Goal: Task Accomplishment & Management: Use online tool/utility

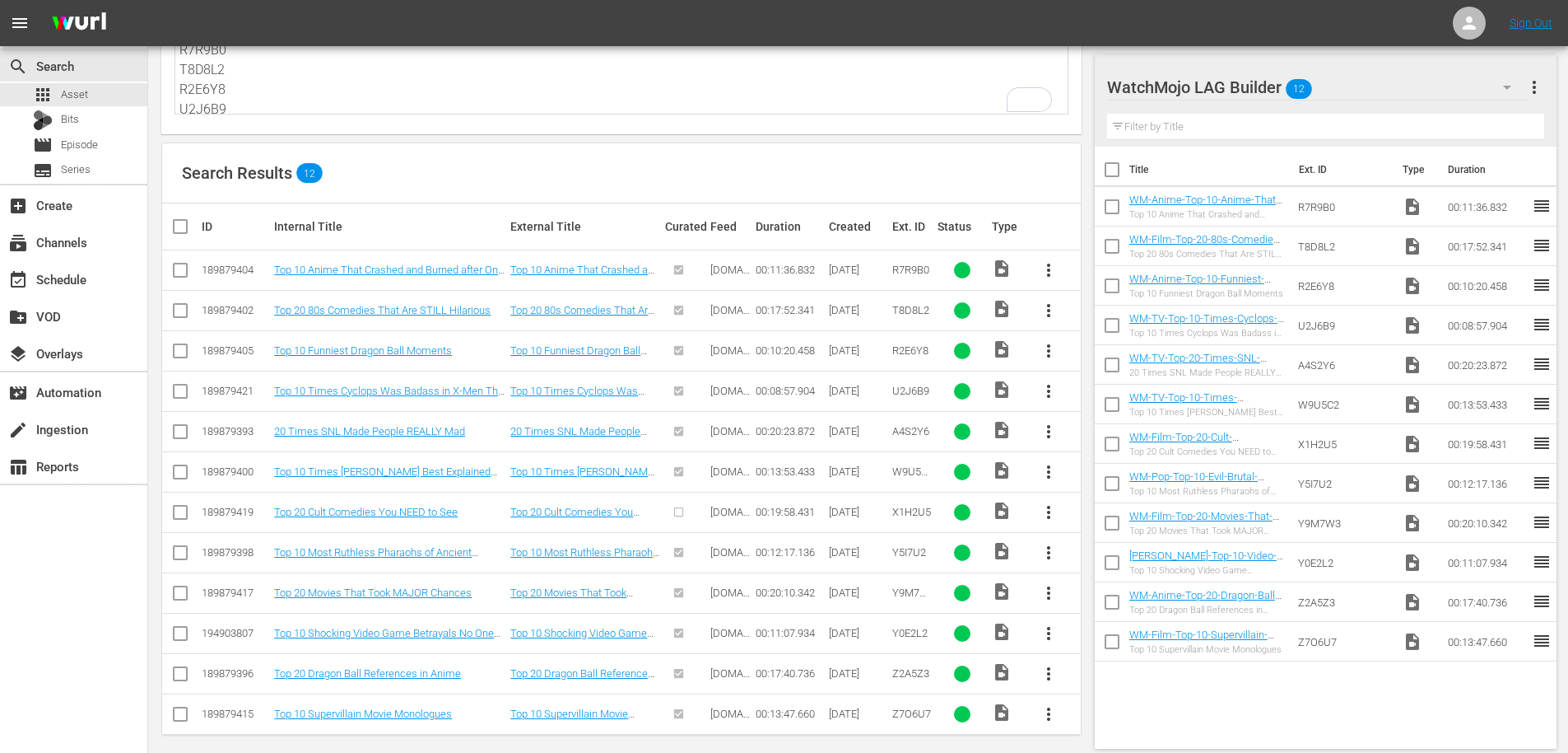
scroll to position [160, 0]
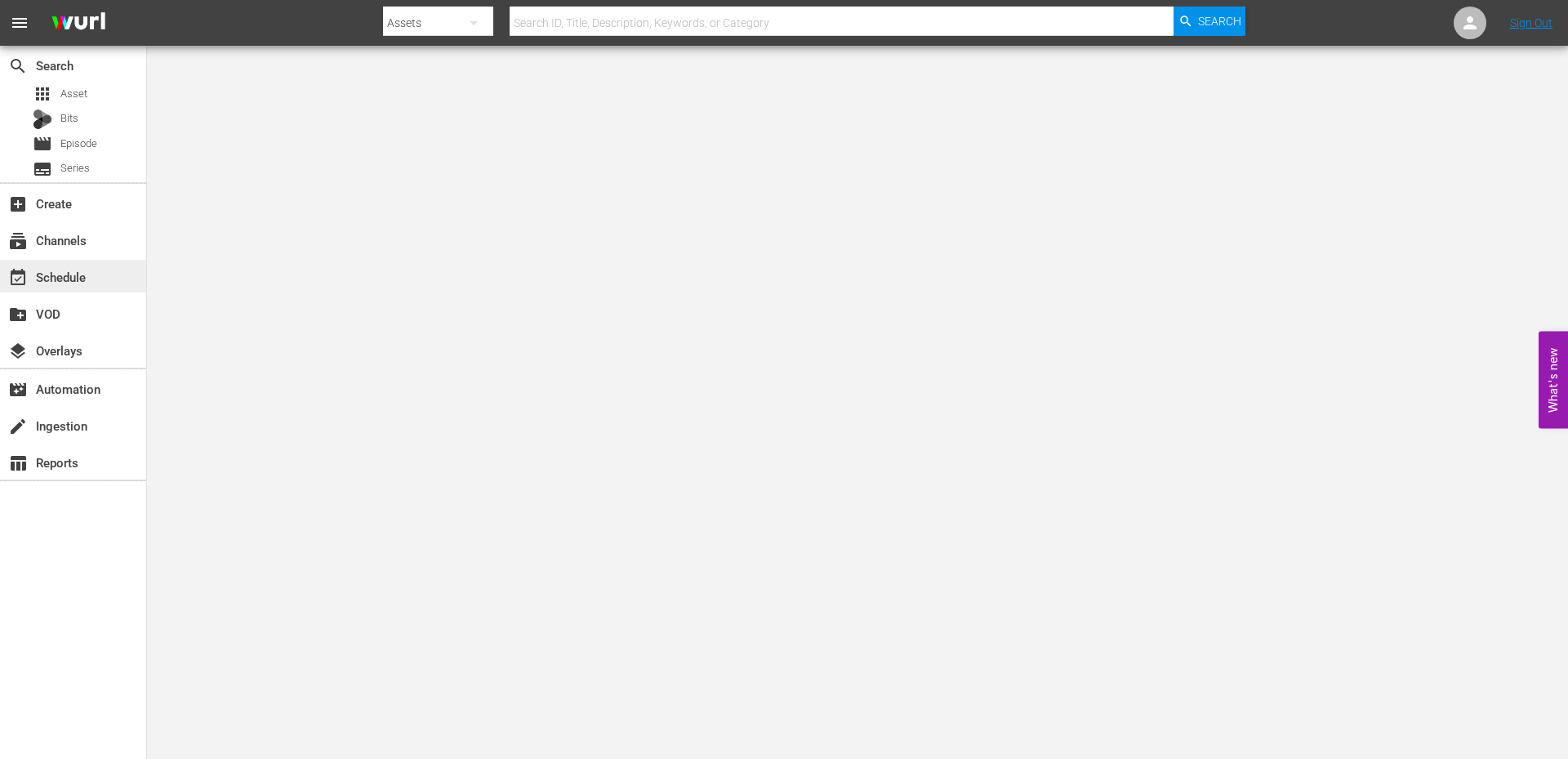
click at [67, 274] on div "event_available Schedule" at bounding box center [45, 274] width 91 height 15
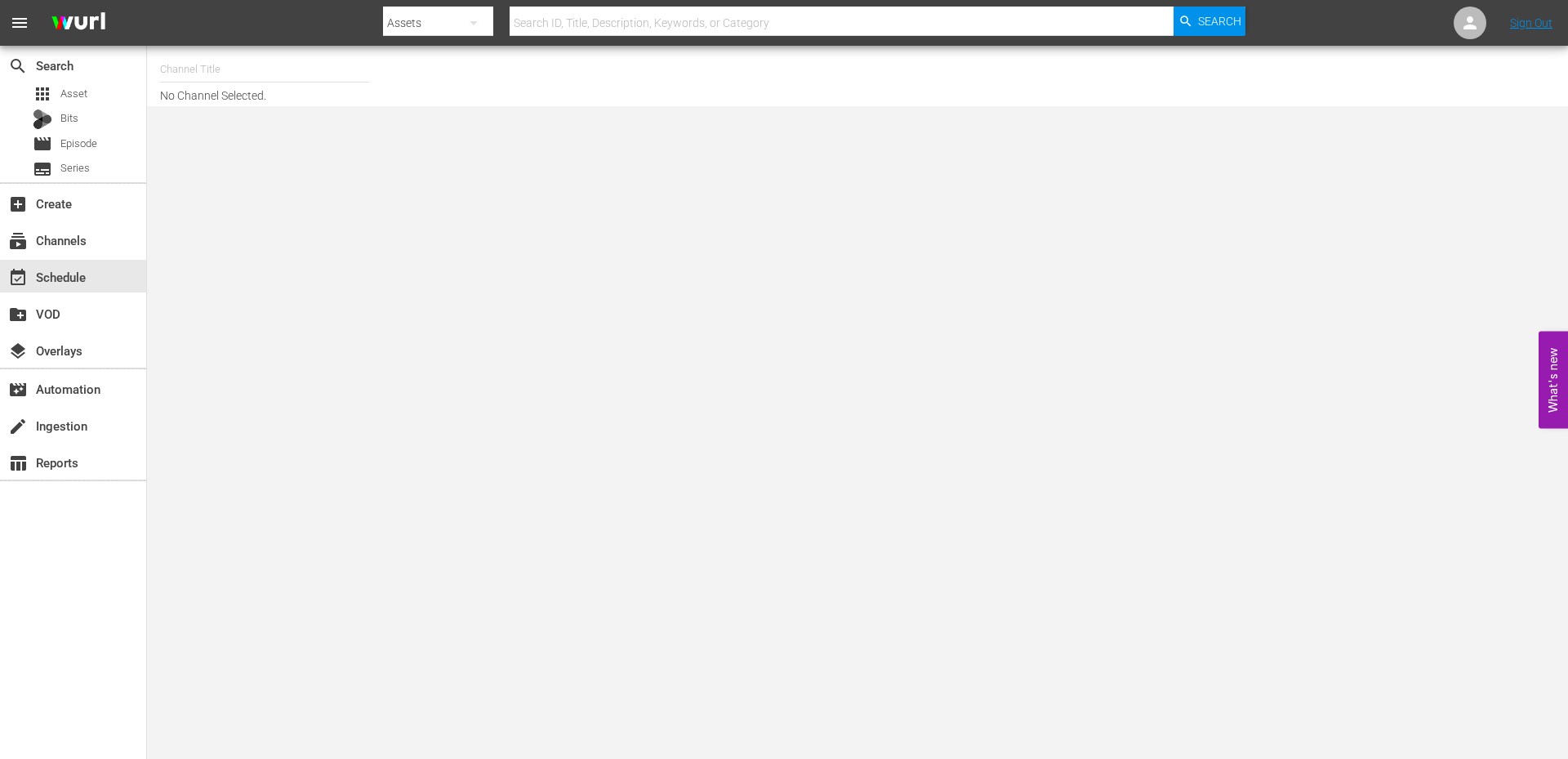
click at [173, 76] on input "text" at bounding box center [264, 69] width 209 height 40
click at [284, 118] on div "WatchMojo (1109 - watchmojo_1)" at bounding box center [384, 115] width 423 height 40
type input "WatchMojo (1109 - watchmojo_1)"
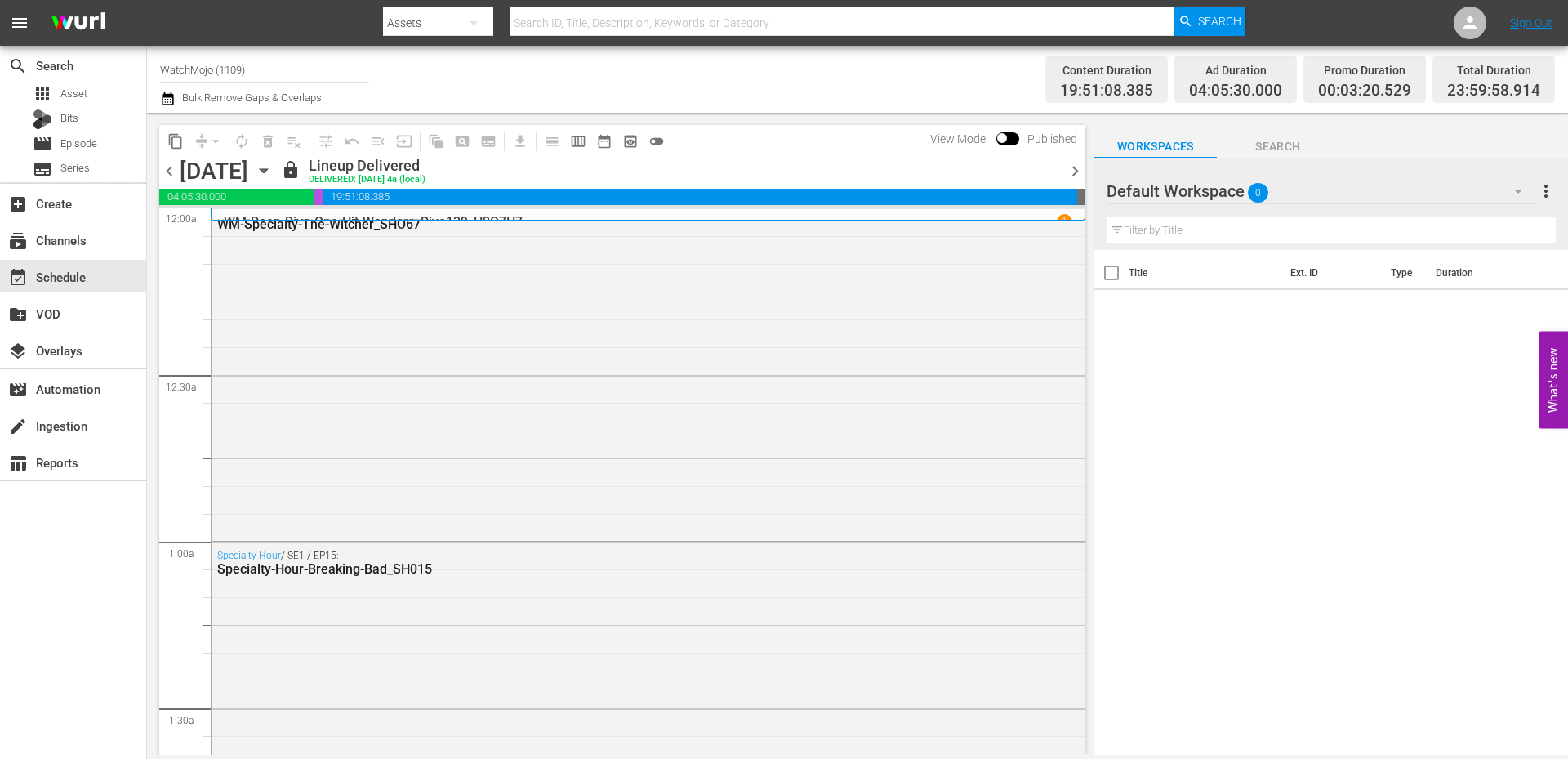
click at [273, 173] on icon "button" at bounding box center [264, 171] width 18 height 18
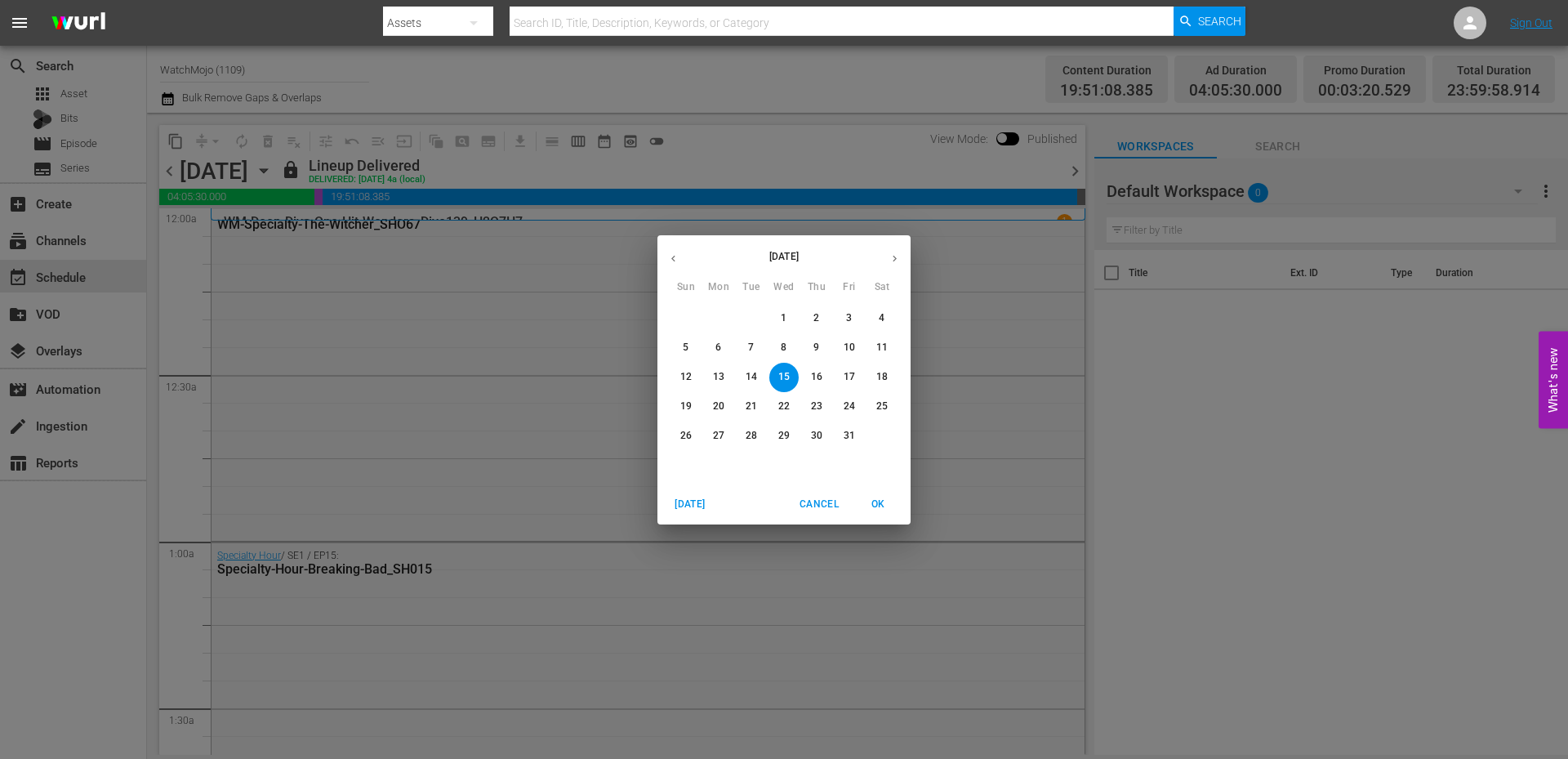
click at [726, 435] on span "27" at bounding box center [718, 436] width 29 height 14
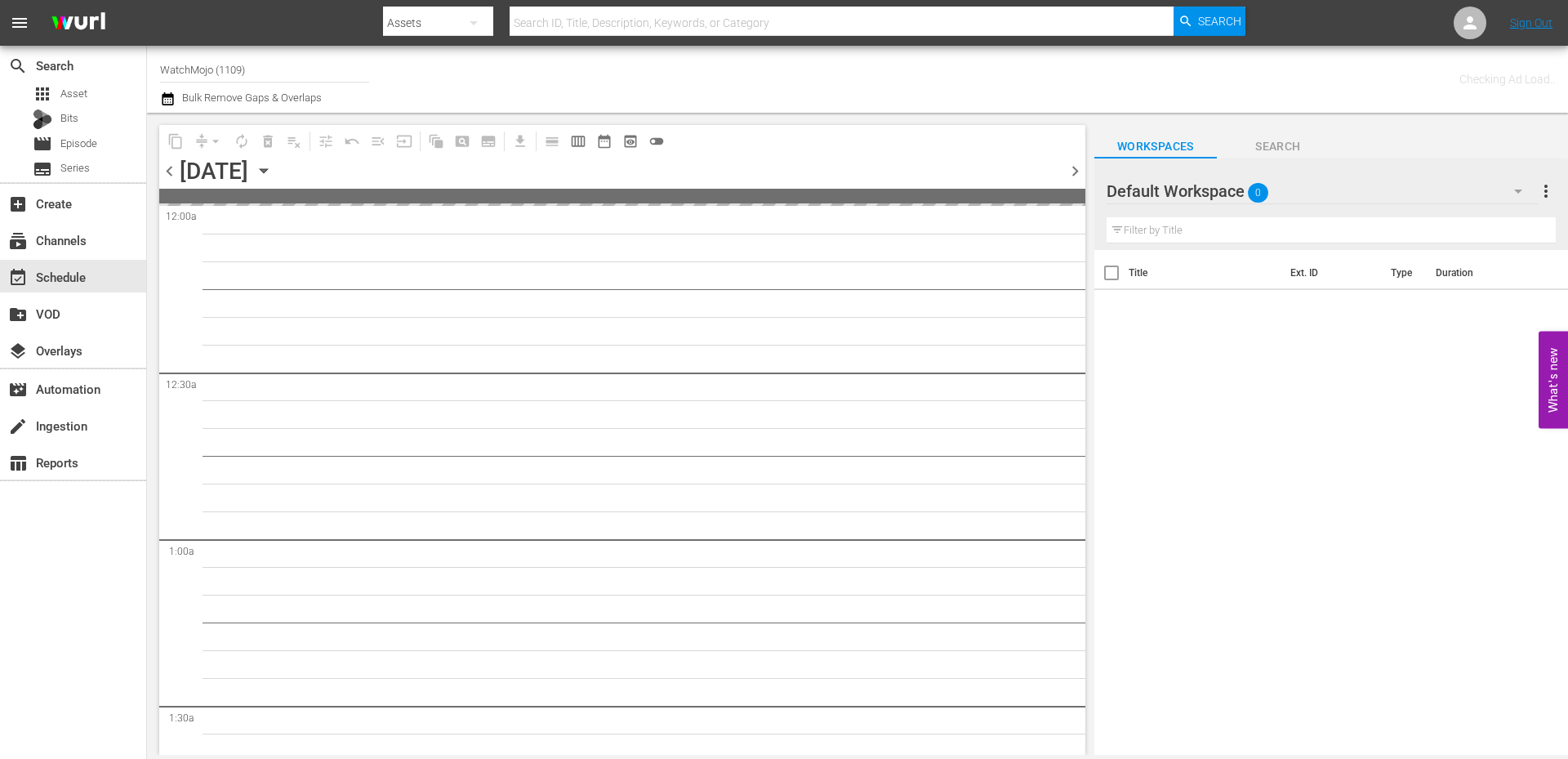
click at [1277, 146] on span "Search" at bounding box center [1277, 146] width 122 height 20
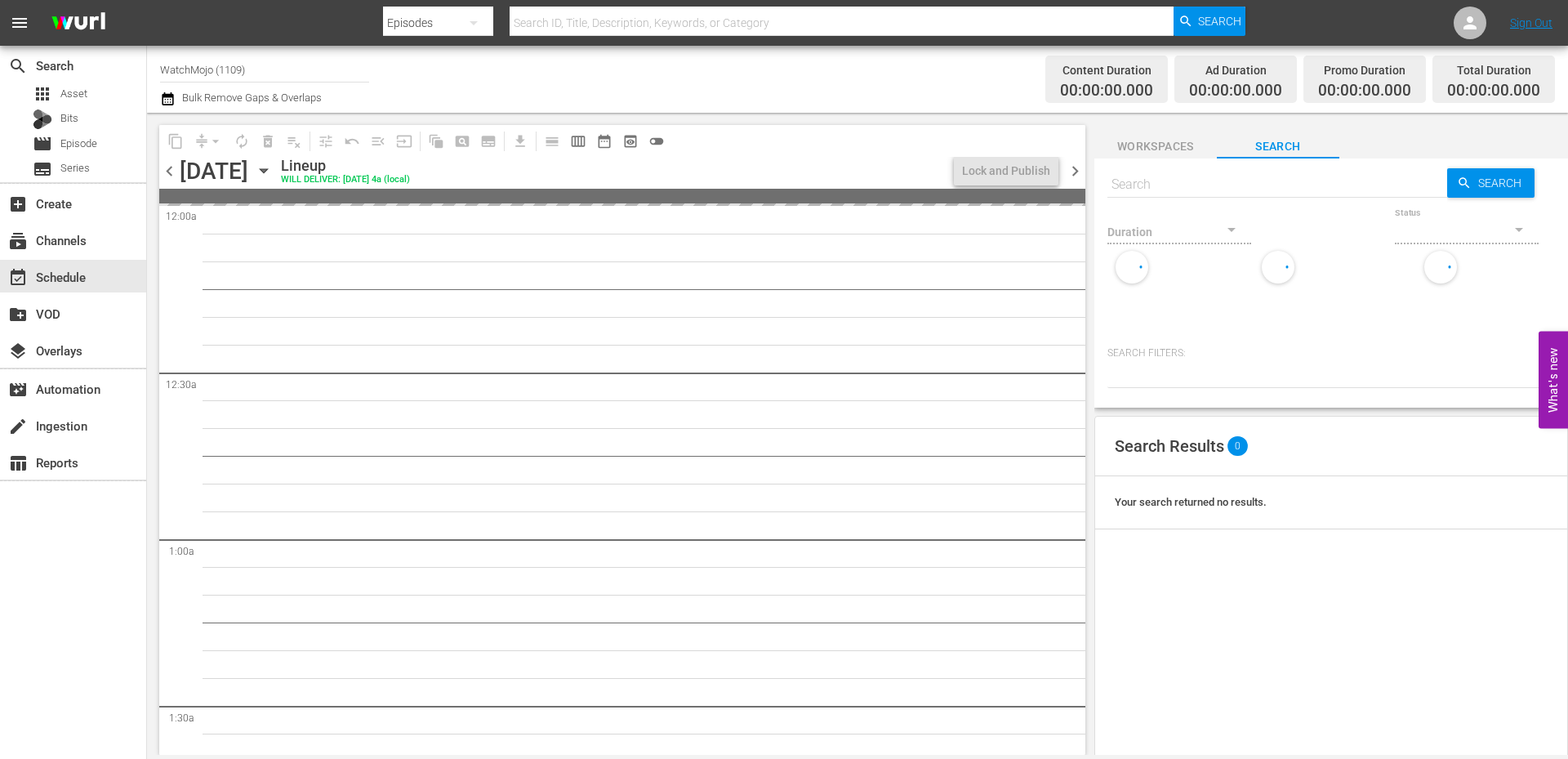
click at [1204, 187] on input "text" at bounding box center [1277, 184] width 340 height 40
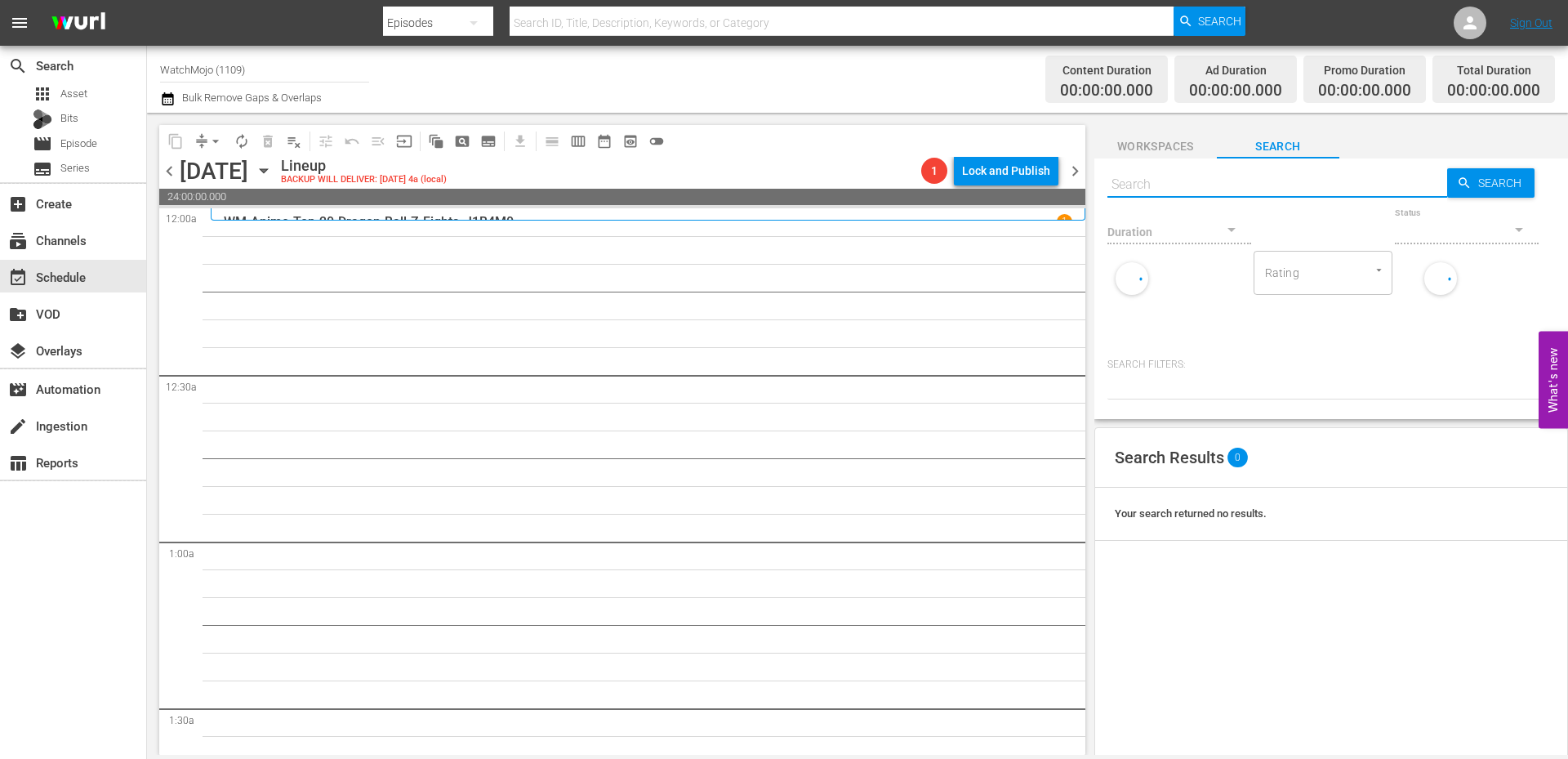
paste input "Lag-466"
type input "Lag-466"
click at [1144, 185] on input "text" at bounding box center [1277, 184] width 340 height 40
paste input "Lag-466"
type input "Lag-466"
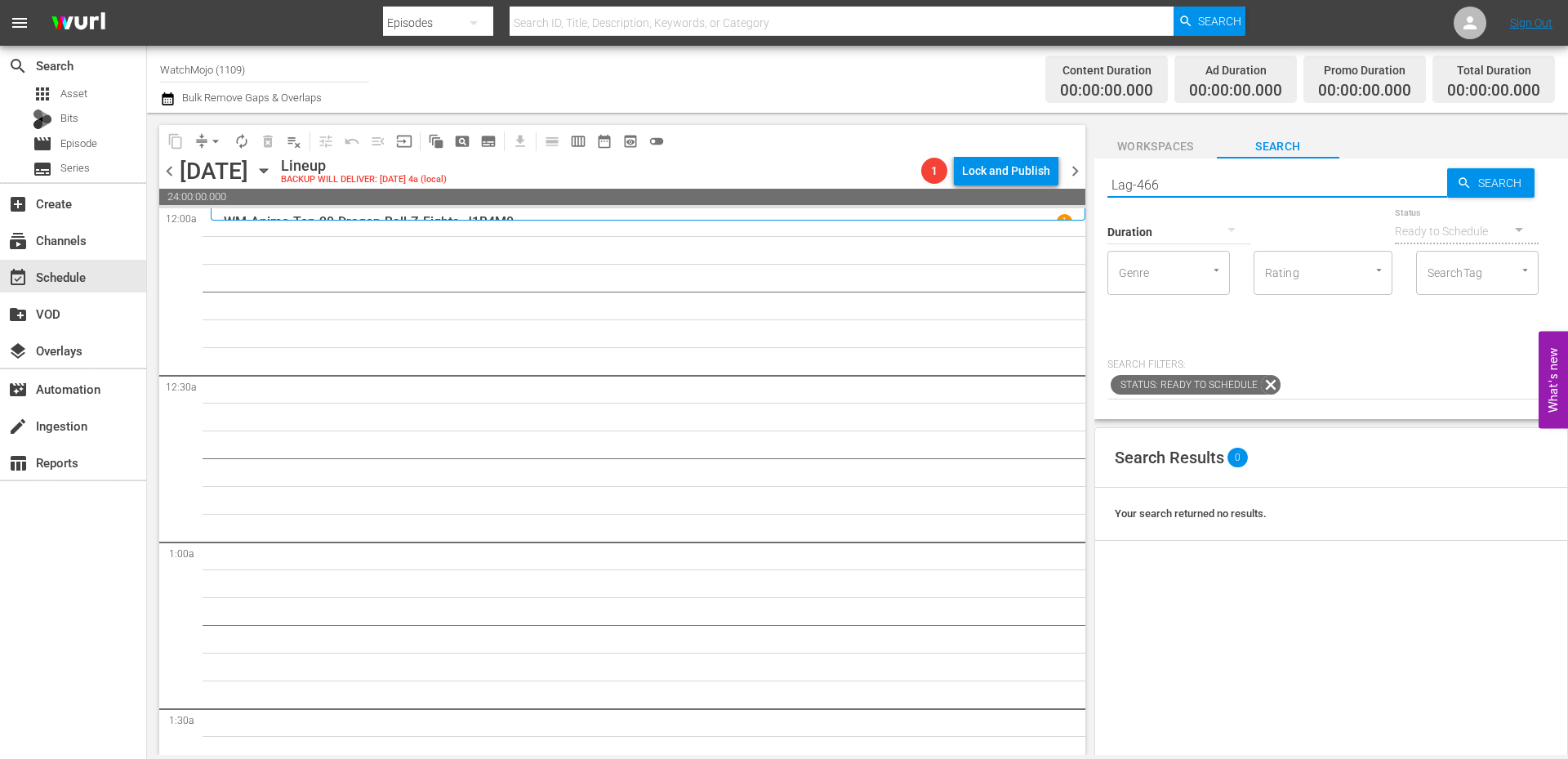
type input "Lag-466"
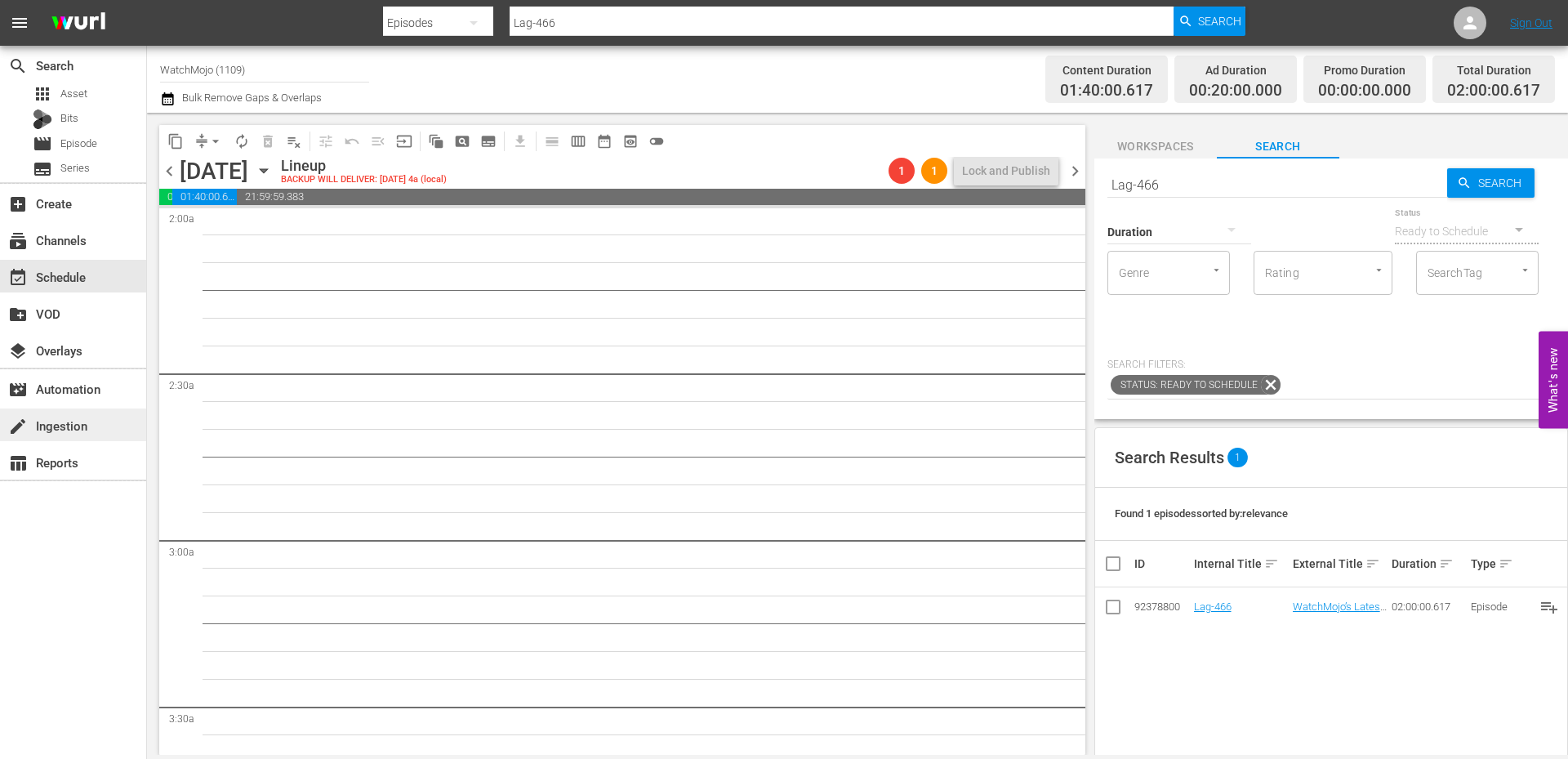
scroll to position [653, 0]
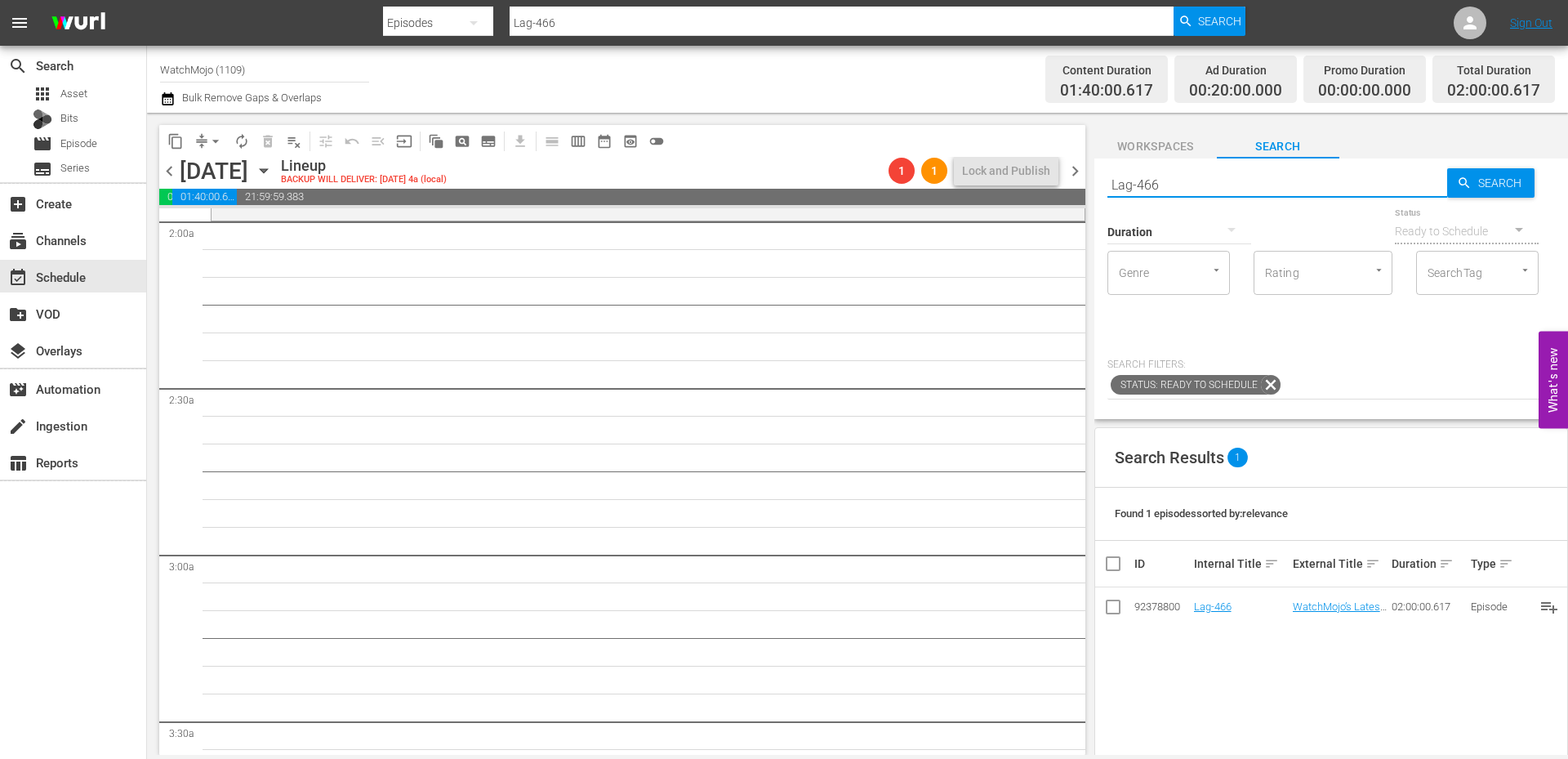
click at [1039, 184] on div "content_copy compress arrow_drop_down autorenew_outlined delete_forever_outline…" at bounding box center [857, 433] width 1421 height 642
paste input "WM-Deep-Dive-Shocking-True-Stories_Dive66_B9W3J5"
type input "WM-Deep-Dive-Shocking-True-Stories_Dive66_B9W3J5"
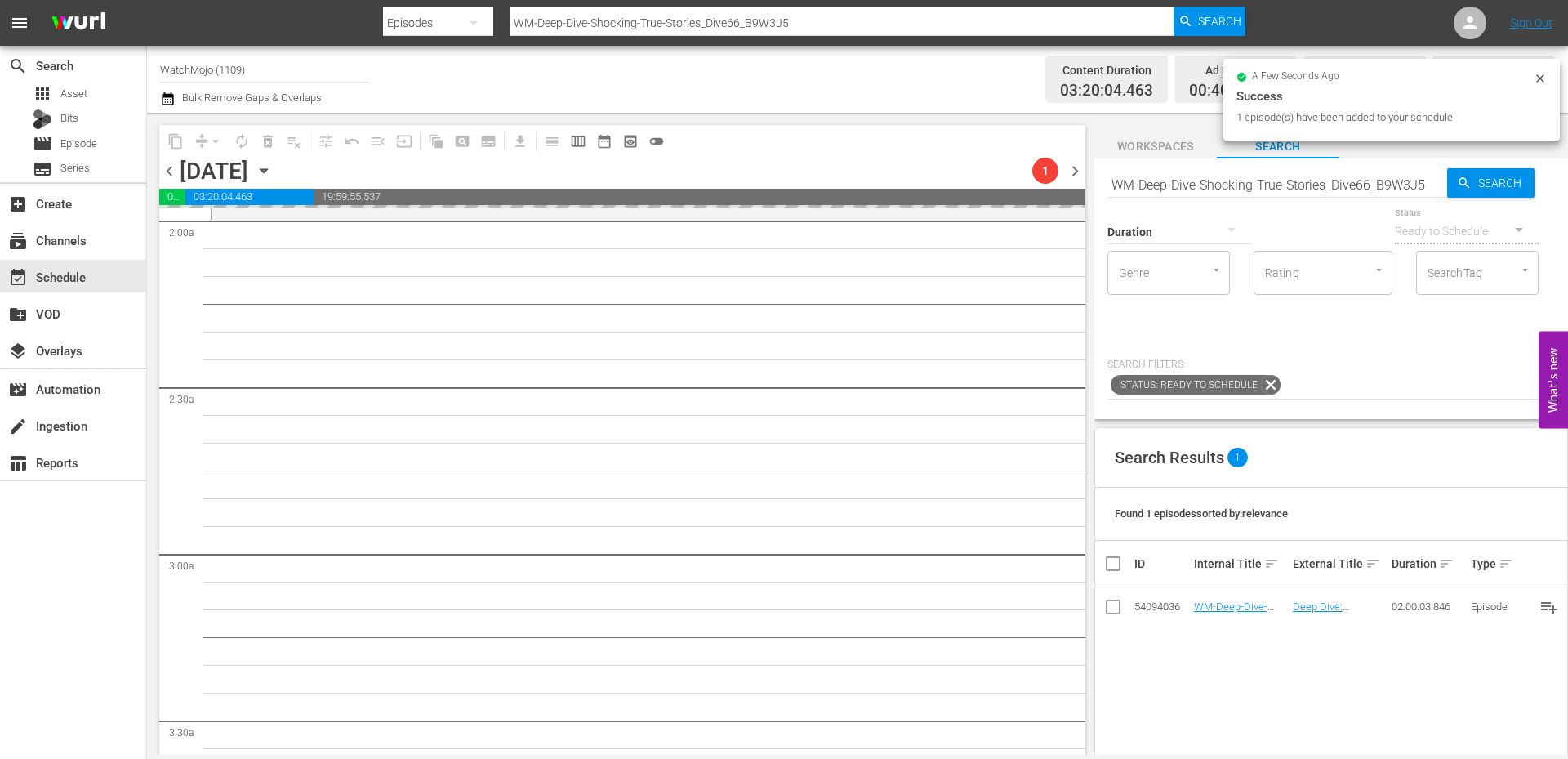
click at [1255, 181] on input "WM-Deep-Dive-Shocking-True-Stories_Dive66_B9W3J5" at bounding box center [1277, 184] width 340 height 40
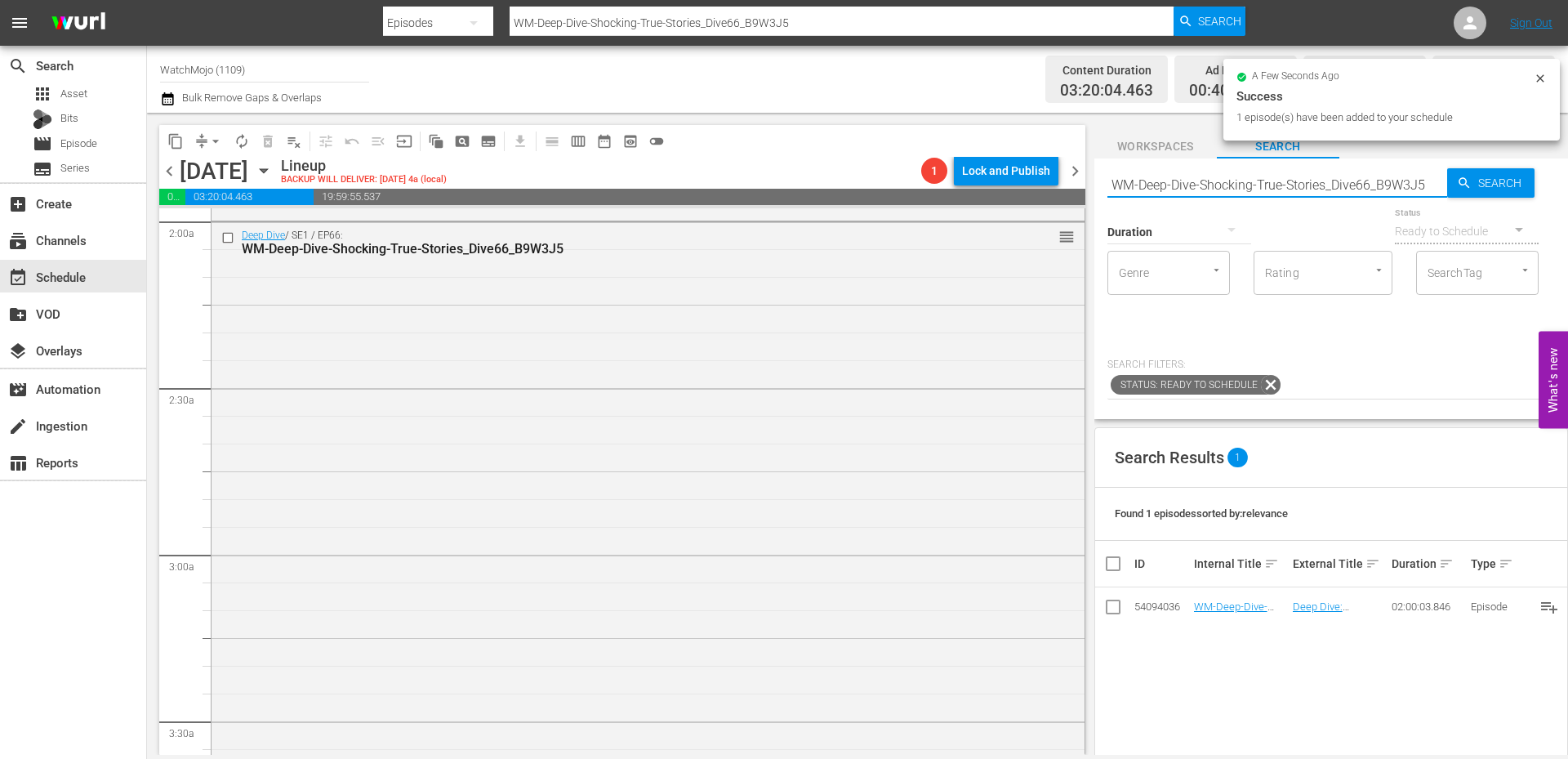
paste input "Pop-Culture-Couples_Dive68_I5G5N"
type input "WM-Deep-Dive-Pop-Culture-Couples_Dive68_I5G5N5"
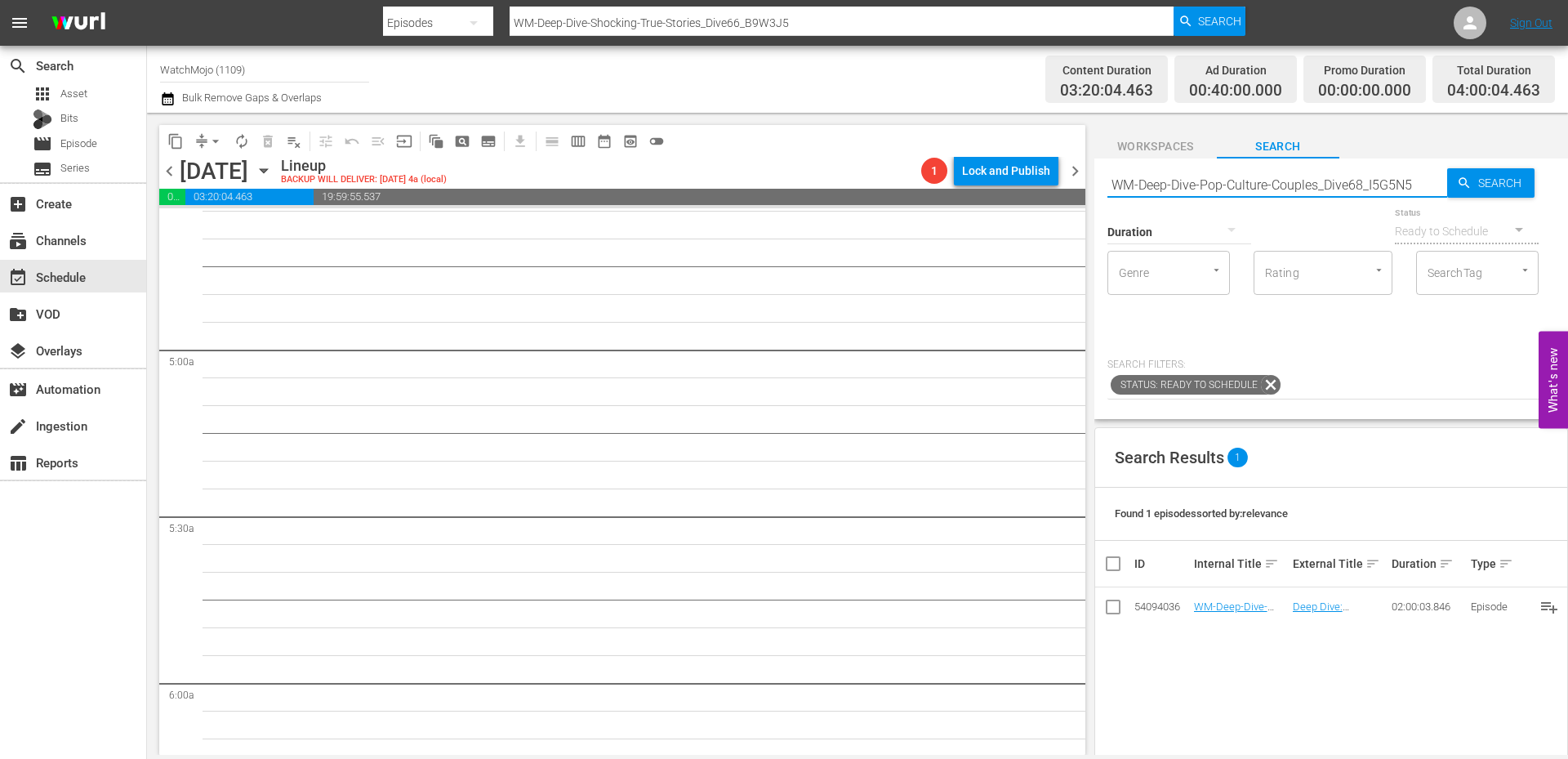
type input "WM-Deep-Dive-Pop-Culture-Couples_Dive68_I5G5N5"
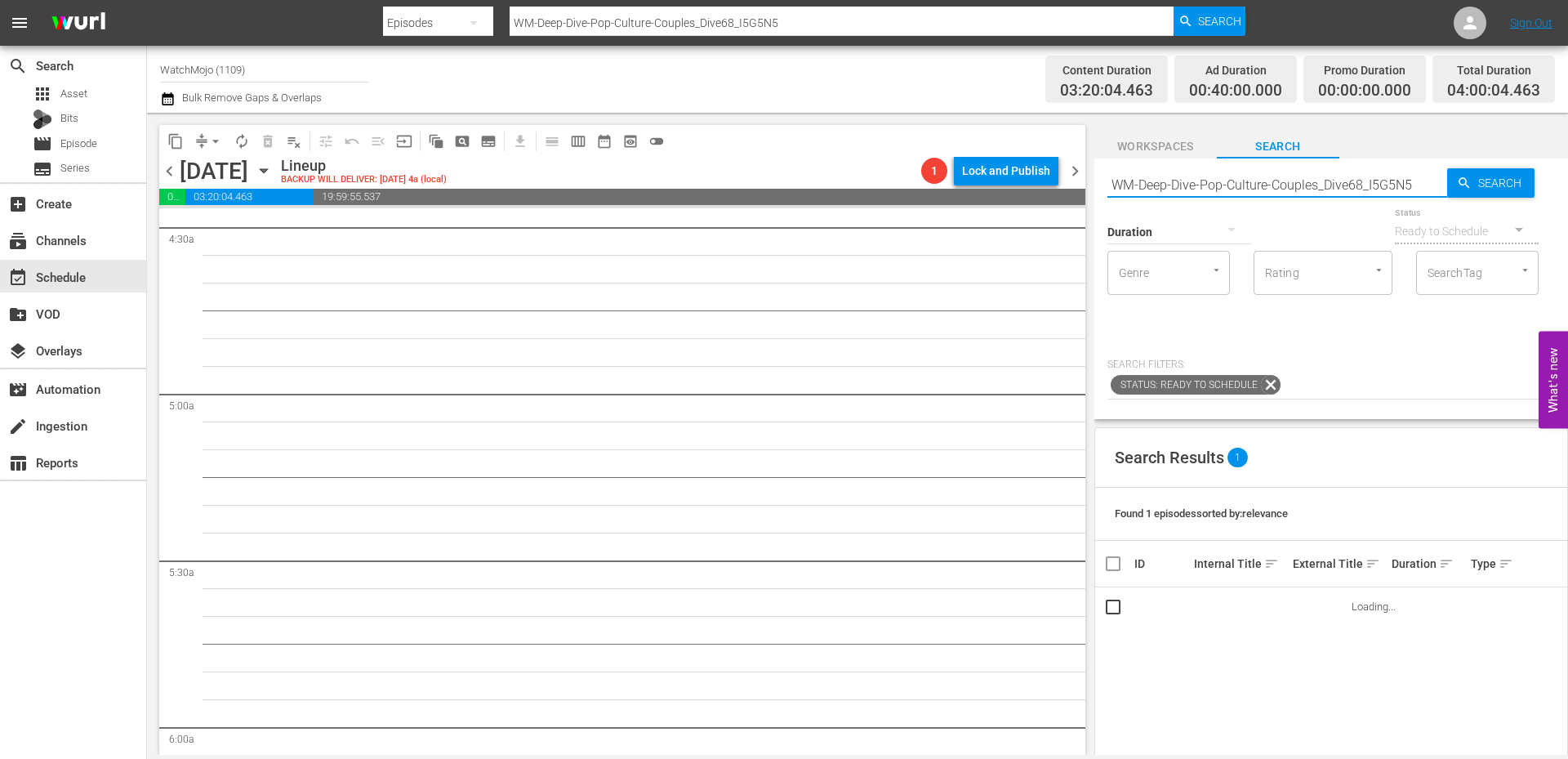
scroll to position [1252, 0]
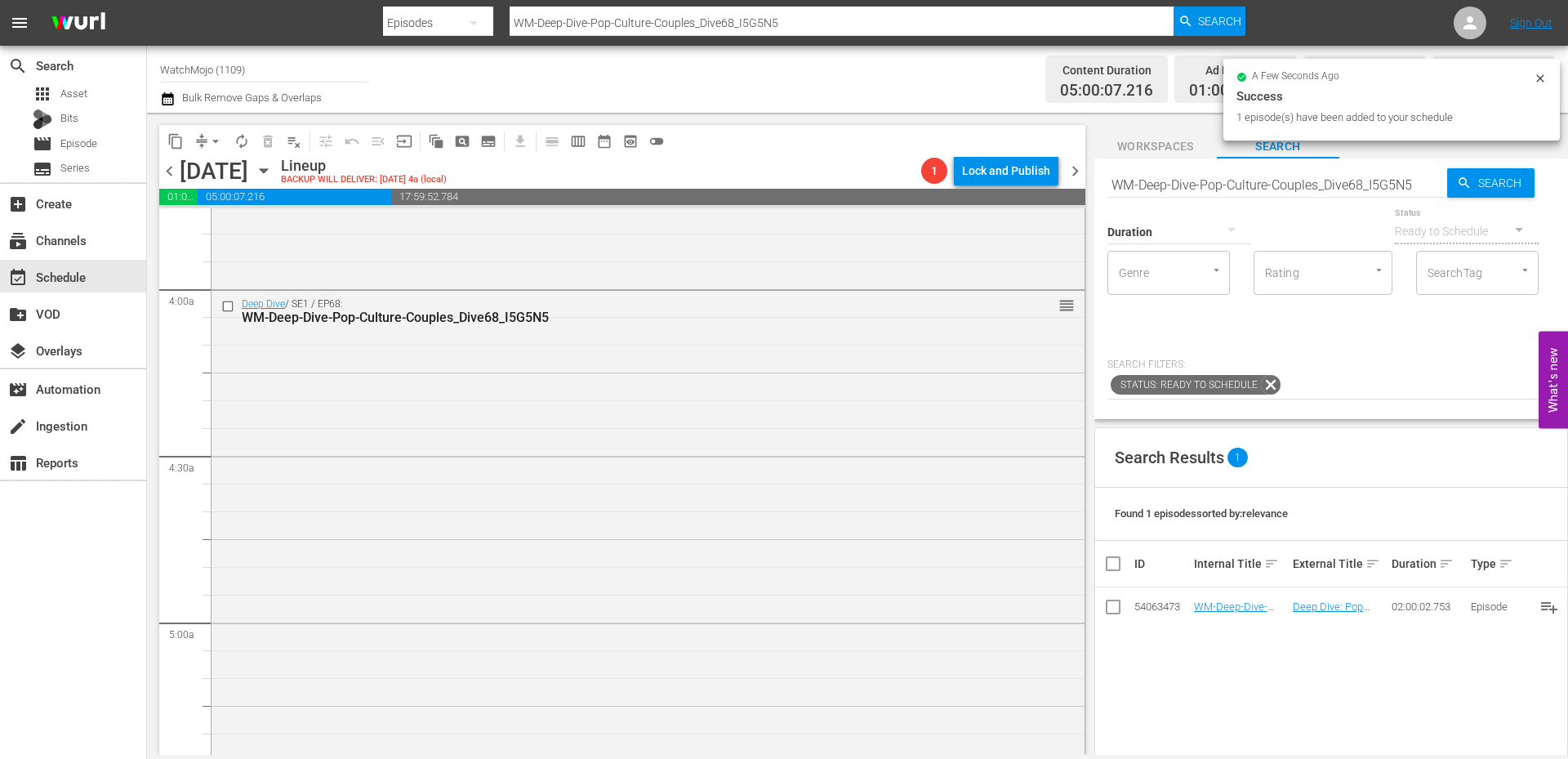
click at [1190, 183] on input "WM-Deep-Dive-Pop-Culture-Couples_Dive68_I5G5N5" at bounding box center [1277, 184] width 340 height 40
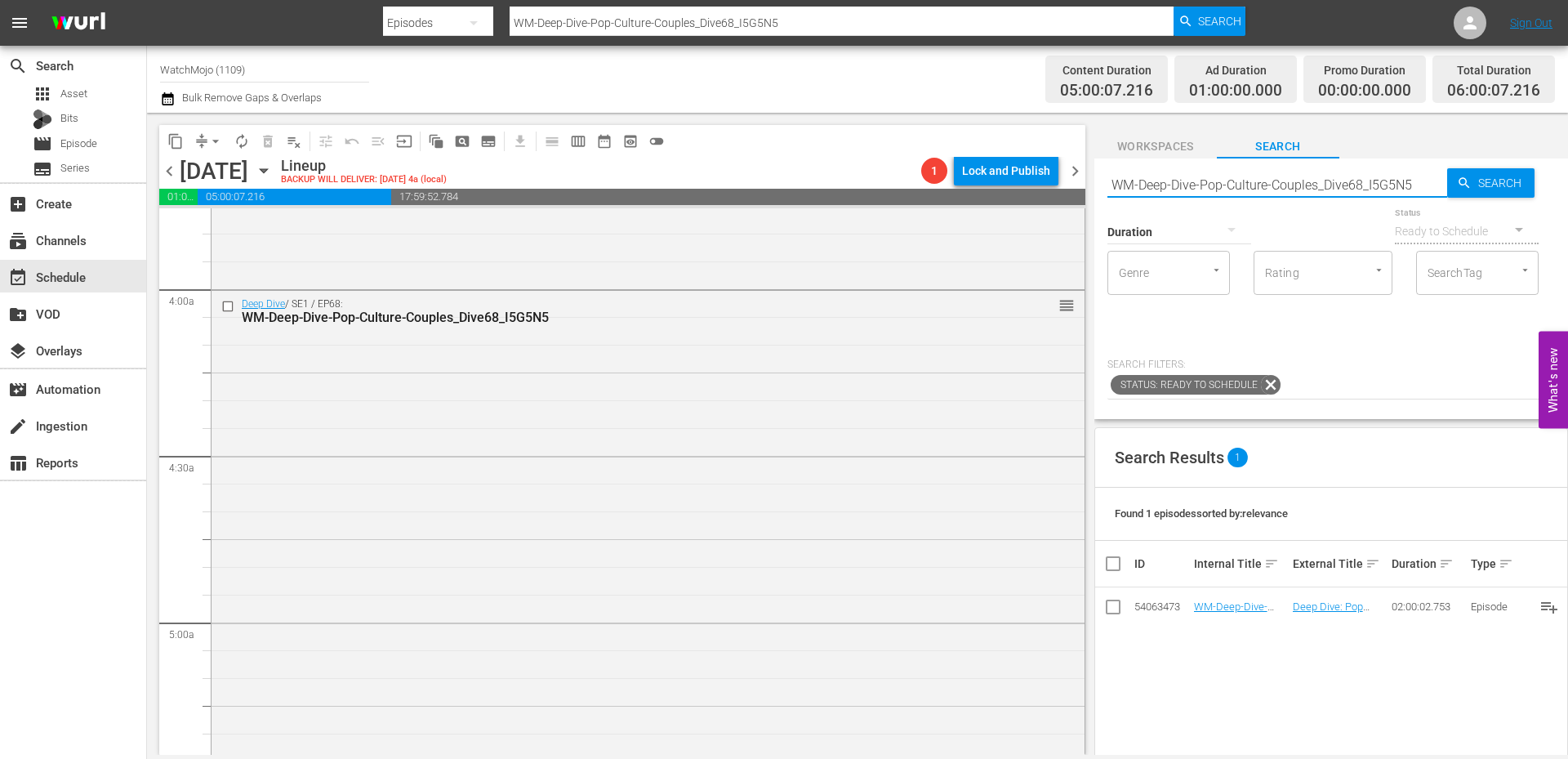
paste input "Star-Wars_DIVE43"
type input "WM-Deep-Dive-Star-Wars_DIVE43"
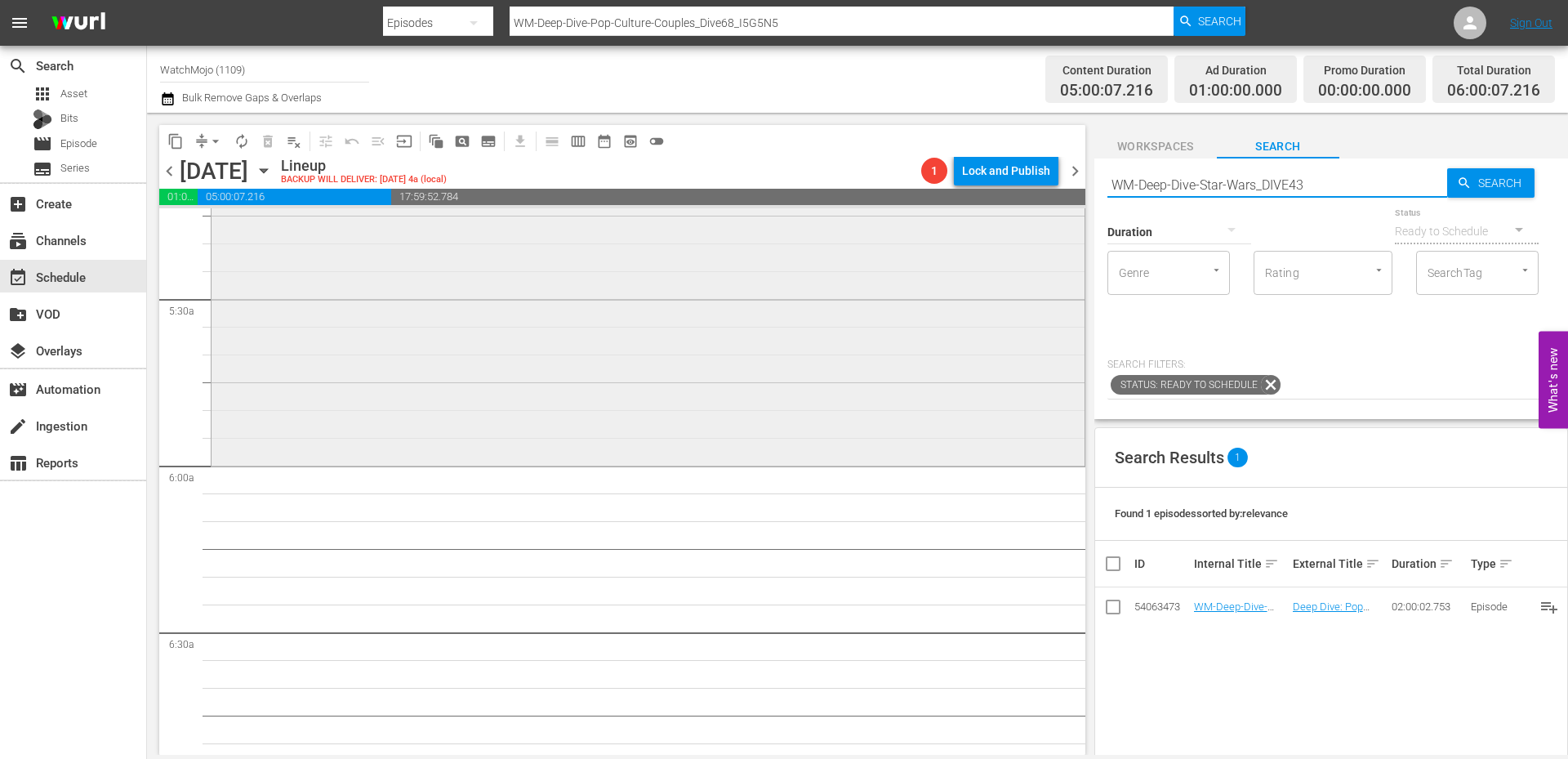
type input "WM-Deep-Dive-Star-Wars_DIVE43"
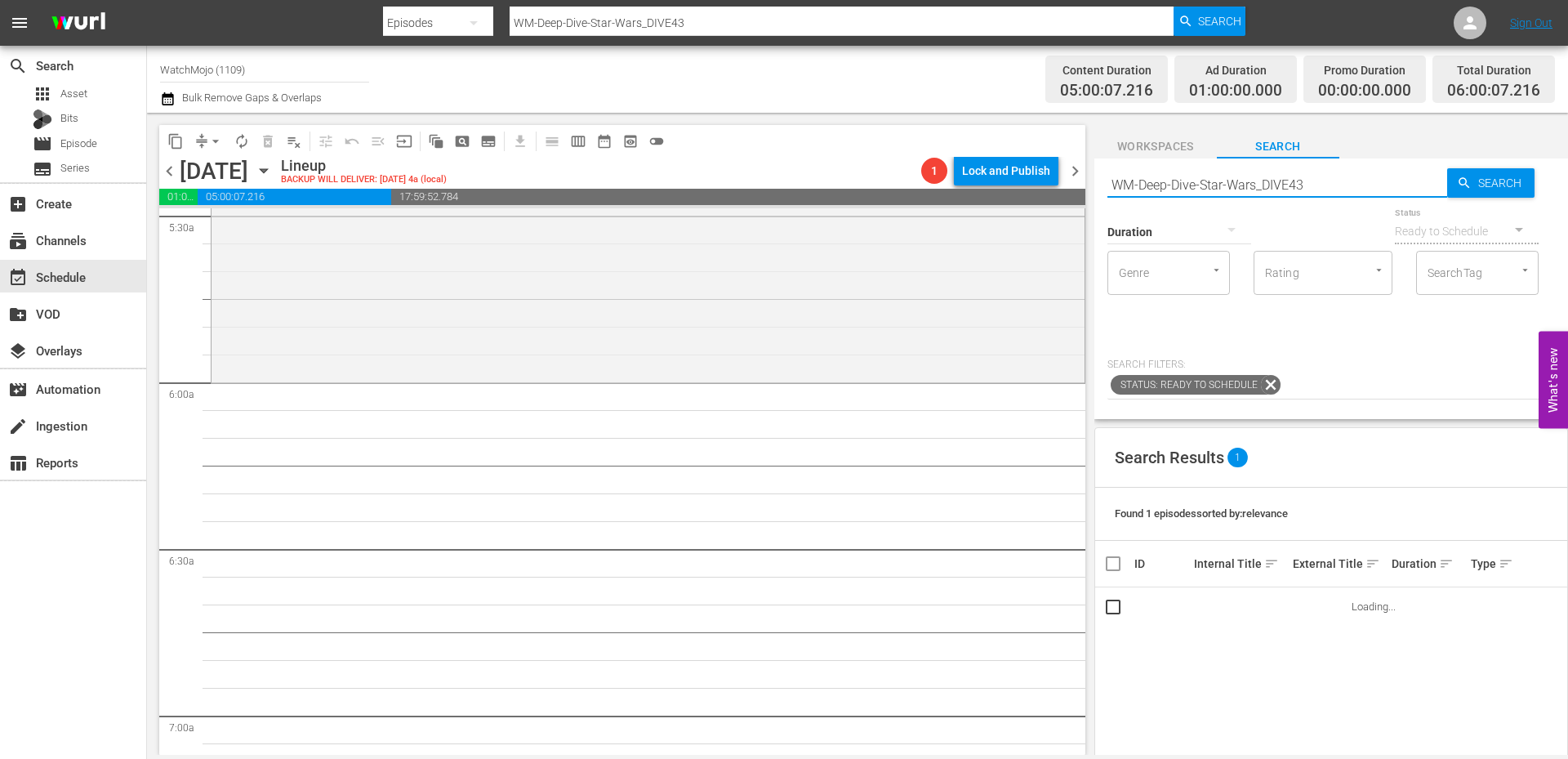
scroll to position [1851, 0]
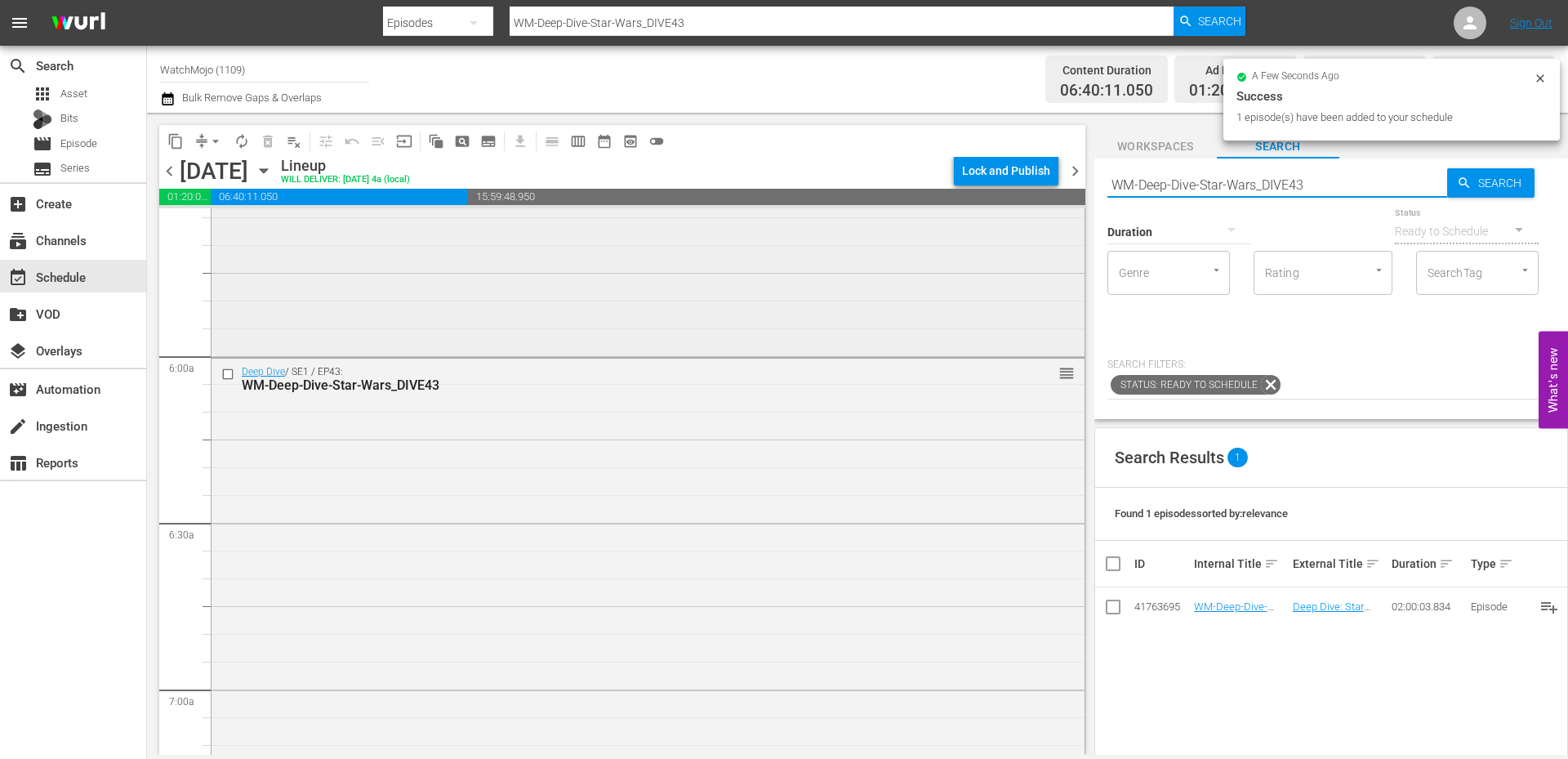
paste input "-Part-2_DIVE54"
drag, startPoint x: 1381, startPoint y: 190, endPoint x: 1047, endPoint y: 217, distance: 335.1
click at [1047, 217] on div "content_copy compress arrow_drop_down autorenew_outlined delete_forever_outline…" at bounding box center [857, 433] width 1421 height 642
type input "WM-Deep-Dive-Star-Wars-Part-2_DIVE54"
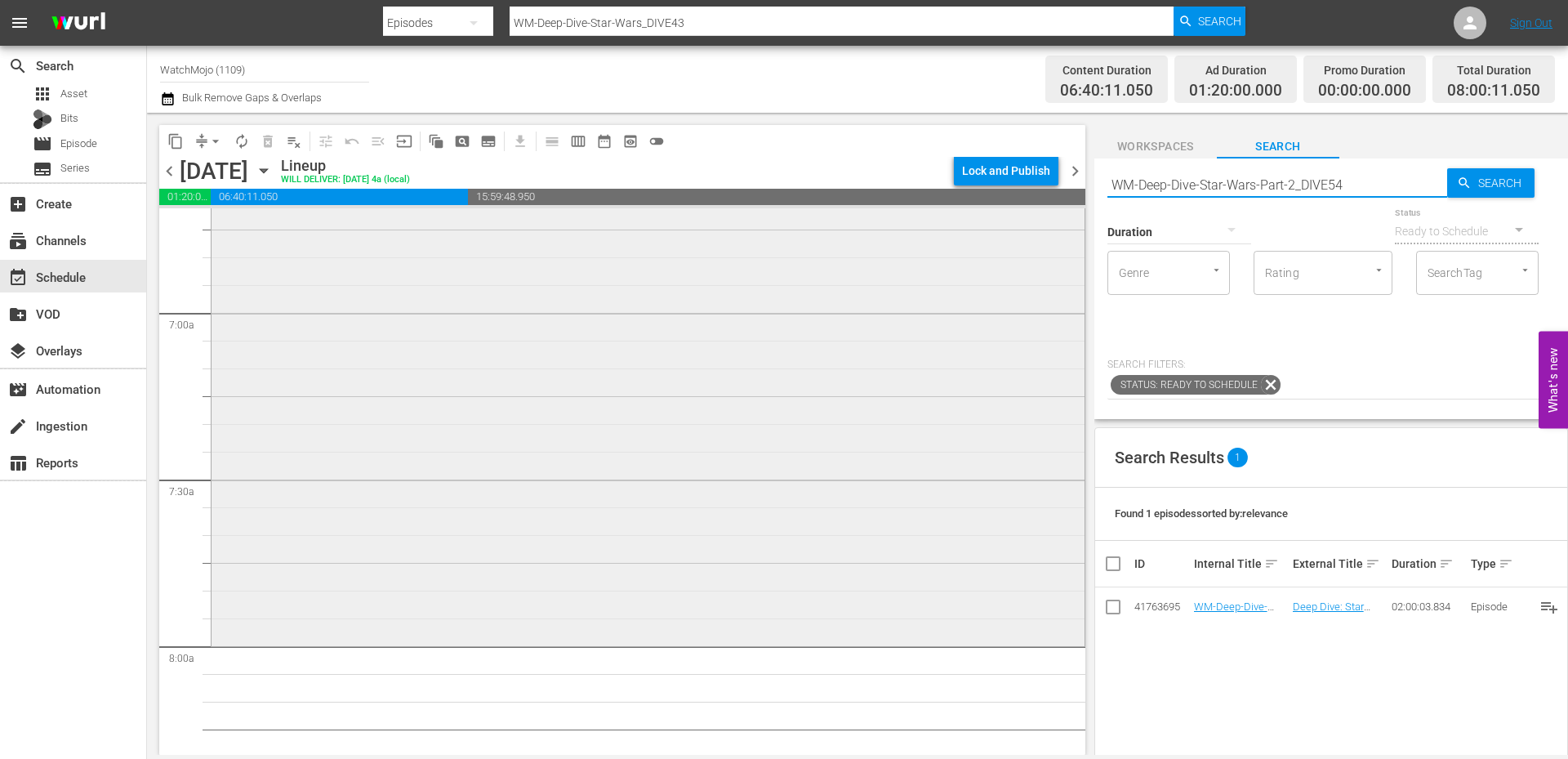
scroll to position [2233, 0]
type input "WM-Deep-Dive-Star-Wars-Part-2_DIVE54"
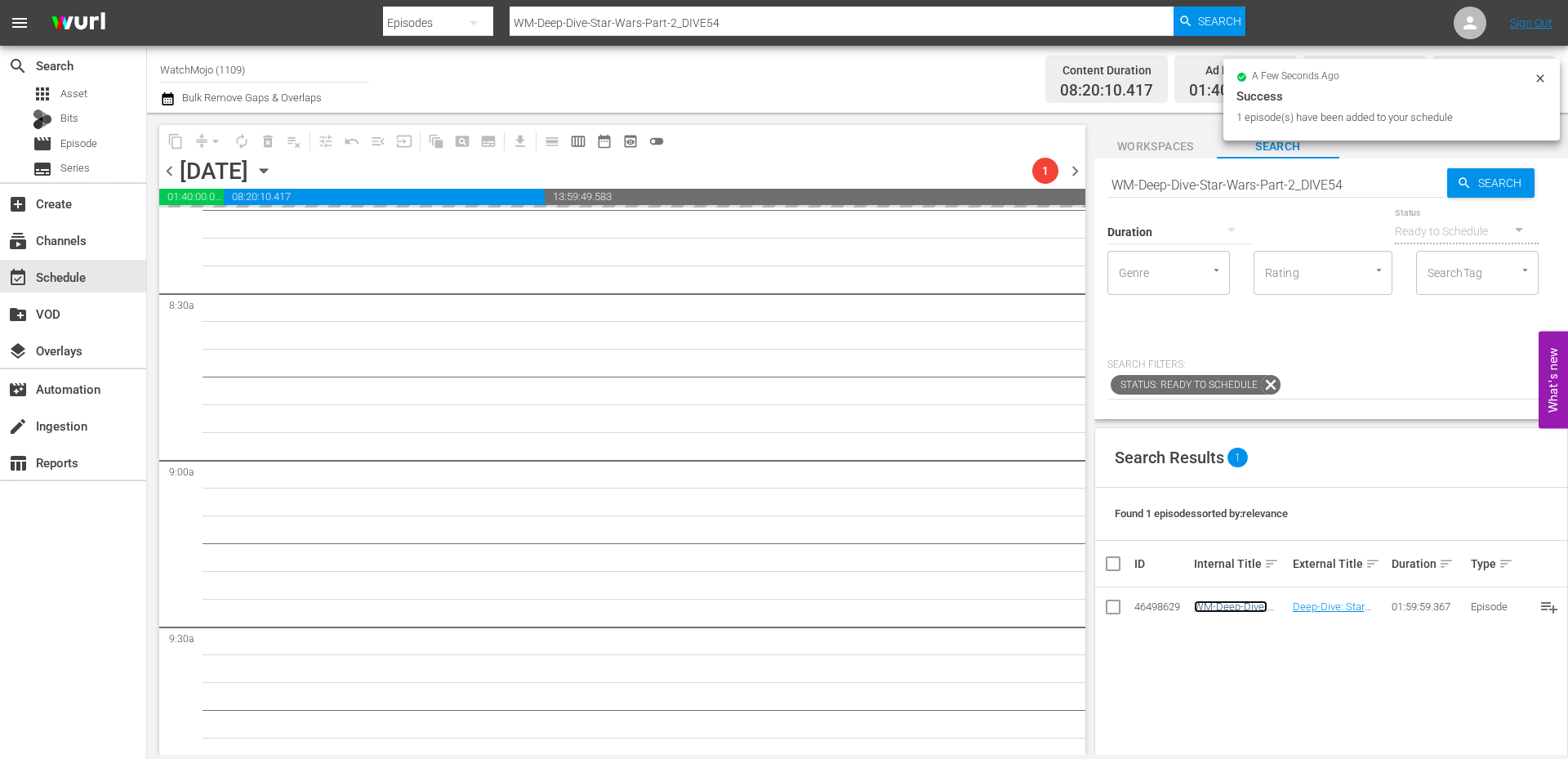
scroll to position [2777, 0]
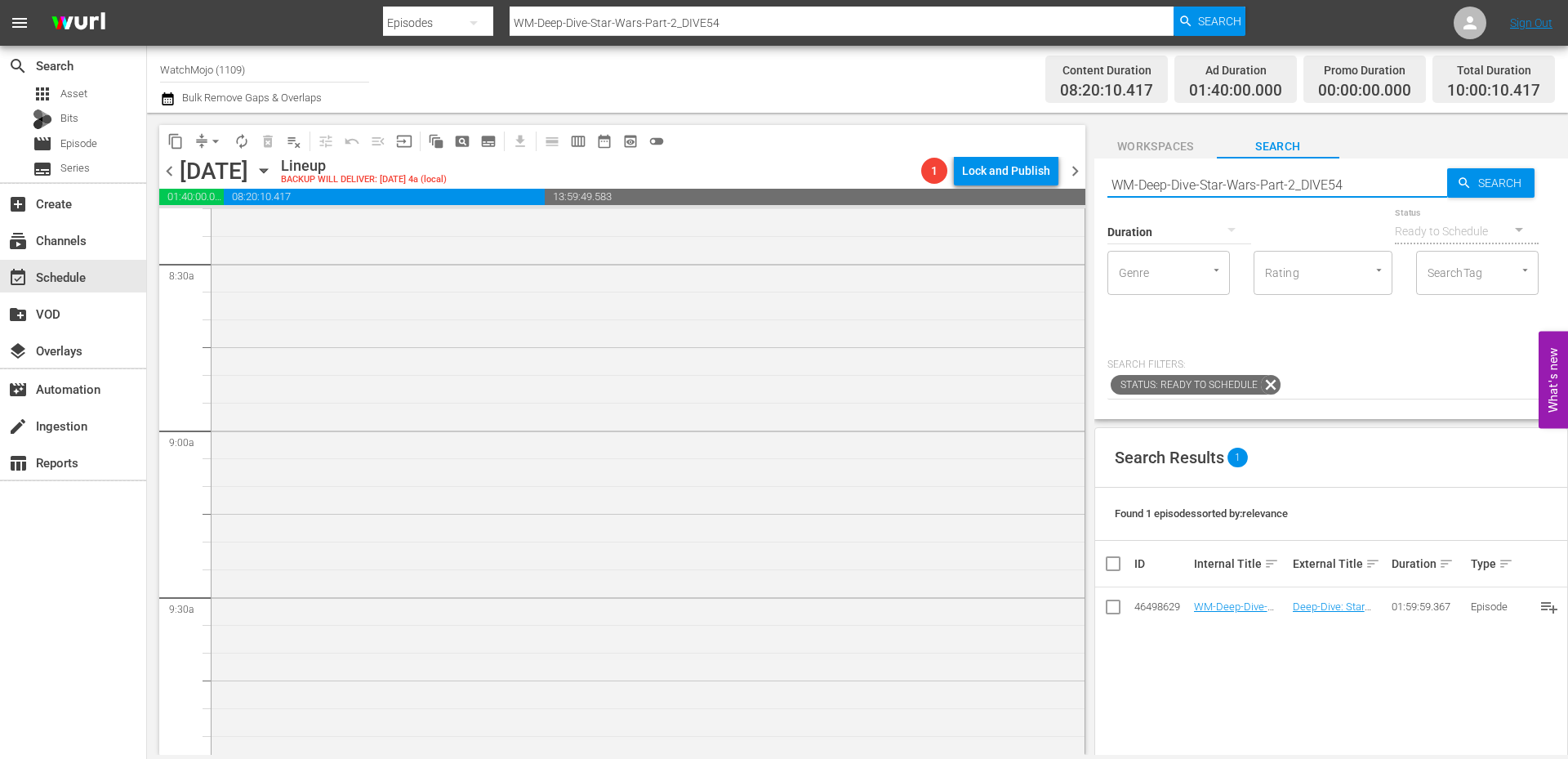
drag, startPoint x: 1288, startPoint y: 193, endPoint x: 1116, endPoint y: 197, distance: 172.0
click at [1115, 197] on div "Search WM-Deep-Dive-Star-Wars-Part-2_DIVE54 Search Duration Status Ready to Sch…" at bounding box center [1330, 288] width 473 height 261
paste input "Lag-215 (Star Wars Special)"
type input "Lag-215 (Star Wars Special)"
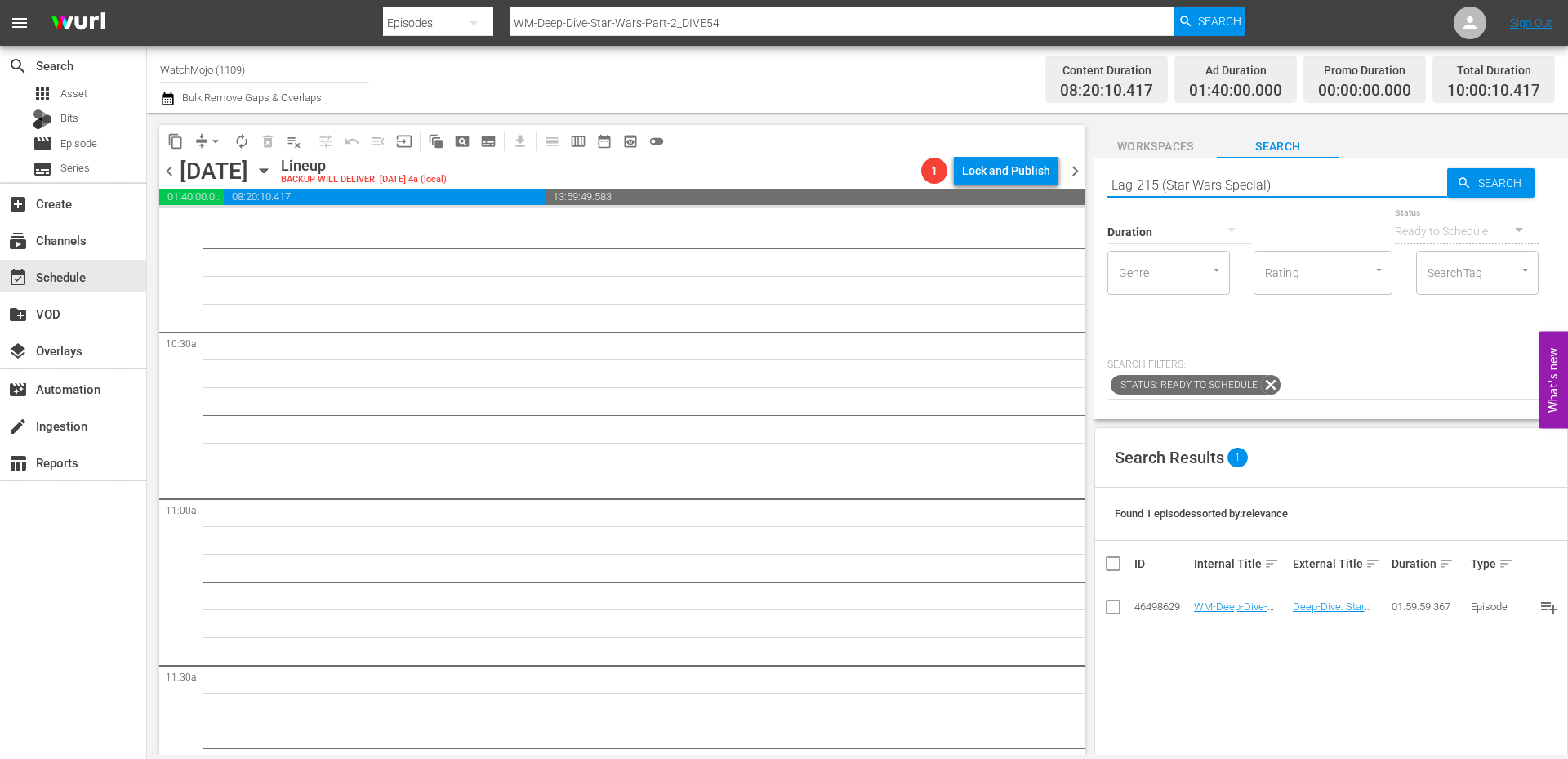
type input "Lag-215 (Star Wars Special)"
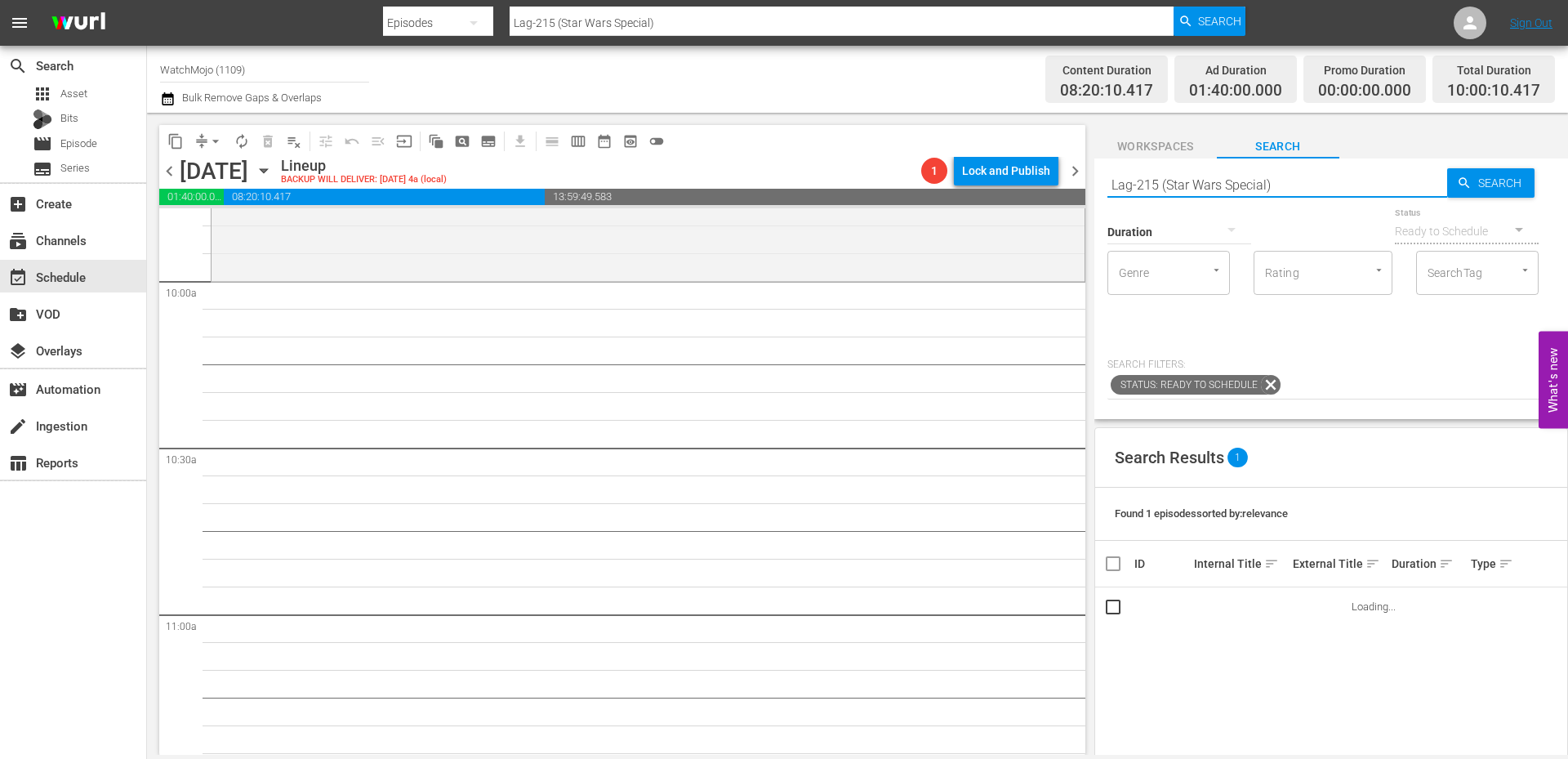
scroll to position [3213, 0]
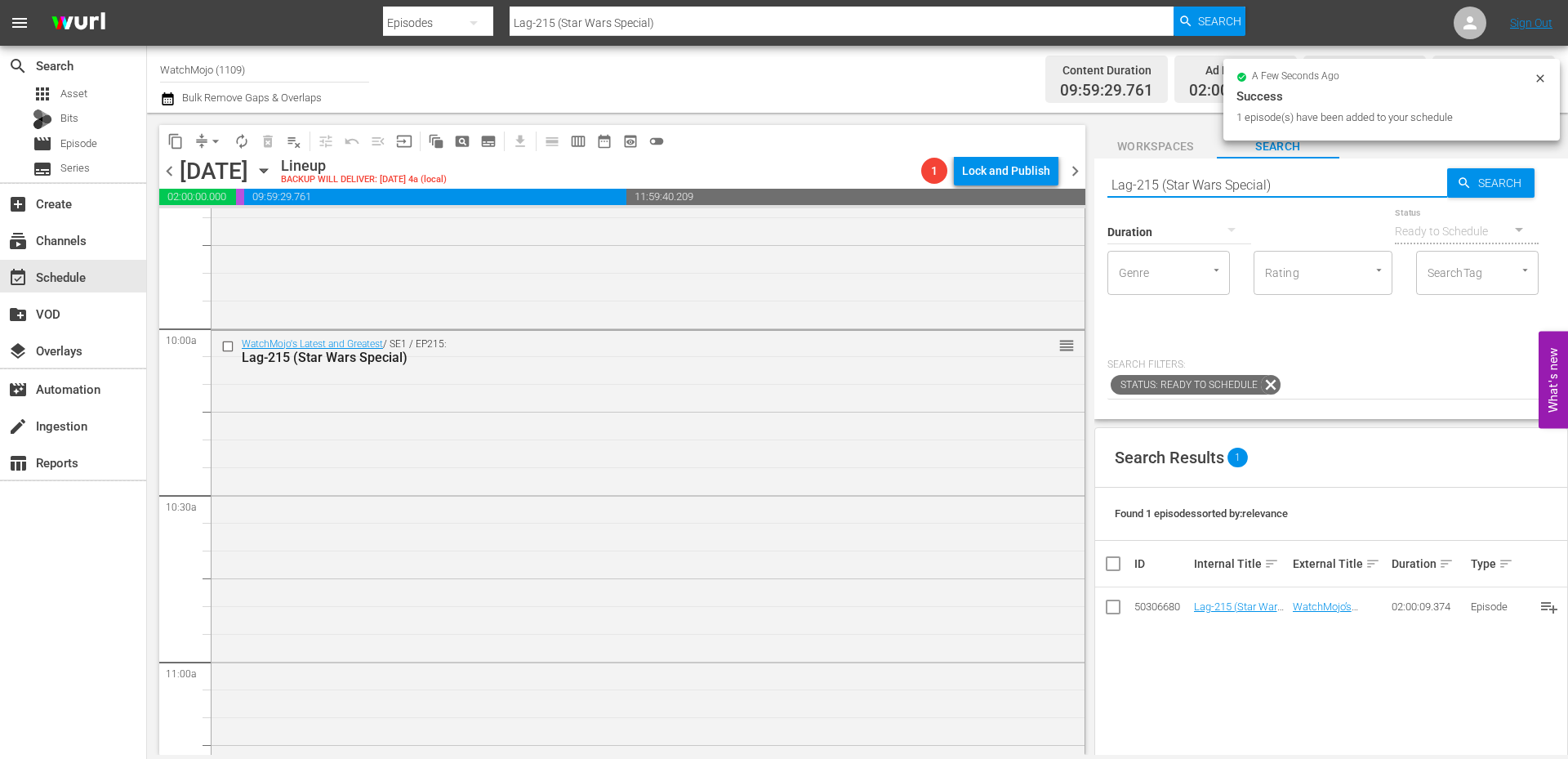
drag, startPoint x: 1294, startPoint y: 185, endPoint x: 1050, endPoint y: 183, distance: 244.0
click at [1050, 183] on div "content_copy compress arrow_drop_down autorenew_outlined delete_forever_outline…" at bounding box center [857, 433] width 1421 height 642
paste input "WM-Music-Top20-Best-90s-One-Hit-Wonders_H7W4E8"
type input "WM-Music-Top20-Best-90s-One-Hit-Wonders_H7W4E8"
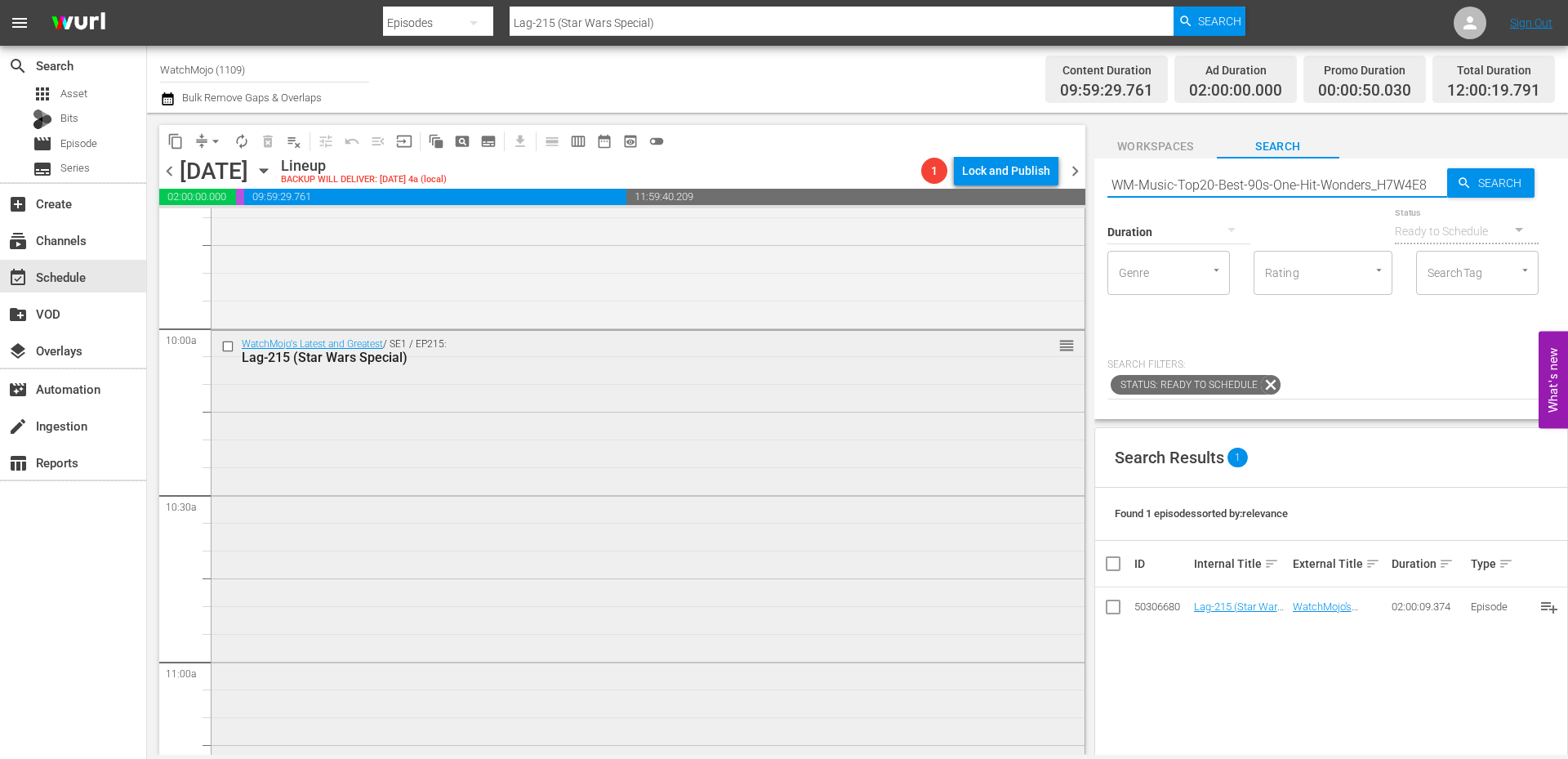
type input "WM-Music-Top20-Best-90s-One-Hit-Wonders_H7W4E8"
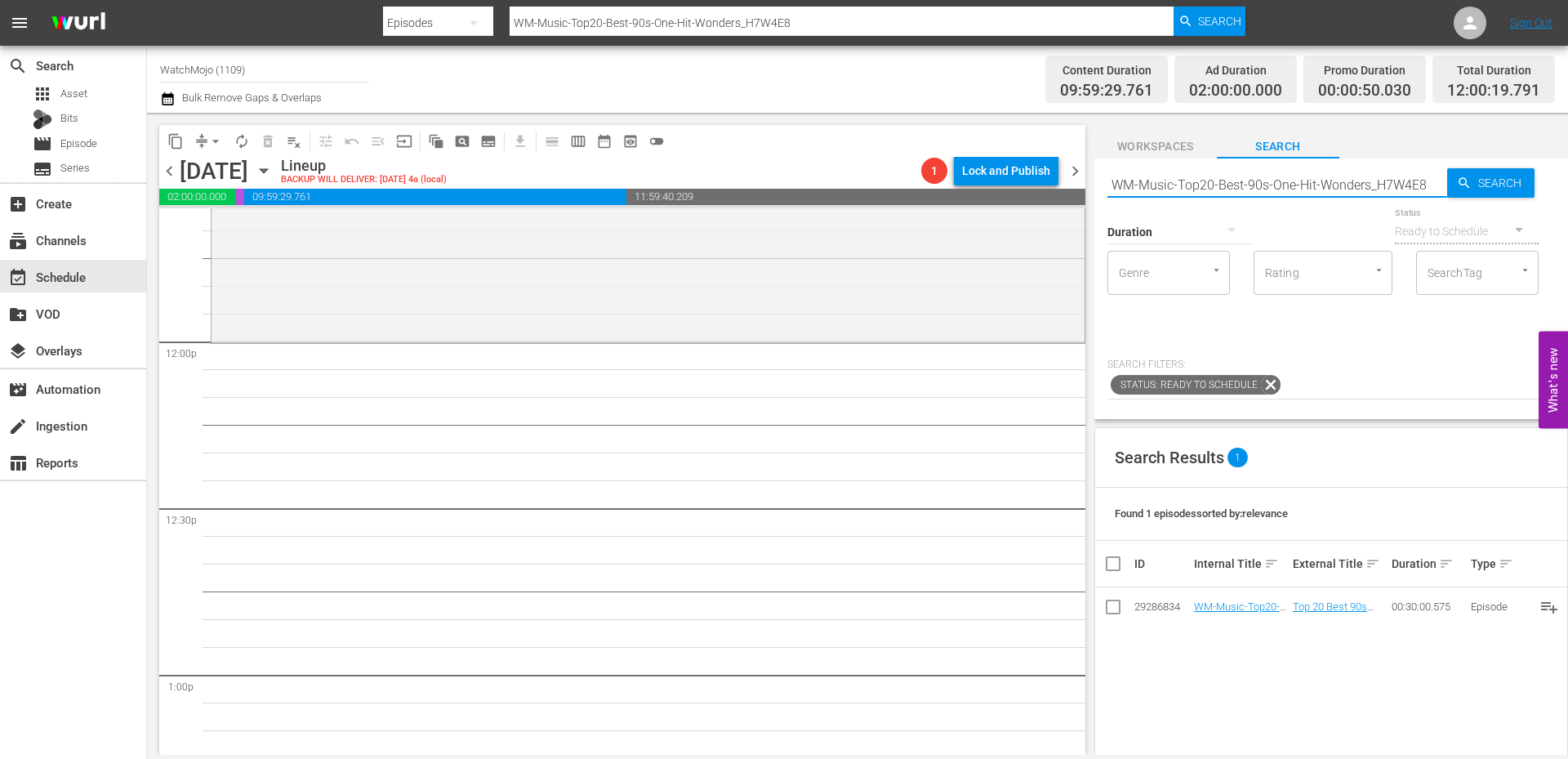
scroll to position [3813, 0]
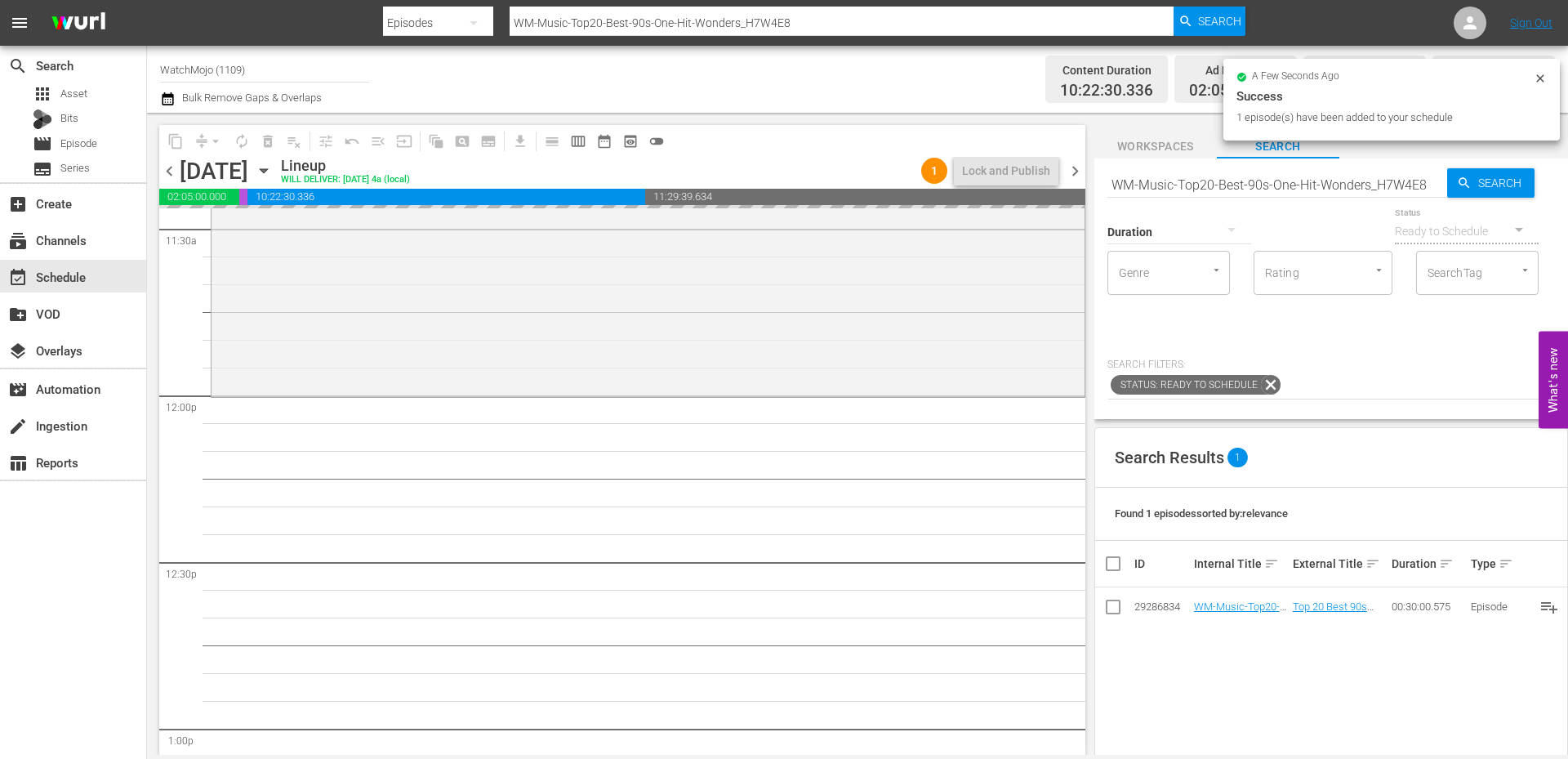
click at [1315, 183] on input "WM-Music-Top20-Best-90s-One-Hit-Wonders_H7W4E8" at bounding box center [1277, 184] width 340 height 40
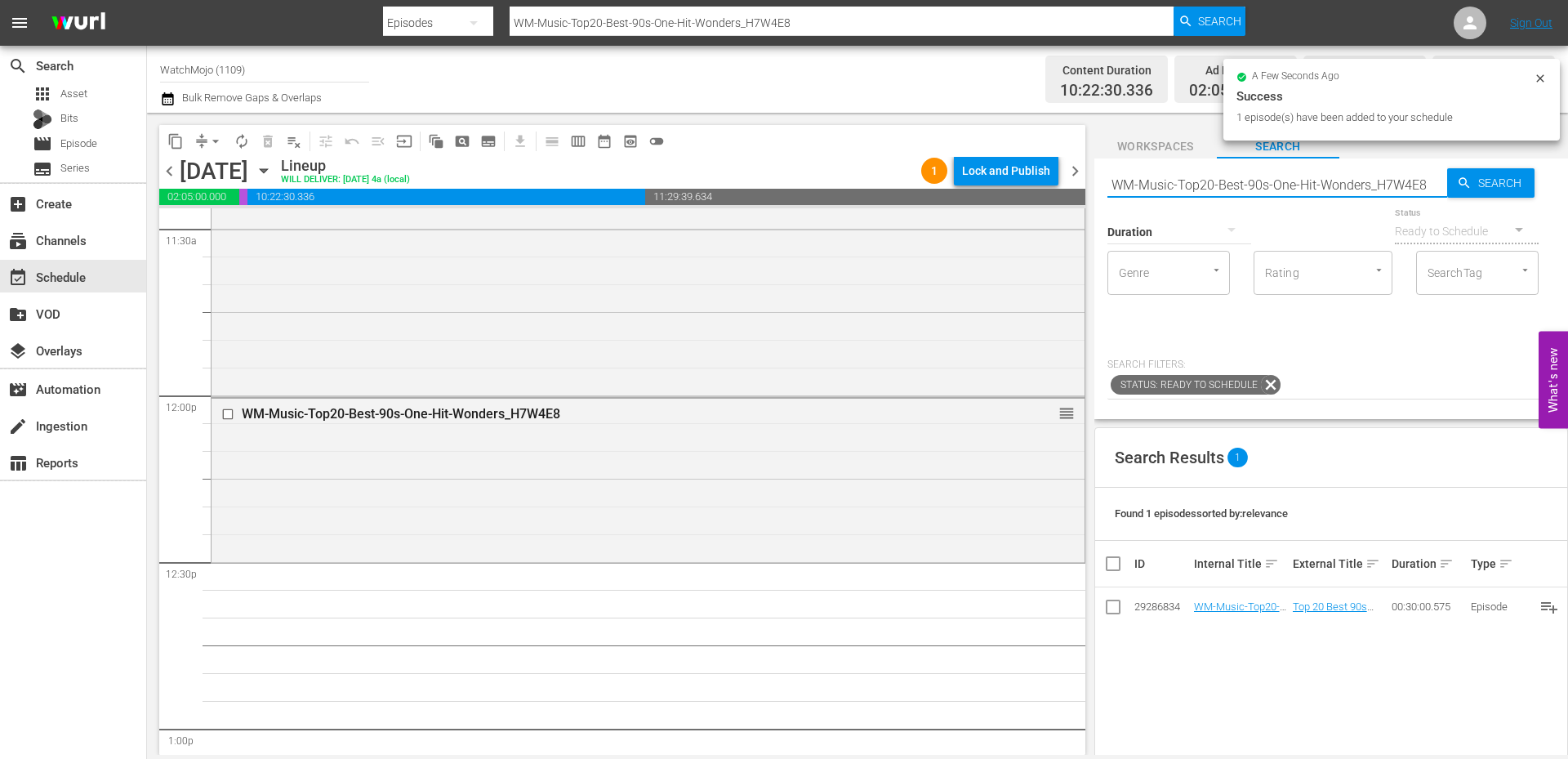
paste input "Comeback-Songs_J0O1M2"
type input "WM-Music-Top20-Comeback-Songs_J0O1M2"
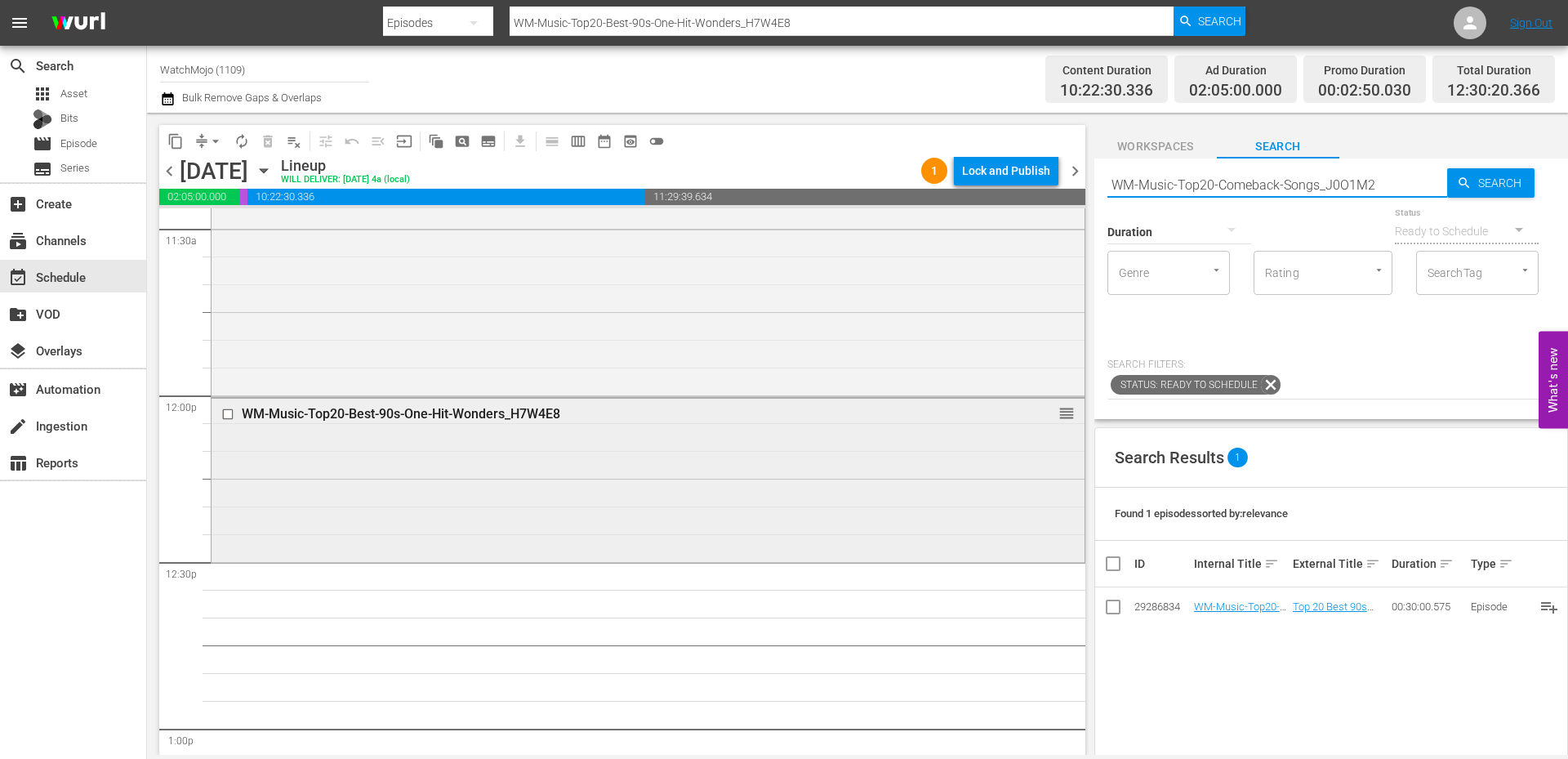
type input "WM-Music-Top20-Comeback-Songs_J0O1M2"
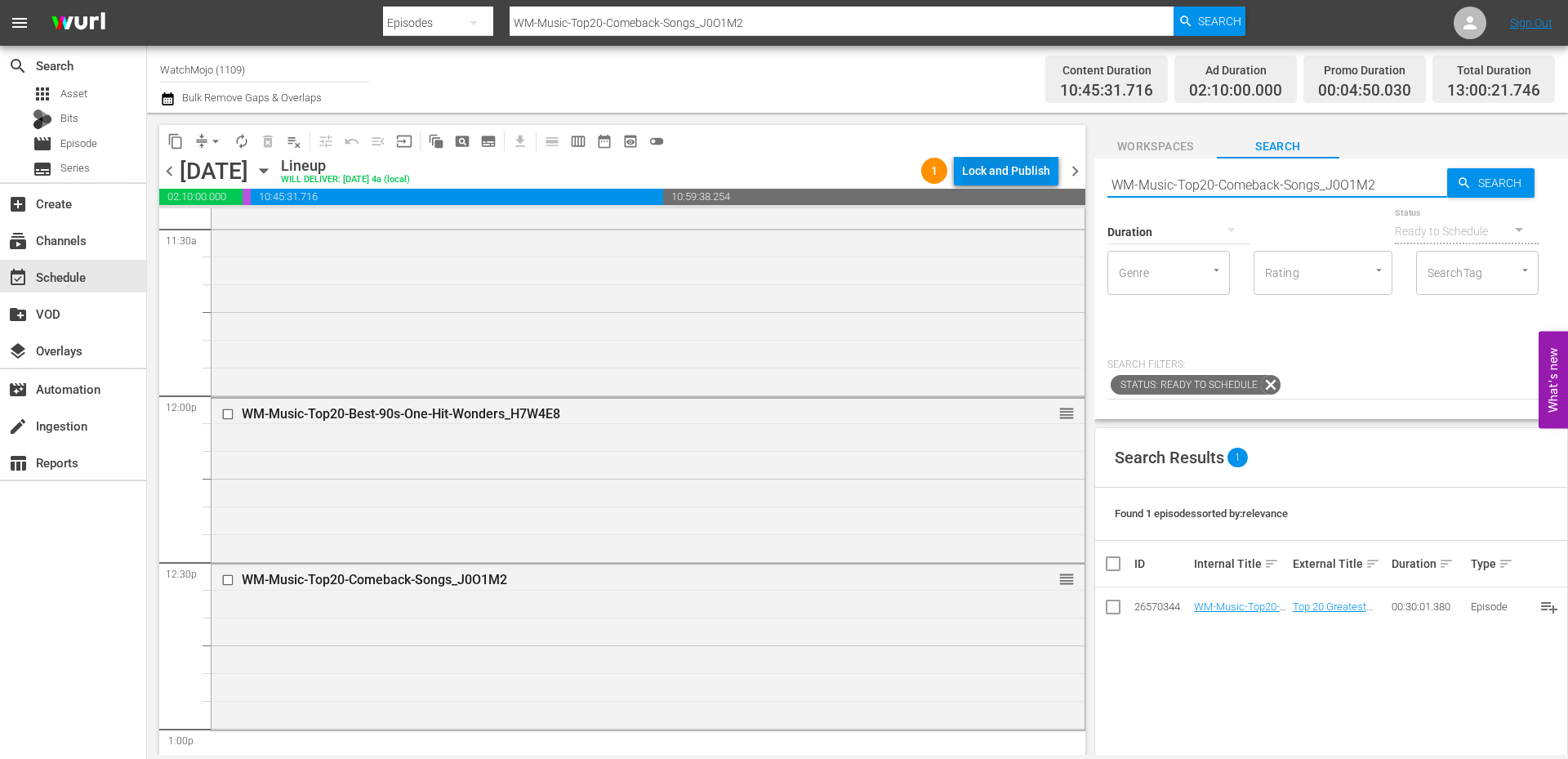
drag, startPoint x: 1402, startPoint y: 183, endPoint x: 1020, endPoint y: 185, distance: 382.0
click at [1016, 185] on div "content_copy compress arrow_drop_down autorenew_outlined delete_forever_outline…" at bounding box center [857, 433] width 1421 height 642
paste input "Most-Controversial-Albums_C2L6G8"
type input "WM-Music-Top20-Most-Controversial-Albums_C2L6G8"
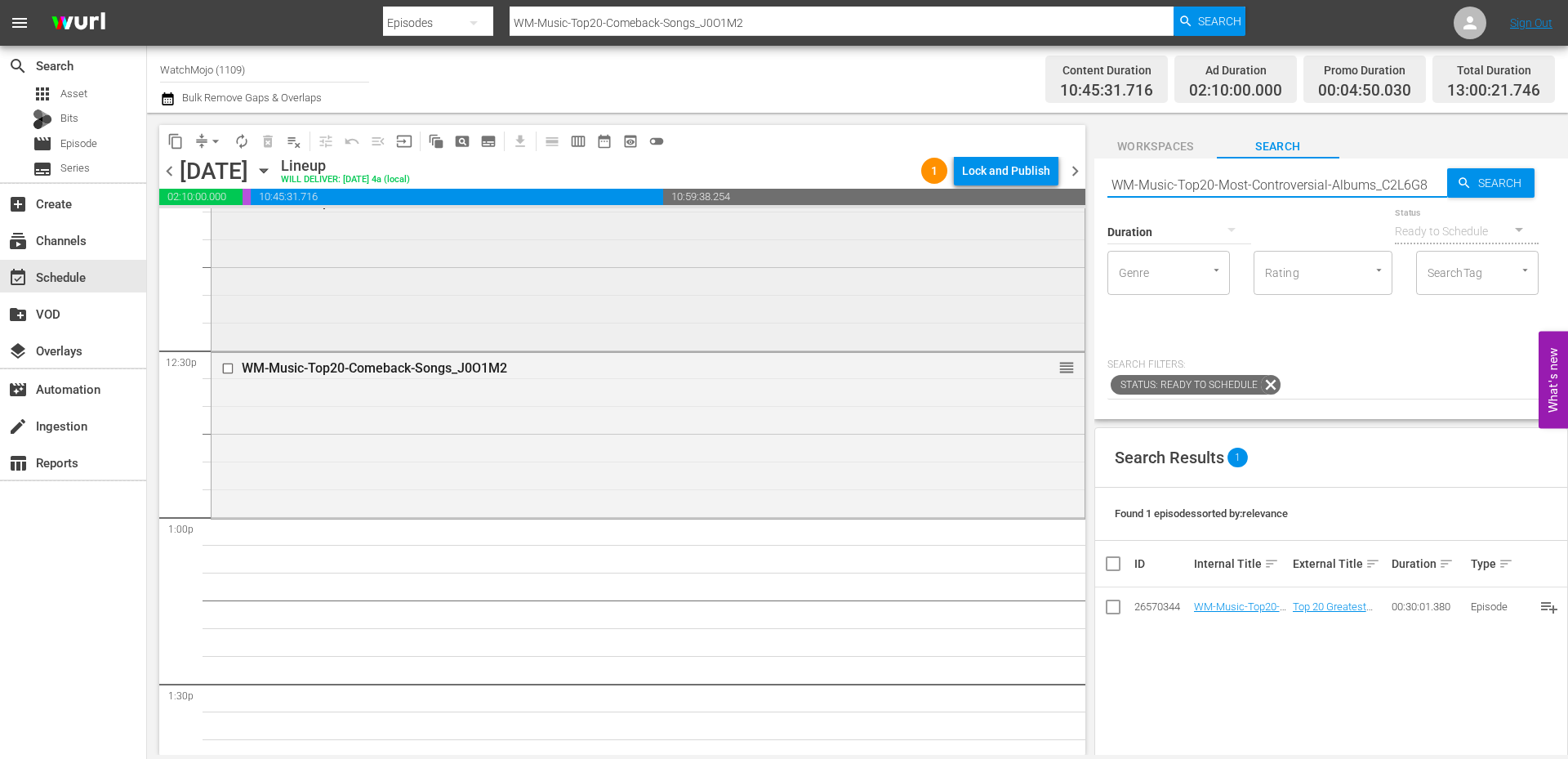
scroll to position [4084, 0]
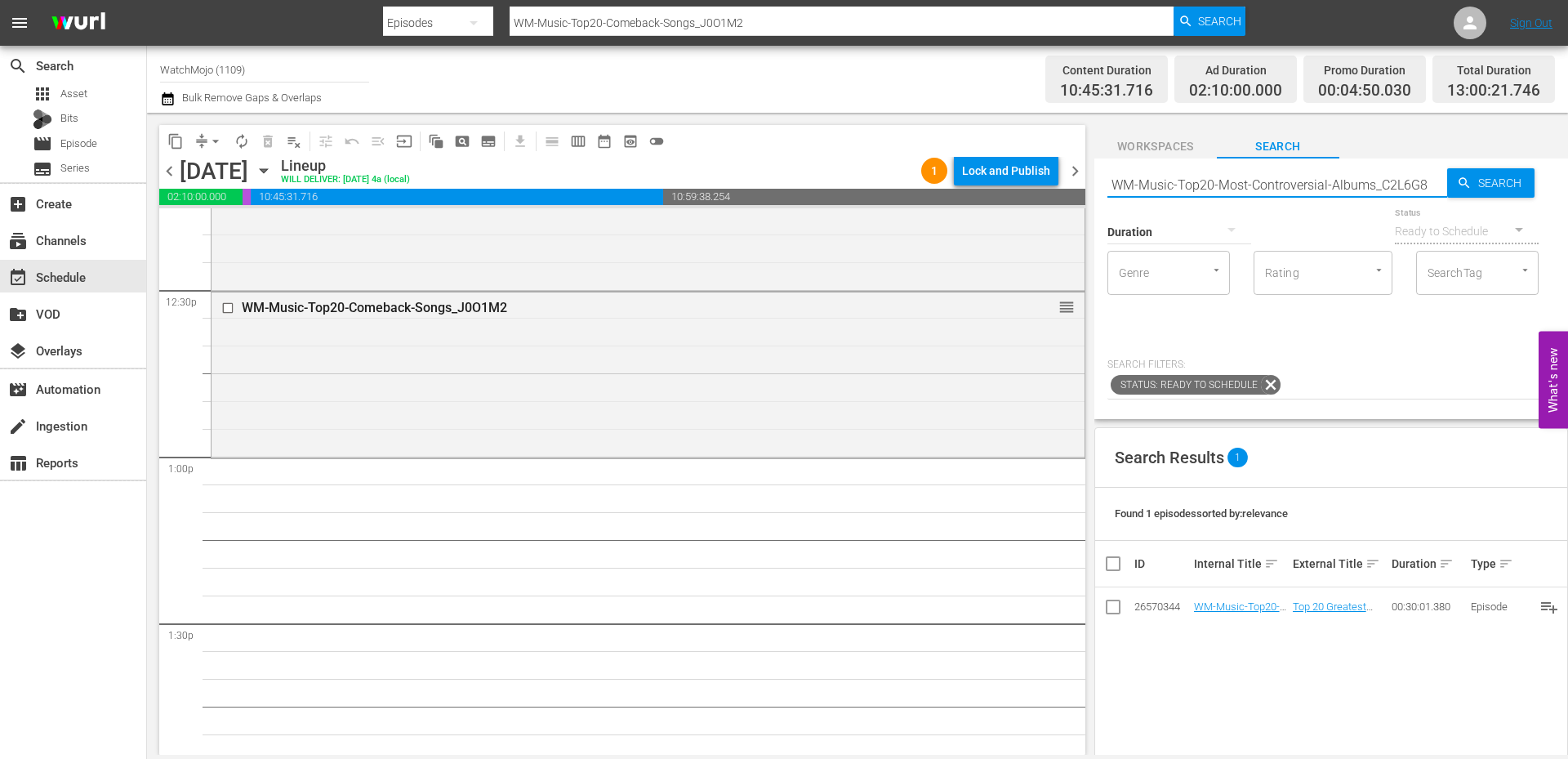
type input "WM-Music-Top20-Most-Controversial-Albums_C2L6G8"
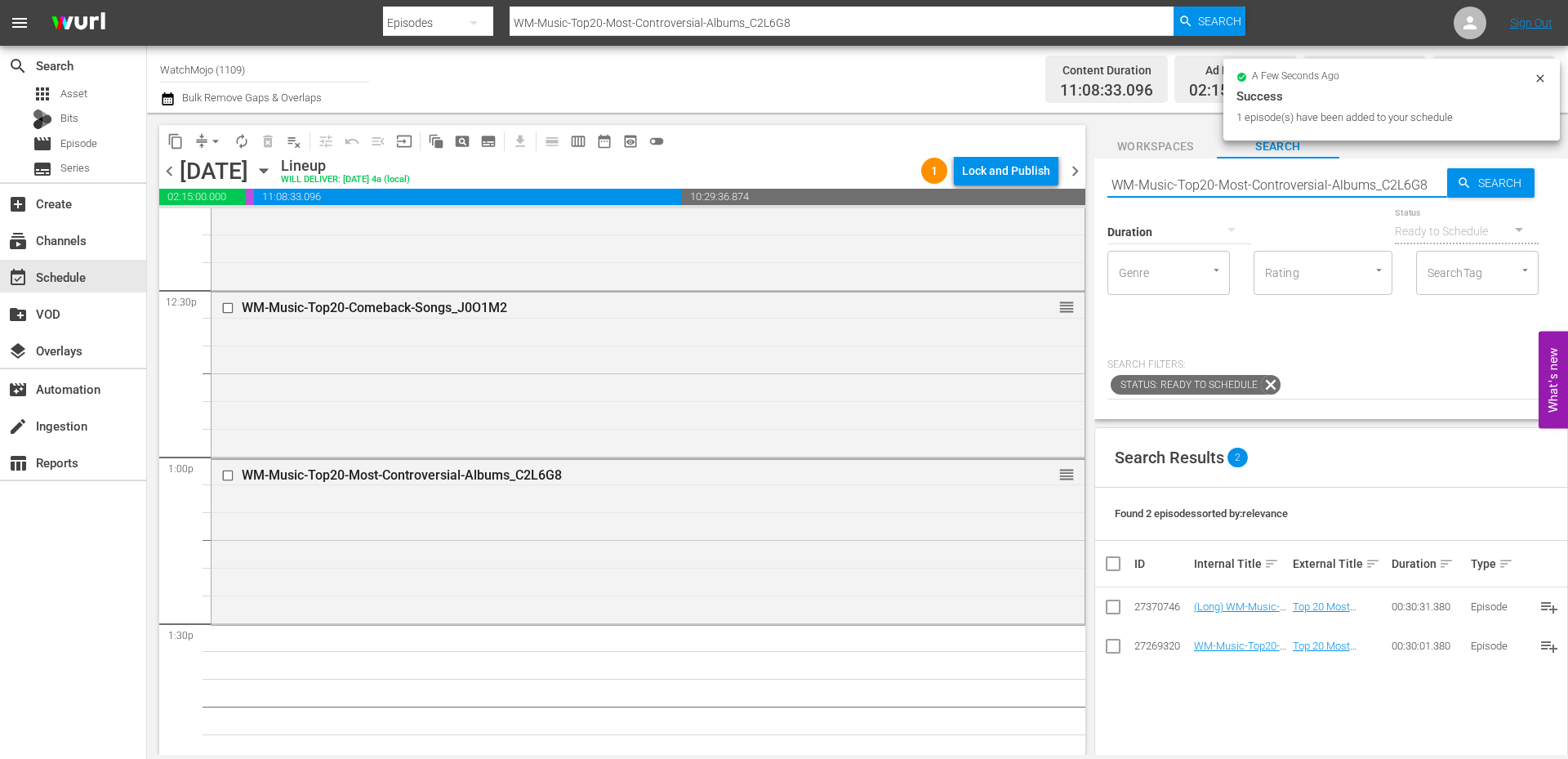
click at [1320, 190] on input "WM-Music-Top20-Most-Controversial-Albums_C2L6G8" at bounding box center [1277, 184] width 340 height 40
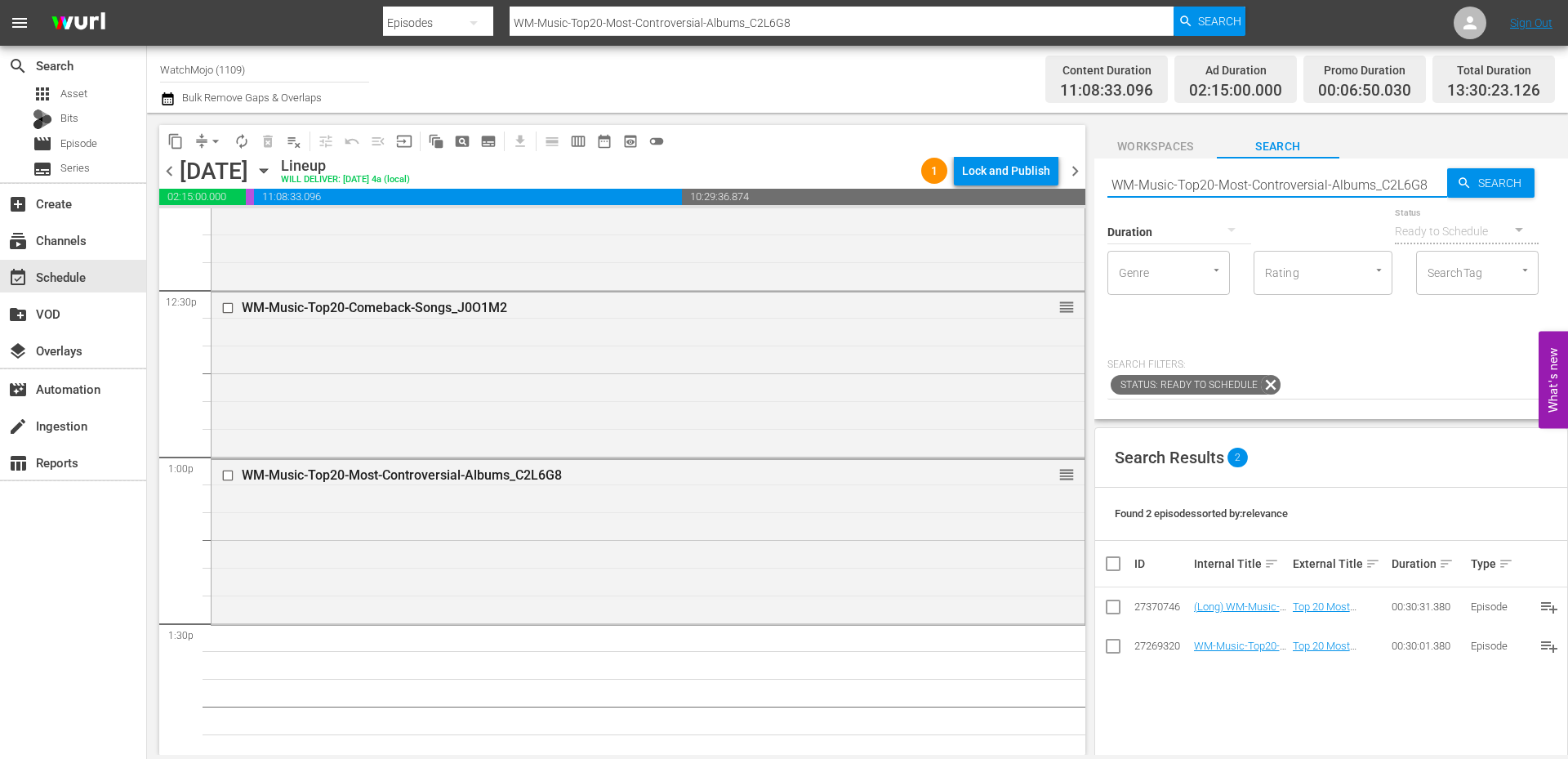
paste input "Happy-Sounding-Songs-That-Are-Actually-Depressing_X9G1Y7"
type input "WM-Music-Top20-Happy-Sounding-Songs-That-Are-Actually-Depressing_X9G1Y7"
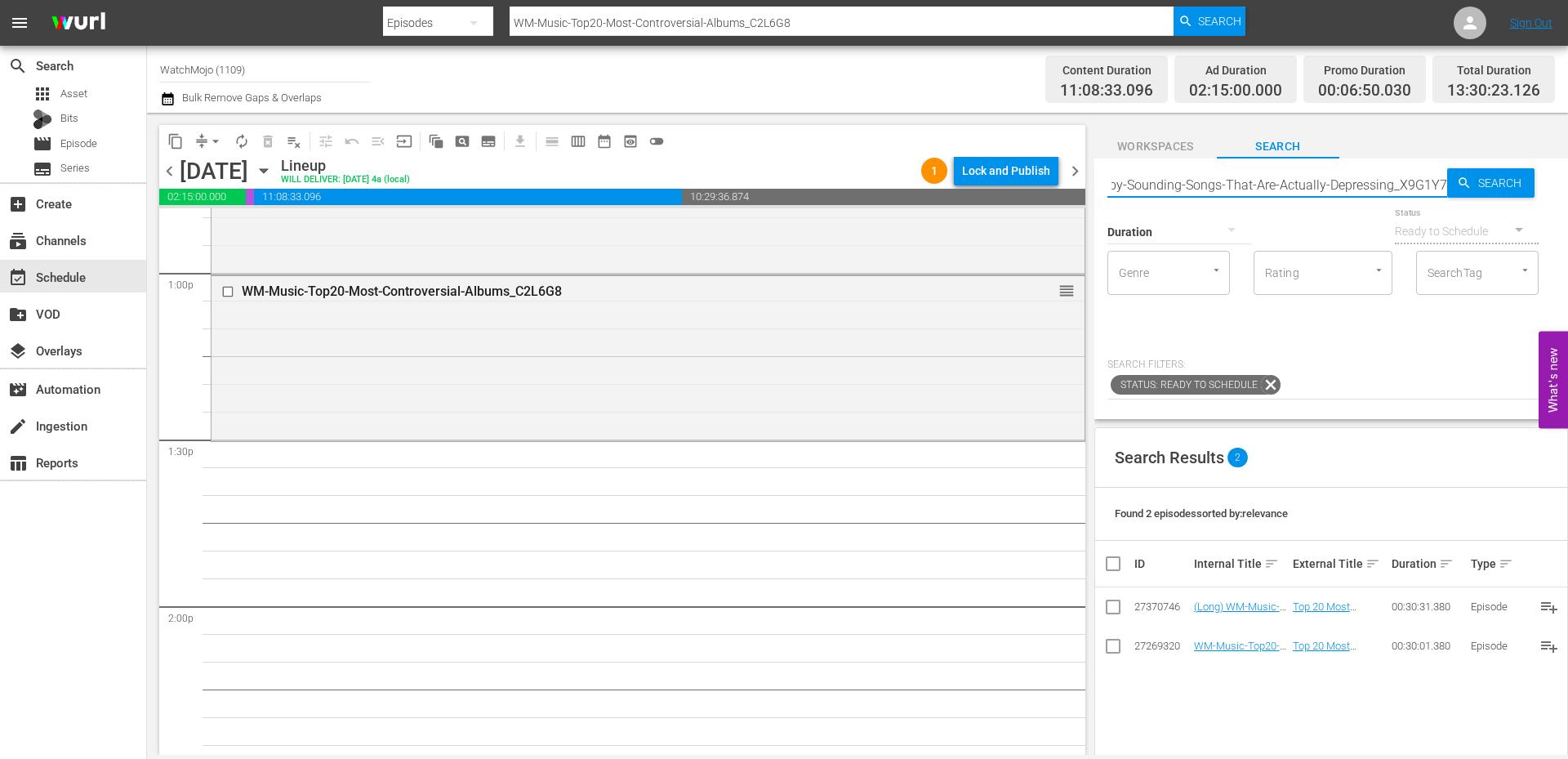
type input "WM-Music-Top20-Happy-Sounding-Songs-That-Are-Actually-Depressing_X9G1Y7"
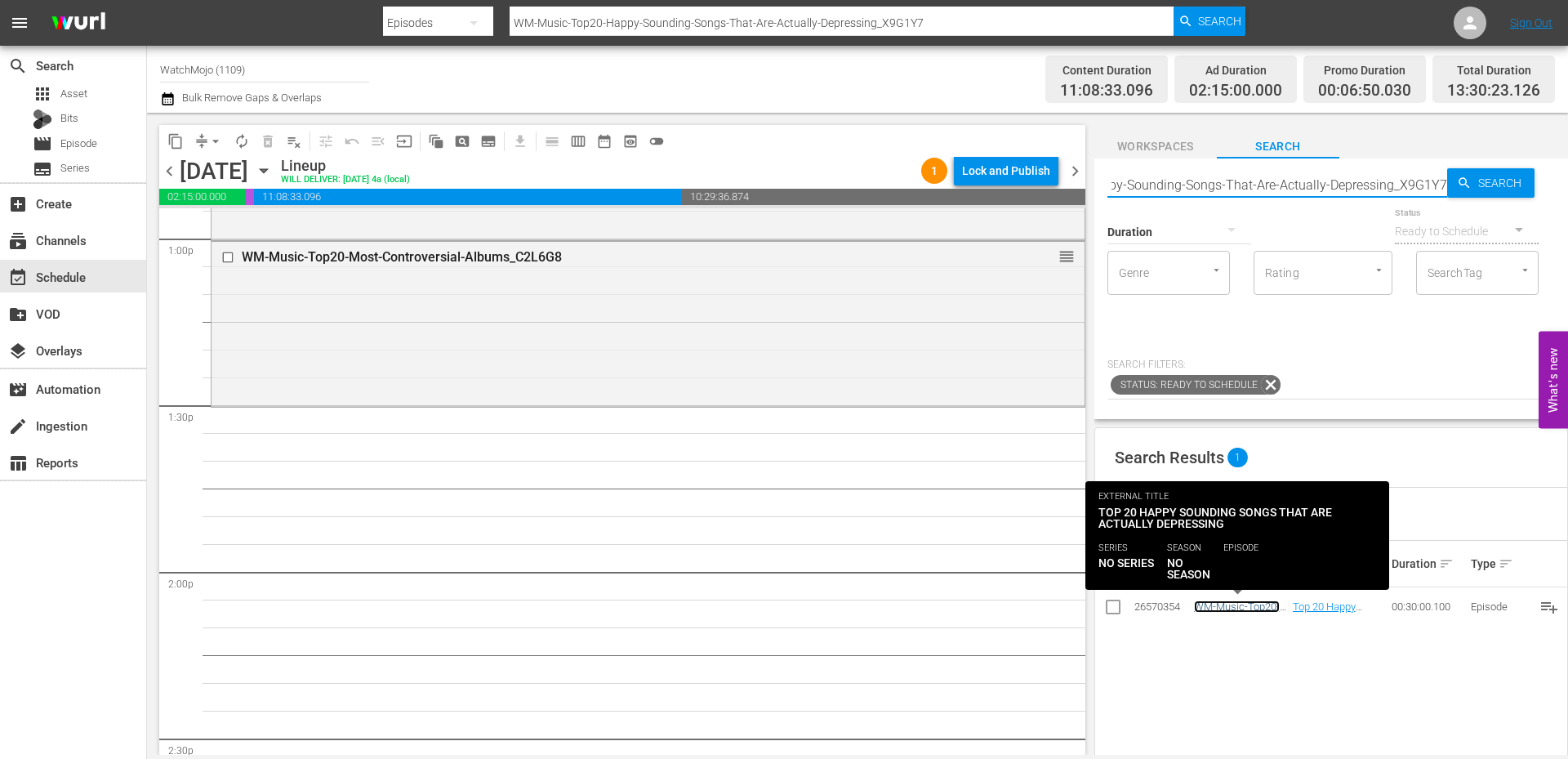
scroll to position [0, 0]
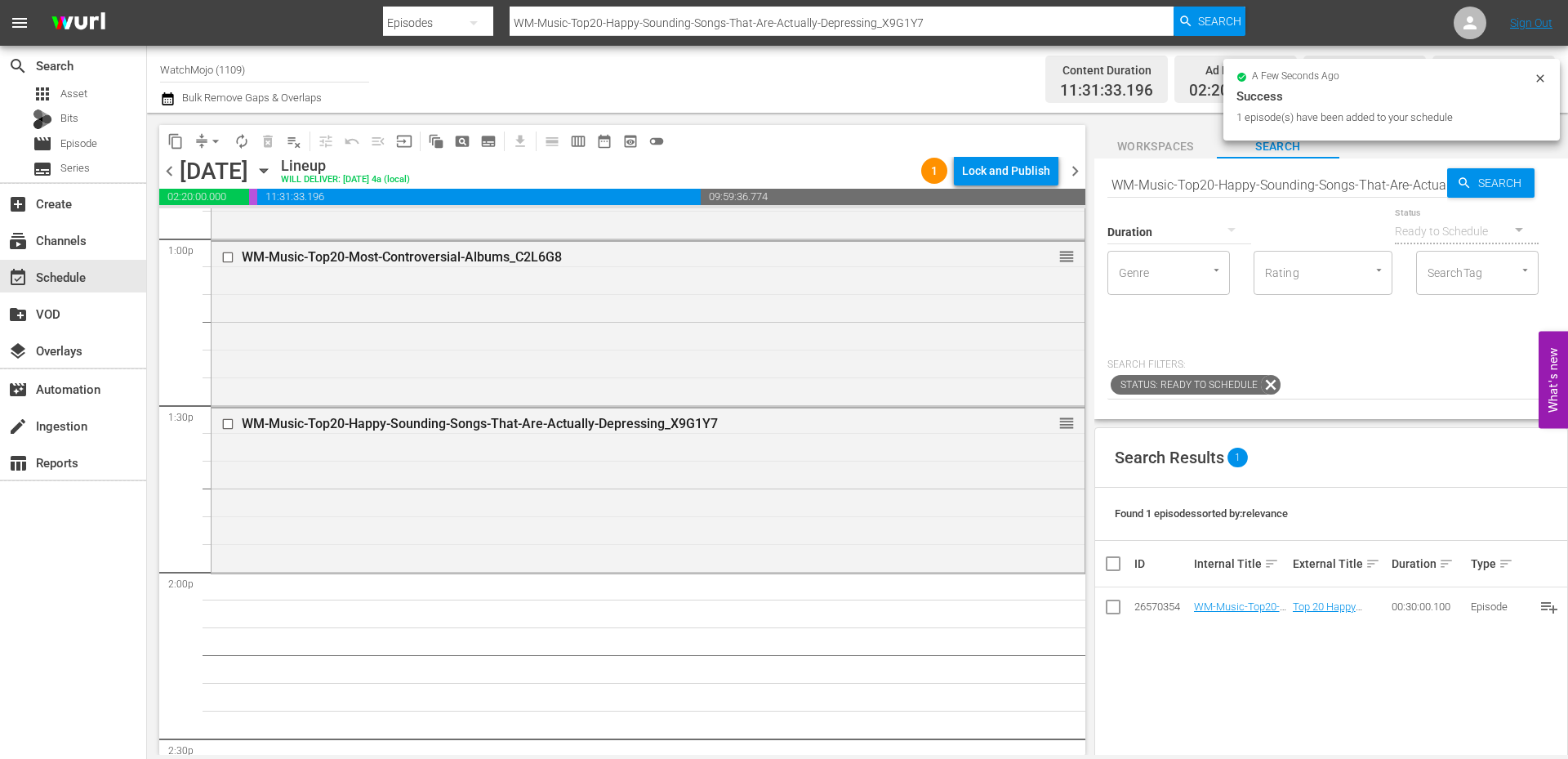
click at [1300, 187] on input "WM-Music-Top20-Happy-Sounding-Songs-That-Are-Actually-Depressing_X9G1Y7" at bounding box center [1277, 184] width 340 height 40
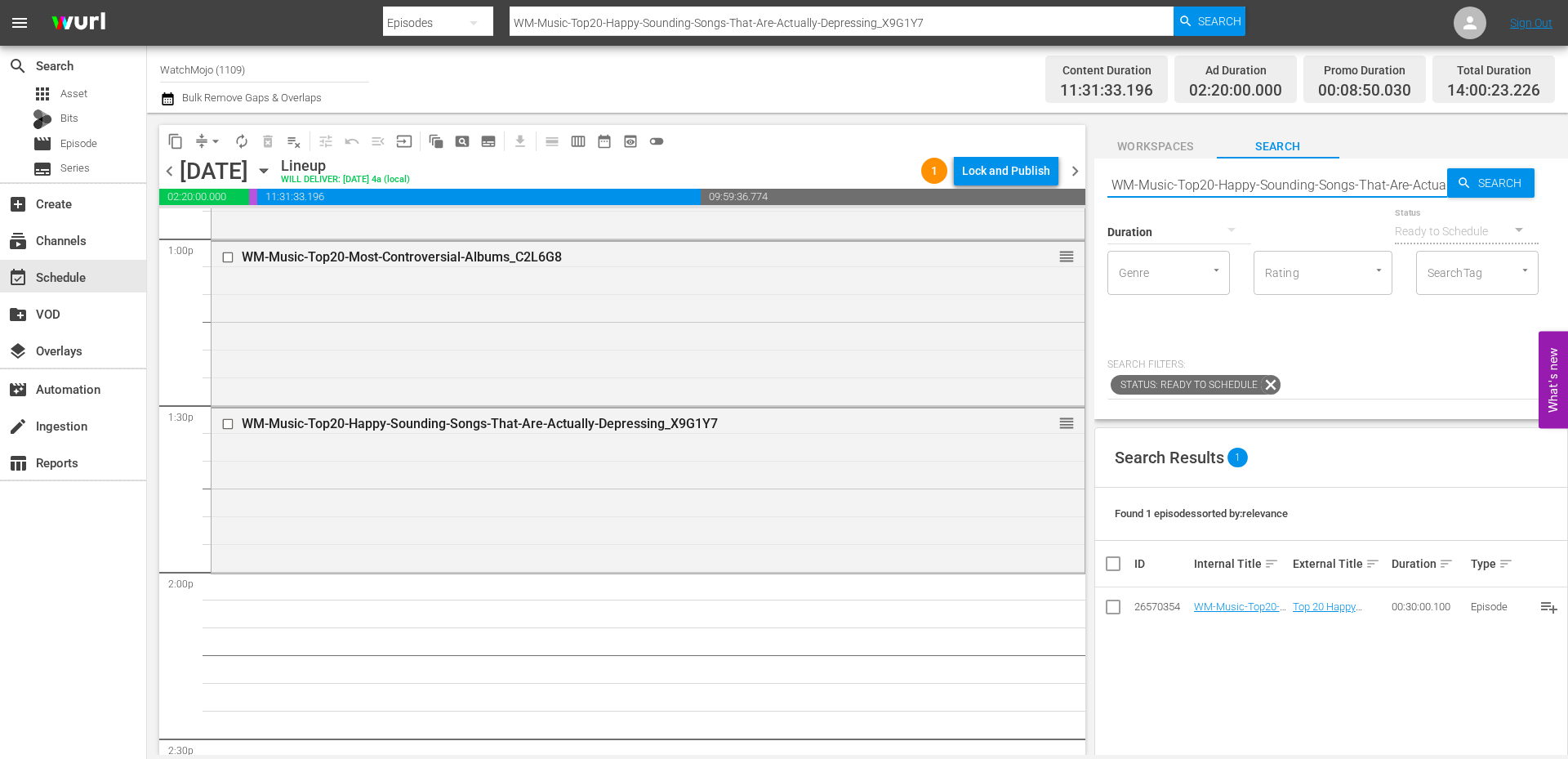
paste input "Cheesiest-One-Hit-Wonders-of-the-1980s_E5I7D5"
type input "WM-Music-Top20-Cheesiest-One-Hit-Wonders-of-the-1980s_E5I7D5"
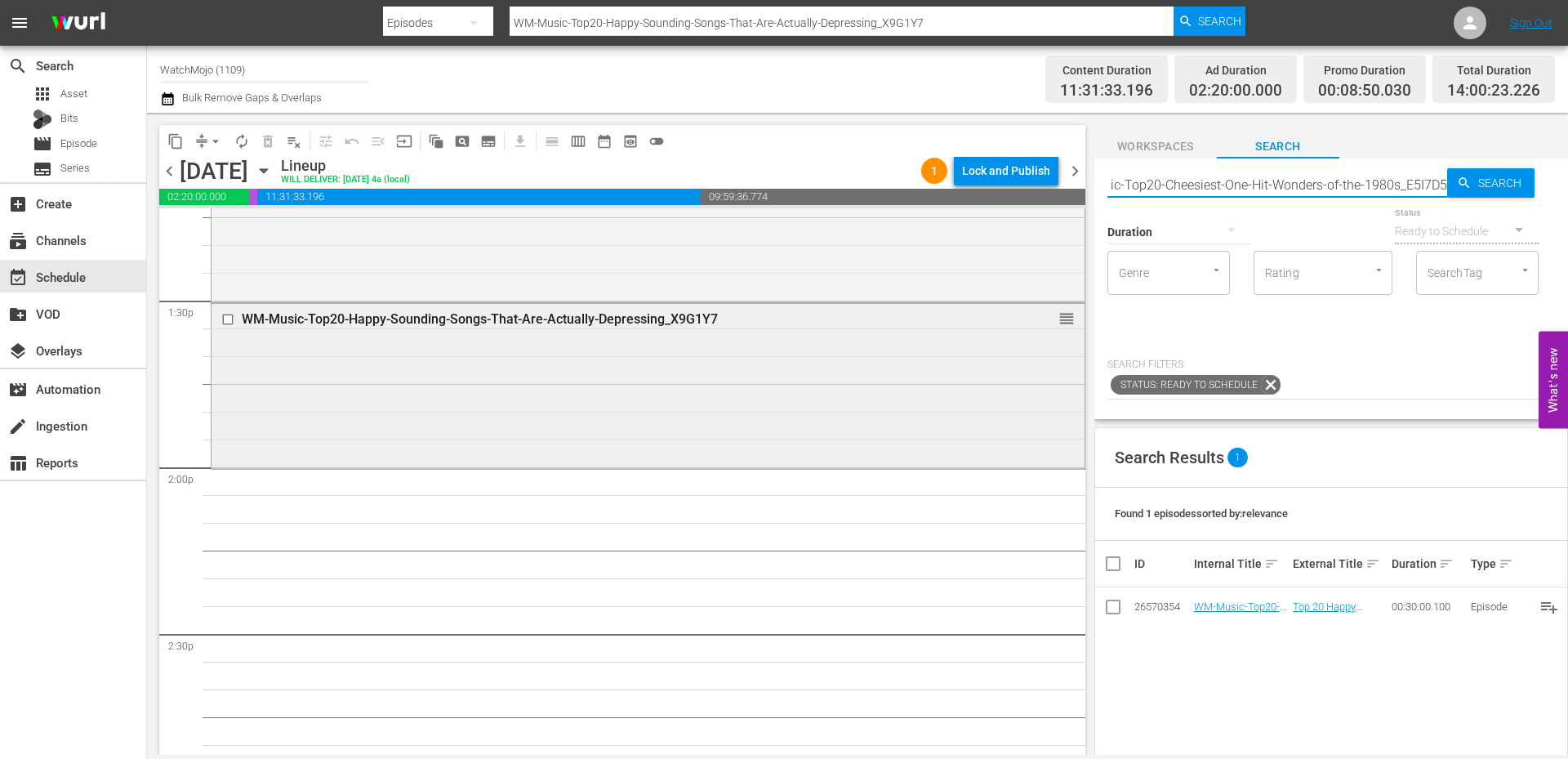
type input "WM-Music-Top20-Cheesiest-One-Hit-Wonders-of-the-1980s_E5I7D5"
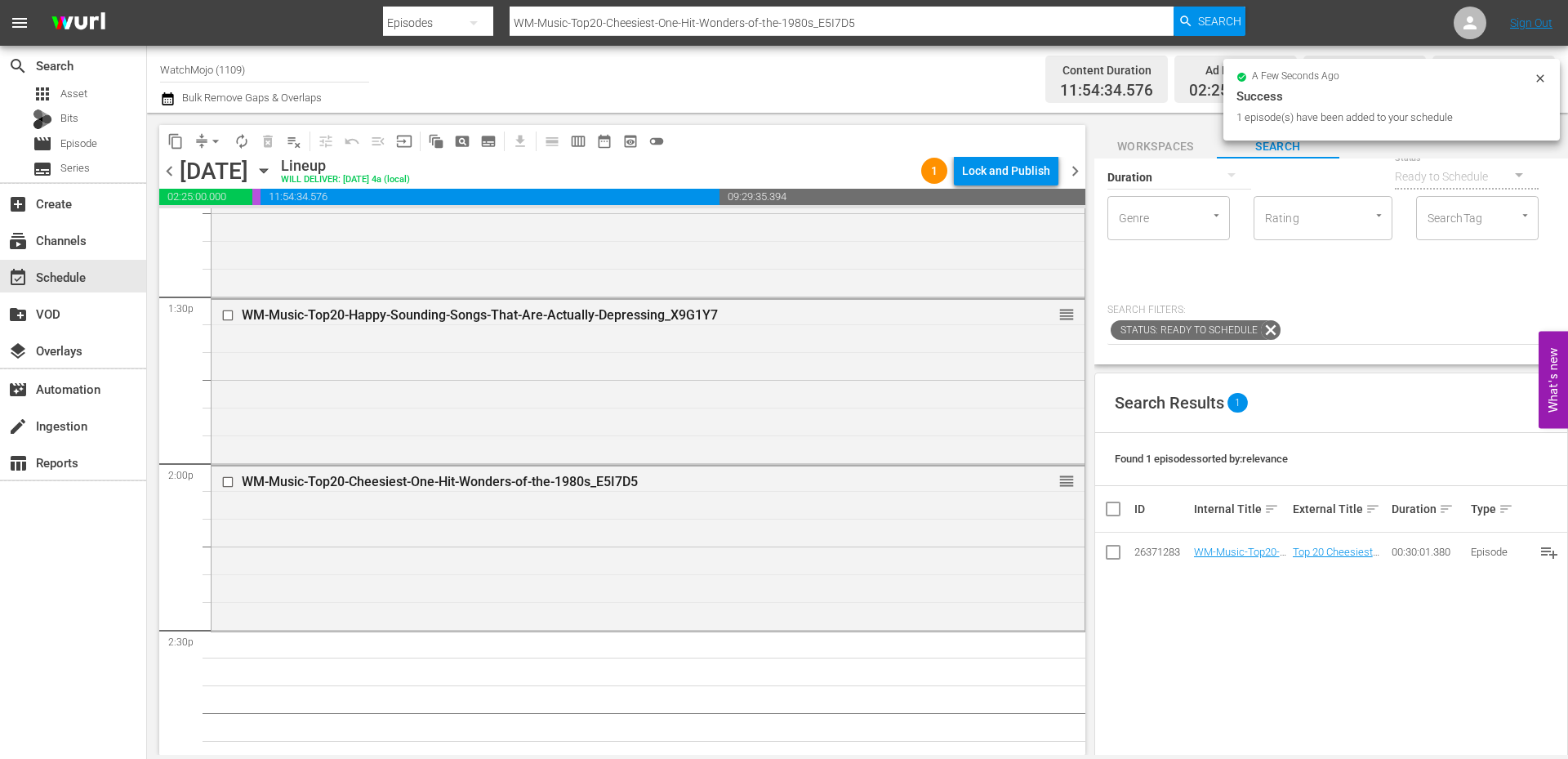
scroll to position [0, 0]
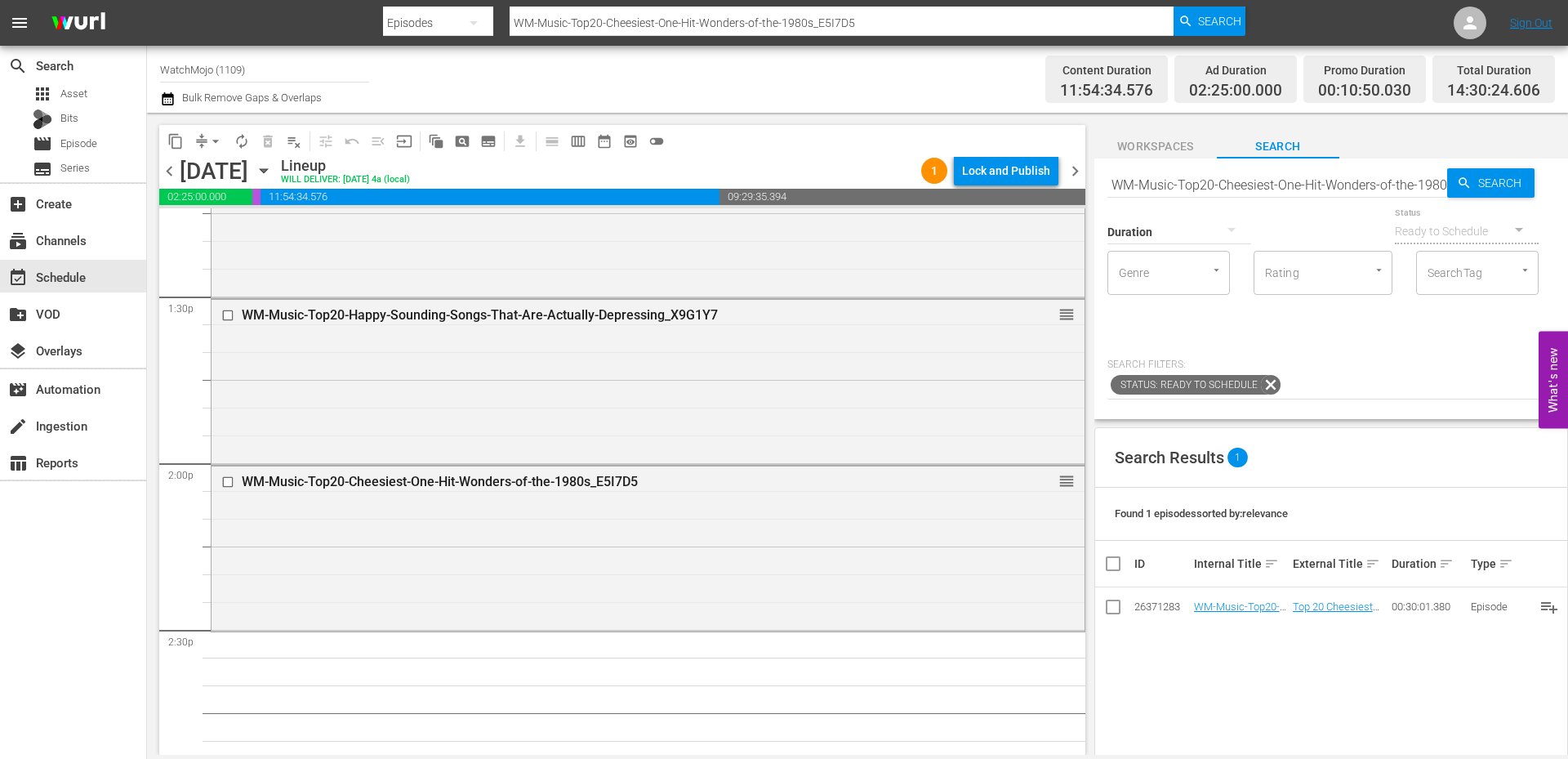
click at [1226, 192] on input "WM-Music-Top20-Cheesiest-One-Hit-Wonders-of-the-1980s_E5I7D5" at bounding box center [1277, 184] width 340 height 40
paste input "Ridiculous-1990s-Music-Videos_Z6N2Y6"
type input "WM-Music-Top20-Ridiculous-1990s-Music-Videos_Z6N2Y6"
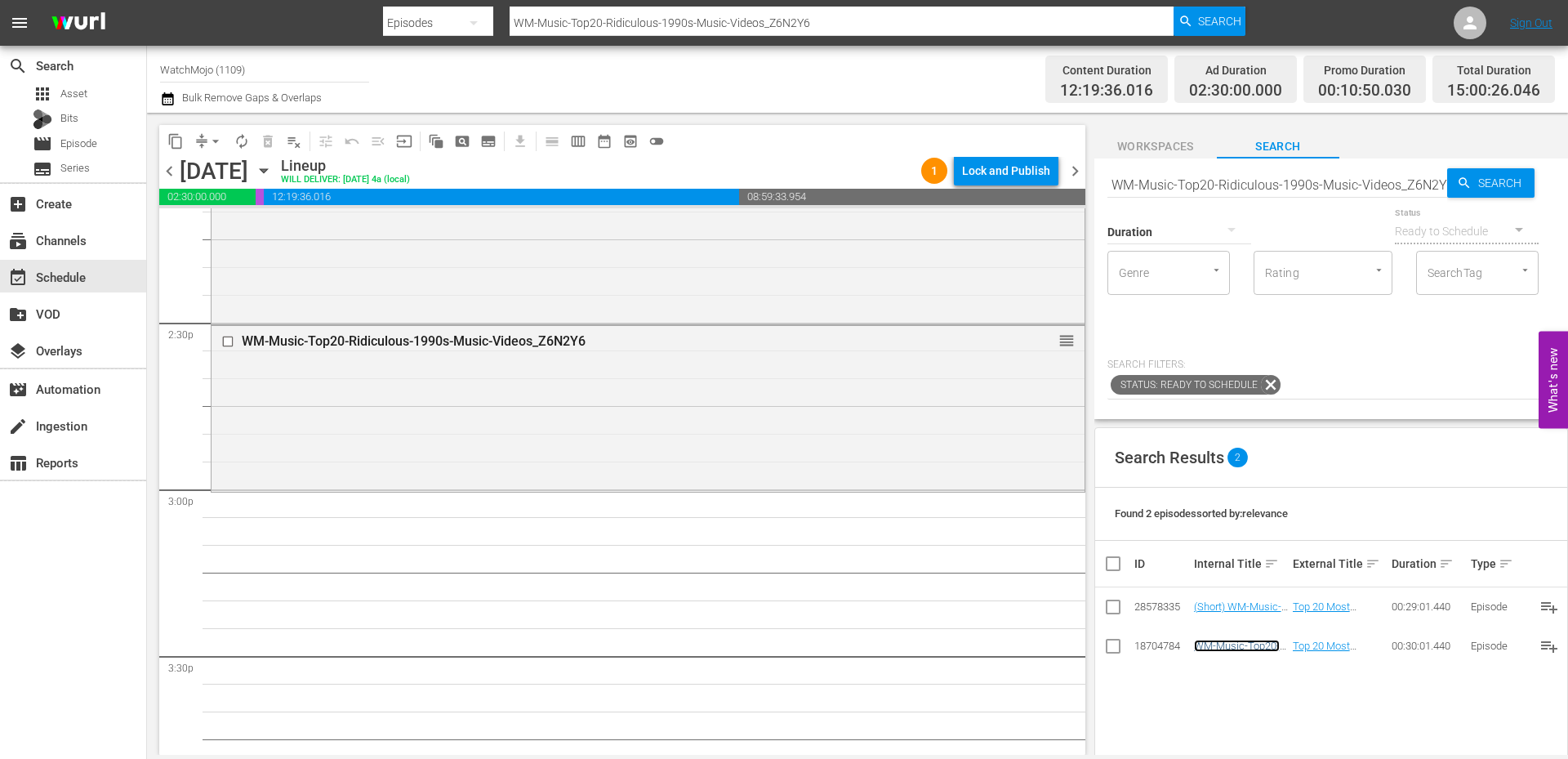
scroll to position [4738, 0]
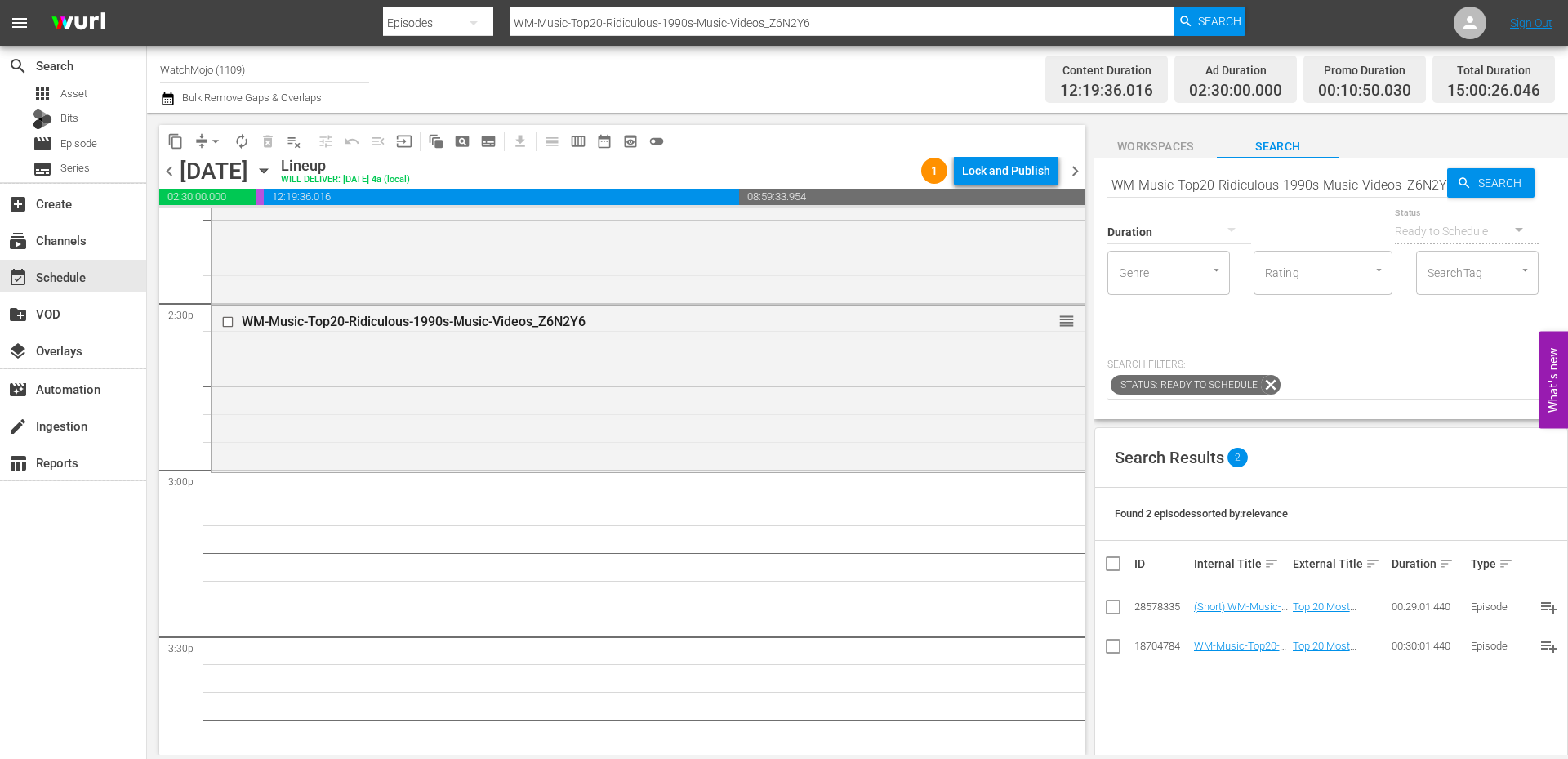
click at [1278, 177] on input "WM-Music-Top20-Ridiculous-1990s-Music-Videos_Z6N2Y6" at bounding box center [1277, 184] width 340 height 40
paste input "Lip-Sync-Fails_U2E4H9"
type input "WM-Music-Top20-Lip-Sync-Fails_U2E4H9"
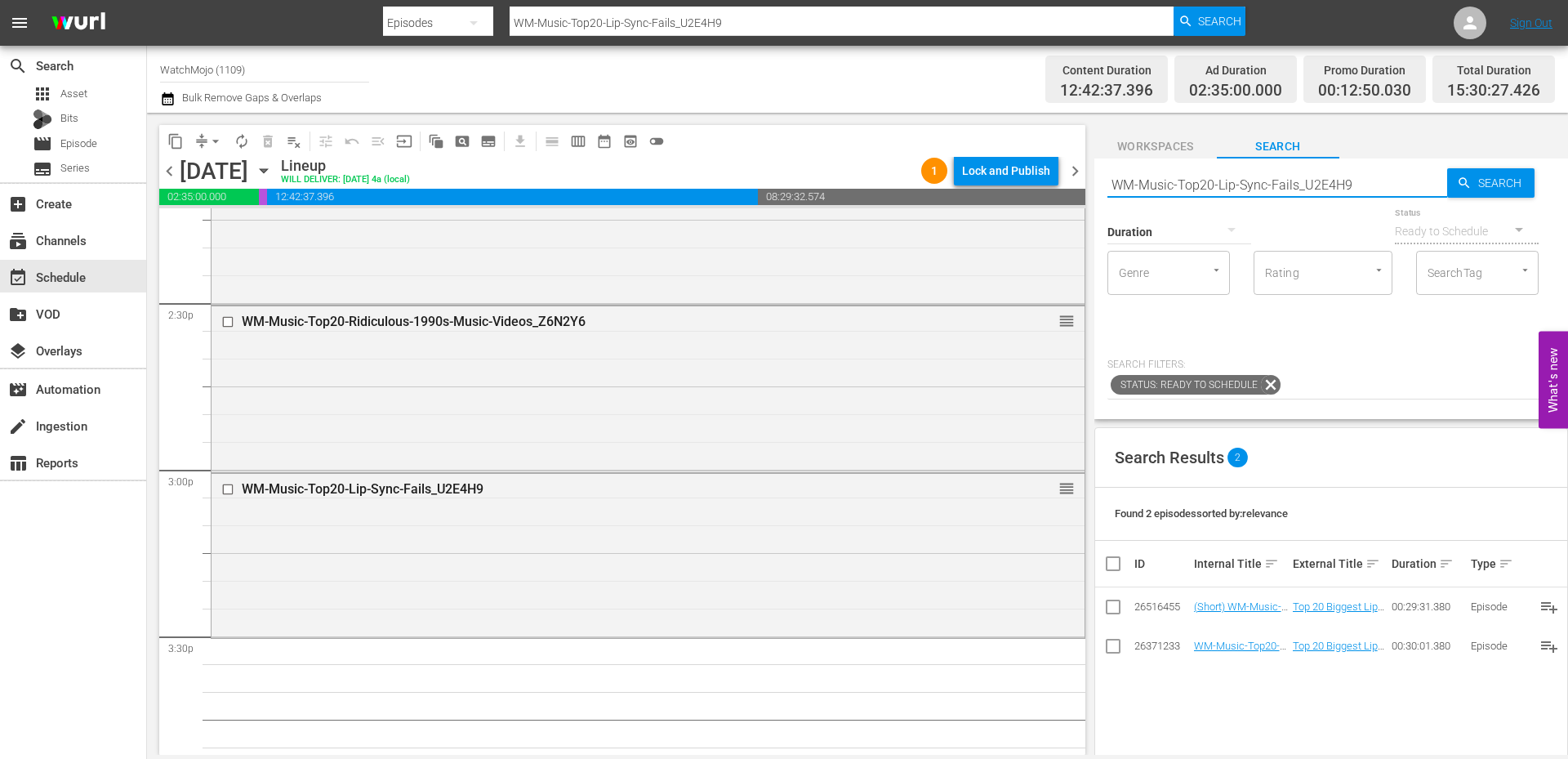
drag, startPoint x: 1310, startPoint y: 183, endPoint x: 1041, endPoint y: 189, distance: 269.1
click at [1041, 187] on div "content_copy compress arrow_drop_down autorenew_outlined delete_forever_outline…" at bounding box center [857, 433] width 1421 height 642
paste input "Male-Guitarists-of-All-Time_I2G1Z4"
type input "WM-Music-Top20-Male-Guitarists-of-All-Time_I2G1Z4"
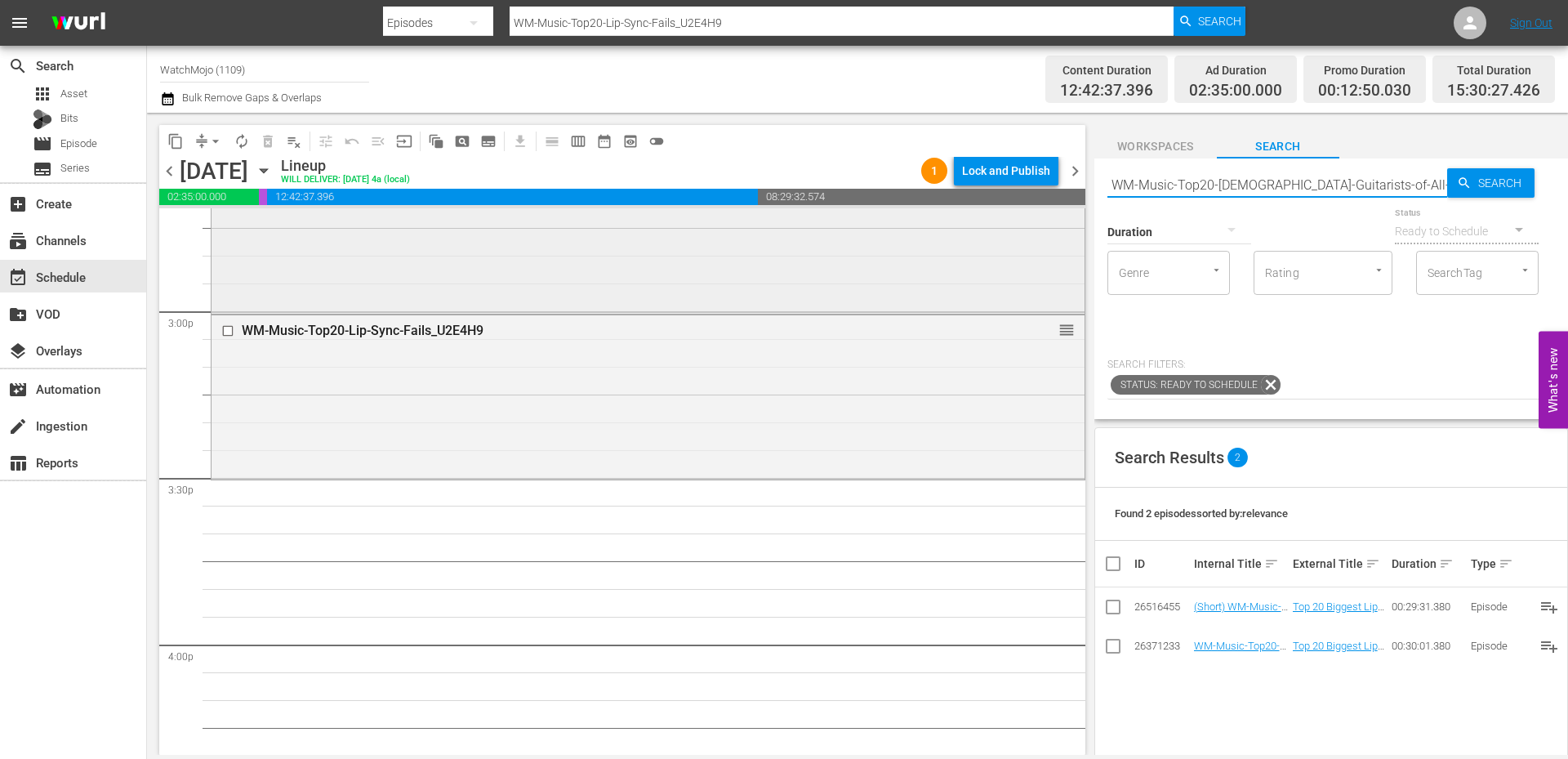
scroll to position [4956, 0]
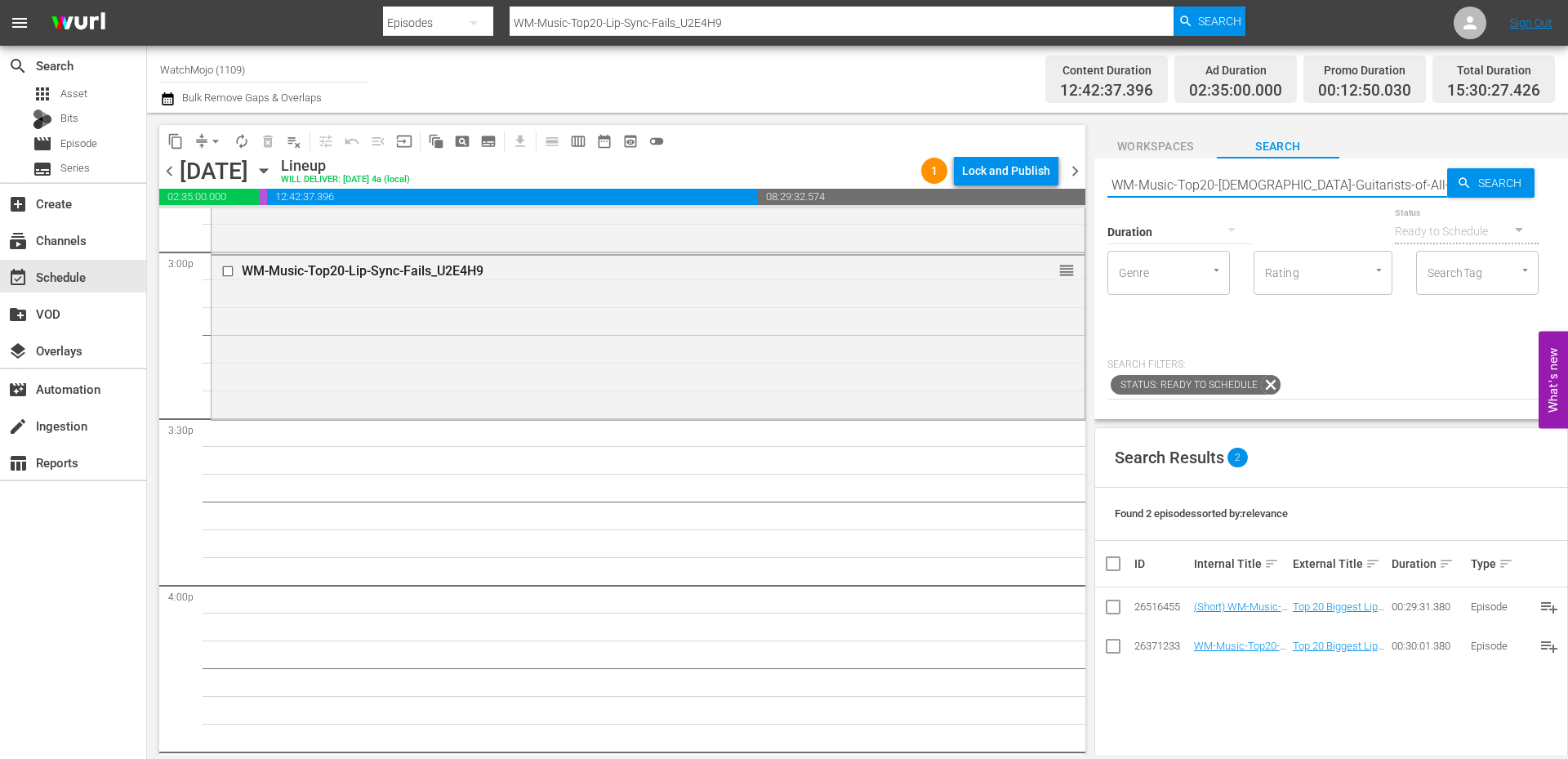
type input "WM-Music-Top20-Male-Guitarists-of-All-Time_I2G1Z4"
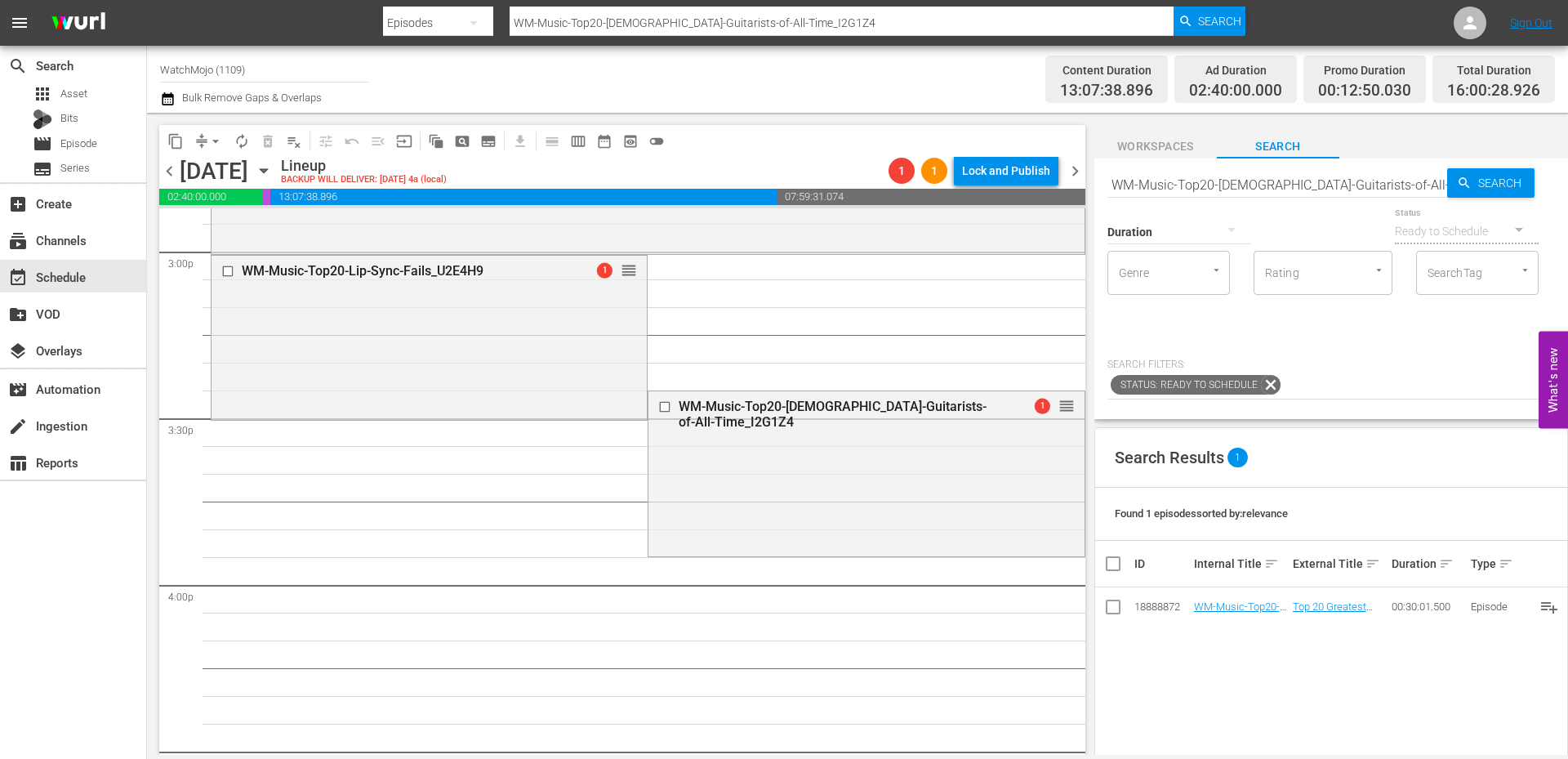
click at [1384, 187] on input "WM-Music-Top20-Male-Guitarists-of-All-Time_I2G1Z4" at bounding box center [1277, 184] width 340 height 40
paste input "" Lag-463""
type input "" Lag-463""
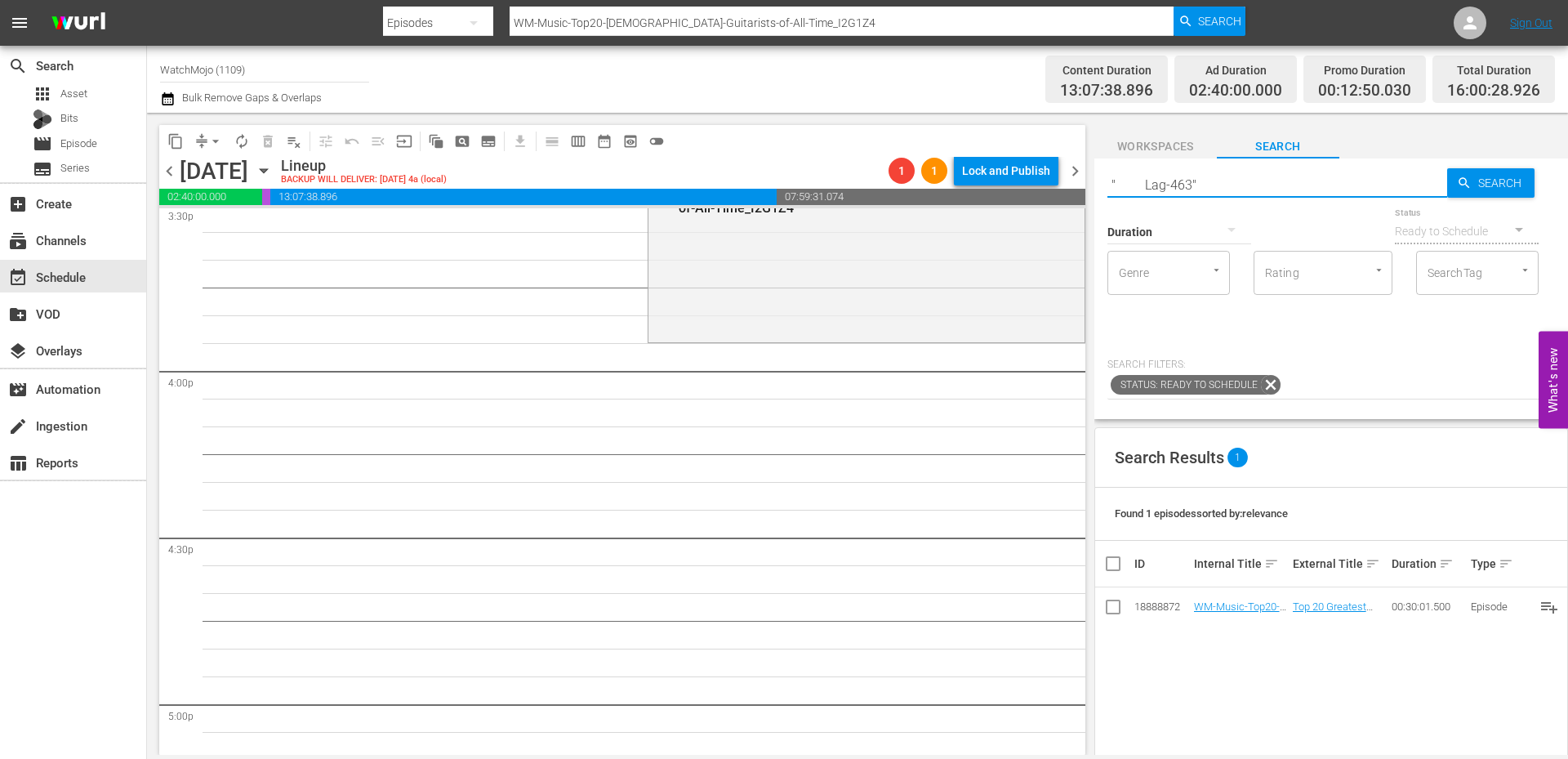
type input "" Lag-463""
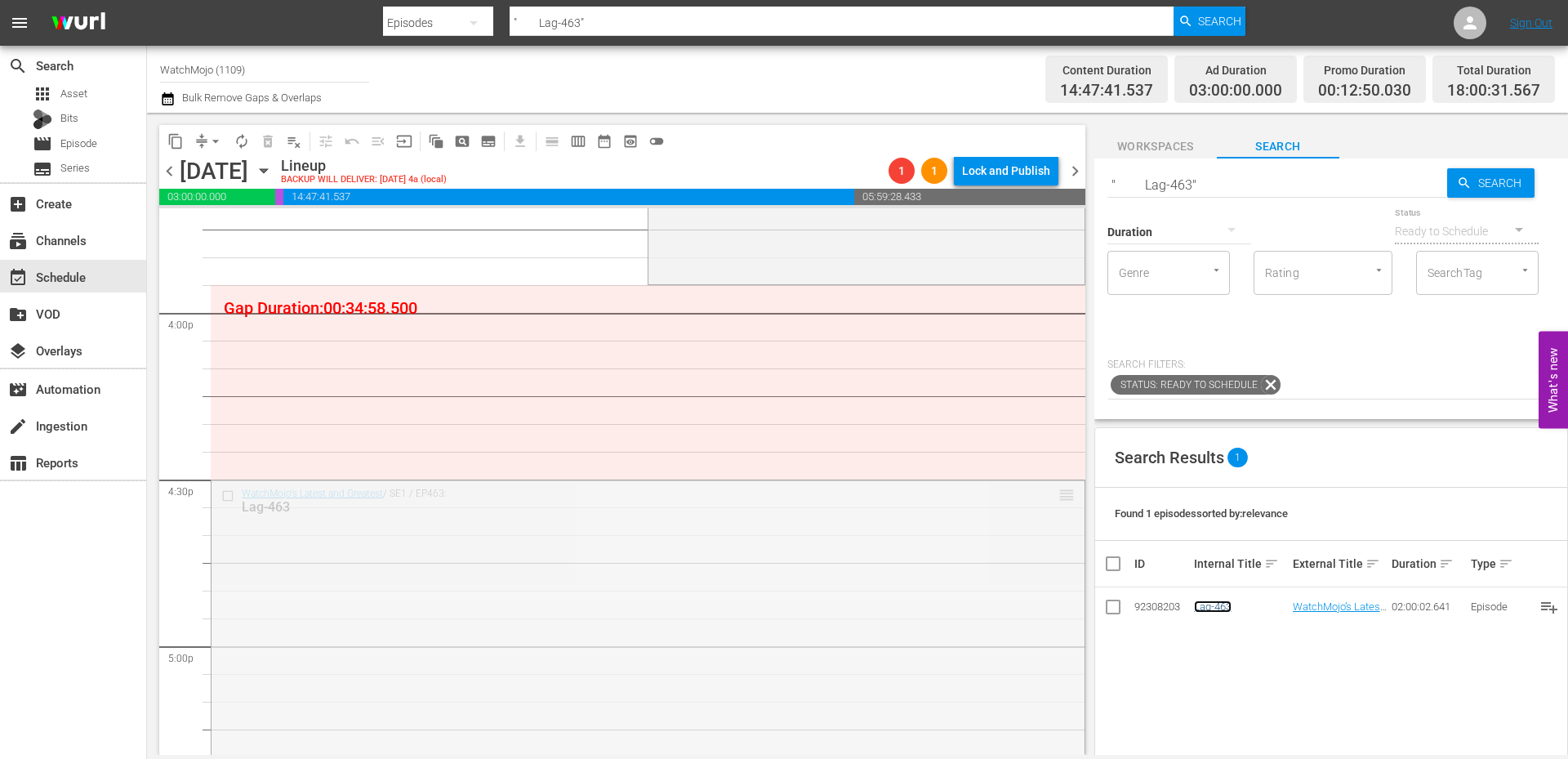
drag, startPoint x: 1051, startPoint y: 494, endPoint x: 1027, endPoint y: 289, distance: 206.4
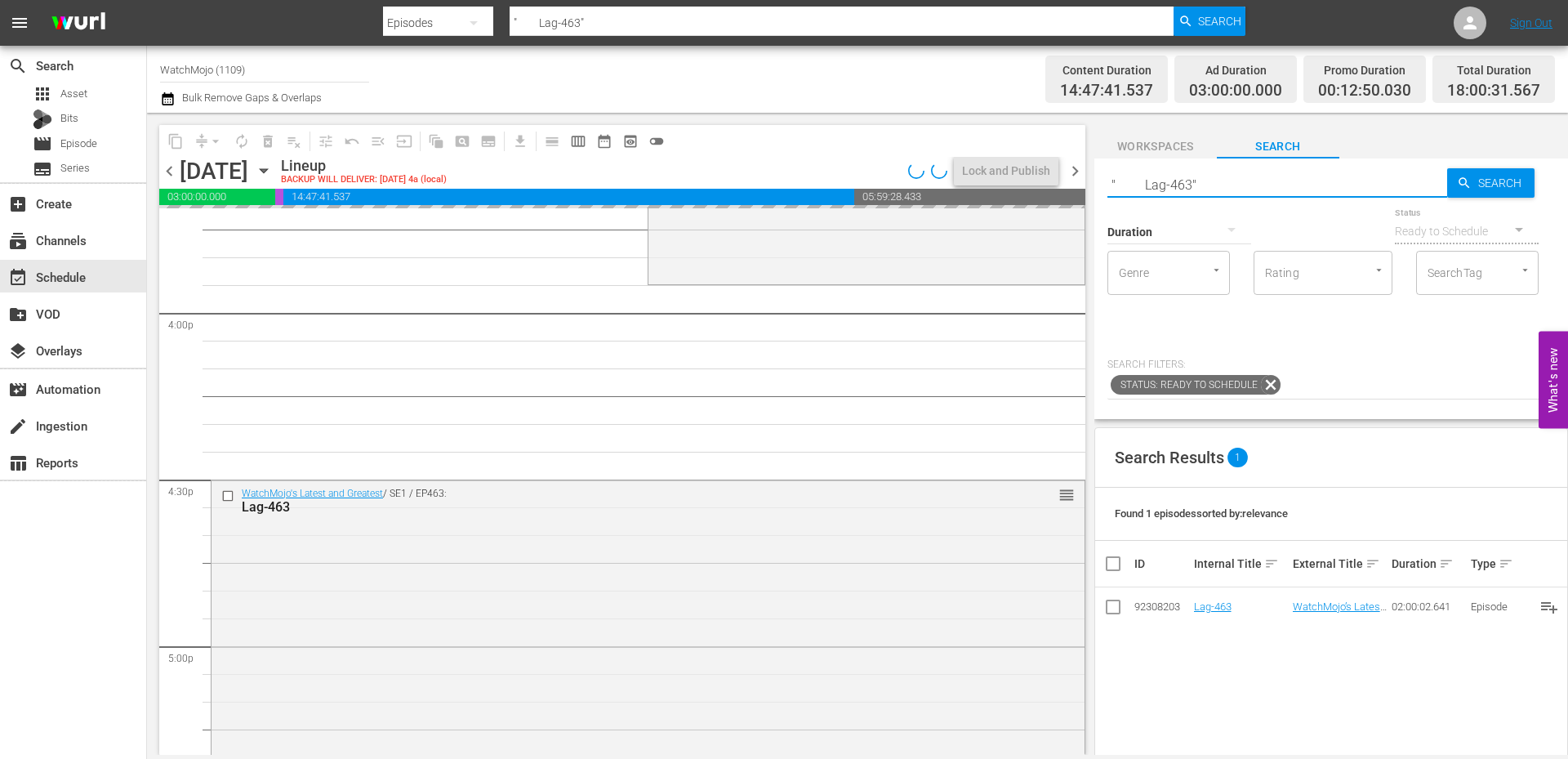
click at [1033, 181] on div "content_copy compress arrow_drop_down autorenew_outlined delete_forever_outline…" at bounding box center [857, 433] width 1421 height 642
paste input "1"
type input "" Lag-461""
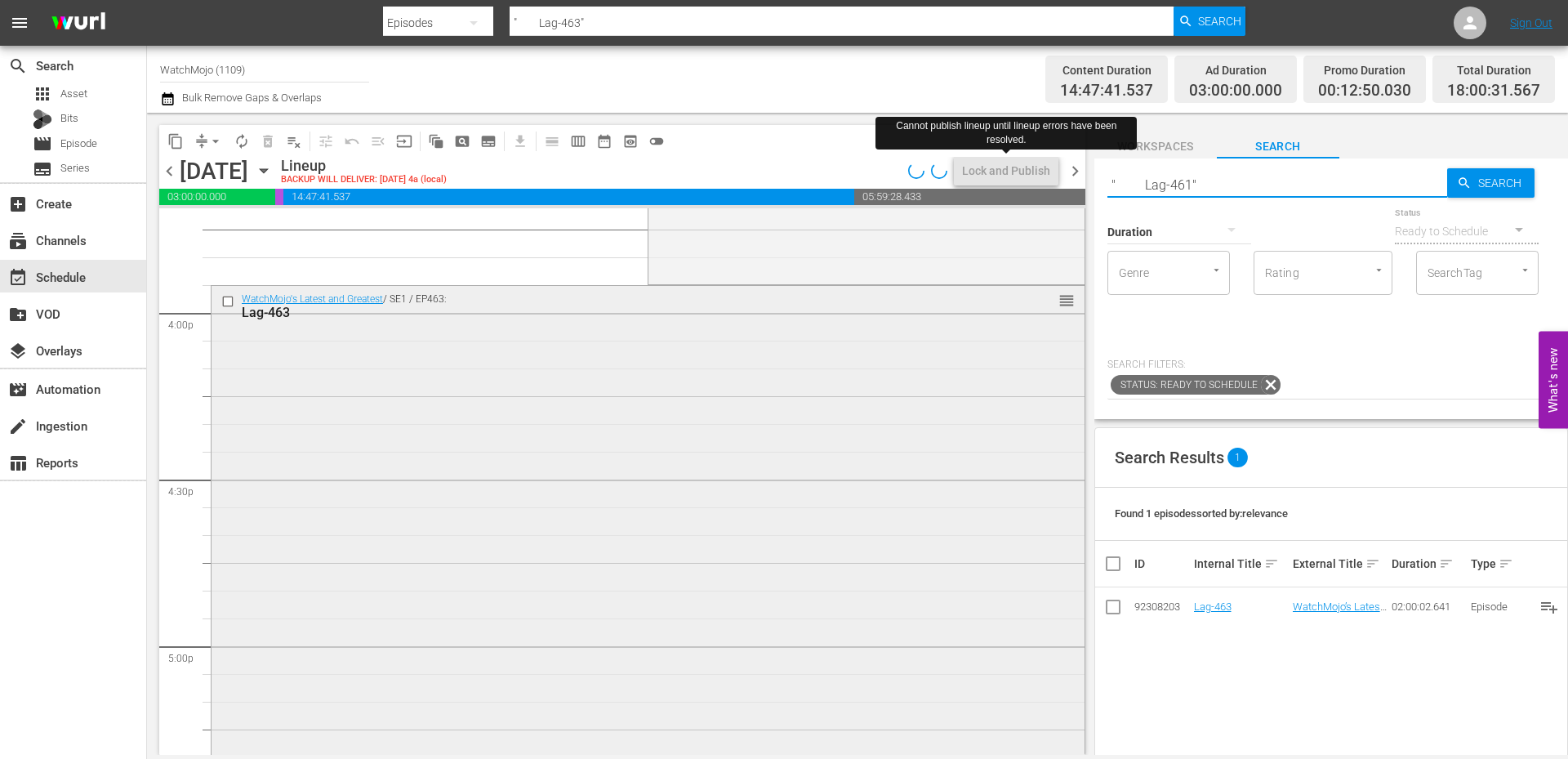
type input "" Lag-461""
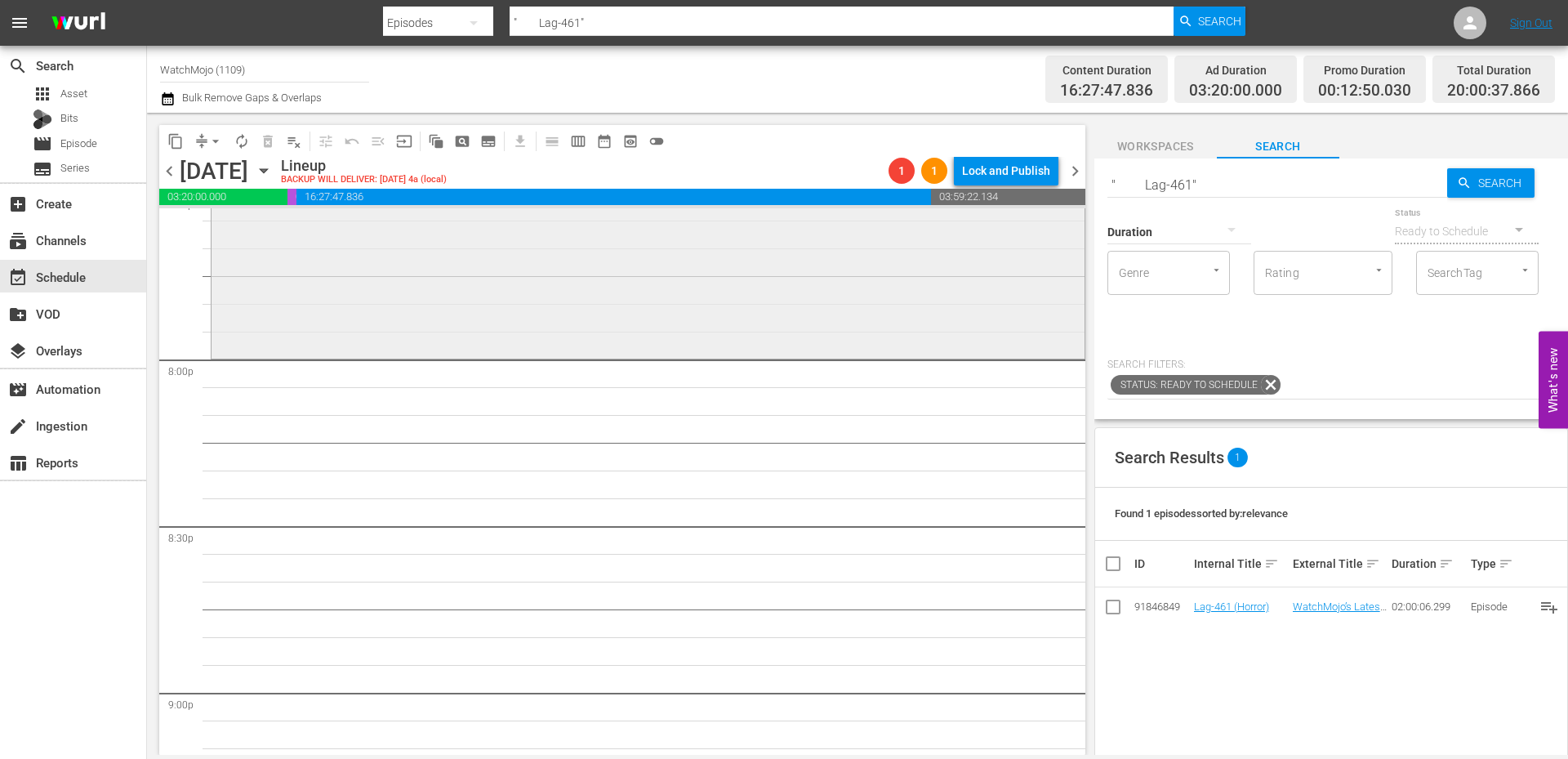
scroll to position [6535, 0]
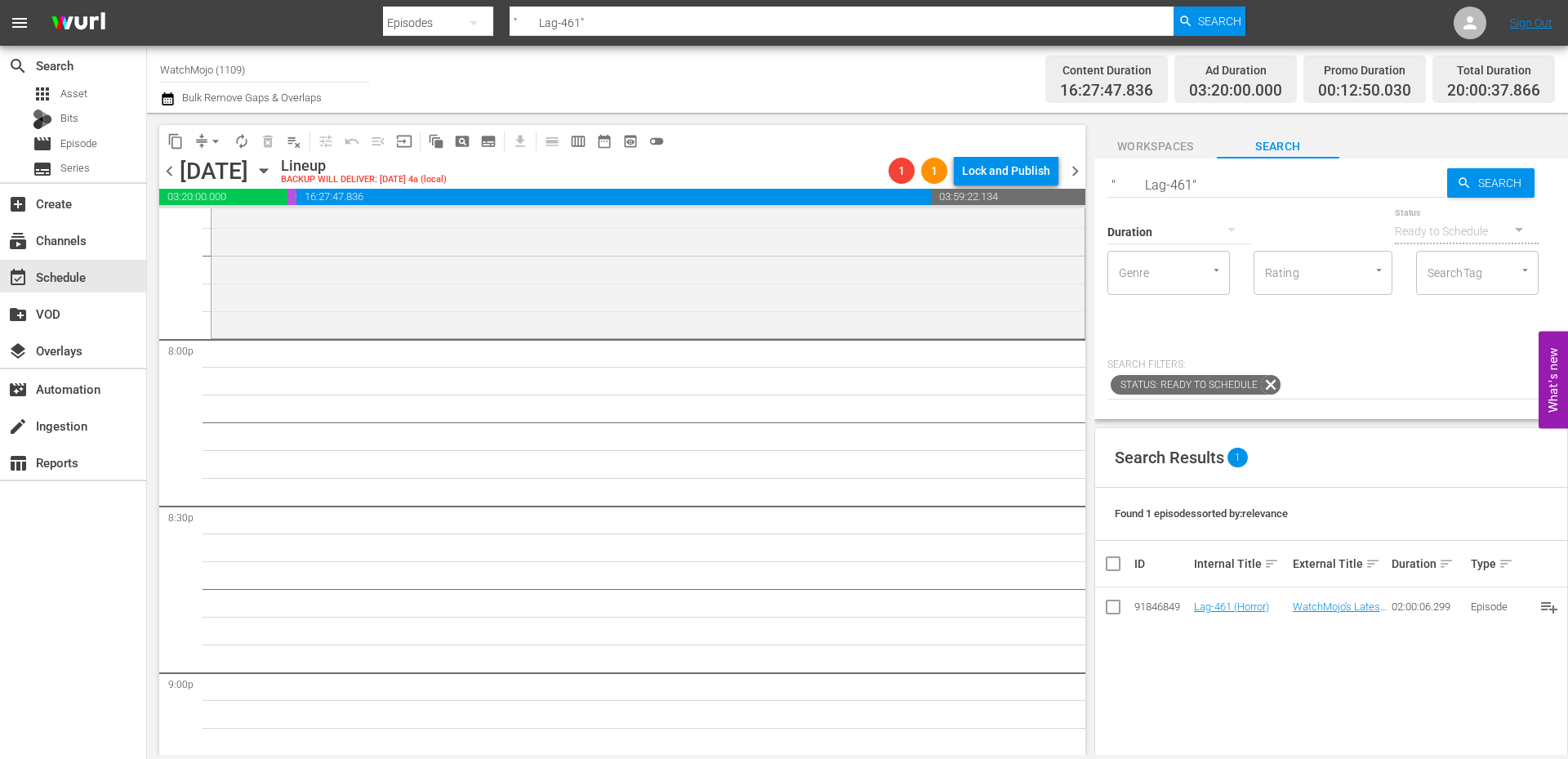
drag, startPoint x: 1014, startPoint y: 181, endPoint x: 1005, endPoint y: 179, distance: 9.2
click at [1005, 179] on div "content_copy compress arrow_drop_down autorenew_outlined delete_forever_outline…" at bounding box center [857, 433] width 1421 height 642
paste input "WM-Film-Top20-Horror-Movie-Remakes_D7Z9D6"
type input "WM-Film-Top20-Horror-Movie-Remakes_D7Z9D6"
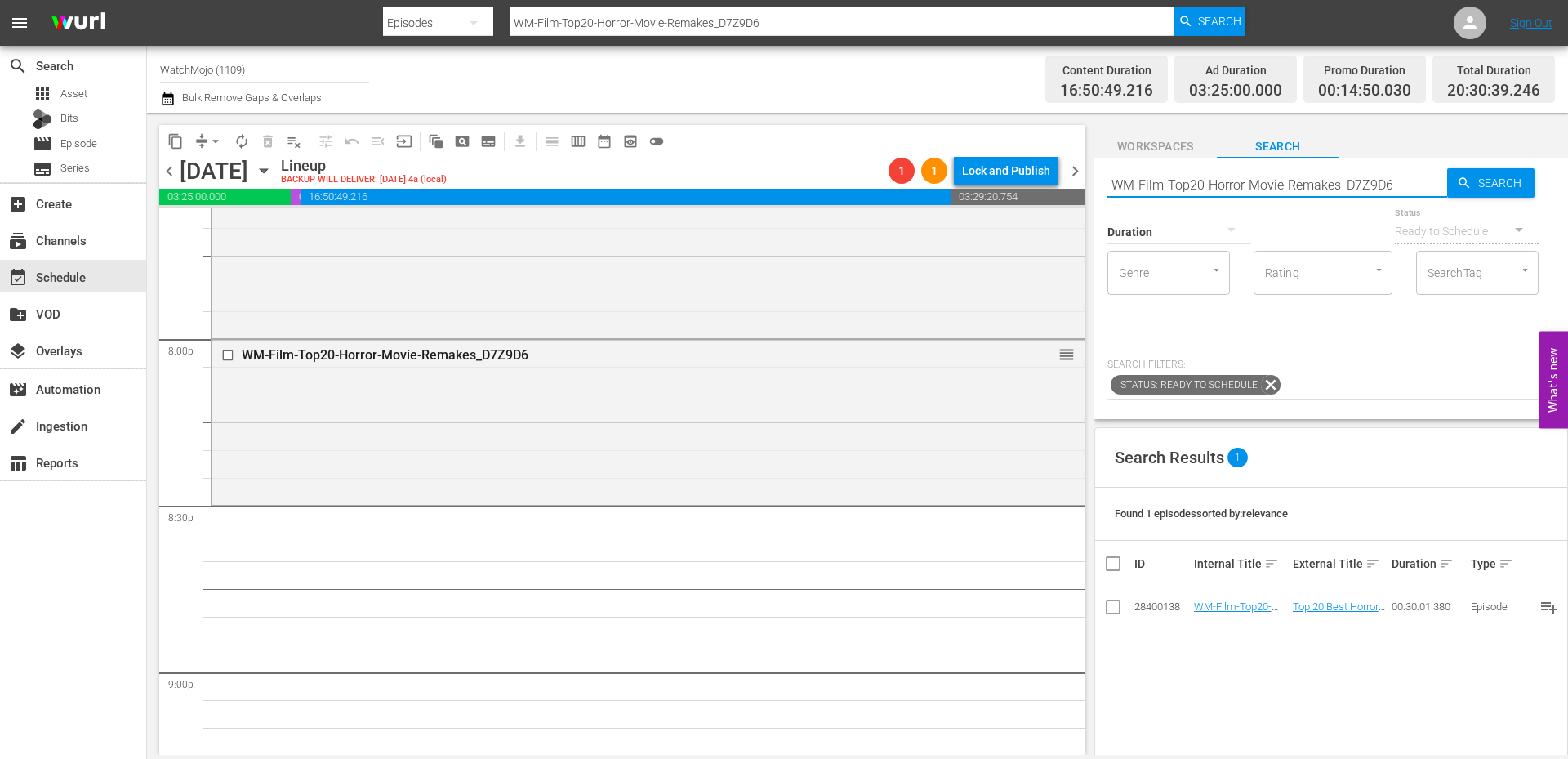
drag, startPoint x: 1418, startPoint y: 179, endPoint x: 1082, endPoint y: 187, distance: 336.1
click at [1082, 187] on div "content_copy compress arrow_drop_down autorenew_outlined delete_forever_outline…" at bounding box center [857, 433] width 1421 height 642
paste input "Scariest-Movie-Monsters_O3W3D8"
type input "WM-Film-Top20-Scariest-Movie-Monsters_O3W3D8"
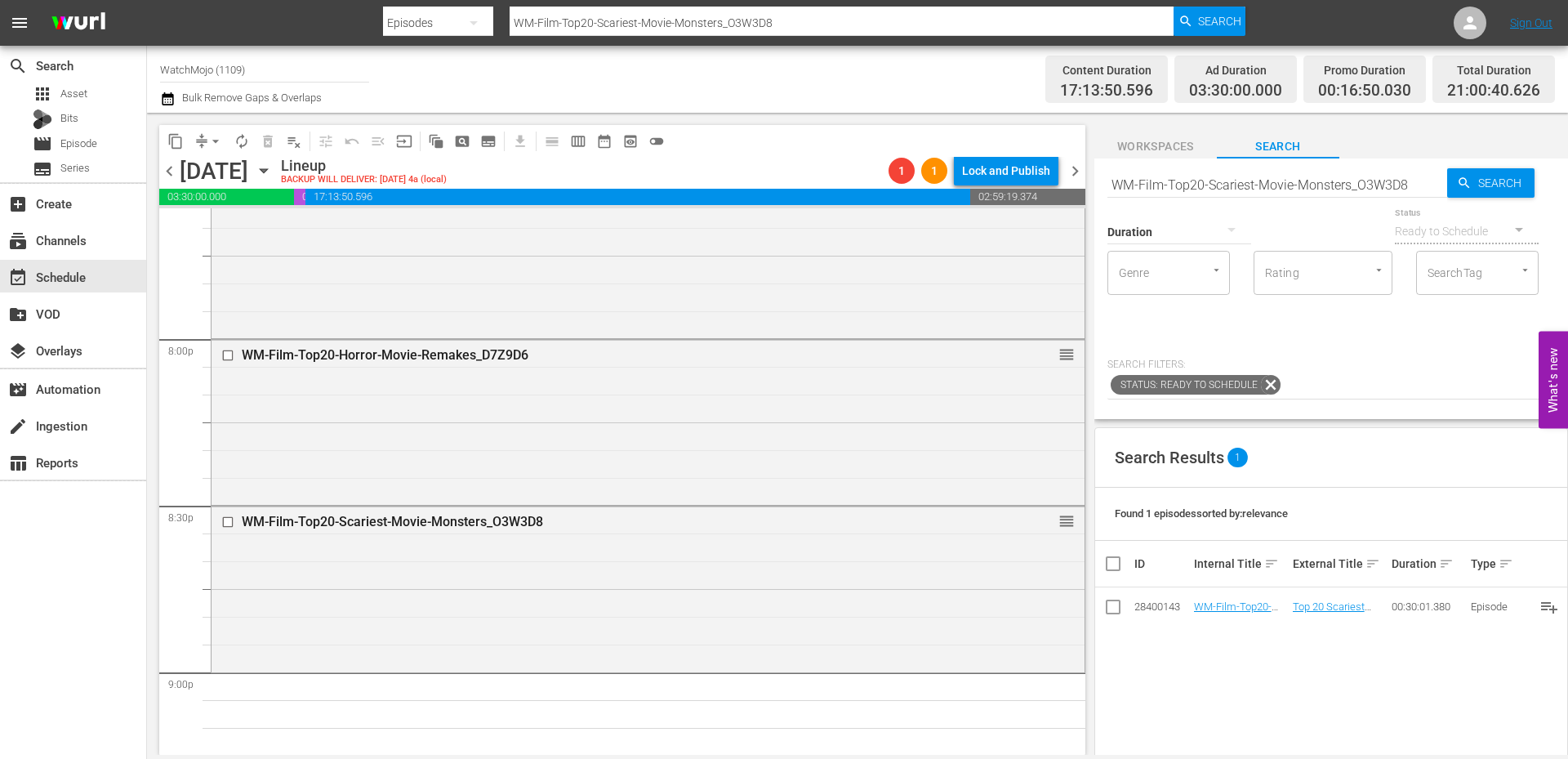
click at [1310, 179] on input "WM-Film-Top20-Scariest-Movie-Monsters_O3W3D8" at bounding box center [1277, 184] width 340 height 40
paste input "-20-Scariest-Opening-Scenes-in-Horror-Movies-SPONSORED_J6Z2U2"
type input "WM-Film-Top-20-Scariest-Opening-Scenes-in-Horror-Movies-SPONSORED_J6Z2U2"
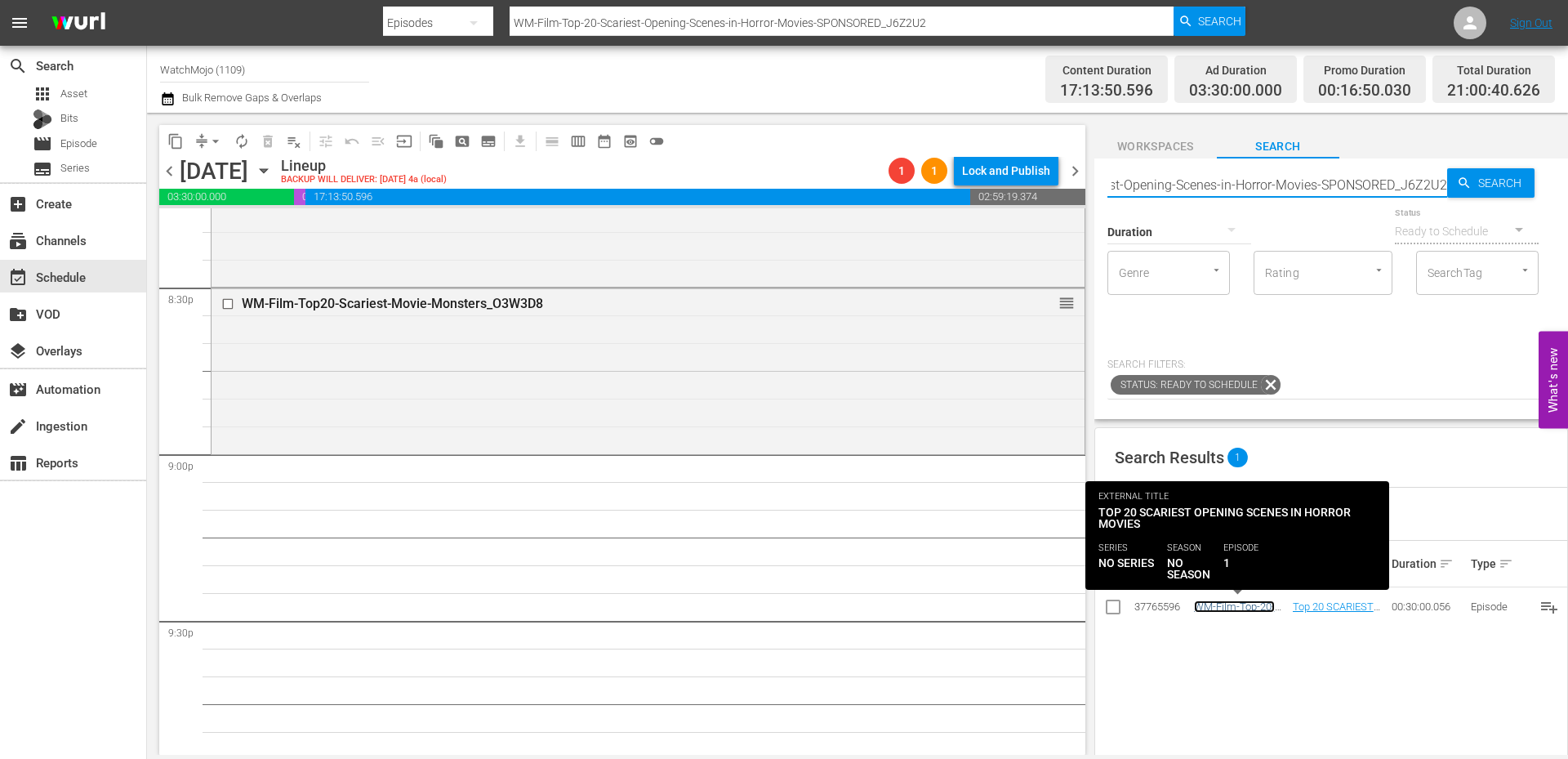
scroll to position [0, 0]
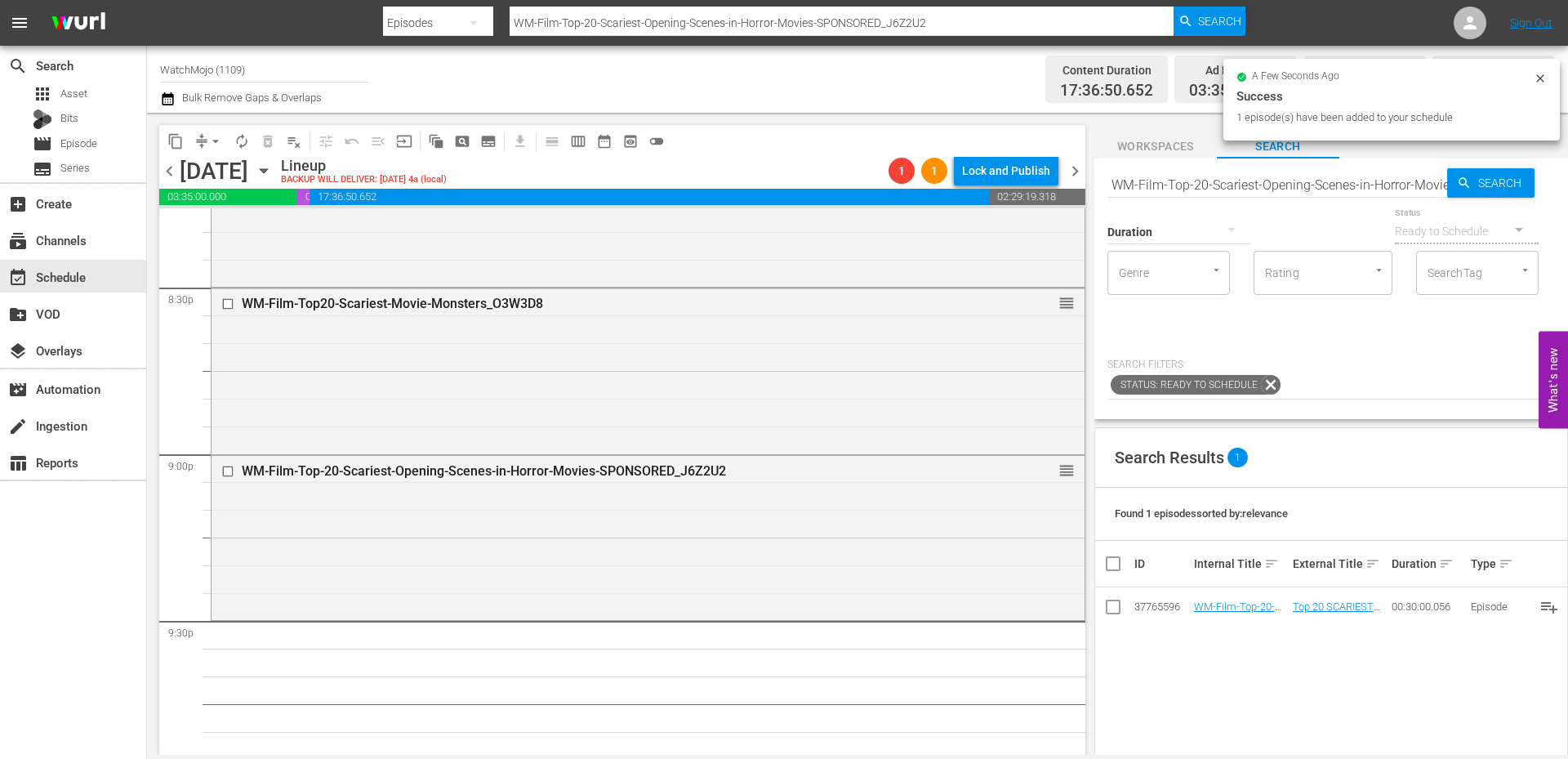
click at [1288, 189] on input "WM-Film-Top-20-Scariest-Opening-Scenes-in-Horror-Movies-SPONSORED_J6Z2U2" at bounding box center [1277, 184] width 340 height 40
paste input "True Revelations 09"
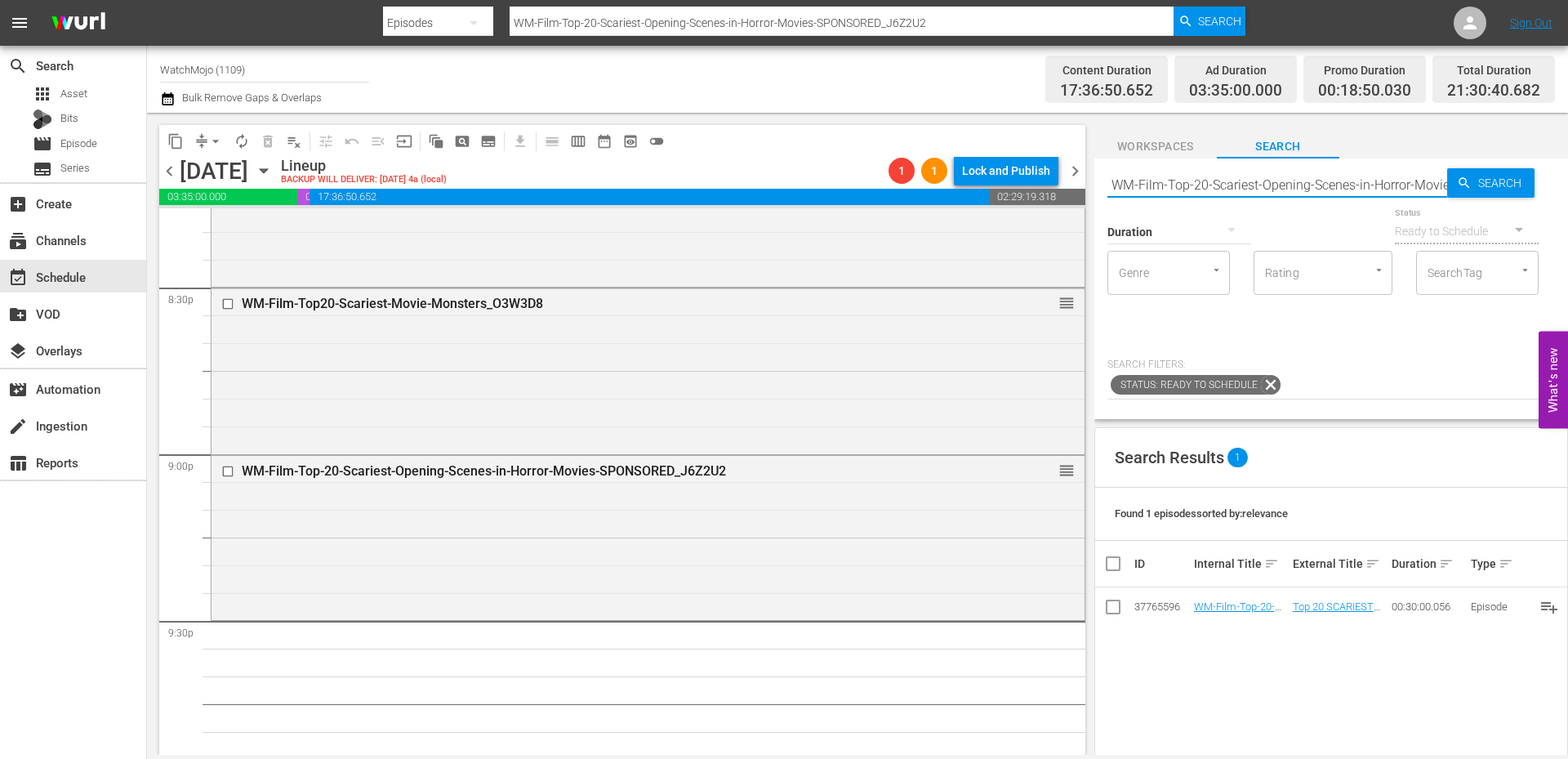
type input "True Revelations 09"
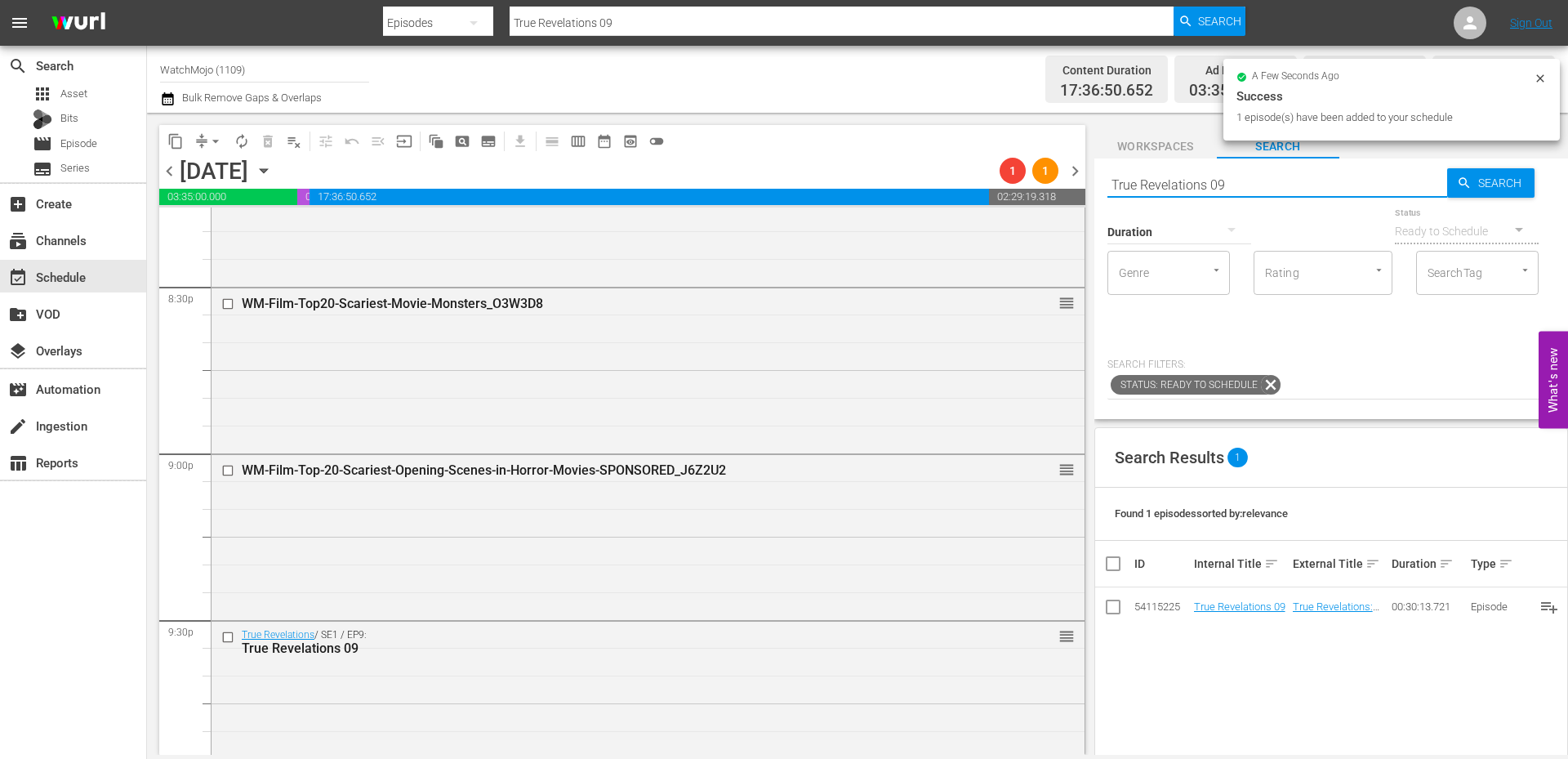
drag, startPoint x: 1296, startPoint y: 187, endPoint x: 982, endPoint y: 170, distance: 314.5
click at [982, 170] on div "content_copy compress arrow_drop_down autorenew_outlined delete_forever_outline…" at bounding box center [857, 433] width 1421 height 642
paste input "Lag-357 (Horror)"
type input "Lag-357 (Horror)"
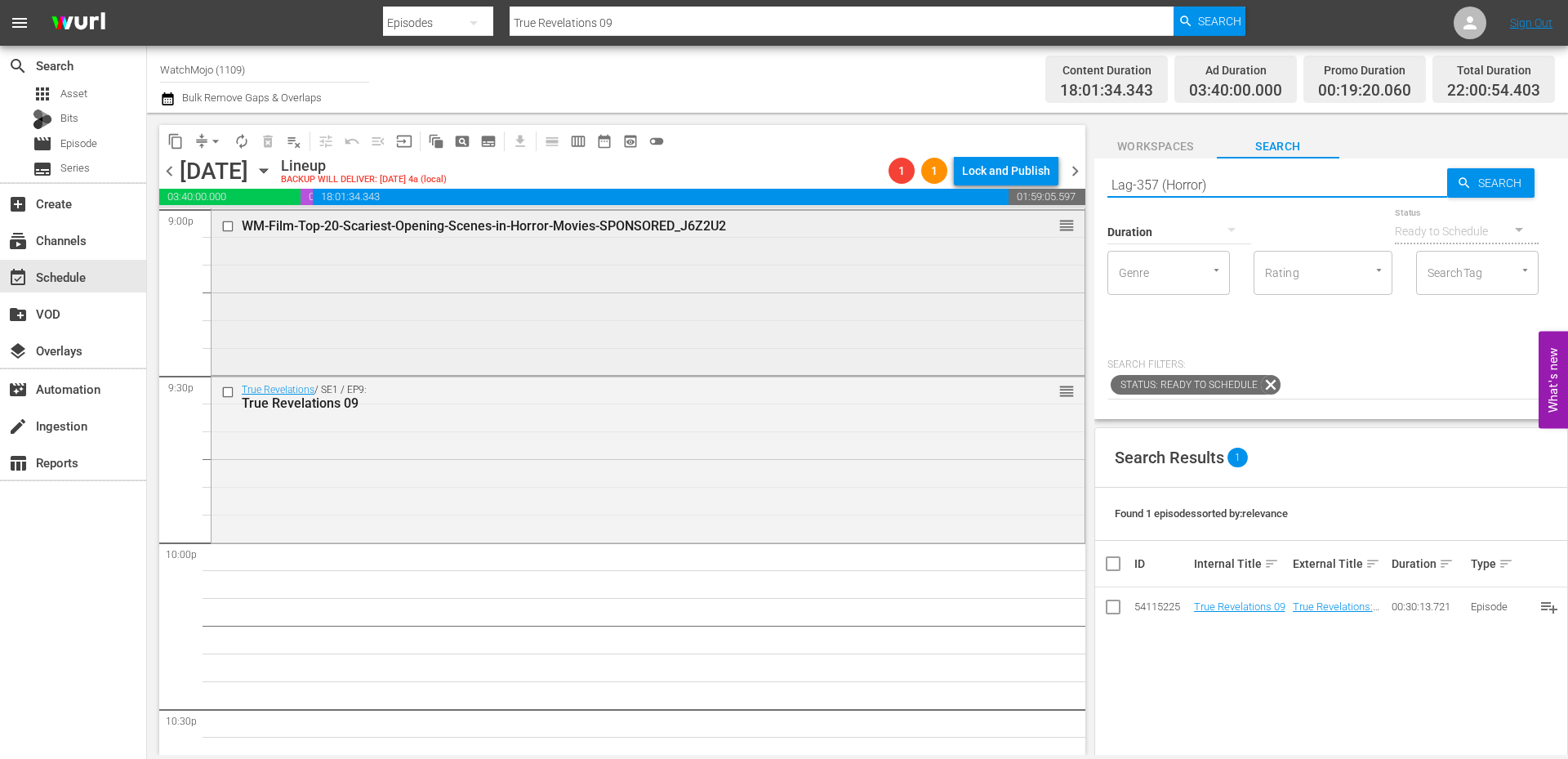
scroll to position [7134, 0]
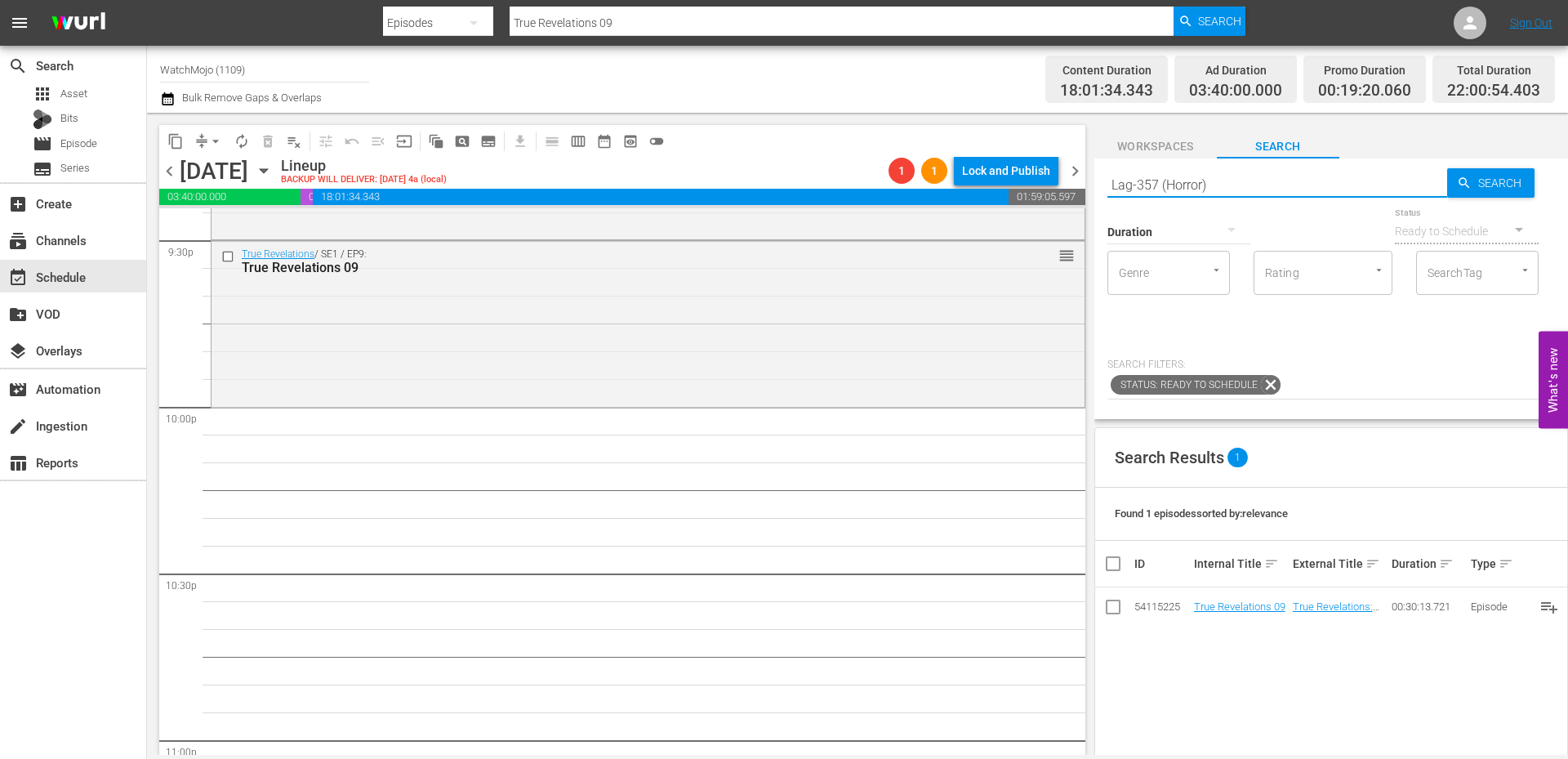
type input "Lag-357 (Horror)"
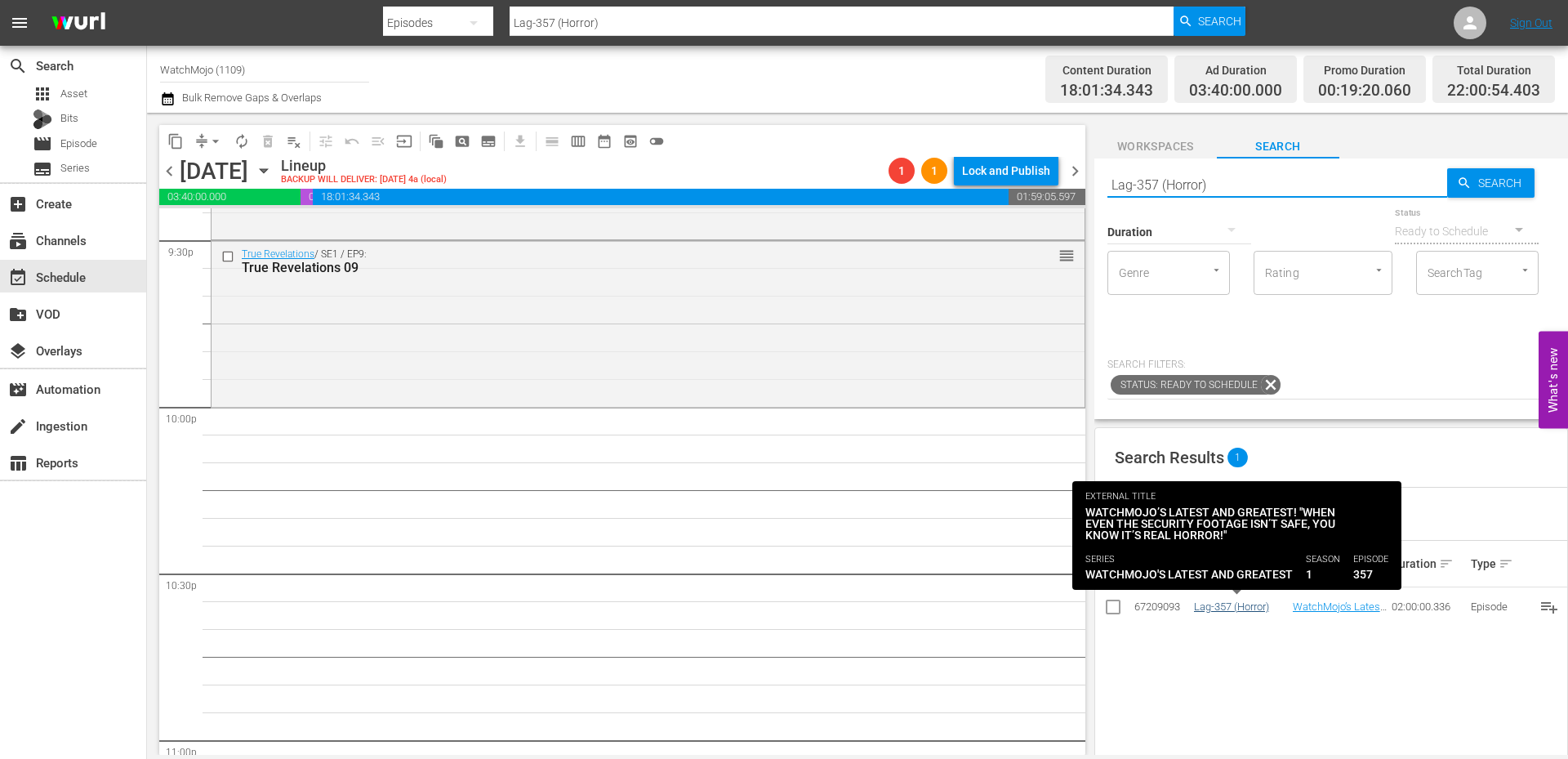
type input "Lag-357 (Horror)"
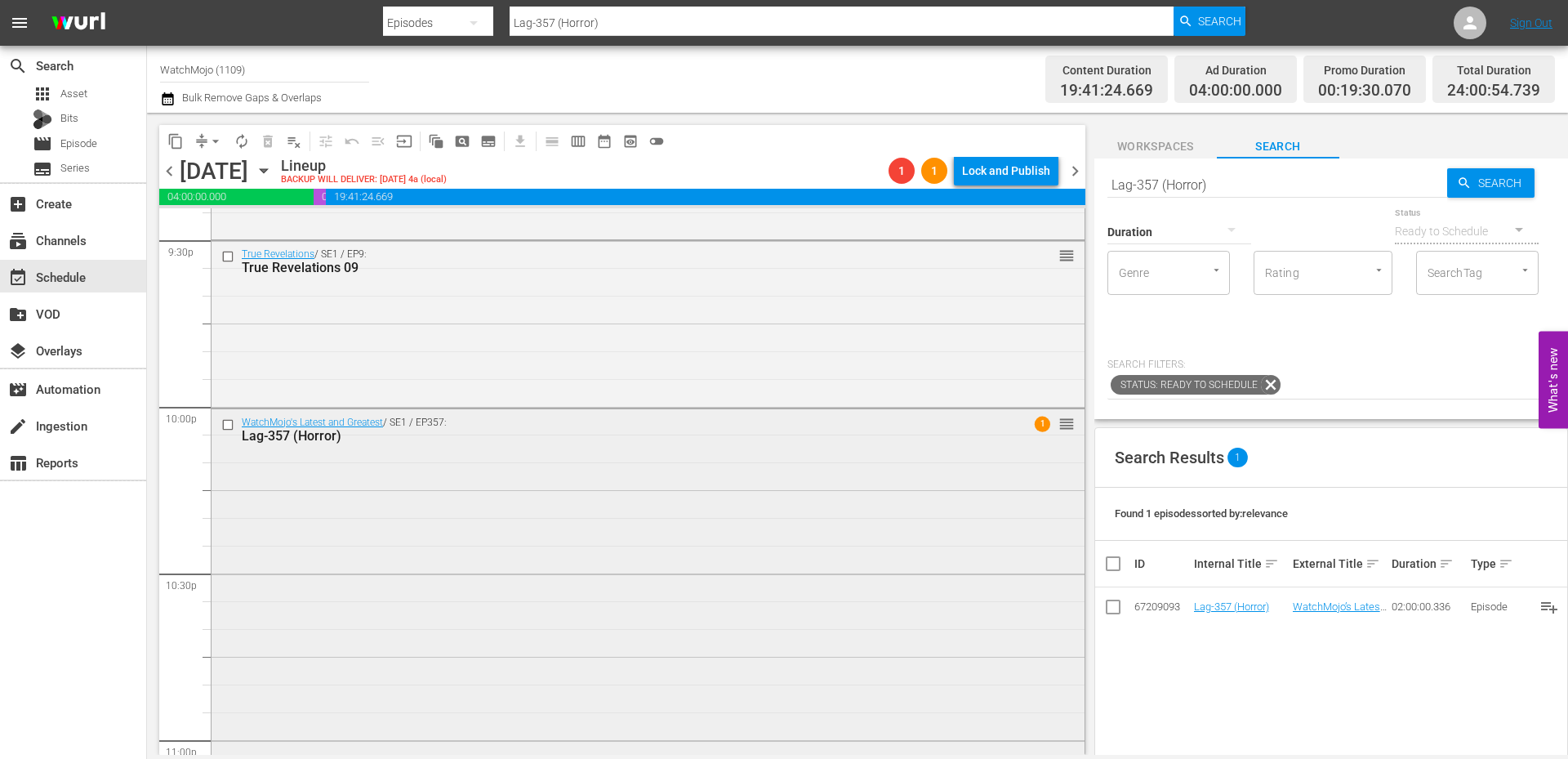
click at [361, 650] on div "WatchMojo's Latest and Greatest / SE1 / EP357: Lag-357 (Horror) 1 reorder" at bounding box center [648, 740] width 873 height 661
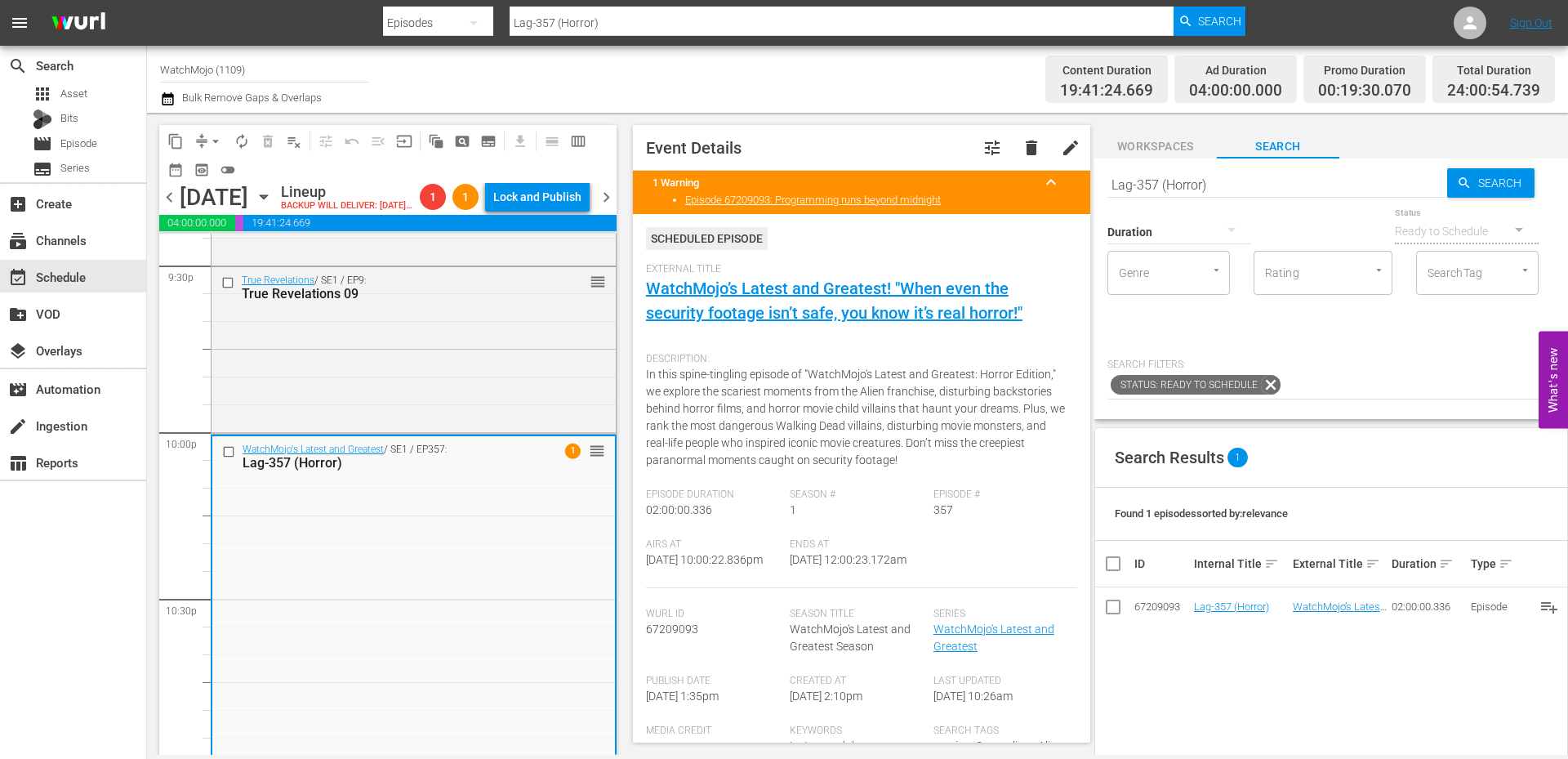
click at [200, 148] on span "compress" at bounding box center [202, 142] width 17 height 17
click at [205, 145] on button "arrow_drop_down" at bounding box center [215, 141] width 26 height 26
click at [216, 181] on li "Align to Midnight" at bounding box center [216, 174] width 171 height 27
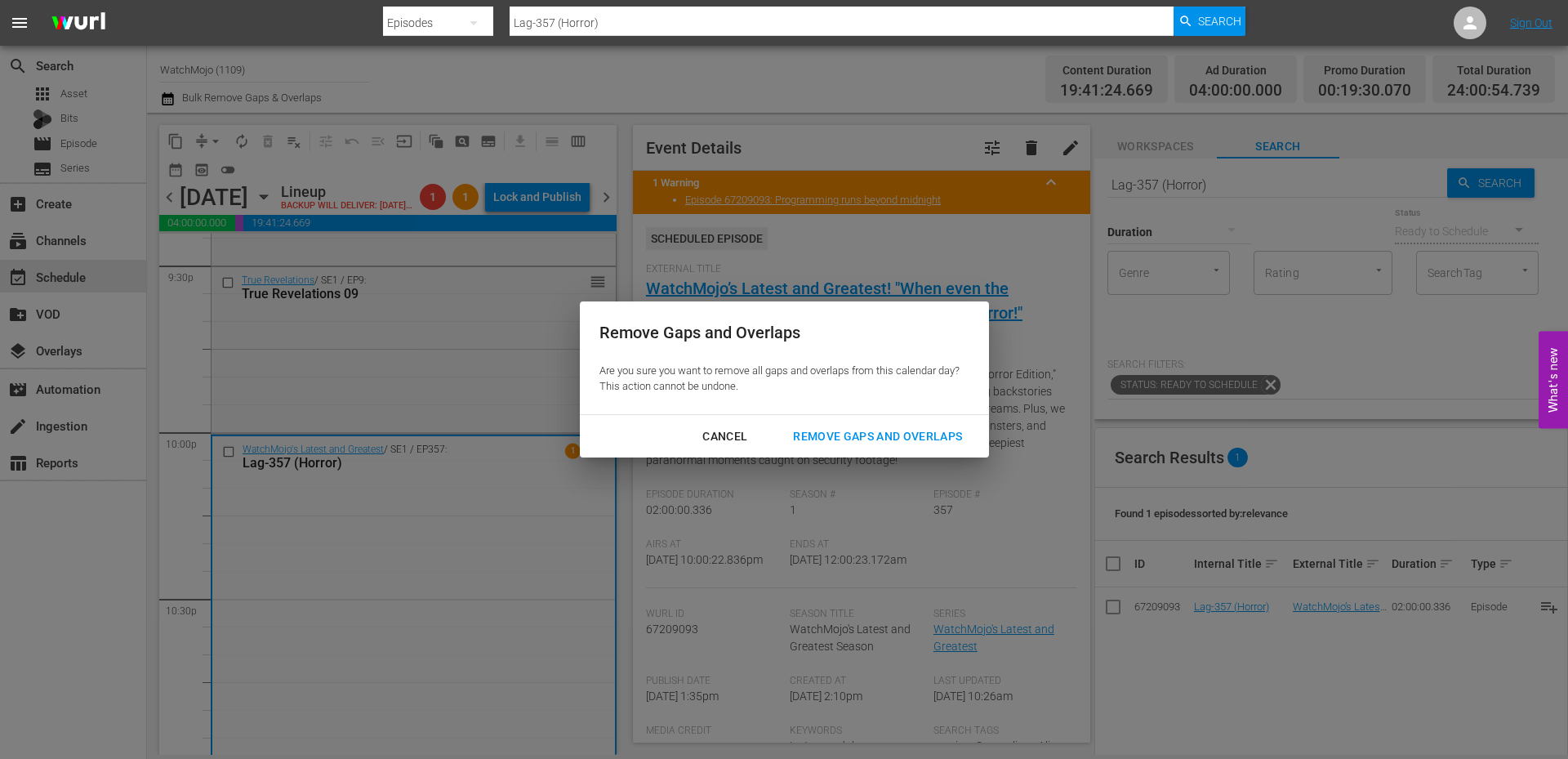
click at [826, 442] on div "Remove Gaps and Overlaps" at bounding box center [877, 437] width 195 height 20
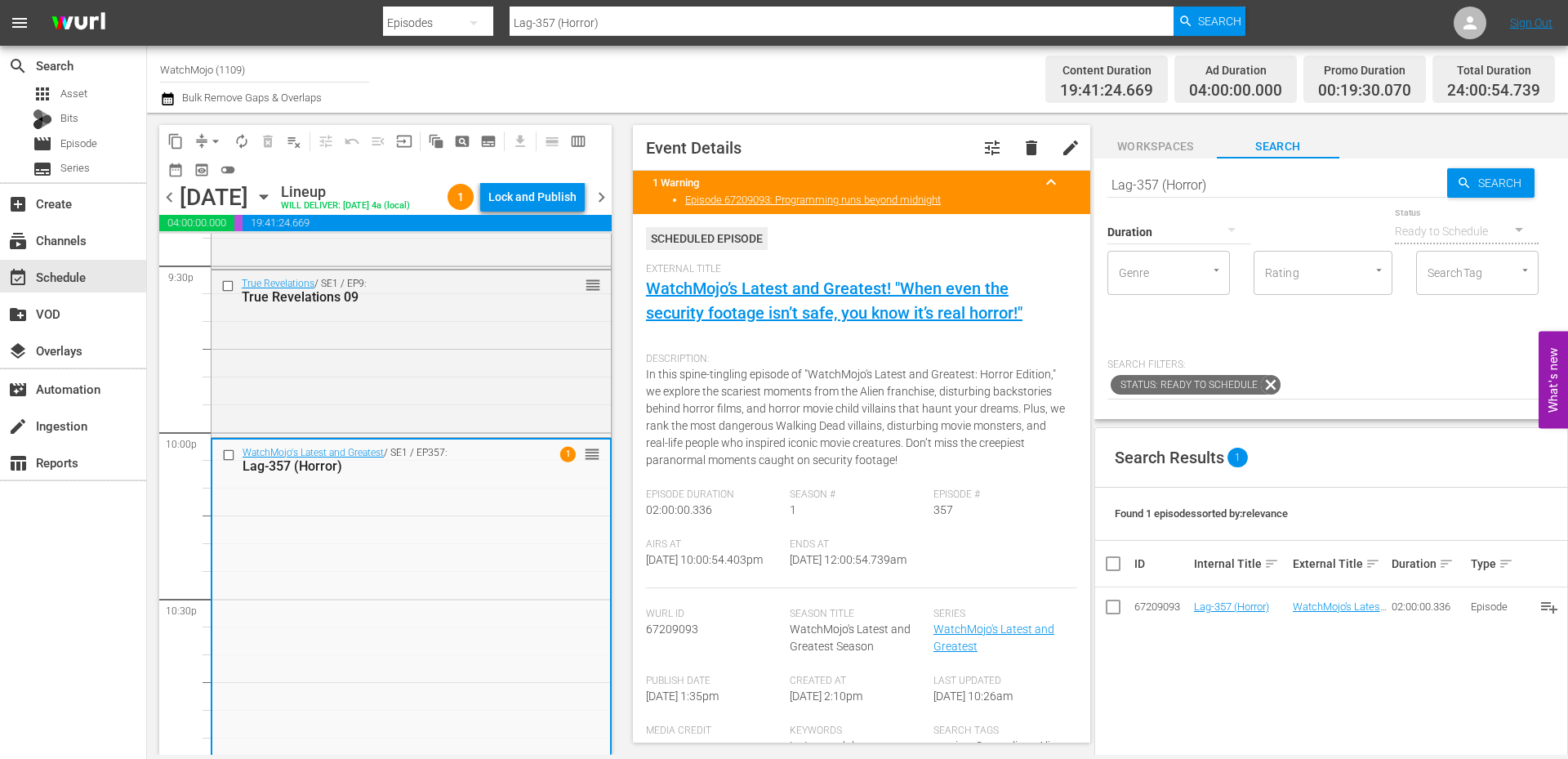
click at [602, 193] on span "chevron_right" at bounding box center [601, 197] width 20 height 20
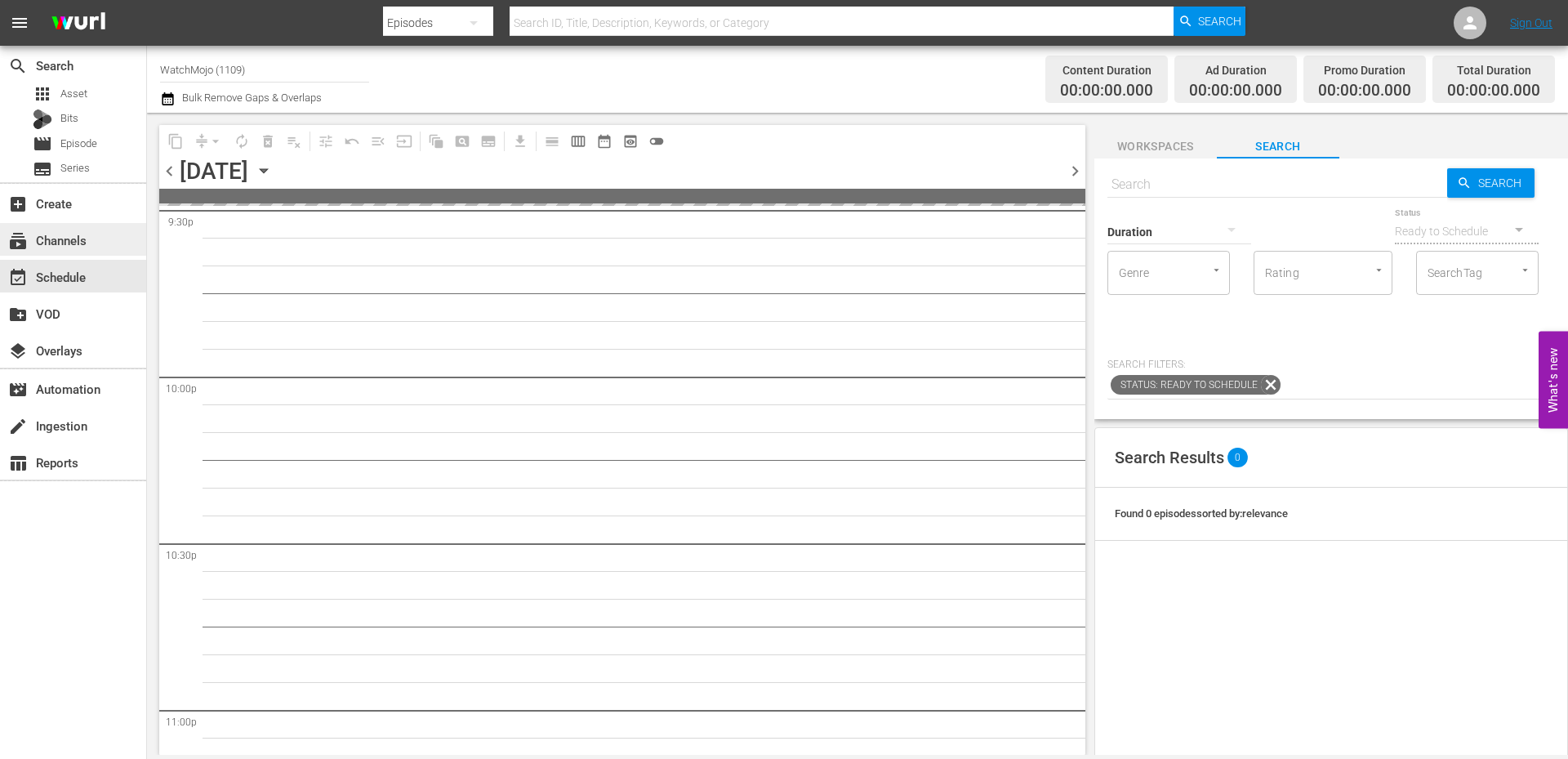
scroll to position [7134, 0]
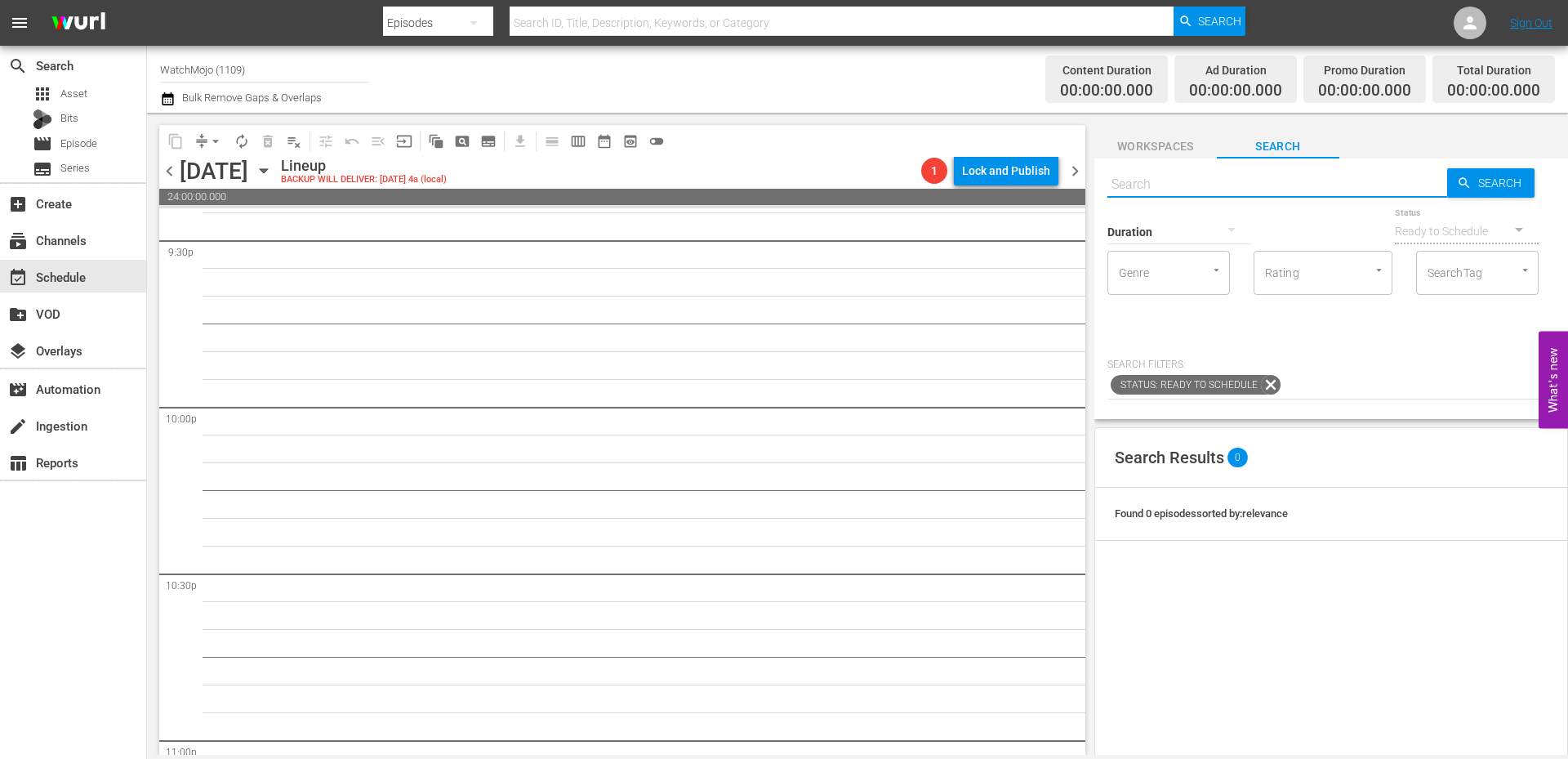
click at [1176, 172] on input "text" at bounding box center [1277, 184] width 340 height 40
paste input "Lag-467"
type input "Lag-467"
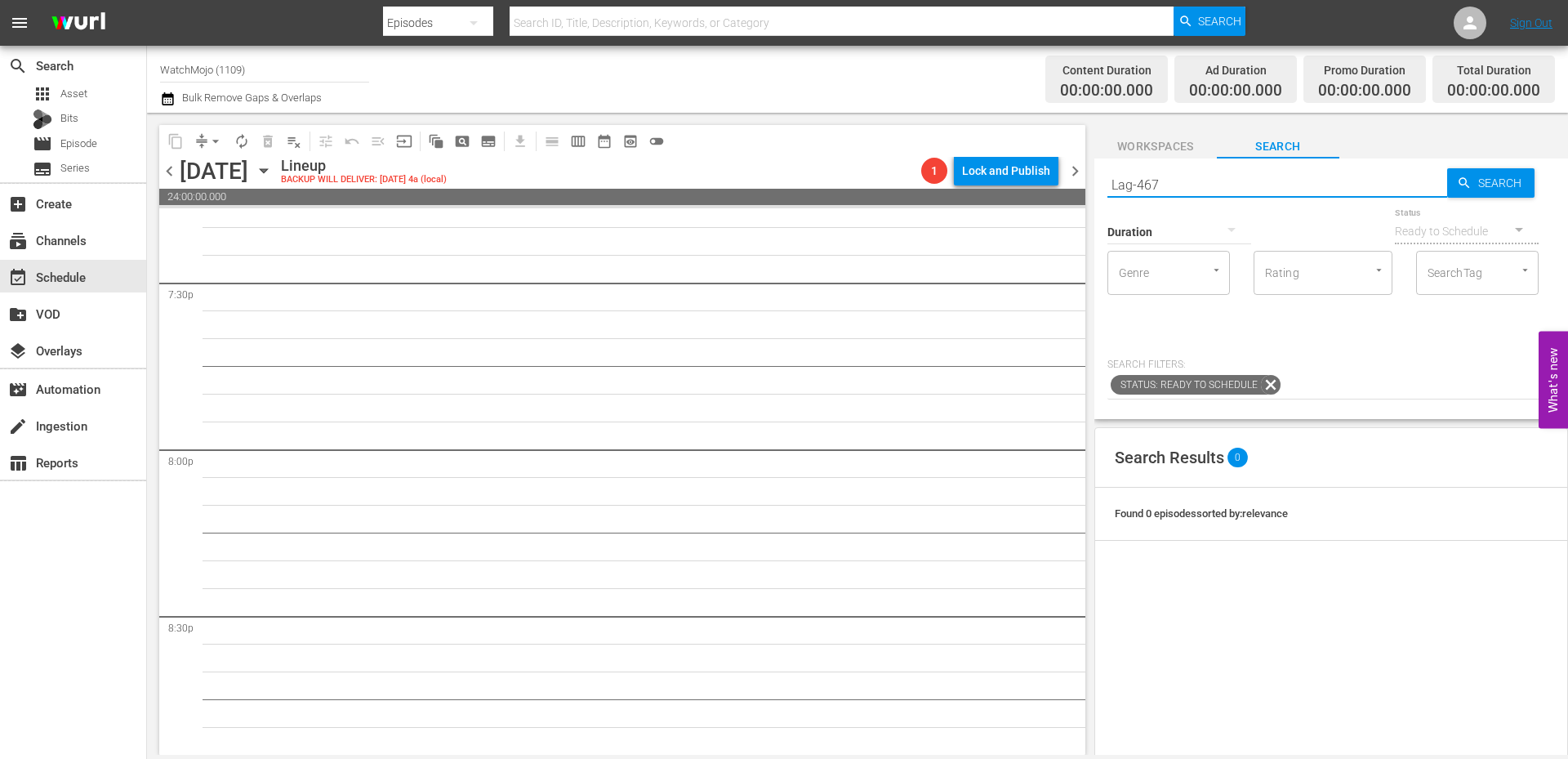
type input "Lag-467"
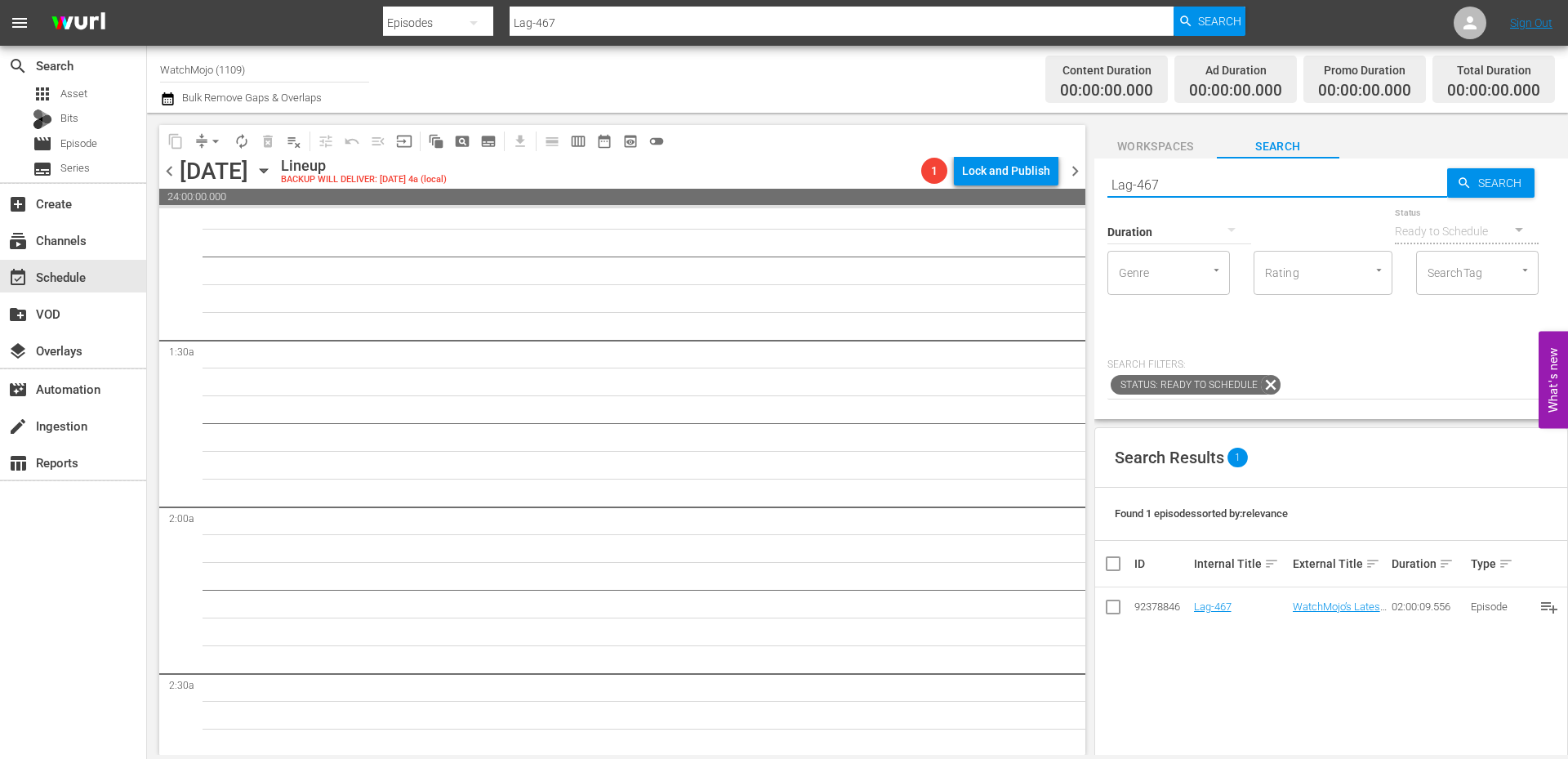
scroll to position [0, 0]
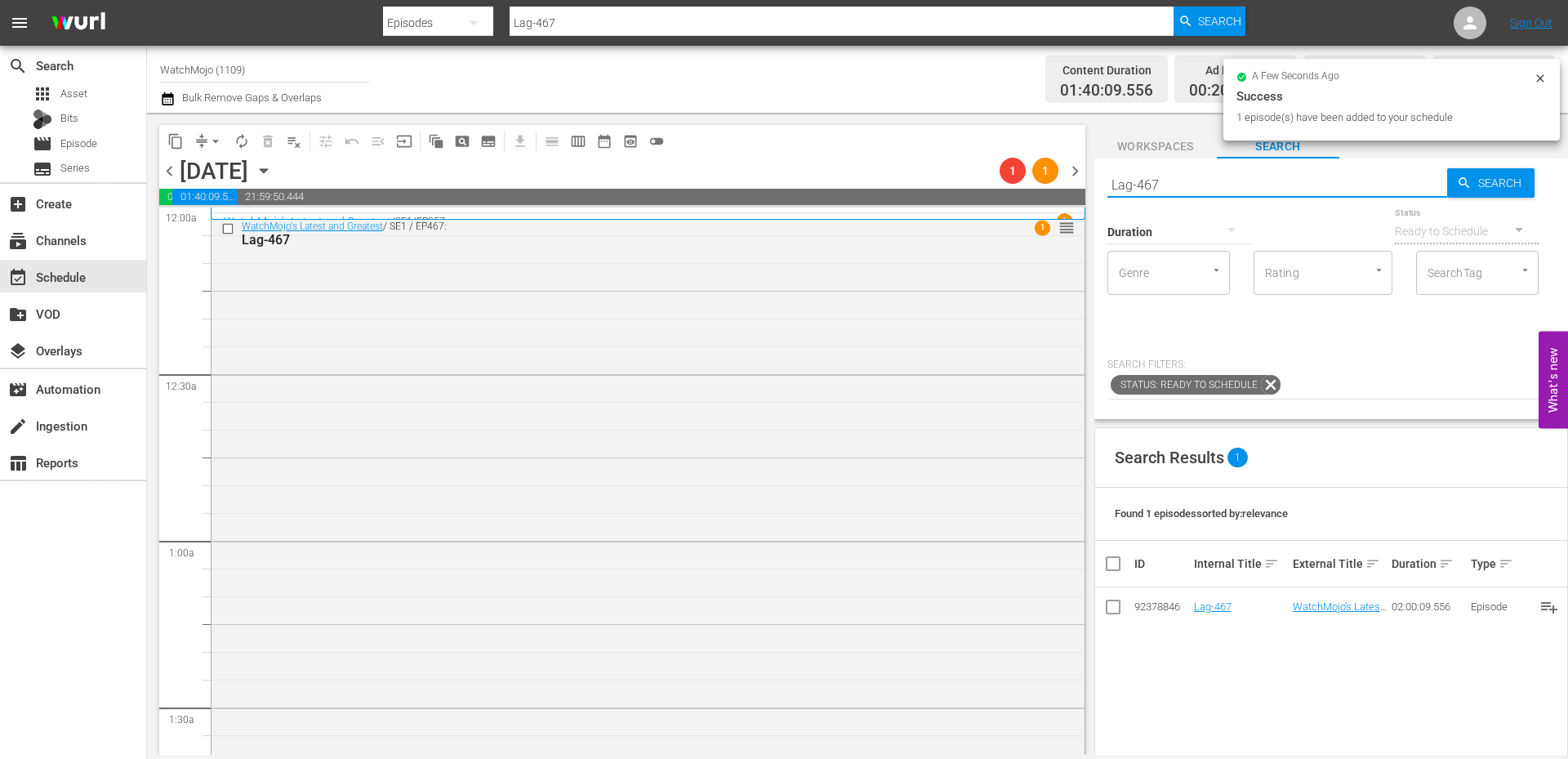
drag, startPoint x: 1201, startPoint y: 189, endPoint x: 1082, endPoint y: 167, distance: 121.0
click at [1082, 167] on div "content_copy compress arrow_drop_down autorenew_outlined delete_forever_outline…" at bounding box center [857, 433] width 1421 height 642
paste input "WM-Deep-Dive-Godzilla_Dive64_X9I8N6"
type input "WM-Deep-Dive-Godzilla_Dive64_X9I8N6"
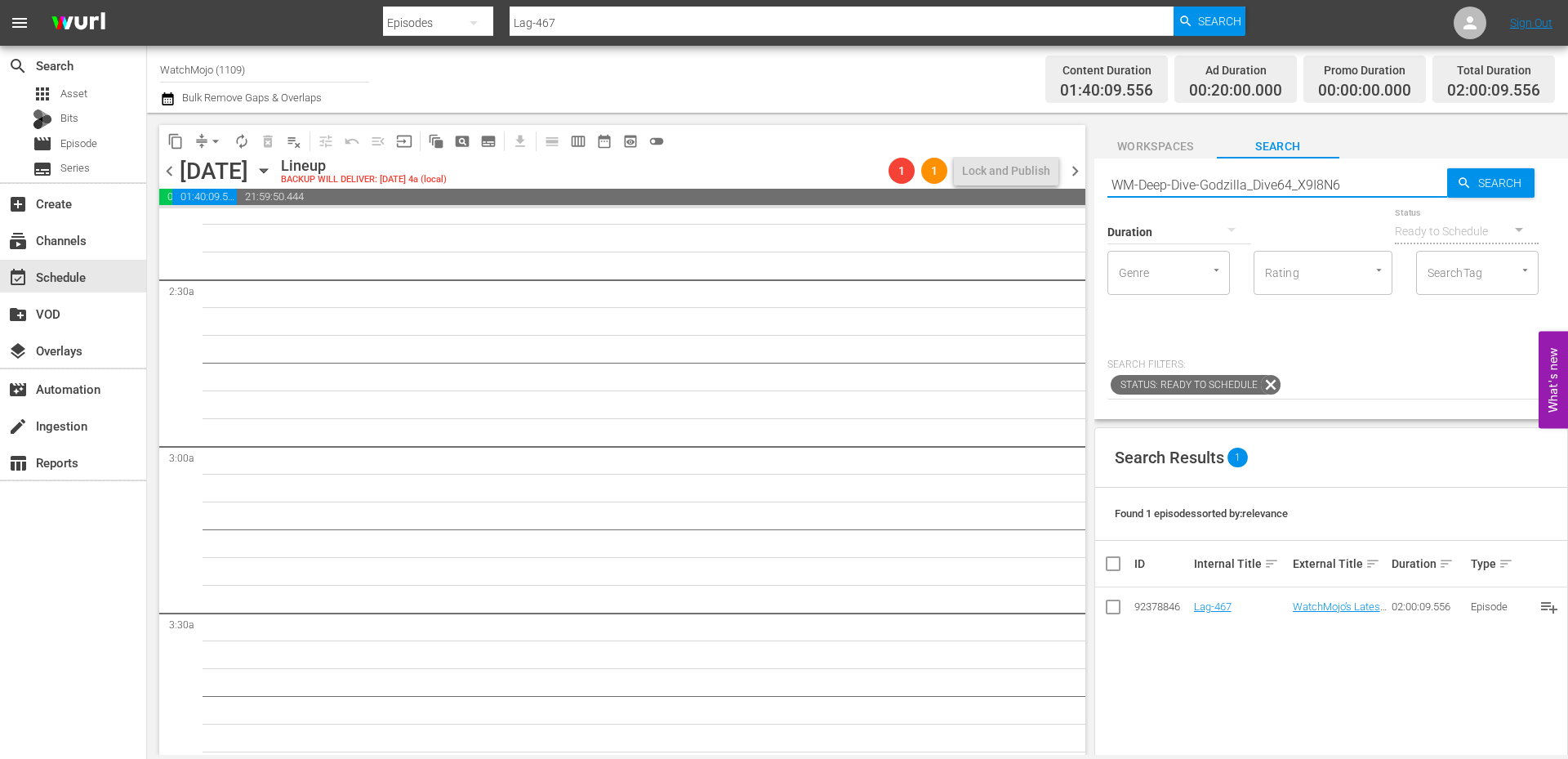
type input "WM-Deep-Dive-Godzilla_Dive64_X9I8N6"
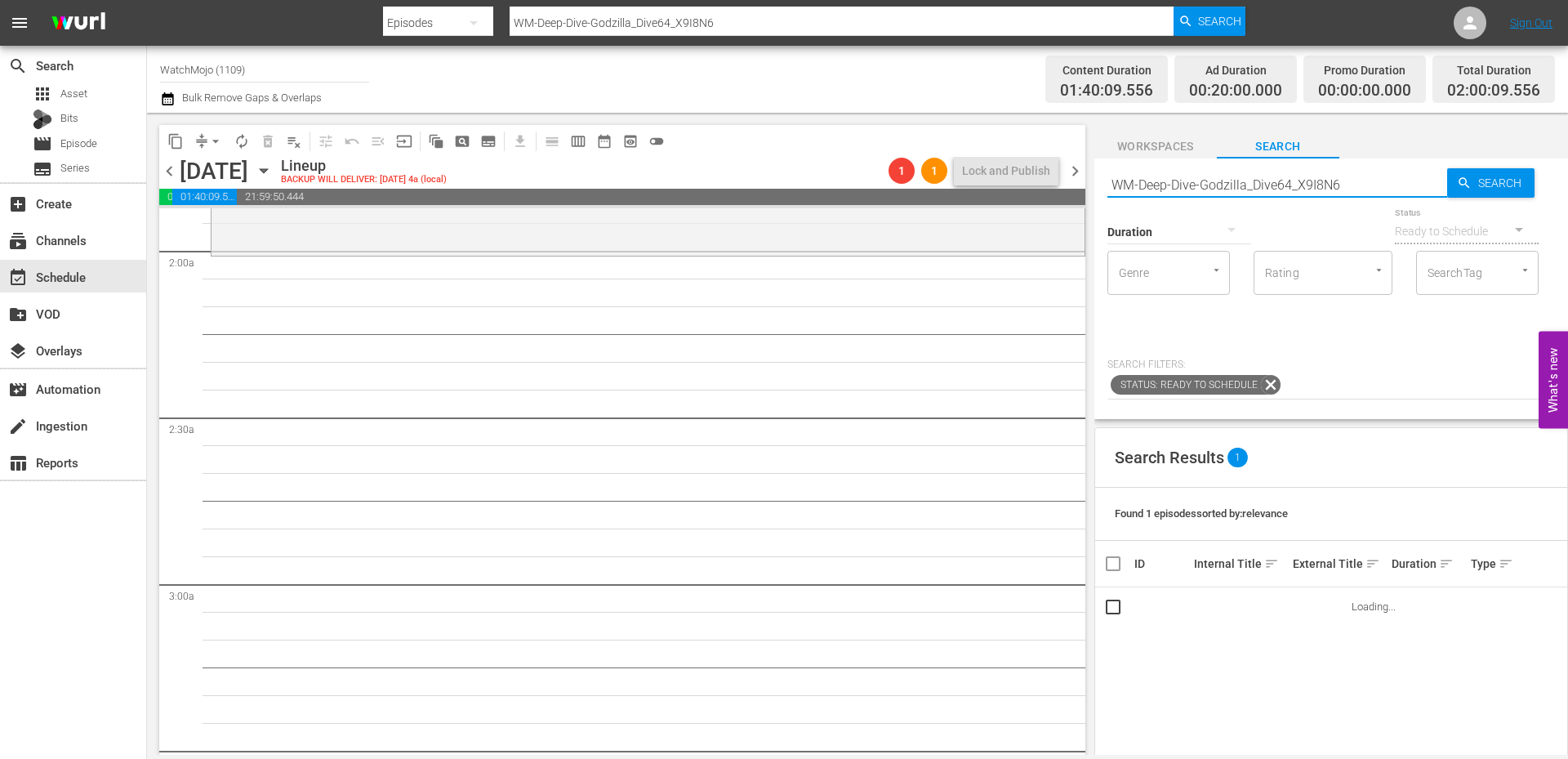
scroll to position [599, 0]
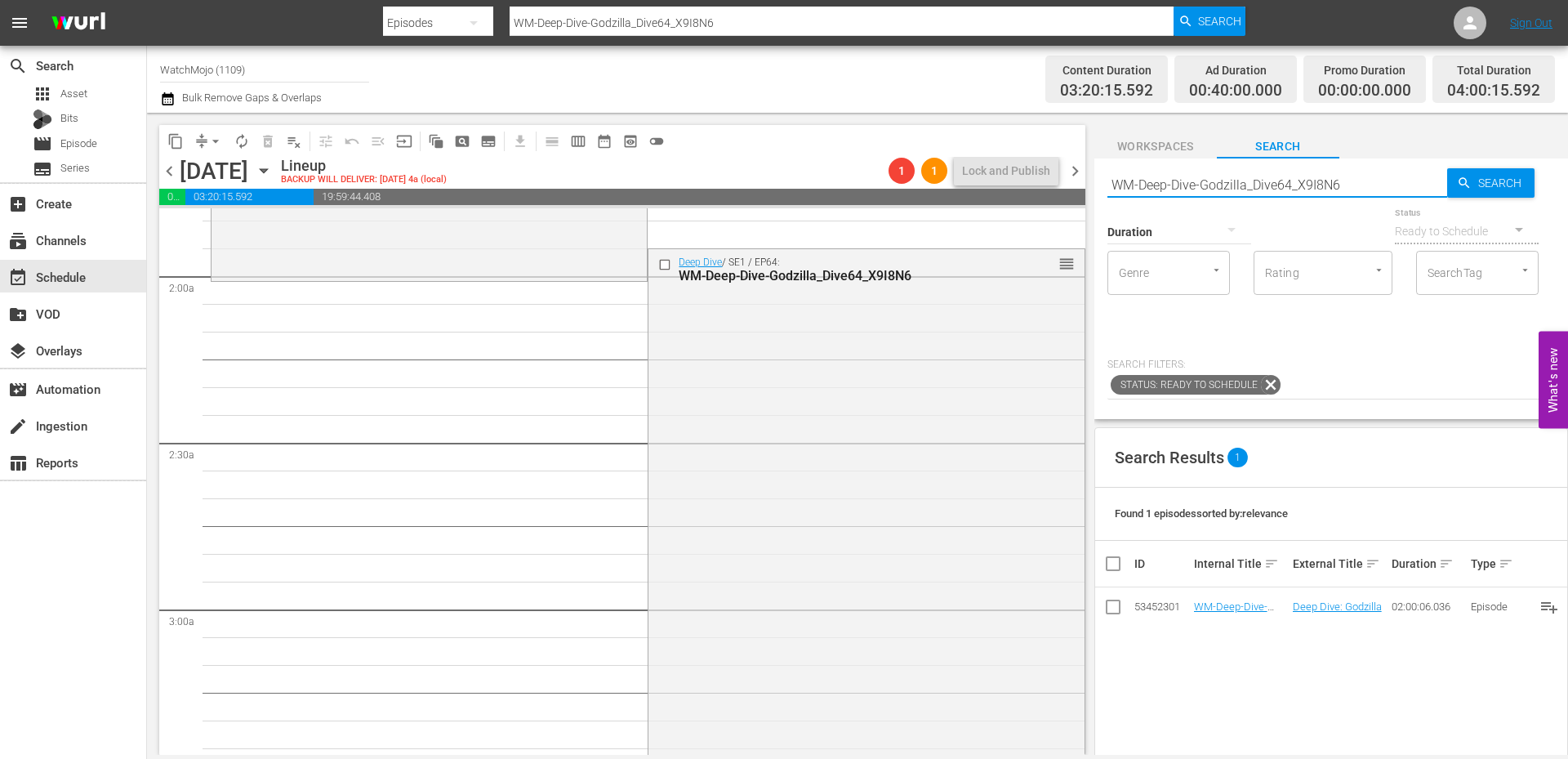
drag, startPoint x: 1375, startPoint y: 183, endPoint x: 1119, endPoint y: 160, distance: 257.0
click at [1119, 160] on div "Search WM-Deep-Dive-Godzilla_Dive64_X9I8N6 Search Duration Status Ready to Sche…" at bounding box center [1330, 288] width 473 height 261
paste input "Creepy-Mystery-Locations_Dive110_M4O2T0"
type input "WM-Deep-Dive-Creepy-Mystery-Locations_Dive110_M4O2T0"
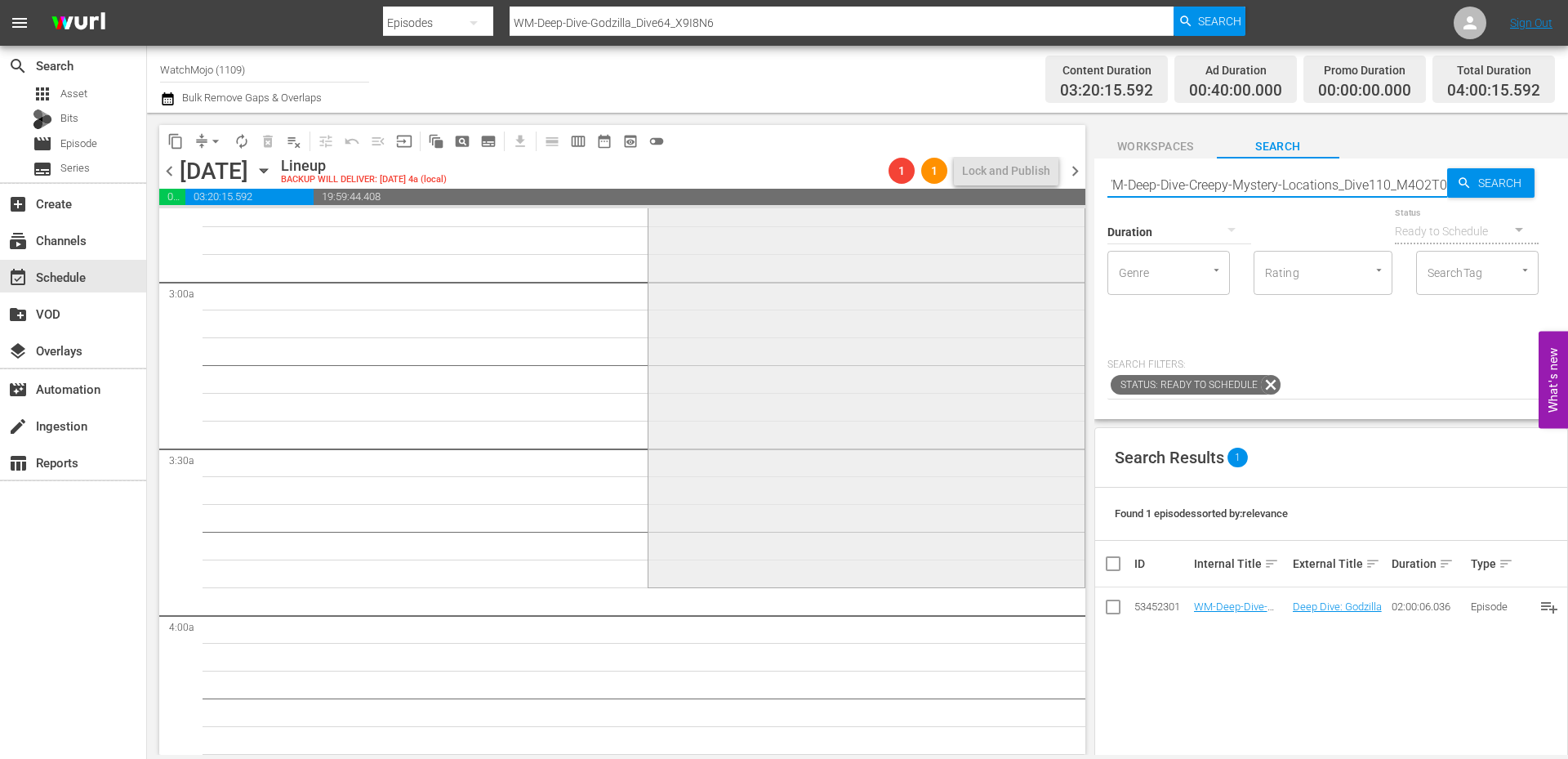
type input "WM-Deep-Dive-Creepy-Mystery-Locations_Dive110_M4O2T0"
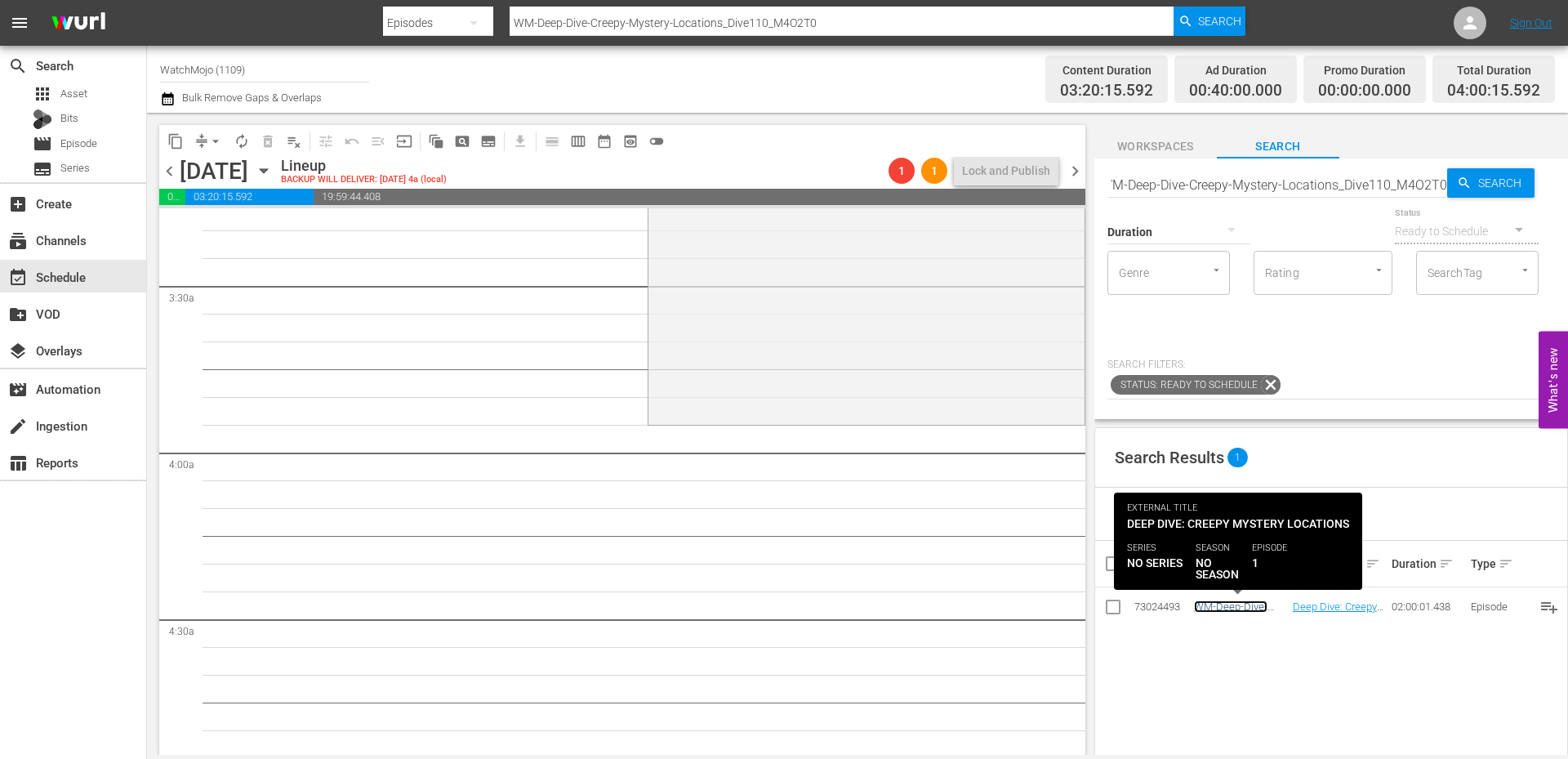
scroll to position [0, 0]
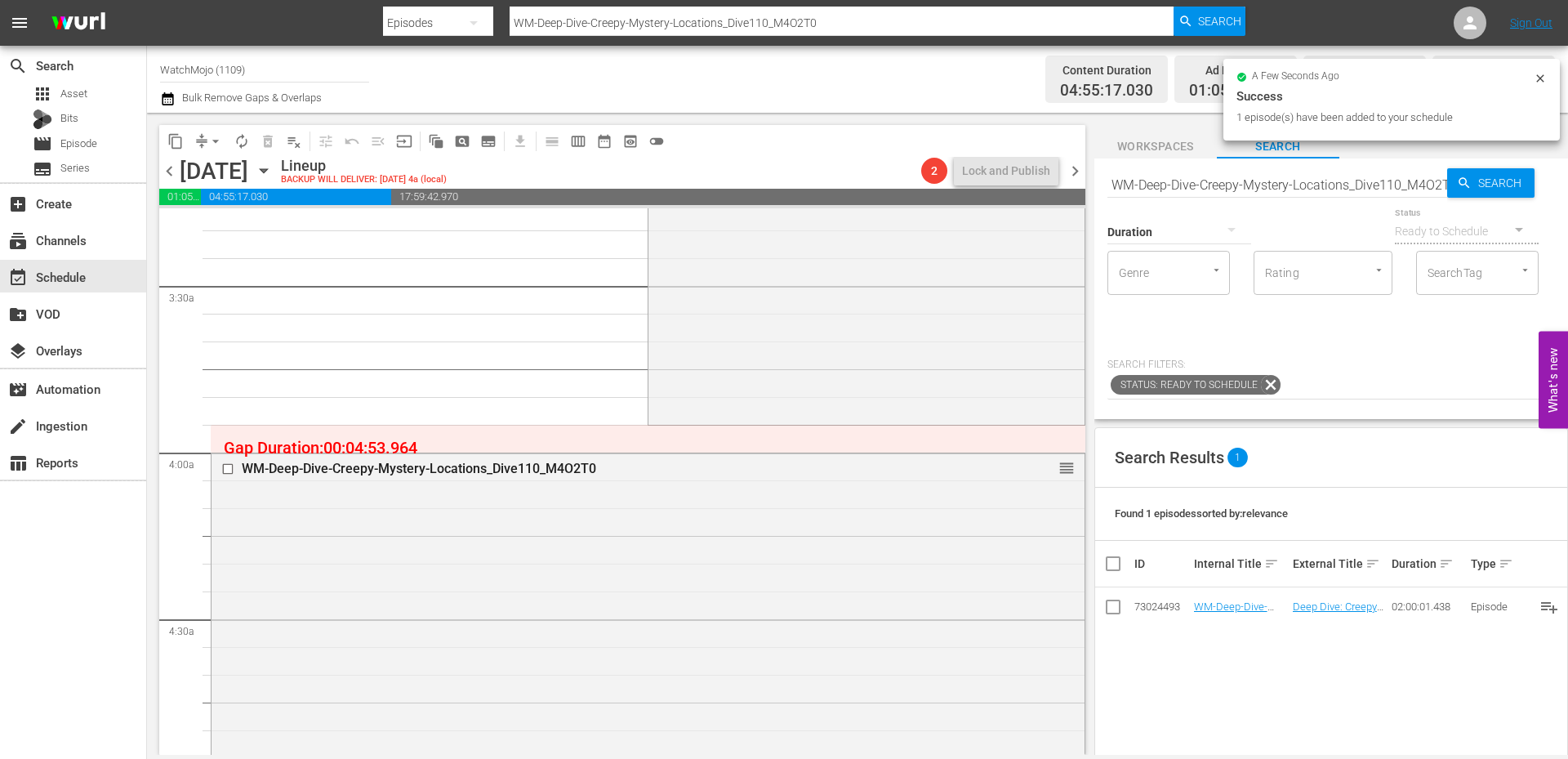
click at [1216, 184] on input "WM-Deep-Dive-Creepy-Mystery-Locations_Dive110_M4O2T0" at bounding box center [1277, 184] width 340 height 40
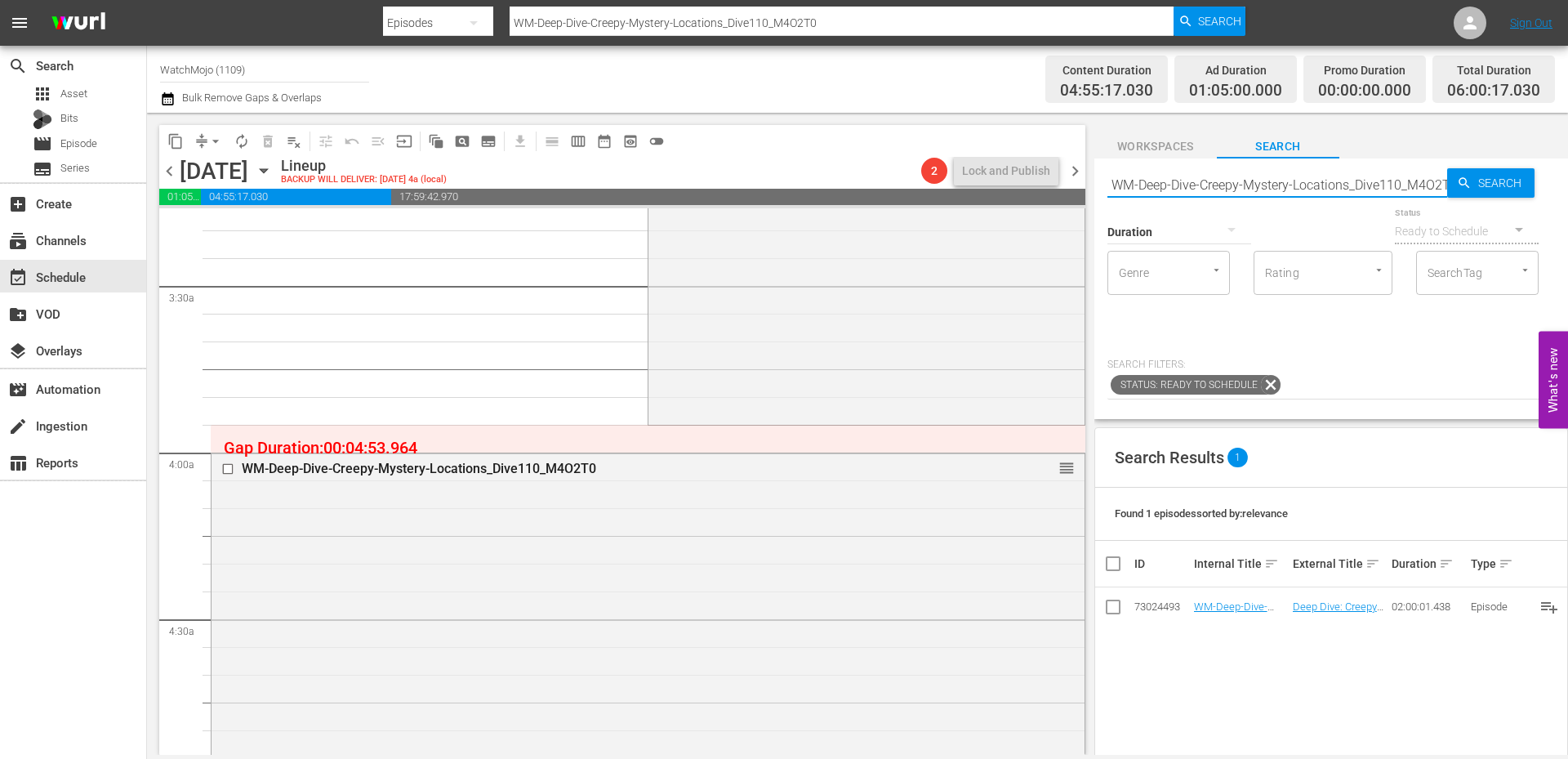
paste input "Specialty-SpongeBob-SquarePants_DIVE52"
type input "WM-Specialty-SpongeBob-SquarePants_DIVE52"
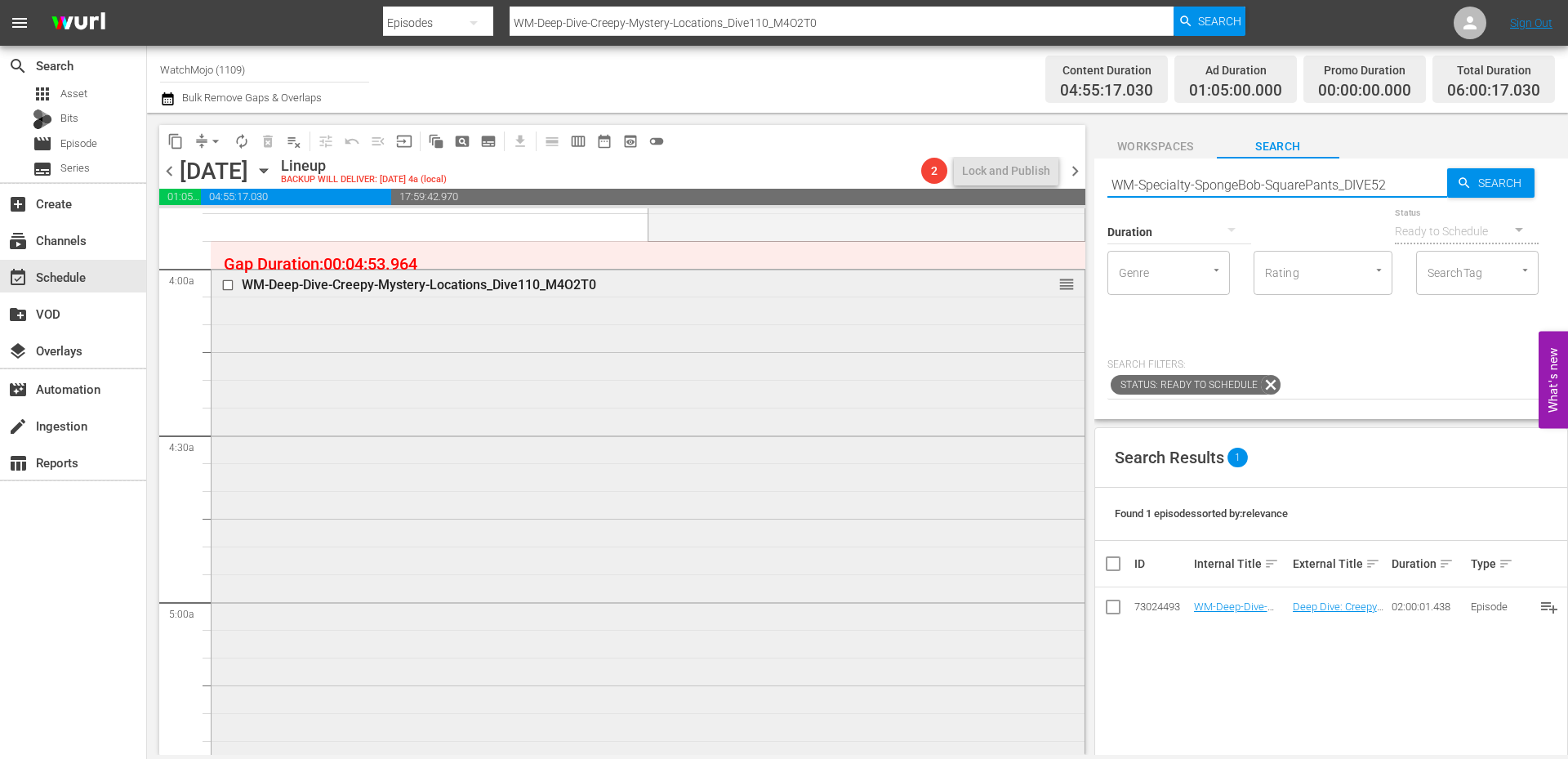
type input "WM-Specialty-SpongeBob-SquarePants_DIVE52"
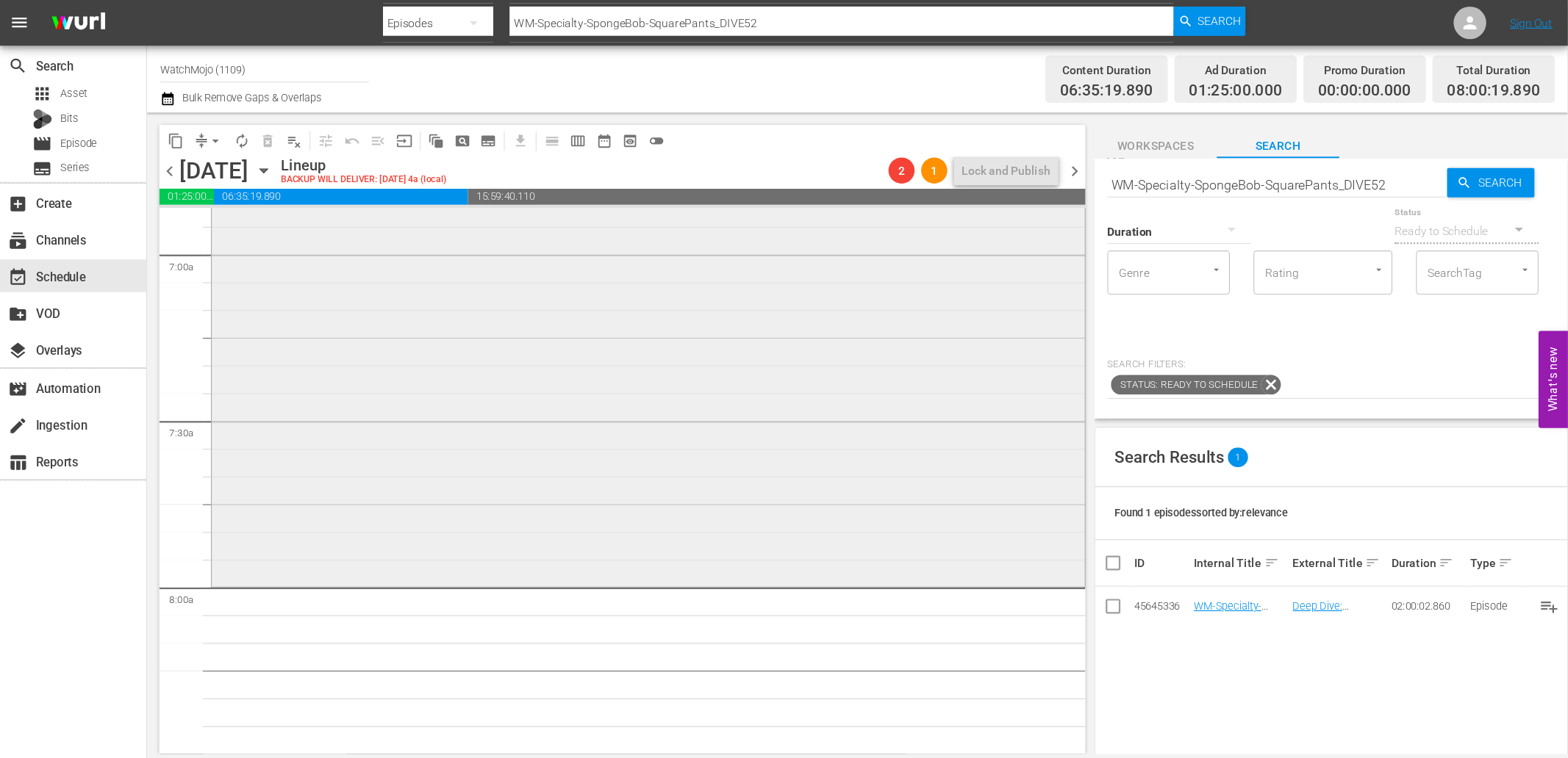
scroll to position [2057, 0]
click at [951, 146] on div "content_copy compress arrow_drop_down autorenew_outlined delete_forever_outline…" at bounding box center [772, 389] width 1279 height 577
paste input "TV-Top20-Times-Big-Mouth-Went-Too-Far_G1M3R5"
type input "WM-TV-Top20-Times-Big-Mouth-Went-Too-Far_G1M3R5"
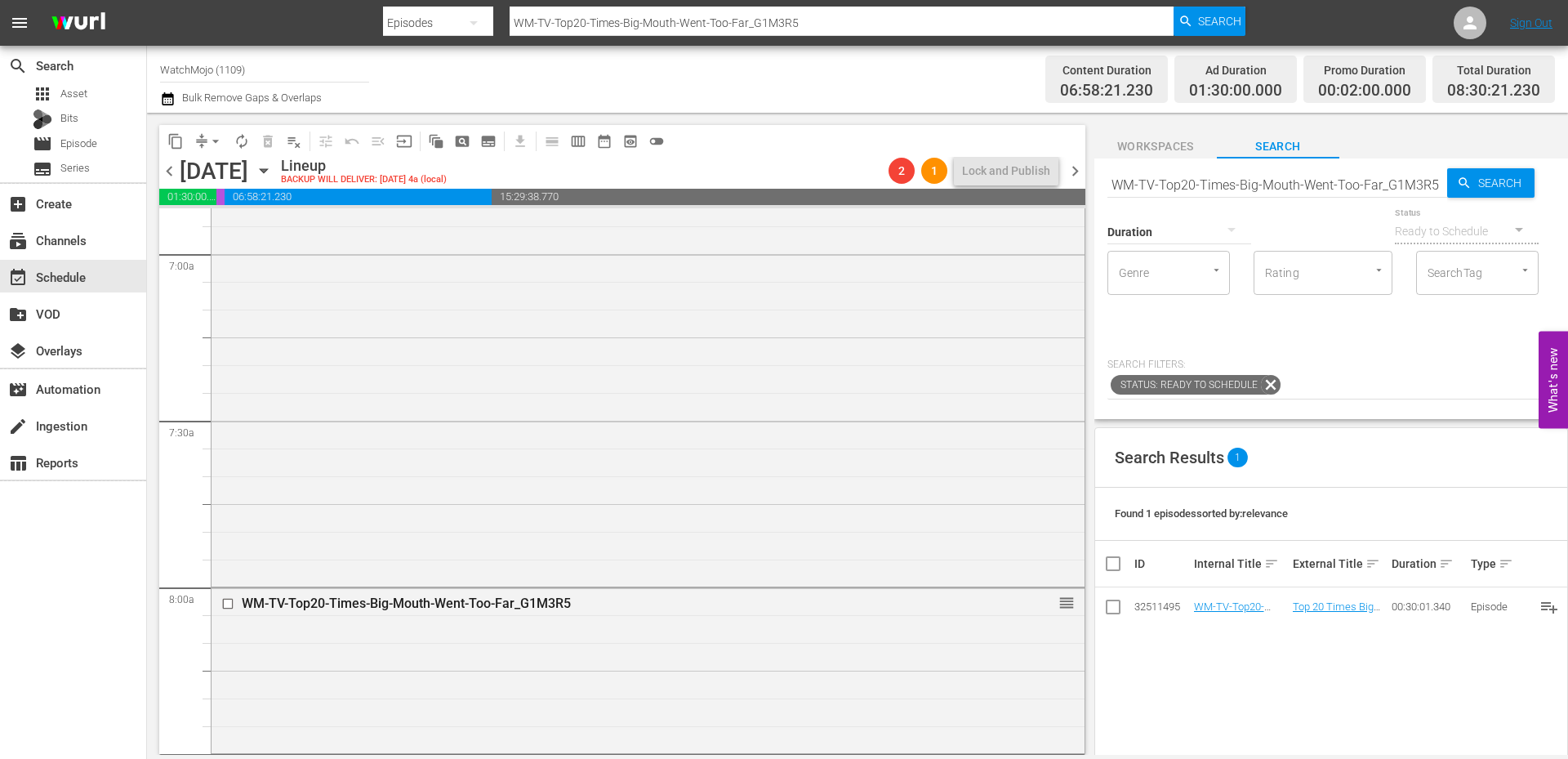
click at [1403, 193] on div "Status Ready to Schedule" at bounding box center [1467, 221] width 144 height 59
click at [1343, 197] on input "WM-TV-Top20-Times-Big-Mouth-Went-Too-Far_G1M3R5" at bounding box center [1277, 184] width 340 height 40
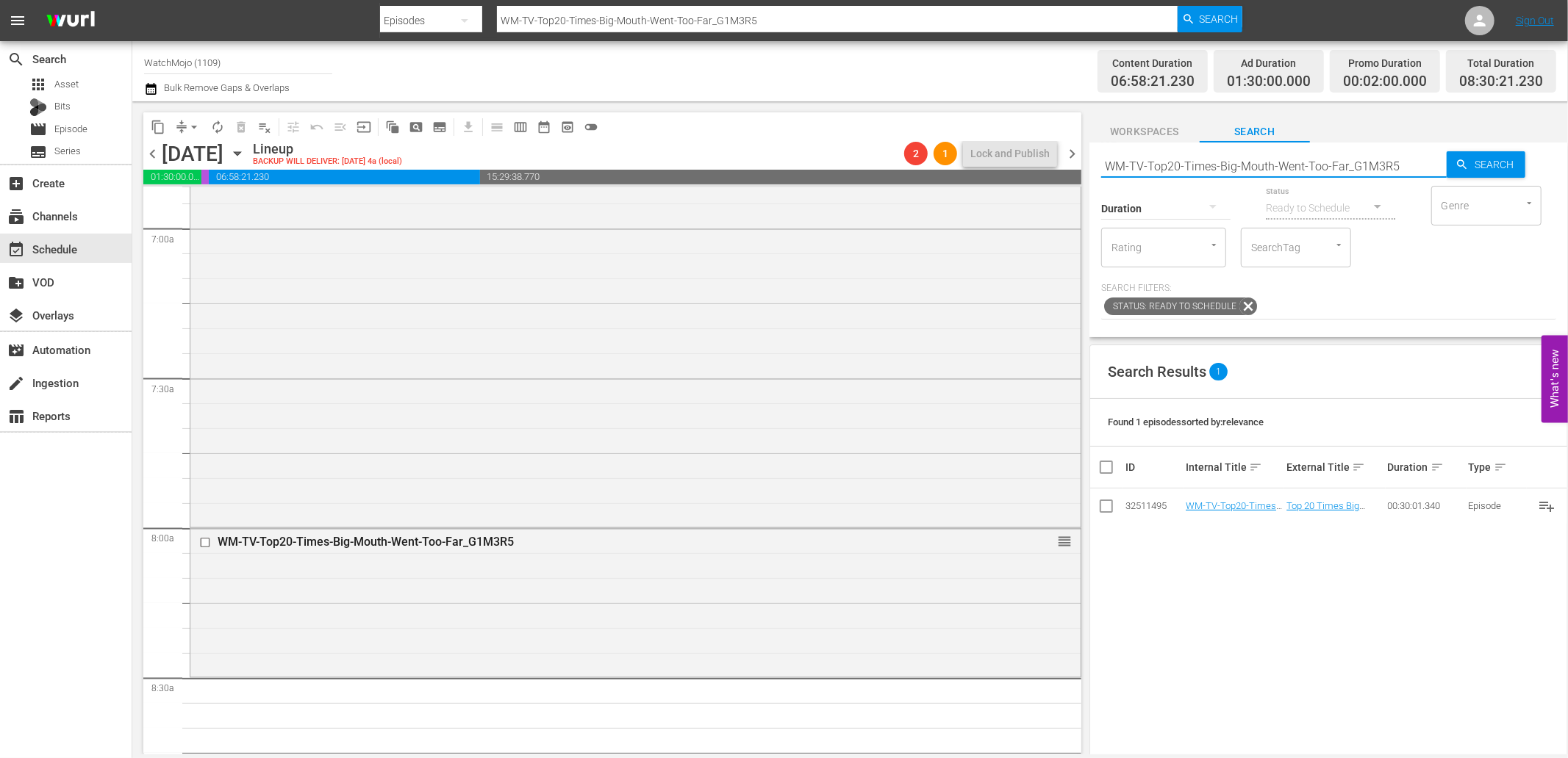
paste input "South-Park-Predictions-That-Came-True_T3H8Z4"
type input "WM-TV-Top20-South-Park-Predictions-That-Came-True_T3H8Z4"
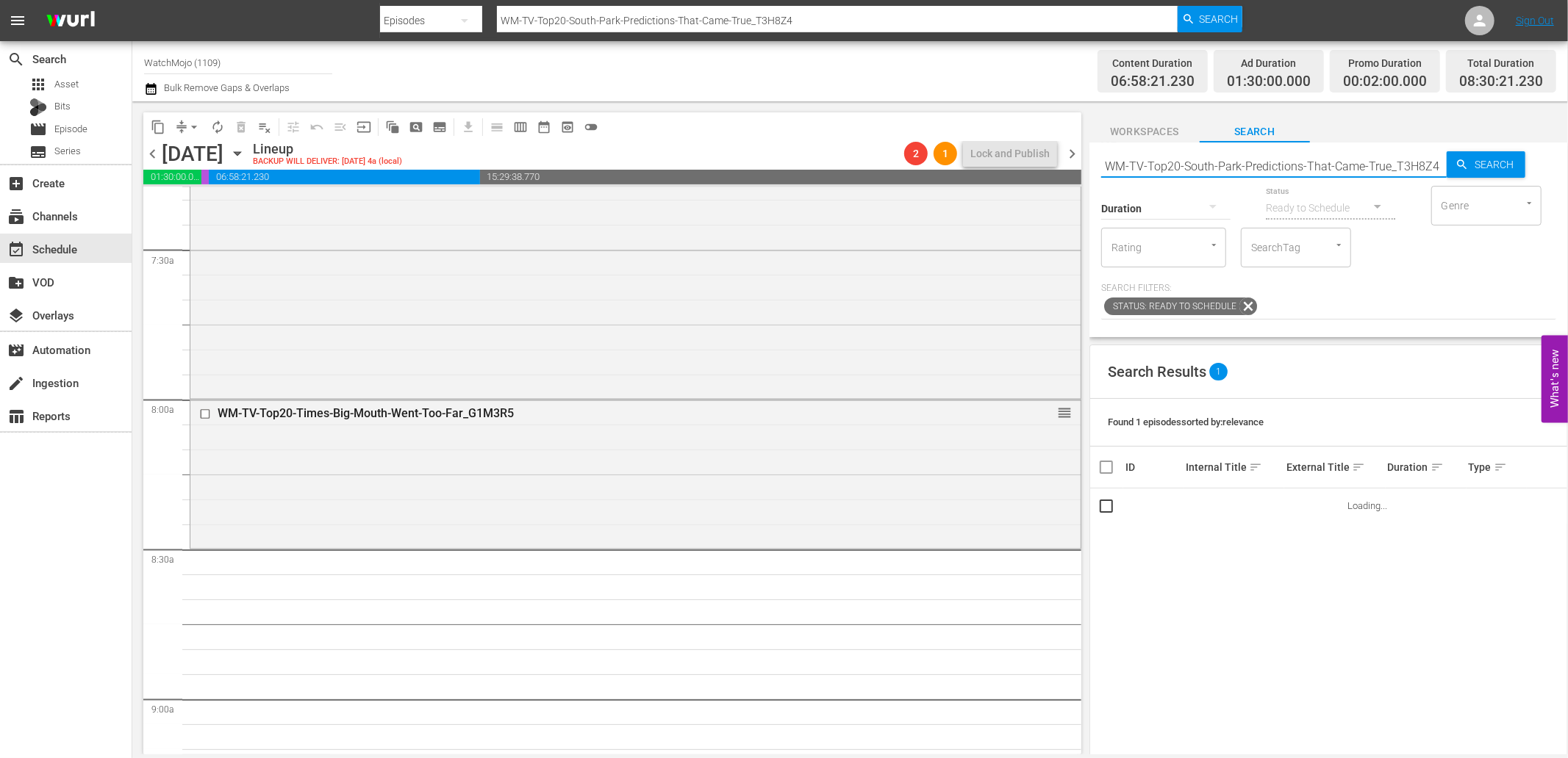
scroll to position [2275, 0]
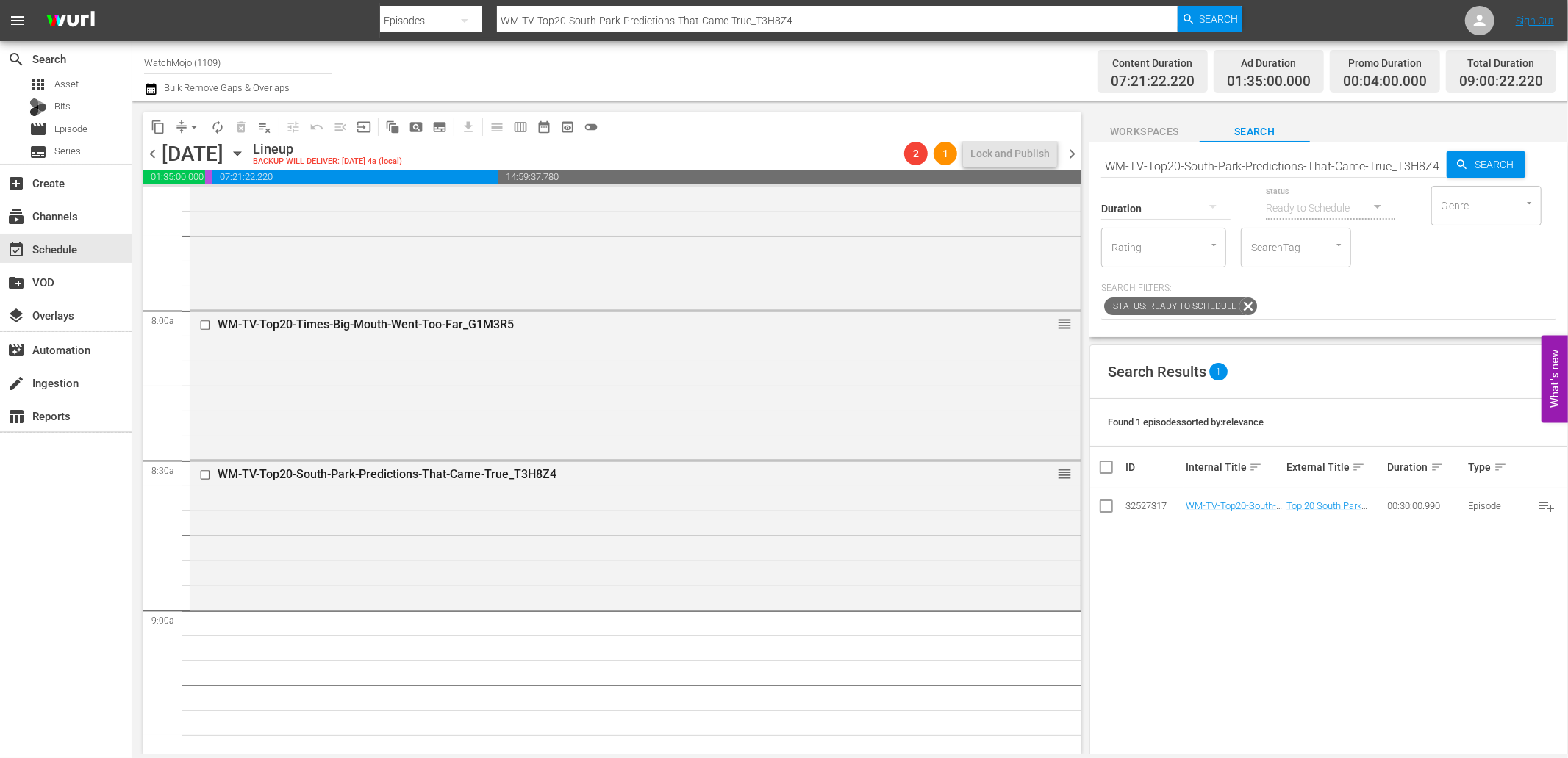
click at [1267, 160] on input "WM-TV-Top20-South-Park-Predictions-That-Came-True_T3H8Z4" at bounding box center [1273, 166] width 346 height 36
paste input "Funniest-Randy-Marsh-Moments_S1H9H1"
type input "WM-TV-Top20-Funniest-Randy-Marsh-Moments_S1H9H1"
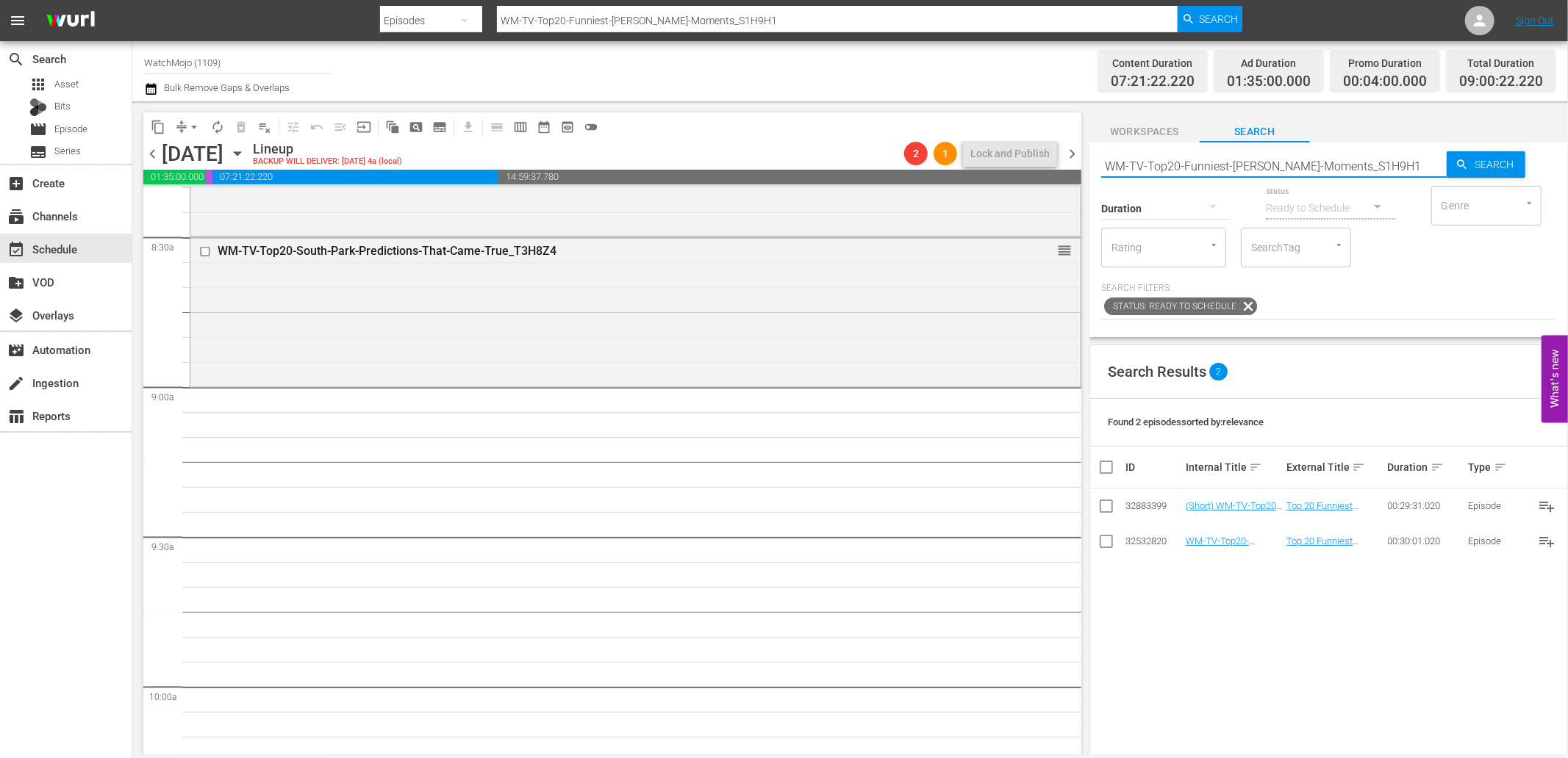
scroll to position [2547, 0]
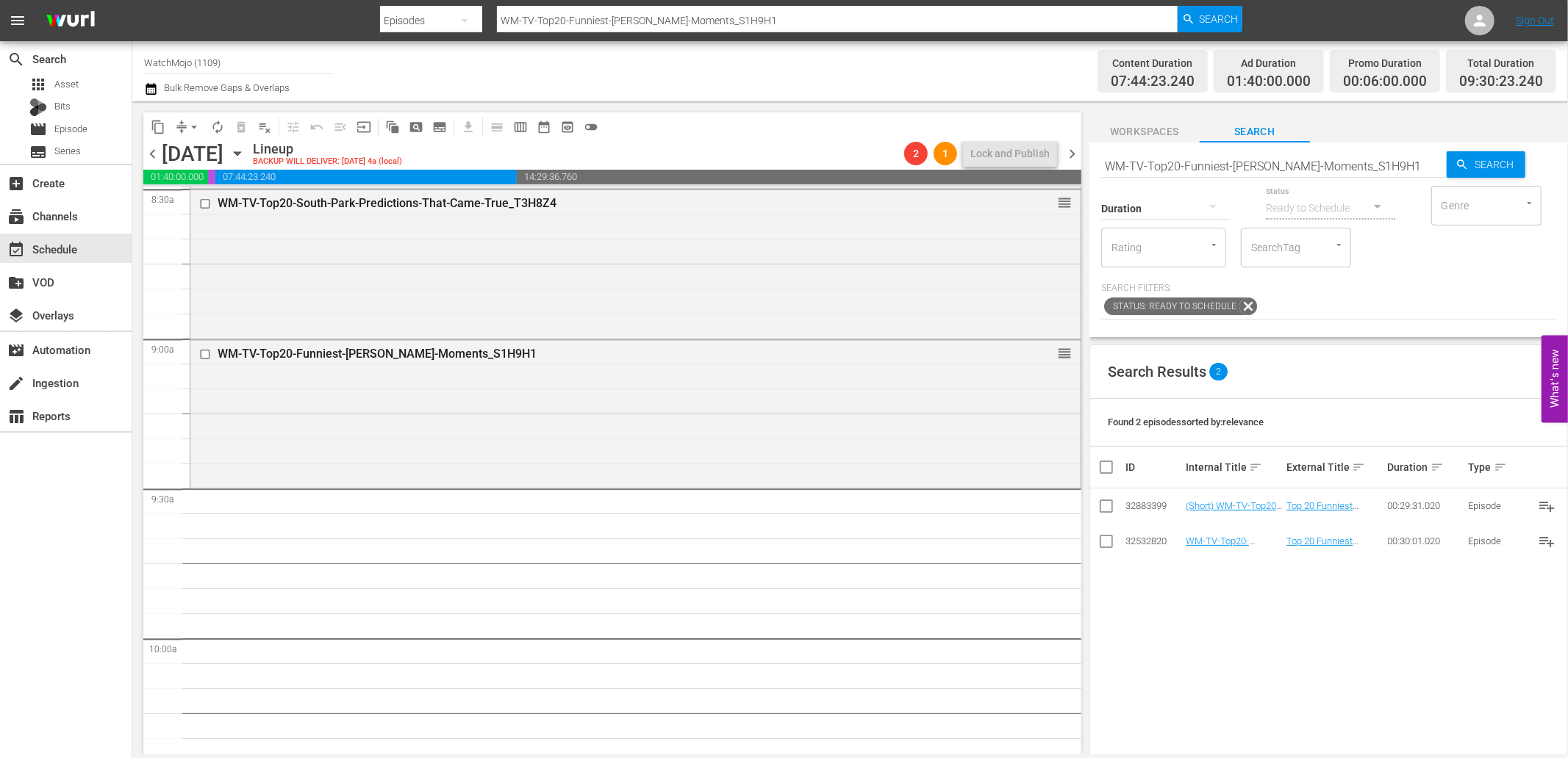
click at [1243, 174] on input "WM-TV-Top20-Funniest-Randy-Marsh-Moments_S1H9H1" at bounding box center [1273, 166] width 346 height 36
paste input "Most-Powerful-Ben-10-Aliens_X2W1B5"
type input "WM-TV-Top20-Most-Powerful-Ben-10-Aliens_X2W1B5"
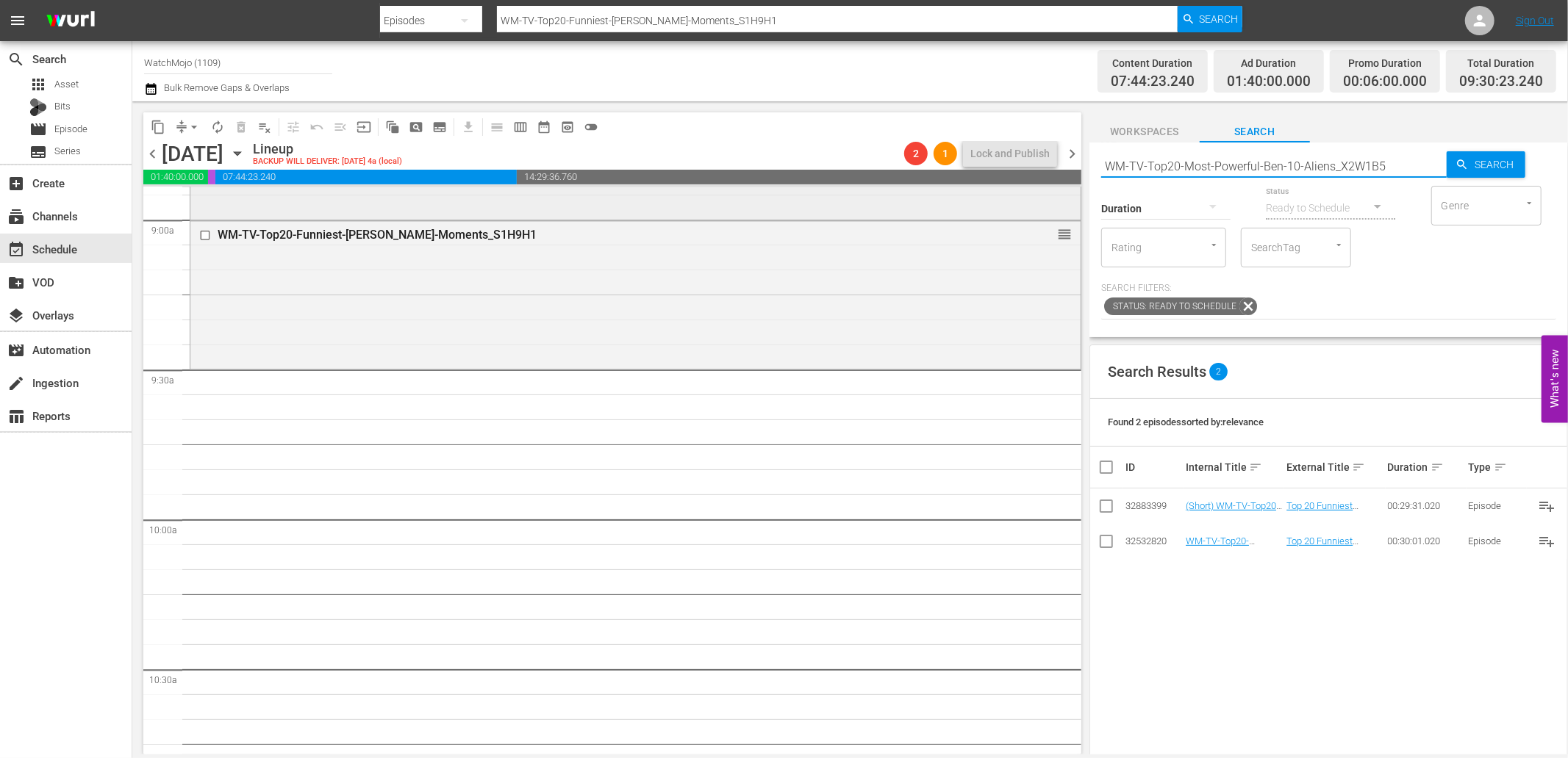
scroll to position [2710, 0]
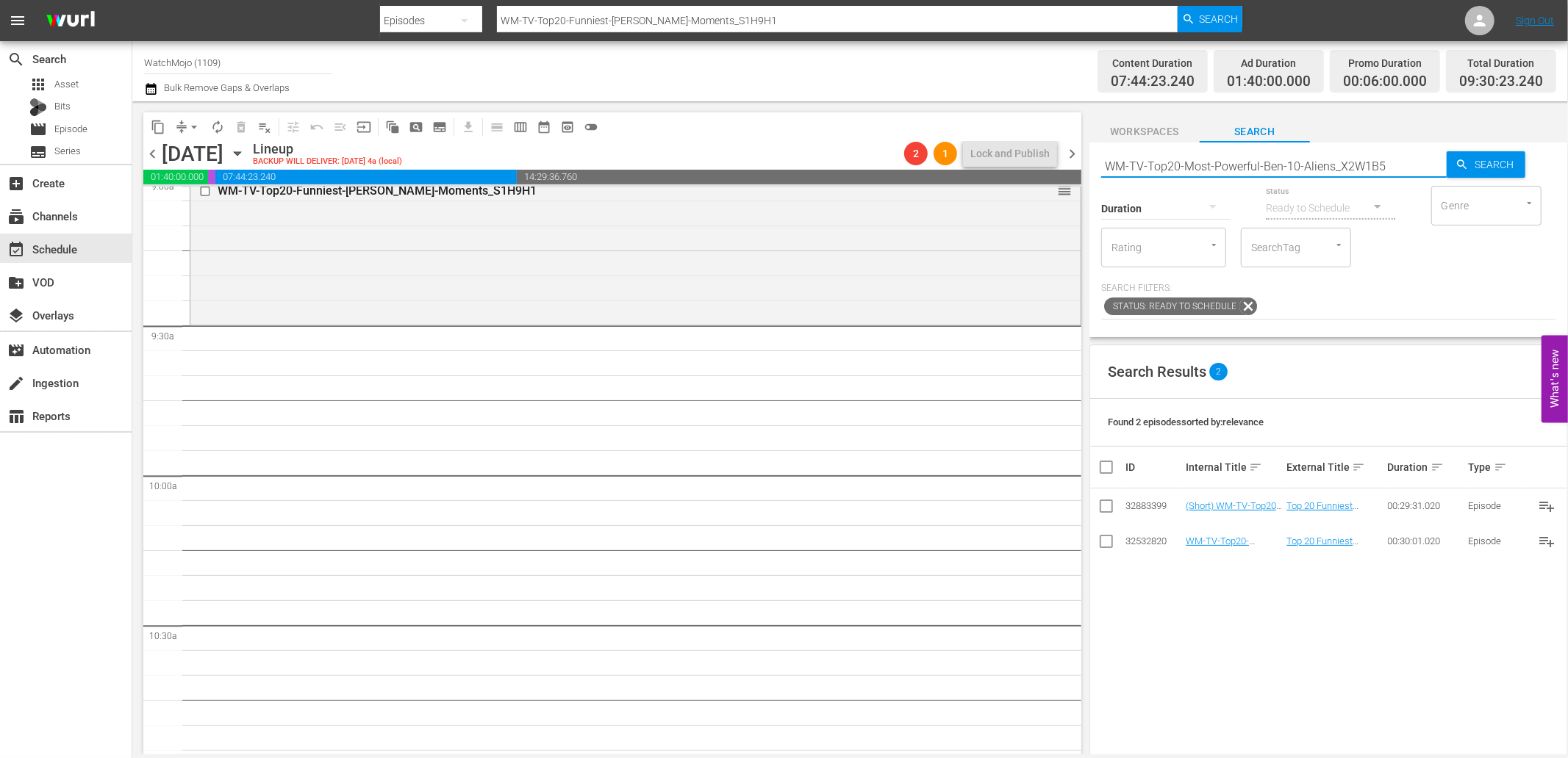
type input "WM-TV-Top20-Most-Powerful-Ben-10-Aliens_X2W1B5"
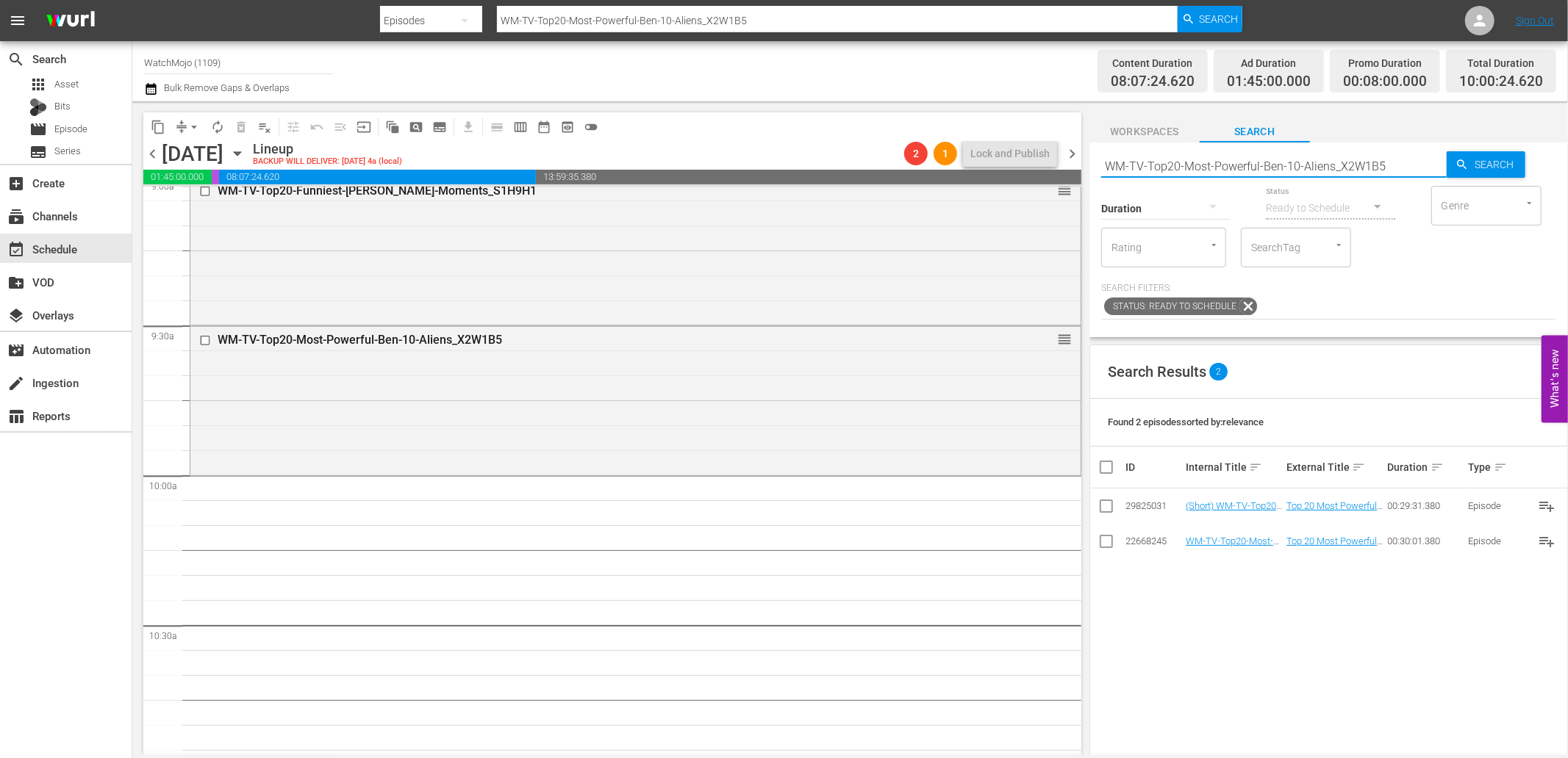
drag, startPoint x: 1422, startPoint y: 159, endPoint x: 1069, endPoint y: 150, distance: 353.1
click at [1069, 150] on div "content_copy compress arrow_drop_down autorenew_outlined delete_forever_outline…" at bounding box center [850, 427] width 1435 height 653
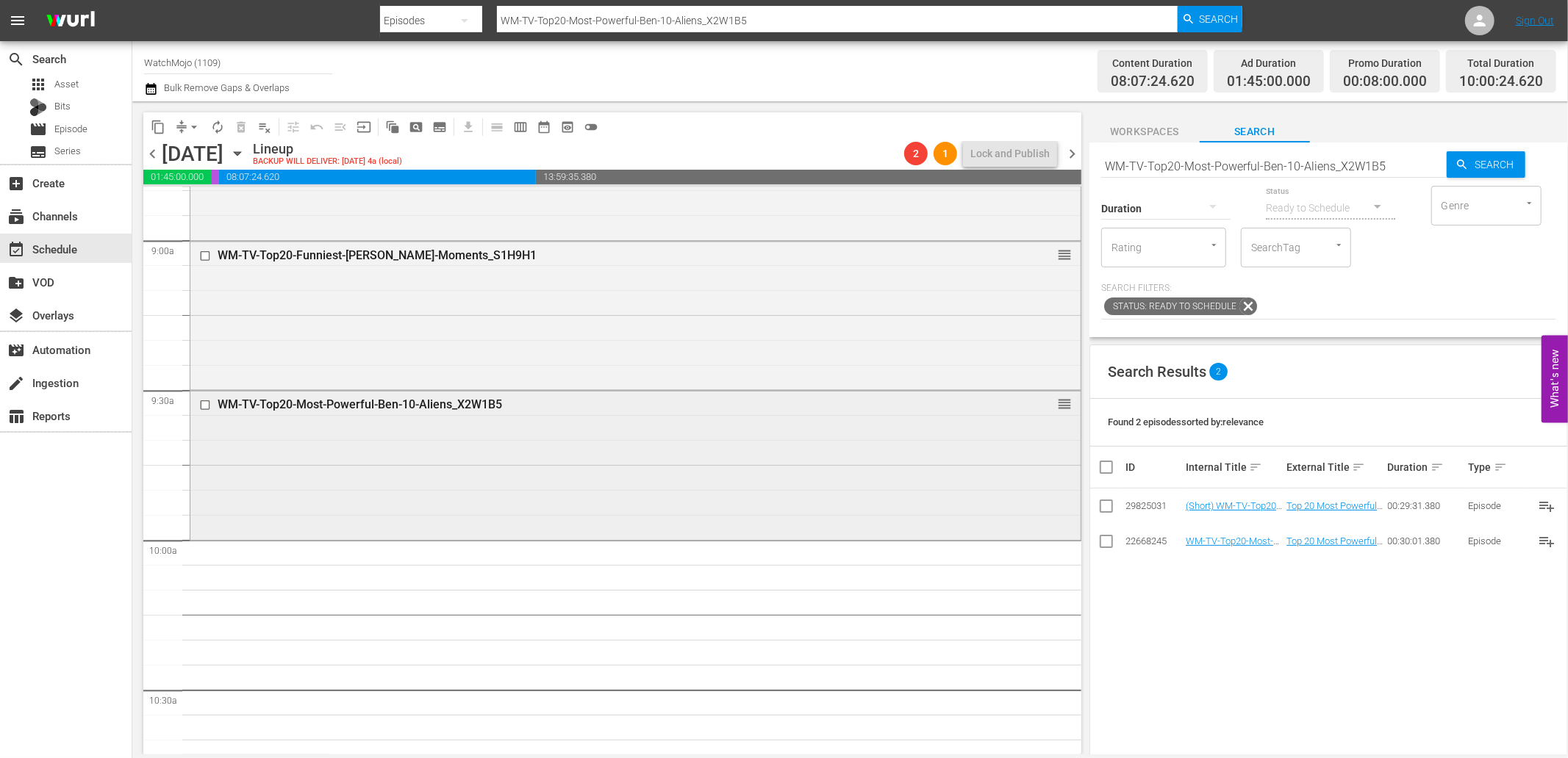
scroll to position [2601, 0]
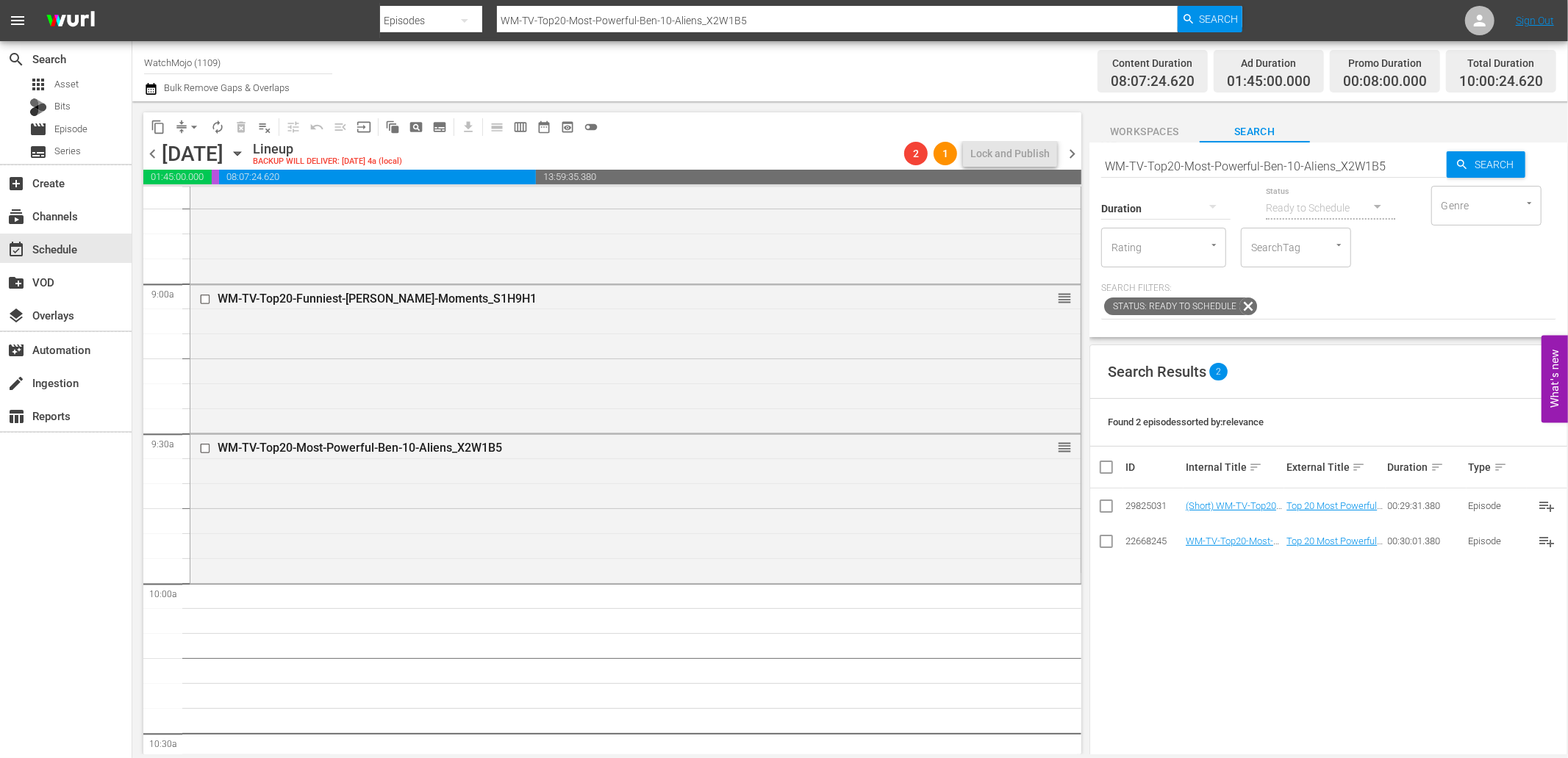
click at [1198, 158] on input "WM-TV-Top20-Most-Powerful-Ben-10-Aliens_X2W1B5" at bounding box center [1273, 166] width 346 height 36
paste input "Darkest-Ben-10-Moments-That-Fueled-Our-Nightmares_L2B6K2"
type input "WM-TV-Top20-Darkest-Ben-10-Moments-That-Fueled-Our-Nightmares_L2B6K2"
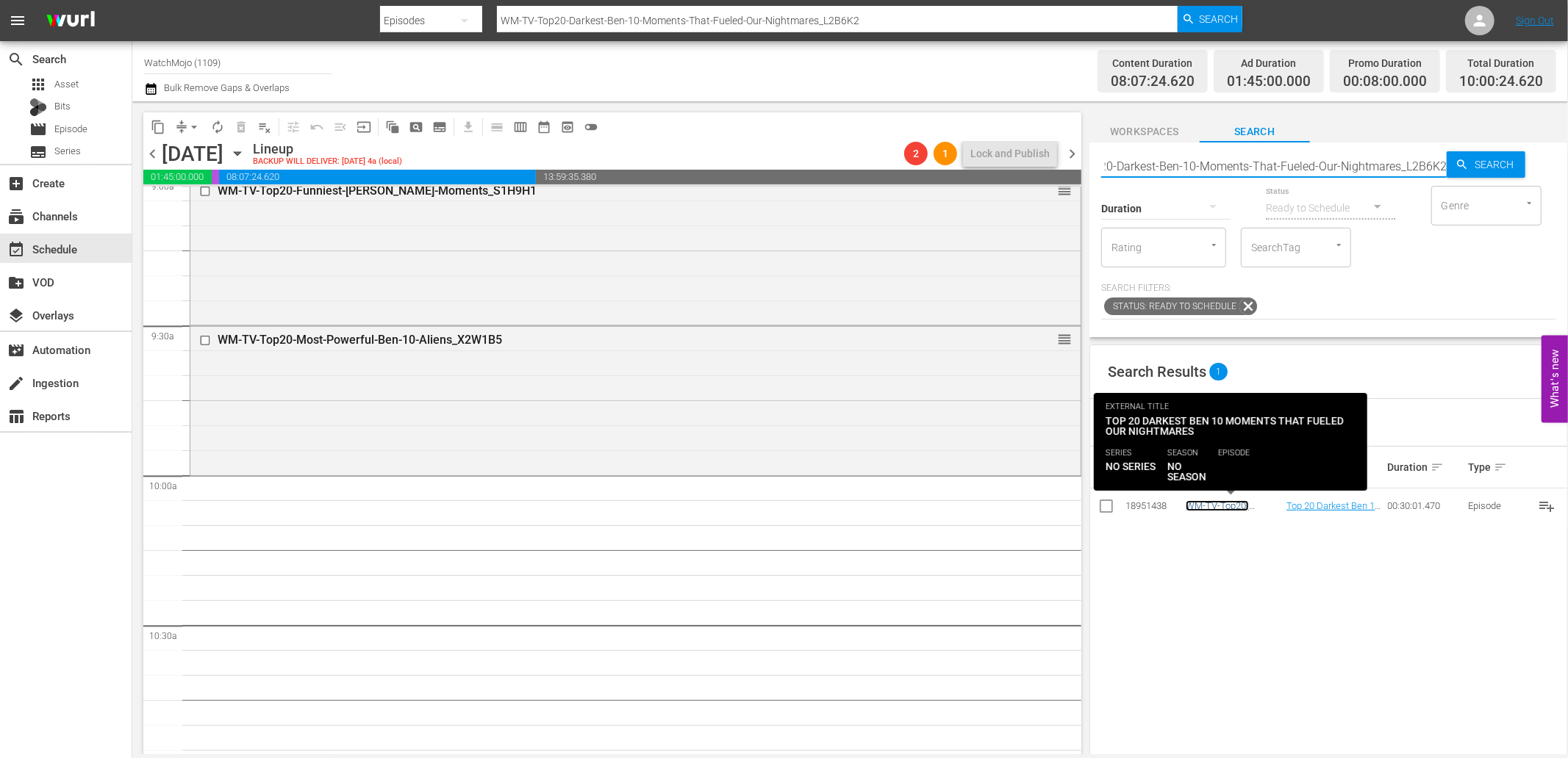
scroll to position [0, 0]
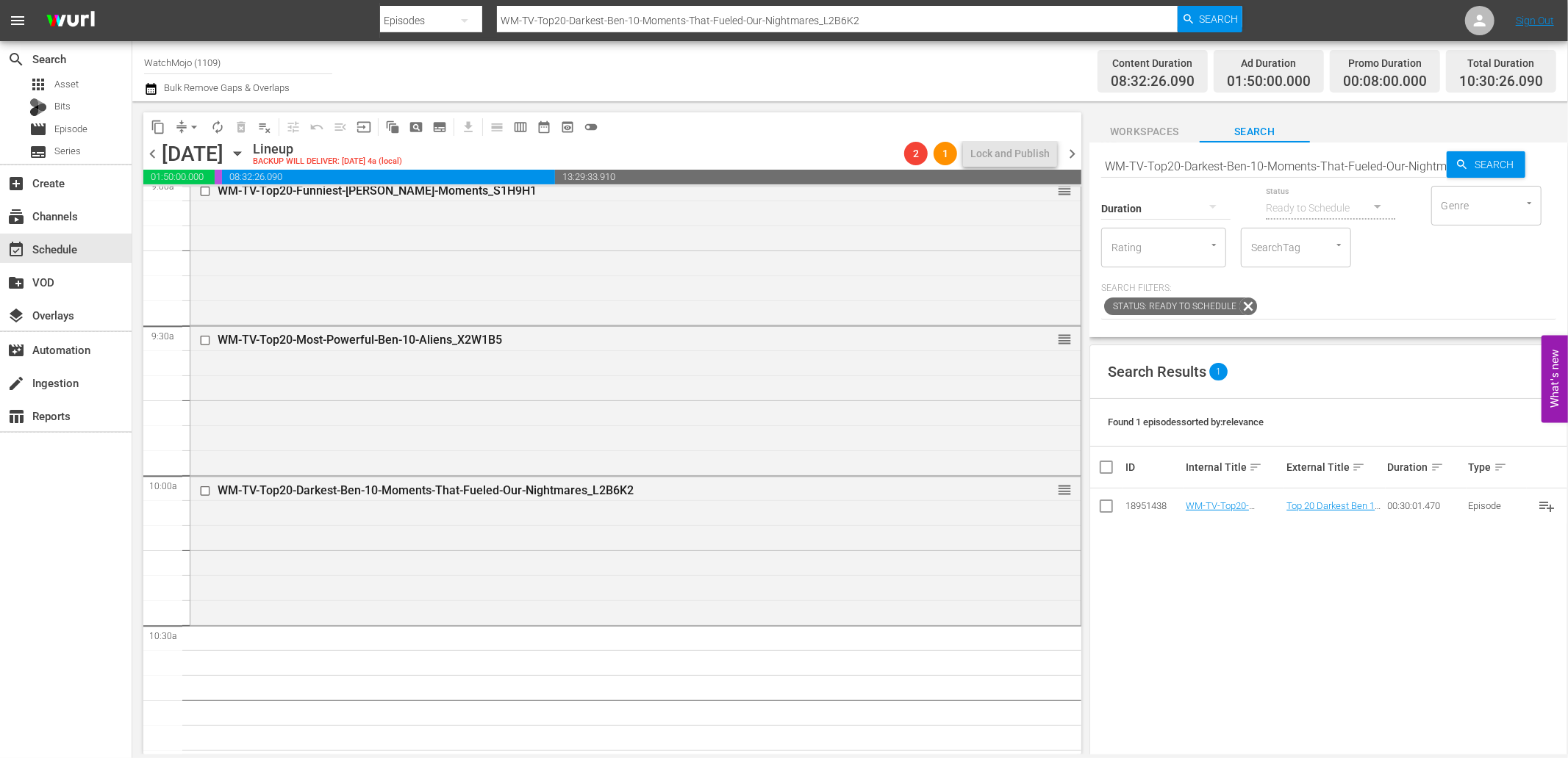
click at [1267, 164] on input "WM-TV-Top20-Darkest-Ben-10-Moments-That-Fueled-Our-Nightmares_L2B6K2" at bounding box center [1273, 166] width 346 height 36
paste input "Greatest-Cartoon-Series-Finales_G4U0L3"
type input "WM-TV-Top20-Greatest-Cartoon-Series-Finales_G4U0L3"
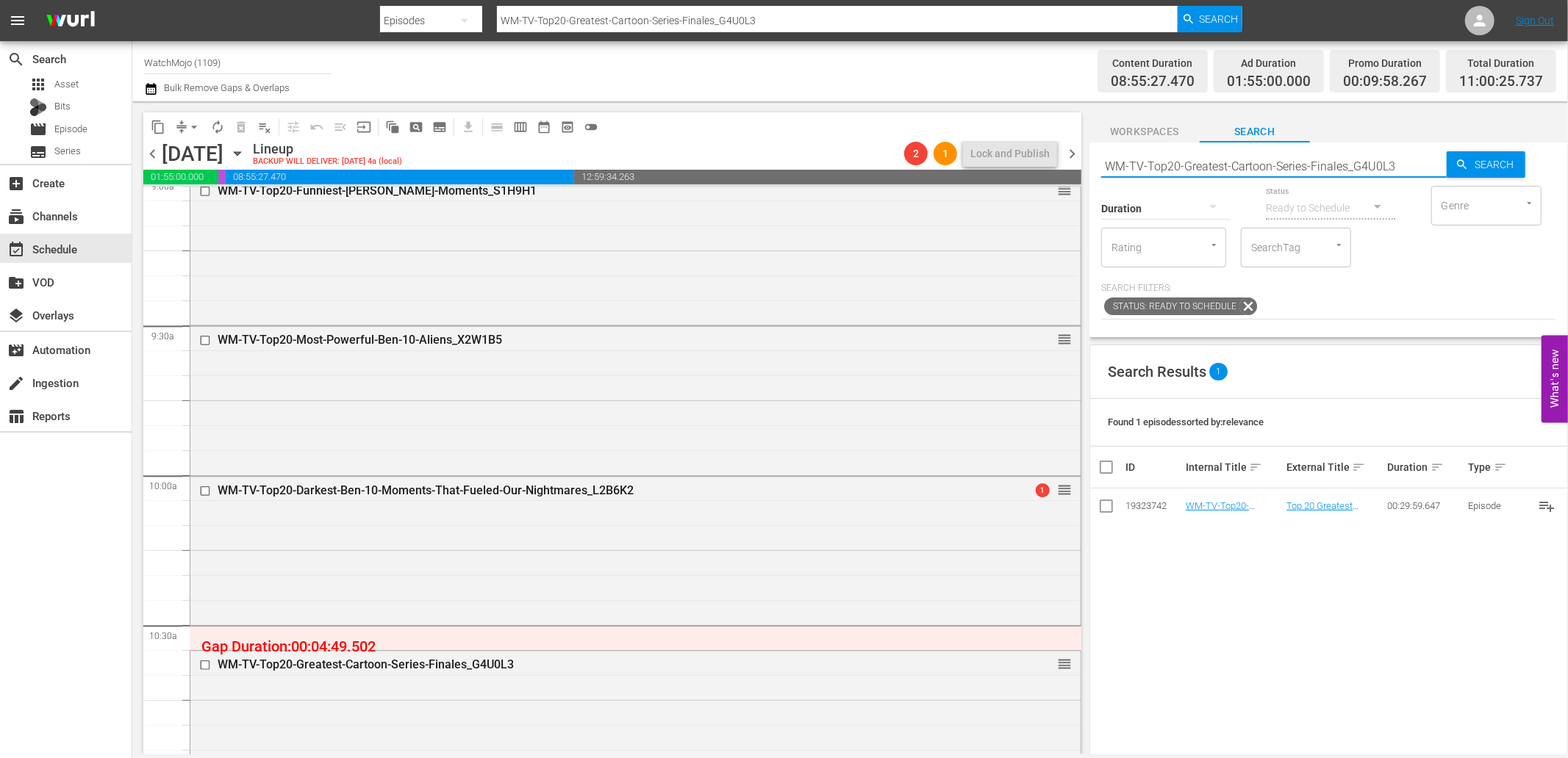
drag, startPoint x: 1414, startPoint y: 166, endPoint x: 1044, endPoint y: 142, distance: 370.8
click at [1033, 139] on div "content_copy compress arrow_drop_down autorenew_outlined delete_forever_outline…" at bounding box center [850, 427] width 1435 height 653
paste input "Celeb-Cameos-On-Rick-And-Morty_U8E8I0"
type input "WM-TV-Top20-Celeb-Cameos-On-Rick-And-Morty_U8E8I0"
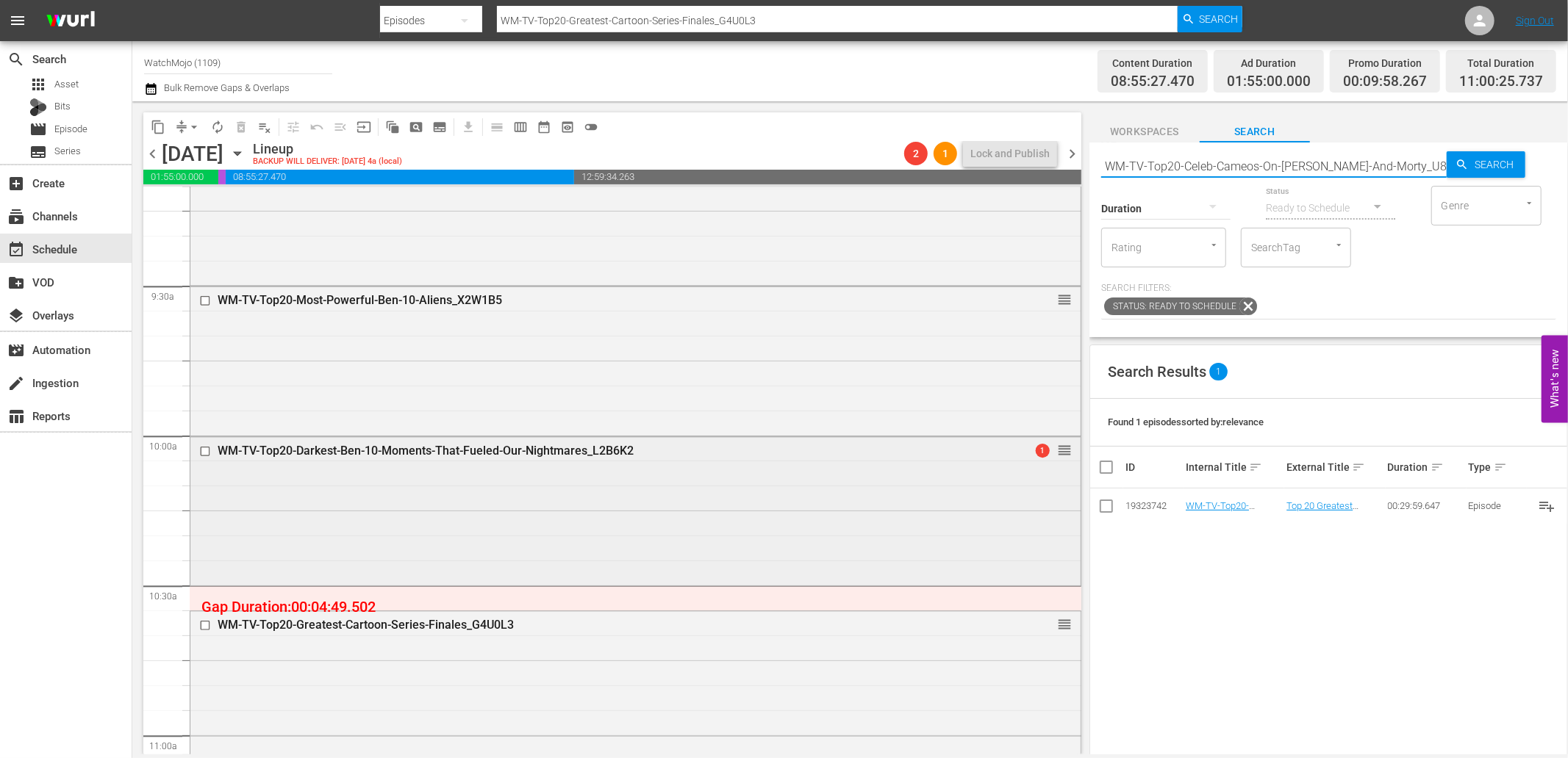
type input "WM-TV-Top20-Celeb-Cameos-On-Rick-And-Morty_U8E8I0"
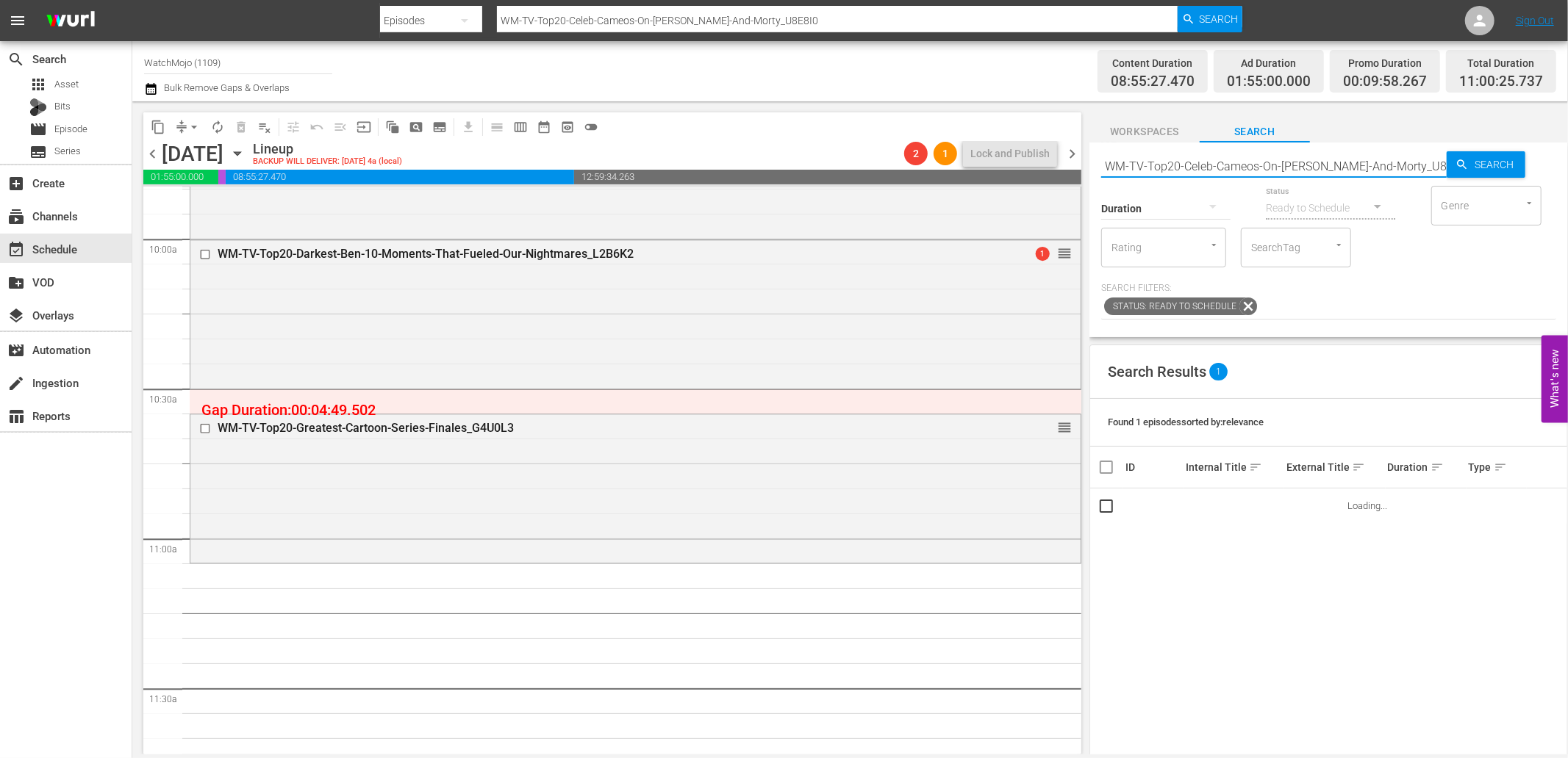
scroll to position [2981, 0]
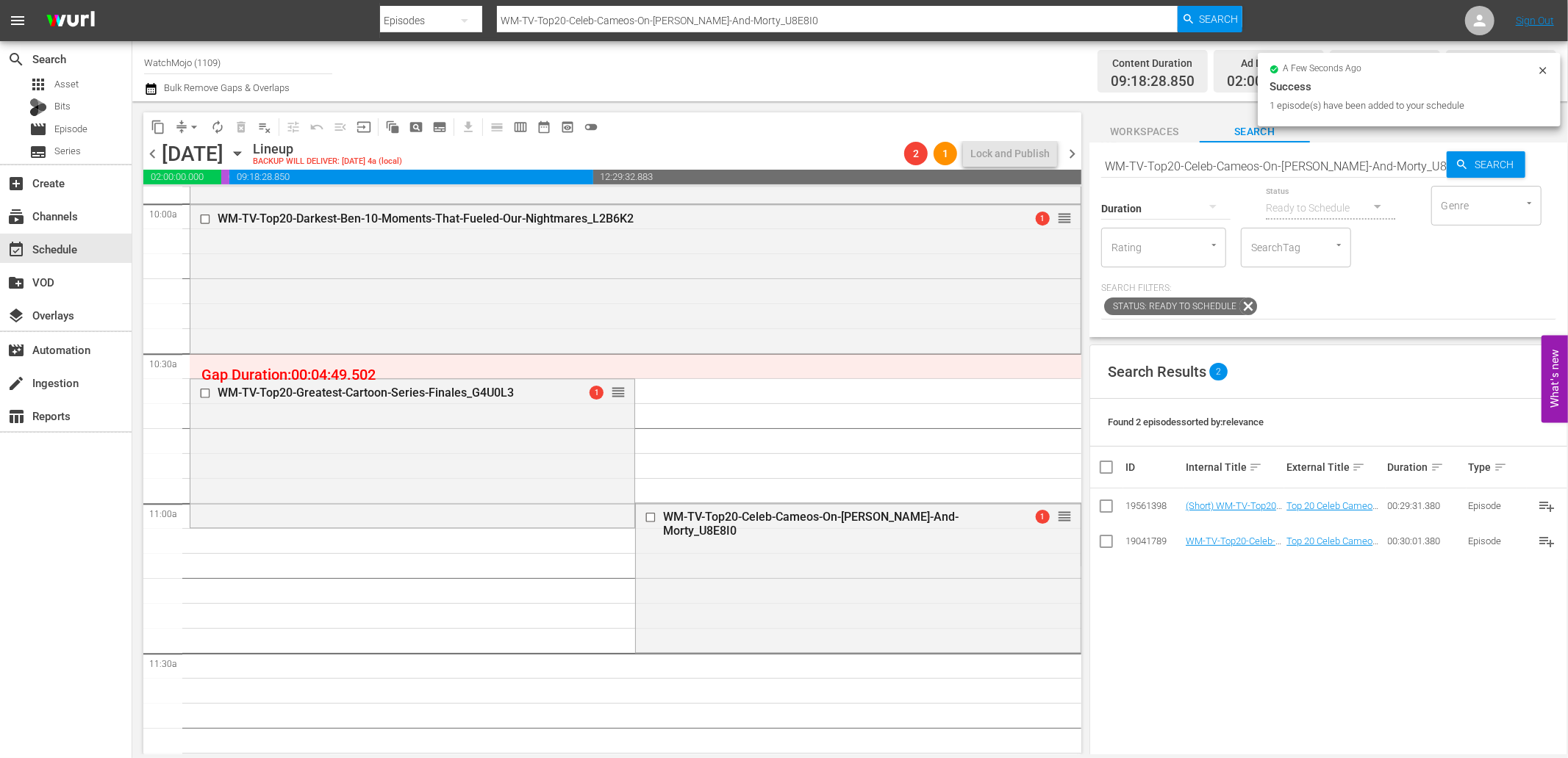
click at [1377, 171] on input "WM-TV-Top20-Celeb-Cameos-On-Rick-And-Morty_U8E8I0" at bounding box center [1273, 166] width 346 height 36
paste input "Film-Top-20-Pixar-Fan-Theories_V4S2R4"
type input "WM-Film-Top-20-Pixar-Fan-Theories_V4S2R4"
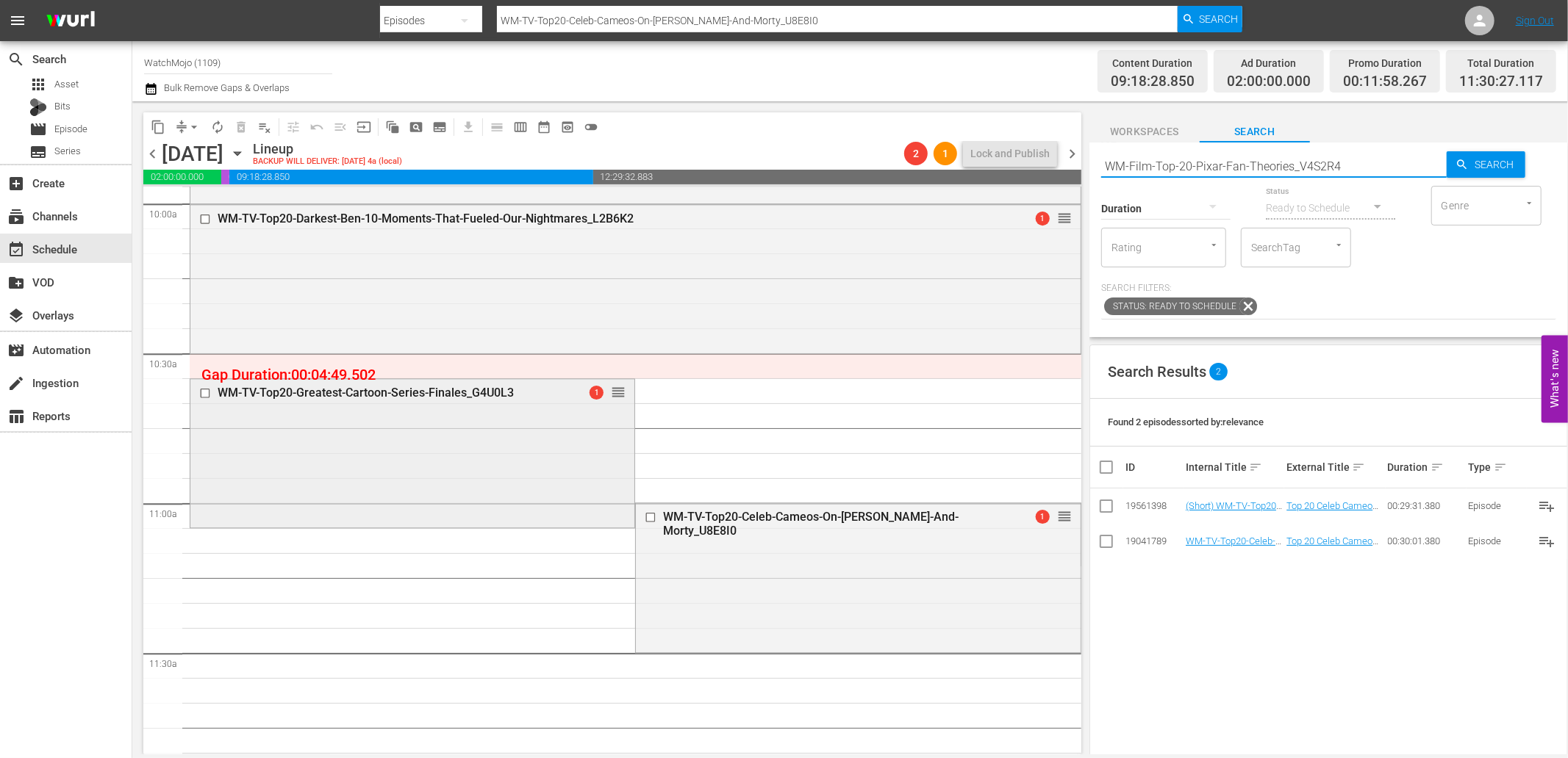
type input "WM-Film-Top-20-Pixar-Fan-Theories_V4S2R4"
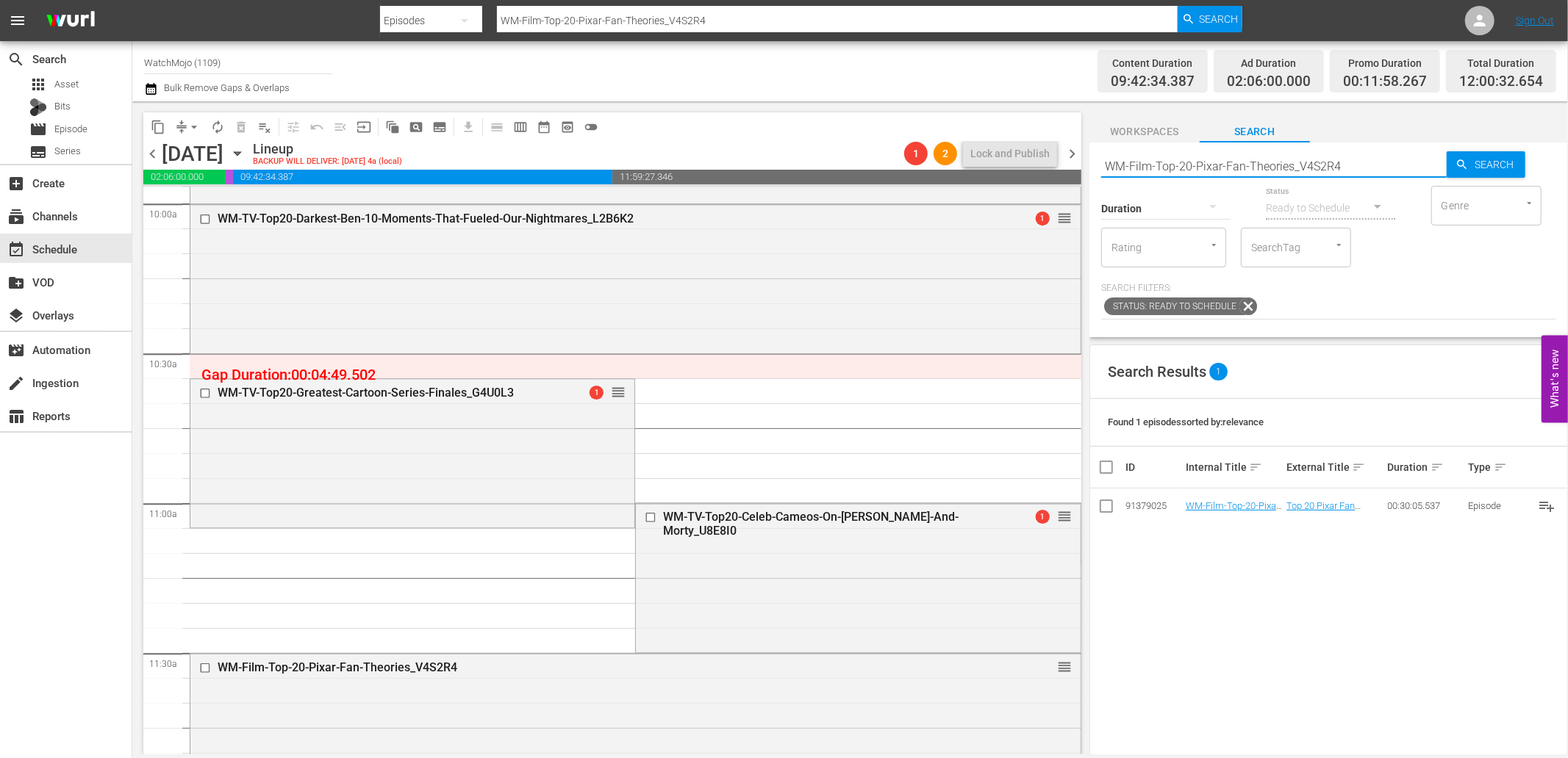
click at [1016, 142] on div "content_copy compress arrow_drop_down autorenew_outlined delete_forever_outline…" at bounding box center [850, 427] width 1435 height 653
paste input "Lag-468"
type input "Lag-468"
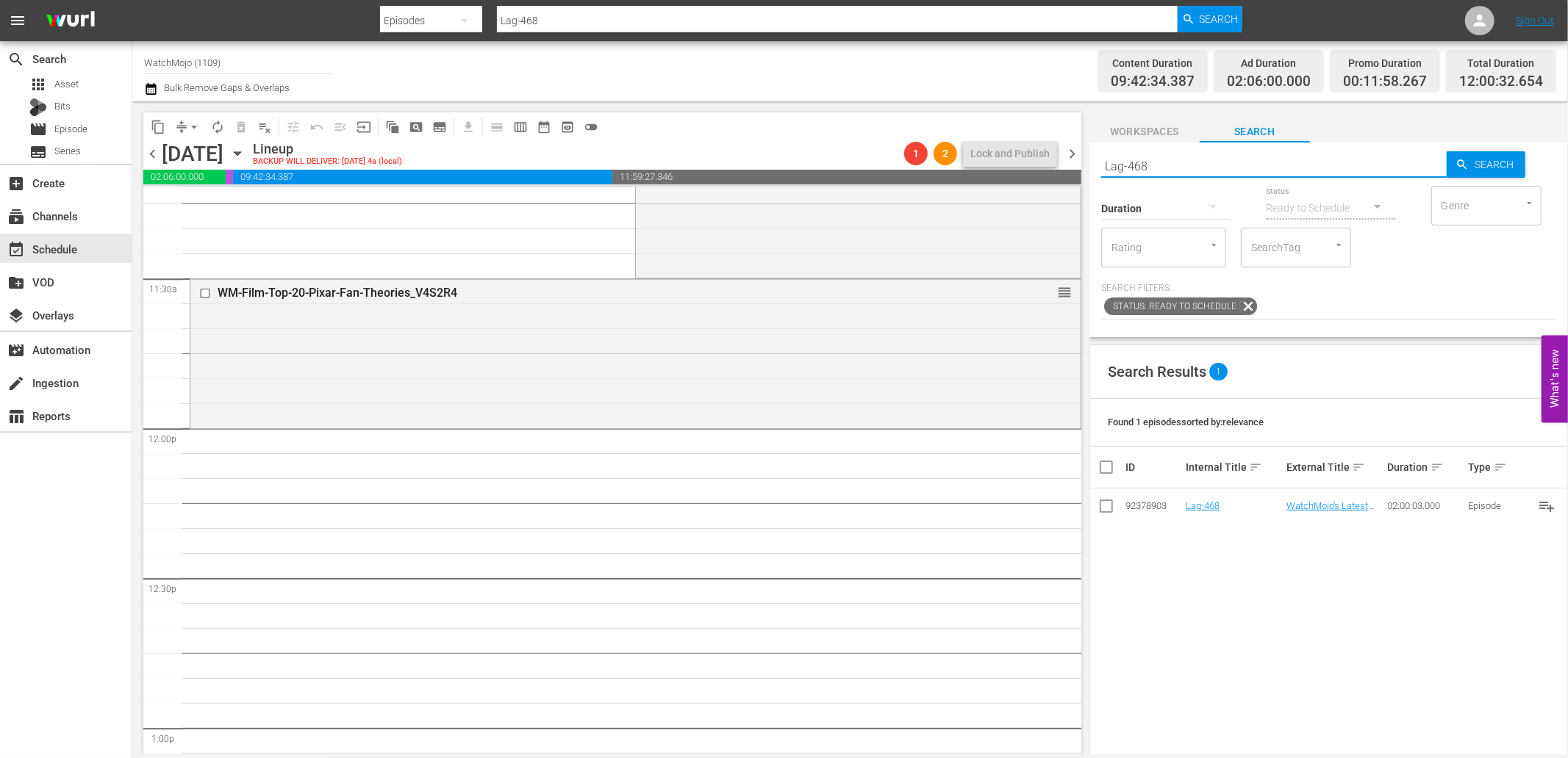
scroll to position [3363, 0]
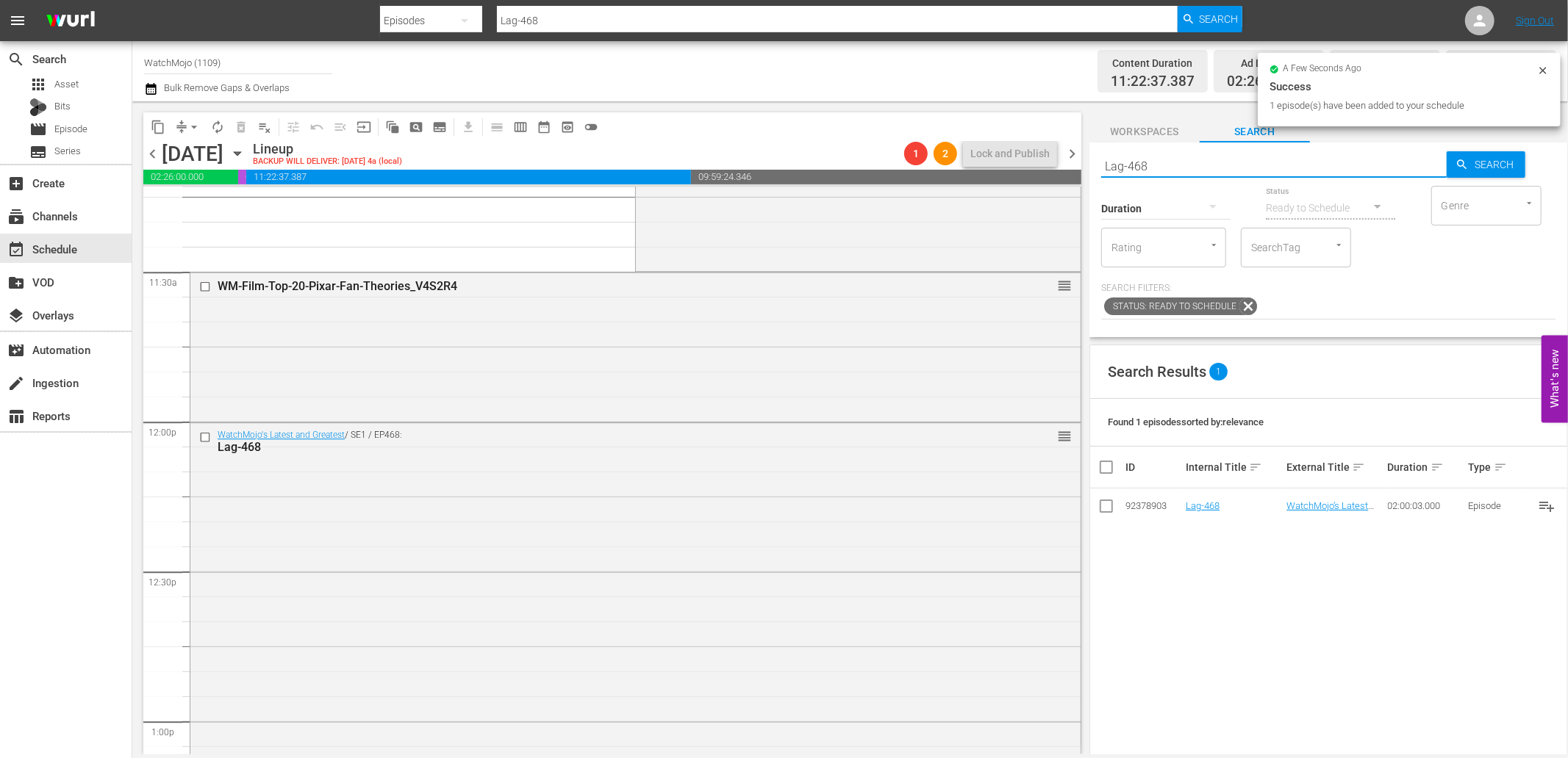
paste input "WM-Specialty-Transformers_SHO63"
drag, startPoint x: 1173, startPoint y: 166, endPoint x: 1029, endPoint y: 167, distance: 144.0
click at [1029, 167] on div "content_copy compress arrow_drop_down autorenew_outlined delete_forever_outline…" at bounding box center [850, 427] width 1435 height 653
type input "WM-Specialty-Transformers_SHO63"
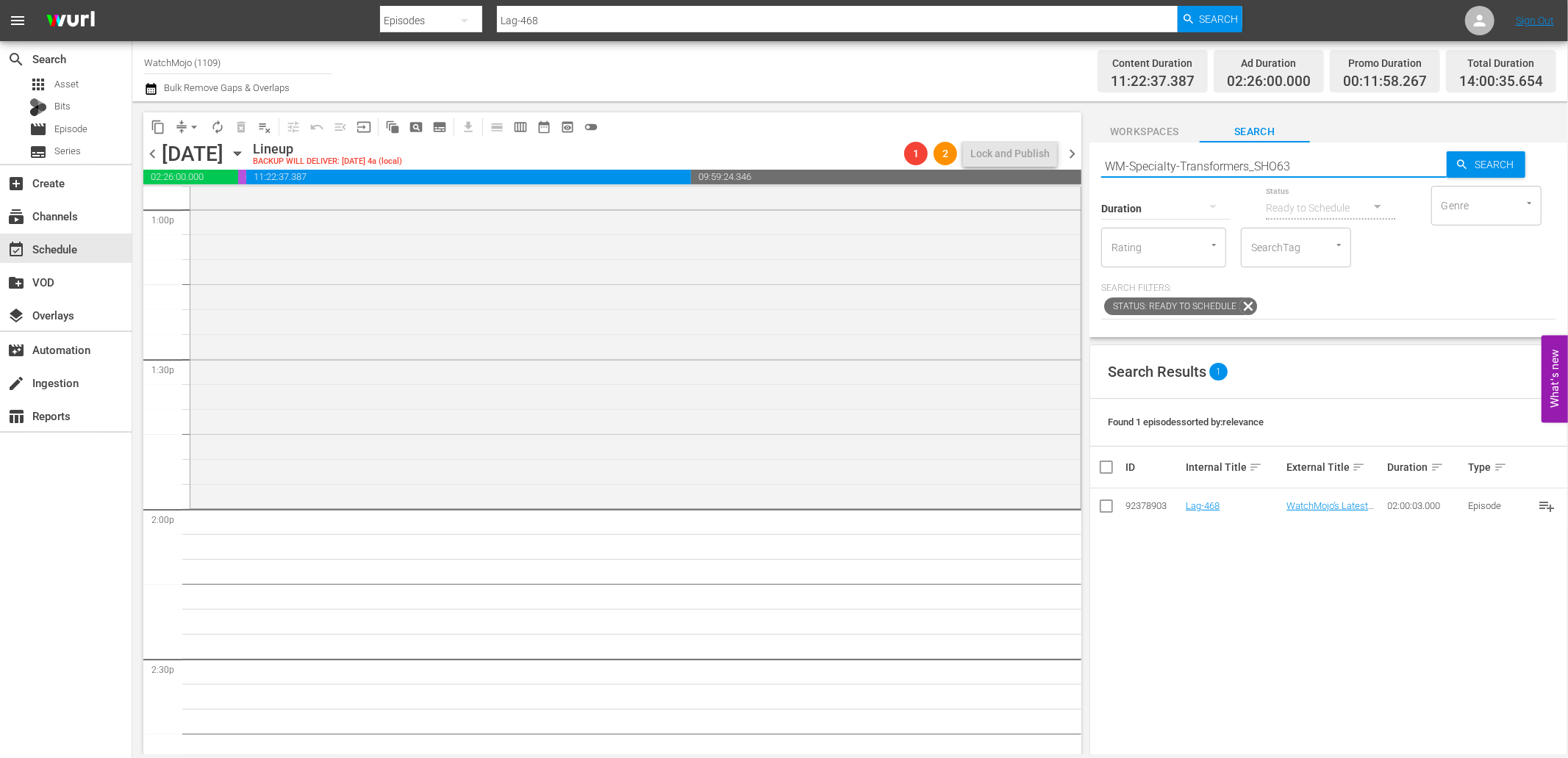
type input "WM-Specialty-Transformers_SHO63"
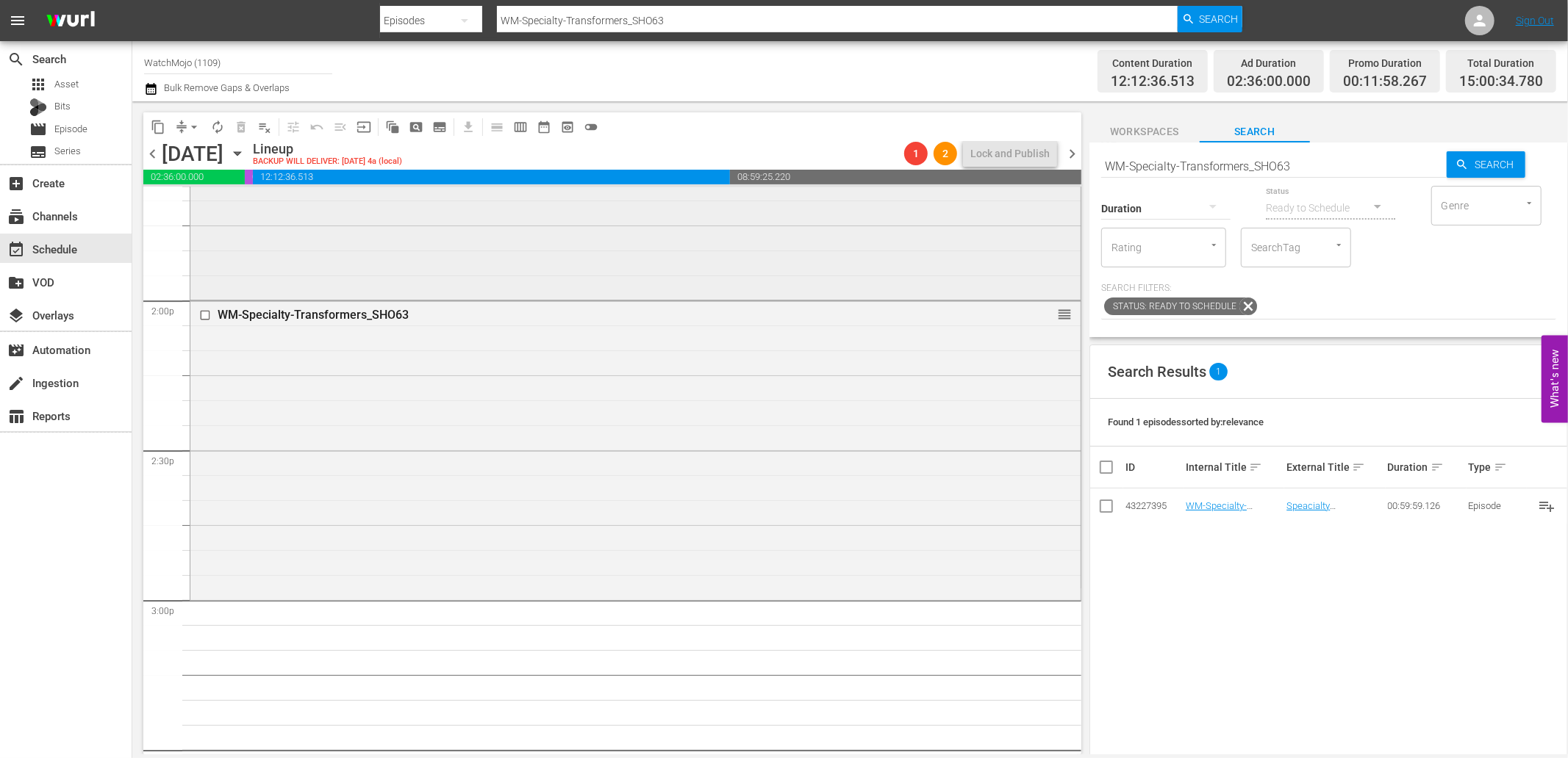
scroll to position [4234, 0]
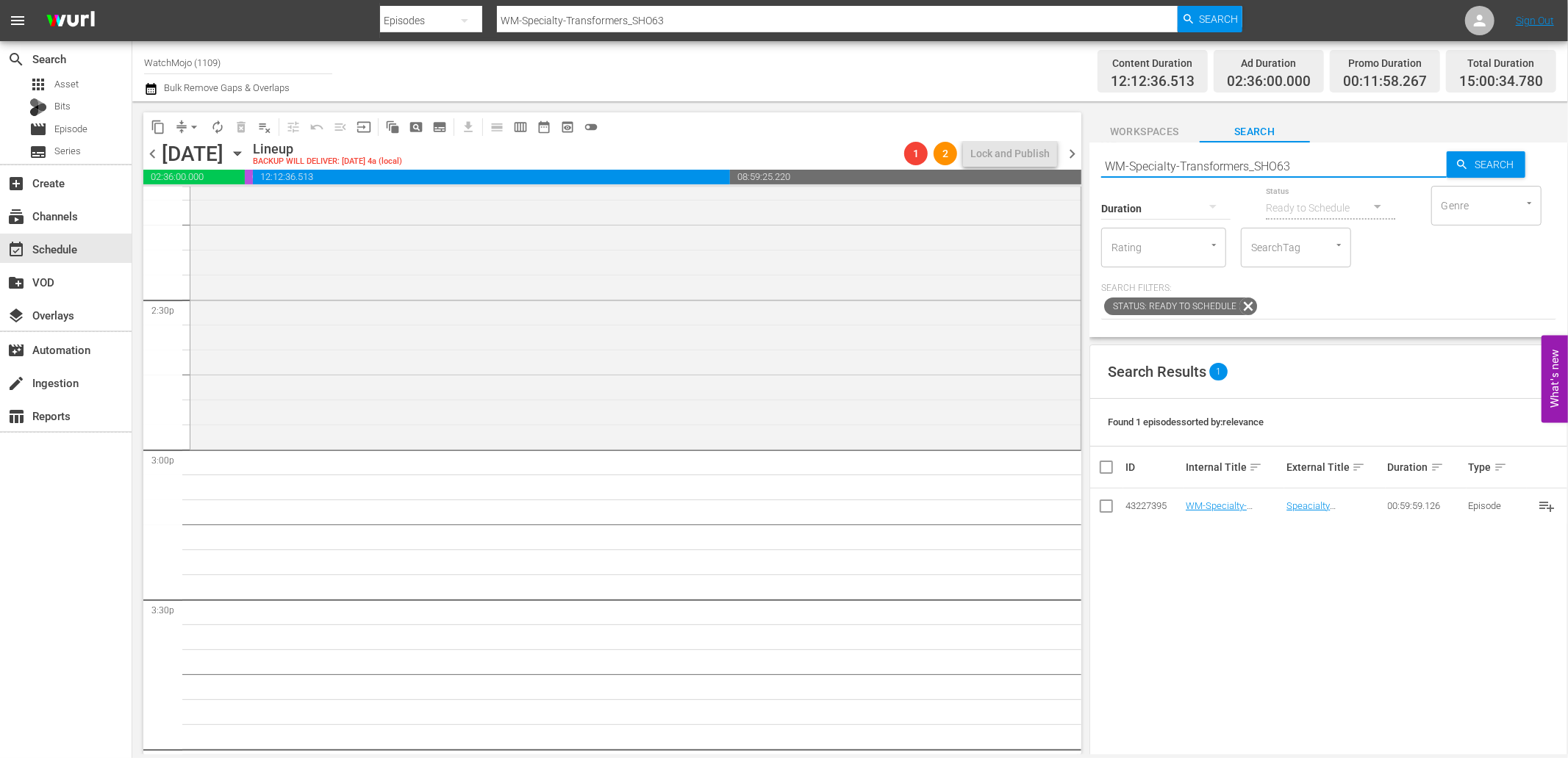
paste input "he-Witcher_SHO67"
drag, startPoint x: 1355, startPoint y: 152, endPoint x: 1082, endPoint y: 152, distance: 273.0
click at [1082, 152] on div "content_copy compress arrow_drop_down autorenew_outlined delete_forever_outline…" at bounding box center [850, 427] width 1435 height 653
type input "WM-Specialty-The-Witcher_SHO67"
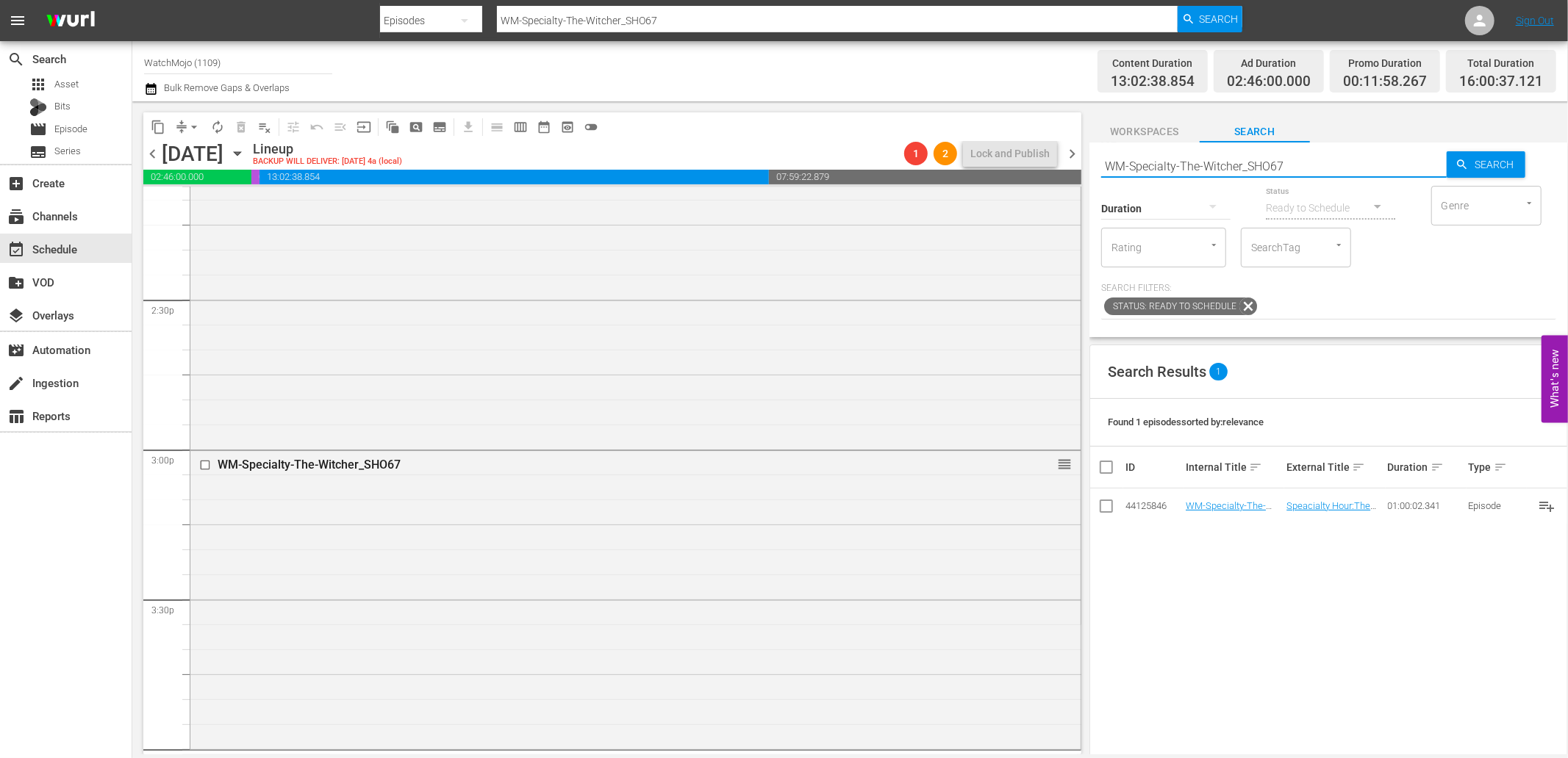
click at [1052, 166] on div "content_copy compress arrow_drop_down autorenew_outlined delete_forever_outline…" at bounding box center [850, 427] width 1435 height 653
paste input "" Lag-464""
type input "" Lag-464""
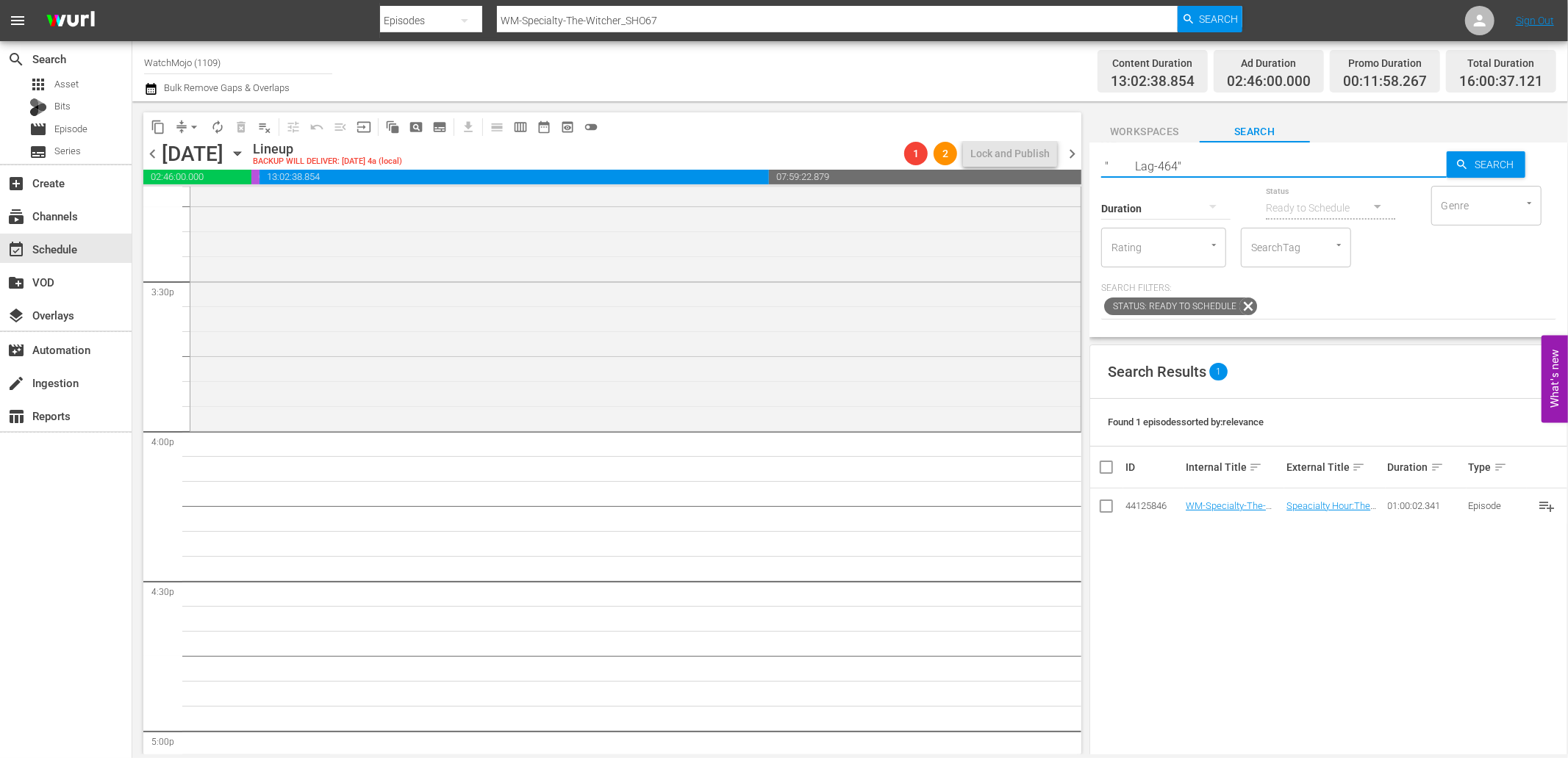
type input "" Lag-464""
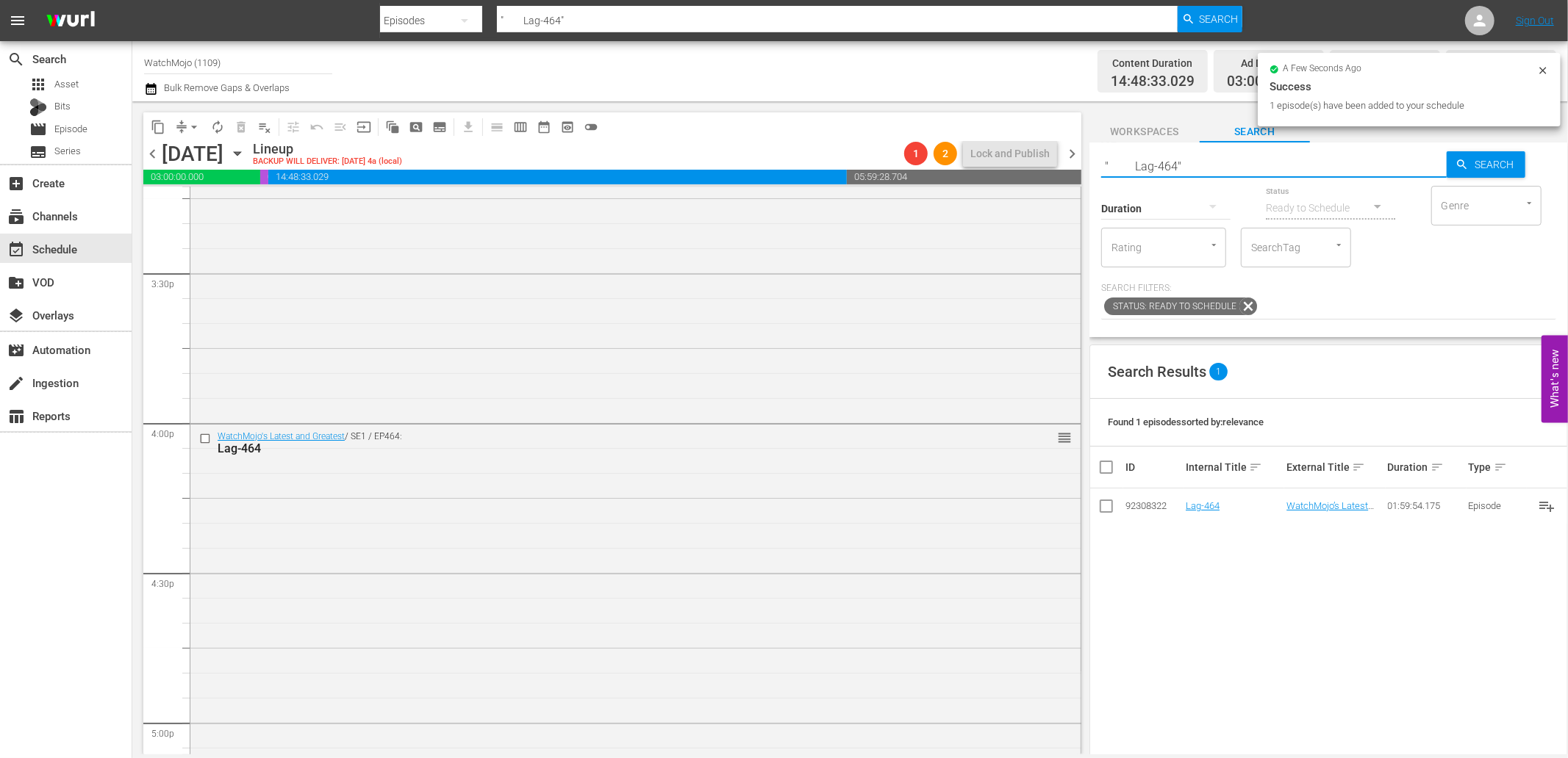
click at [1016, 162] on div "content_copy compress arrow_drop_down autorenew_outlined delete_forever_outline…" at bounding box center [850, 427] width 1435 height 653
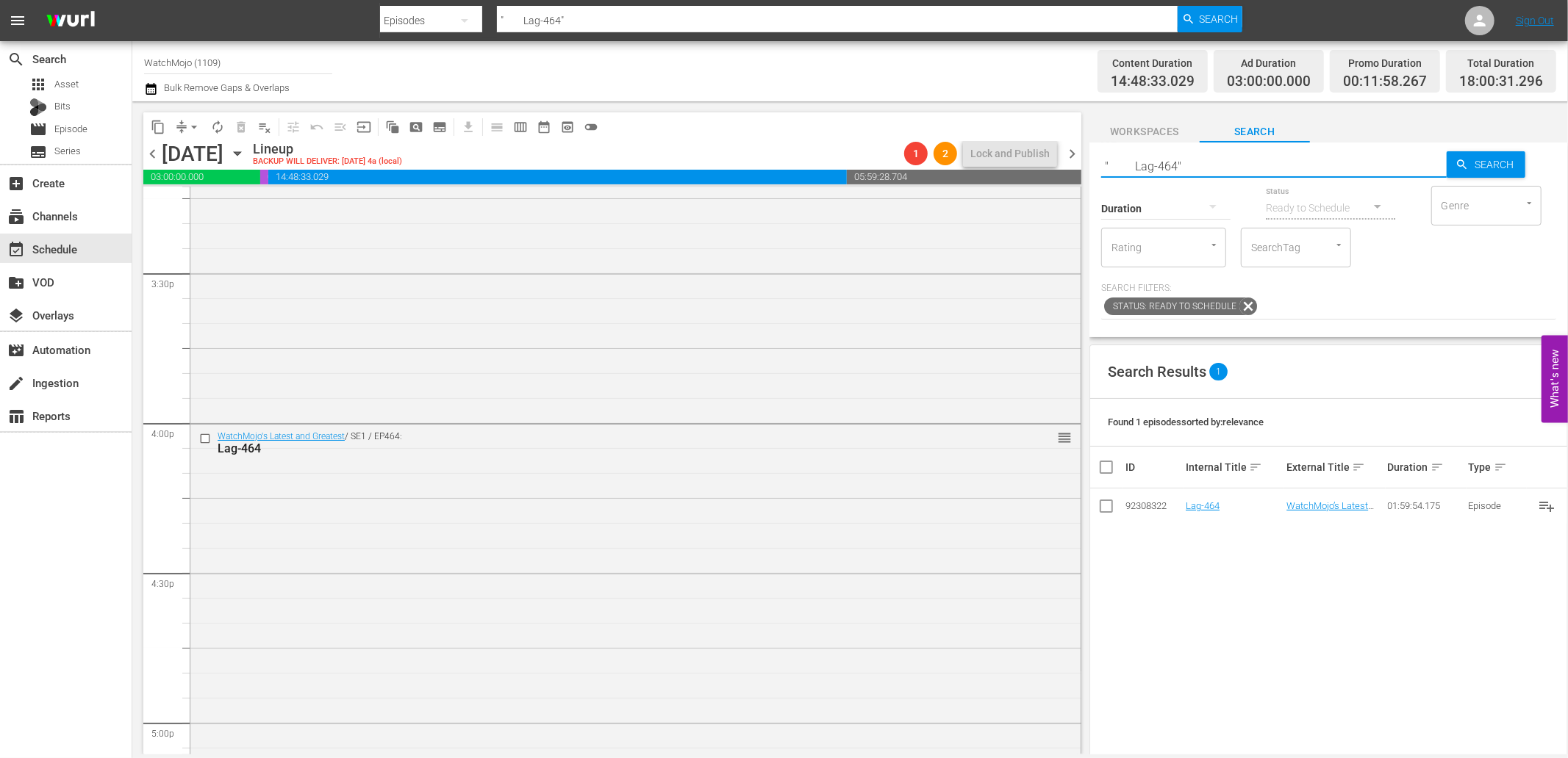
paste input "Lag-462"
type input "Lag-462"
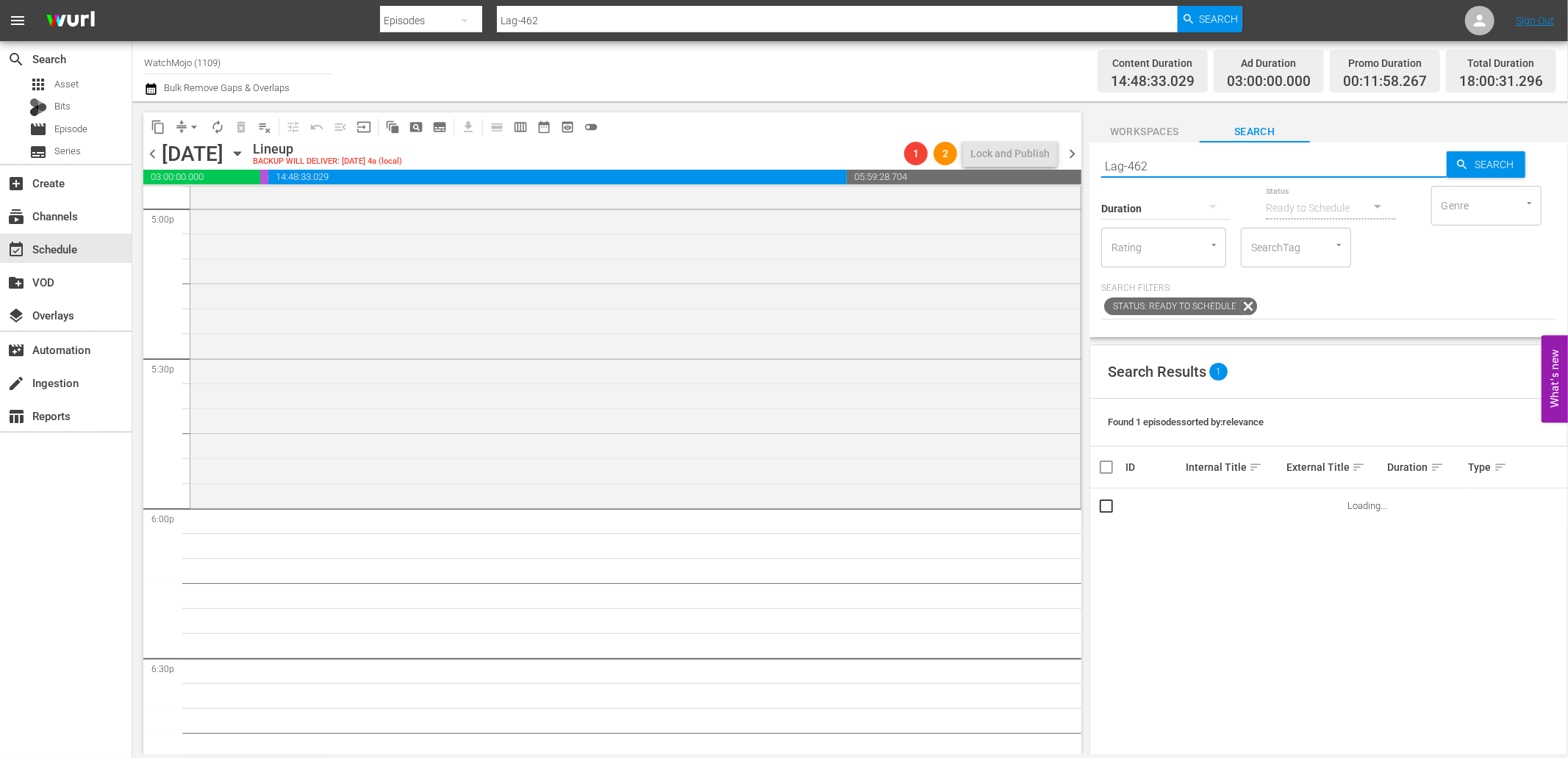
scroll to position [5104, 0]
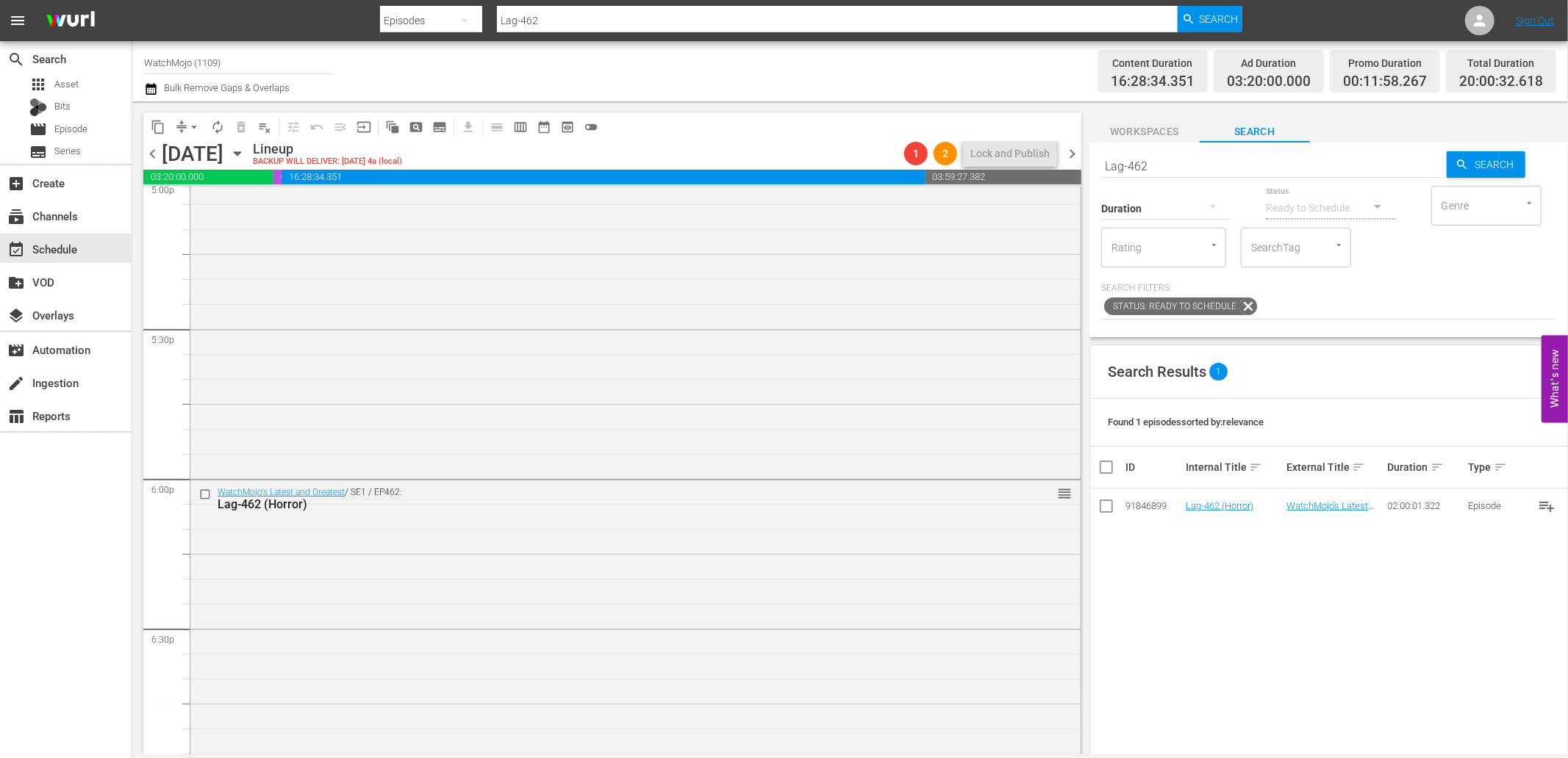
click at [1164, 165] on input "Lag-462" at bounding box center [1273, 166] width 346 height 36
type input "Lag-461"
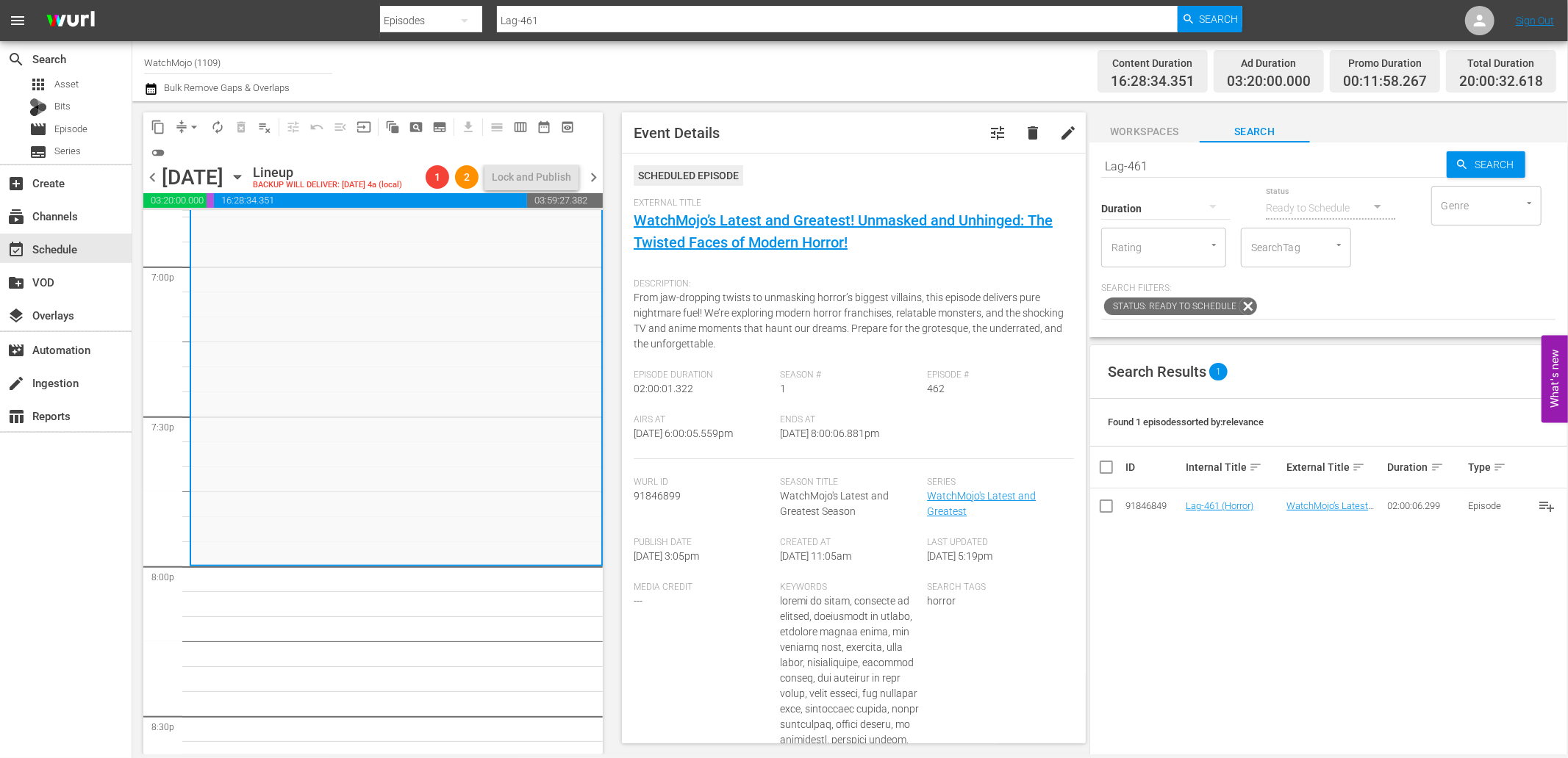
scroll to position [5703, 0]
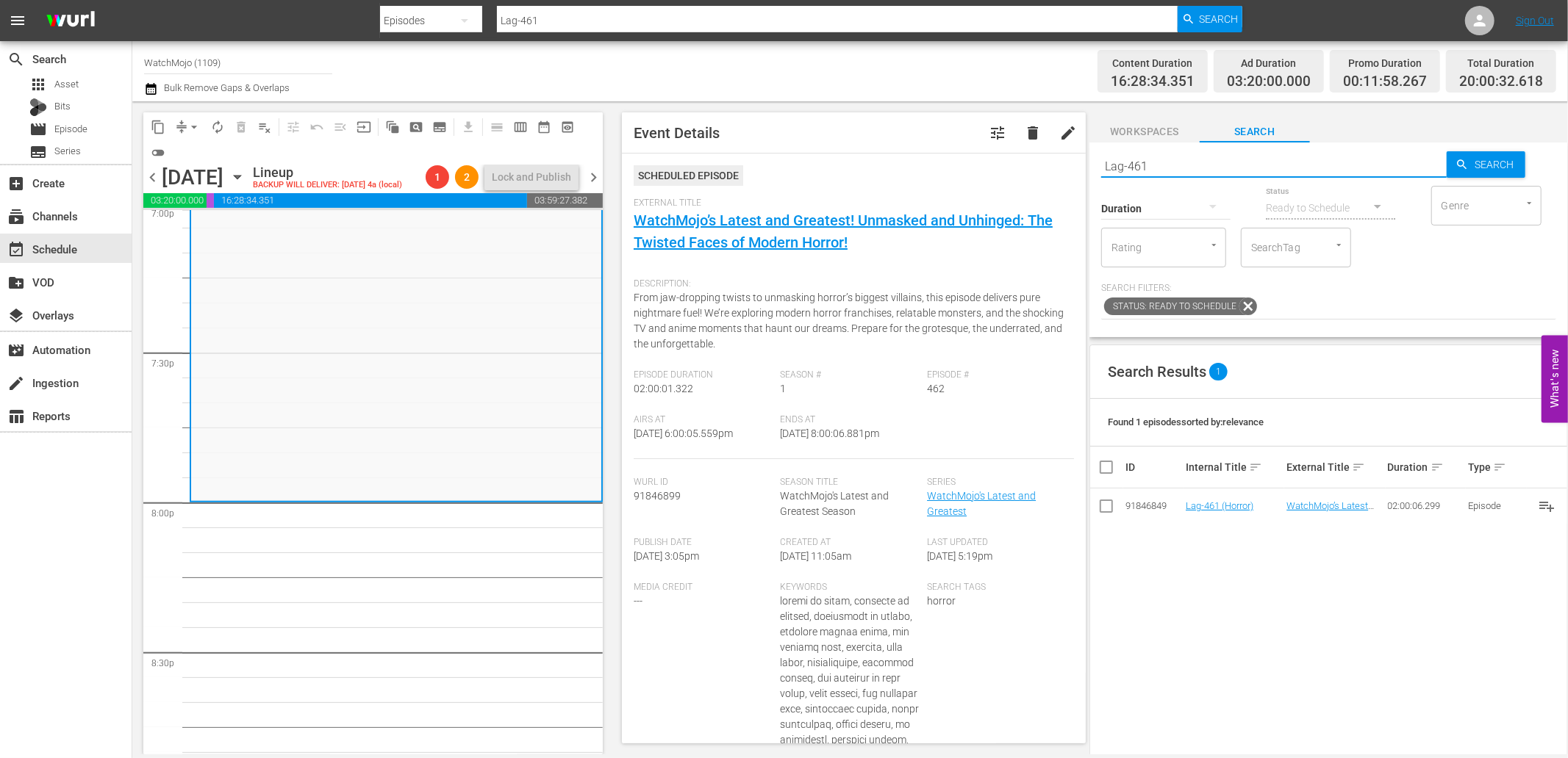
drag, startPoint x: 1186, startPoint y: 164, endPoint x: 1002, endPoint y: 152, distance: 184.4
click at [1002, 152] on div "content_copy compress arrow_drop_down autorenew_outlined delete_forever_outline…" at bounding box center [850, 427] width 1435 height 653
paste input "WM-Deep-Dive-Horror-Villains_DIVE60_A1U3Y"
type input "WM-Deep-Dive-Horror-Villains_DIVE60_A1U3Y1"
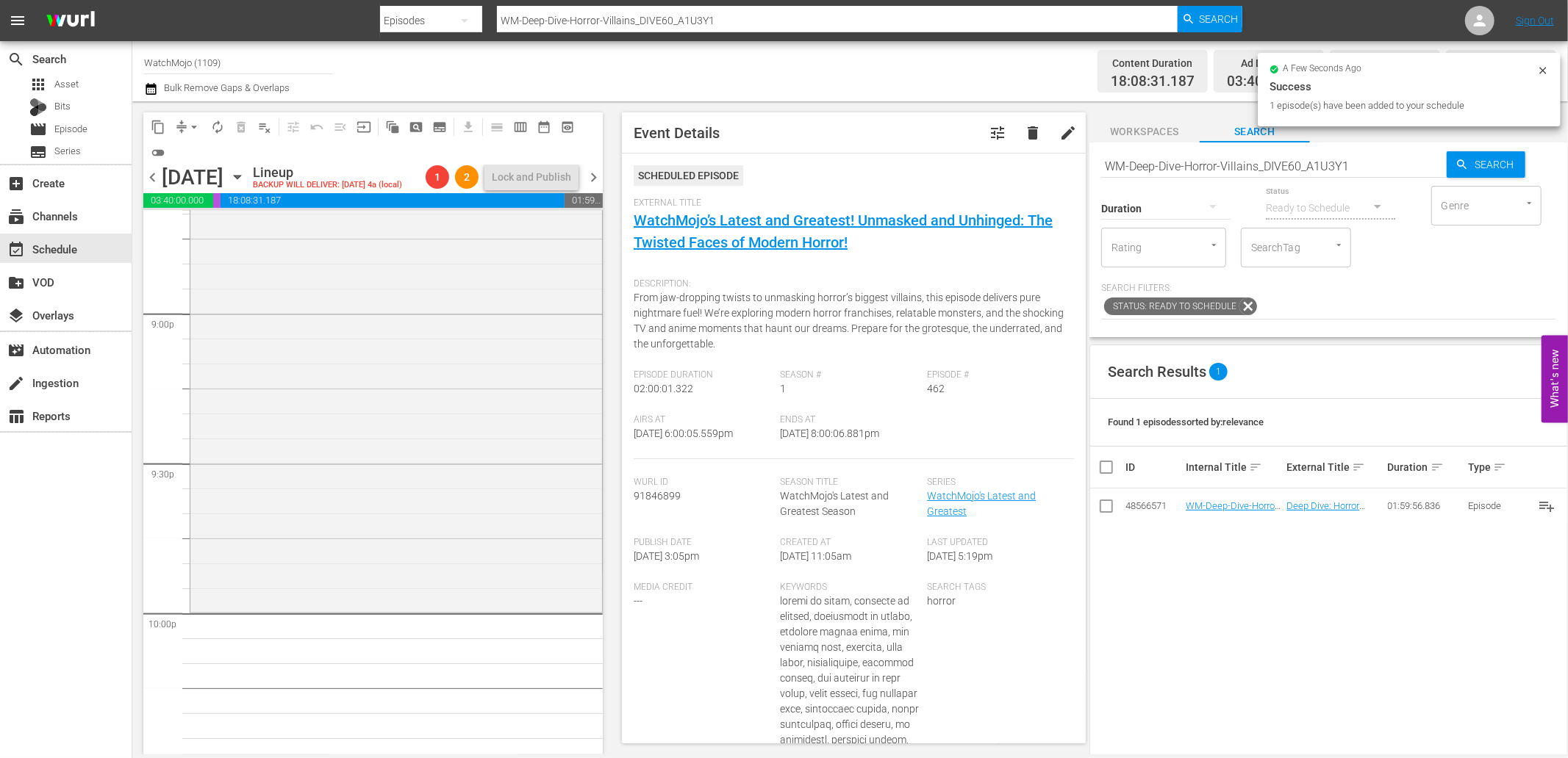
scroll to position [6193, 0]
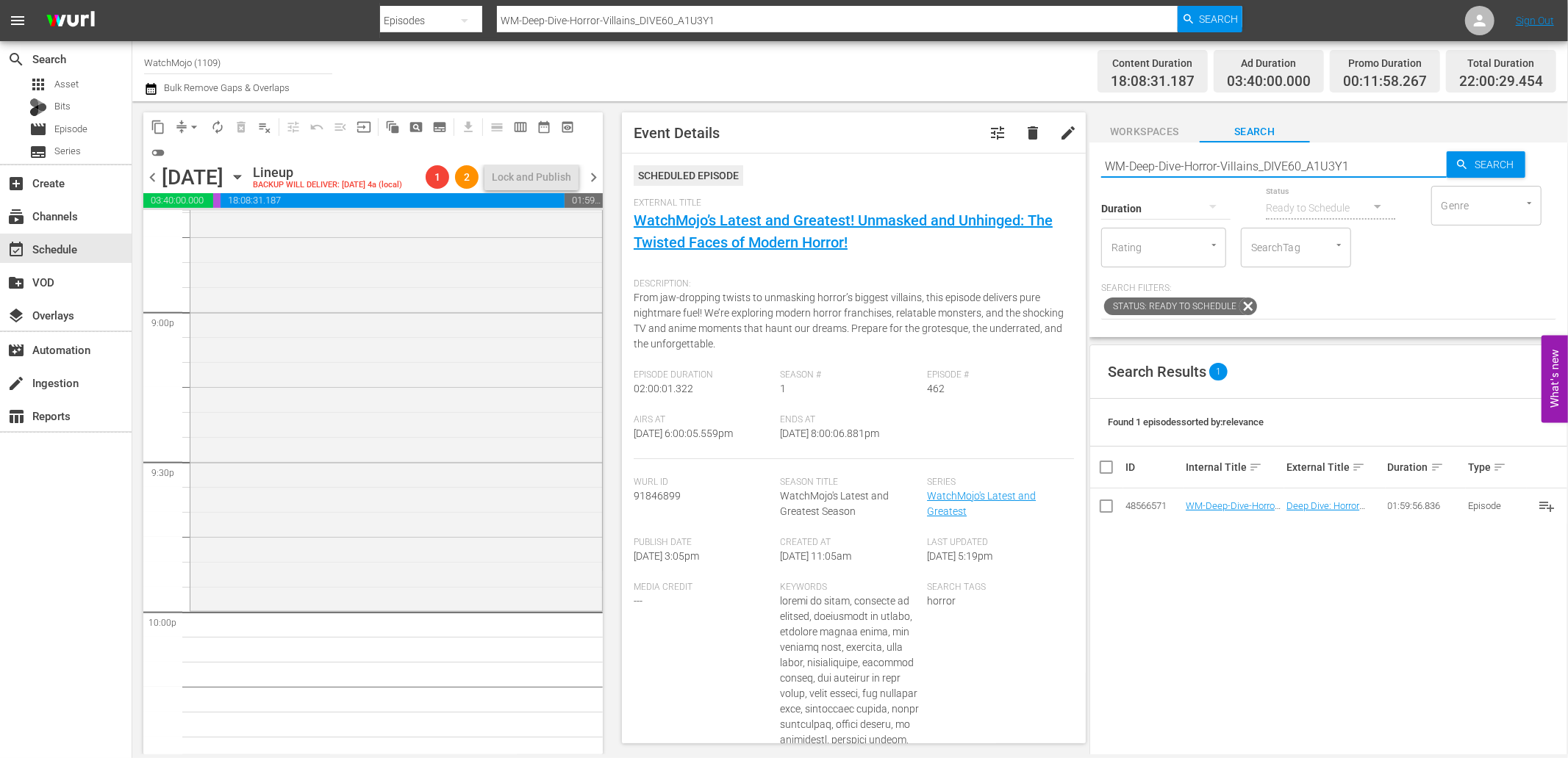
drag, startPoint x: 1374, startPoint y: 166, endPoint x: 1069, endPoint y: 171, distance: 305.0
click at [1069, 171] on div "content_copy compress arrow_drop_down autorenew_outlined delete_forever_outline…" at bounding box center [850, 427] width 1435 height 653
paste input "Lag-461 (Horror)"
type input "Lag-461 (Horror)"
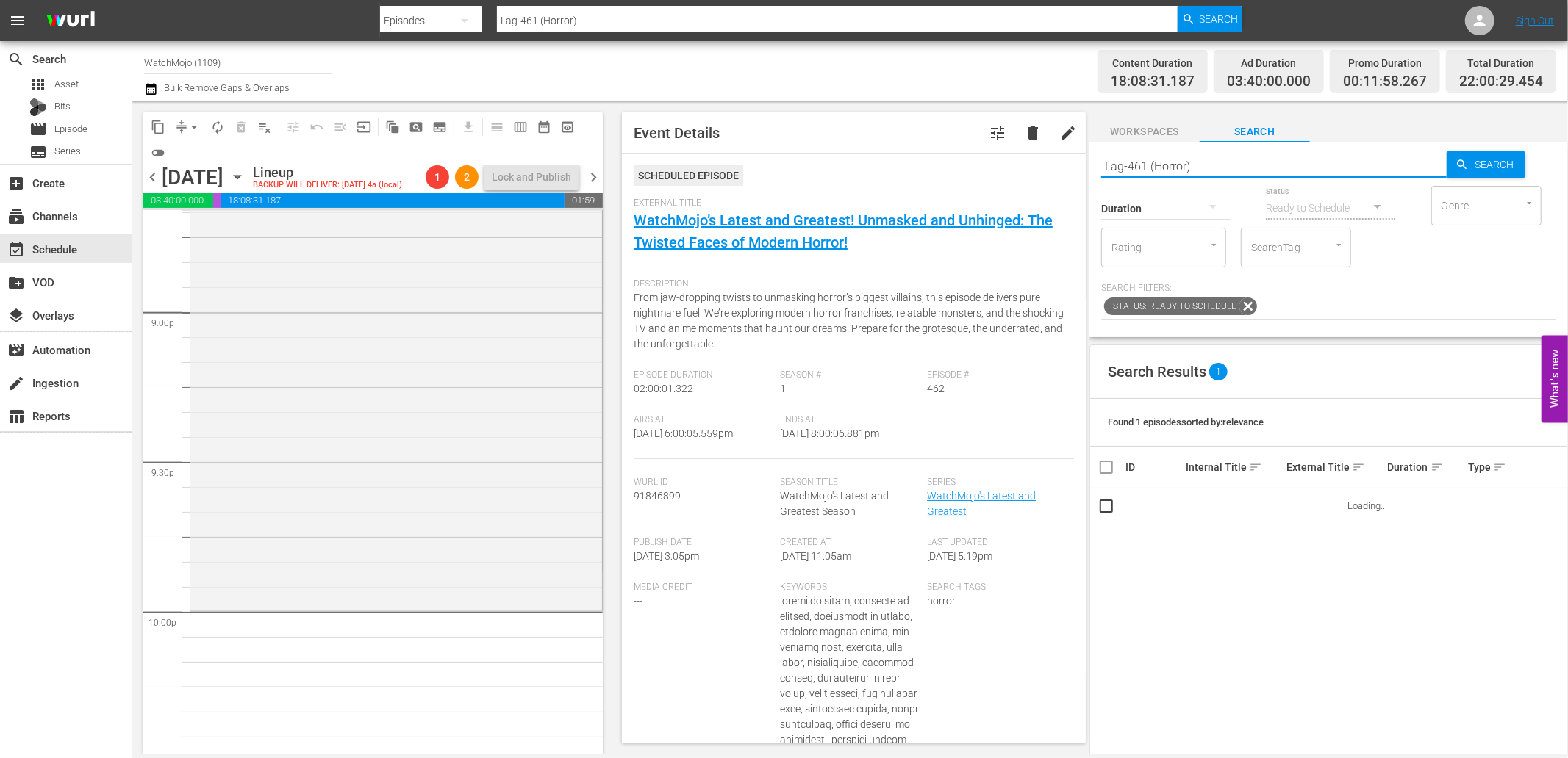
scroll to position [6409, 0]
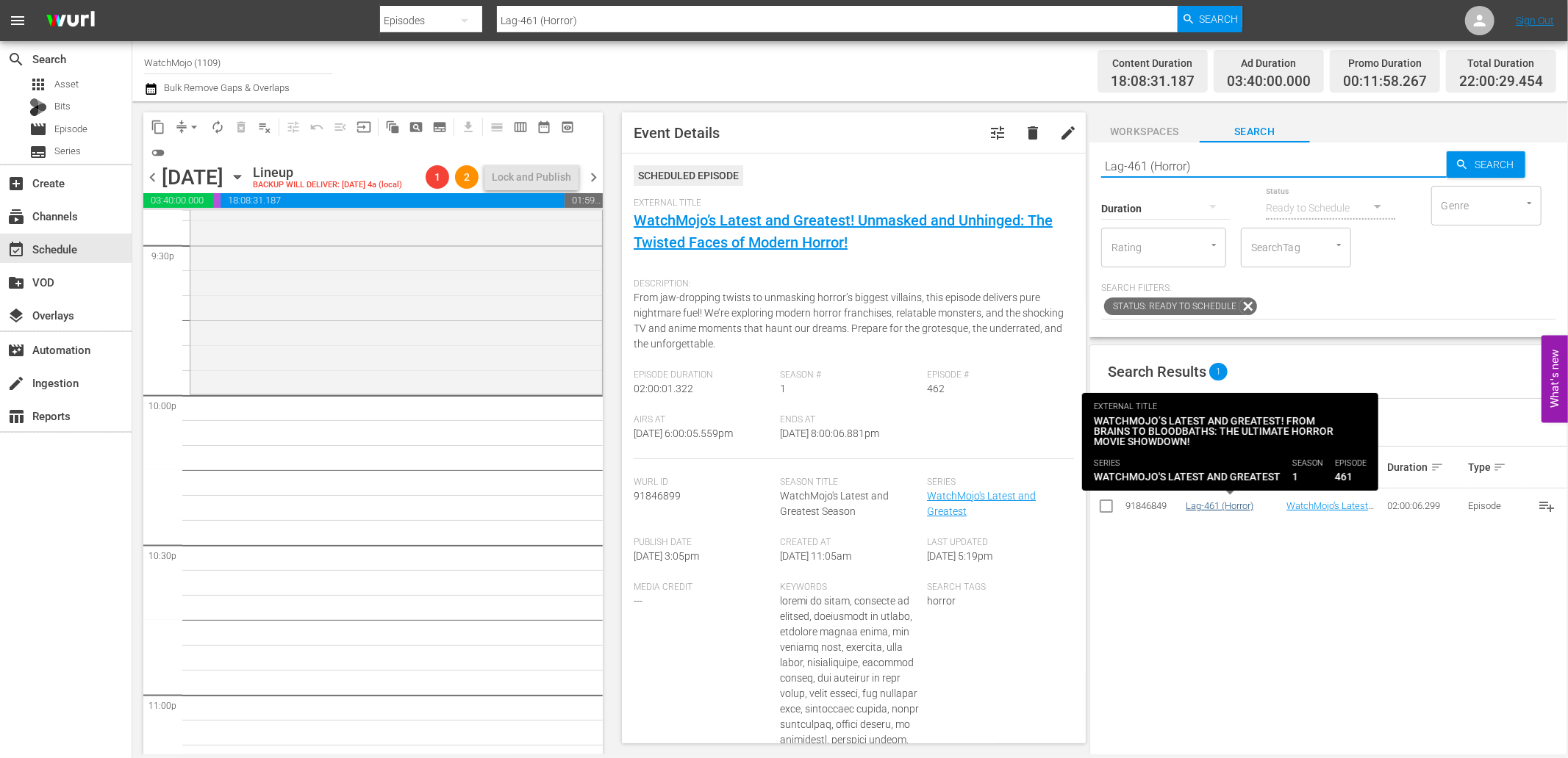
type input "Lag-461 (Horror)"
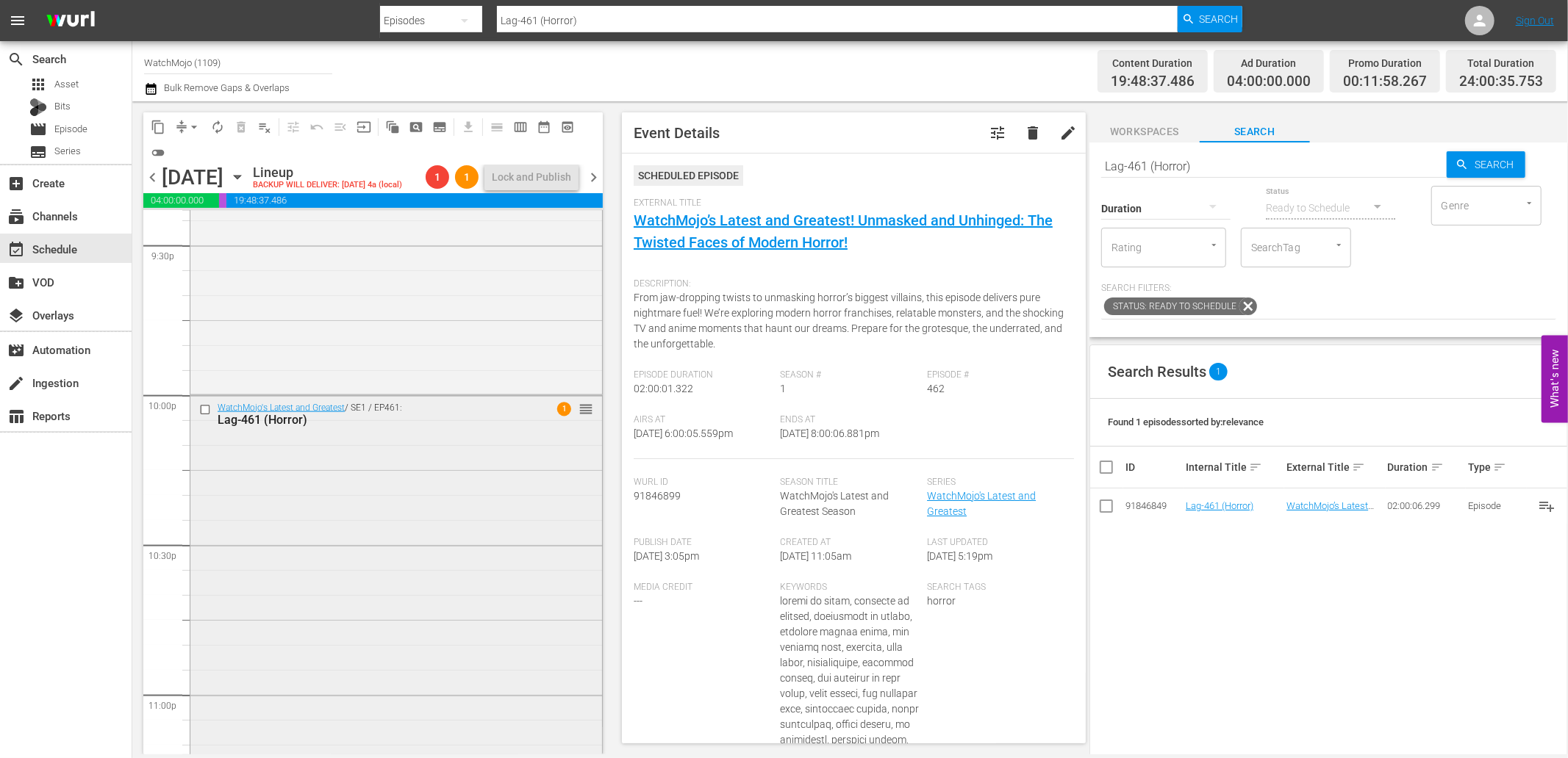
click at [374, 515] on div "WatchMojo's Latest and Greatest / SE1 / EP461: Lag-461 (Horror) 1 reorder" at bounding box center [396, 693] width 412 height 596
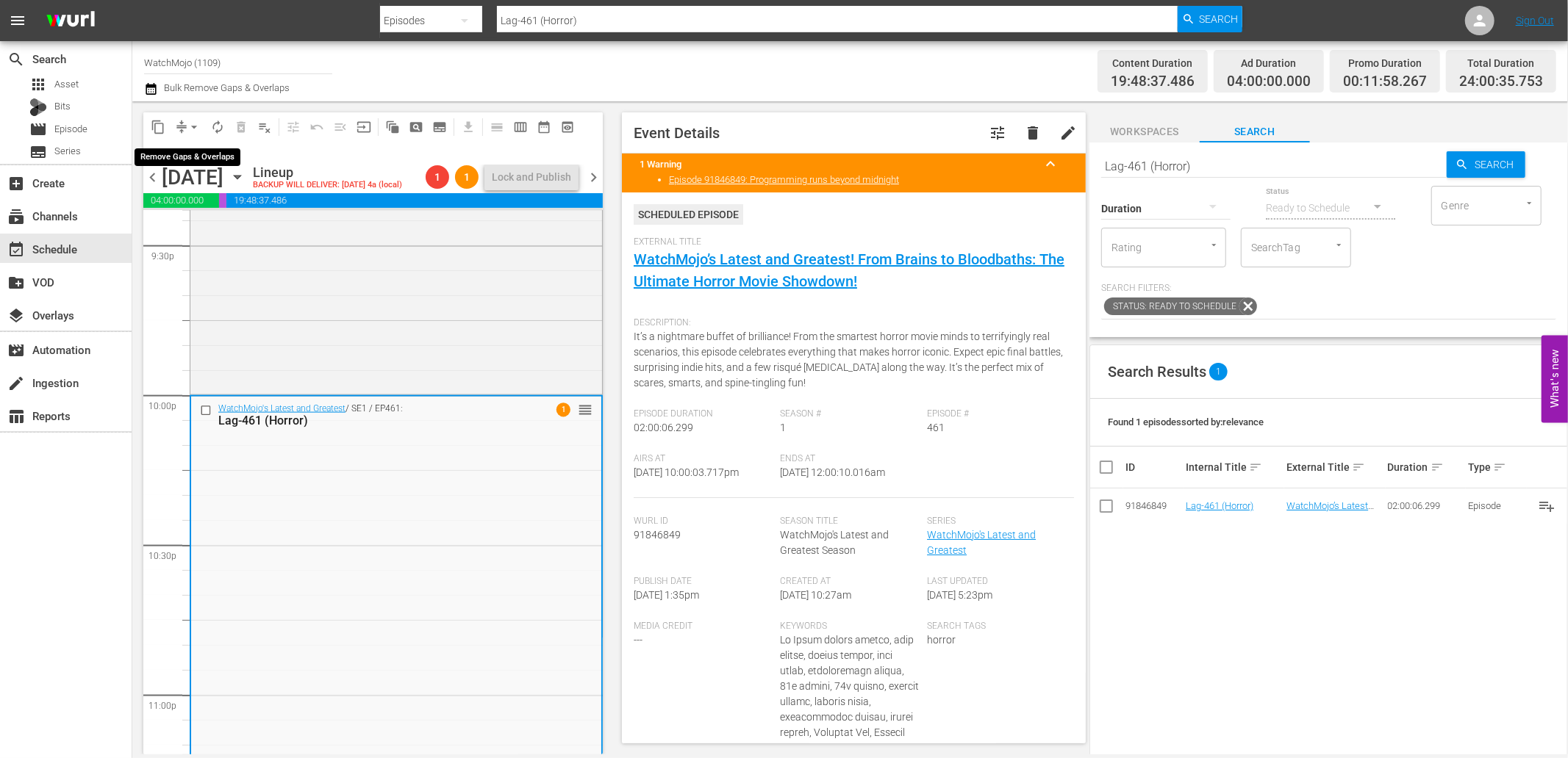
click at [191, 120] on span "arrow_drop_down" at bounding box center [194, 128] width 15 height 15
click at [202, 156] on li "Align to Midnight" at bounding box center [195, 156] width 154 height 24
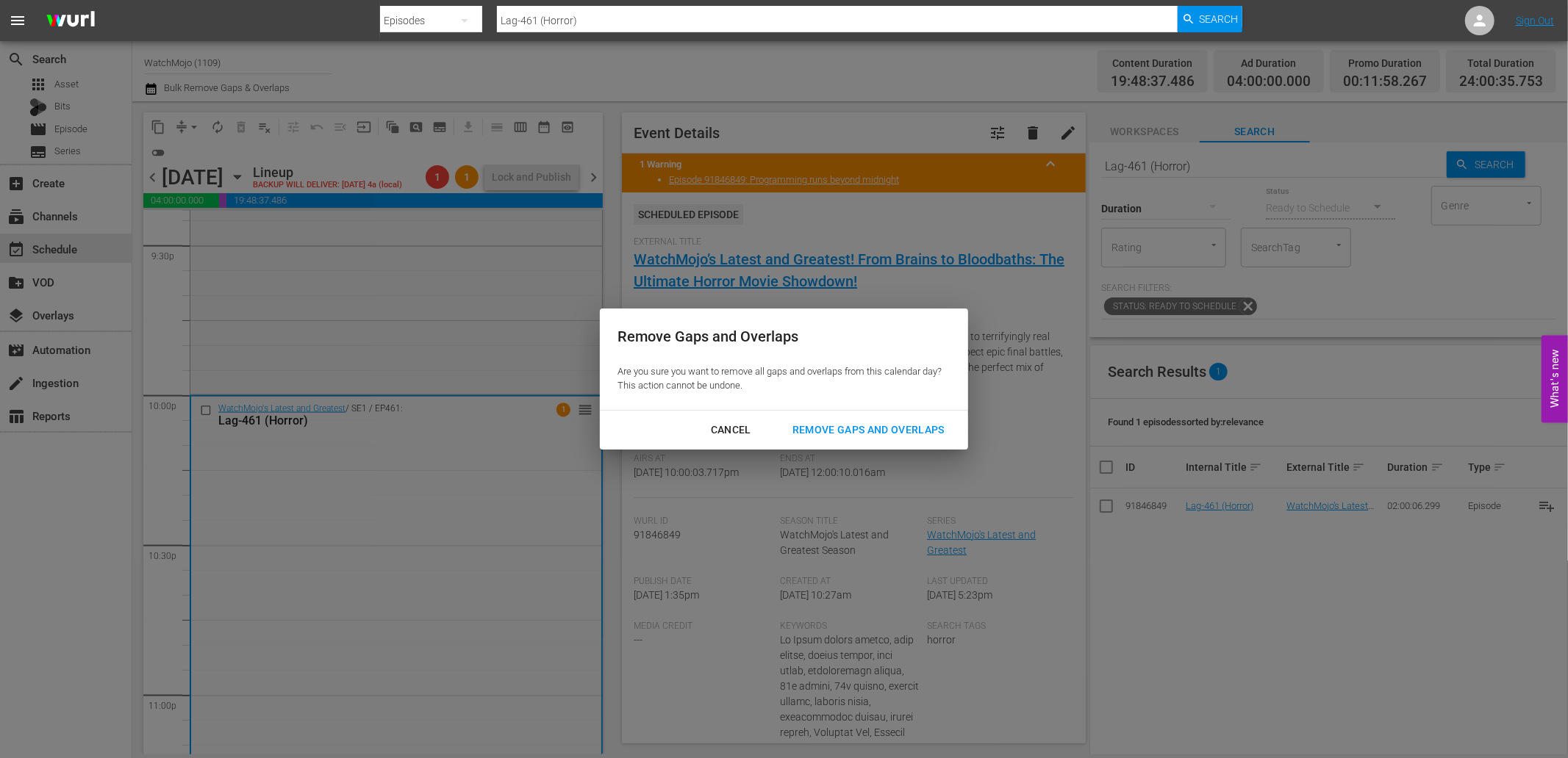
click at [826, 434] on div "Remove Gaps and Overlaps" at bounding box center [869, 430] width 176 height 18
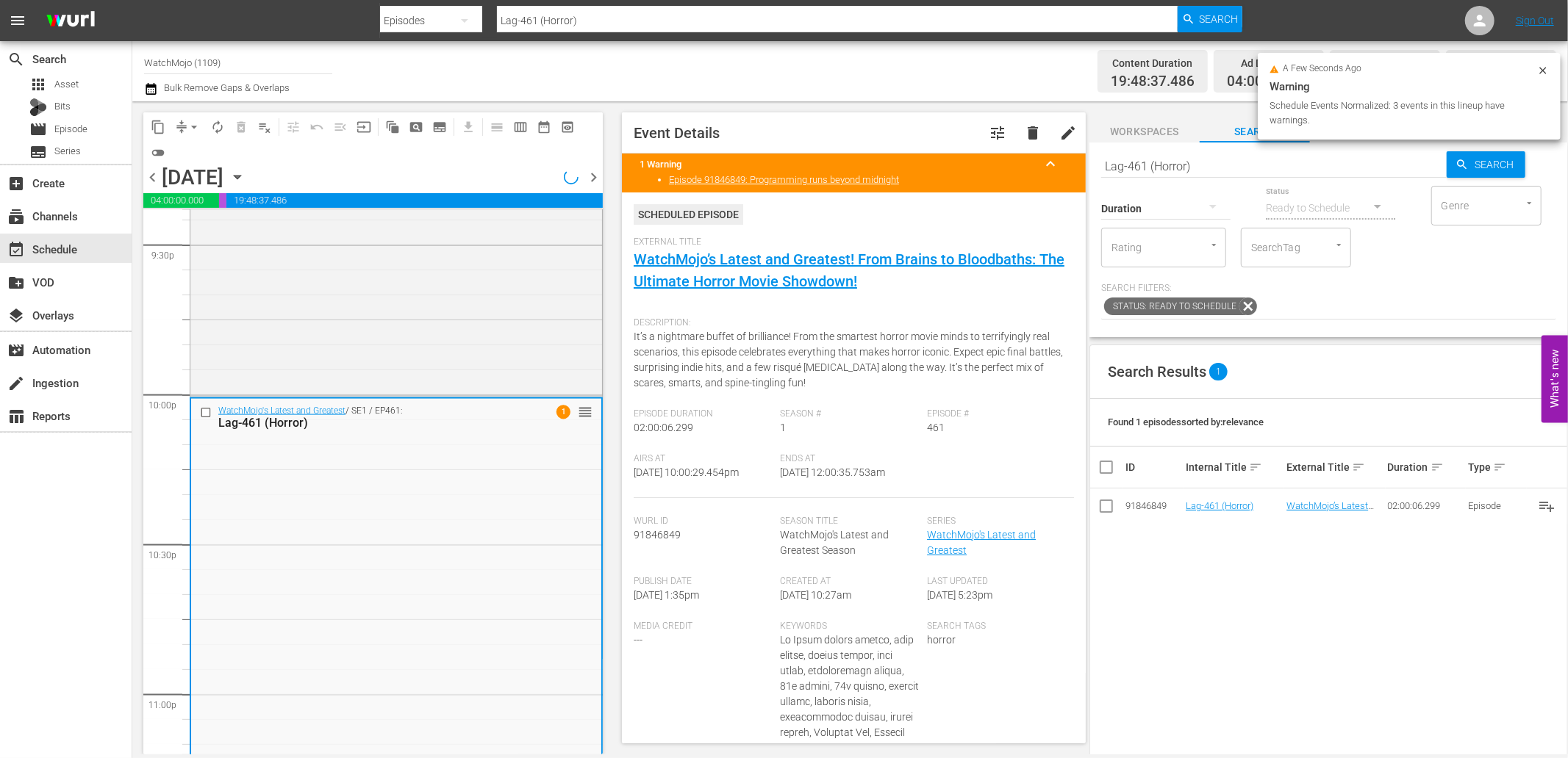
scroll to position [6436, 0]
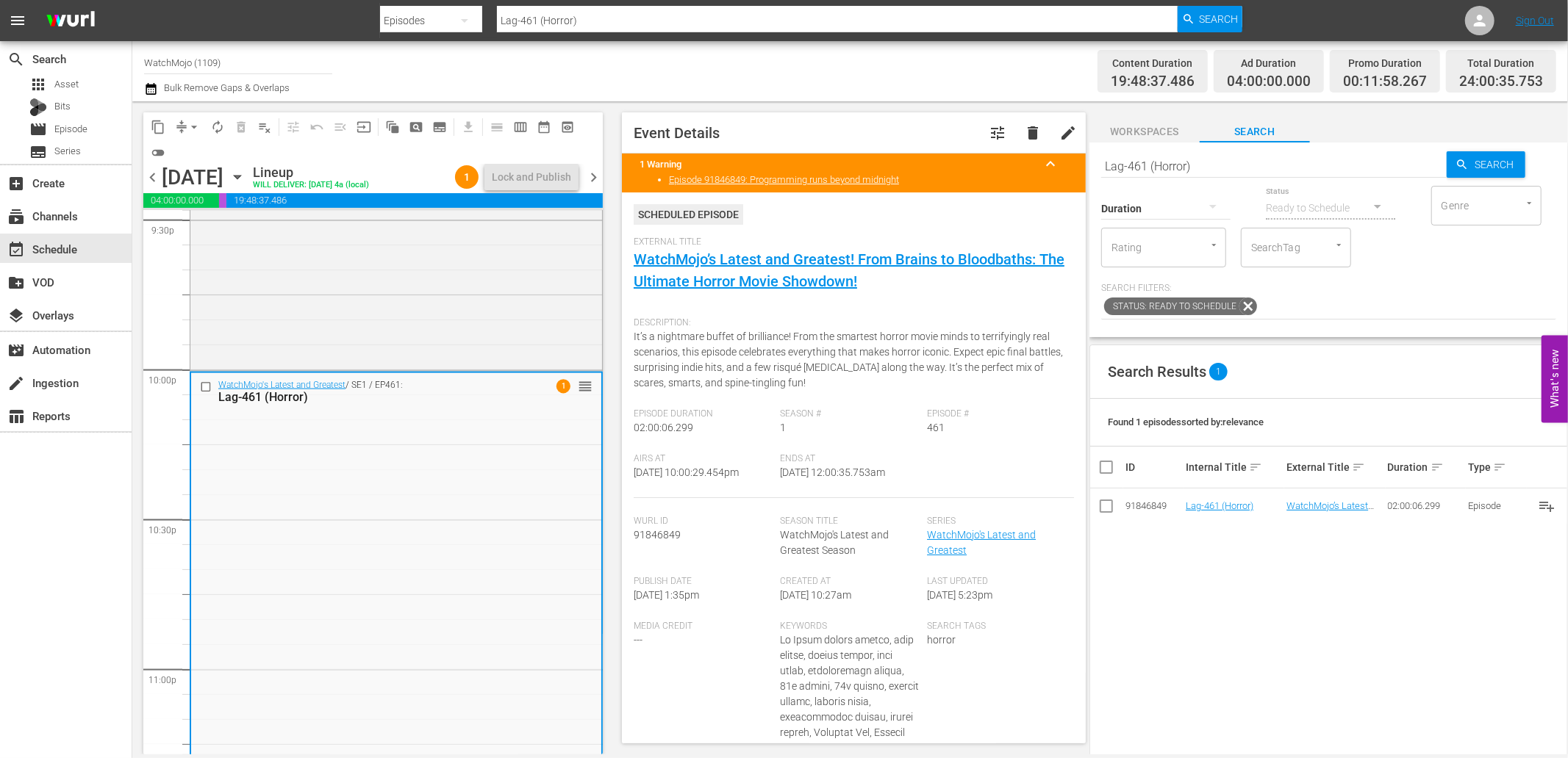
click at [594, 172] on span "chevron_right" at bounding box center [593, 177] width 18 height 18
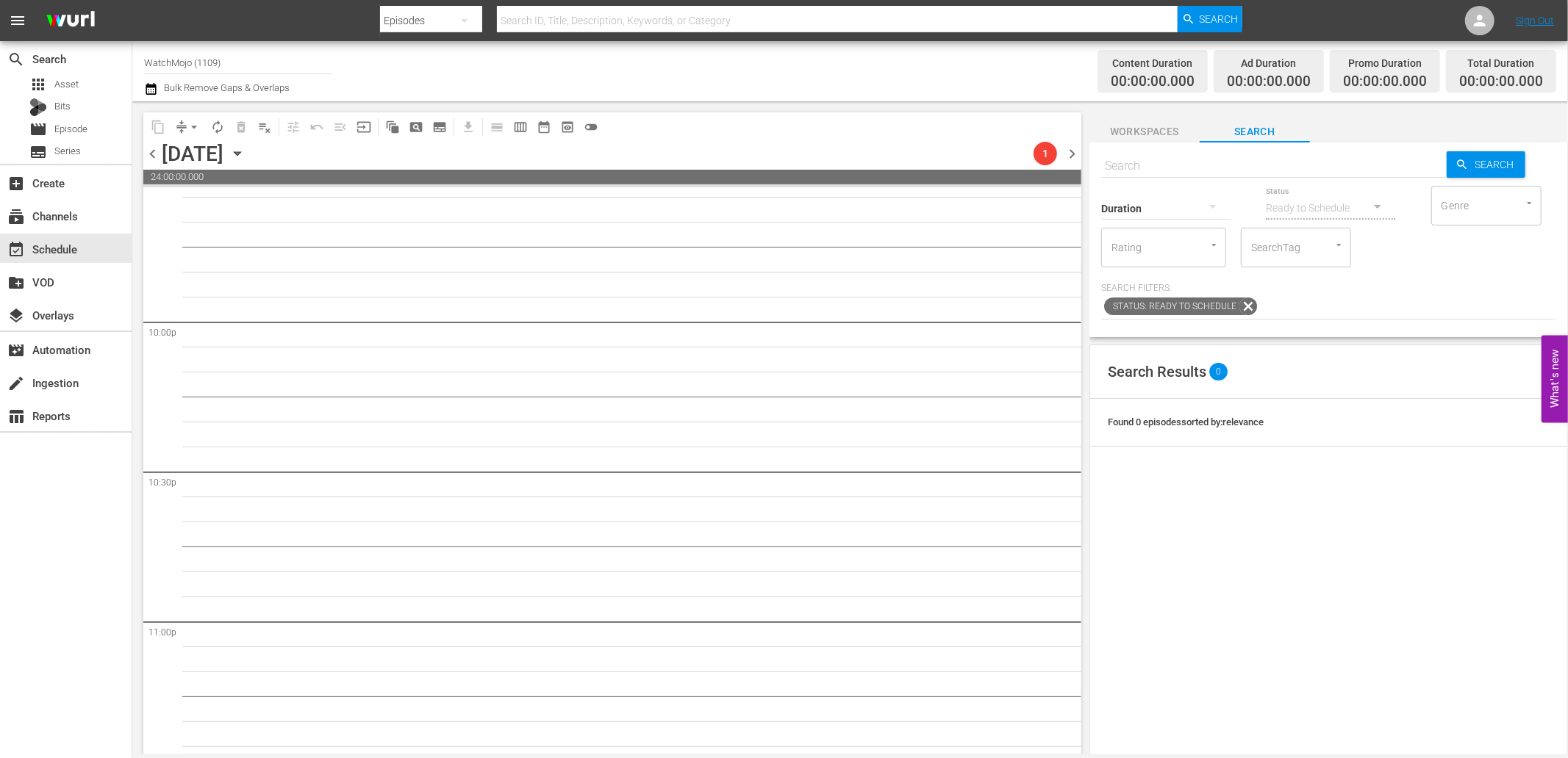
scroll to position [6436, 0]
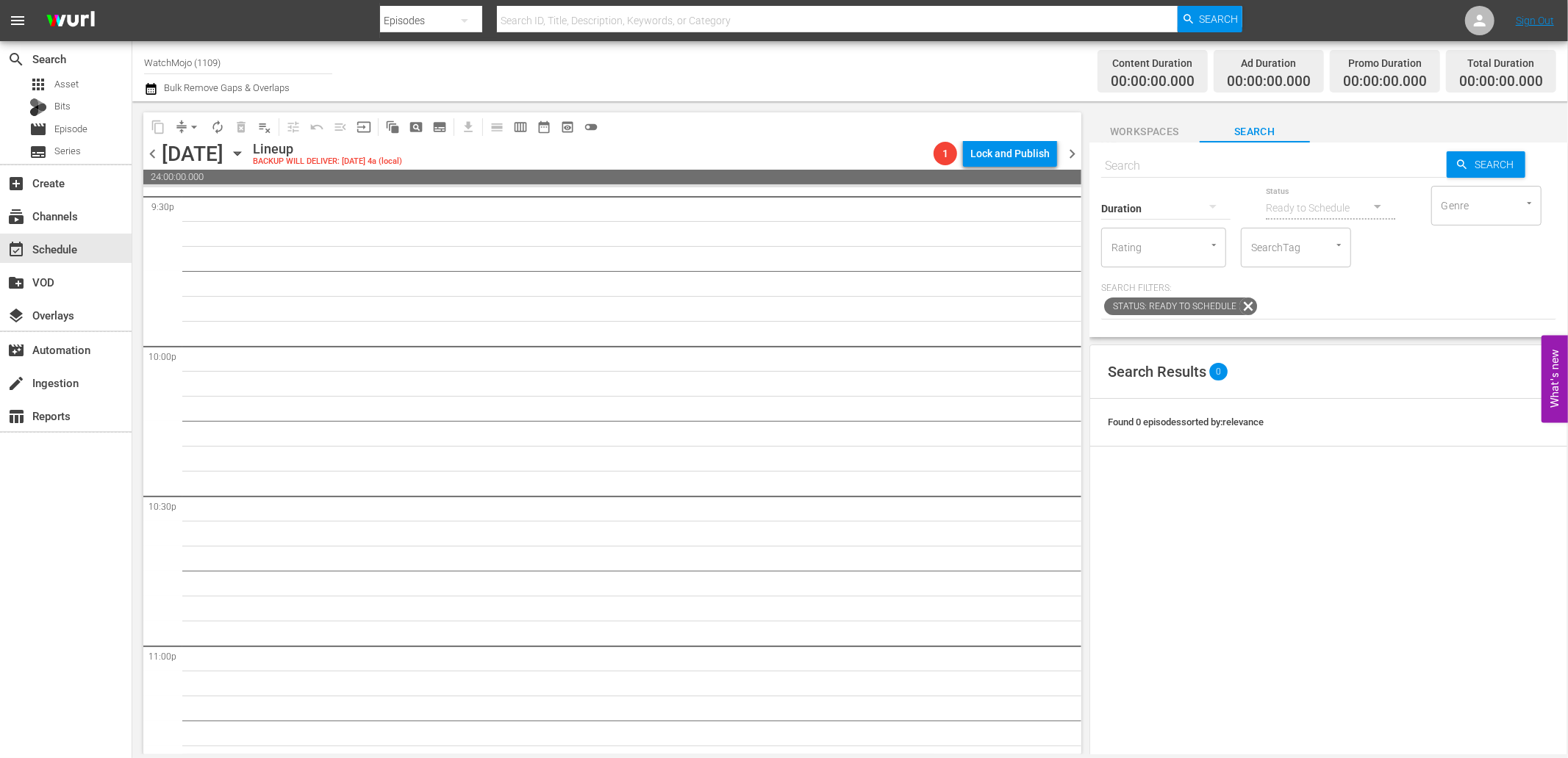
click at [1216, 160] on input "text" at bounding box center [1273, 166] width 346 height 36
paste input "Lag-404"
type input "Lag-404"
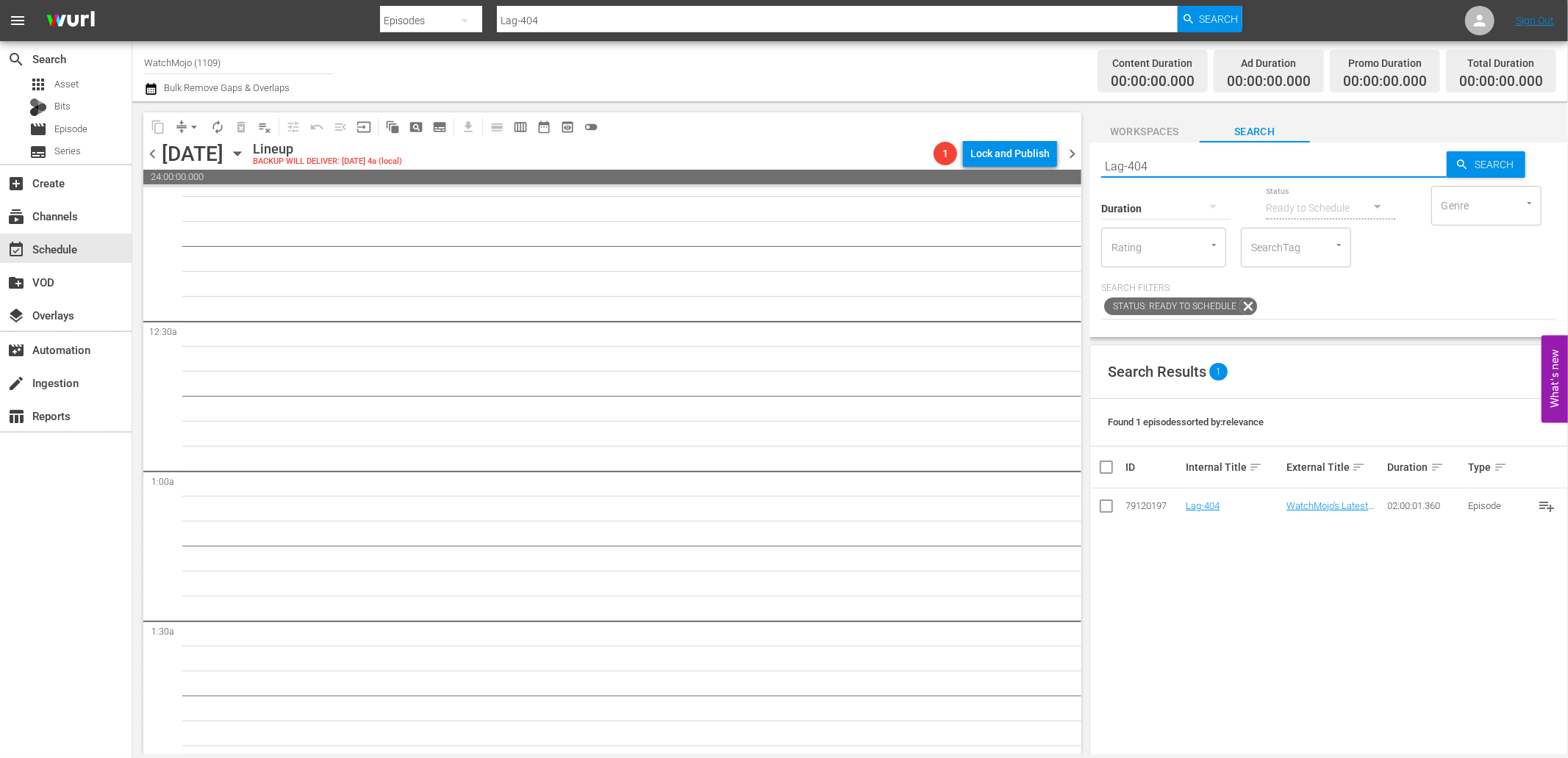
scroll to position [0, 0]
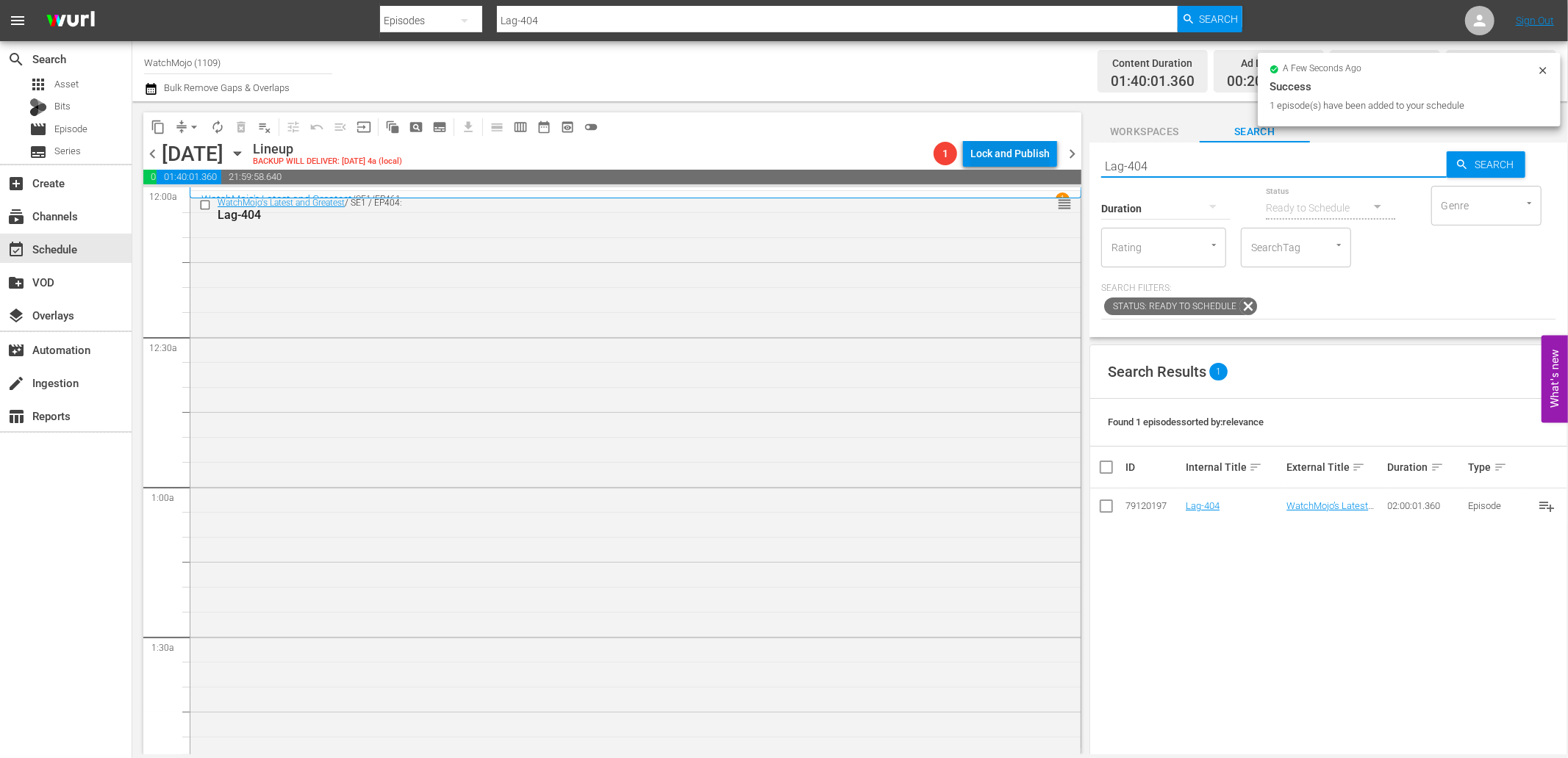
drag, startPoint x: 1217, startPoint y: 152, endPoint x: 1009, endPoint y: 156, distance: 208.0
click at [1009, 156] on div "content_copy compress arrow_drop_down autorenew_outlined delete_forever_outline…" at bounding box center [850, 427] width 1435 height 653
paste input "WM-Celeb-20-Actors-Who-Died-Too-Soon_W5G9L1"
type input "WM-Celeb-20-Actors-Who-Died-Too-Soon_W5G9L1"
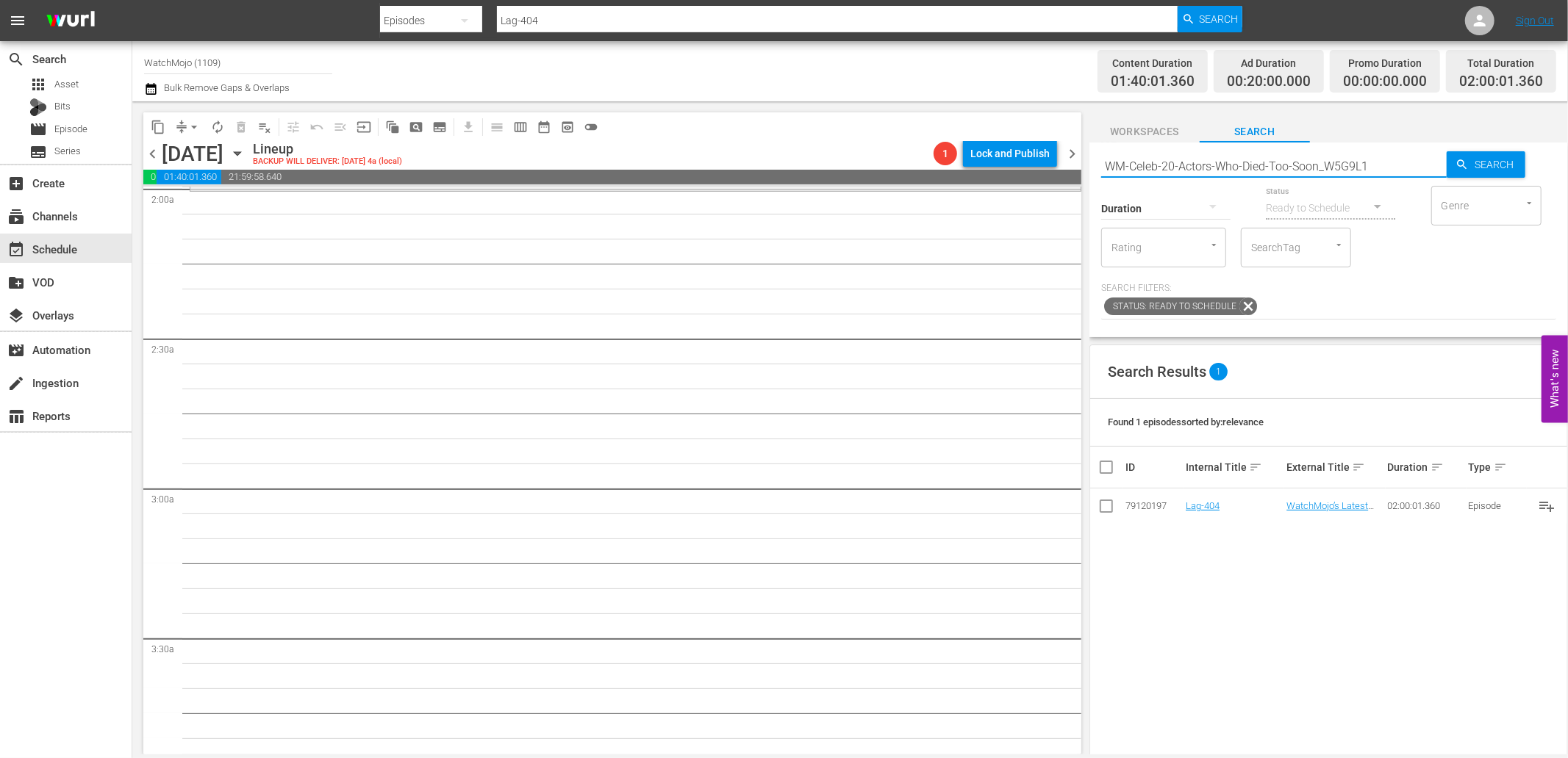
type input "WM-Celeb-20-Actors-Who-Died-Too-Soon_W5G9L1"
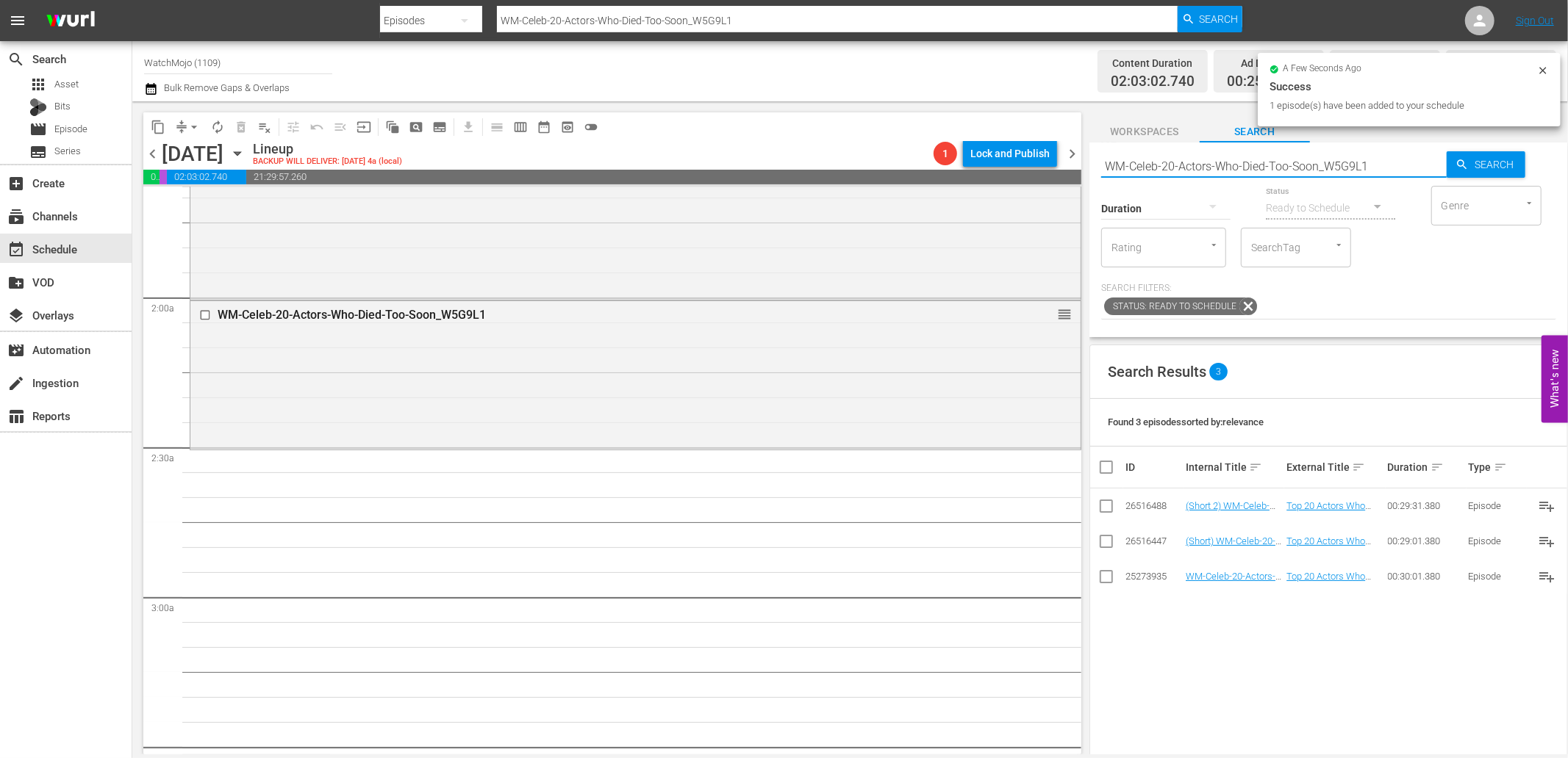
drag, startPoint x: 1382, startPoint y: 164, endPoint x: 1075, endPoint y: 156, distance: 307.1
click at [1075, 156] on div "content_copy compress arrow_drop_down autorenew_outlined delete_forever_outline…" at bounding box center [850, 427] width 1435 height 653
paste input "Pop-Top20-Coolest-People-of-the-90s_R5Y4M5"
type input "WM-Pop-Top20-Coolest-People-of-the-90s_R5Y4M5"
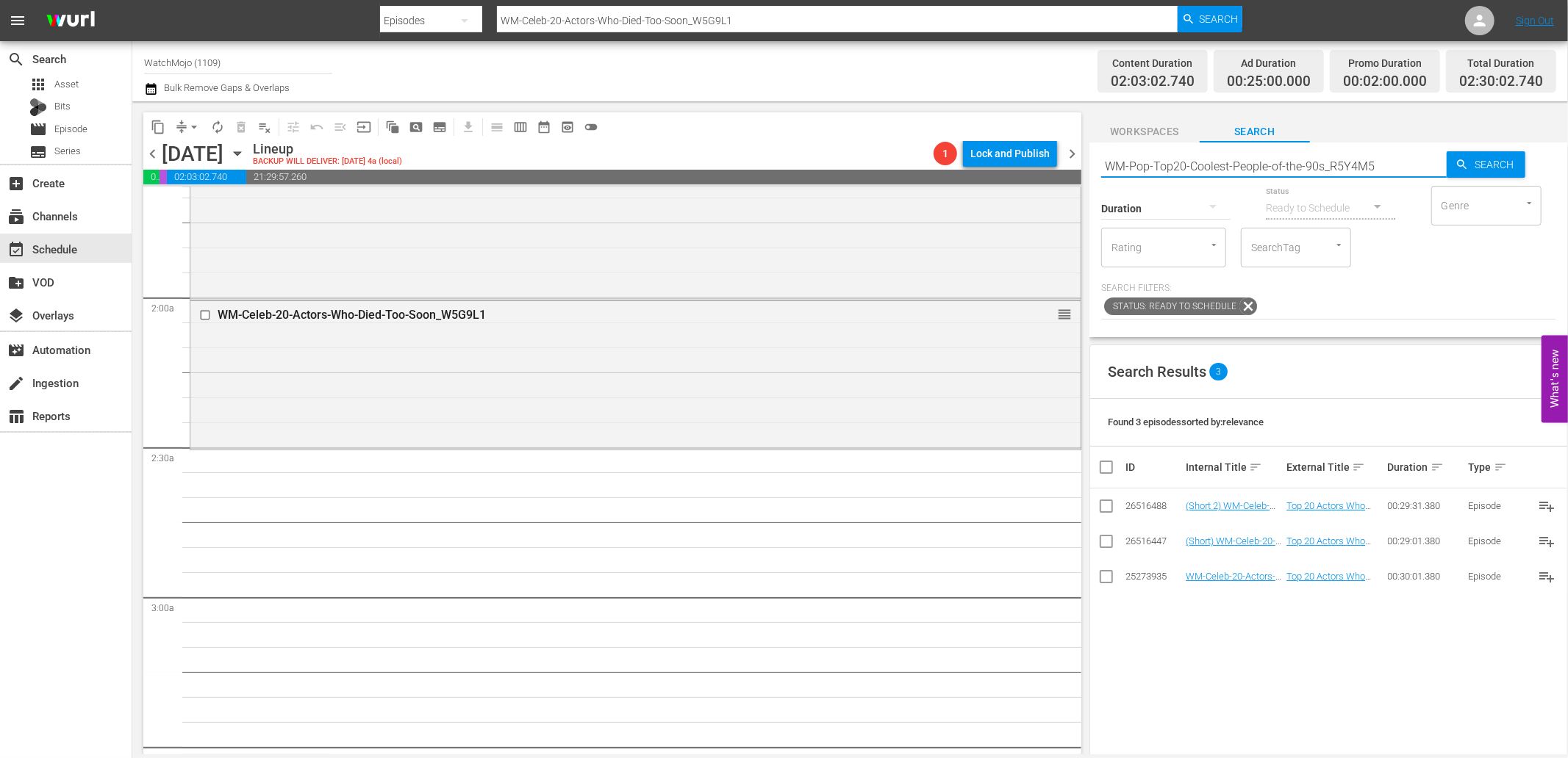
type input "WM-Pop-Top20-Coolest-People-of-the-90s_R5Y4M5"
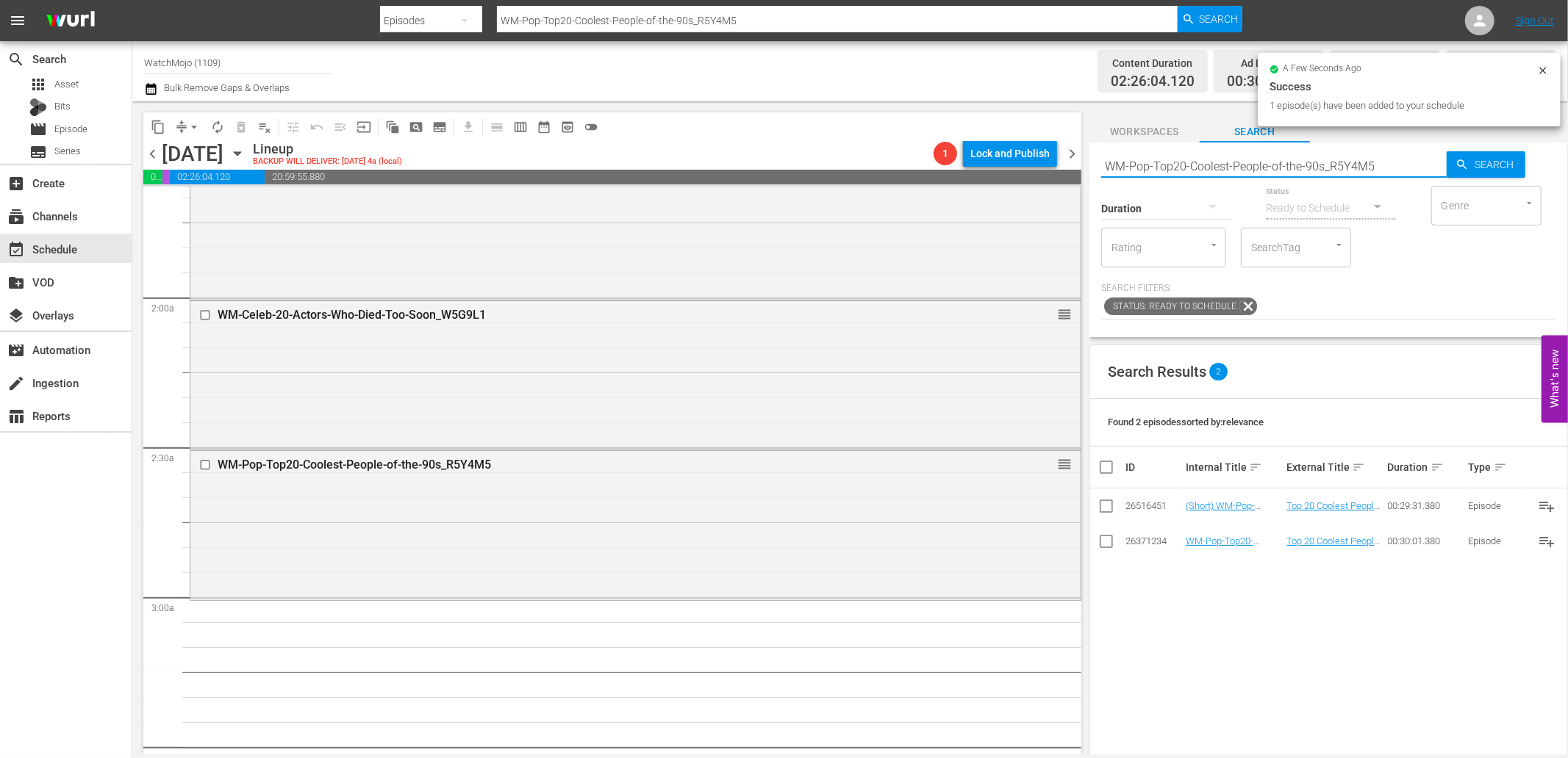
drag, startPoint x: 1393, startPoint y: 159, endPoint x: 1023, endPoint y: 150, distance: 370.1
click at [1023, 147] on div "content_copy compress arrow_drop_down autorenew_outlined delete_forever_outline…" at bounding box center [850, 427] width 1435 height 653
paste input "Film-Top20-Movie-Stunts_B9I7W1"
type input "WM-Film-Top20-Movie-Stunts_B9I7W1"
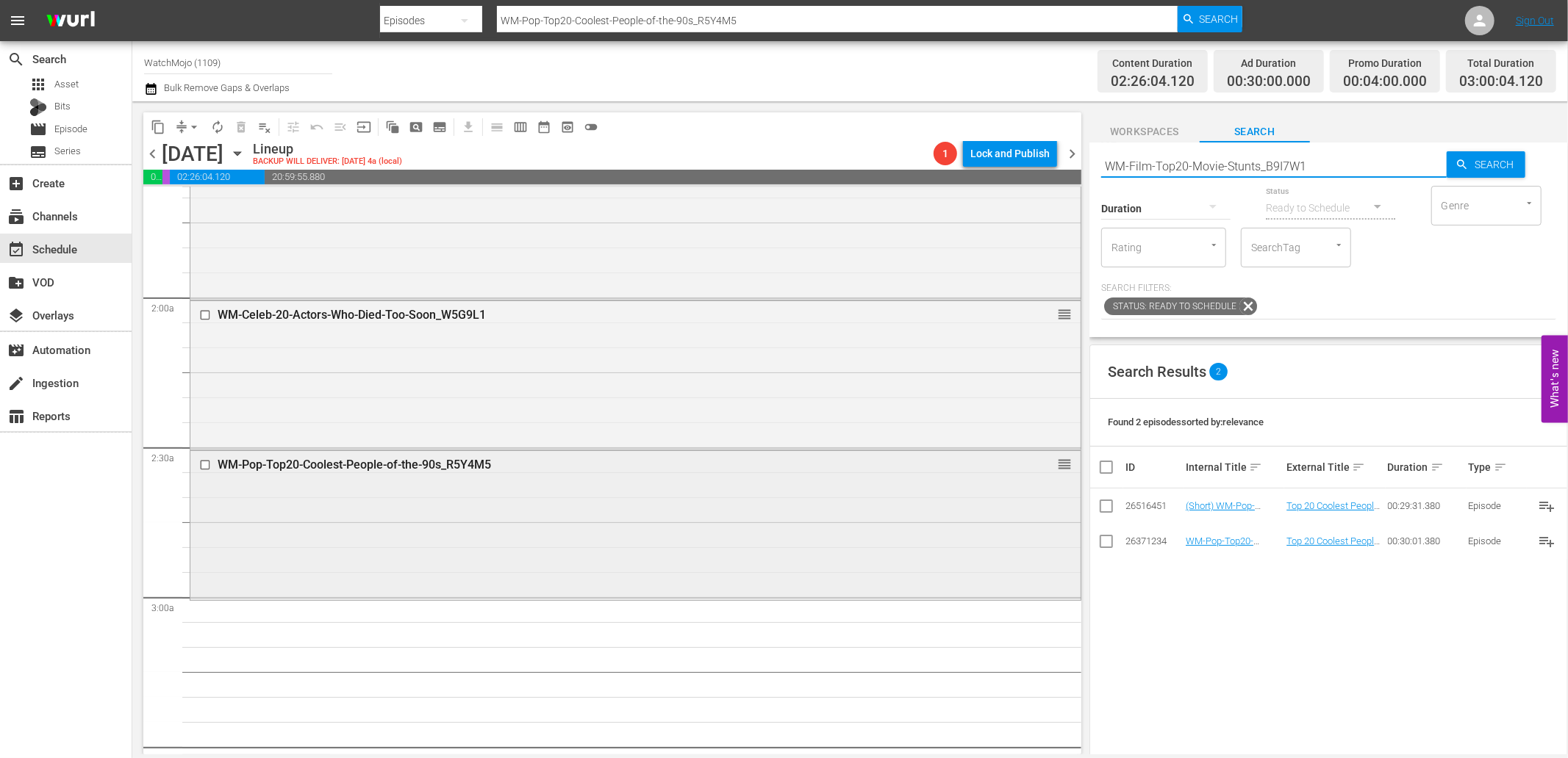
type input "WM-Film-Top20-Movie-Stunts_B9I7W1"
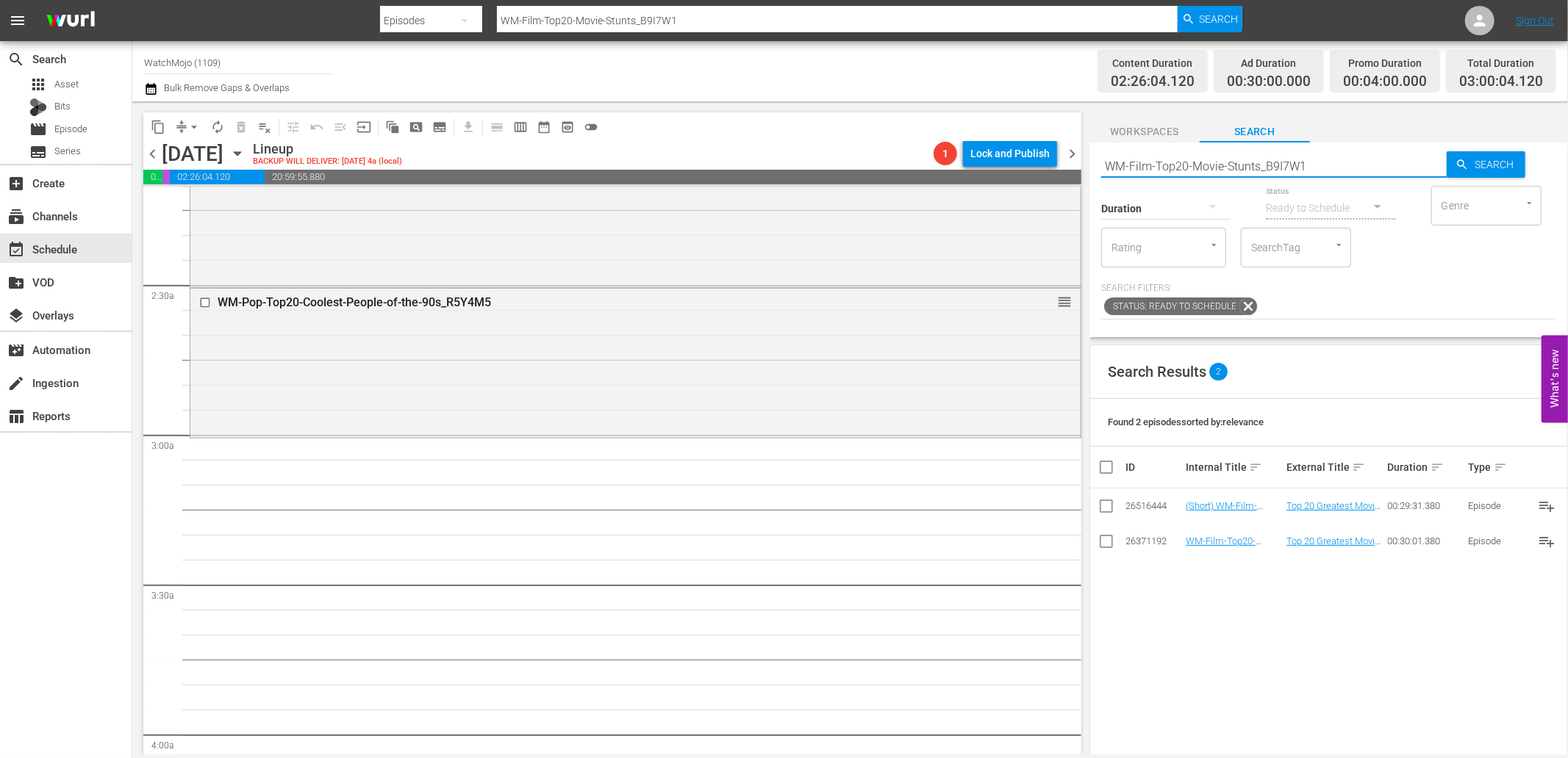
scroll to position [652, 0]
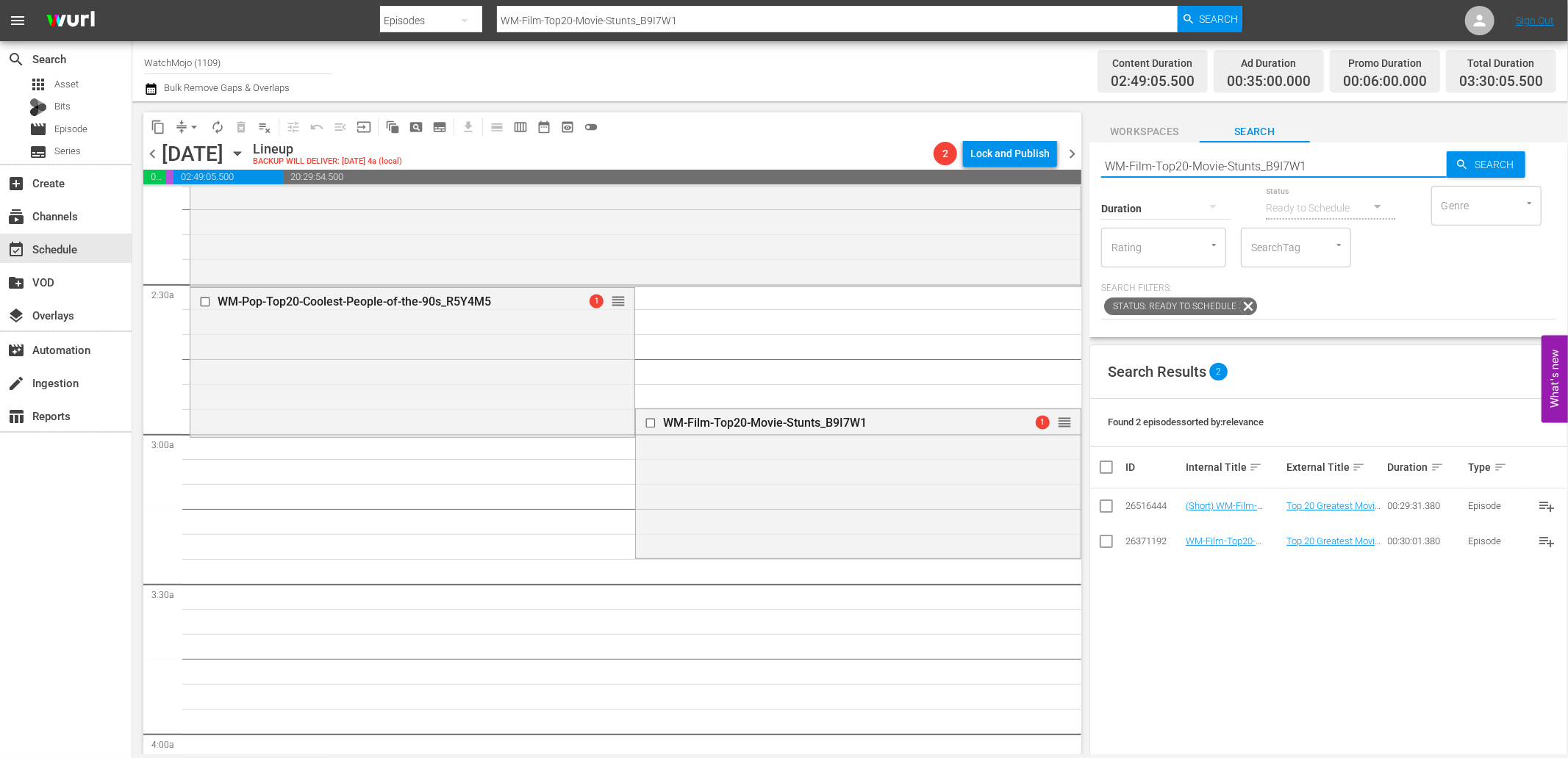
drag, startPoint x: 1328, startPoint y: 165, endPoint x: 1057, endPoint y: 158, distance: 271.1
click at [1057, 158] on div "content_copy compress arrow_drop_down autorenew_outlined delete_forever_outline…" at bounding box center [850, 427] width 1435 height 653
paste input "Theme-Songs_X6Q5E8"
type input "WM-Film-Top20-Movie-Theme-Songs_X6Q5E8"
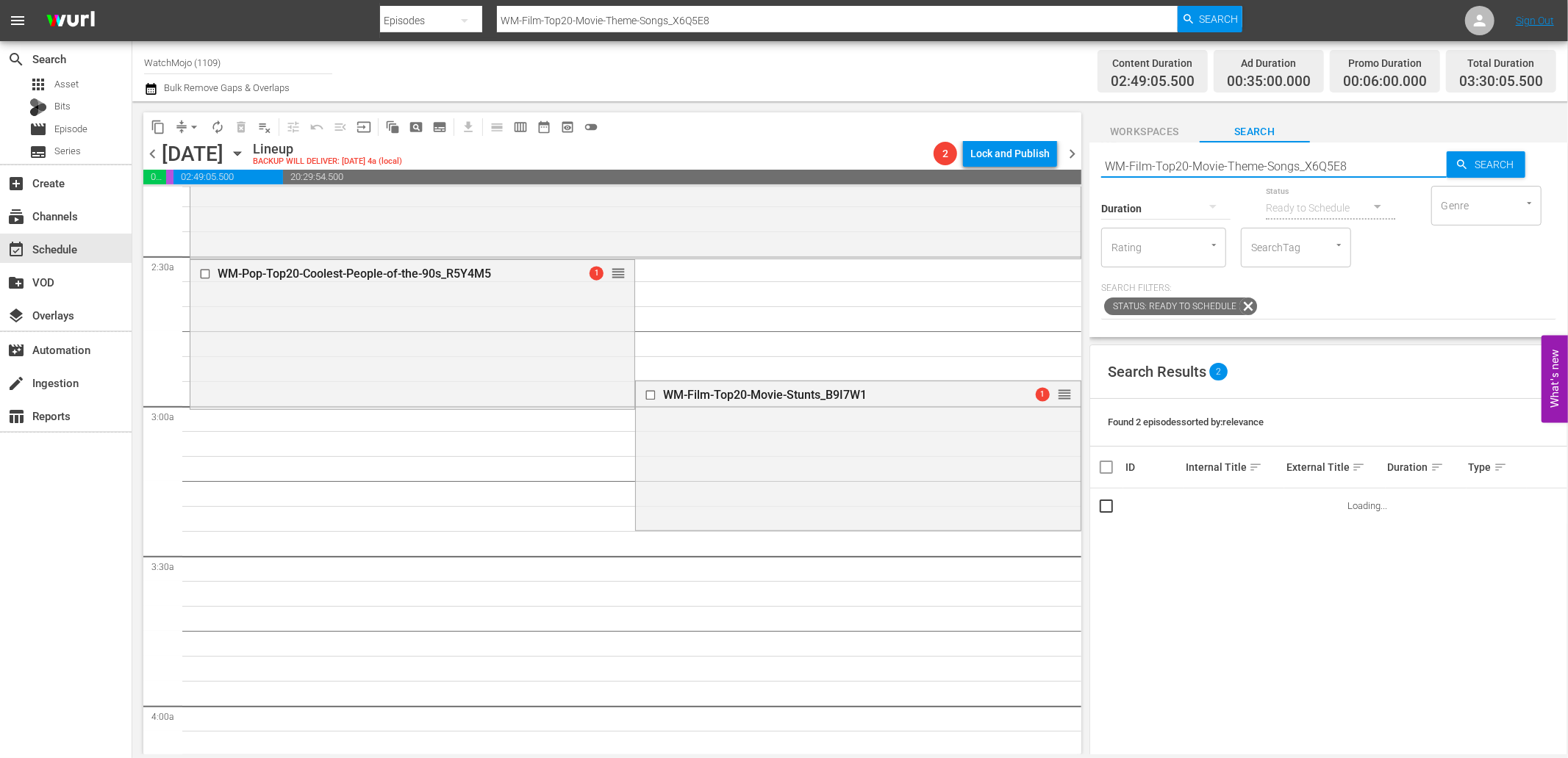
scroll to position [707, 0]
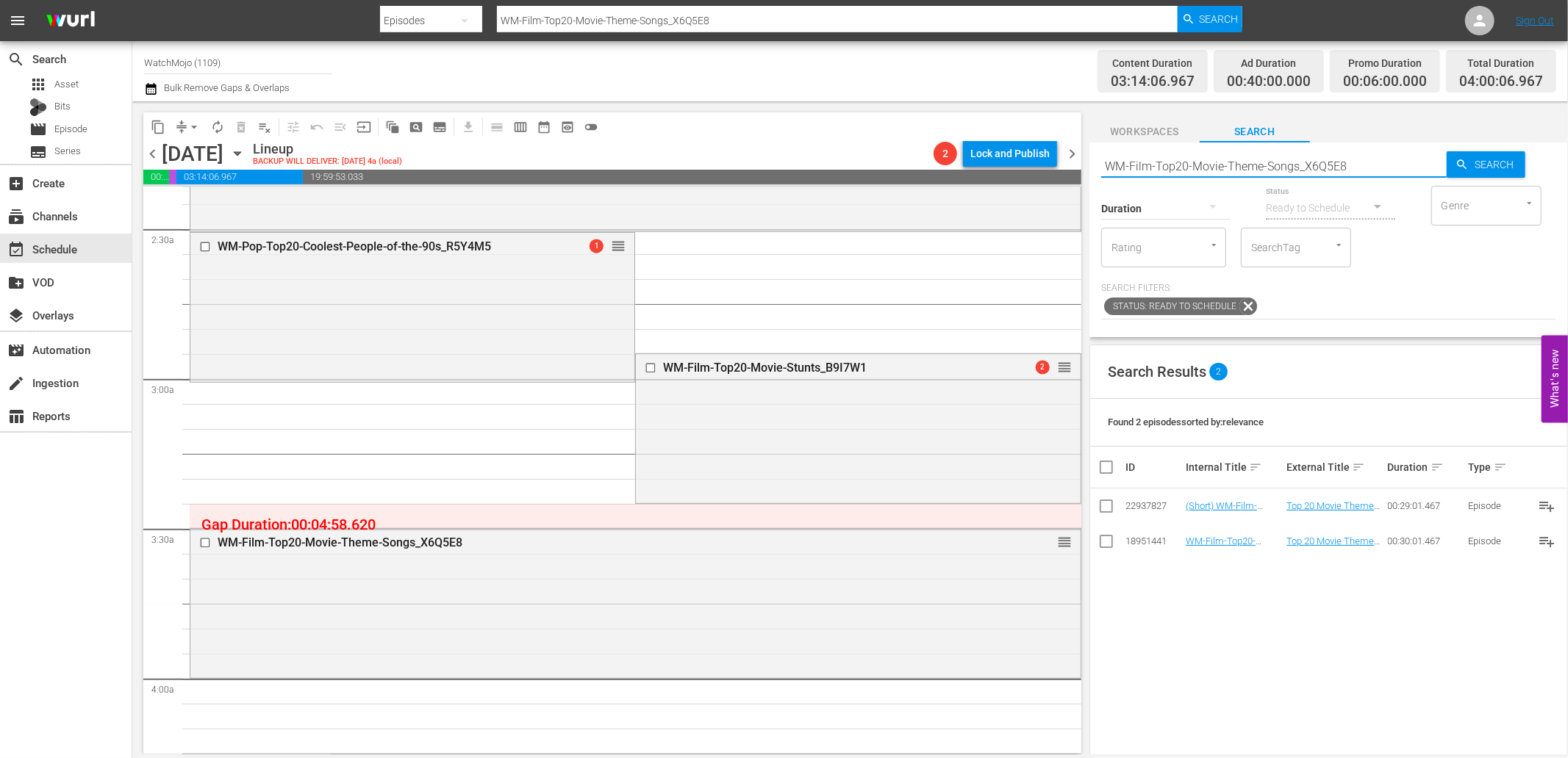
drag, startPoint x: 1379, startPoint y: 169, endPoint x: 1067, endPoint y: 185, distance: 312.4
click at [1069, 185] on div "content_copy compress arrow_drop_down autorenew_outlined delete_forever_outline…" at bounding box center [850, 427] width 1435 height 653
paste input "Deep-Dive-Sonic_DIVE16"
type input "WM-Deep-Dive-Sonic_DIVE16"
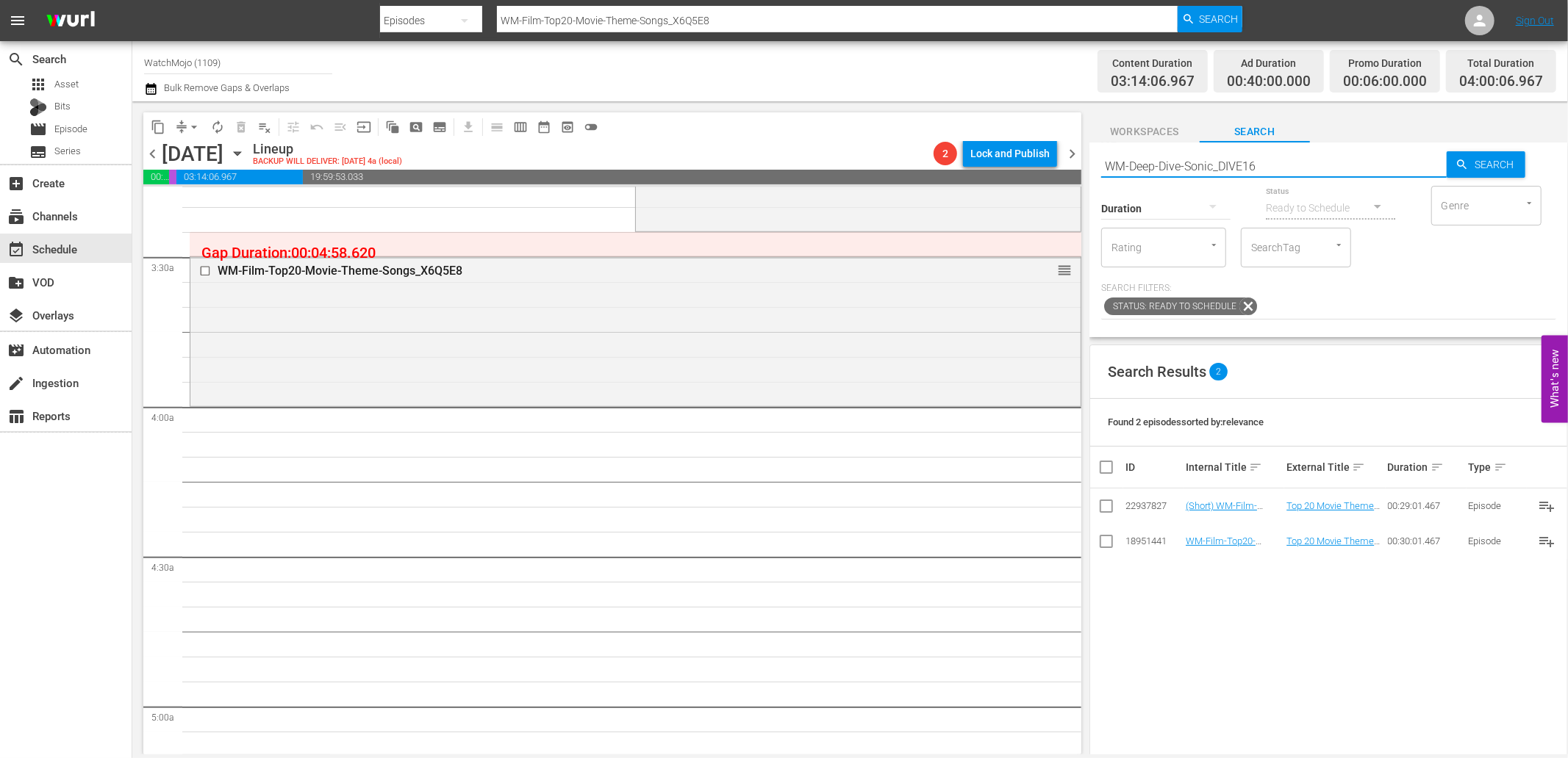
type input "WM-Deep-Dive-Sonic_DIVE16"
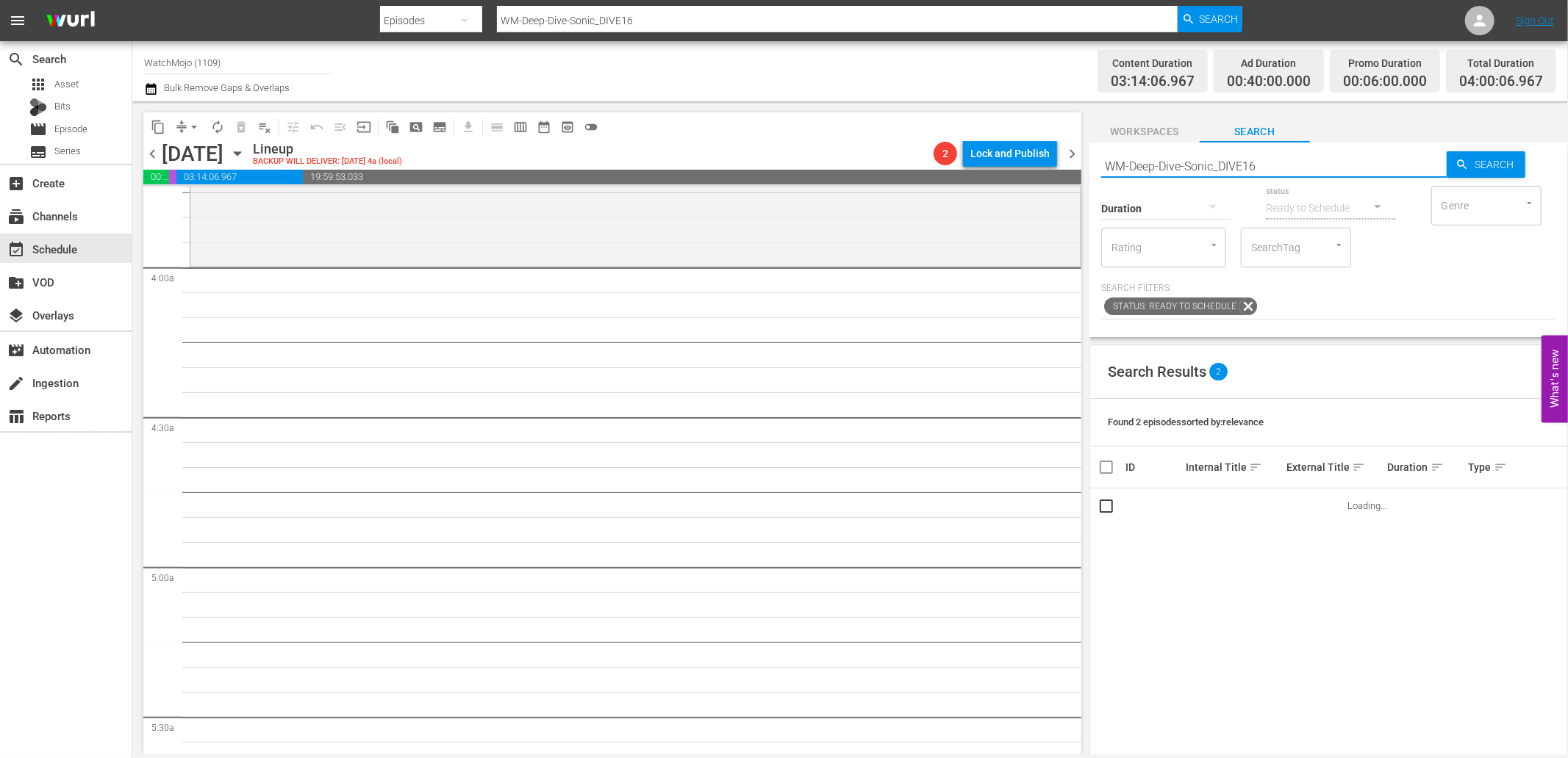
scroll to position [1142, 0]
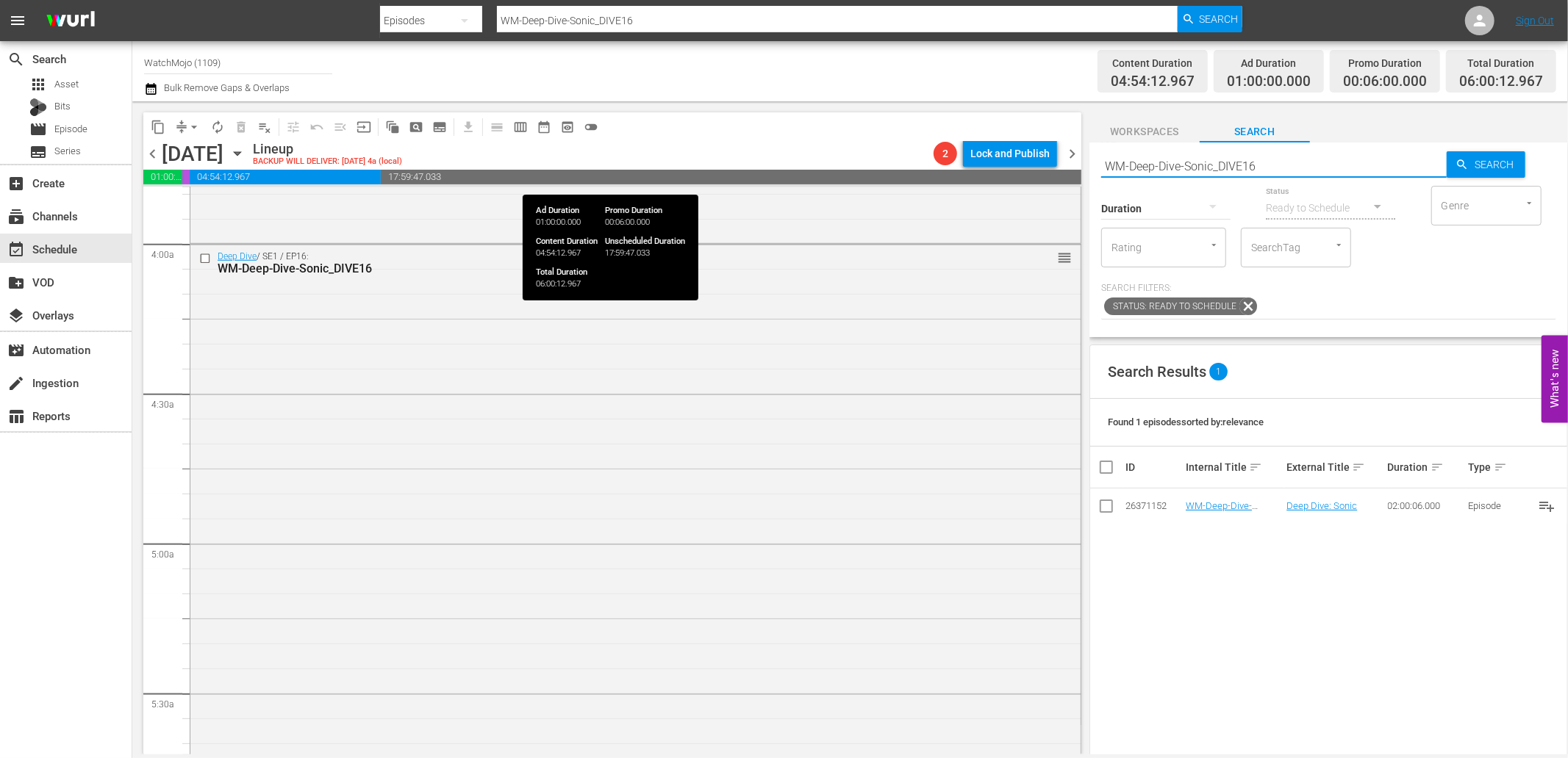
paste input "The-Simpsons_DIVE61_A4Z8P8"
drag, startPoint x: 1181, startPoint y: 174, endPoint x: 1026, endPoint y: 178, distance: 155.1
click at [1026, 178] on div "content_copy compress arrow_drop_down autorenew_outlined delete_forever_outline…" at bounding box center [850, 427] width 1435 height 653
type input "WM-Deep-Dive-The-Simpsons_DIVE61_A4Z8P8"
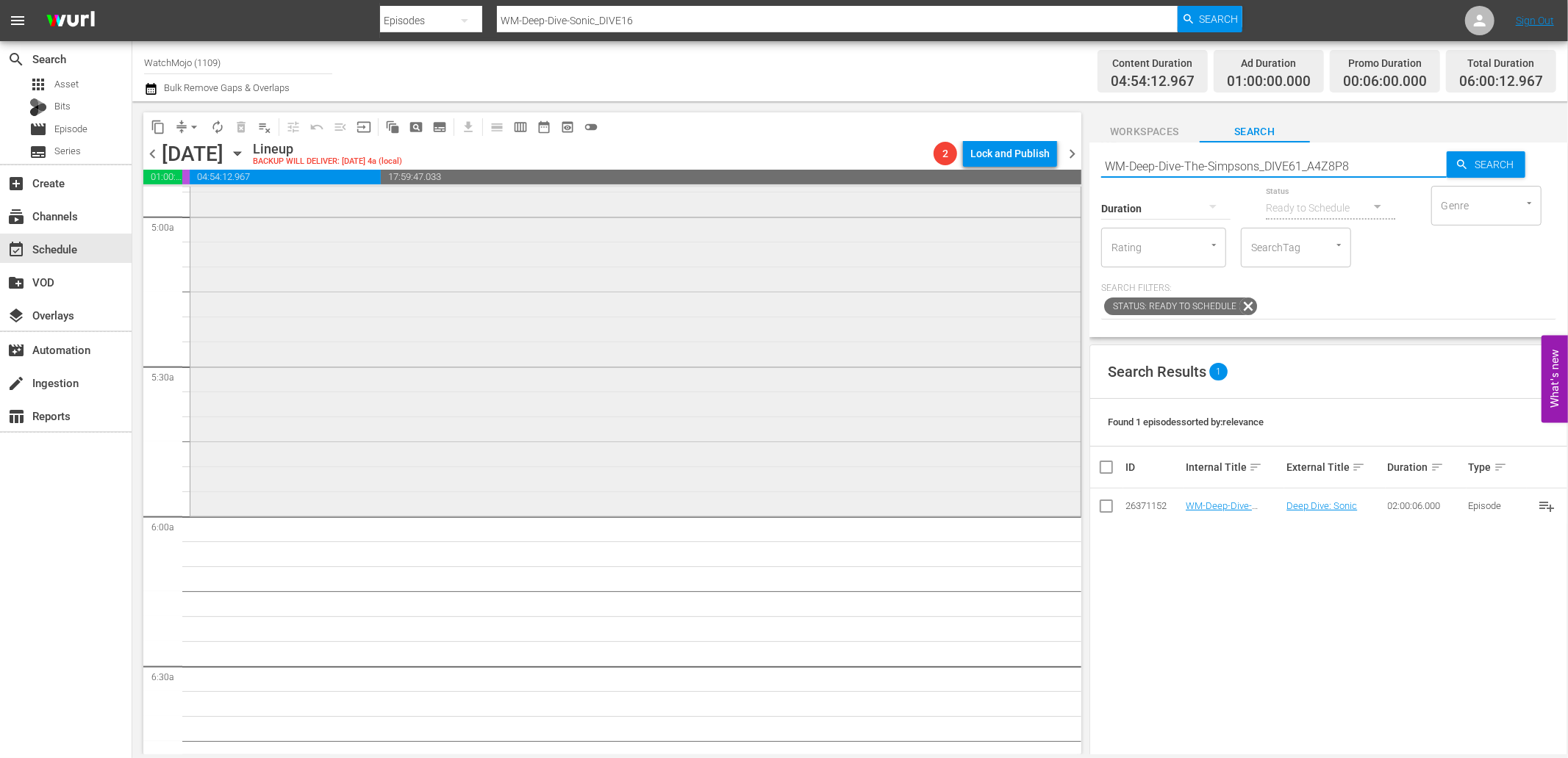
type input "WM-Deep-Dive-The-Simpsons_DIVE61_A4Z8P8"
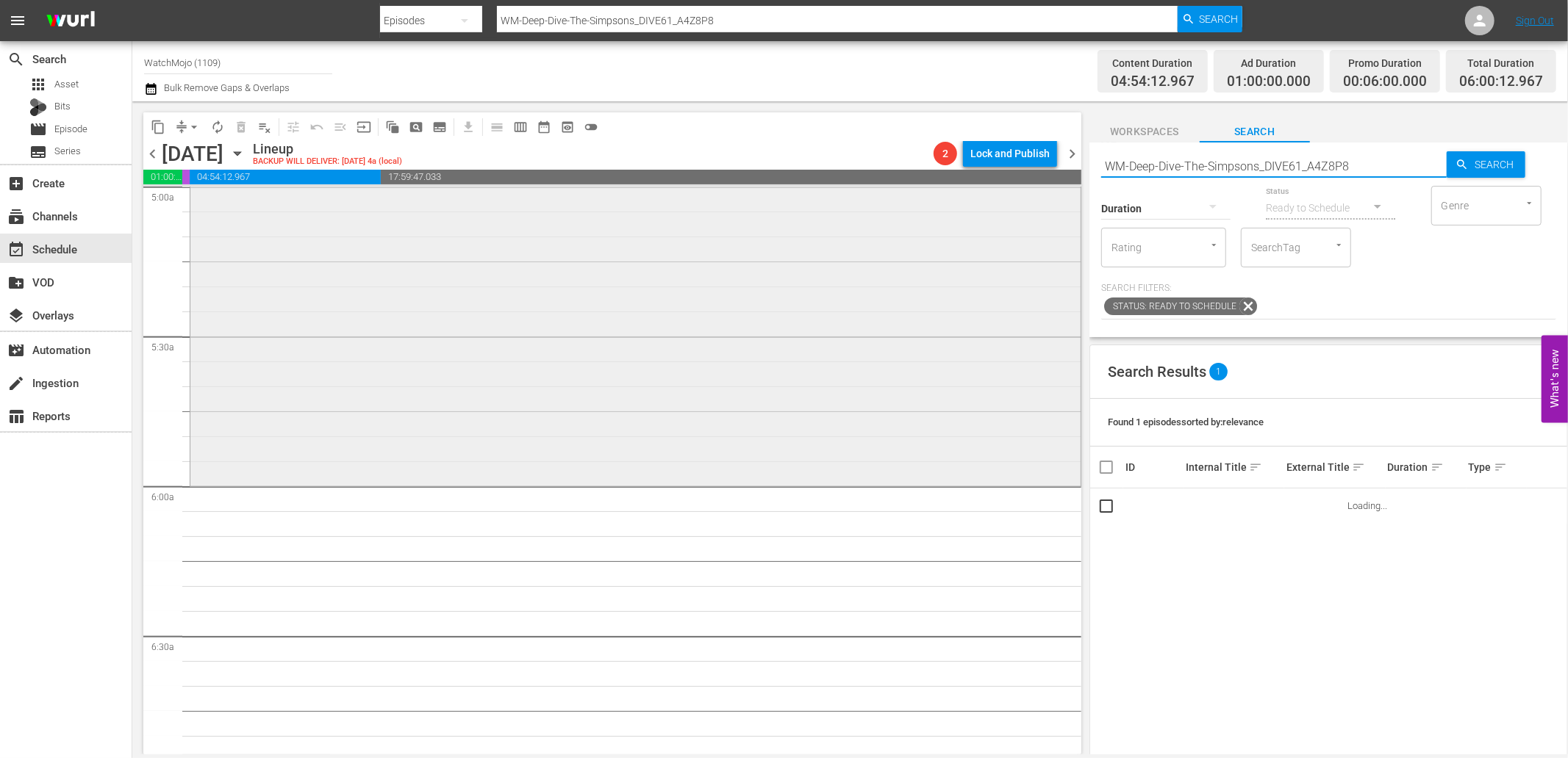
scroll to position [1523, 0]
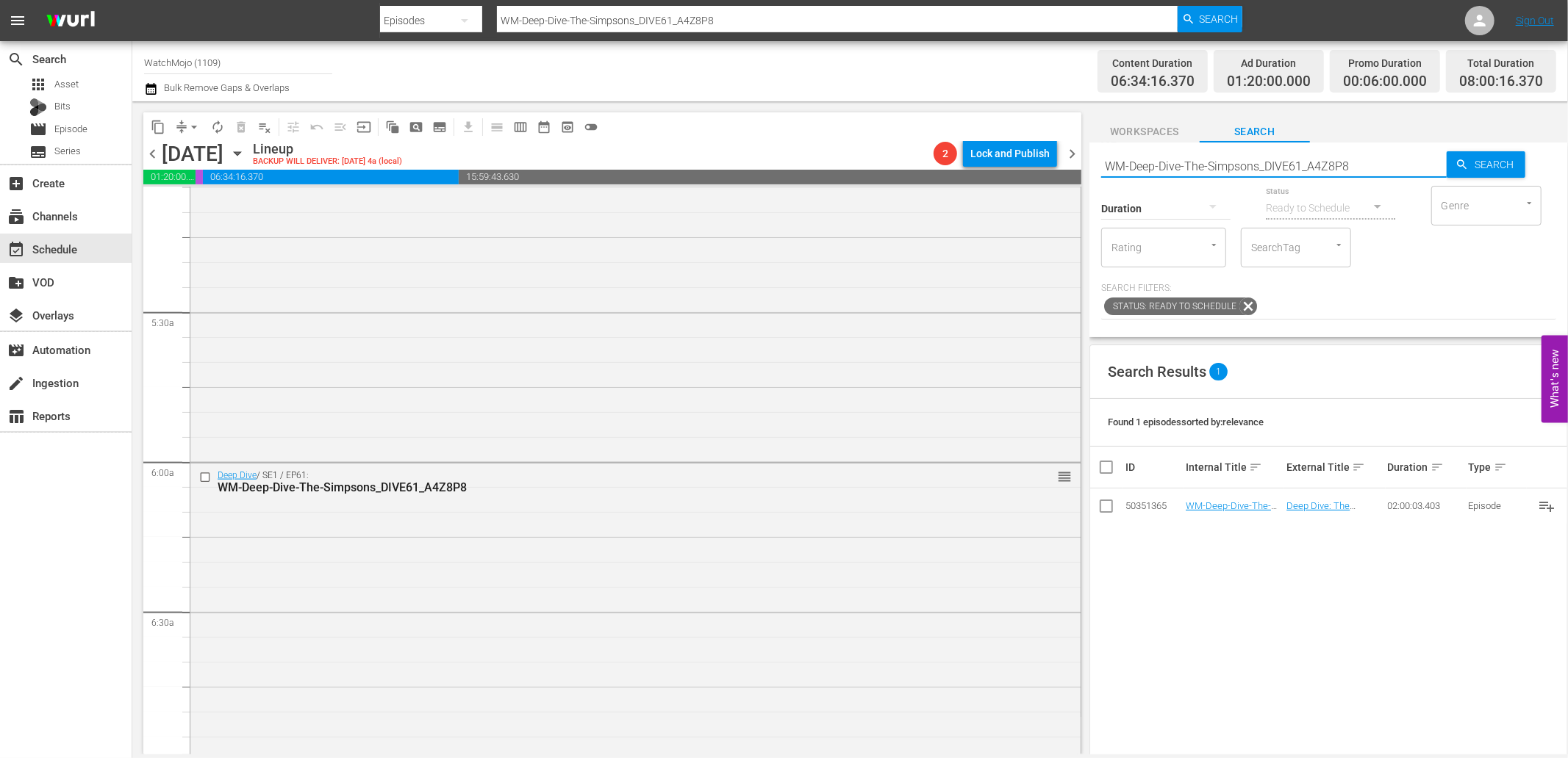
drag, startPoint x: 1379, startPoint y: 165, endPoint x: 1062, endPoint y: 176, distance: 317.2
click at [1062, 176] on div "content_copy compress arrow_drop_down autorenew_outlined delete_forever_outline…" at bounding box center [850, 427] width 1435 height 653
paste input "Specialty-SpongeBob-SquarePants_DIVE52"
type input "WM-Specialty-SpongeBob-SquarePants_DIVE52"
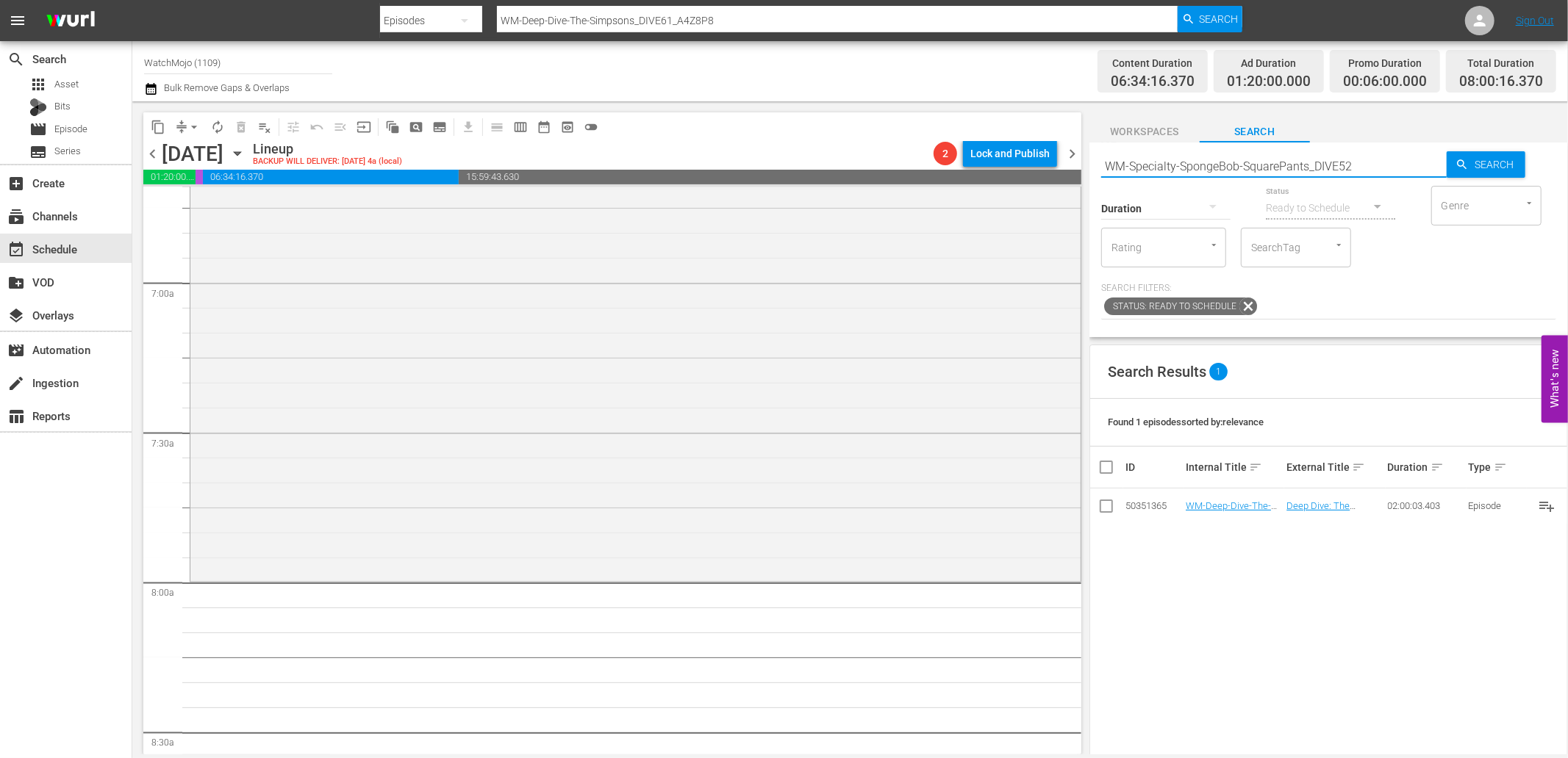
type input "WM-Specialty-SpongeBob-SquarePants_DIVE52"
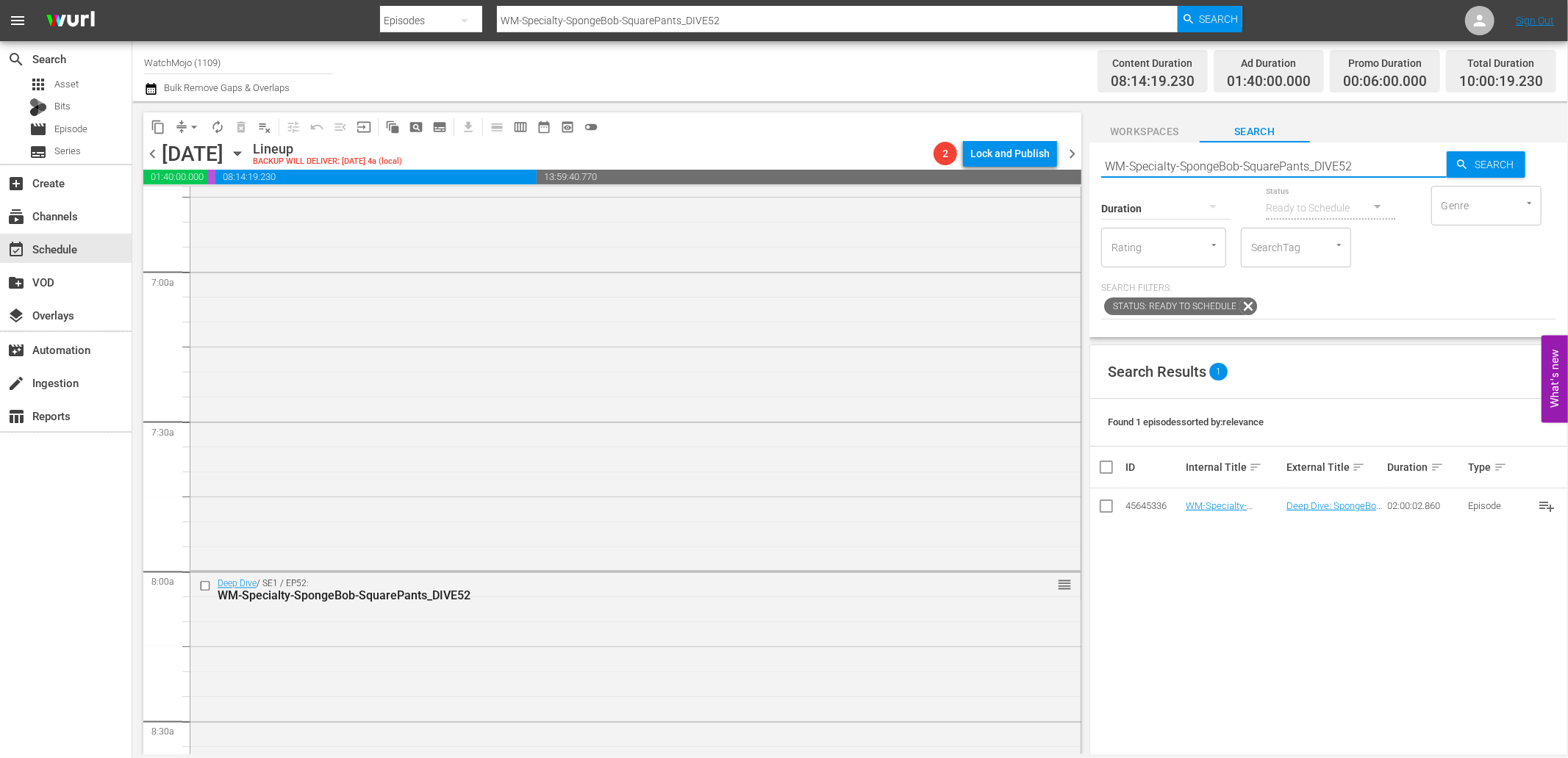
drag, startPoint x: 1373, startPoint y: 167, endPoint x: 1071, endPoint y: 178, distance: 302.2
click at [1071, 178] on div "content_copy compress arrow_drop_down autorenew_outlined delete_forever_outline…" at bounding box center [850, 427] width 1435 height 653
paste input "Deep-Dive-Family-Guy-Part-2_DIVE56_M8N1F9"
type input "WM-Deep-Dive-Family-Guy-Part-2_DIVE56_M8N1F9"
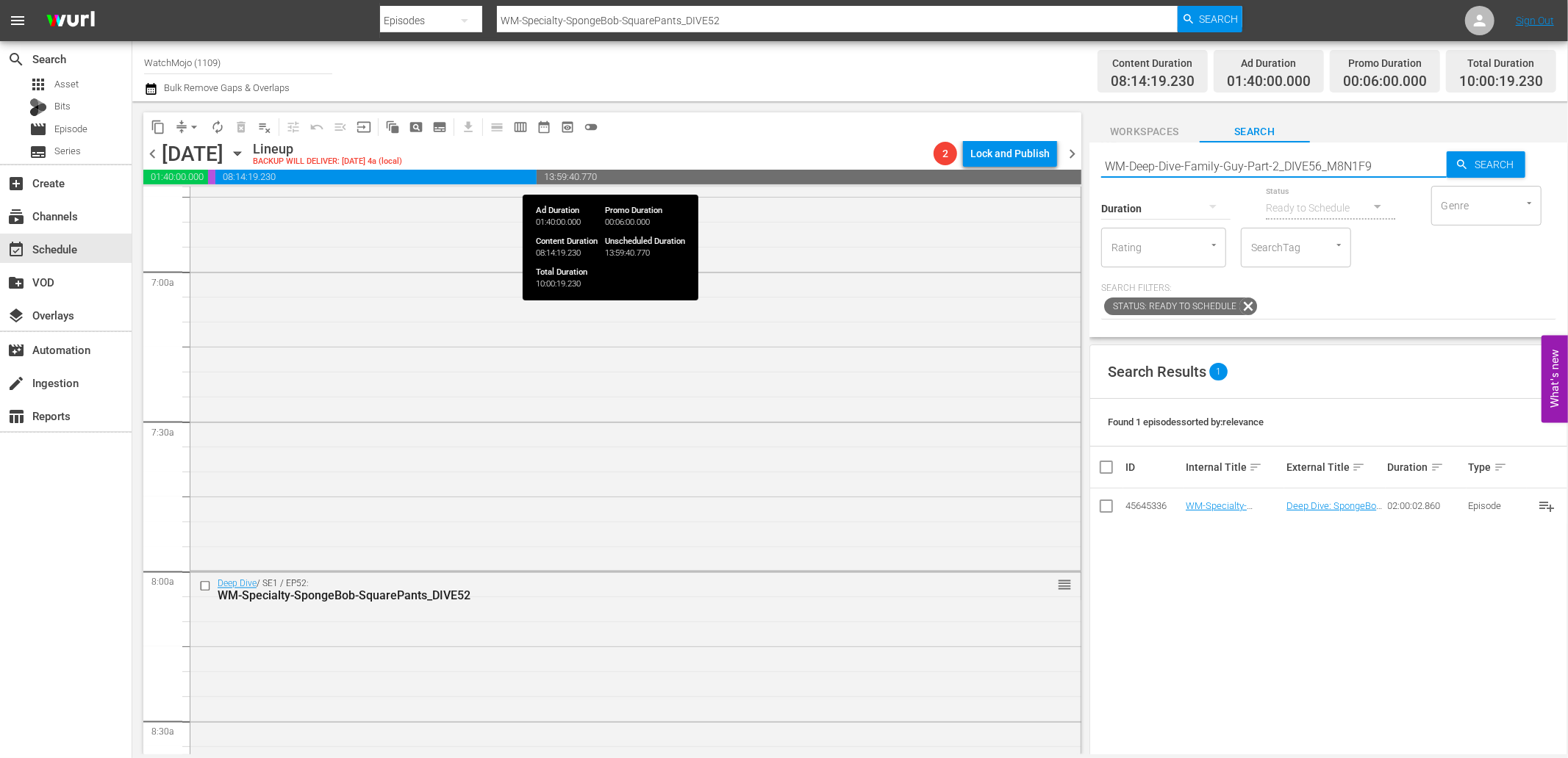
type input "WM-Deep-Dive-Family-Guy-Part-2_DIVE56_M8N1F9"
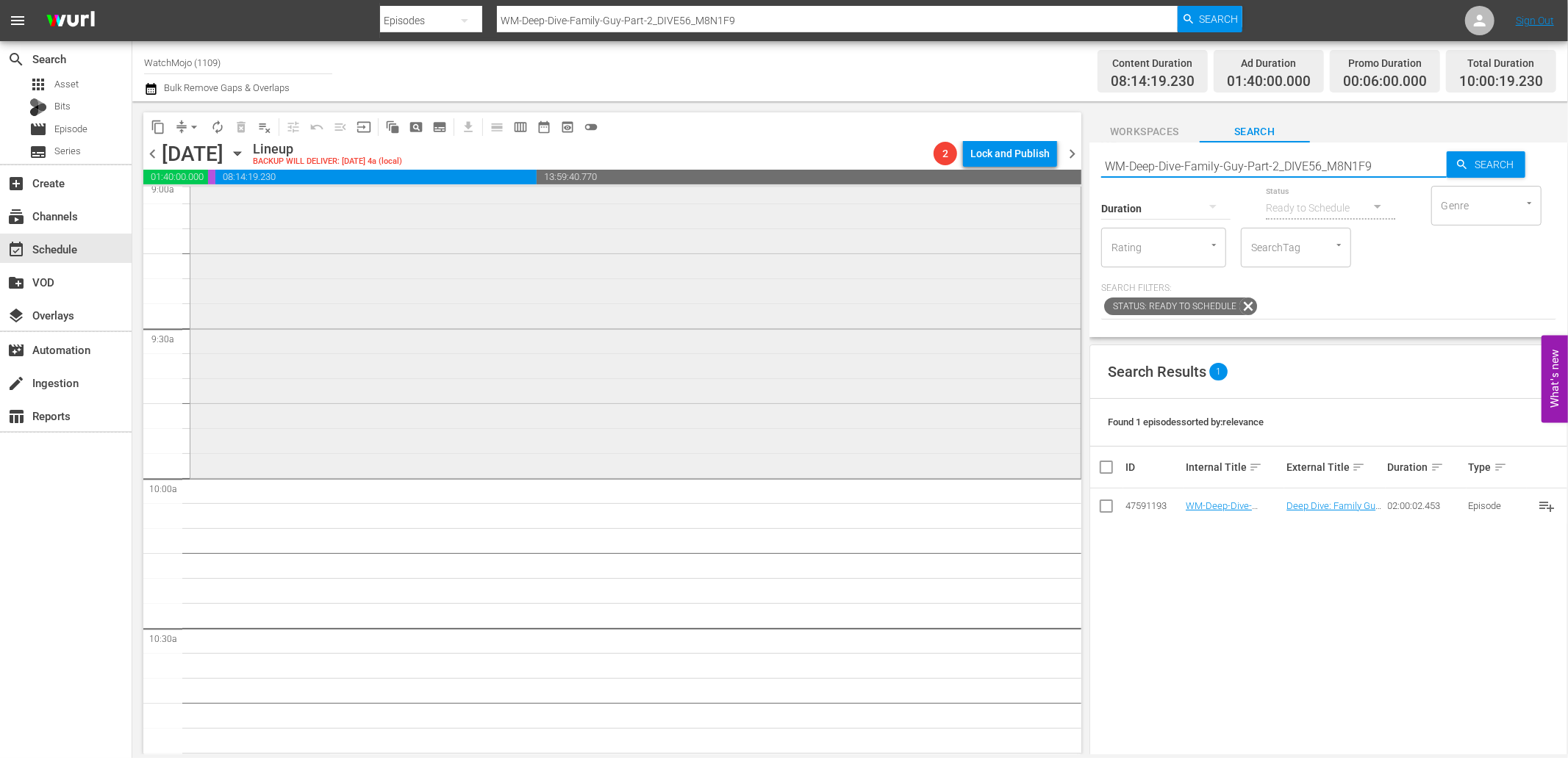
scroll to position [2721, 0]
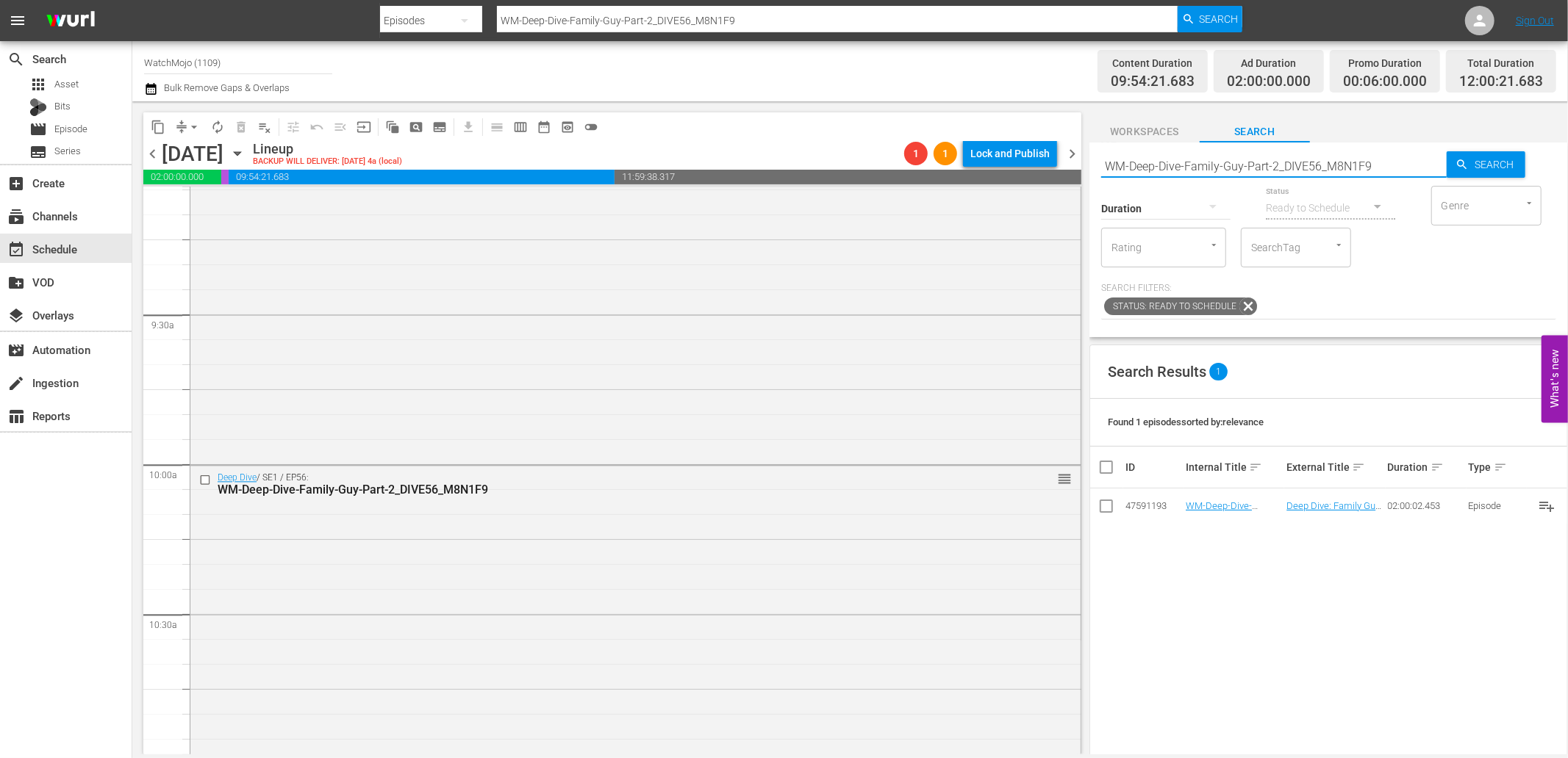
drag, startPoint x: 1379, startPoint y: 164, endPoint x: 1083, endPoint y: 174, distance: 296.2
click at [1083, 174] on div "content_copy compress arrow_drop_down autorenew_outlined delete_forever_outline…" at bounding box center [850, 427] width 1435 height 653
paste input "Lag-46"
type input "Lag-469"
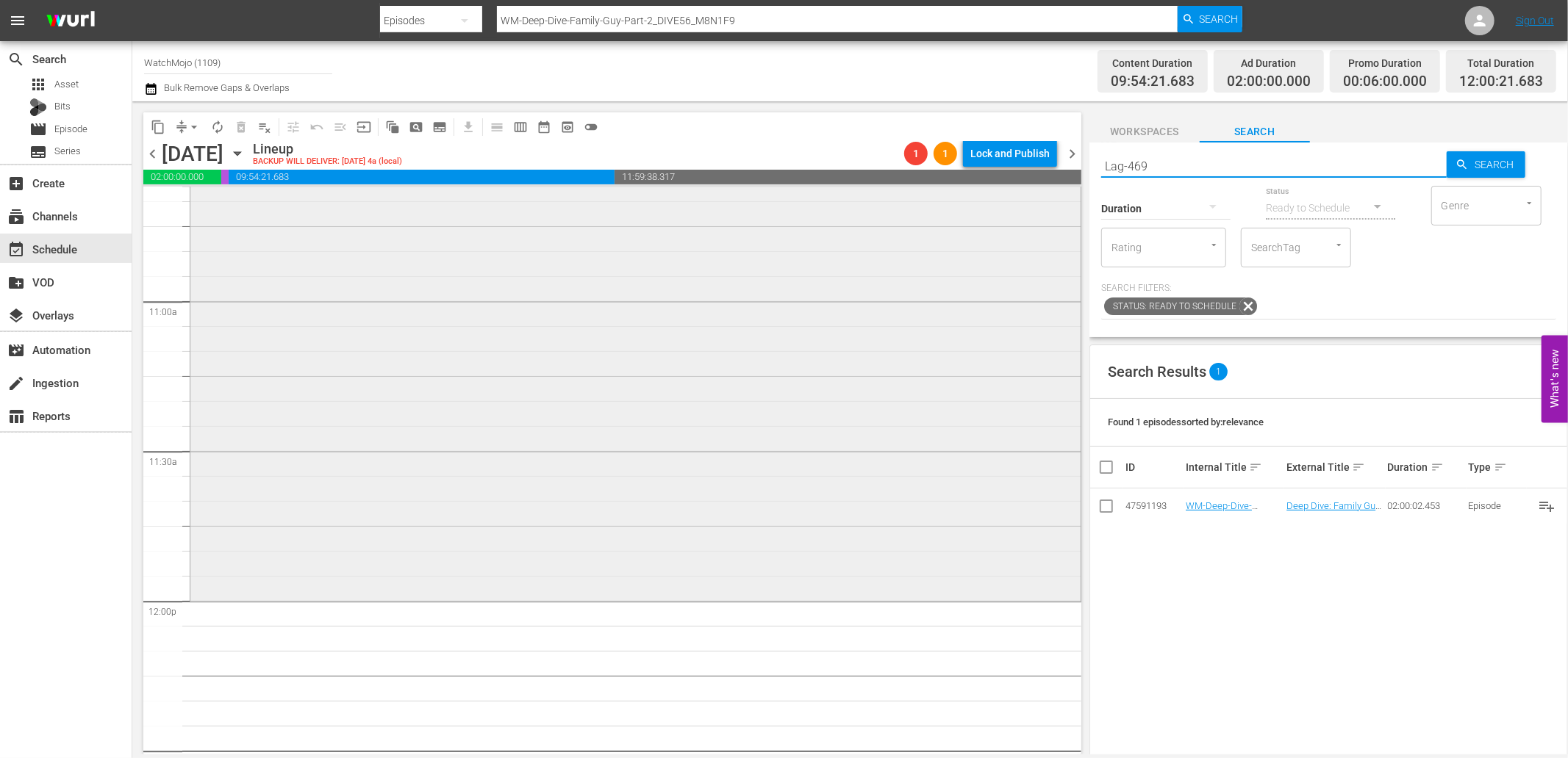
type input "Lag-469"
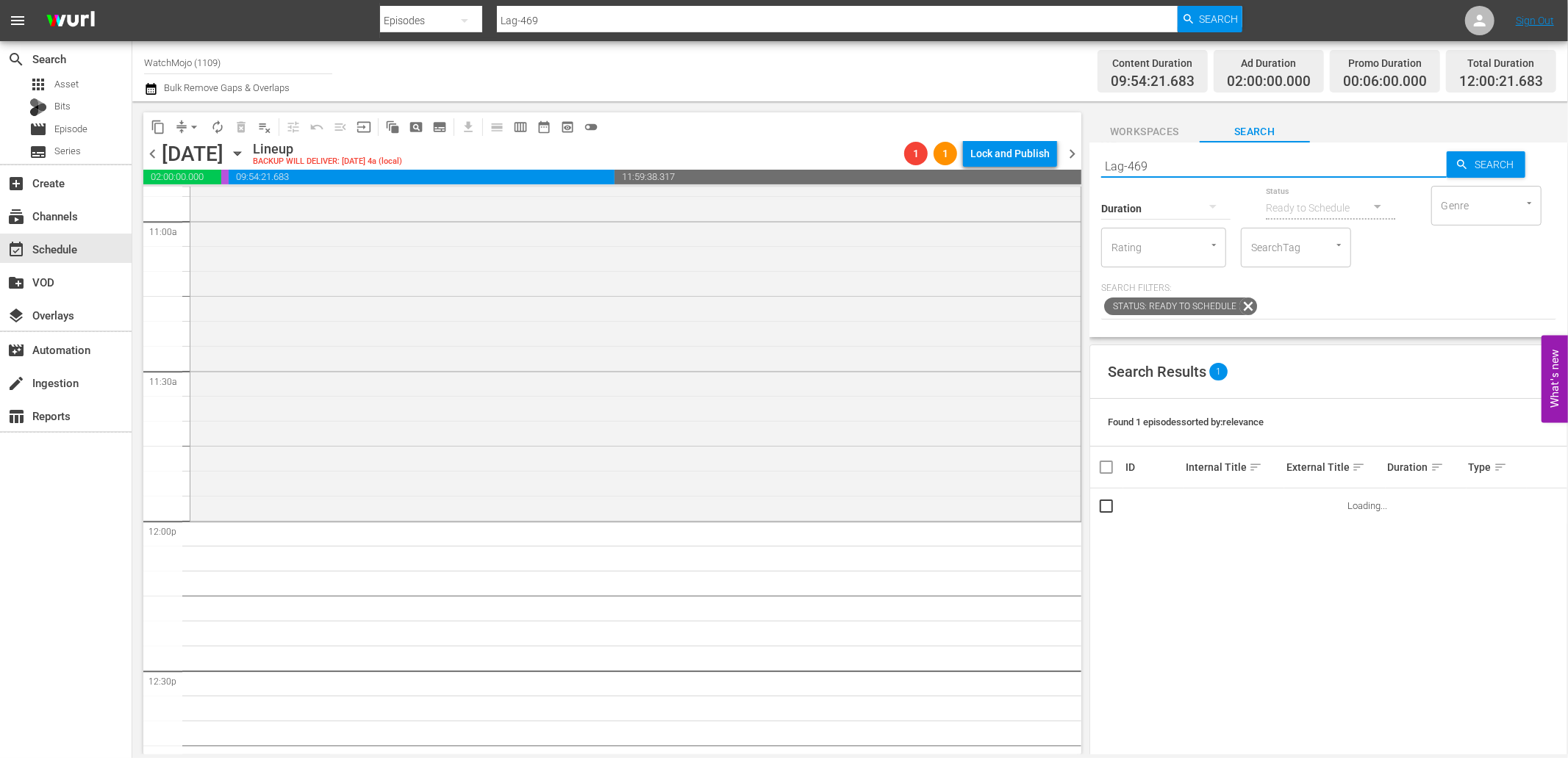
scroll to position [3265, 0]
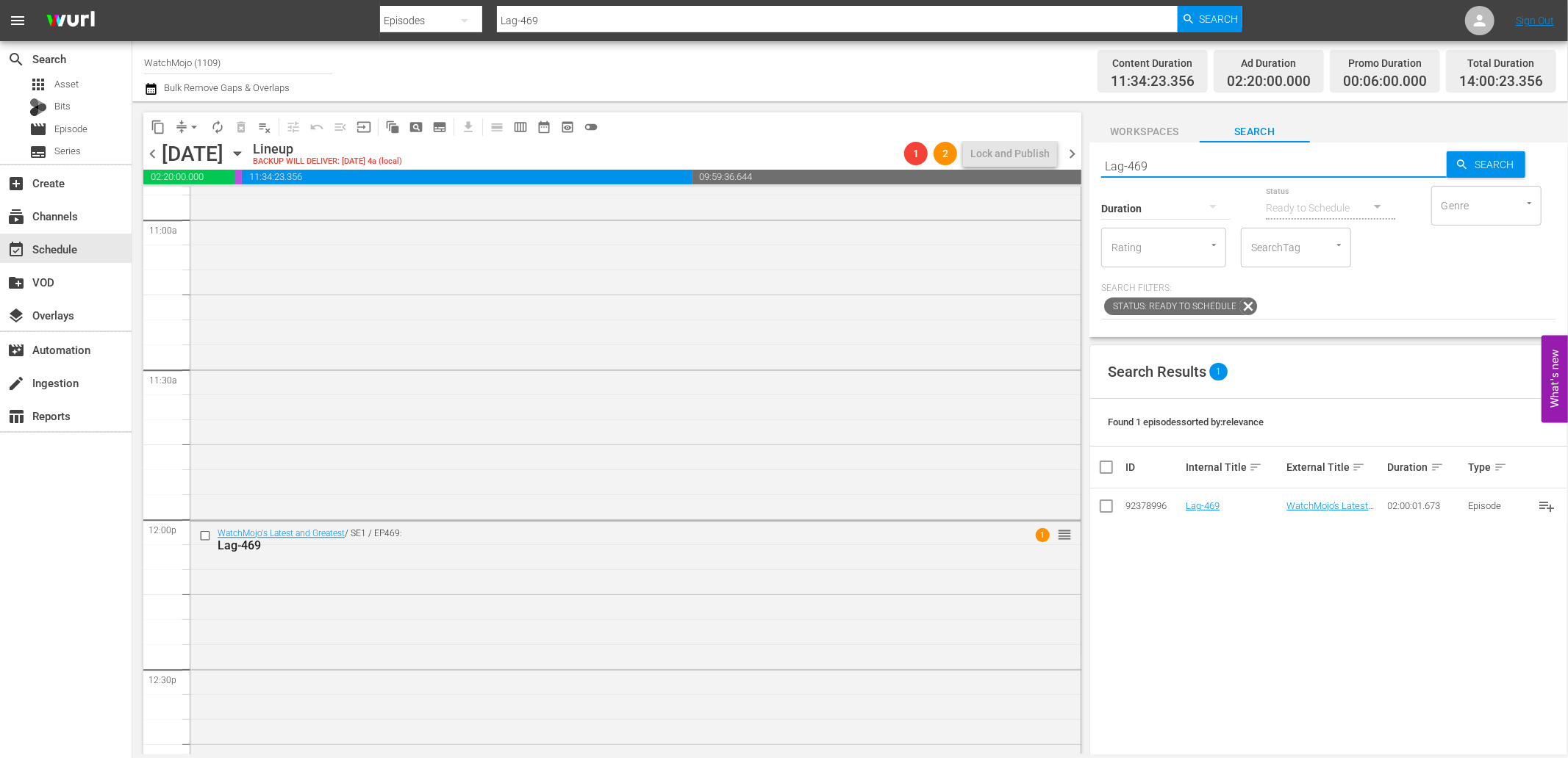
drag, startPoint x: 1188, startPoint y: 167, endPoint x: 1059, endPoint y: 154, distance: 129.7
click at [1059, 154] on div "content_copy compress arrow_drop_down autorenew_outlined delete_forever_outline…" at bounding box center [850, 427] width 1435 height 653
paste input "WM-Deep-Dive-Finding-Your-Roots_Dive107_I0A0F"
type input "WM-Deep-Dive-Finding-Your-Roots_Dive107_I0A0F9"
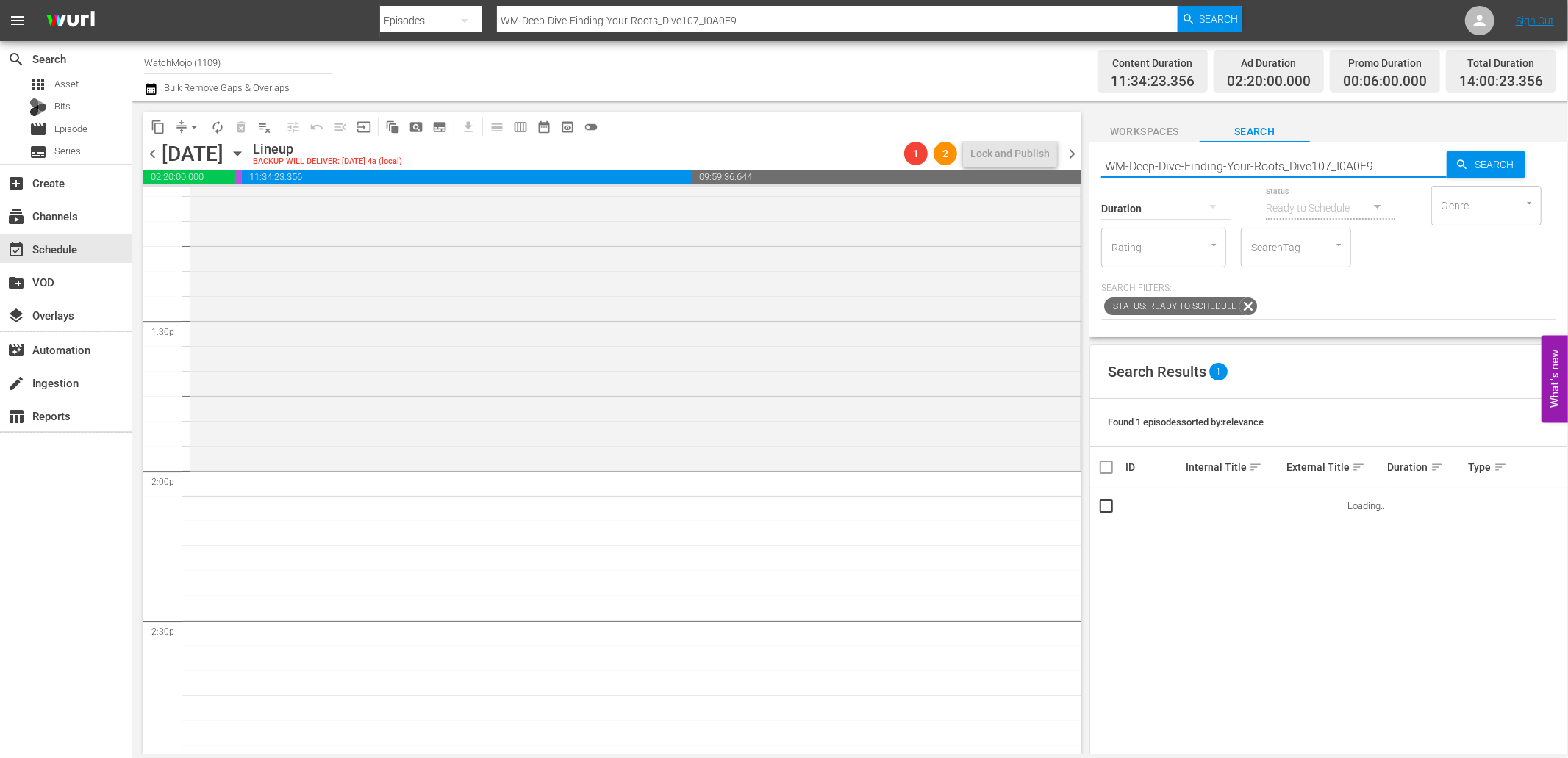
scroll to position [3918, 0]
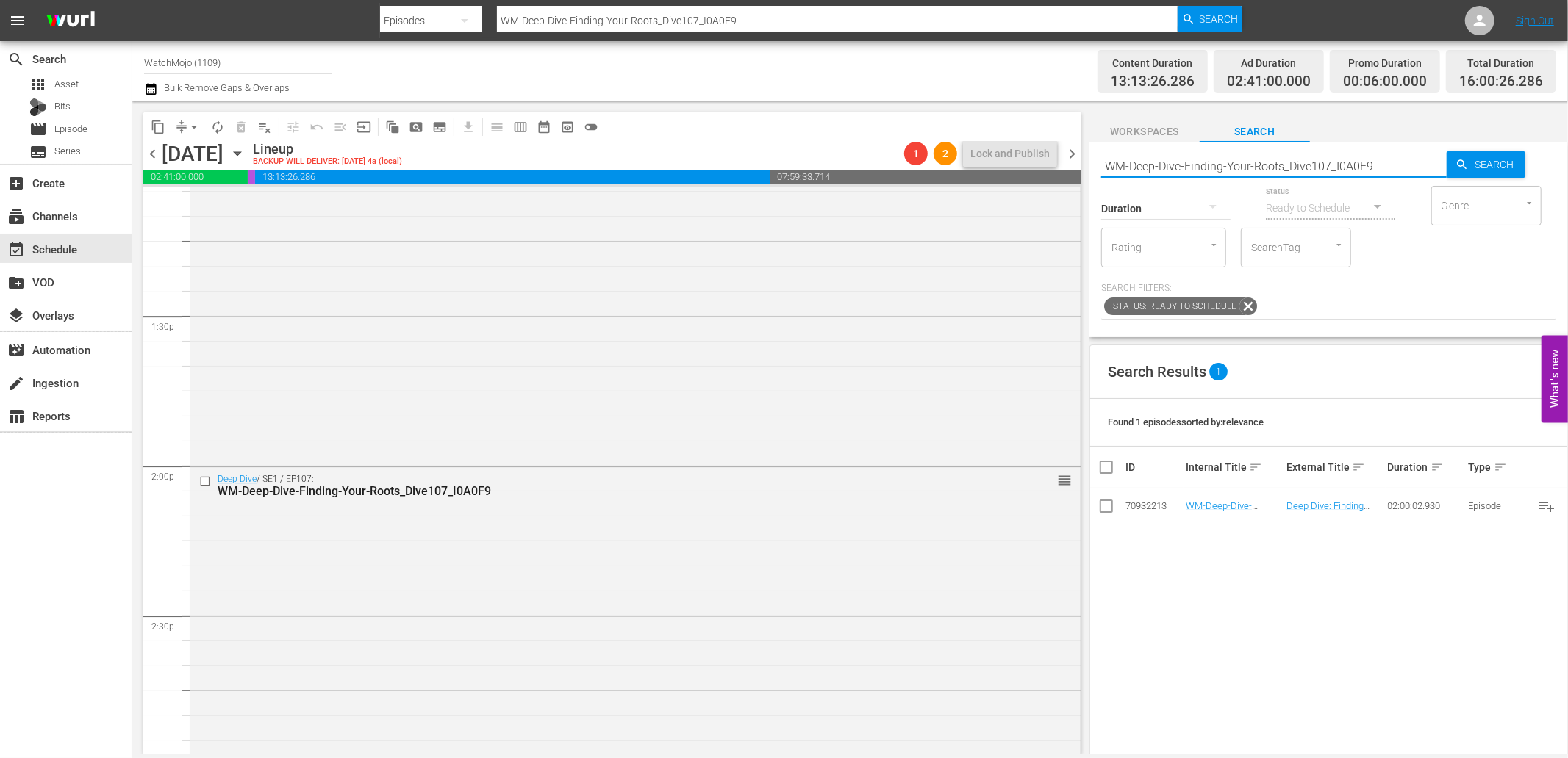
drag, startPoint x: 1324, startPoint y: 167, endPoint x: 1023, endPoint y: 172, distance: 301.0
click at [1023, 172] on div "content_copy compress arrow_drop_down autorenew_outlined delete_forever_outline…" at bounding box center [850, 427] width 1435 height 653
paste input "" Lag-465""
type input "" Lag-465""
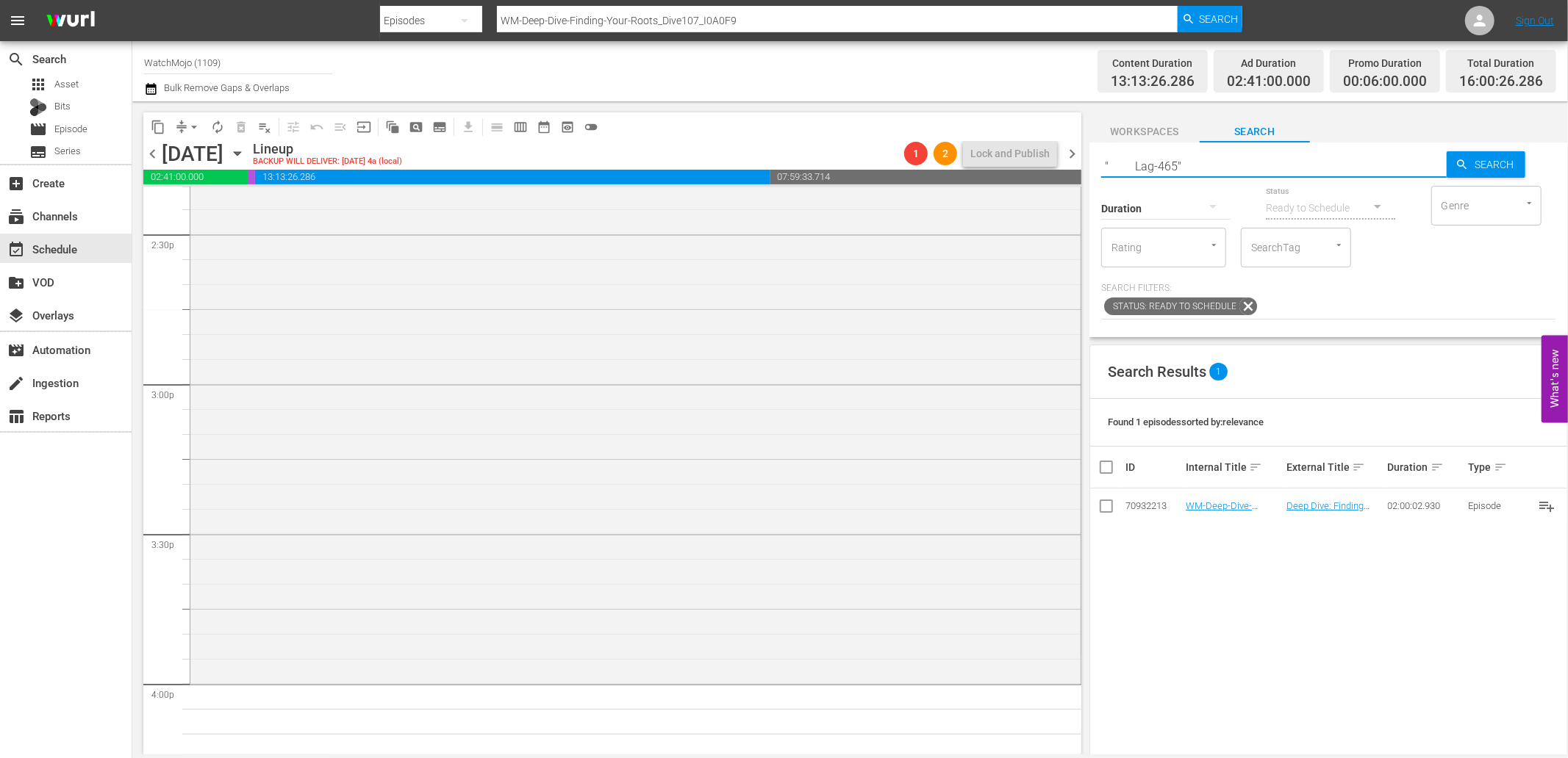
type input "" Lag-465""
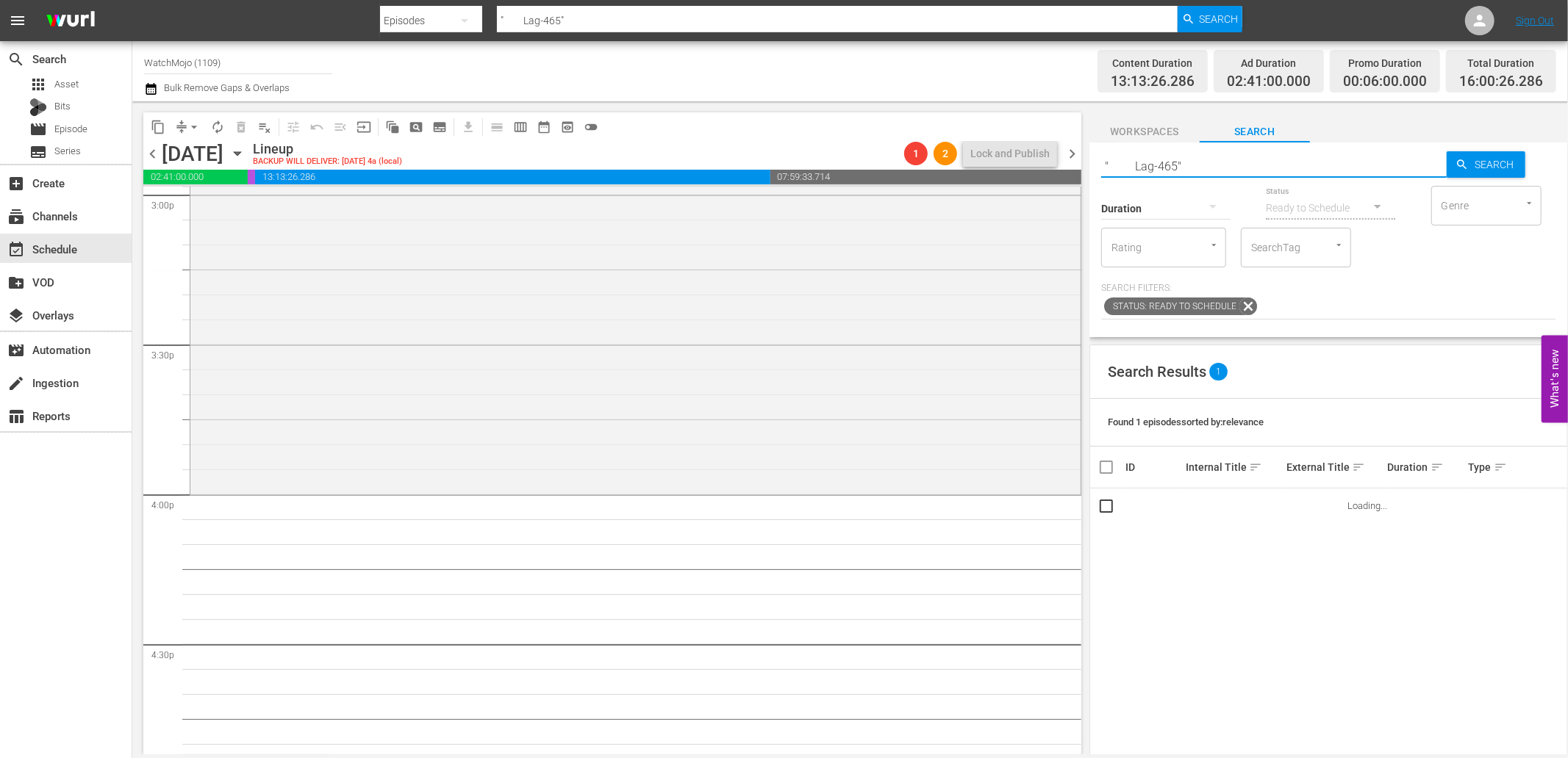
scroll to position [4516, 0]
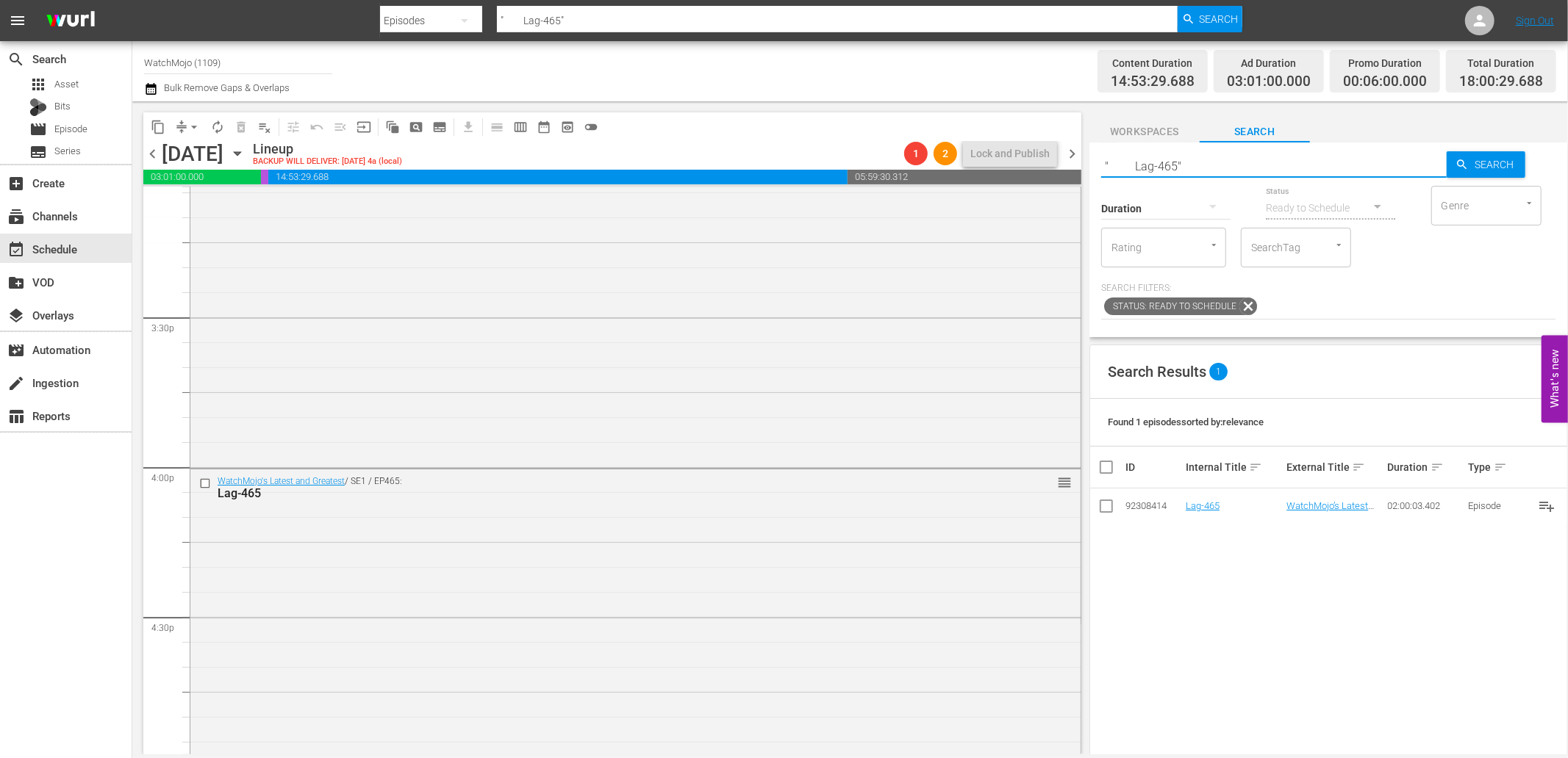
drag, startPoint x: 1214, startPoint y: 169, endPoint x: 1047, endPoint y: 172, distance: 167.0
click at [1047, 172] on div "content_copy compress arrow_drop_down autorenew_outlined delete_forever_outline…" at bounding box center [850, 427] width 1435 height 653
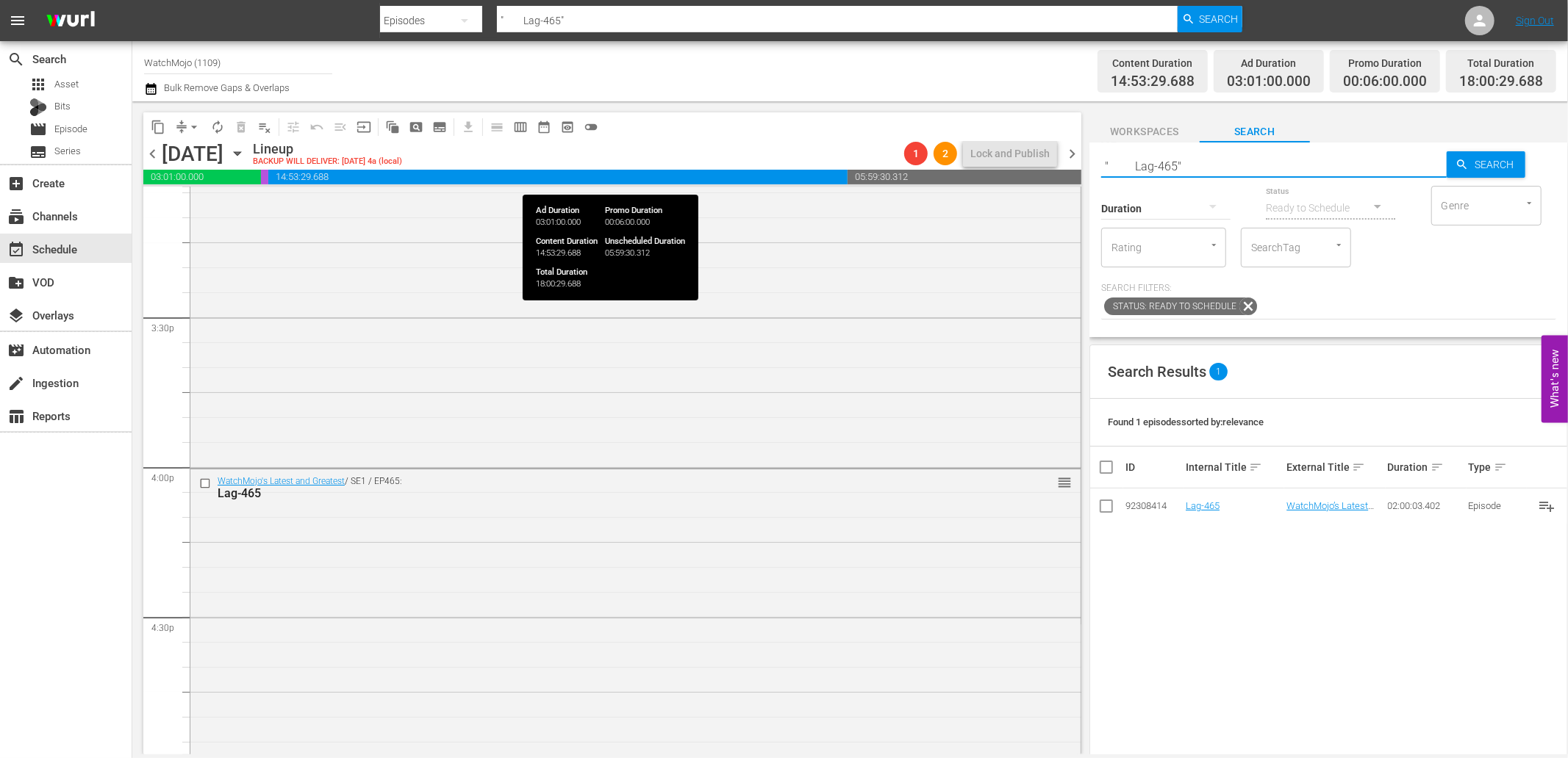
paste input "WM-Deep-Dive-IT_DIVE28"
type input "WM-Deep-Dive-IT_DIVE28"
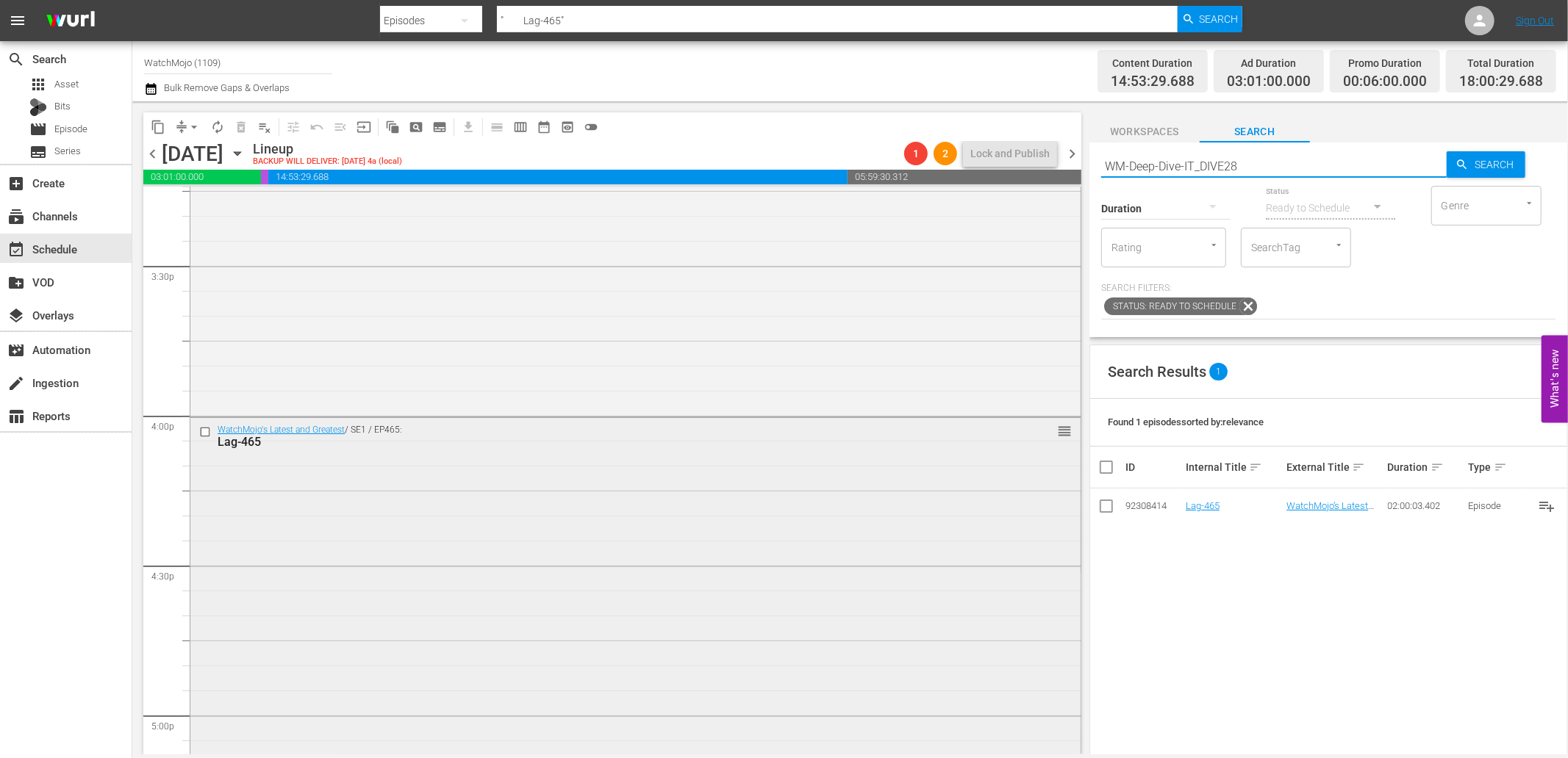
type input "WM-Deep-Dive-IT_DIVE28"
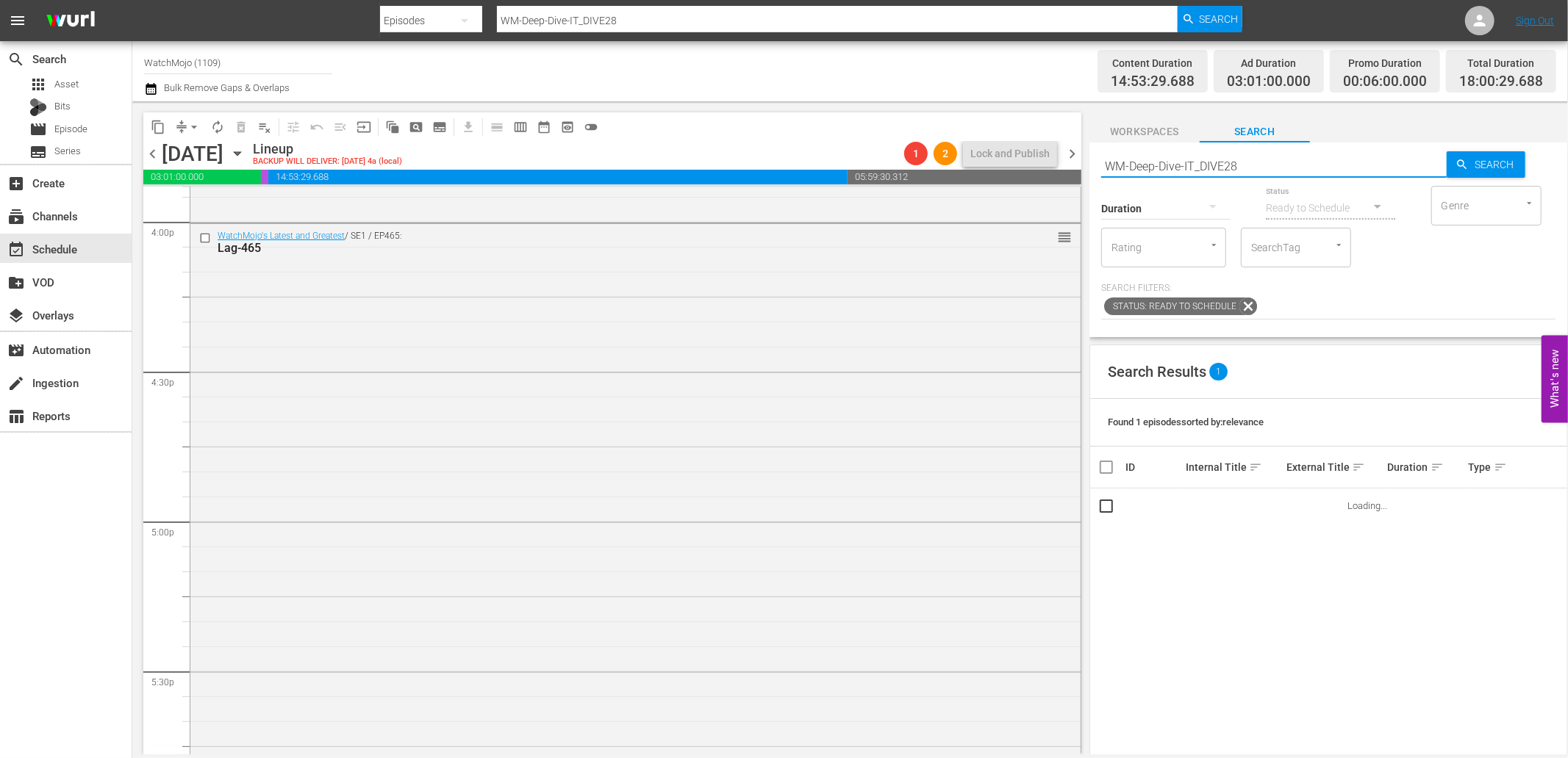
scroll to position [5060, 0]
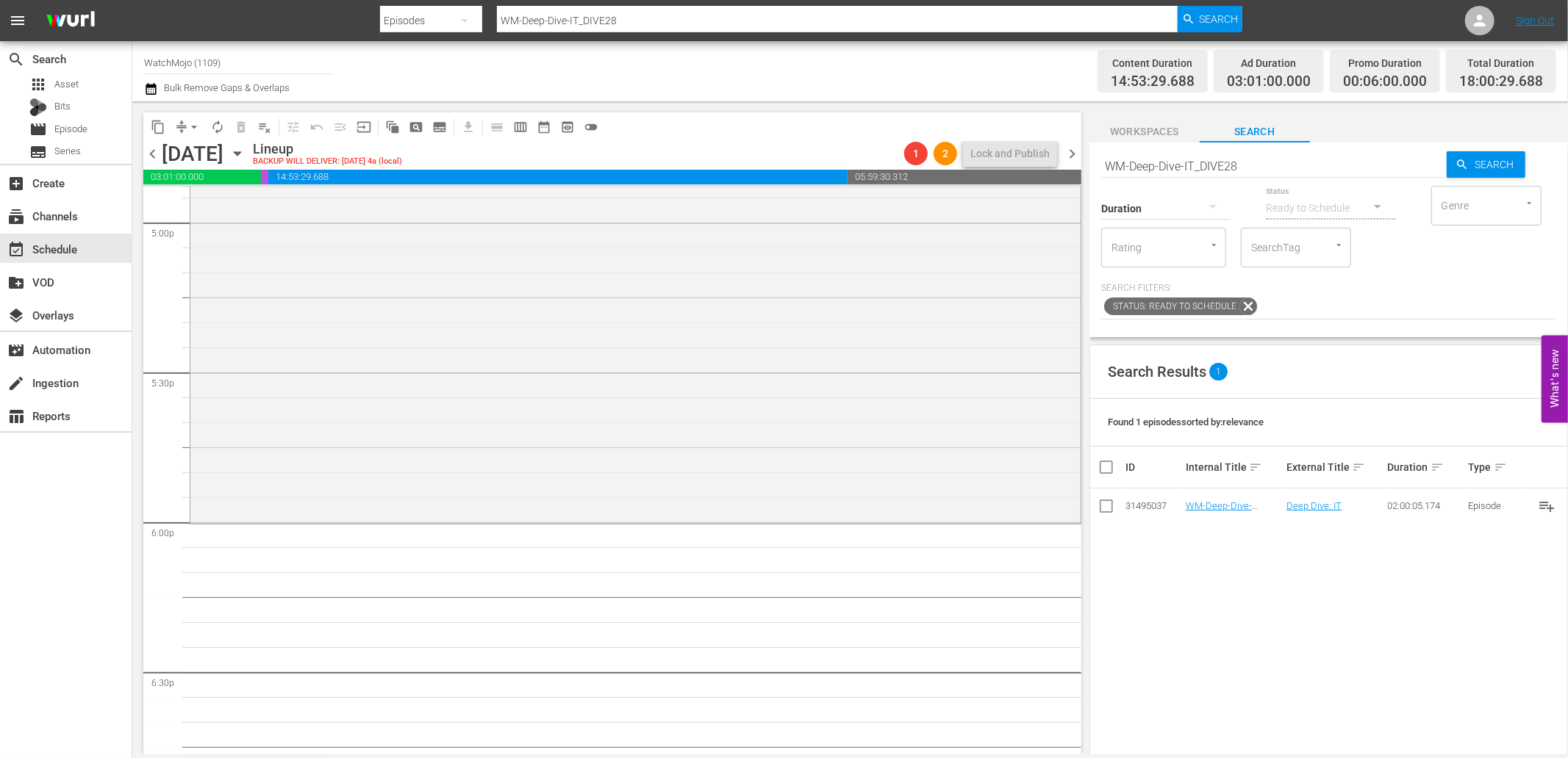
click at [1193, 515] on td "WM-Deep-Dive-IT_DIVE28" at bounding box center [1233, 506] width 100 height 36
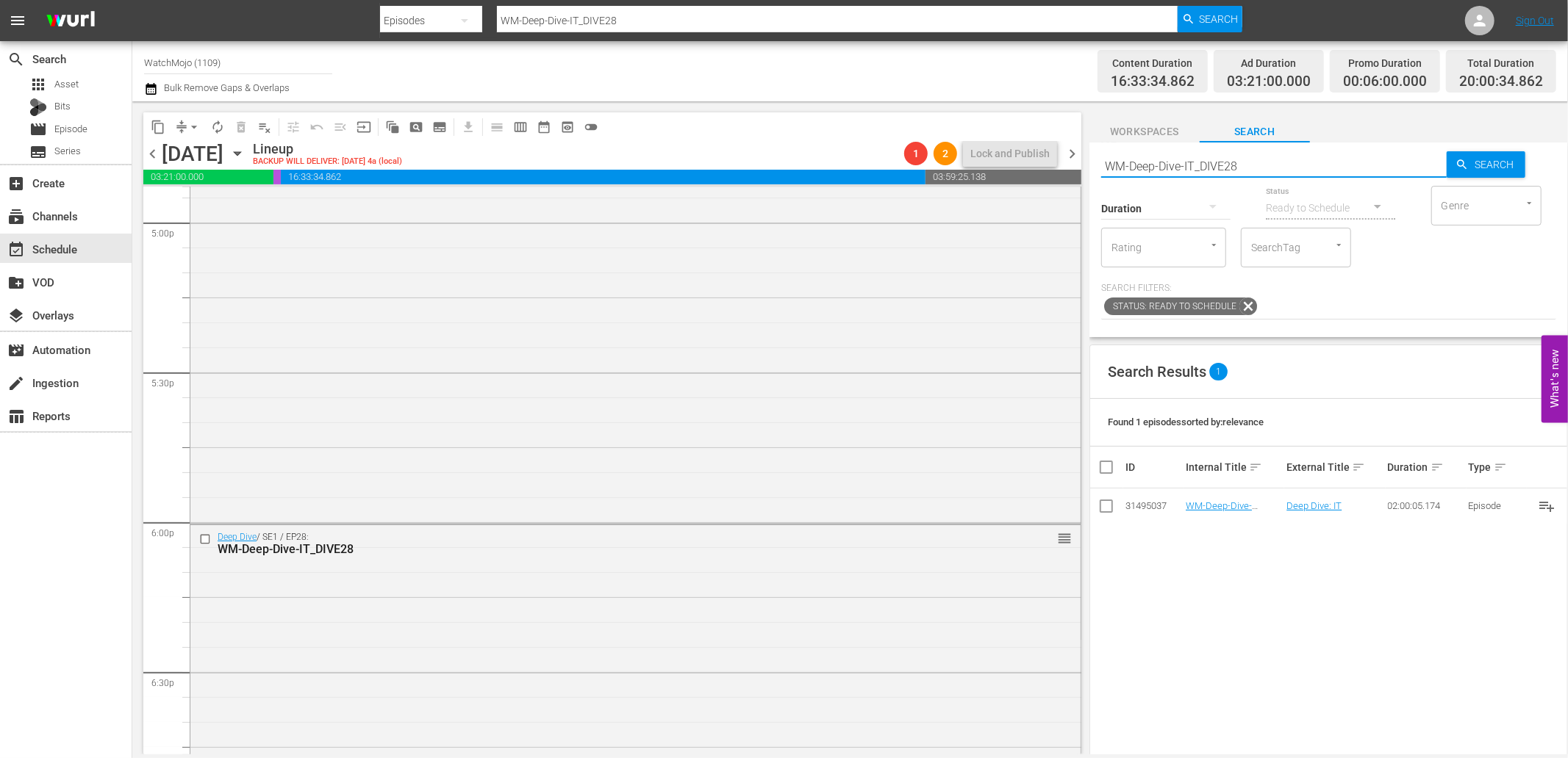
click at [1045, 154] on div "content_copy compress arrow_drop_down autorenew_outlined delete_forever_outline…" at bounding box center [850, 427] width 1435 height 653
paste input "Film-Top20-Horror-Movies-of-All-Time_T5W8J4"
type input "WM-Film-Top20-Horror-Movies-of-All-Time_T5W8J4"
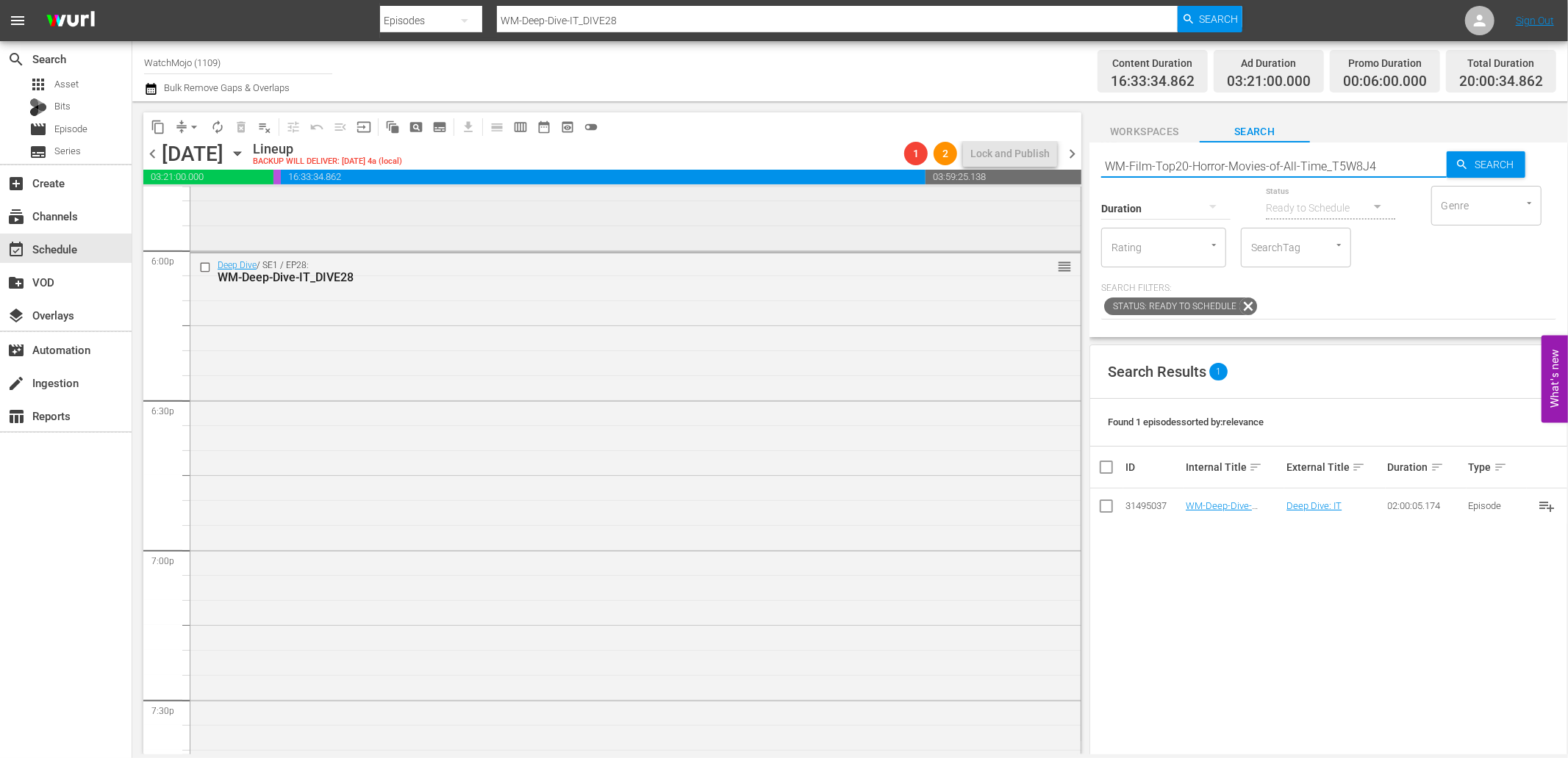
type input "WM-Film-Top20-Horror-Movies-of-All-Time_T5W8J4"
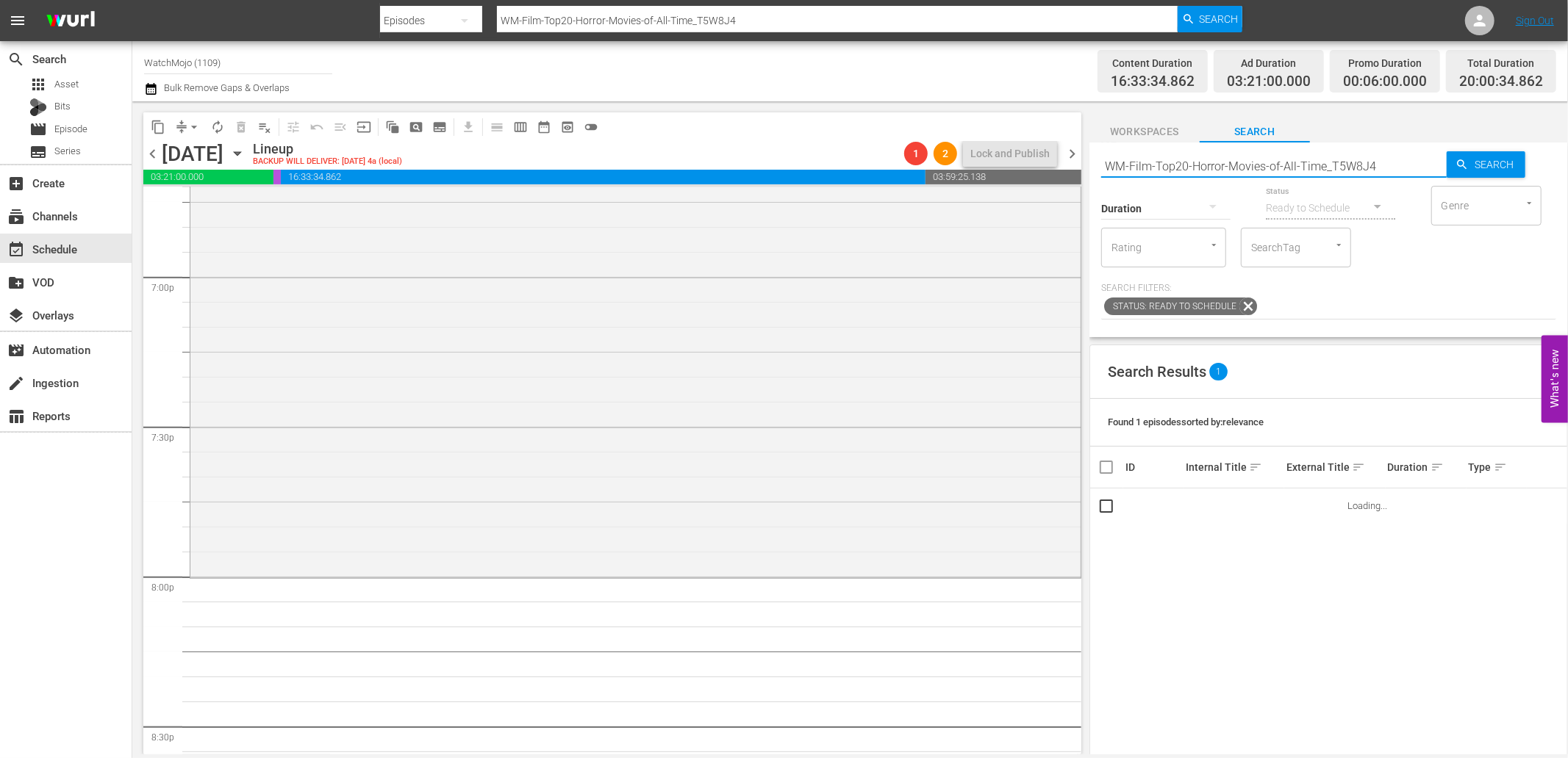
scroll to position [5714, 0]
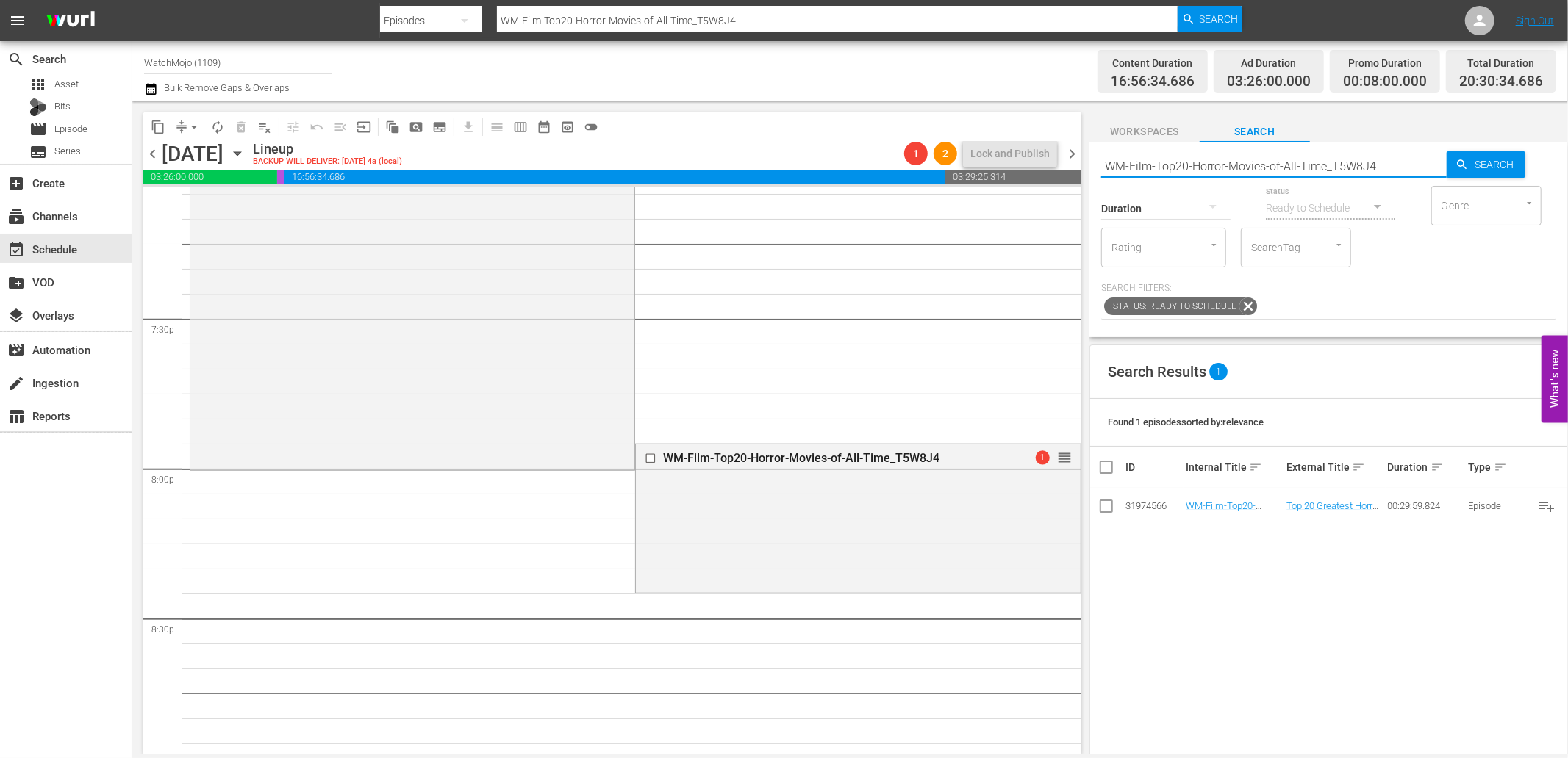
drag, startPoint x: 1387, startPoint y: 167, endPoint x: 1053, endPoint y: 174, distance: 334.1
click at [1053, 174] on div "content_copy compress arrow_drop_down autorenew_outlined delete_forever_outline…" at bounding box center [850, 427] width 1435 height 653
paste input "-20-Worst-Horror-Movie-Remakes_T5U2D3"
type input "WM-Film-Top-20-Worst-Horror-Movie-Remakes_T5U2D3"
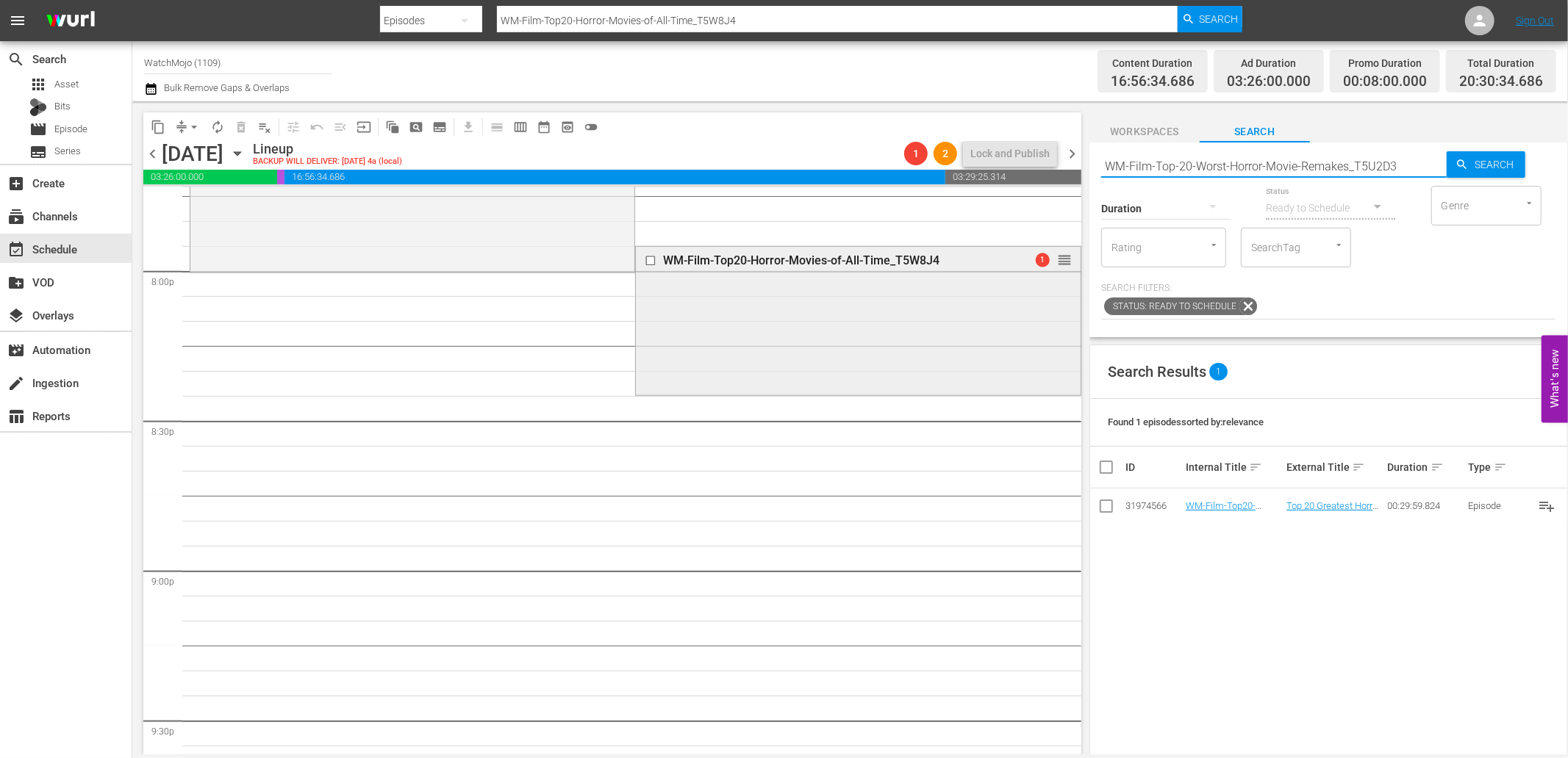
scroll to position [5985, 0]
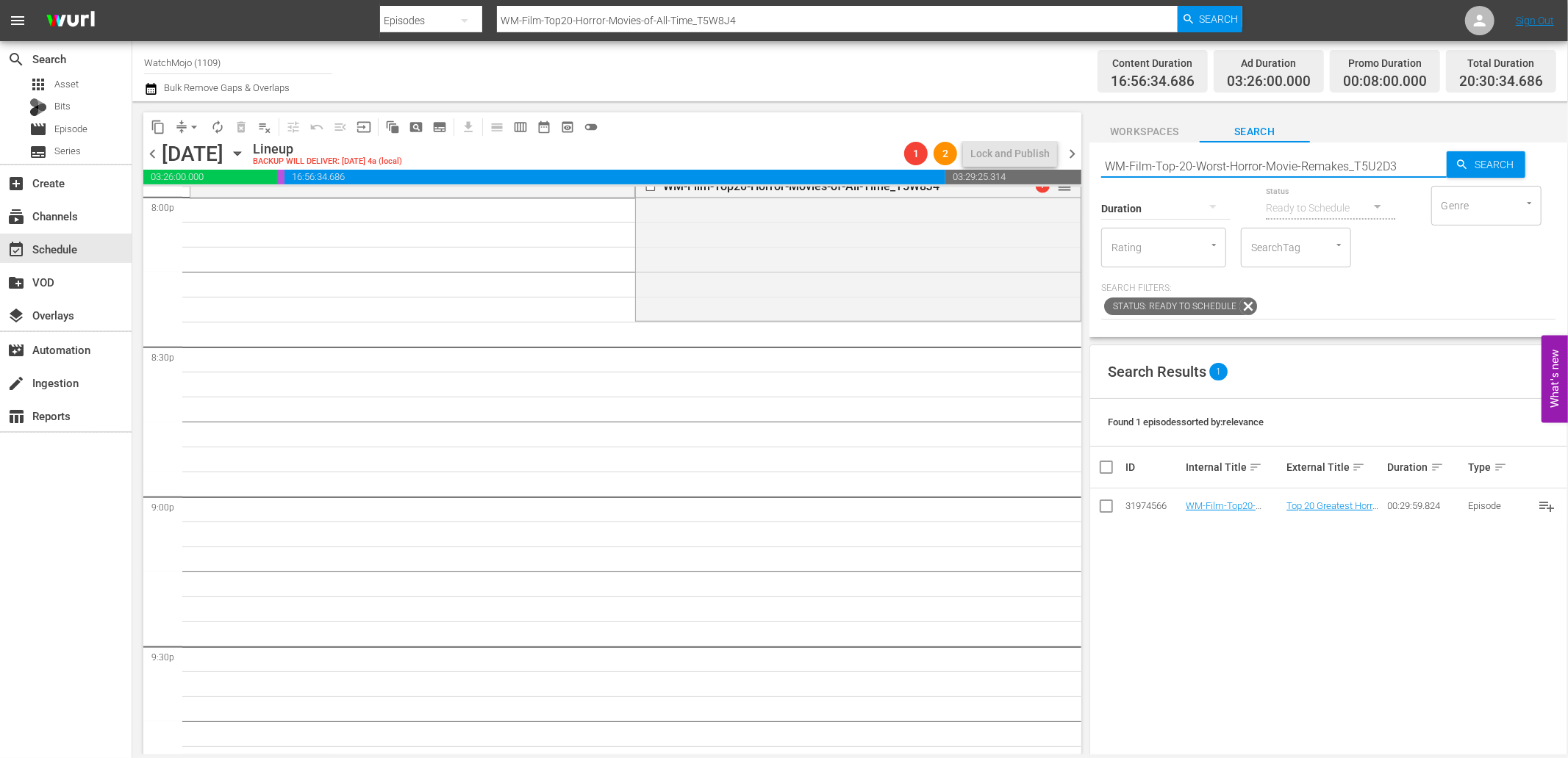
type input "WM-Film-Top-20-Worst-Horror-Movie-Remakes_T5U2D3"
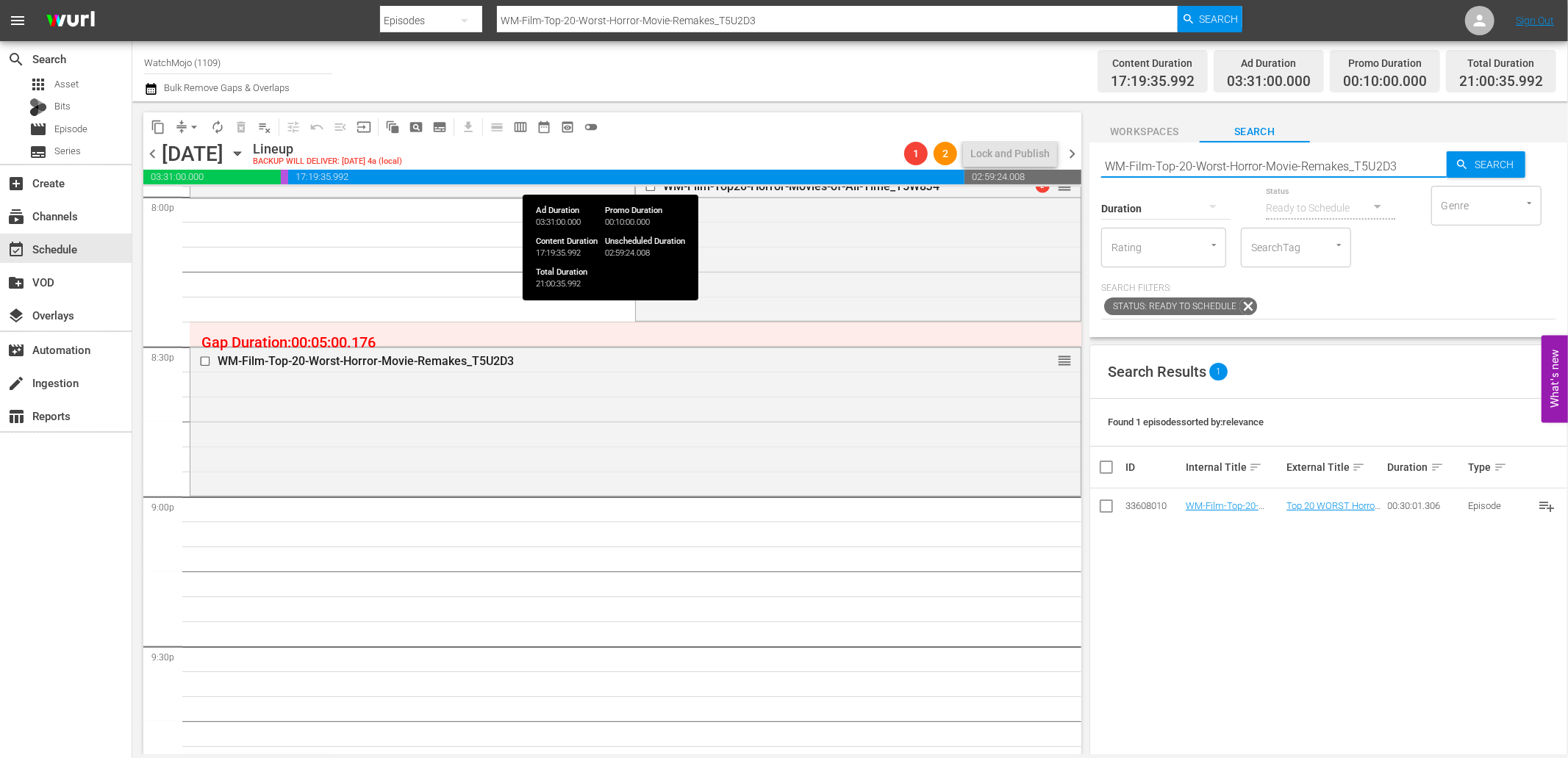
drag, startPoint x: 1414, startPoint y: 157, endPoint x: 1051, endPoint y: 180, distance: 363.7
click at [1051, 180] on div "content_copy compress arrow_drop_down autorenew_outlined delete_forever_outline…" at bounding box center [850, 427] width 1435 height 653
paste input "s-Century-So-Far_K5U2C4"
type input "WM-Film-Top-20-Worst-Horror-Movies-Century-So-Far_K5U2C4"
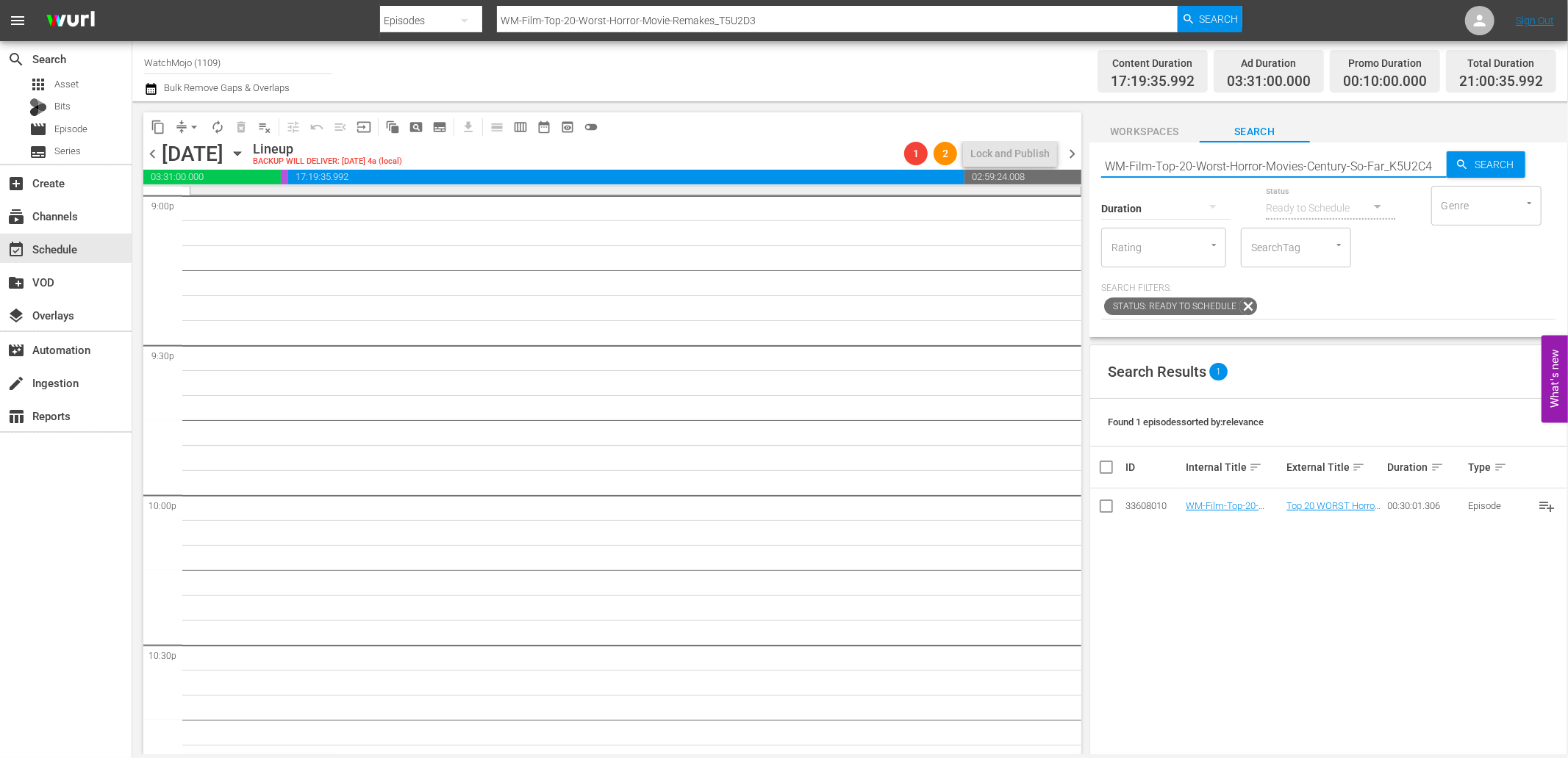
type input "WM-Film-Top-20-Worst-Horror-Movies-Century-So-Far_K5U2C4"
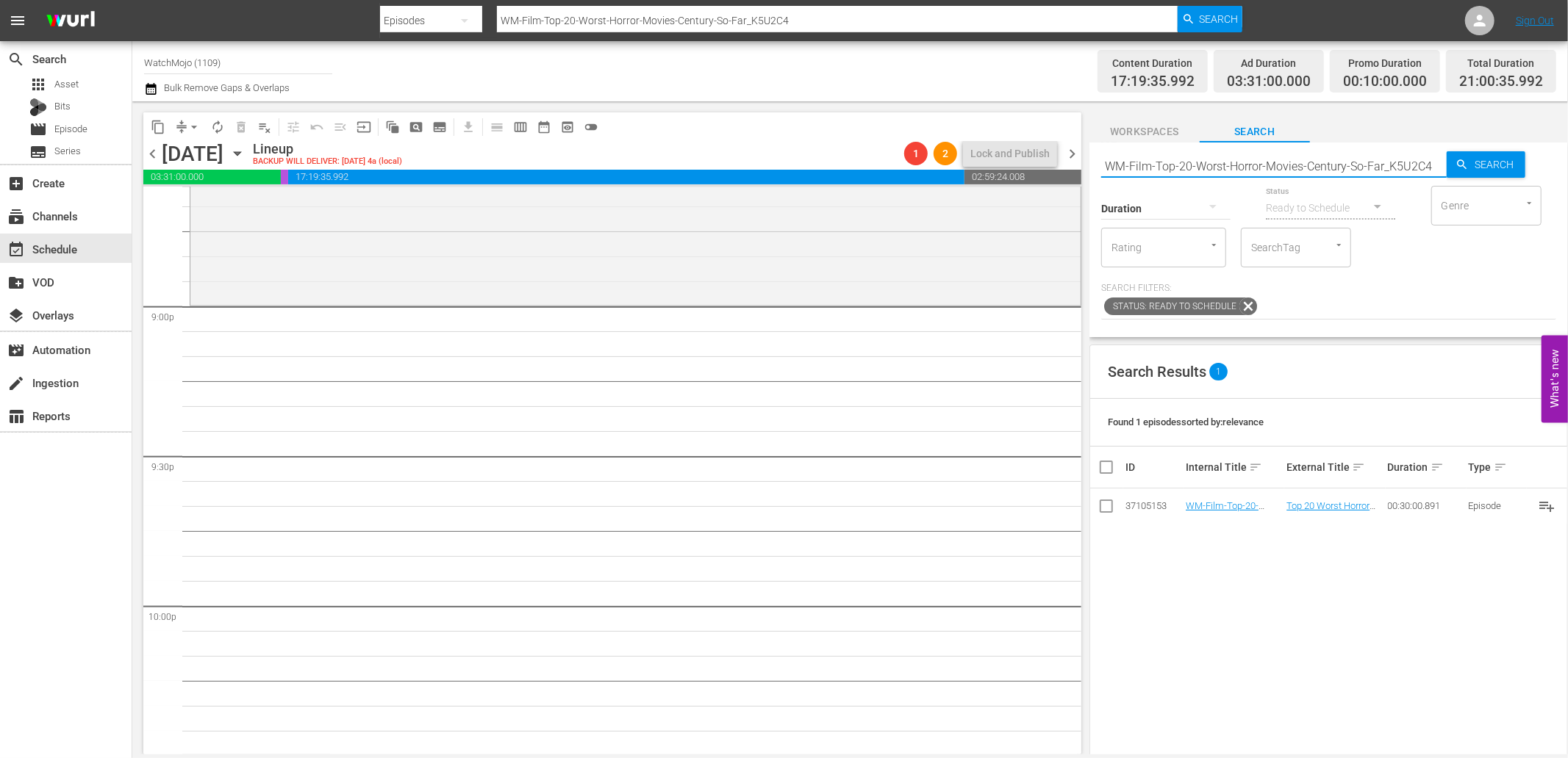
scroll to position [6149, 0]
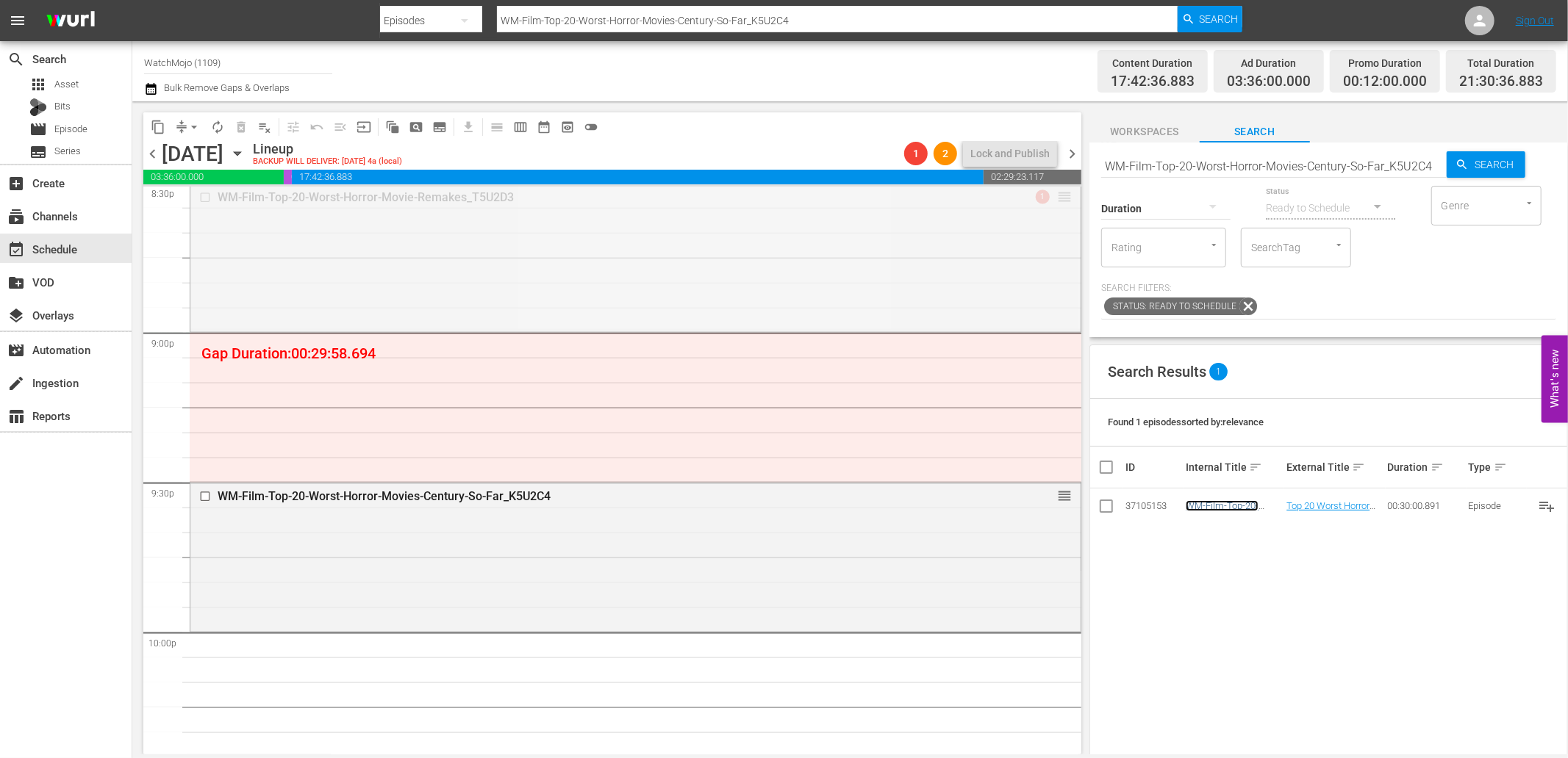
drag, startPoint x: 1048, startPoint y: 195, endPoint x: 1004, endPoint y: 338, distance: 149.6
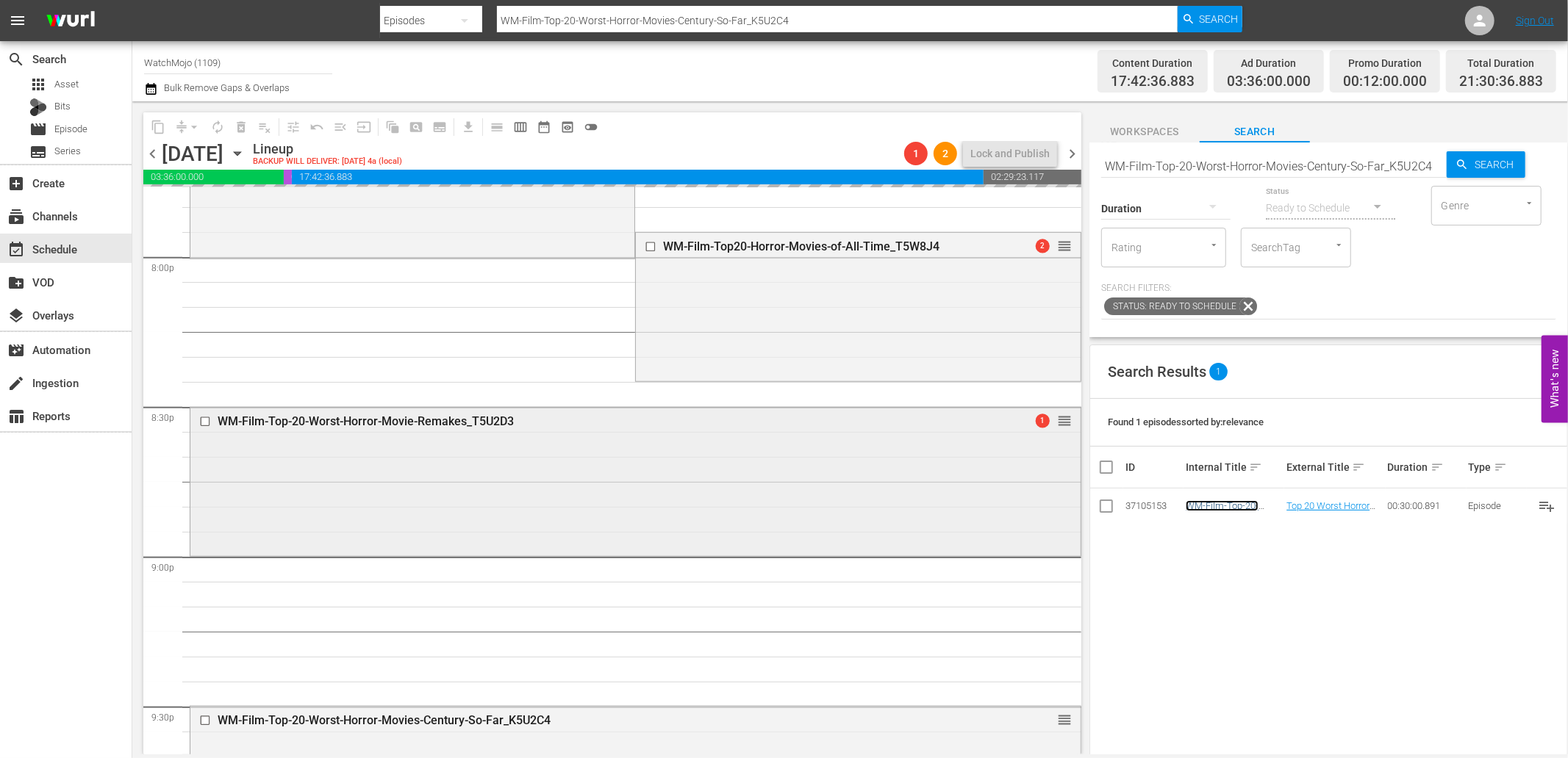
scroll to position [5878, 0]
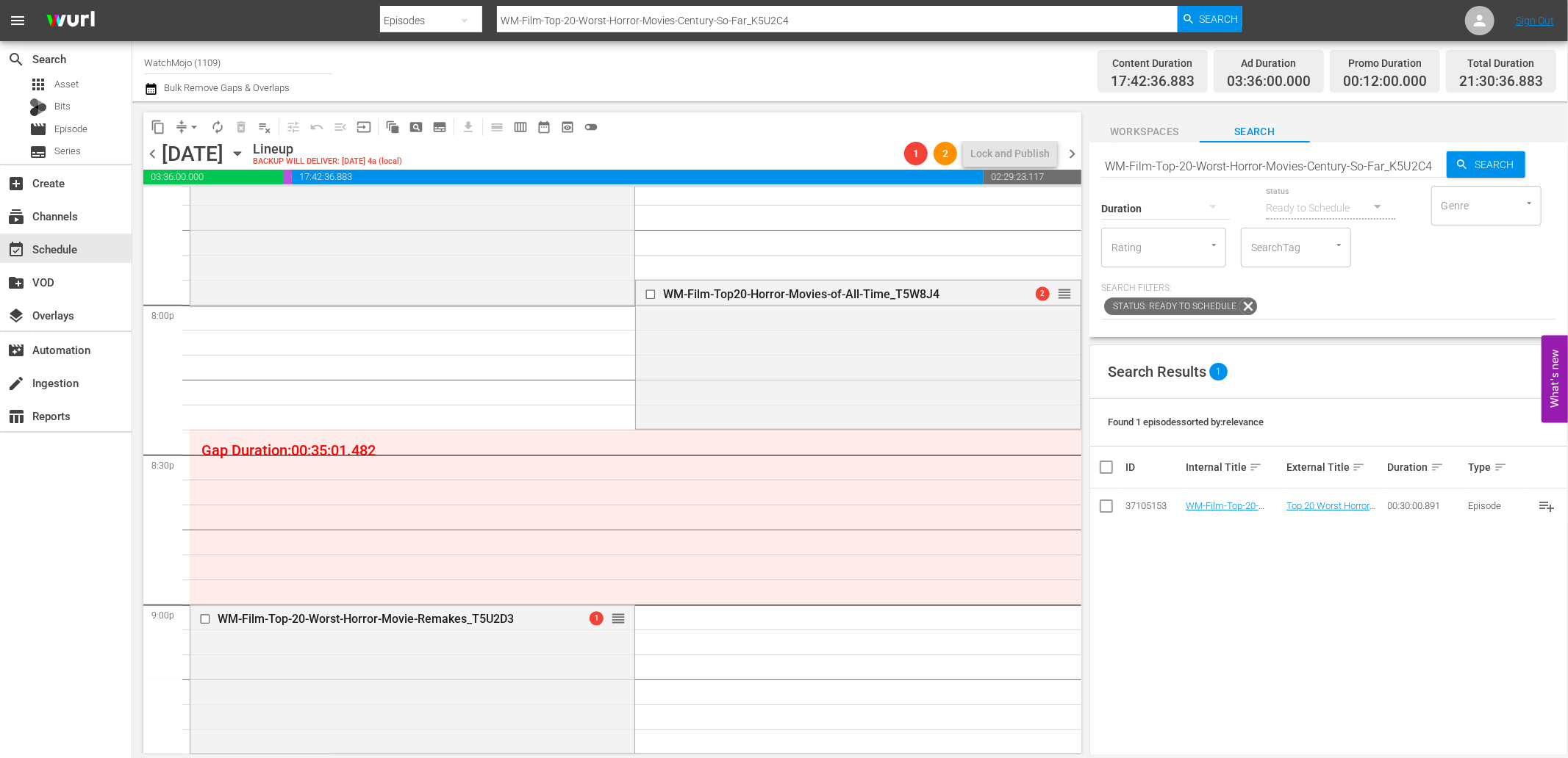
click at [1271, 167] on input "WM-Film-Top-20-Worst-Horror-Movies-Century-So-Far_K5U2C4" at bounding box center [1273, 166] width 346 height 36
paste input "20-Scariest-Horror-Movies-On-Netflix_M9L5A6"
type input "WM-Film-Top20-Scariest-Horror-Movies-On-Netflix_M9L5A6"
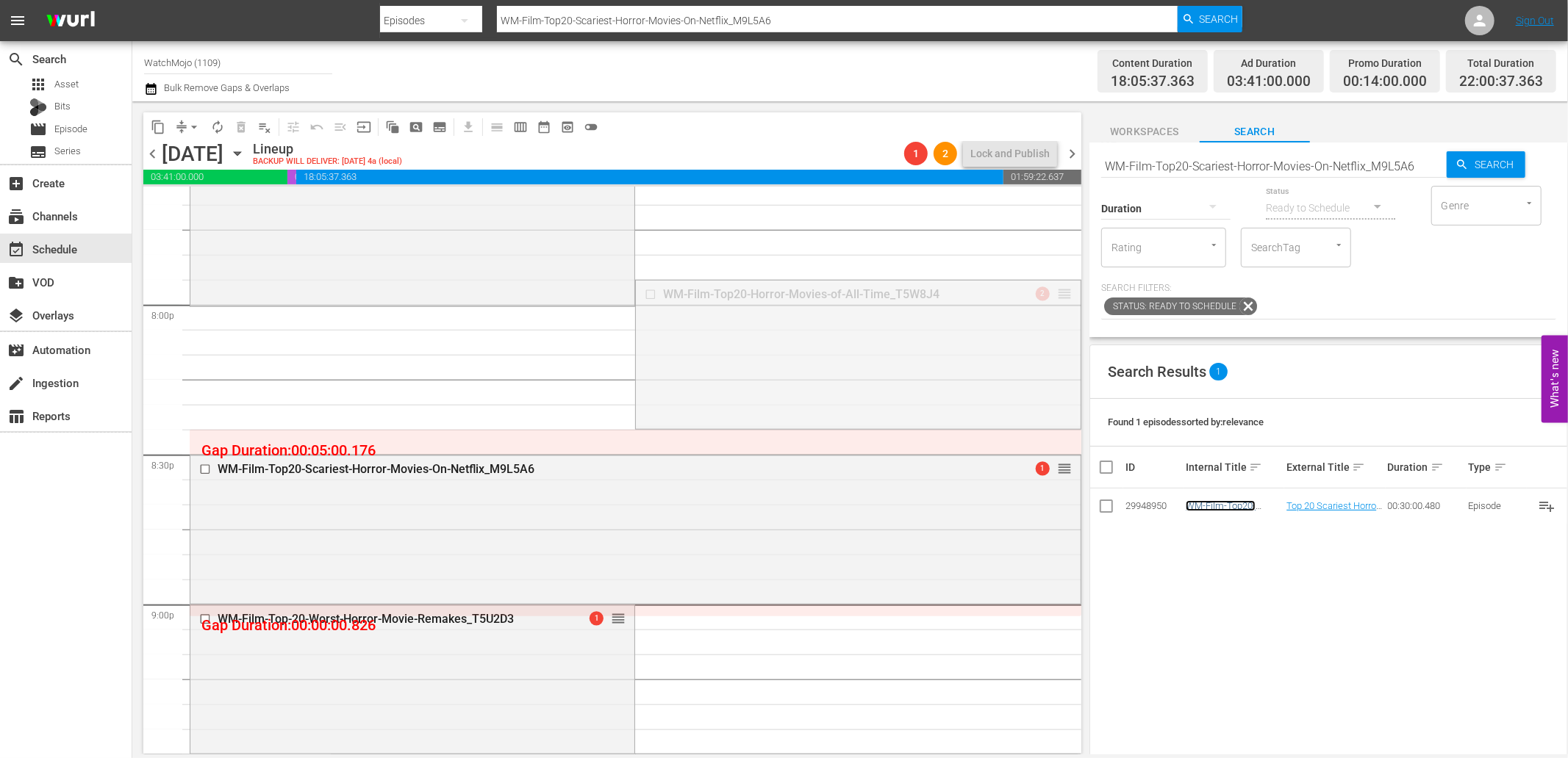
drag, startPoint x: 1059, startPoint y: 296, endPoint x: 1047, endPoint y: 315, distance: 22.5
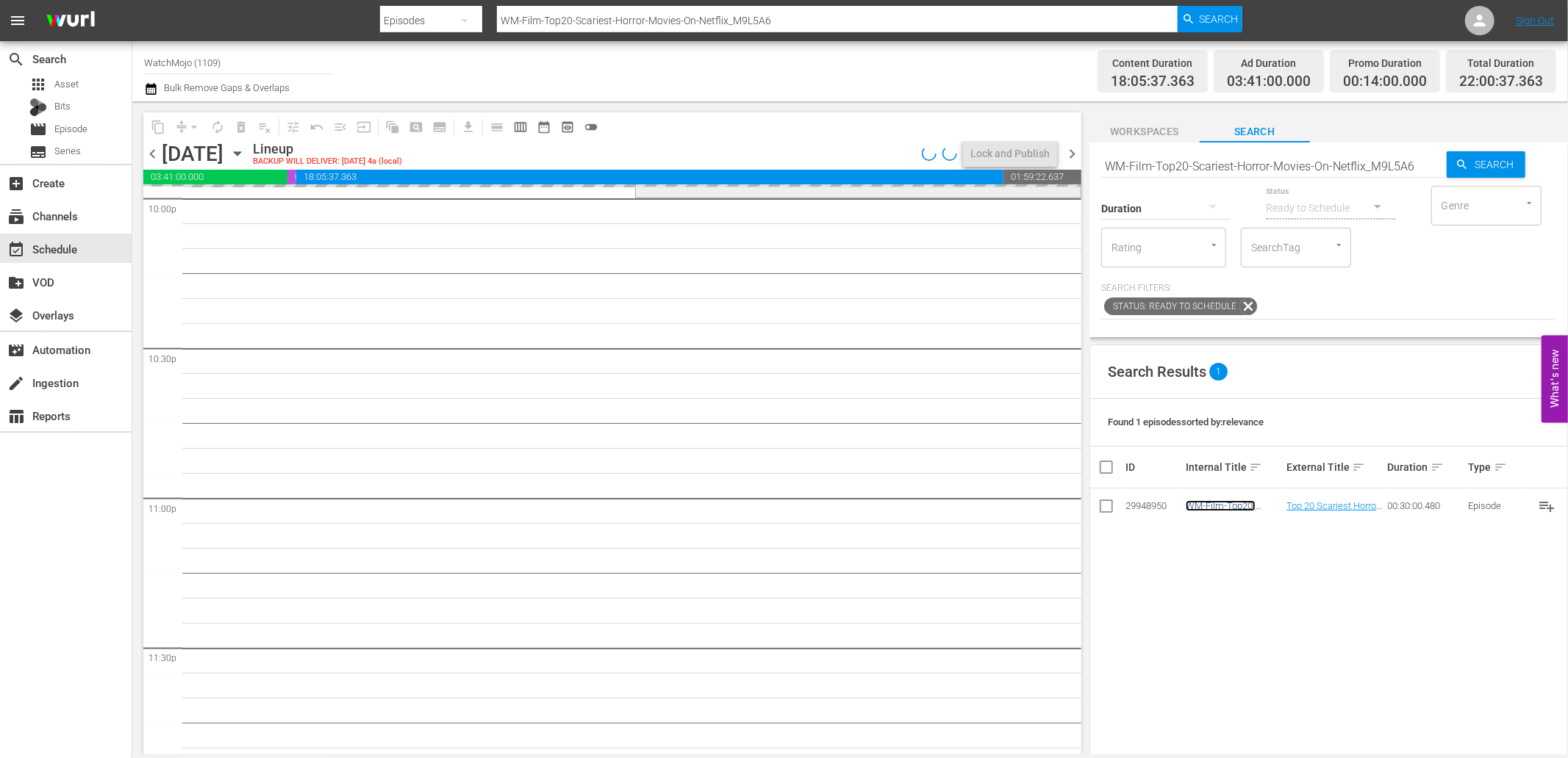
scroll to position [6355, 0]
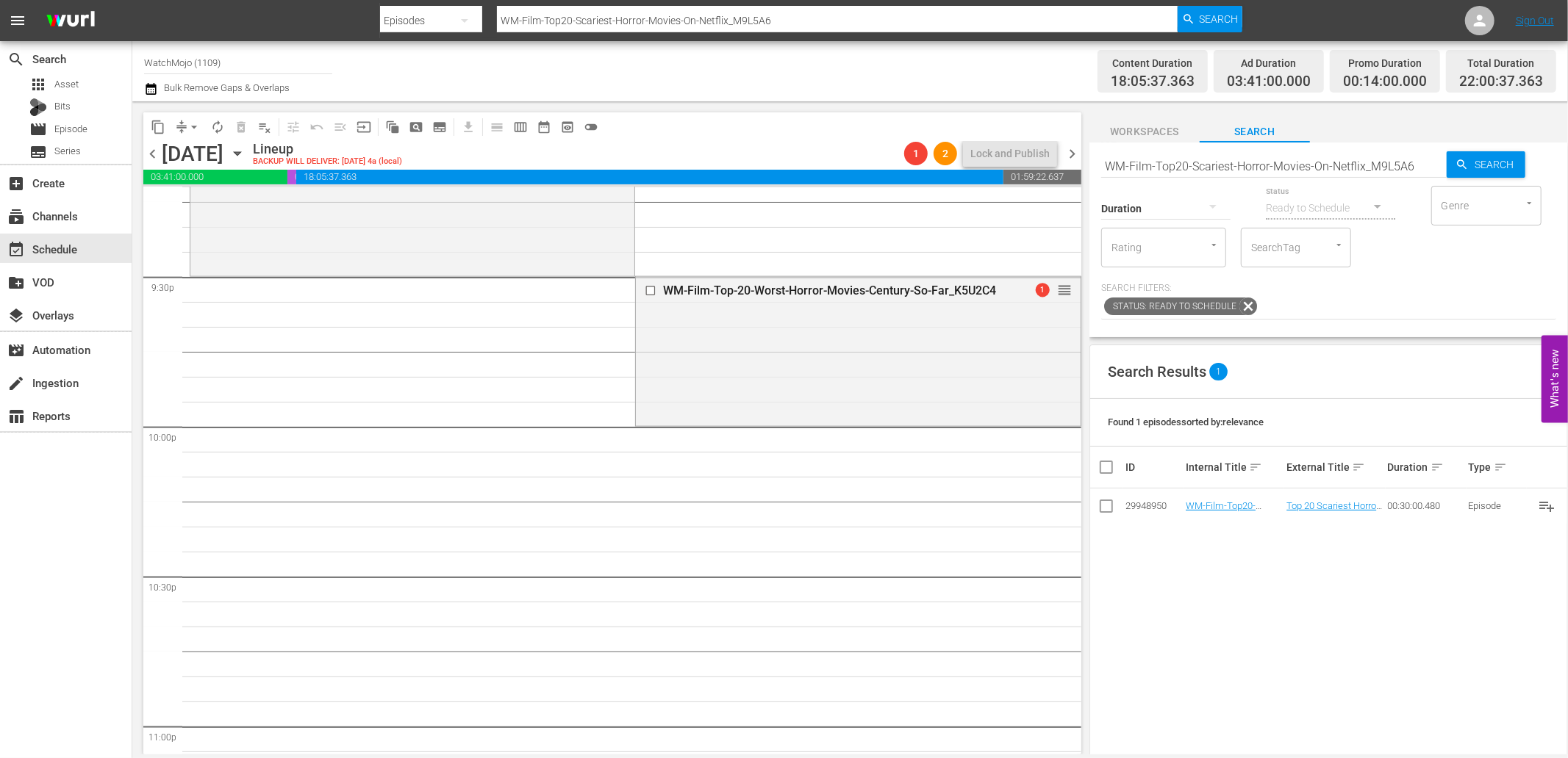
click at [1406, 172] on input "WM-Film-Top20-Scariest-Horror-Movies-On-Netflix_M9L5A6" at bounding box center [1273, 166] width 346 height 36
paste input "Lag-352 (Horror)"
type input "Lag-352 (Horror)"
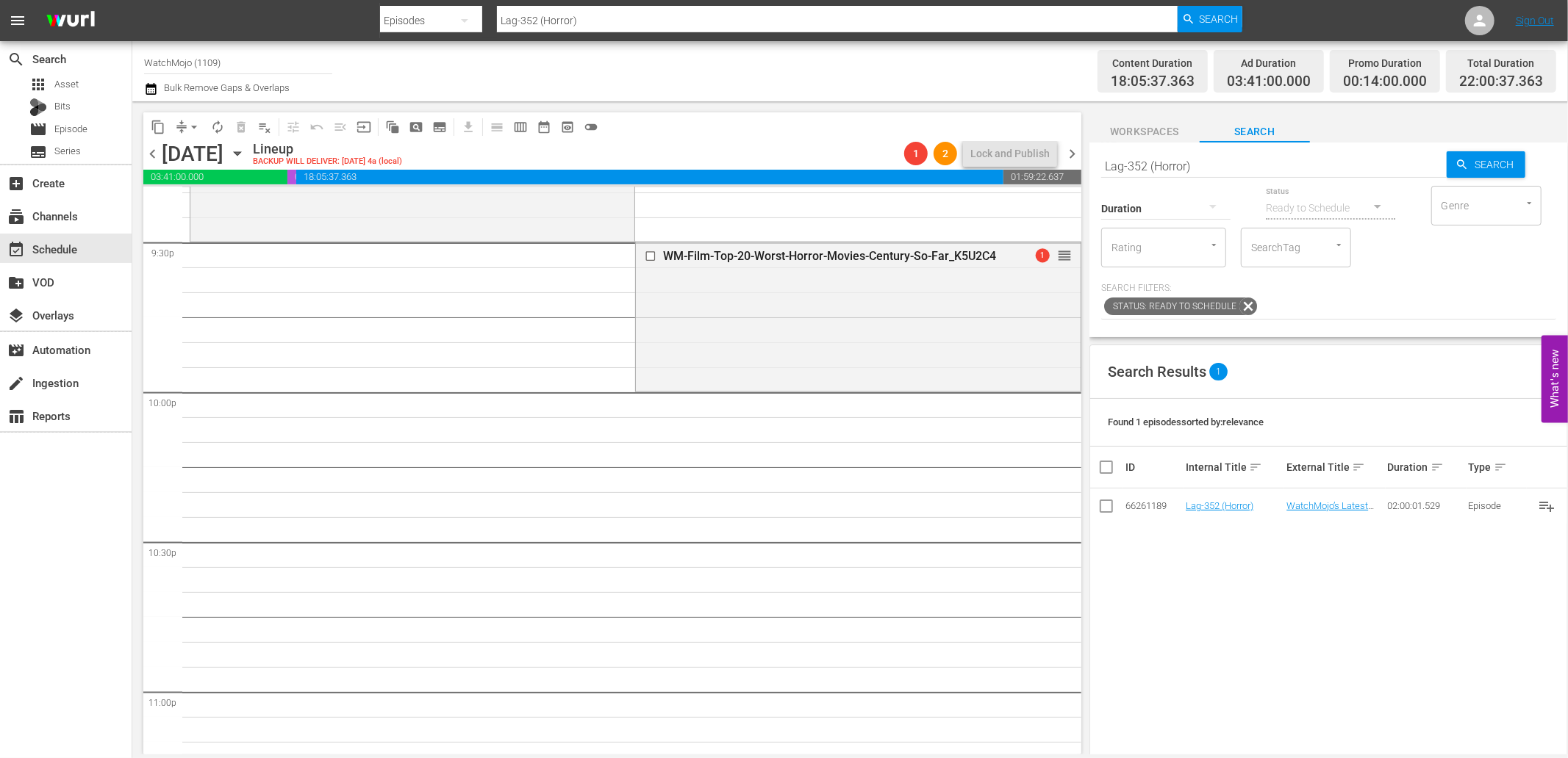
scroll to position [6409, 0]
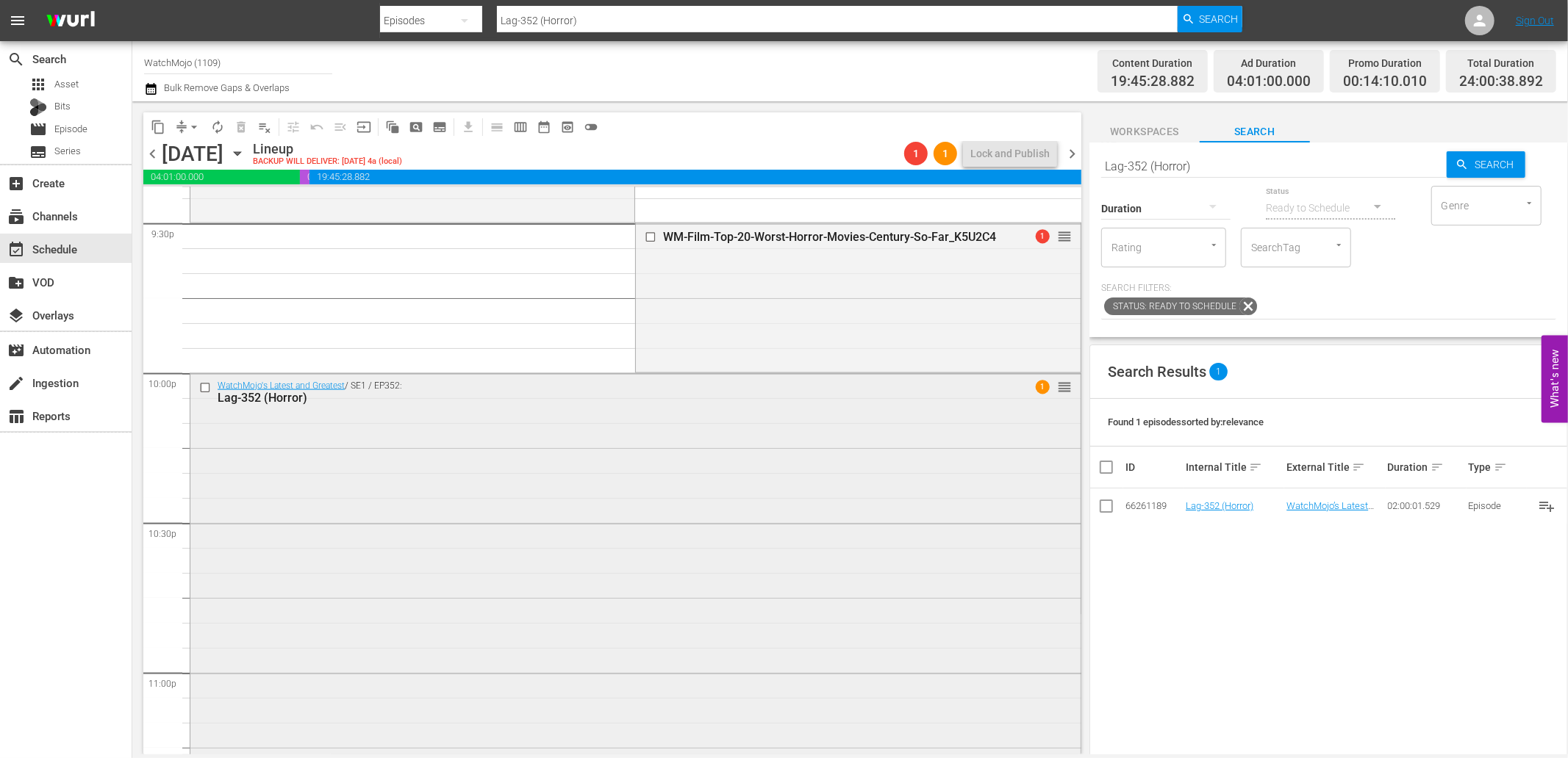
click at [331, 476] on div "WatchMojo's Latest and Greatest / SE1 / EP352: Lag-352 (Horror) 1 reorder" at bounding box center [636, 671] width 890 height 595
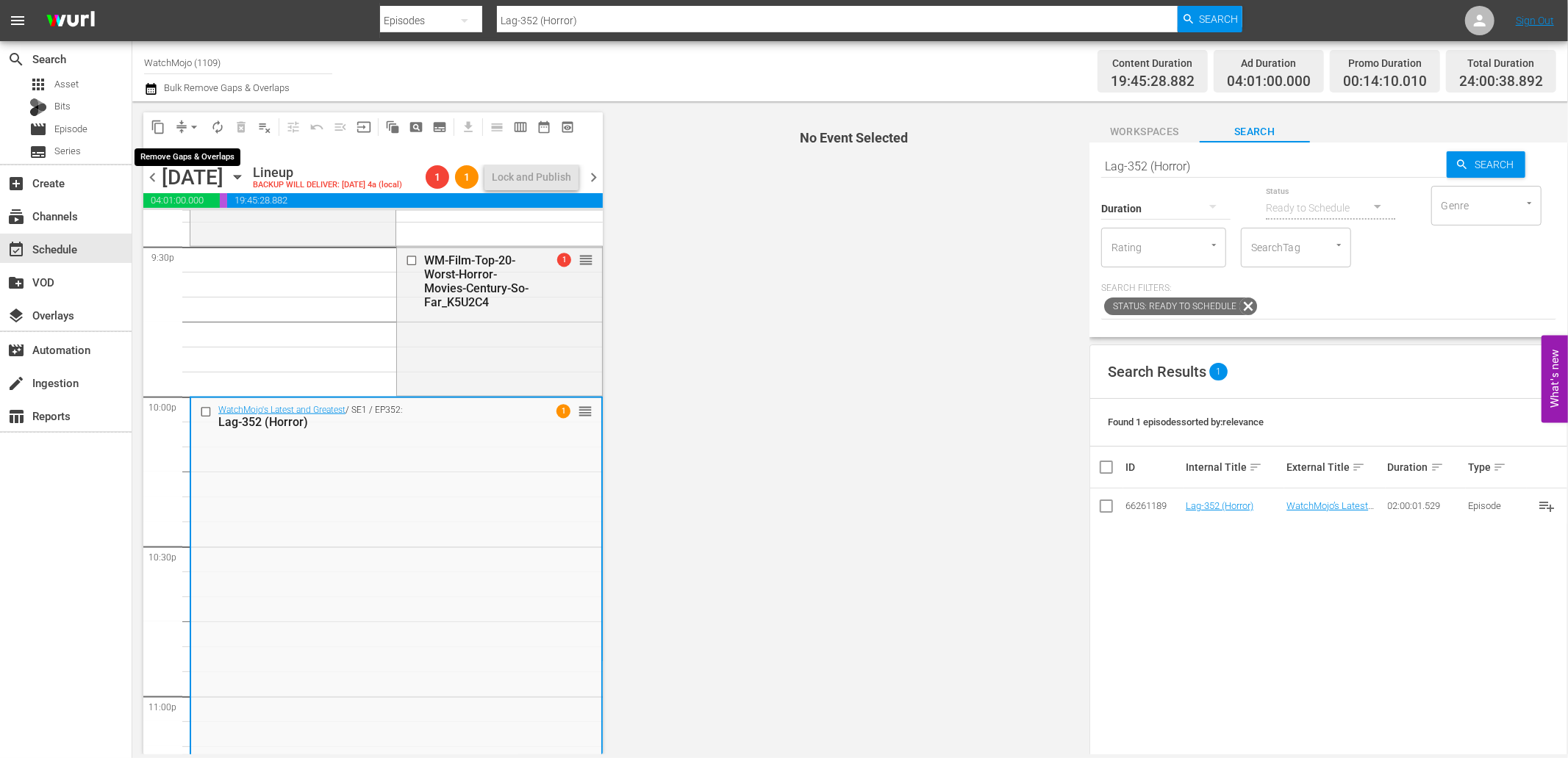
click at [191, 127] on span "arrow_drop_down" at bounding box center [194, 128] width 15 height 15
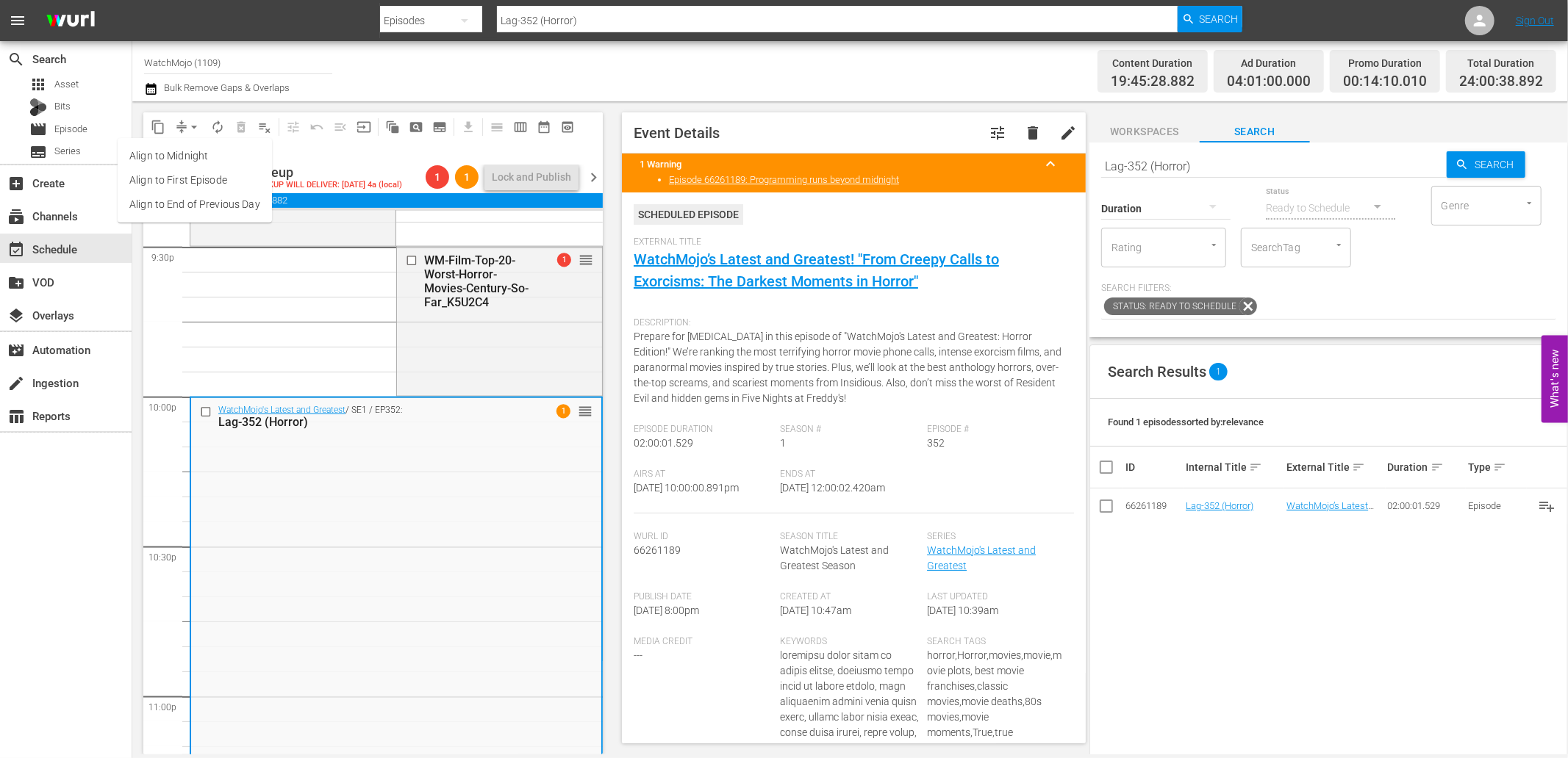
click at [201, 152] on li "Align to Midnight" at bounding box center [195, 156] width 154 height 24
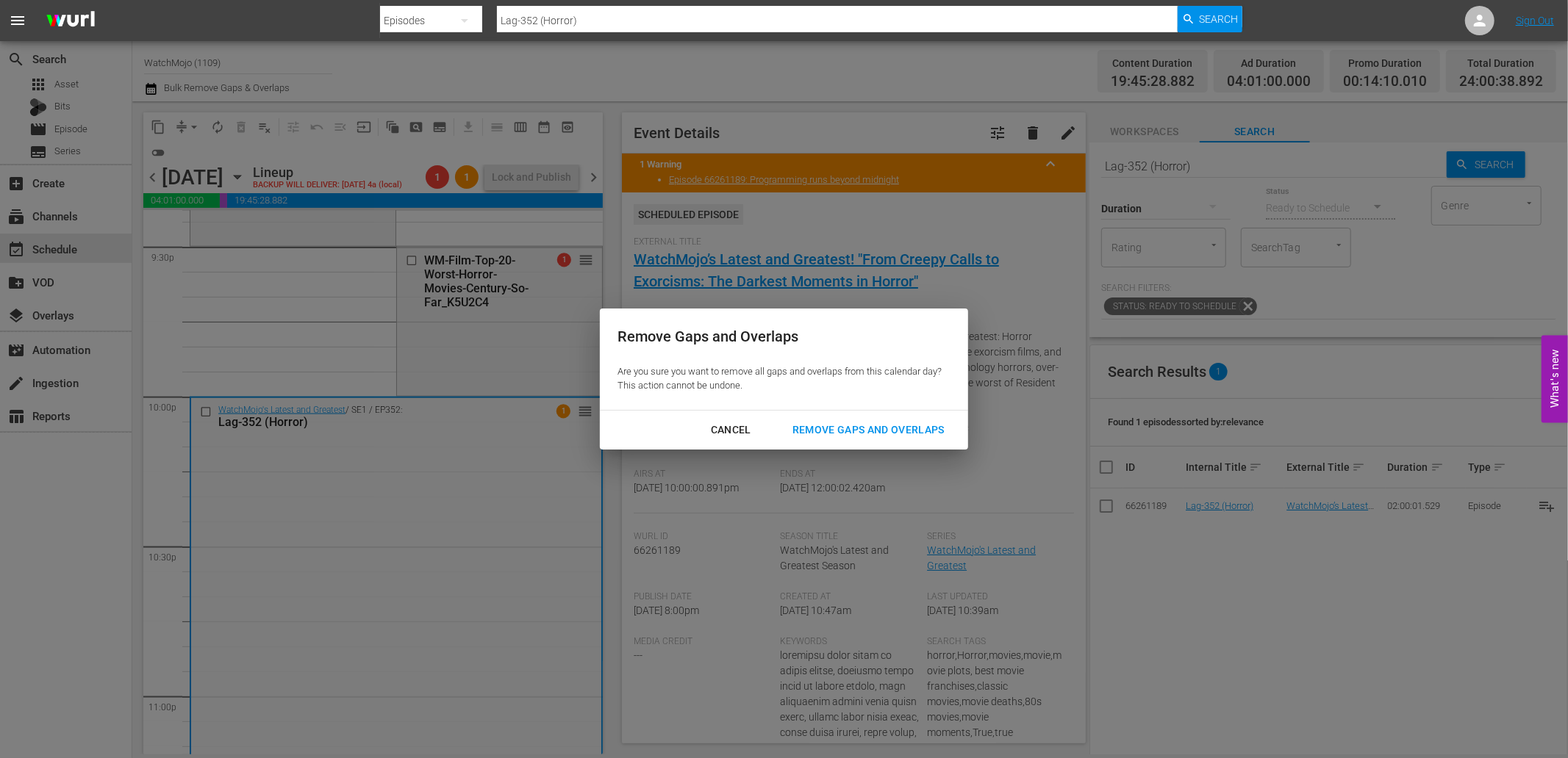
click at [863, 423] on div "Remove Gaps and Overlaps" at bounding box center [869, 430] width 176 height 18
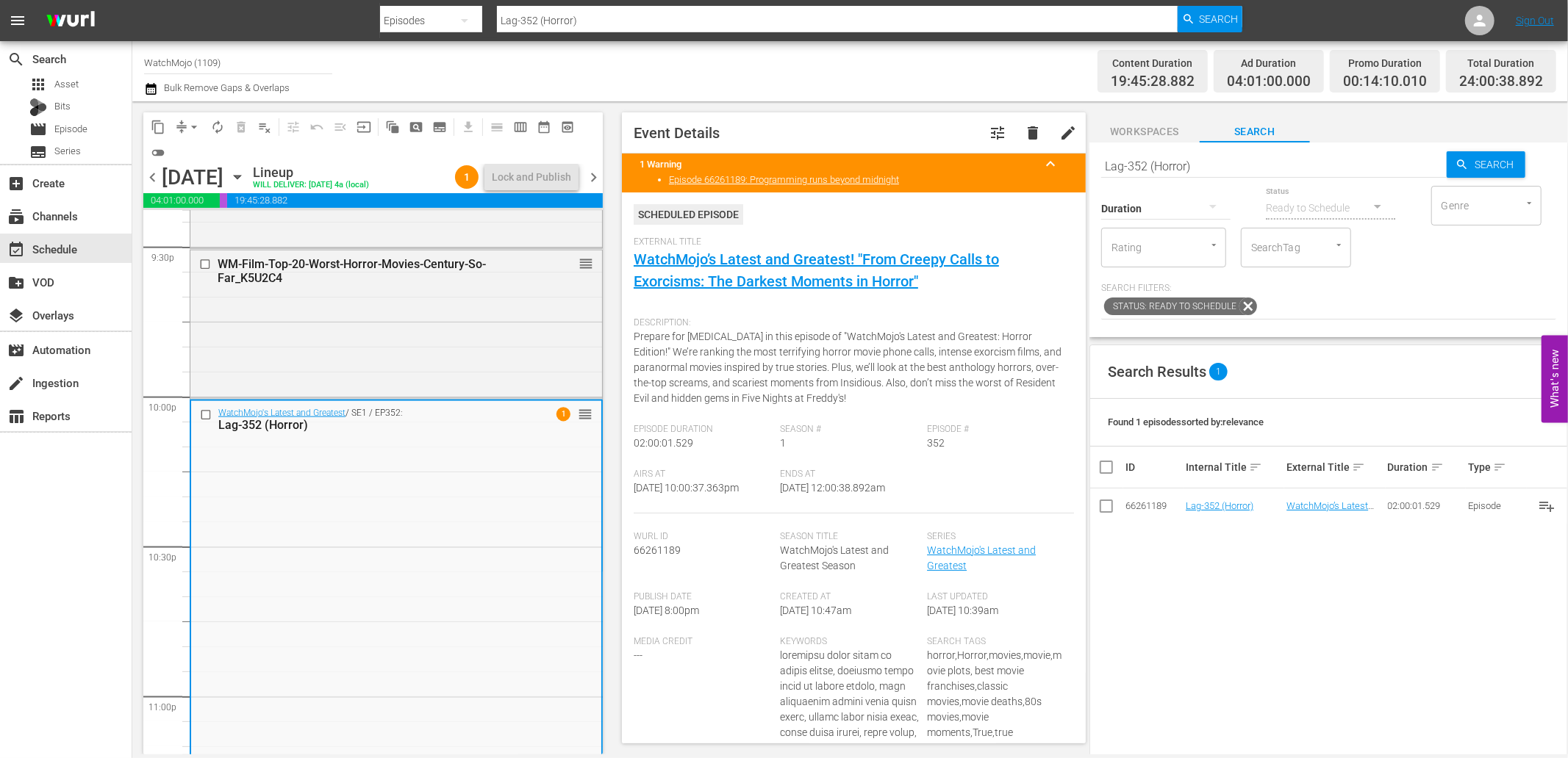
click at [593, 172] on span "chevron_right" at bounding box center [593, 177] width 18 height 18
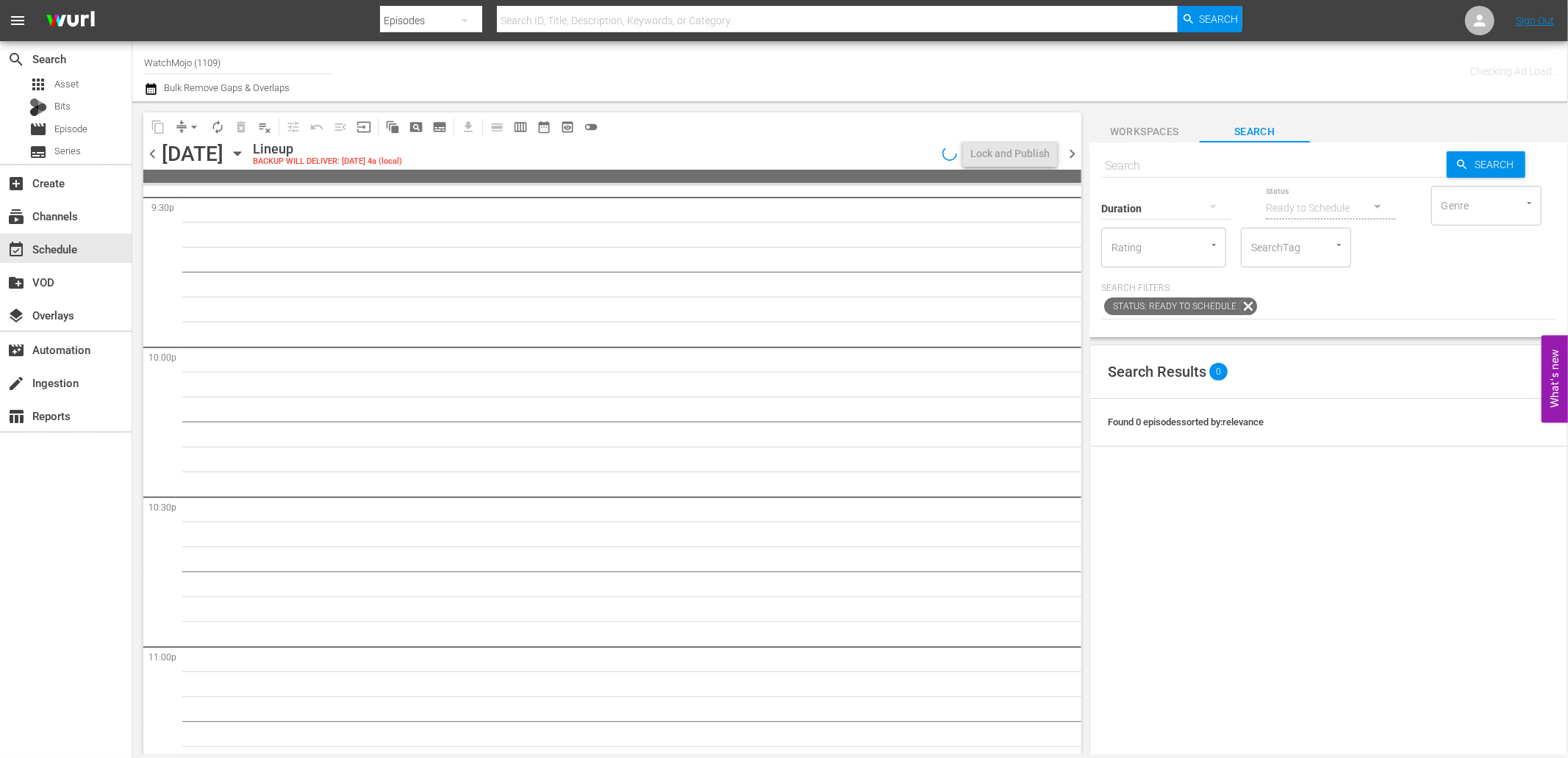
scroll to position [6409, 0]
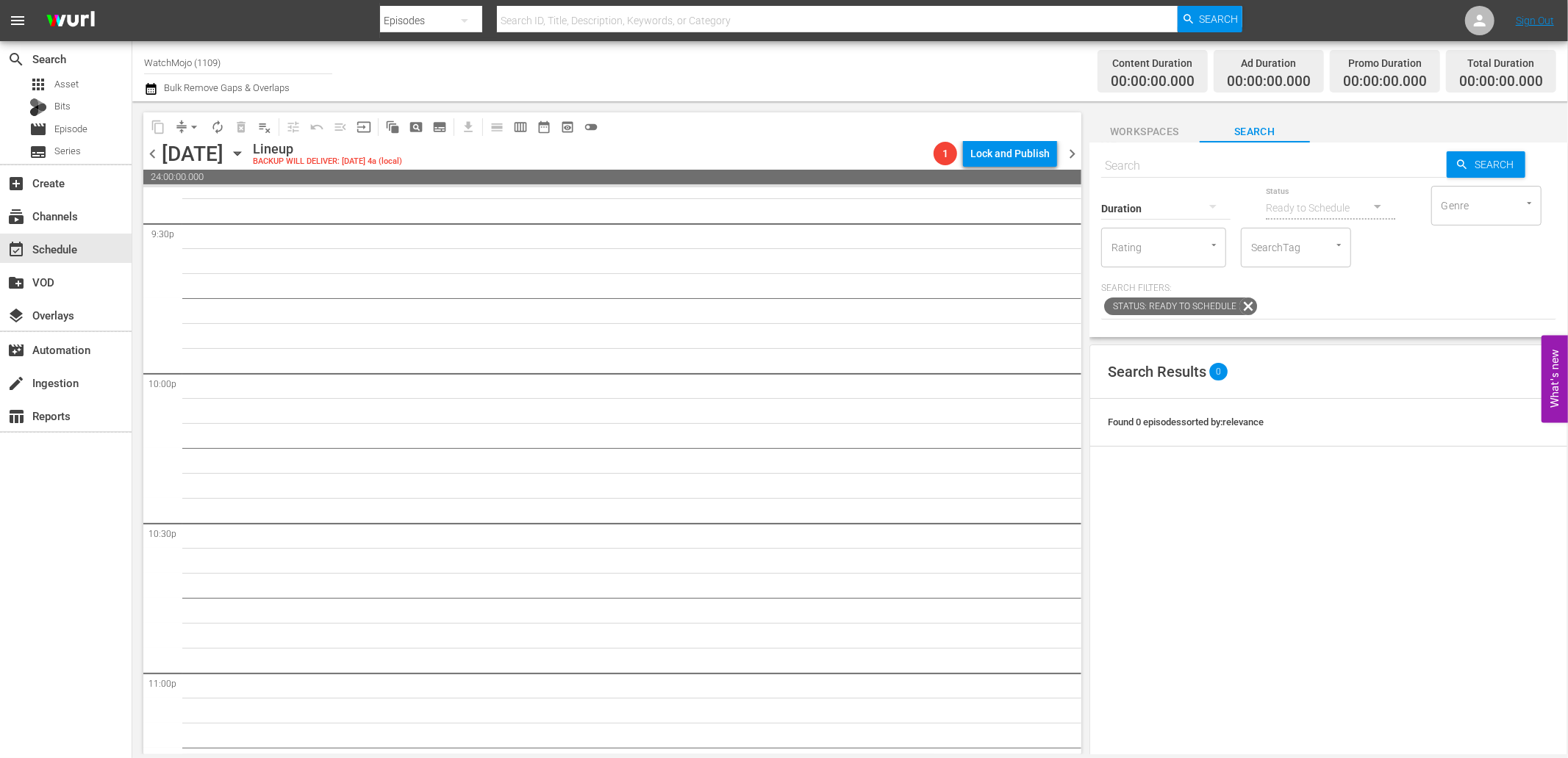
click at [1153, 165] on input "text" at bounding box center [1273, 166] width 346 height 36
paste input "Lag-355 (Horror)"
type input "Lag-355 (Horror)"
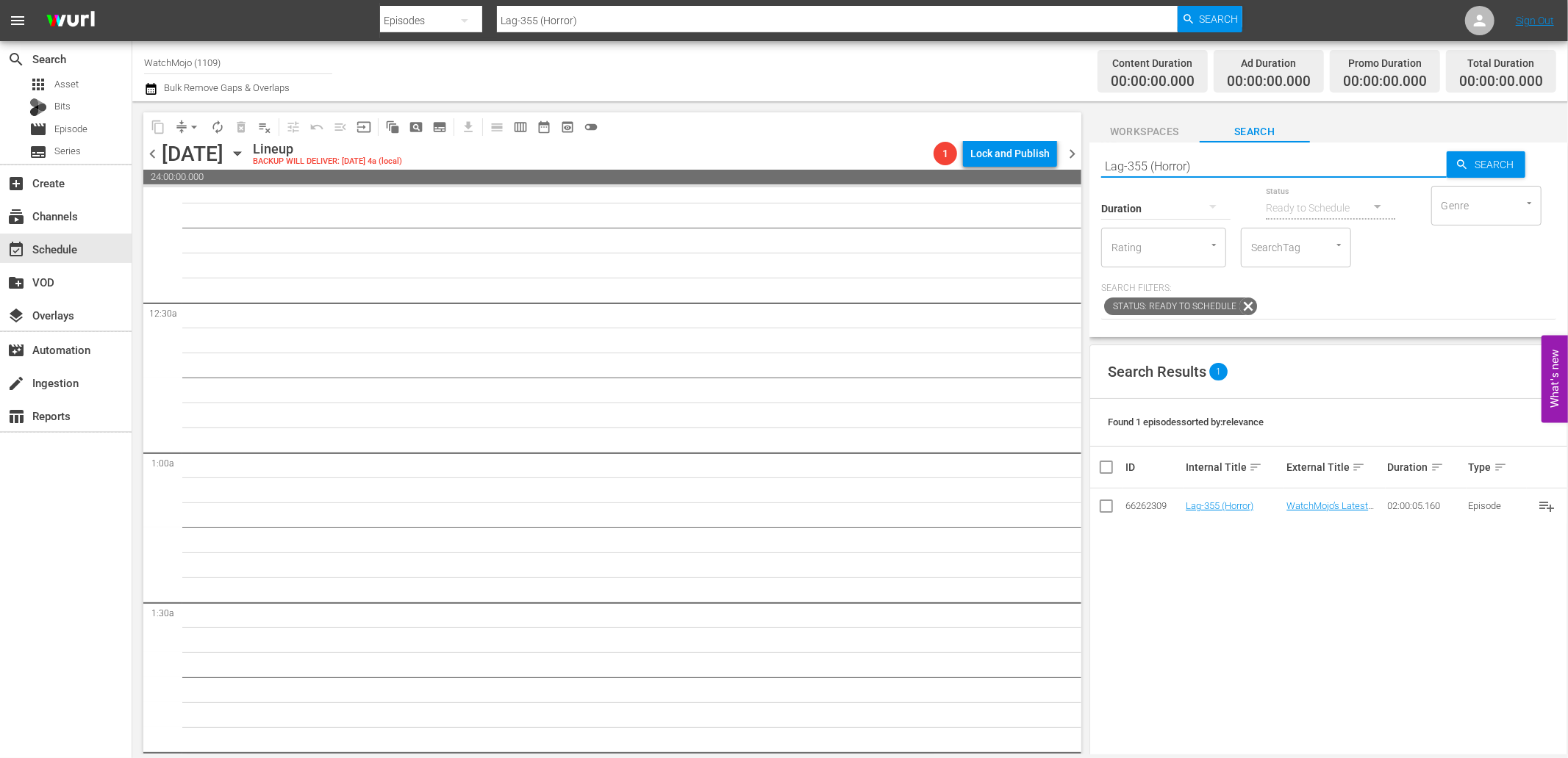
scroll to position [0, 0]
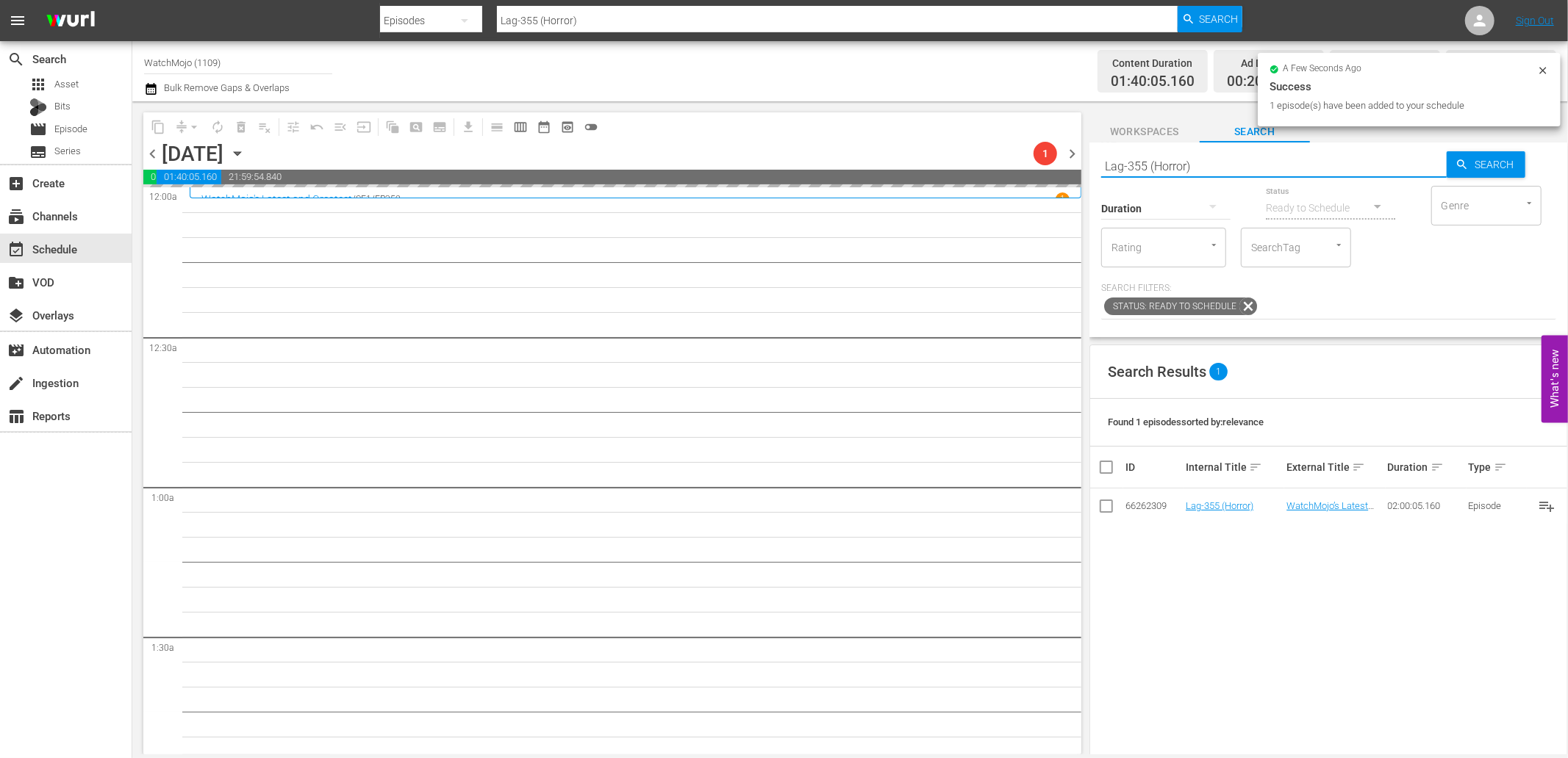
drag, startPoint x: 1280, startPoint y: 159, endPoint x: 1057, endPoint y: 152, distance: 223.1
click at [1057, 152] on div "content_copy compress arrow_drop_down autorenew_outlined delete_forever_outline…" at bounding box center [850, 427] width 1435 height 653
paste input "WM-Film-Top-20-Haunted-Houses-in-Movies_Q0P3U7"
type input "WM-Film-Top-20-Haunted-Houses-in-Movies_Q0P3U7"
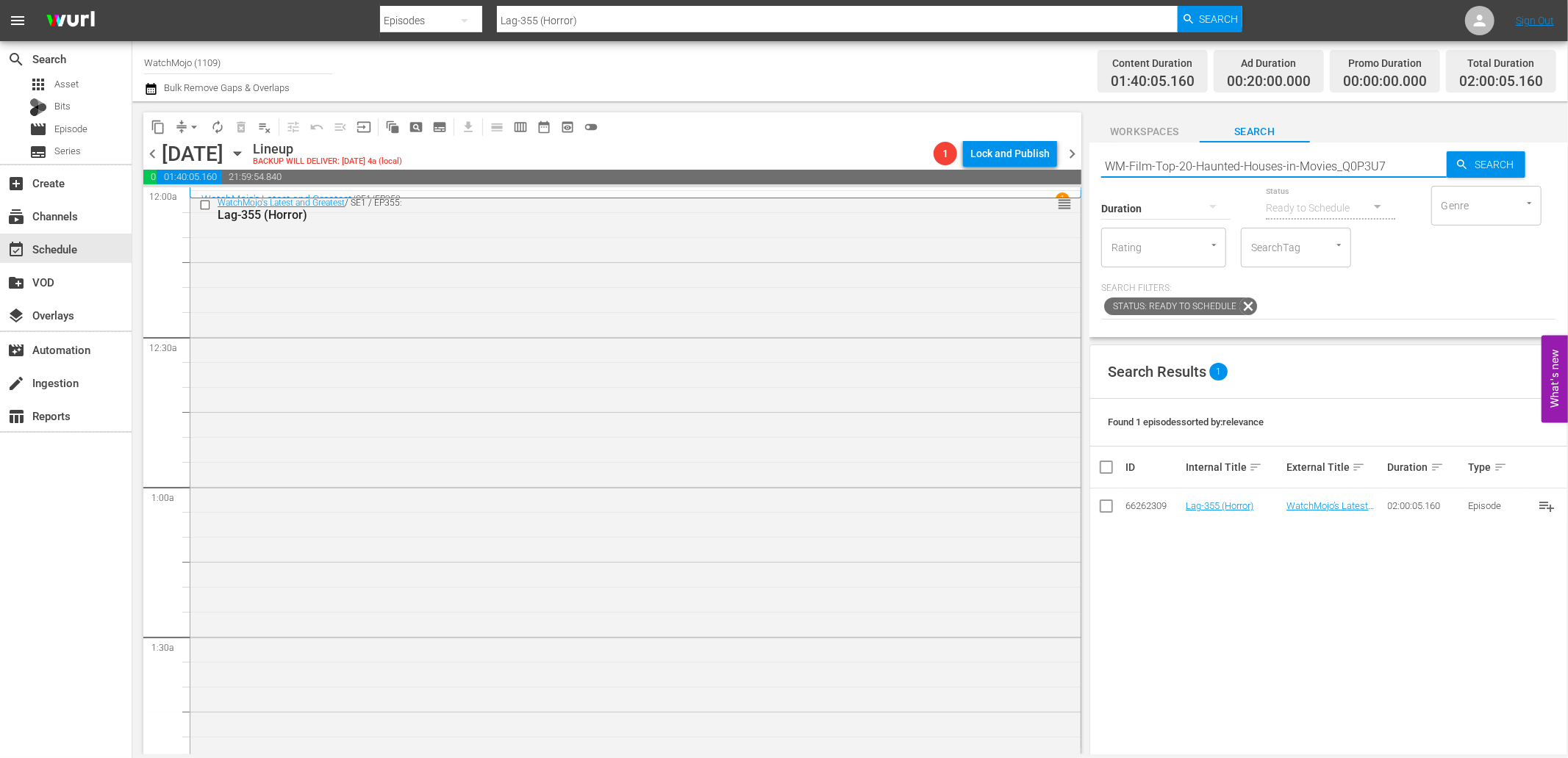
type input "WM-Film-Top-20-Haunted-Houses-in-Movies_Q0P3U7"
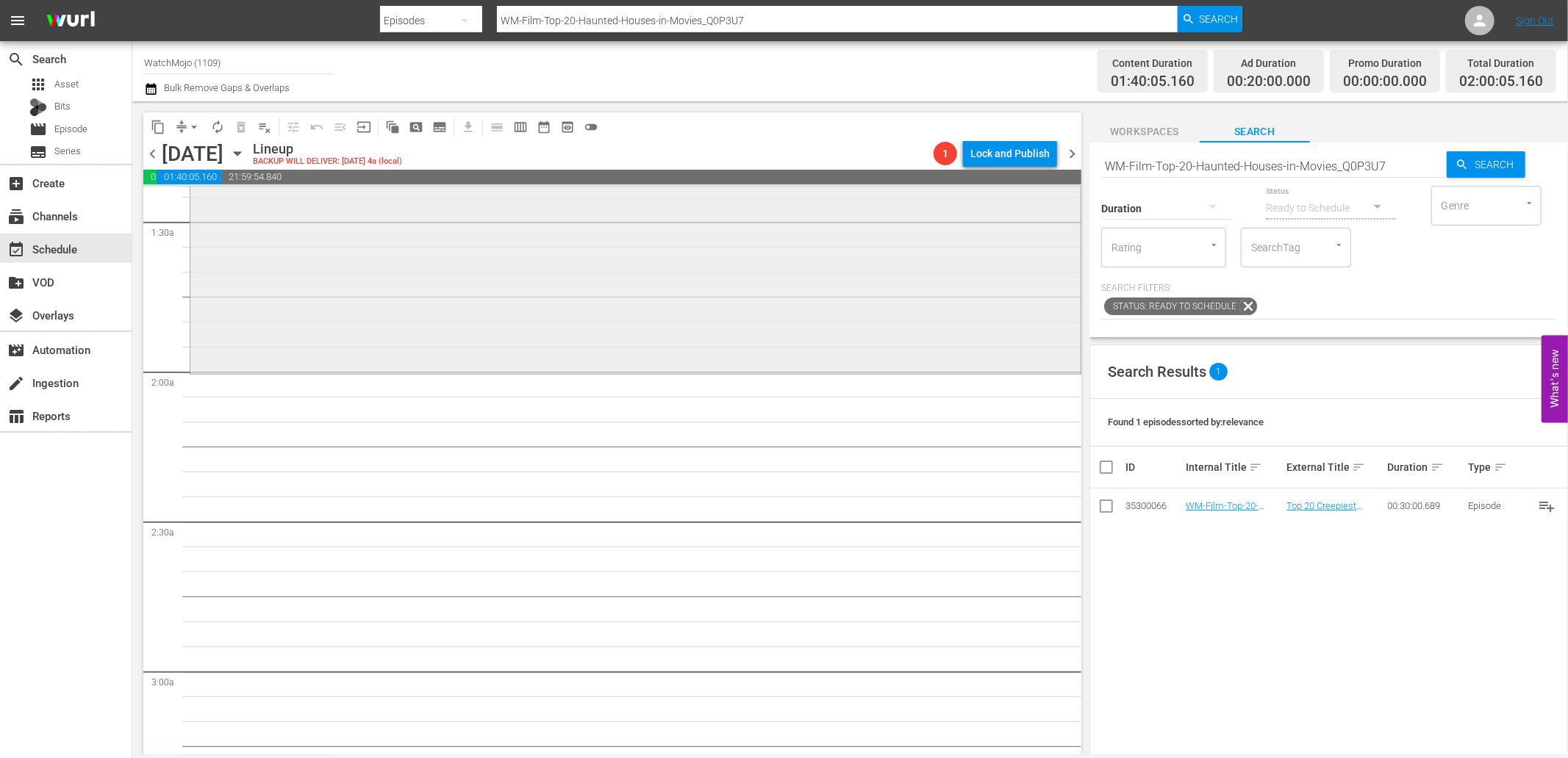
scroll to position [490, 0]
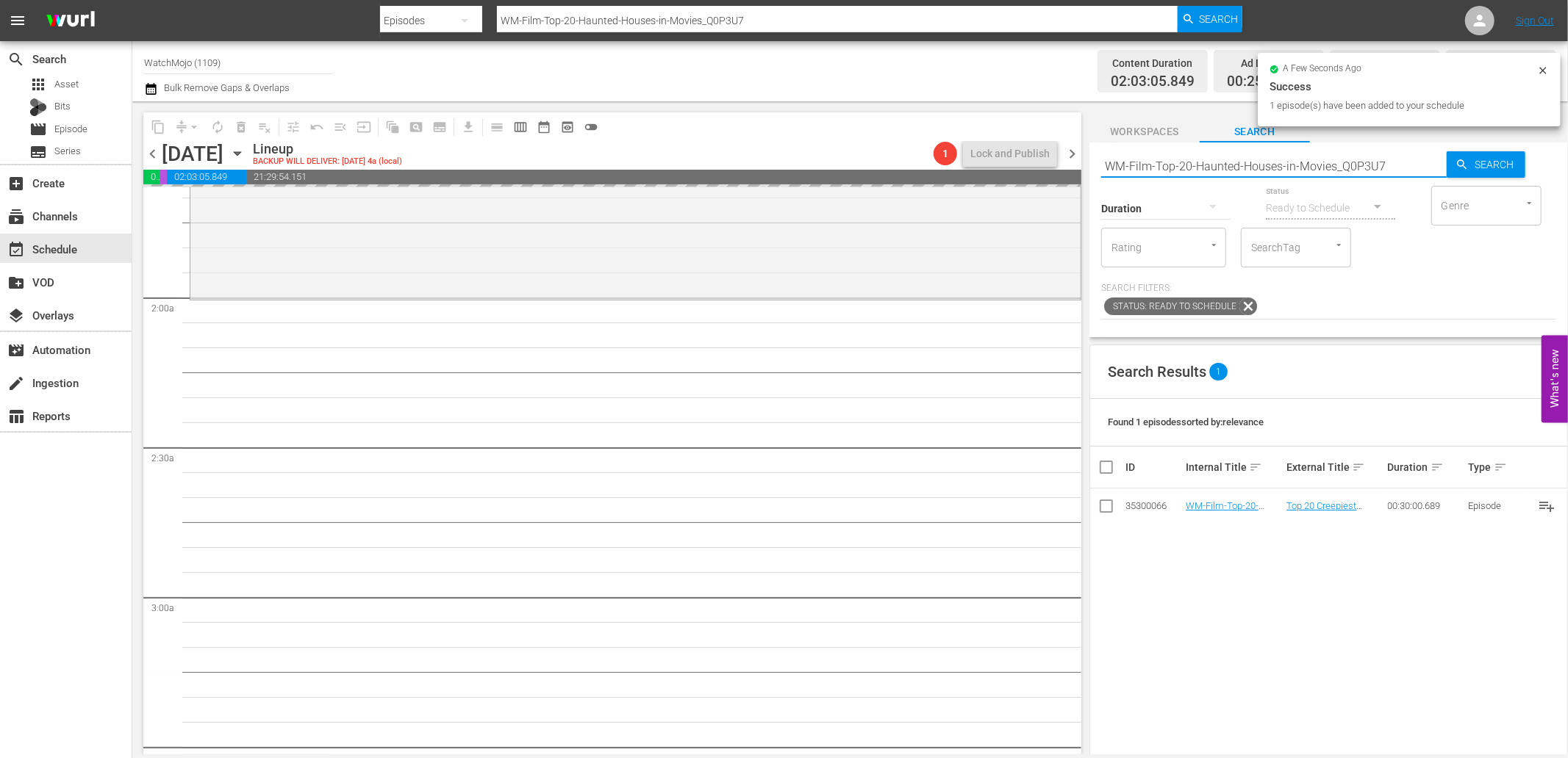
drag, startPoint x: 1396, startPoint y: 160, endPoint x: 1051, endPoint y: 157, distance: 345.0
click at [1051, 157] on div "content_copy compress arrow_drop_down autorenew_outlined delete_forever_outline…" at bounding box center [850, 427] width 1435 height 653
paste input "20-Jason-Voorhees-Kills_O9J1D1"
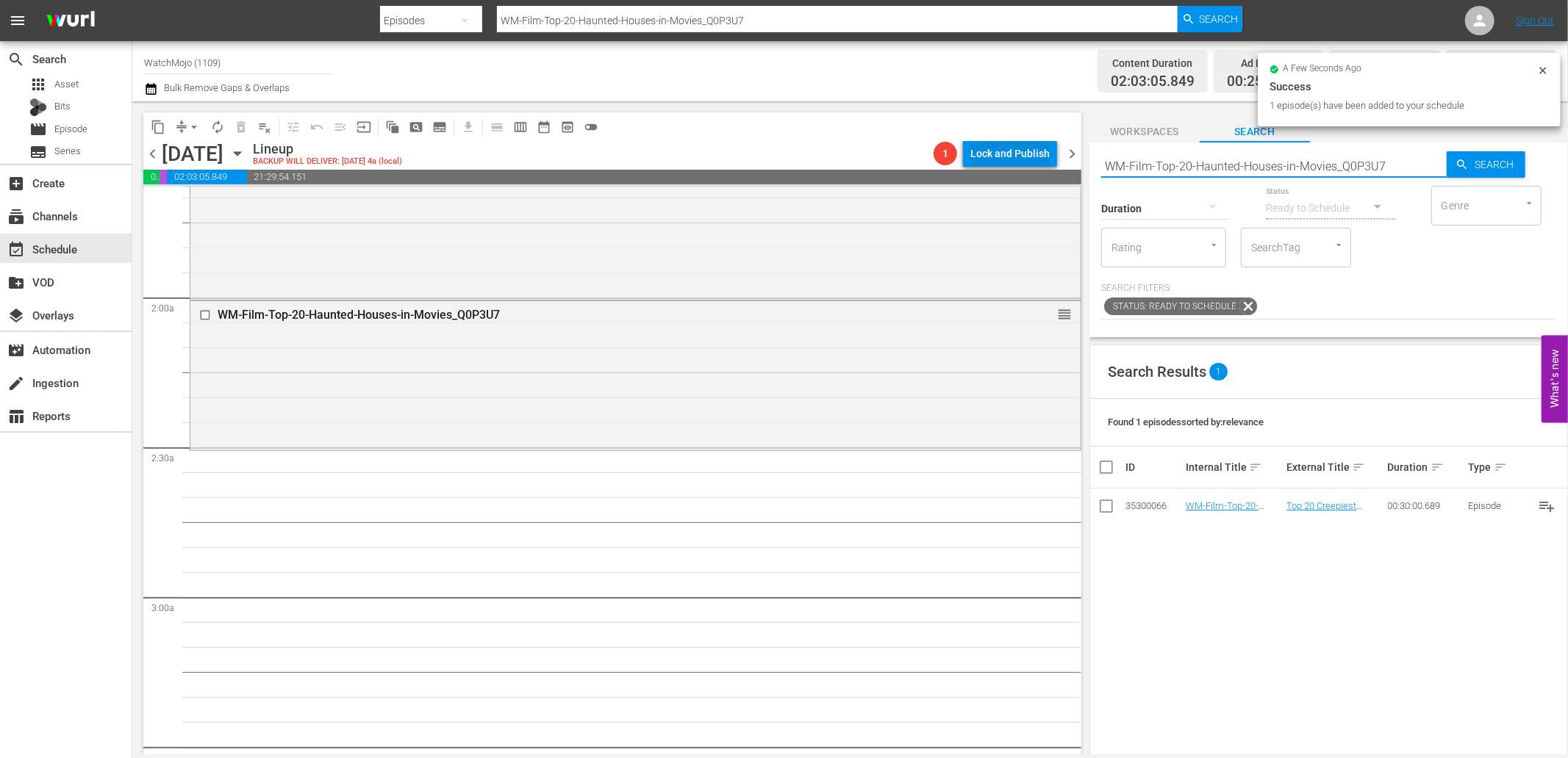
type input "WM-Film-Top20-Jason-Voorhees-Kills_O9J1D1"
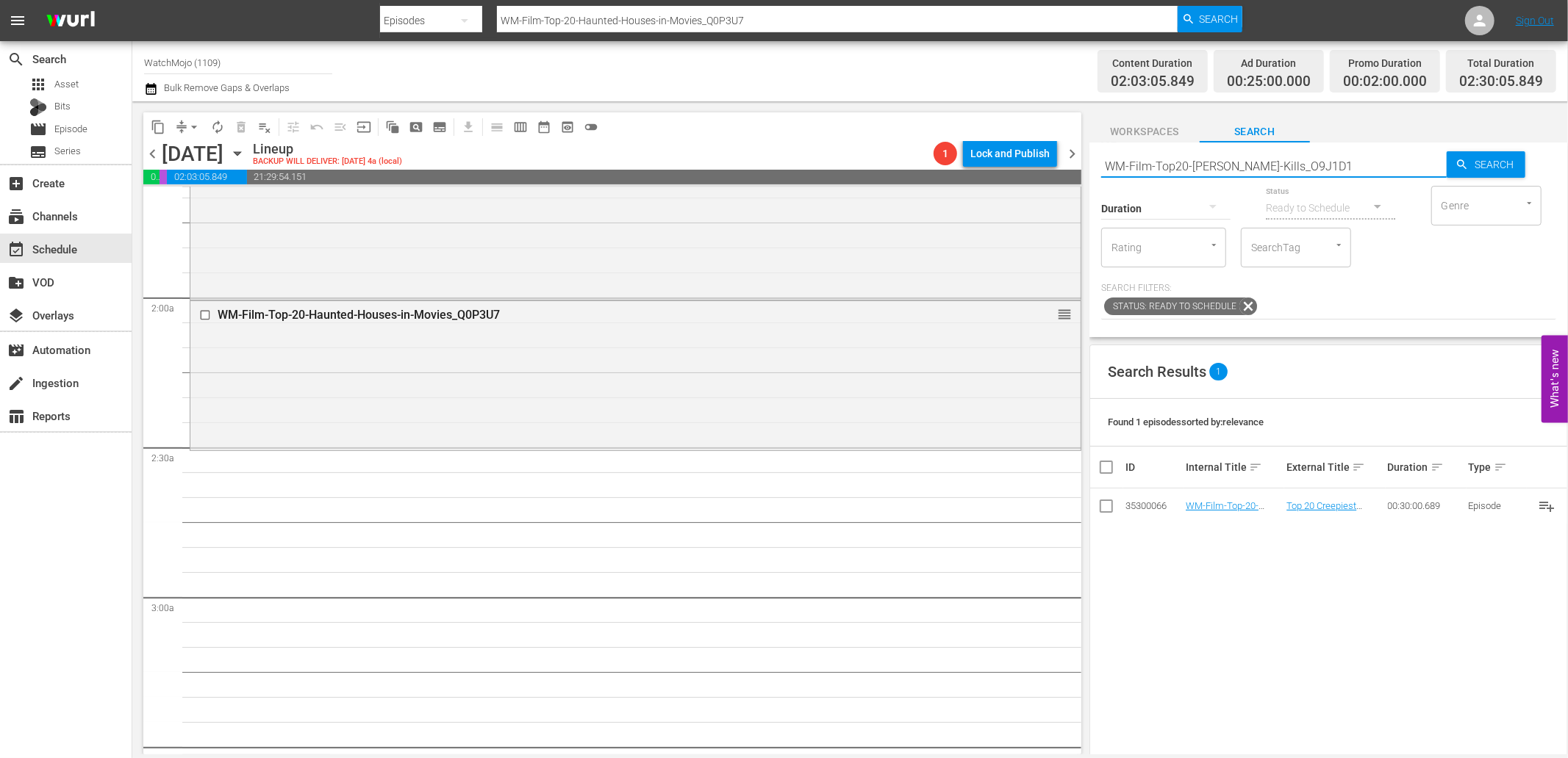
type input "WM-Film-Top20-Jason-Voorhees-Kills_O9J1D1"
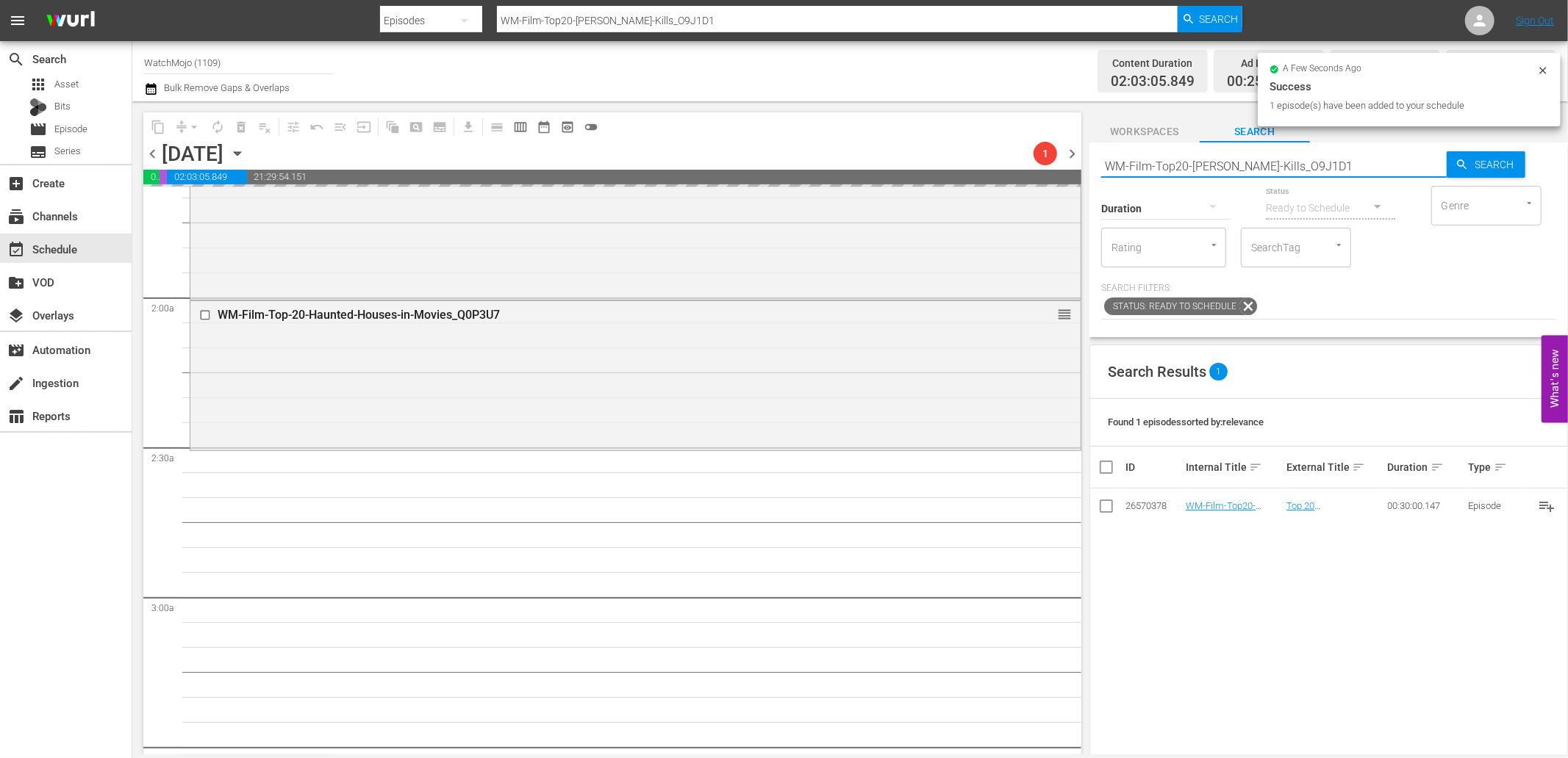
drag, startPoint x: 1382, startPoint y: 169, endPoint x: 1047, endPoint y: 136, distance: 336.6
click at [1047, 136] on div "content_copy compress arrow_drop_down autorenew_outlined delete_forever_outline…" at bounding box center [850, 427] width 1435 height 653
paste input "Freddy-Kills_W1P8H3"
type input "WM-Film-Top20-Freddy-Kills_W1P8H3"
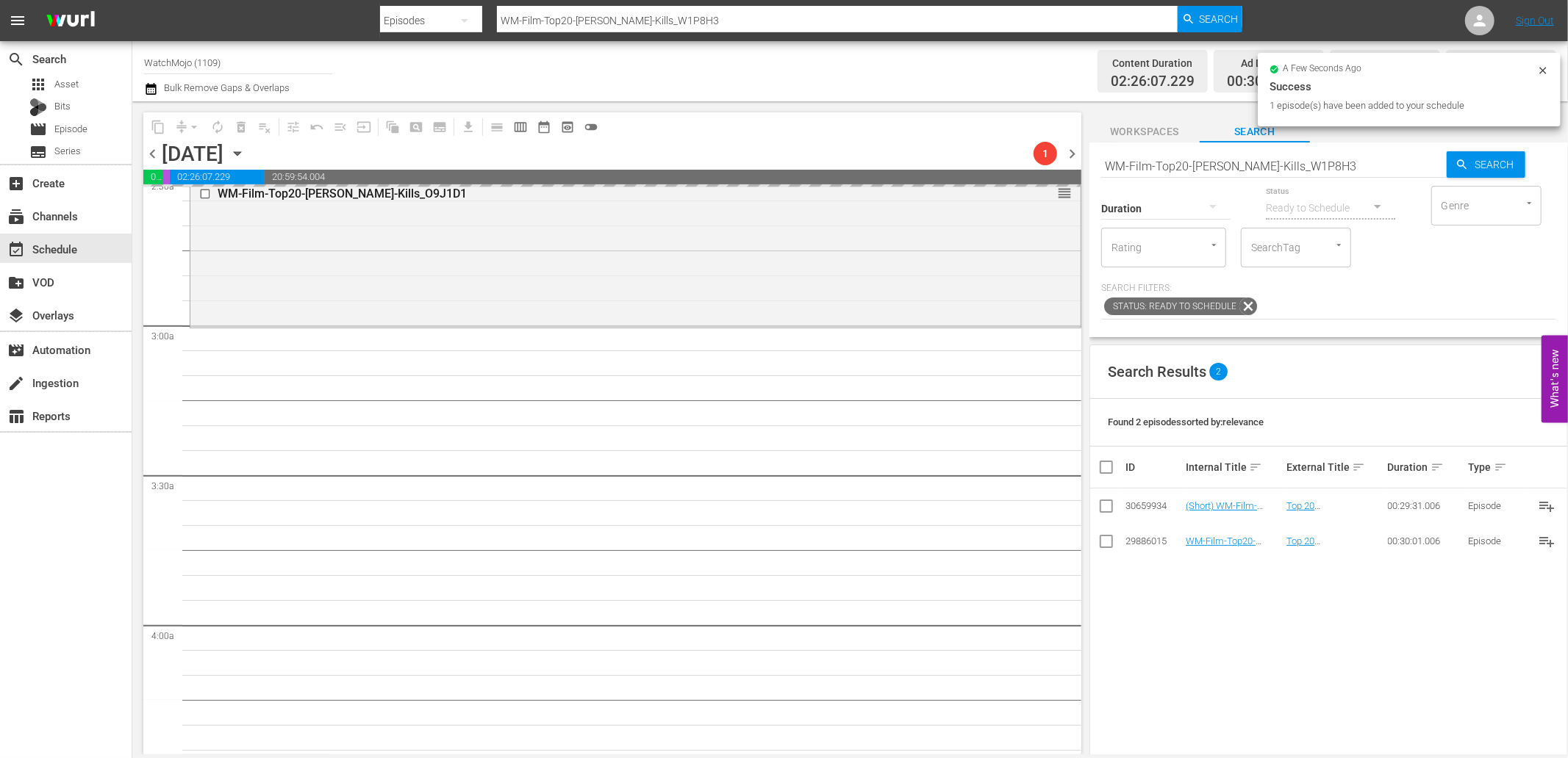
scroll to position [816, 0]
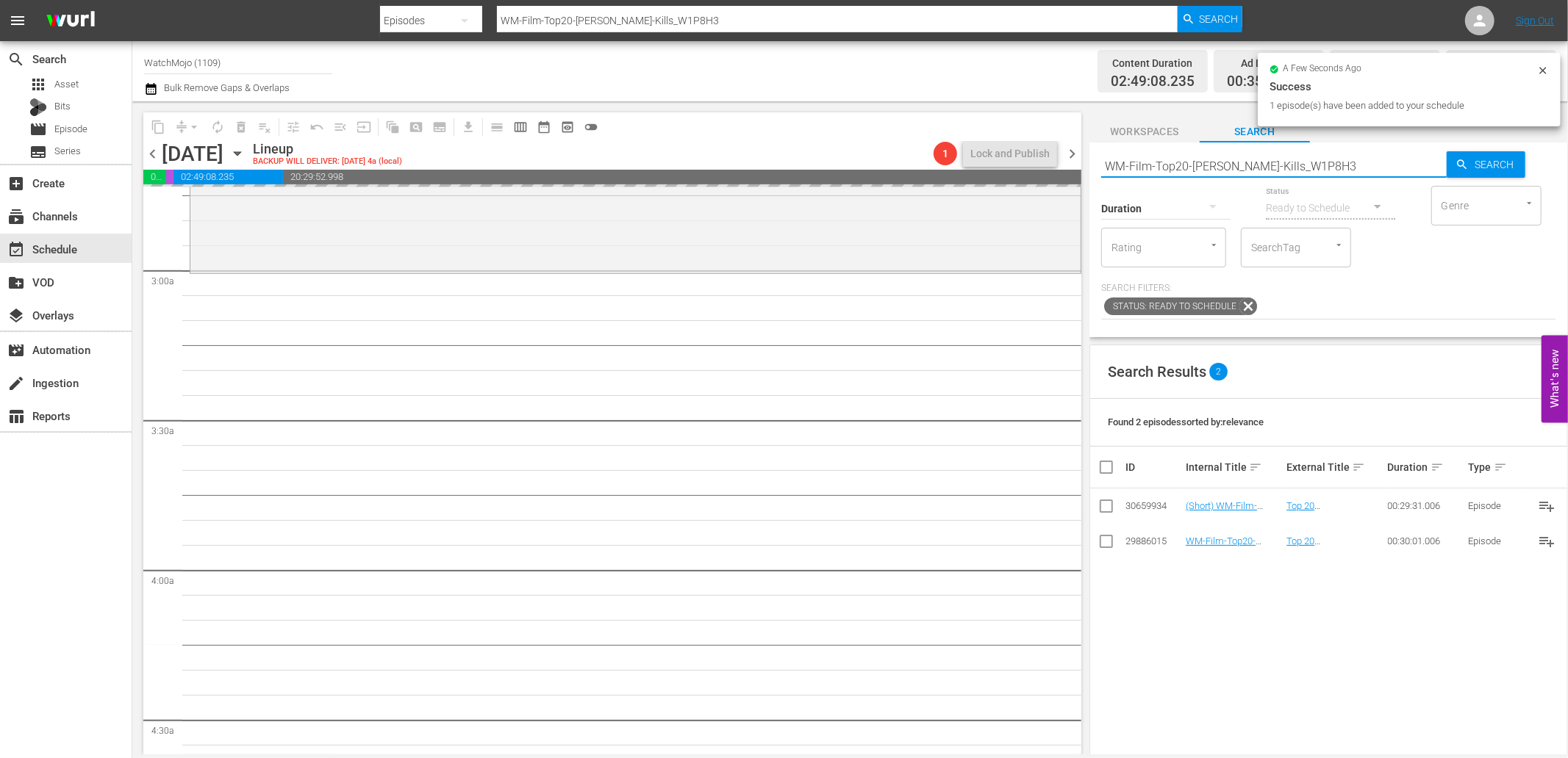
drag, startPoint x: 1341, startPoint y: 165, endPoint x: 1091, endPoint y: 160, distance: 250.0
click at [1091, 160] on div "Search WM-Film-Top20-Freddy-Kills_W1P8H3 Search Duration Status Ready to Schedu…" at bounding box center [1328, 239] width 478 height 195
paste input "Specialty-Hour-Scream_SHO49"
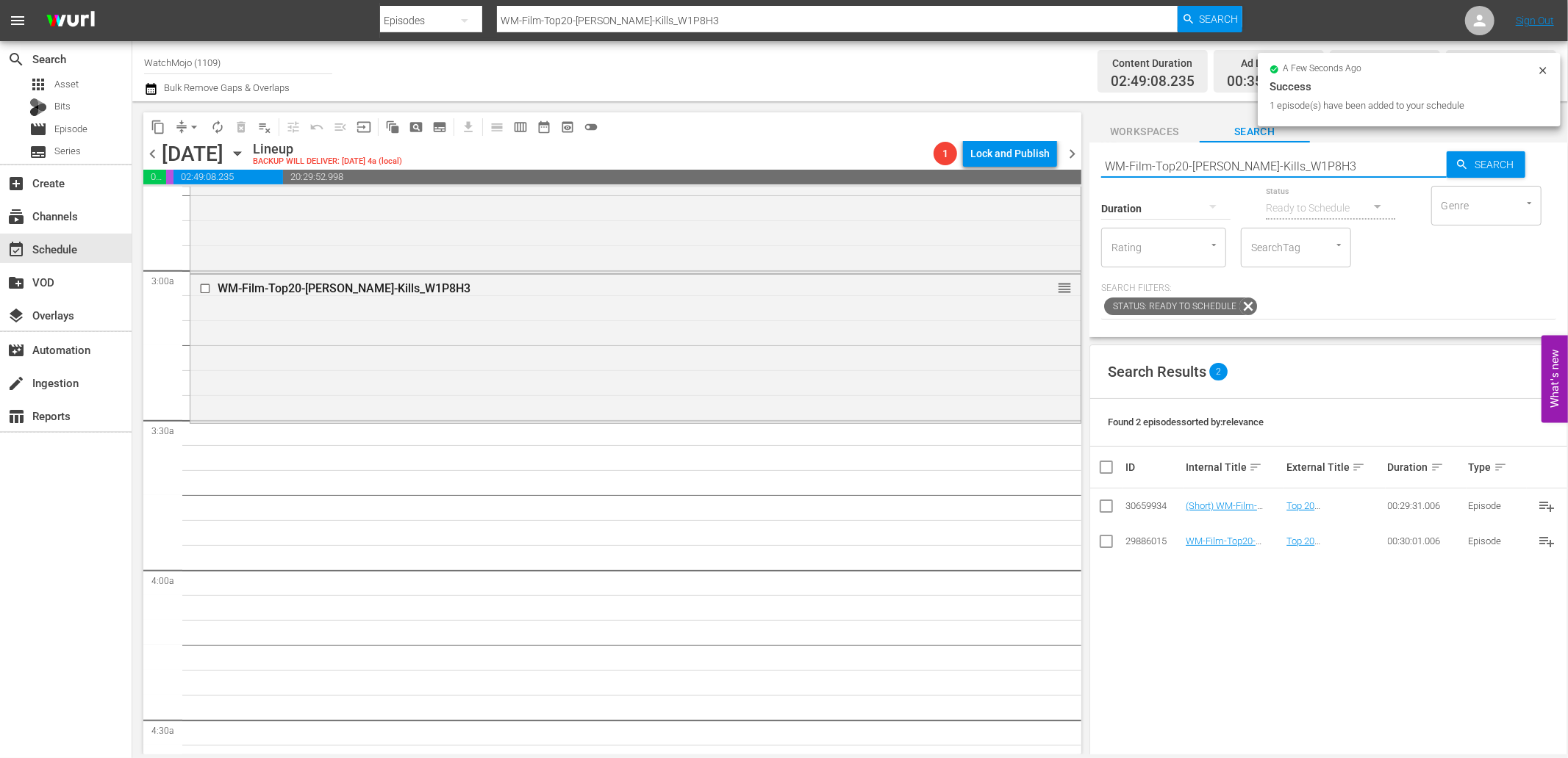
type input "WM-Specialty-Hour-Scream_SHO49"
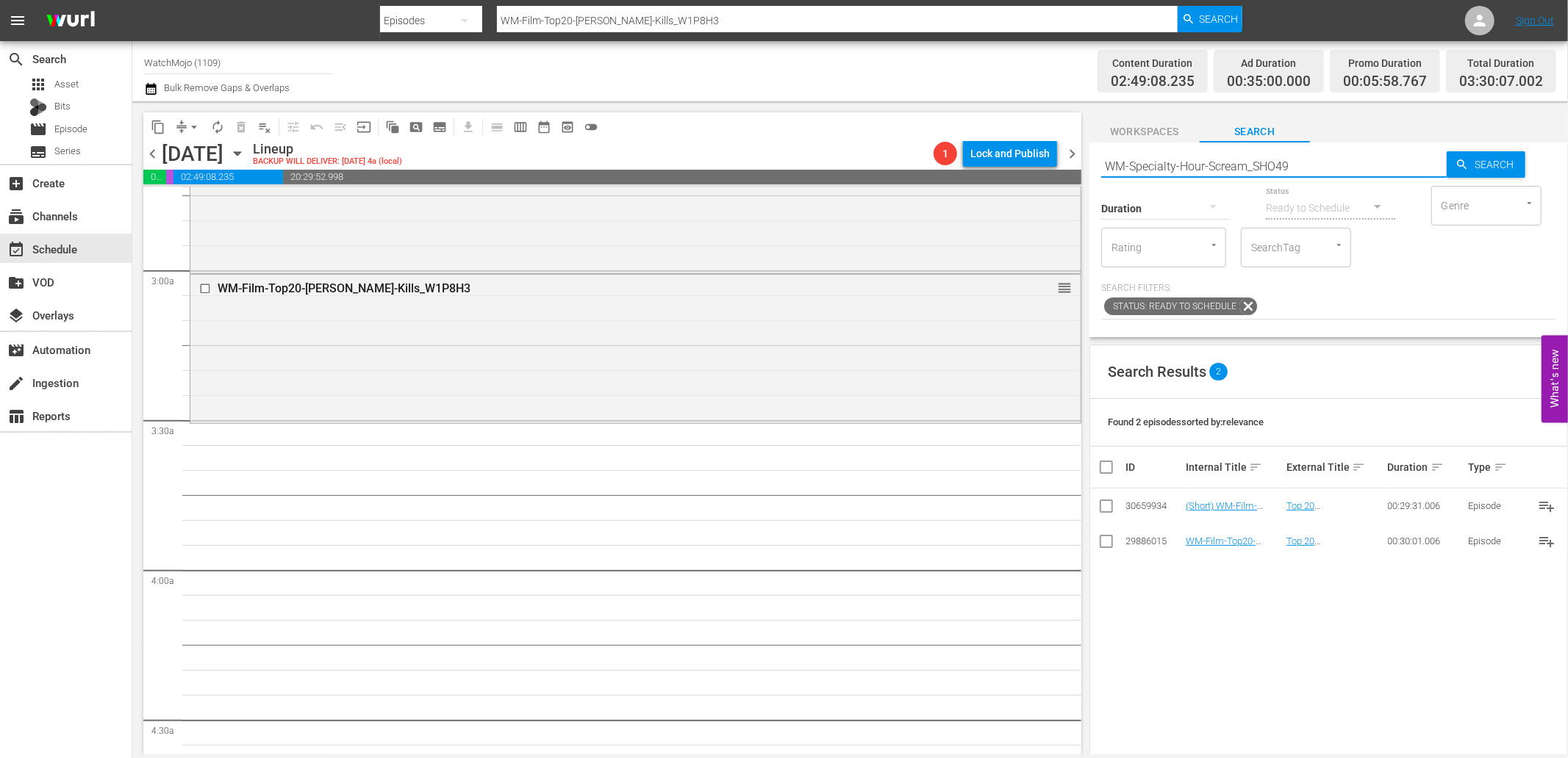
type input "WM-Specialty-Hour-Scream_SHO49"
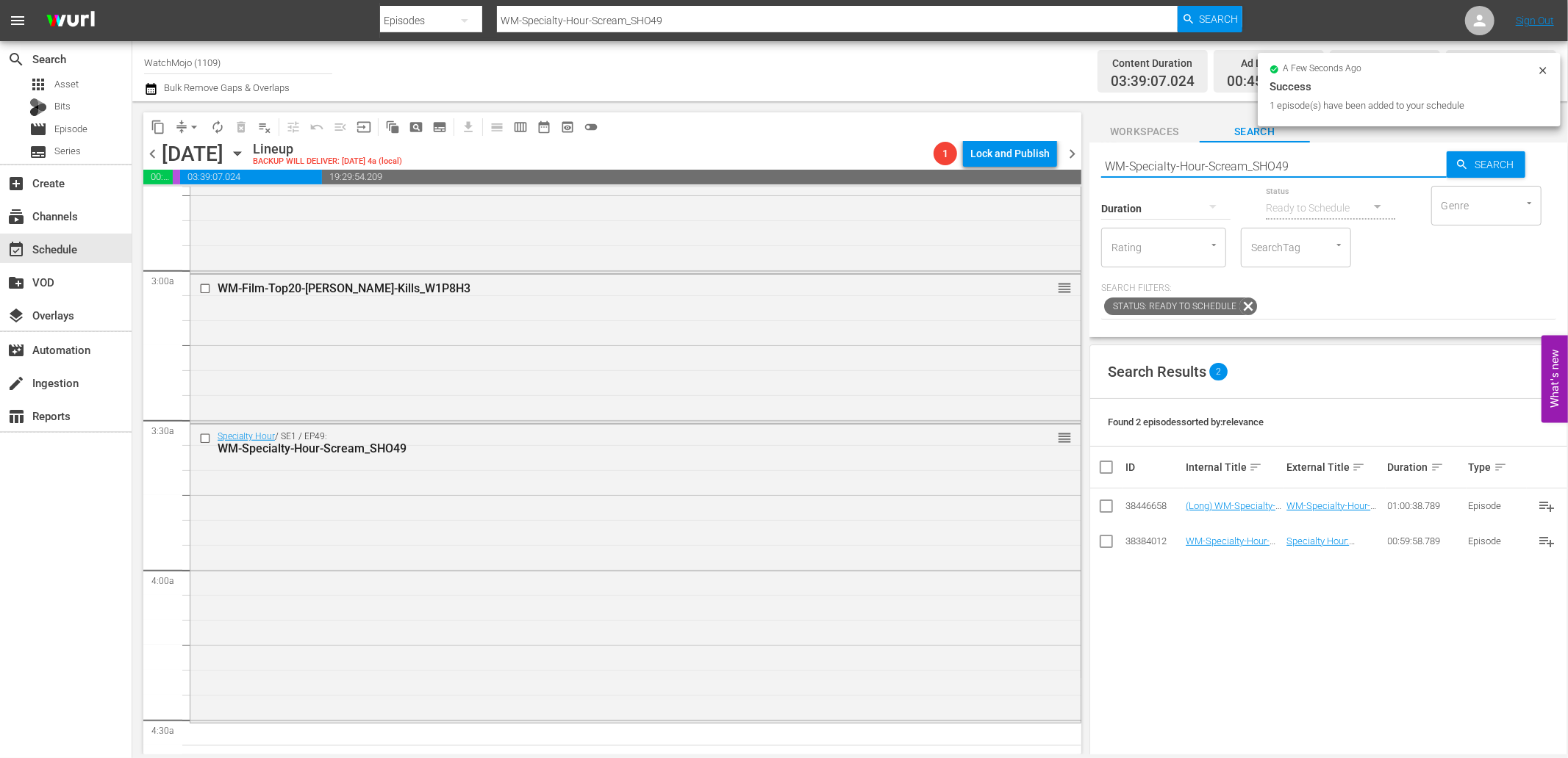
drag, startPoint x: 1361, startPoint y: 155, endPoint x: 1062, endPoint y: 166, distance: 299.2
click at [1062, 166] on div "content_copy compress arrow_drop_down autorenew_outlined delete_forever_outline…" at bounding box center [850, 427] width 1435 height 653
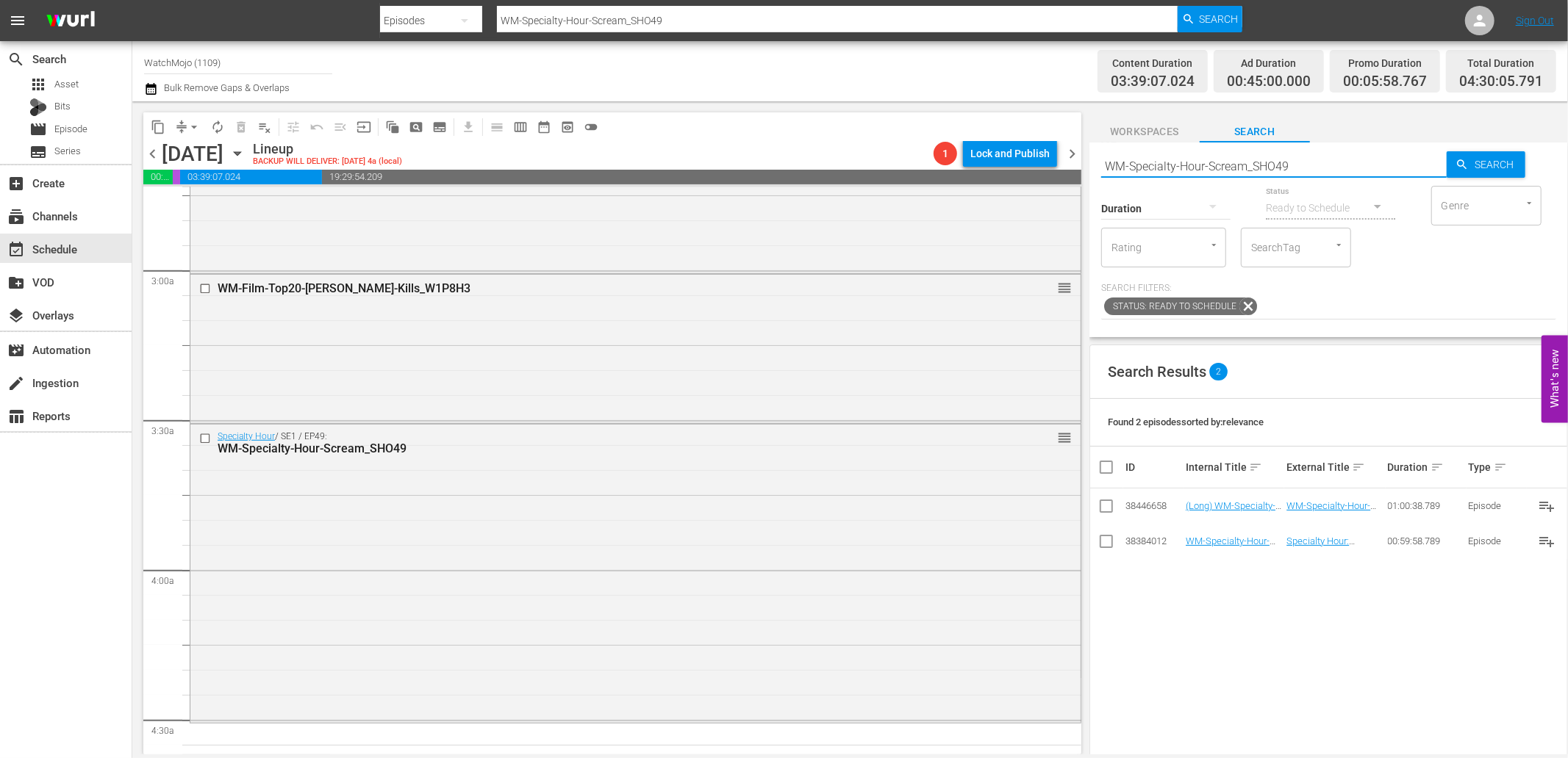
paste input "Film-Top20-Horror-Movie-Remakes_D7Z9D6"
type input "WM-Film-Top20-Horror-Movie-Remakes_D7Z9D6"
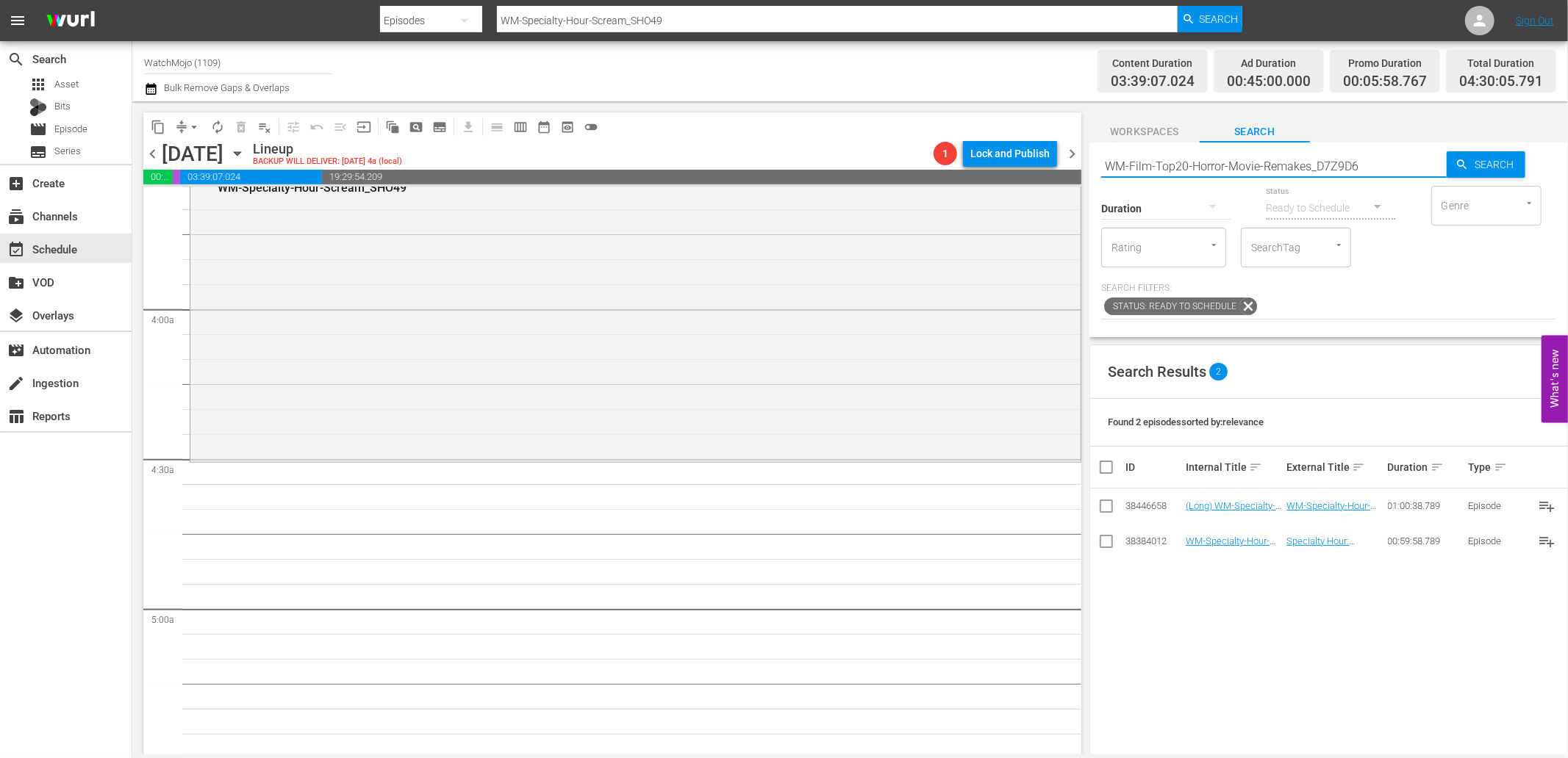
type input "WM-Film-Top20-Horror-Movie-Remakes_D7Z9D6"
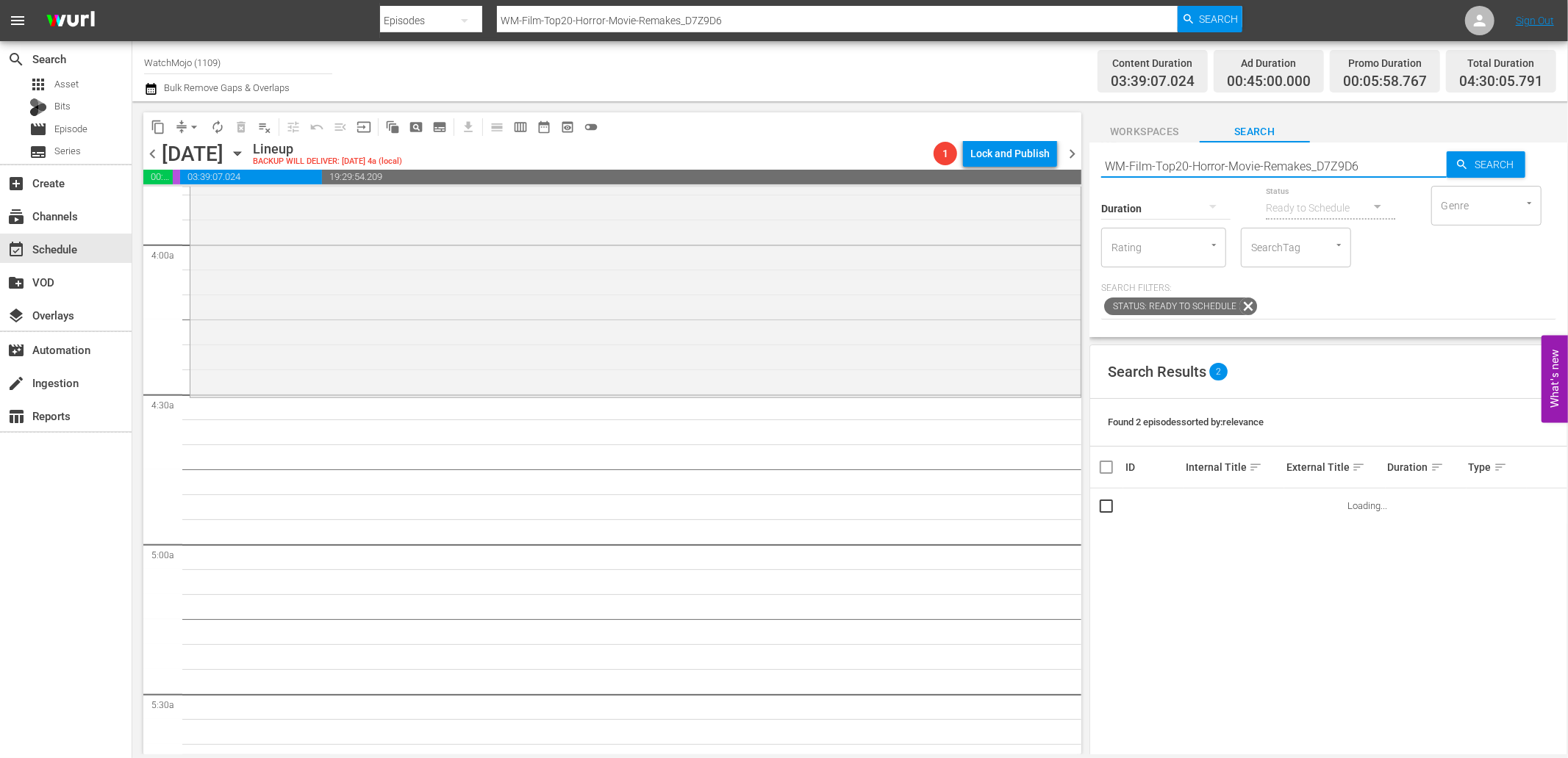
scroll to position [1142, 0]
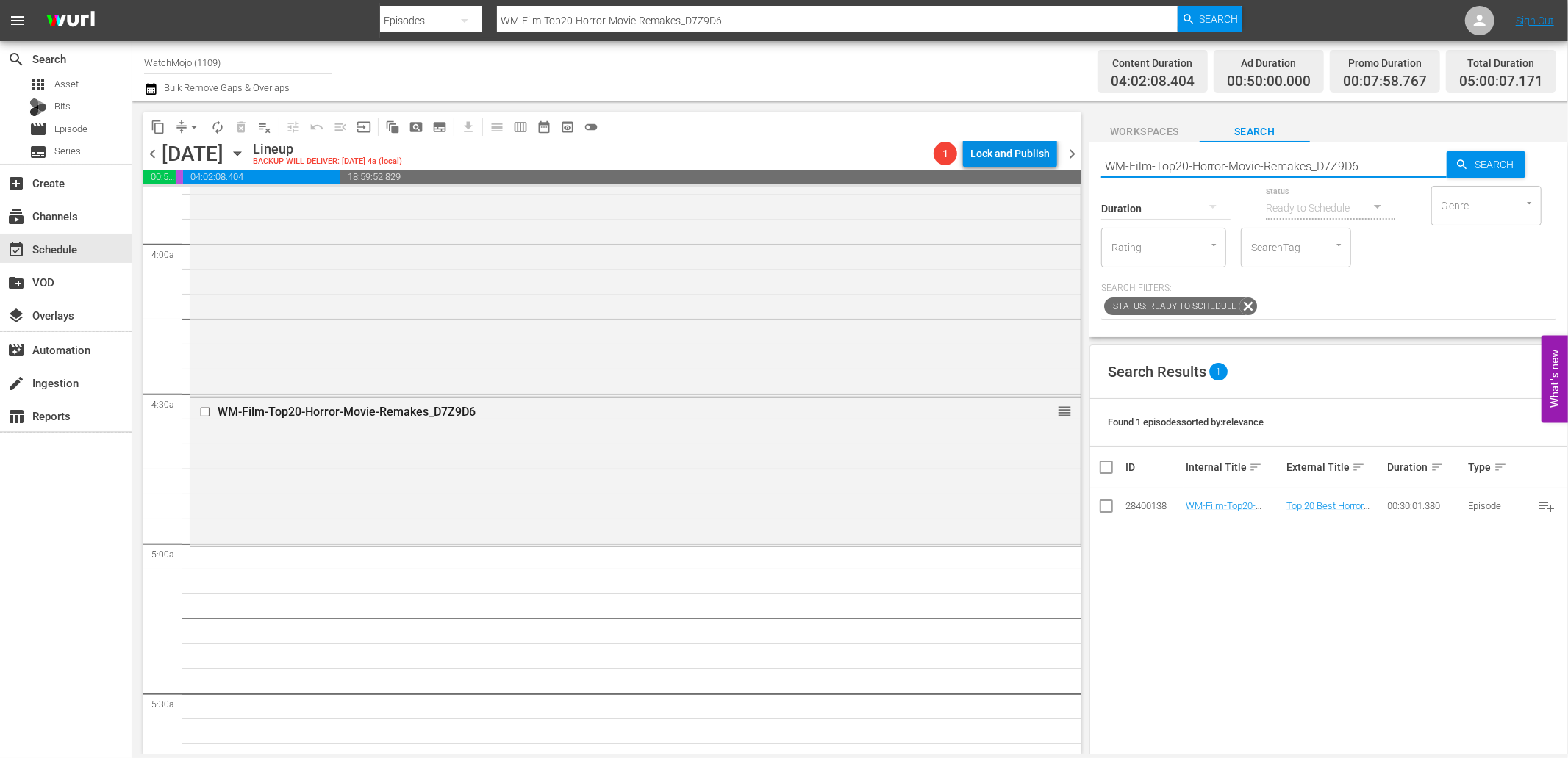
drag, startPoint x: 1367, startPoint y: 167, endPoint x: 1053, endPoint y: 162, distance: 314.0
click at [1051, 157] on div "content_copy compress arrow_drop_down autorenew_outlined delete_forever_outline…" at bounding box center [850, 427] width 1435 height 653
paste input "Anime-Top20-Horror-Anime-of-the-Century-So-Far_R3Y5R7"
type input "WM-Anime-Top20-Horror-Anime-of-the-Century-So-Far_R3Y5R7"
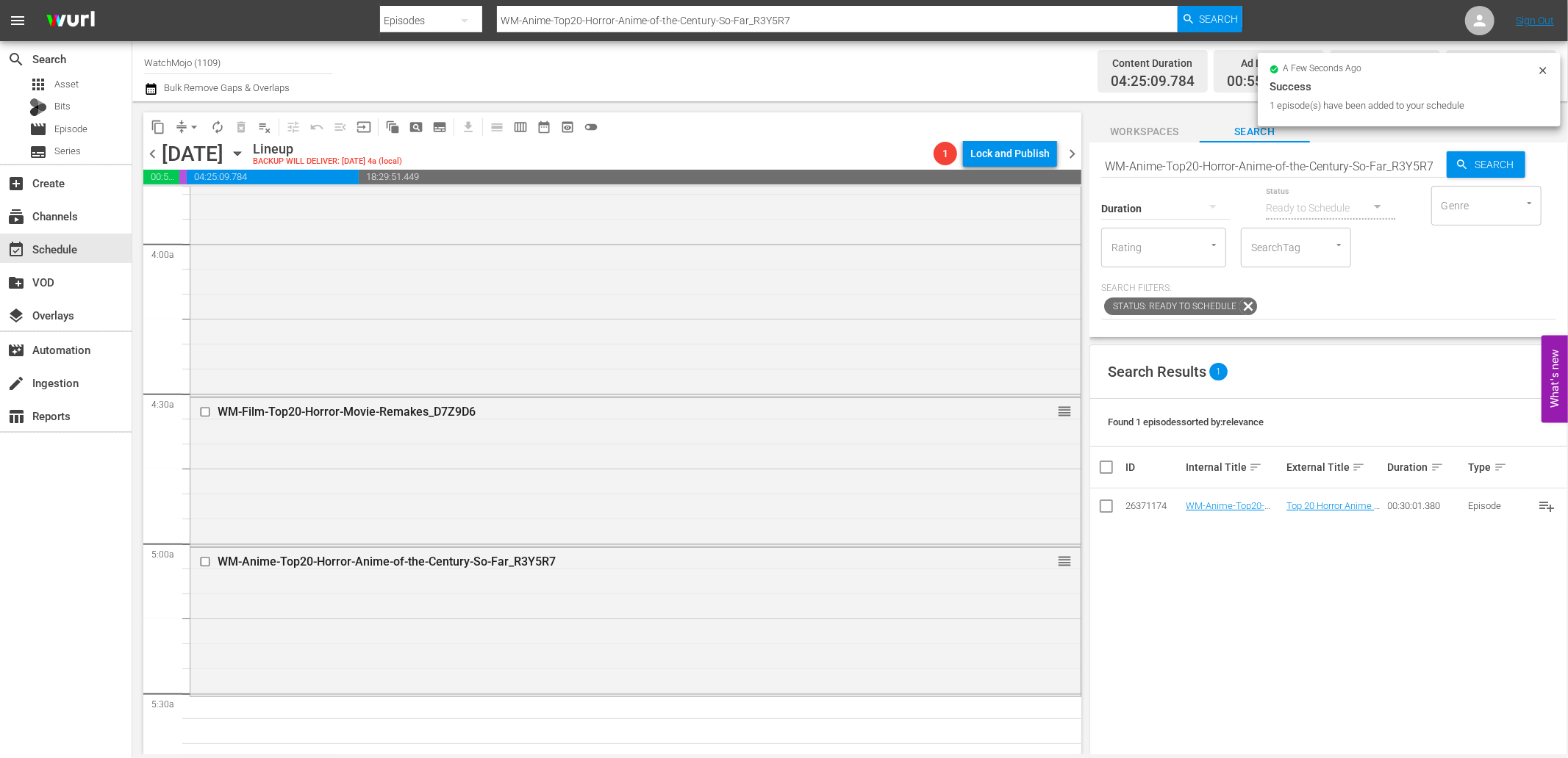
click at [1323, 169] on input "WM-Anime-Top20-Horror-Anime-of-the-Century-So-Far_R3Y5R7" at bounding box center [1273, 166] width 346 height 36
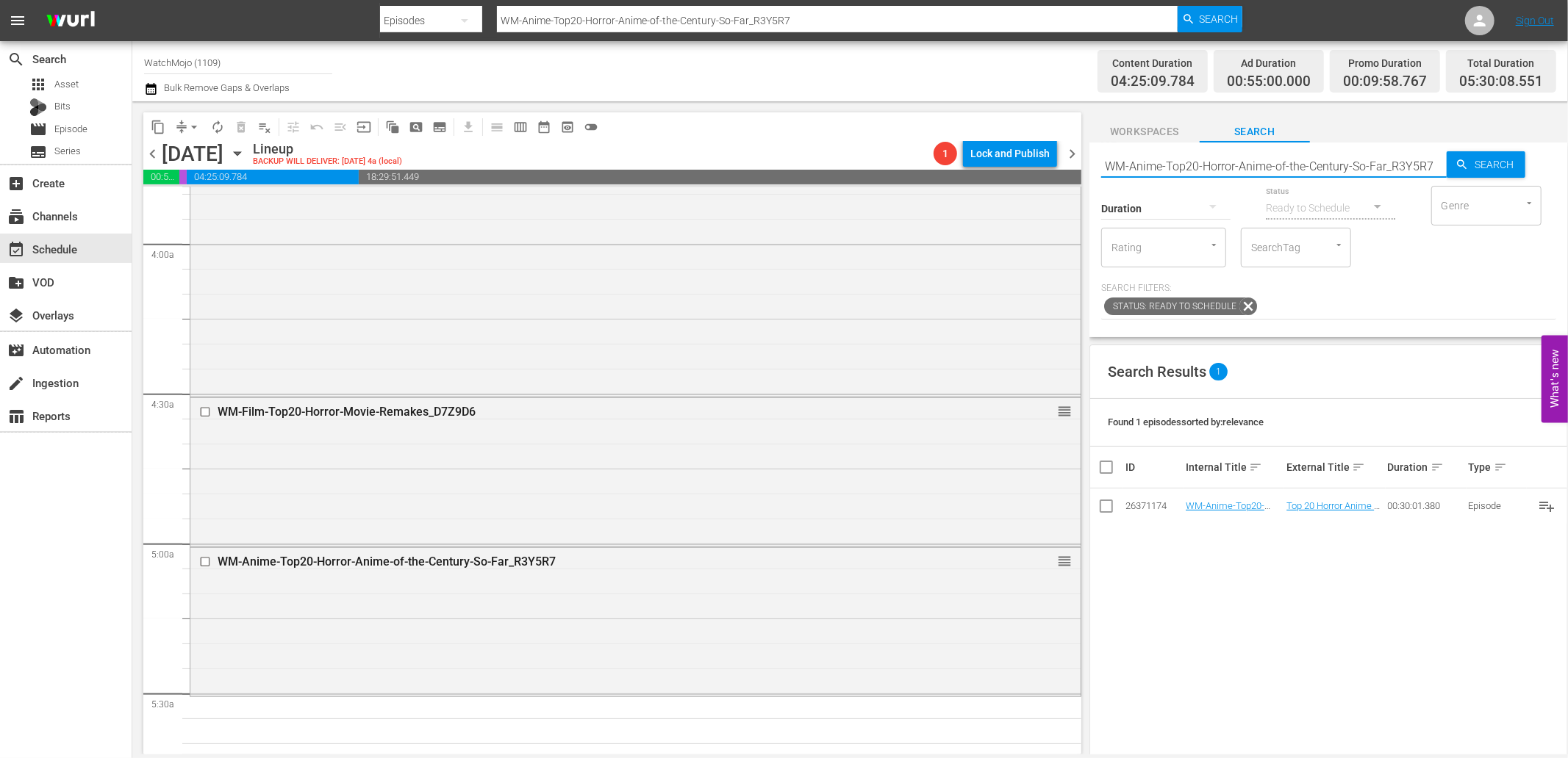
paste input "Film-Top20-Movie-Vampires_W2C0Q3"
type input "WM-Film-Top20-Movie-Vampires_W2C0Q3"
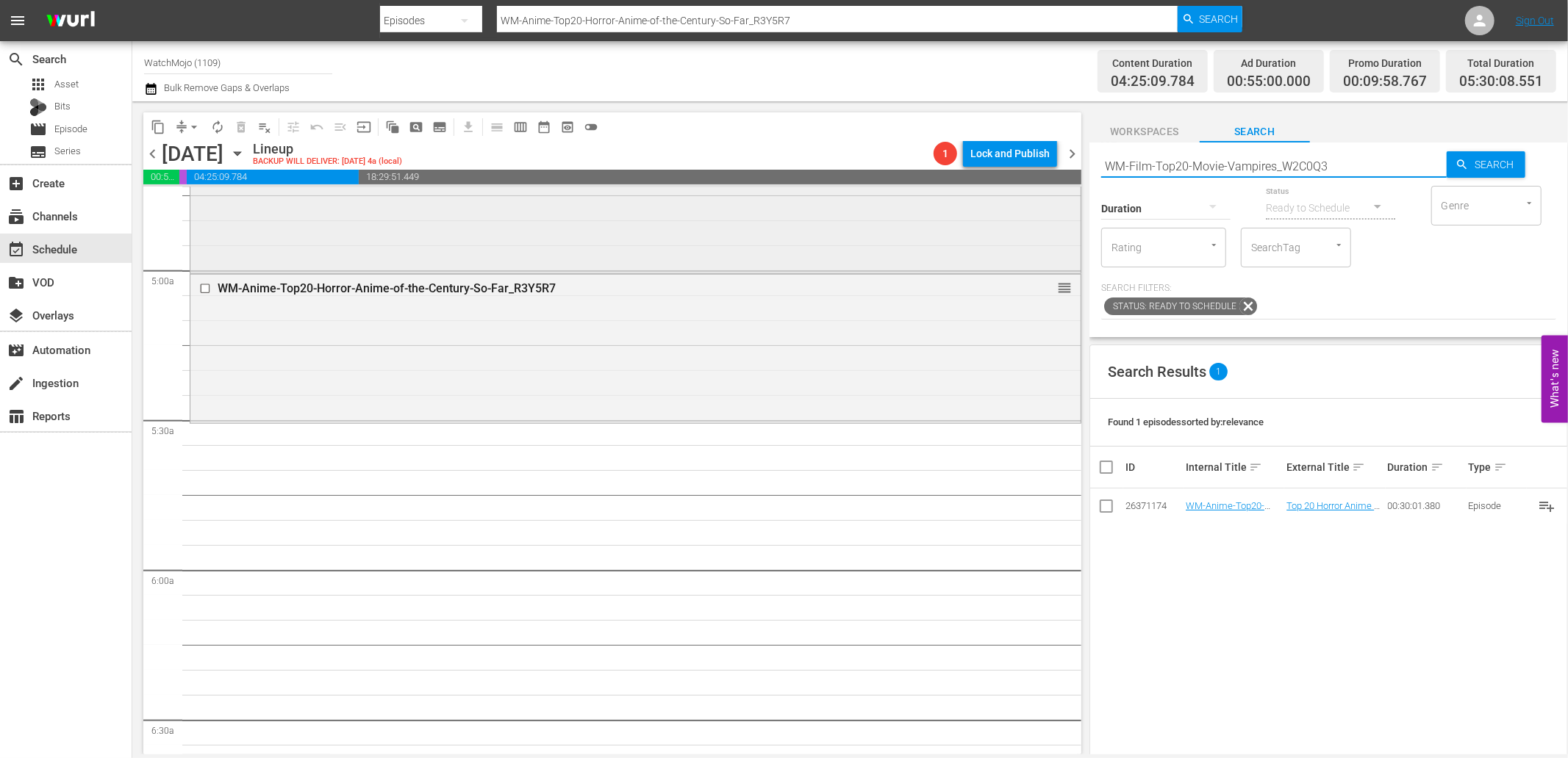
scroll to position [1523, 0]
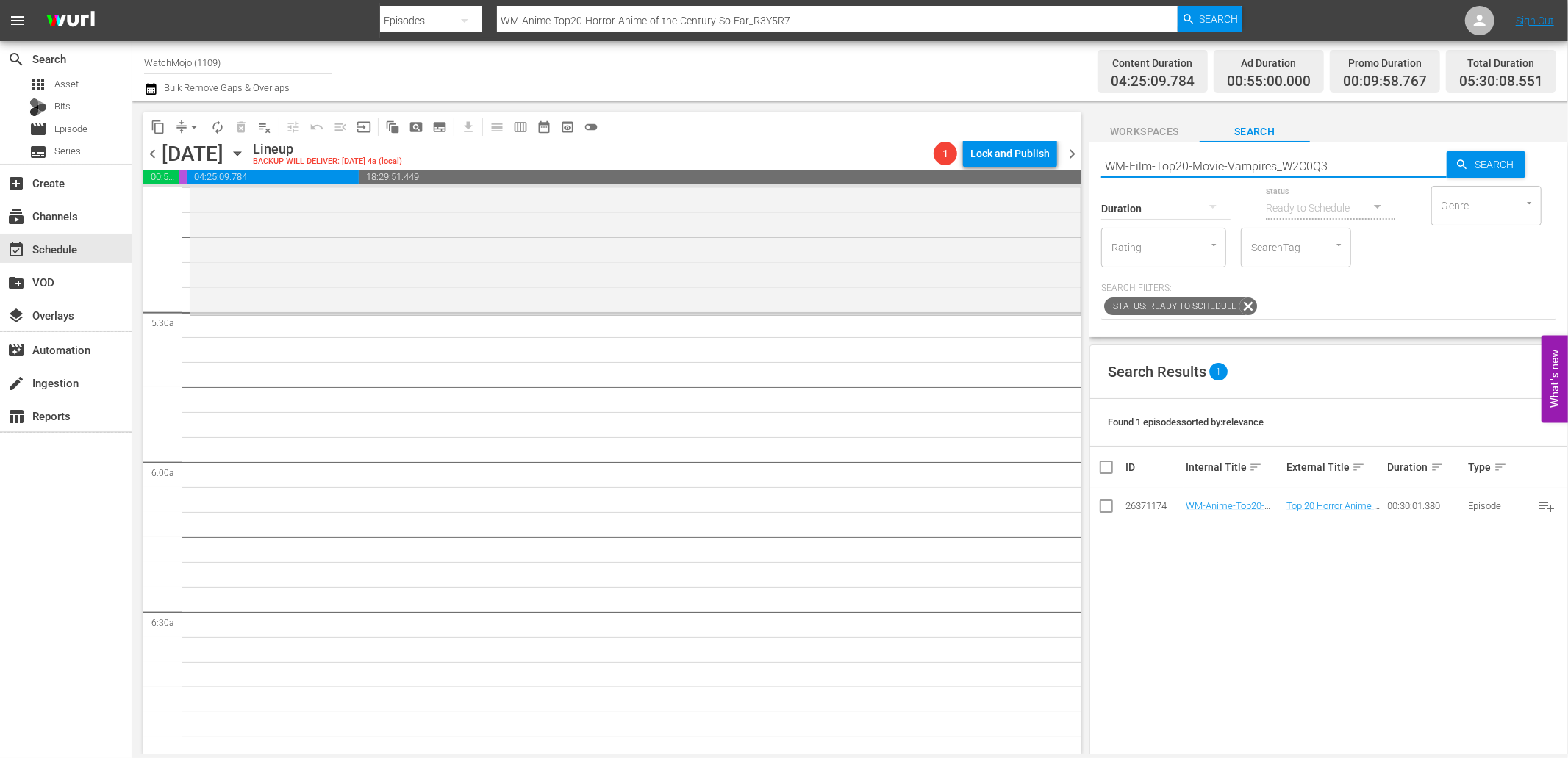
type input "WM-Film-Top20-Movie-Vampires_W2C0Q3"
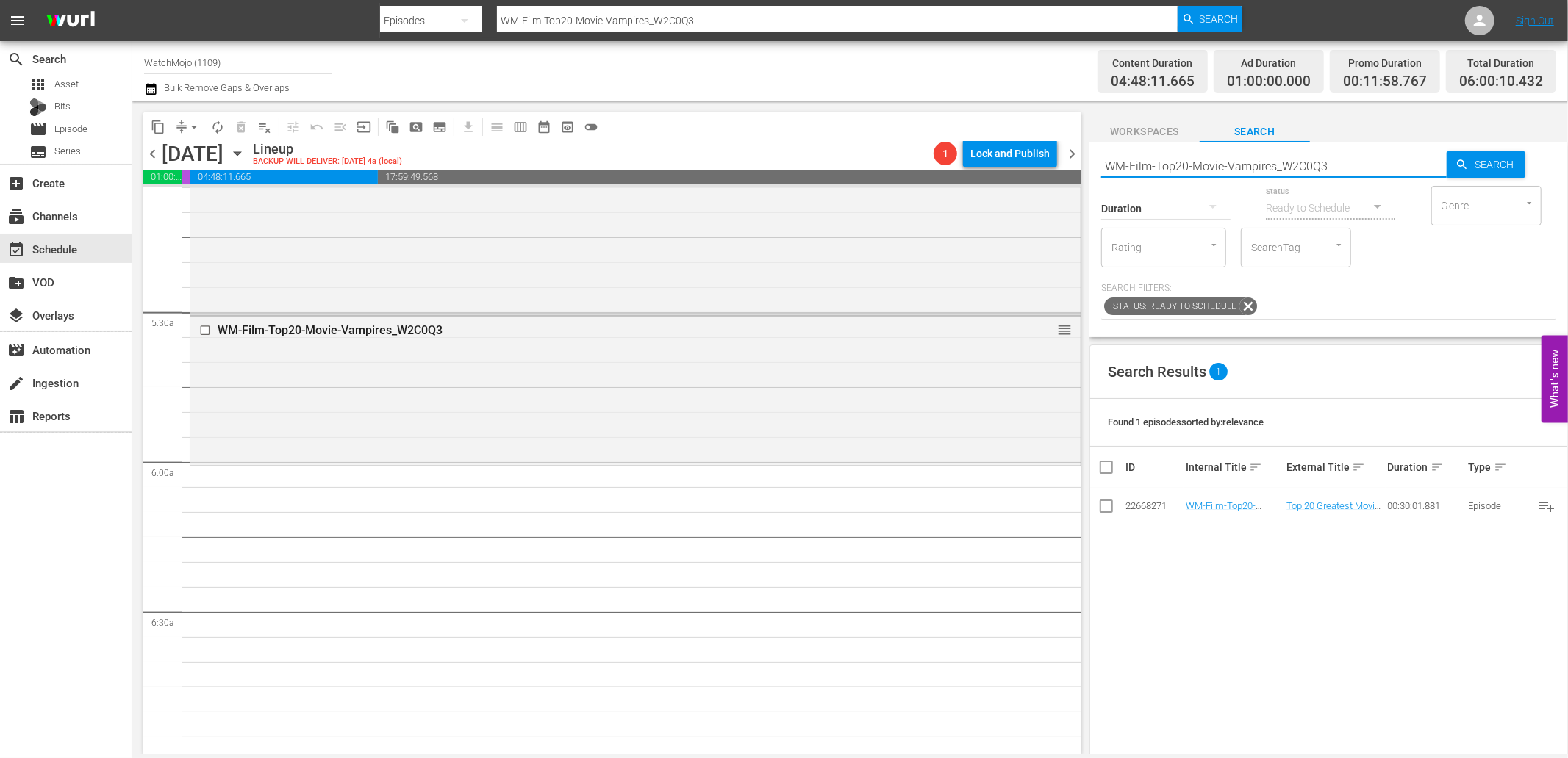
drag, startPoint x: 1362, startPoint y: 165, endPoint x: 1045, endPoint y: 150, distance: 317.4
click at [1045, 150] on div "content_copy compress arrow_drop_down autorenew_outlined delete_forever_outline…" at bounding box center [850, 427] width 1435 height 653
paste input "Lag-354 (Horror)"
type input "Lag-354 (Horror)"
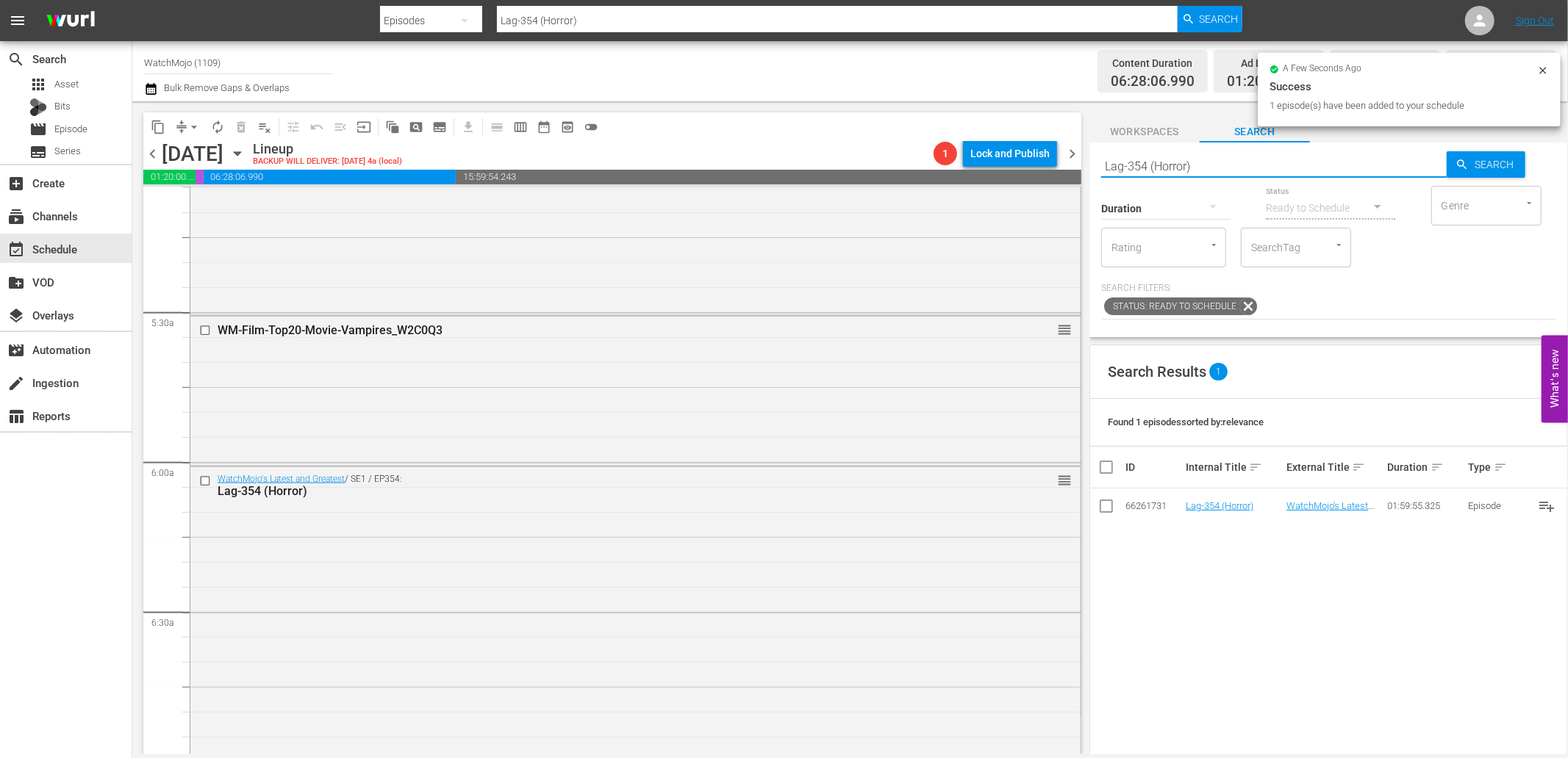
drag, startPoint x: 1207, startPoint y: 167, endPoint x: 1029, endPoint y: 152, distance: 178.6
click at [1029, 152] on div "content_copy compress arrow_drop_down autorenew_outlined delete_forever_outline…" at bounding box center [850, 427] width 1435 height 653
paste input ""WM-Special-Feature-Horror-Films_SF04 ""
type input ""WM-Special-Feature-Horror-Films_SF04 ""
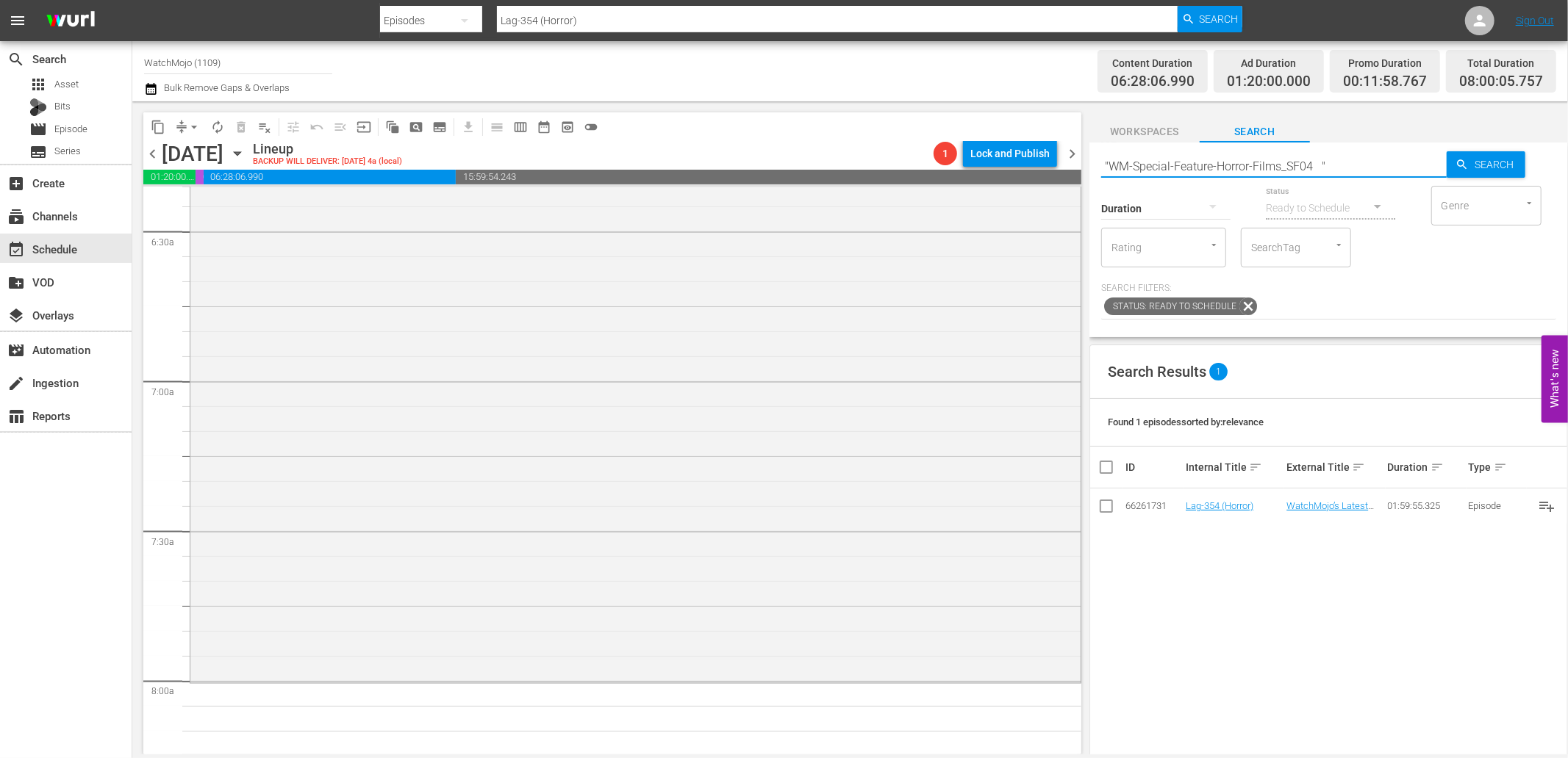
type input ""WM-Special-Feature-Horror-Films_SF04 ""
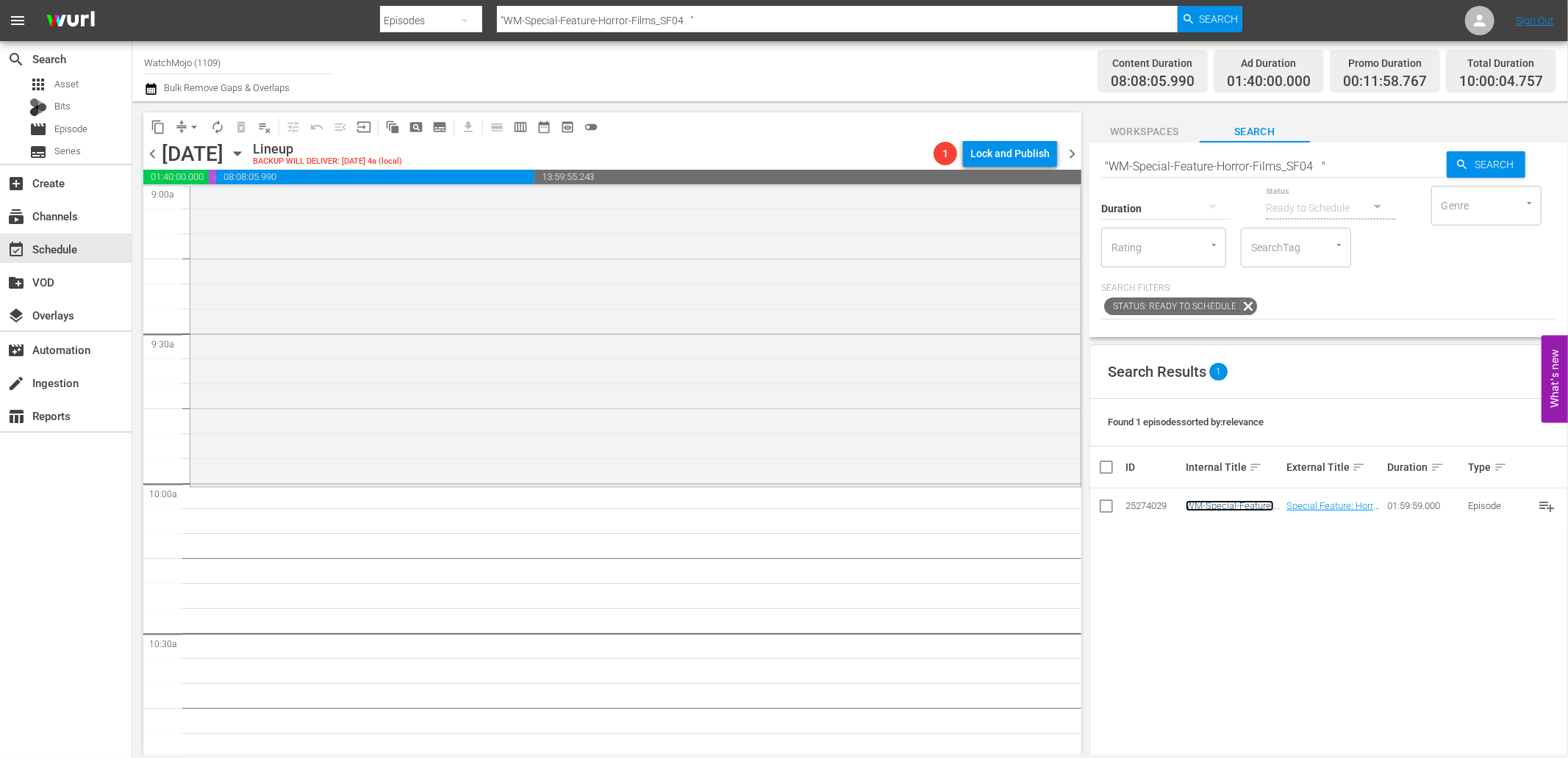
scroll to position [2721, 0]
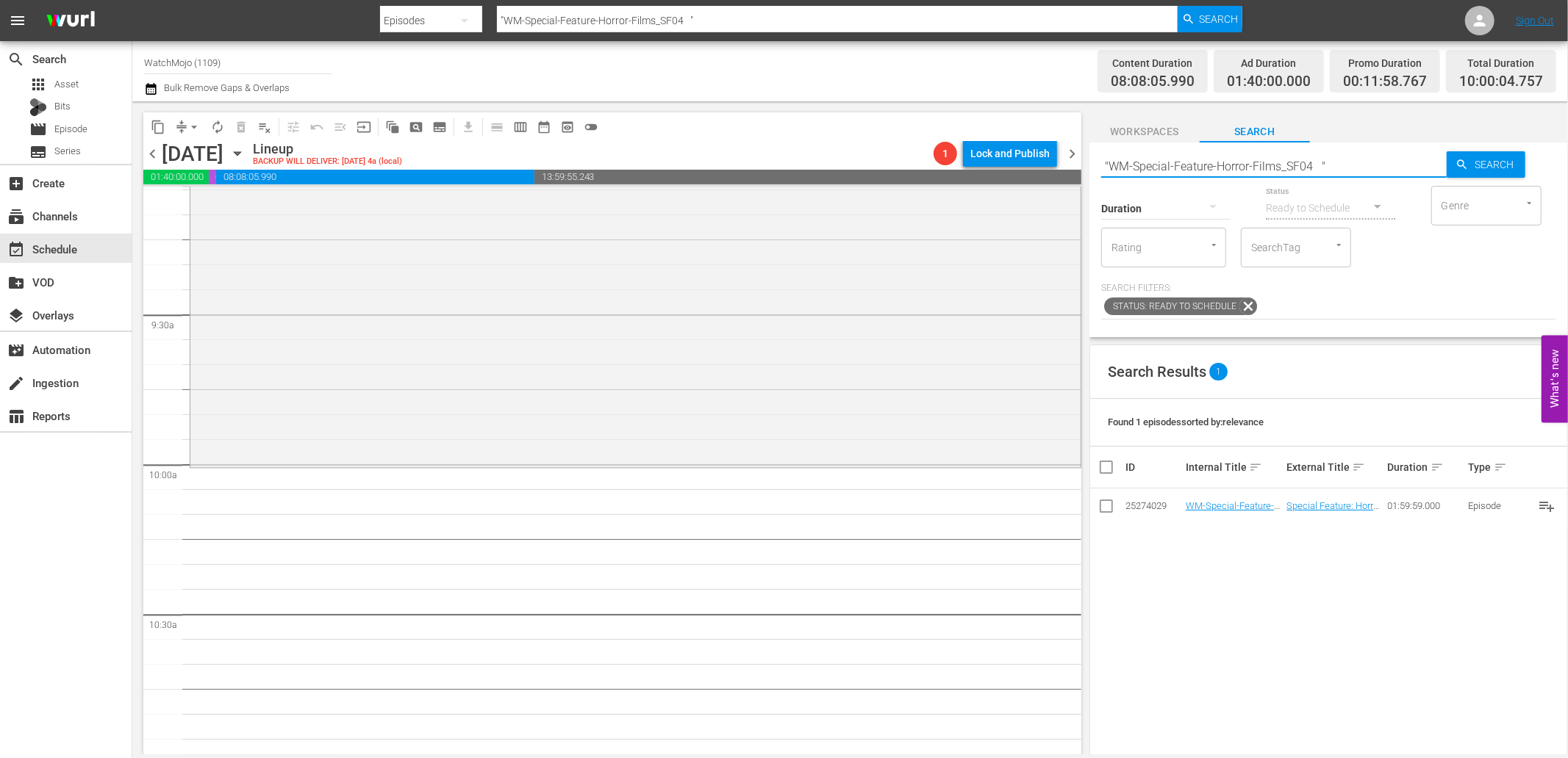
drag, startPoint x: 1345, startPoint y: 167, endPoint x: 1041, endPoint y: 171, distance: 304.0
click at [1041, 171] on div "content_copy compress arrow_drop_down autorenew_outlined delete_forever_outline…" at bounding box center [850, 427] width 1435 height 653
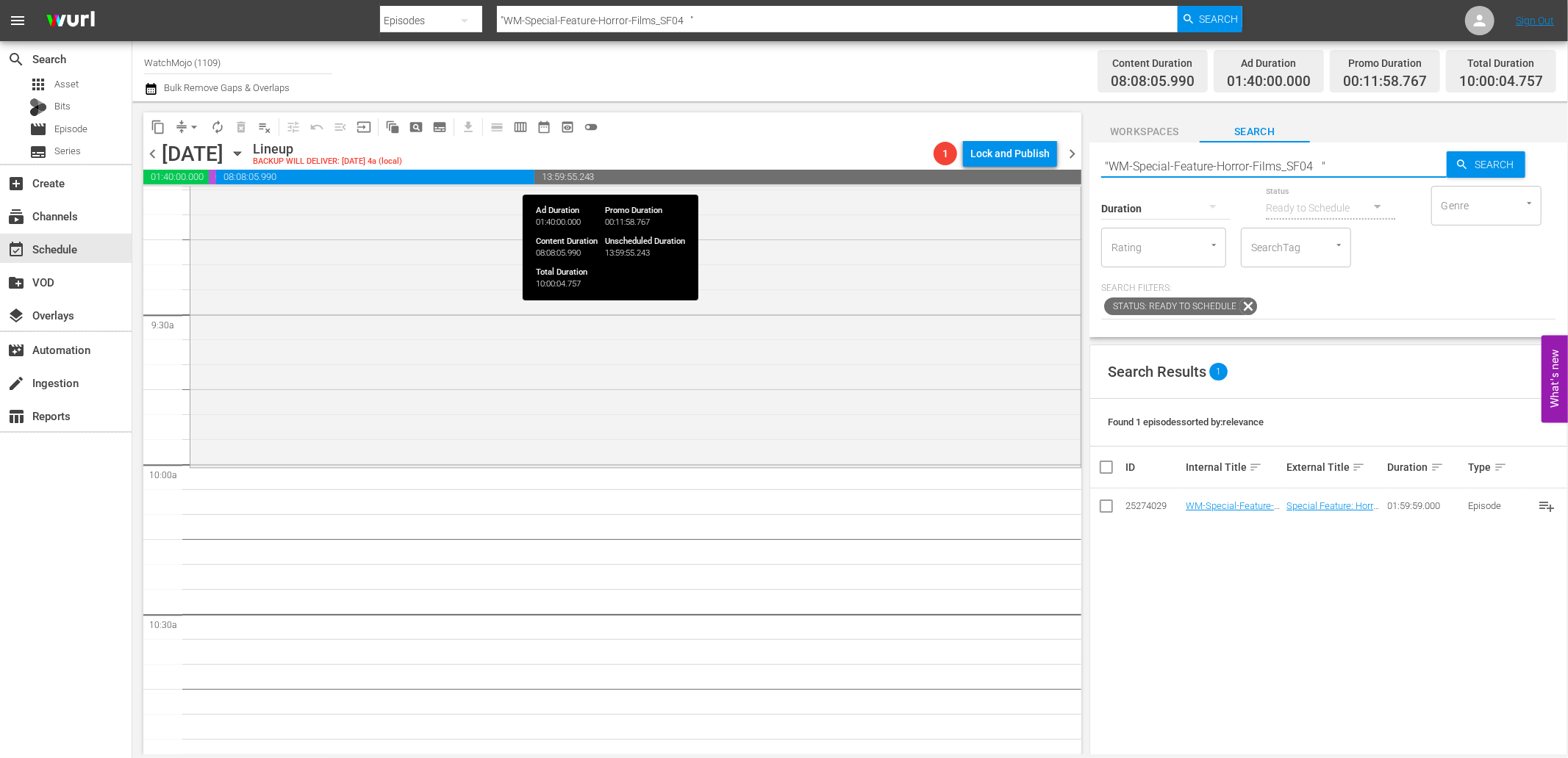
paste input "Lag-350 (Horror)"
type input "Lag-350 (Horror)"
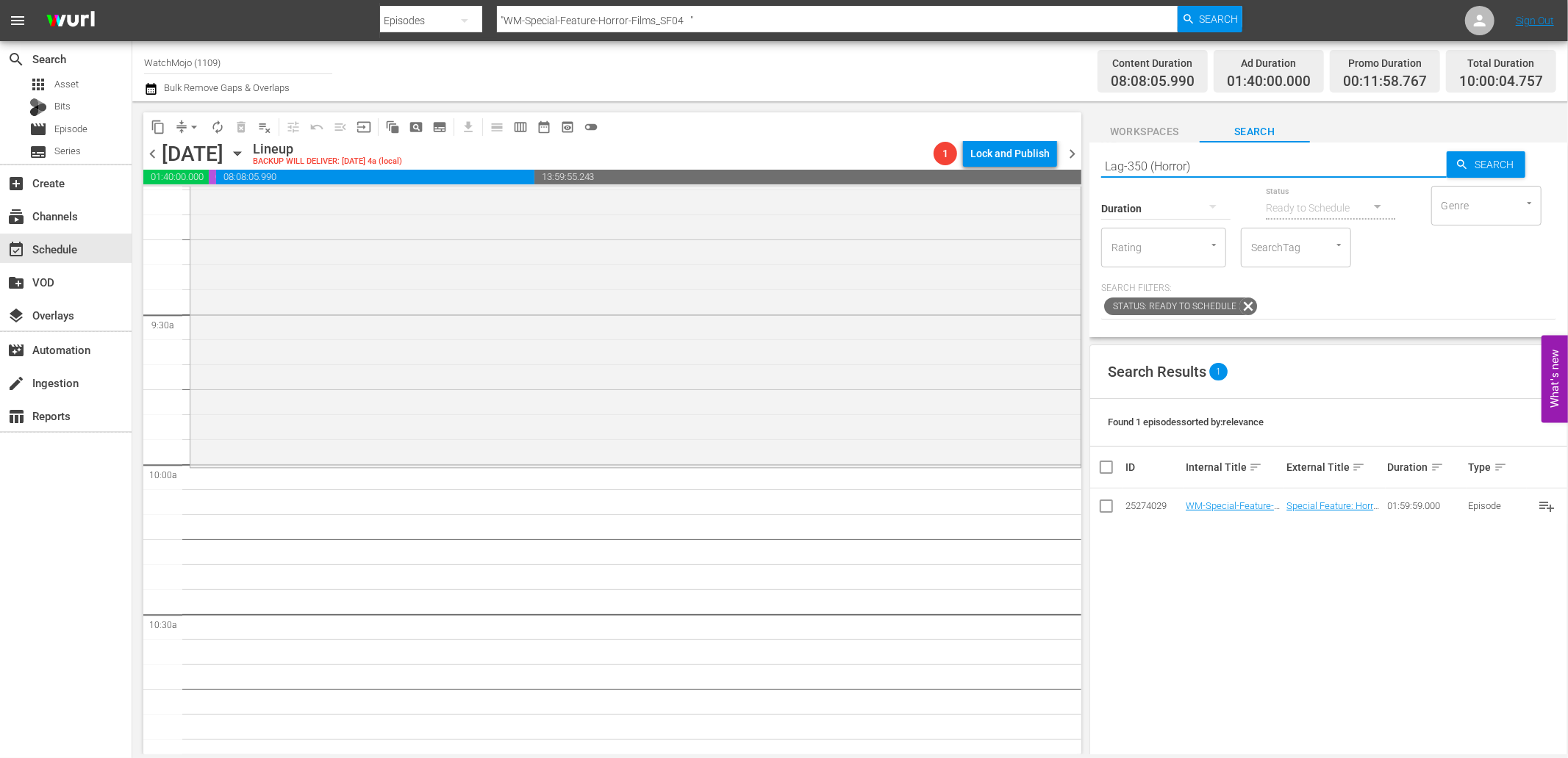
type input "Lag-350 (Horror)"
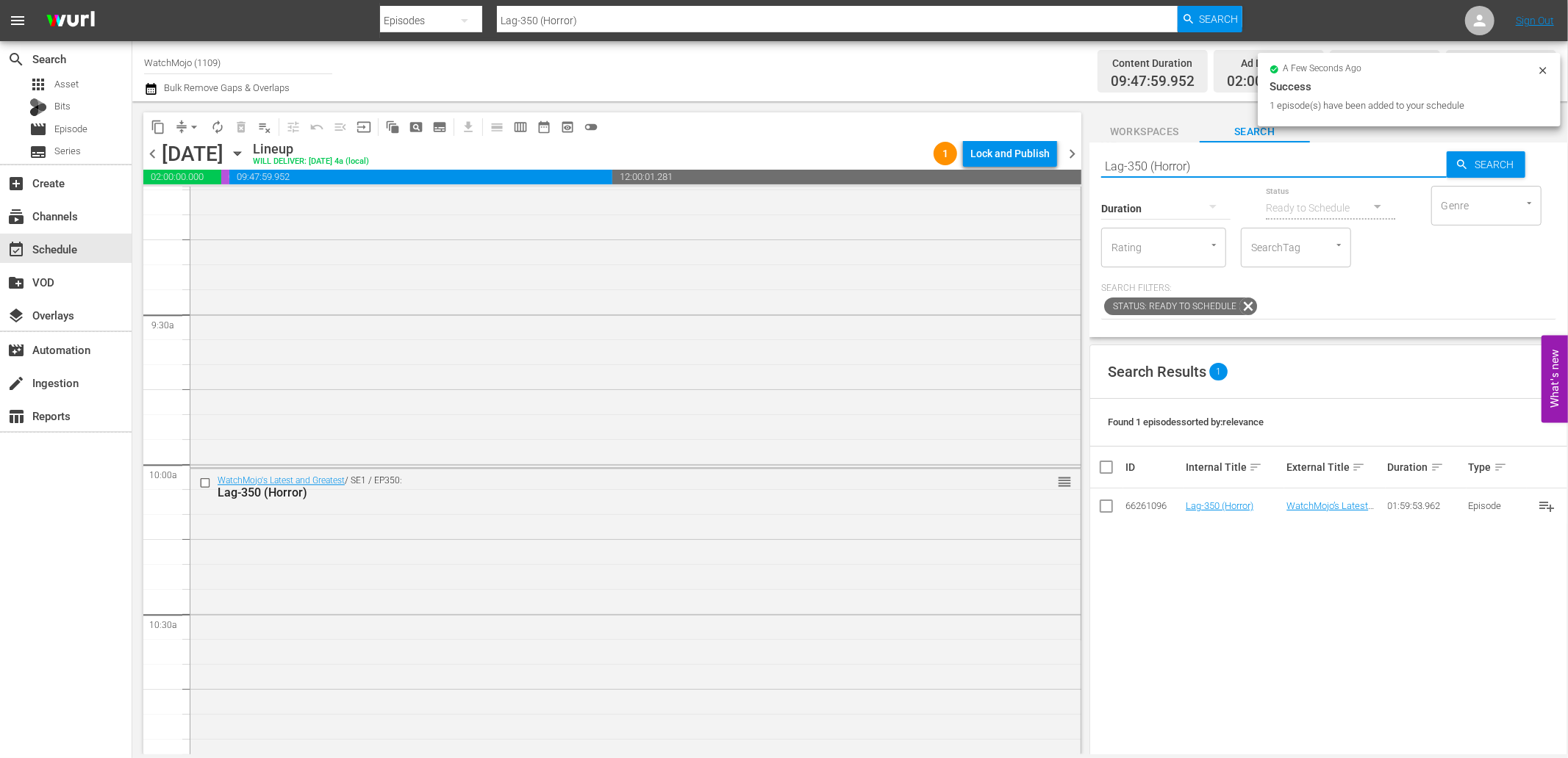
drag, startPoint x: 1275, startPoint y: 167, endPoint x: 1062, endPoint y: 148, distance: 213.8
click at [1062, 147] on div "content_copy compress arrow_drop_down autorenew_outlined delete_forever_outline…" at bounding box center [850, 427] width 1435 height 653
paste input "1"
type input "Lag-351 (Horror)"
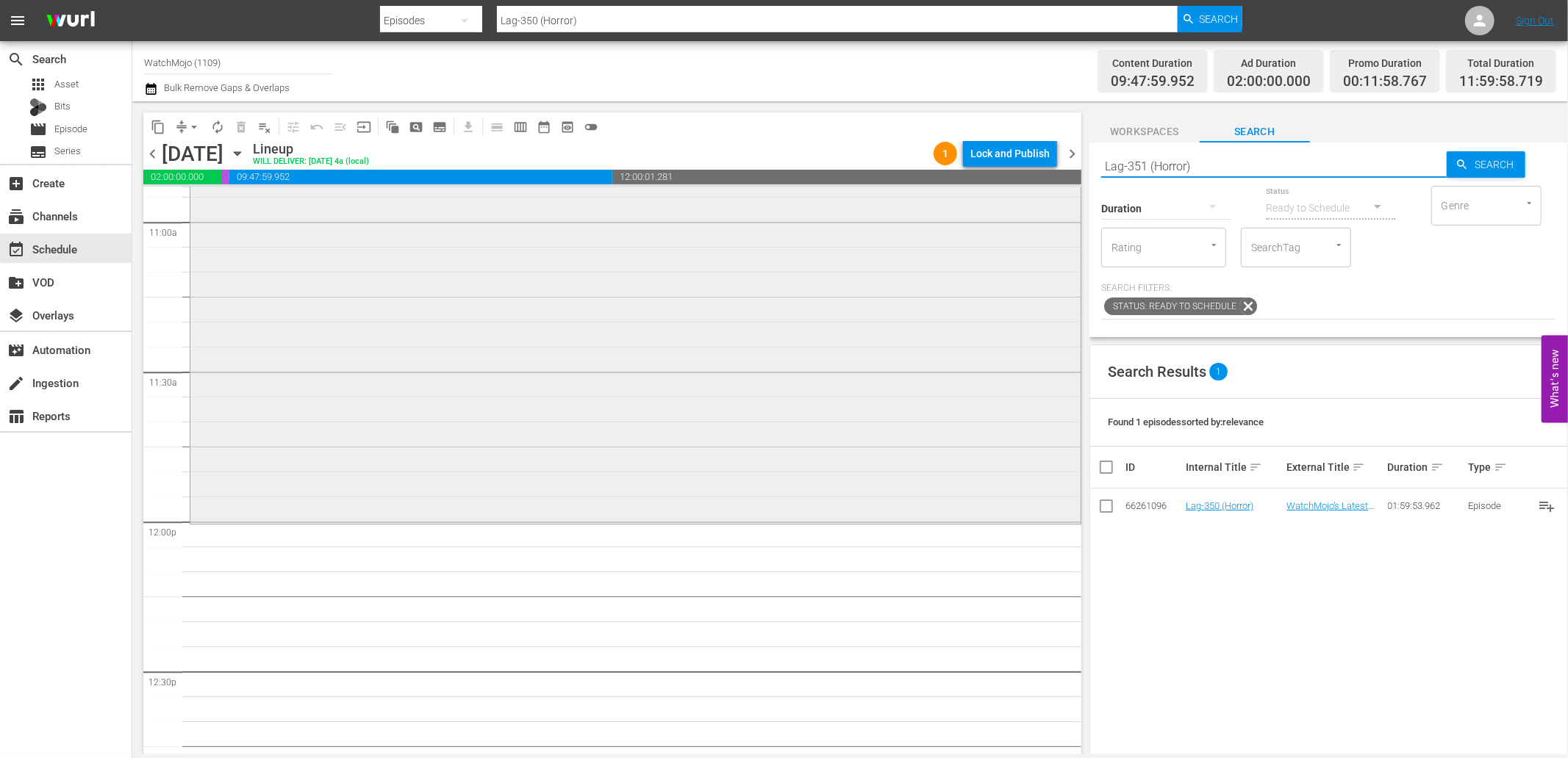
scroll to position [3265, 0]
type input "Lag-351 (Horror)"
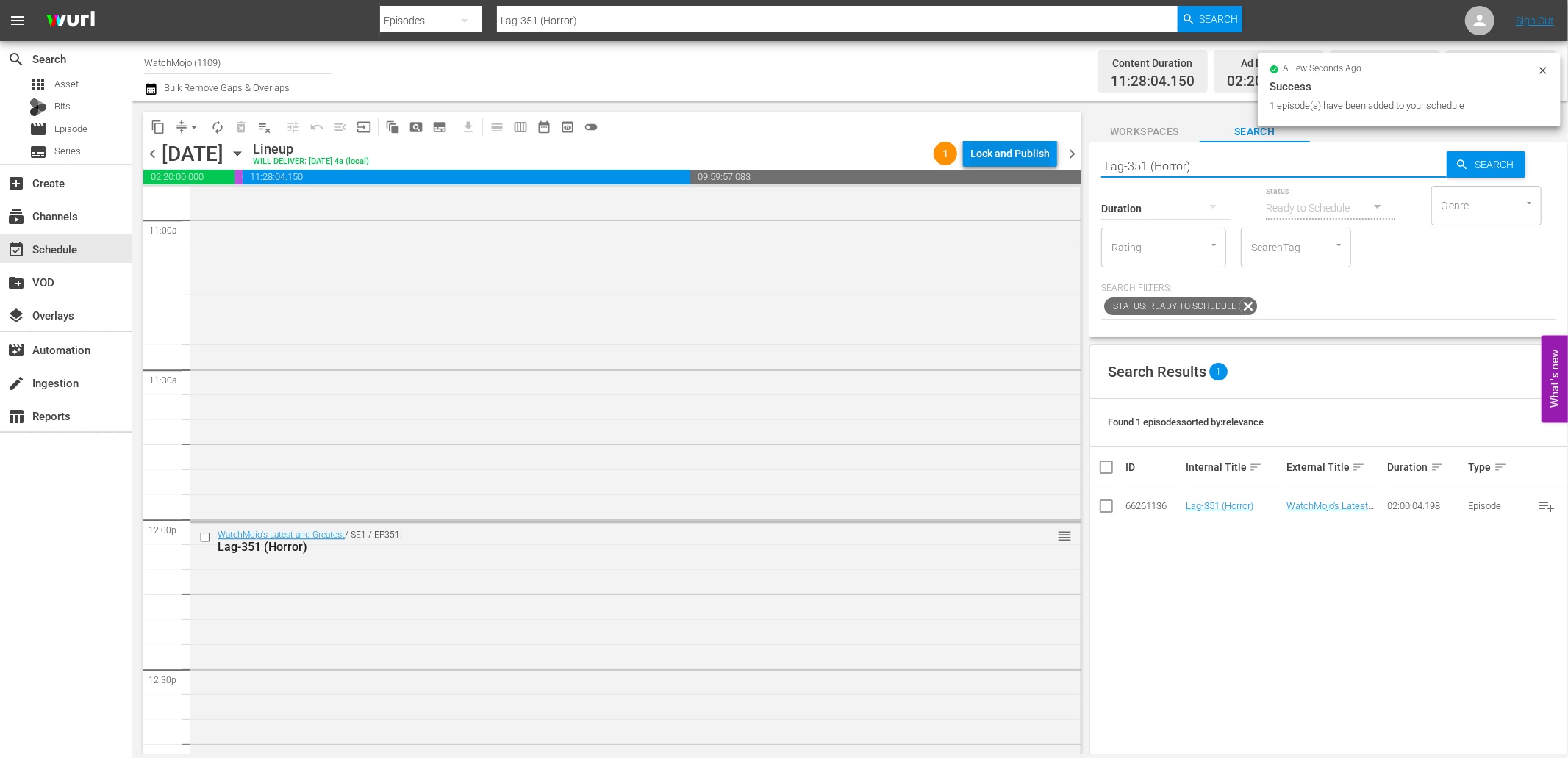
drag, startPoint x: 1222, startPoint y: 163, endPoint x: 1030, endPoint y: 166, distance: 192.0
click at [1030, 166] on div "content_copy compress arrow_drop_down autorenew_outlined delete_forever_outline…" at bounding box center [850, 427] width 1435 height 653
paste input "WM-Deep-Dive-Spiritual-Horror_DIVE55_H3P8Y0"
type input "WM-Deep-Dive-Spiritual-Horror_DIVE55_H3P8Y0"
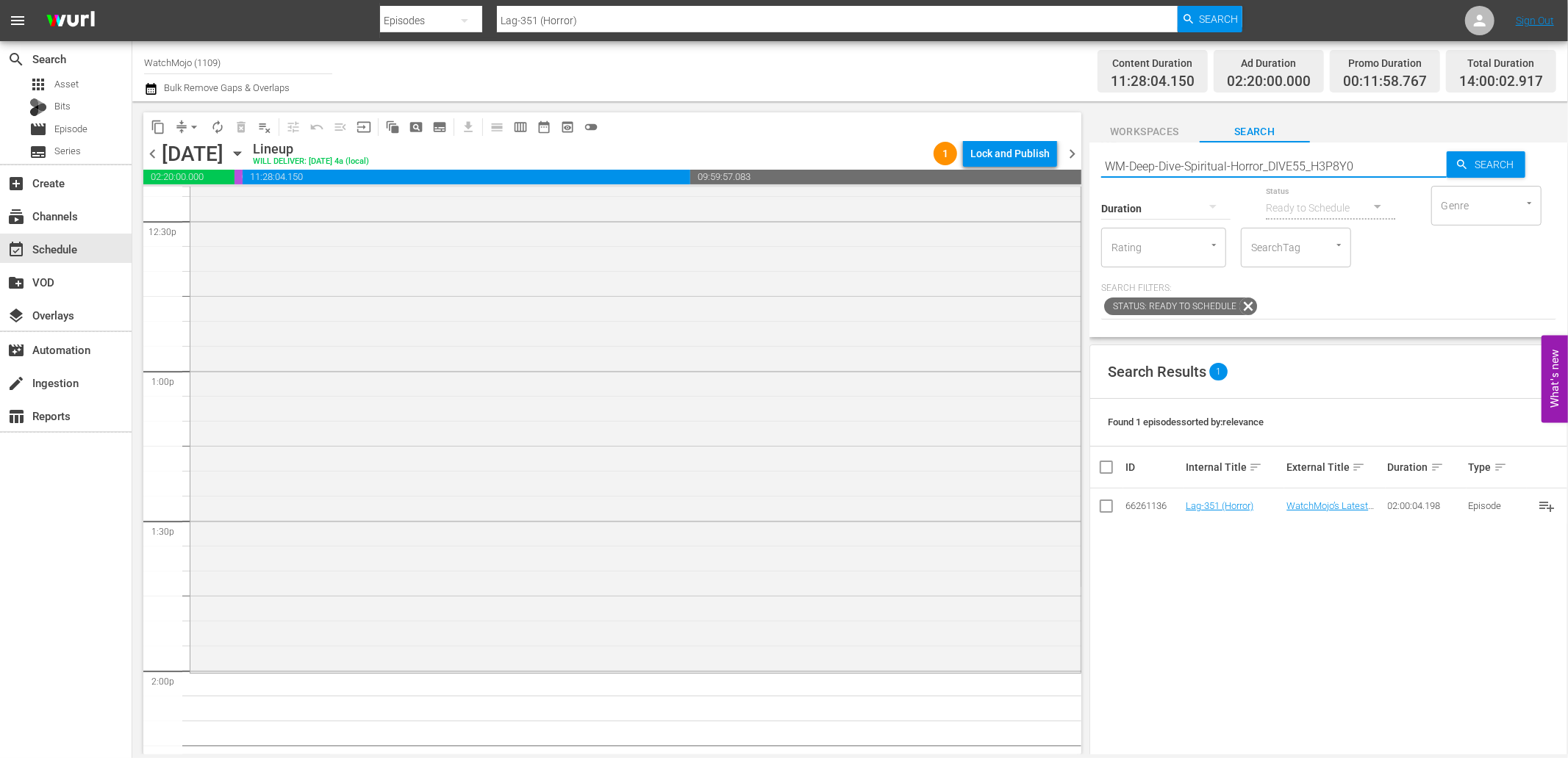
type input "WM-Deep-Dive-Spiritual-Horror_DIVE55_H3P8Y0"
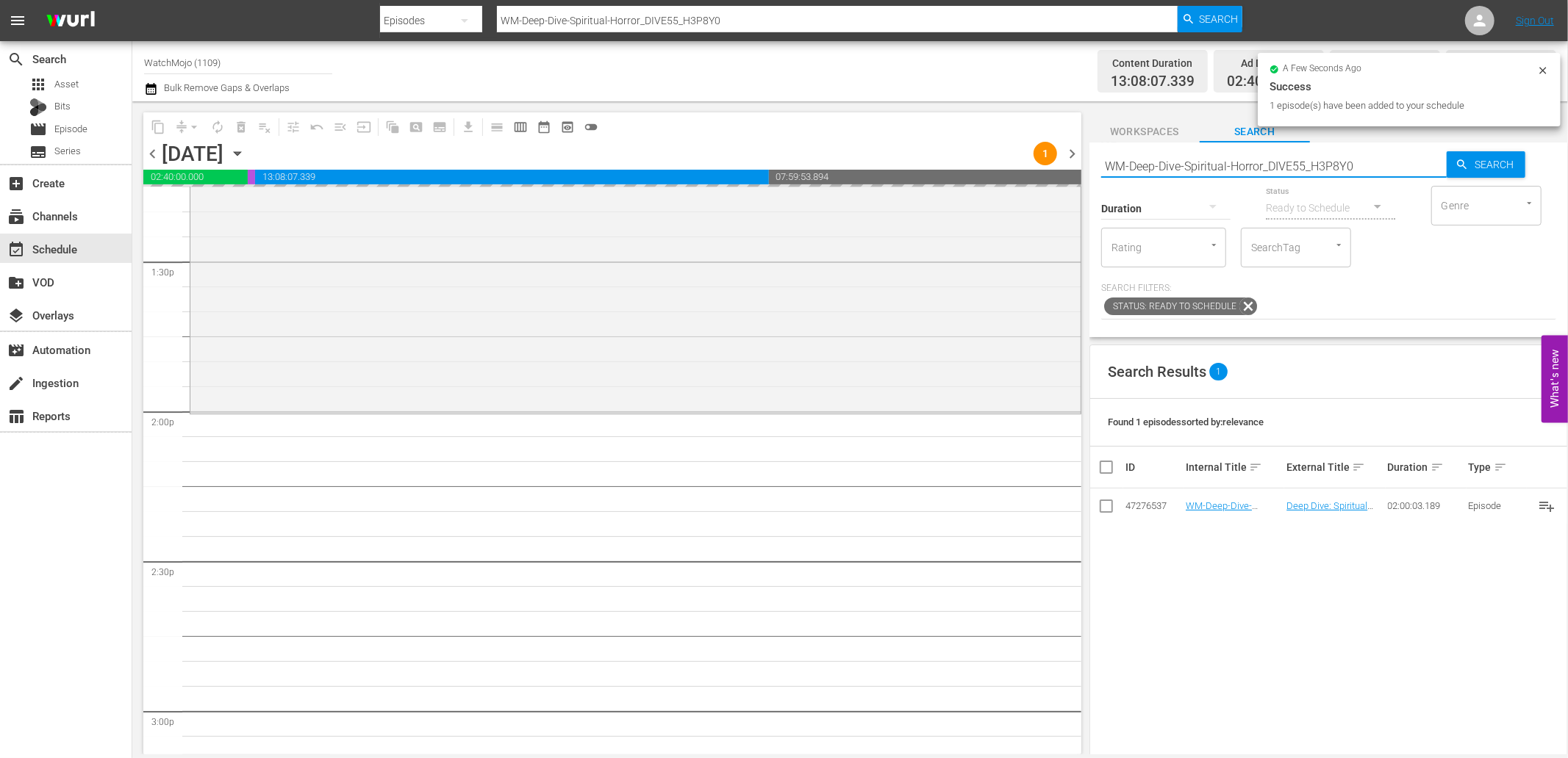
drag, startPoint x: 1355, startPoint y: 160, endPoint x: 1083, endPoint y: 157, distance: 272.0
click at [1083, 157] on div "content_copy compress arrow_drop_down autorenew_outlined delete_forever_outline…" at bounding box center [850, 427] width 1435 height 653
paste input "" Lag-356 (Horror)""
type input "" Lag-356 (Horror)""
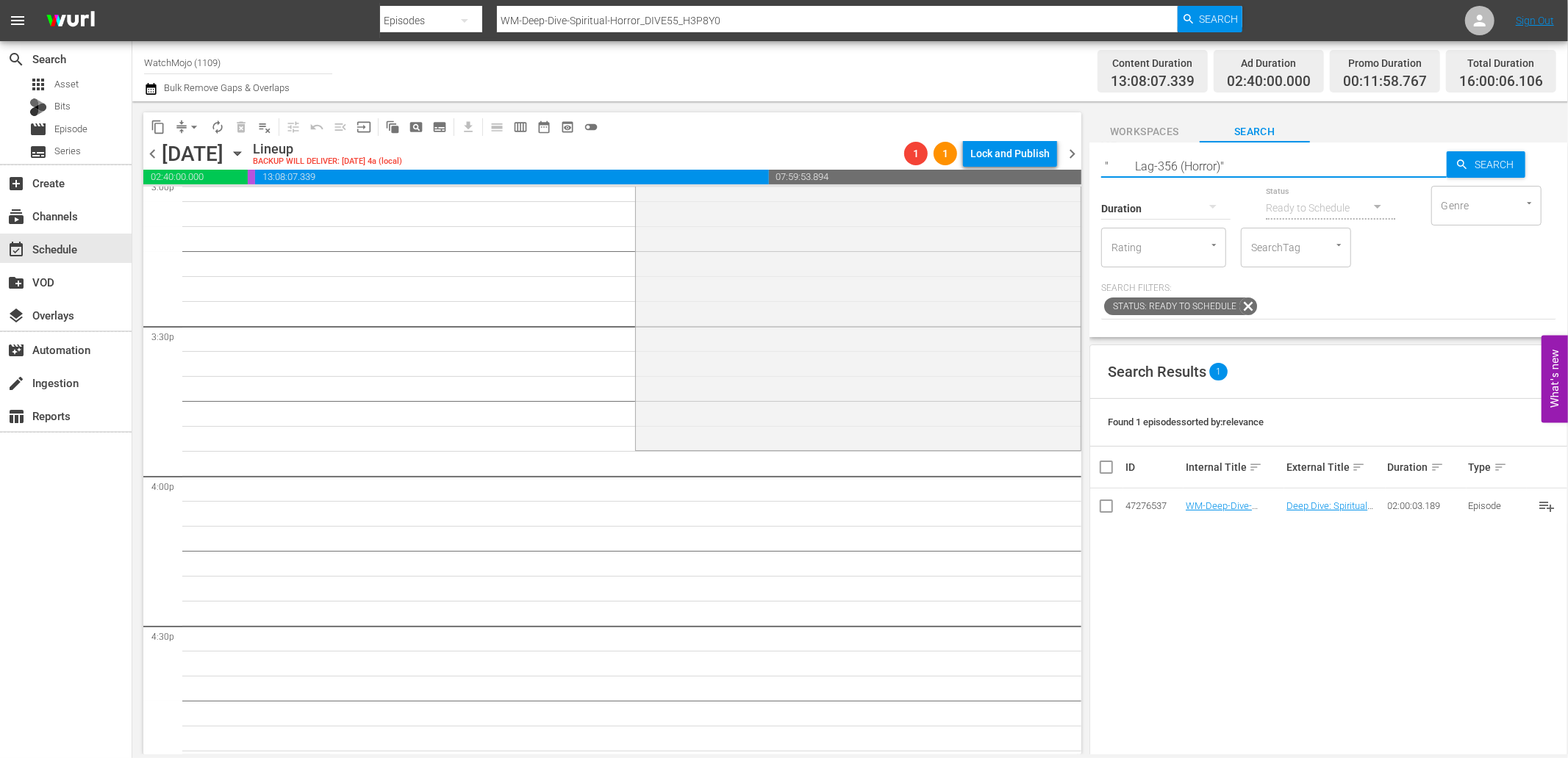
type input "" Lag-356 (Horror)""
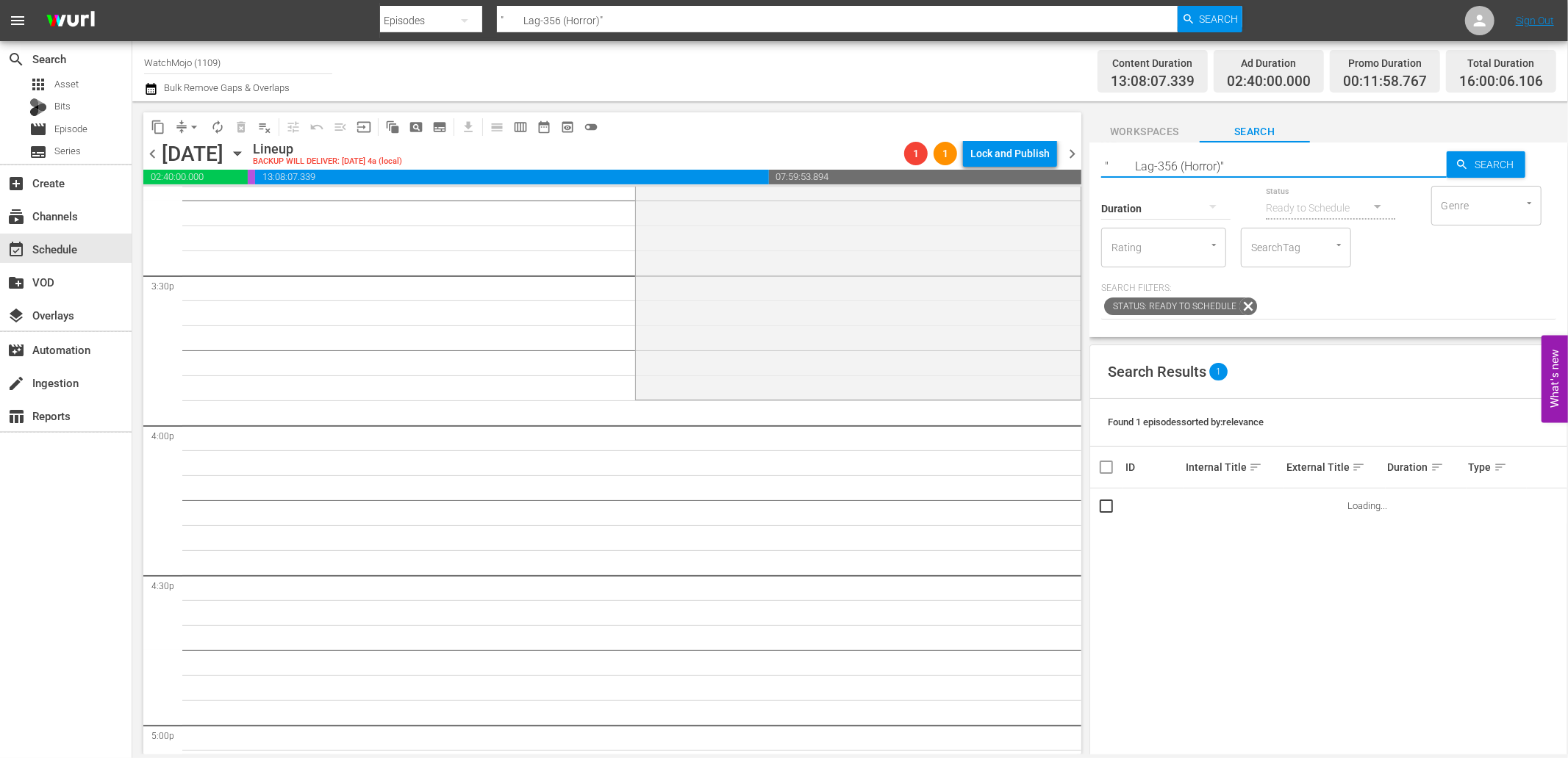
scroll to position [4680, 0]
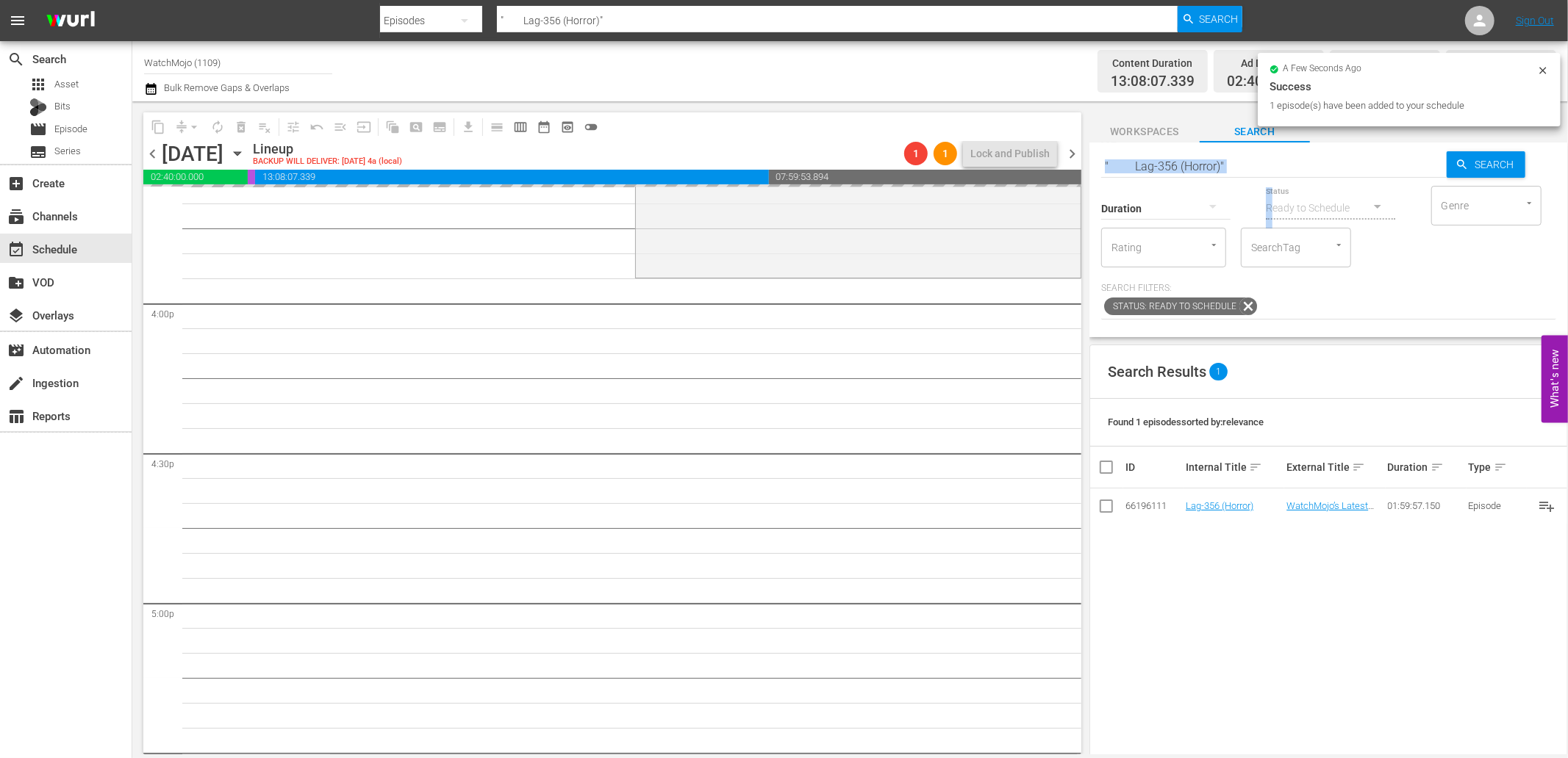
click at [1257, 171] on div "Search " Lag-356 (Horror)" Search Duration Status Ready to Schedule Genre Genre…" at bounding box center [1328, 239] width 478 height 195
click at [1265, 159] on input "" Lag-356 (Horror)"" at bounding box center [1273, 166] width 346 height 36
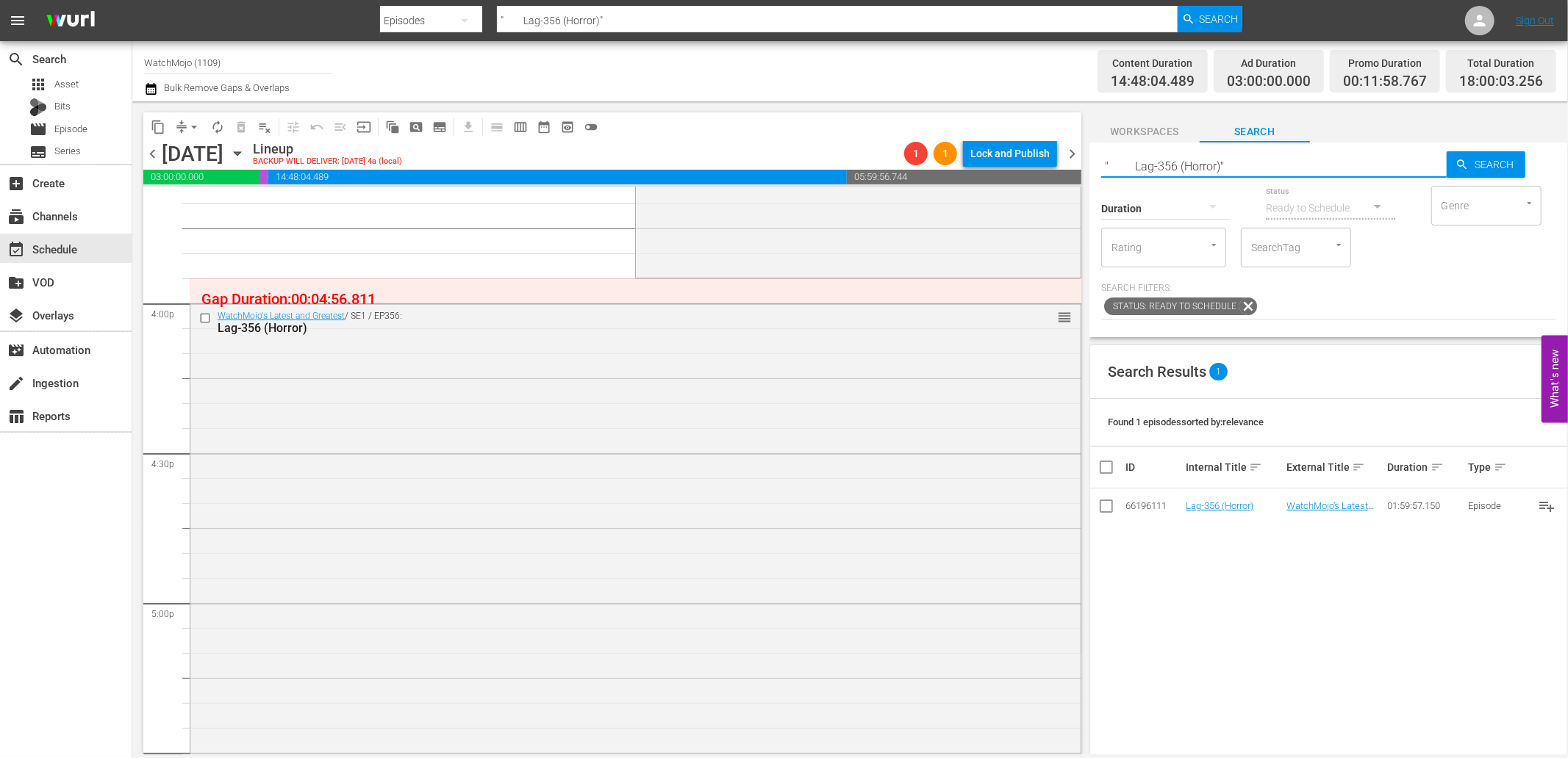
drag, startPoint x: 1265, startPoint y: 159, endPoint x: 1034, endPoint y: 154, distance: 231.1
click at [1034, 154] on div "content_copy compress arrow_drop_down autorenew_outlined delete_forever_outline…" at bounding box center [850, 427] width 1435 height 653
paste input "Lag-462 (Horror)"
type input "Lag-462 (Horror)"
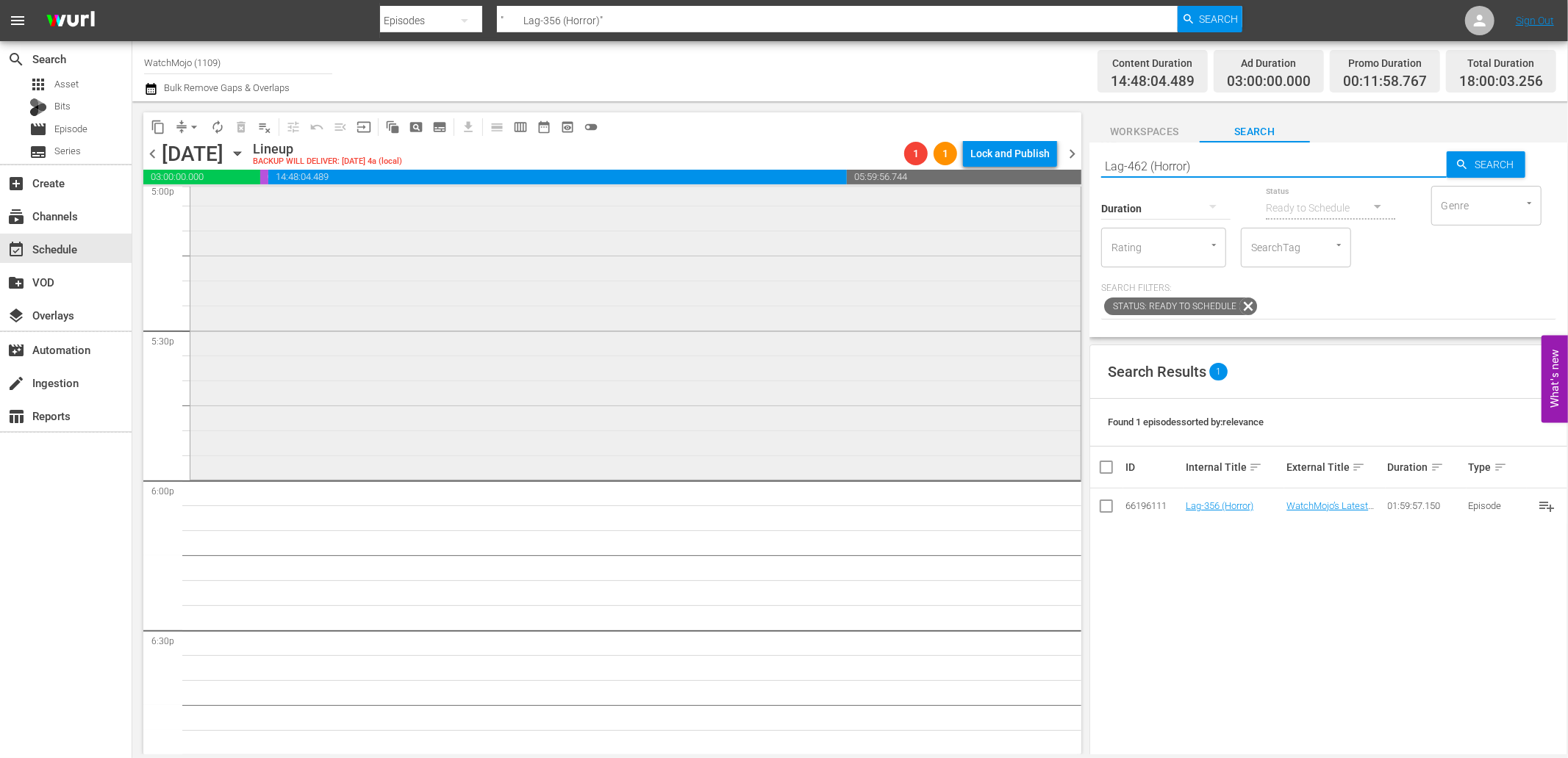
scroll to position [5279, 0]
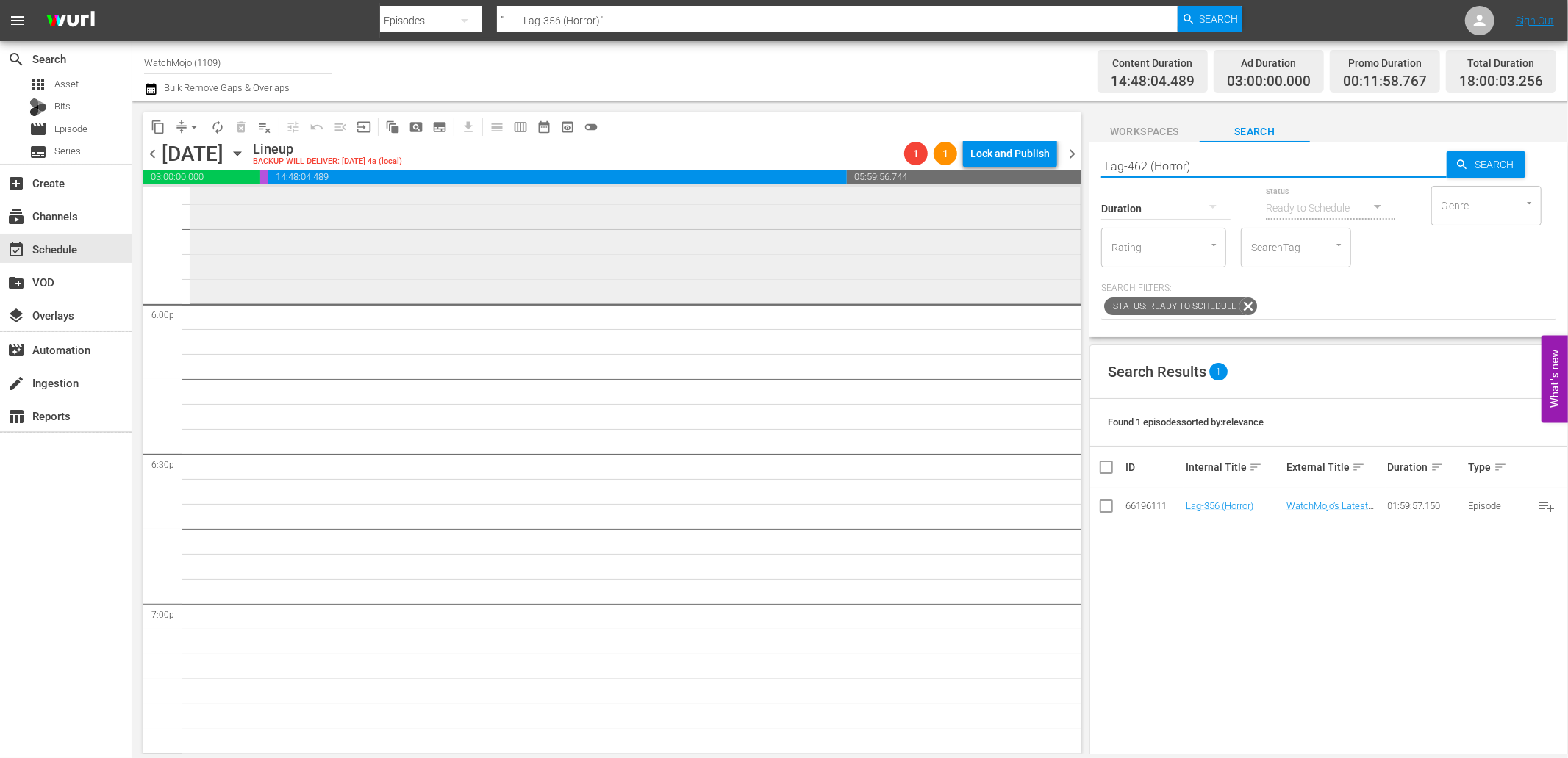
type input "Lag-462 (Horror)"
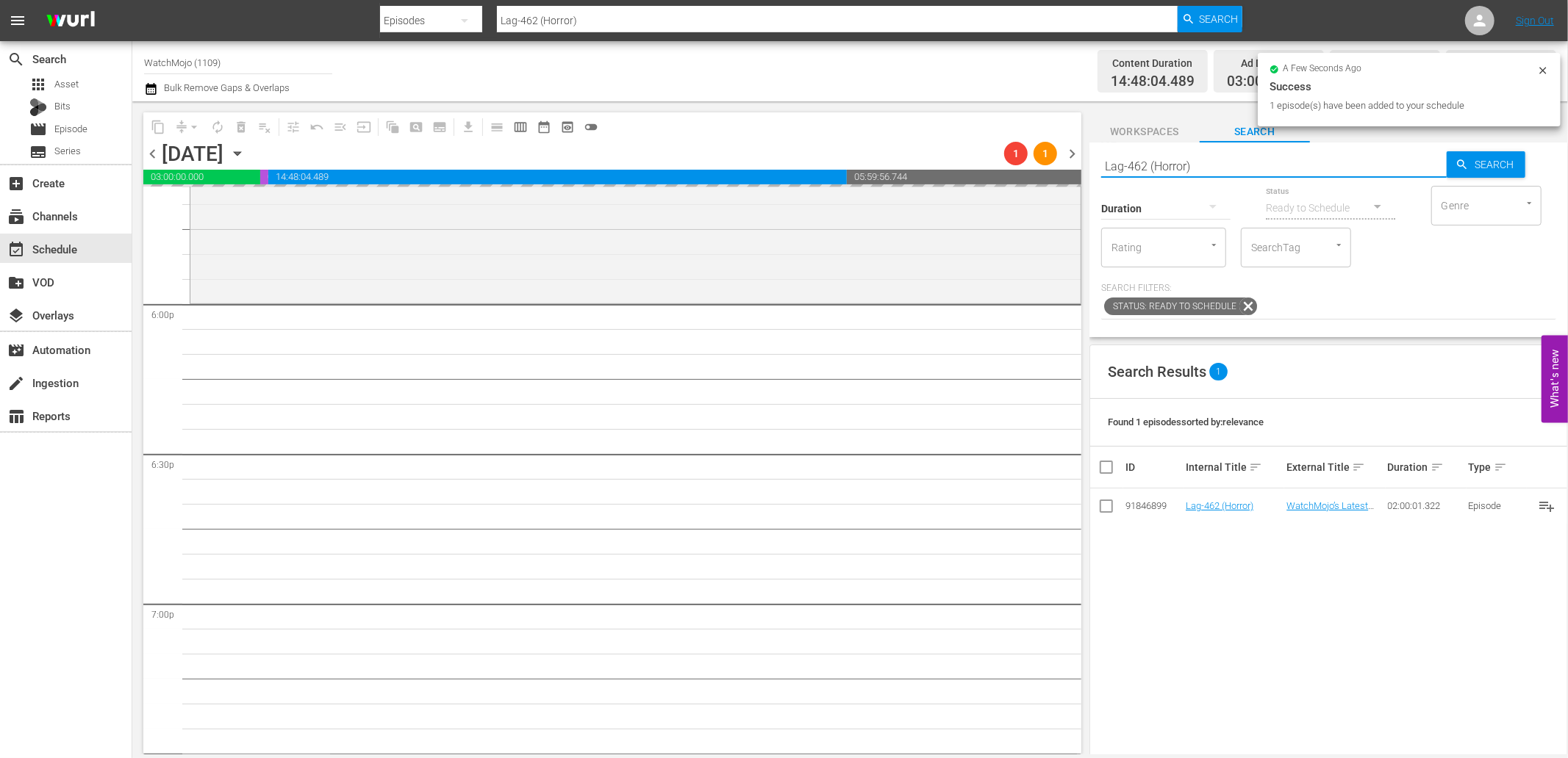
drag, startPoint x: 1238, startPoint y: 152, endPoint x: 985, endPoint y: 169, distance: 253.6
click at [985, 169] on div "content_copy compress arrow_drop_down autorenew_outlined delete_forever_outline…" at bounding box center [850, 427] width 1435 height 653
paste input ""WM-Deep-Dive-SAW_DIVE59_Z3U4B7 ""
type input ""WM-Deep-Dive-SAW_DIVE59_Z3U4B7 ""
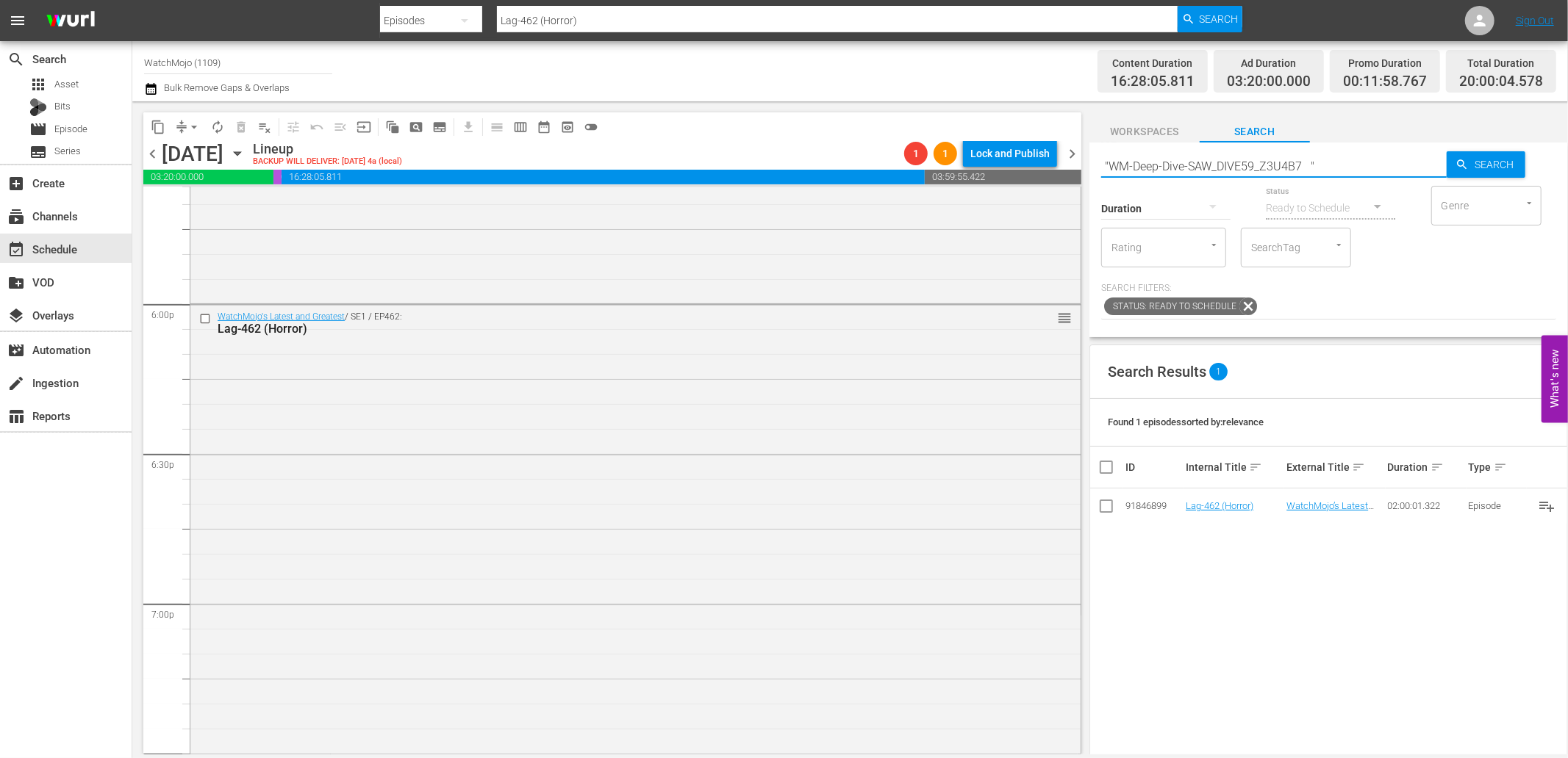
type input ""WM-Deep-Dive-SAW_DIVE59_Z3U4B7 ""
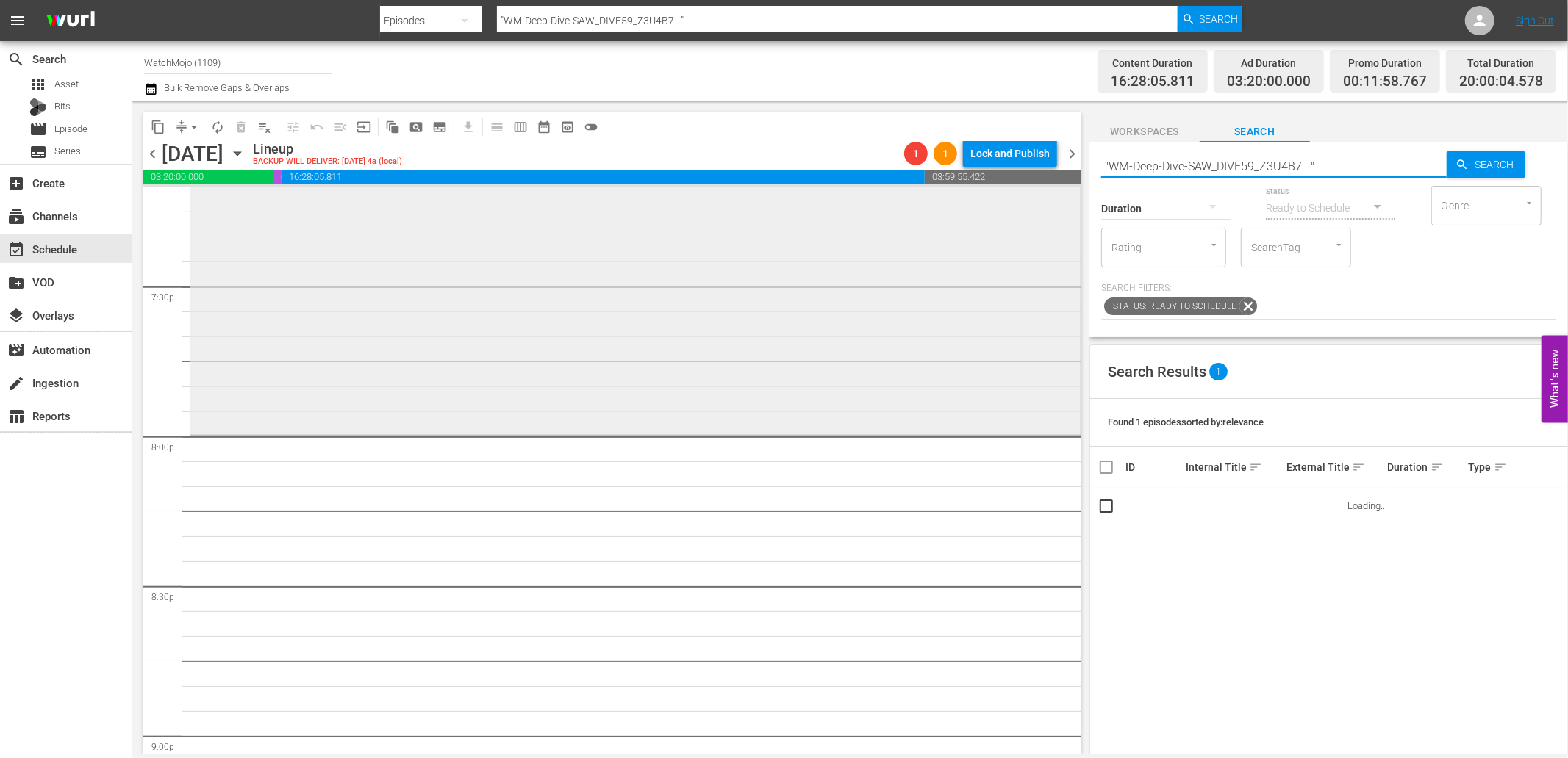
scroll to position [5878, 0]
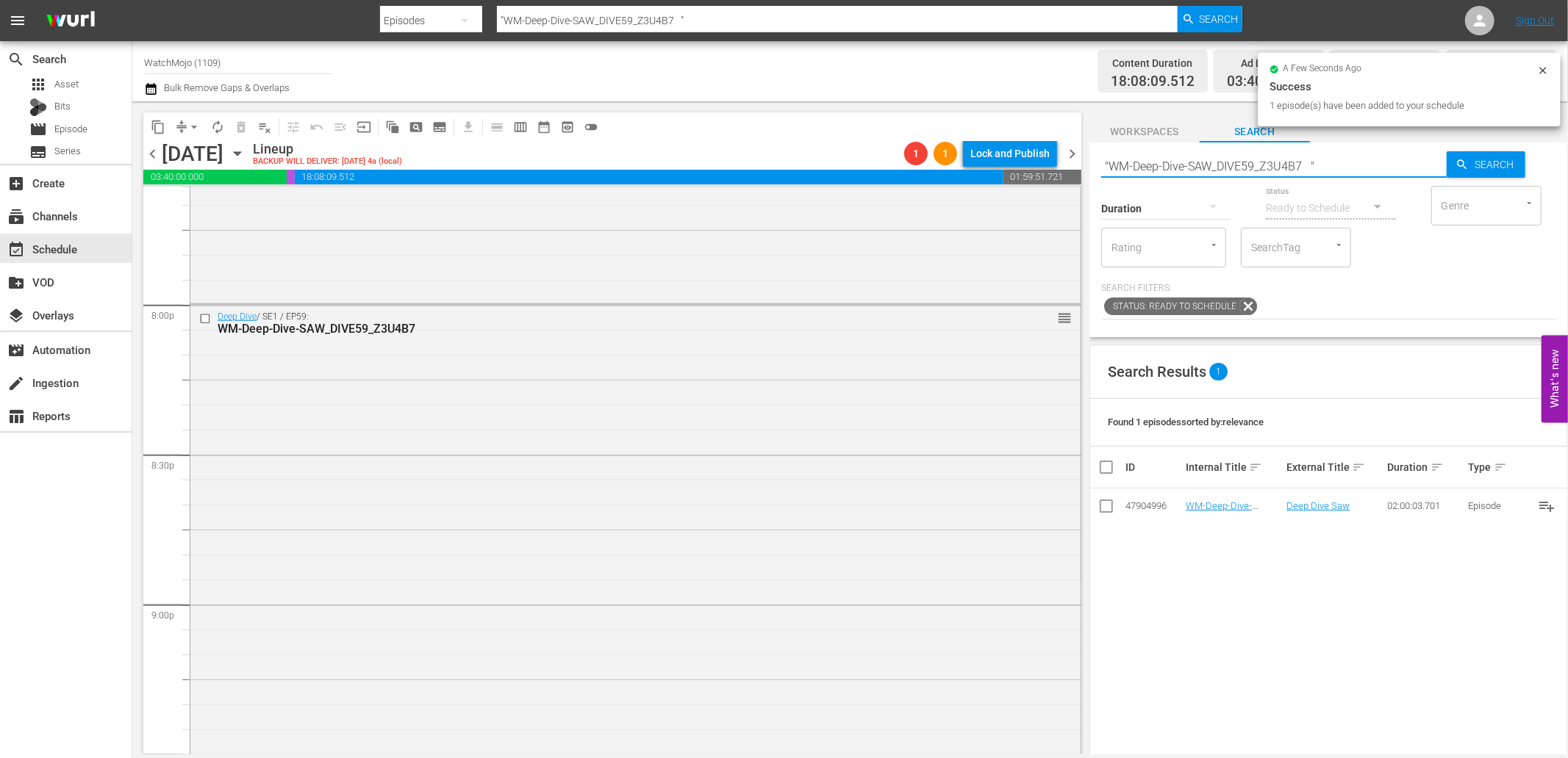
drag, startPoint x: 1348, startPoint y: 165, endPoint x: 1062, endPoint y: 157, distance: 286.1
click at [1062, 157] on div "content_copy compress arrow_drop_down autorenew_outlined delete_forever_outline…" at bounding box center [850, 427] width 1435 height 653
paste input "WM-Specialty-Hour-Scream_SHO49"
type input "WM-Specialty-Hour-Scream_SHO49"
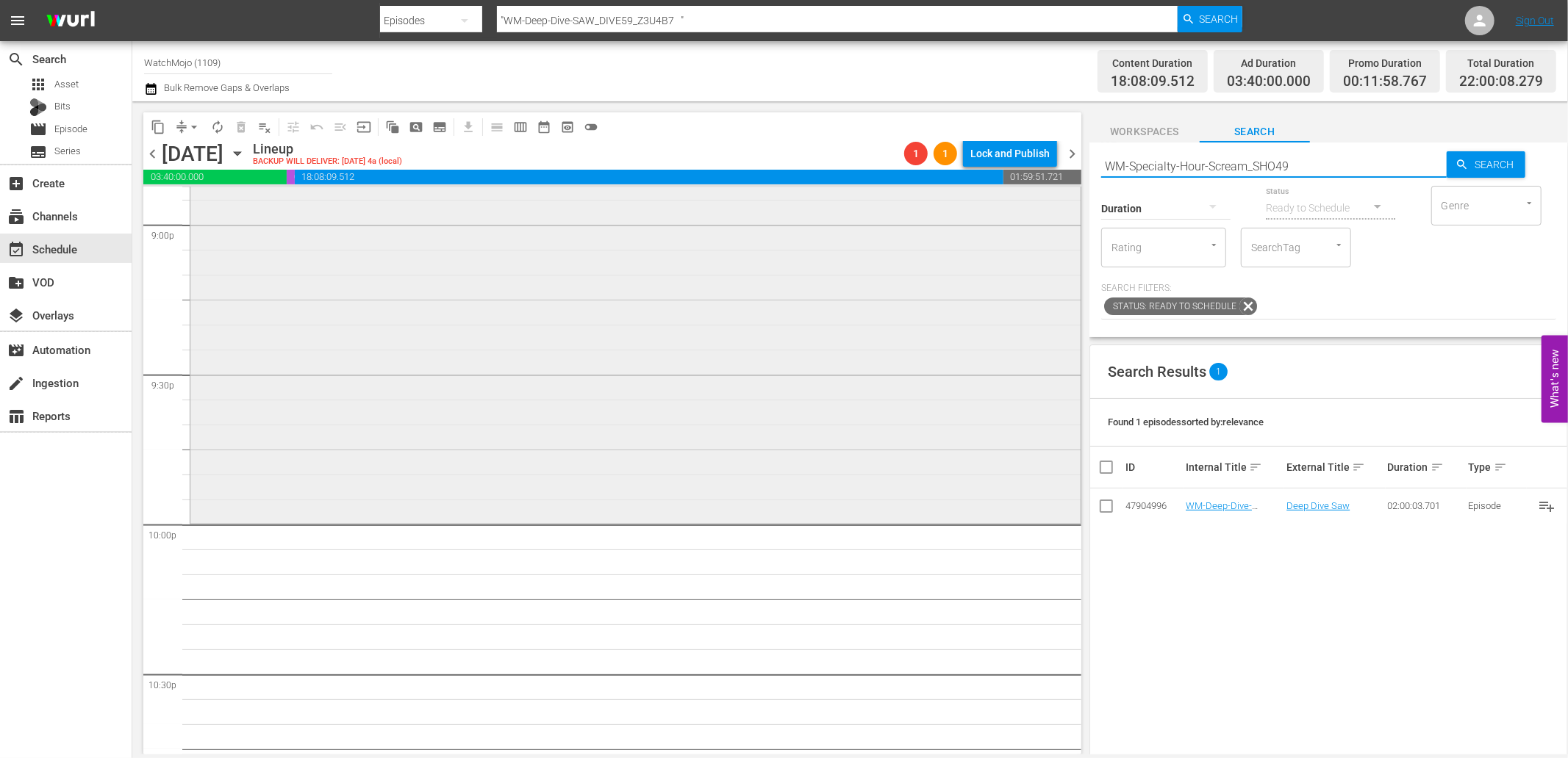
scroll to position [6366, 0]
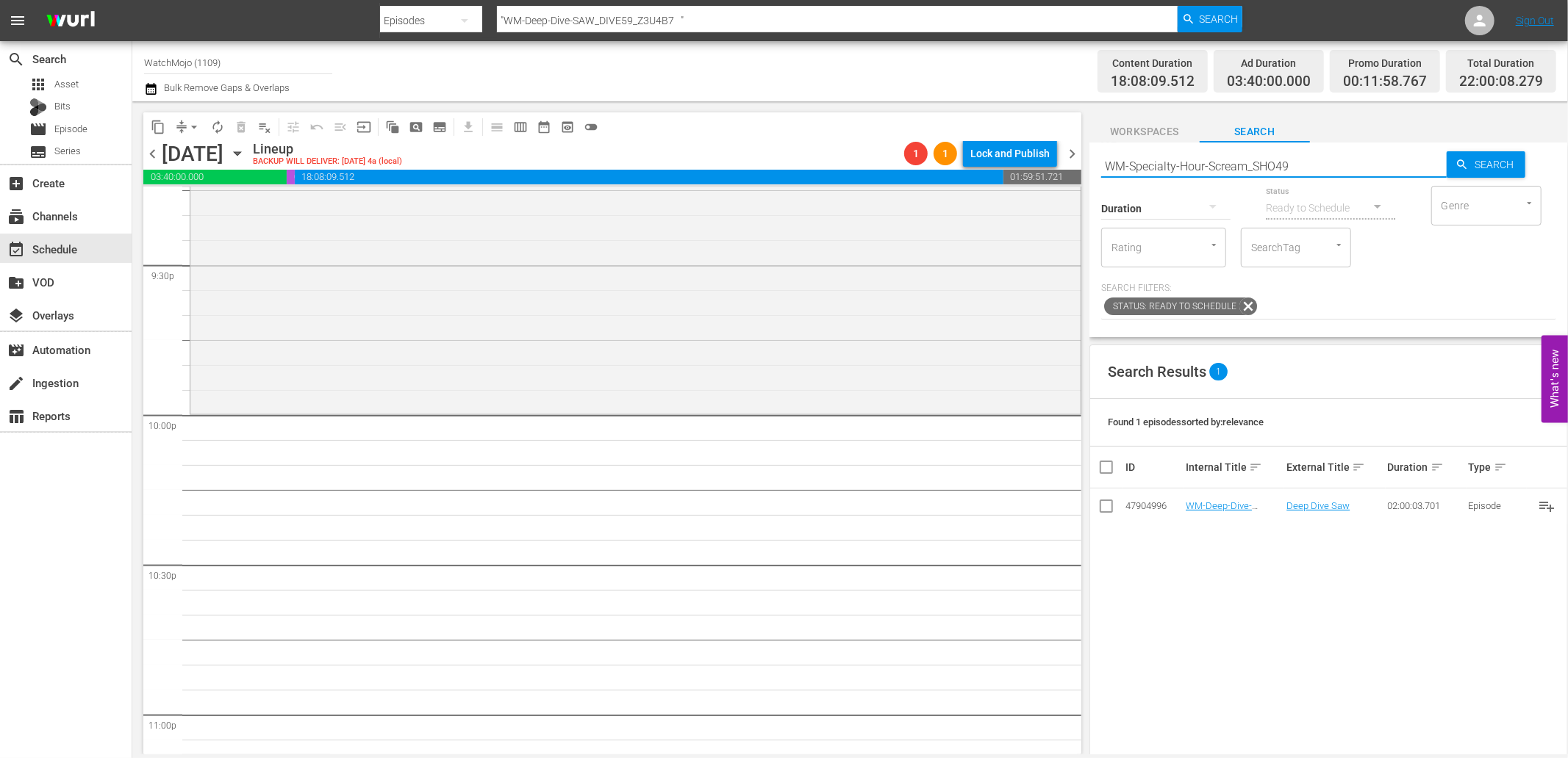
type input "WM-Specialty-Hour-Scream_SHO49"
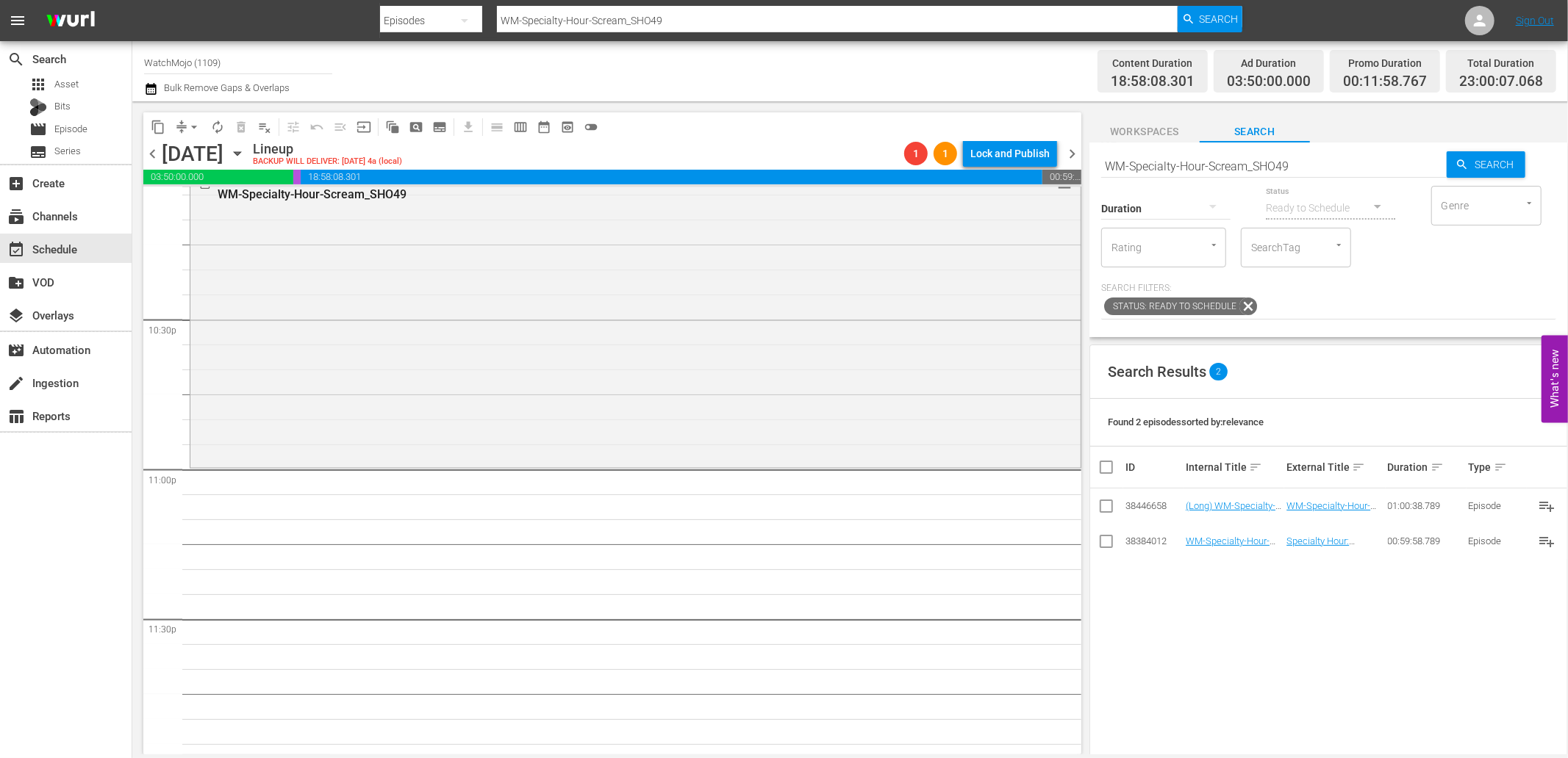
scroll to position [6626, 0]
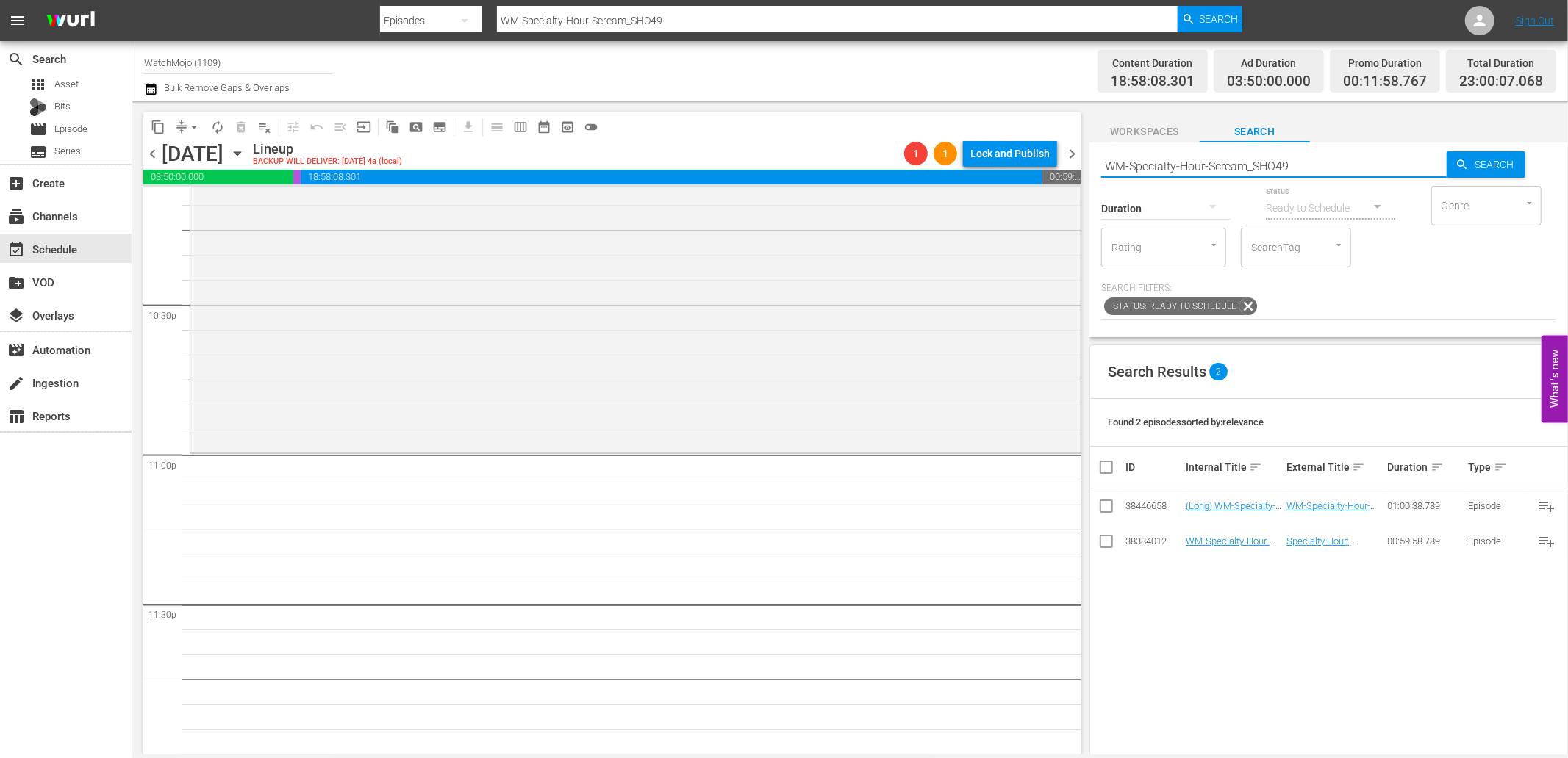
drag, startPoint x: 1204, startPoint y: 165, endPoint x: 1051, endPoint y: 162, distance: 153.0
click at [1051, 160] on div "content_copy compress arrow_drop_down autorenew_outlined delete_forever_outline…" at bounding box center [850, 427] width 1435 height 653
paste input "Evil-Dead_SHO55"
type input "WM-Specialty-Hour-Evil-Dead_SHO55"
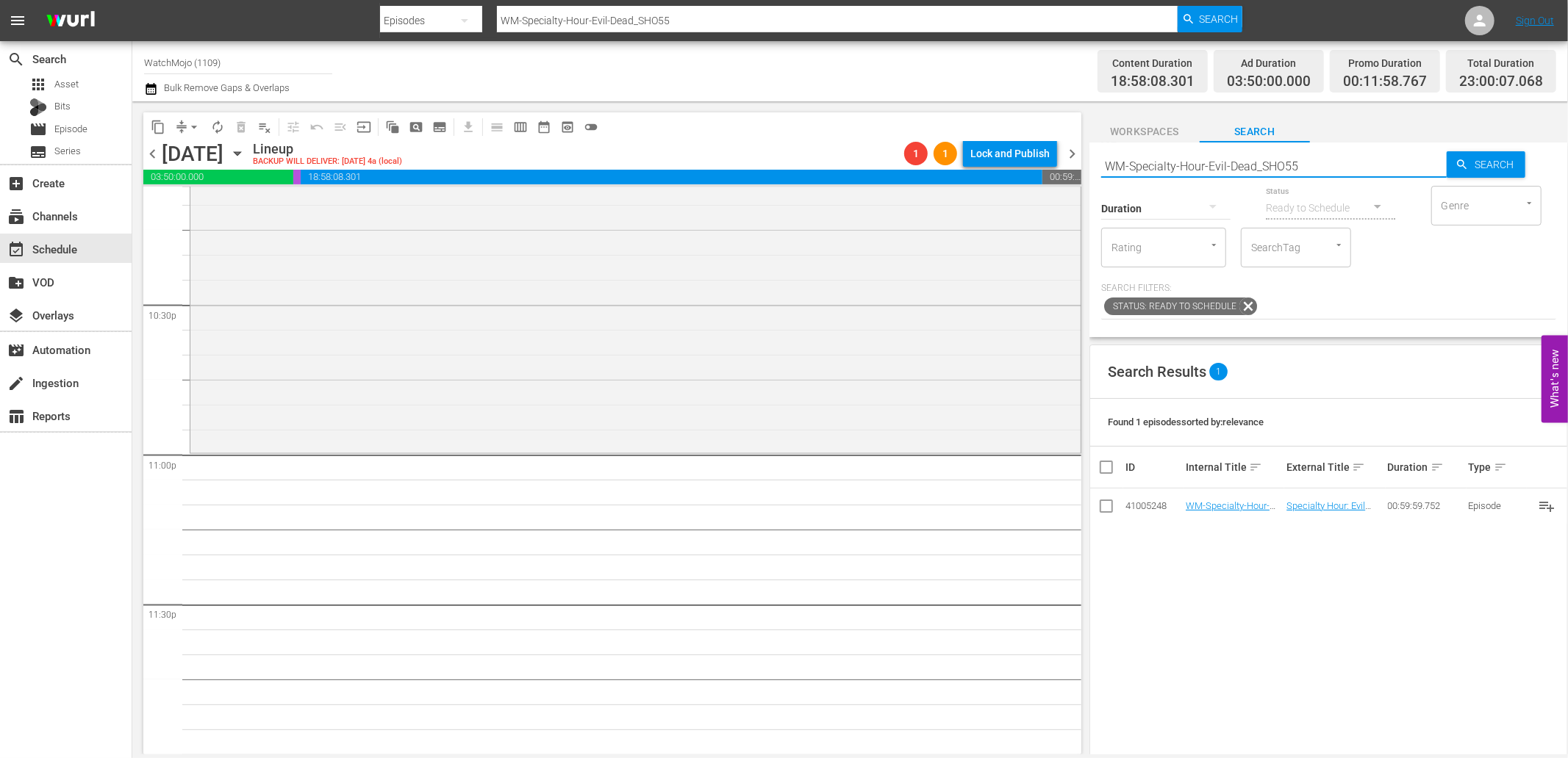
type input "WM-Specialty-Hour-Evil-Dead_SHO55"
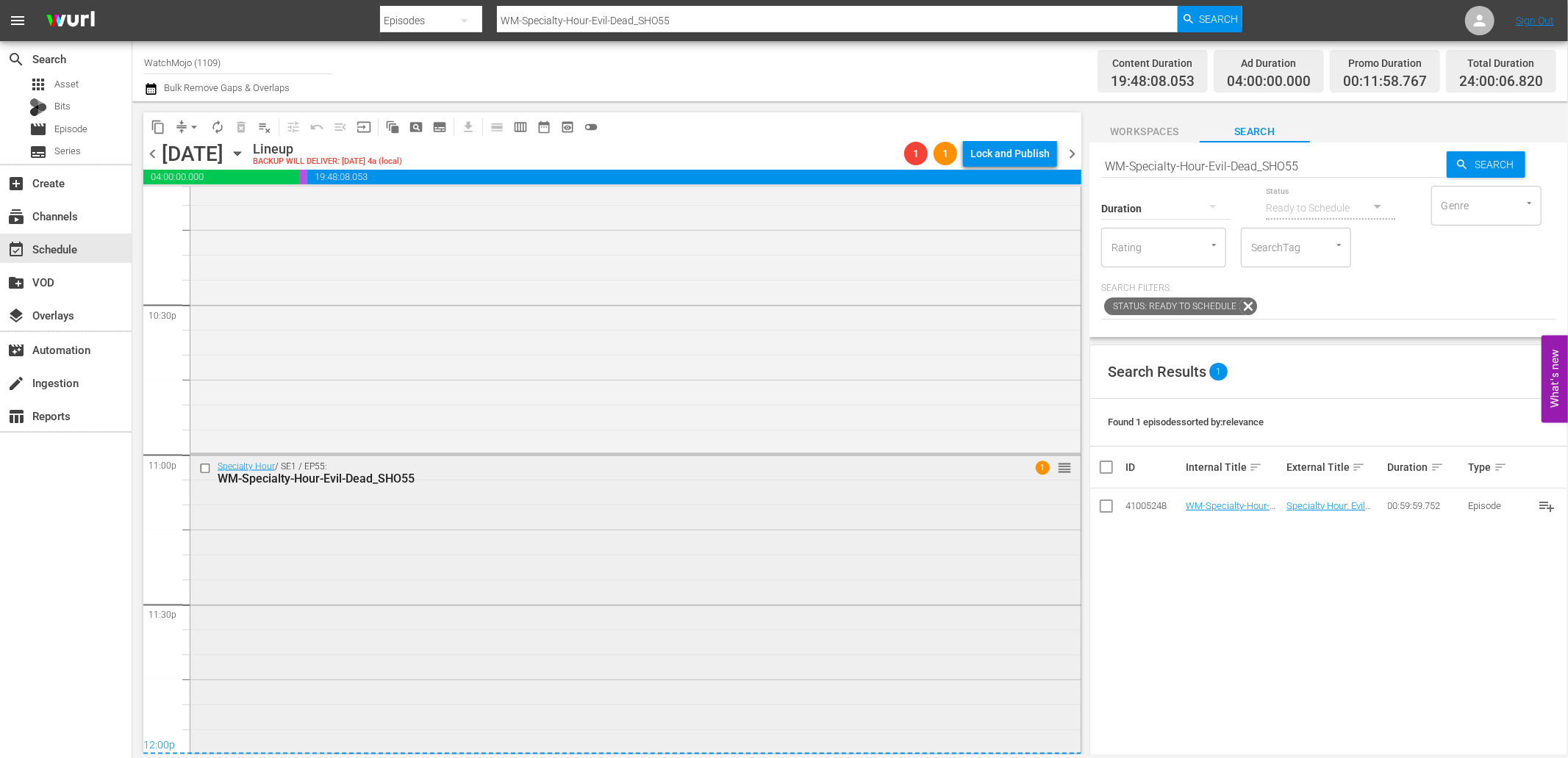
click at [508, 620] on div "Specialty Hour / SE1 / EP55: WM-Specialty-Hour-Evil-Dead_SHO55 1 reorder" at bounding box center [636, 602] width 890 height 296
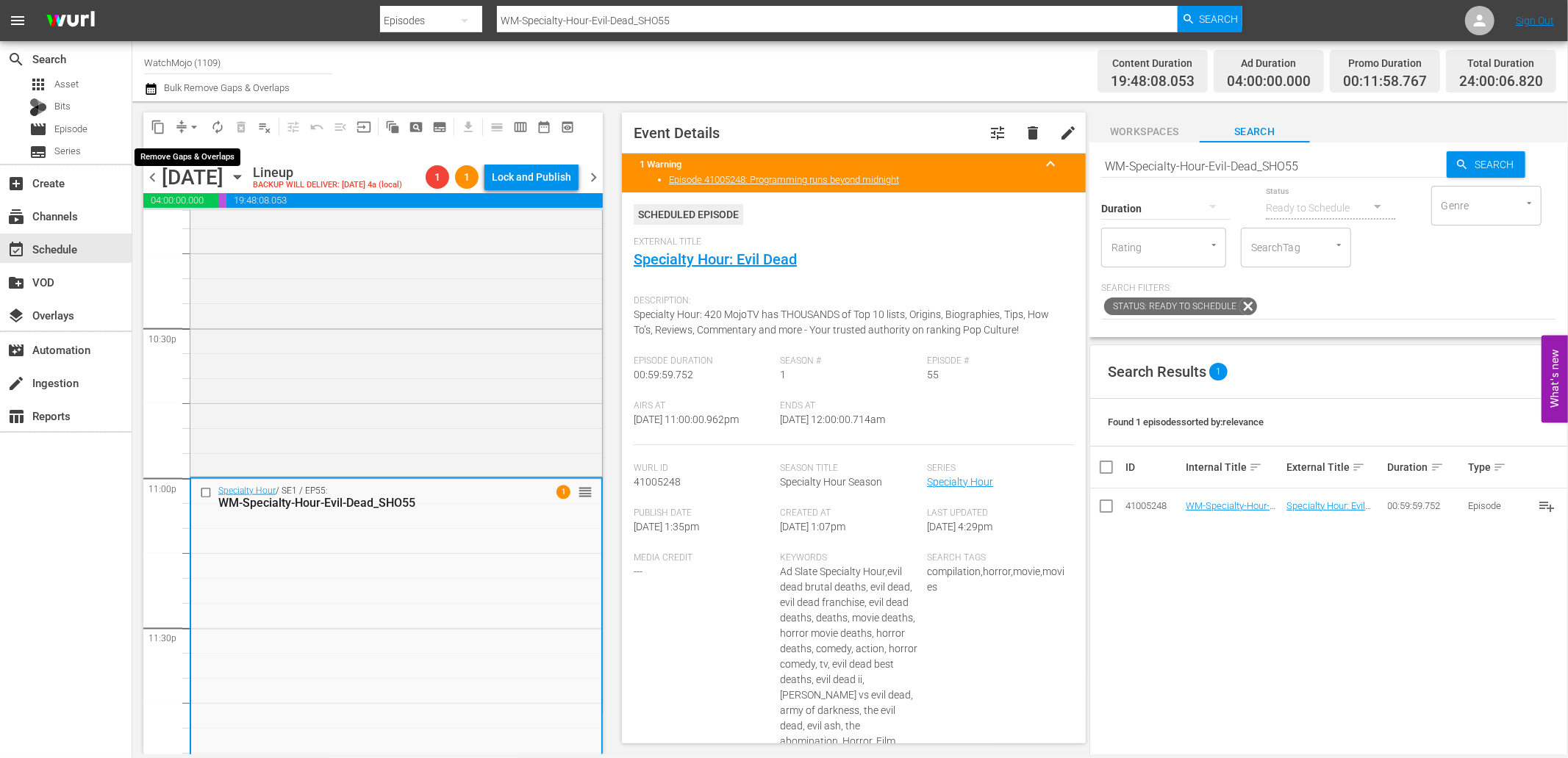
click at [193, 116] on button "arrow_drop_down" at bounding box center [194, 127] width 23 height 23
click at [191, 154] on li "Align to Midnight" at bounding box center [195, 156] width 154 height 24
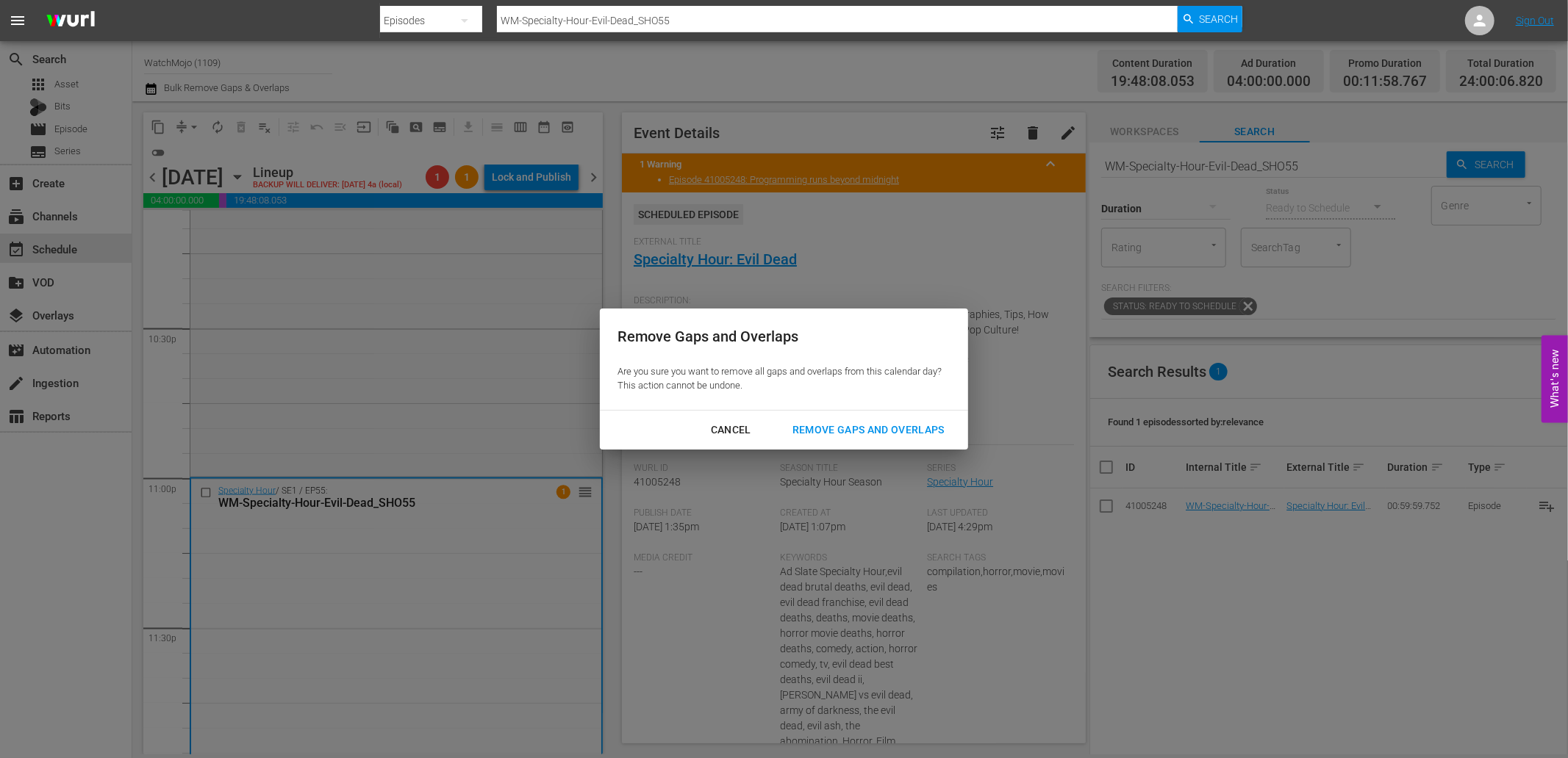
click at [871, 433] on div "Remove Gaps and Overlaps" at bounding box center [869, 430] width 176 height 18
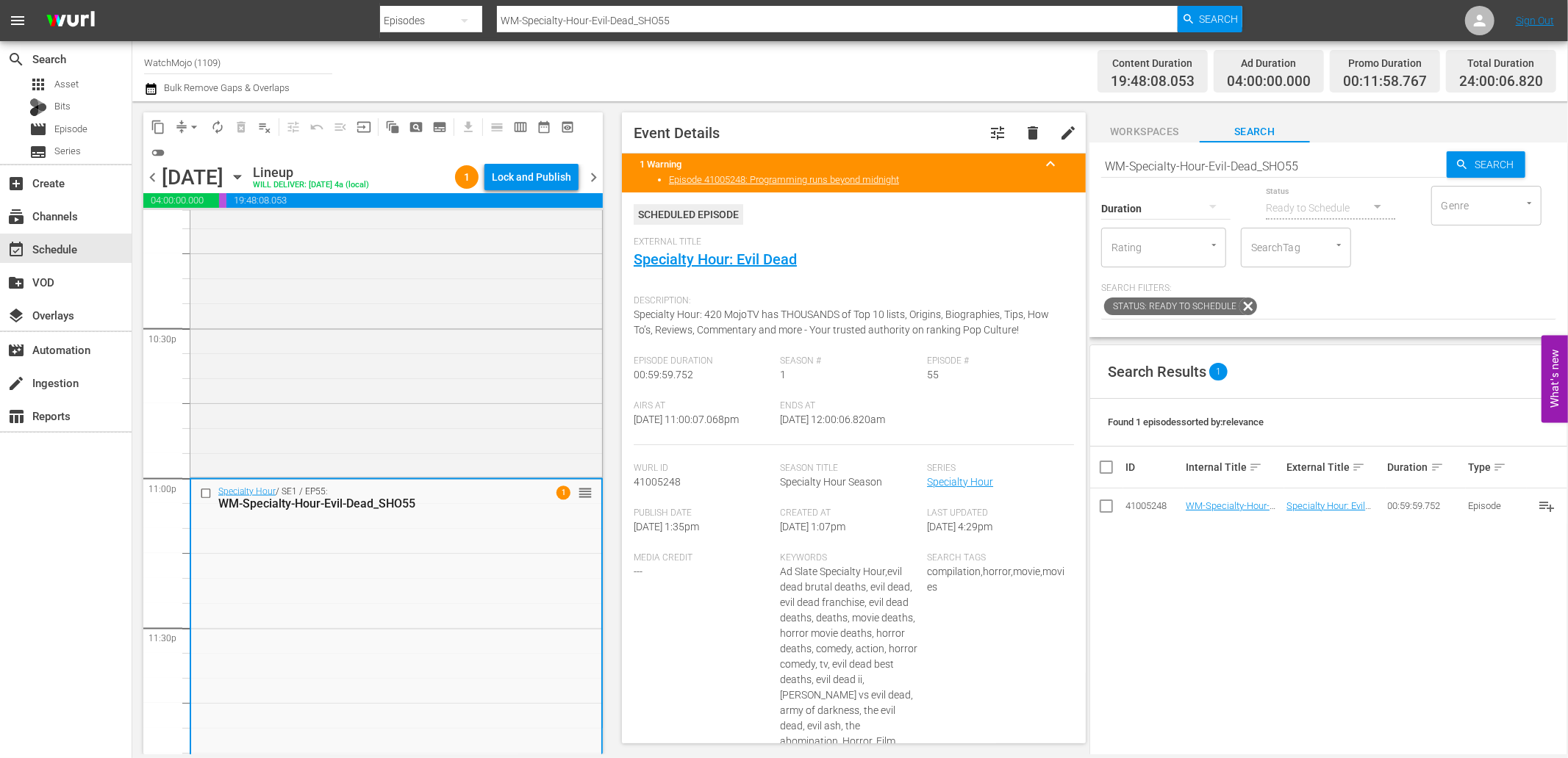
click at [593, 176] on span "chevron_right" at bounding box center [593, 177] width 18 height 18
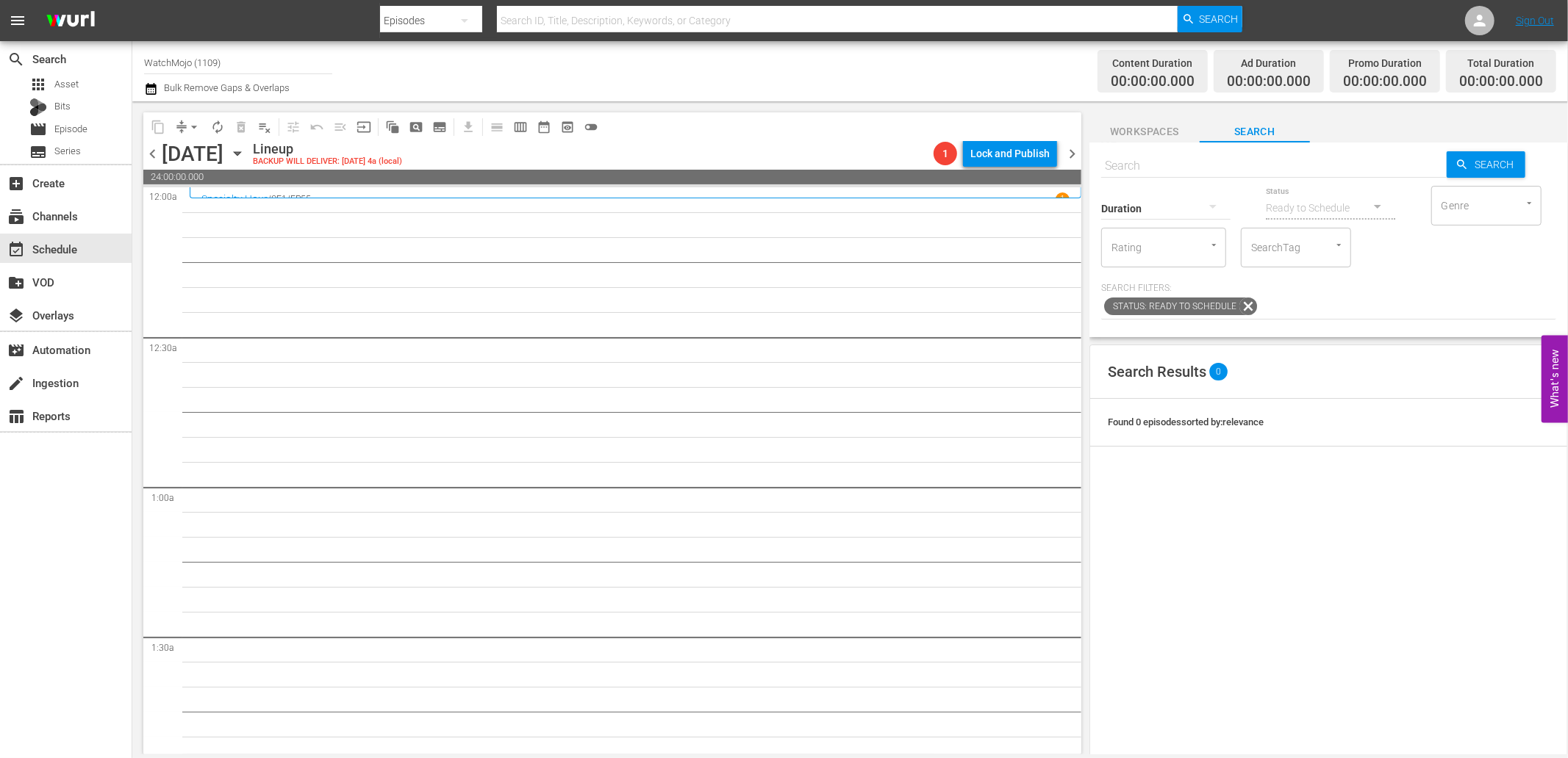
click at [1153, 166] on input "text" at bounding box center [1273, 166] width 346 height 36
paste input "" Lag-347 (Horror)""
type input "" Lag-347 (Horror)""
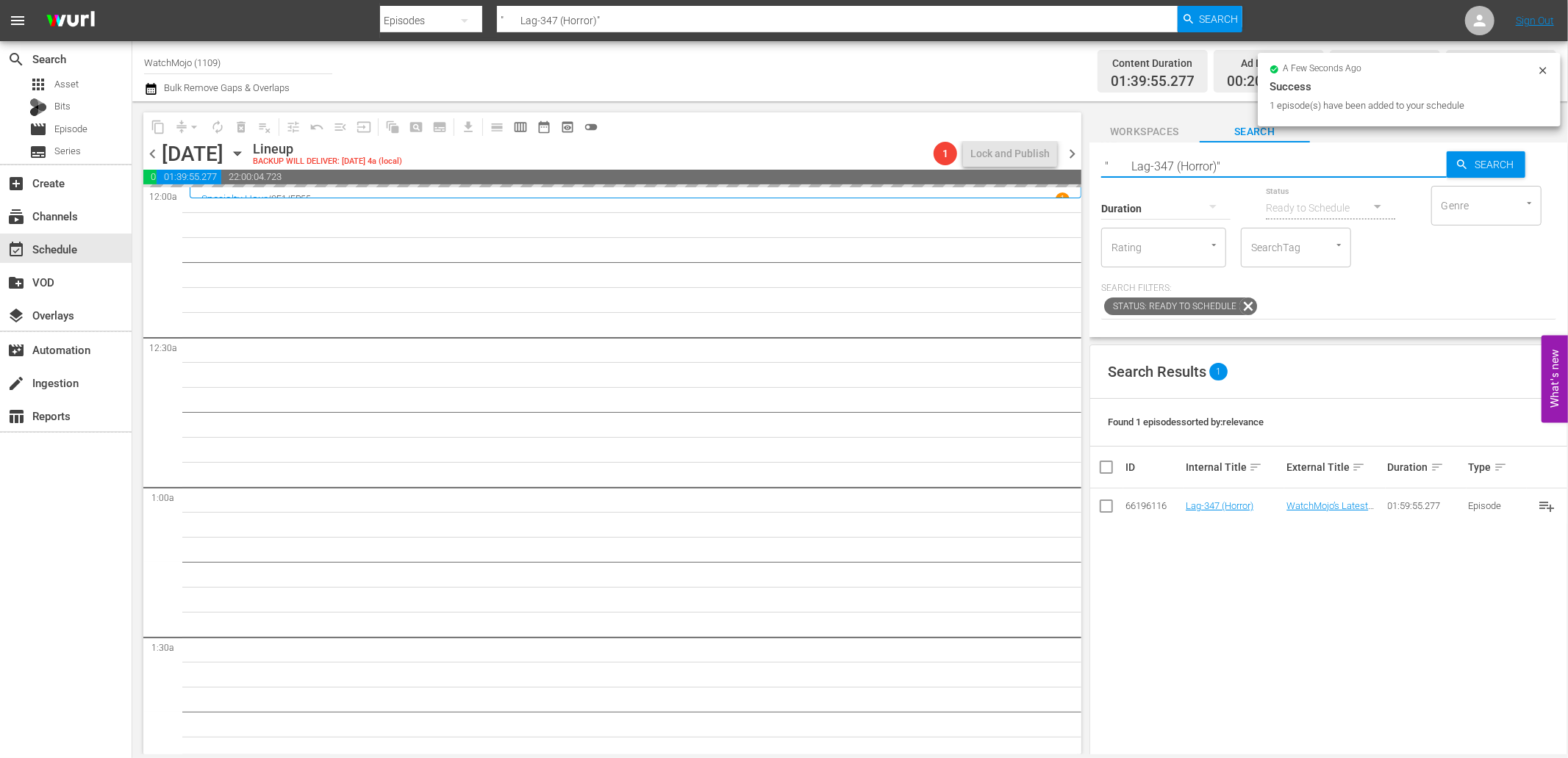
click at [1014, 147] on div "content_copy compress arrow_drop_down autorenew_outlined delete_forever_outline…" at bounding box center [850, 427] width 1435 height 653
paste input "WM-Film-Top-20-Body-Horror-Movies_N0E7S4"
type input "WM-Film-Top-20-Body-Horror-Movies_N0E7S4"
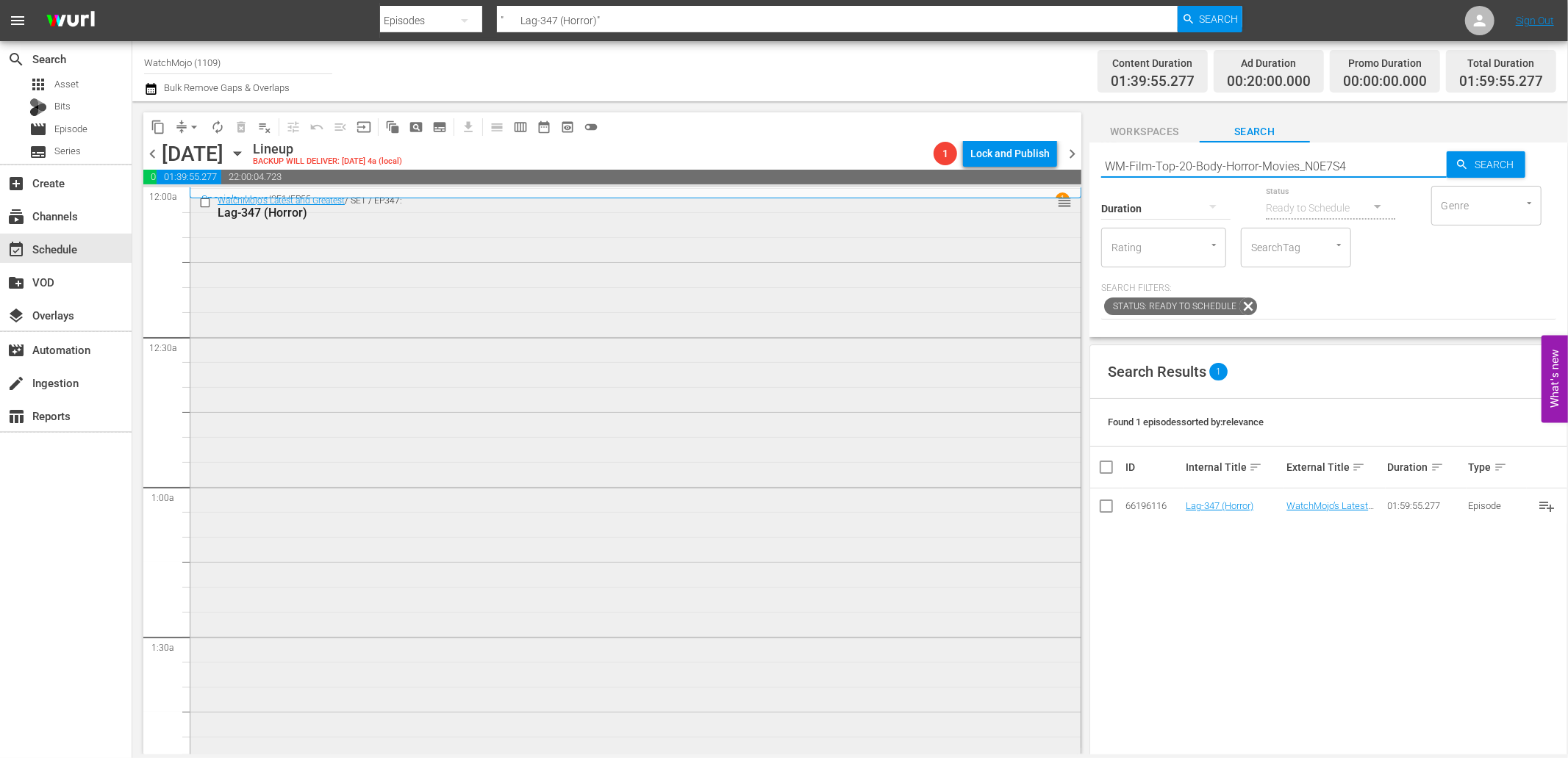
type input "WM-Film-Top-20-Body-Horror-Movies_N0E7S4"
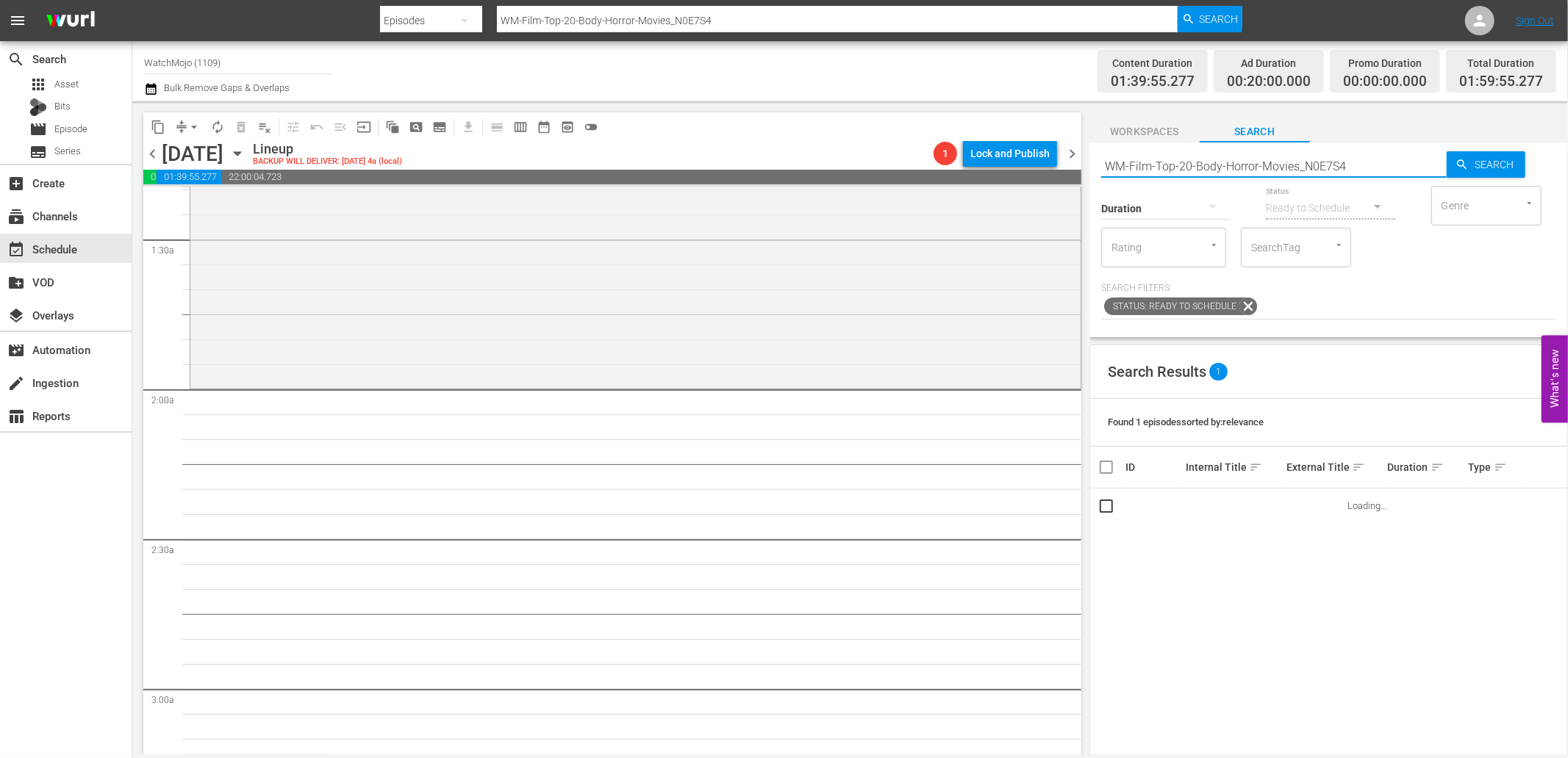
scroll to position [544, 0]
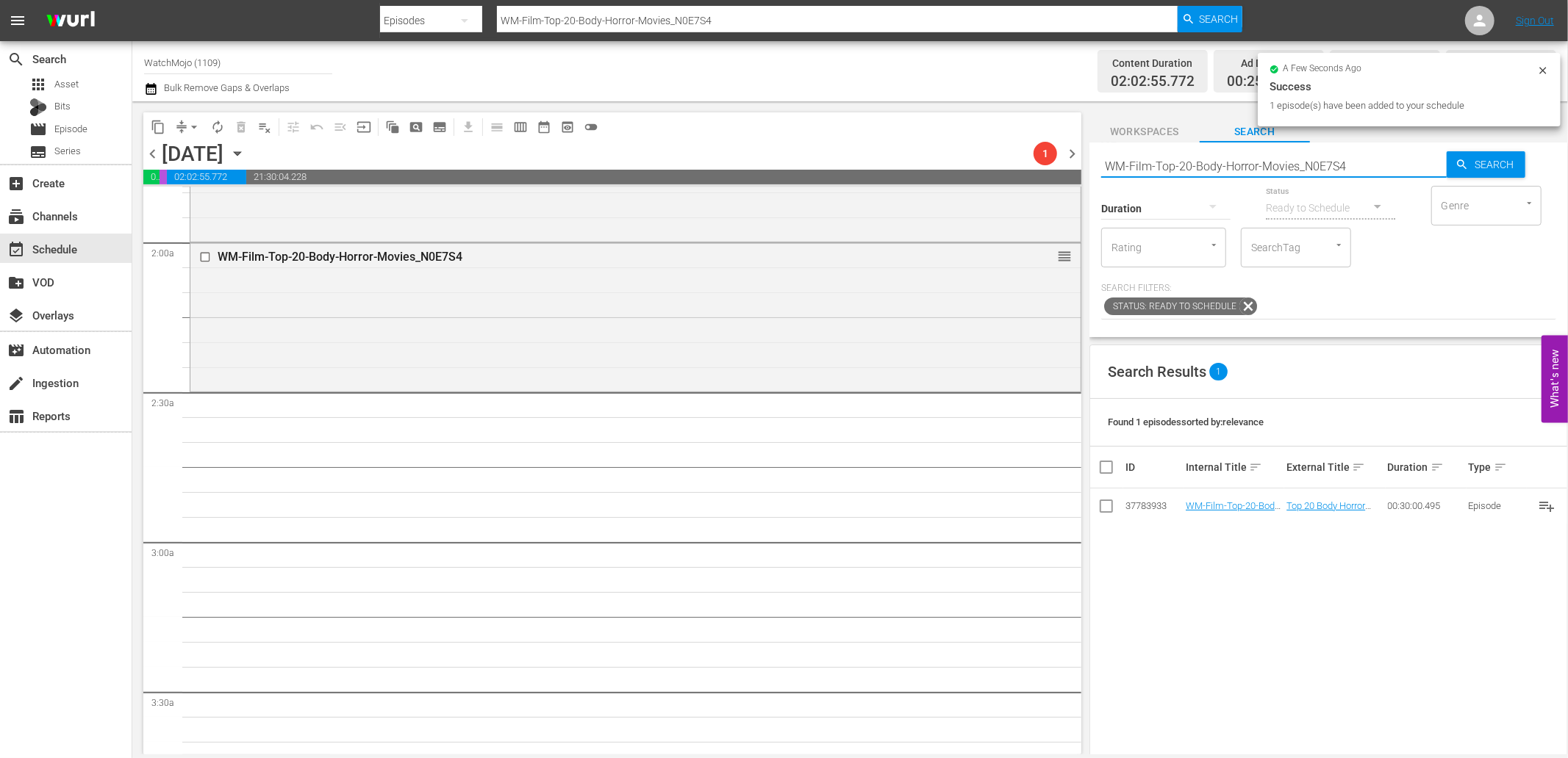
drag, startPoint x: 1363, startPoint y: 156, endPoint x: 1041, endPoint y: 147, distance: 322.1
click at [1041, 147] on div "content_copy compress arrow_drop_down autorenew_outlined delete_forever_outline…" at bounding box center [850, 427] width 1435 height 653
paste input "Scariest-Opening-Scenes-in-Horror-Movies-SPONSORED_J6Z2U2"
type input "WM-Film-Top-20-Scariest-Opening-Scenes-in-Horror-Movies-SPONSORED_J6Z2U2"
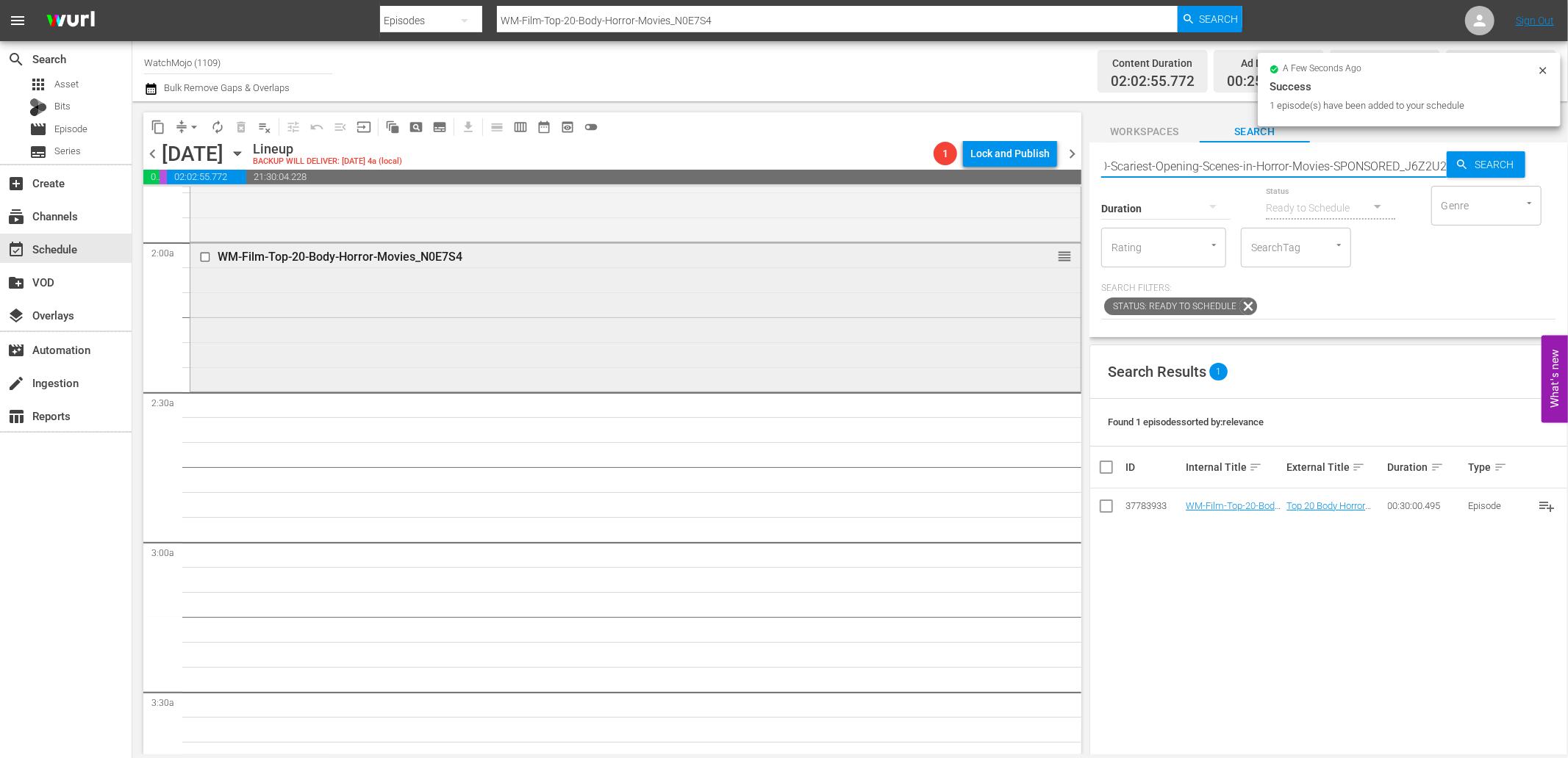
type input "WM-Film-Top-20-Scariest-Opening-Scenes-in-Horror-Movies-SPONSORED_J6Z2U2"
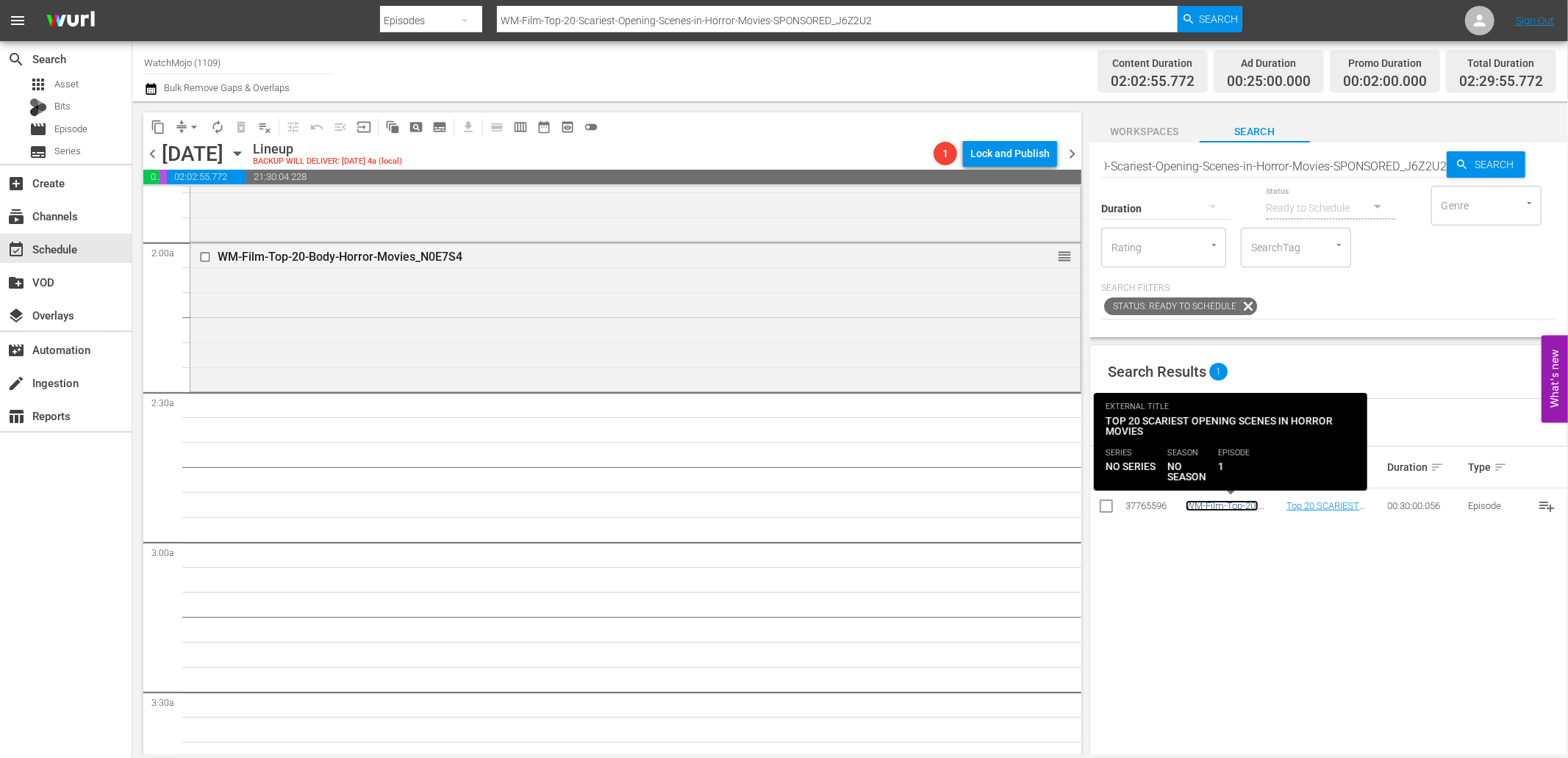
scroll to position [0, 0]
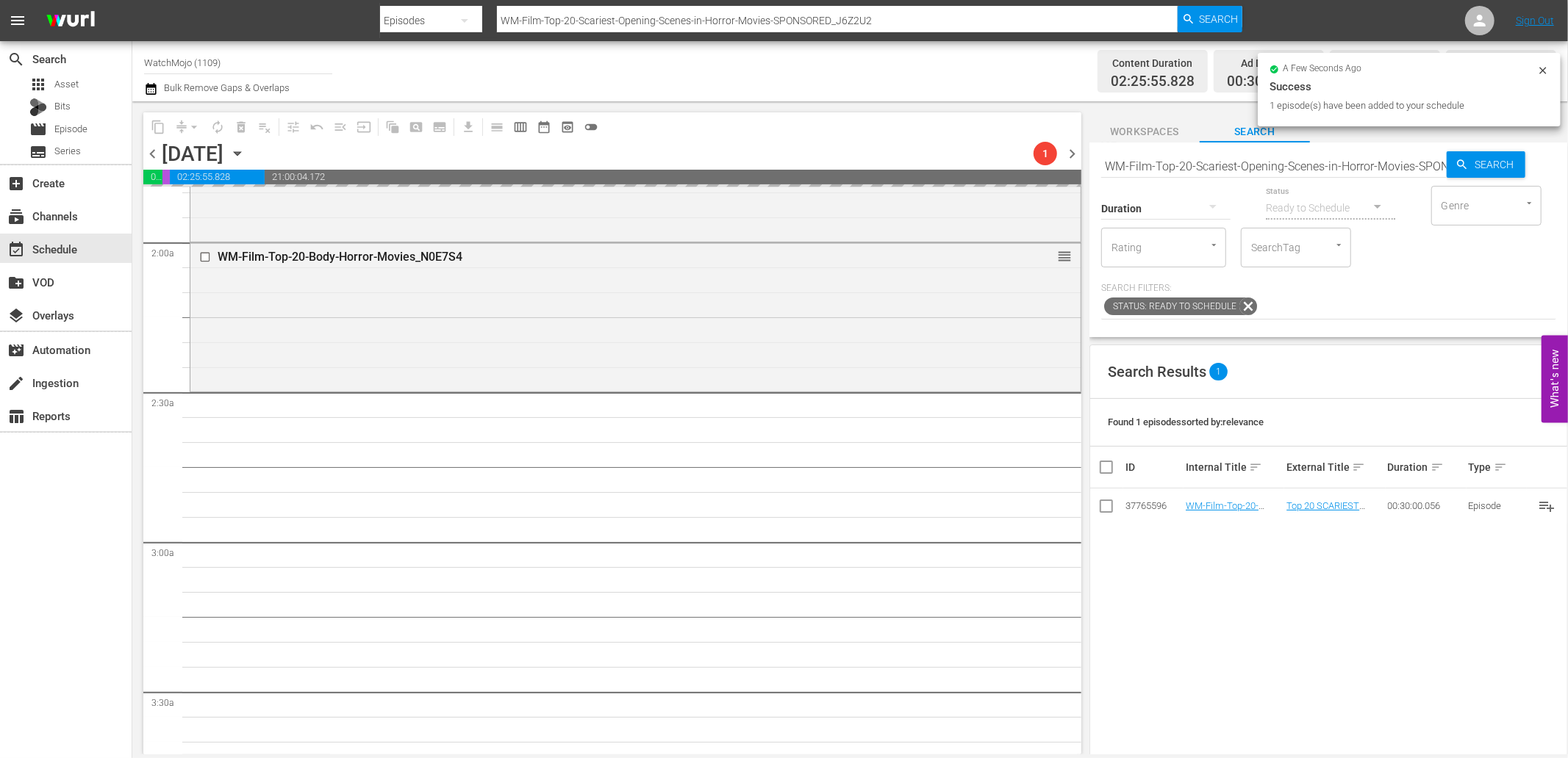
click at [1330, 159] on input "WM-Film-Top-20-Scariest-Opening-Scenes-in-Horror-Movies-SPONSORED_J6Z2U2" at bounding box center [1273, 166] width 346 height 36
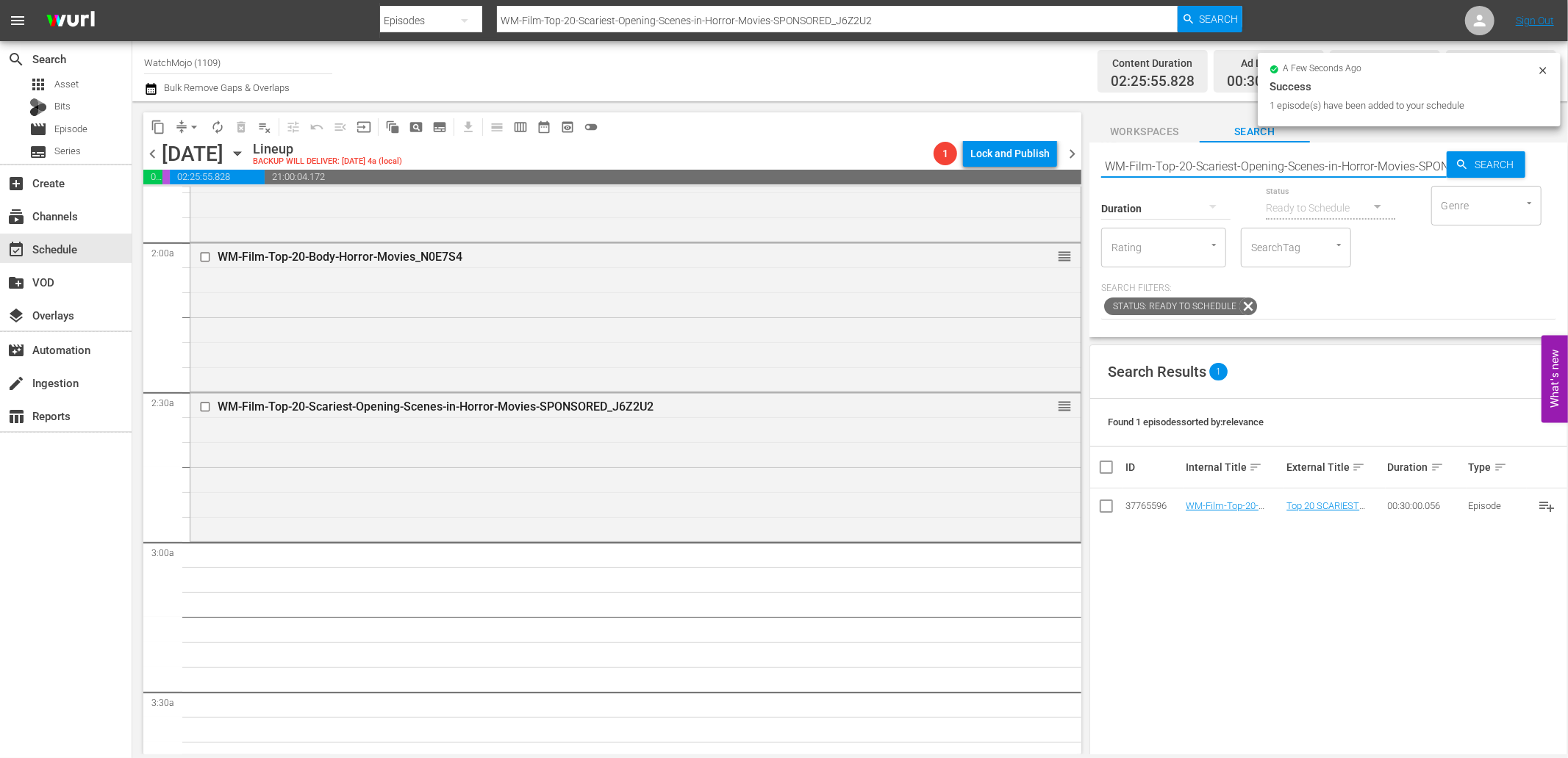
paste input "20-Deadliest-Horror-Monsters_O6L3I5"
type input "WM-Film-Top20-Deadliest-Horror-Monsters_O6L3I5"
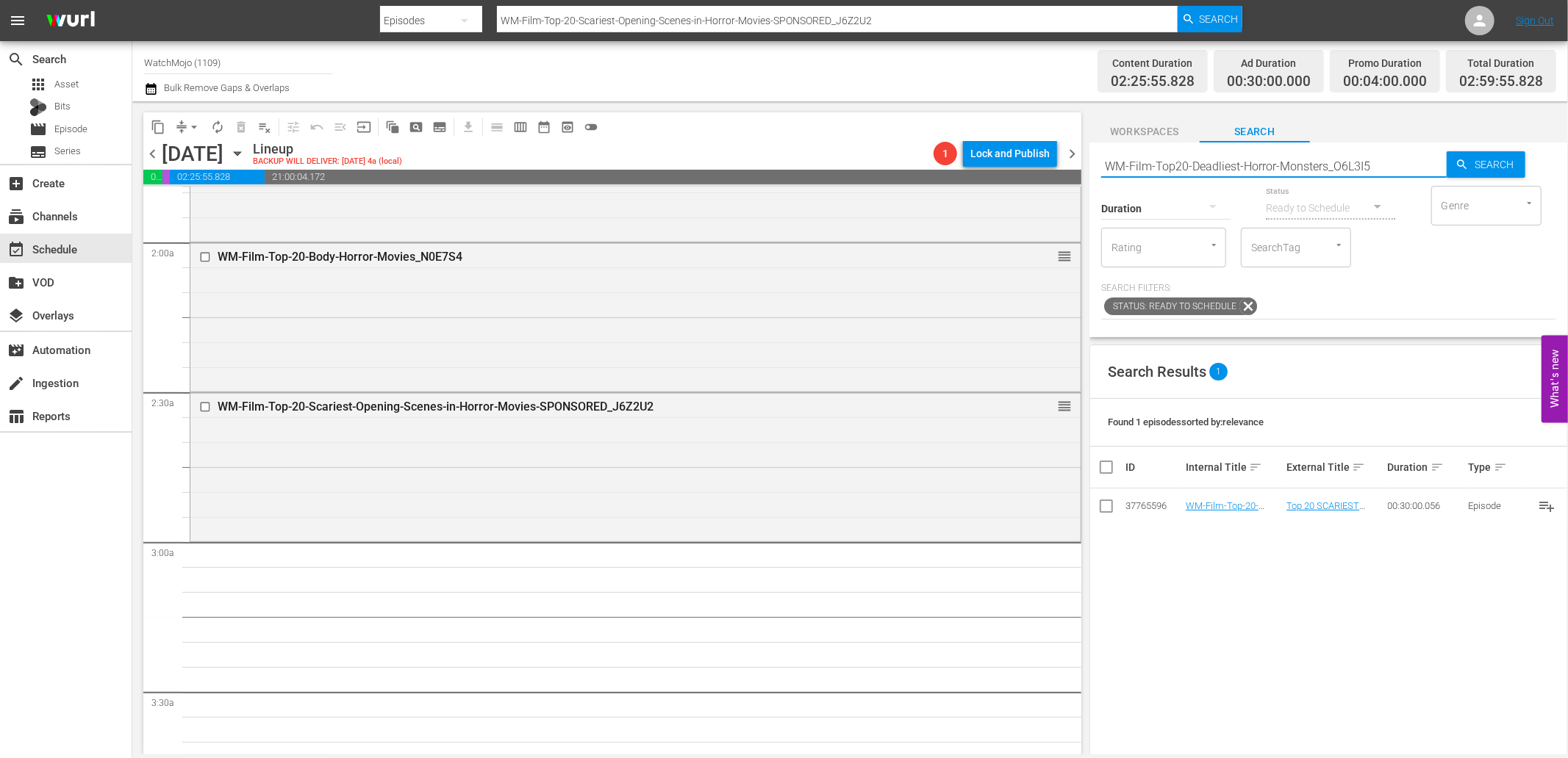
type input "WM-Film-Top20-Deadliest-Horror-Monsters_O6L3I5"
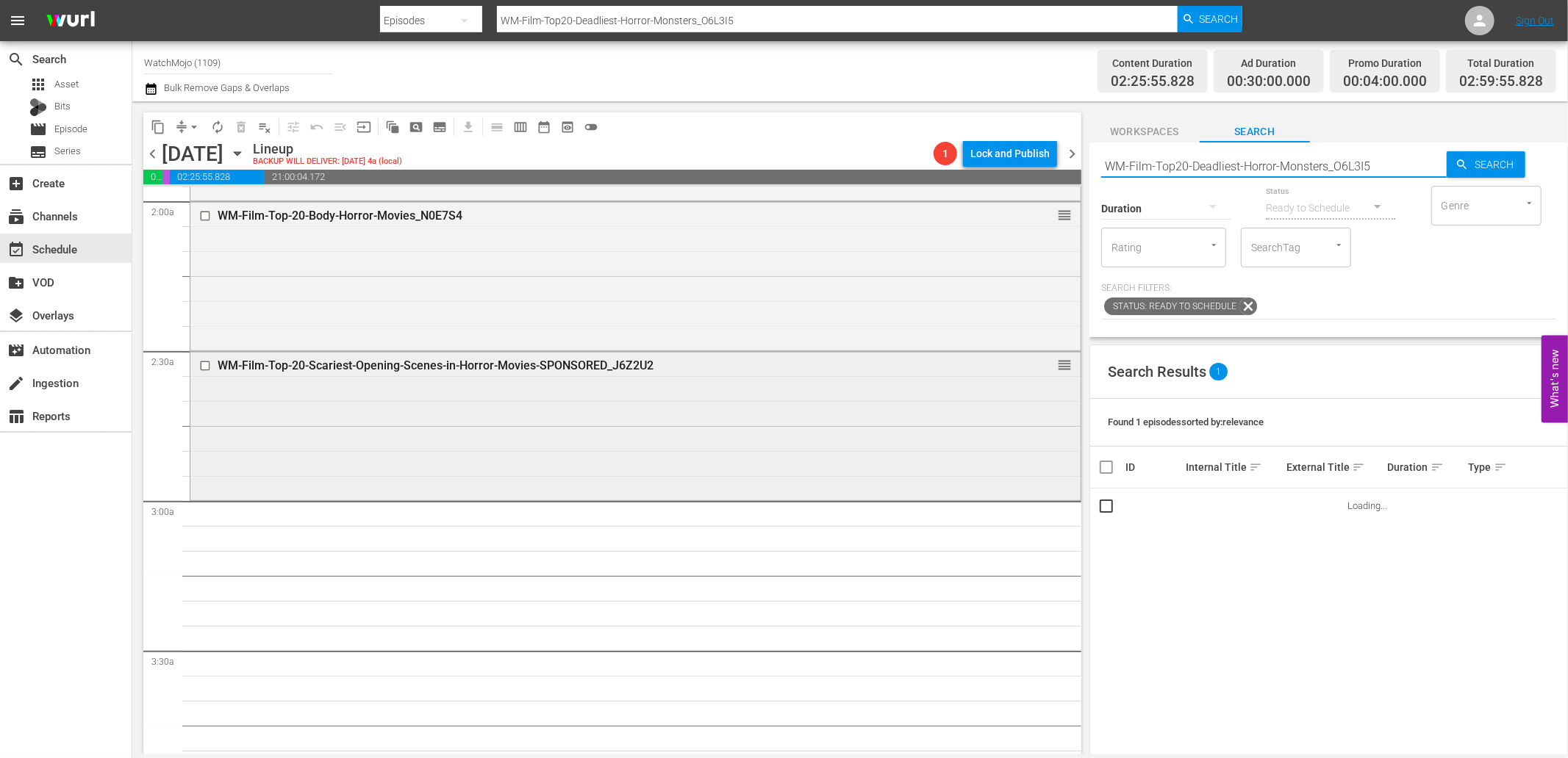
scroll to position [652, 0]
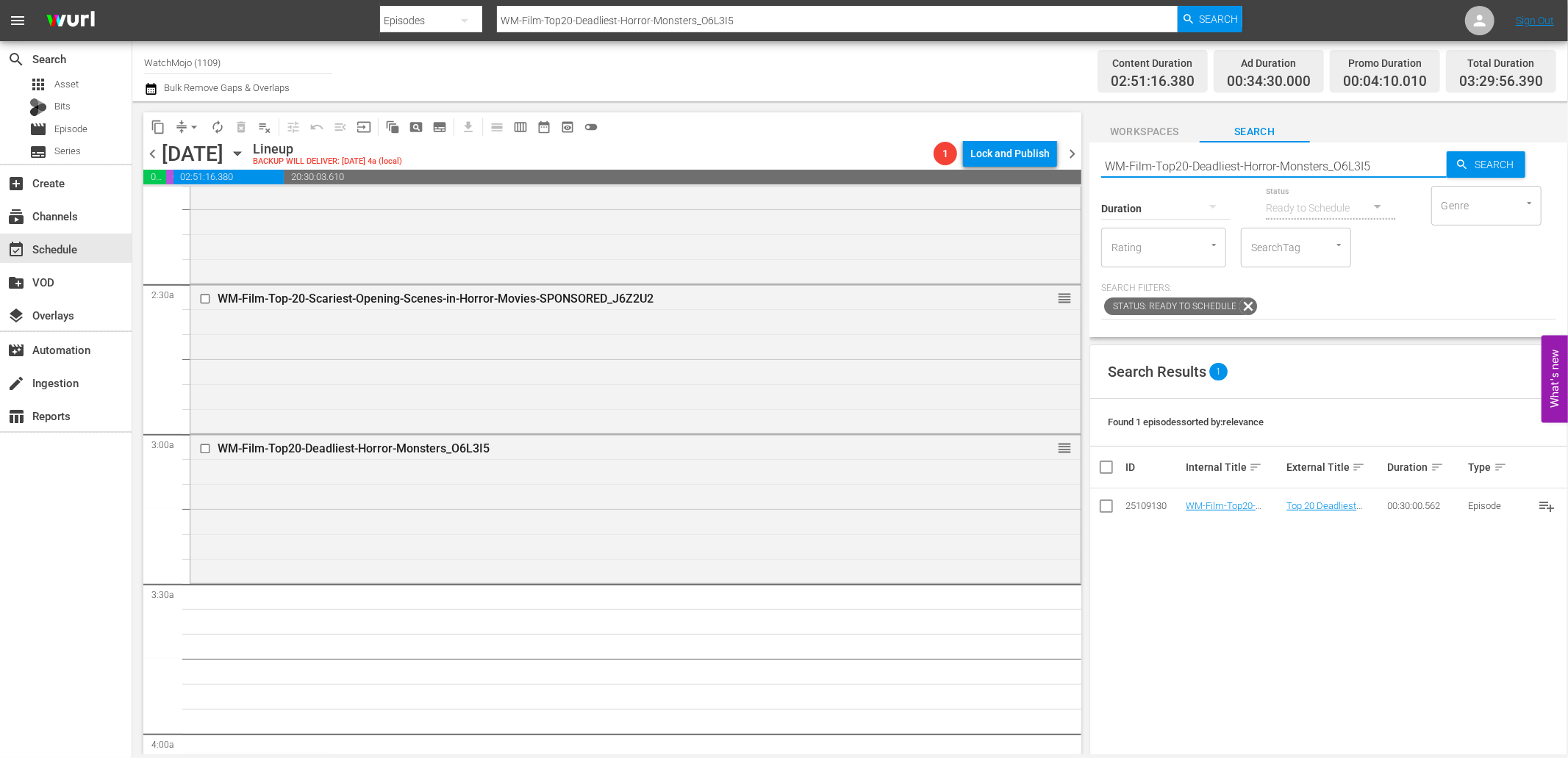
drag, startPoint x: 1400, startPoint y: 167, endPoint x: 1079, endPoint y: 181, distance: 321.3
click at [1079, 181] on div "content_copy compress arrow_drop_down autorenew_outlined delete_forever_outline…" at bounding box center [850, 427] width 1435 height 653
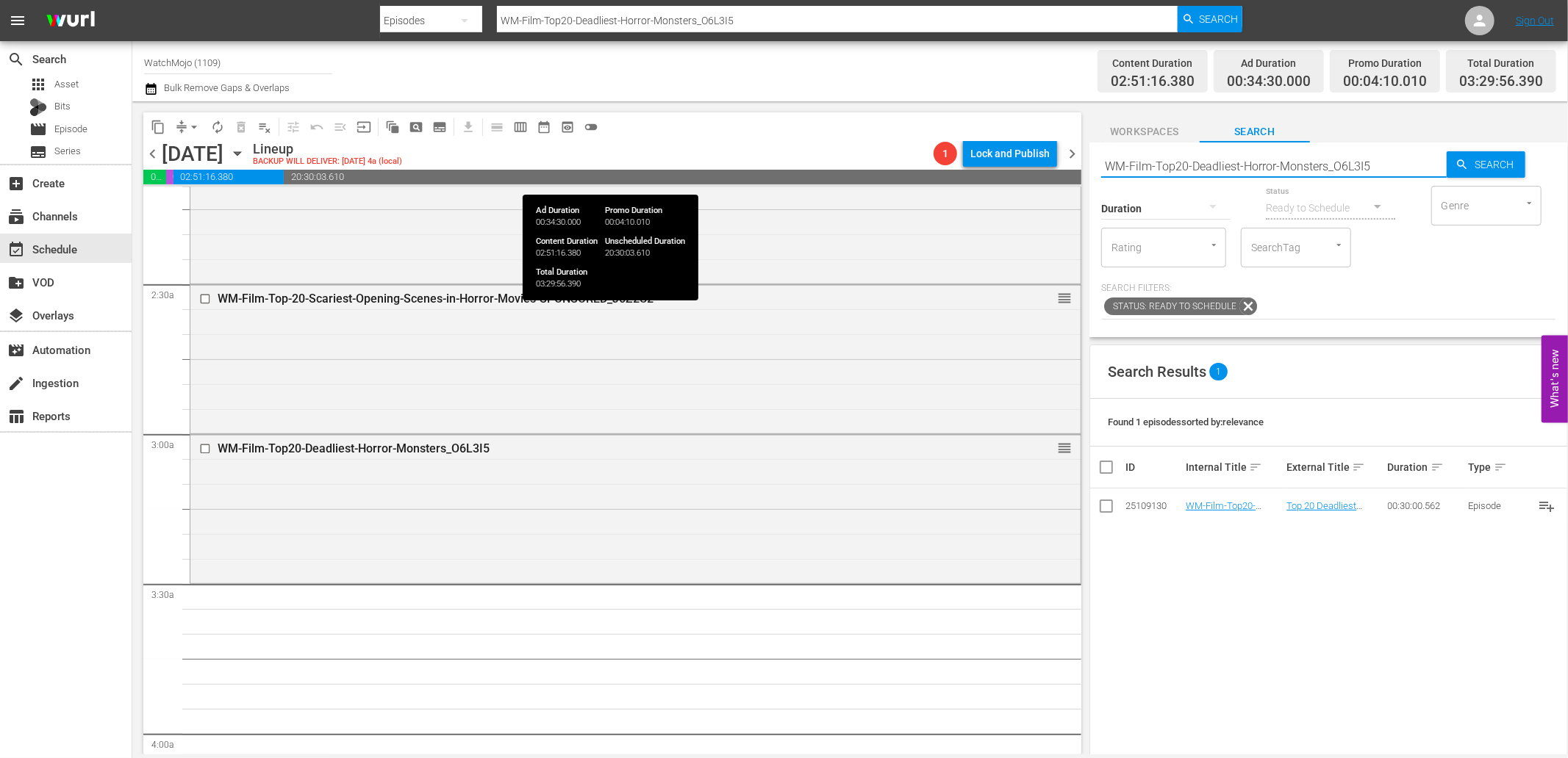
paste input "Ilm-Top20-Badass-Horror-Movie-Heroines-SPONSORED_V9Y5L8"
type input "WM-FIlm-Top20-Badass-Horror-Movie-Heroines-SPONSORED_V9Y5L8"
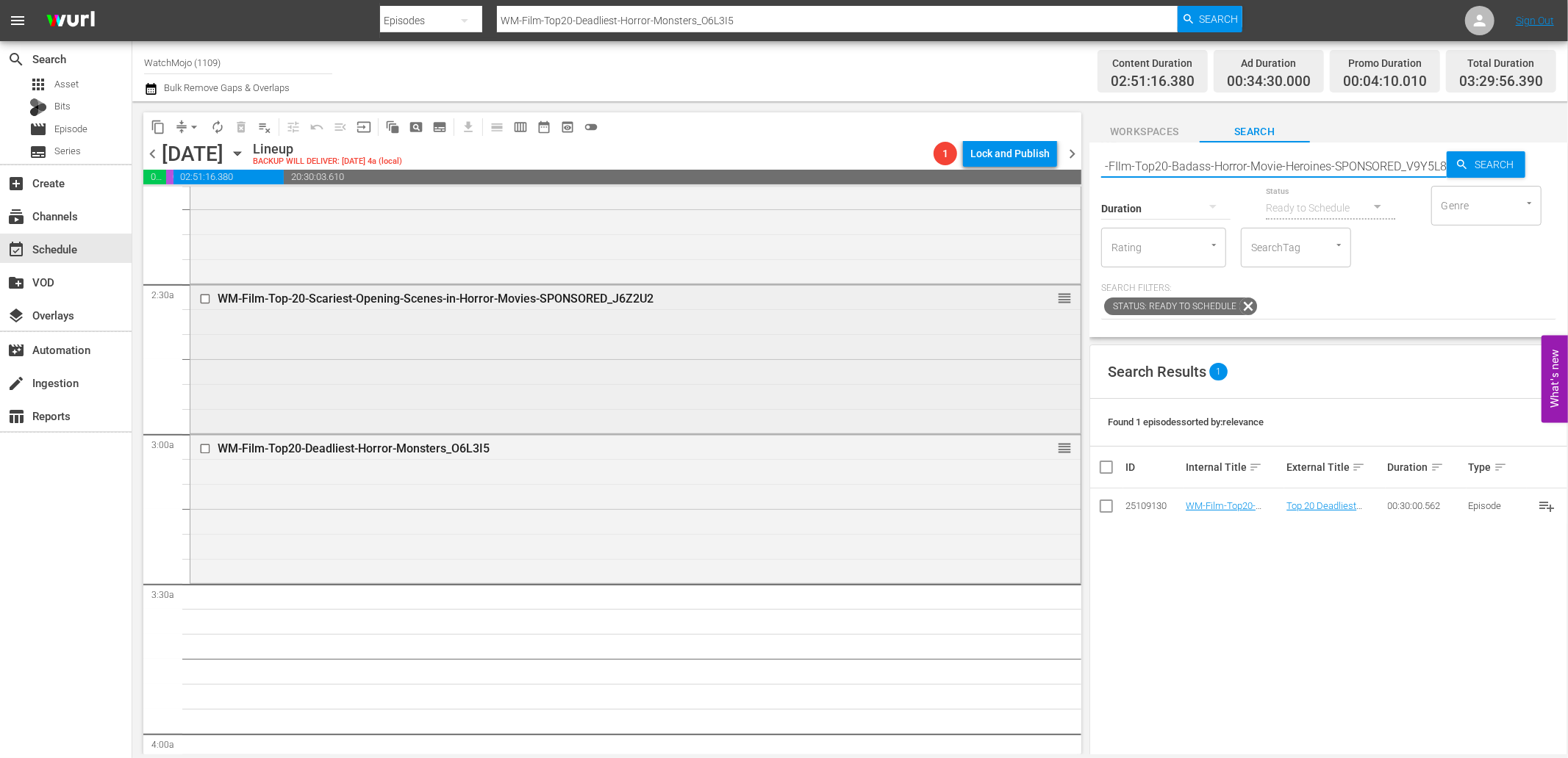
type input "WM-FIlm-Top20-Badass-Horror-Movie-Heroines-SPONSORED_V9Y5L8"
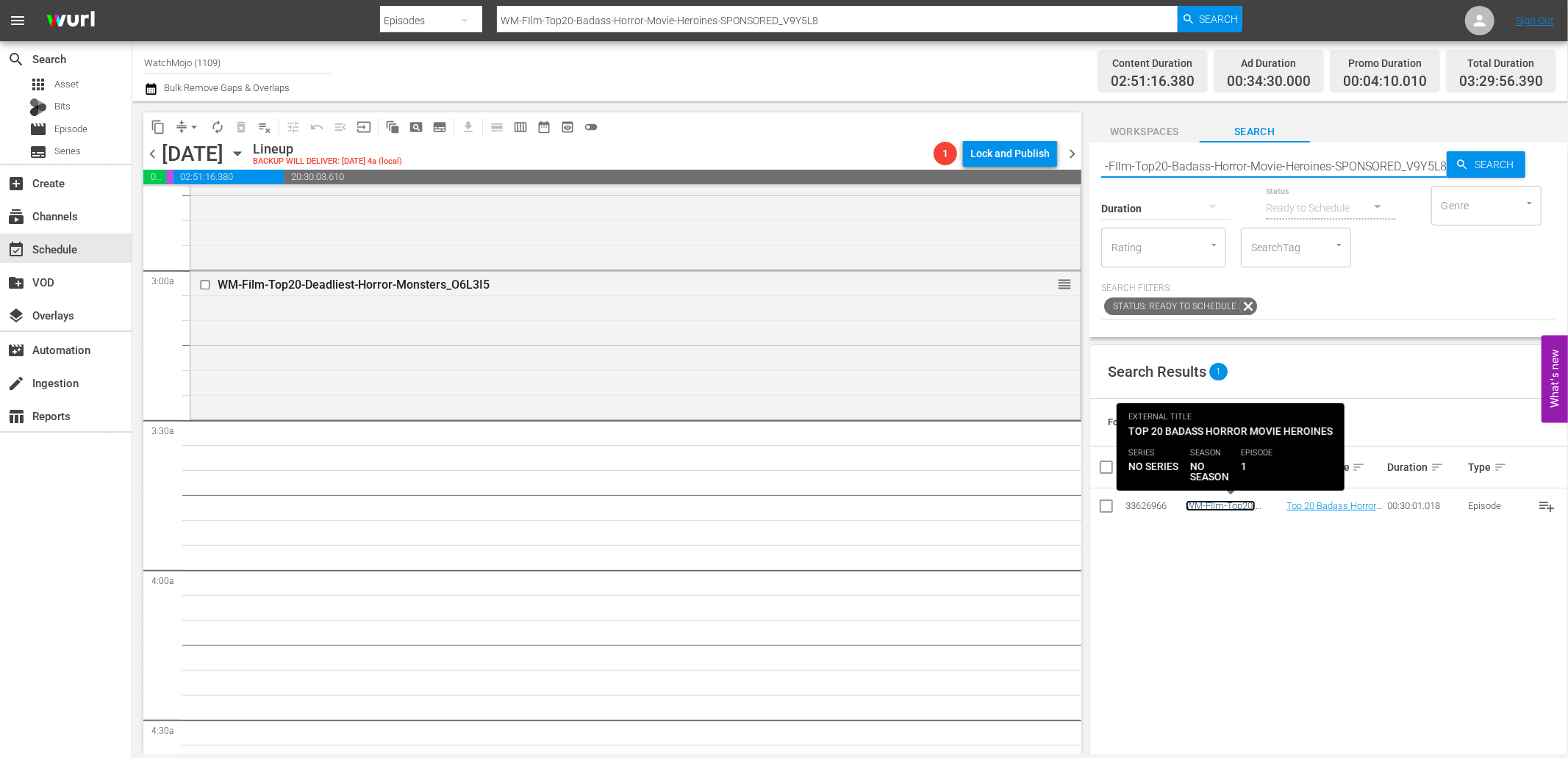
scroll to position [0, 0]
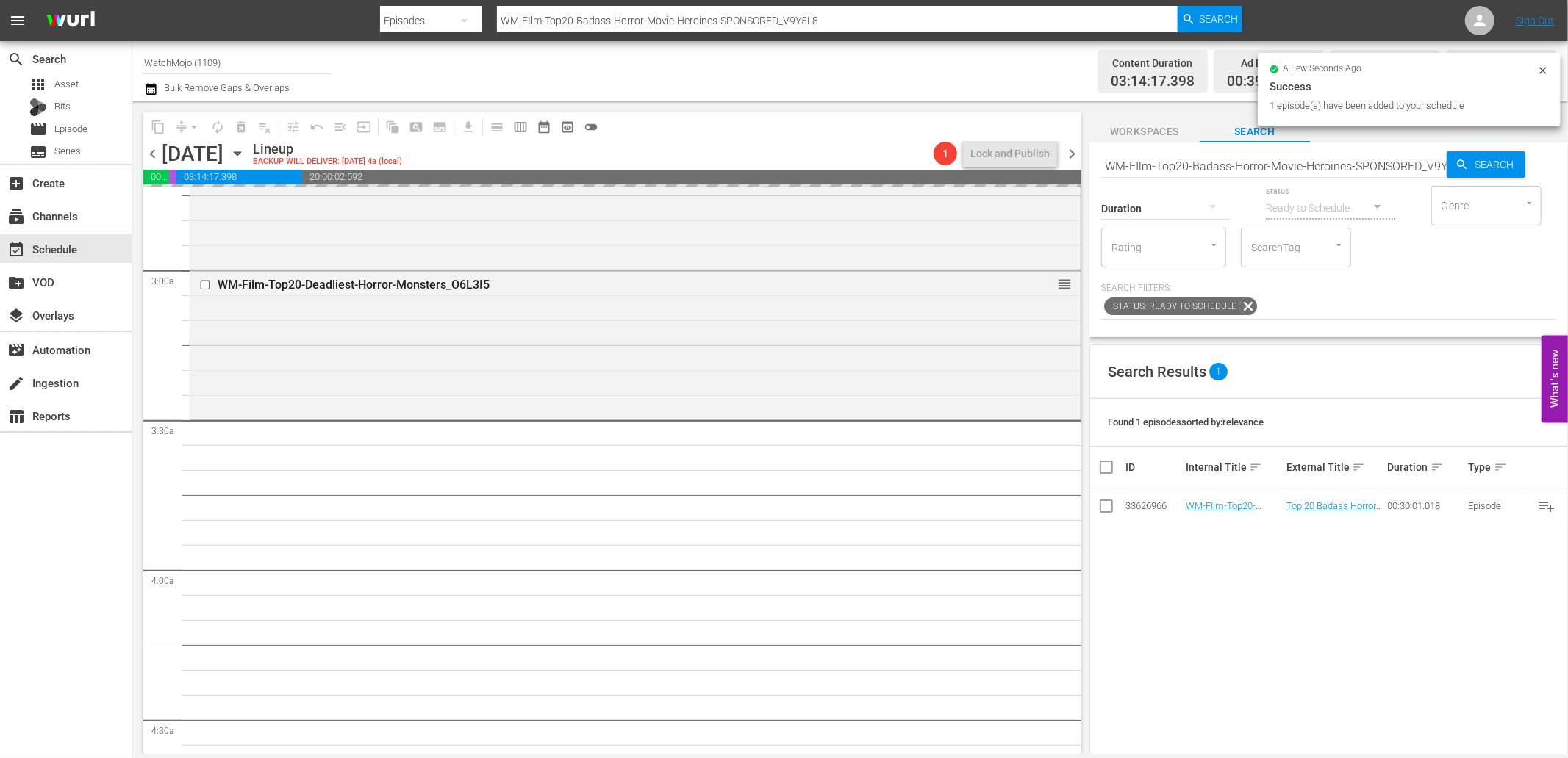
click at [1222, 167] on input "WM-FIlm-Top20-Badass-Horror-Movie-Heroines-SPONSORED_V9Y5L8" at bounding box center [1273, 166] width 346 height 36
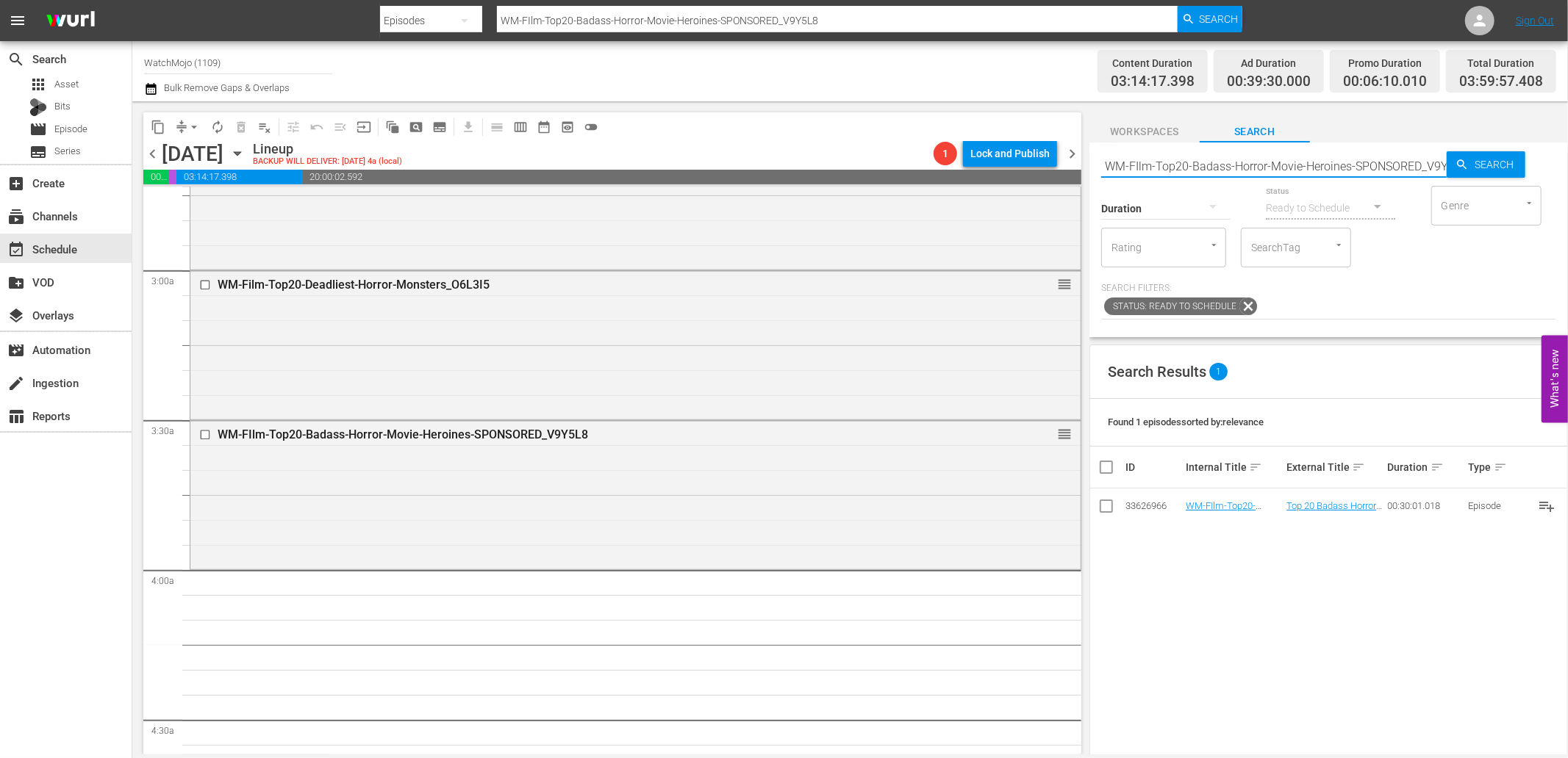
paste input "Lag-358 (Horror)"
type input "Lag-358 (Horror)"
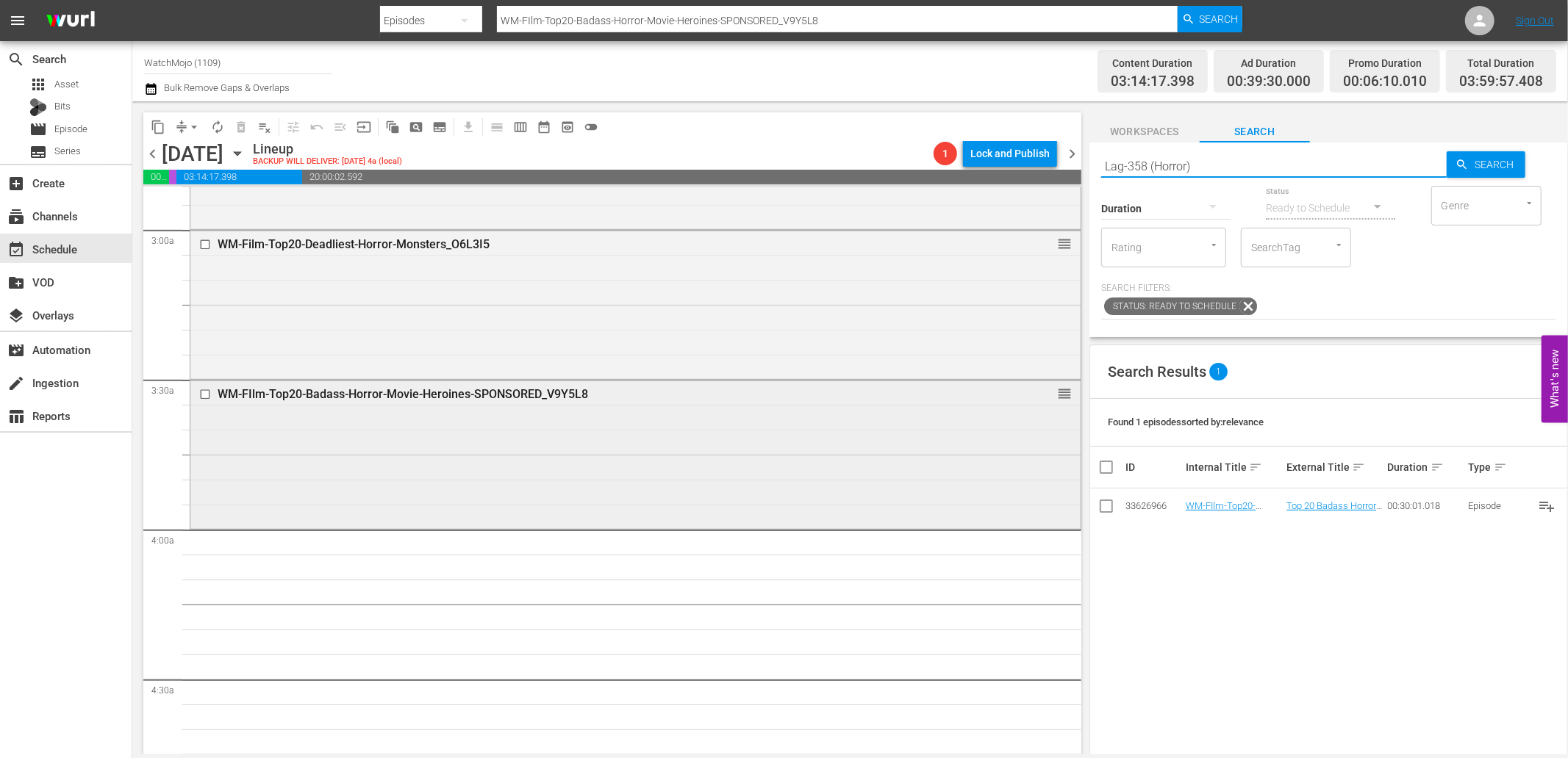
type input "Lag-358 (Horror)"
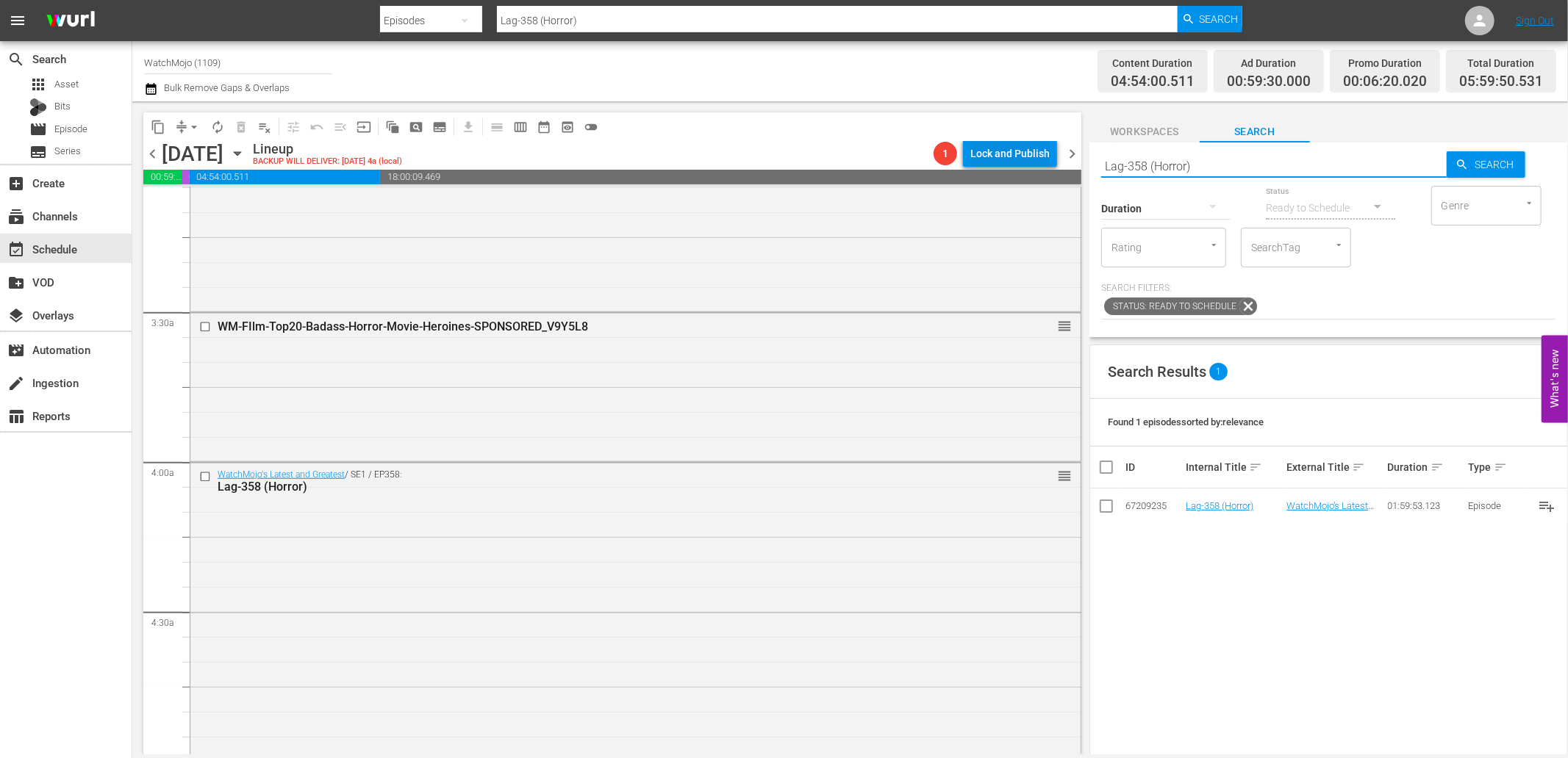
click at [1024, 152] on div "content_copy compress arrow_drop_down autorenew_outlined delete_forever_outline…" at bounding box center [850, 427] width 1435 height 653
paste input "AG-359"
type input "LAG-359 (Horror)"
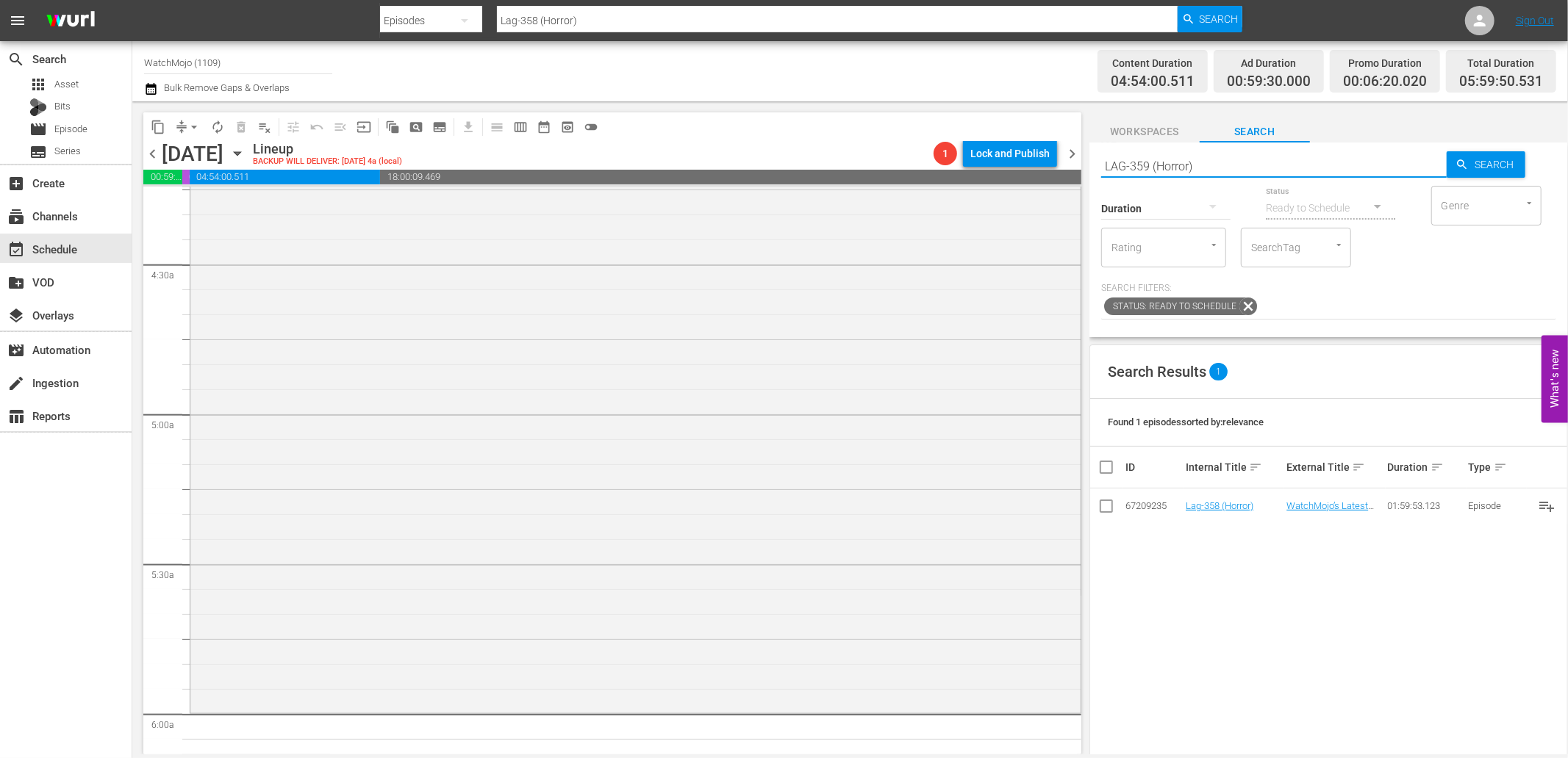
type input "LAG-359 (Horror)"
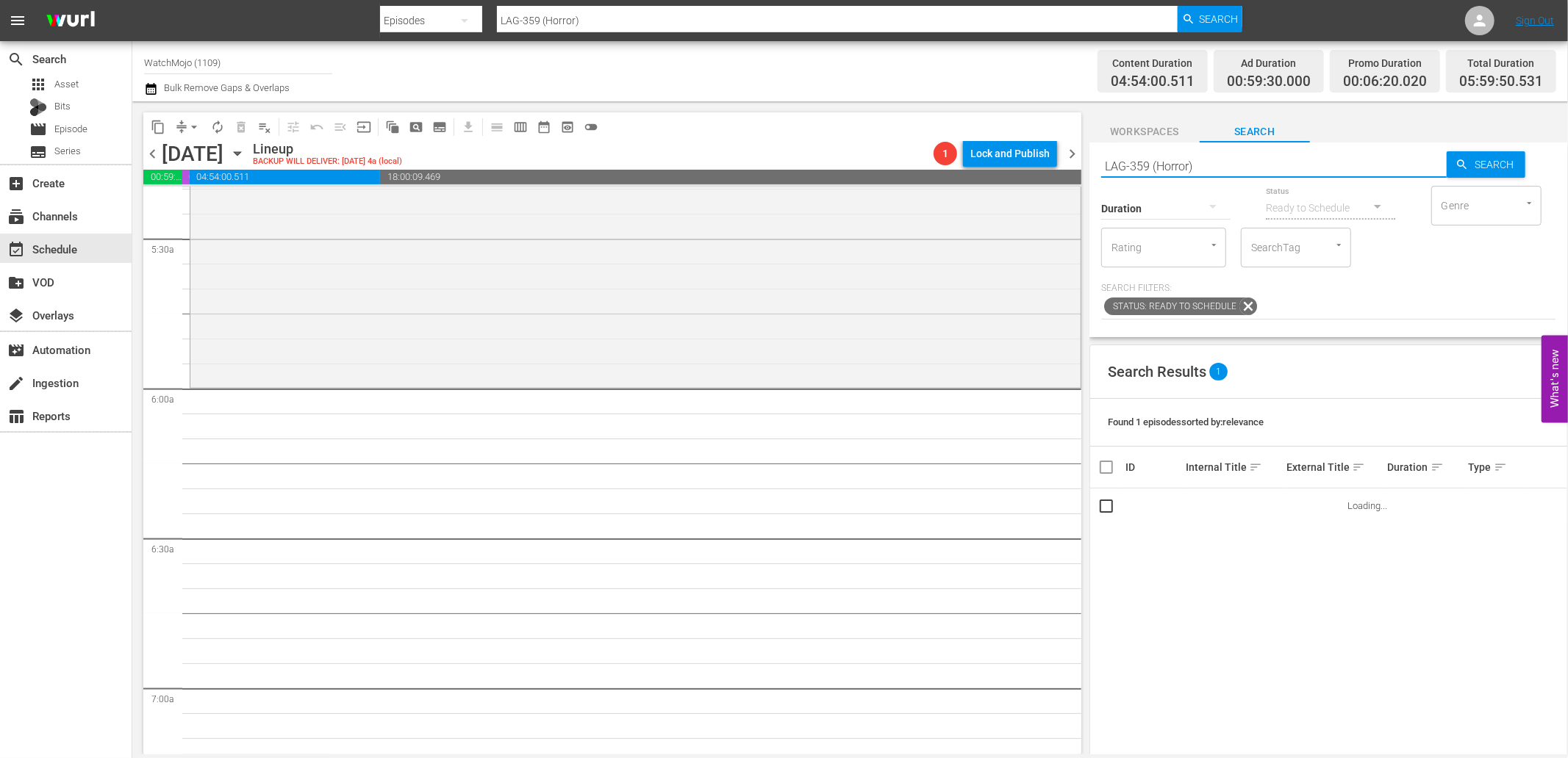
scroll to position [1633, 0]
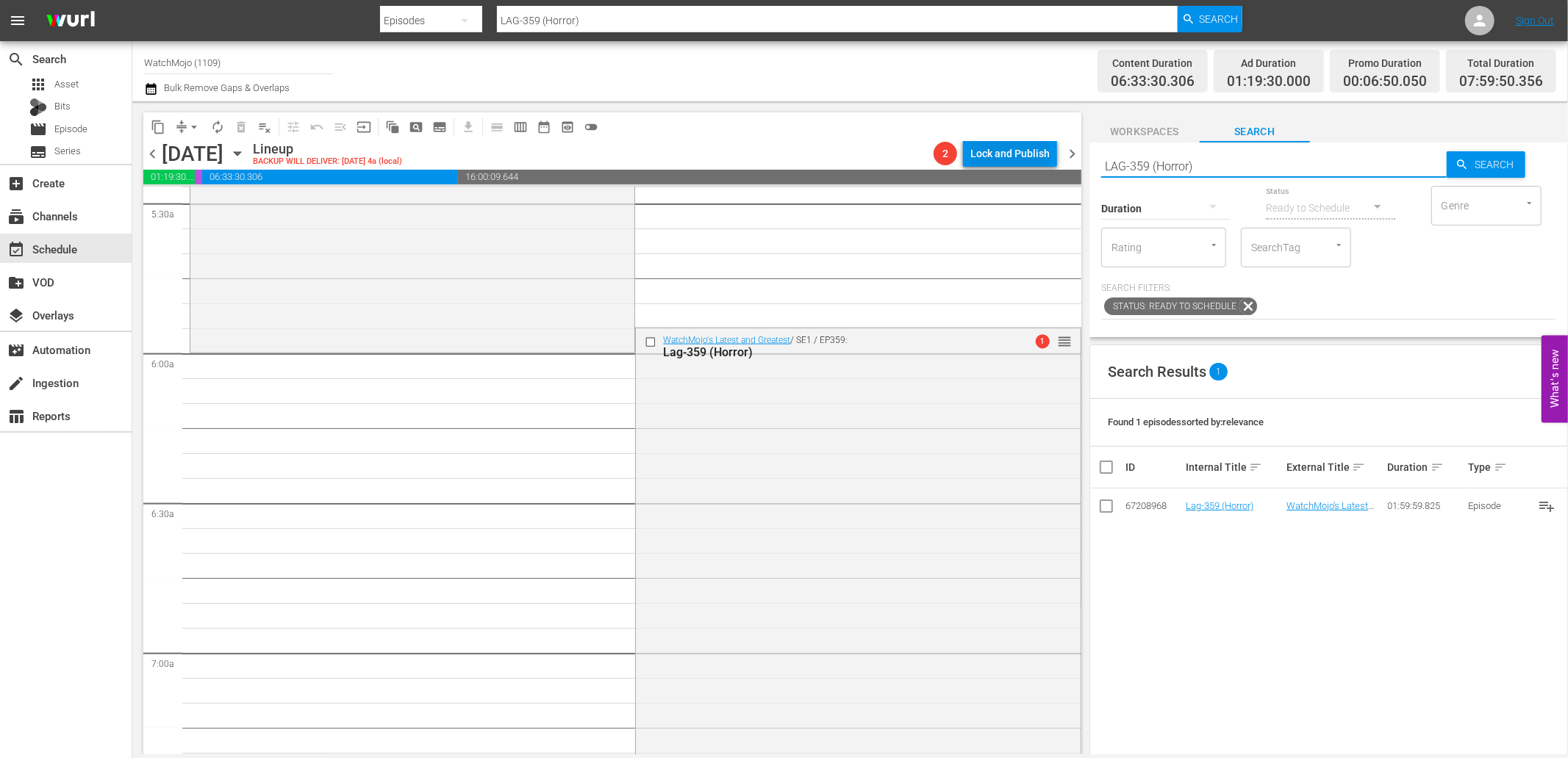
drag, startPoint x: 1226, startPoint y: 162, endPoint x: 1043, endPoint y: 157, distance: 183.1
click at [1043, 157] on div "content_copy compress arrow_drop_down autorenew_outlined delete_forever_outline…" at bounding box center [850, 427] width 1435 height 653
paste input "WM-Film-Top-100-Movie-Villains-of-All-Time_Z2A9U8"
type input "WM-Film-Top-100-Movie-Villains-of-All-Time_Z2A9U8"
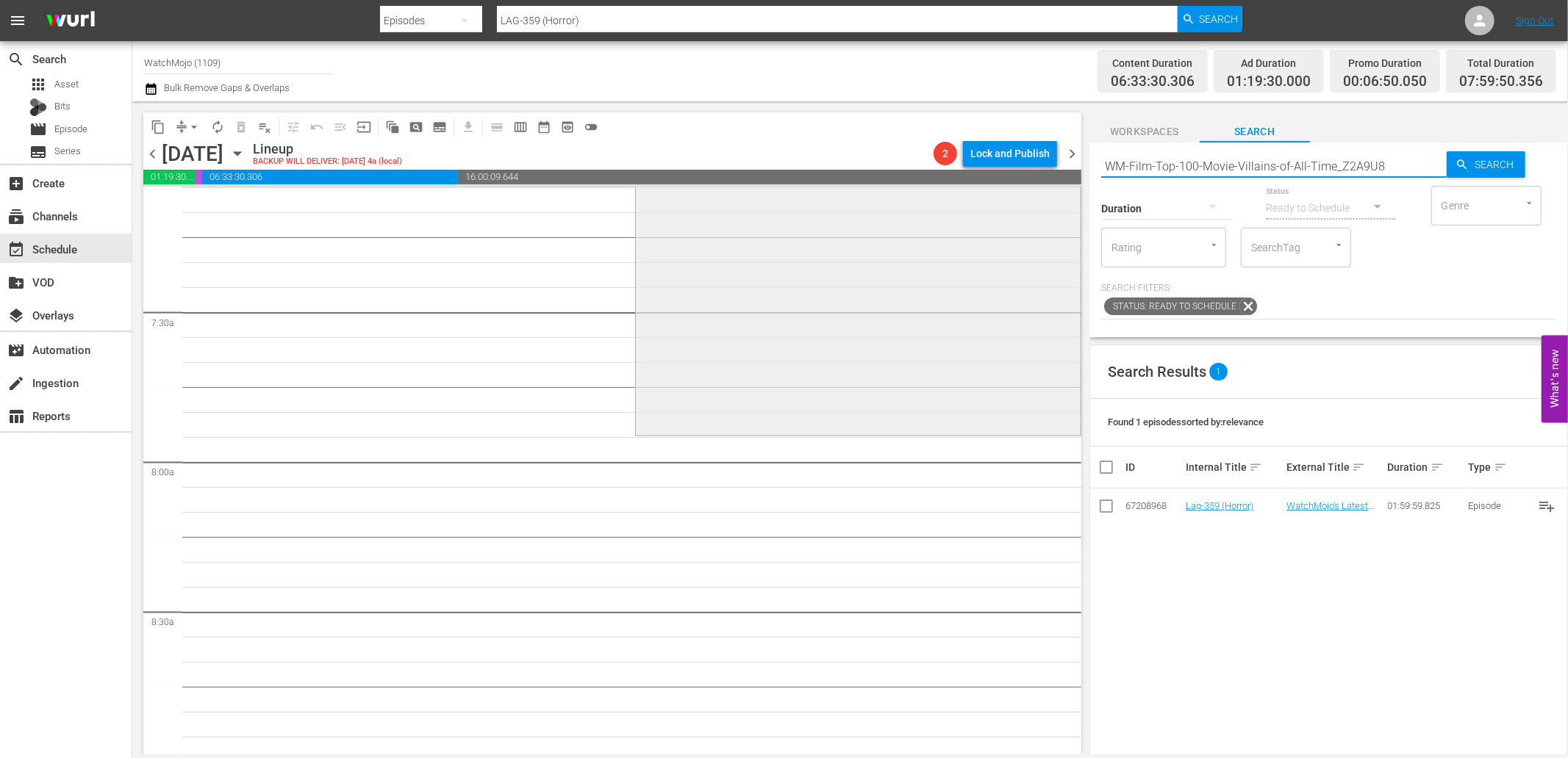
type input "WM-Film-Top-100-Movie-Villains-of-All-Time_Z2A9U8"
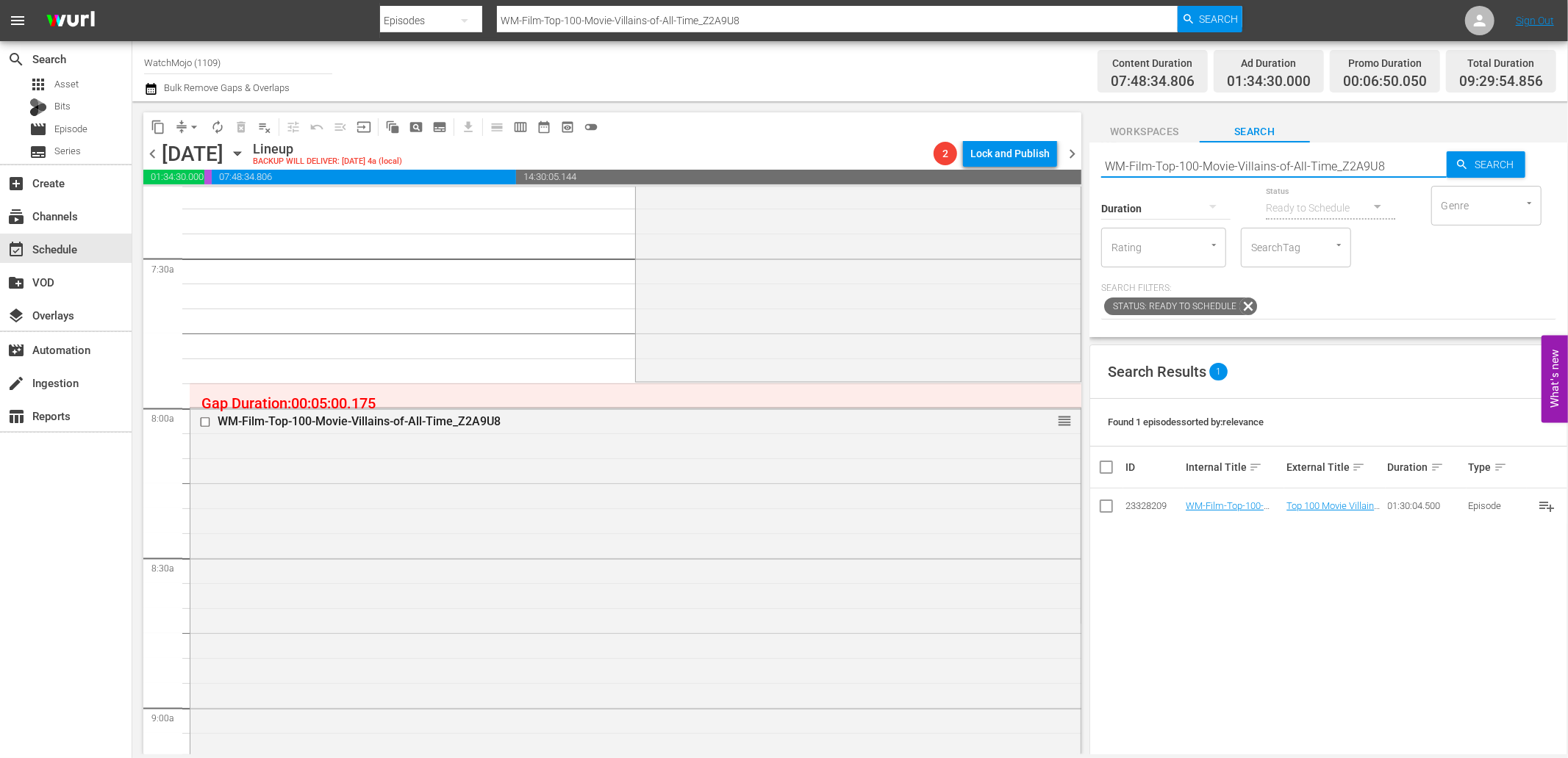
drag, startPoint x: 1382, startPoint y: 164, endPoint x: 1091, endPoint y: 167, distance: 291.0
click at [1091, 167] on div "Search WM-Film-Top-100-Movie-Villains-of-All-Time_Z2A9U8 Search Duration Status…" at bounding box center [1328, 239] width 478 height 195
paste input "20-Worst-Horror-Movies-Century-So-Far_K5U2C4"
type input "WM-Film-Top-20-Worst-Horror-Movies-Century-So-Far_K5U2C4"
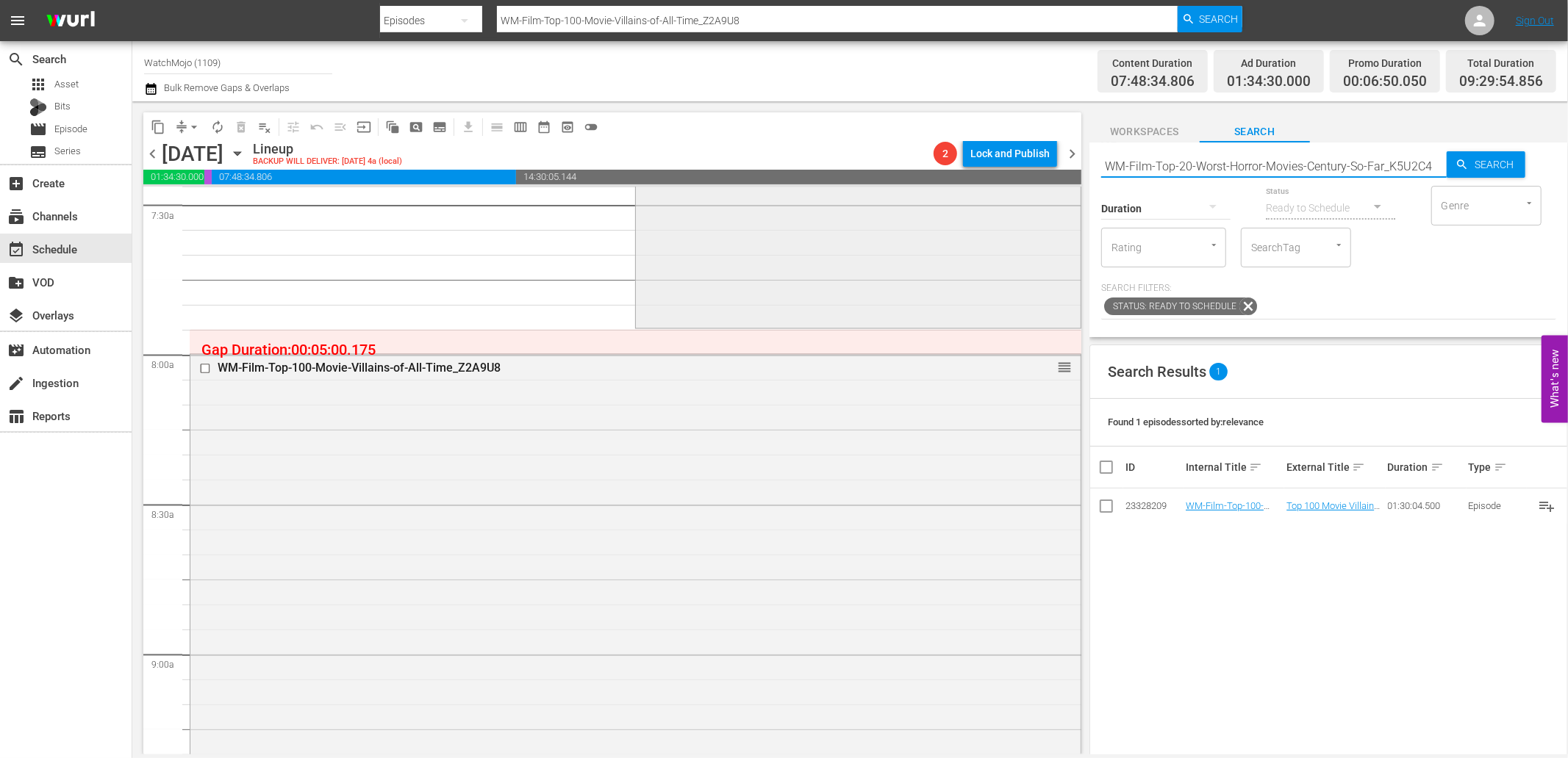
type input "WM-Film-Top-20-Worst-Horror-Movies-Century-So-Far_K5U2C4"
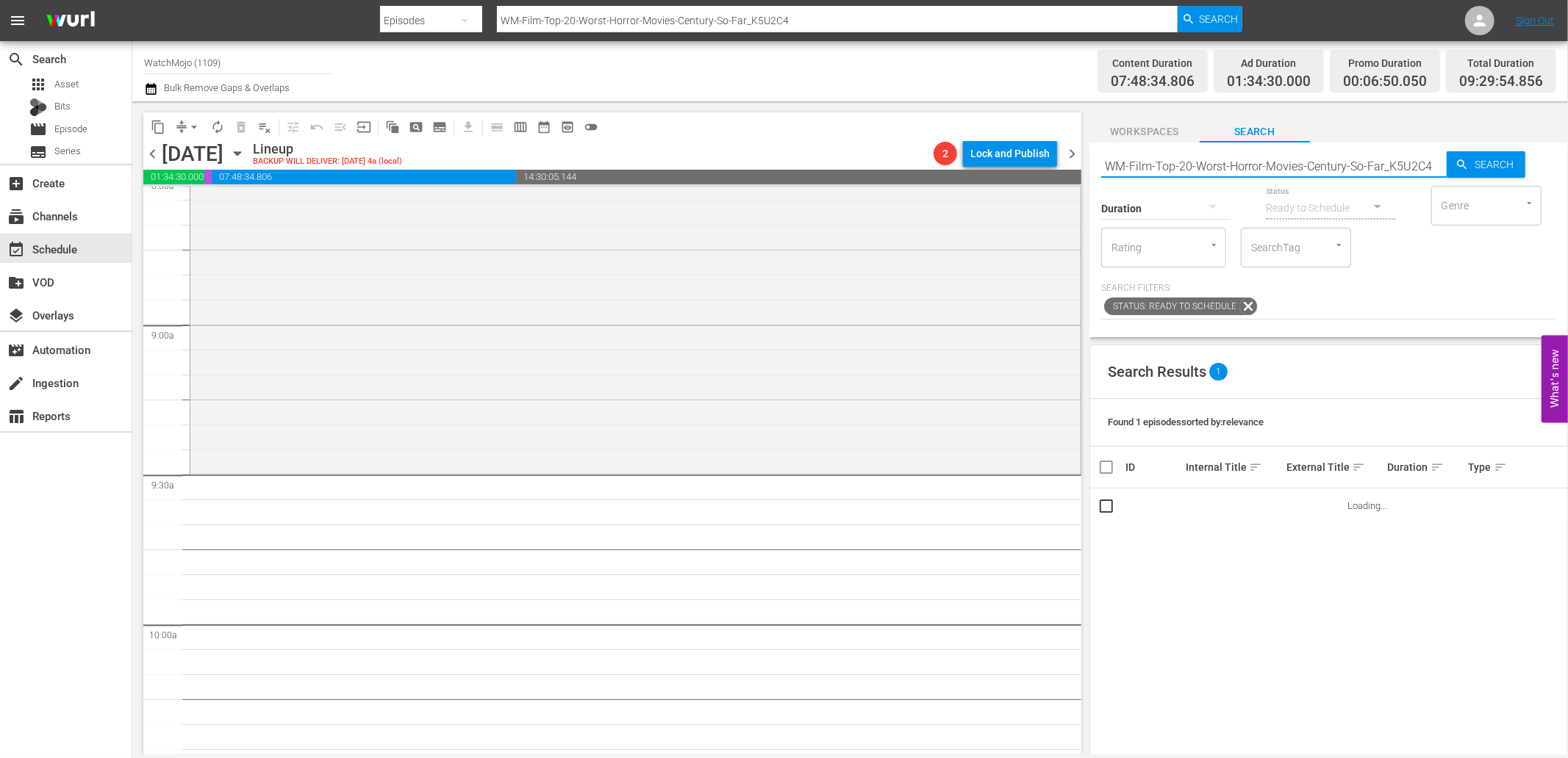
scroll to position [2612, 0]
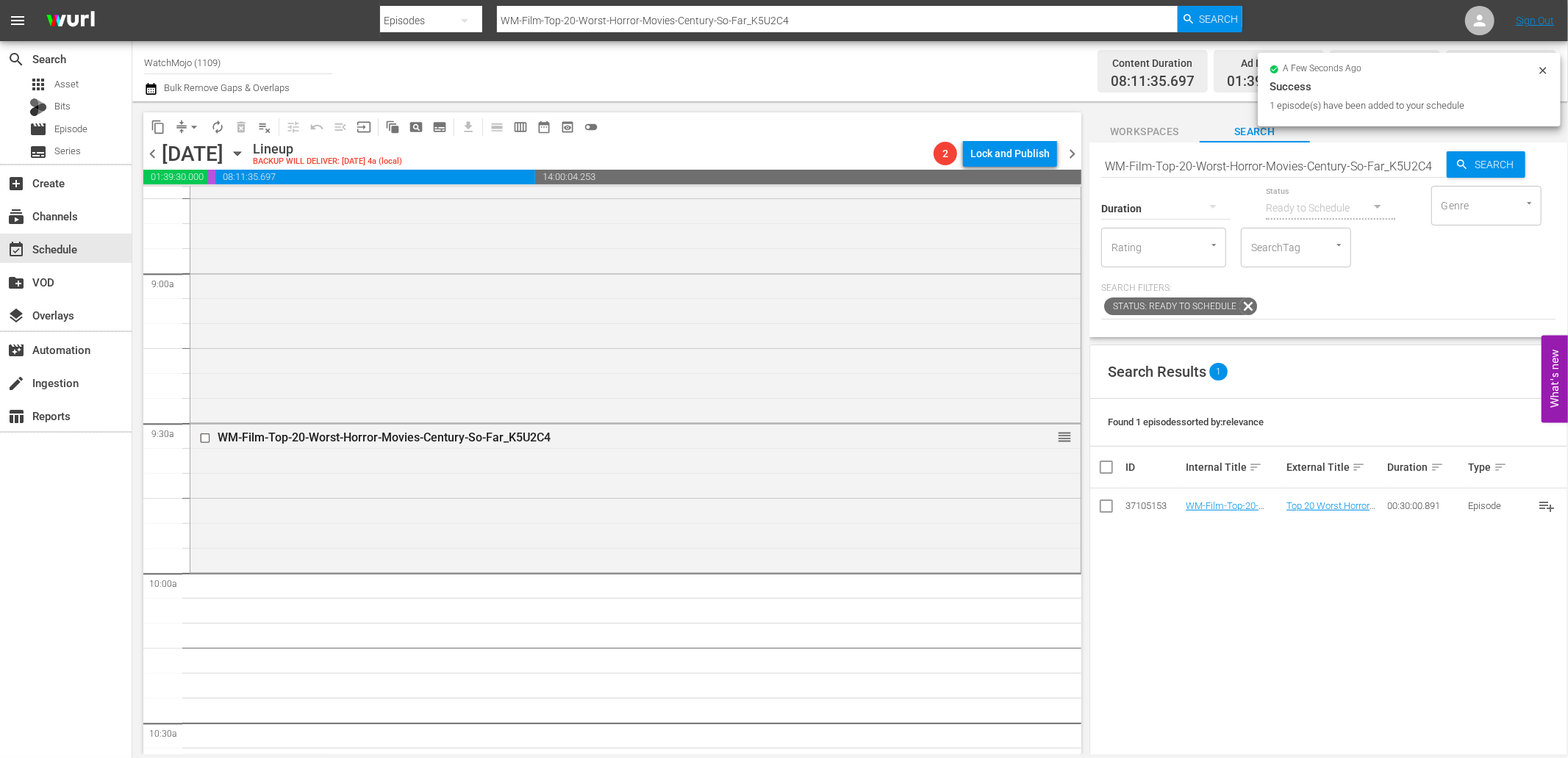
click at [1312, 171] on input "WM-Film-Top-20-Worst-Horror-Movies-Century-So-Far_K5U2C4" at bounding box center [1273, 166] width 346 height 36
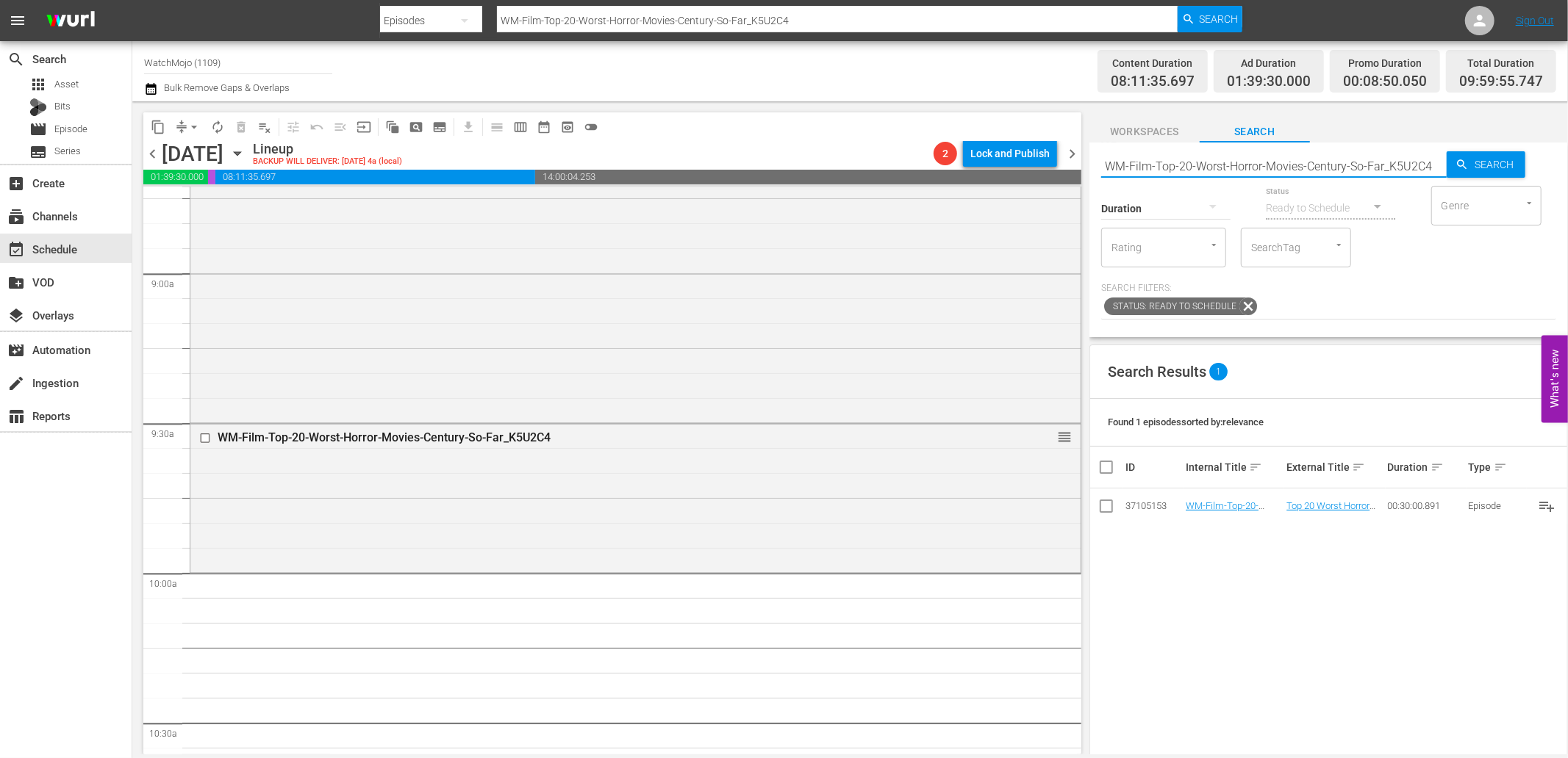
paste input "Specialty-Hour-Scream_SHO49"
type input "WM-Specialty-Hour-Scream_SHO49"
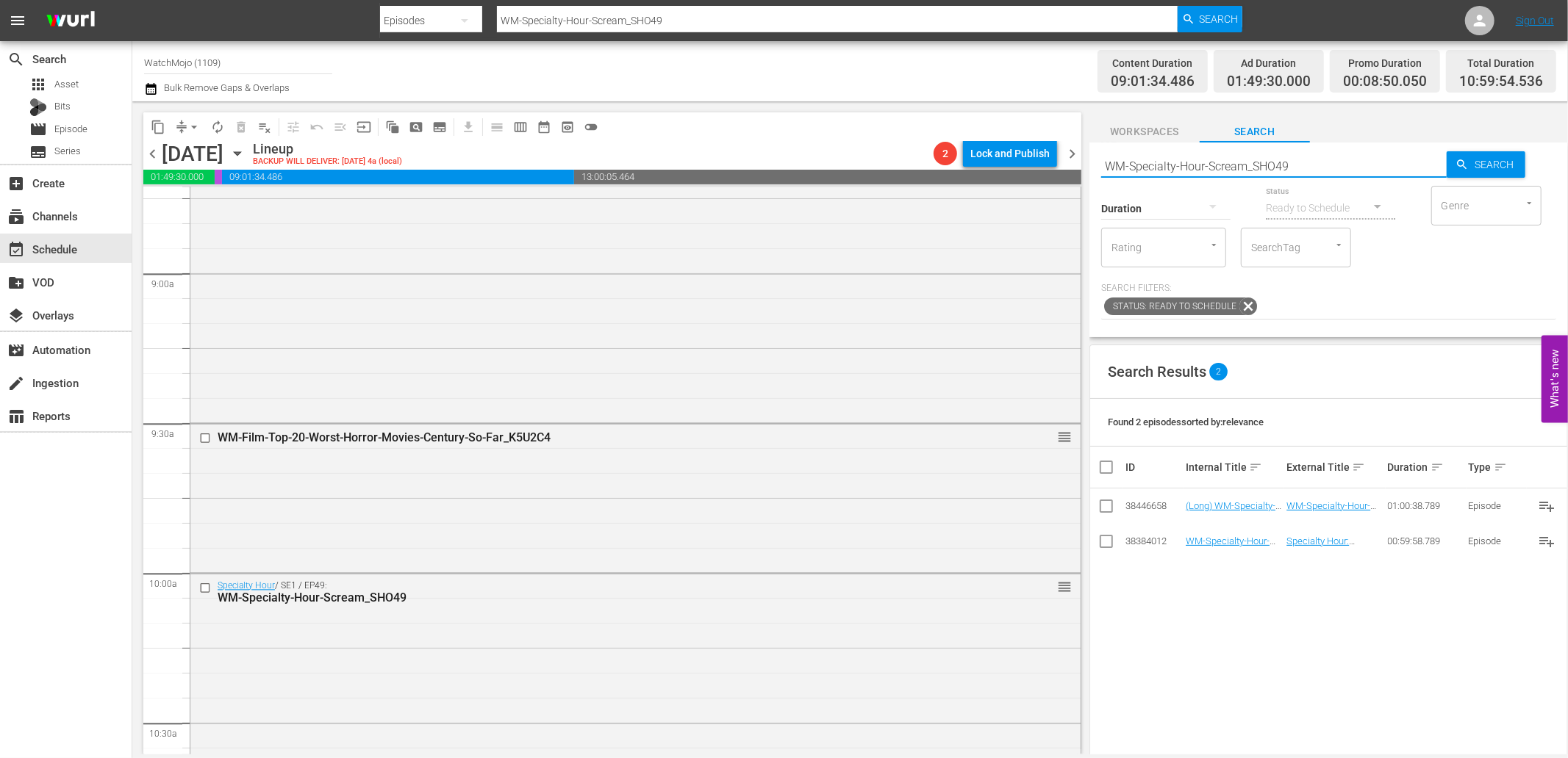
drag, startPoint x: 1360, startPoint y: 159, endPoint x: 1075, endPoint y: 170, distance: 285.2
click at [1075, 170] on div "content_copy compress arrow_drop_down autorenew_outlined delete_forever_outline…" at bounding box center [850, 427] width 1435 height 653
paste input "Evil-Dead_SHO55"
type input "WM-Specialty-Hour-Evil-Dead_SHO55"
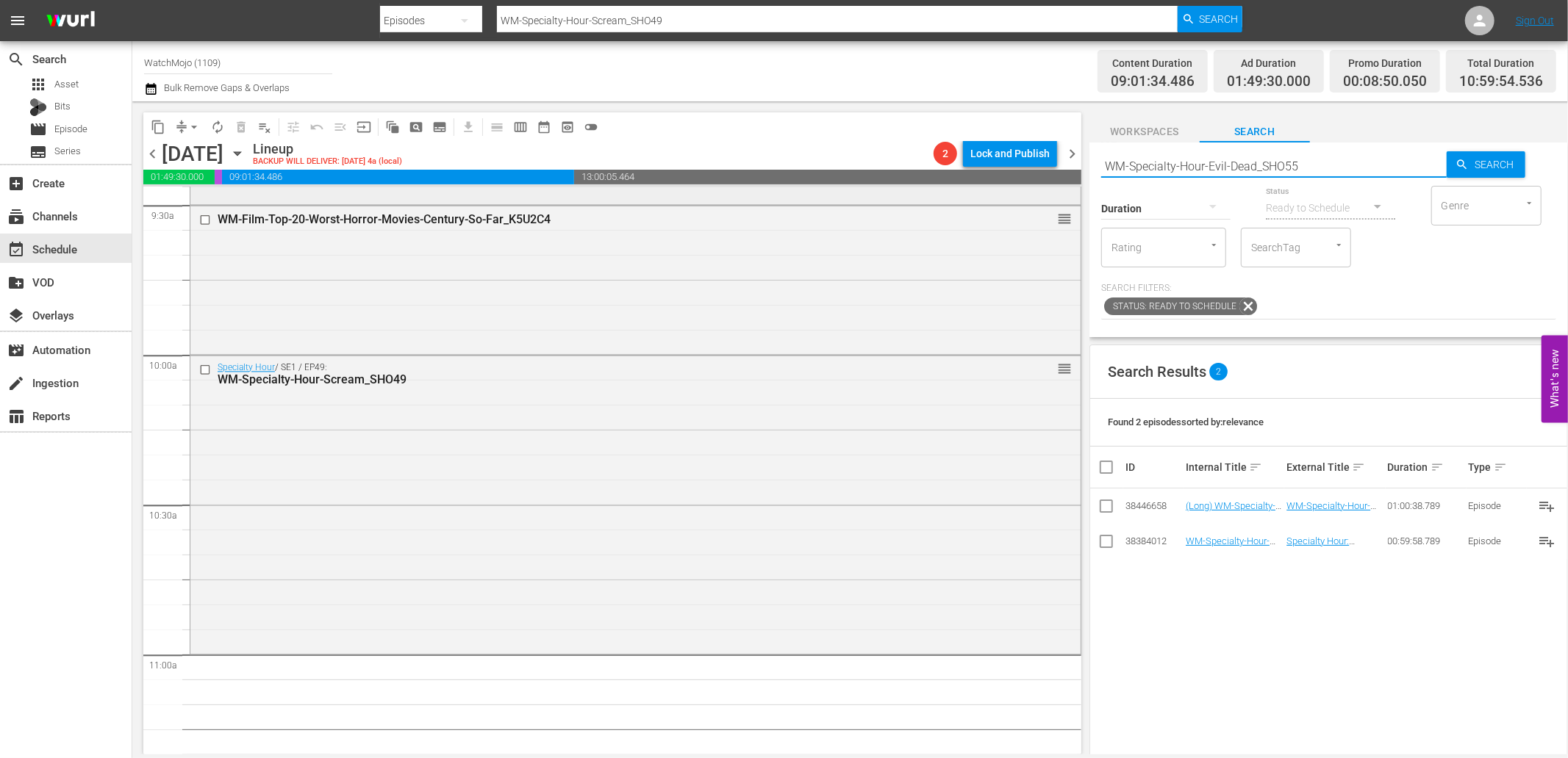
type input "WM-Specialty-Hour-Evil-Dead_SHO55"
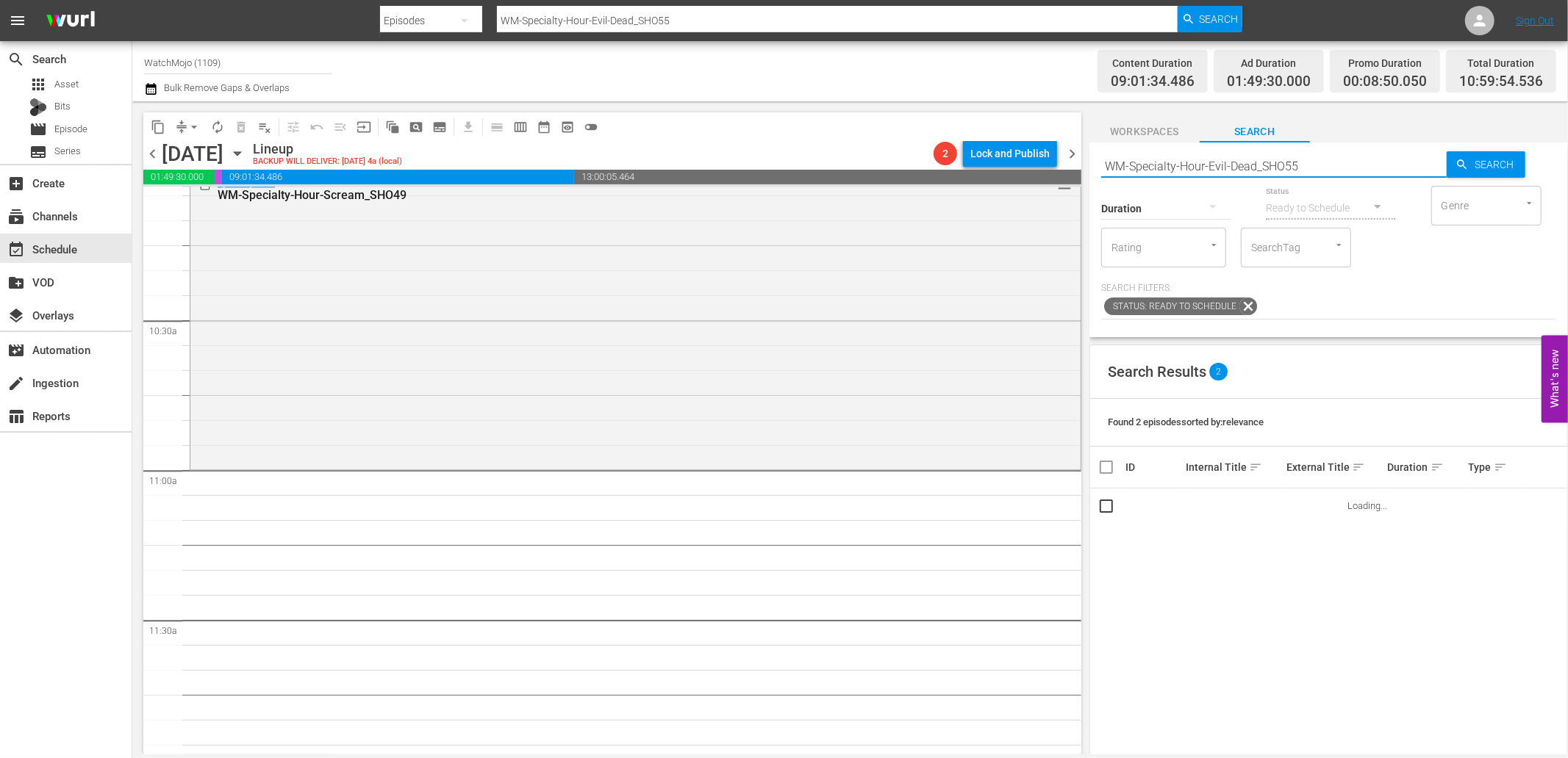
scroll to position [3047, 0]
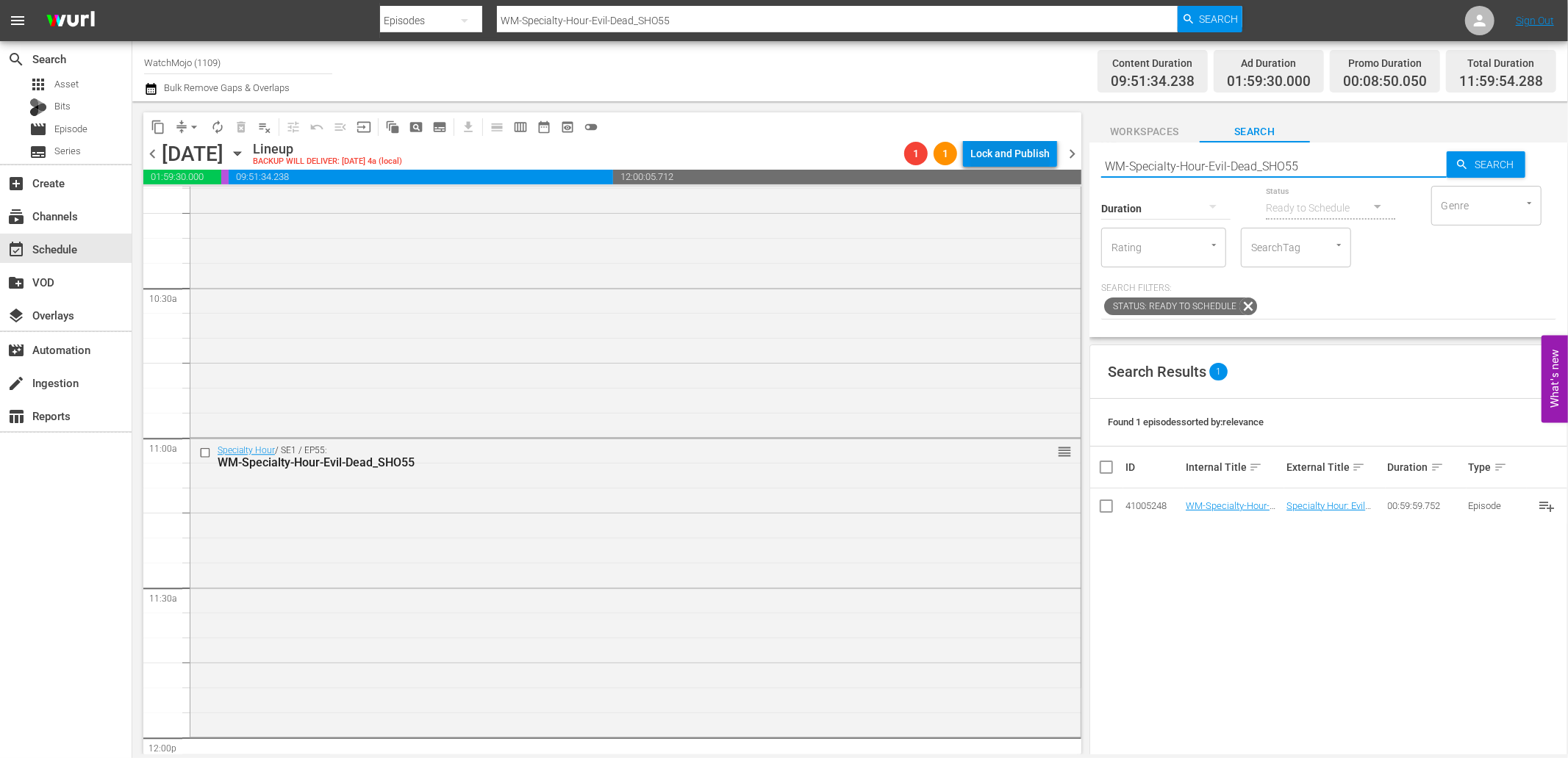
drag, startPoint x: 1326, startPoint y: 159, endPoint x: 1029, endPoint y: 167, distance: 297.1
click at [1029, 167] on div "content_copy compress arrow_drop_down autorenew_outlined delete_forever_outline…" at bounding box center [850, 427] width 1435 height 653
paste input "Deep-Dive-Horror-Villains_DIVE60_A1U3Y1"
type input "WM-Deep-Dive-Horror-Villains_DIVE60_A1U3Y1"
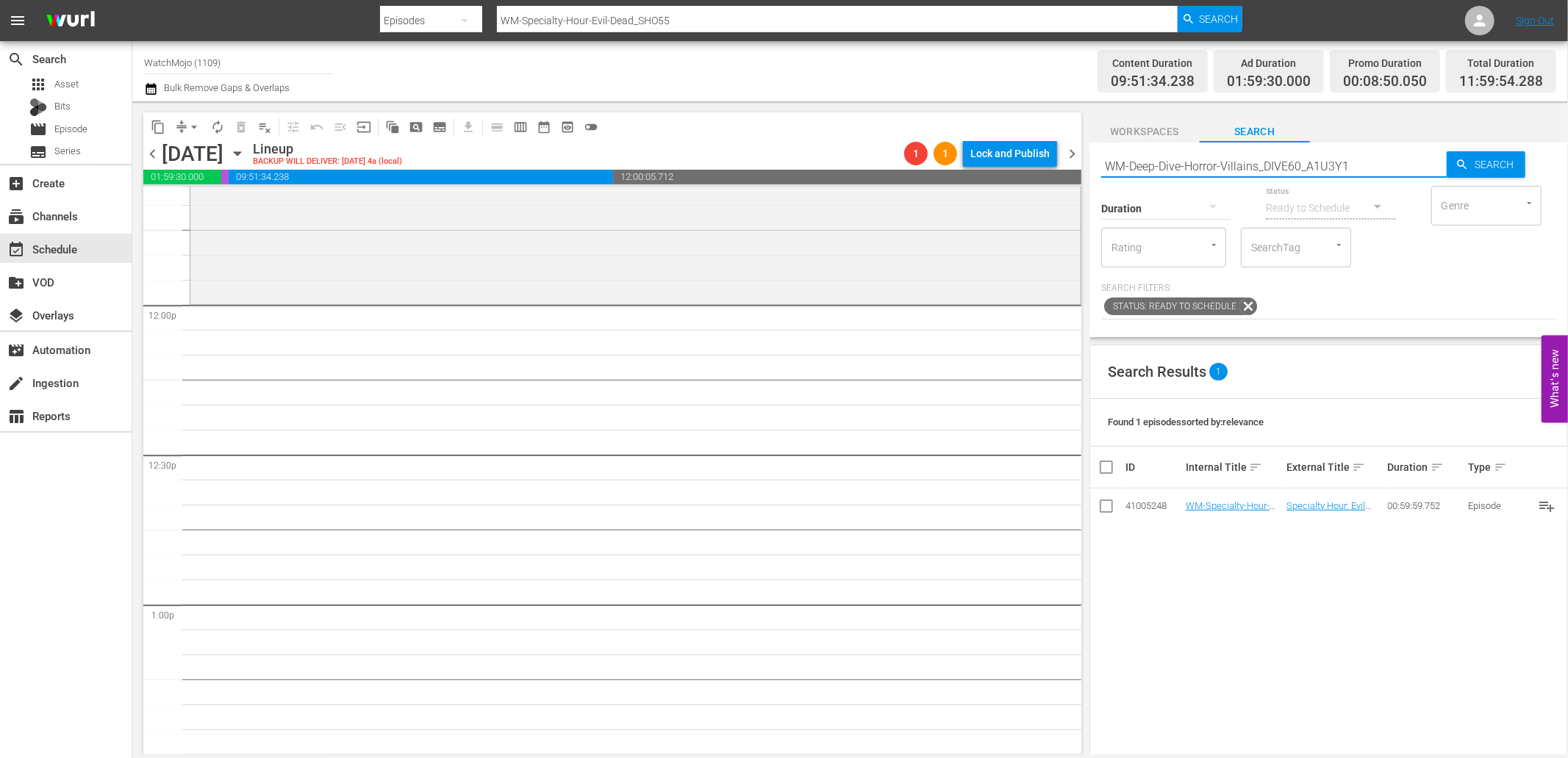
type input "WM-Deep-Dive-Horror-Villains_DIVE60_A1U3Y1"
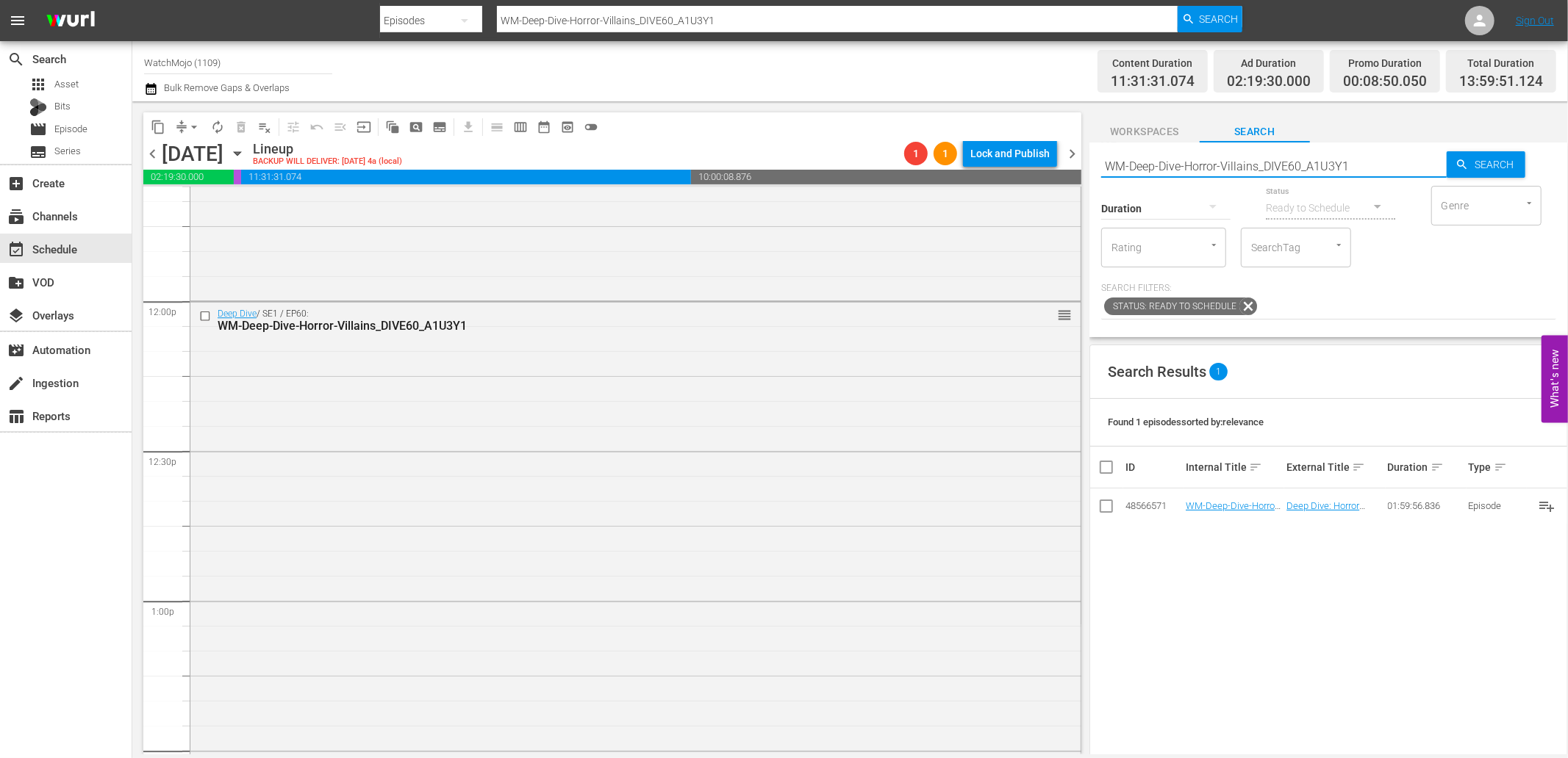
drag, startPoint x: 1373, startPoint y: 170, endPoint x: 1083, endPoint y: 196, distance: 291.2
click at [1083, 194] on div "content_copy compress arrow_drop_down autorenew_outlined delete_forever_outline…" at bounding box center [850, 427] width 1435 height 653
paste input "Film-Top-20-Haunted-Houses-in-Movies_Q0P3U7"
type input "WM-Film-Top-20-Haunted-Houses-in-Movies_Q0P3U7"
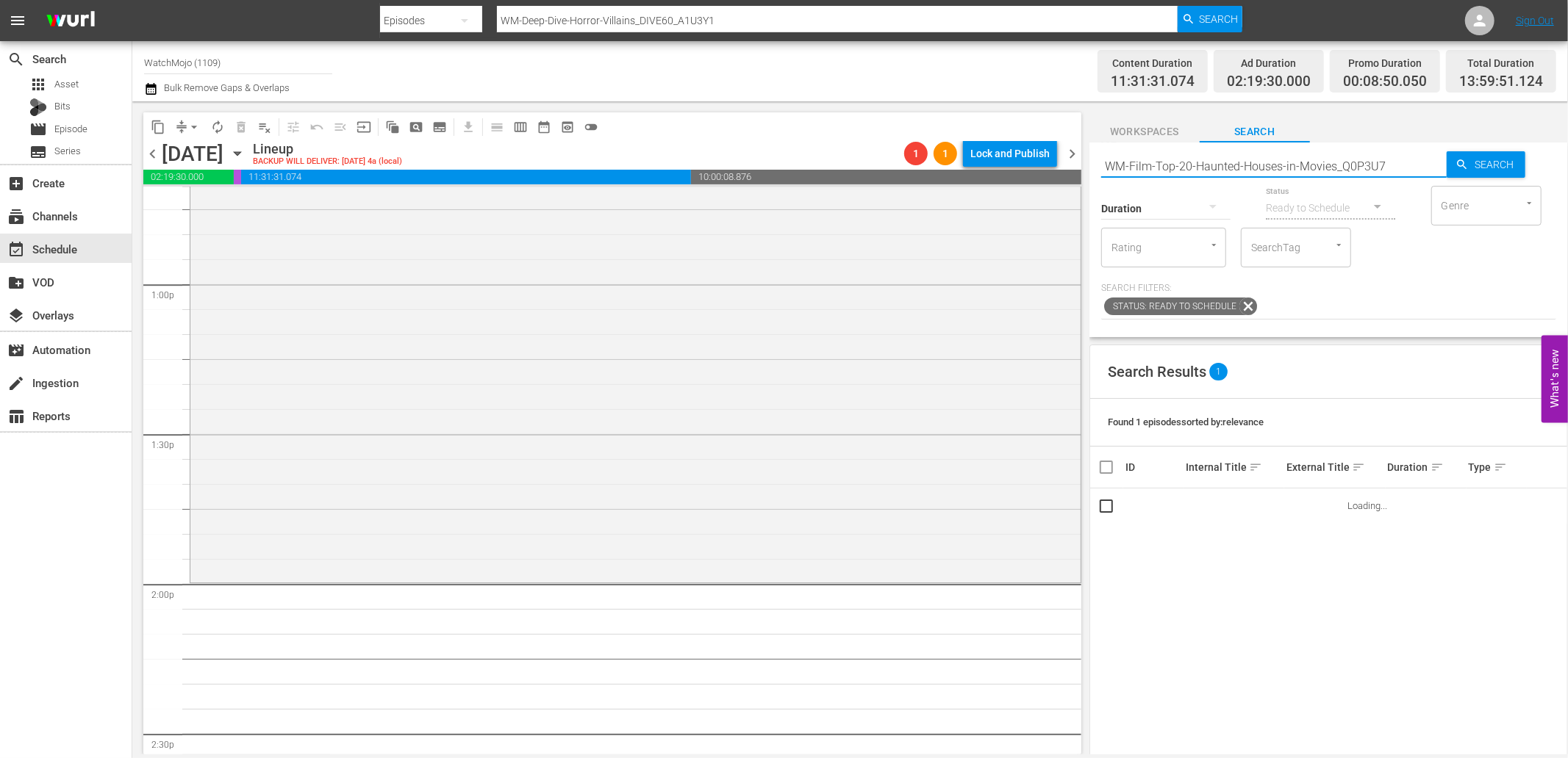
type input "WM-Film-Top-20-Haunted-Houses-in-Movies_Q0P3U7"
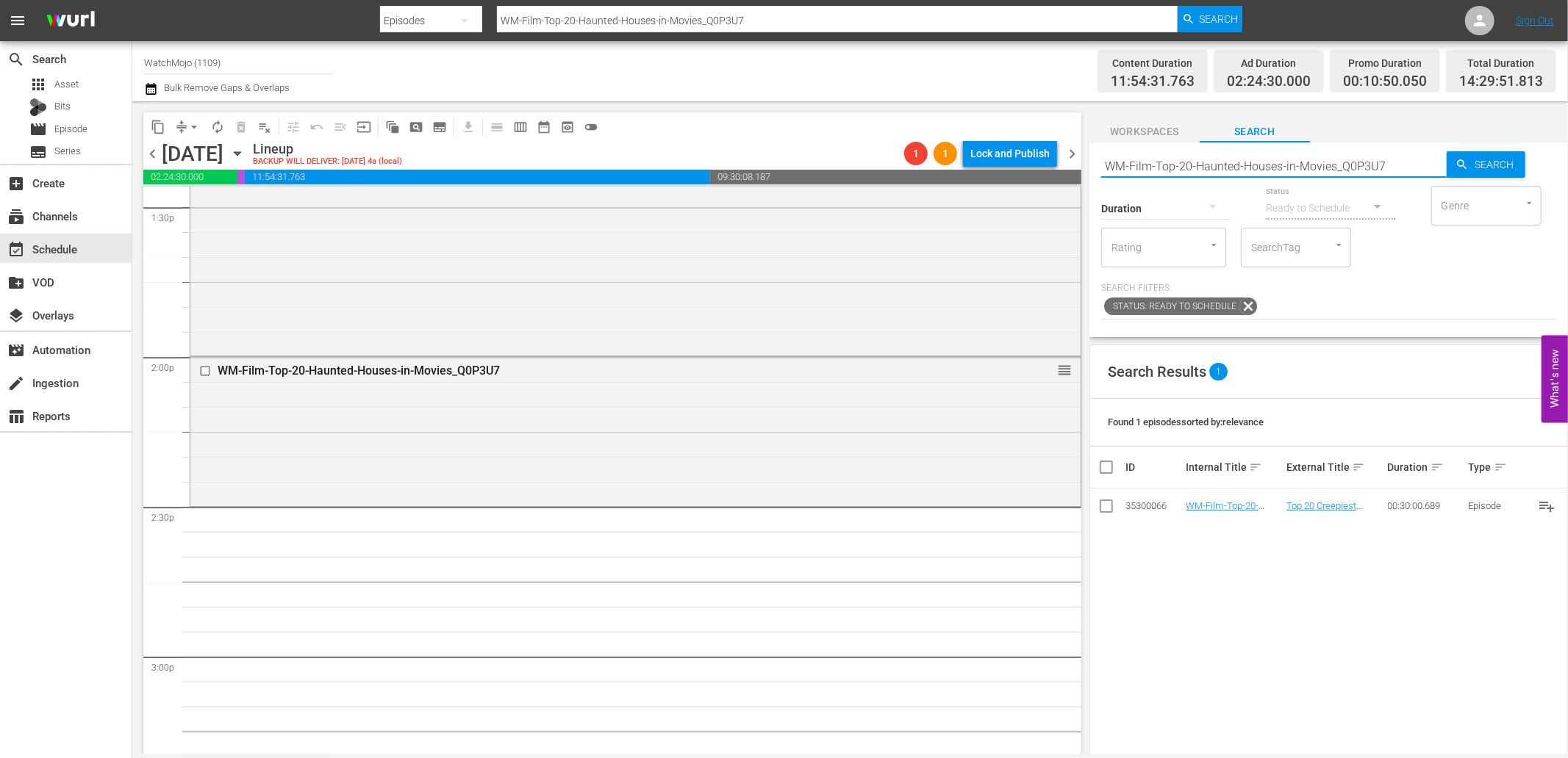
drag, startPoint x: 1324, startPoint y: 164, endPoint x: 1057, endPoint y: 166, distance: 267.0
click at [1057, 166] on div "content_copy compress arrow_drop_down autorenew_outlined delete_forever_outline…" at bounding box center [850, 427] width 1435 height 653
paste input "20-Scariest-Horror-Movies_Z9A9I0"
type input "WM-Film-Top20-Scariest-Horror-Movies_Z9A9I0"
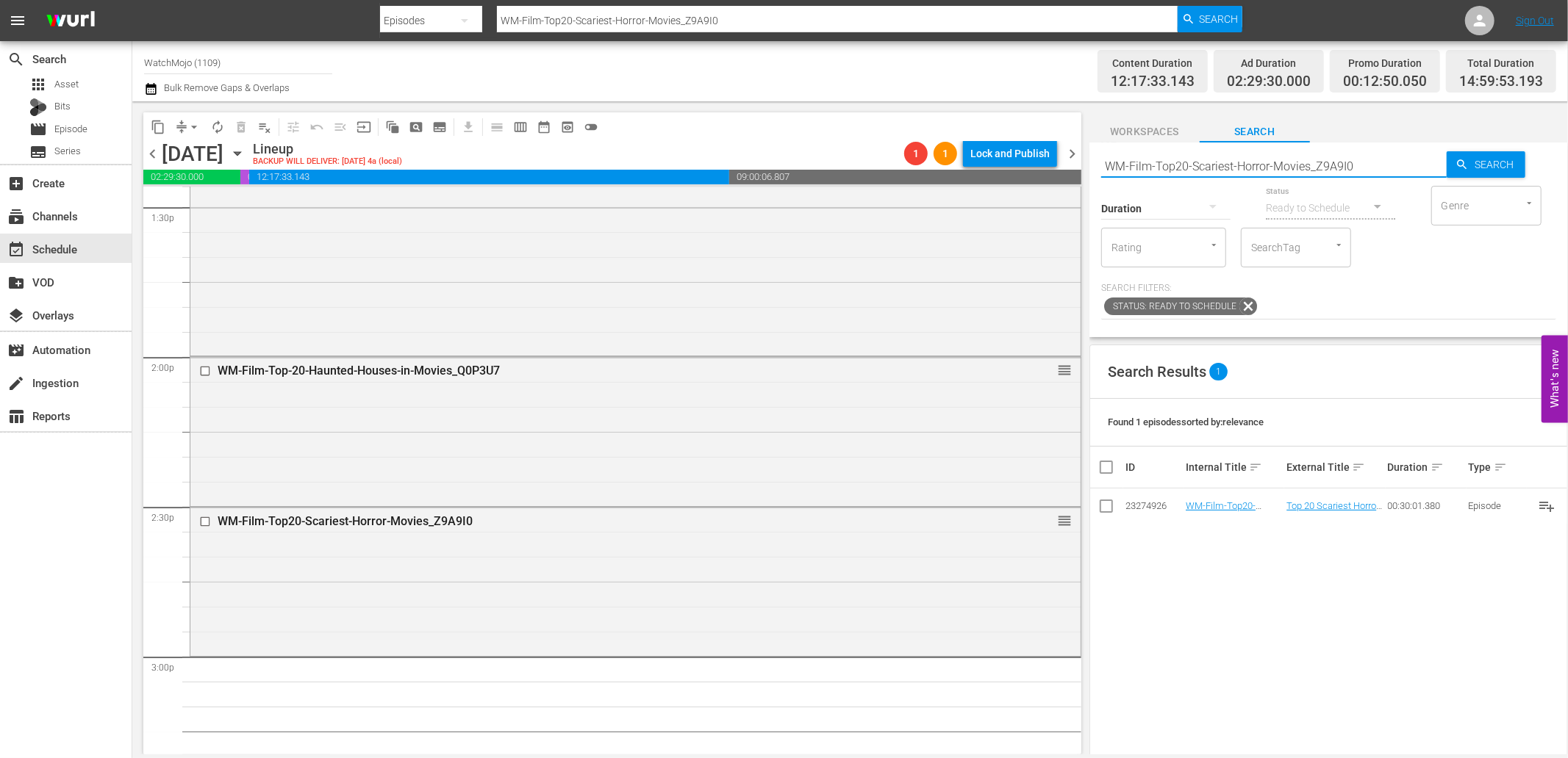
drag, startPoint x: 1373, startPoint y: 166, endPoint x: 1086, endPoint y: 178, distance: 287.3
click at [1086, 178] on div "content_copy compress arrow_drop_down autorenew_outlined delete_forever_outline…" at bounding box center [850, 427] width 1435 height 653
paste input "Specialty-Hour-Scary-Games_SHO25"
type input "Specialty-Hour-Scary-Games_SHO25"
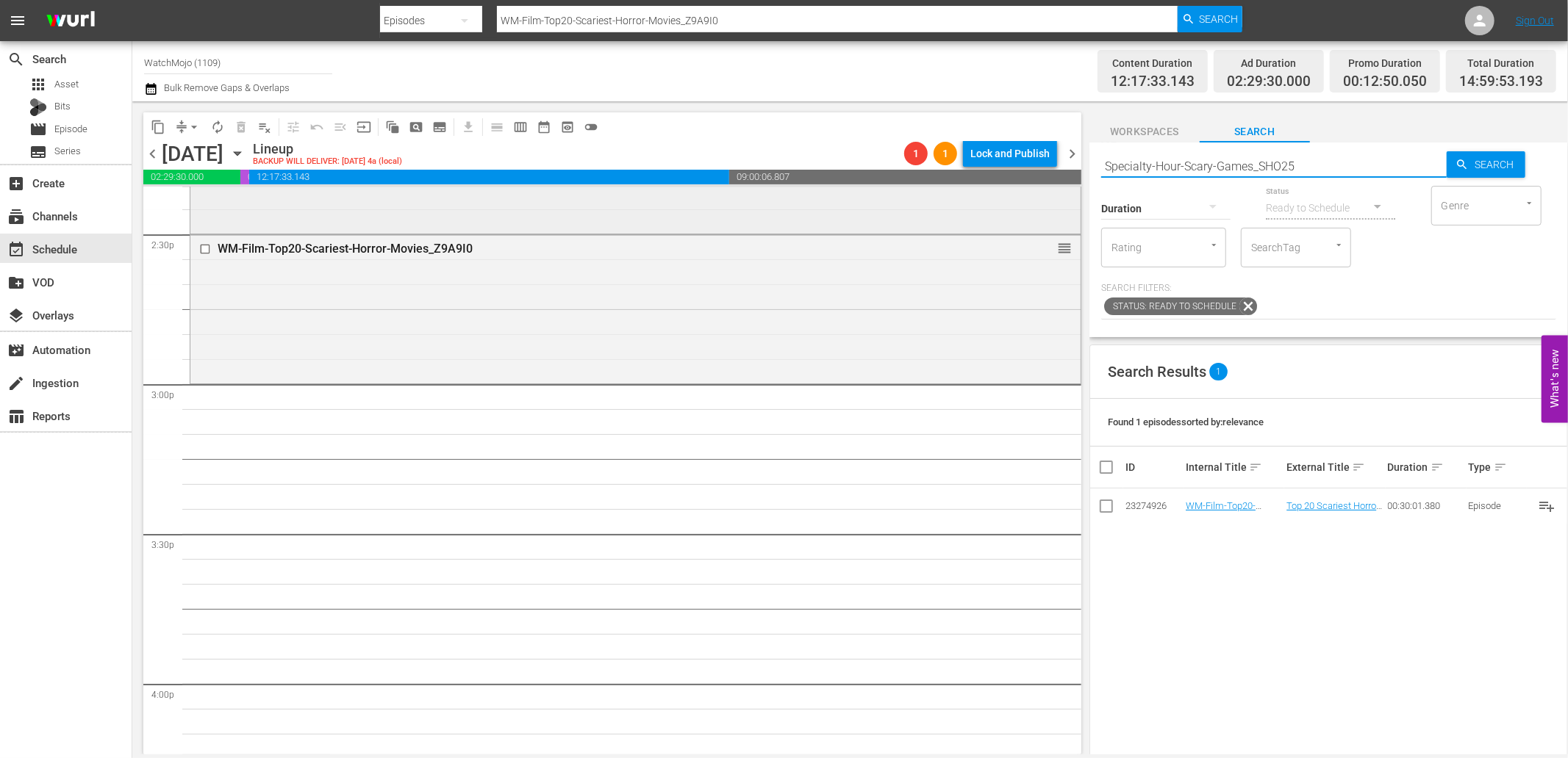
type input "Specialty-Hour-Scary-Games_SHO25"
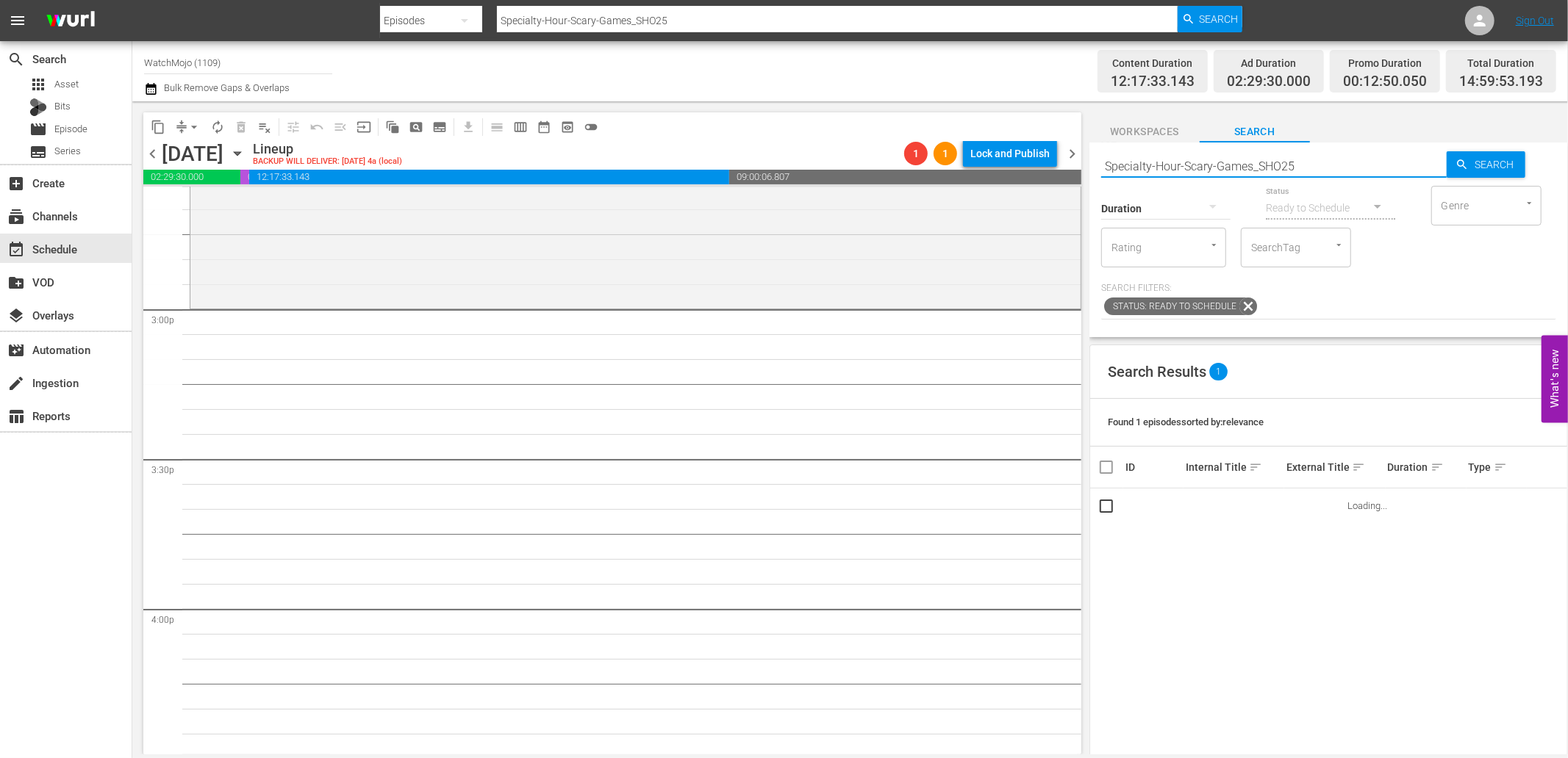
scroll to position [4408, 0]
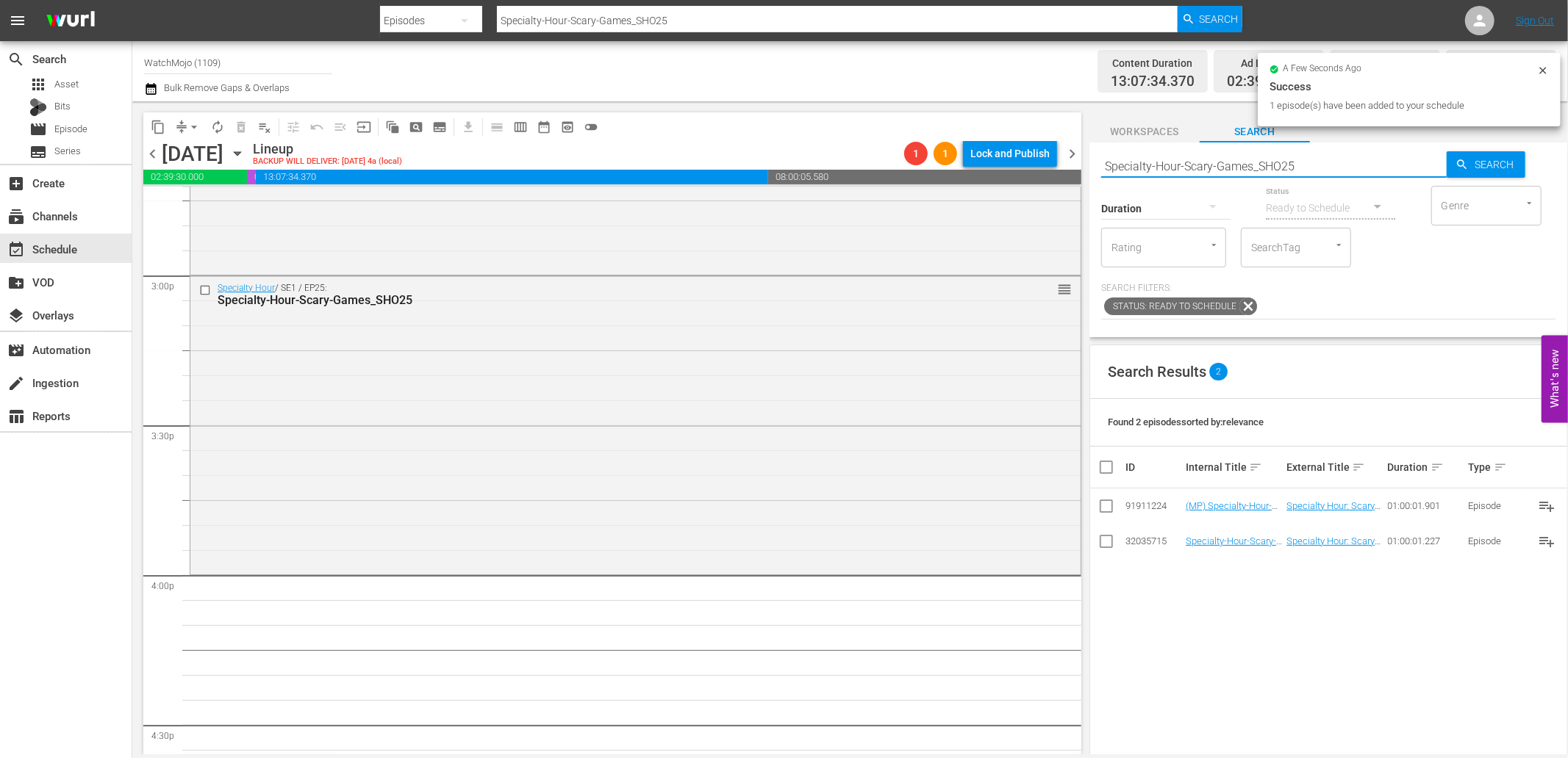
drag, startPoint x: 1299, startPoint y: 159, endPoint x: 1071, endPoint y: 166, distance: 228.1
click at [1071, 166] on div "content_copy compress arrow_drop_down autorenew_outlined delete_forever_outline…" at bounding box center [850, 427] width 1435 height 653
paste input "WM-Film-Top-100-Scariest-Horror-Movie-Scenes-Of-All-Time_V4V1X0"
type input "WM-Film-Top-100-Scariest-Horror-Movie-Scenes-Of-All-Time_V4V1X0"
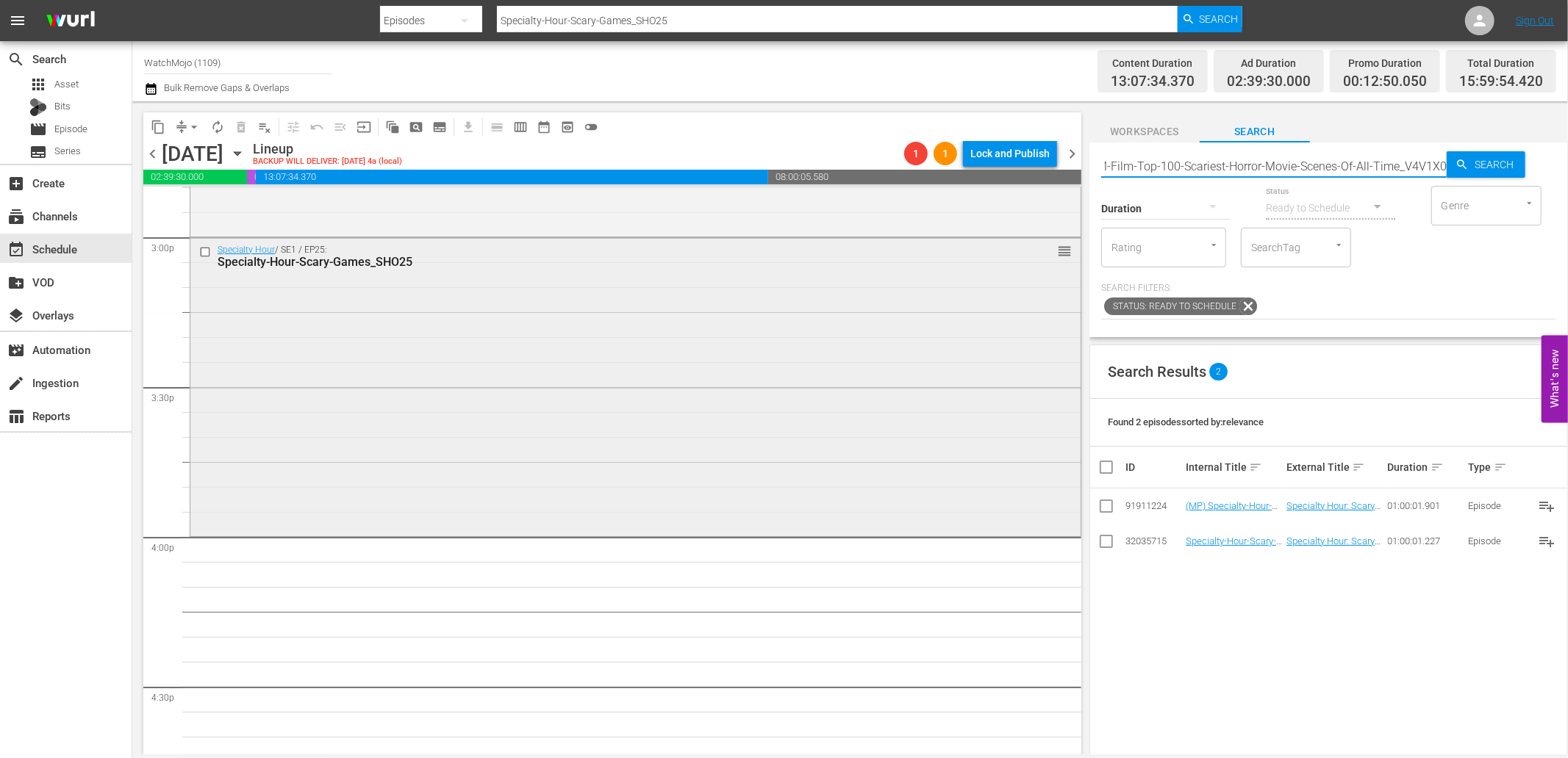
type input "WM-Film-Top-100-Scariest-Horror-Movie-Scenes-Of-All-Time_V4V1X0"
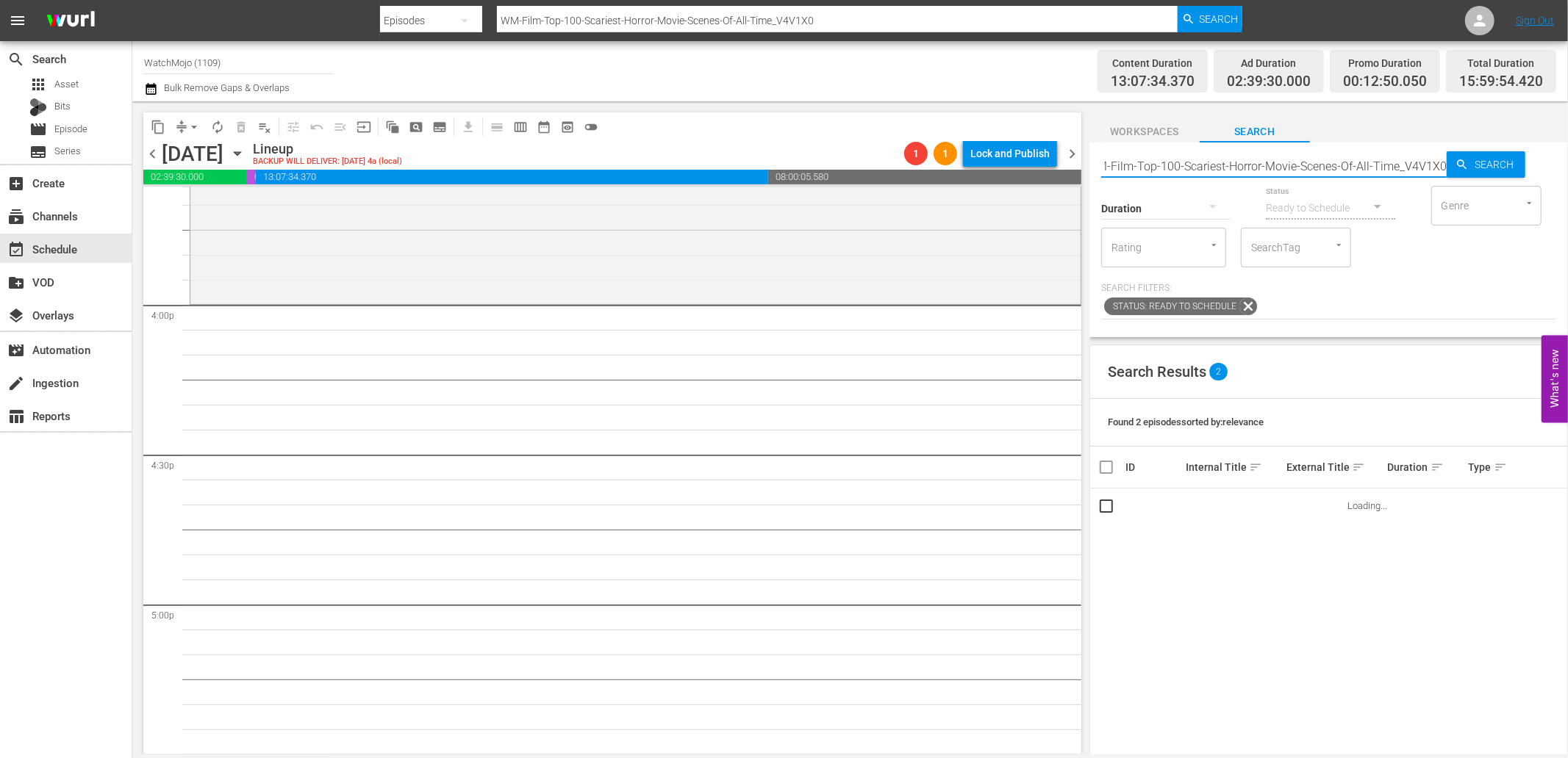
scroll to position [4680, 0]
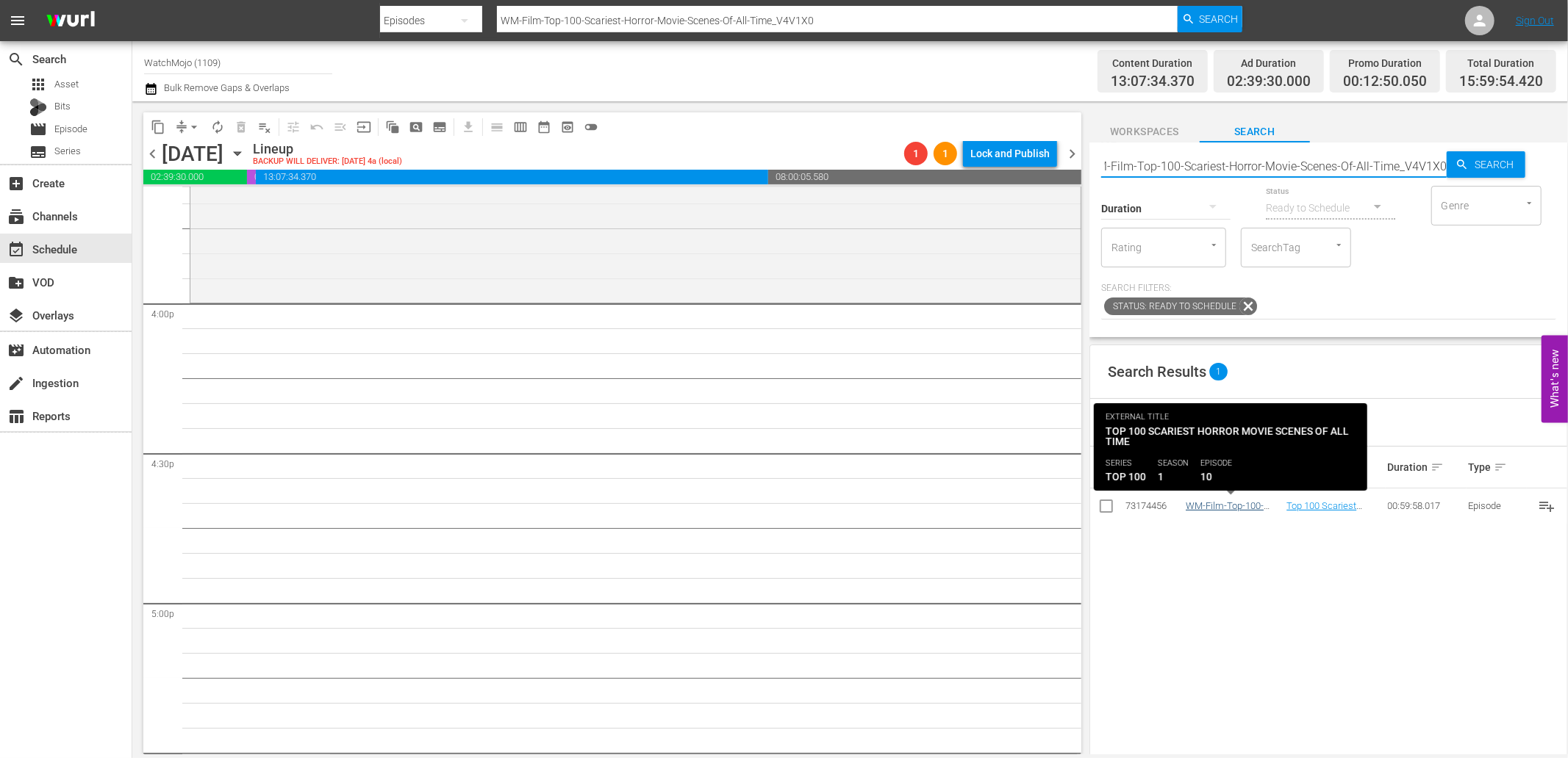
type input "WM-Film-Top-100-Scariest-Horror-Movie-Scenes-Of-All-Time_V4V1X0"
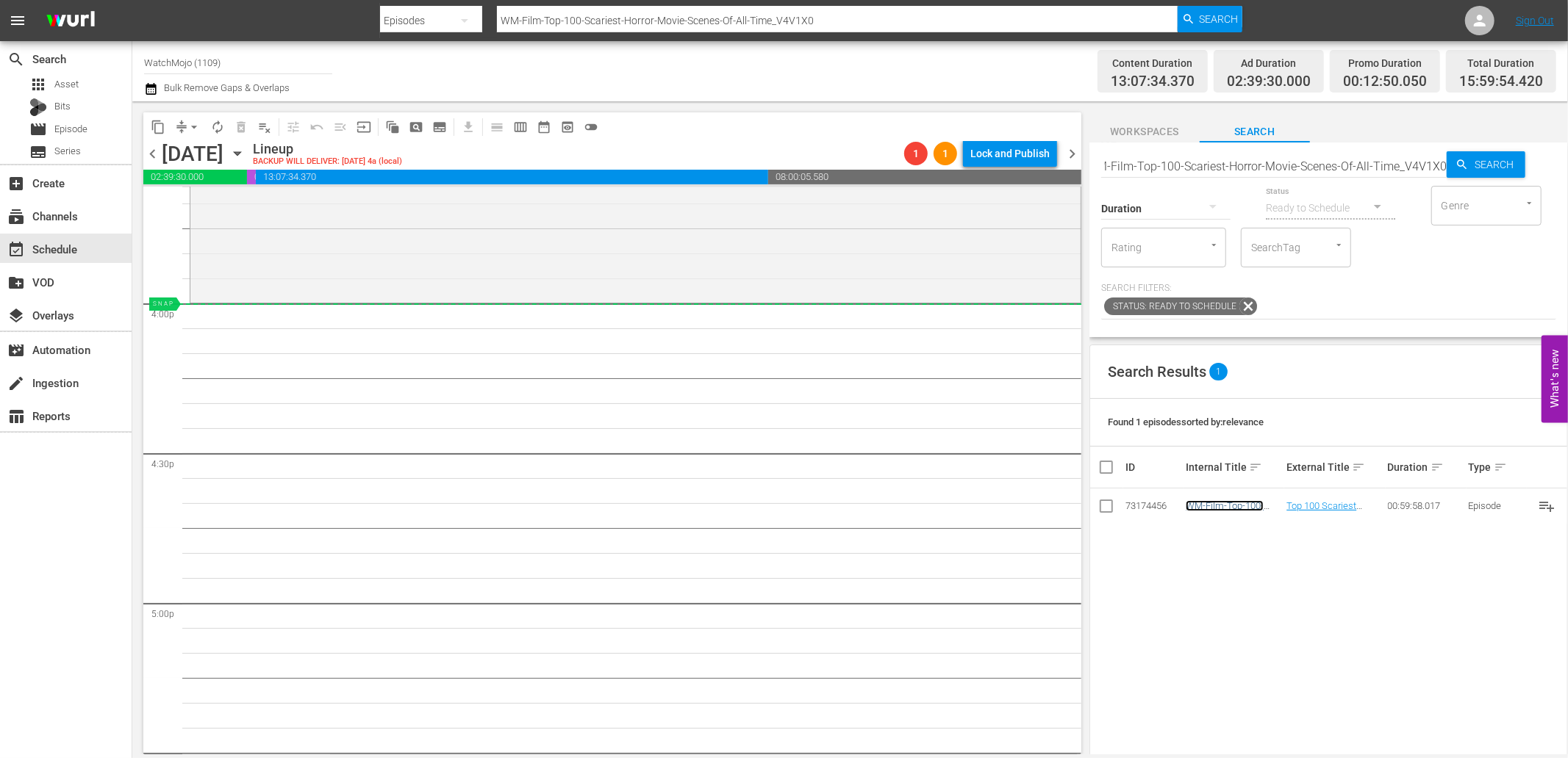
scroll to position [0, 0]
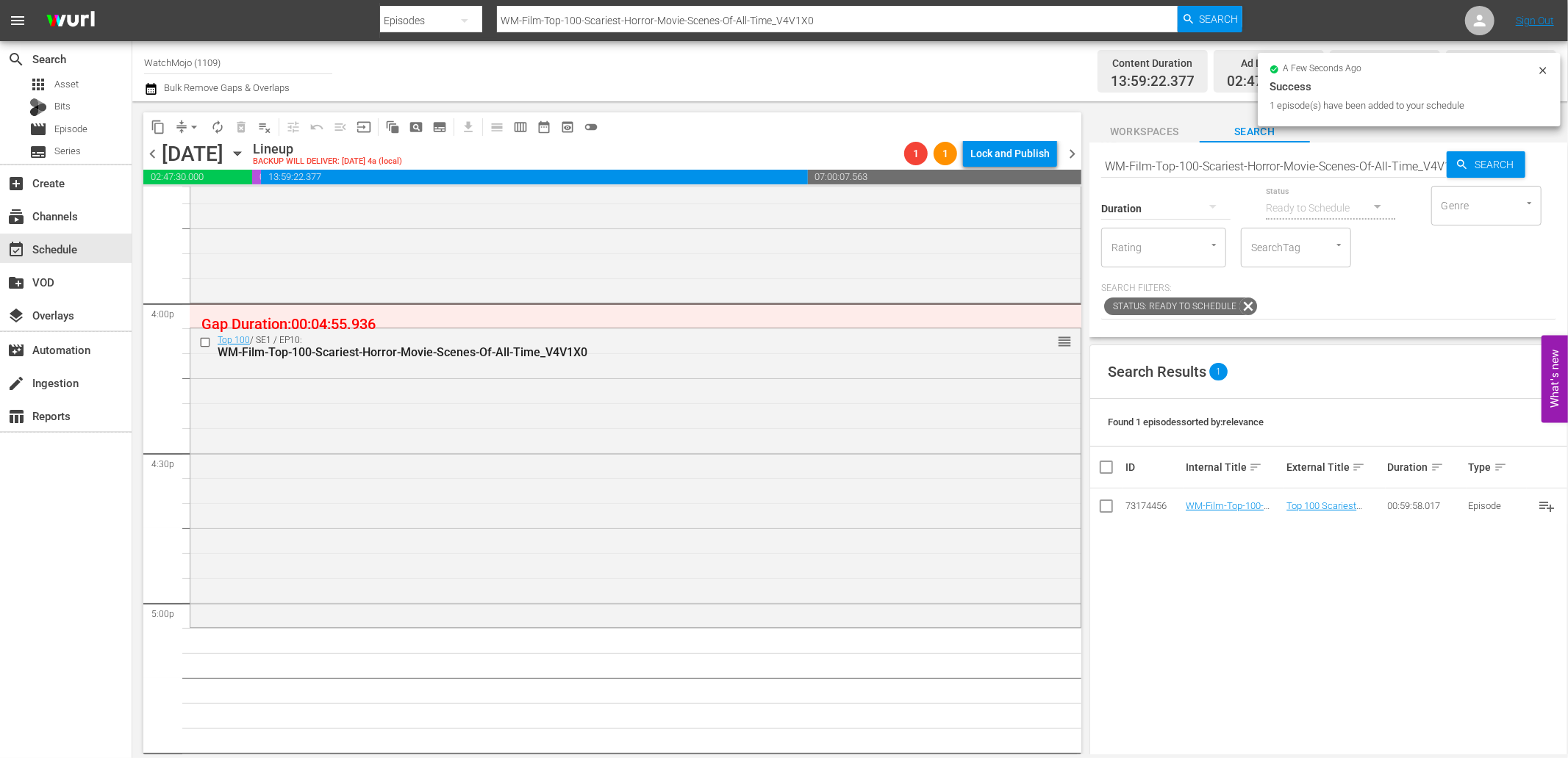
click at [1241, 157] on input "WM-Film-Top-100-Scariest-Horror-Movie-Scenes-Of-All-Time_V4V1X0" at bounding box center [1273, 166] width 346 height 36
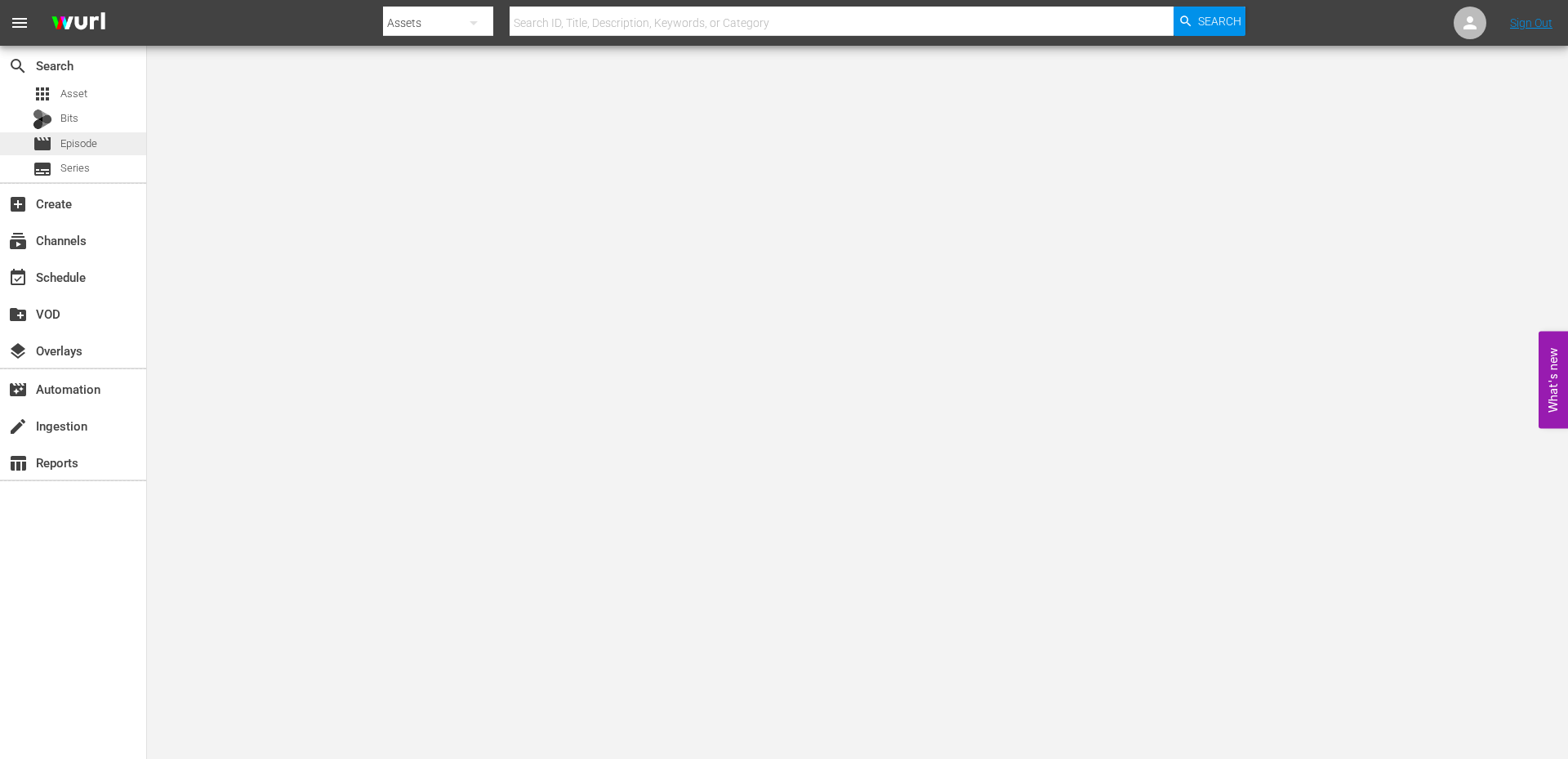
click at [77, 141] on span "Episode" at bounding box center [79, 144] width 37 height 17
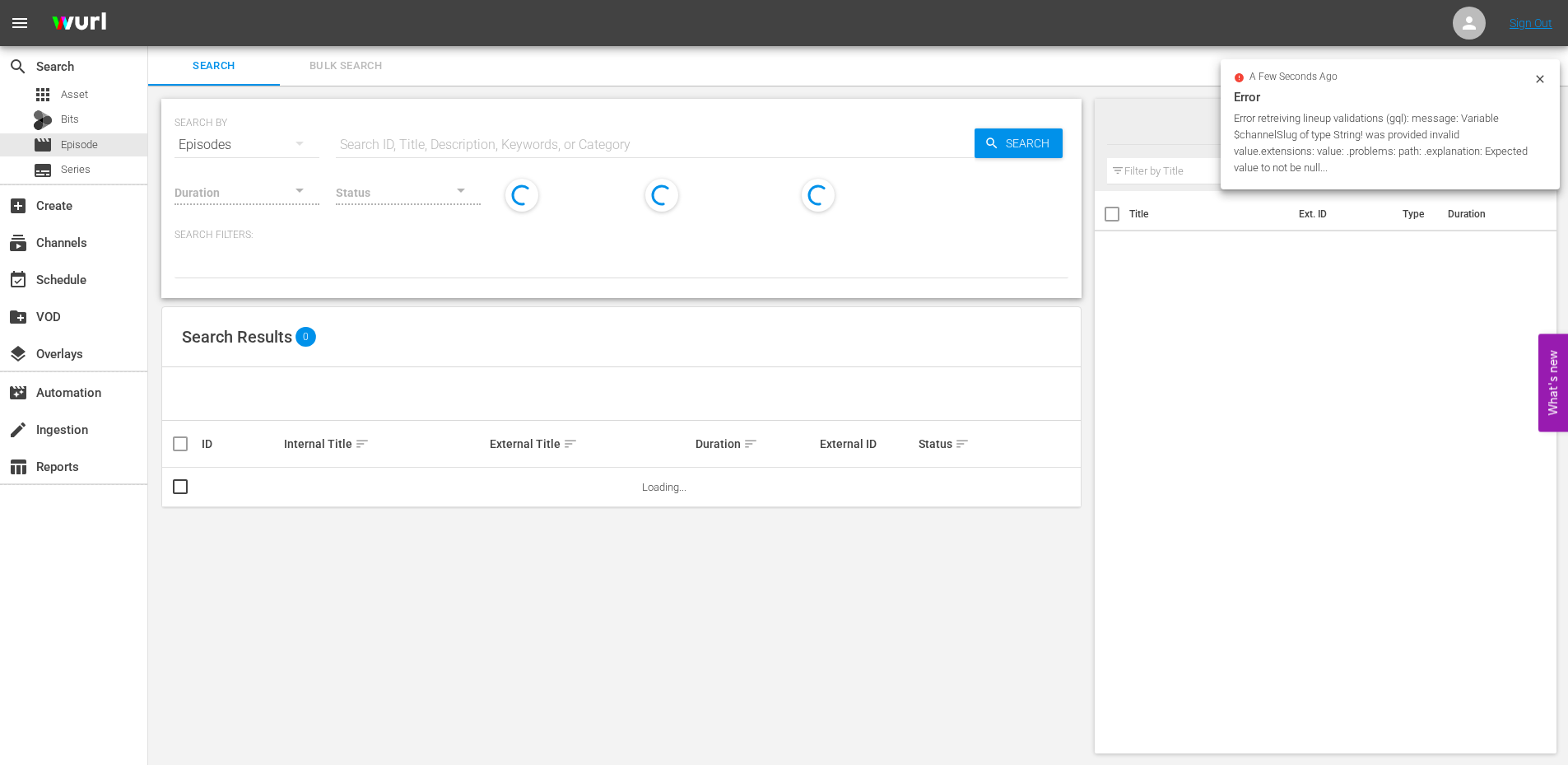
click at [484, 135] on input "text" at bounding box center [655, 145] width 639 height 40
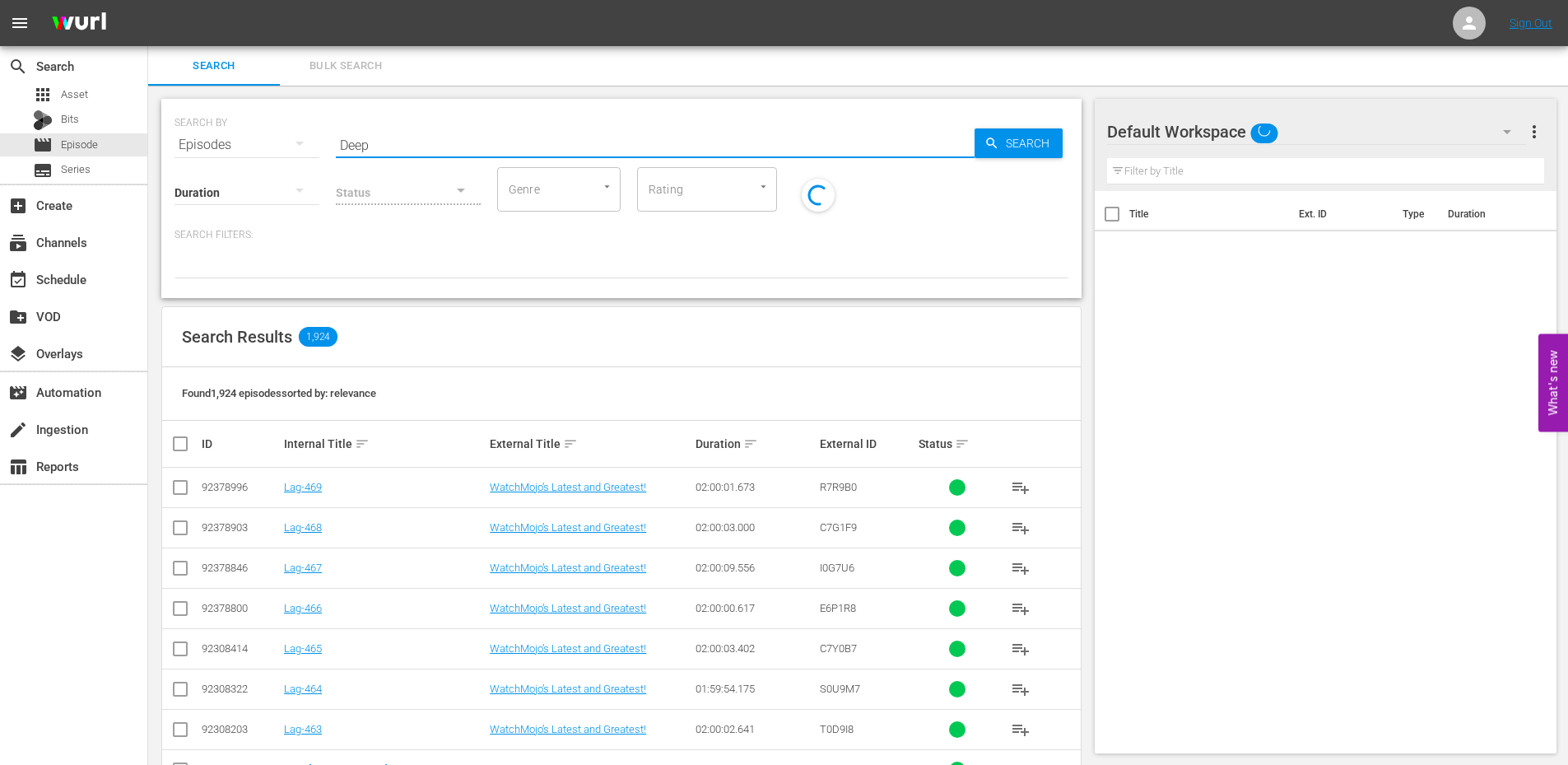
type input "Deep Dive"
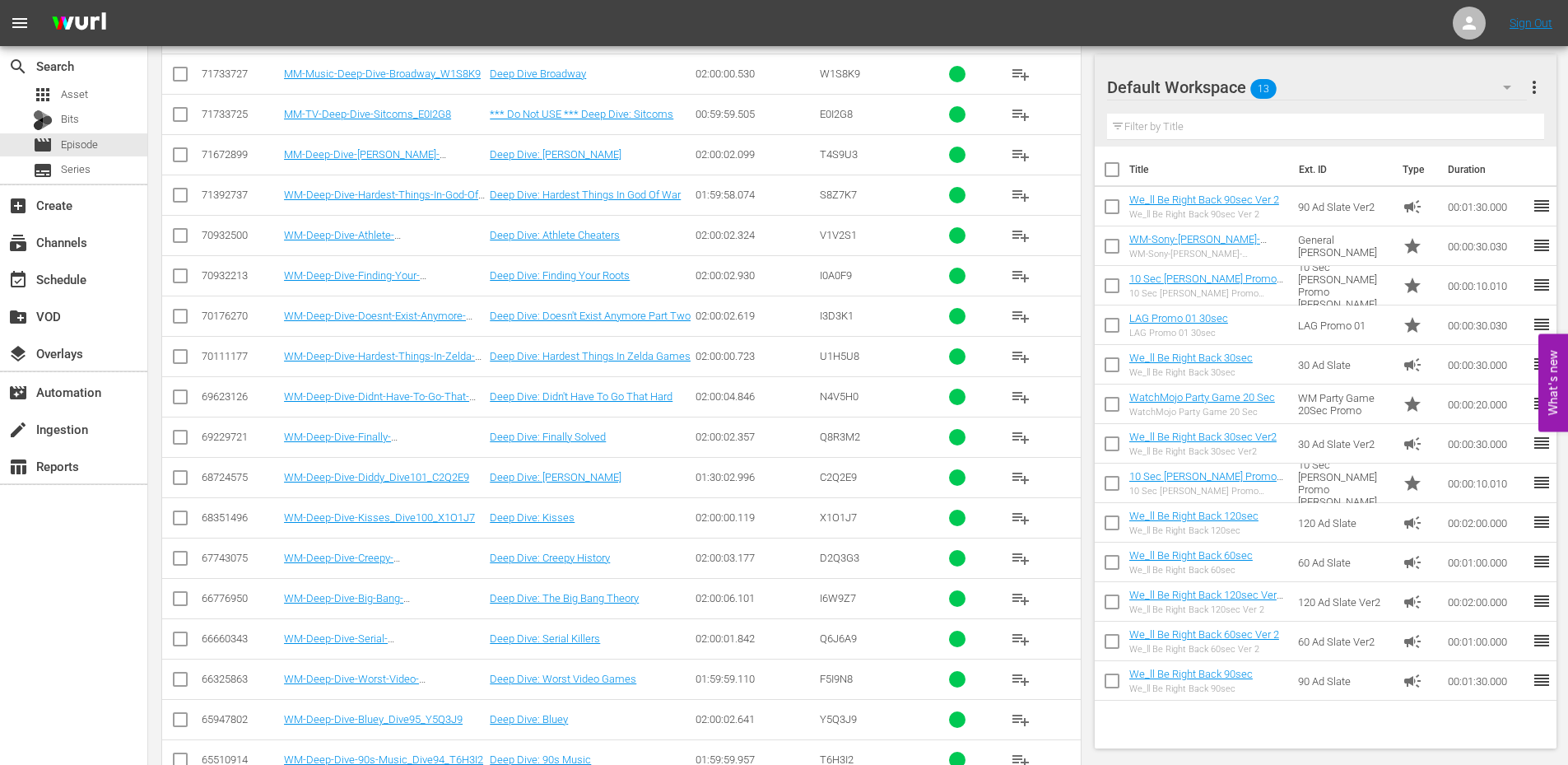
scroll to position [2891, 0]
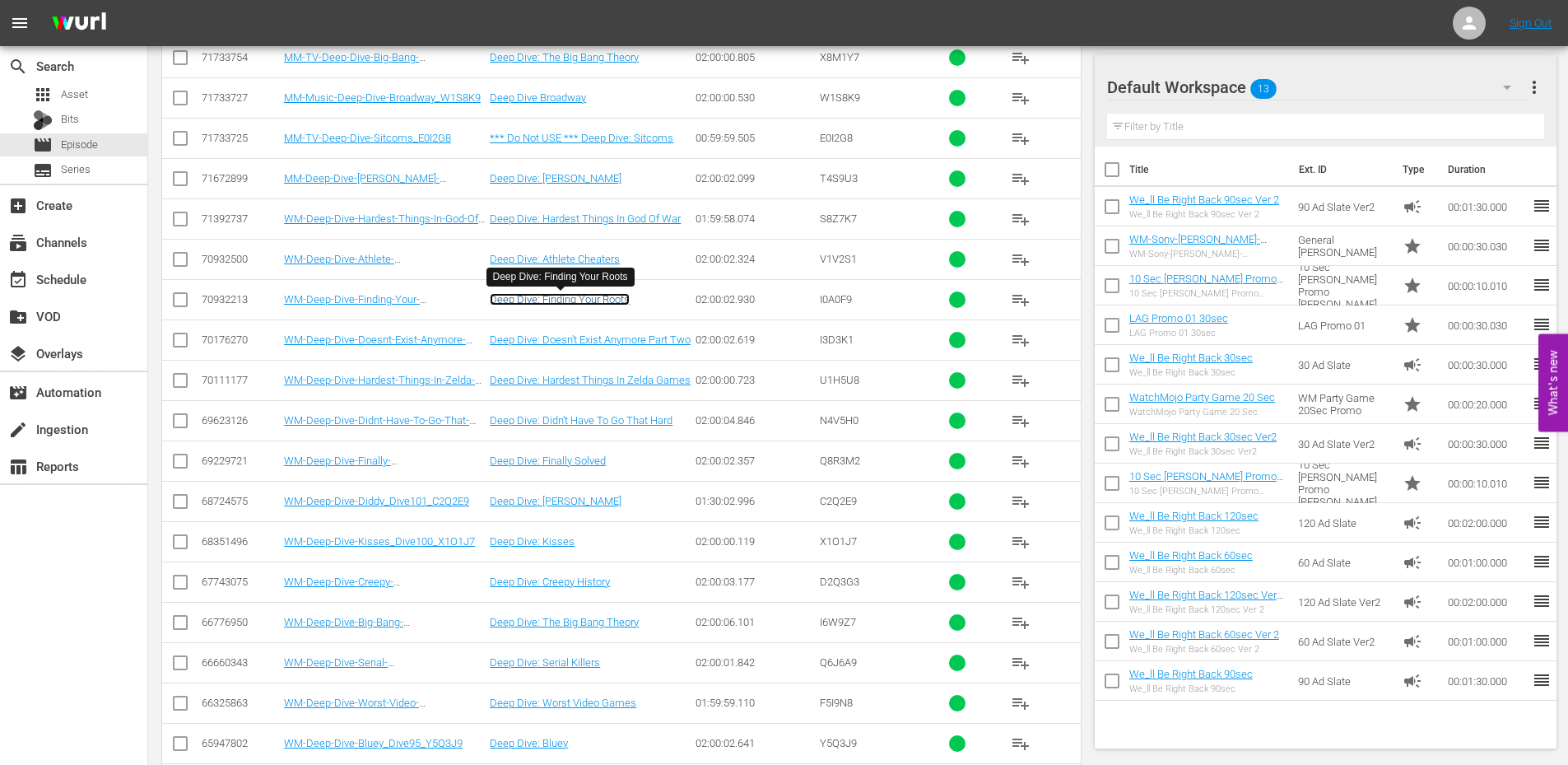
click at [582, 302] on link "Deep Dive: Finding Your Roots" at bounding box center [560, 299] width 140 height 12
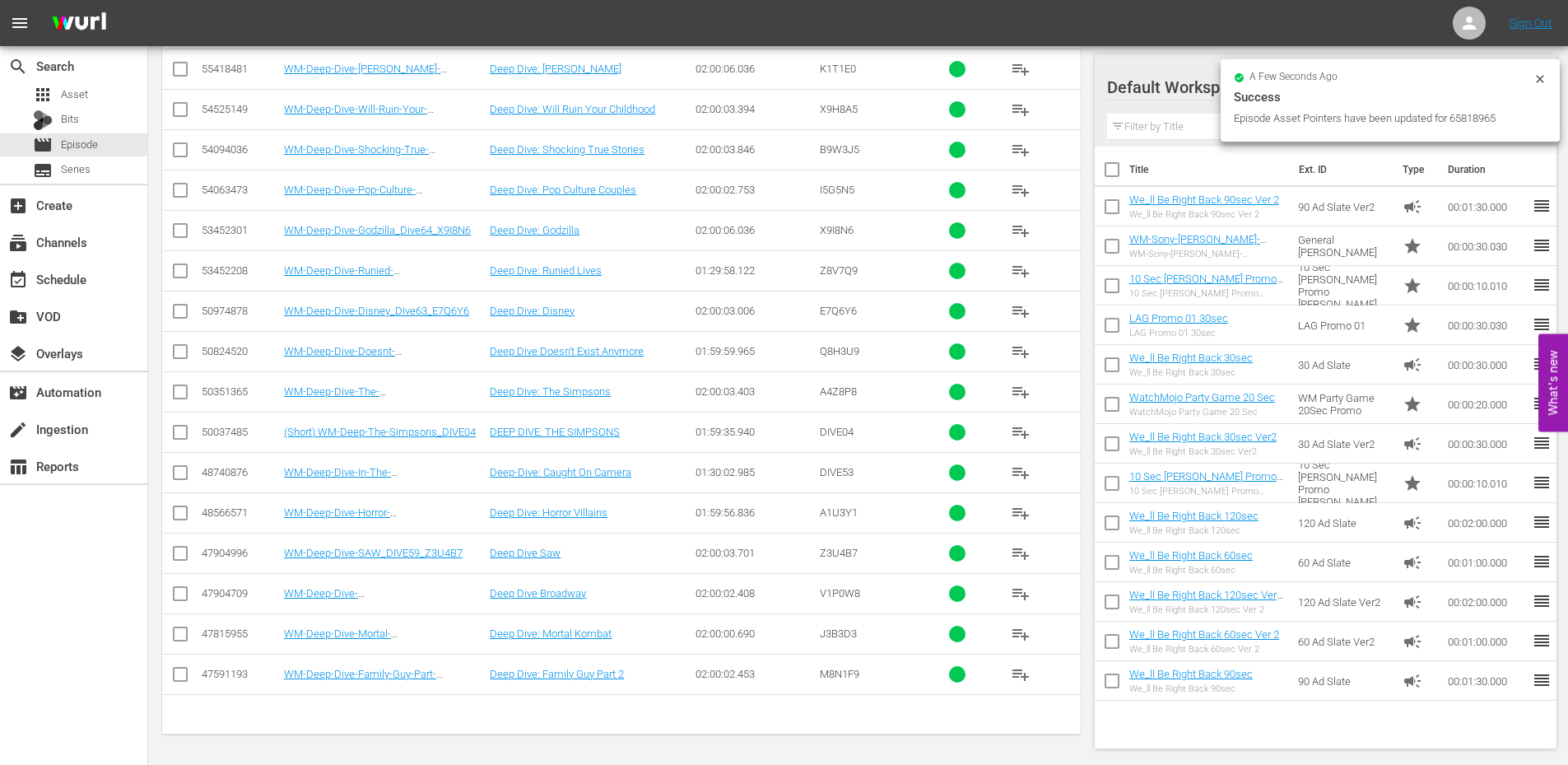
scroll to position [4505, 0]
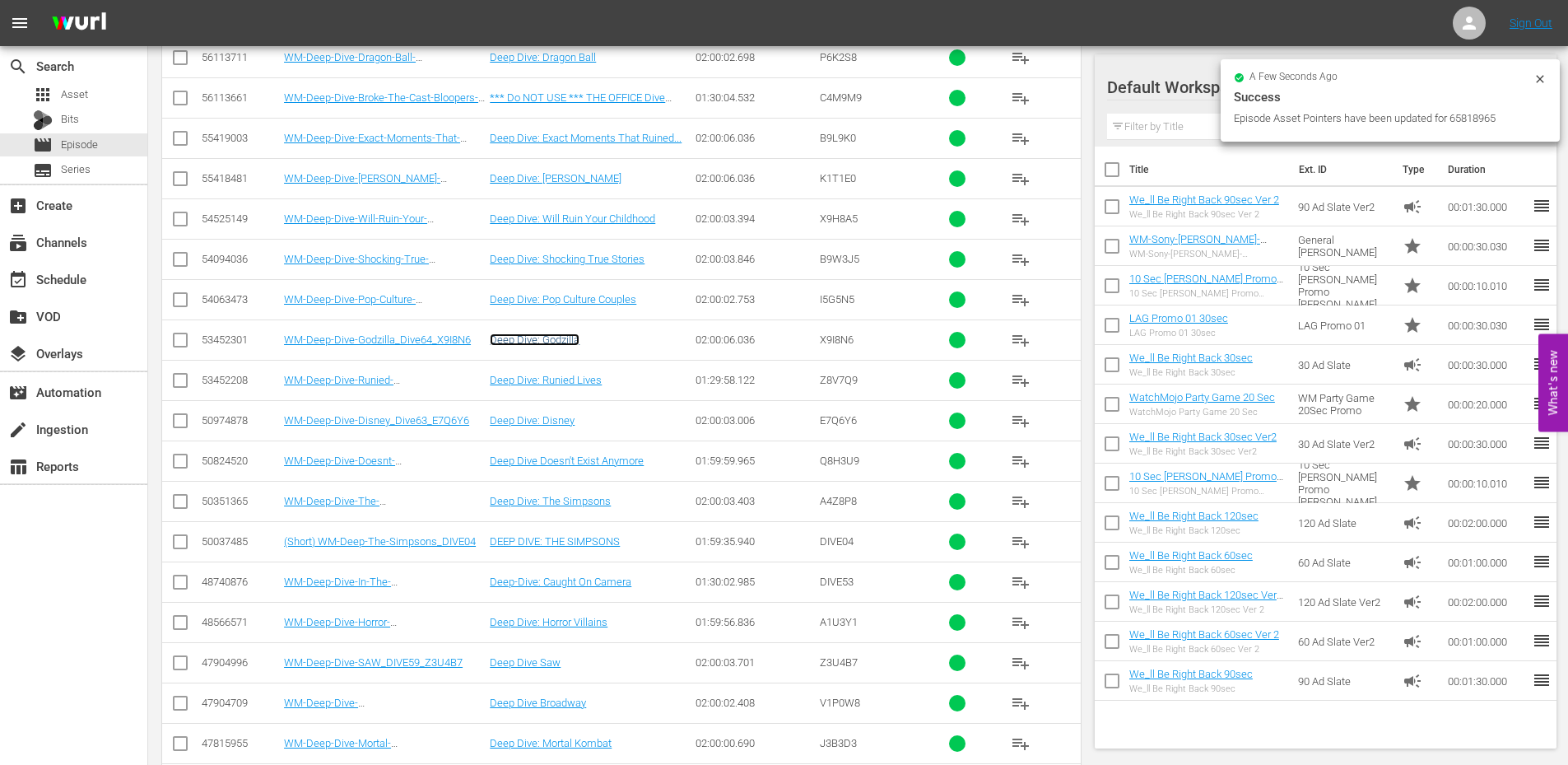
click at [560, 341] on link "Deep Dive: Godzilla" at bounding box center [535, 339] width 90 height 12
click at [597, 257] on link "Deep Dive: Shocking True Stories" at bounding box center [567, 258] width 155 height 12
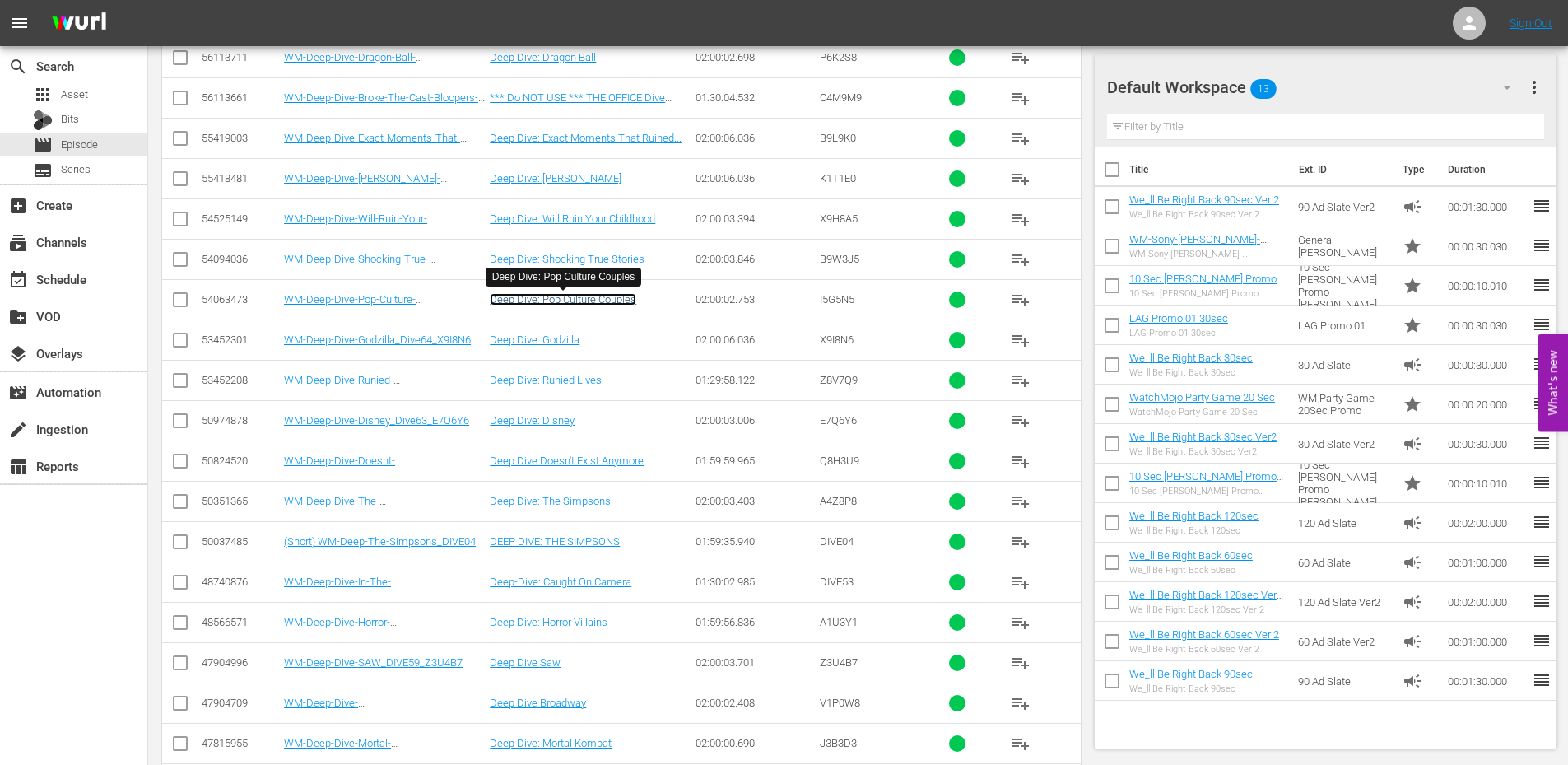
click at [619, 302] on link "Deep Dive: Pop Culture Couples" at bounding box center [564, 299] width 147 height 12
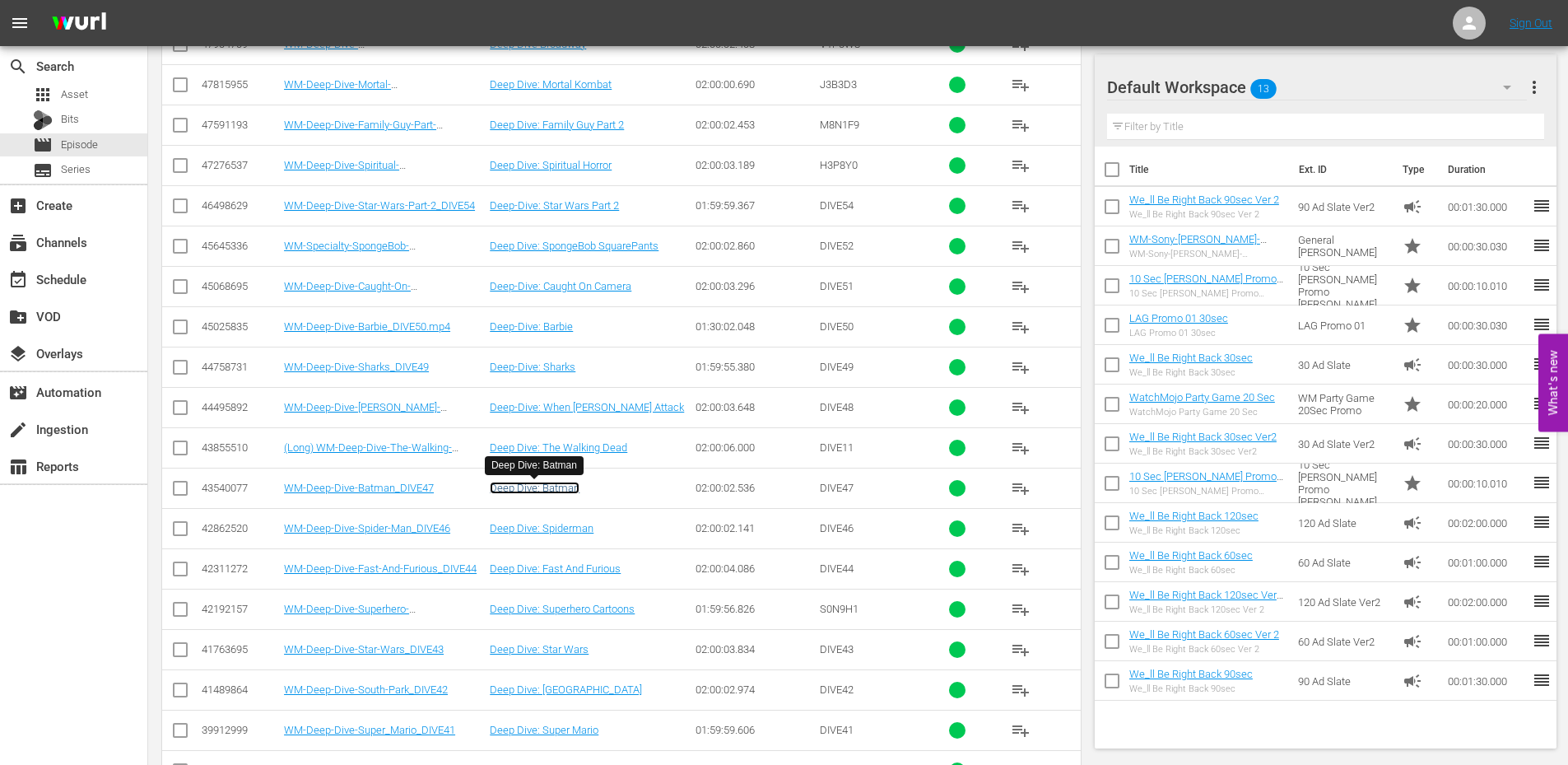
click at [556, 485] on link "Deep Dive: Batman" at bounding box center [535, 487] width 90 height 12
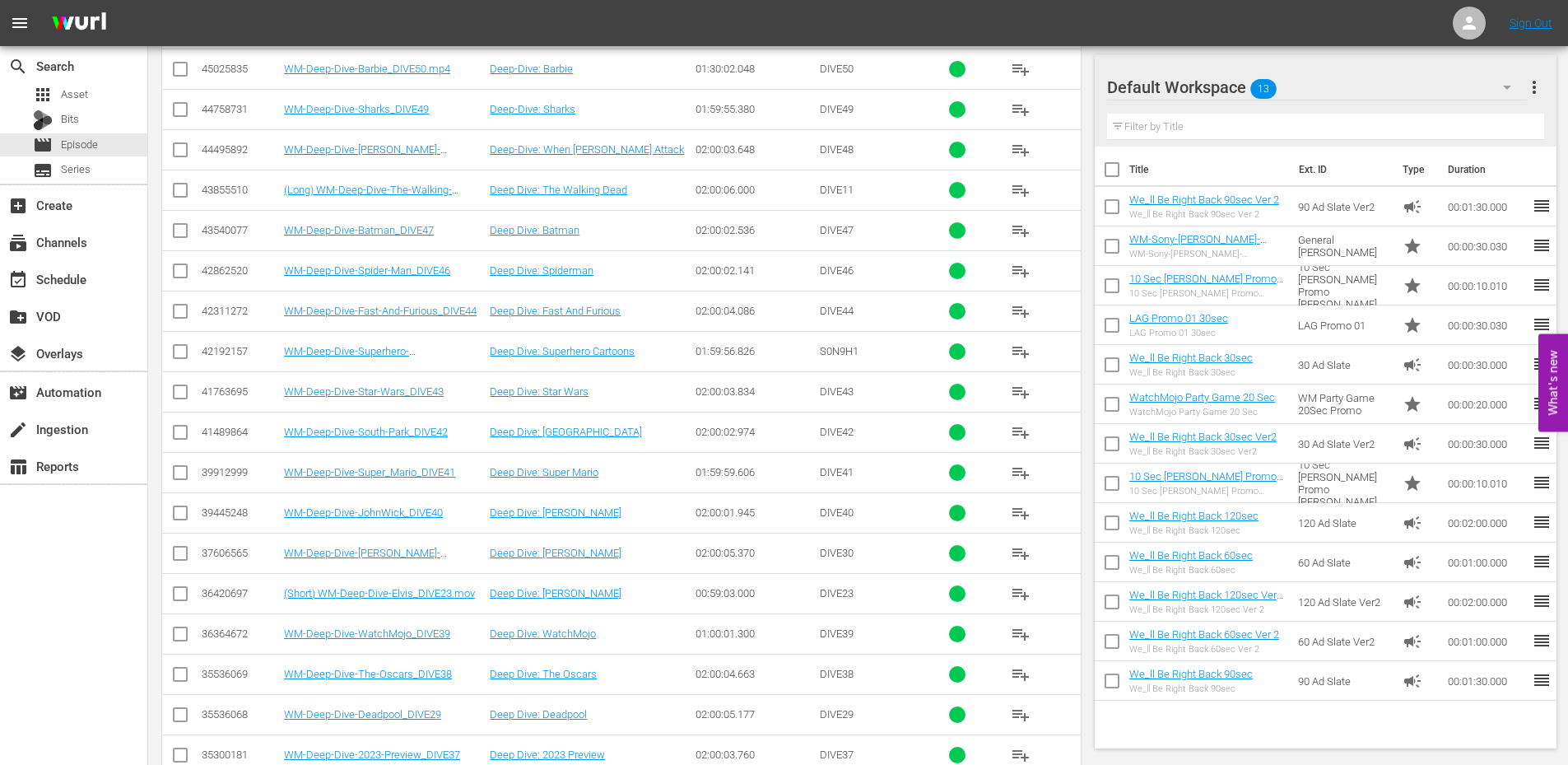
scroll to position [4982, 0]
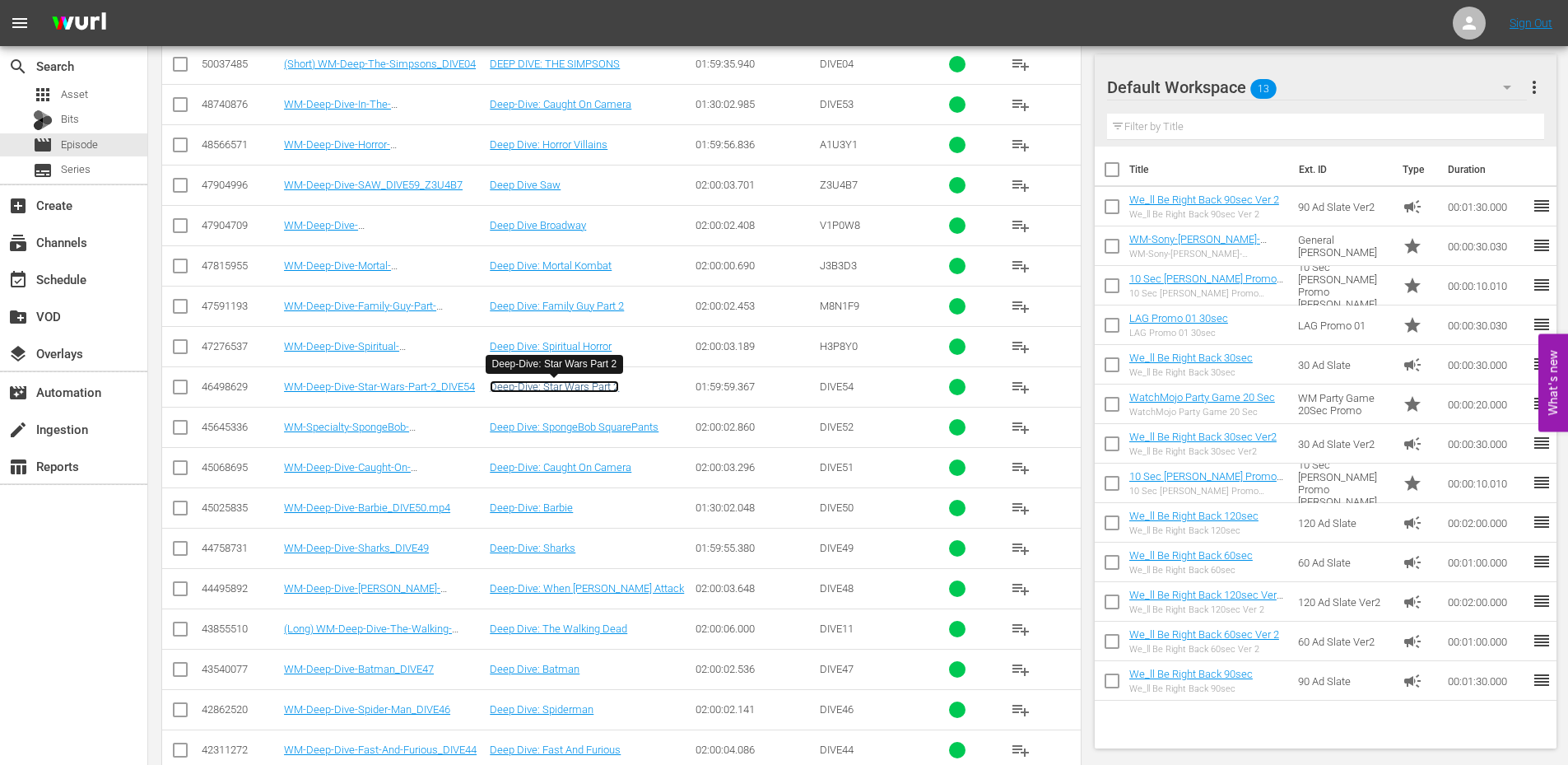
click at [555, 386] on link "Deep-Dive: Star Wars Part 2" at bounding box center [554, 386] width 129 height 12
click at [838, 345] on span "H3P8Y0" at bounding box center [838, 345] width 38 height 12
copy span "H3P8Y0"
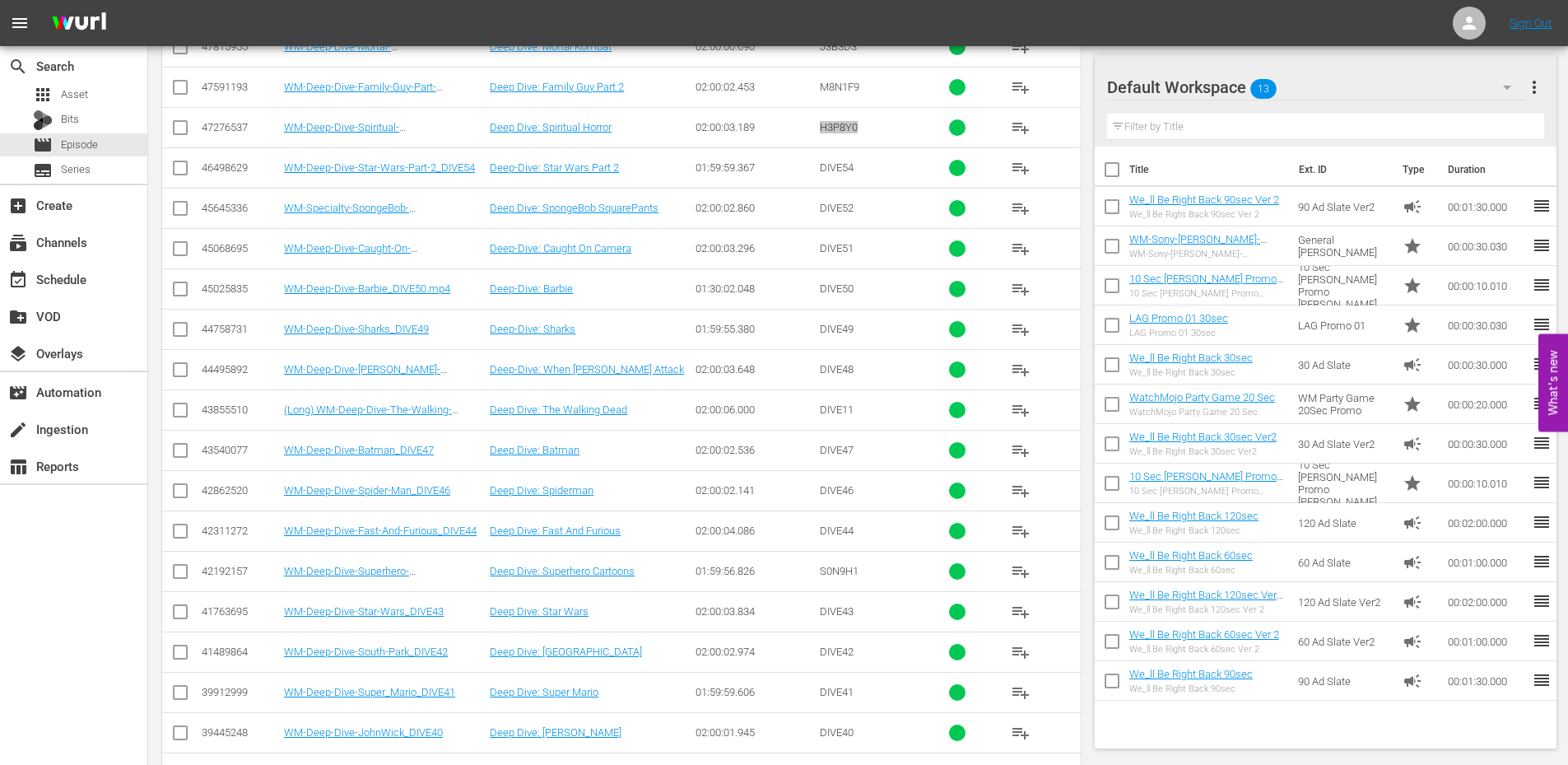
scroll to position [4707, 0]
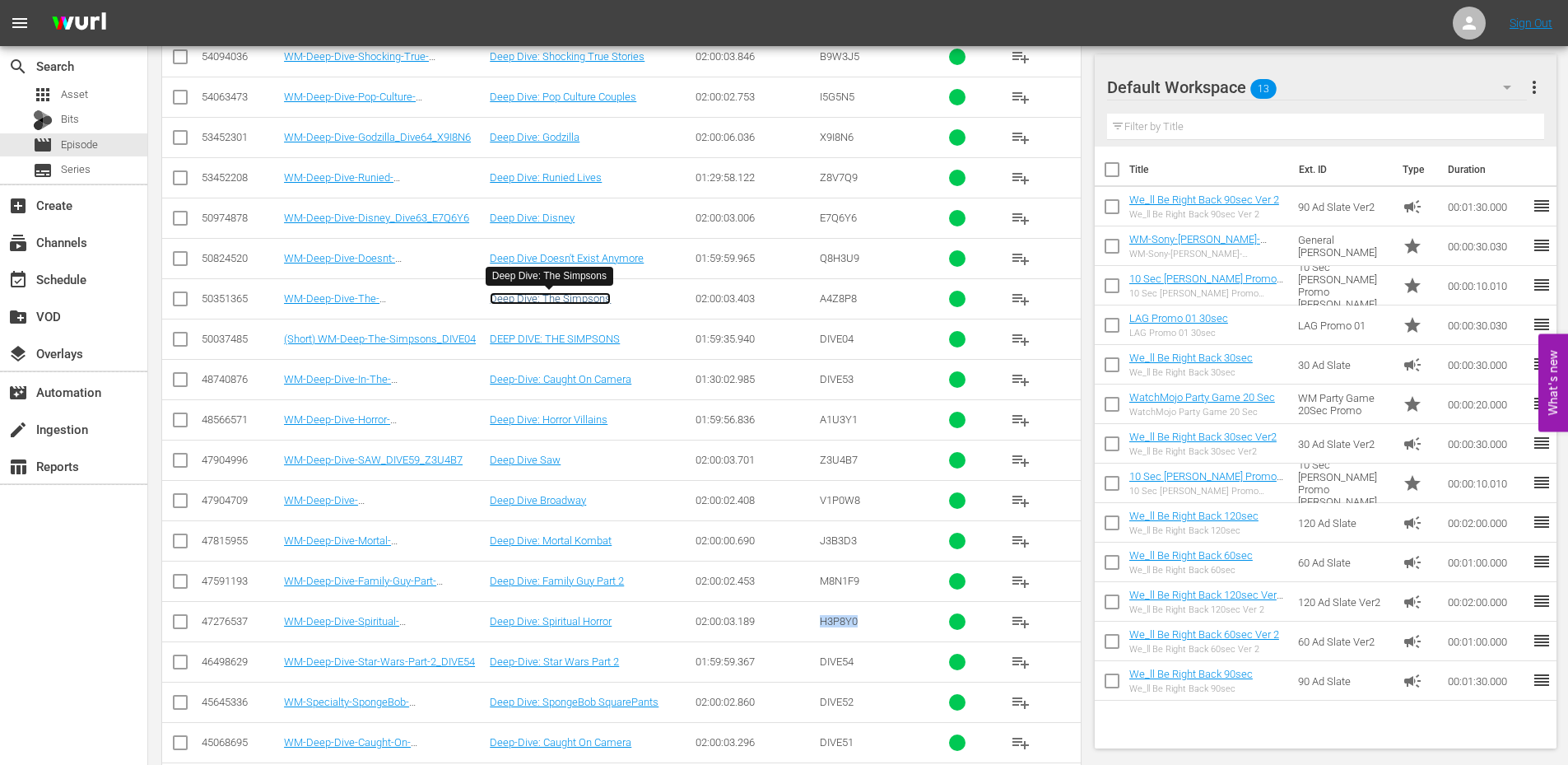
click at [593, 298] on link "Deep Dive: The Simpsons" at bounding box center [551, 298] width 121 height 12
click at [583, 579] on link "Deep Dive: Family Guy Part 2" at bounding box center [557, 580] width 135 height 12
click at [612, 701] on link "Deep Dive: SpongeBob SquarePants" at bounding box center [575, 701] width 169 height 12
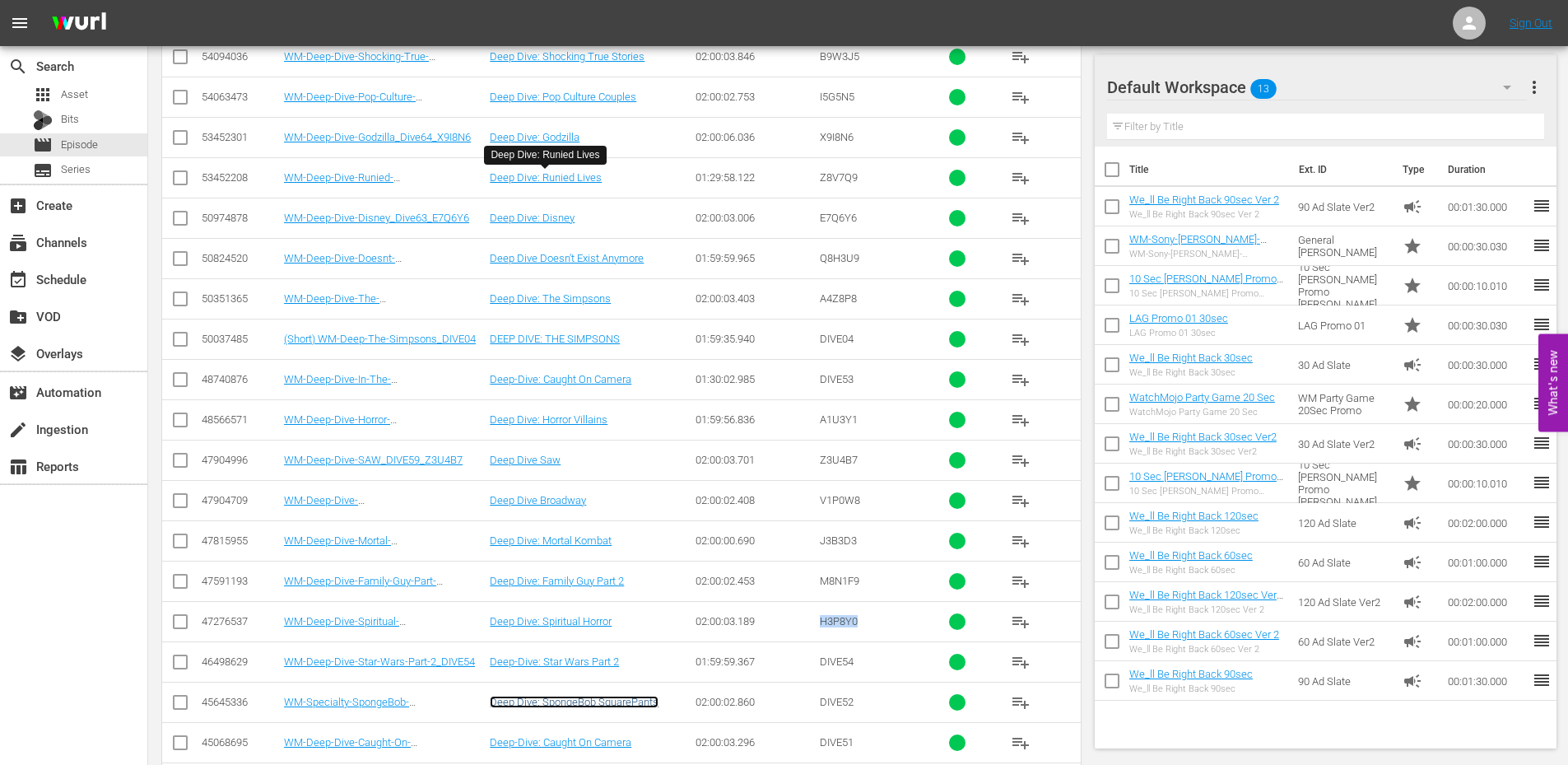
scroll to position [4324, 0]
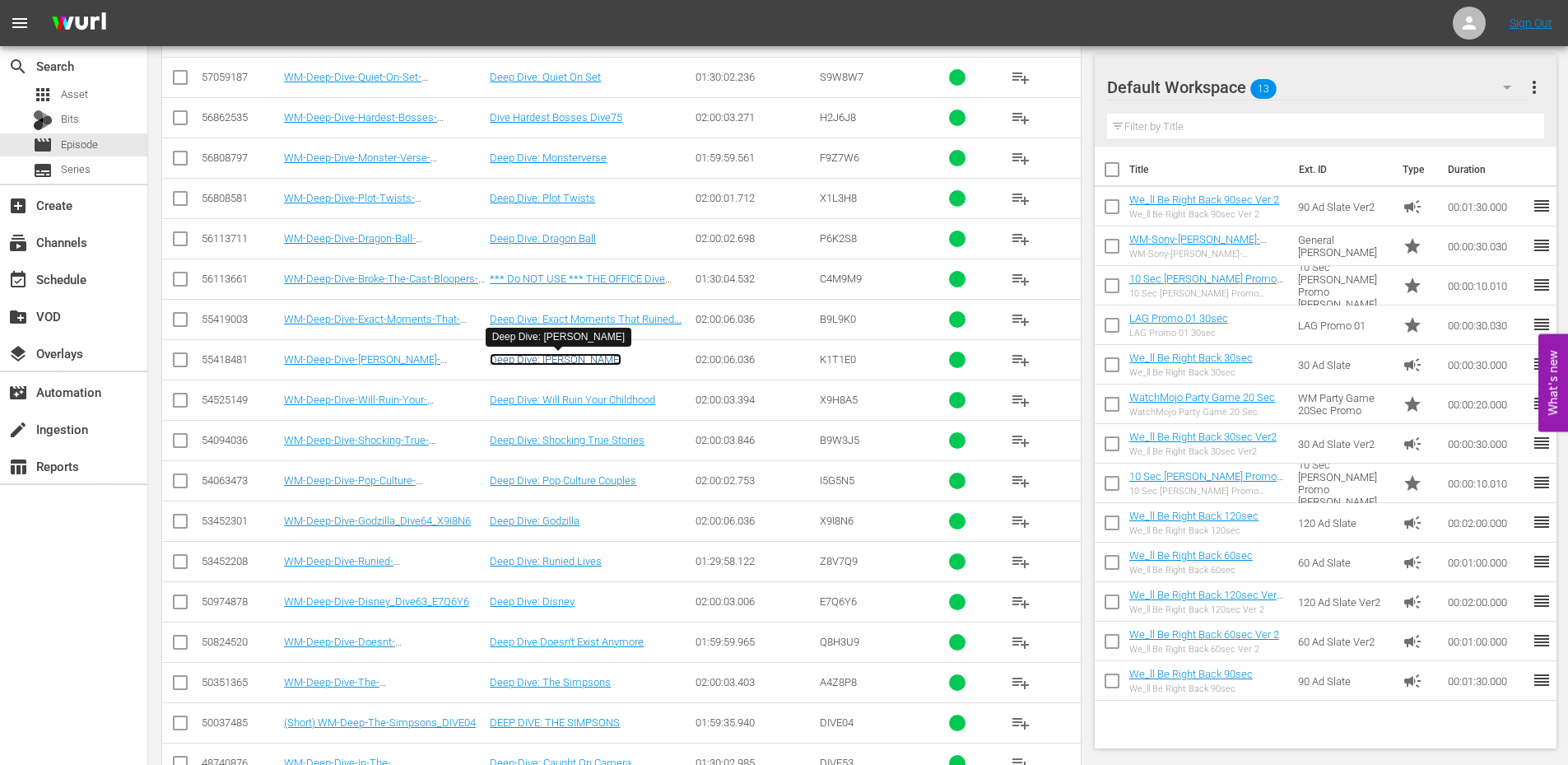
click at [585, 364] on link "Deep Dive: Robin Williams" at bounding box center [556, 358] width 132 height 12
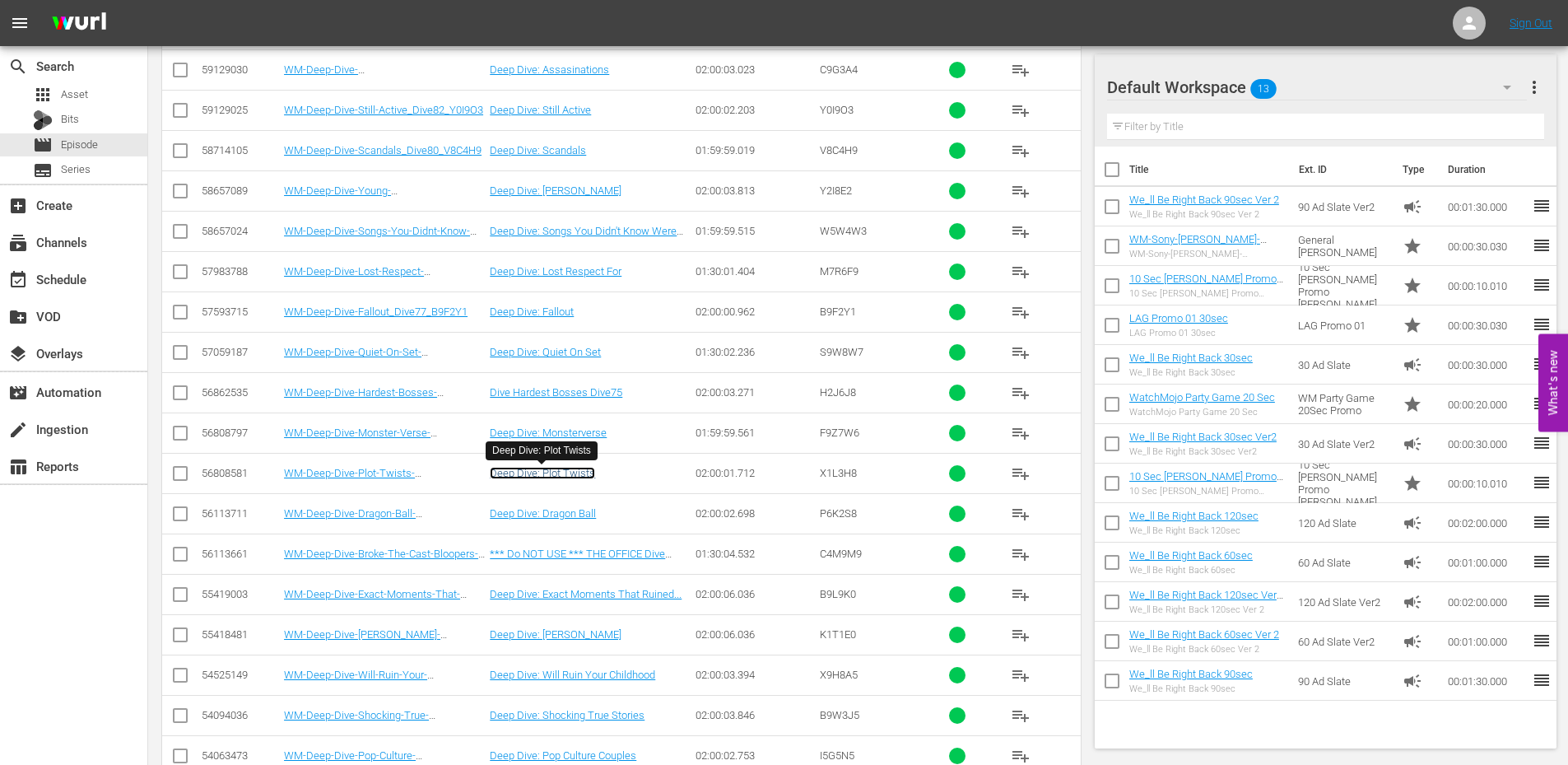
click at [577, 467] on link "Deep Dive: Plot Twists" at bounding box center [543, 473] width 106 height 12
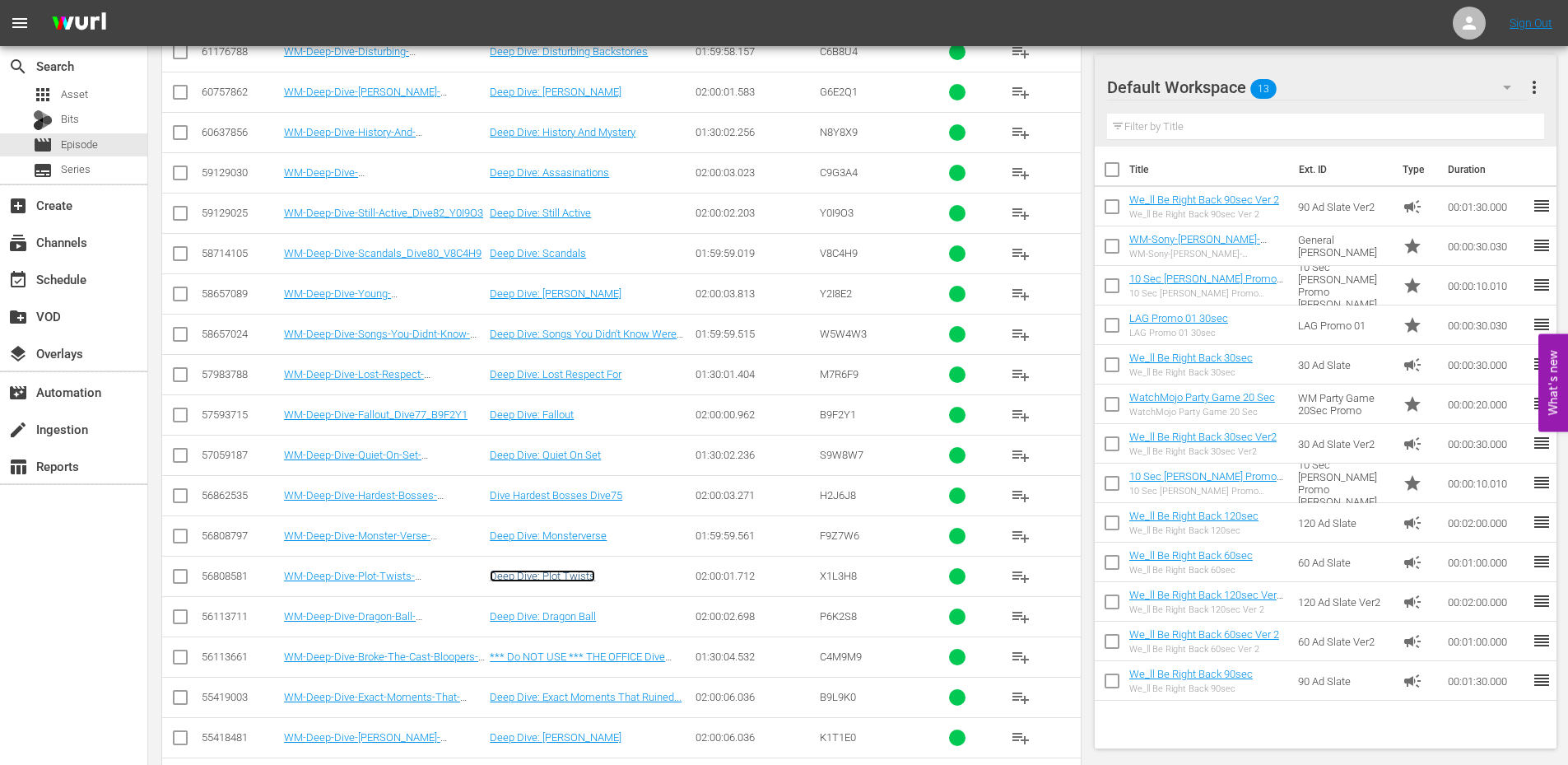
scroll to position [3830, 0]
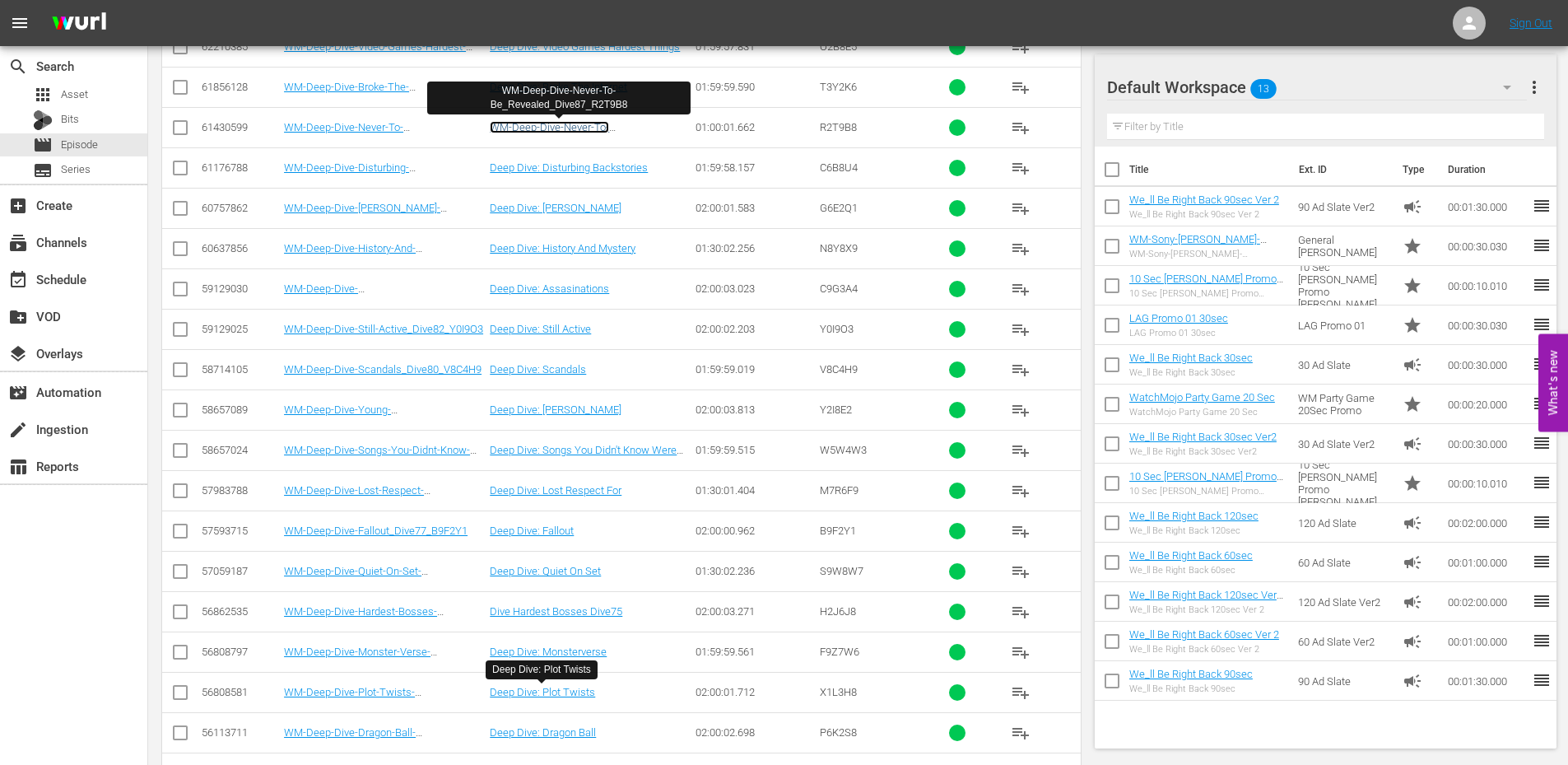
click at [571, 128] on link "WM-Deep-Dive-Never-To-Be_Revealed_Dive87_R2T9B8" at bounding box center [560, 133] width 139 height 25
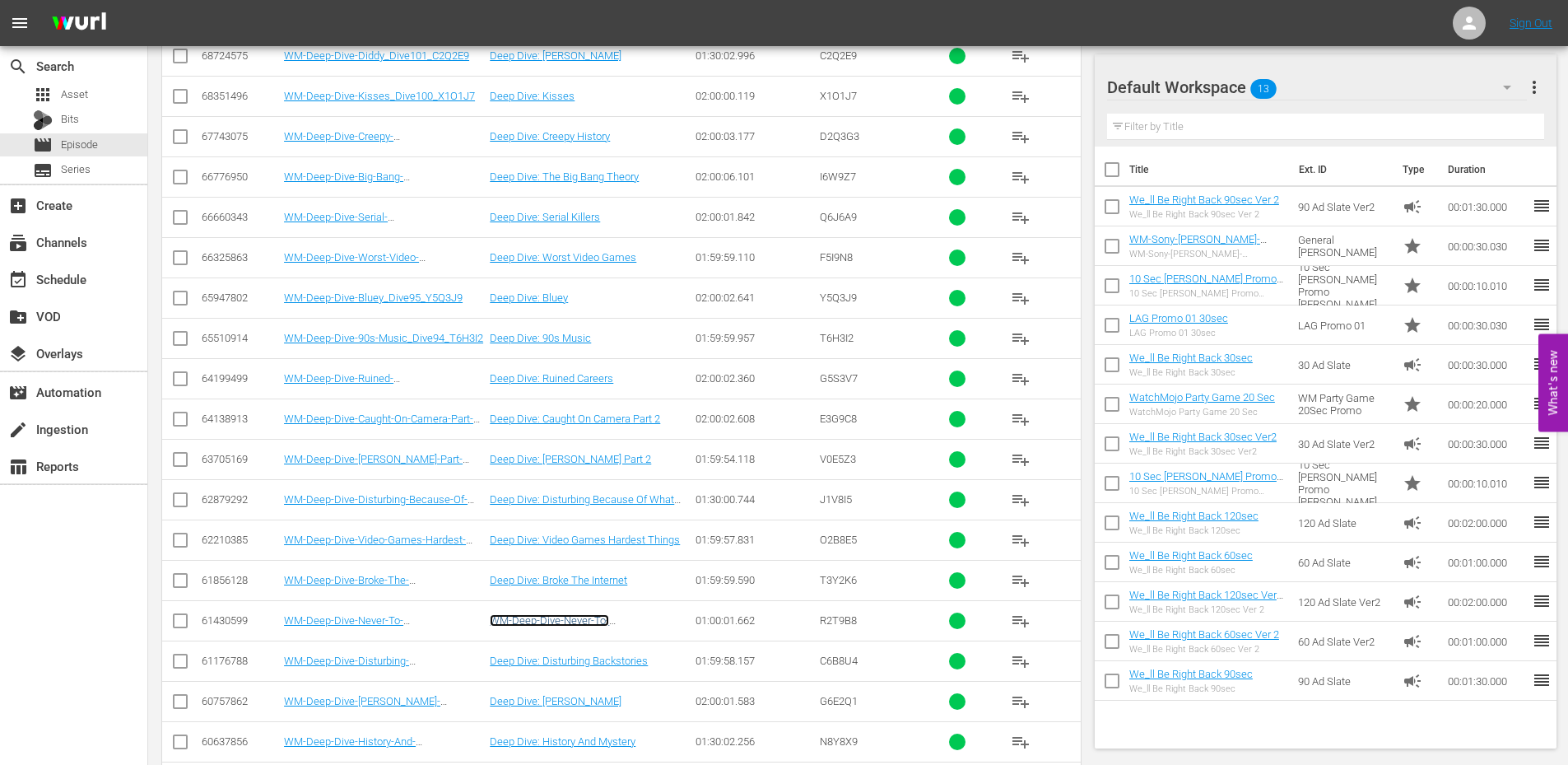
scroll to position [3335, 0]
click at [543, 345] on link "Deep Dive: 90s Music" at bounding box center [540, 338] width 101 height 12
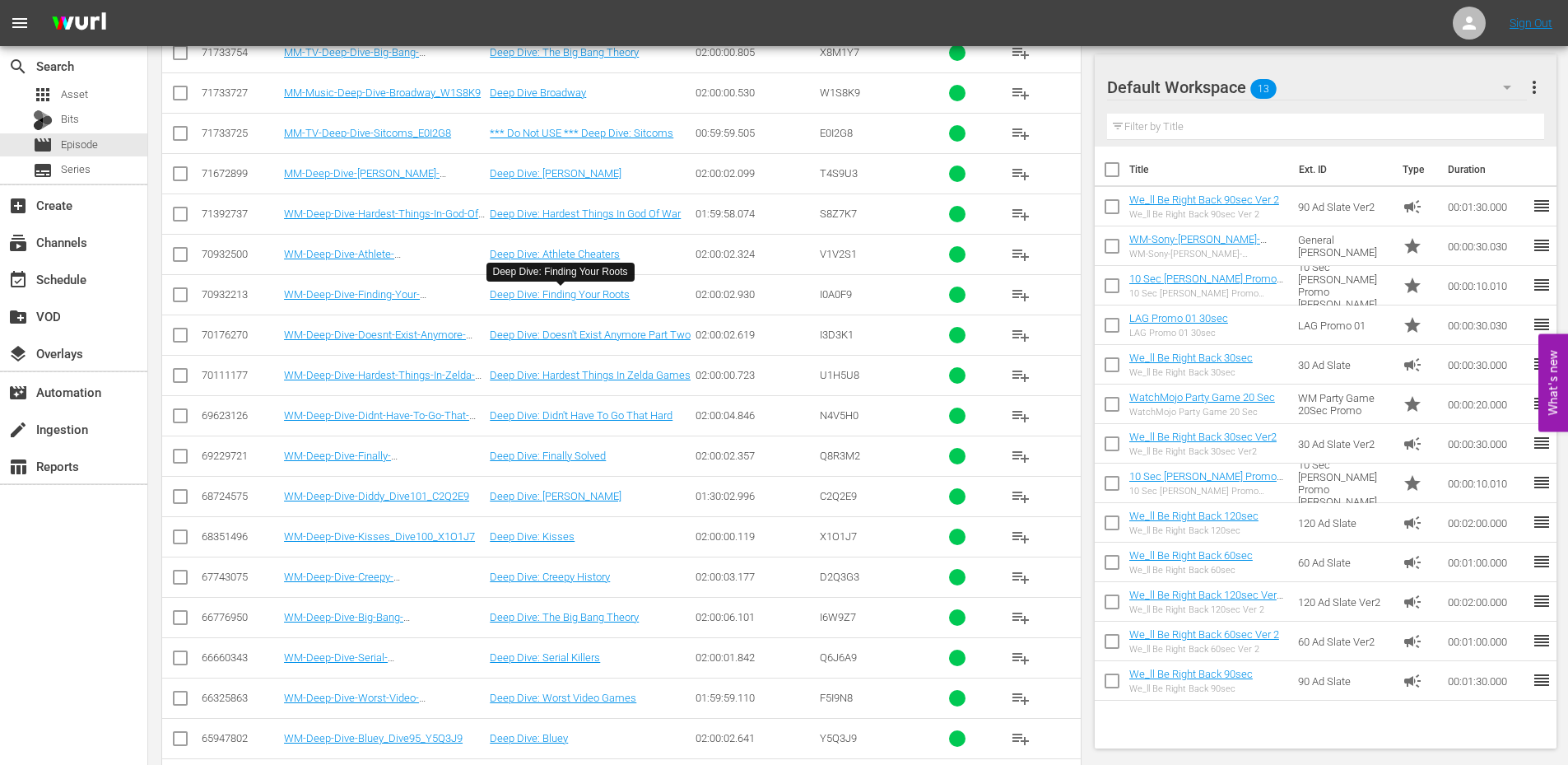
scroll to position [2183, 0]
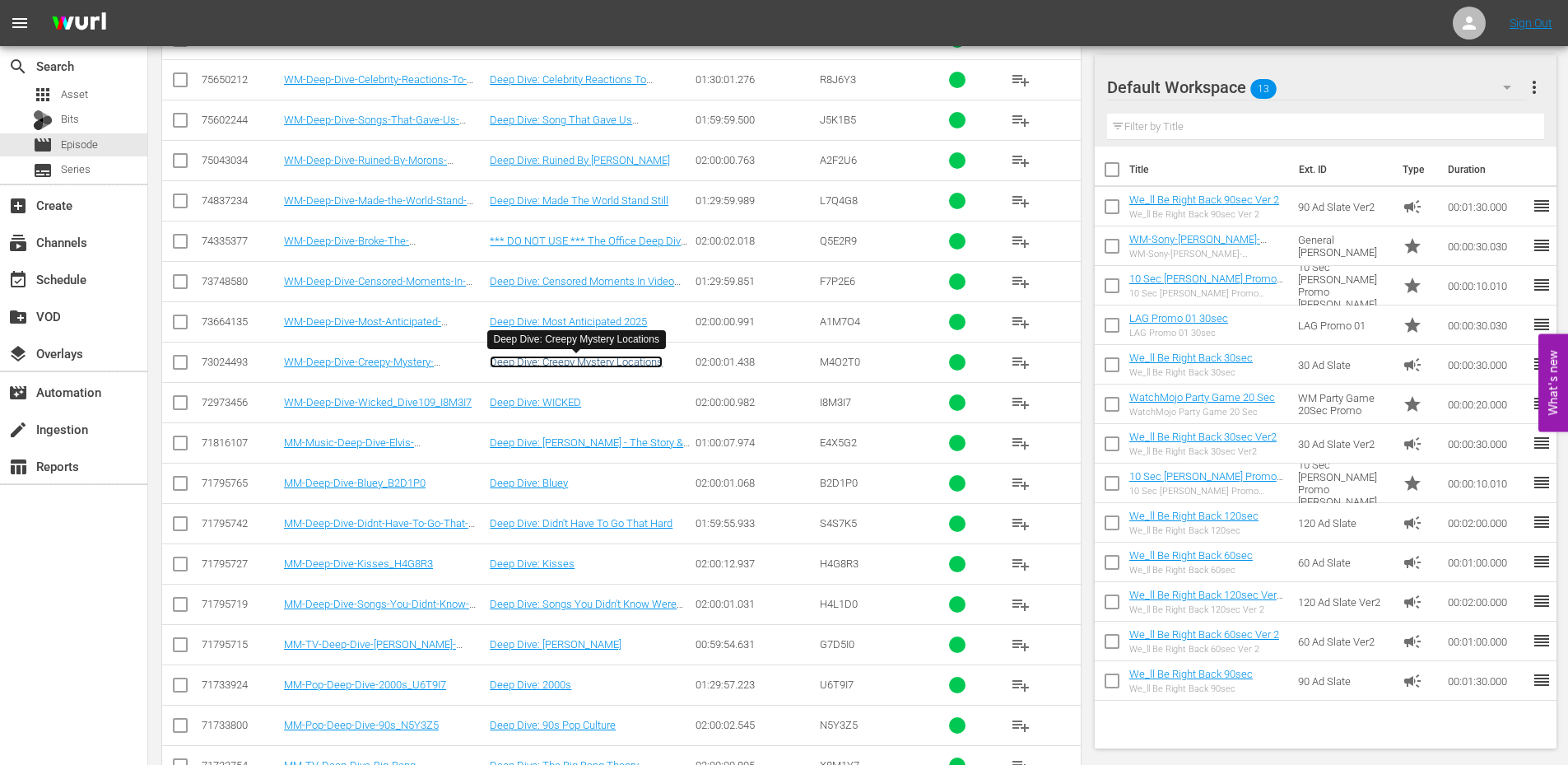
click at [578, 368] on link "Deep Dive: Creepy Mystery Locations" at bounding box center [577, 361] width 173 height 12
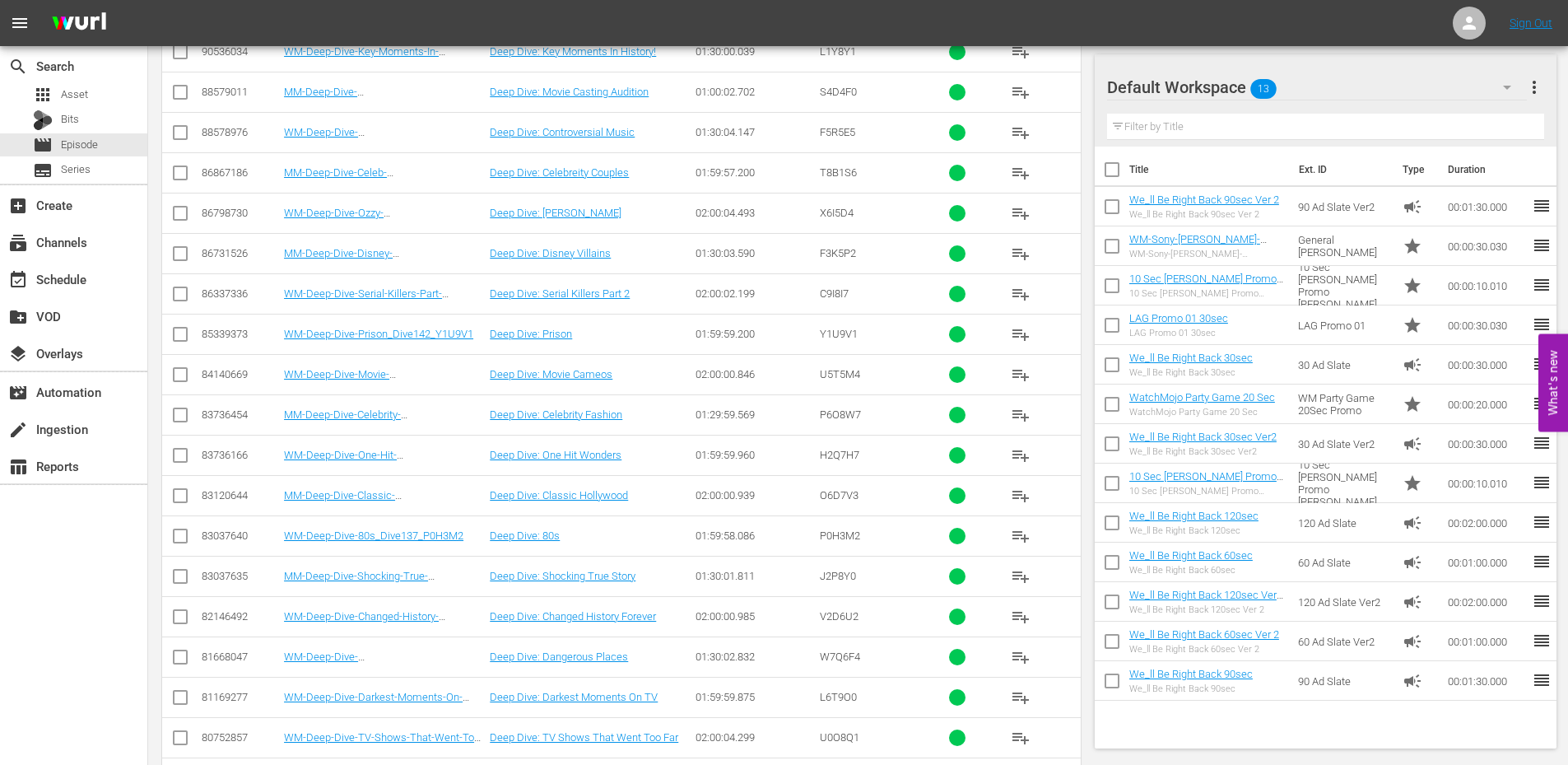
scroll to position [645, 0]
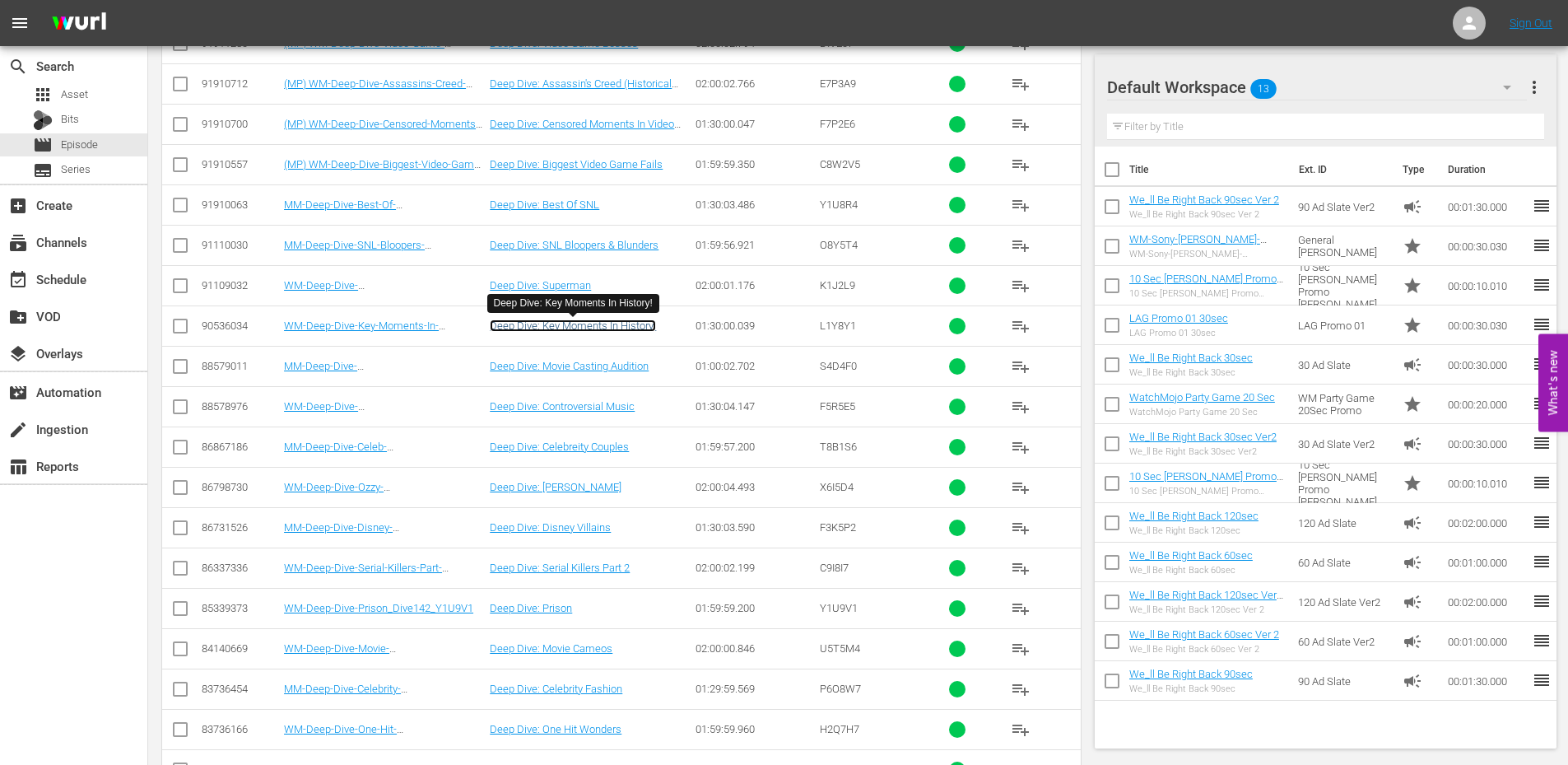
click at [605, 327] on link "Deep Dive: Key Moments In History!" at bounding box center [573, 325] width 166 height 12
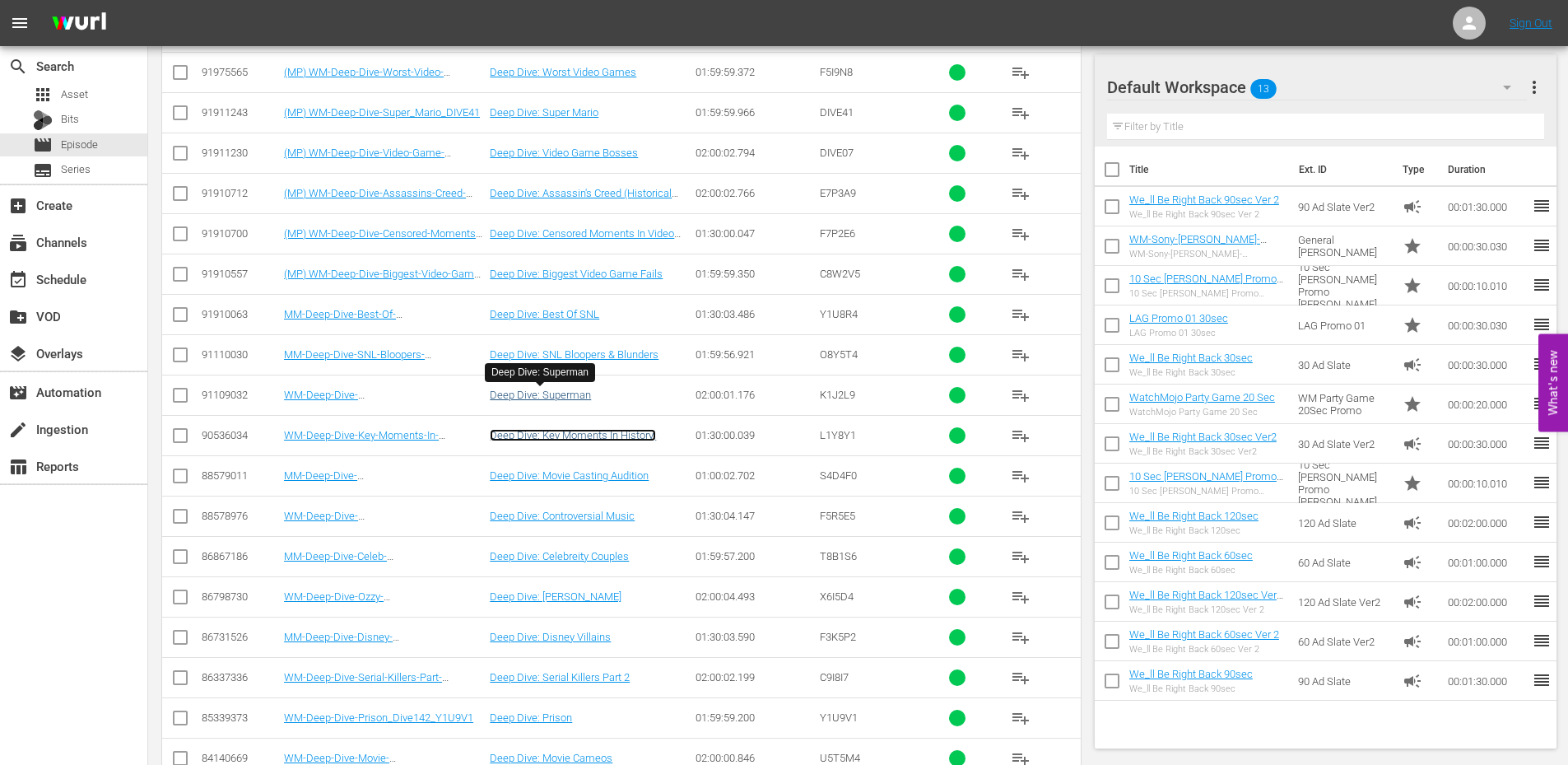
scroll to position [755, 0]
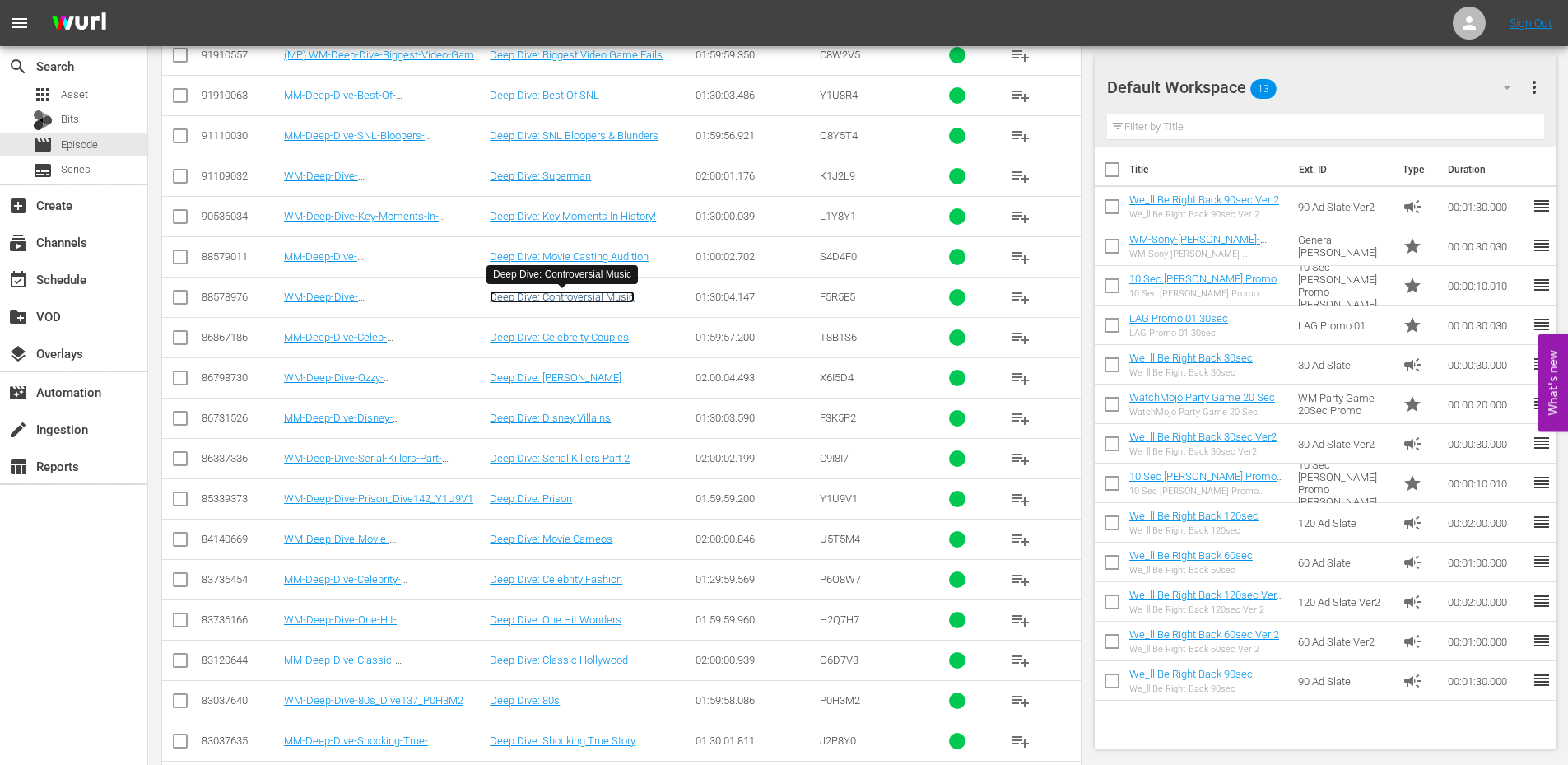
click at [587, 293] on link "Deep Dive: Controversial Music" at bounding box center [563, 296] width 145 height 12
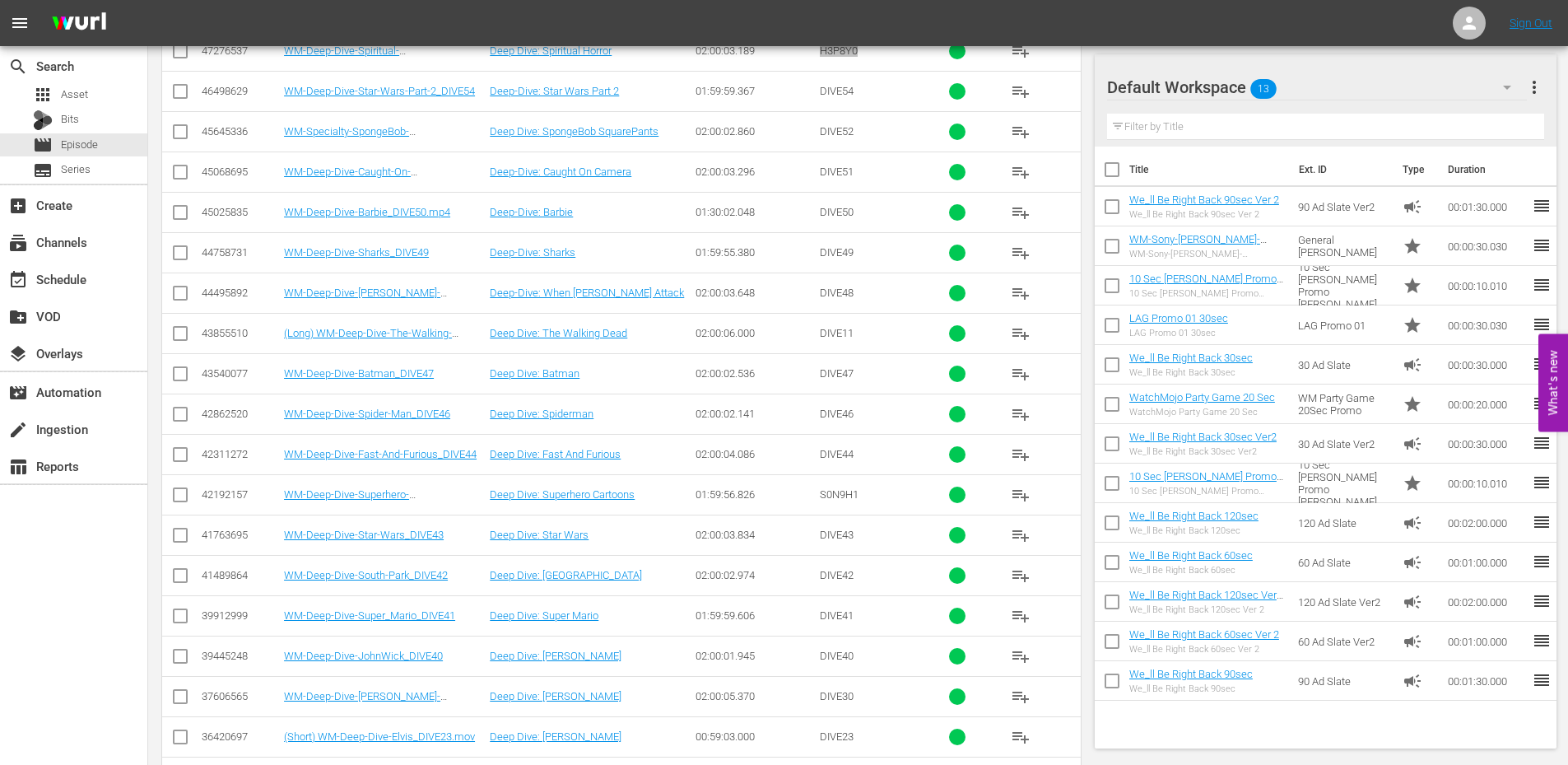
scroll to position [6228, 0]
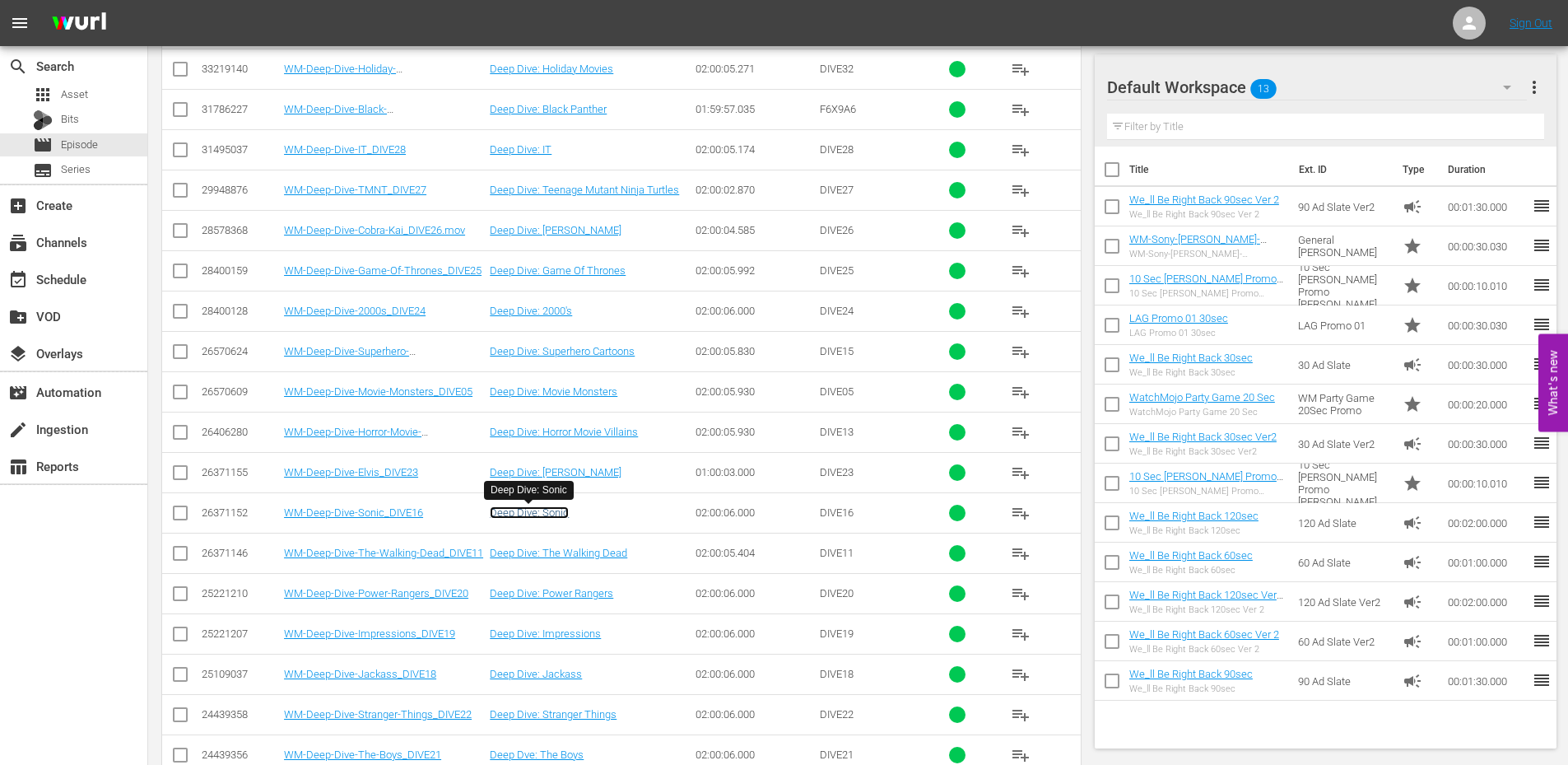
click at [525, 512] on link "Deep Dive: Sonic" at bounding box center [529, 512] width 79 height 12
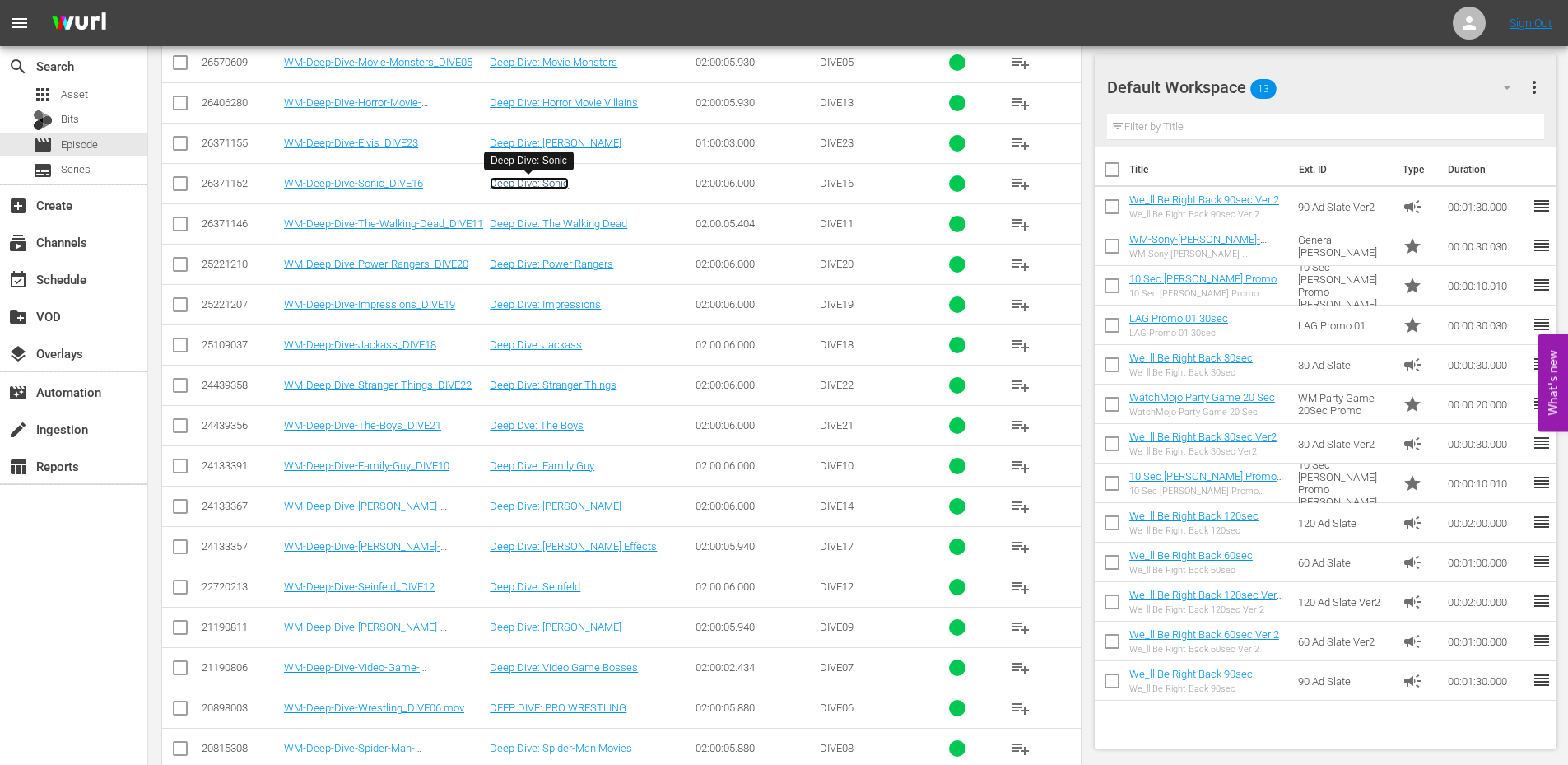
scroll to position [6753, 0]
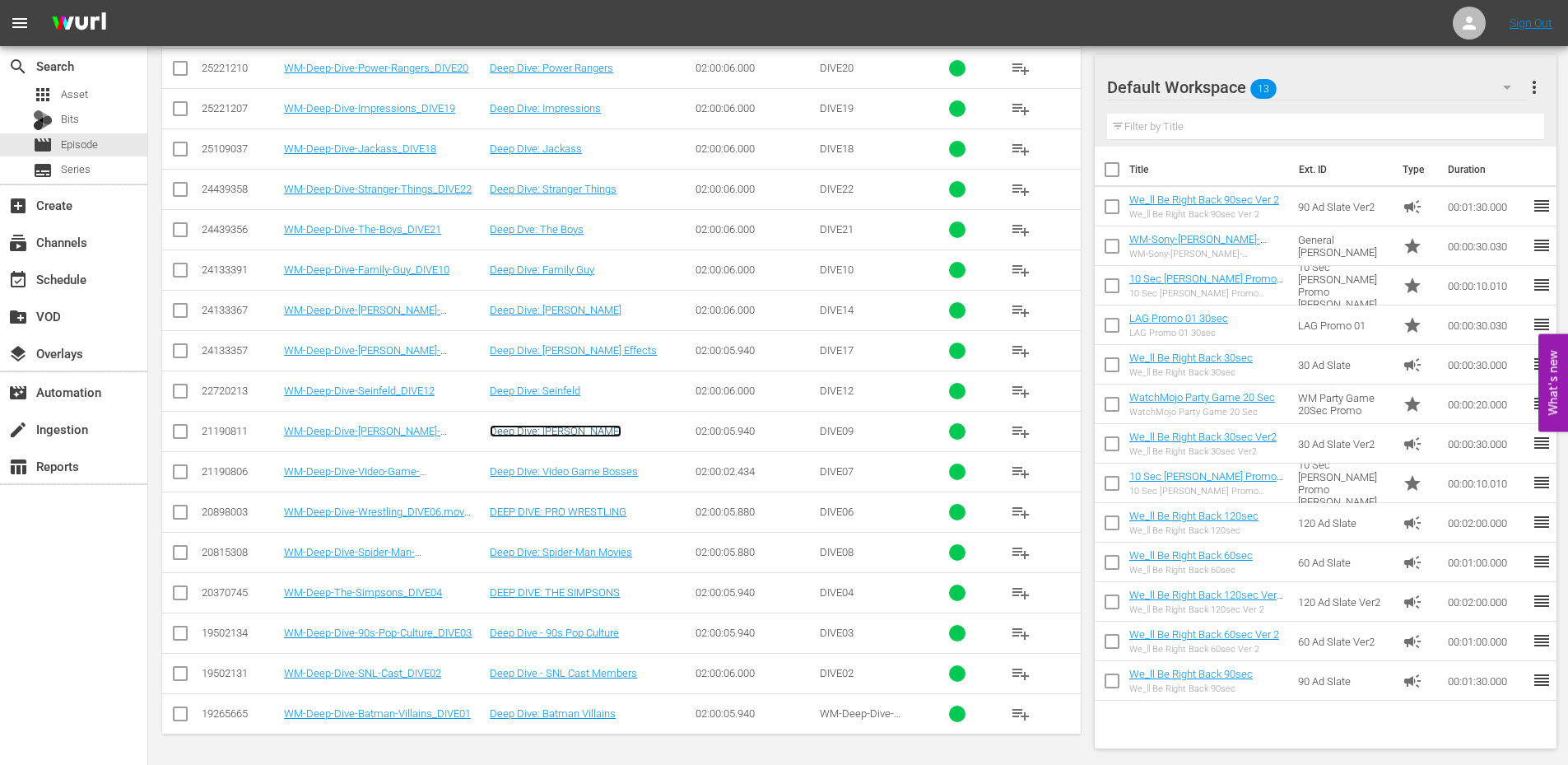
click at [558, 433] on link "Deep Dive: Jim Carrey" at bounding box center [556, 431] width 132 height 12
click at [557, 395] on link "Deep Dive: Seinfeld" at bounding box center [536, 390] width 91 height 12
click at [593, 307] on link "Deep Dive: James Bond" at bounding box center [556, 309] width 132 height 12
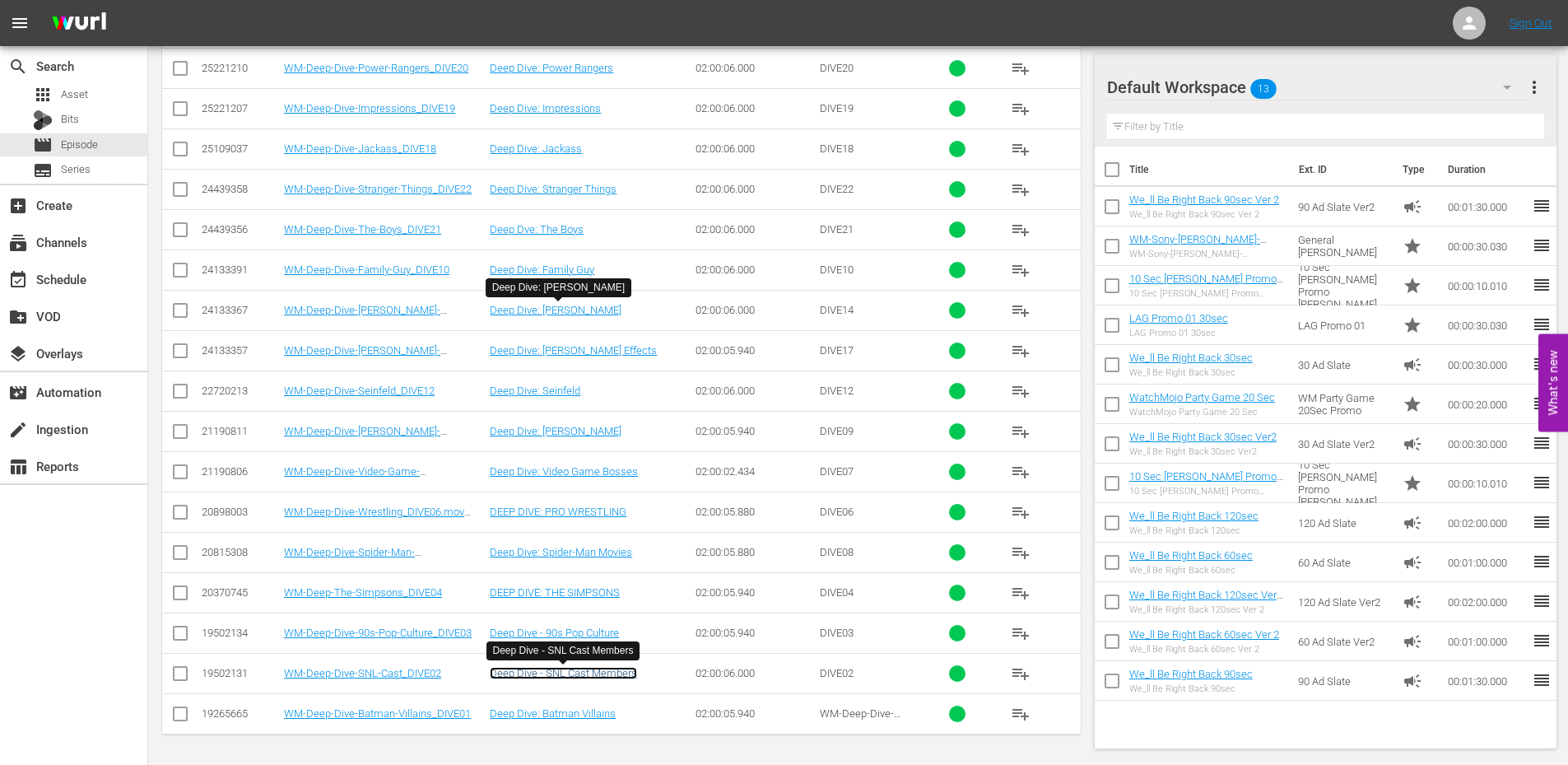
click at [565, 677] on link "Deep Dive - SNL Cast Members" at bounding box center [564, 672] width 148 height 12
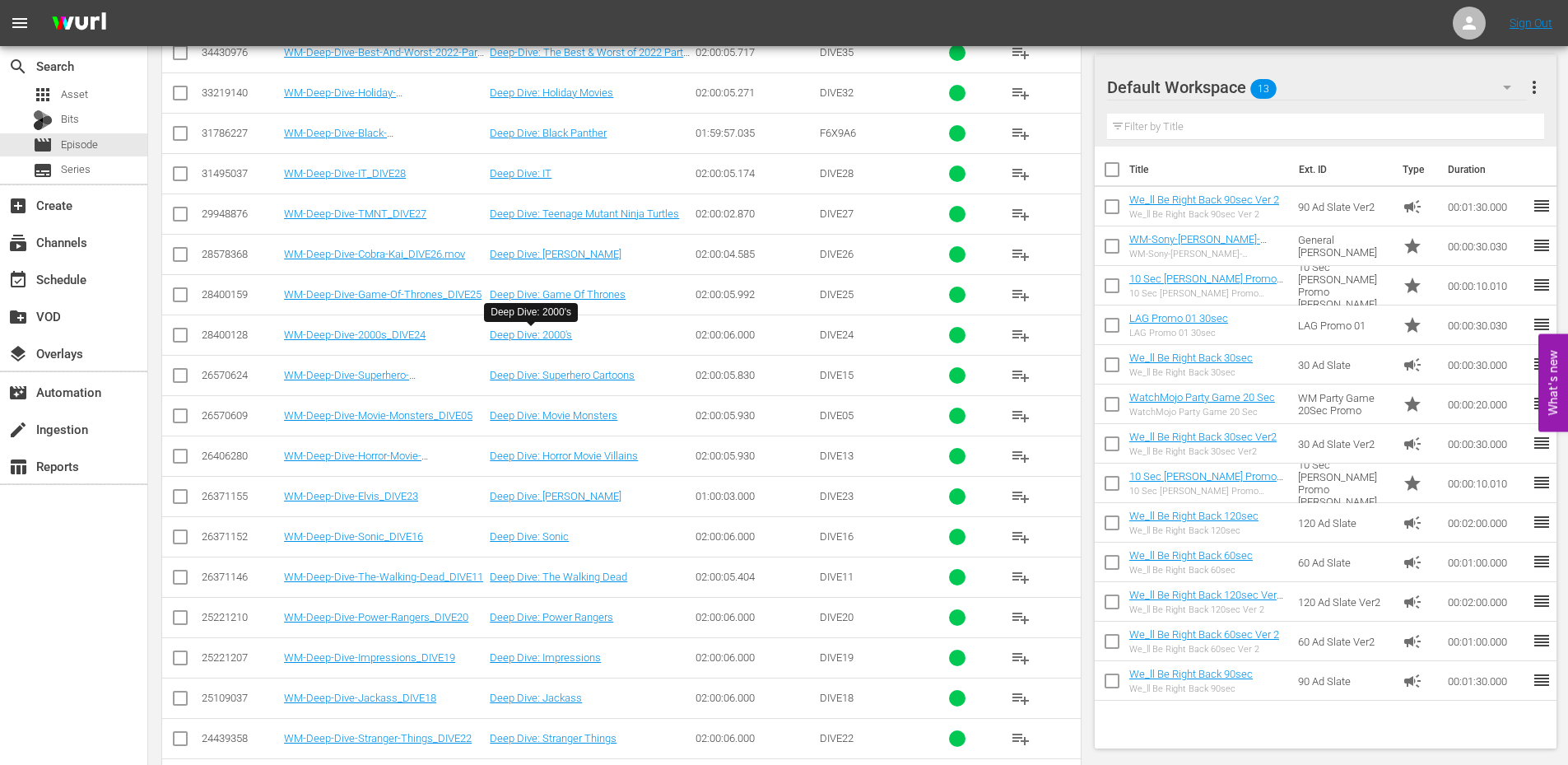
scroll to position [5600, 0]
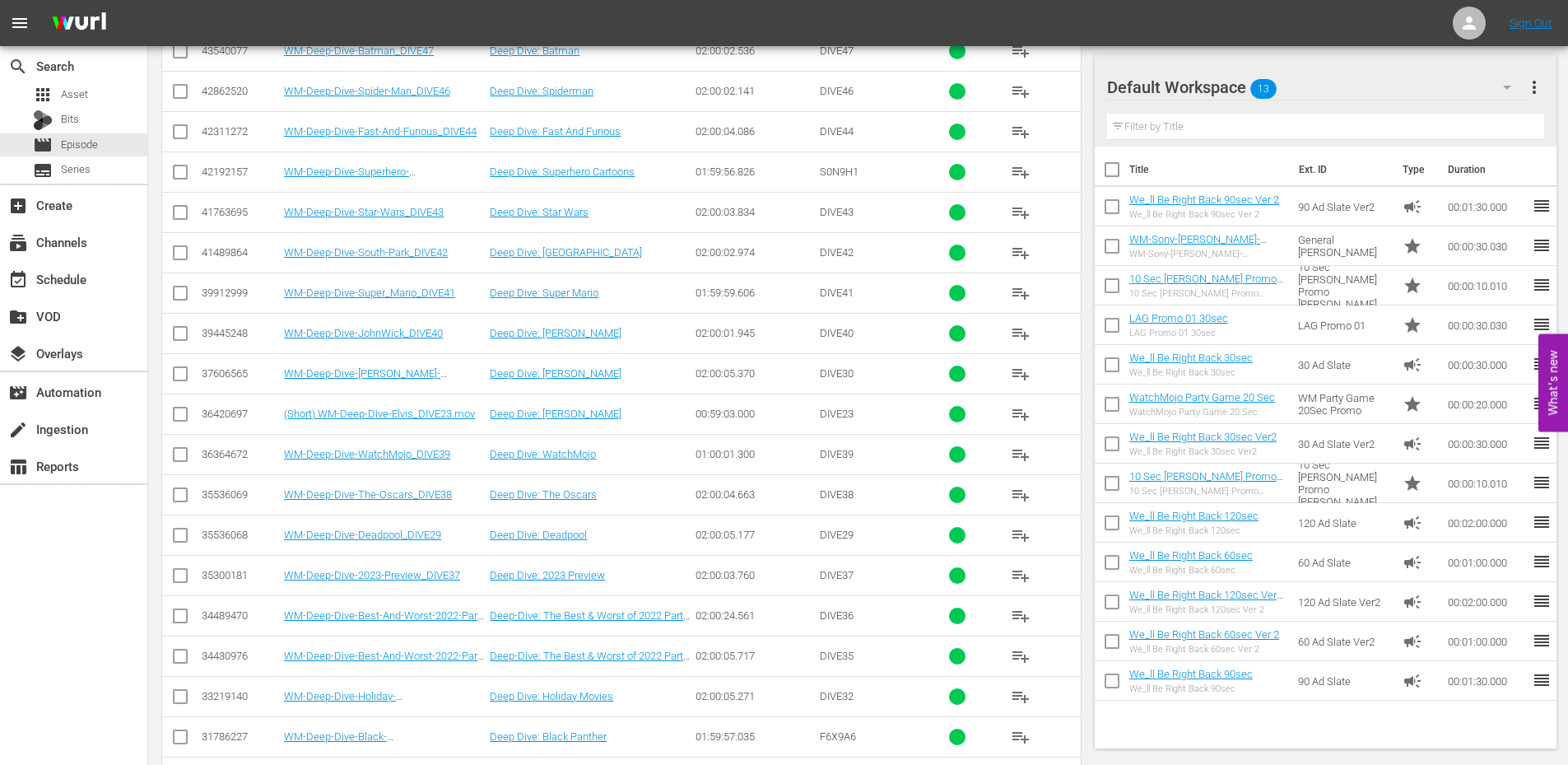
click at [600, 413] on div "Deep Dive: Elvis" at bounding box center [590, 413] width 201 height 12
click at [580, 375] on link "Deep Dive: Keanu Reeves" at bounding box center [556, 373] width 132 height 12
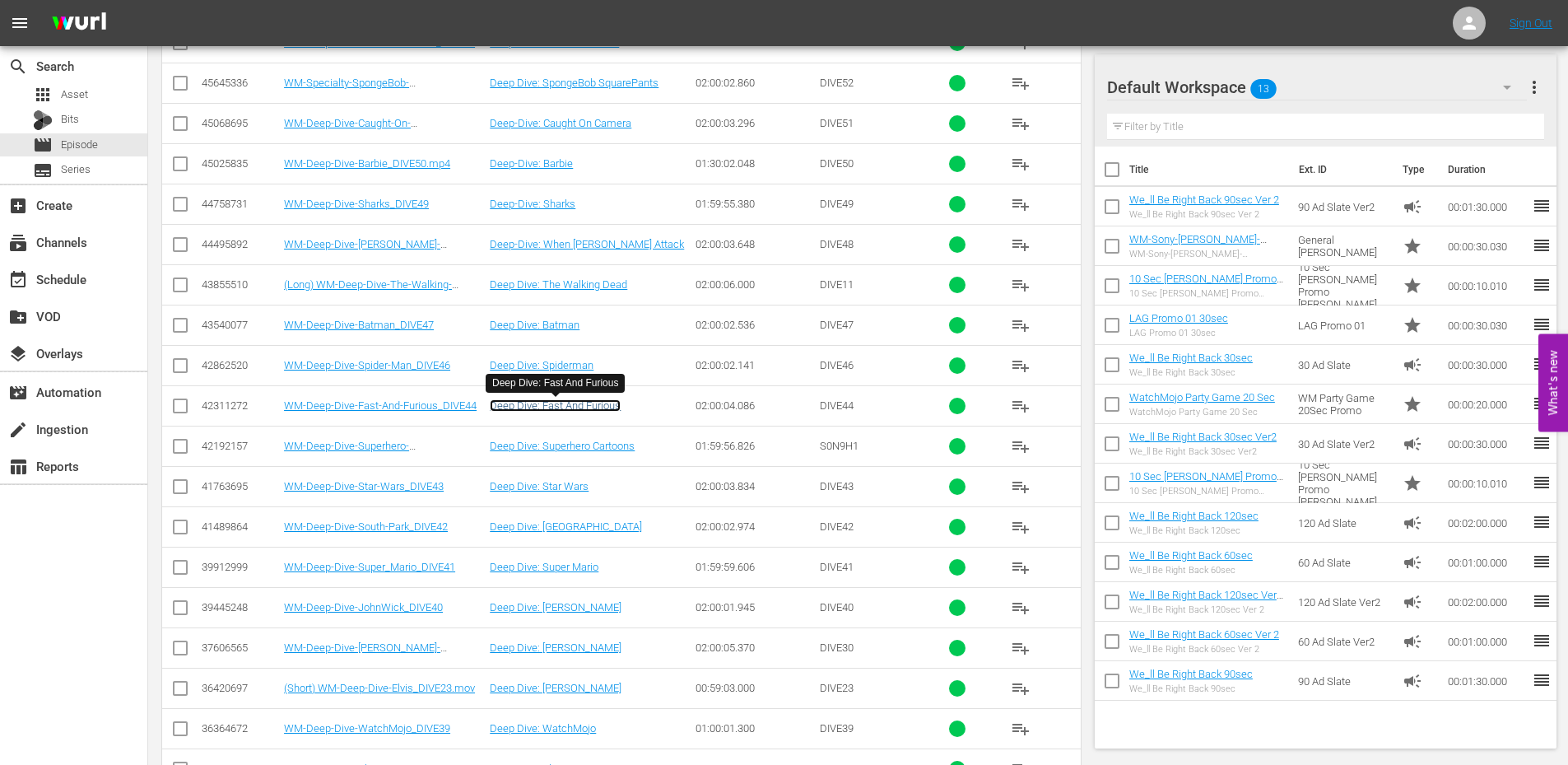
click at [592, 403] on link "Deep Dive: Fast And Furious" at bounding box center [555, 405] width 131 height 12
click at [545, 162] on link "Deep-Dive: Barbie" at bounding box center [532, 162] width 84 height 12
click at [528, 202] on link "Deep-Dive: Sharks" at bounding box center [533, 203] width 85 height 12
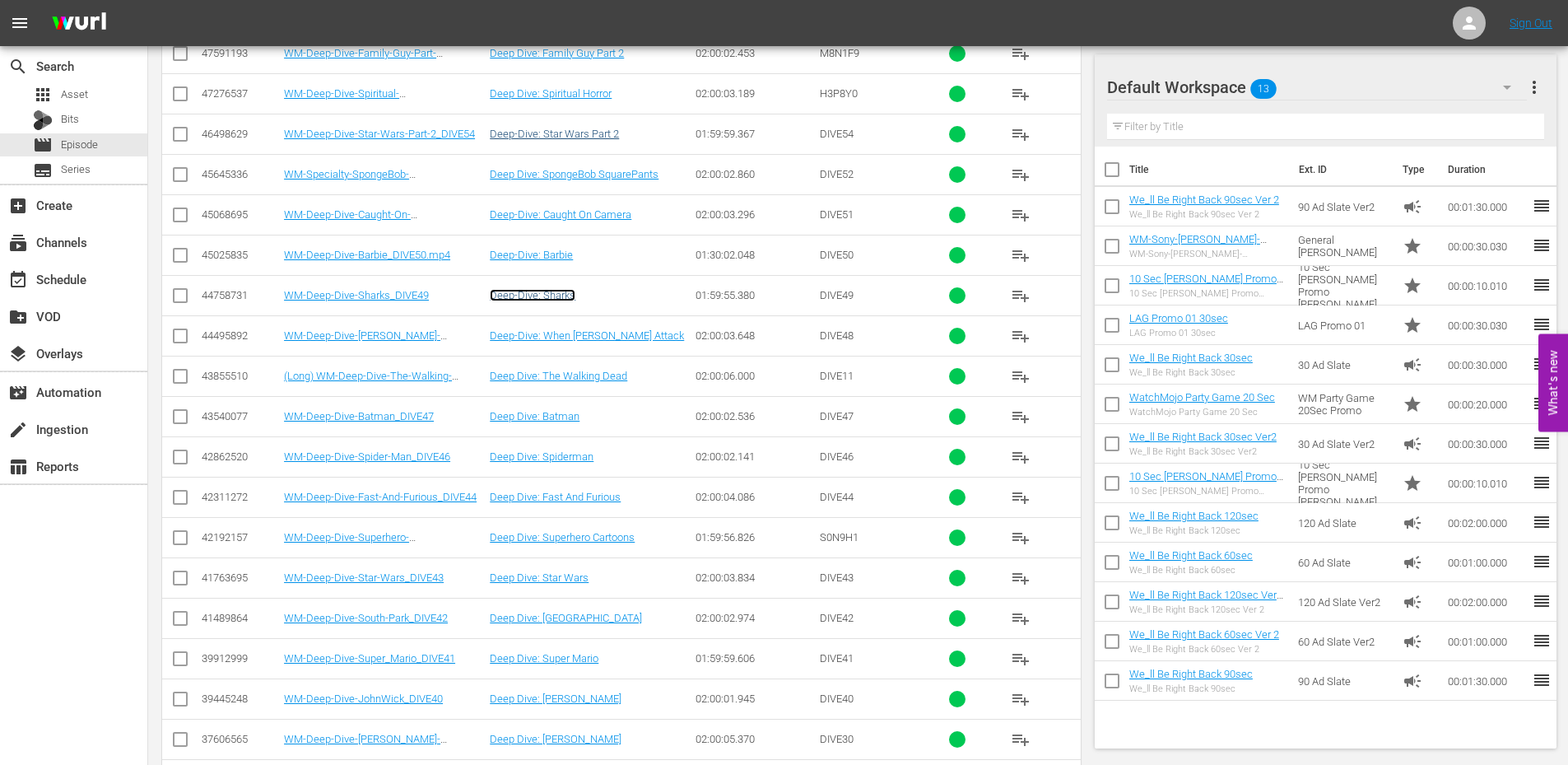
scroll to position [5106, 0]
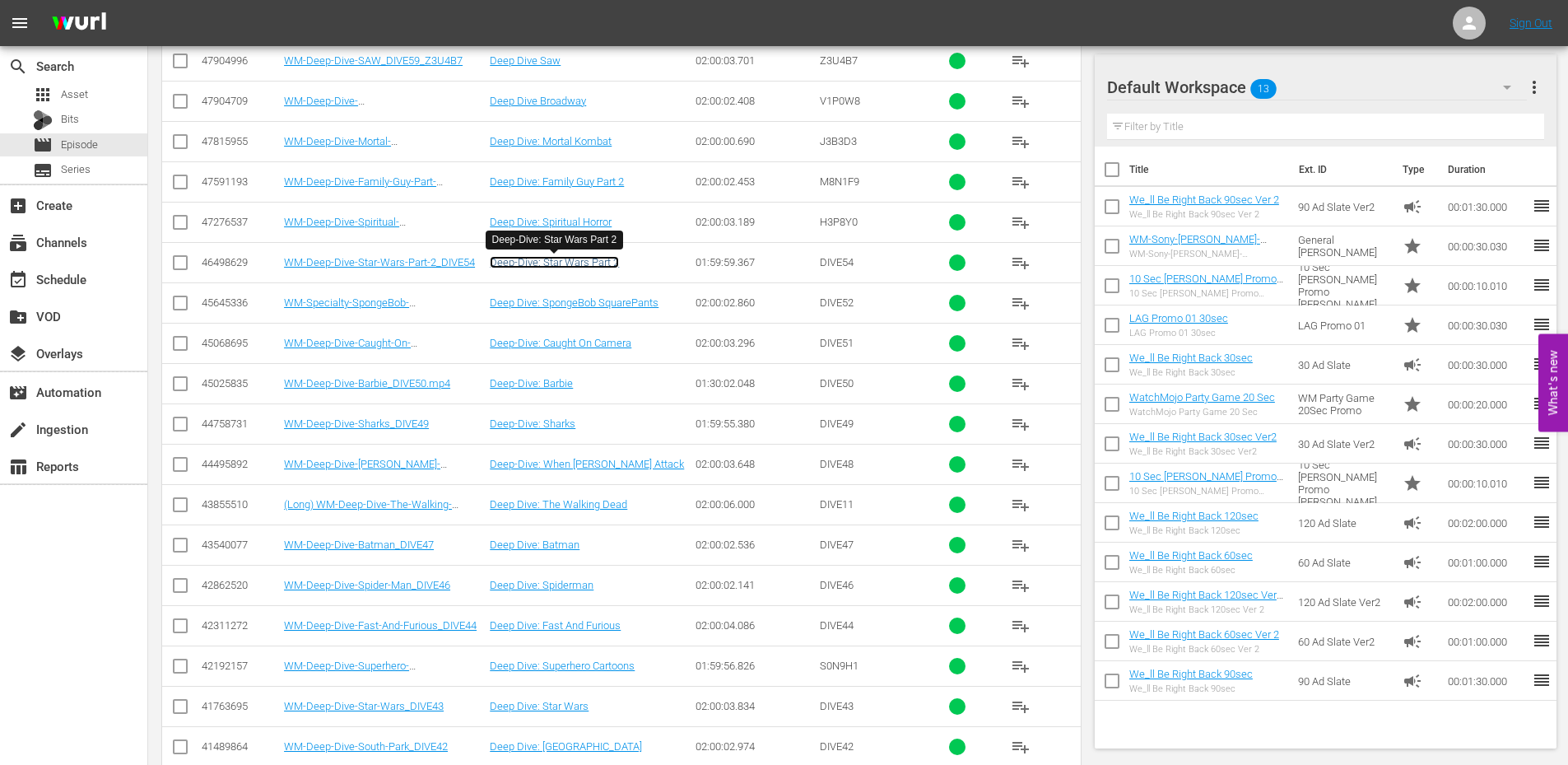
click at [578, 265] on link "Deep-Dive: Star Wars Part 2" at bounding box center [554, 262] width 129 height 12
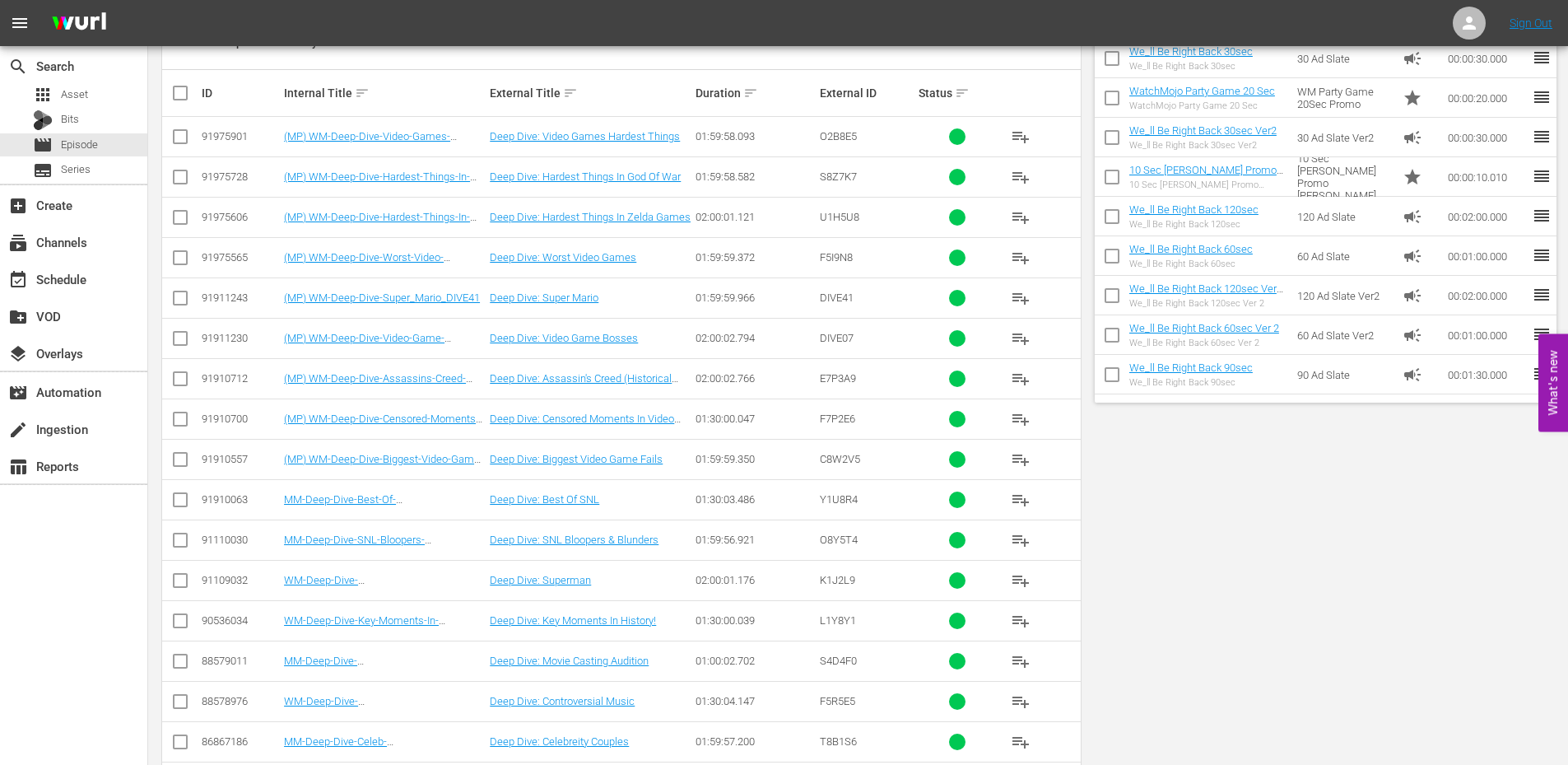
scroll to position [0, 0]
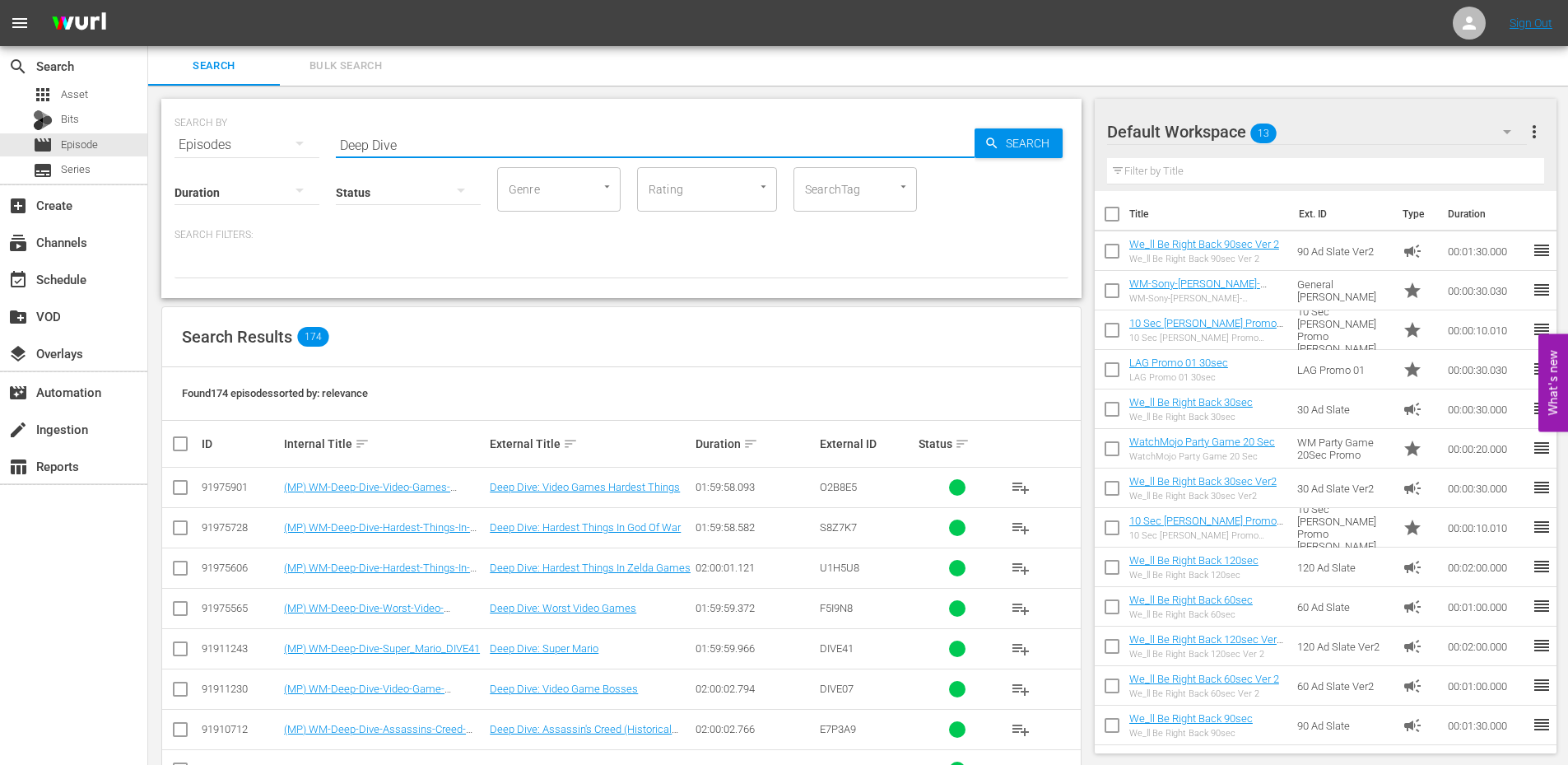
drag, startPoint x: 424, startPoint y: 142, endPoint x: 269, endPoint y: 130, distance: 155.5
click at [269, 130] on div "SEARCH BY Search By Episodes Search ID, Title, Description, Keywords, or Catego…" at bounding box center [621, 136] width 894 height 59
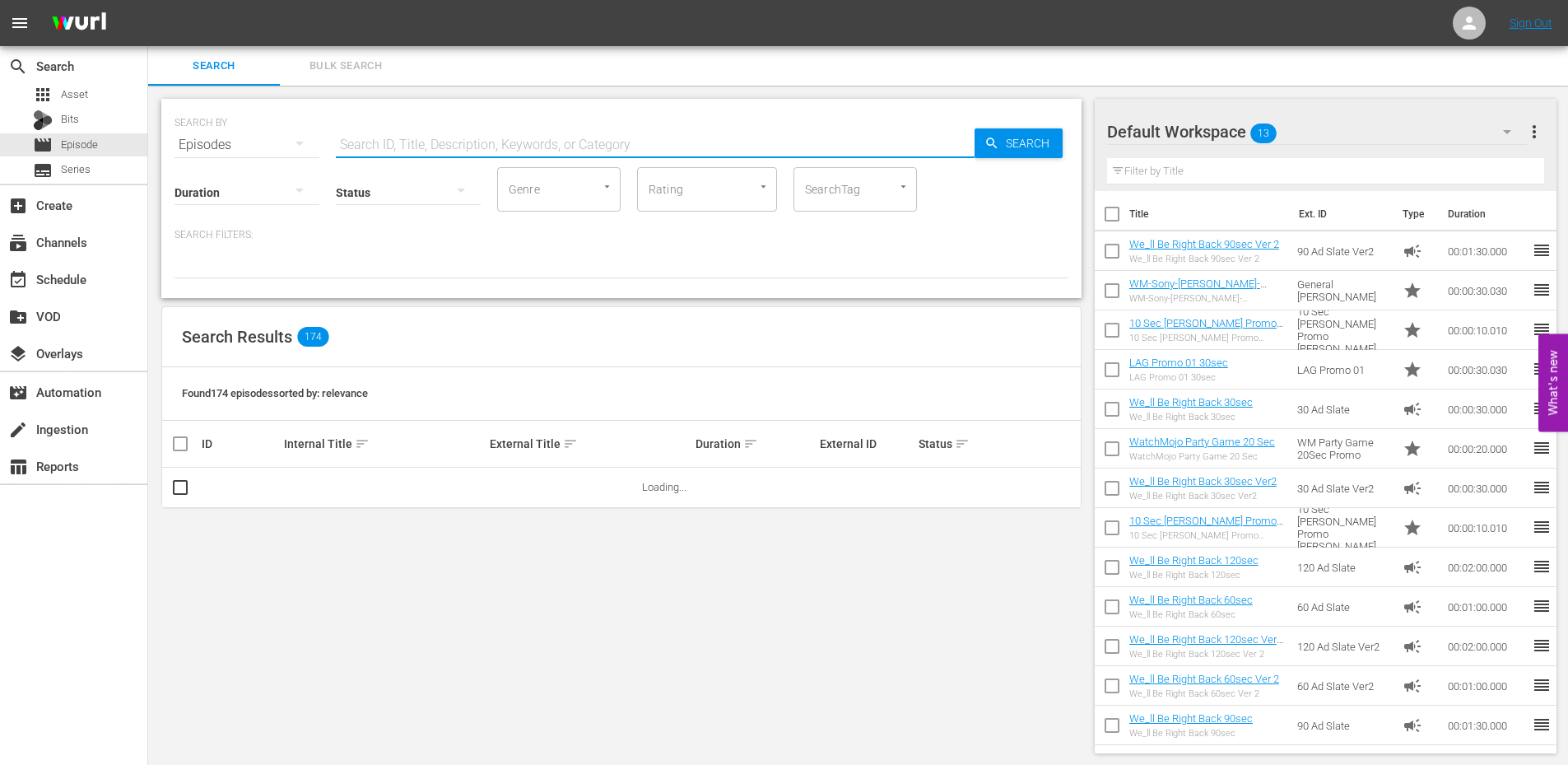
click at [854, 196] on input "SearchTag" at bounding box center [832, 189] width 62 height 30
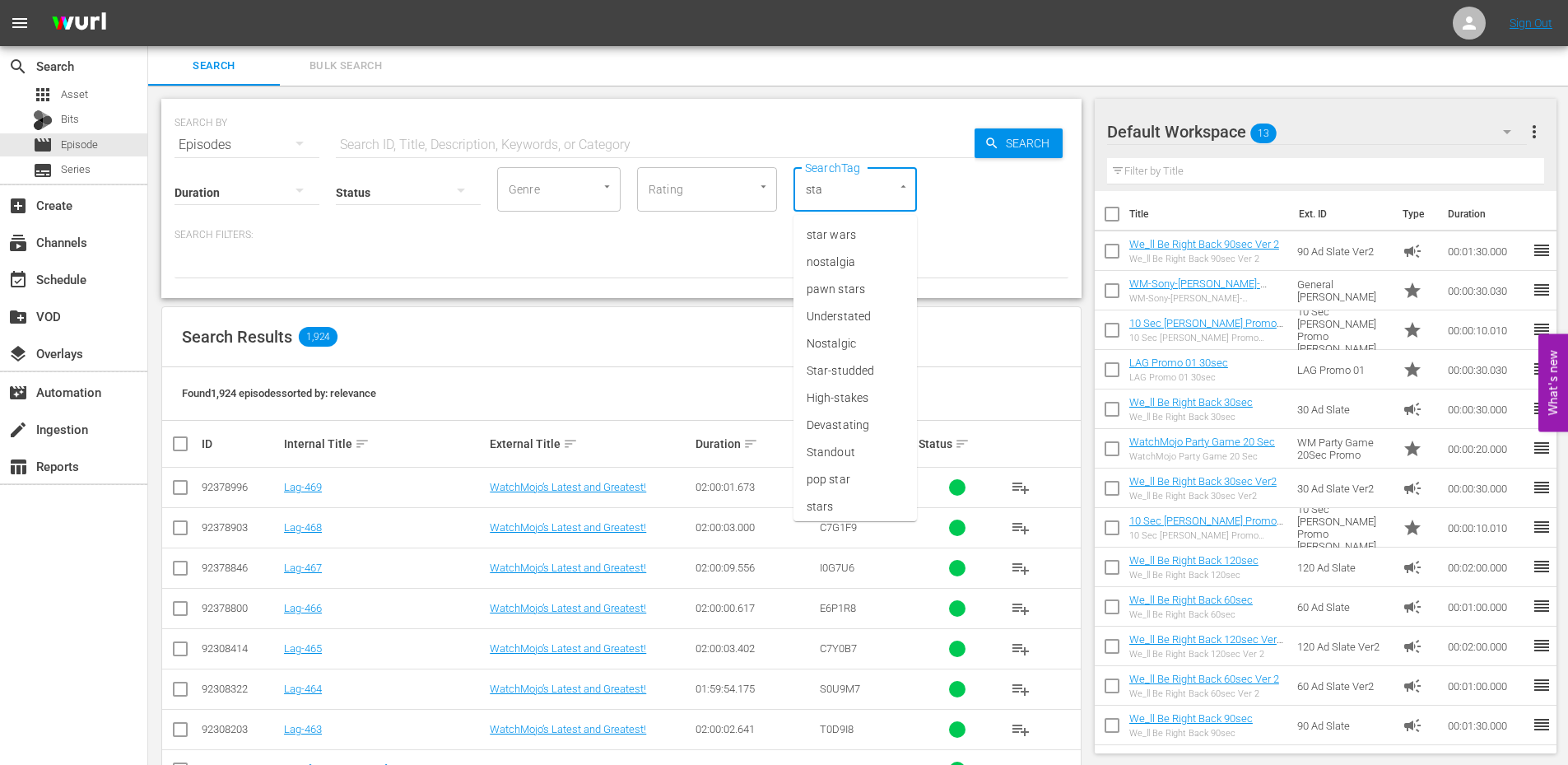
type input "star"
click at [858, 237] on li "star wars" at bounding box center [855, 235] width 123 height 27
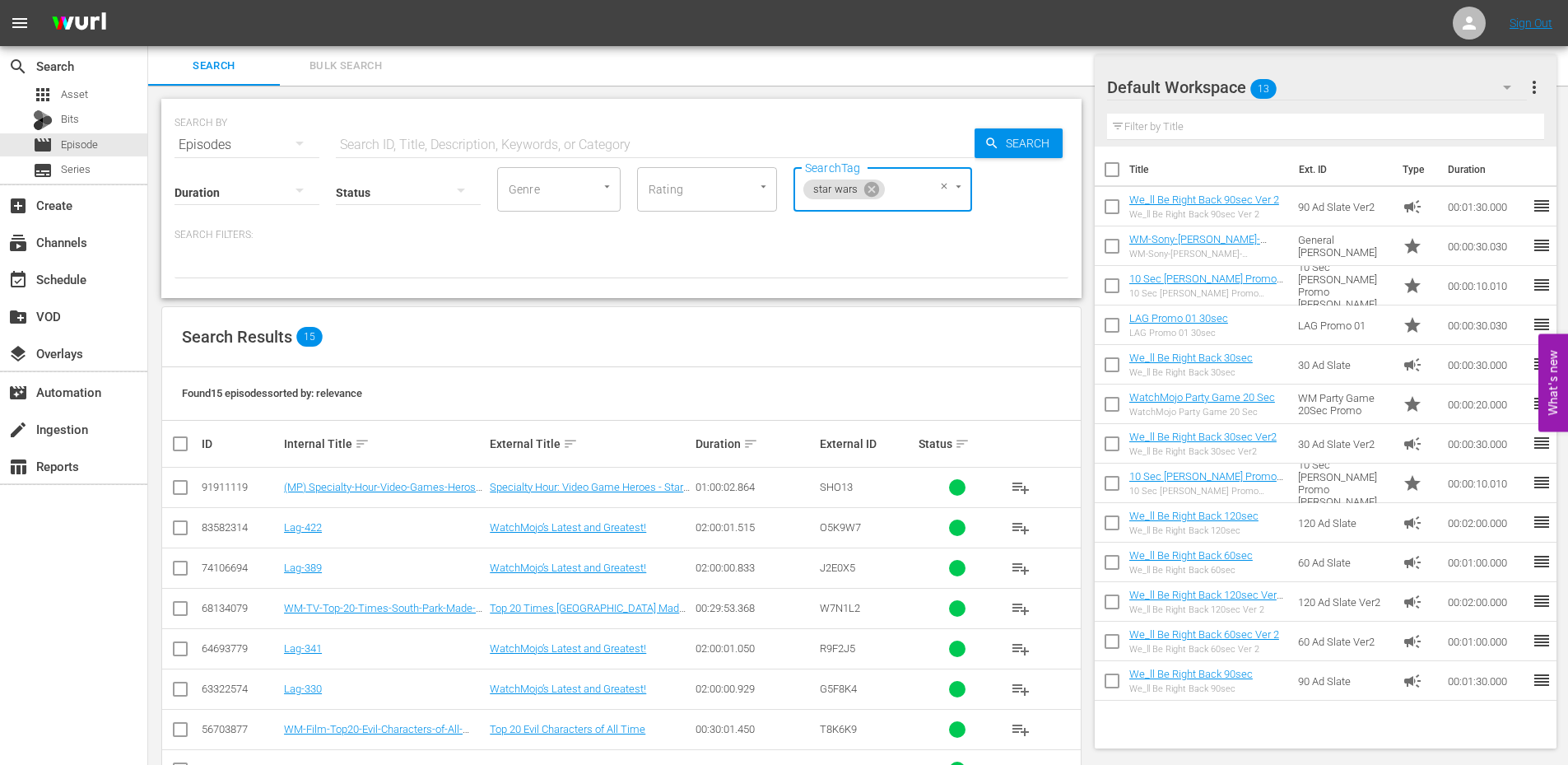
scroll to position [220, 0]
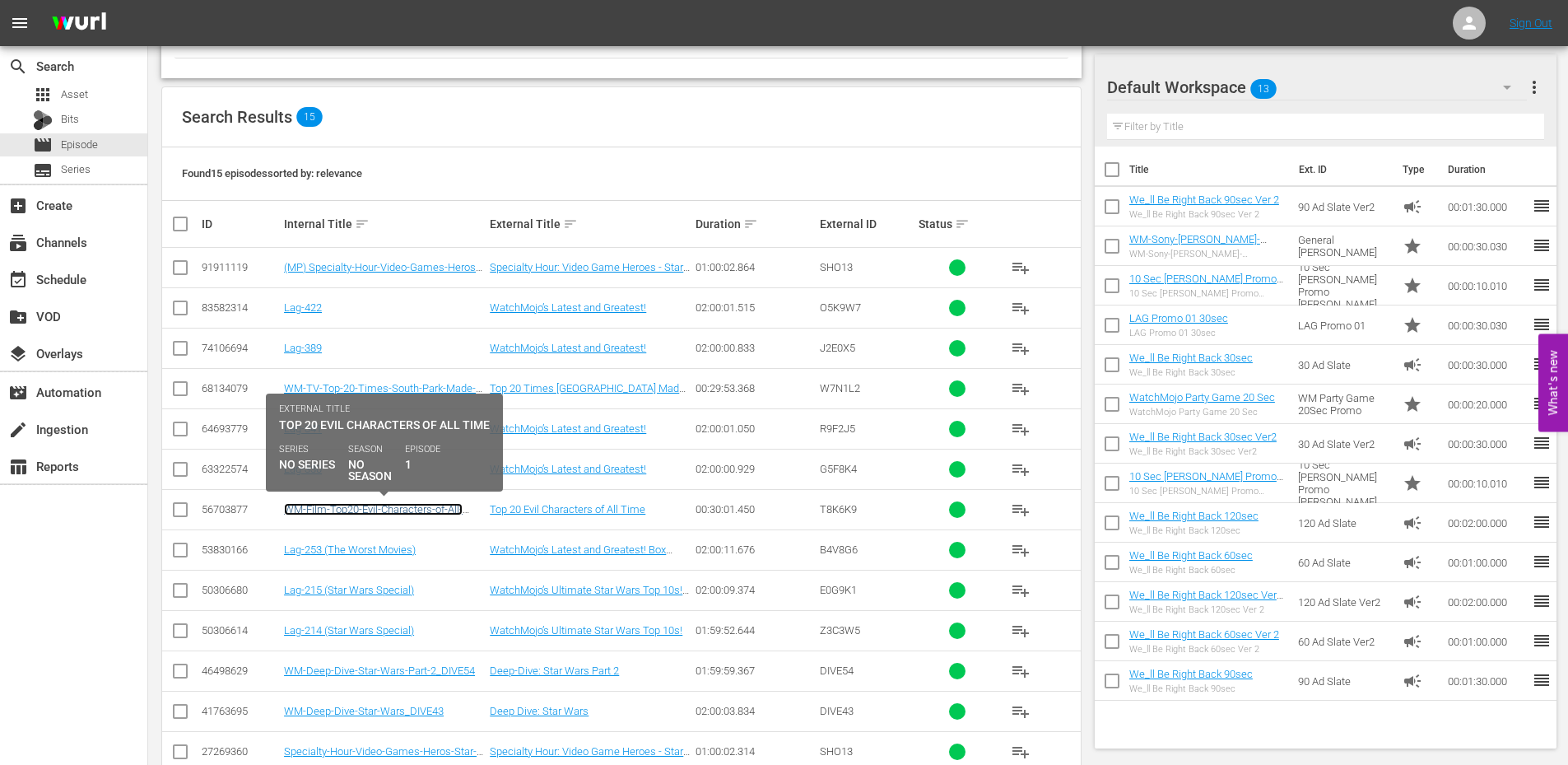
click at [399, 512] on link "WM-Film-Top20-Evil-Characters-of-All-Time_T8K6K9" at bounding box center [373, 515] width 178 height 25
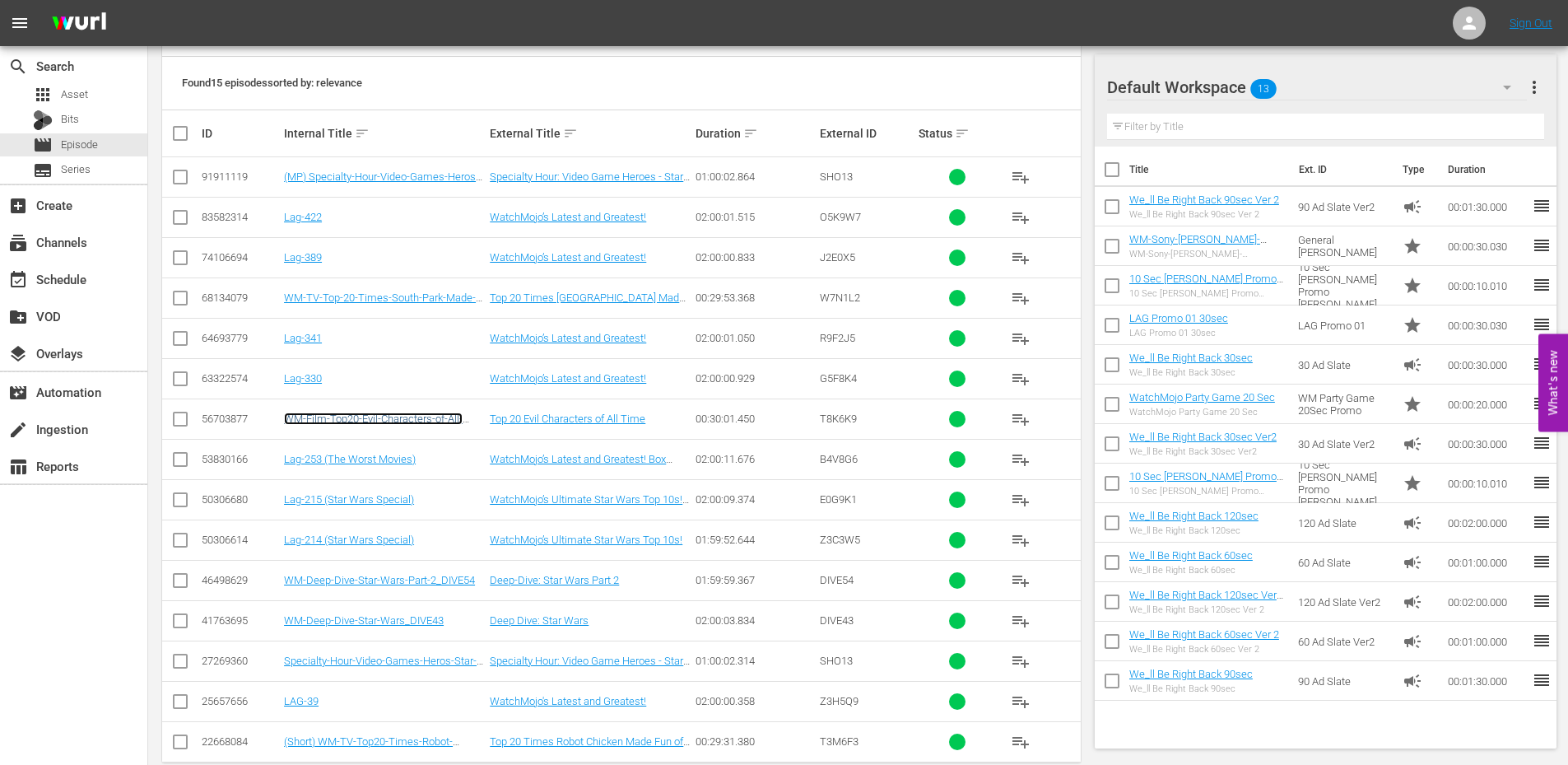
scroll to position [338, 0]
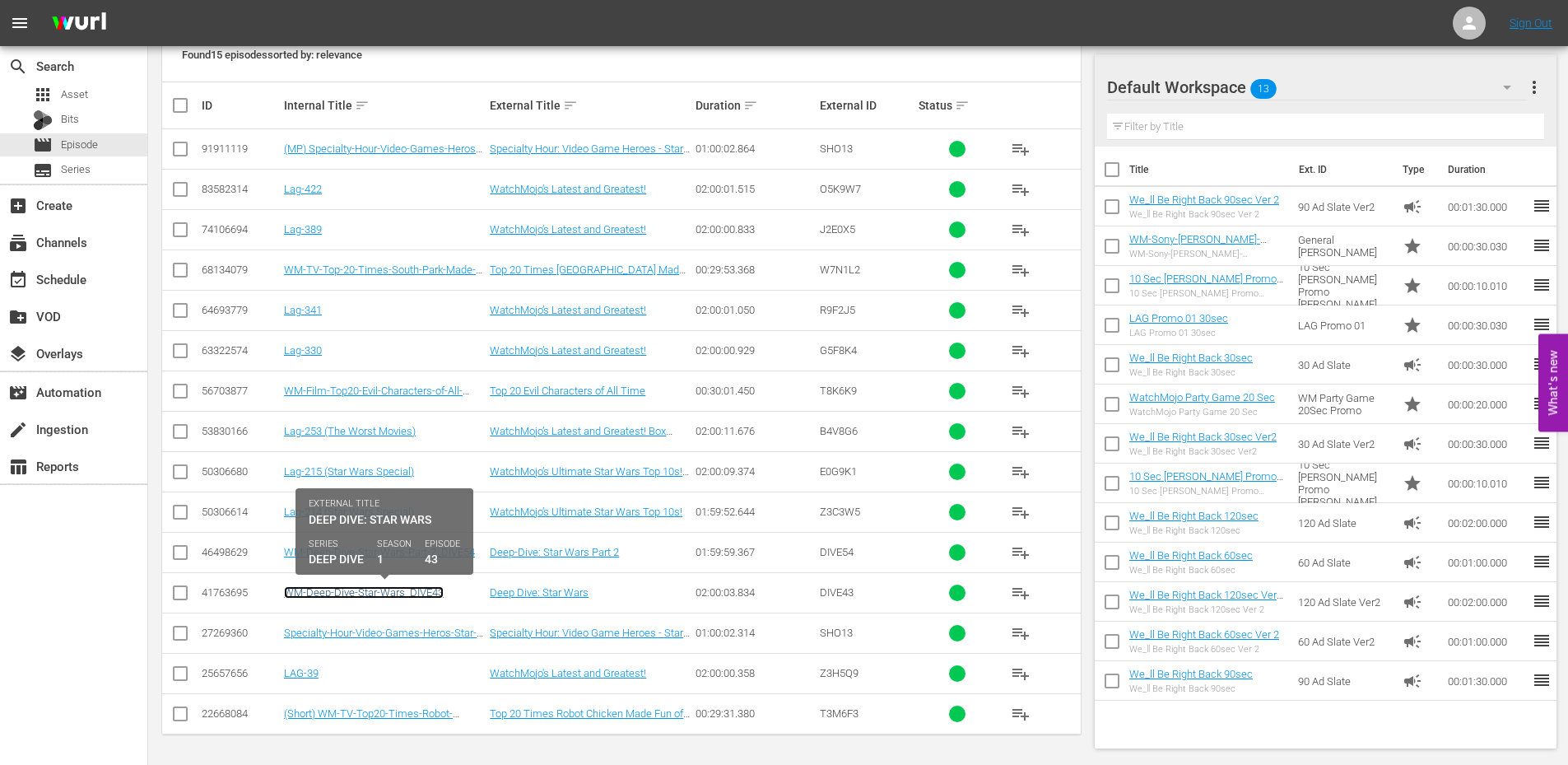
click at [389, 597] on link "WM-Deep-Dive-Star-Wars_DIVE43" at bounding box center [364, 591] width 160 height 12
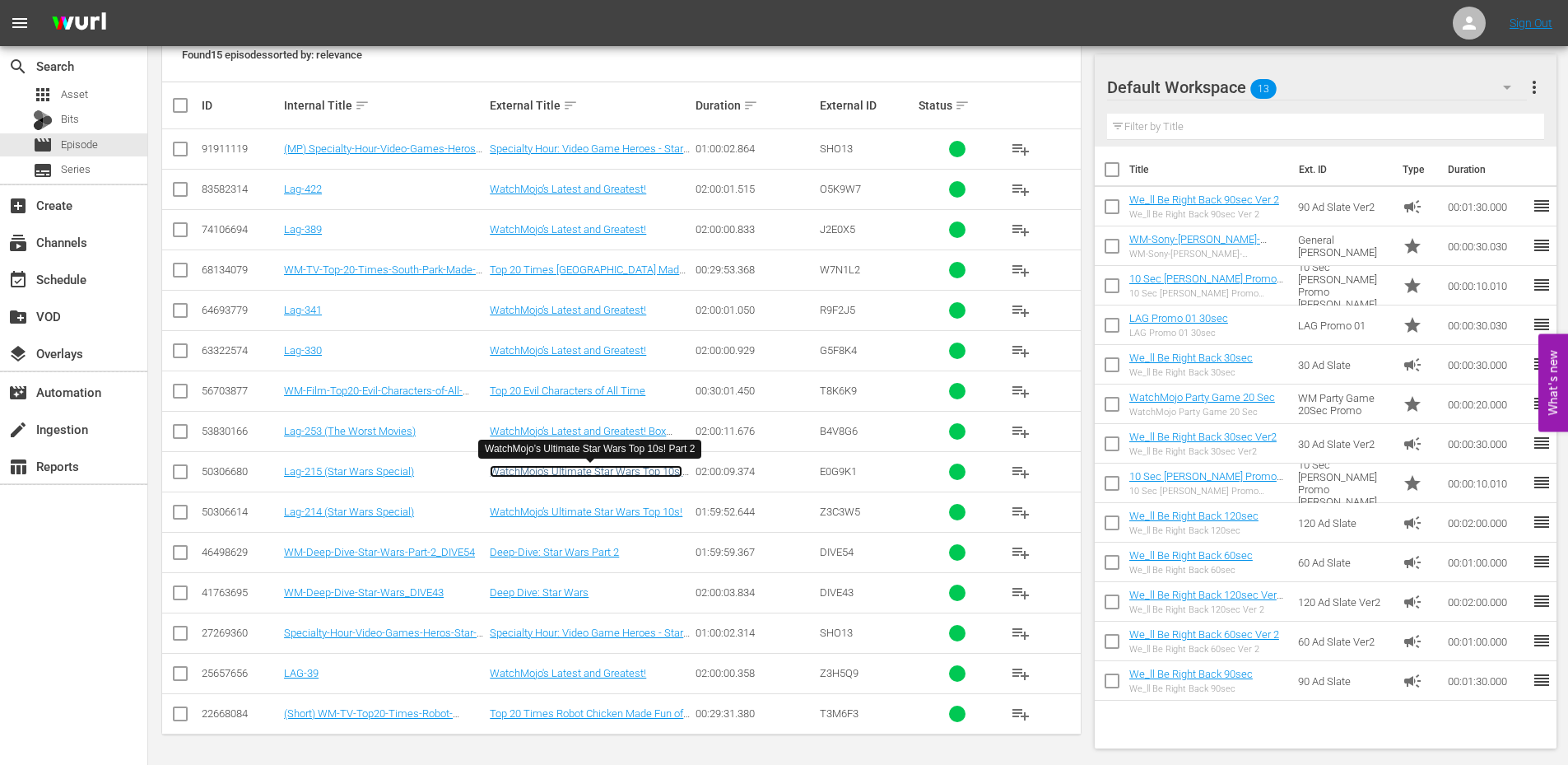
click at [599, 472] on link "WatchMojo’s Ultimate Star Wars Top 10s! Part 2" at bounding box center [587, 477] width 193 height 25
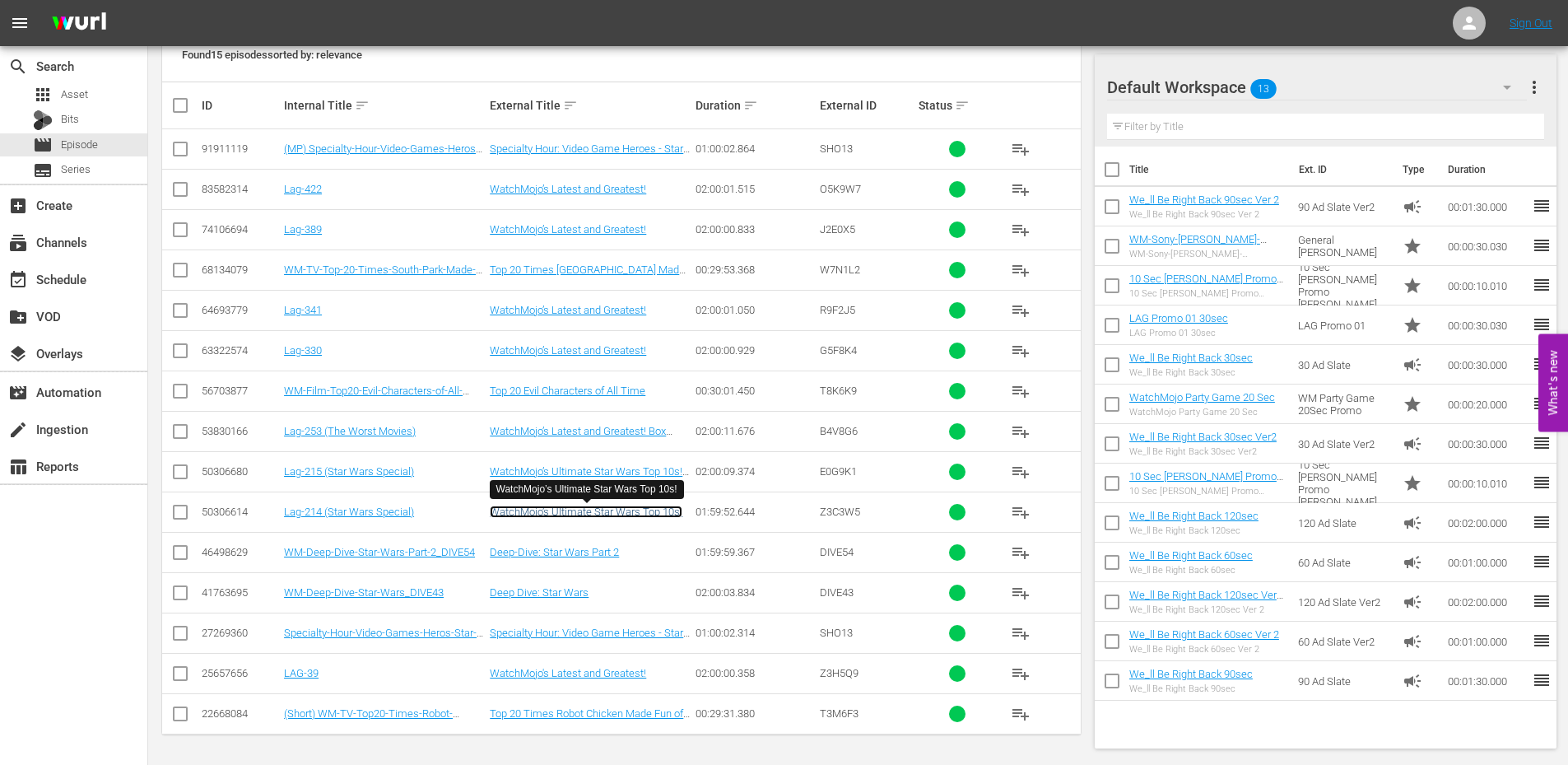
click at [593, 506] on link "WatchMojo’s Ultimate Star Wars Top 10s!" at bounding box center [587, 512] width 193 height 12
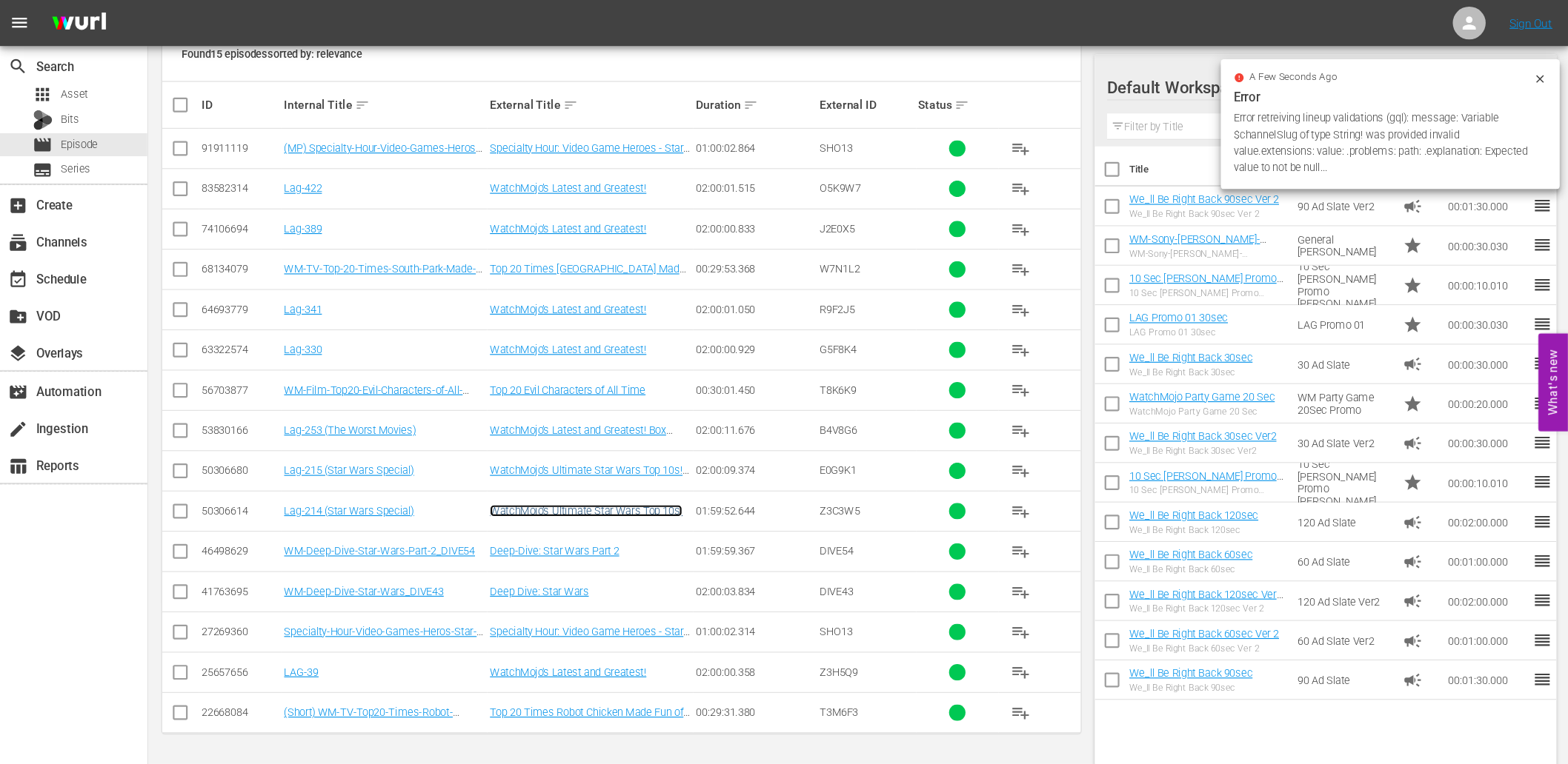
scroll to position [228, 0]
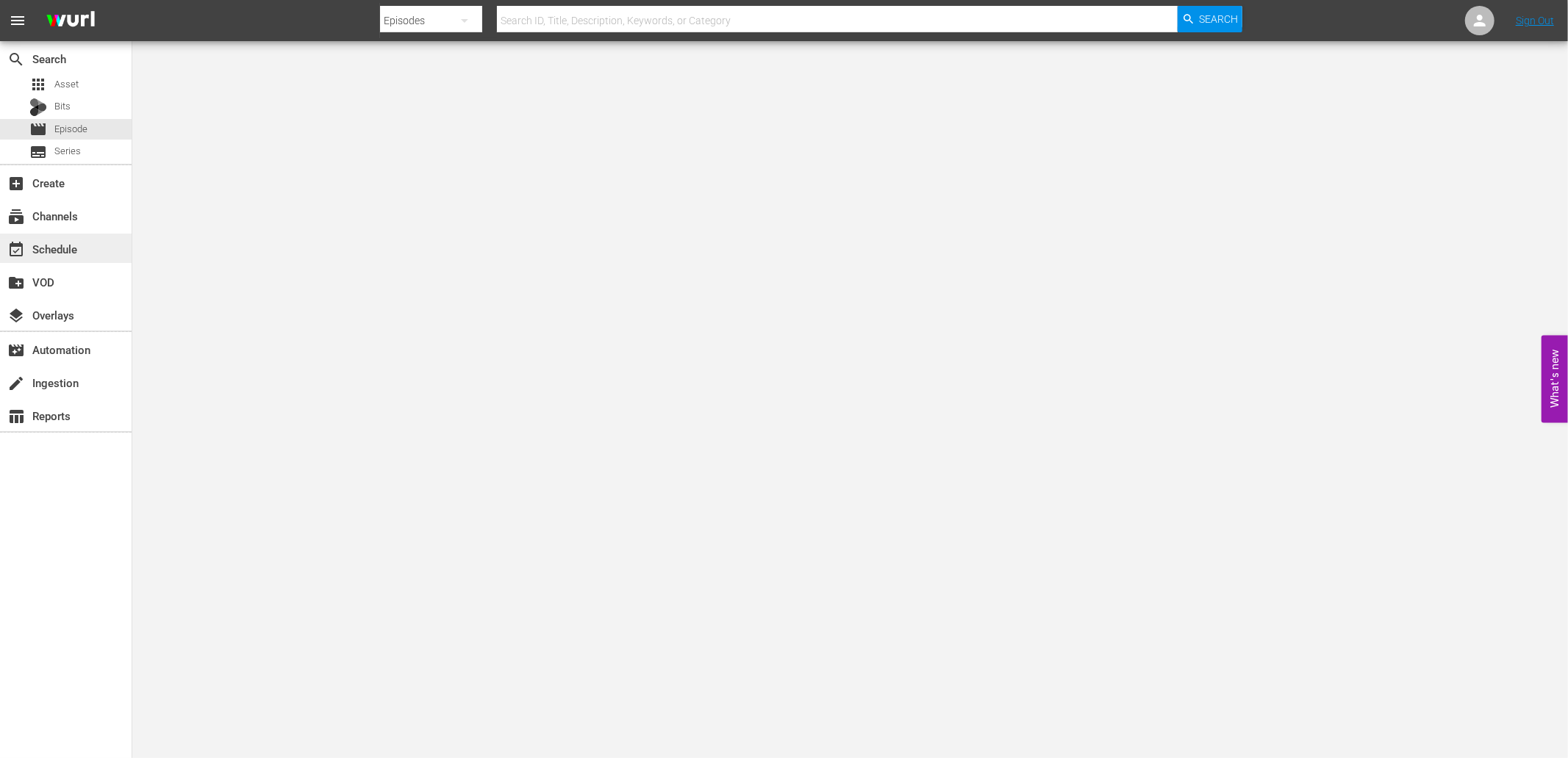
click at [74, 252] on div "event_available Schedule" at bounding box center [41, 247] width 82 height 13
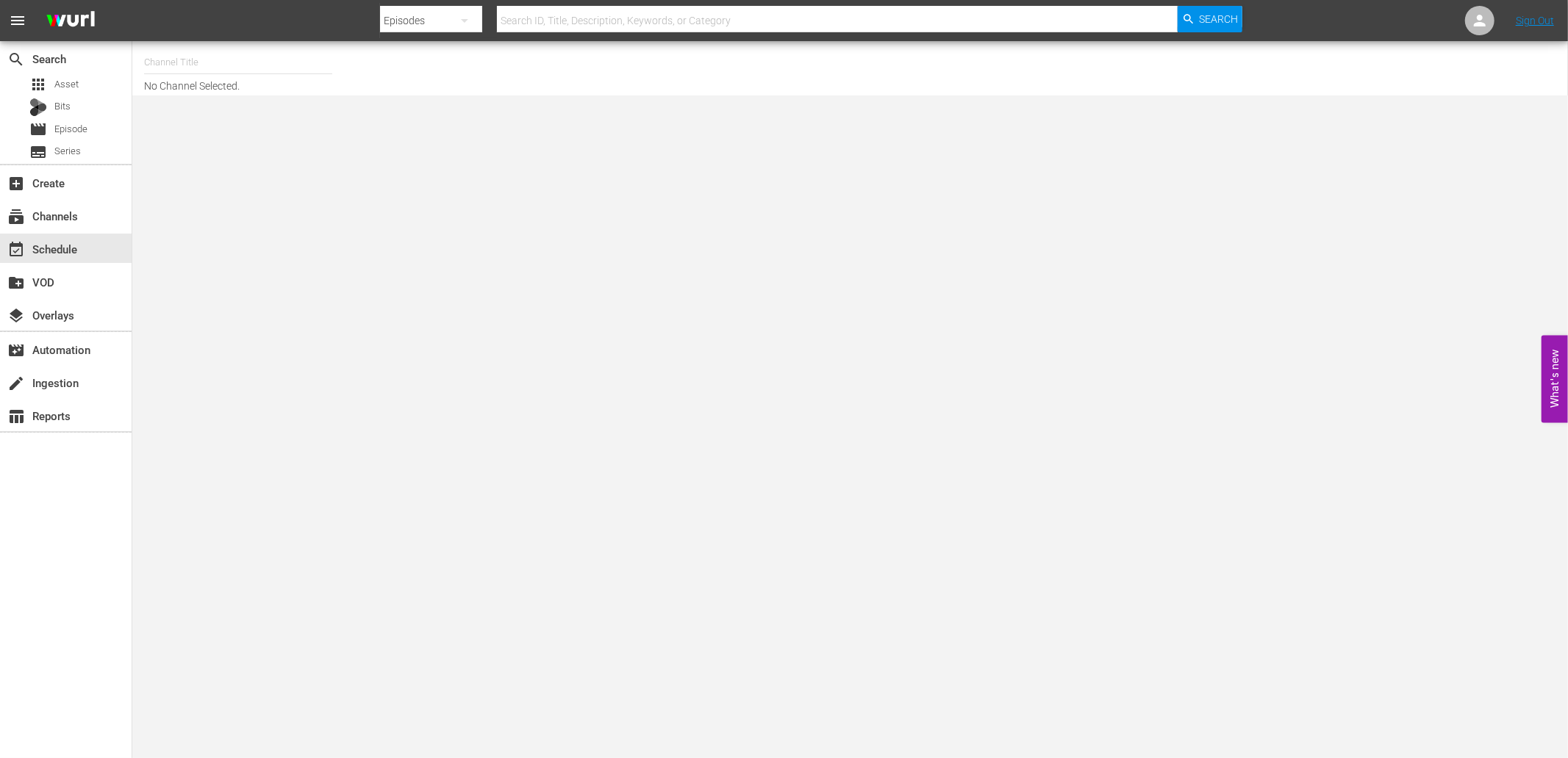
click at [189, 60] on input "text" at bounding box center [238, 62] width 188 height 36
click at [234, 103] on div "WatchMojo (1109 - watchmojo_1)" at bounding box center [346, 104] width 380 height 36
type input "WatchMojo (1109 - watchmojo_1)"
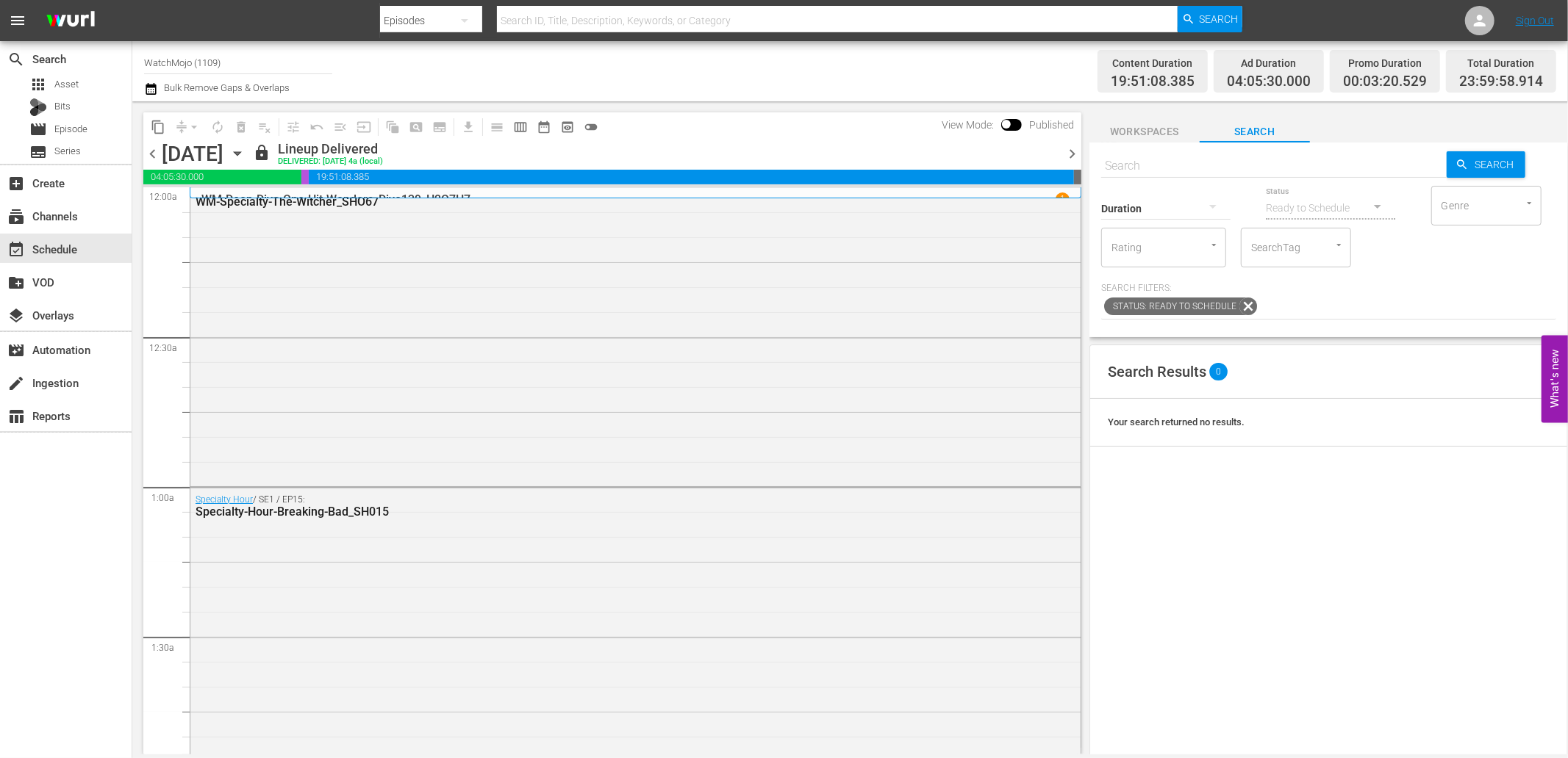
click at [245, 152] on icon "button" at bounding box center [238, 154] width 17 height 17
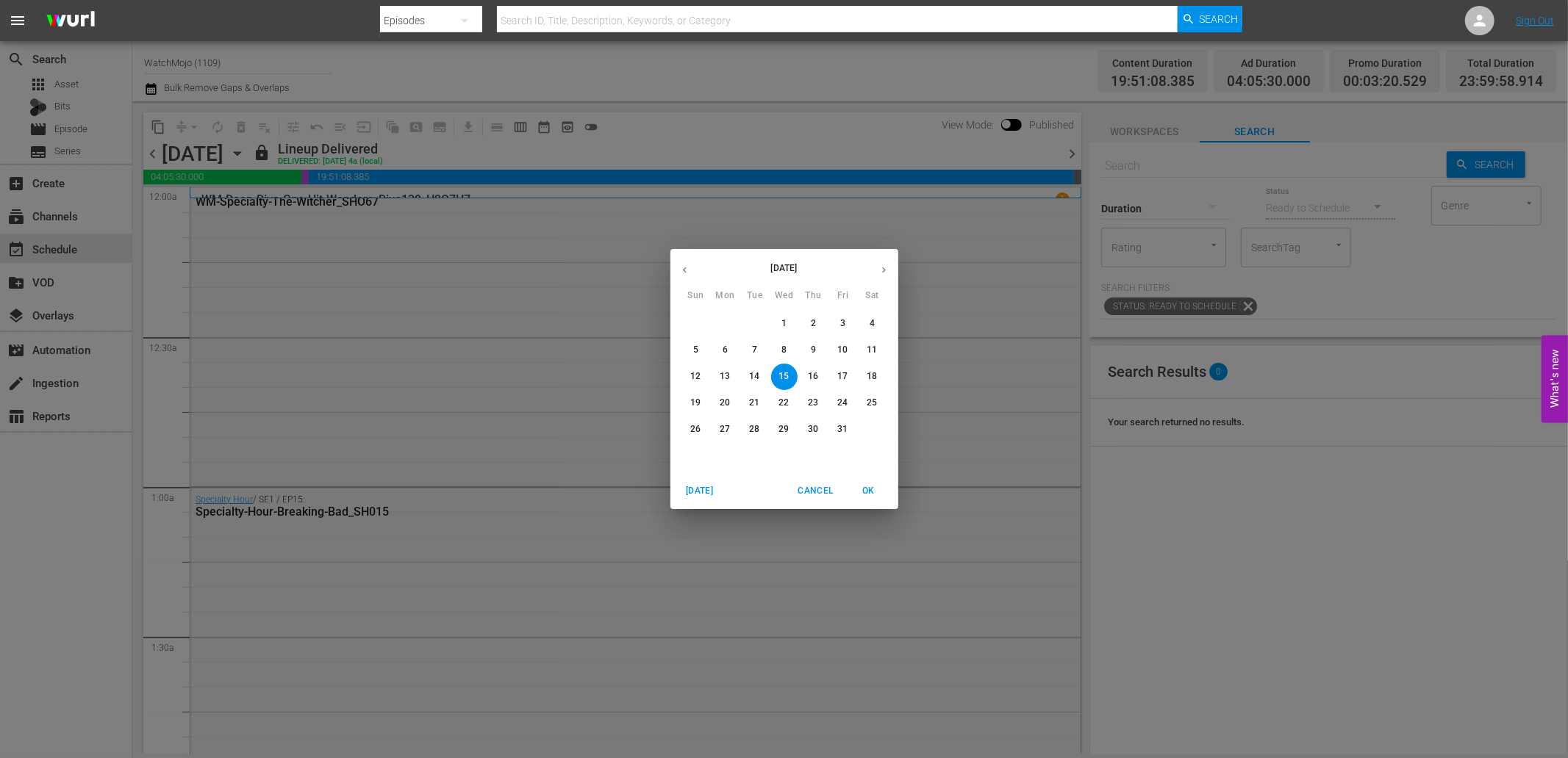
click at [841, 429] on p "31" at bounding box center [842, 429] width 10 height 12
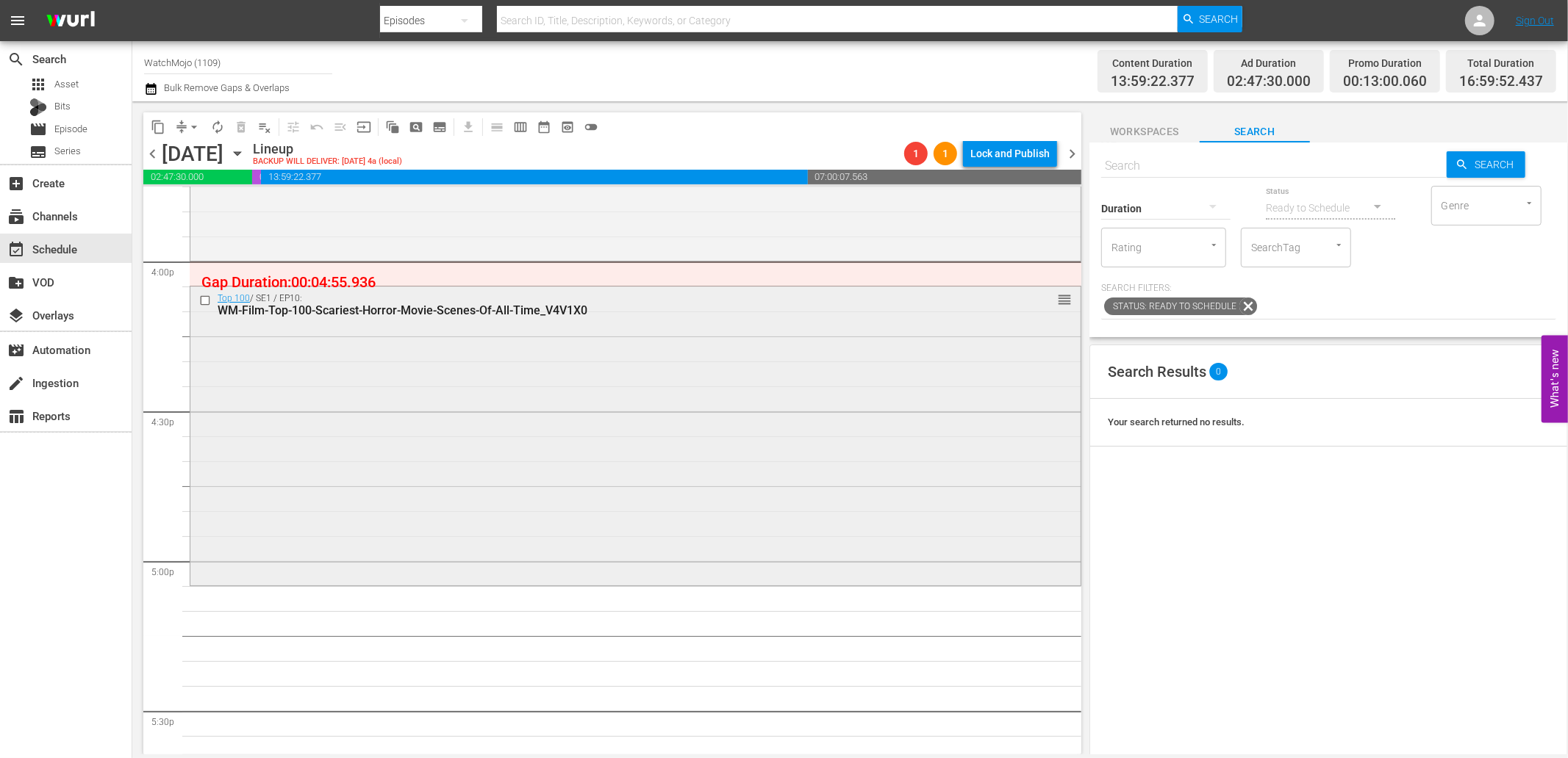
scroll to position [4802, 0]
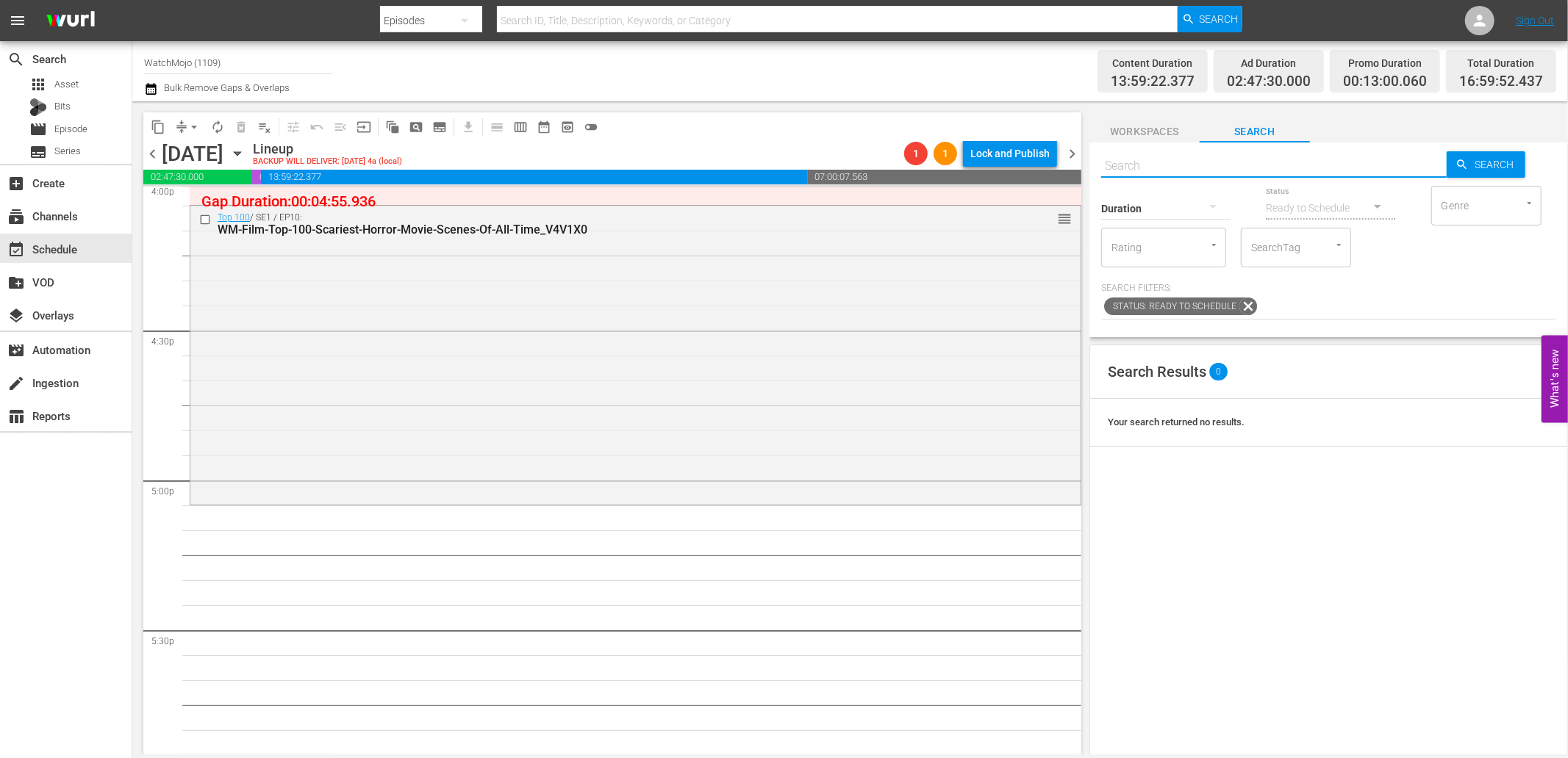
click at [1159, 166] on input "text" at bounding box center [1273, 166] width 346 height 36
paste input "WM-Film-Top20-Most-Terrifying-Movie-Demons_L6K9F9"
type input "WM-Film-Top20-Most-Terrifying-Movie-Demons_L6K9F9"
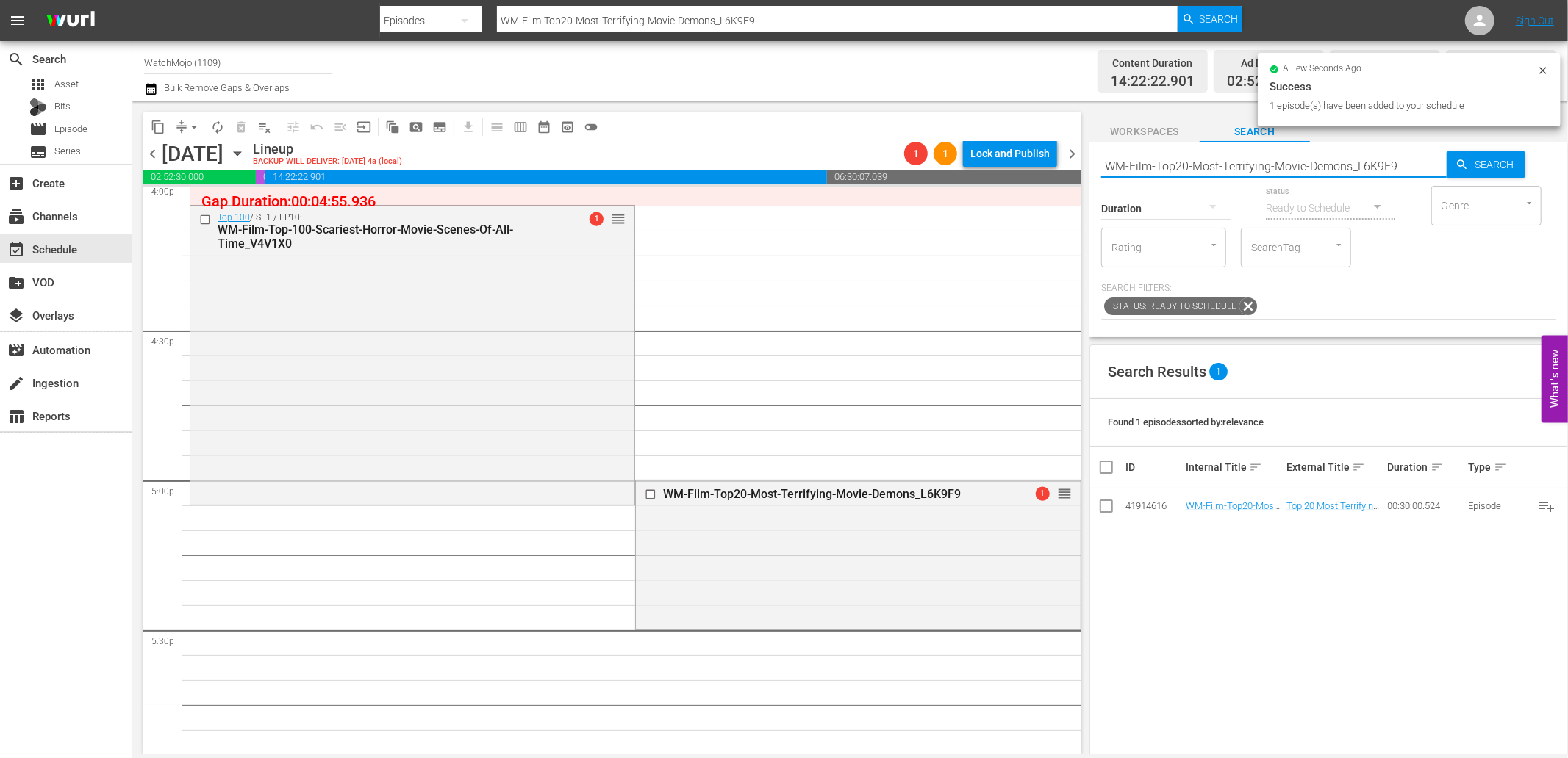
drag, startPoint x: 1408, startPoint y: 159, endPoint x: 1087, endPoint y: 149, distance: 321.2
click at [1087, 149] on div "content_copy compress arrow_drop_down autorenew_outlined delete_forever_outline…" at bounding box center [850, 427] width 1435 height 653
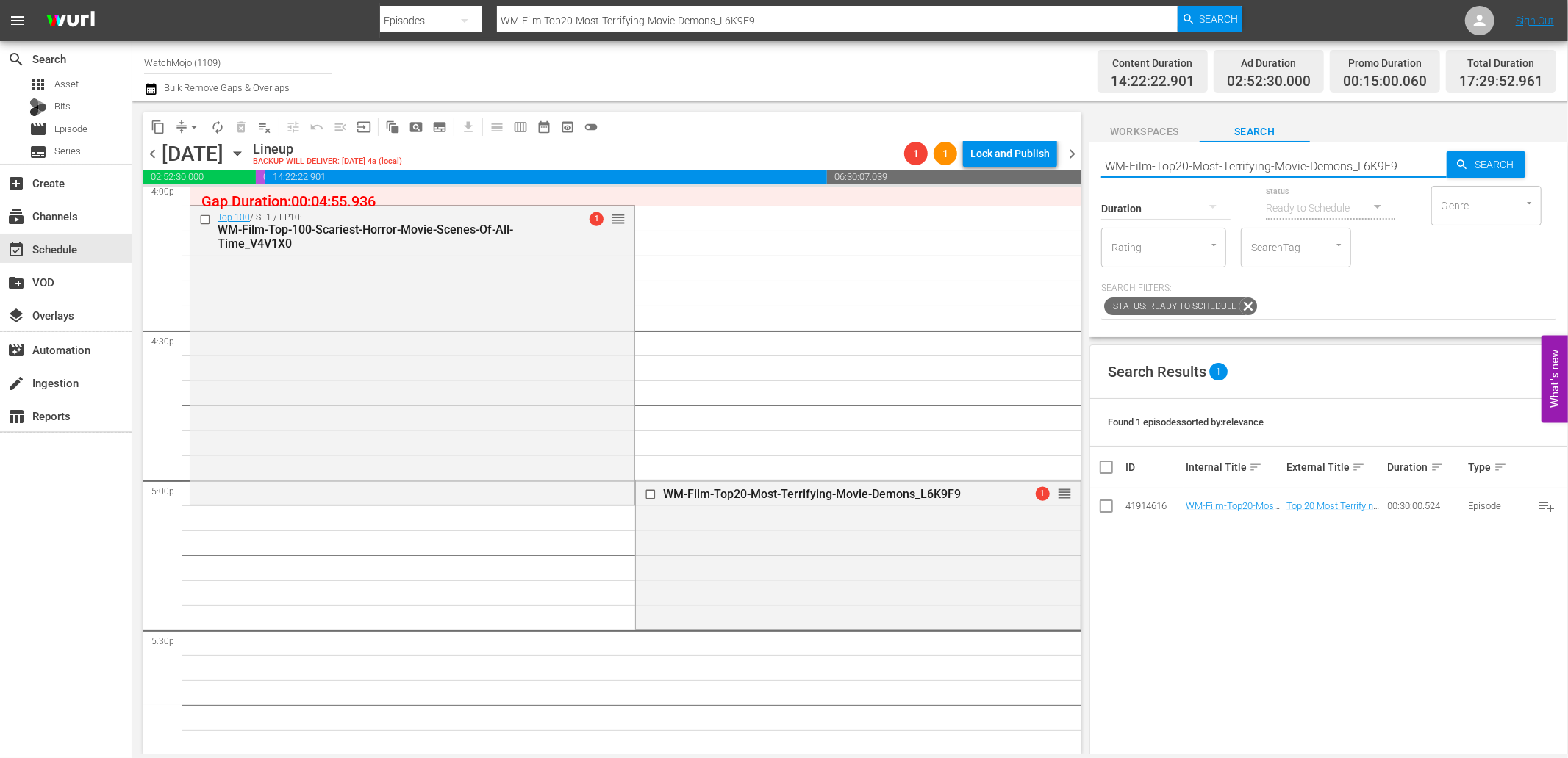
paste input "Scariest-Movie-Monsters_O3W3D8"
type input "WM-Film-Top20-Scariest-Movie-Monsters_O3W3D8"
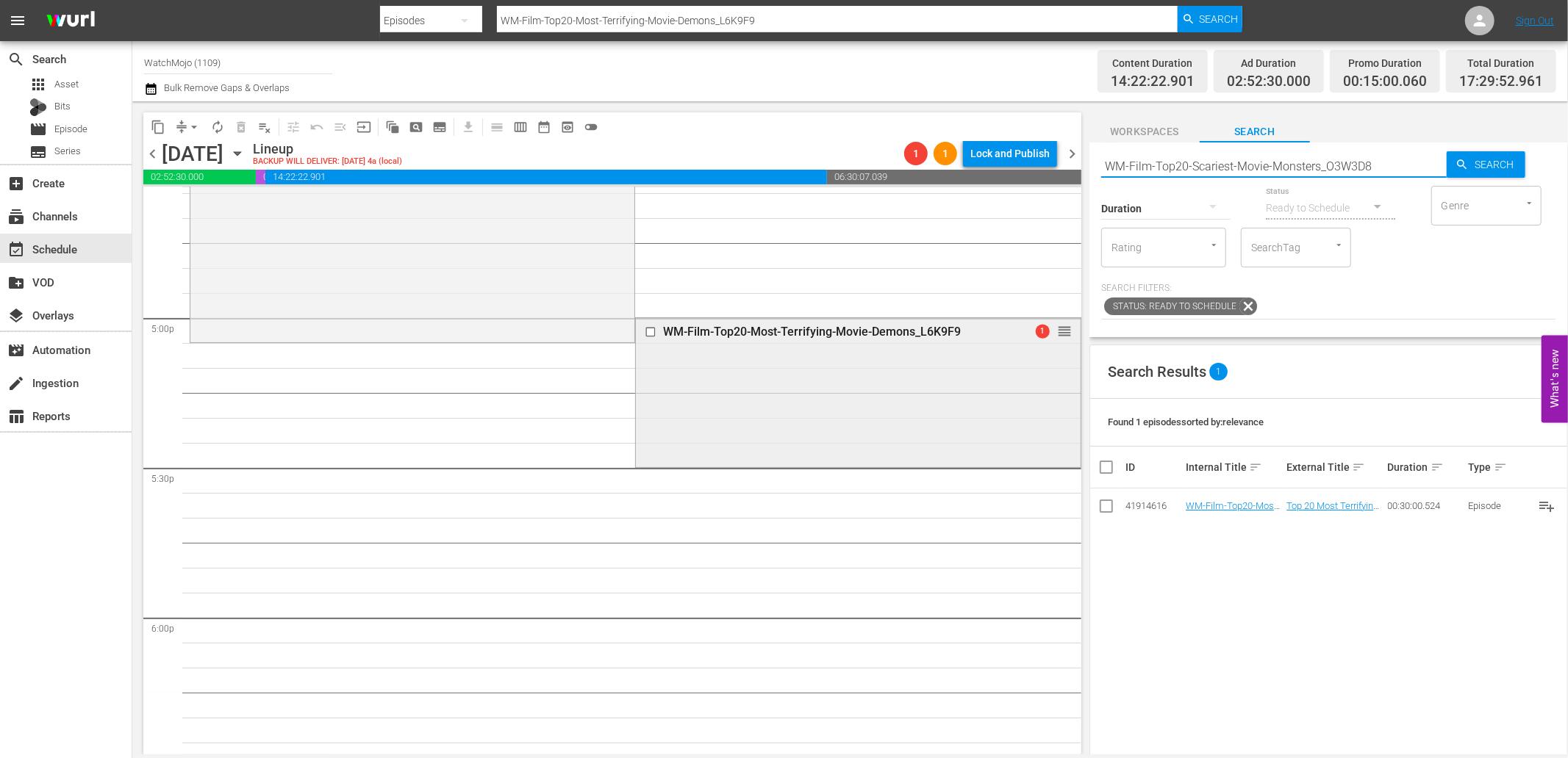
scroll to position [4966, 0]
type input "WM-Film-Top20-Scariest-Movie-Monsters_O3W3D8"
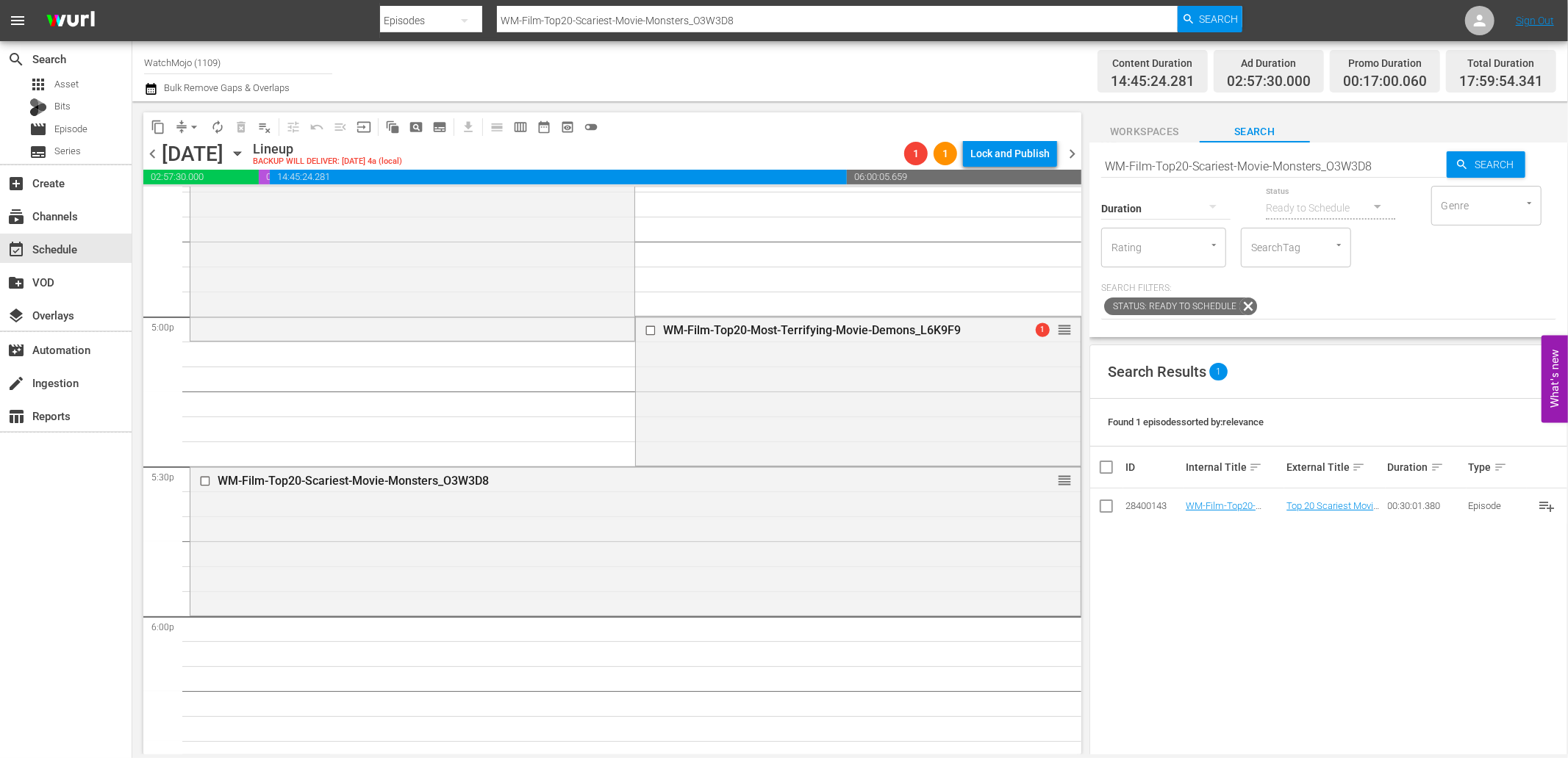
click at [1373, 176] on div "Status Ready to Schedule" at bounding box center [1330, 199] width 129 height 53
drag, startPoint x: 1379, startPoint y: 167, endPoint x: 1077, endPoint y: 178, distance: 302.2
click at [1077, 178] on div "content_copy compress arrow_drop_down autorenew_outlined delete_forever_outline…" at bounding box center [850, 427] width 1435 height 653
paste input "Ilm-Top20-Badass-Horror-Movie-Heroines-SPONSORED_V9Y5L"
type input "WM-FIlm-Top20-Badass-Horror-Movie-Heroines-SPONSORED_V9Y5L8"
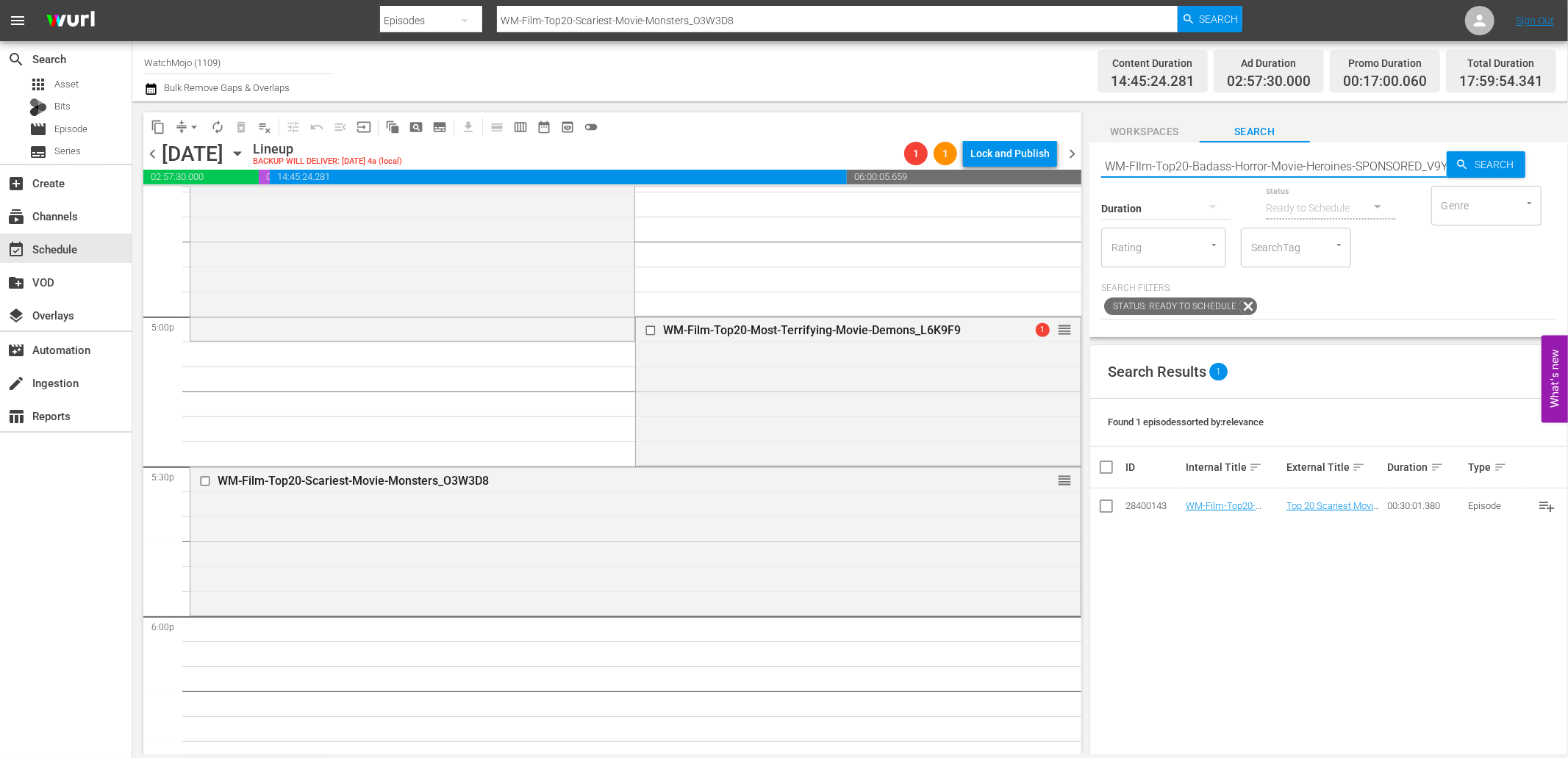
scroll to position [0, 27]
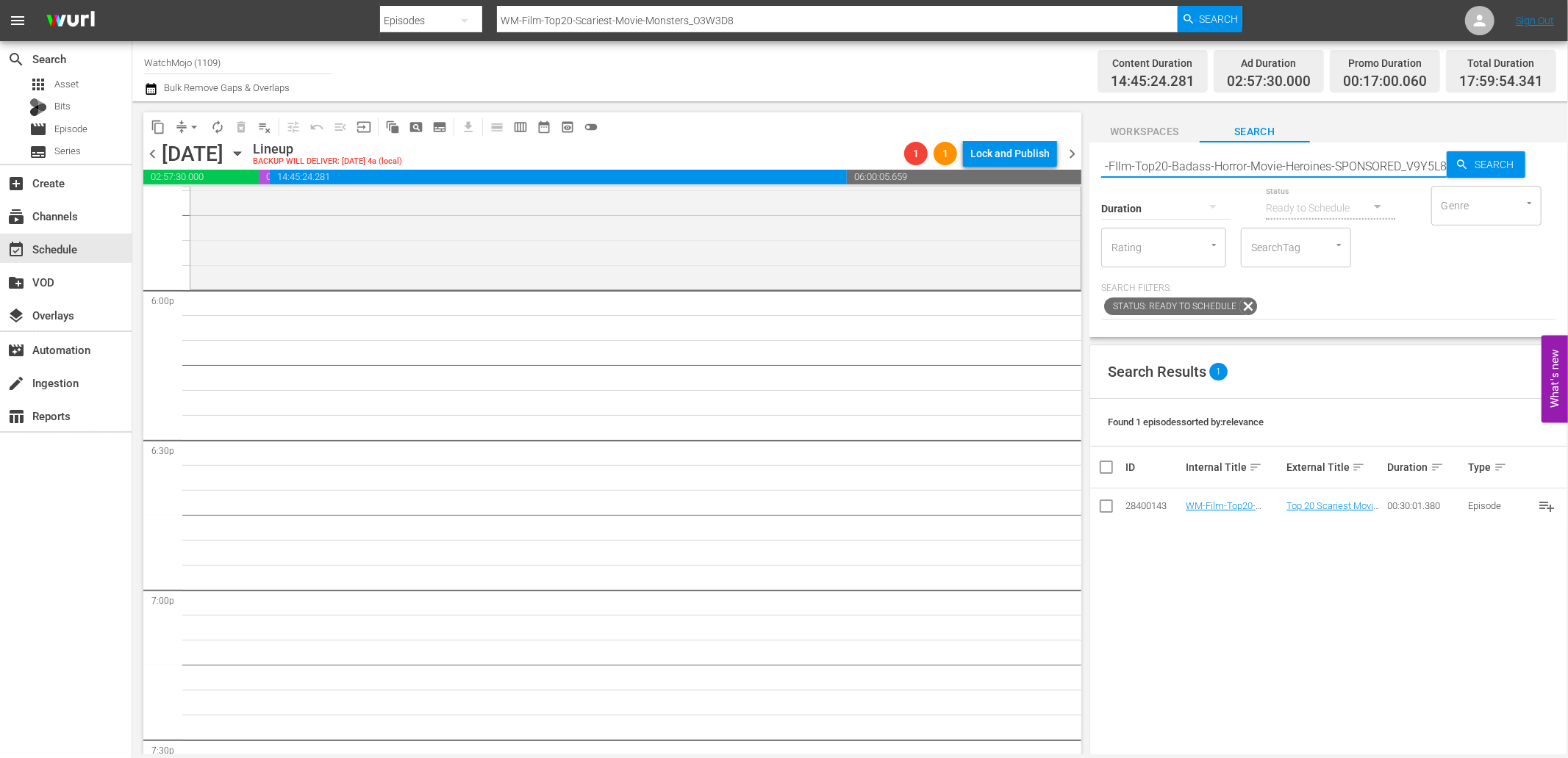
type input "WM-FIlm-Top20-Badass-Horror-Movie-Heroines-SPONSORED_V9Y5L8"
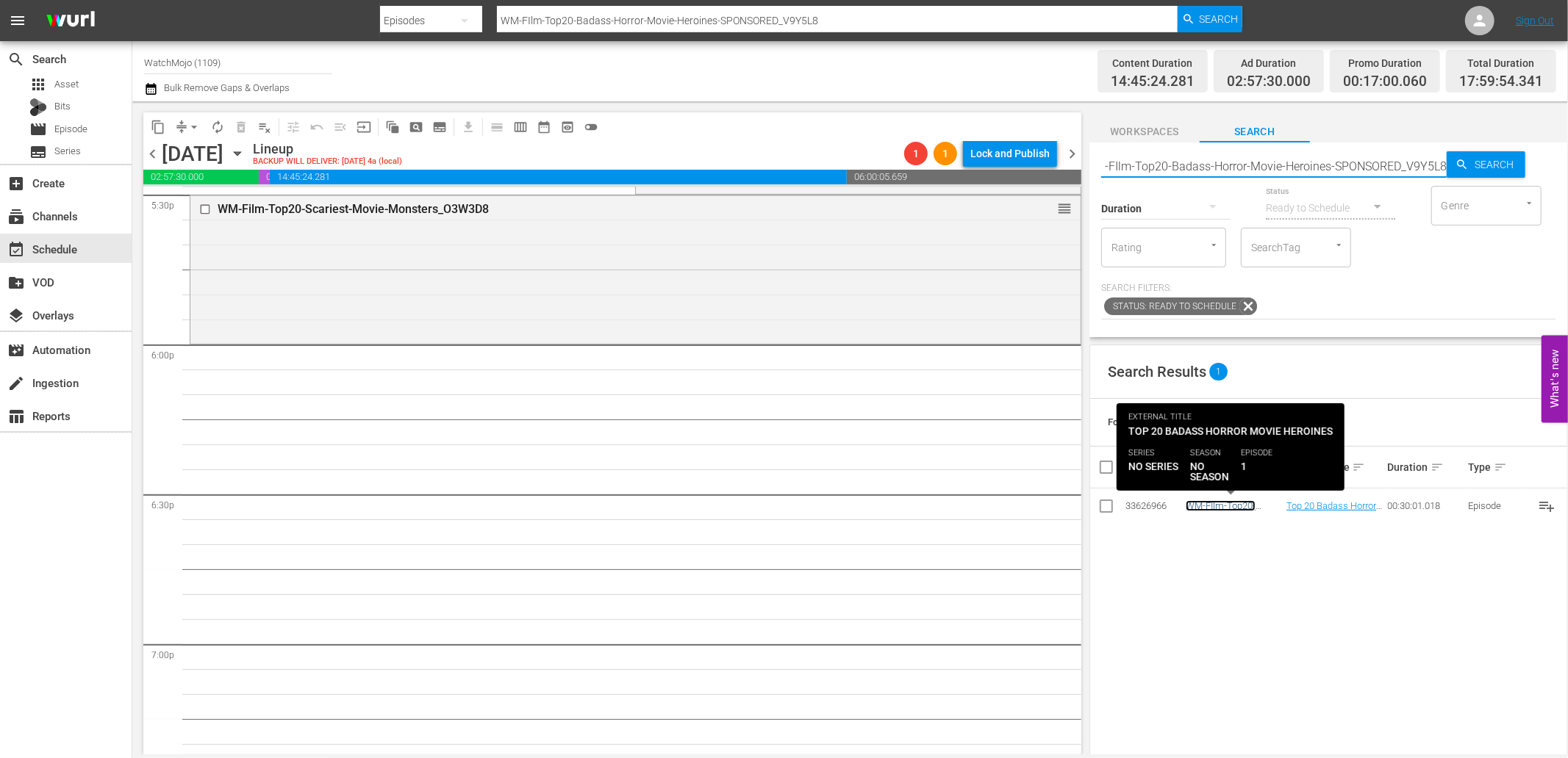
scroll to position [0, 0]
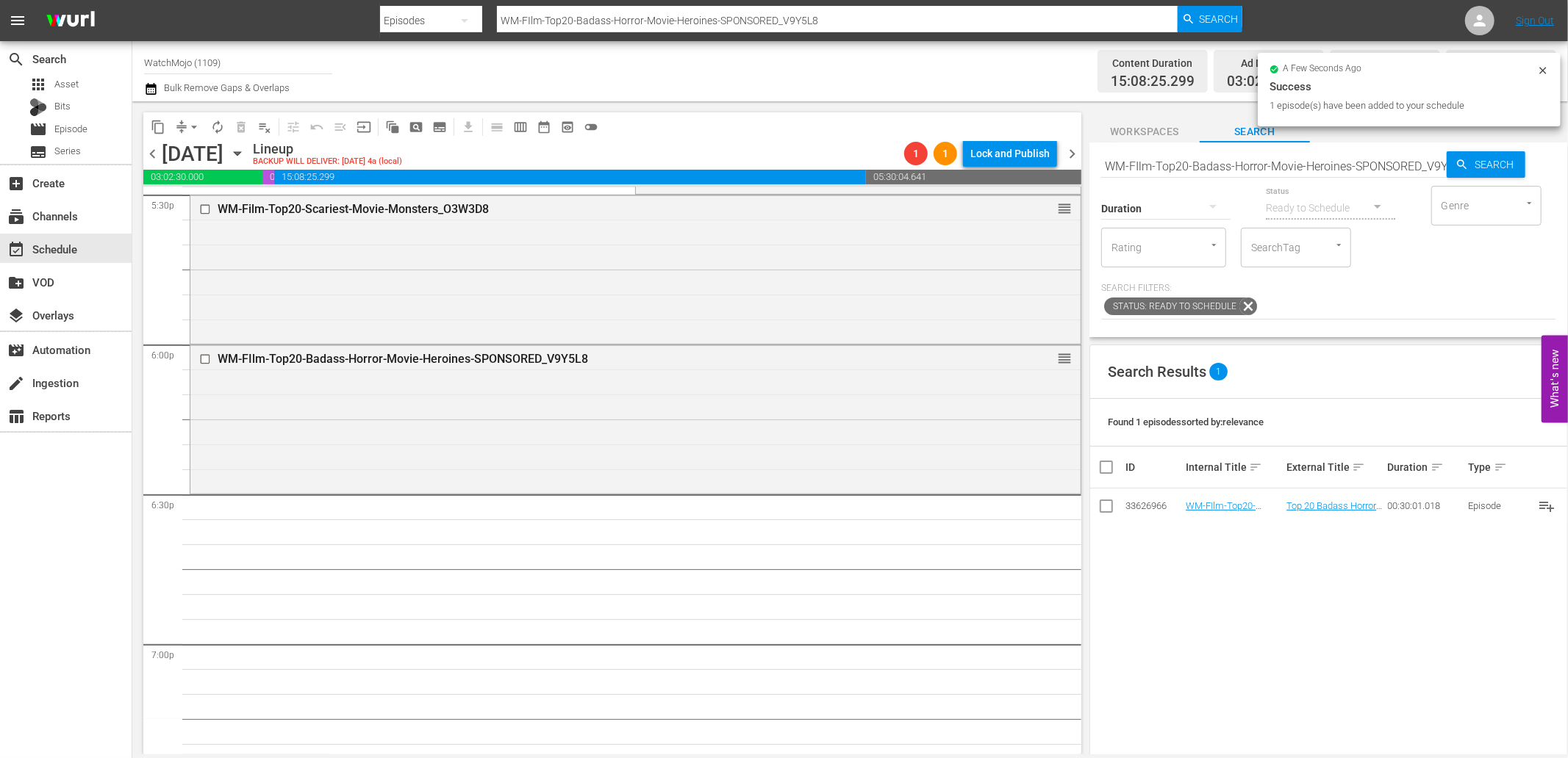
click at [1266, 171] on input "WM-FIlm-Top20-Badass-Horror-Movie-Heroines-SPONSORED_V9Y5L8" at bounding box center [1273, 166] width 346 height 36
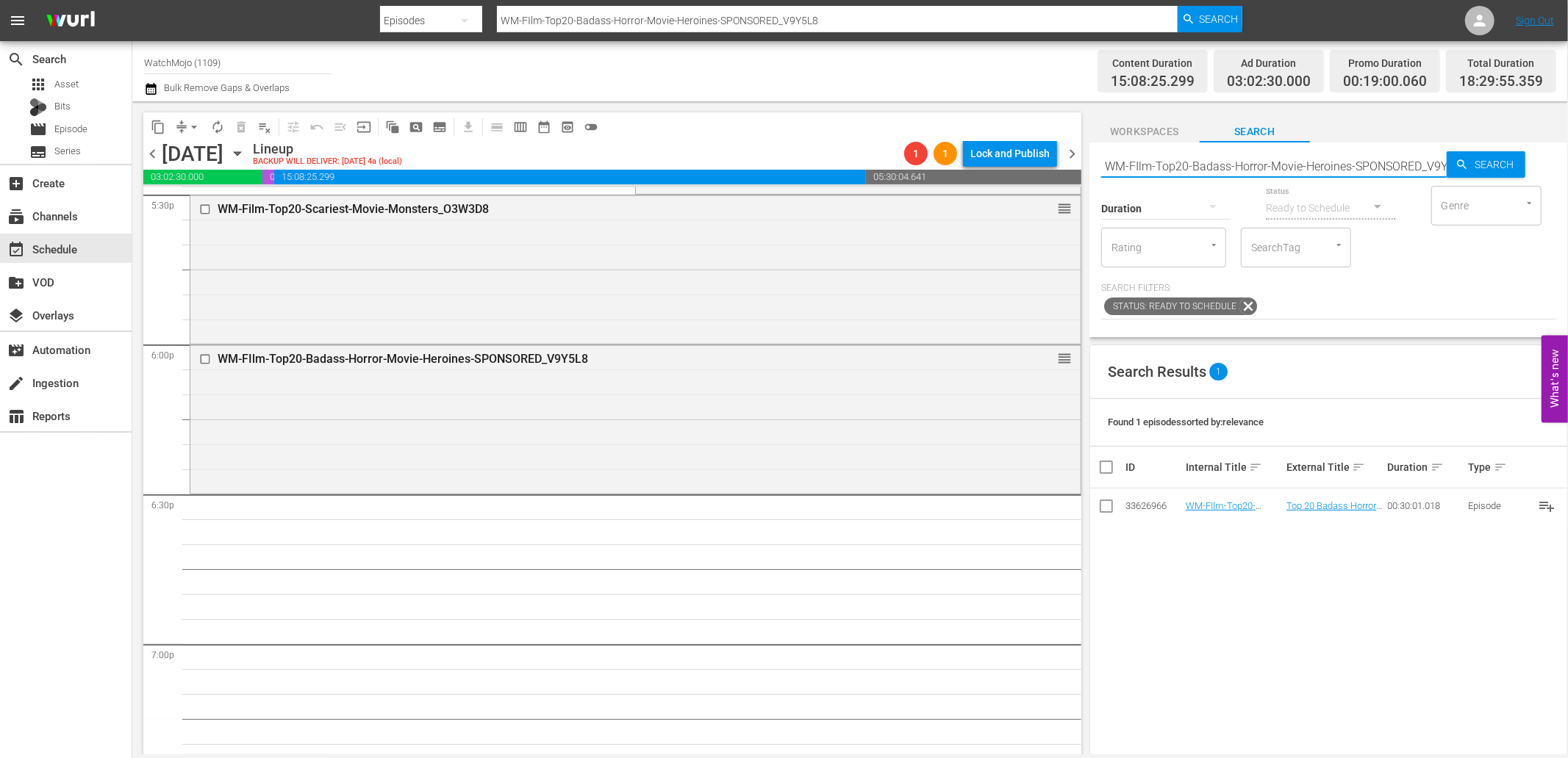
paste input "ilm-Top20-Saw-Traps_C6Y7I7"
type input "WM-Film-Top20-Saw-Traps_C6Y7I7"
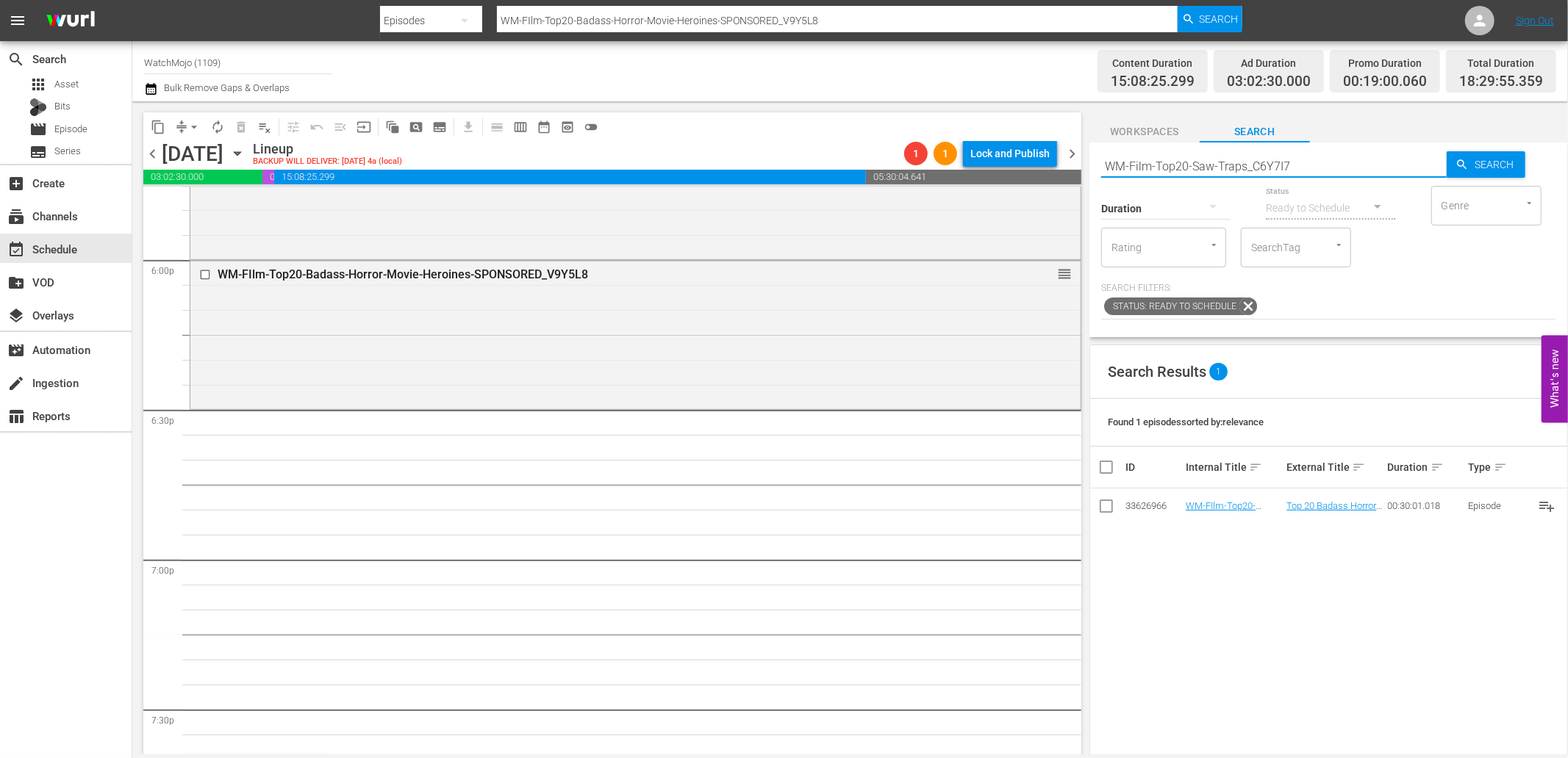
type input "WM-Film-Top20-Saw-Traps_C6Y7I7"
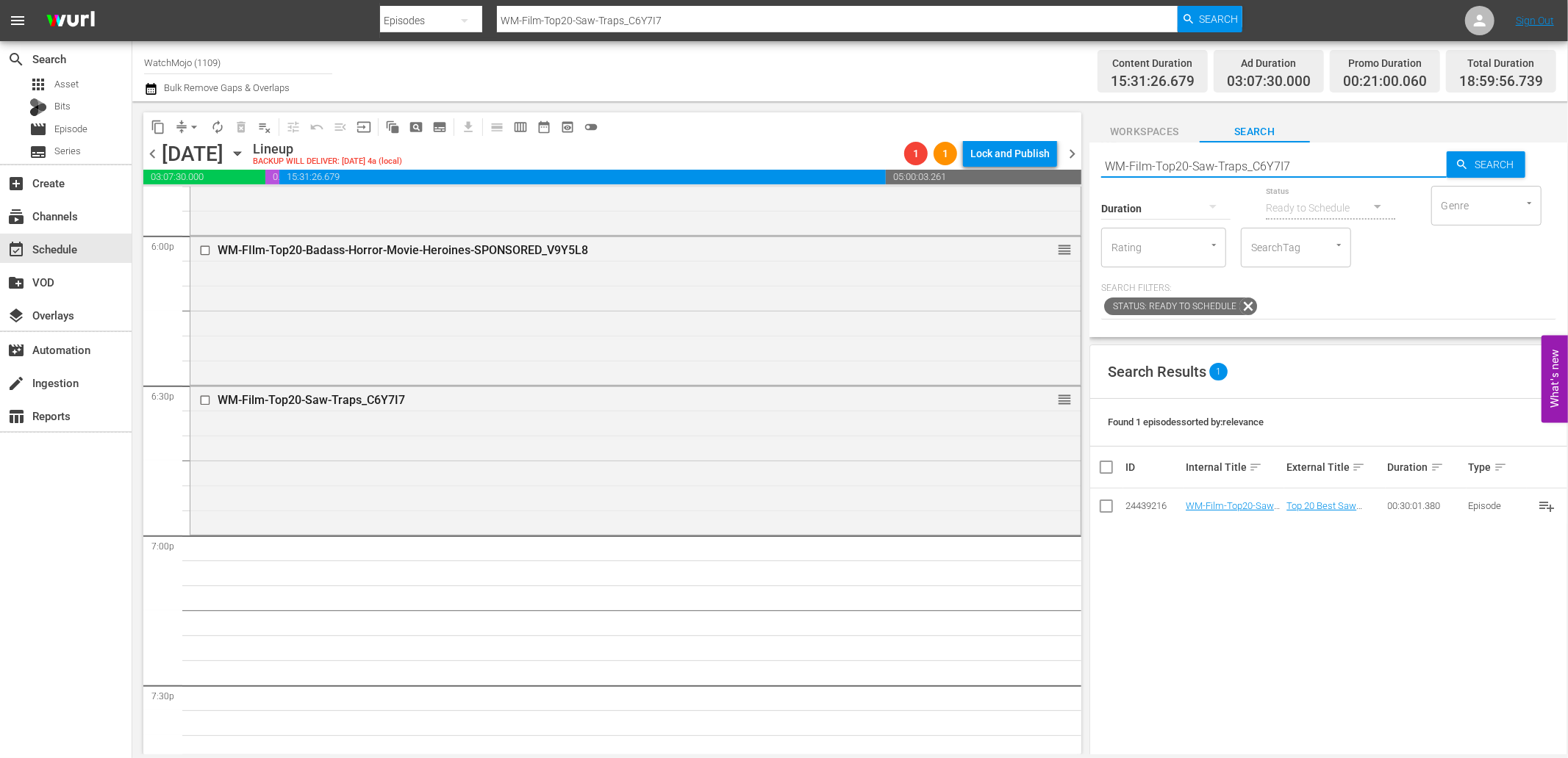
drag, startPoint x: 1243, startPoint y: 162, endPoint x: 1048, endPoint y: 164, distance: 195.0
click at [1048, 164] on div "content_copy compress arrow_drop_down autorenew_outlined delete_forever_outline…" at bounding box center [850, 427] width 1435 height 653
paste input "TV-Top20-Most-HORRIFIC-American-Horror-Story-Characters_D9L9Q4"
type input "WM-TV-Top20-Most-HORRIFIC-American-Horror-Story-Characters_D9L9Q4"
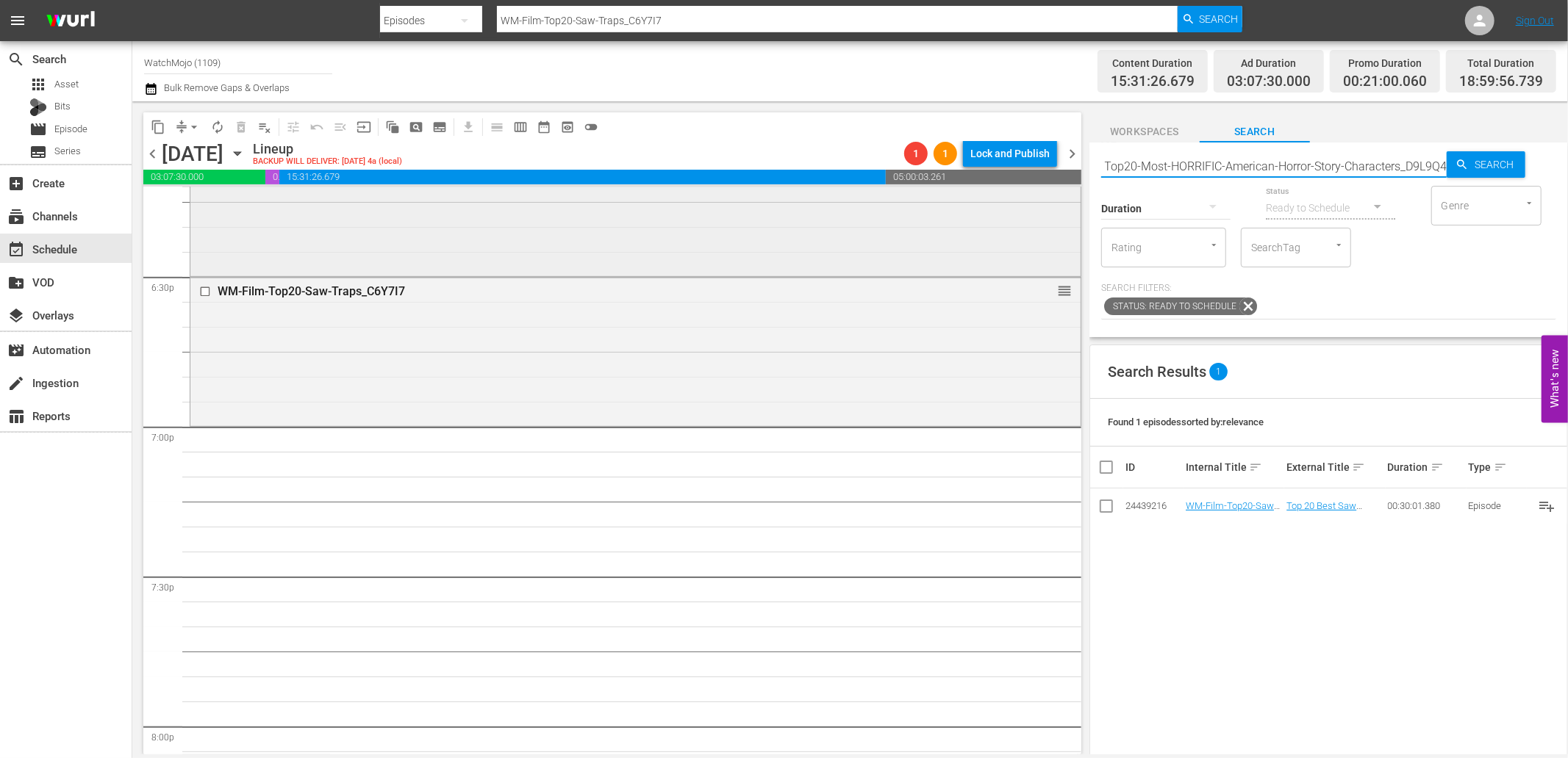
type input "WM-TV-Top20-Most-HORRIFIC-American-Horror-Story-Characters_D9L9Q4"
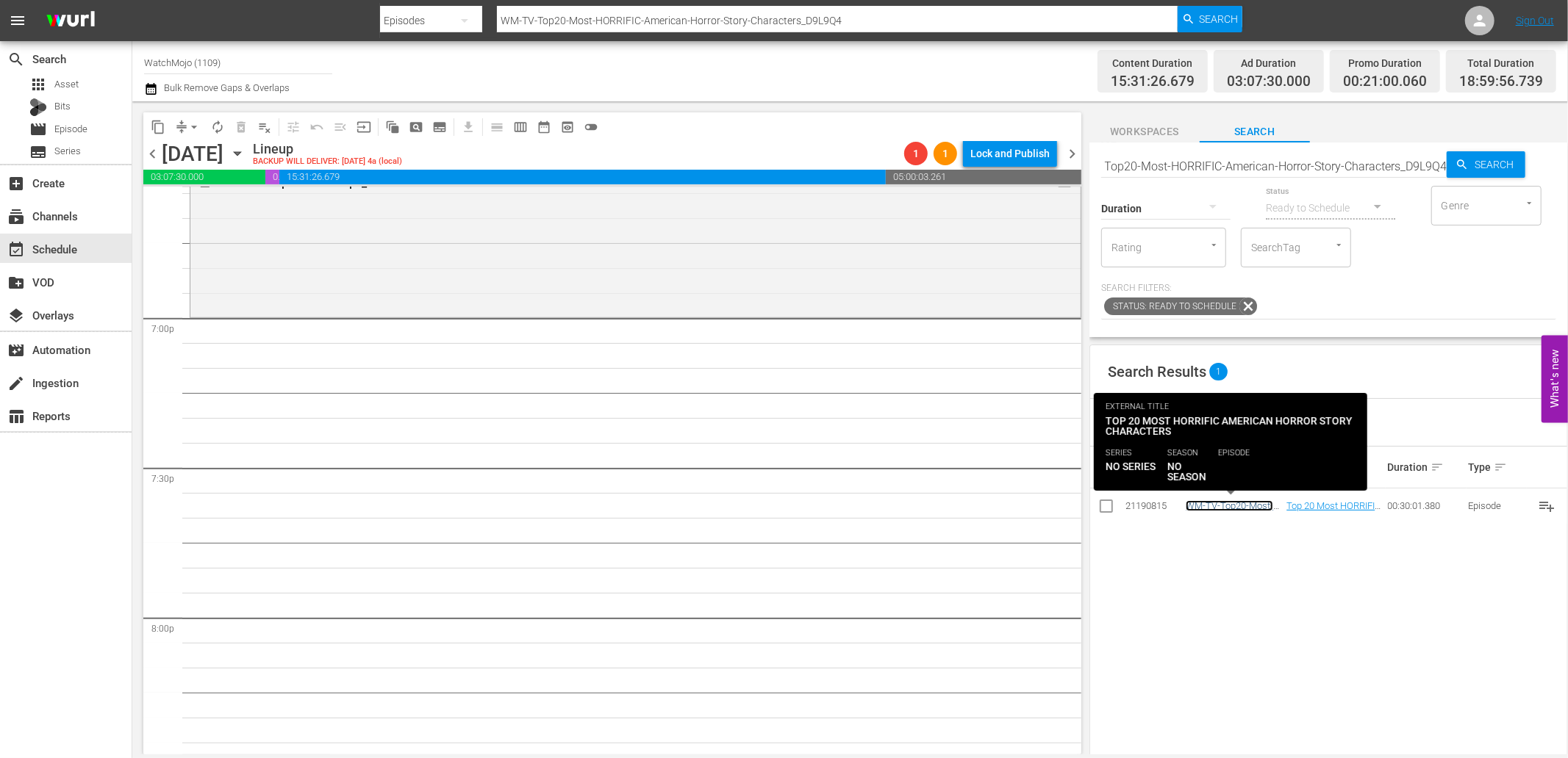
scroll to position [0, 0]
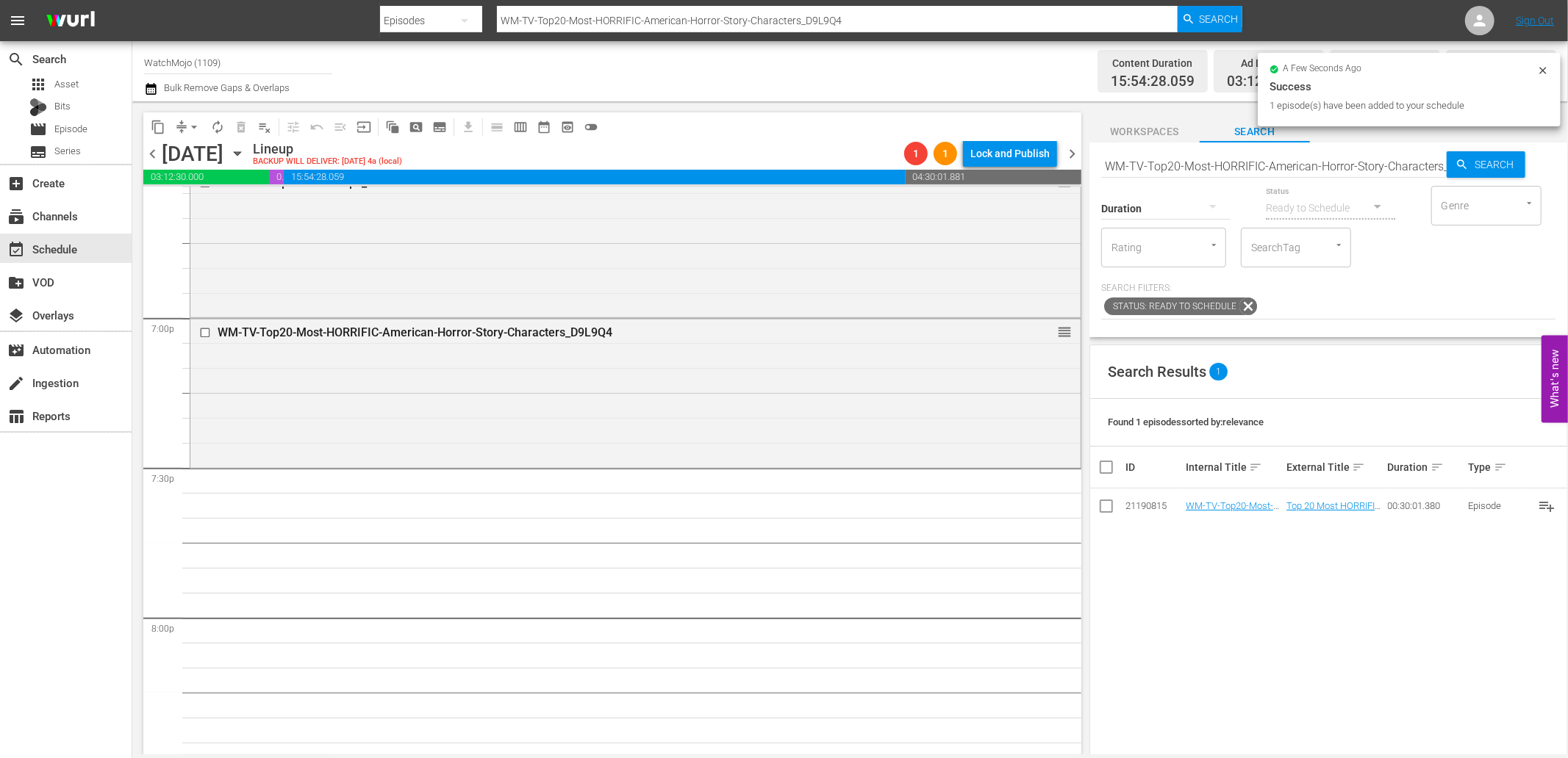
click at [1232, 164] on input "WM-TV-Top20-Most-HORRIFIC-American-Horror-Story-Characters_D9L9Q4" at bounding box center [1273, 166] width 346 height 36
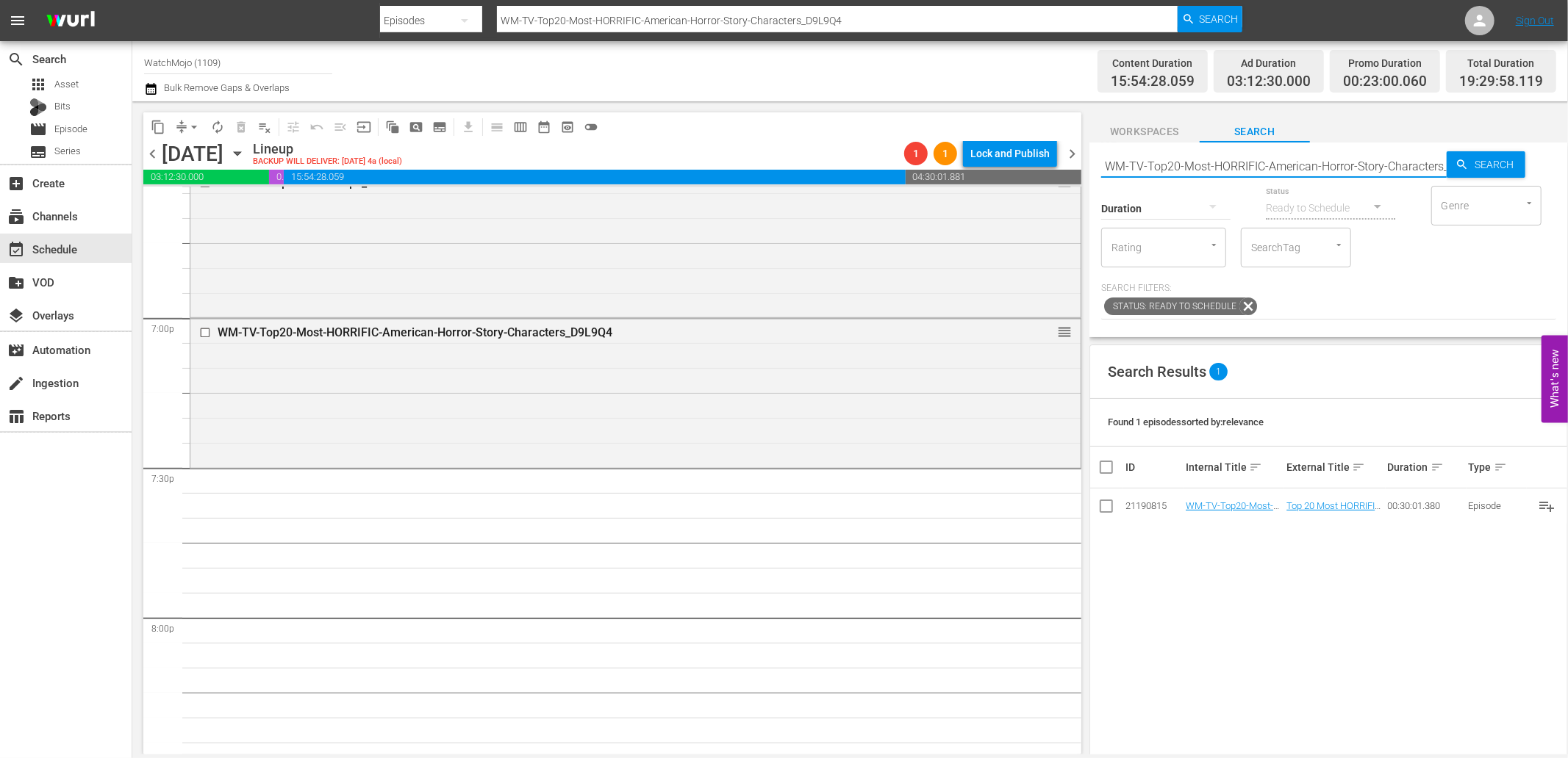
paste input "-20-Scariest-American-Horror-Story-Moments_K9P0O8"
type input "WM-TV-Top-20-Scariest-American-Horror-Story-Moments_K9P0O8"
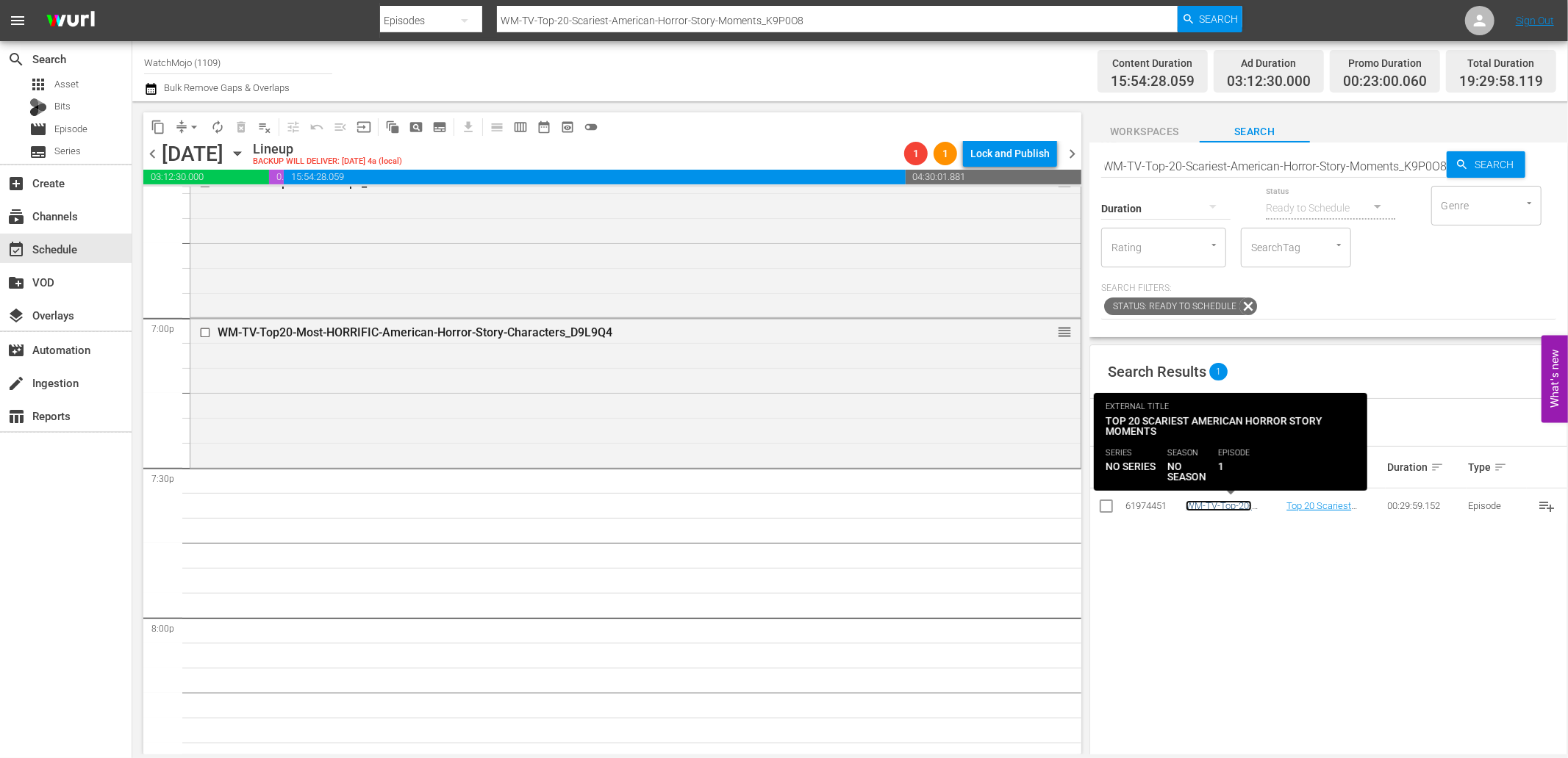
scroll to position [0, 0]
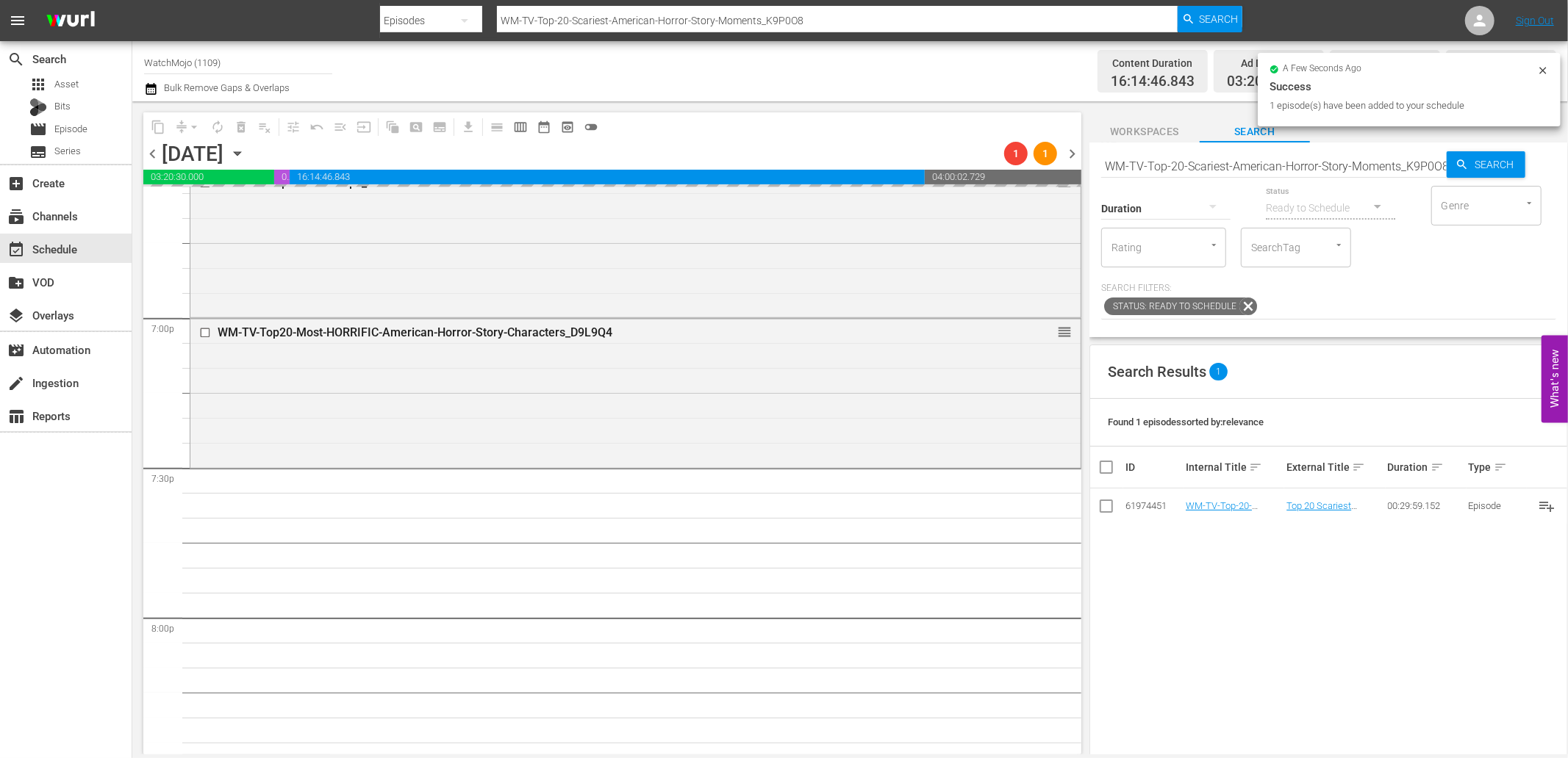
click at [1253, 167] on input "WM-TV-Top-20-Scariest-American-Horror-Story-Moments_K9P0O8" at bounding box center [1273, 166] width 346 height 36
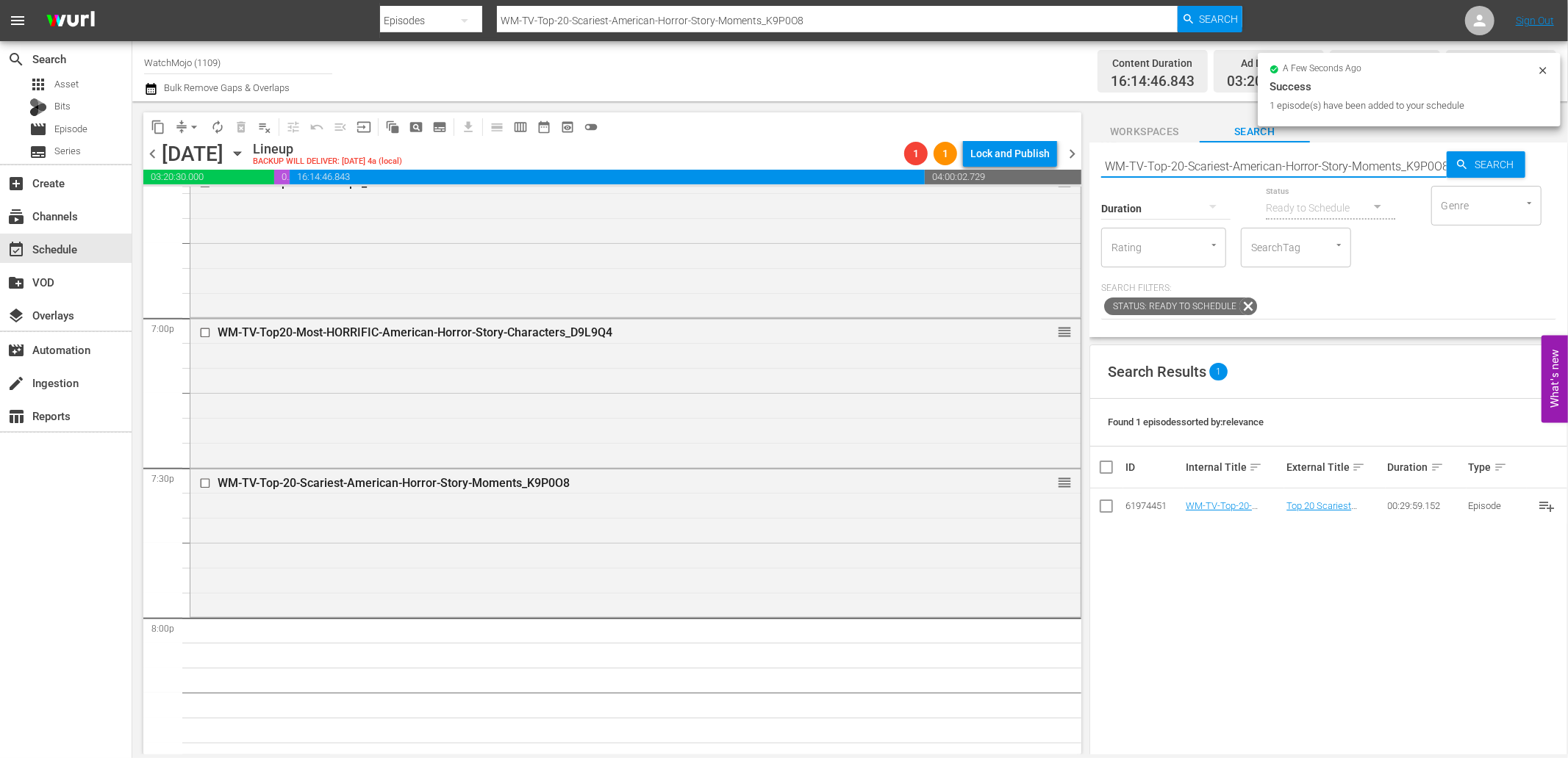
paste input "Specialty-Hour-Evil-Dead_SHO55"
type input "WM-Specialty-Hour-Evil-Dead_SHO55"
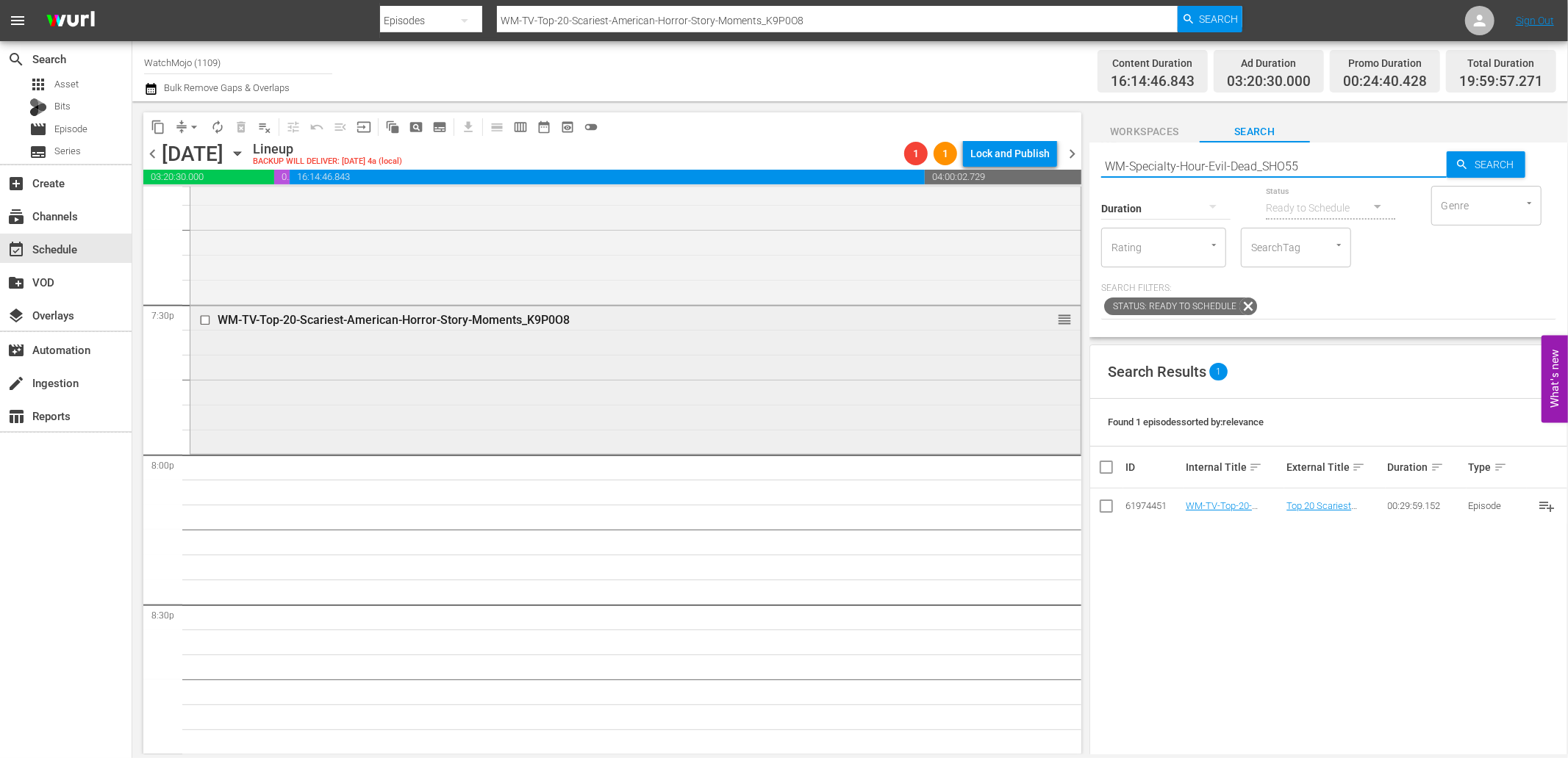
type input "WM-Specialty-Hour-Evil-Dead_SHO55"
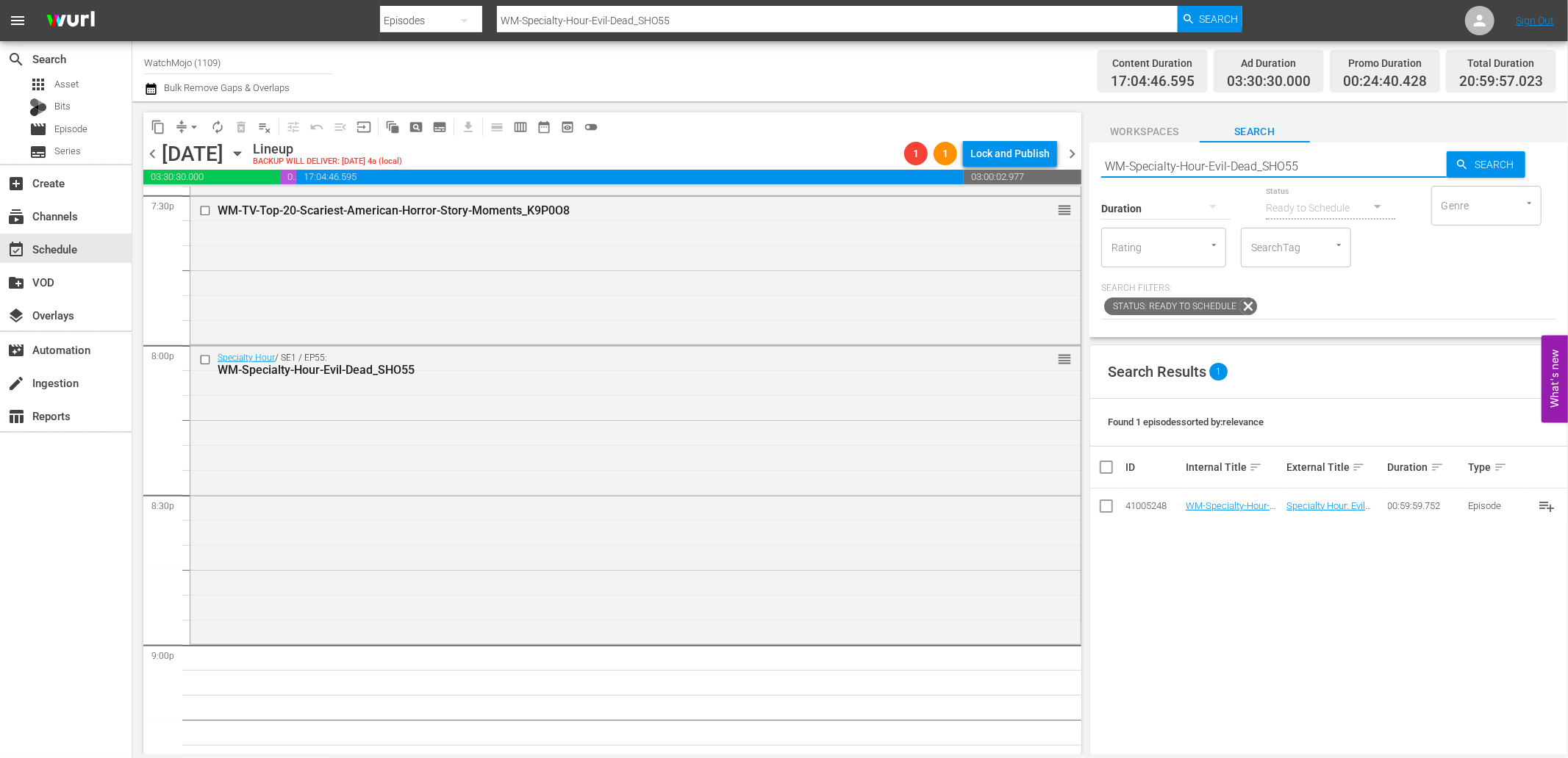
drag, startPoint x: 1270, startPoint y: 167, endPoint x: 1087, endPoint y: 173, distance: 183.1
click at [1087, 173] on div "content_copy compress arrow_drop_down autorenew_outlined delete_forever_outline…" at bounding box center [850, 427] width 1435 height 653
paste input "Film-Top20-Jason-Voorhees-Kills_O9J1D1"
type input "WM-Film-Top20-Jason-Voorhees-Kills_O9J1D1"
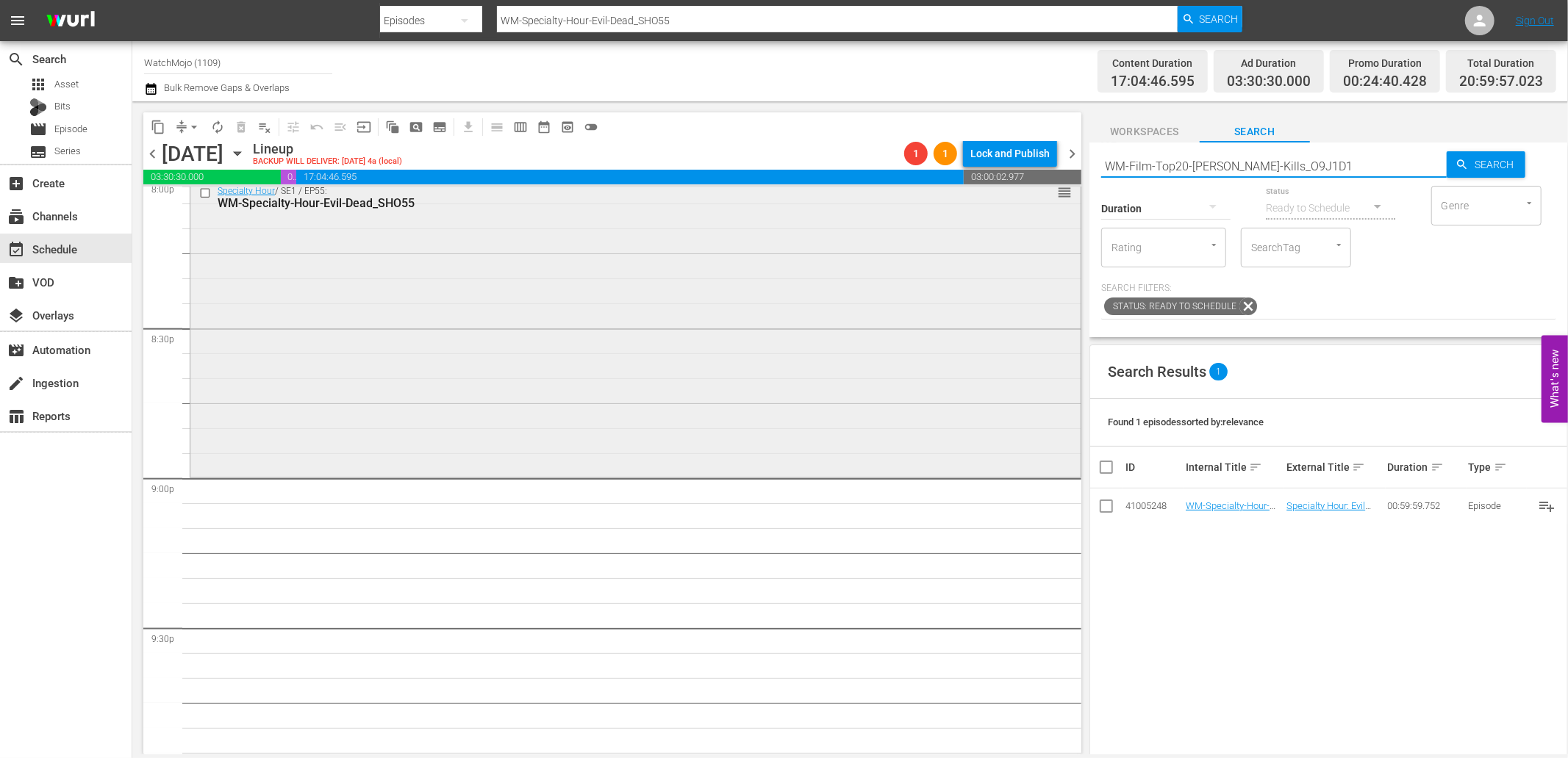
scroll to position [6054, 0]
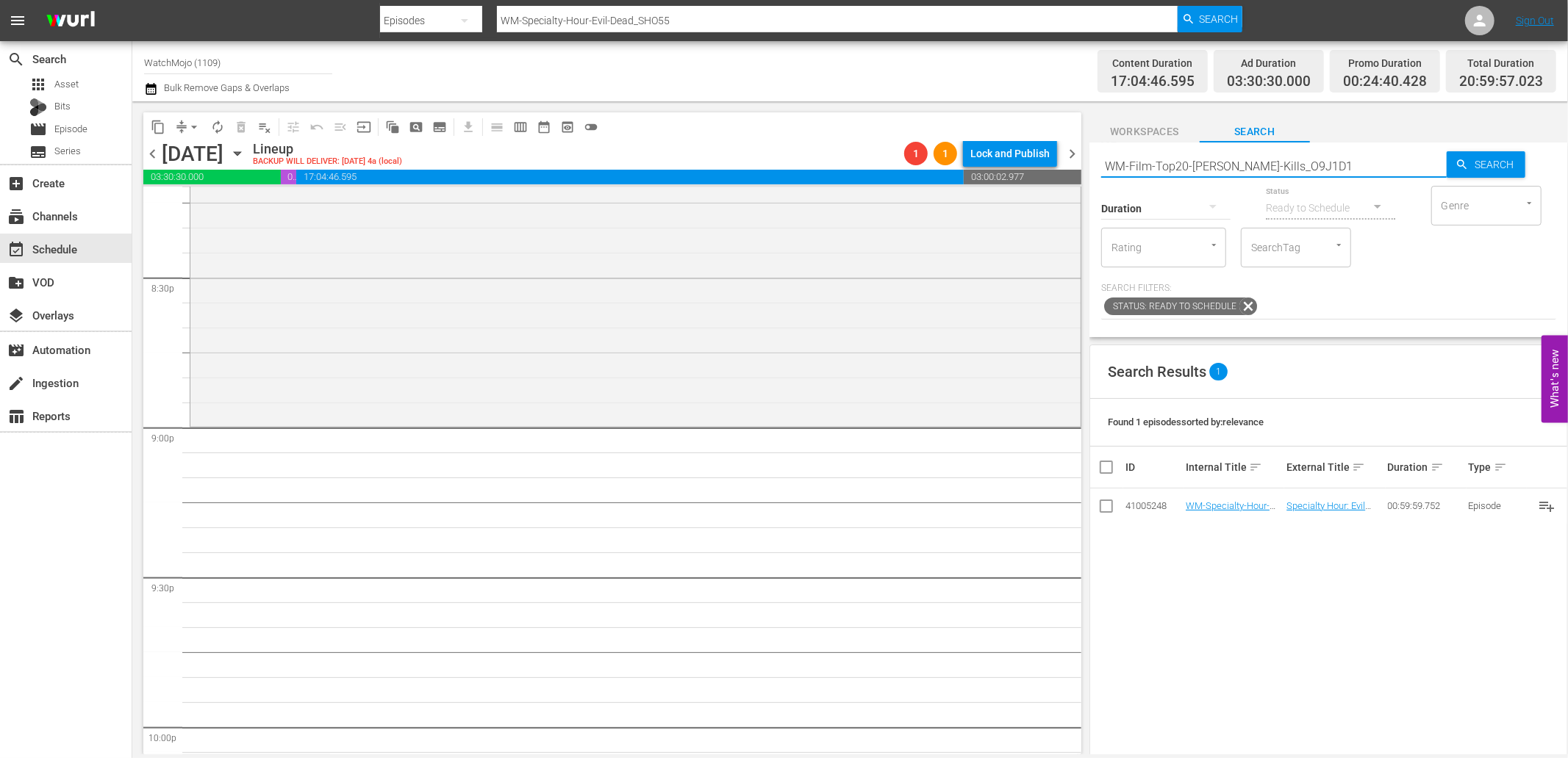
type input "WM-Film-Top20-Jason-Voorhees-Kills_O9J1D1"
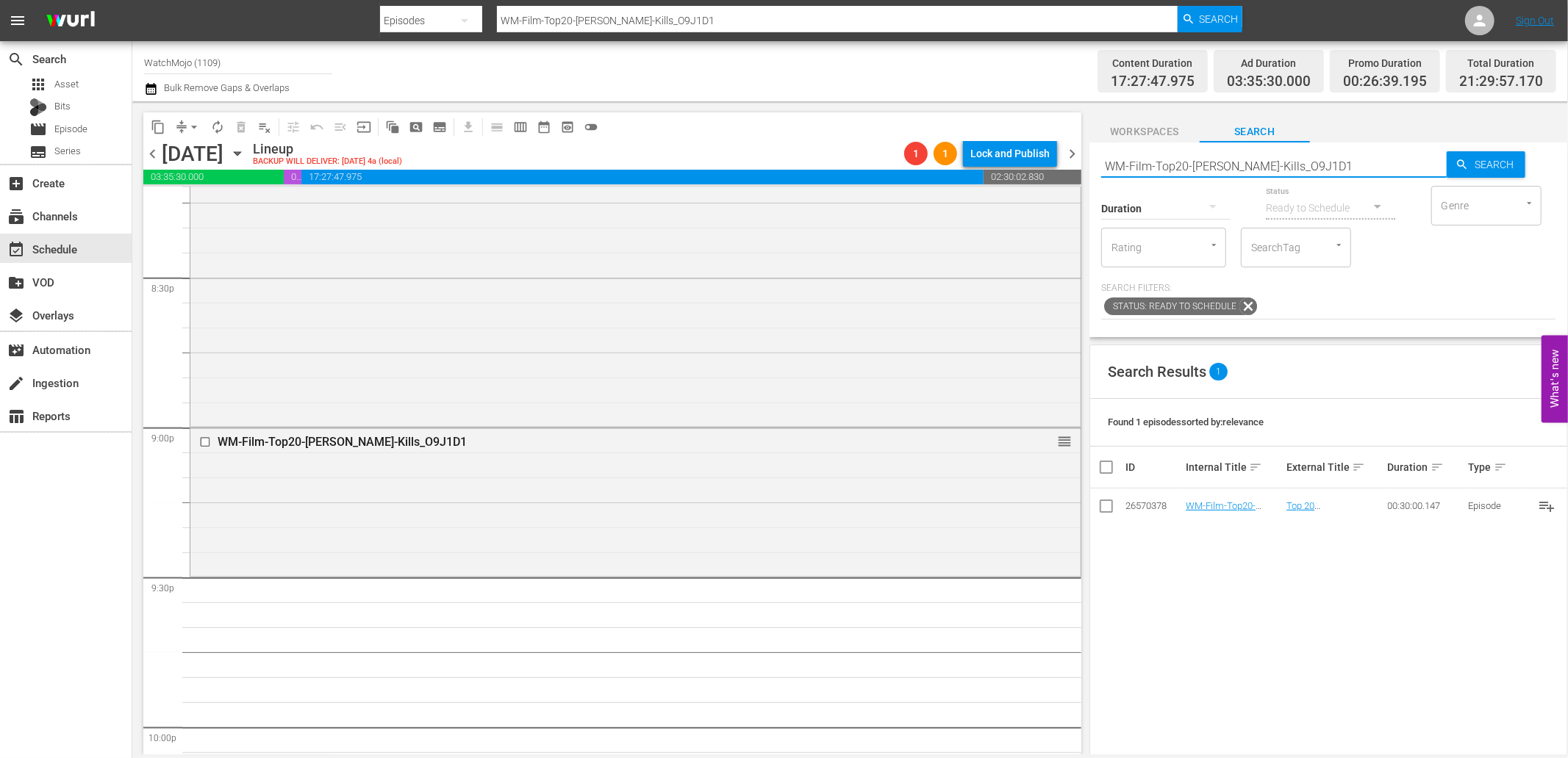
drag, startPoint x: 1373, startPoint y: 159, endPoint x: 1107, endPoint y: 152, distance: 266.1
click at [1107, 152] on input "WM-Film-Top20-Jason-Voorhees-Kills_O9J1D1" at bounding box center [1273, 166] width 346 height 36
paste input "Freddy-Kills_W1P8H3"
type input "WM-Film-Top20-Freddy-Kills_W1P8H3"
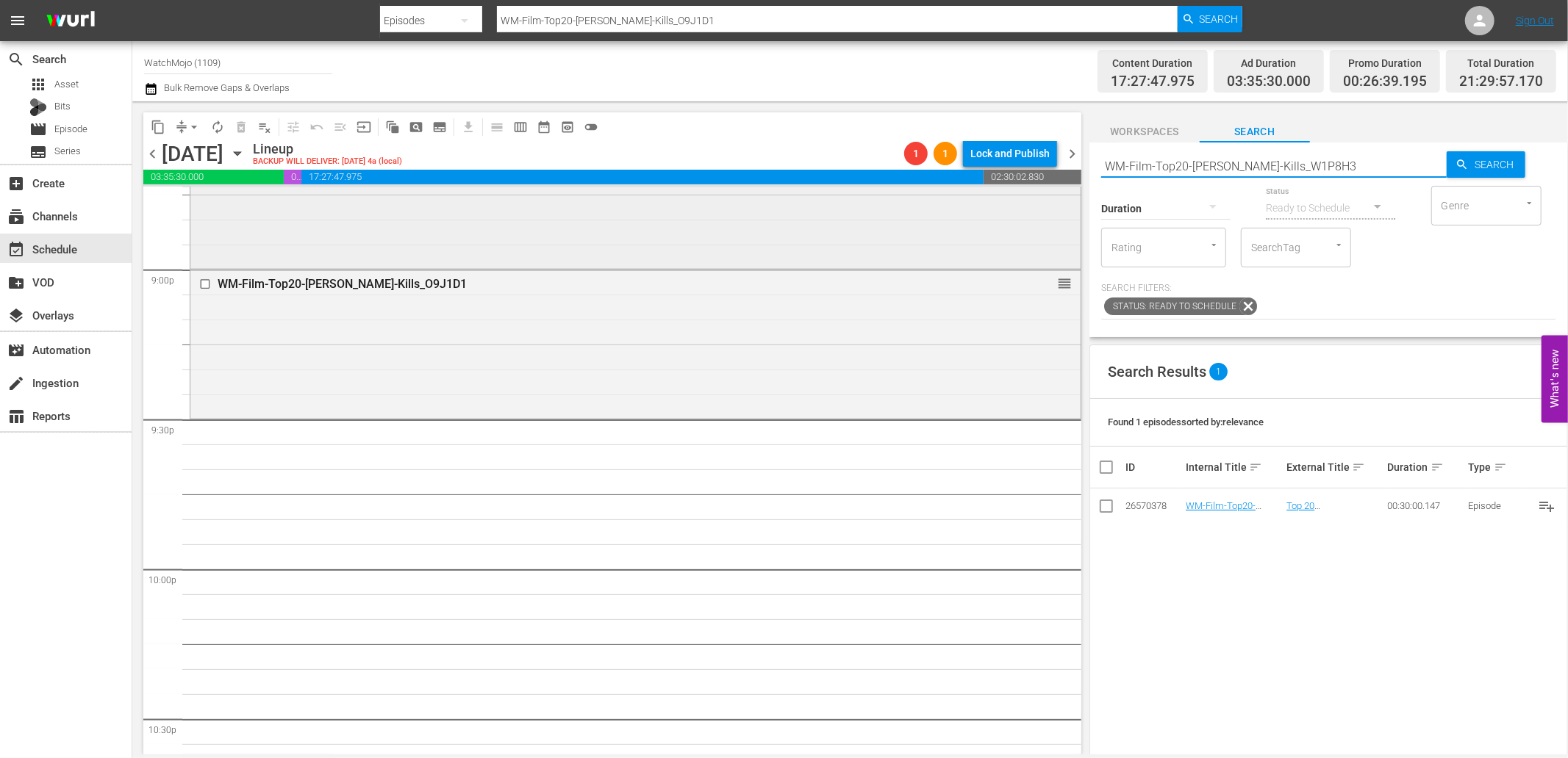
scroll to position [6272, 0]
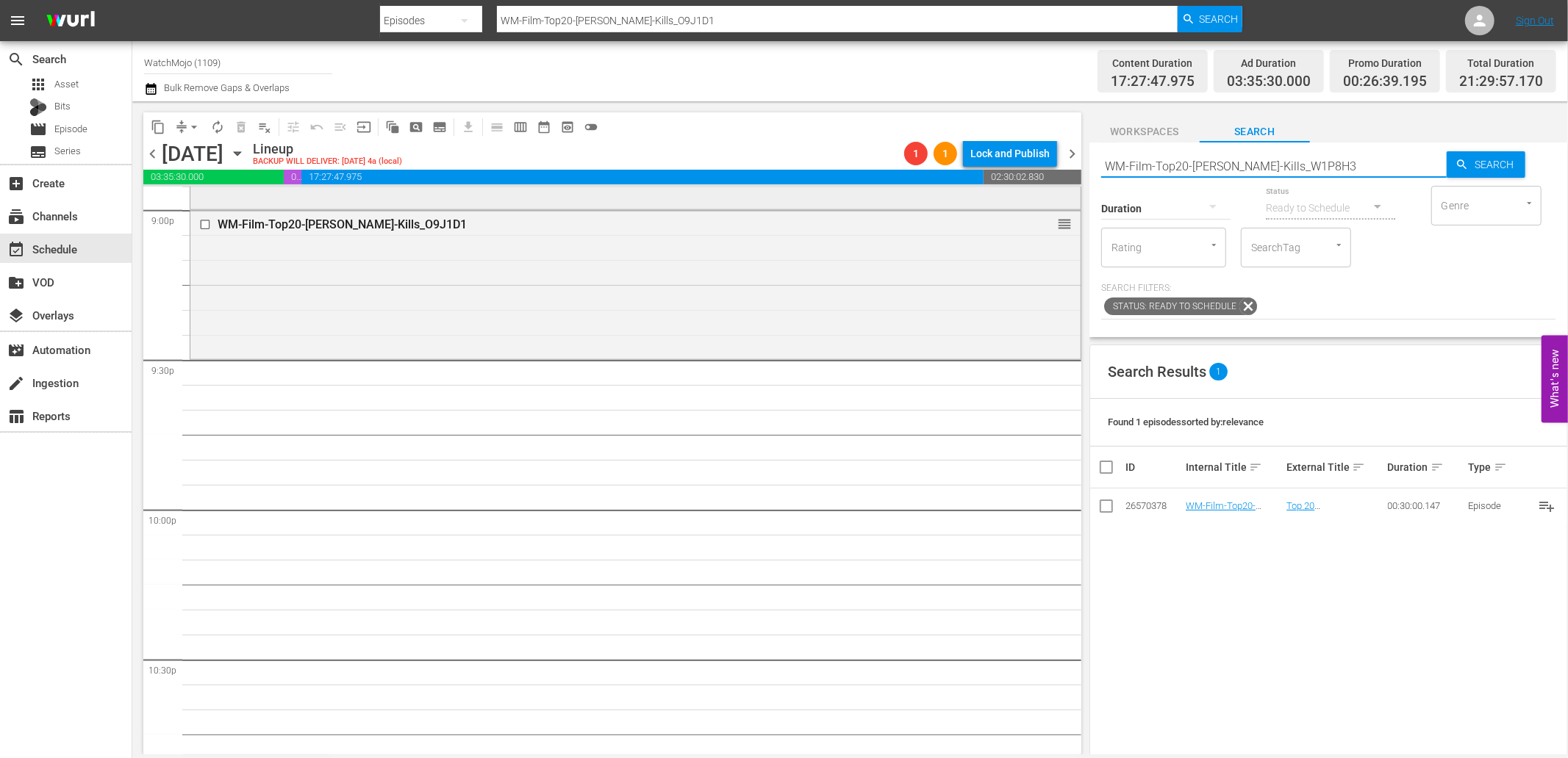
type input "WM-Film-Top20-Freddy-Kills_W1P8H3"
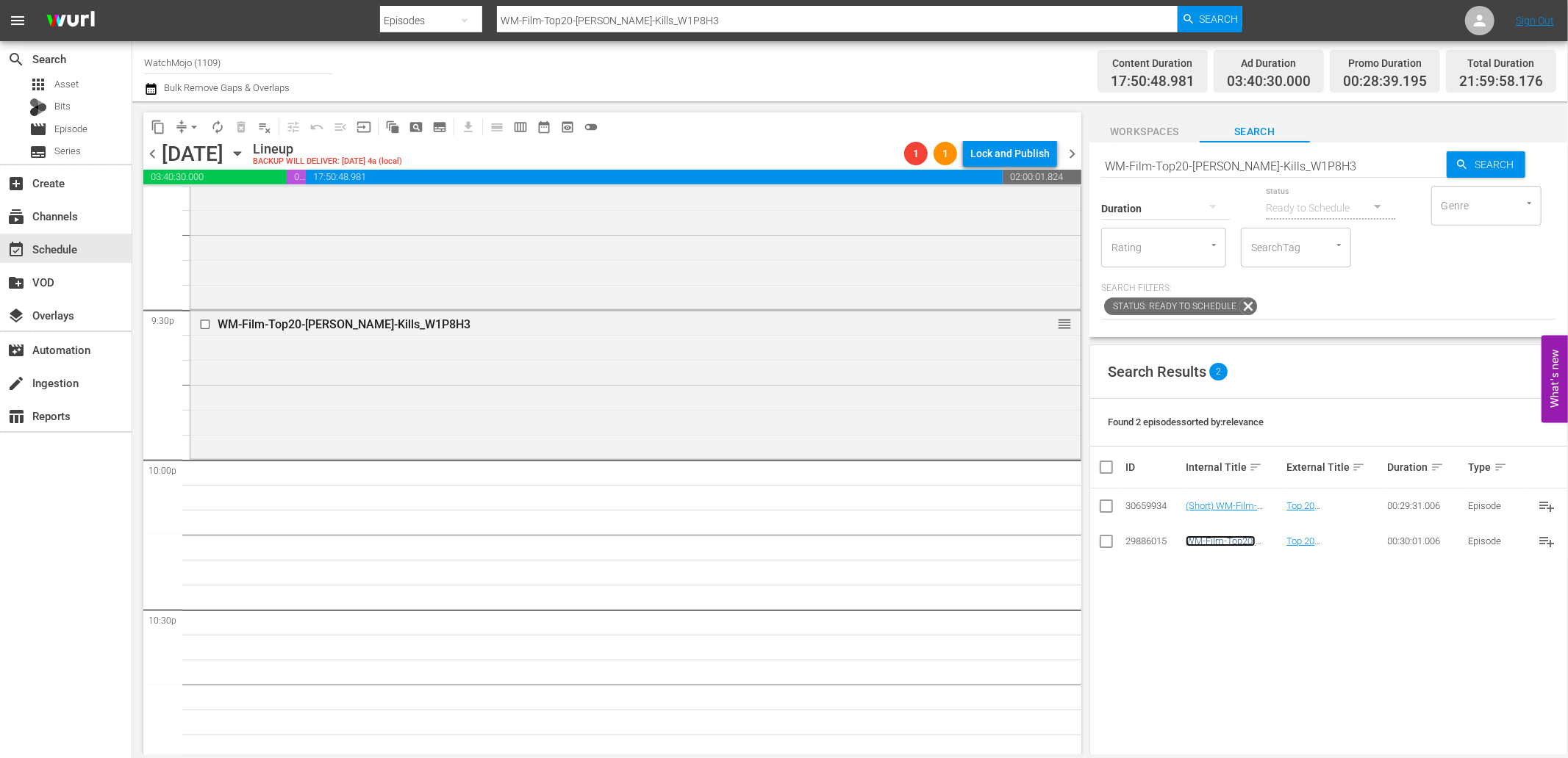
scroll to position [6380, 0]
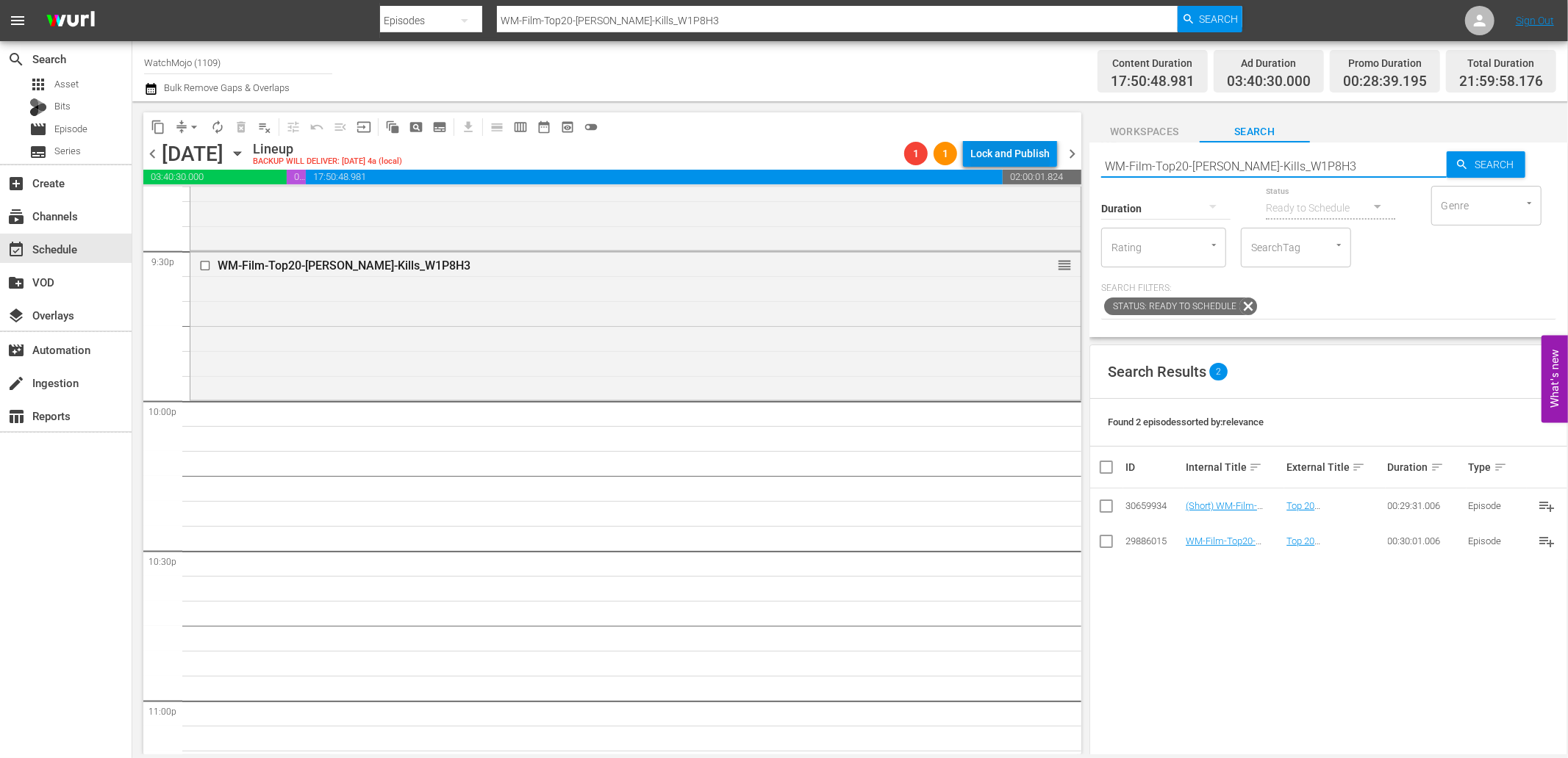
drag, startPoint x: 1324, startPoint y: 166, endPoint x: 1034, endPoint y: 166, distance: 290.0
click at [1037, 166] on div "content_copy compress arrow_drop_down autorenew_outlined delete_forever_outline…" at bounding box center [850, 427] width 1435 height 653
paste input "-20-Horror-Movie-Scenes-That-Were-Terrifying-to-Film_R3Z7G7"
type input "WM-Film-Top-20-Horror-Movie-Scenes-That-Were-Terrifying-to-Film_R3Z7G7"
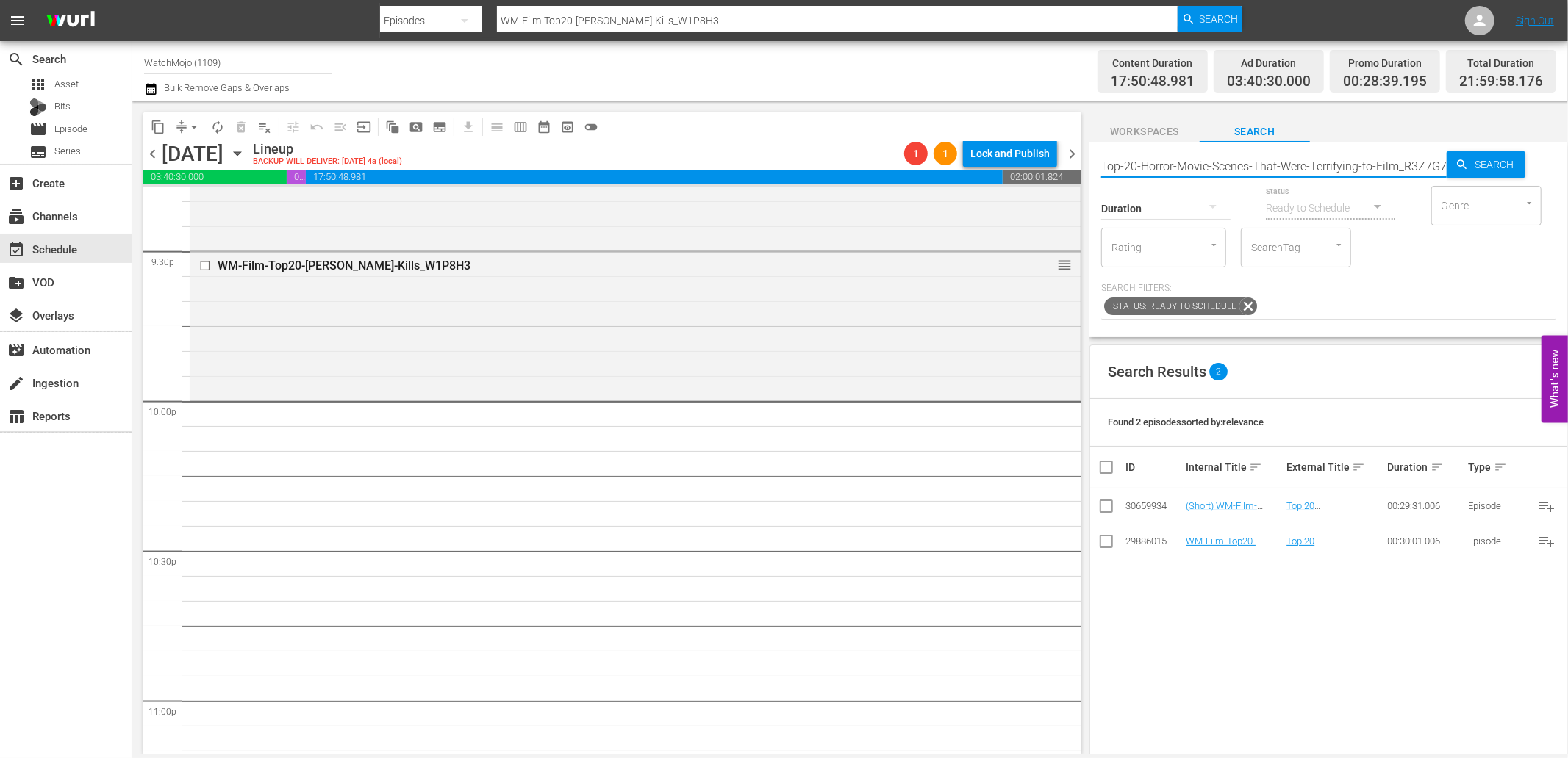
type input "WM-Film-Top-20-Horror-Movie-Scenes-That-Were-Terrifying-to-Film_R3Z7G7"
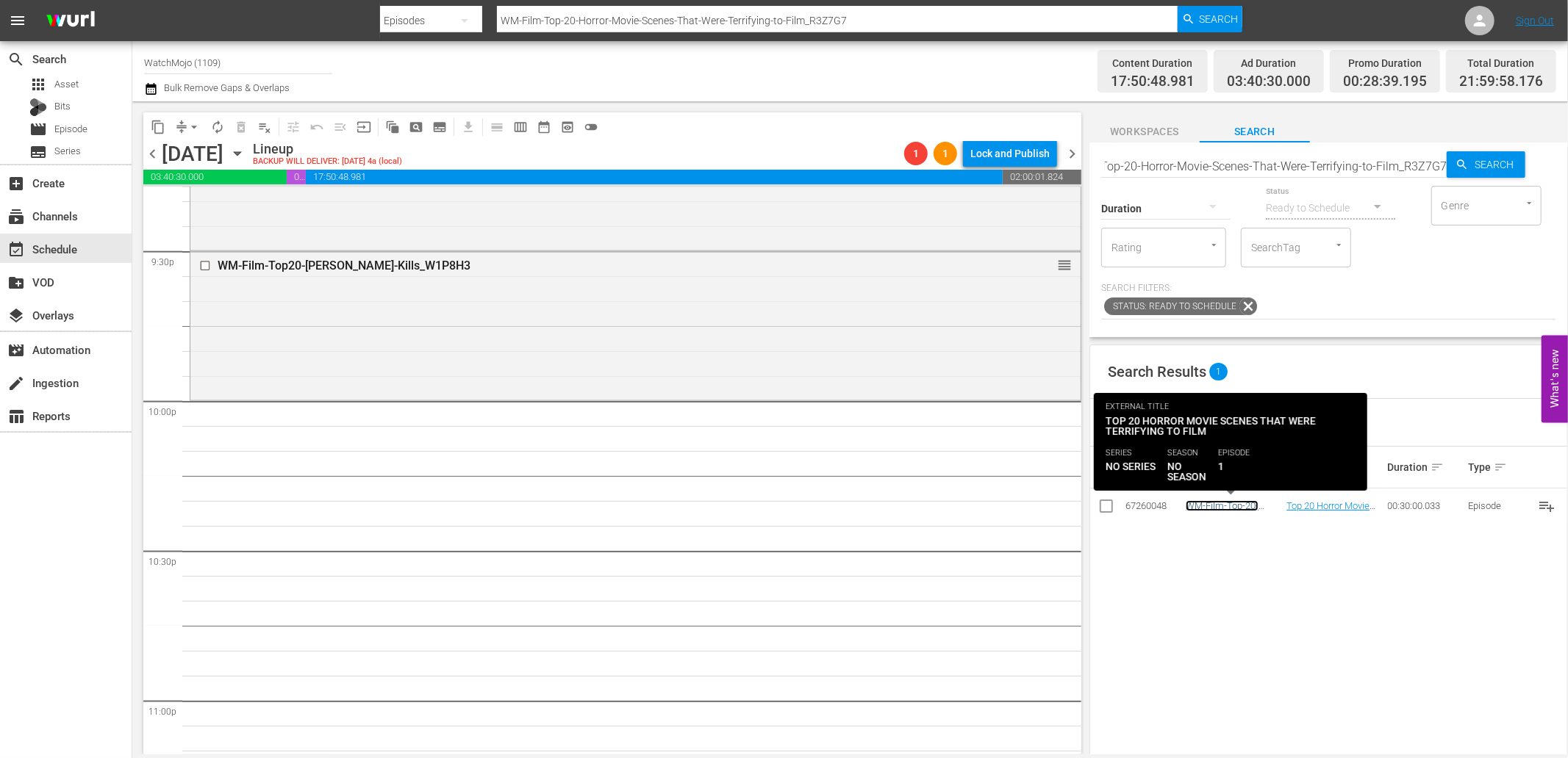
scroll to position [0, 0]
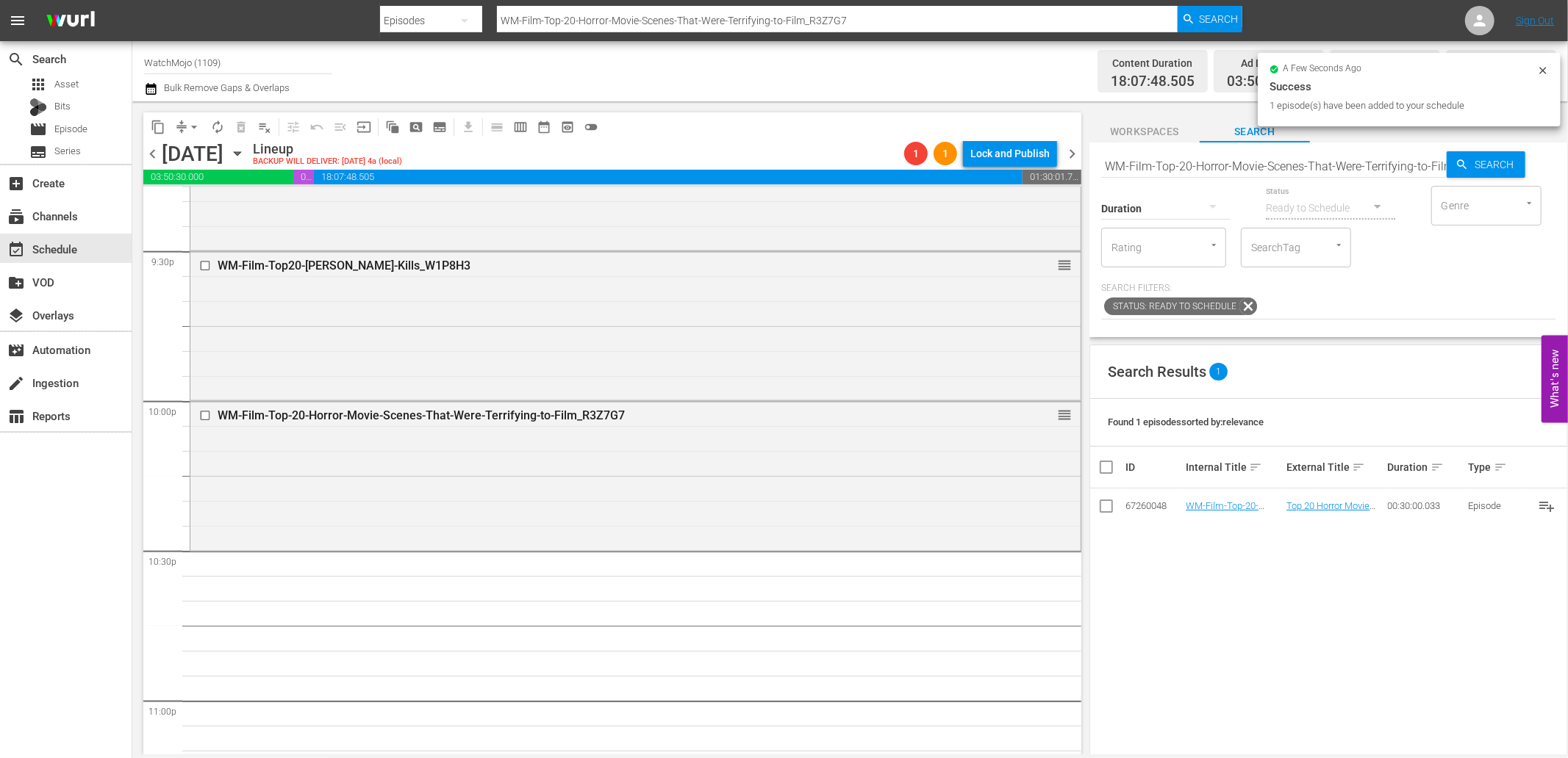
click at [1224, 166] on input "WM-Film-Top-20-Horror-Movie-Scenes-That-Were-Terrifying-to-Film_R3Z7G7" at bounding box center [1273, 166] width 346 height 36
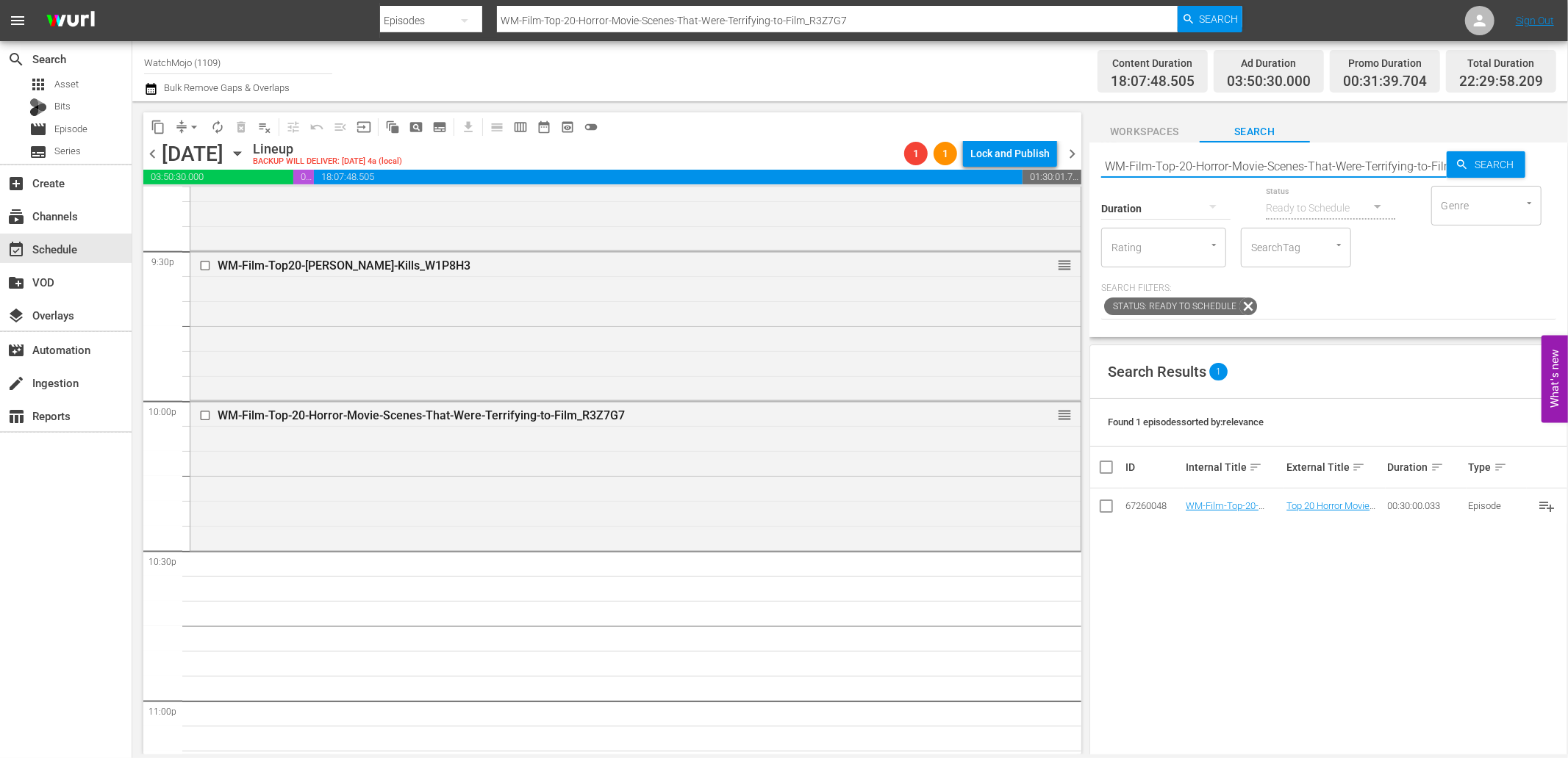
paste input "100-Greatest-Horror-Movies-of-All-Time_B7D0Q"
type input "WM-Film-Top-100-Greatest-Horror-Movies-of-All-Time_B7D0Q7"
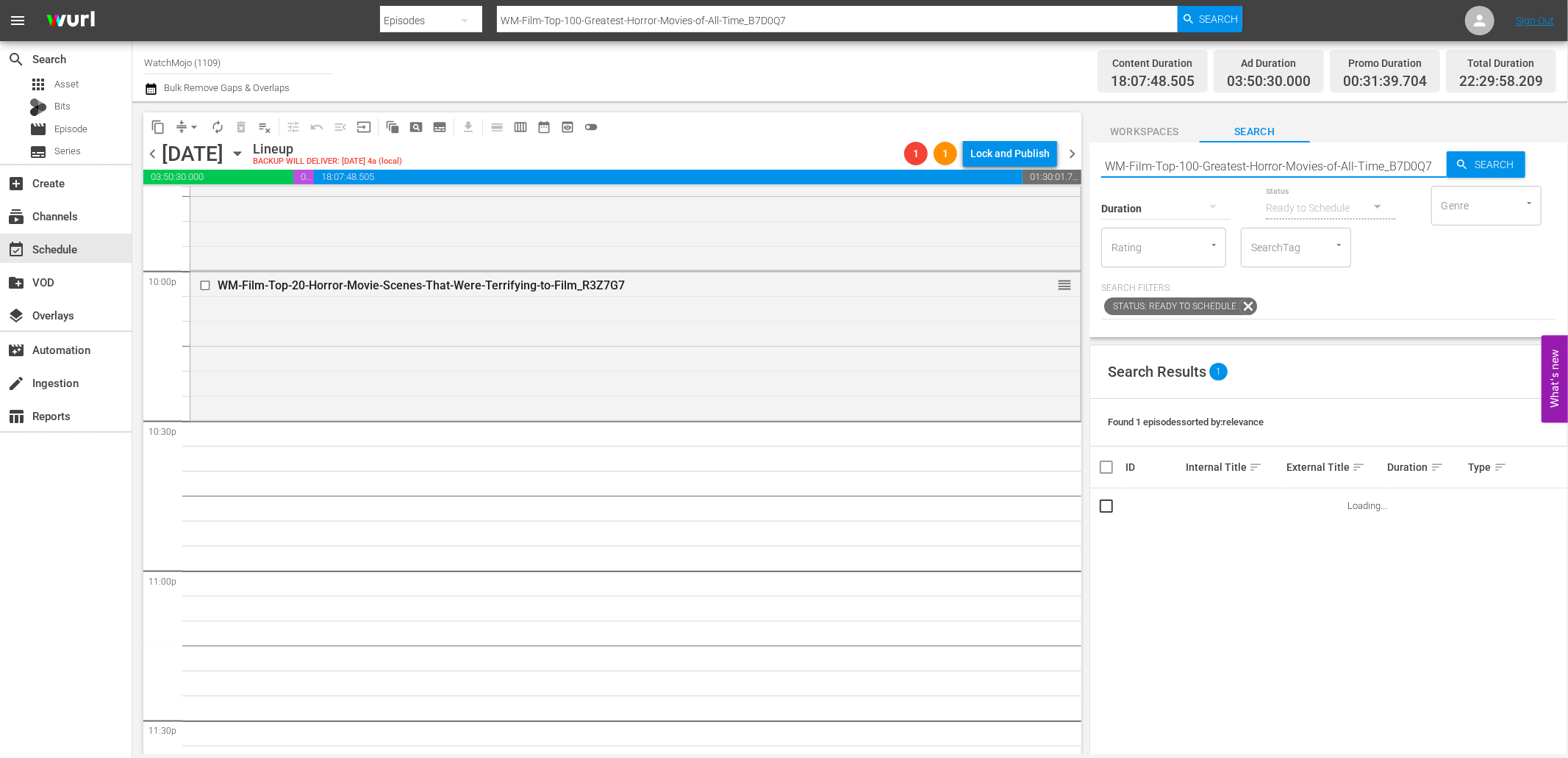
scroll to position [6544, 0]
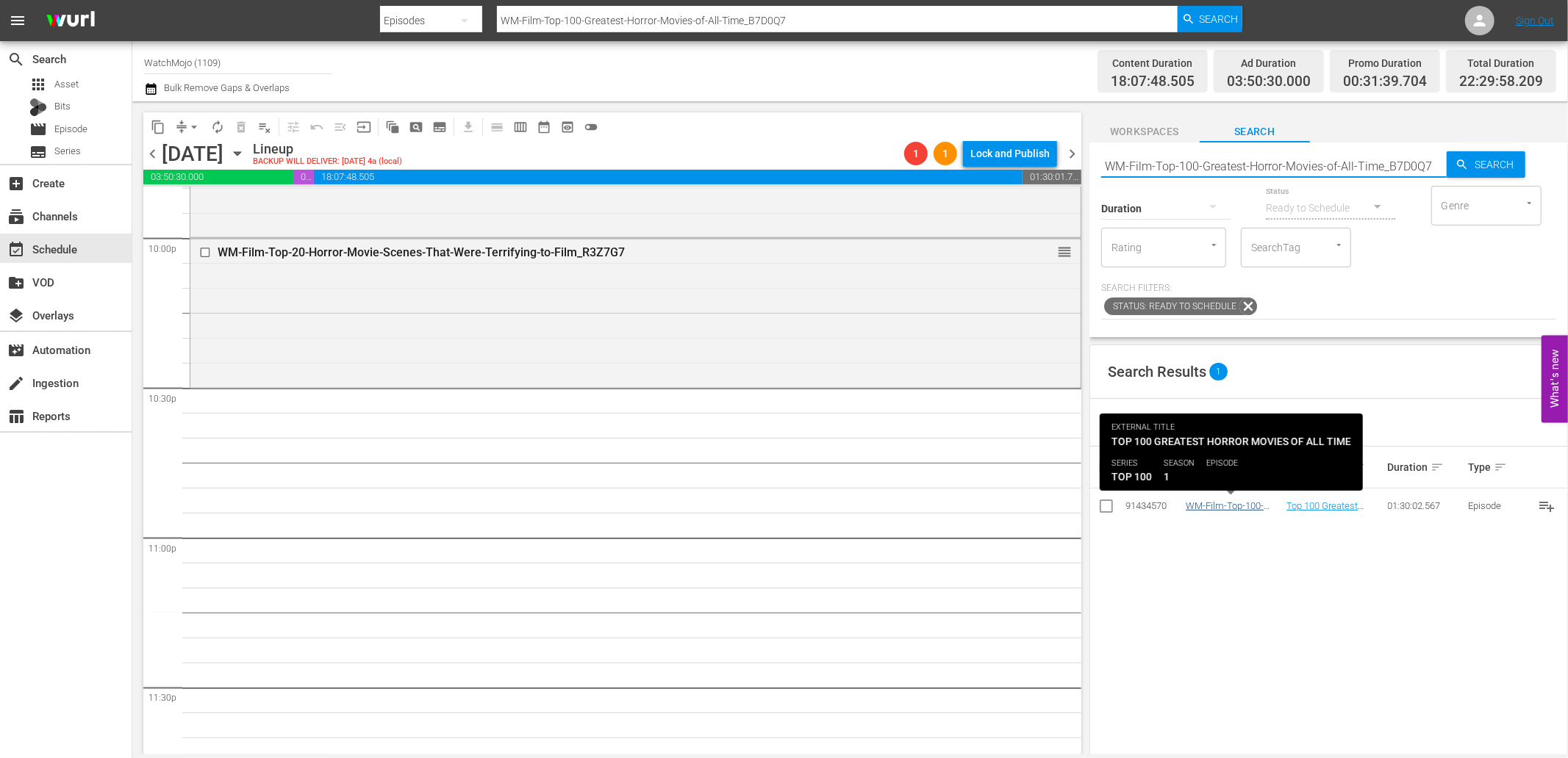
type input "WM-Film-Top-100-Greatest-Horror-Movies-of-All-Time_B7D0Q7"
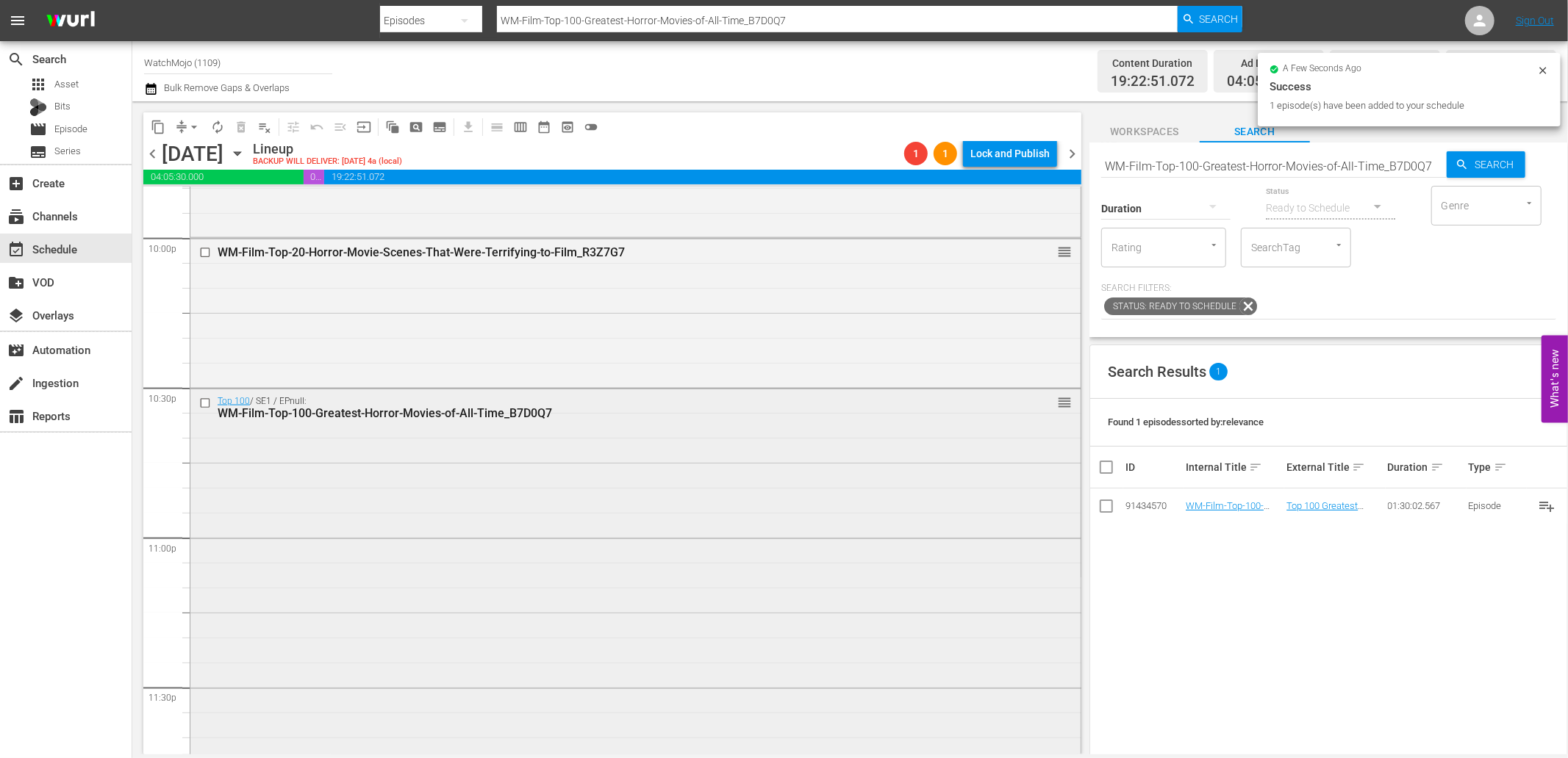
click at [276, 471] on div "Top 100 / SE1 / EPnull: WM-Film-Top-100-Greatest-Horror-Movies-of-All-Time_B7D0…" at bounding box center [636, 611] width 890 height 445
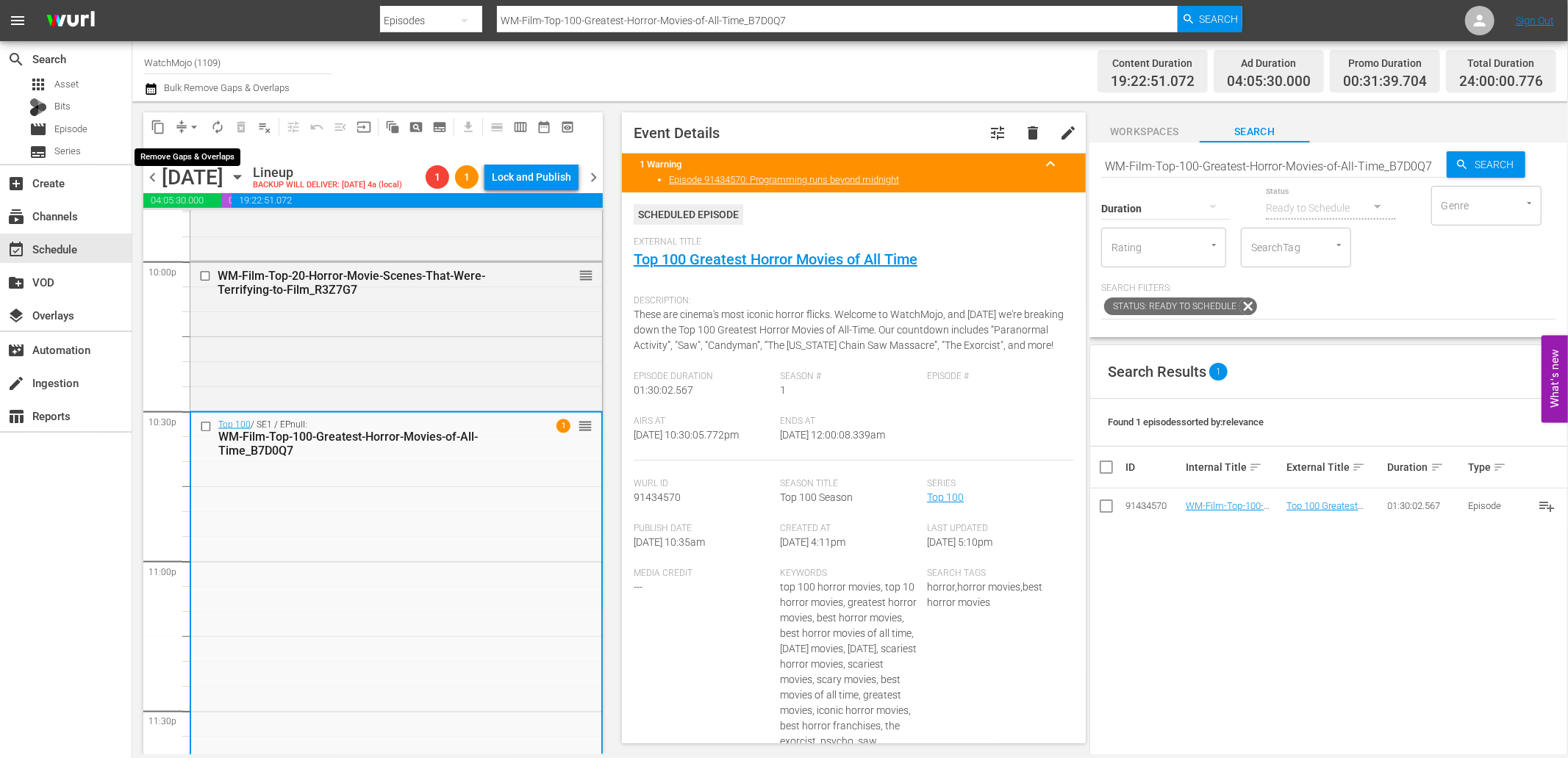
click at [185, 123] on button "arrow_drop_down" at bounding box center [194, 127] width 23 height 23
click at [193, 150] on li "Align to Midnight" at bounding box center [195, 156] width 154 height 24
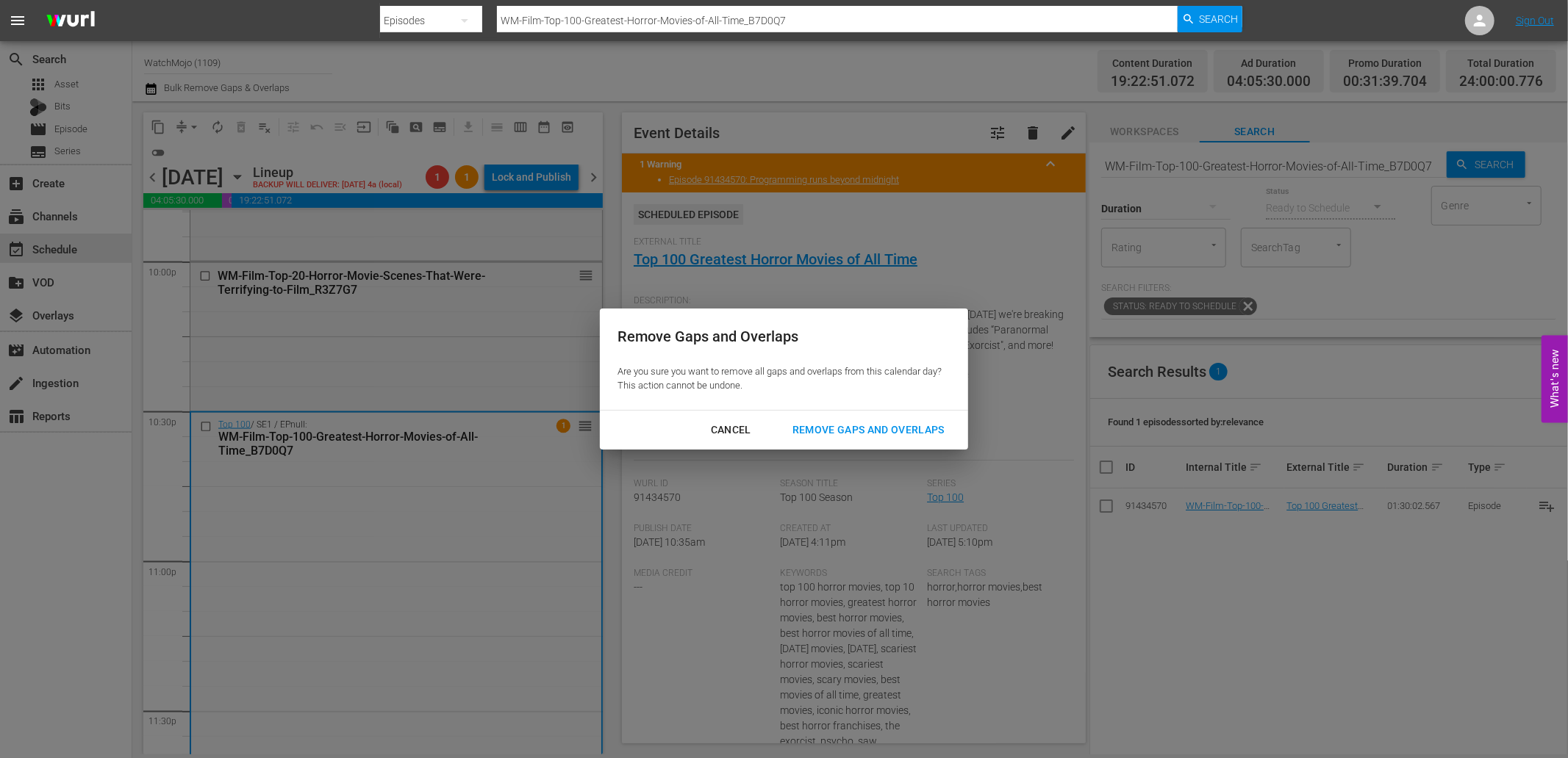
click at [879, 433] on div "Remove Gaps and Overlaps" at bounding box center [869, 430] width 176 height 18
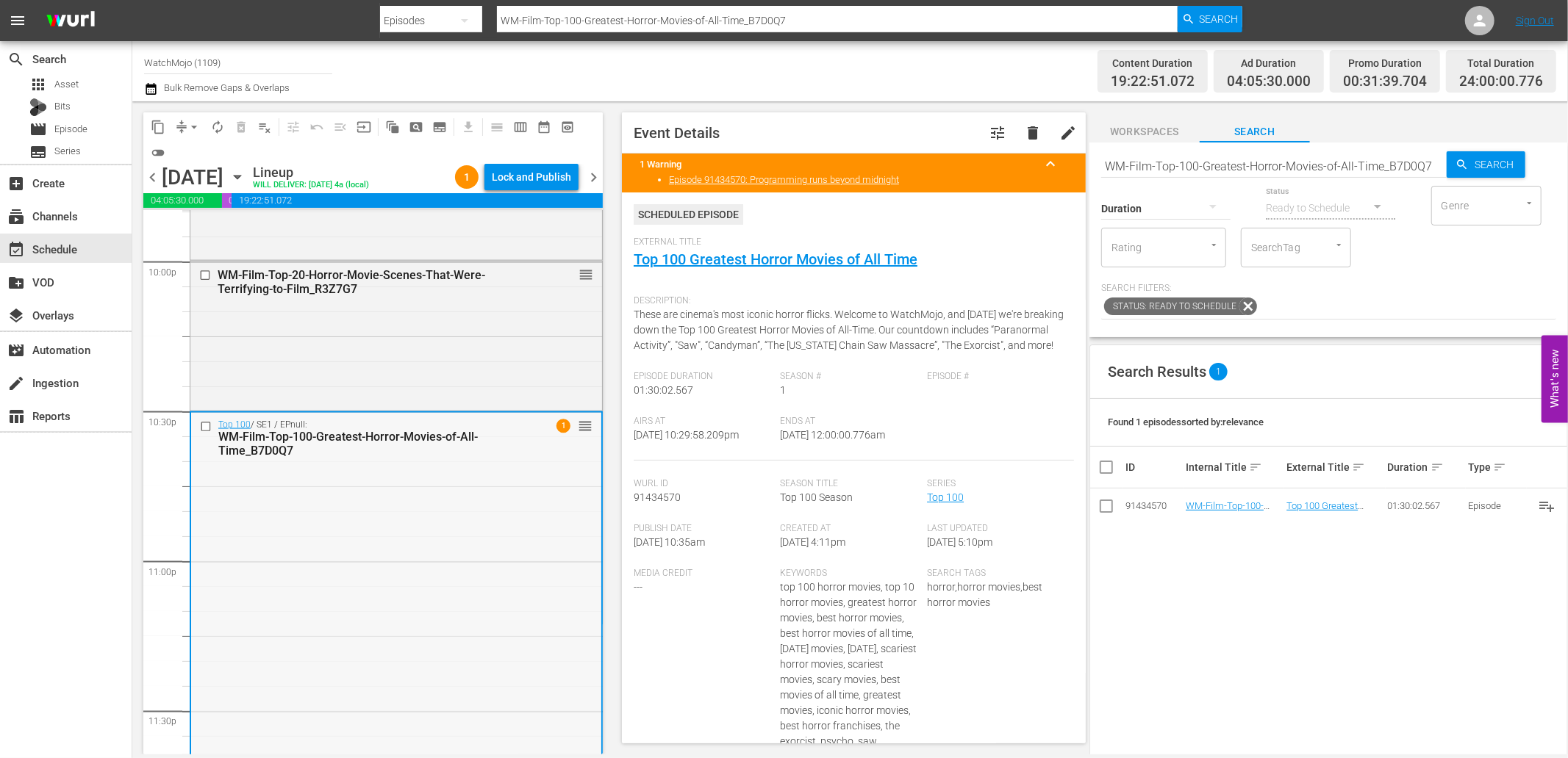
click at [496, 548] on div "Top 100 / SE1 / EPnull: WM-Film-Top-100-Greatest-Horror-Movies-of-All-Time_B7D0…" at bounding box center [396, 635] width 410 height 445
click at [600, 172] on span "chevron_right" at bounding box center [593, 177] width 18 height 18
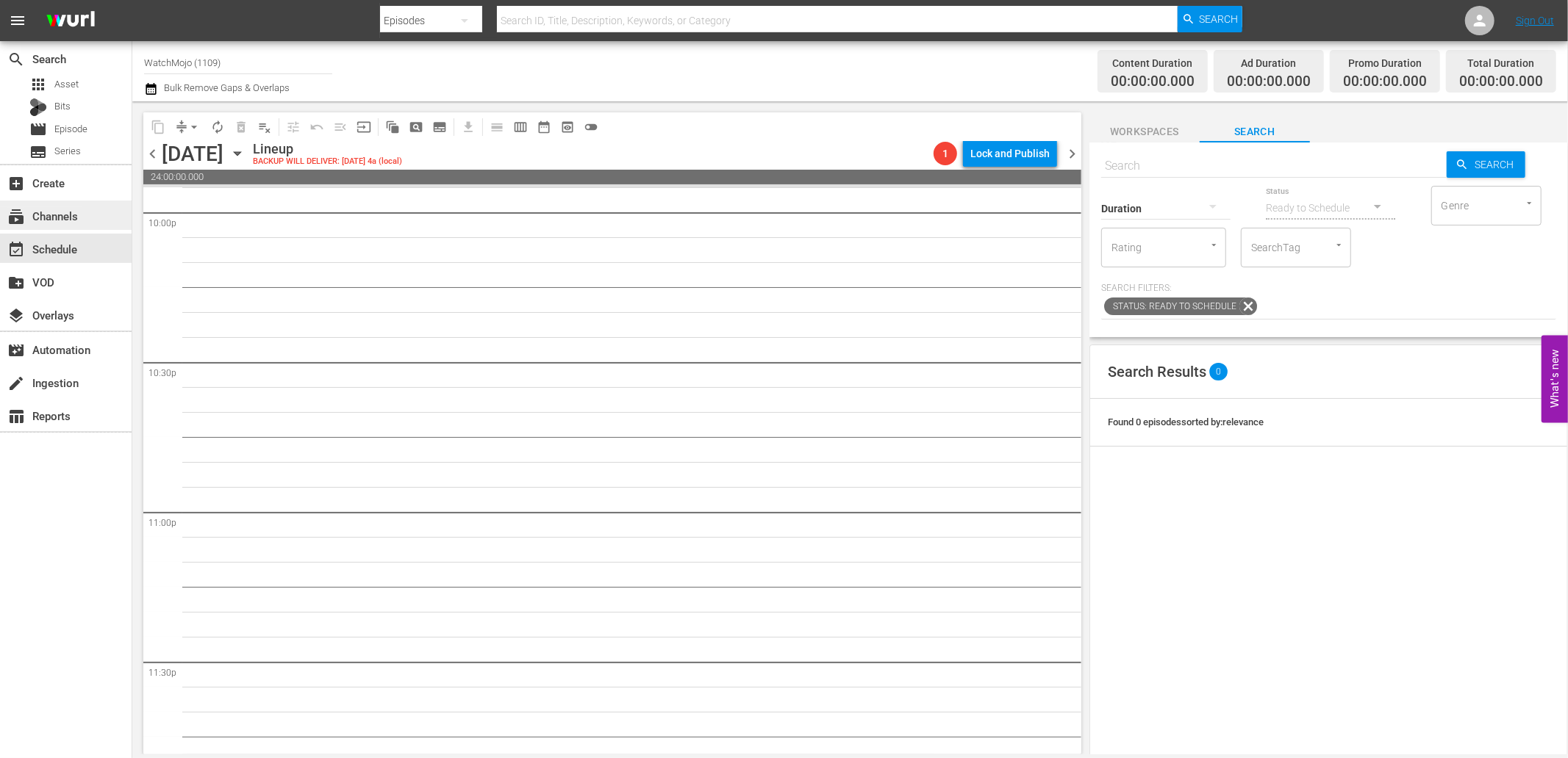
scroll to position [6544, 0]
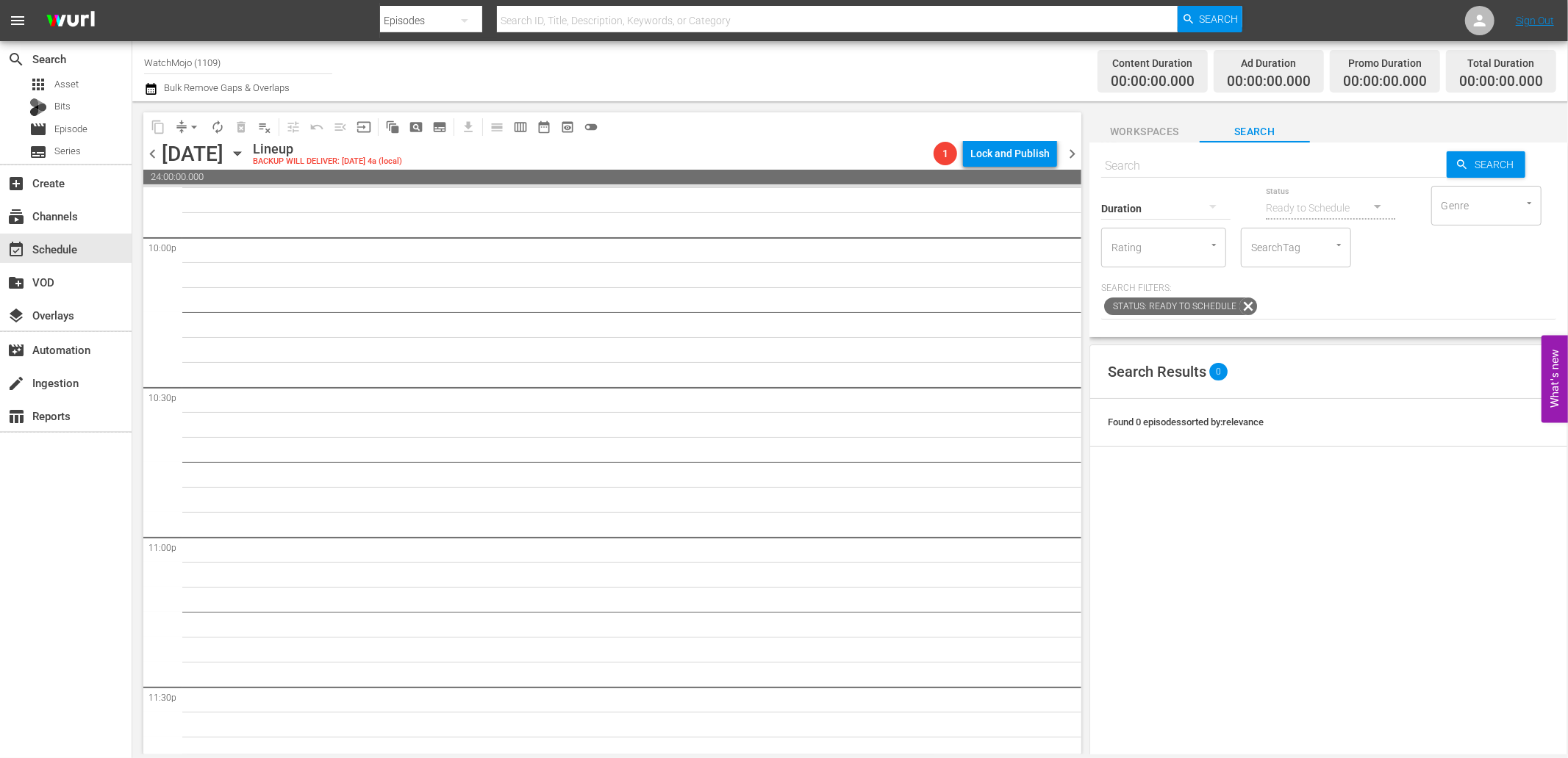
click at [1189, 173] on div "Duration" at bounding box center [1165, 199] width 129 height 53
click at [1176, 171] on input "text" at bounding box center [1273, 166] width 346 height 36
paste input "" Lag-349 (Horror)""
type input "" Lag-349 (Horror)""
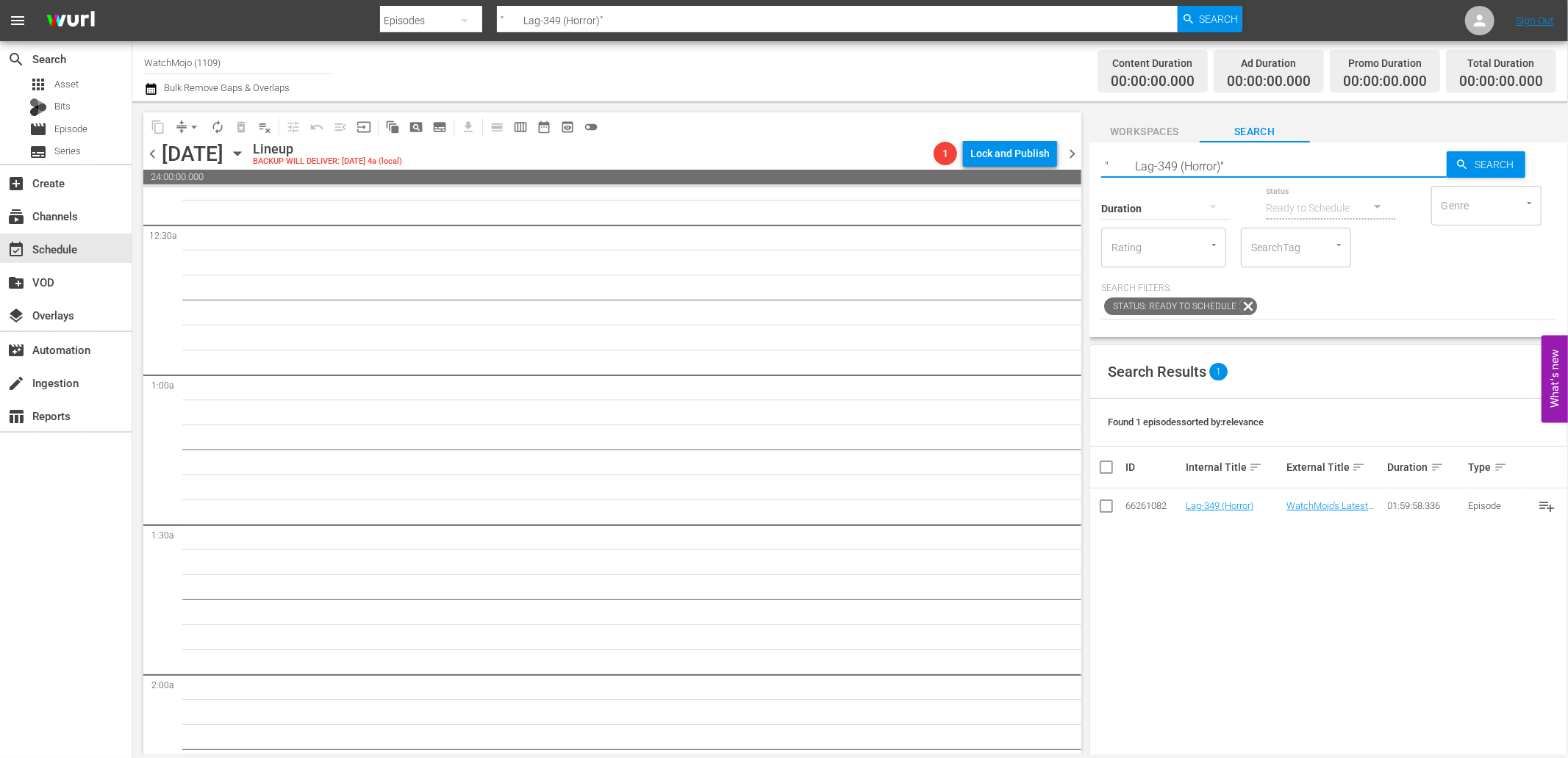
scroll to position [0, 0]
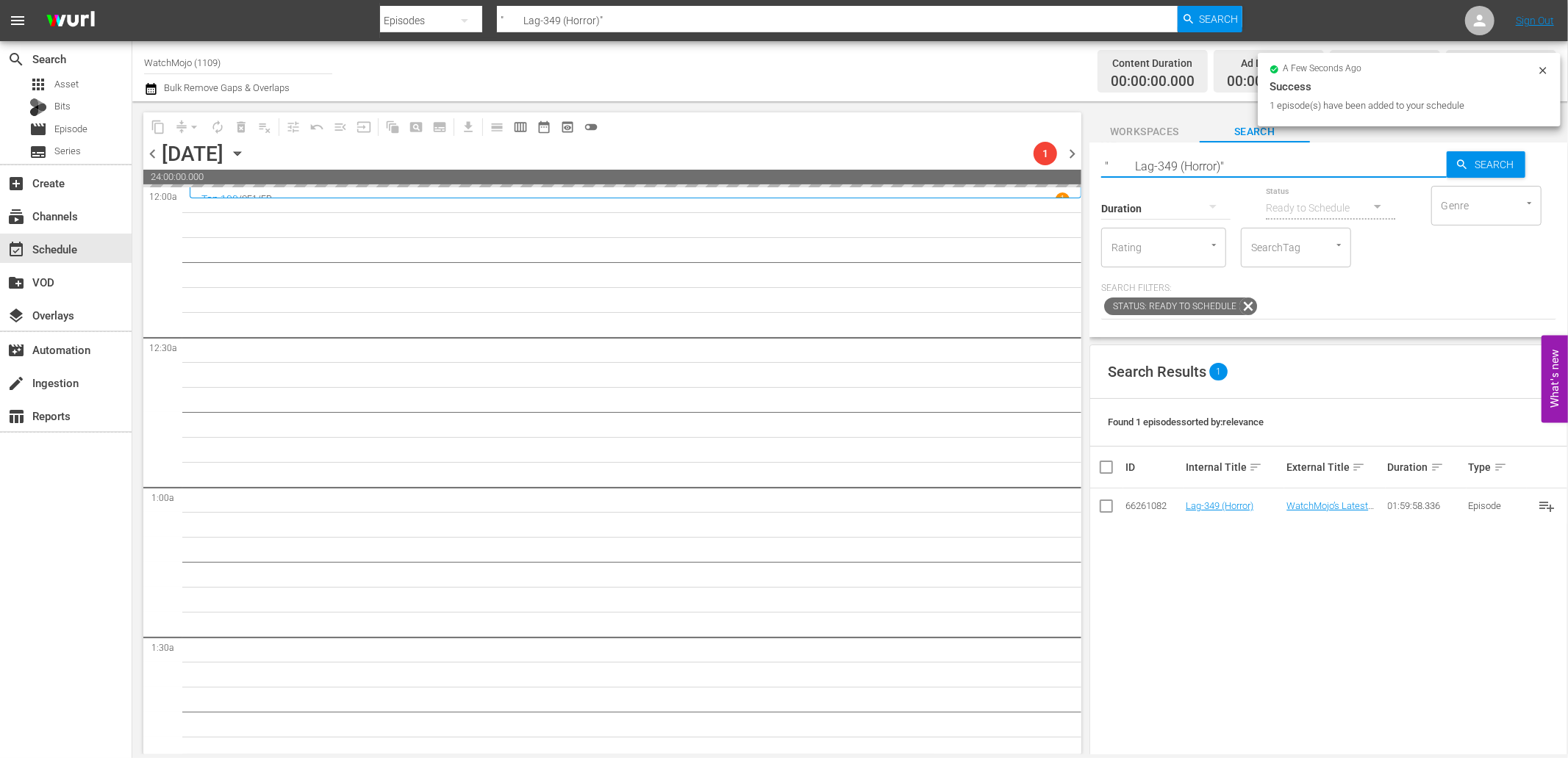
drag, startPoint x: 1277, startPoint y: 167, endPoint x: 1067, endPoint y: 145, distance: 211.1
click at [1067, 145] on div "content_copy compress arrow_drop_down autorenew_outlined delete_forever_outline…" at bounding box center [850, 427] width 1435 height 653
paste input "WM-Deep-Dive-SAW_DIVE59_Z3U4B7"
type input ""WM-Deep-Dive-SAW_DIVE59_Z3U4B7 ""
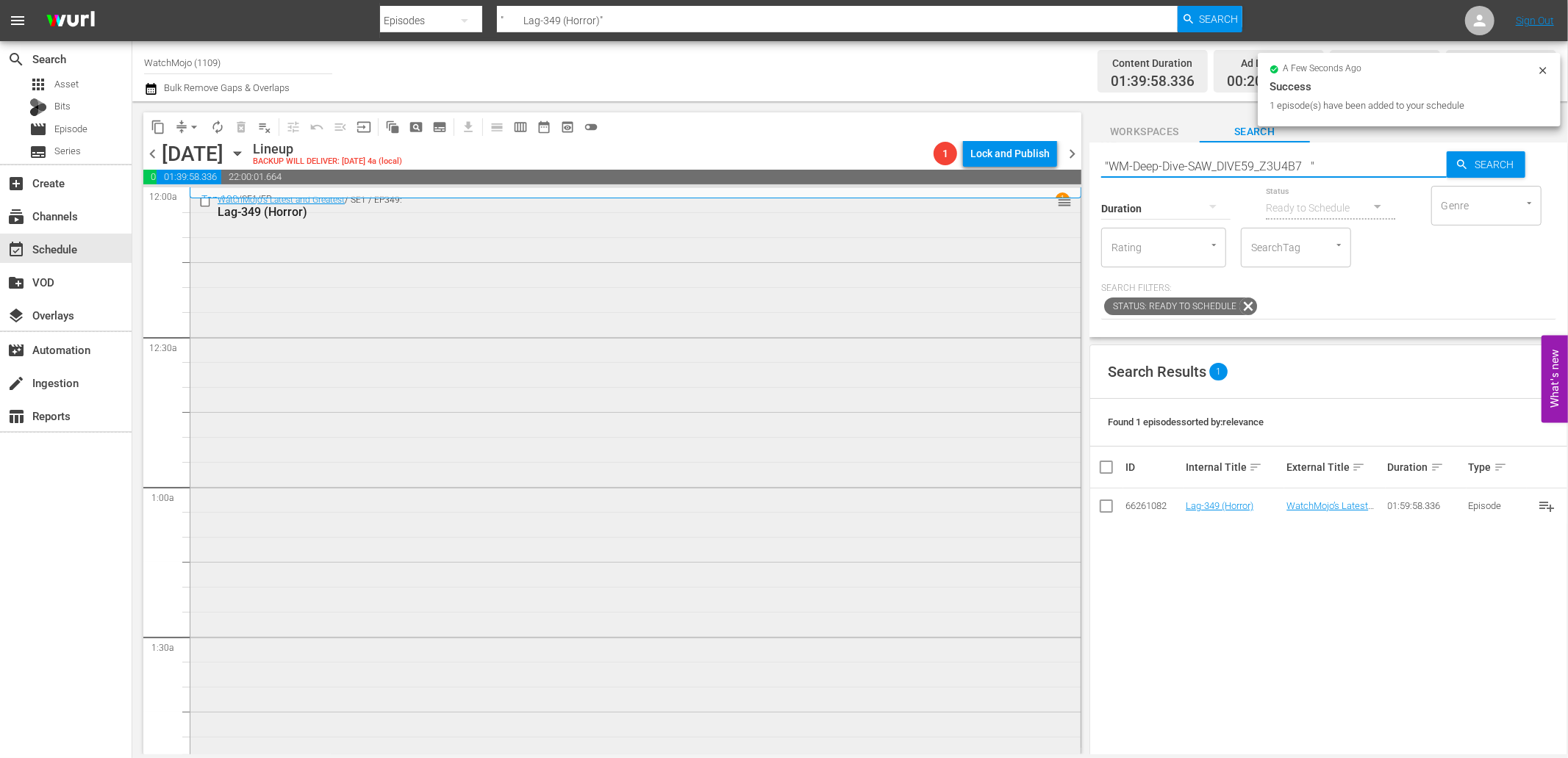
type input ""WM-Deep-Dive-SAW_DIVE59_Z3U4B7 ""
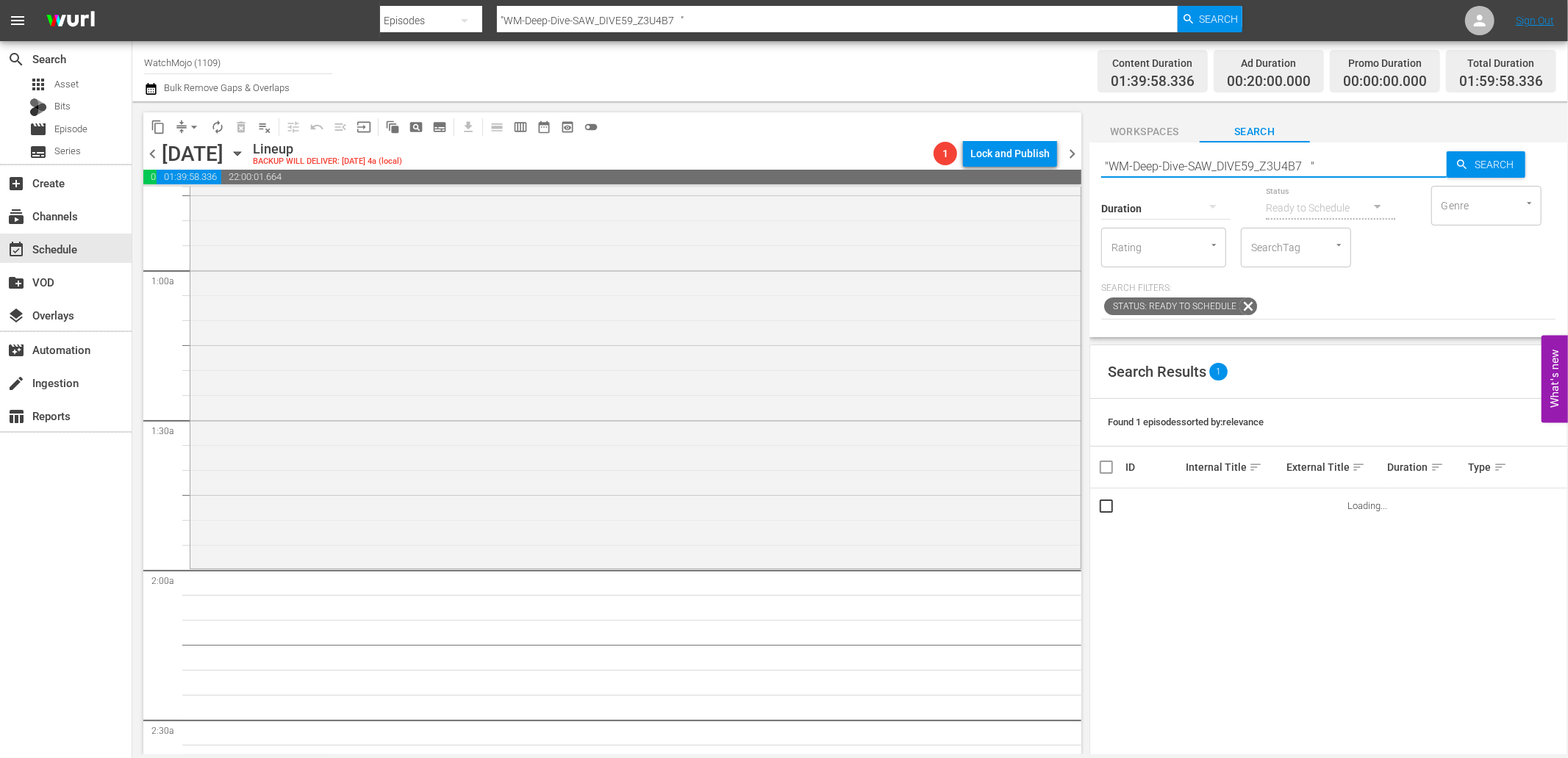
scroll to position [217, 0]
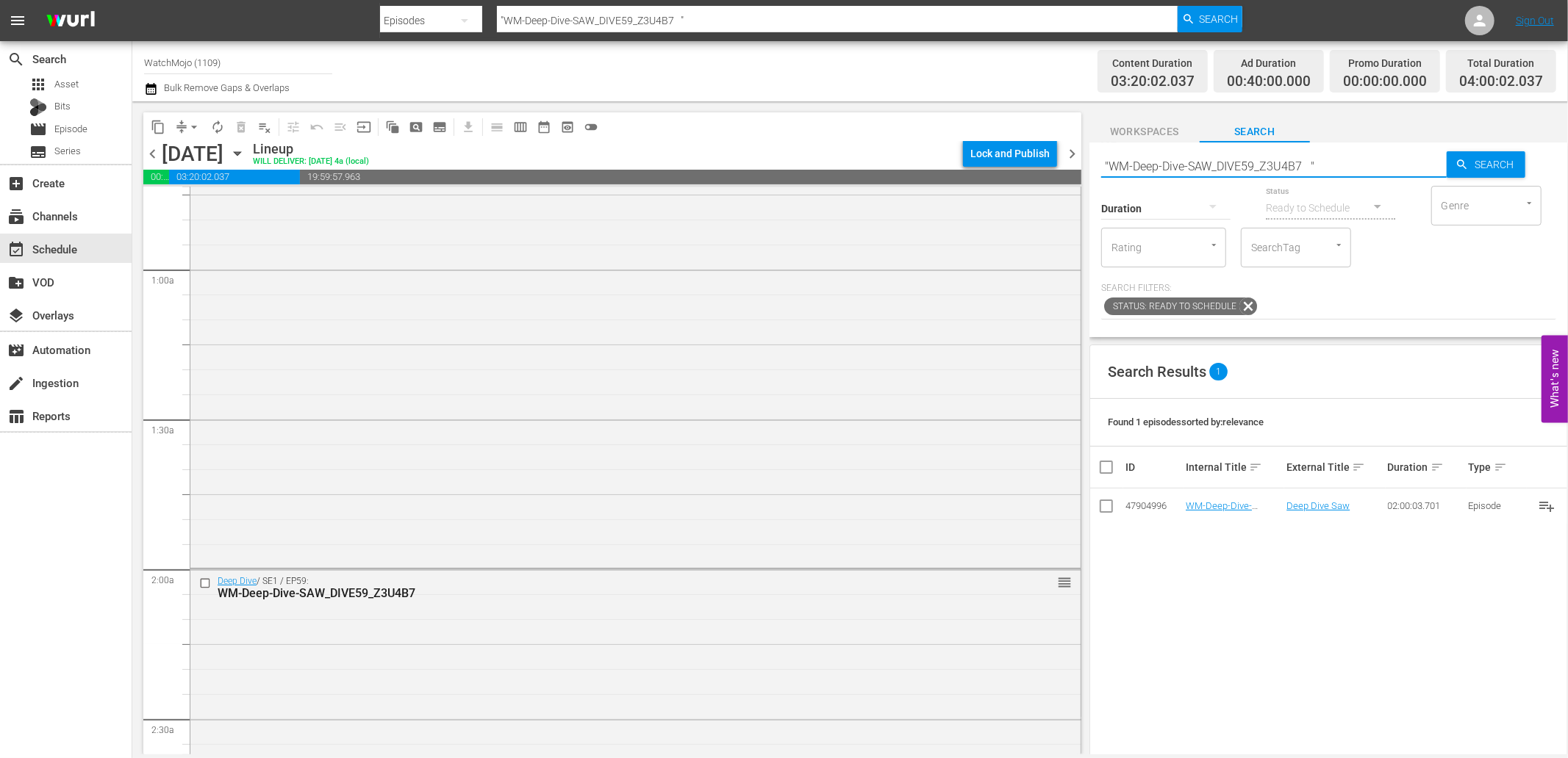
drag, startPoint x: 1334, startPoint y: 157, endPoint x: 1043, endPoint y: 143, distance: 291.3
click at [1043, 143] on div "content_copy compress arrow_drop_down autorenew_outlined delete_forever_outline…" at bounding box center [850, 427] width 1435 height 653
paste input "WM-Specialty-Hour-Scream_SHO49"
type input "WM-Specialty-Hour-Scream_SHO49"
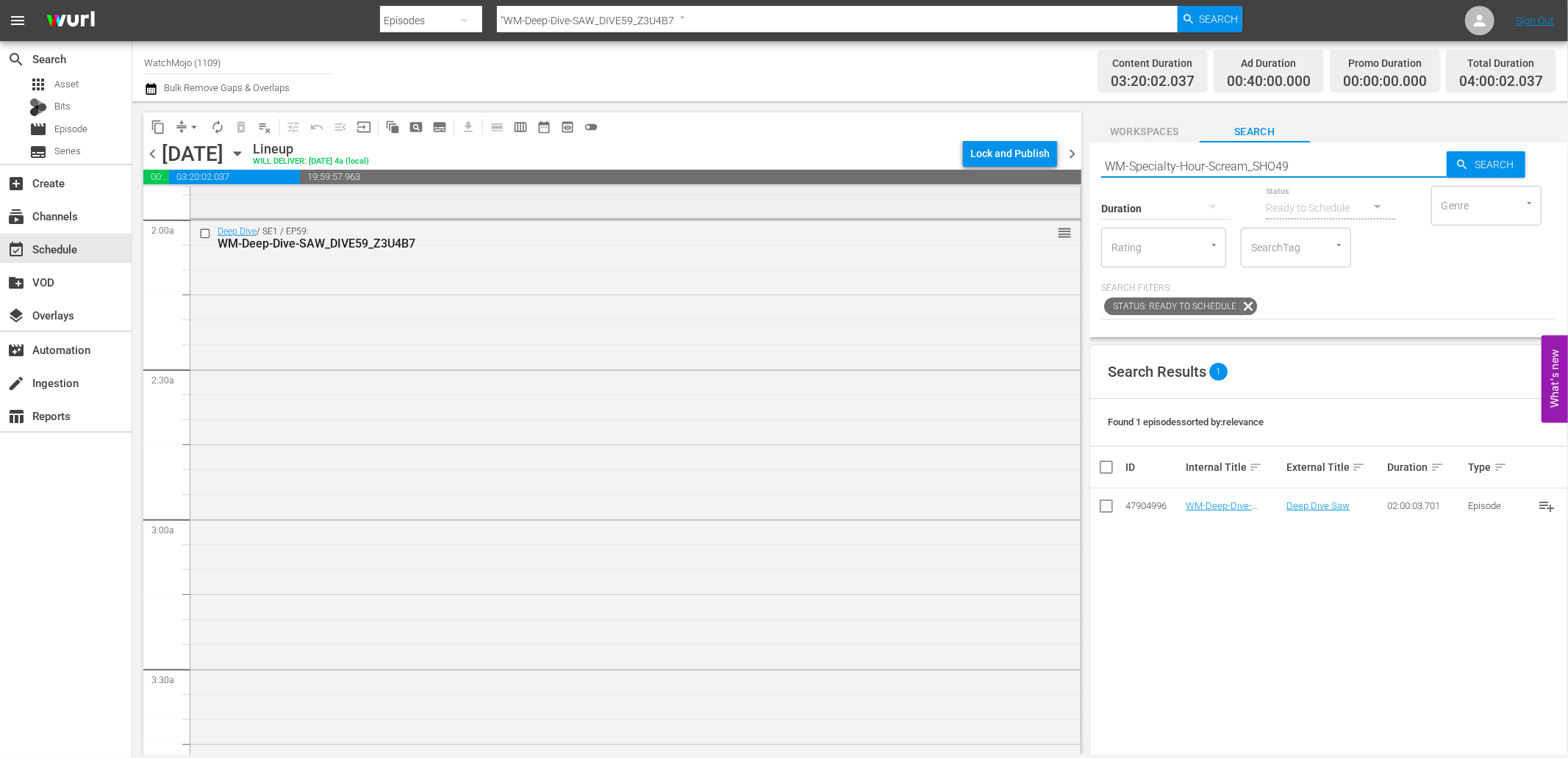
type input "WM-Specialty-Hour-Scream_SHO49"
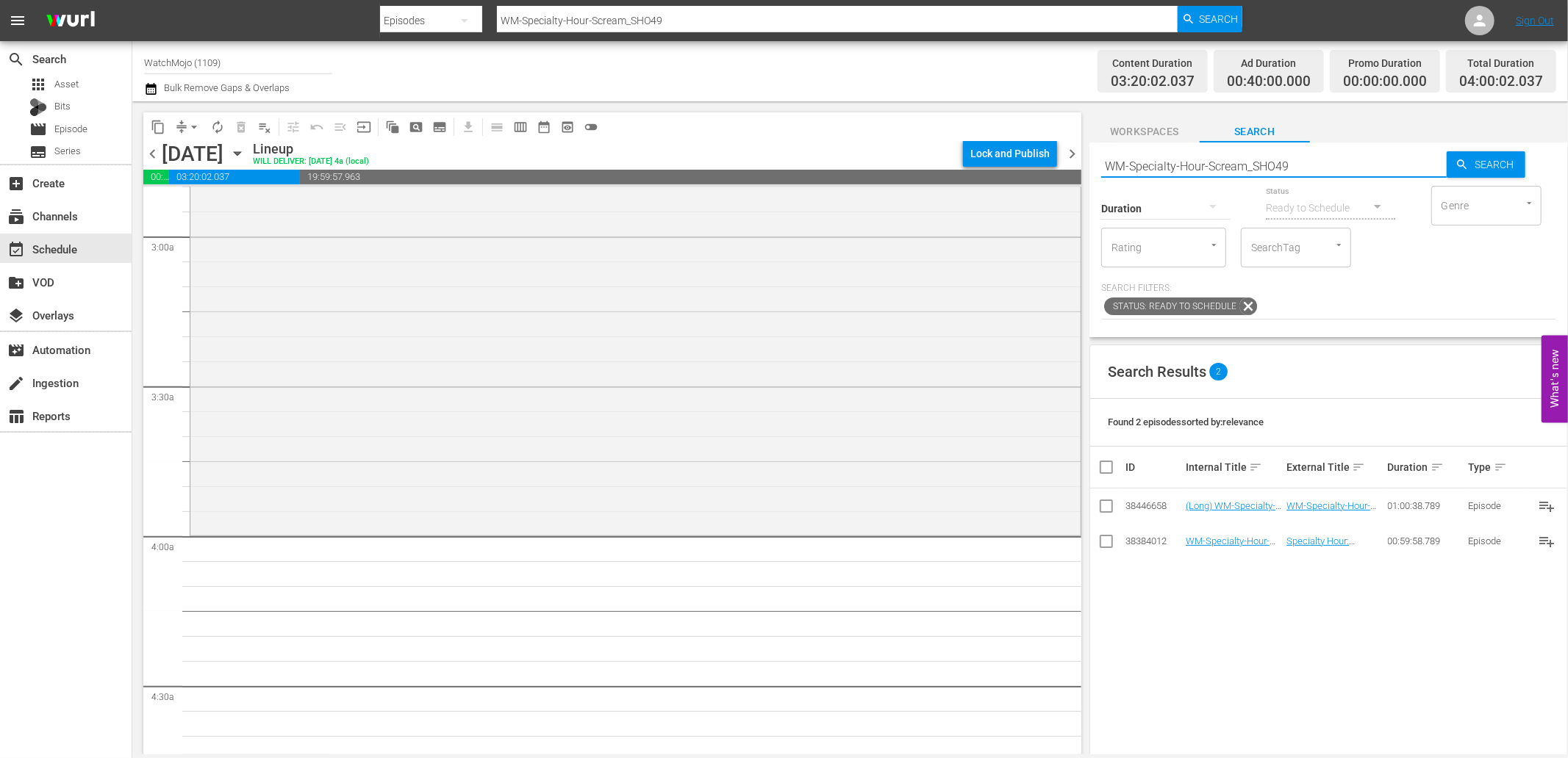
scroll to position [925, 0]
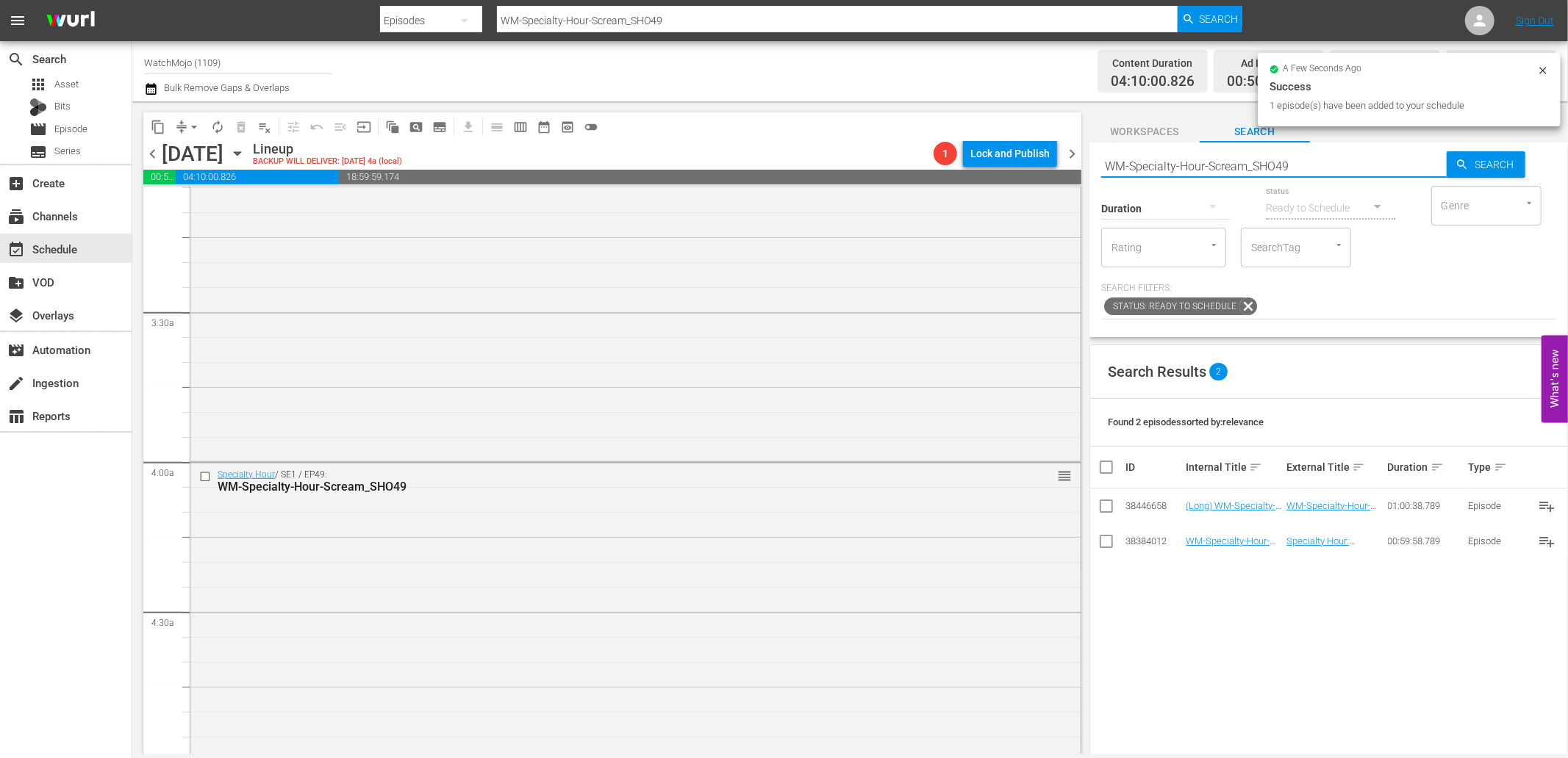
drag, startPoint x: 1343, startPoint y: 166, endPoint x: 1079, endPoint y: 162, distance: 264.0
click at [1079, 162] on div "content_copy compress arrow_drop_down autorenew_outlined delete_forever_outline…" at bounding box center [850, 427] width 1435 height 653
paste input "Evil-Dead_SHO55"
type input "WM-Specialty-Hour-Evil-Dead_SHO55"
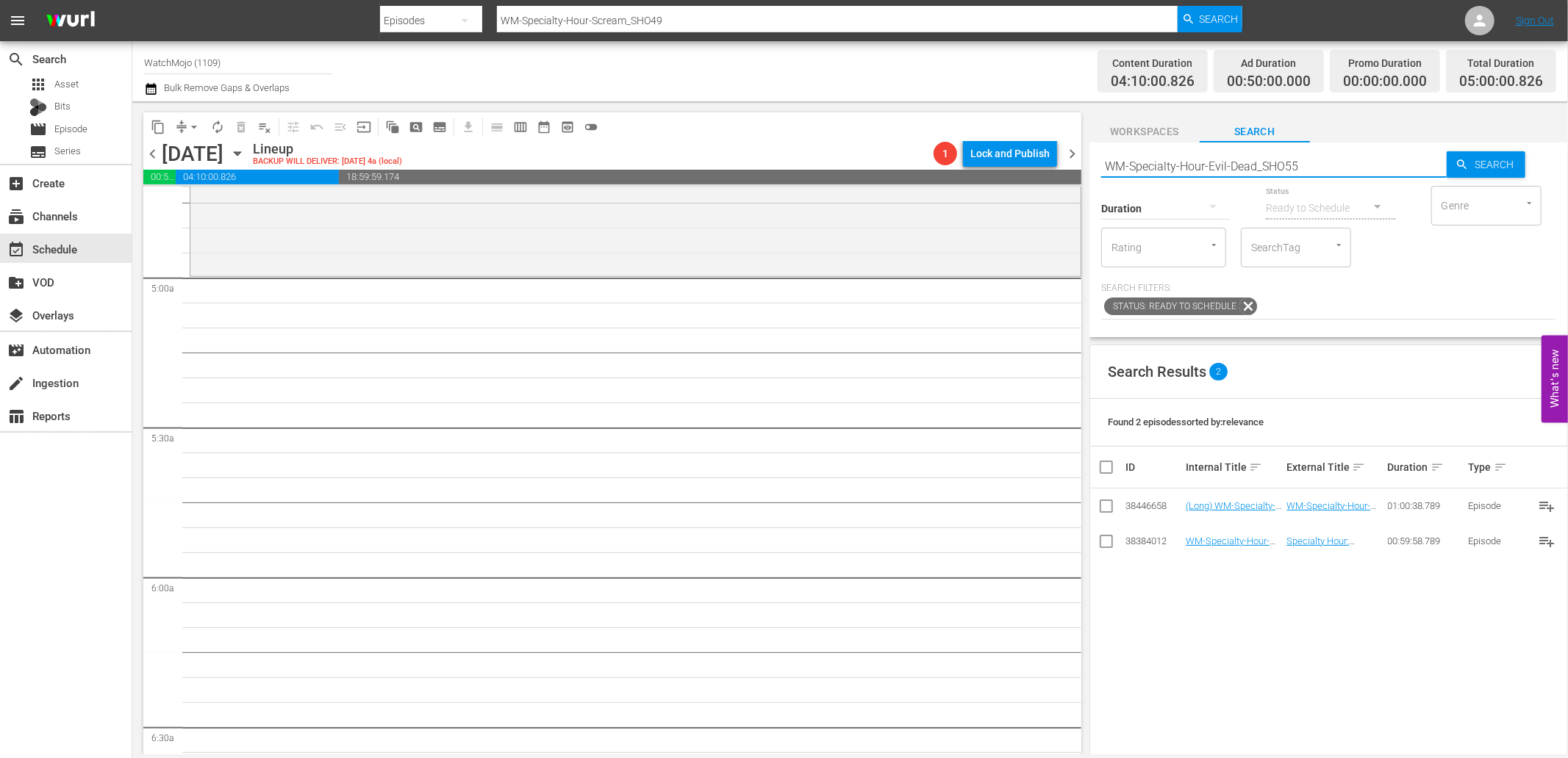
type input "WM-Specialty-Hour-Evil-Dead_SHO55"
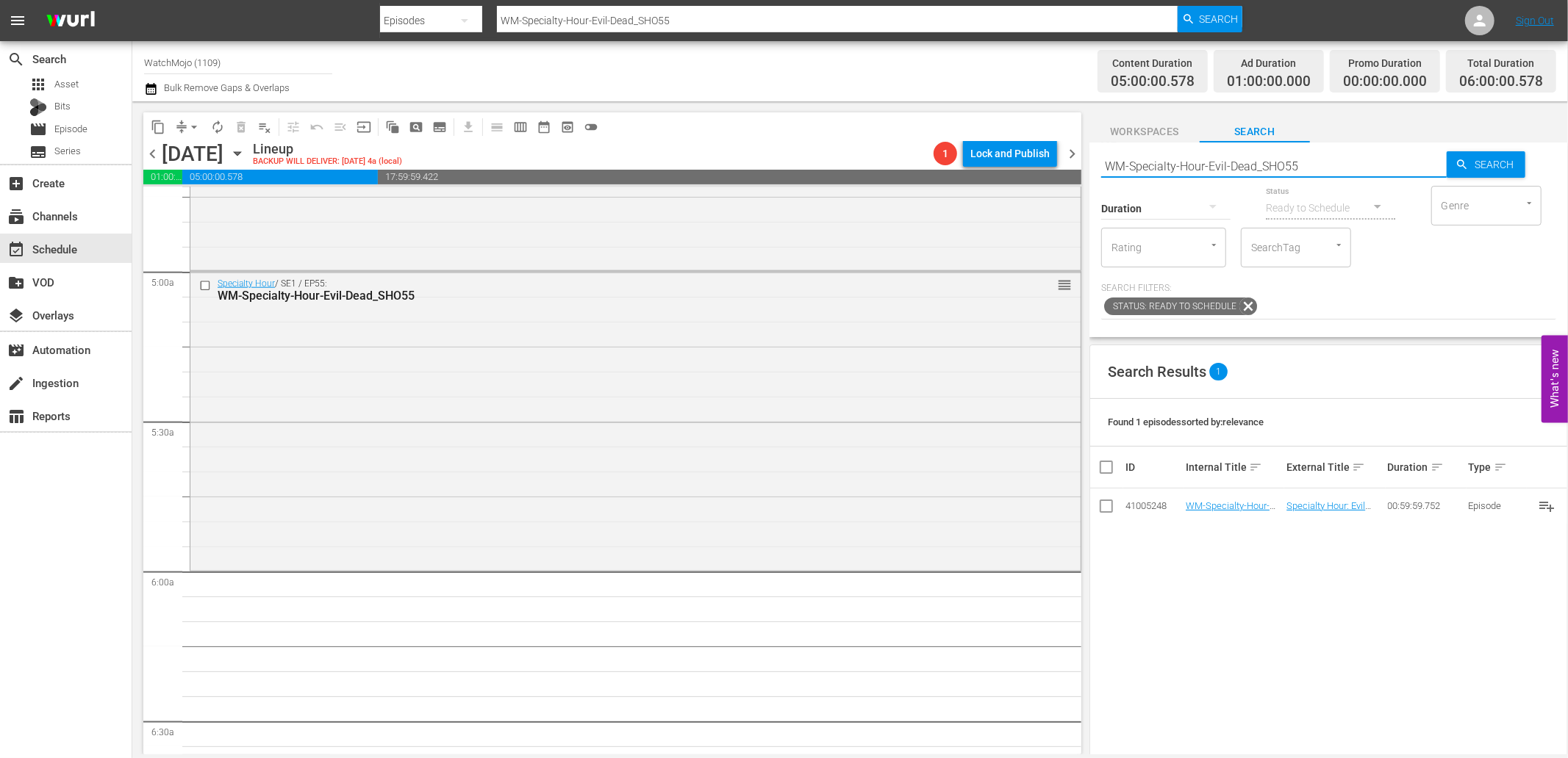
drag, startPoint x: 1331, startPoint y: 164, endPoint x: 1077, endPoint y: 166, distance: 254.0
click at [1077, 166] on div "content_copy compress arrow_drop_down autorenew_outlined delete_forever_outline…" at bounding box center [850, 427] width 1435 height 653
paste input "unger-Games_SHO74_O7U6L"
type input "WM-Specialty-Hunger-Games_SHO74_O7U6L5"
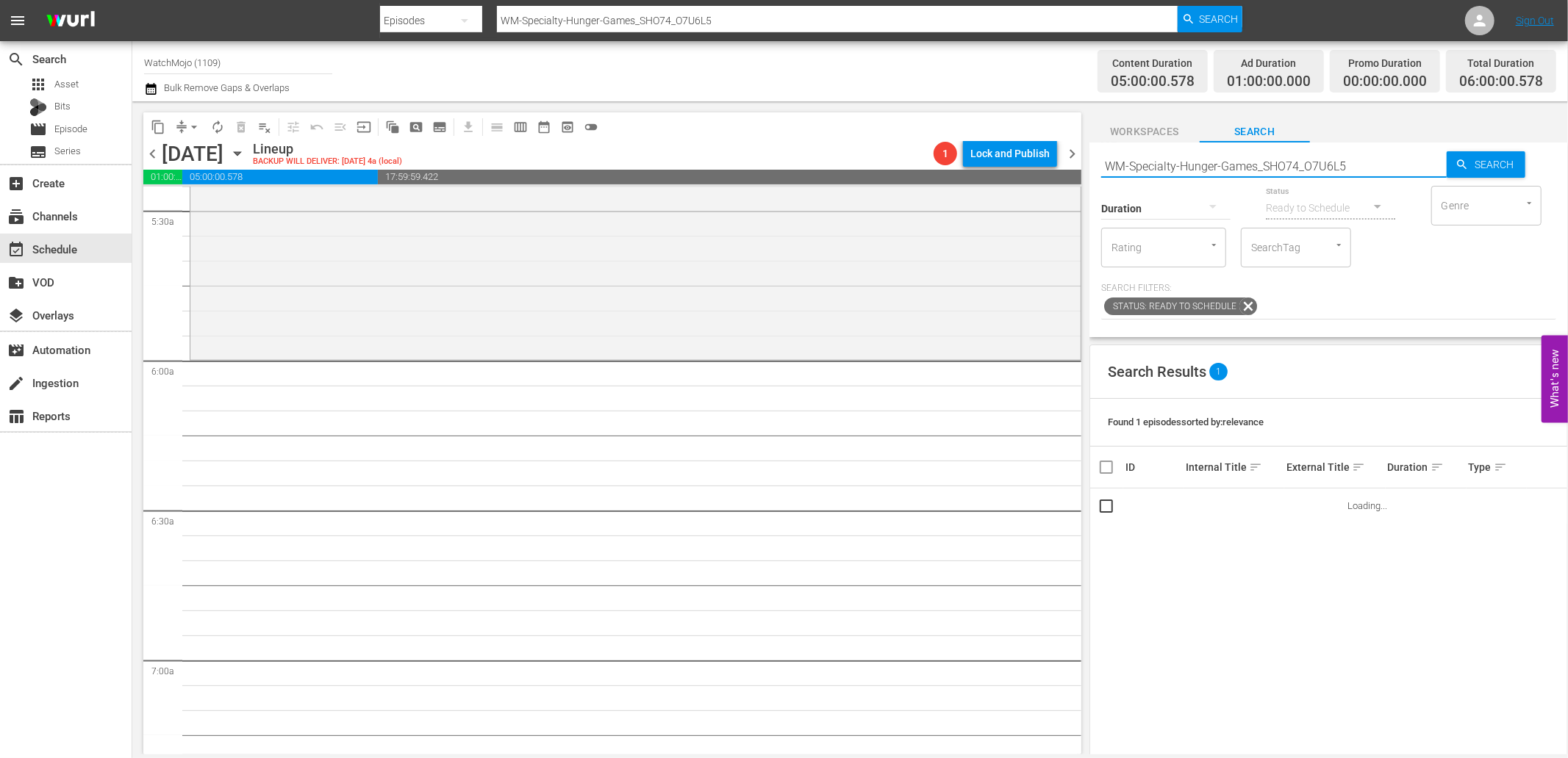
scroll to position [1687, 0]
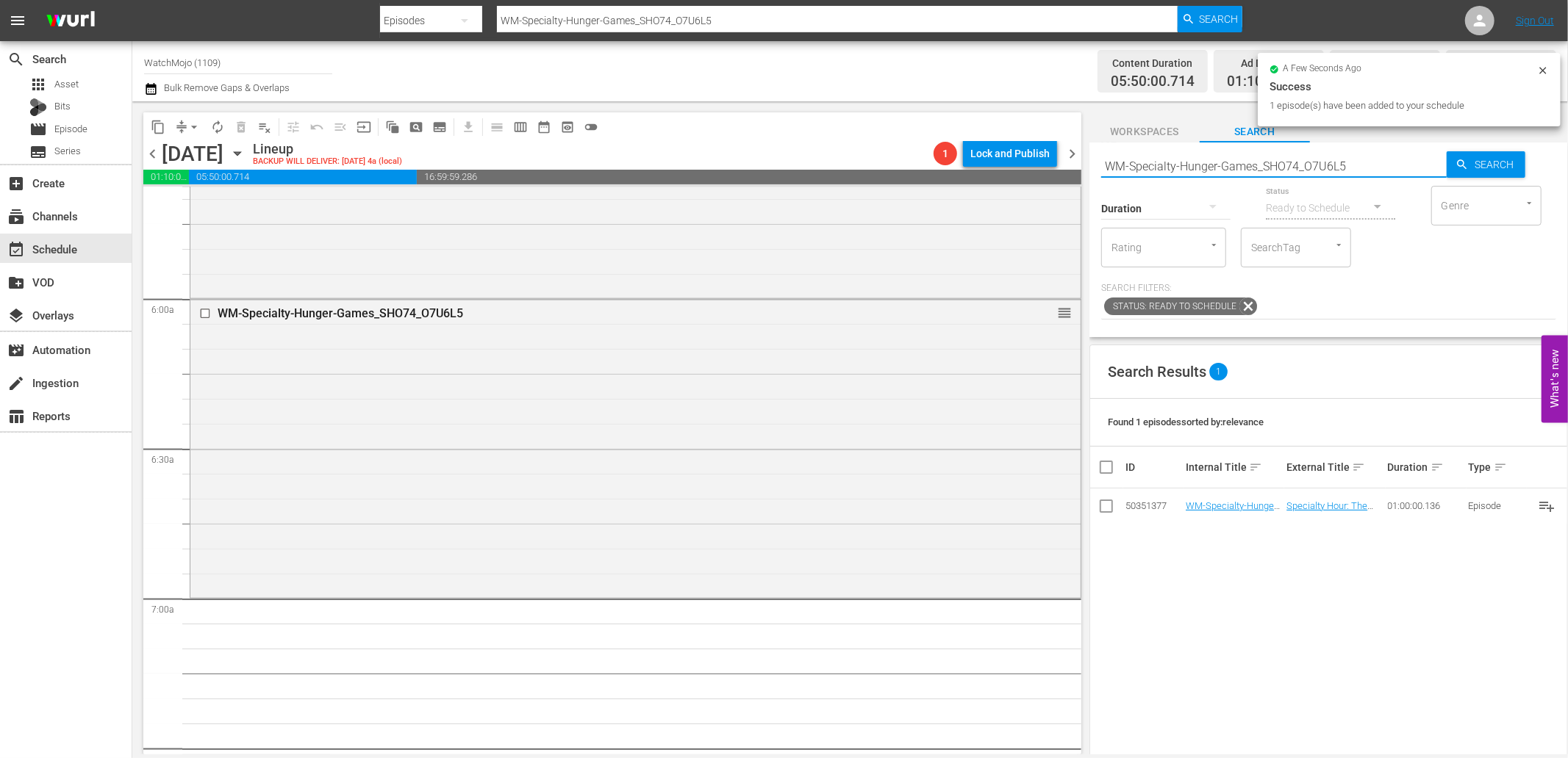
drag, startPoint x: 1398, startPoint y: 157, endPoint x: 1059, endPoint y: 159, distance: 339.0
click at [1059, 159] on div "content_copy compress arrow_drop_down autorenew_outlined delete_forever_outline…" at bounding box center [850, 427] width 1435 height 653
paste input "Deep-Dive-Never-To-Be_Revealed_Dive87_R2T9B8"
type input "WM-Deep-Dive-Never-To-Be_Revealed_Dive87_R2T9B8"
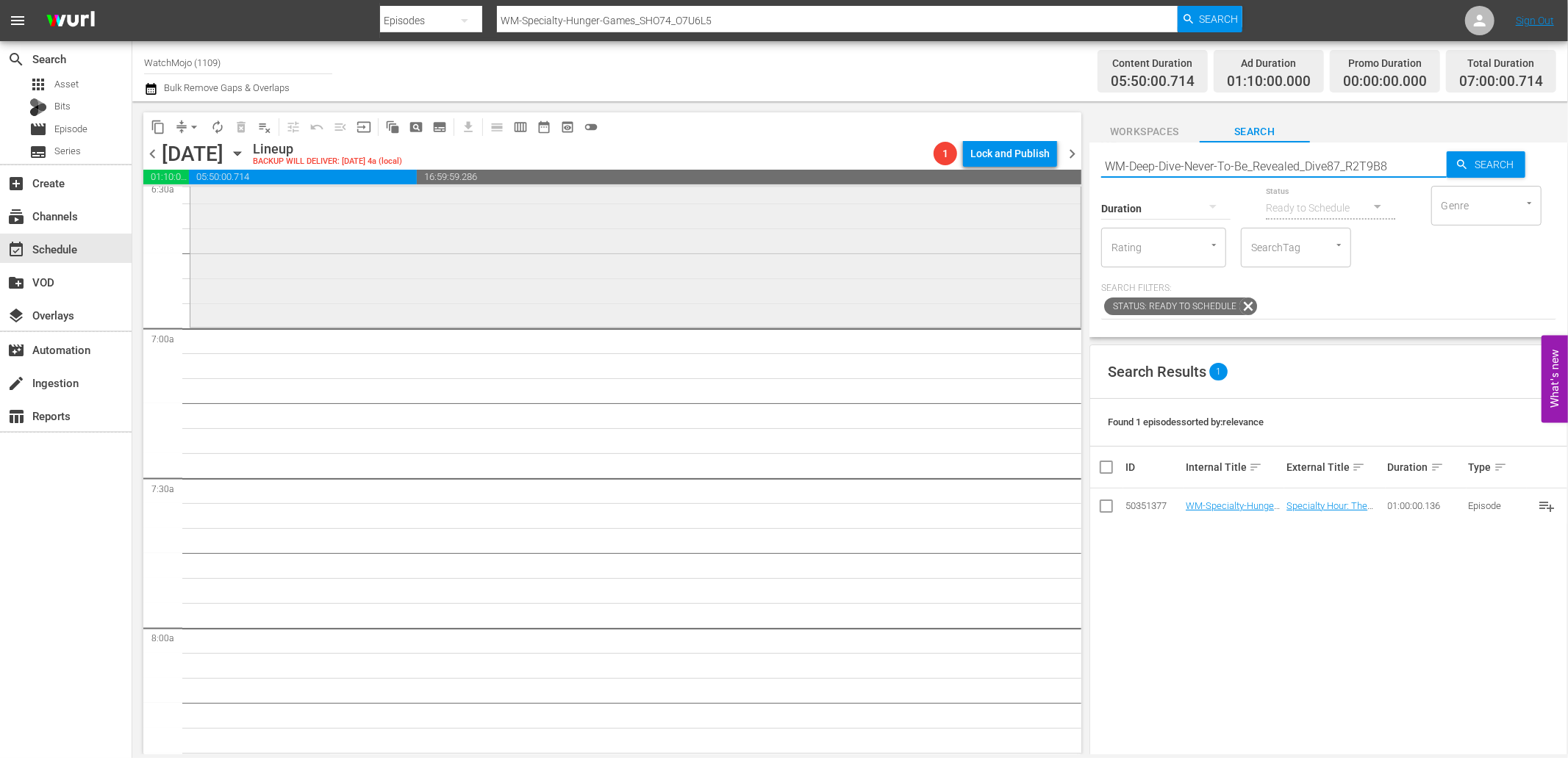
scroll to position [1958, 0]
type input "WM-Deep-Dive-Never-To-Be_Revealed_Dive87_R2T9B8"
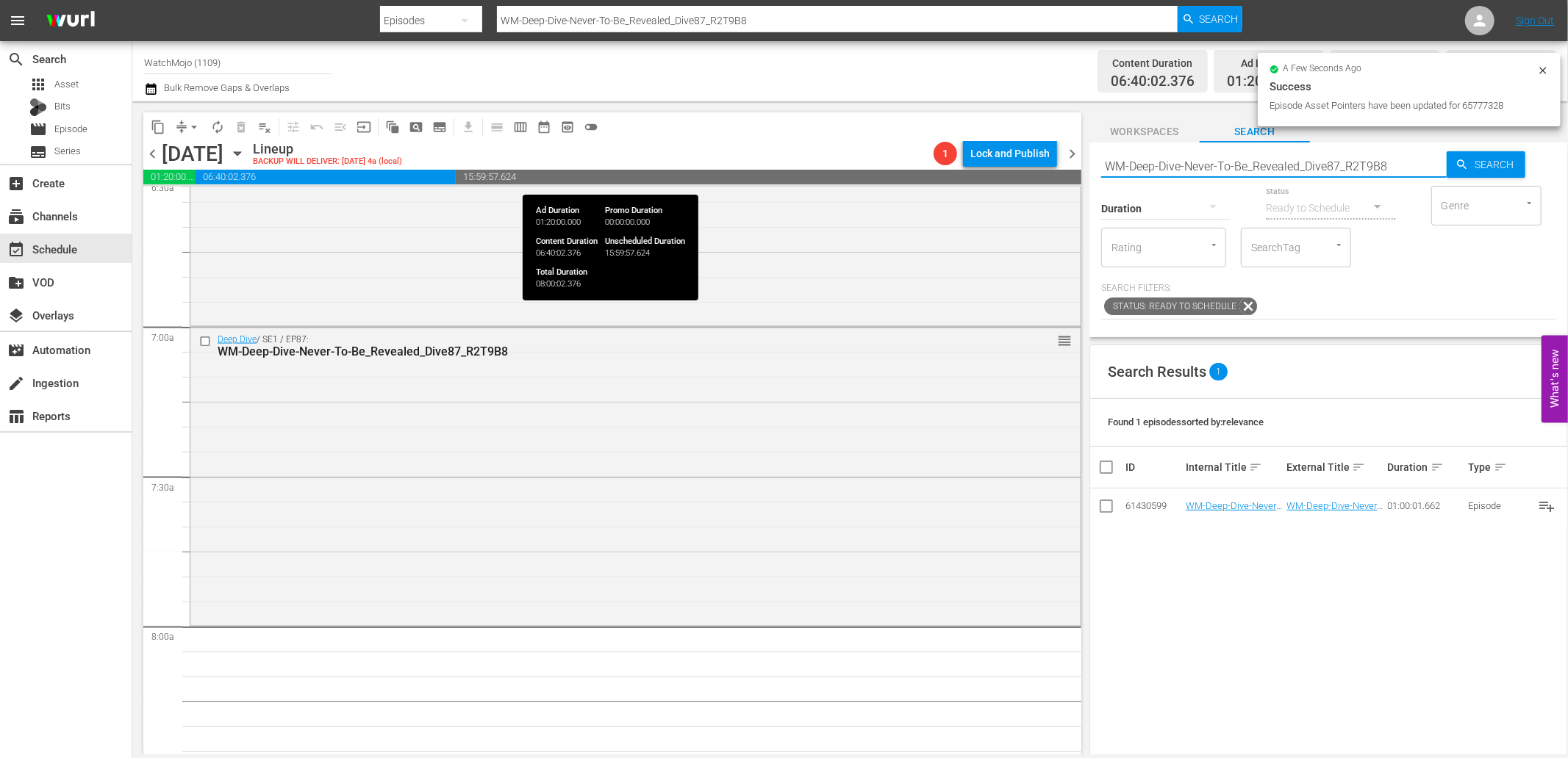
drag, startPoint x: 1393, startPoint y: 164, endPoint x: 1059, endPoint y: 174, distance: 334.1
click at [1059, 174] on div "content_copy compress arrow_drop_down autorenew_outlined delete_forever_outline…" at bounding box center [850, 427] width 1435 height 653
paste input "Music-Top20-Songs-You-Didnt-Know-Were-Covers_V2S4H4"
type input "WM-Music-Top20-Songs-You-Didnt-Know-Were-Covers_V2S4H4"
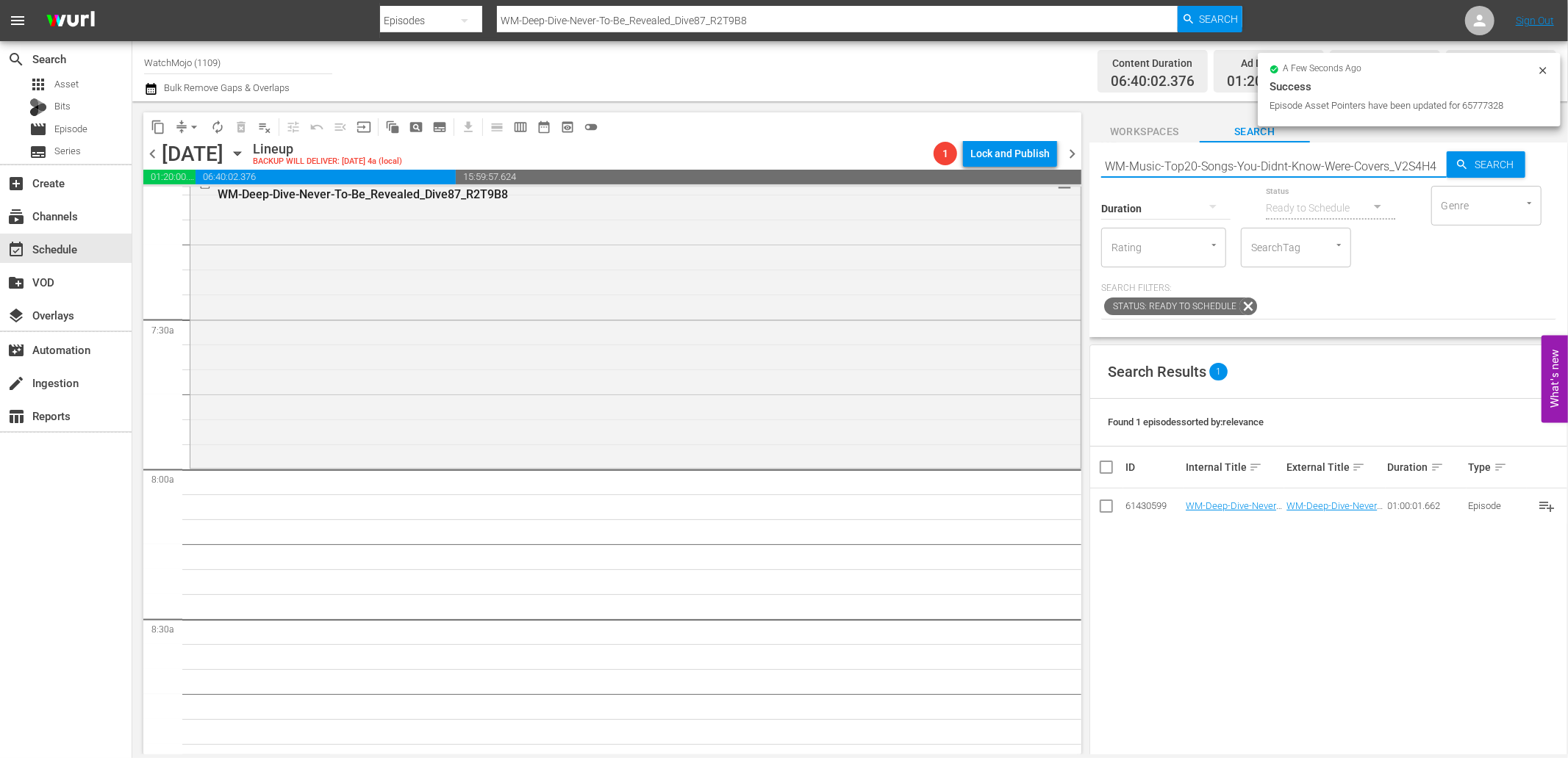
scroll to position [2122, 0]
type input "WM-Music-Top20-Songs-You-Didnt-Know-Were-Covers_V2S4H4"
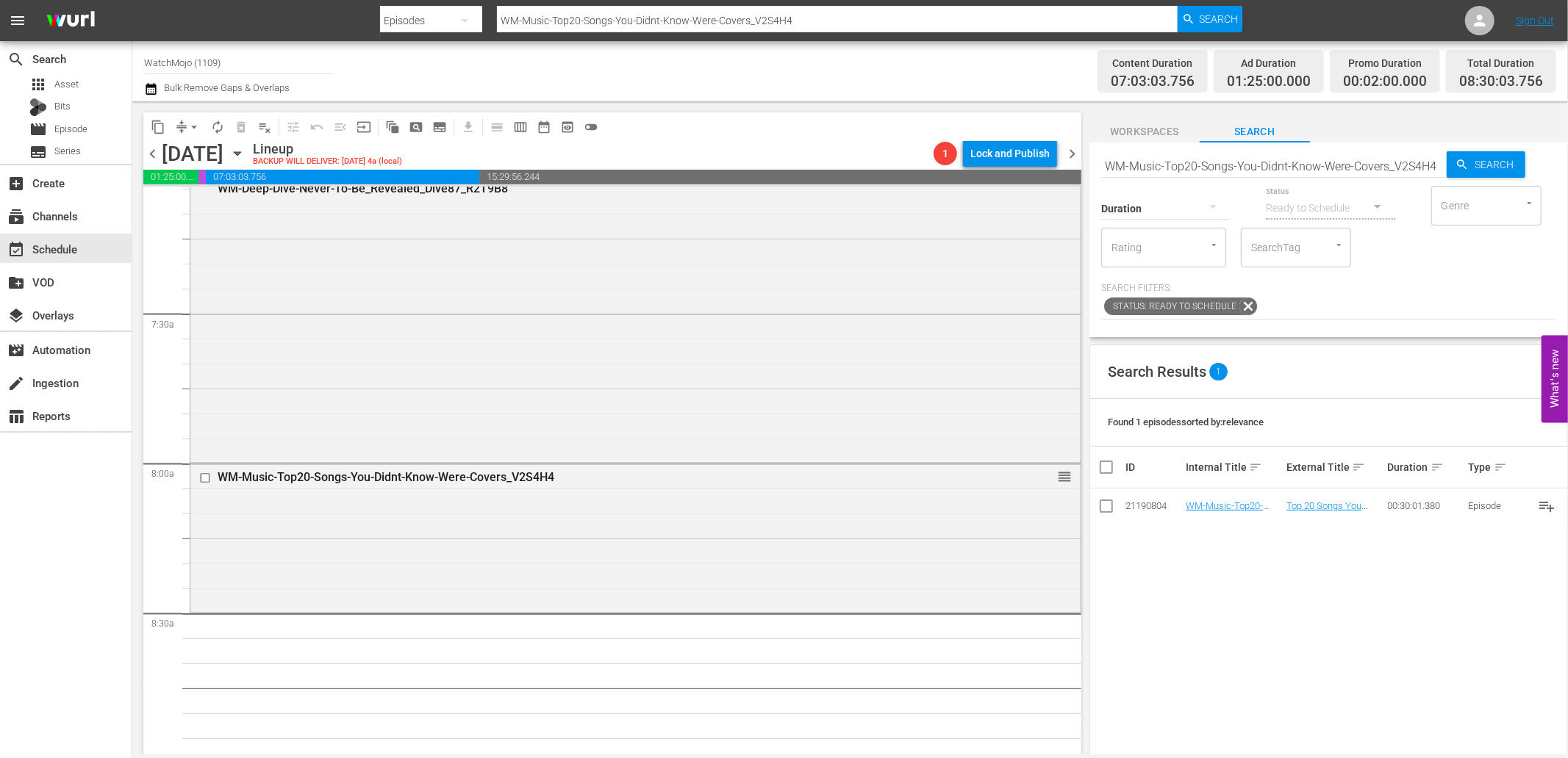
click at [1351, 167] on input "WM-Music-Top20-Songs-You-Didnt-Know-Were-Covers_V2S4H4" at bounding box center [1273, 166] width 346 height 36
paste input "Annoyingly-Catchy-Songs_R3O0C1"
type input "WM-Music-Top20-Annoyingly-Catchy-Songs_R3O0C1"
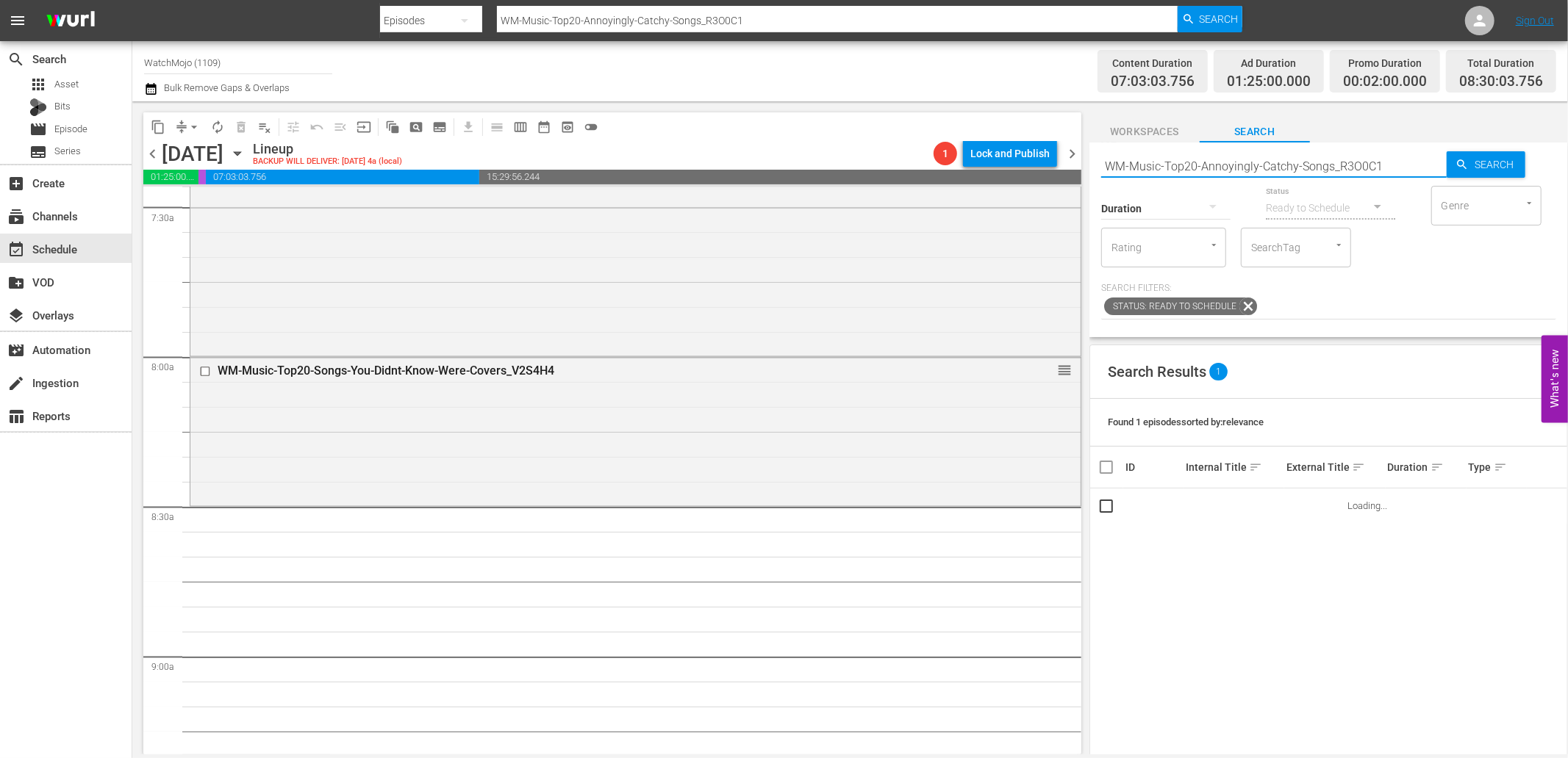
scroll to position [2230, 0]
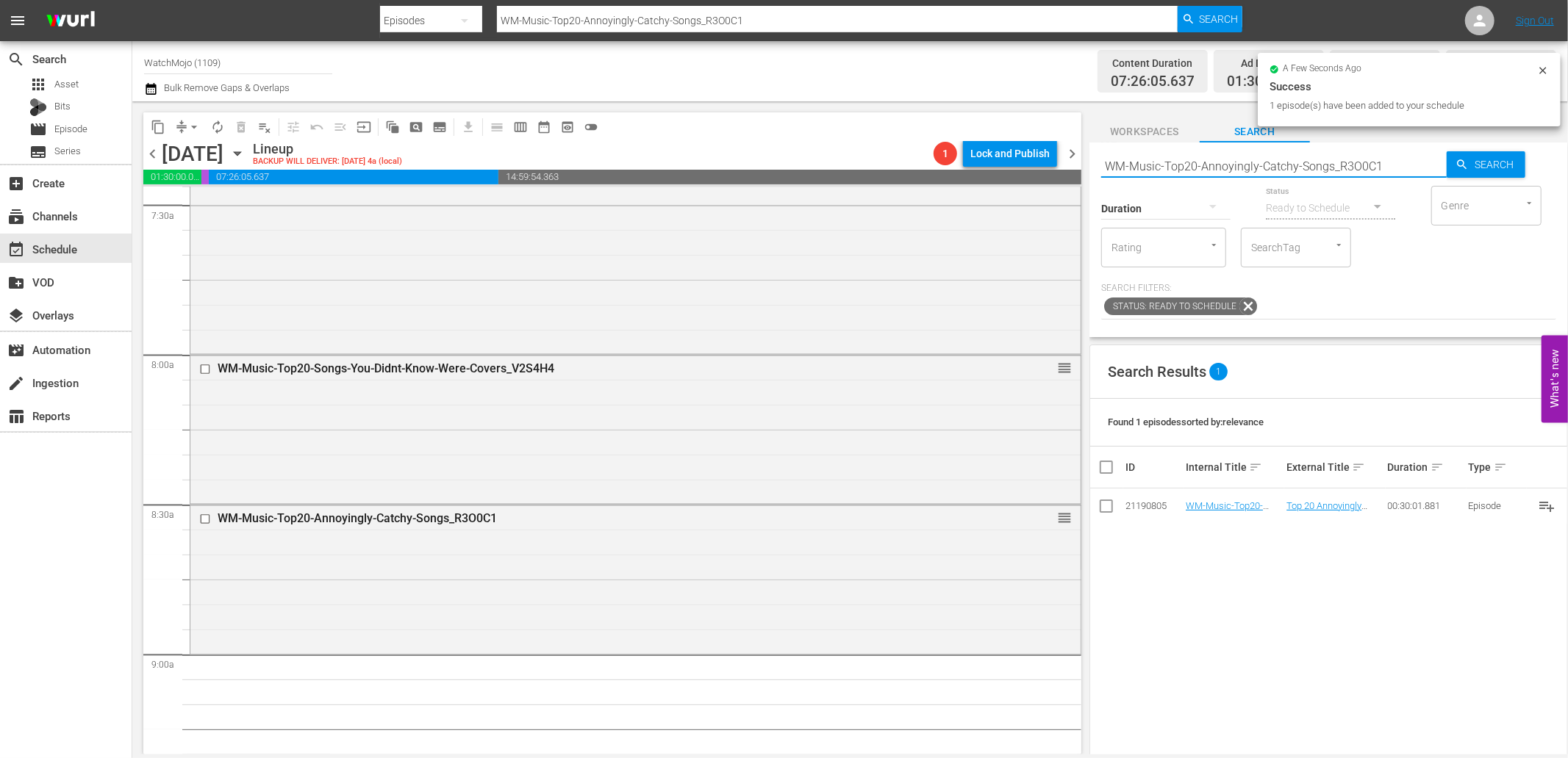
drag, startPoint x: 1391, startPoint y: 167, endPoint x: 1033, endPoint y: 186, distance: 358.5
click at [1033, 186] on div "content_copy compress arrow_drop_down autorenew_outlined delete_forever_outline…" at bounding box center [850, 427] width 1435 height 653
paste input "TV-Top-20-Best-Lonely-Island-Songs_V2M4S0"
type input "WM-TV-Top-20-Best-Lonely-Island-Songs_V2M4S0"
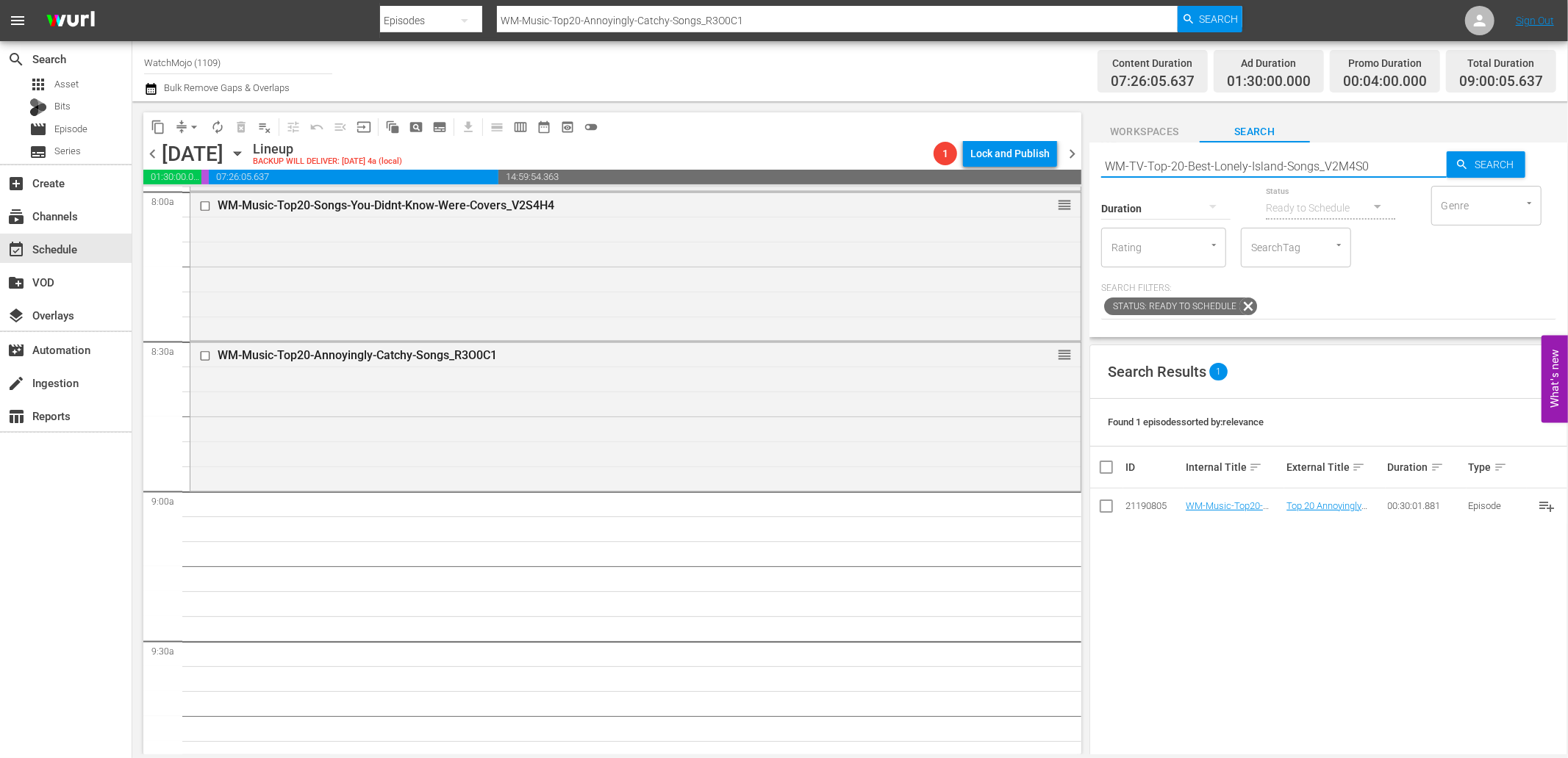
scroll to position [2449, 0]
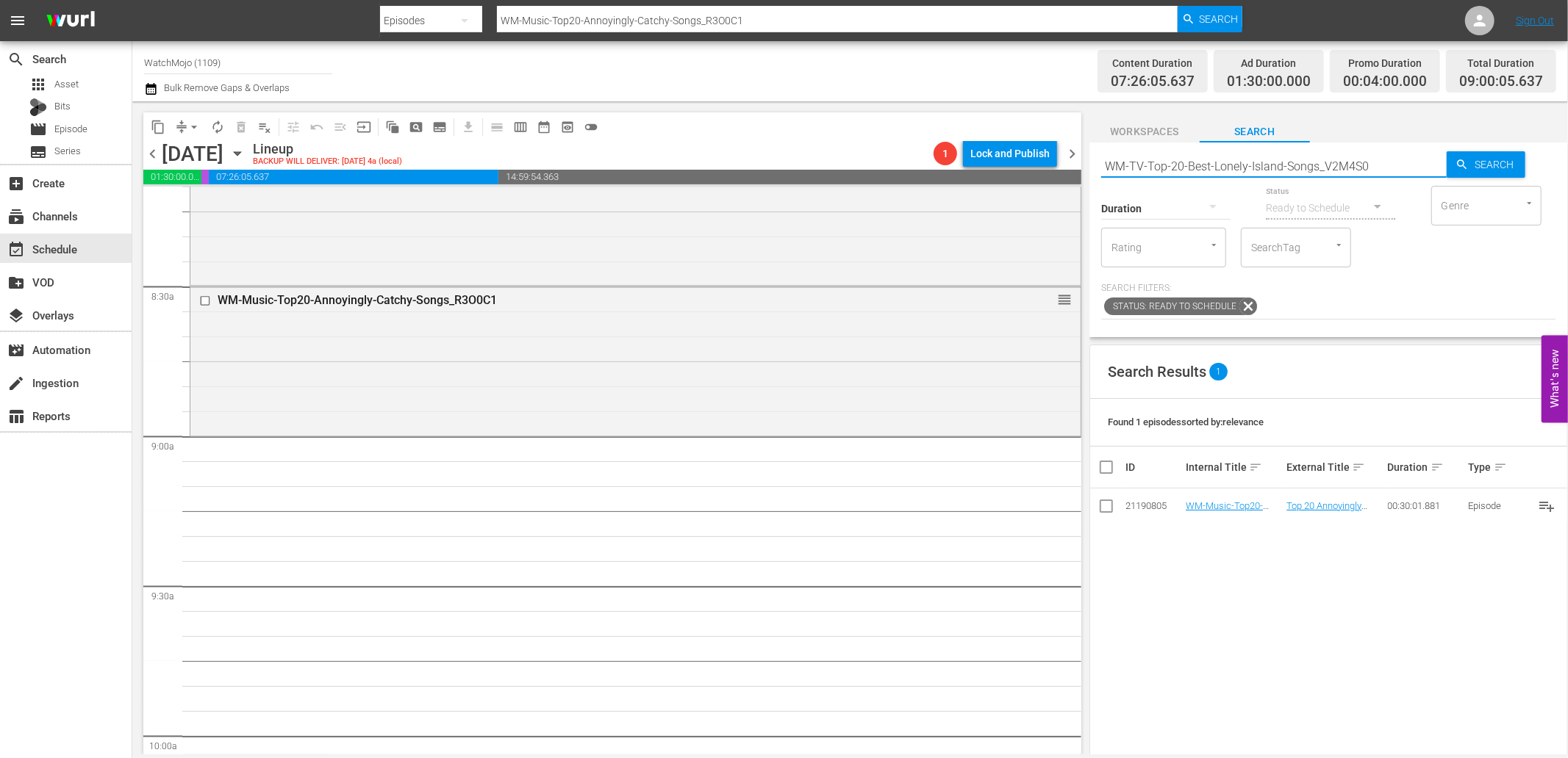
type input "WM-TV-Top-20-Best-Lonely-Island-Songs_V2M4S0"
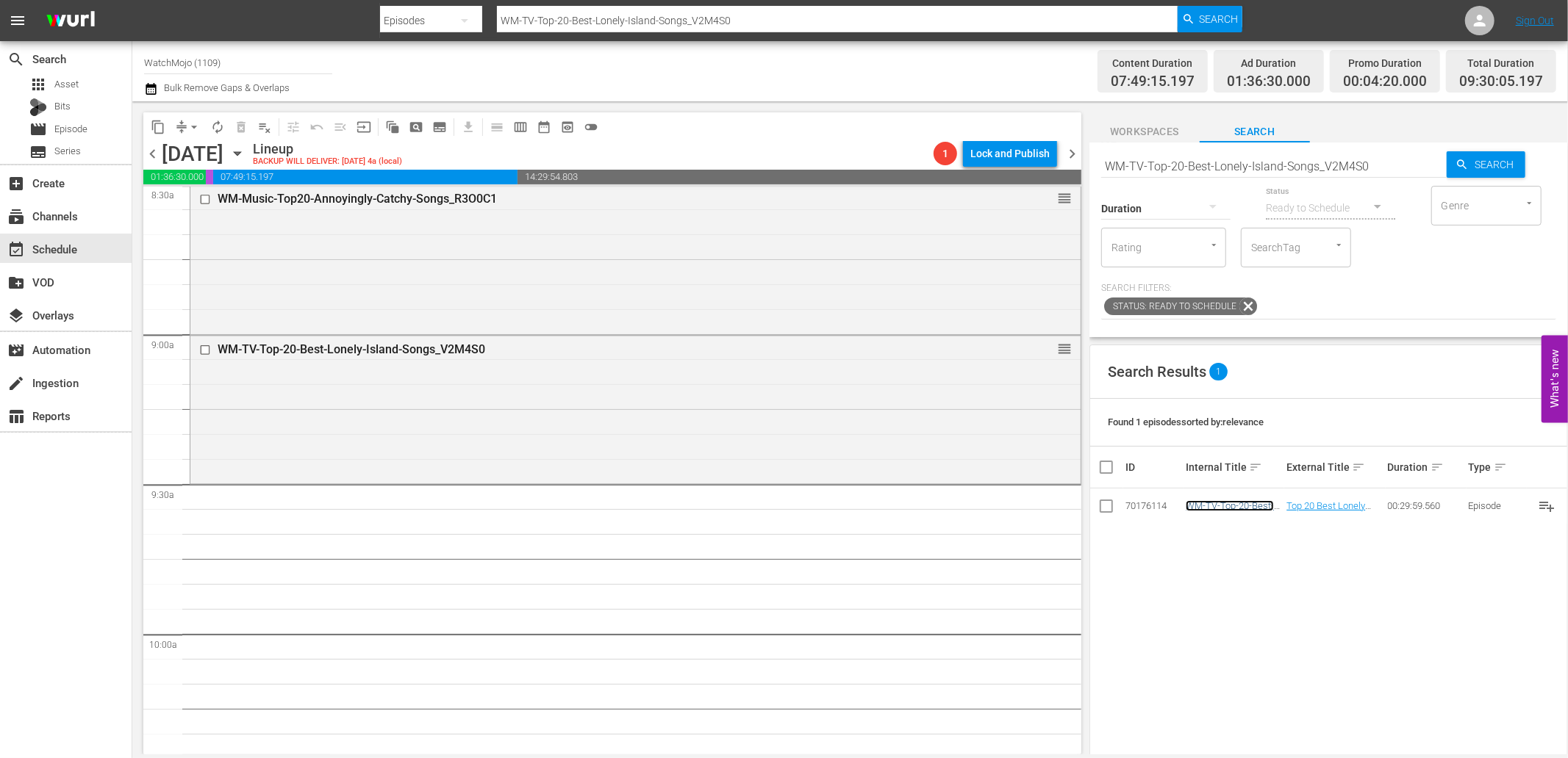
scroll to position [2557, 0]
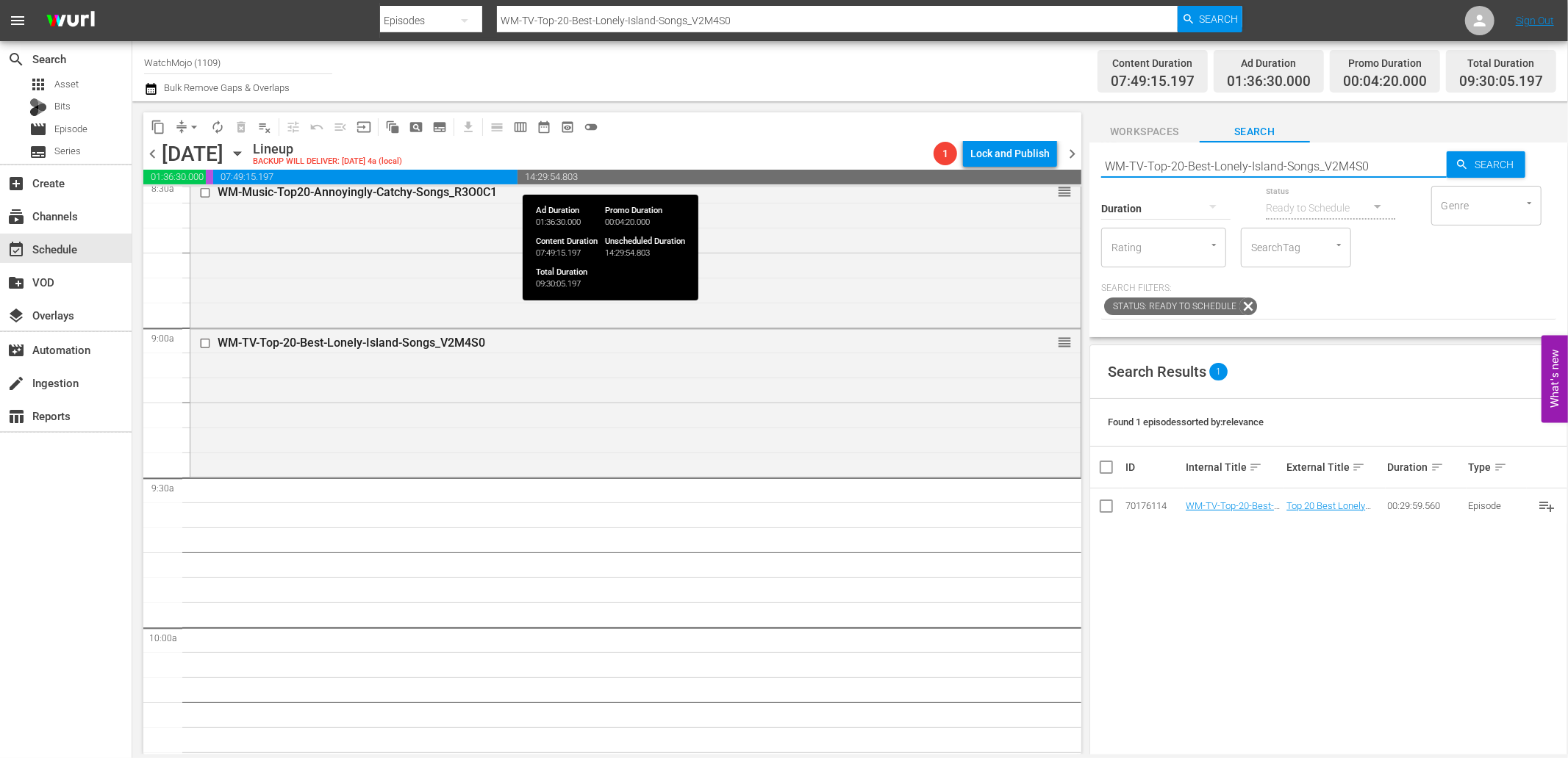
drag, startPoint x: 1390, startPoint y: 167, endPoint x: 1062, endPoint y: 176, distance: 328.1
click at [1062, 176] on div "content_copy compress arrow_drop_down autorenew_outlined delete_forever_outline…" at bounding box center [850, 427] width 1435 height 653
paste input "Music-Top-20-Weird-Al-Parodies_L7I6I7"
type input "WM-Music-Top-20-Weird-Al-Parodies_L7I6I7"
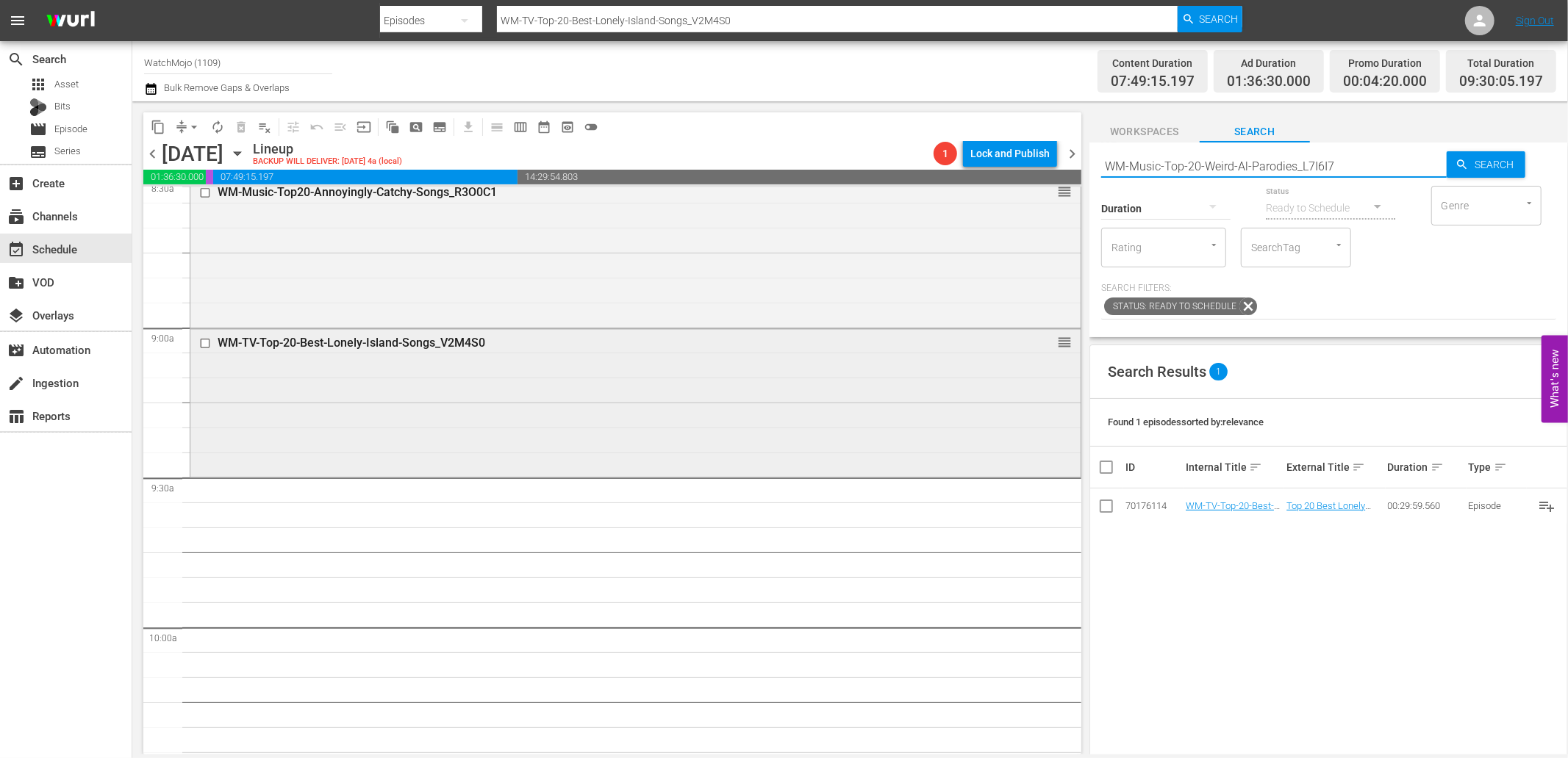
type input "WM-Music-Top-20-Weird-Al-Parodies_L7I6I7"
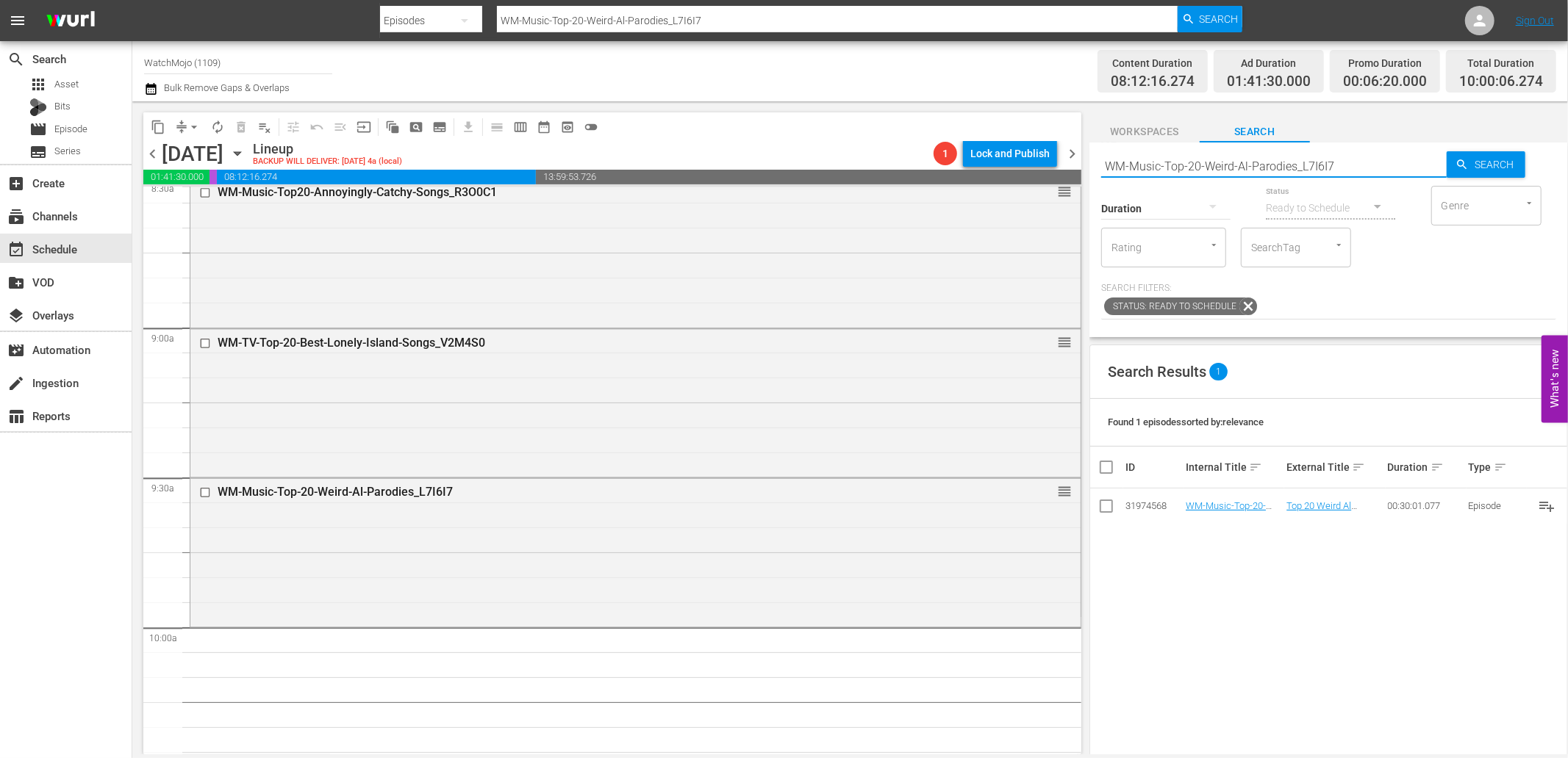
drag, startPoint x: 1405, startPoint y: 162, endPoint x: 1098, endPoint y: 159, distance: 307.0
click at [1098, 159] on div "Search WM-Music-Top-20-Weird-Al-Parodies_L7I6I7 Search Duration Status Ready to…" at bounding box center [1328, 239] width 478 height 195
paste input "Deep-Dive-Controversial_Music_Dive145_F5R5E5"
type input "WM-Deep-Dive-Controversial_Music_Dive145_F5R5E5"
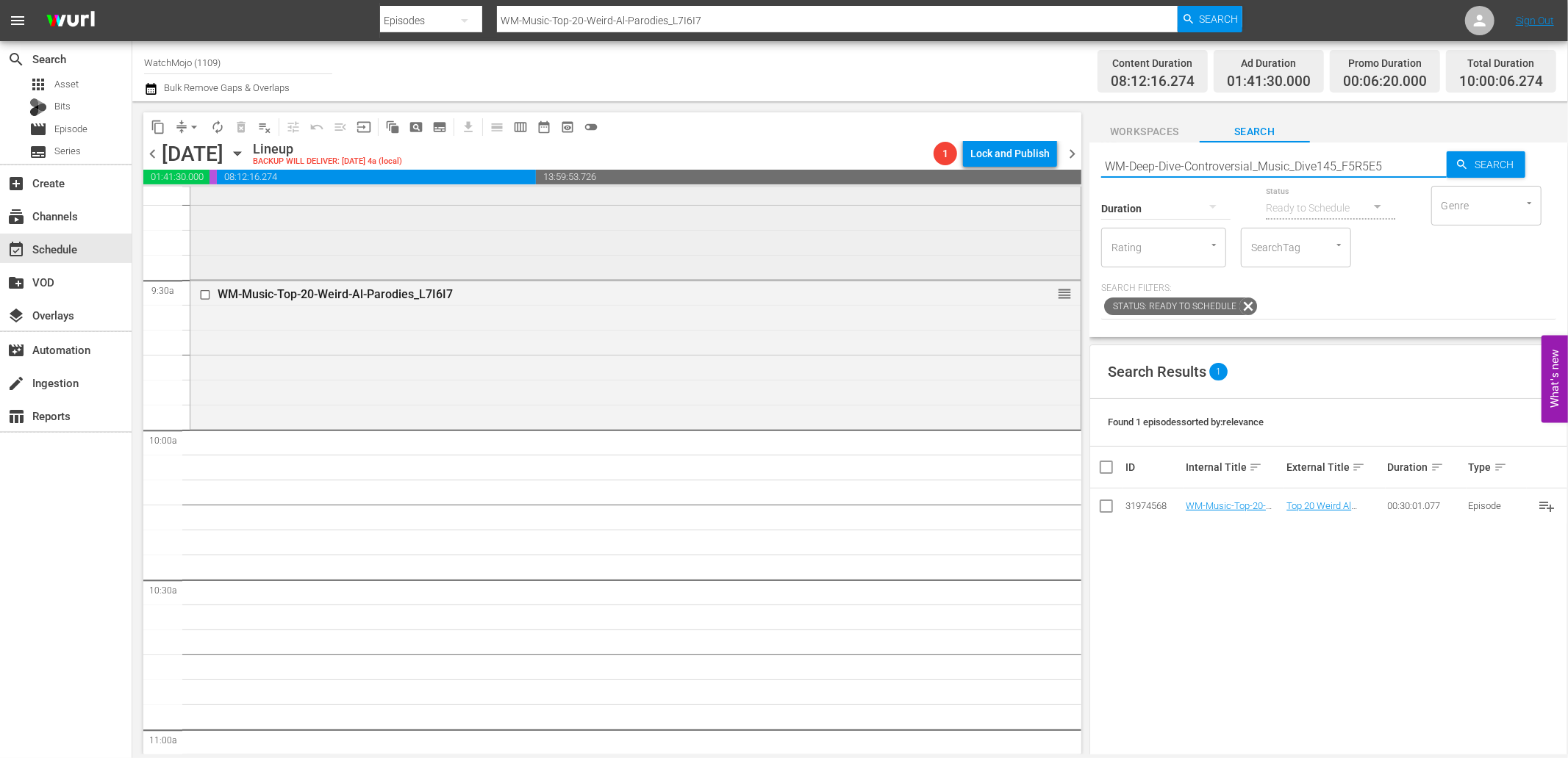
scroll to position [2775, 0]
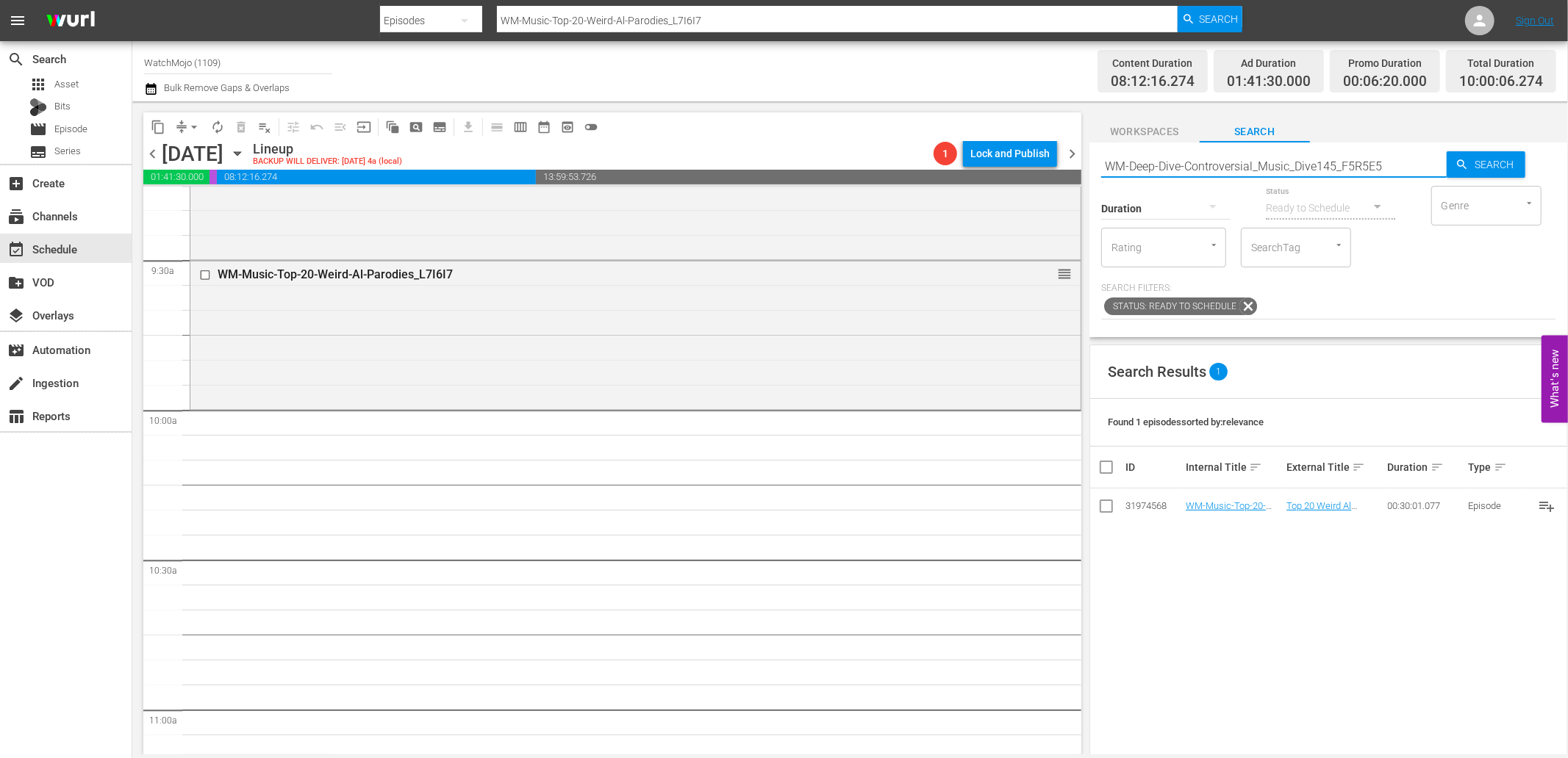
type input "WM-Deep-Dive-Controversial_Music_Dive145_F5R5E5"
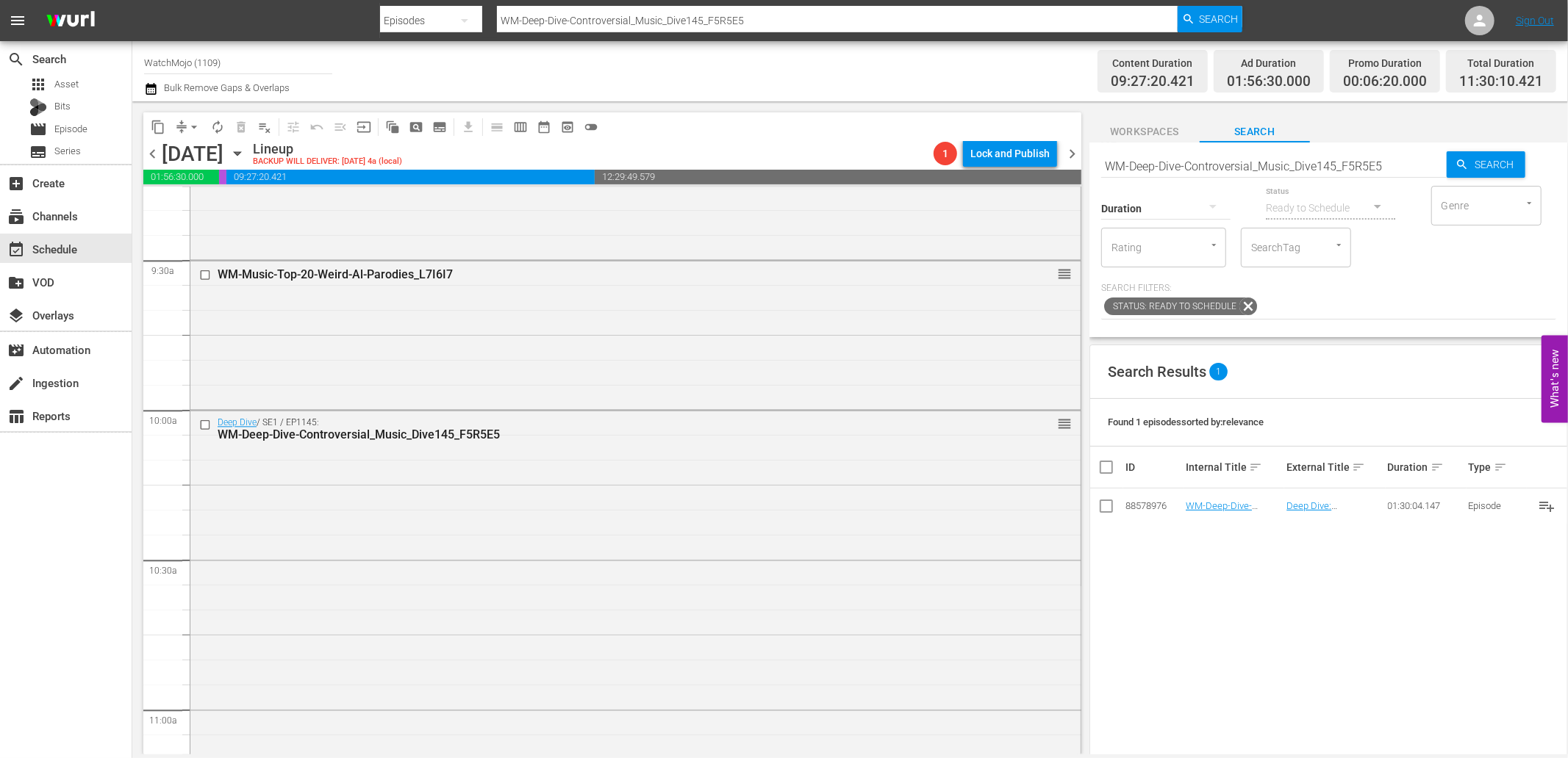
click at [1155, 172] on input "WM-Deep-Dive-Controversial_Music_Dive145_F5R5E5" at bounding box center [1273, 166] width 346 height 36
paste input "hanged-History-Forever_Dive136_V2D6U2"
type input "WM-Deep-Dive-Changed-History-Forever_Dive136_V2D6U2"
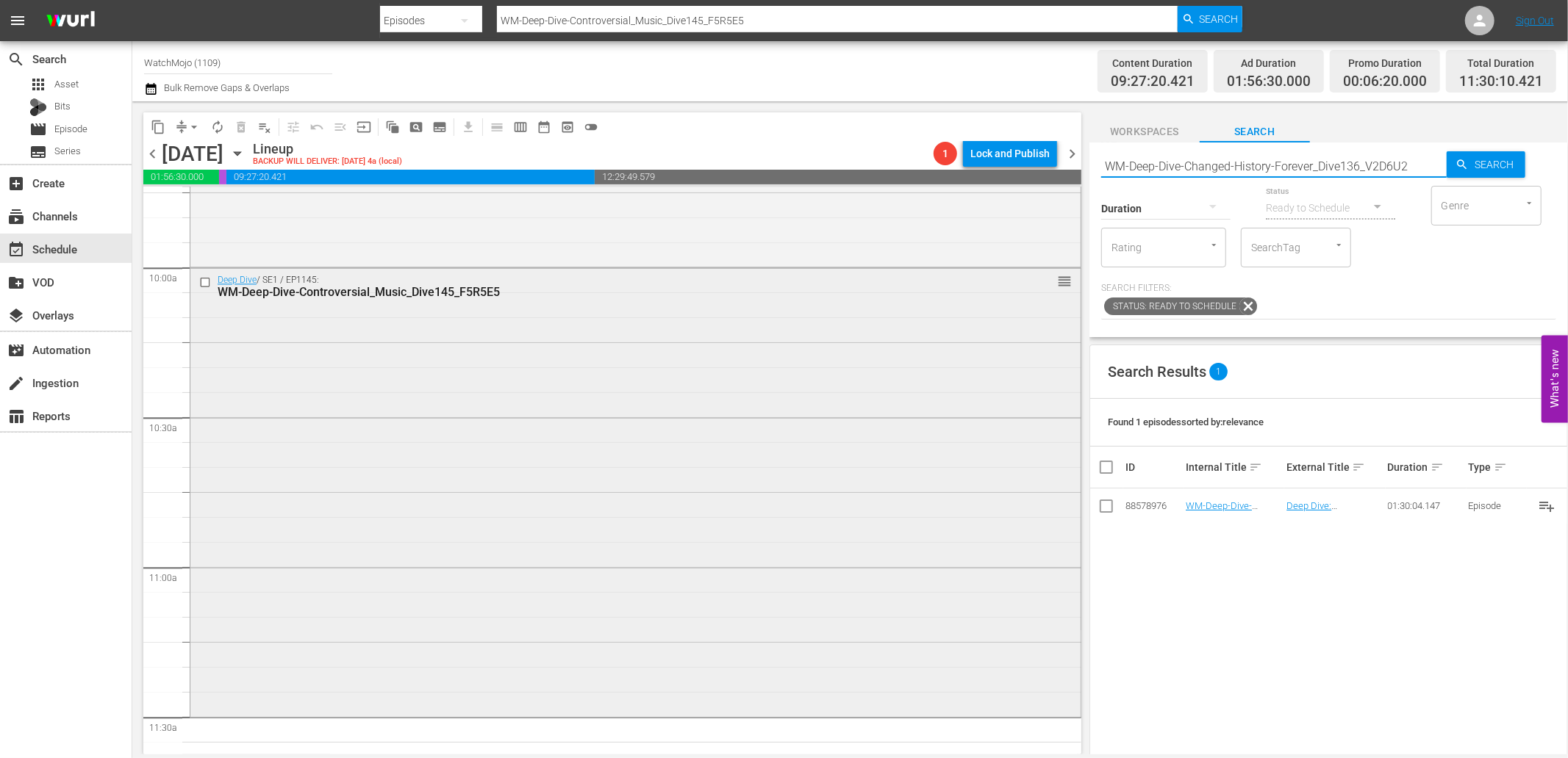
type input "WM-Deep-Dive-Changed-History-Forever_Dive136_V2D6U2"
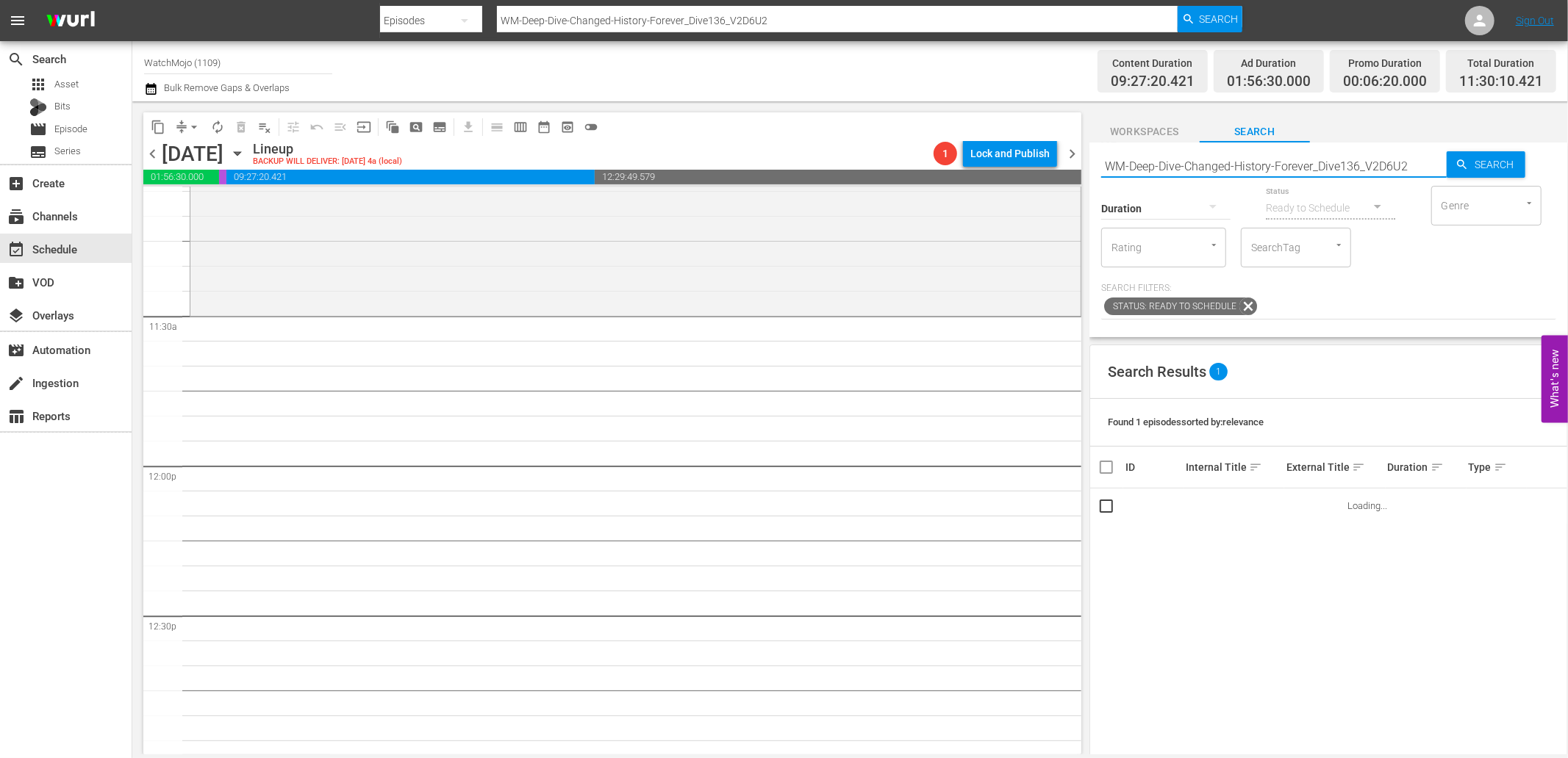
scroll to position [3319, 0]
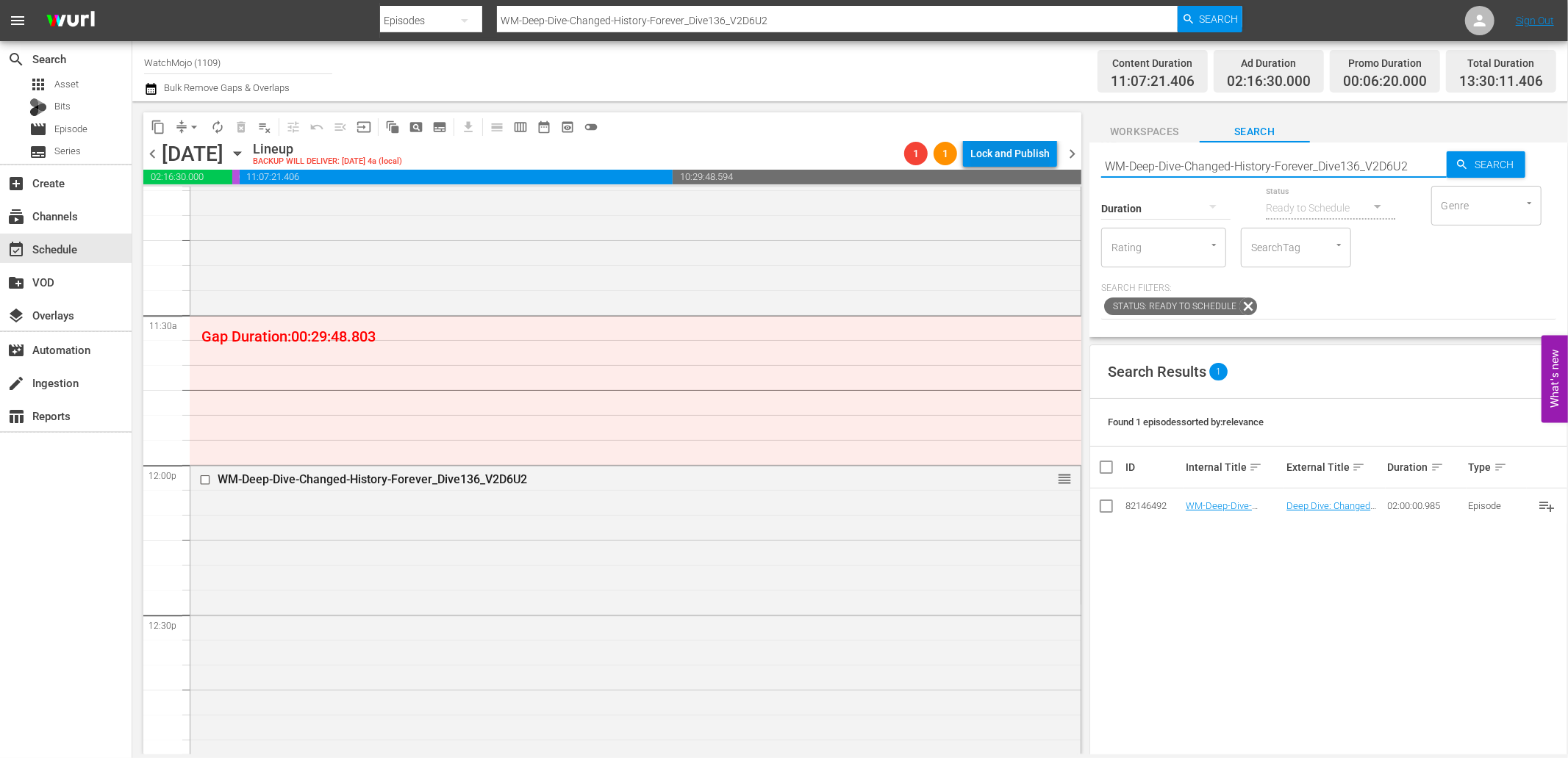
drag, startPoint x: 1414, startPoint y: 164, endPoint x: 1016, endPoint y: 171, distance: 398.1
click at [1016, 167] on div "content_copy compress arrow_drop_down autorenew_outlined delete_forever_outline…" at bounding box center [850, 427] width 1435 height 653
paste input "ontroversial_Music_Dive145_F5R5E5"
type input "WM-Deep-Dive-Controversial_Music_Dive145_F5R5E5"
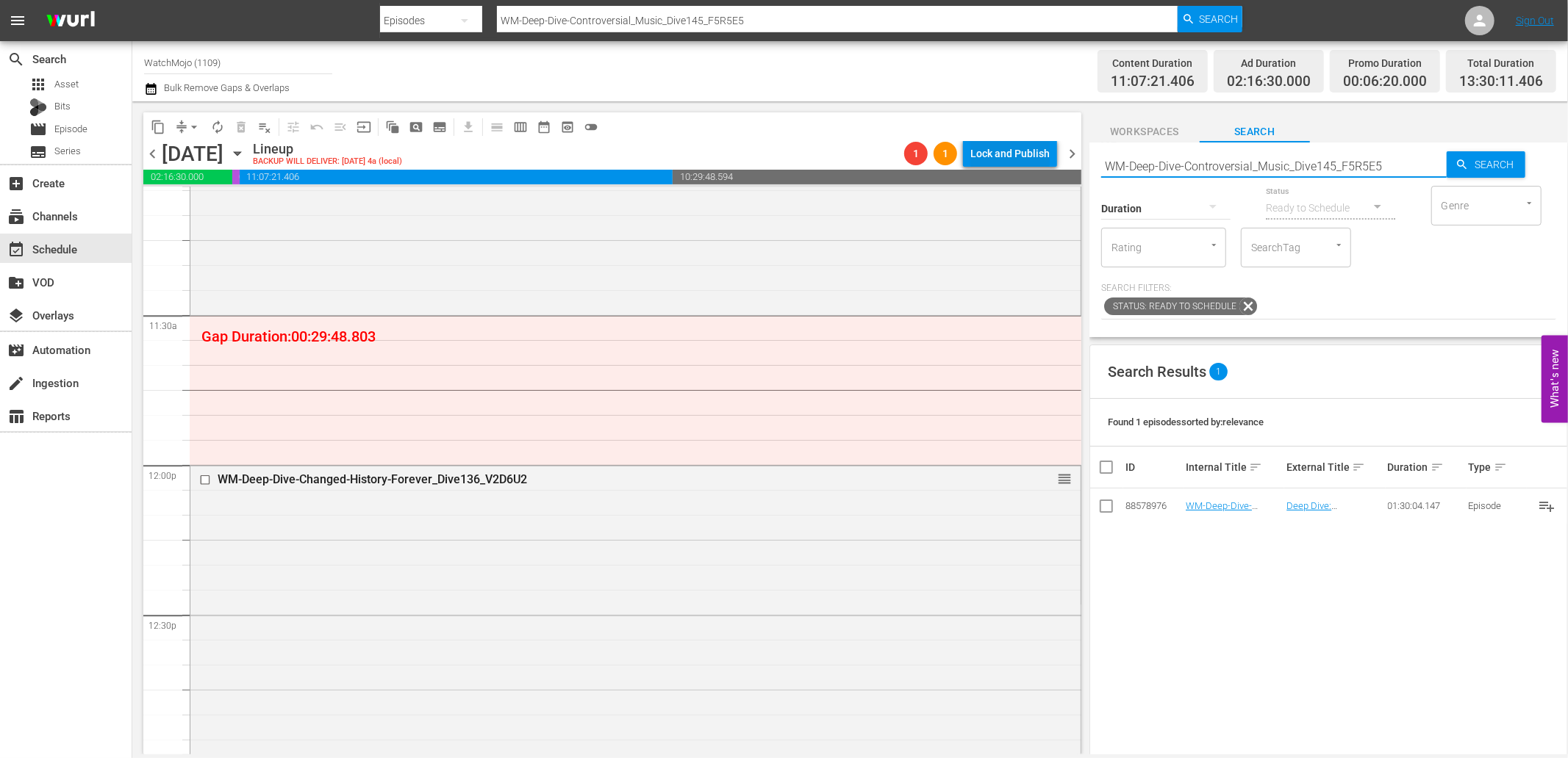
drag, startPoint x: 1406, startPoint y: 159, endPoint x: 1014, endPoint y: 147, distance: 392.2
click at [1012, 146] on div "content_copy compress arrow_drop_down autorenew_outlined delete_forever_outline…" at bounding box center [850, 427] width 1435 height 653
paste input "Music-Top20-Artists-Who-Switched-Genres_V6Q5N4"
type input "WM-Music-Top20-Artists-Who-Switched-Genres_V6Q5N4"
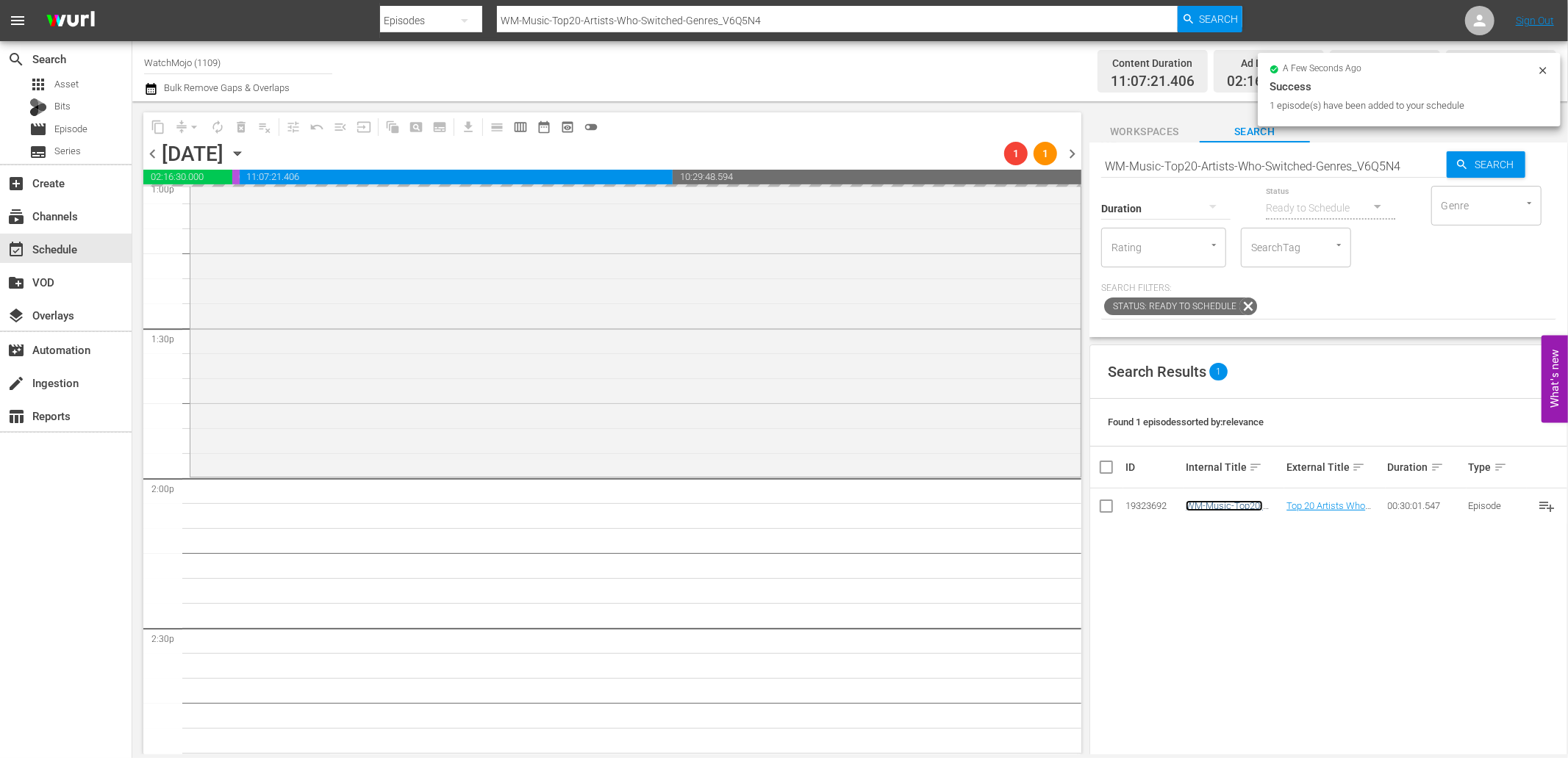
scroll to position [4027, 0]
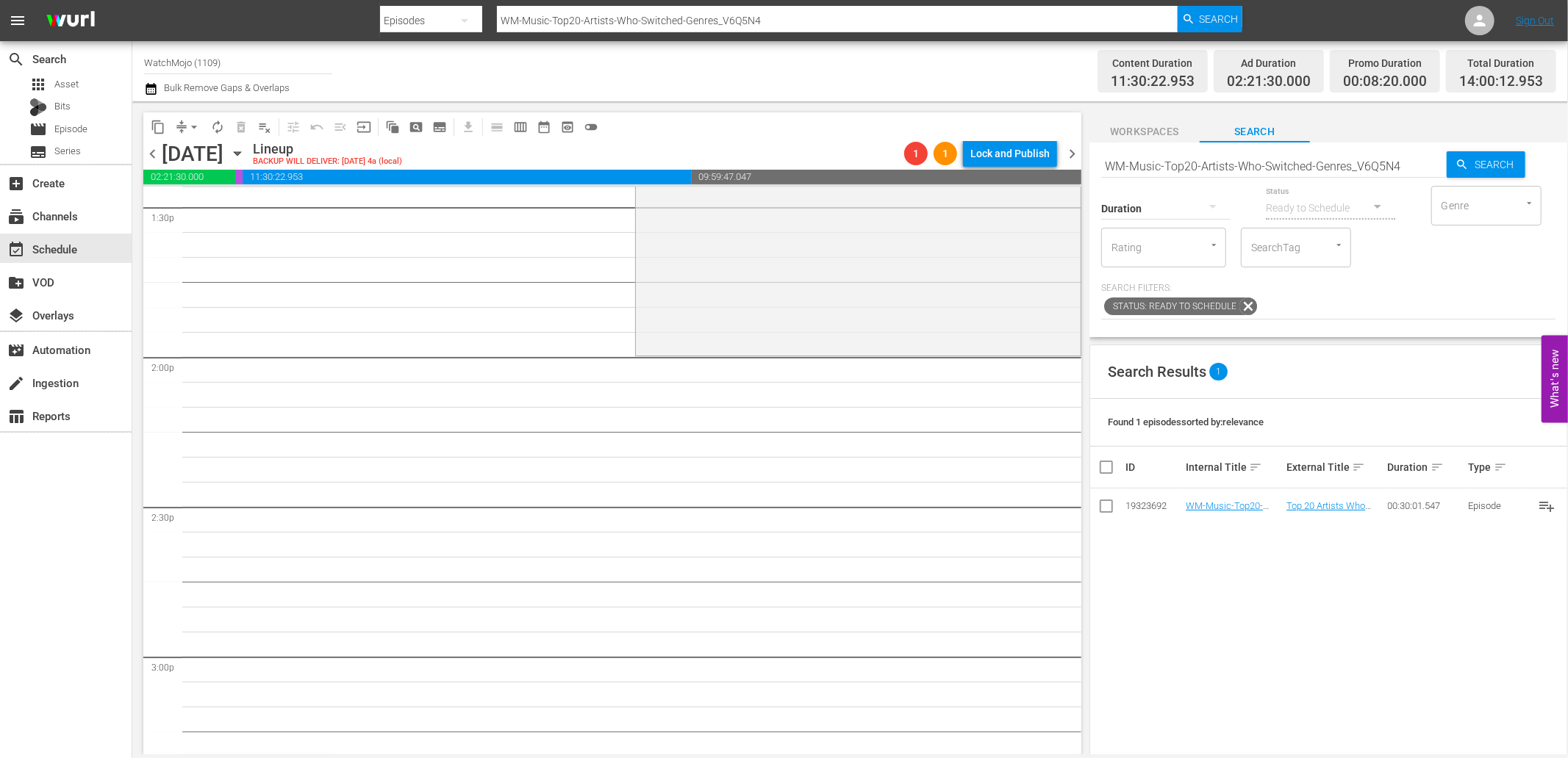
click at [1319, 171] on input "WM-Music-Top20-Artists-Who-Switched-Genres_V6Q5N4" at bounding box center [1273, 166] width 346 height 36
paste input "Deep-Dive-Creepy-History_Dive99_D2Q3G3"
type input "WM-Deep-Dive-Creepy-History_Dive99_D2Q3G3"
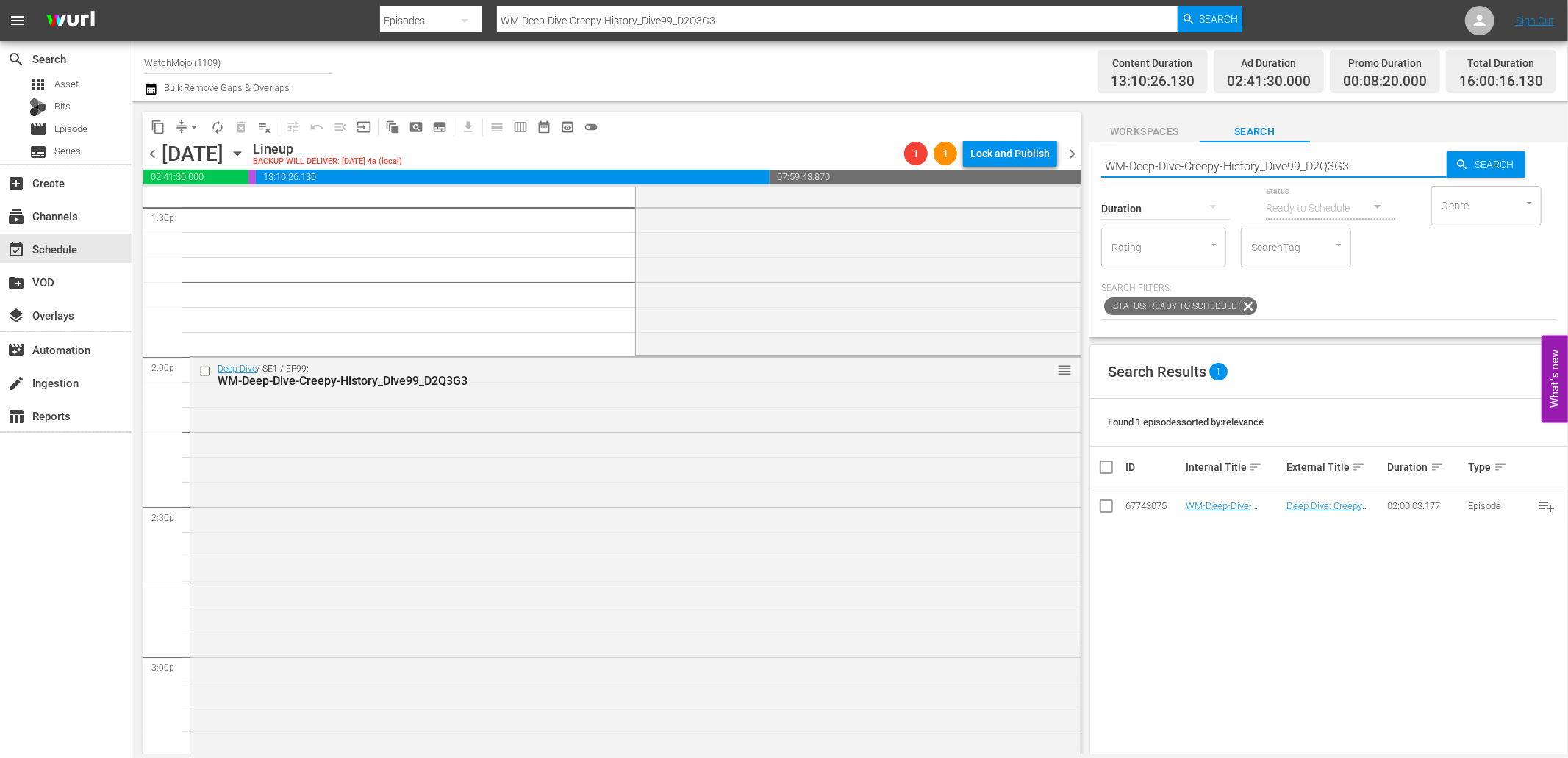
drag, startPoint x: 1382, startPoint y: 162, endPoint x: 1091, endPoint y: 172, distance: 291.2
click at [1091, 172] on div "Search WM-Deep-Dive-Creepy-History_Dive99_D2Q3G3 Search Duration Status Ready t…" at bounding box center [1328, 239] width 478 height 195
paste input "History-and-Mystery_Dive84_N8Y8X9"
type input "WM-Deep-Dive-History-and-Mystery_Dive84_N8Y8X9"
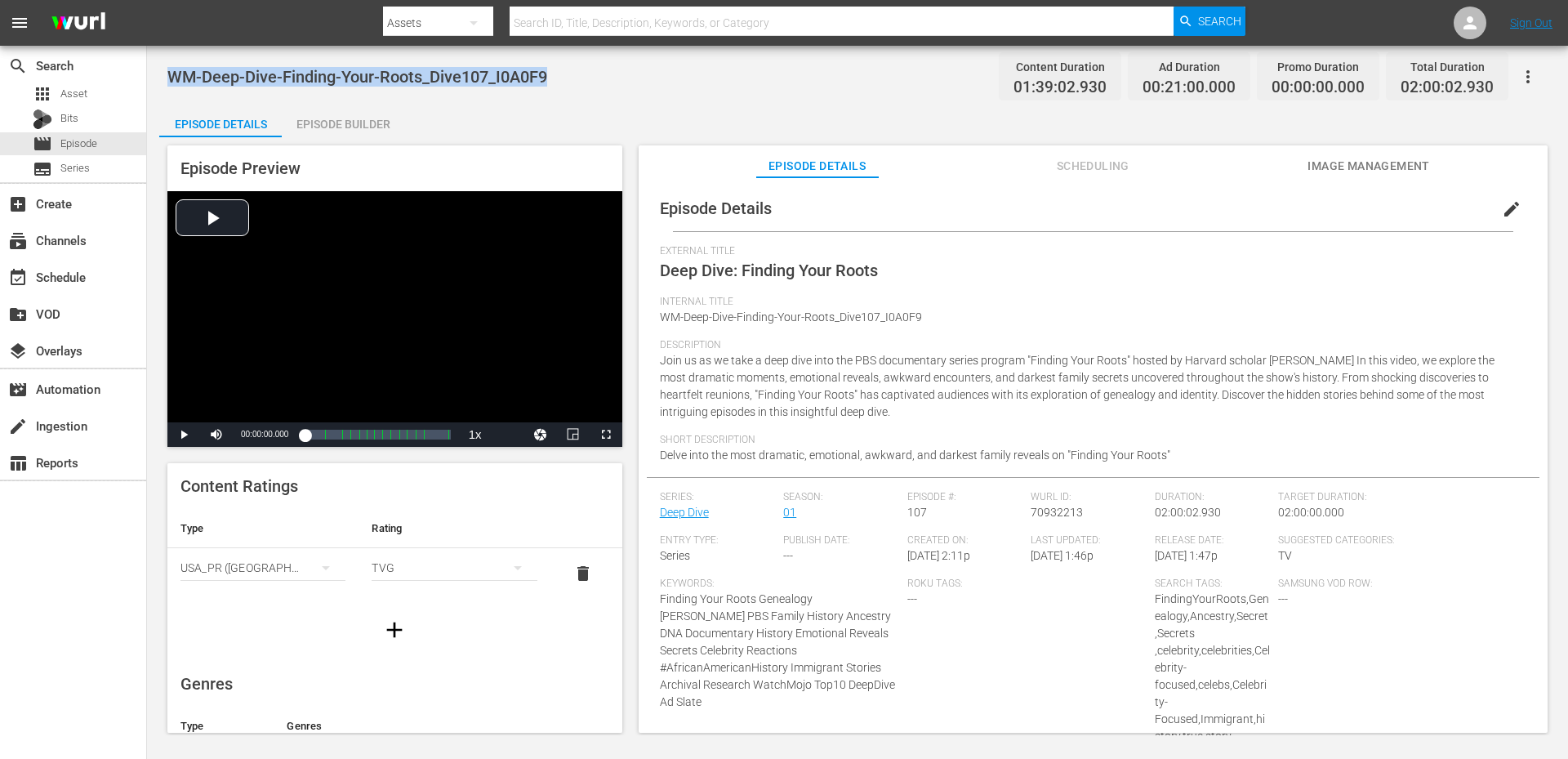
drag, startPoint x: 559, startPoint y: 83, endPoint x: 157, endPoint y: 81, distance: 402.0
click at [157, 81] on div "WM-Deep-Dive-Finding-Your-Roots_Dive107_I0A0F9 Content Duration 01:39:02.930 Ad…" at bounding box center [857, 391] width 1421 height 689
copy span "WM-Deep-Dive-Finding-Your-Roots_Dive107_I0A0F9"
click at [528, 88] on div "WM-Deep-Dive-Finding-Your-Roots_Dive107_I0A0F9 Content Duration 01:39:02.930 Ad…" at bounding box center [857, 76] width 1380 height 37
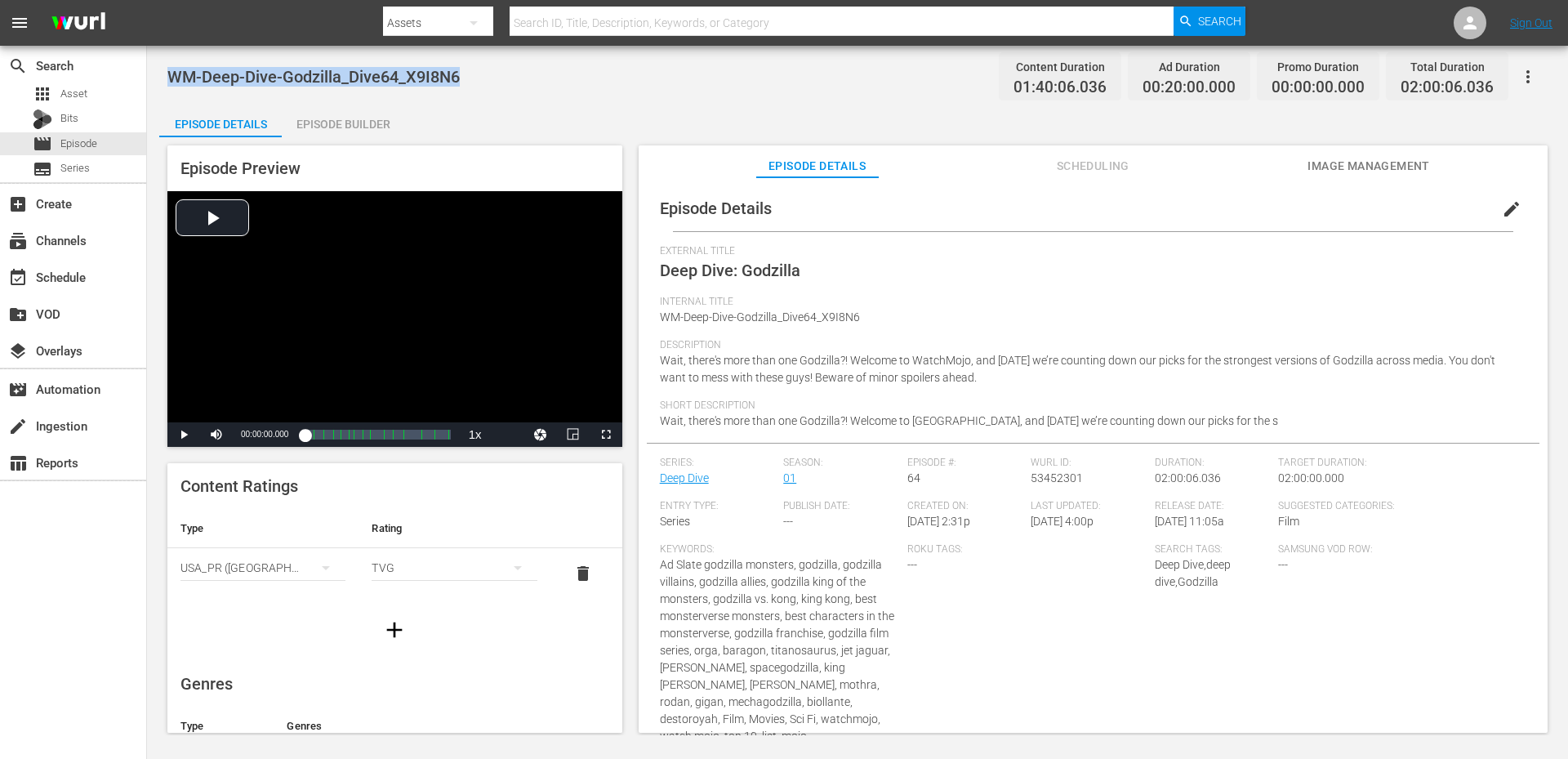
drag, startPoint x: 319, startPoint y: 103, endPoint x: 168, endPoint y: 83, distance: 152.3
click at [168, 83] on div "WM-Deep-Dive-Godzilla_Dive64_X9I8N6 Content Duration 01:40:06.036 Ad Duration 0…" at bounding box center [857, 76] width 1380 height 37
click at [505, 132] on div "Episode Details Episode Builder Episode Preview Video Player is loading. Play V…" at bounding box center [857, 426] width 1396 height 641
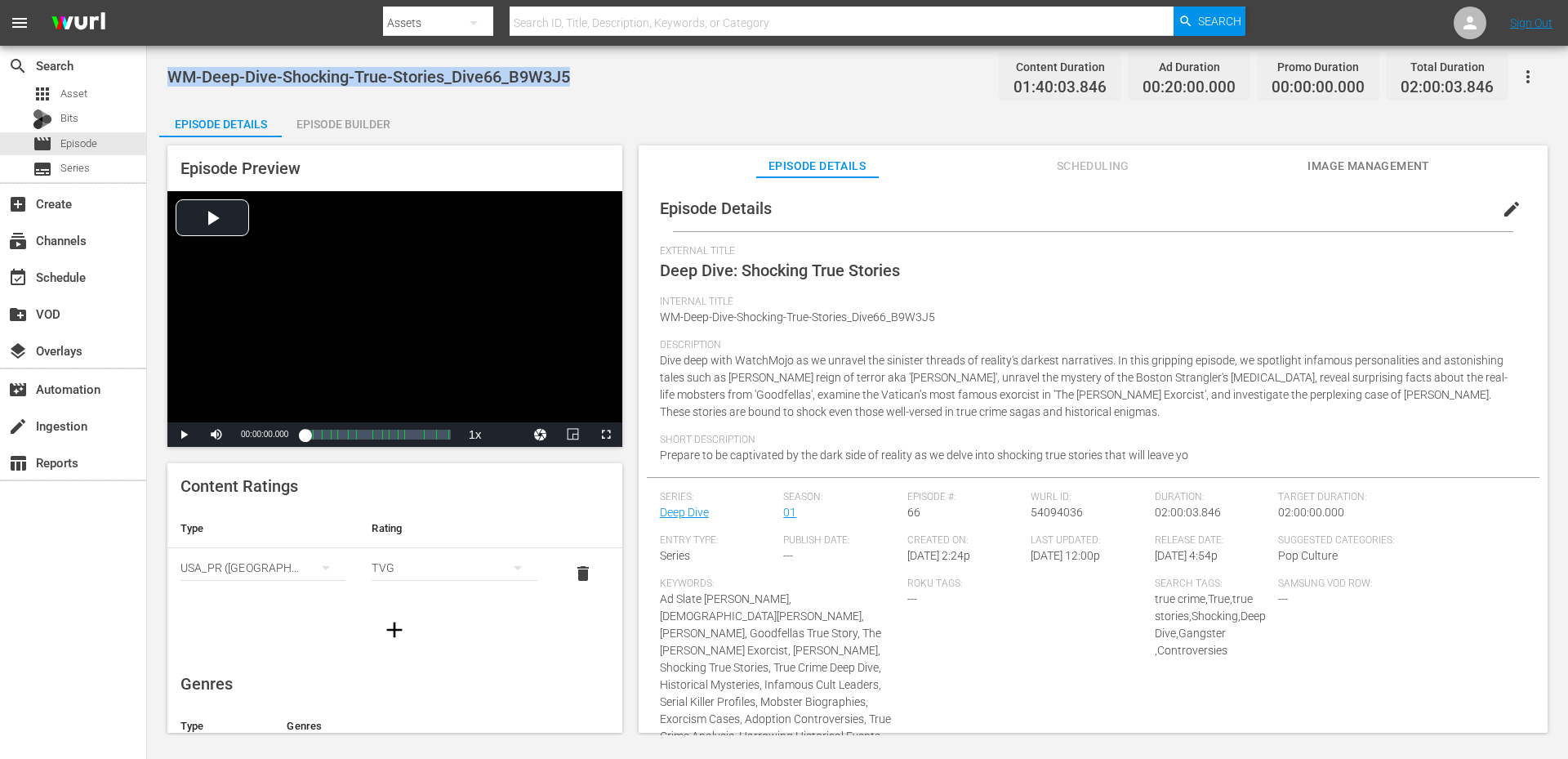
drag, startPoint x: 591, startPoint y: 76, endPoint x: 171, endPoint y: 66, distance: 420.1
click at [171, 66] on div "WM-Deep-Dive-Shocking-True-Stories_Dive66_B9W3J5 Content Duration 01:40:03.846 …" at bounding box center [857, 76] width 1380 height 37
copy span "WM-Deep-Dive-Shocking-True-Stories_Dive66_B9W3J5"
click at [652, 93] on div "WM-Deep-Dive-Shocking-True-Stories_Dive66_B9W3J5 Content Duration 01:40:03.846 …" at bounding box center [857, 76] width 1380 height 37
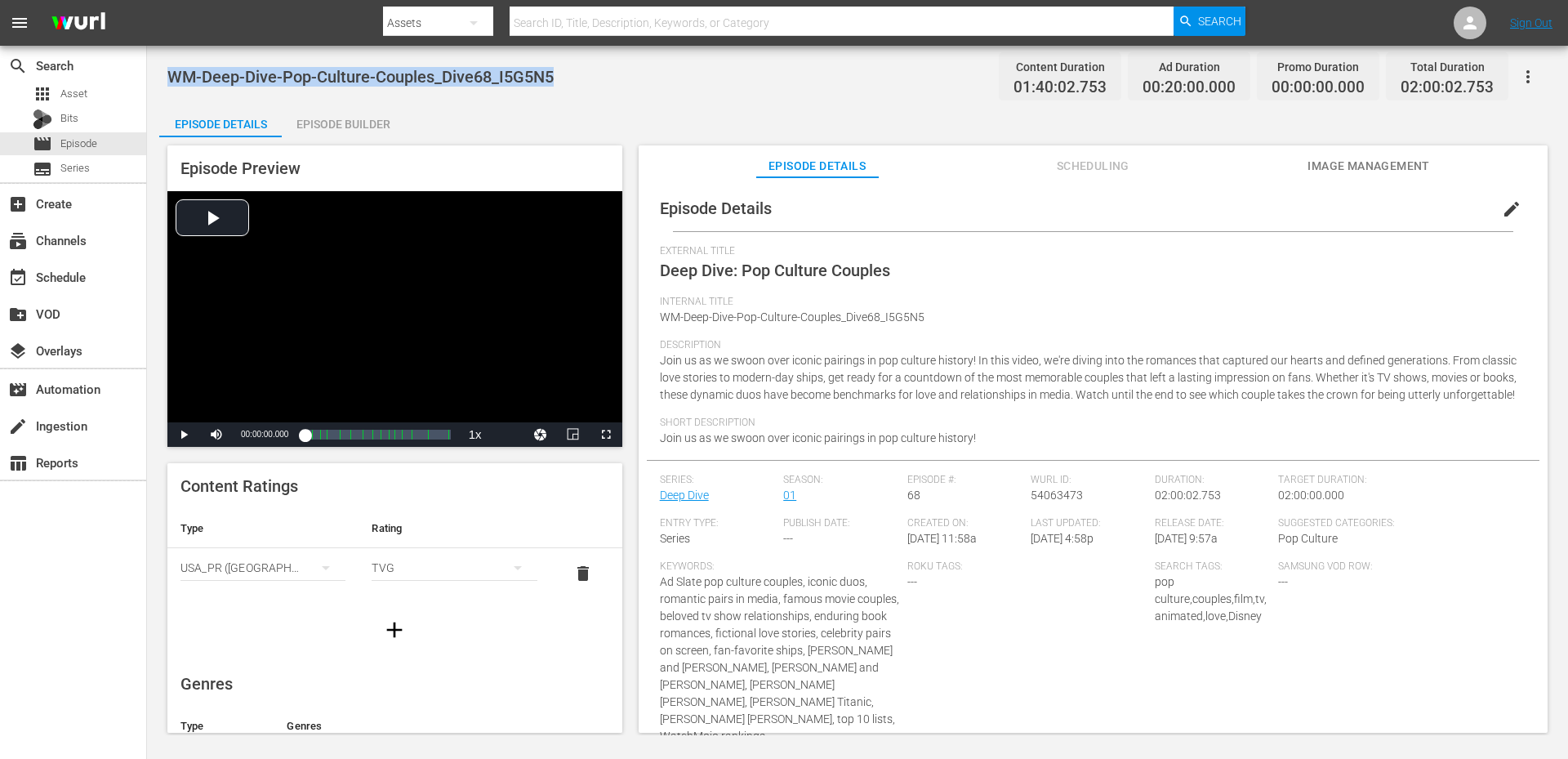
drag, startPoint x: 588, startPoint y: 63, endPoint x: 163, endPoint y: 78, distance: 425.3
click at [163, 78] on div "WM-Deep-Dive-Pop-Culture-Couples_Dive68_I5G5N5 Content Duration 01:40:02.753 Ad…" at bounding box center [857, 391] width 1421 height 689
copy span "WM-Deep-Dive-Pop-Culture-Couples_Dive68_I5G5N5"
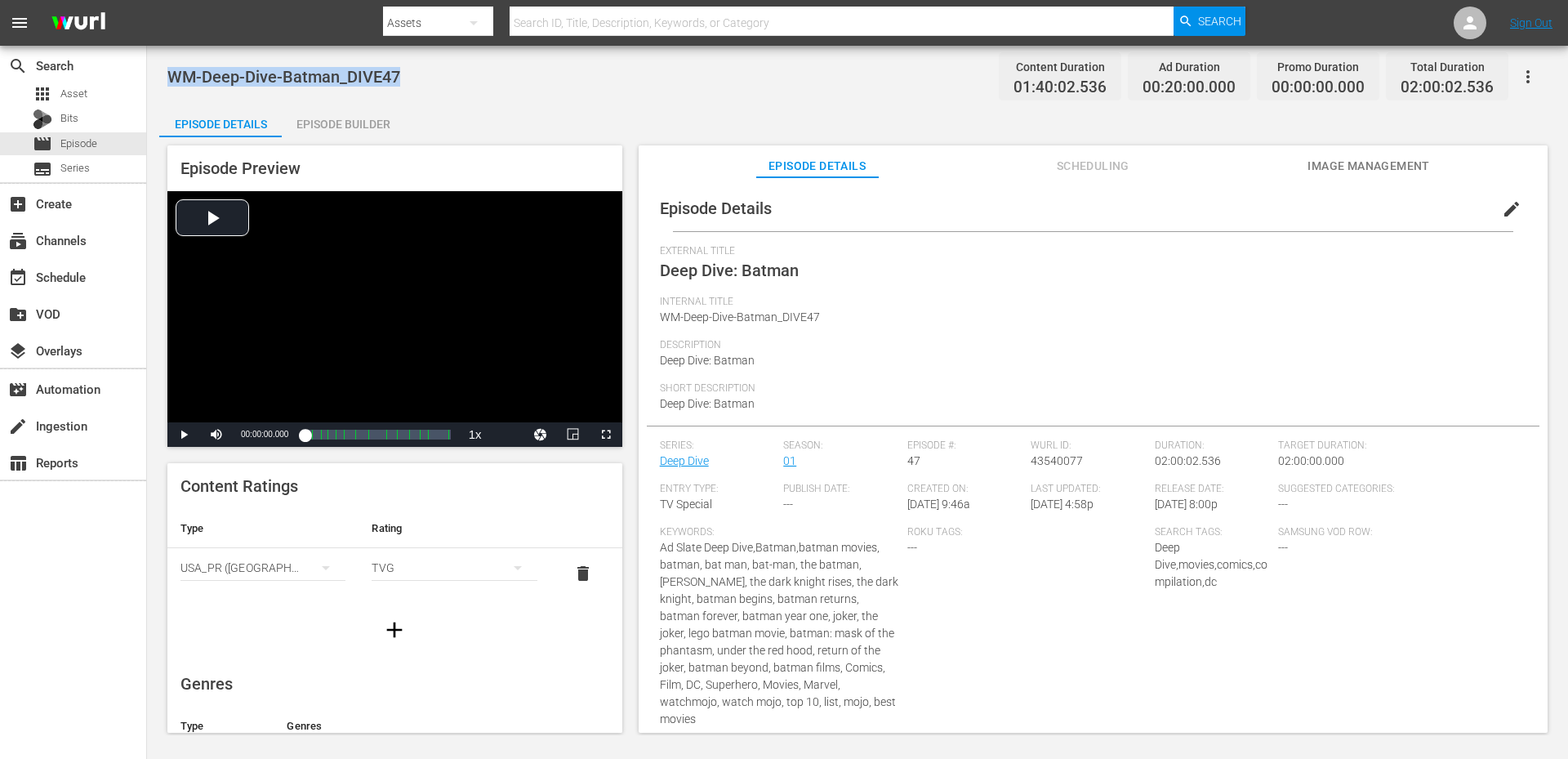
drag, startPoint x: 468, startPoint y: 73, endPoint x: 163, endPoint y: 73, distance: 305.0
click at [163, 73] on div "WM-Deep-Dive-Batman_DIVE47 Content Duration 01:40:02.536 Ad Duration 00:20:00.0…" at bounding box center [857, 391] width 1421 height 689
copy span "WM-Deep-Dive-Batman_DIVE47"
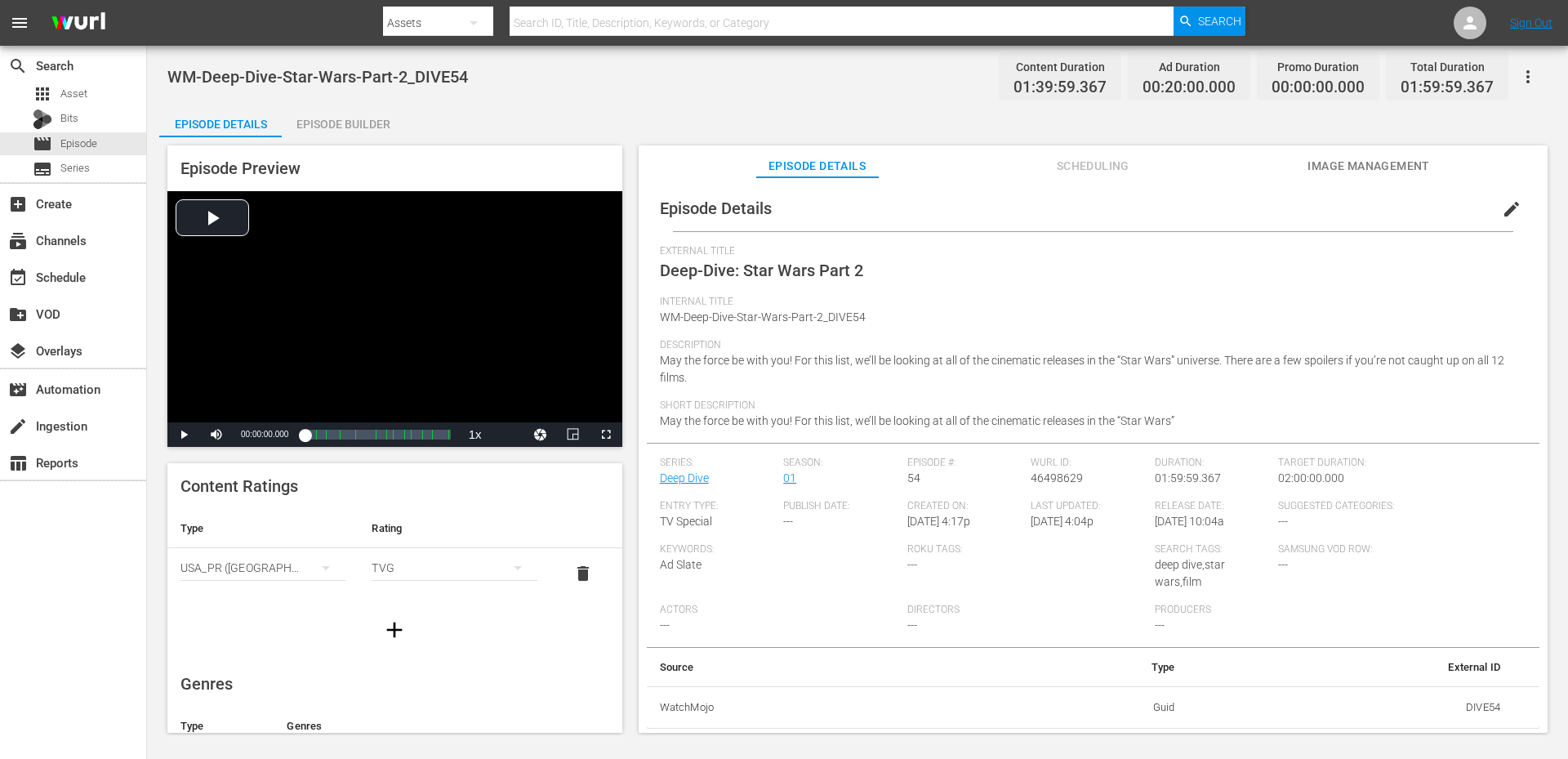
click at [527, 104] on div "WM-Deep-Dive-Star-Wars-Part-2_DIVE54 Content Duration 01:39:59.367 Ad Duration …" at bounding box center [857, 391] width 1421 height 689
drag, startPoint x: 482, startPoint y: 85, endPoint x: 162, endPoint y: 76, distance: 320.1
click at [162, 76] on div "WM-Deep-Dive-Star-Wars-Part-2_DIVE54 Content Duration 01:39:59.367 Ad Duration …" at bounding box center [857, 391] width 1421 height 689
copy span "WM-Deep-Dive-Star-Wars-Part-2_DIVE54"
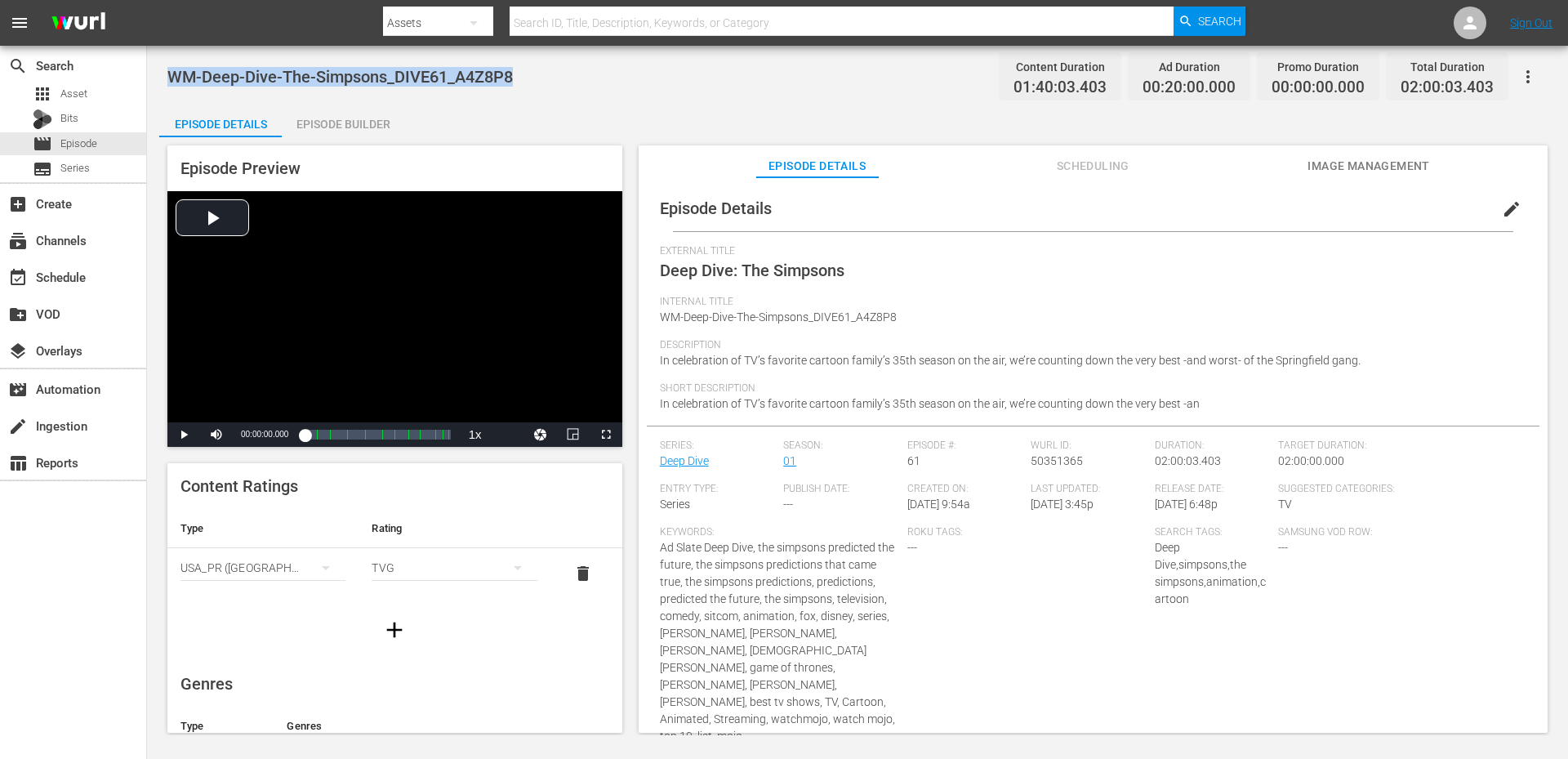
drag, startPoint x: 524, startPoint y: 76, endPoint x: 185, endPoint y: 81, distance: 339.0
click at [173, 81] on div "WM-Deep-Dive-The-Simpsons_DIVE61_A4Z8P8 Content Duration 01:40:03.403 Ad Durati…" at bounding box center [857, 76] width 1380 height 37
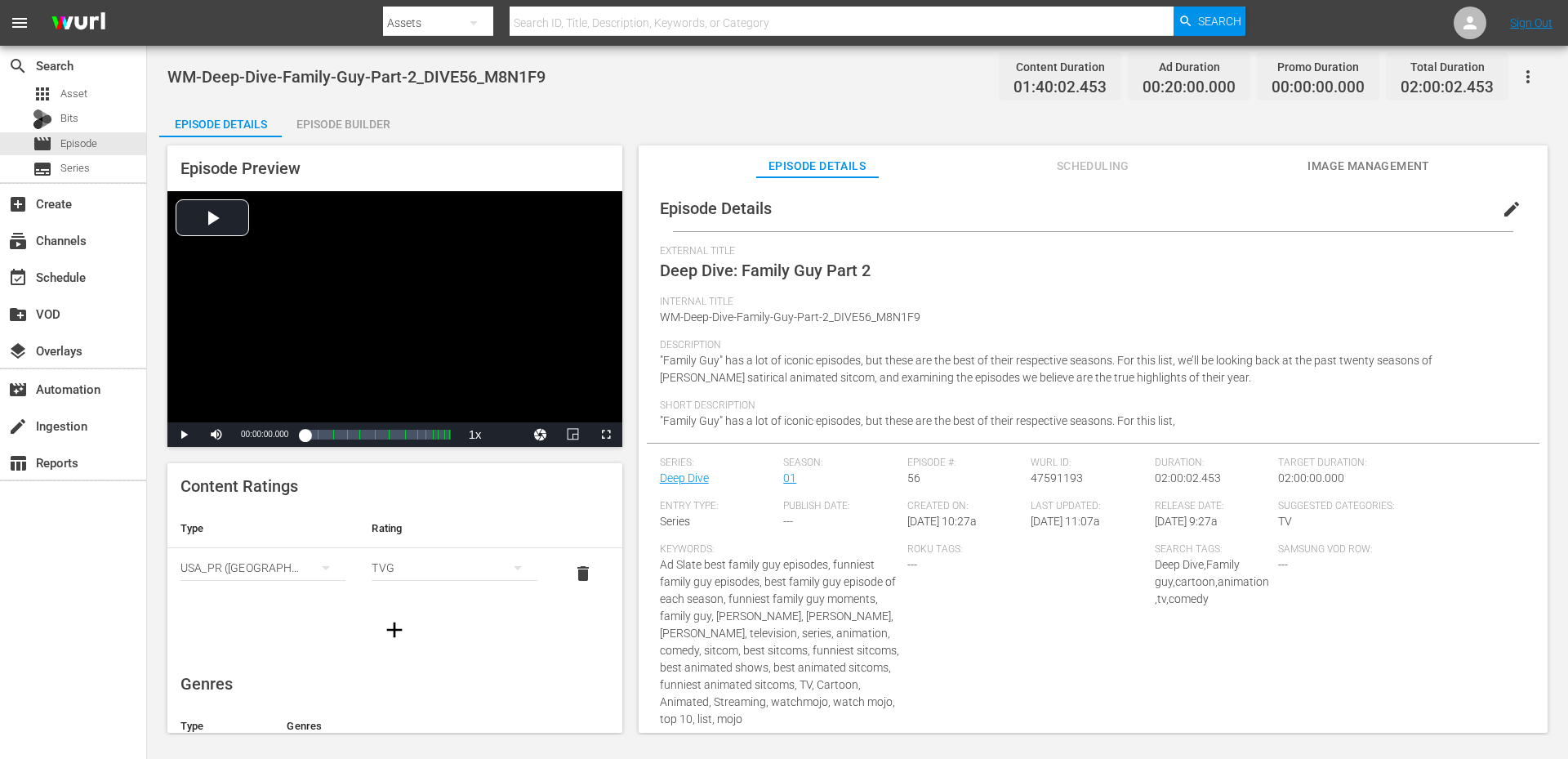
click at [552, 83] on div "WM-Deep-Dive-Family-Guy-Part-2_DIVE56_M8N1F9 Content Duration 01:40:02.453 Ad D…" at bounding box center [857, 76] width 1380 height 37
drag, startPoint x: 552, startPoint y: 83, endPoint x: 173, endPoint y: 78, distance: 379.0
click at [169, 78] on div "WM-Deep-Dive-Family-Guy-Part-2_DIVE56_M8N1F9 Content Duration 01:40:02.453 Ad D…" at bounding box center [857, 76] width 1380 height 37
copy span "WM-Deep-Dive-Family-Guy-Part-2_DIVE56_M8N1F9"
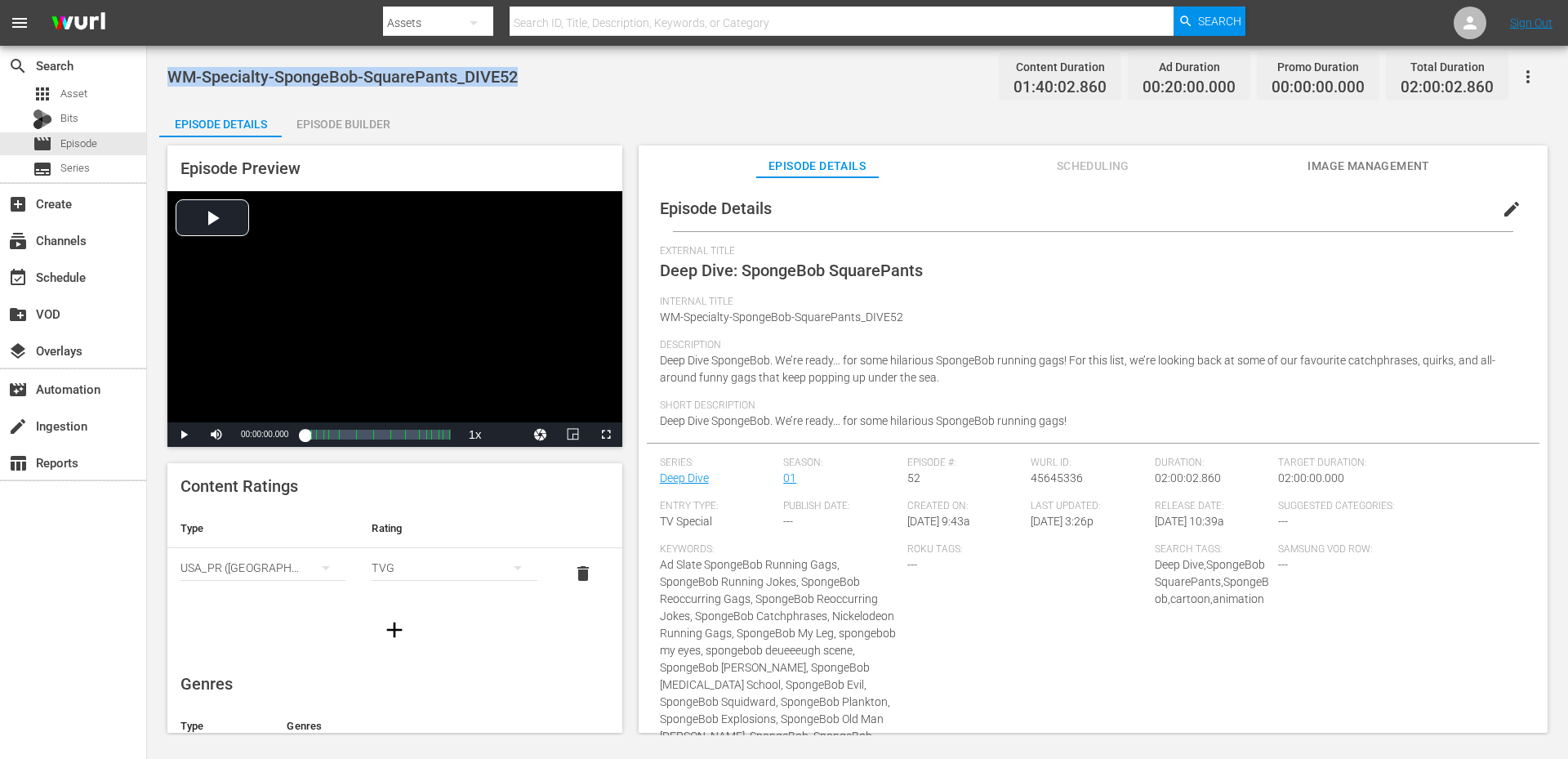
drag, startPoint x: 535, startPoint y: 81, endPoint x: 171, endPoint y: 66, distance: 364.3
click at [171, 66] on div "WM-Specialty-SpongeBob-SquarePants_DIVE52 Content Duration 01:40:02.860 Ad Dura…" at bounding box center [857, 76] width 1380 height 37
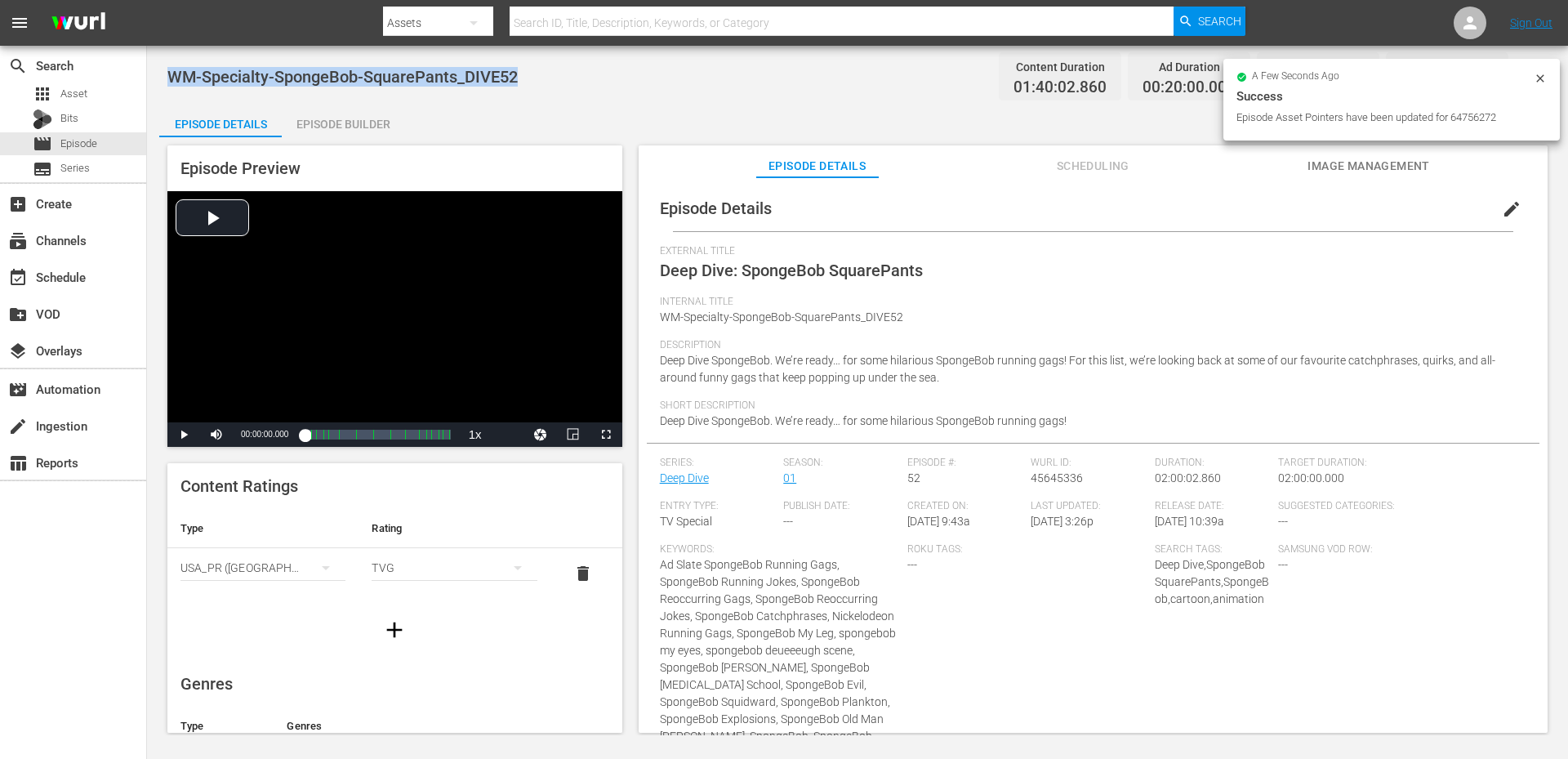
copy span "WM-Specialty-SpongeBob-SquarePants_DIVE52"
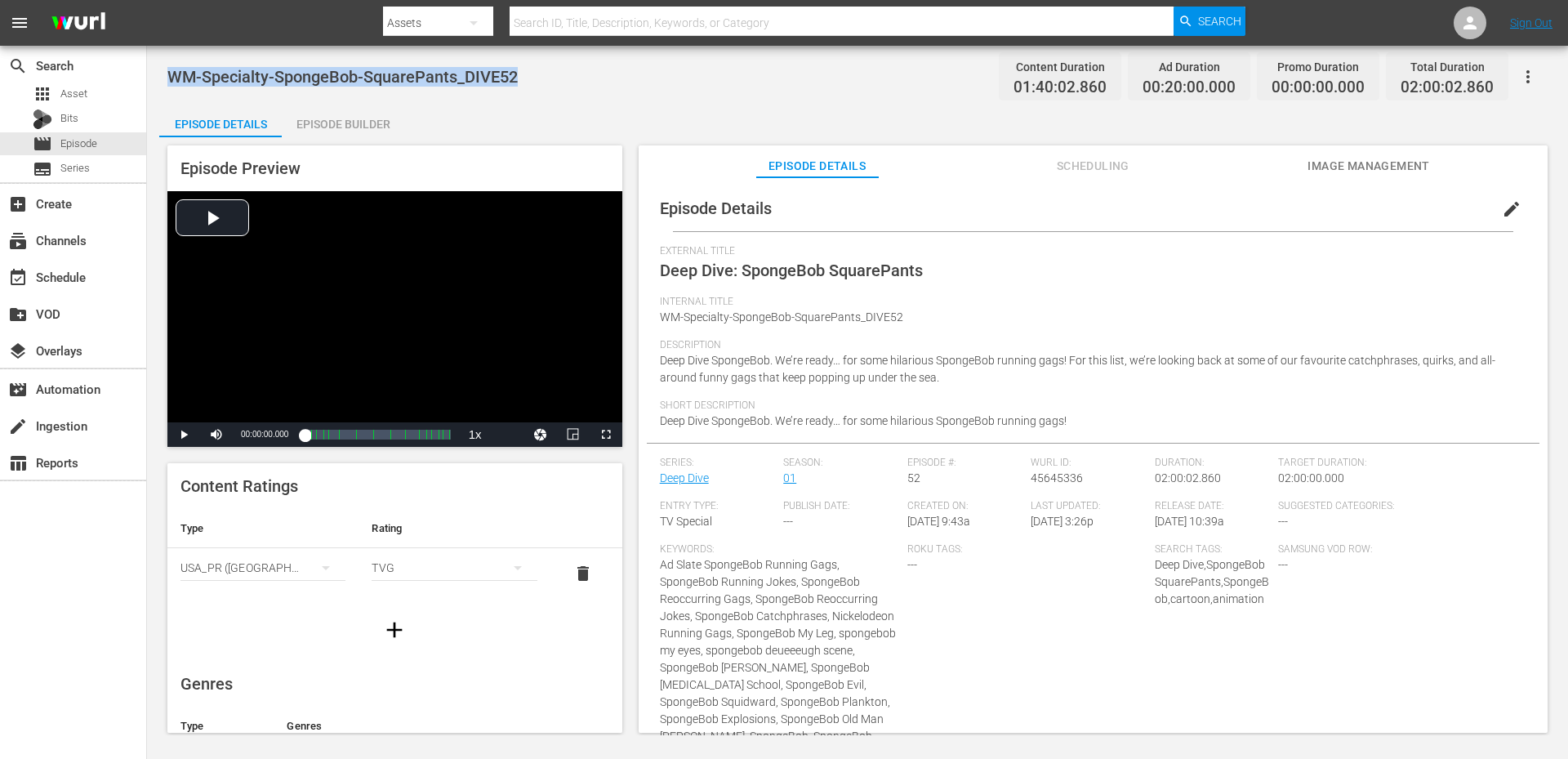
click at [584, 99] on div "WM-Specialty-SpongeBob-SquarePants_DIVE52 Content Duration 01:40:02.860 Ad Dura…" at bounding box center [857, 391] width 1421 height 689
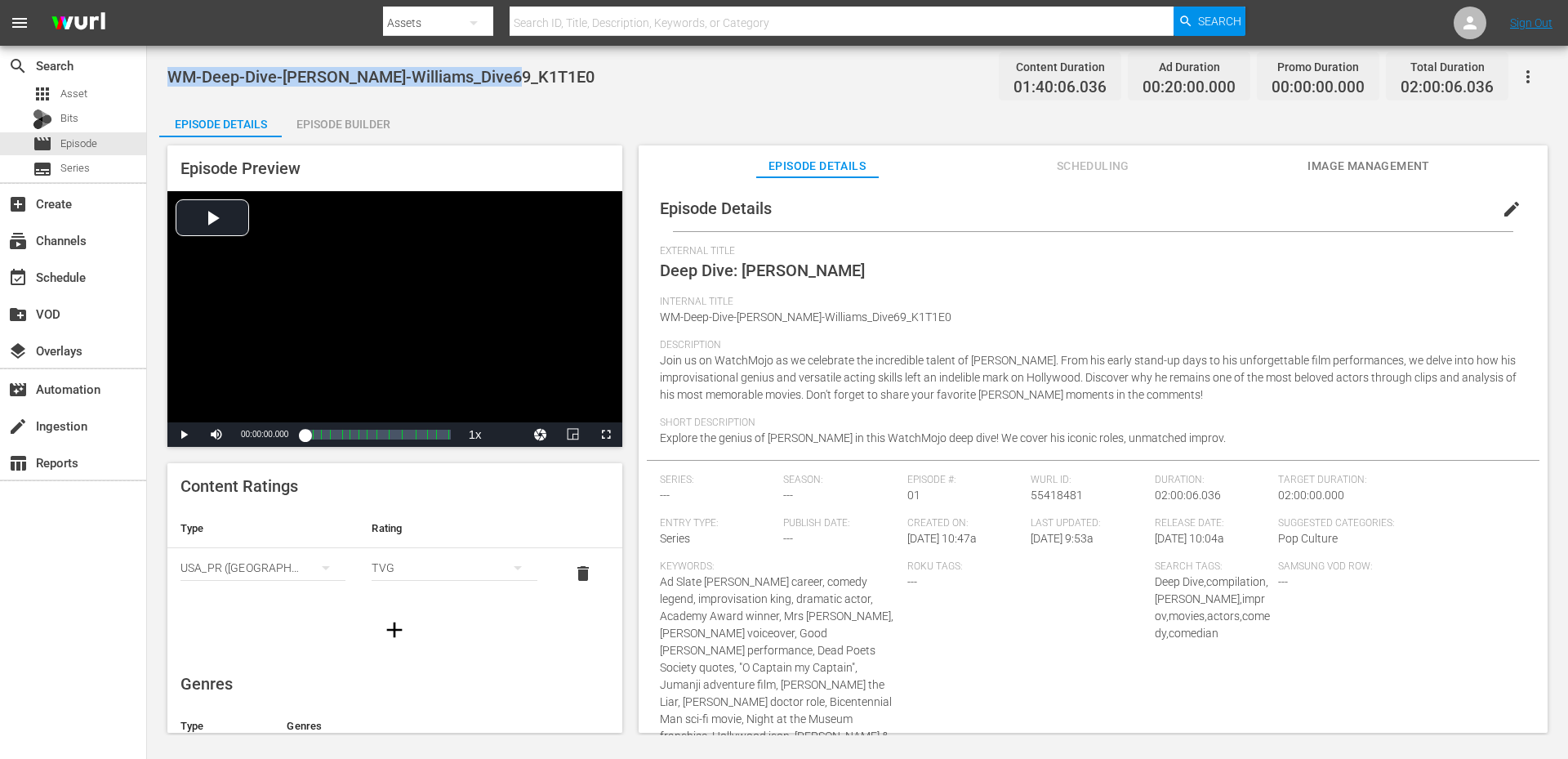
drag, startPoint x: 528, startPoint y: 76, endPoint x: 168, endPoint y: 81, distance: 360.0
click at [168, 81] on div "WM-Deep-Dive-Robin-Williams_Dive69_K1T1E0 Content Duration 01:40:06.036 Ad Dura…" at bounding box center [857, 76] width 1380 height 37
copy span "WM-Deep-Dive-Robin-Williams_Dive69_K1T1E0"
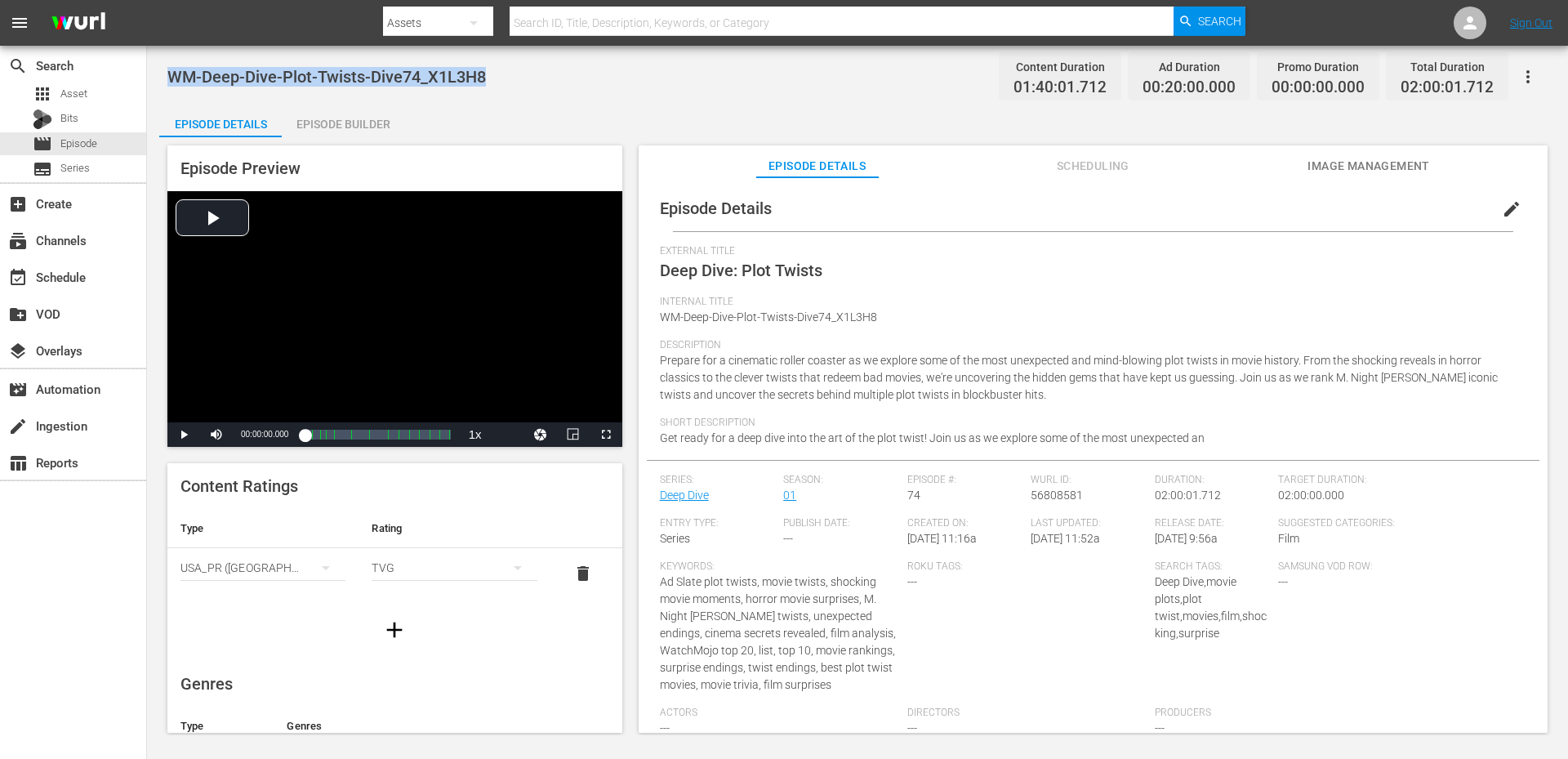
drag, startPoint x: 513, startPoint y: 64, endPoint x: 169, endPoint y: 61, distance: 344.0
click at [169, 61] on div "WM-Deep-Dive-Plot-Twists-Dive74_X1L3H8 Content Duration 01:40:01.712 Ad Duratio…" at bounding box center [857, 76] width 1380 height 37
copy span "WM-Deep-Dive-Plot-Twists-Dive74_X1L3H8"
click at [610, 67] on div "WM-Deep-Dive-Plot-Twists-Dive74_X1L3H8 Content Duration 01:40:01.712 Ad Duratio…" at bounding box center [857, 76] width 1380 height 37
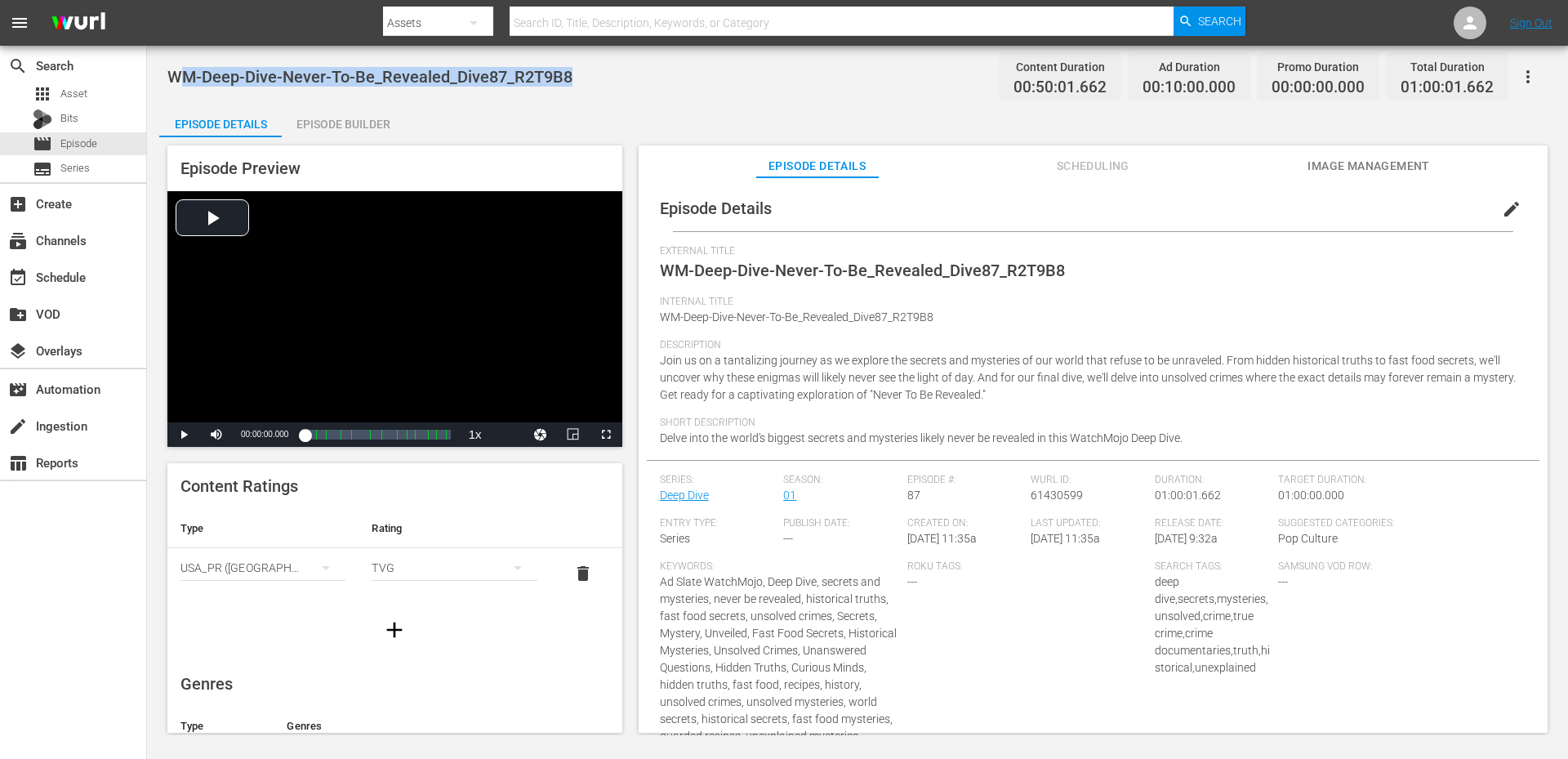
drag, startPoint x: 567, startPoint y: 83, endPoint x: 176, endPoint y: 66, distance: 391.4
click at [176, 67] on span "WM-Deep-Dive-Never-To-Be_Revealed_Dive87_R2T9B8" at bounding box center [370, 76] width 405 height 19
copy span "WM-Deep-Dive-Never-To-Be_Revealed_Dive87_R2T9B8"
click at [487, 110] on div "Episode Details Episode Builder Episode Preview Video Player is loading. Play V…" at bounding box center [857, 426] width 1396 height 641
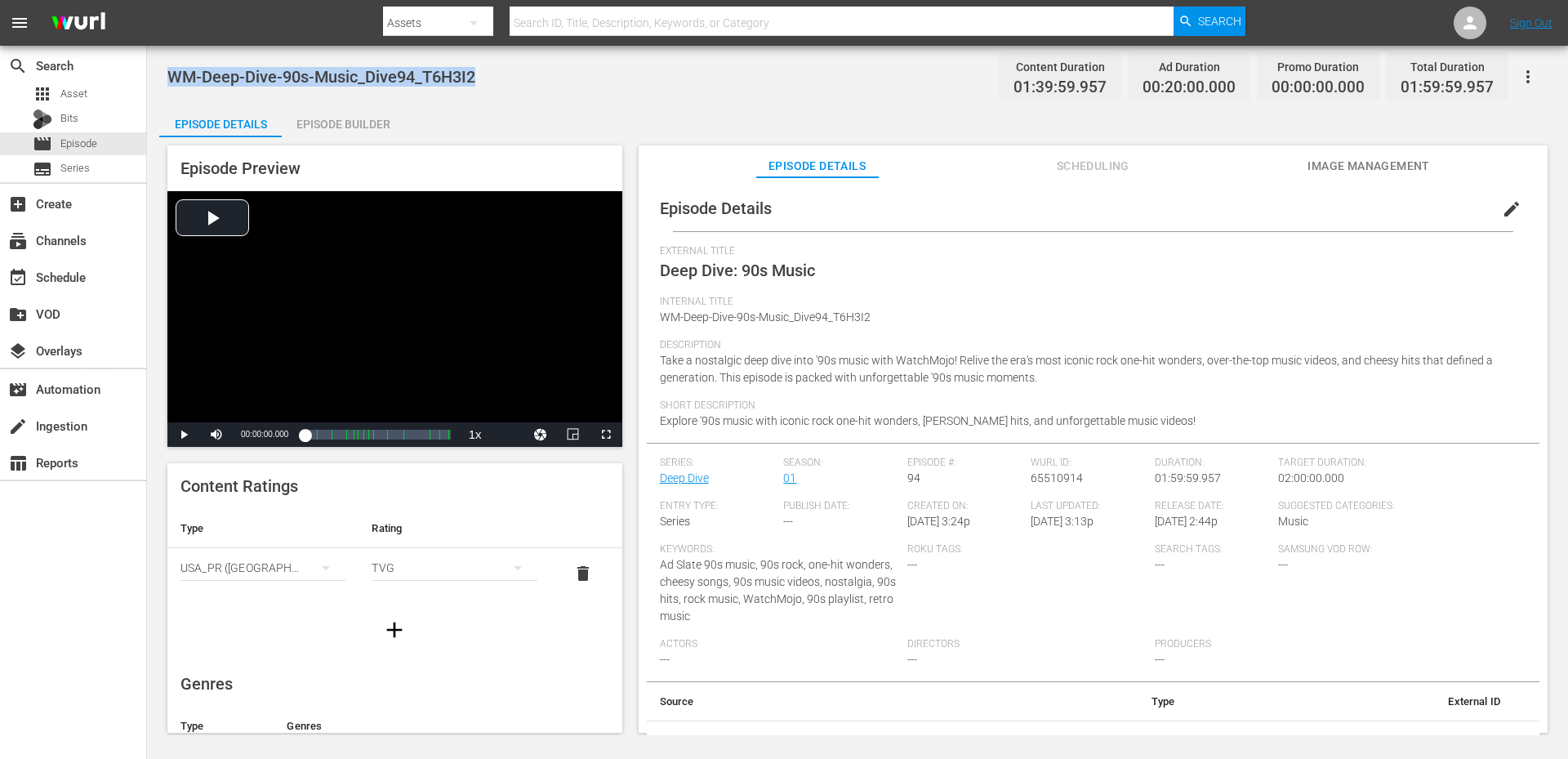
drag, startPoint x: 487, startPoint y: 76, endPoint x: 169, endPoint y: 76, distance: 318.0
click at [169, 76] on div "WM-Deep-Dive-90s-Music_Dive94_T6H3I2 Content Duration 01:39:59.957 Ad Duration …" at bounding box center [857, 76] width 1380 height 37
copy span "WM-Deep-Dive-90s-Music_Dive94_T6H3I2"
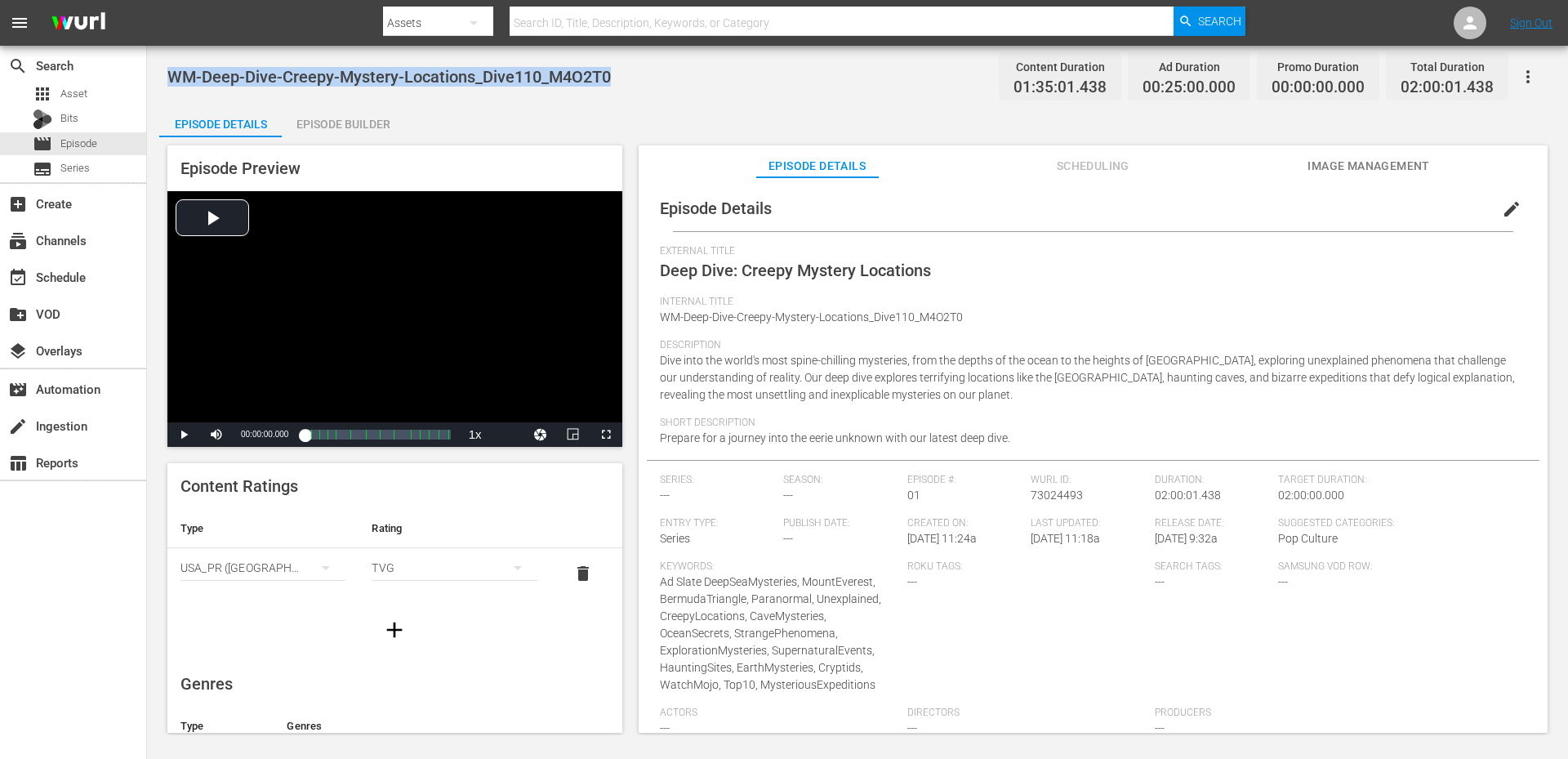
drag, startPoint x: 510, startPoint y: 73, endPoint x: 168, endPoint y: 63, distance: 342.1
click at [168, 63] on div "WM-Deep-Dive-Creepy-Mystery-Locations_Dive110_M4O2T0 Content Duration 01:35:01.…" at bounding box center [857, 76] width 1380 height 37
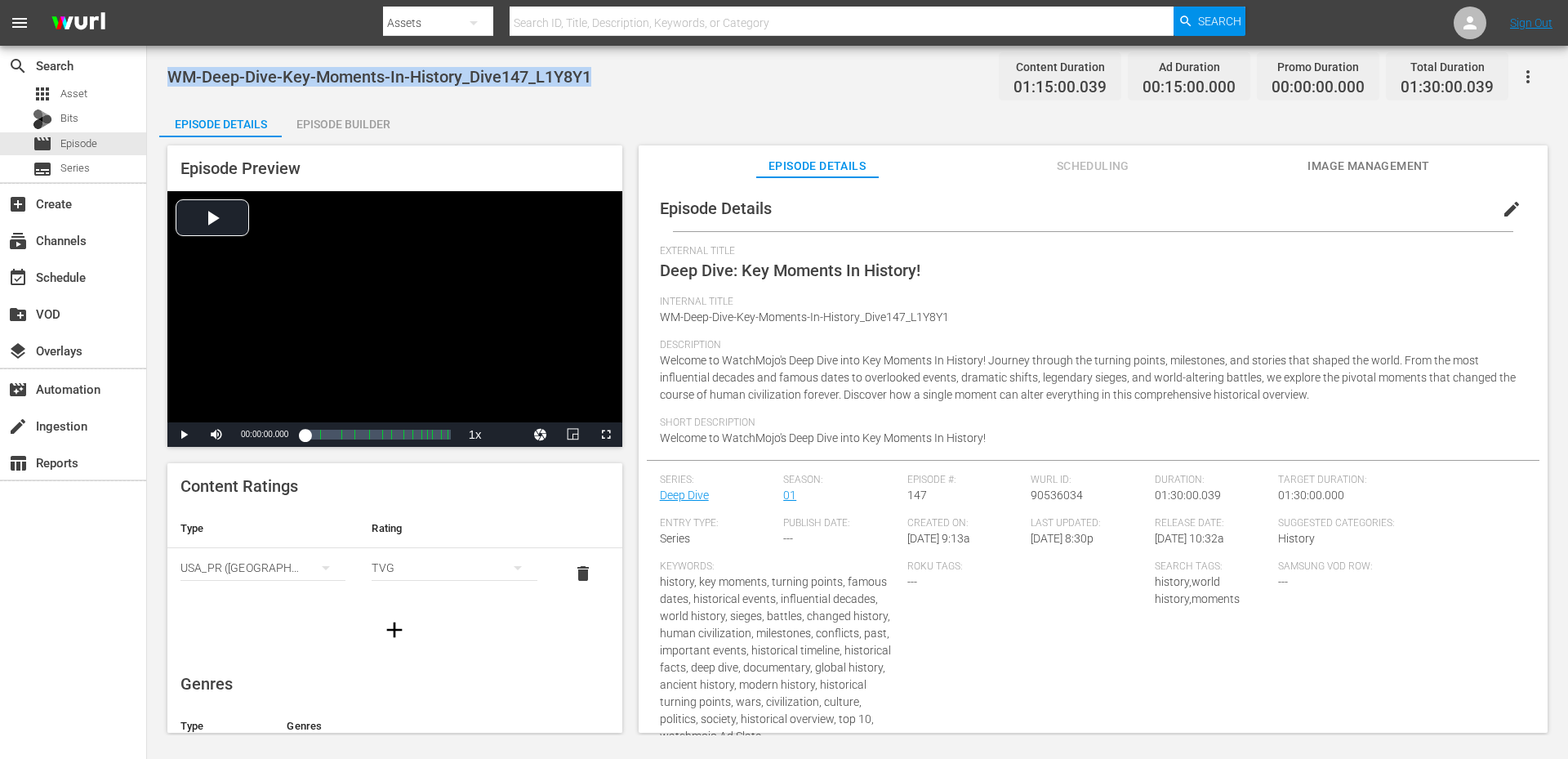
drag, startPoint x: 598, startPoint y: 73, endPoint x: 169, endPoint y: 58, distance: 429.3
click at [169, 58] on div "WM-Deep-Dive-Key-Moments-In-History_Dive147_L1Y8Y1 Content Duration 01:15:00.03…" at bounding box center [857, 76] width 1380 height 37
copy span "WM-Deep-Dive-Key-Moments-In-History_Dive147_L1Y8Y1"
drag, startPoint x: 562, startPoint y: 81, endPoint x: 169, endPoint y: 67, distance: 393.2
click at [169, 67] on div "WM-Deep-Dive-Controversial_Music_Dive145_F5R5E5 Content Duration 01:15:04.147 A…" at bounding box center [857, 76] width 1380 height 37
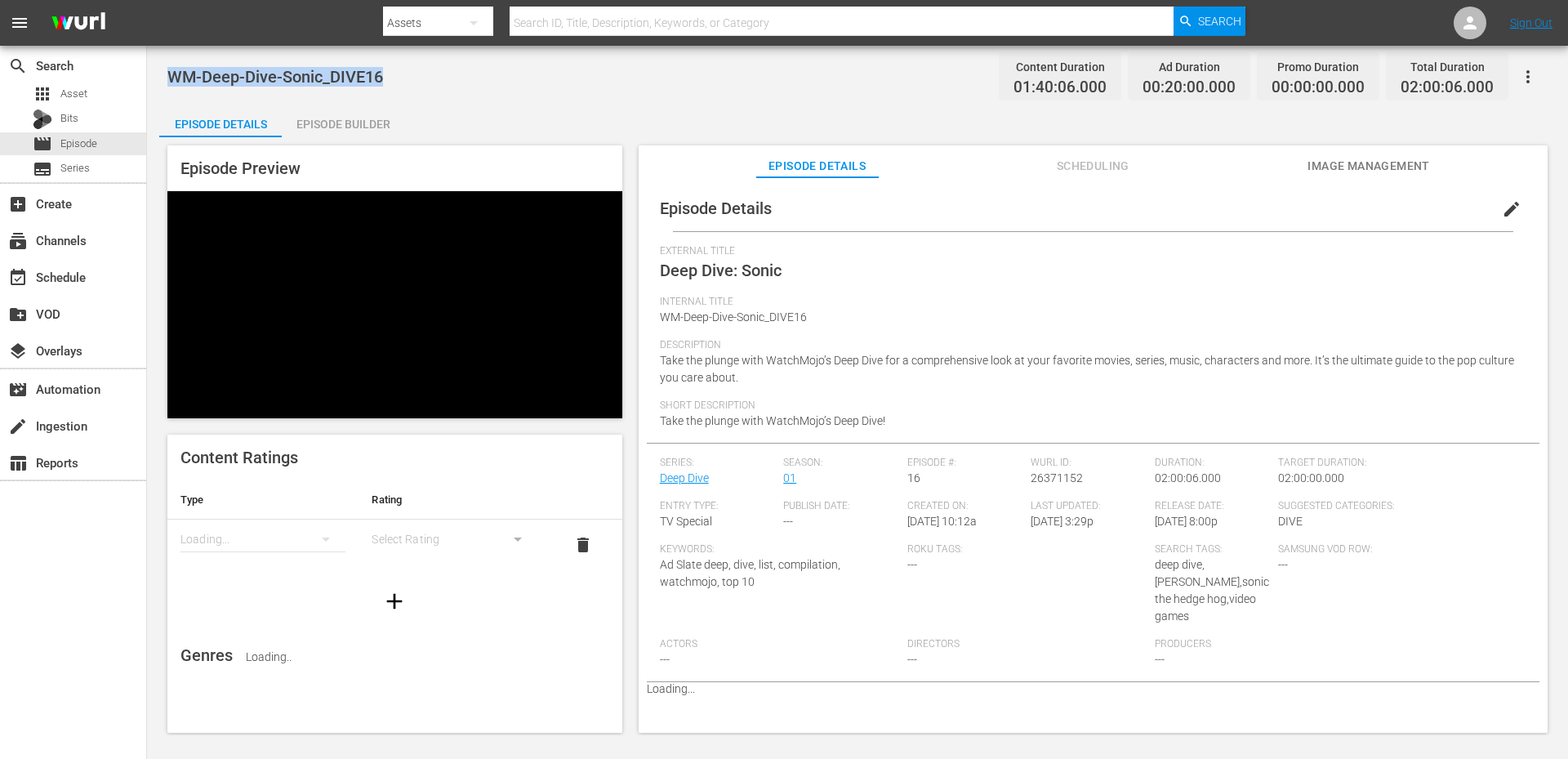
drag, startPoint x: 431, startPoint y: 83, endPoint x: 168, endPoint y: 76, distance: 263.1
click at [168, 76] on div "WM-Deep-Dive-Sonic_DIVE16 Content Duration 01:40:06.000 Ad Duration 00:20:00.00…" at bounding box center [857, 76] width 1380 height 37
copy span "WM-Deep-Dive-Sonic_DIVE16"
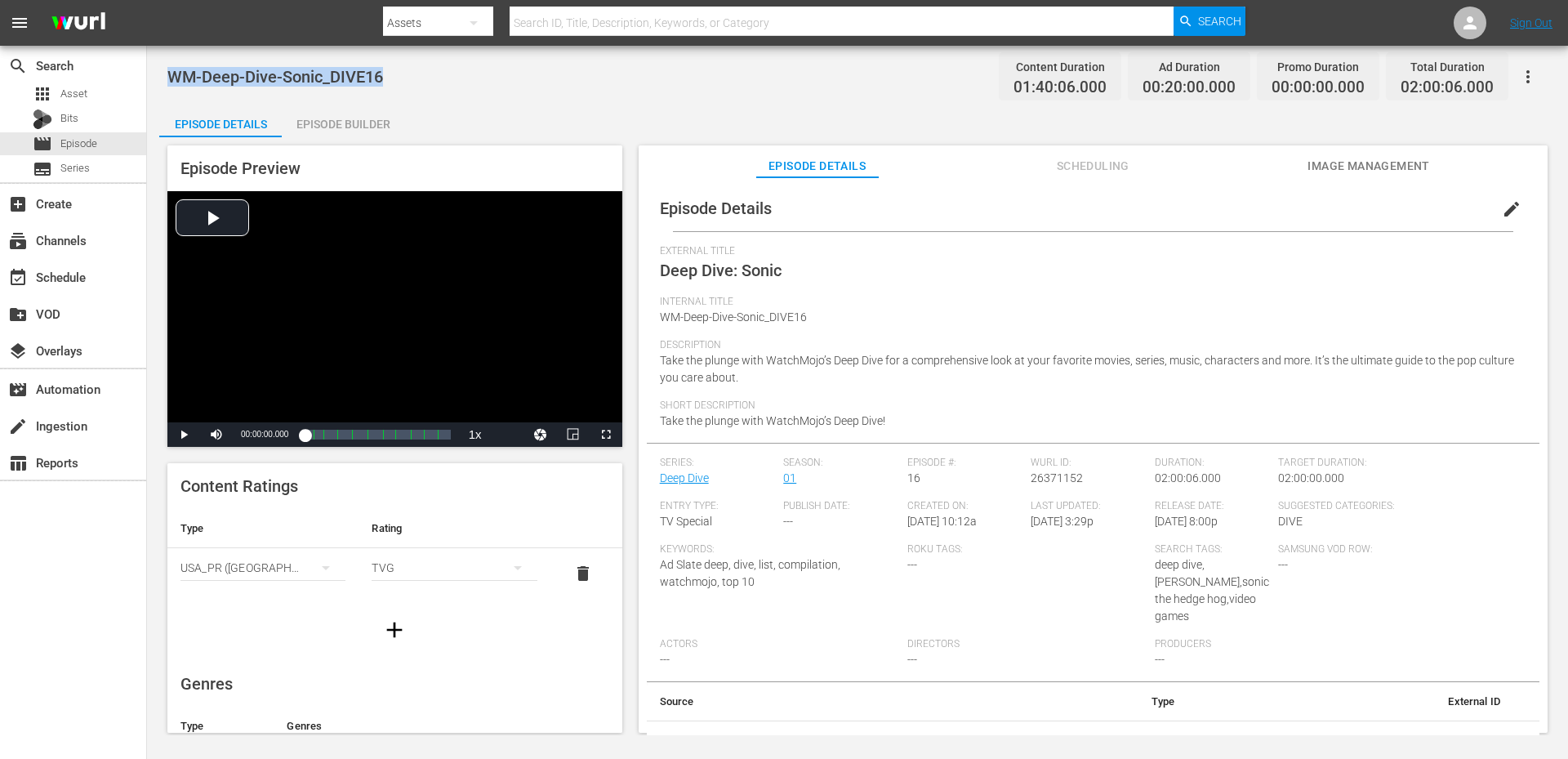
click at [704, 102] on div "WM-Deep-Dive-Sonic_DIVE16 Content Duration 01:40:06.000 Ad Duration 00:20:00.00…" at bounding box center [857, 391] width 1421 height 689
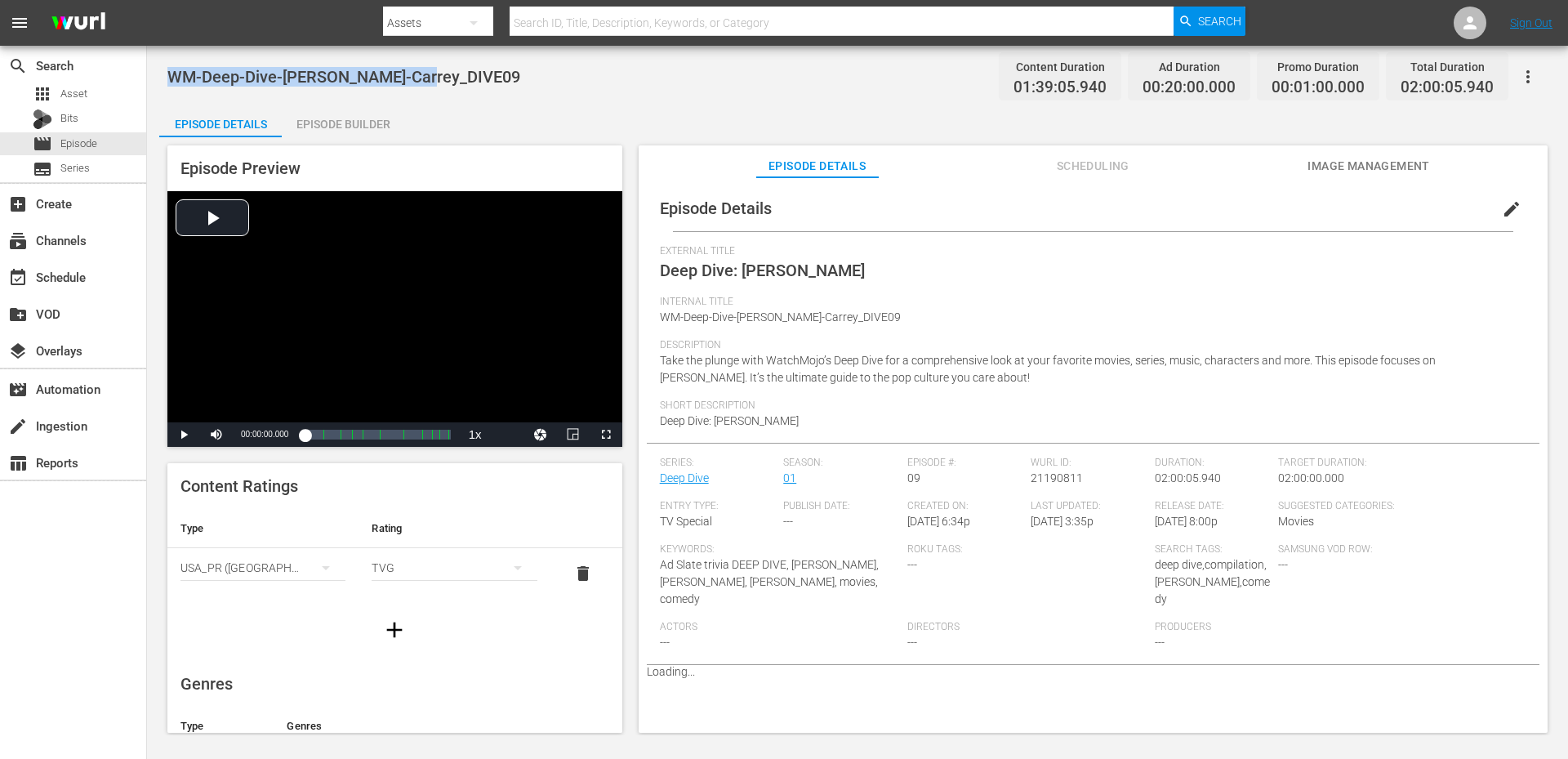
drag, startPoint x: 441, startPoint y: 70, endPoint x: 169, endPoint y: 76, distance: 272.1
click at [169, 76] on div "WM-Deep-Dive-Jim-Carrey_DIVE09 Content Duration 01:39:05.940 Ad Duration 00:20:…" at bounding box center [857, 76] width 1380 height 37
copy span "WM-Deep-Dive-Jim-Carrey_DIVE09"
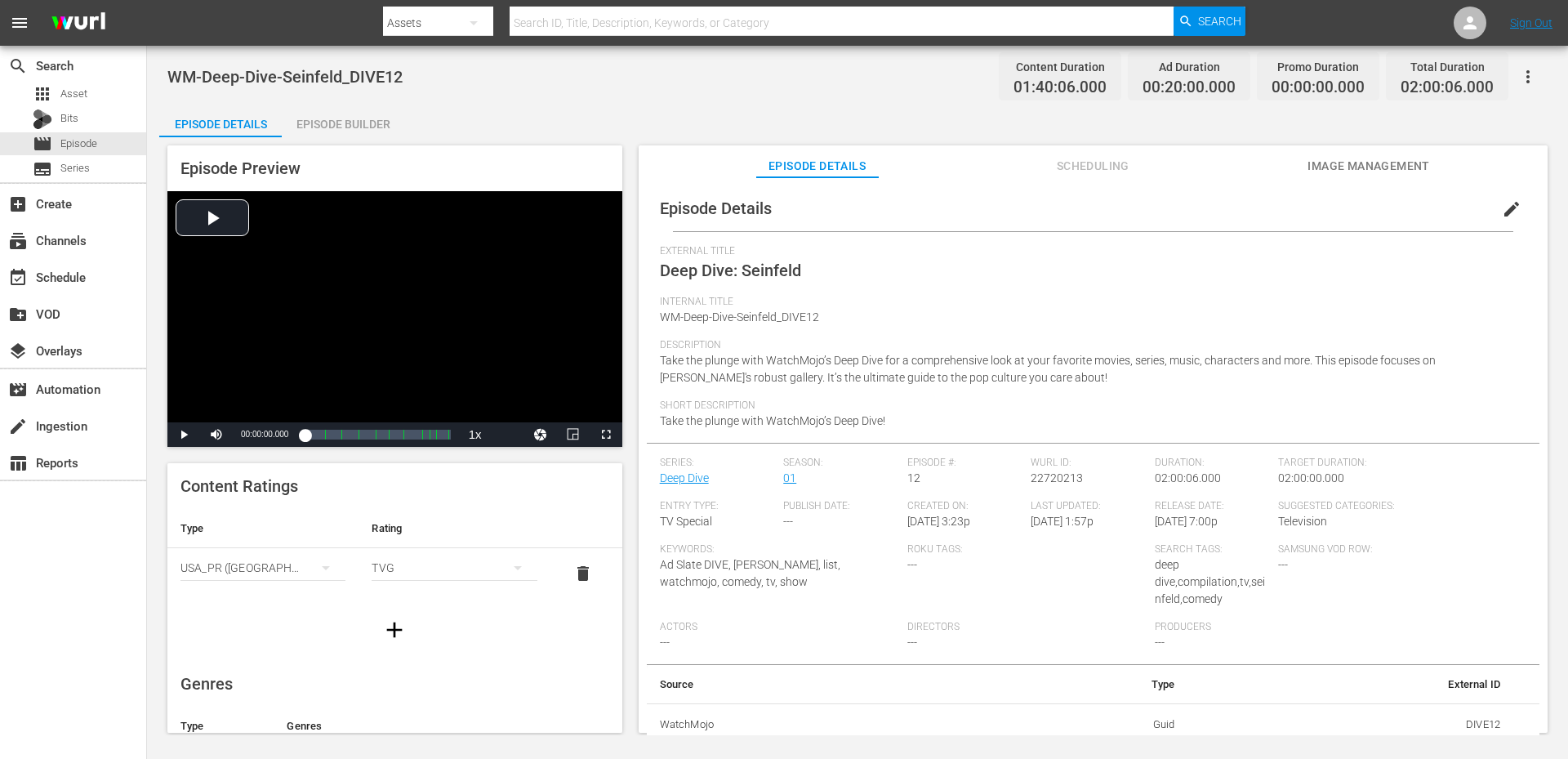
click at [535, 72] on div "WM-Deep-Dive-Seinfeld_DIVE12 Content Duration 01:40:06.000 Ad Duration 00:20:00…" at bounding box center [857, 76] width 1380 height 37
drag, startPoint x: 439, startPoint y: 68, endPoint x: 162, endPoint y: 76, distance: 277.1
click at [162, 76] on div "WM-Deep-Dive-Seinfeld_DIVE12 Content Duration 01:40:06.000 Ad Duration 00:20:00…" at bounding box center [857, 391] width 1421 height 689
copy span "WM-Deep-Dive-Seinfeld_DIVE12"
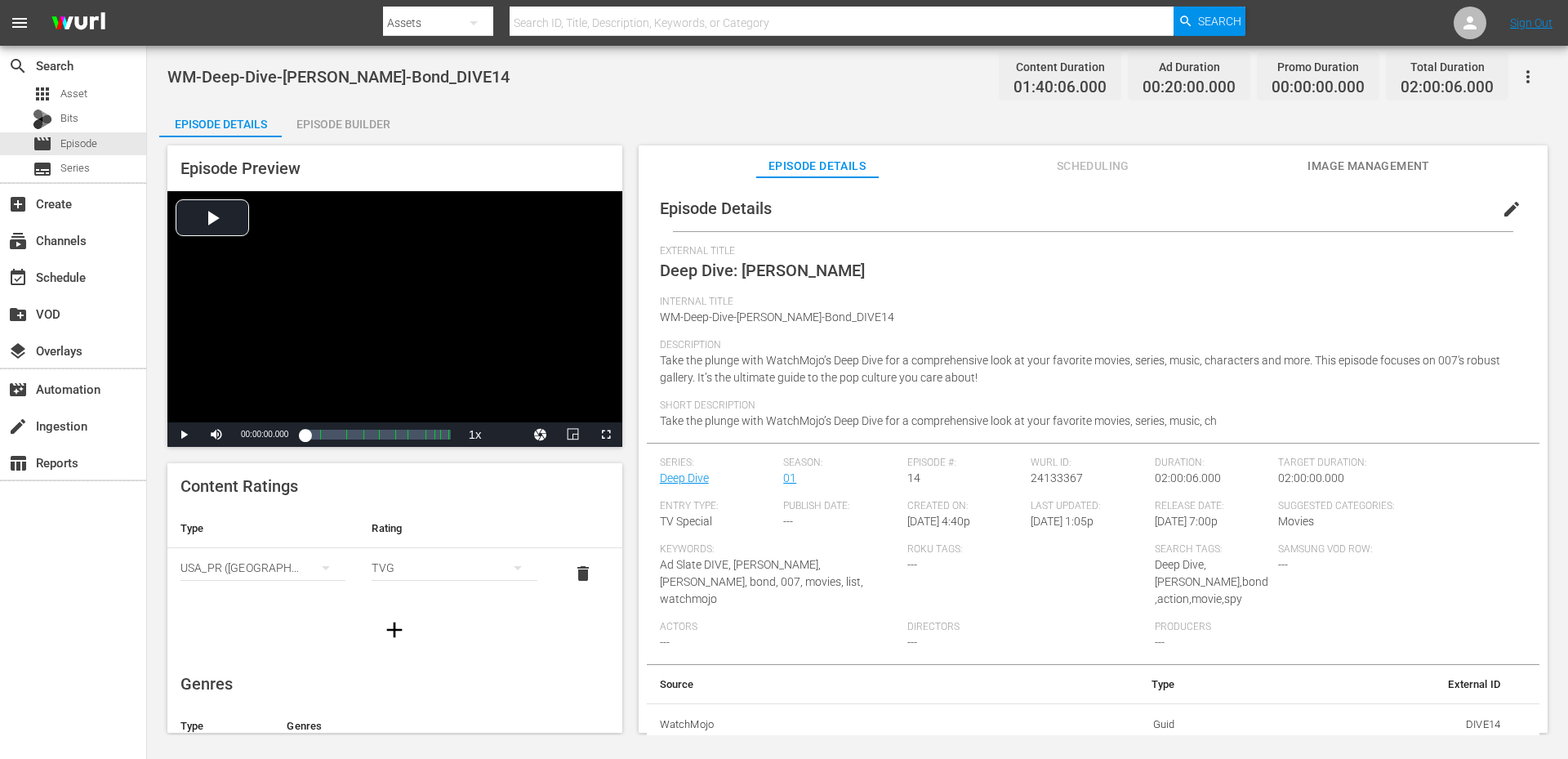
click at [530, 97] on div "WM-Deep-Dive-[PERSON_NAME]-Bond_DIVE14 Content Duration 01:40:06.000 Ad Duratio…" at bounding box center [857, 391] width 1421 height 689
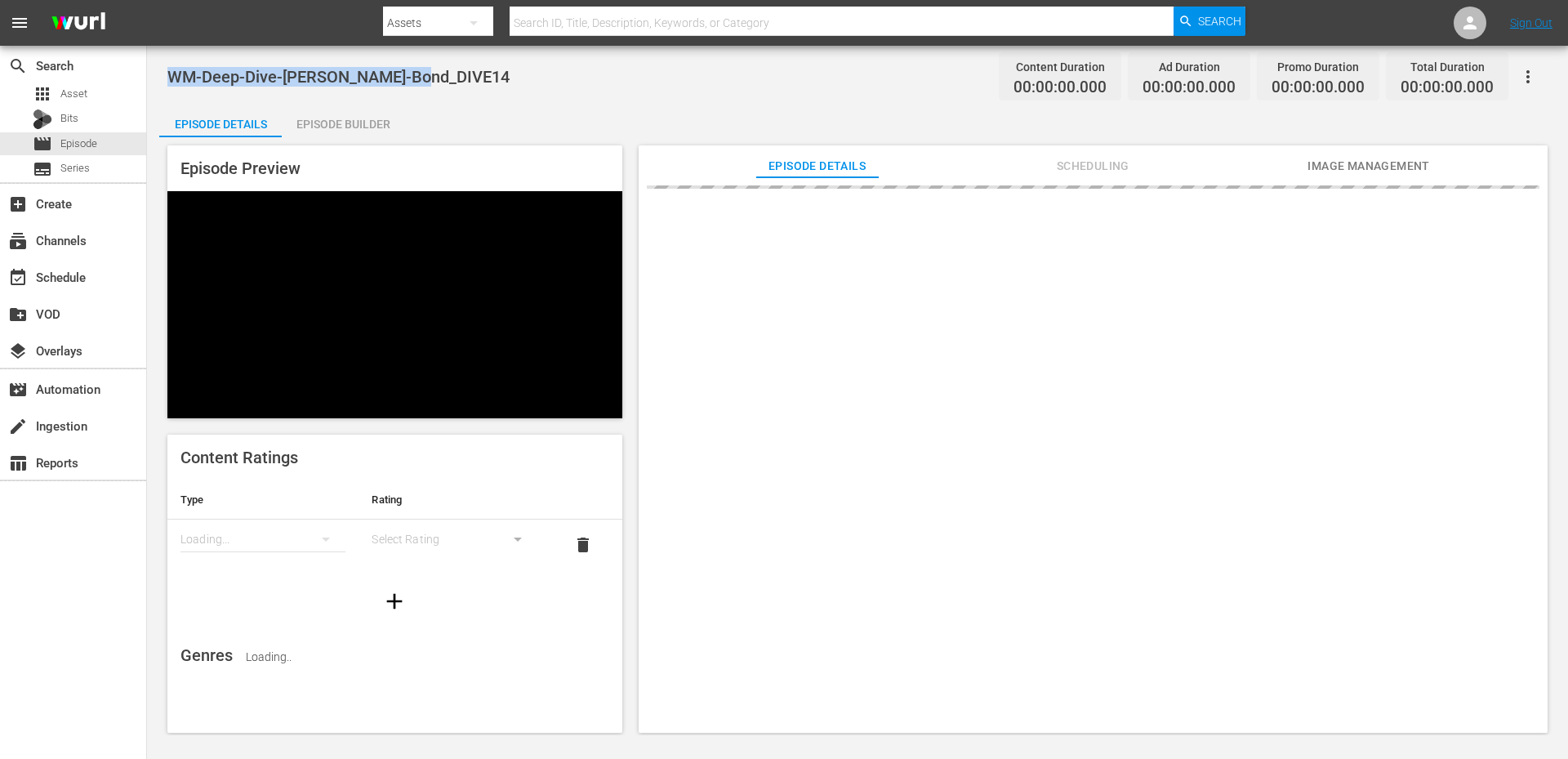
drag, startPoint x: 418, startPoint y: 68, endPoint x: 163, endPoint y: 64, distance: 255.0
click at [163, 64] on div "WM-Deep-Dive-[PERSON_NAME]-Bond_DIVE14 Content Duration 00:00:00.000 Ad Duratio…" at bounding box center [857, 391] width 1421 height 689
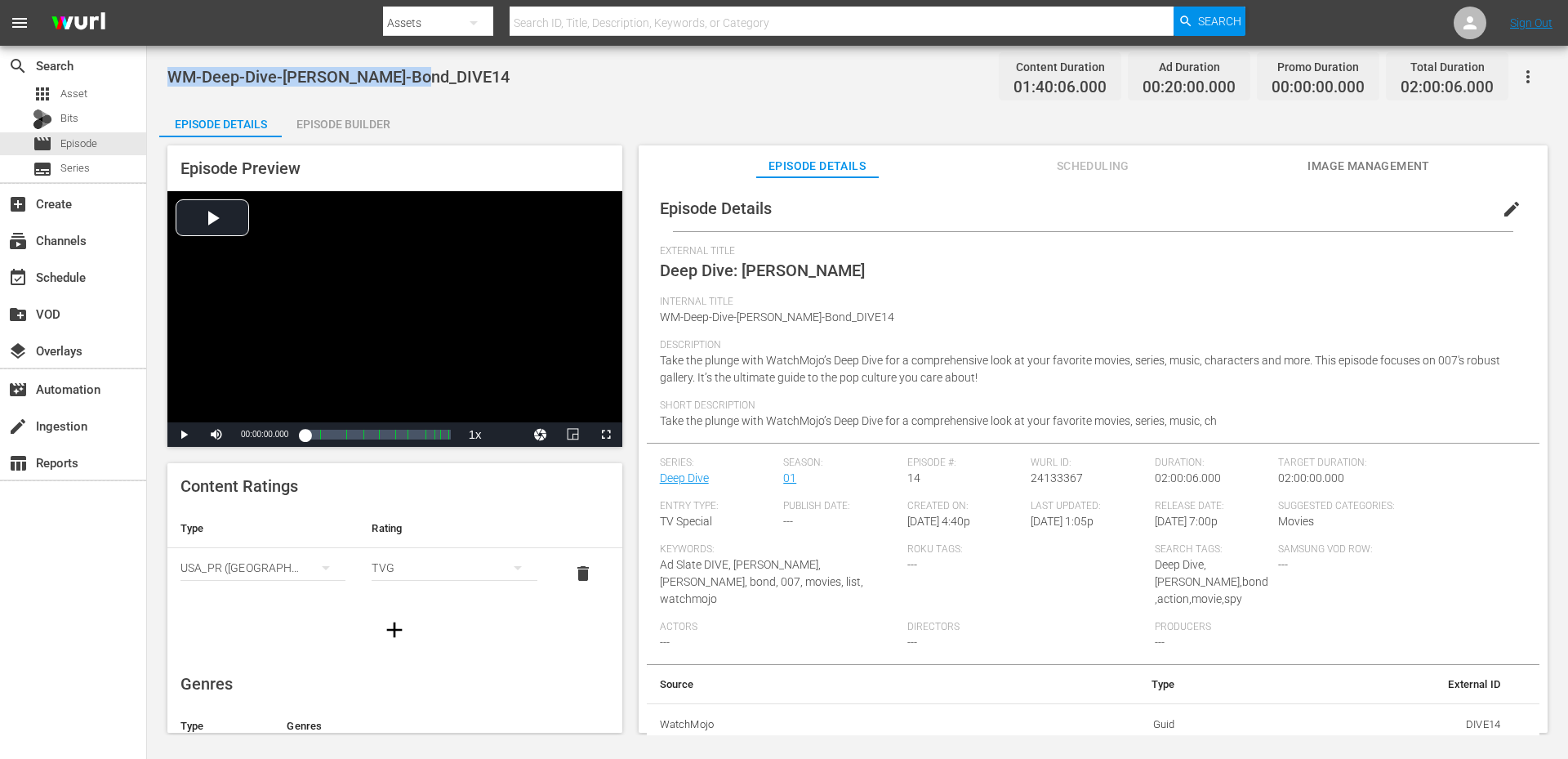
click at [757, 93] on div "WM-Deep-Dive-[PERSON_NAME]-Bond_DIVE14 Content Duration 01:40:06.000 Ad Duratio…" at bounding box center [857, 76] width 1380 height 37
drag, startPoint x: 424, startPoint y: 76, endPoint x: 150, endPoint y: 66, distance: 274.2
click at [148, 66] on div "WM-Deep-Dive-SNL-Cast_DIVE02 Content Duration 01:40:06.000 Ad Duration 00:20:00…" at bounding box center [857, 391] width 1421 height 689
copy span "WM-Deep-Dive-SNL-Cast_DIVE02"
click at [569, 91] on div "WM-Deep-Dive-SNL-Cast_DIVE02 Content Duration 01:40:06.000 Ad Duration 00:20:00…" at bounding box center [857, 76] width 1380 height 37
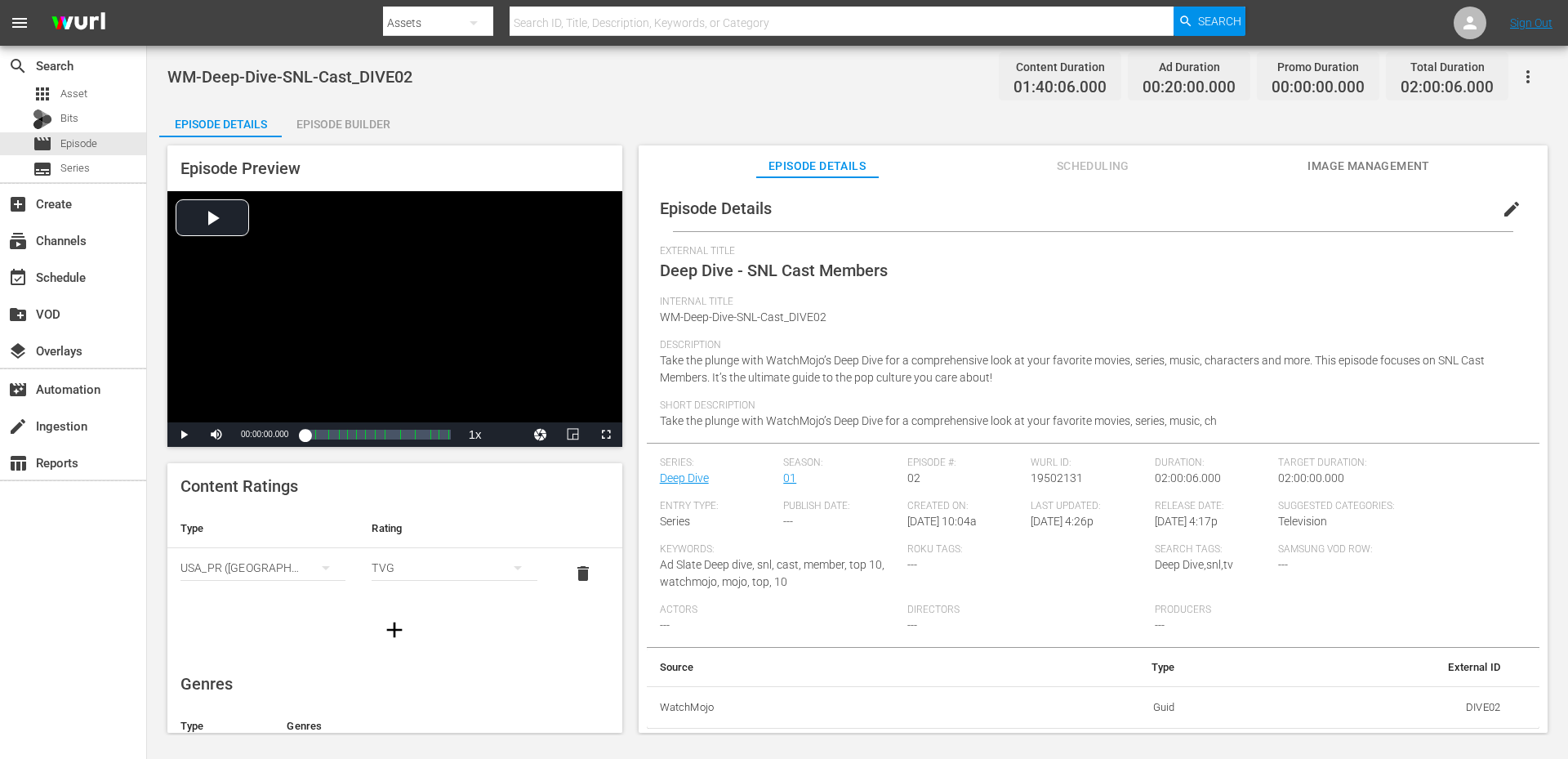
click at [580, 93] on div "WM-Deep-Dive-SNL-Cast_DIVE02 Content Duration 01:40:06.000 Ad Duration 00:20:00…" at bounding box center [857, 76] width 1380 height 37
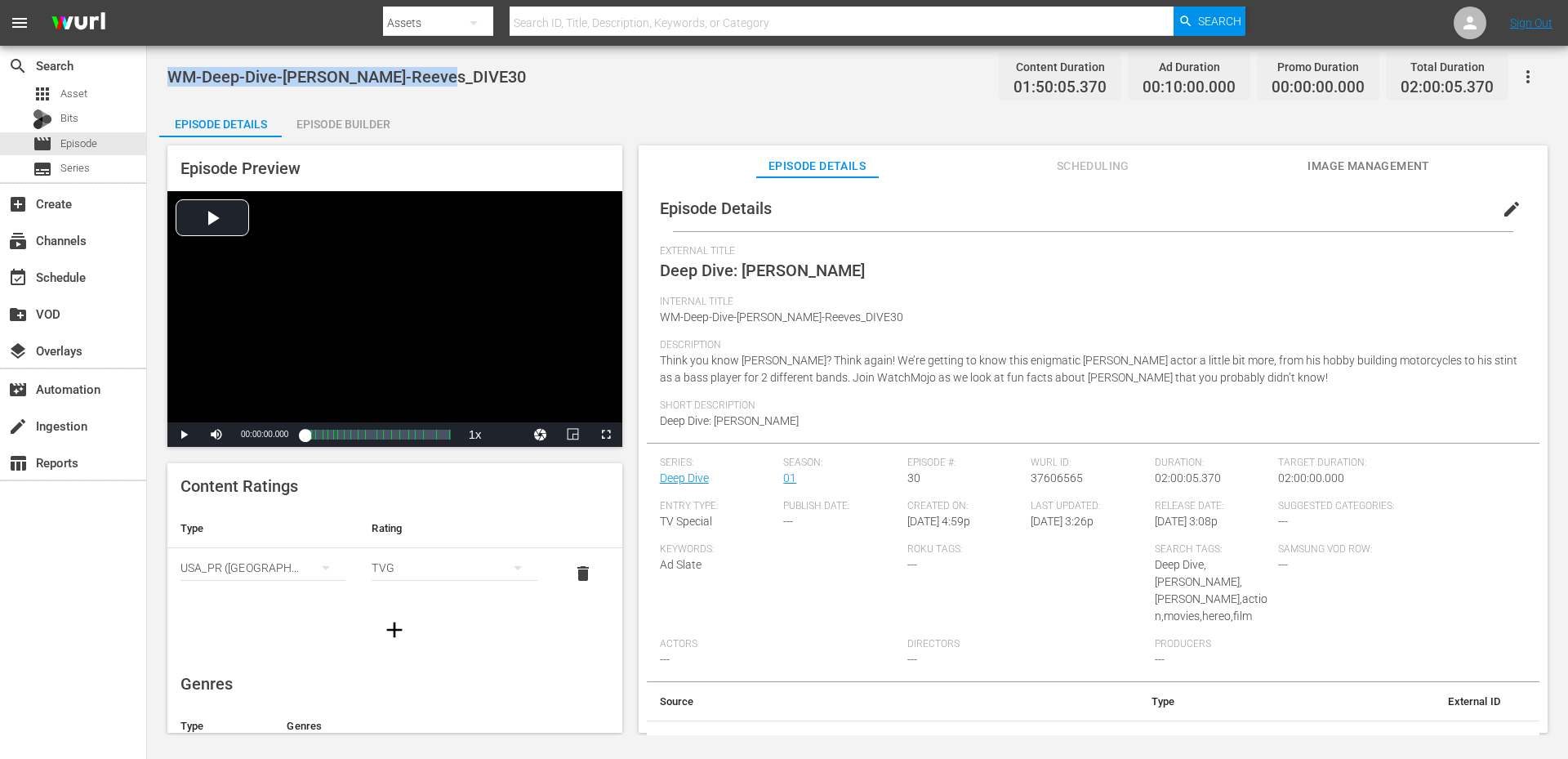
drag, startPoint x: 471, startPoint y: 81, endPoint x: 171, endPoint y: 85, distance: 300.0
click at [171, 85] on div "WM-Deep-Dive-[PERSON_NAME]-Reeves_DIVE30 Content Duration 01:50:05.370 Ad Durat…" at bounding box center [857, 76] width 1380 height 37
copy span "WM-Deep-Dive-[PERSON_NAME]-Reeves_DIVE30"
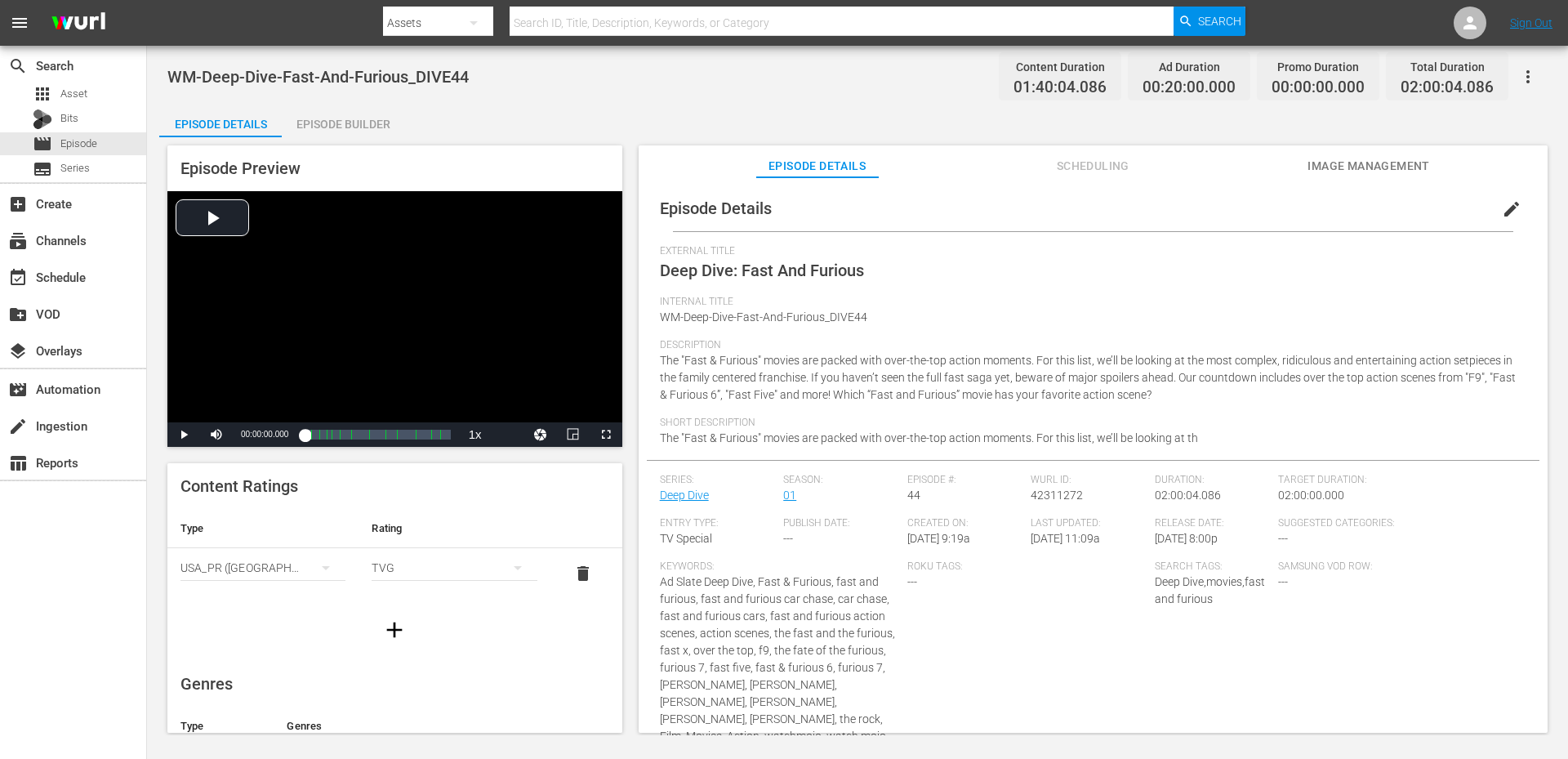
click at [487, 75] on div "WM-Deep-Dive-Fast-And-Furious_DIVE44 Content Duration 01:40:04.086 Ad Duration …" at bounding box center [857, 76] width 1380 height 37
drag, startPoint x: 480, startPoint y: 68, endPoint x: 171, endPoint y: 54, distance: 309.3
click at [171, 54] on div "WM-Deep-Dive-Fast-And-Furious_DIVE44 Content Duration 01:40:04.086 Ad Duration …" at bounding box center [857, 391] width 1421 height 689
copy span "WM-Deep-Dive-Fast-And-Furious_DIVE44"
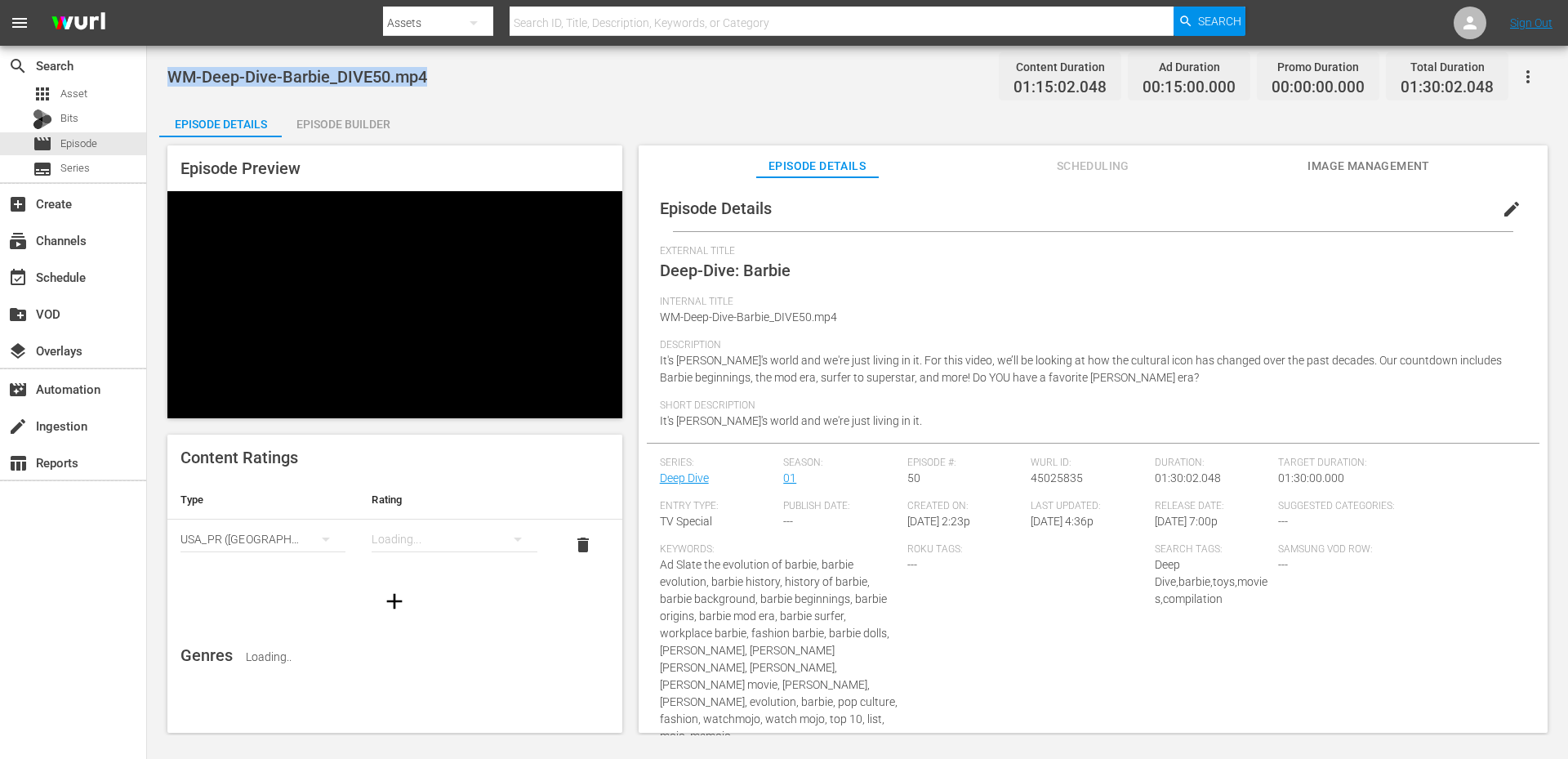
drag, startPoint x: 490, startPoint y: 75, endPoint x: 168, endPoint y: 70, distance: 322.0
click at [168, 70] on div "WM-Deep-Dive-Barbie_DIVE50.mp4 Content Duration 01:15:02.048 Ad Duration 00:15:…" at bounding box center [857, 76] width 1380 height 37
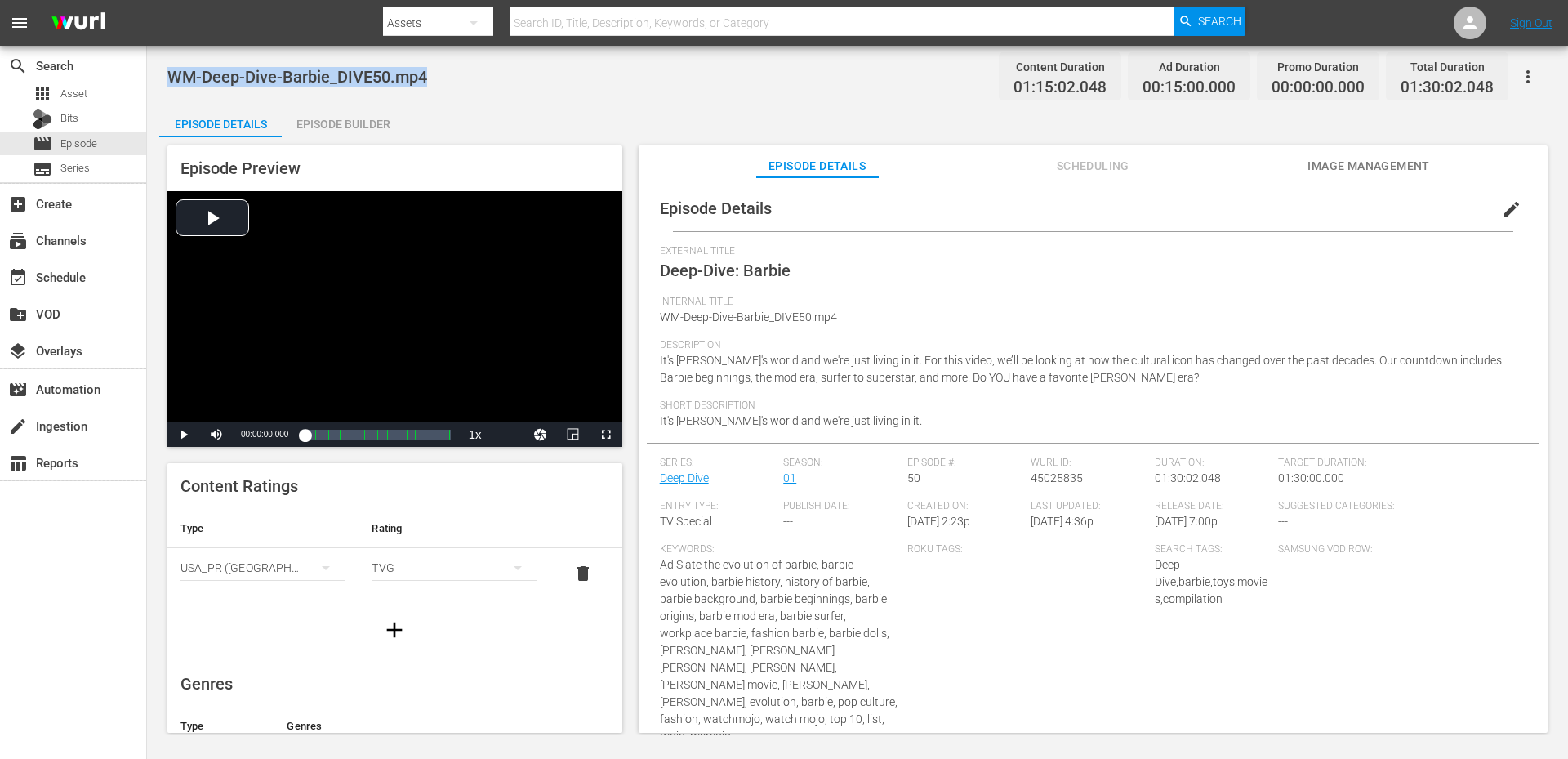
click at [161, 80] on div "WM-Deep-Dive-Barbie_DIVE50.mp4 Content Duration 01:15:02.048 Ad Duration 00:15:…" at bounding box center [857, 391] width 1421 height 689
drag, startPoint x: 175, startPoint y: 75, endPoint x: 386, endPoint y: 88, distance: 211.4
click at [386, 88] on div "WM-Deep-Dive-Barbie_DIVE50.mp4 Content Duration 01:15:02.048 Ad Duration 00:15:…" at bounding box center [857, 76] width 1380 height 37
copy span "M-Deep-Dive-Barbie_DIVE50"
click at [1504, 210] on span "edit" at bounding box center [1511, 208] width 19 height 19
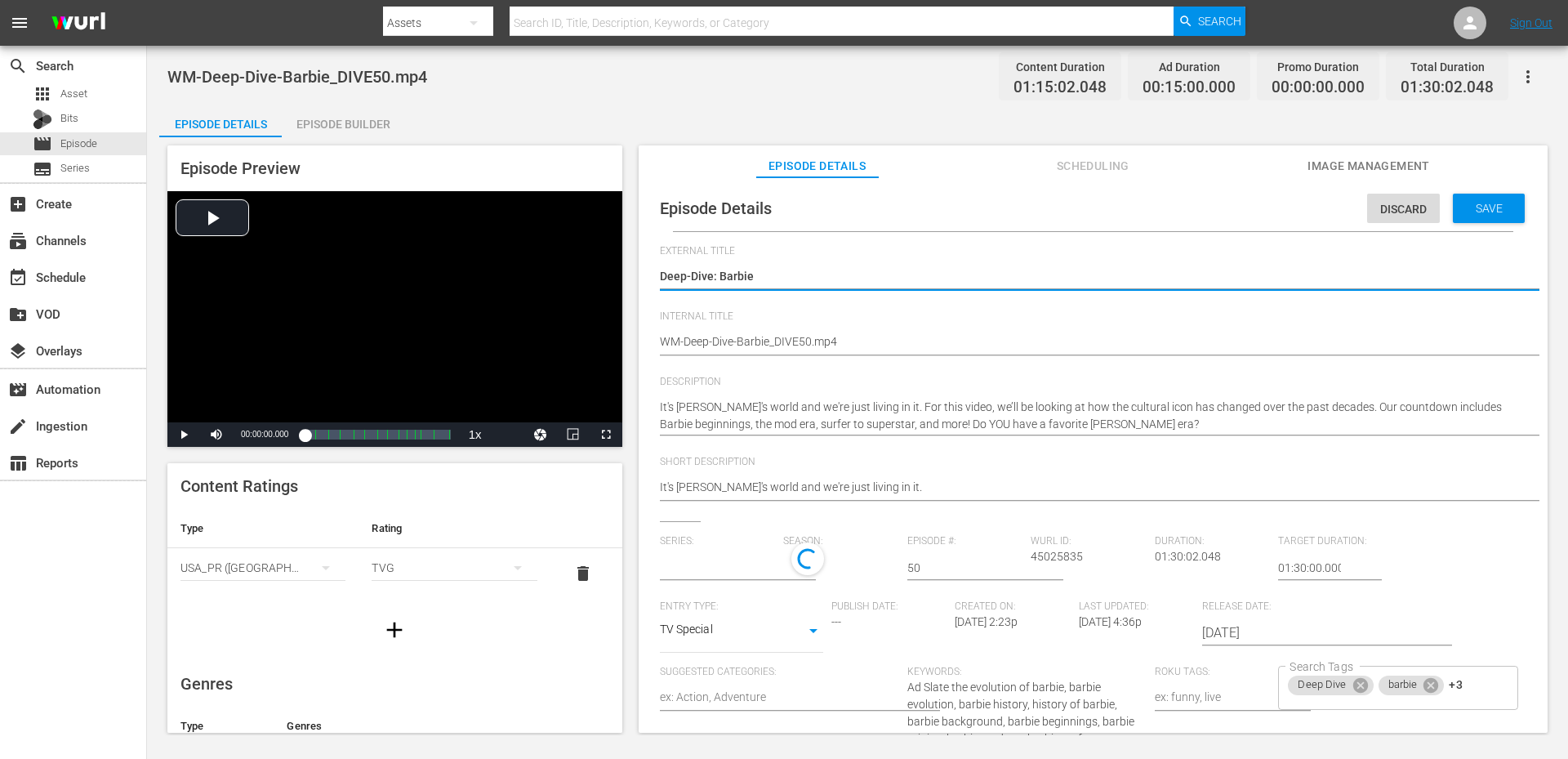
type input "Deep Dive"
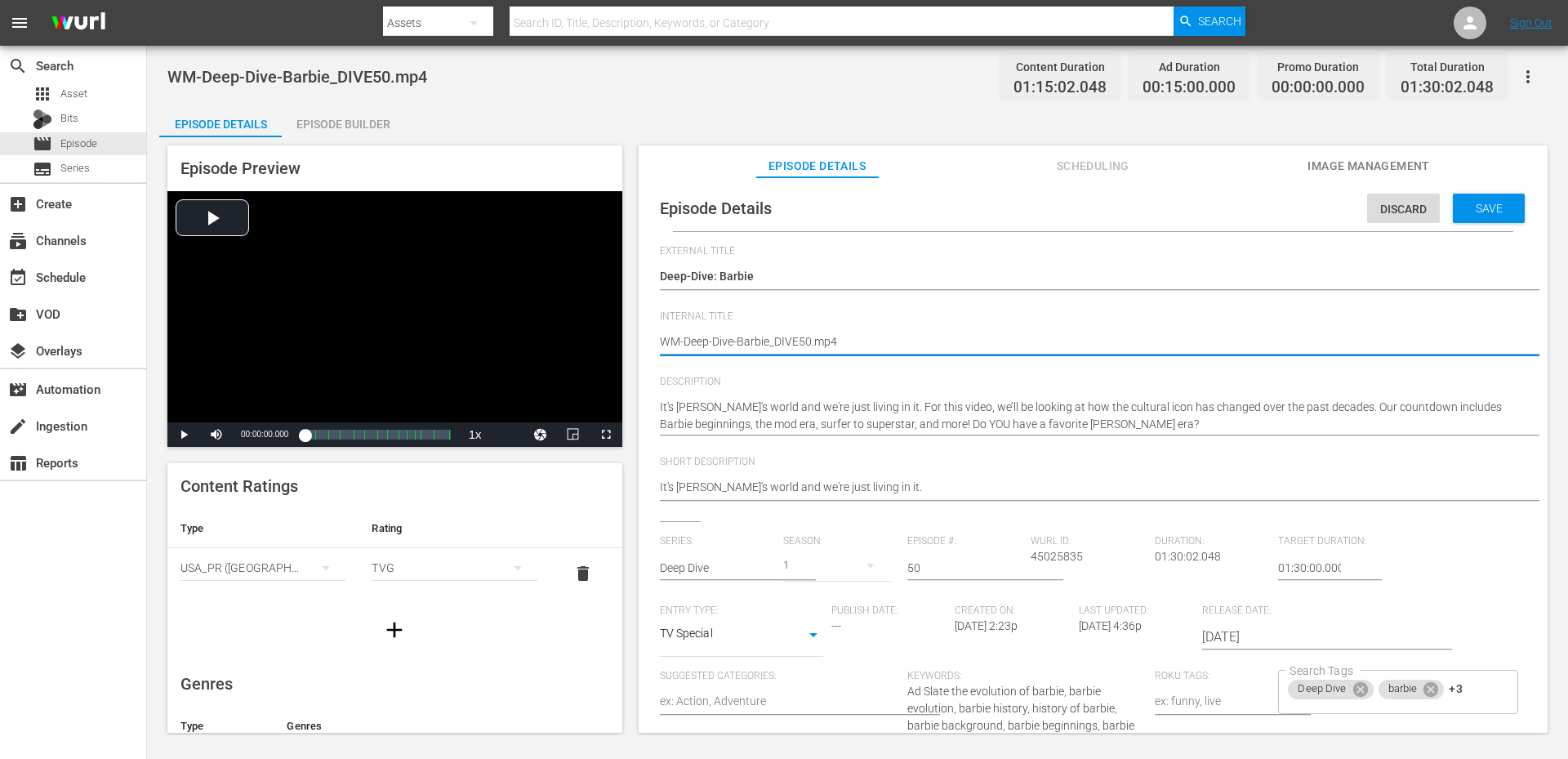
type textarea "WM-Deep-Dive-Barbie_DIVE50.mp"
type textarea "WM-Deep-Dive-Barbie_DIVE50.m"
type textarea "WM-Deep-Dive-Barbie_DIVE50."
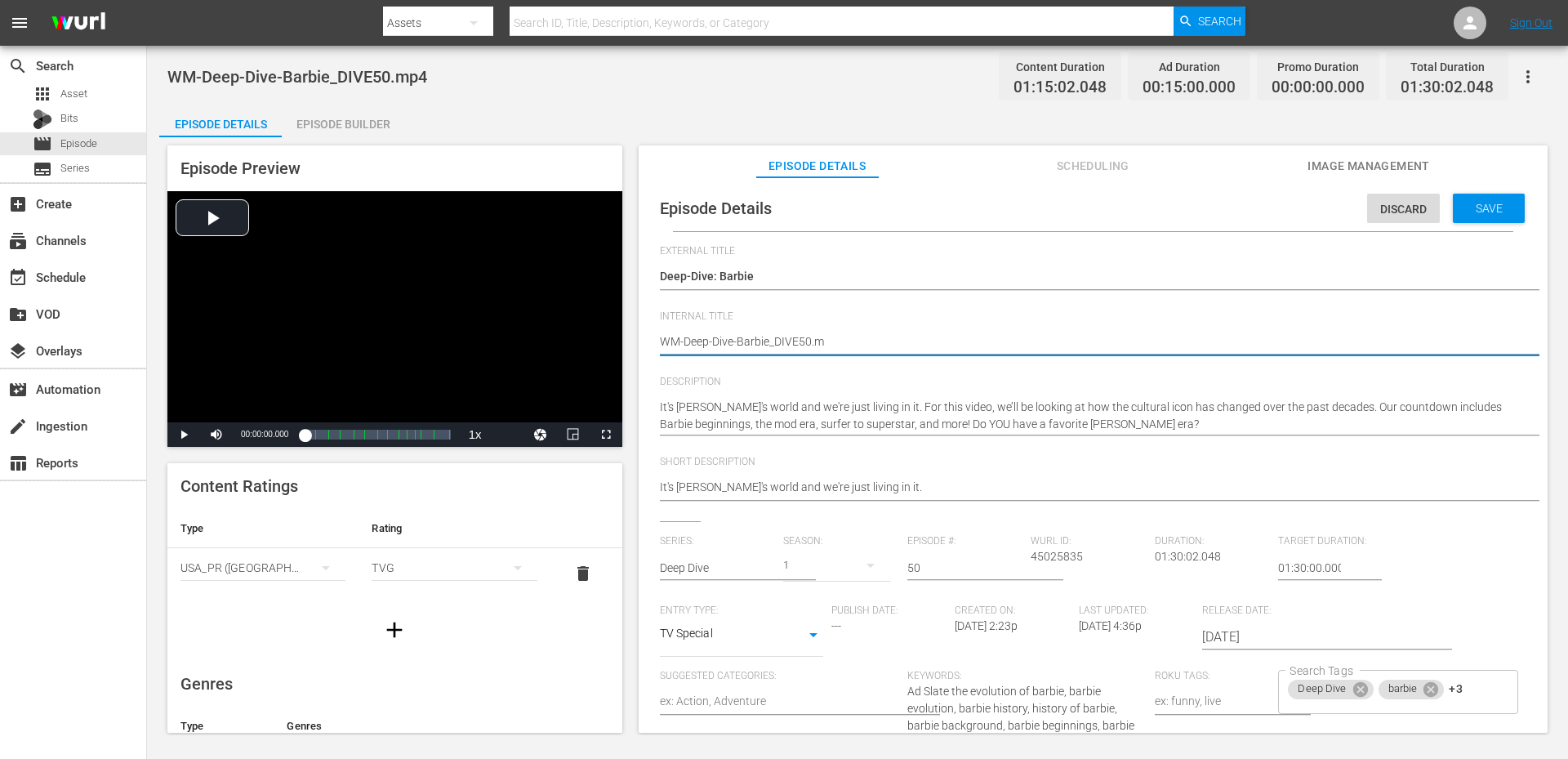
type textarea "WM-Deep-Dive-Barbie_DIVE50."
type textarea "WM-Deep-Dive-Barbie_DIVE50"
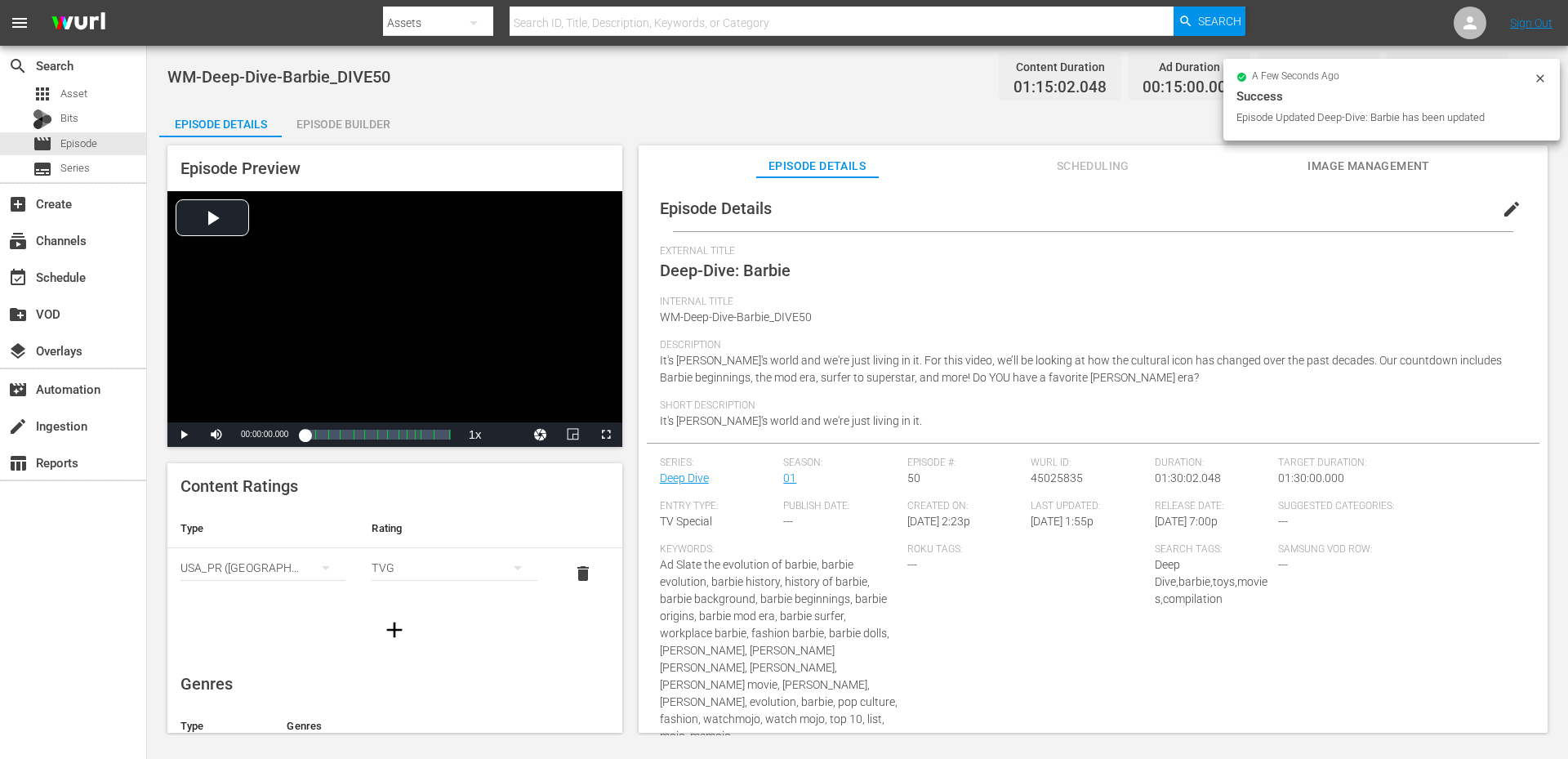
click at [775, 108] on div "Episode Details Episode Builder Episode Preview Video Player is loading. Play V…" at bounding box center [857, 426] width 1396 height 641
click at [1369, 162] on span "Image Management" at bounding box center [1368, 166] width 122 height 20
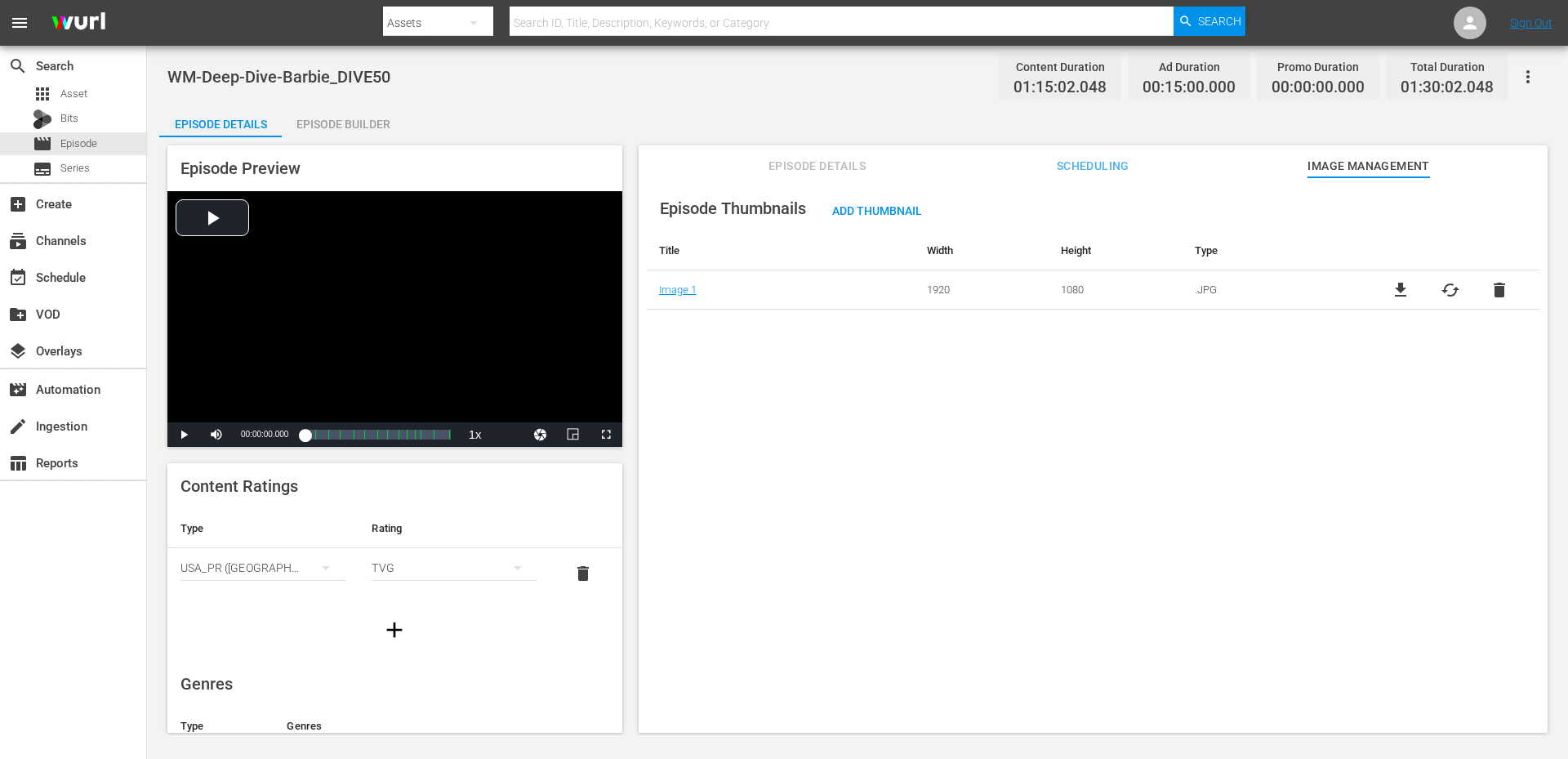
click at [1402, 293] on span "file_download" at bounding box center [1400, 289] width 19 height 19
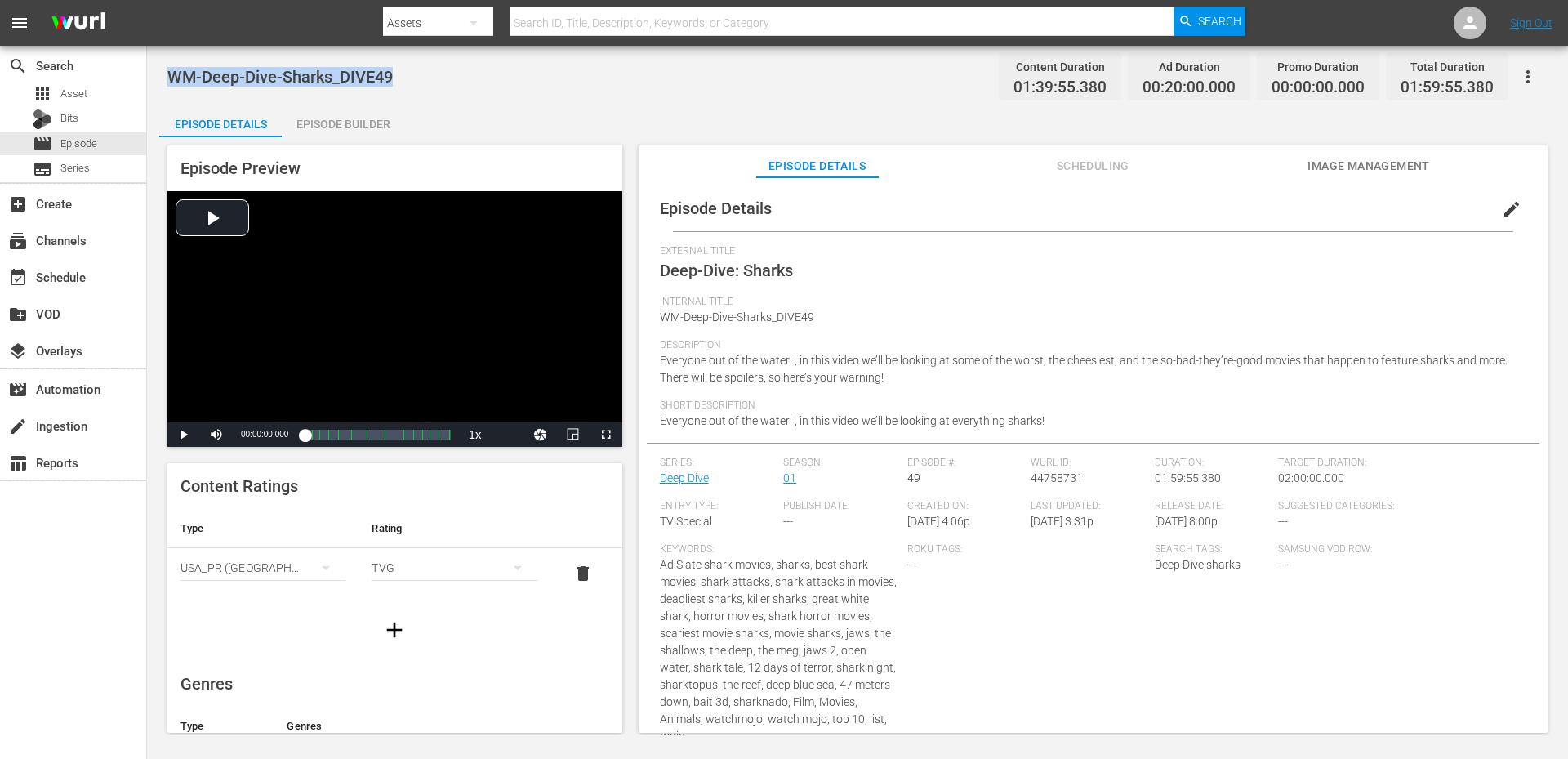
drag, startPoint x: 381, startPoint y: 81, endPoint x: 161, endPoint y: 90, distance: 220.2
click at [157, 83] on div "WM-Deep-Dive-Sharks_DIVE49 Content Duration 01:39:55.380 Ad Duration 00:20:00.0…" at bounding box center [857, 391] width 1421 height 689
click at [514, 83] on div "WM-Deep-Dive-Sharks_DIVE49 Content Duration 01:39:55.380 Ad Duration 00:20:00.0…" at bounding box center [857, 76] width 1380 height 37
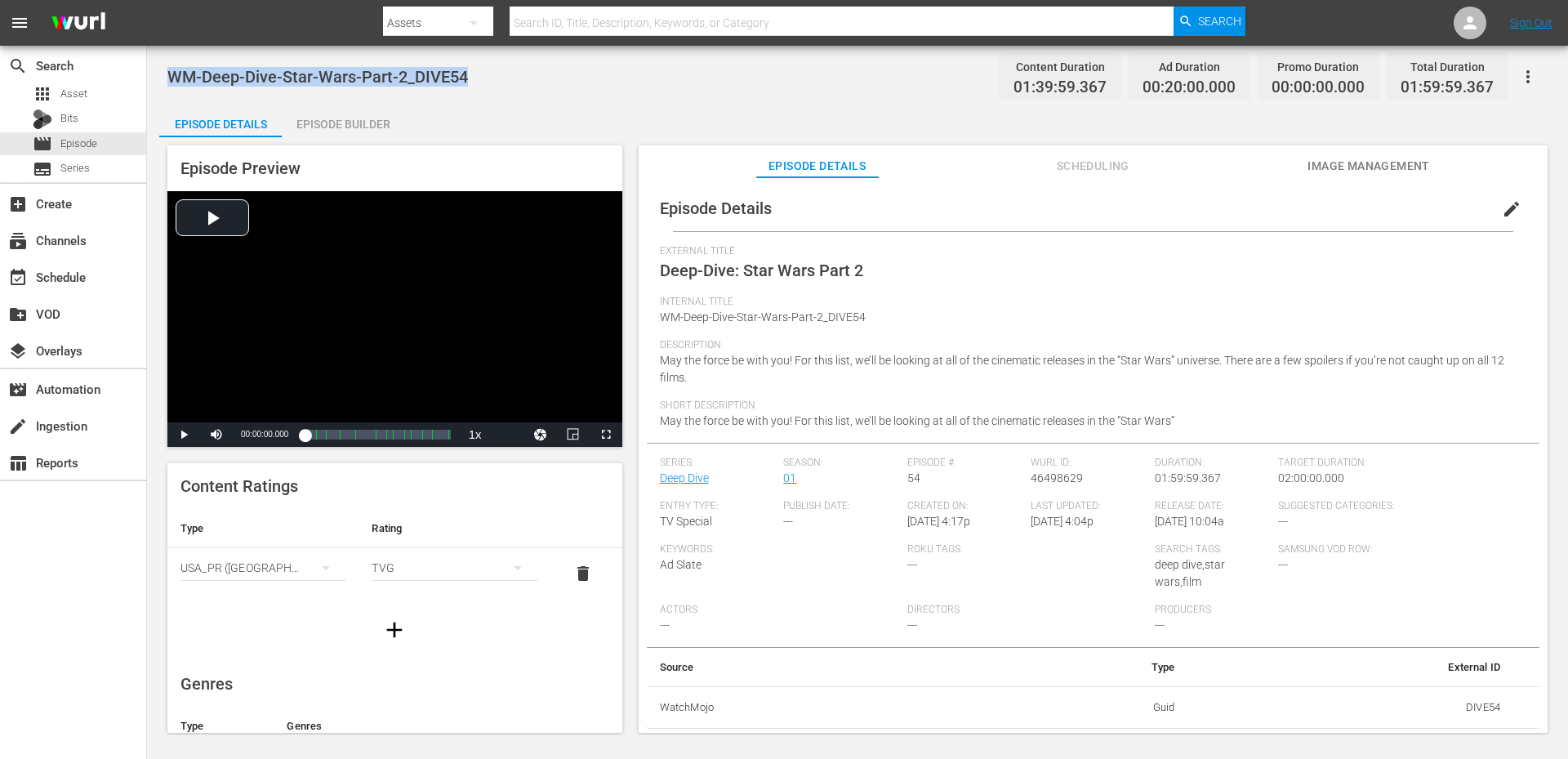
drag, startPoint x: 487, startPoint y: 70, endPoint x: 153, endPoint y: 62, distance: 334.1
click at [153, 62] on div "WM-Deep-Dive-Star-Wars-Part-2_DIVE54 Content Duration 01:39:59.367 Ad Duration …" at bounding box center [857, 391] width 1421 height 689
copy span "WM-Deep-Dive-Star-Wars-Part-2_DIVE54"
click at [574, 121] on div "Episode Details Episode Builder Episode Preview Video Player is loading. Play V…" at bounding box center [857, 426] width 1396 height 641
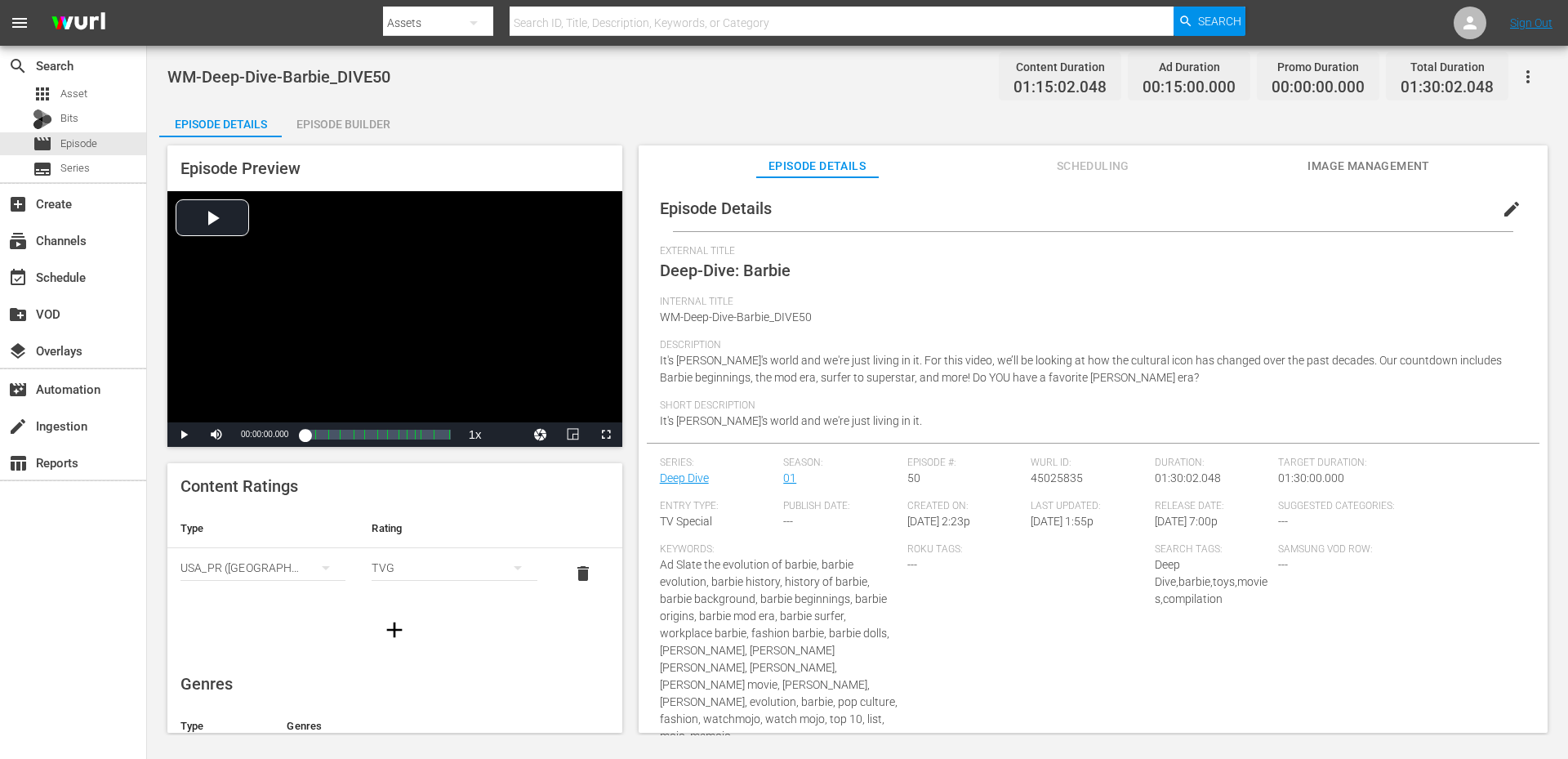
click at [1363, 173] on span "Image Management" at bounding box center [1368, 166] width 122 height 20
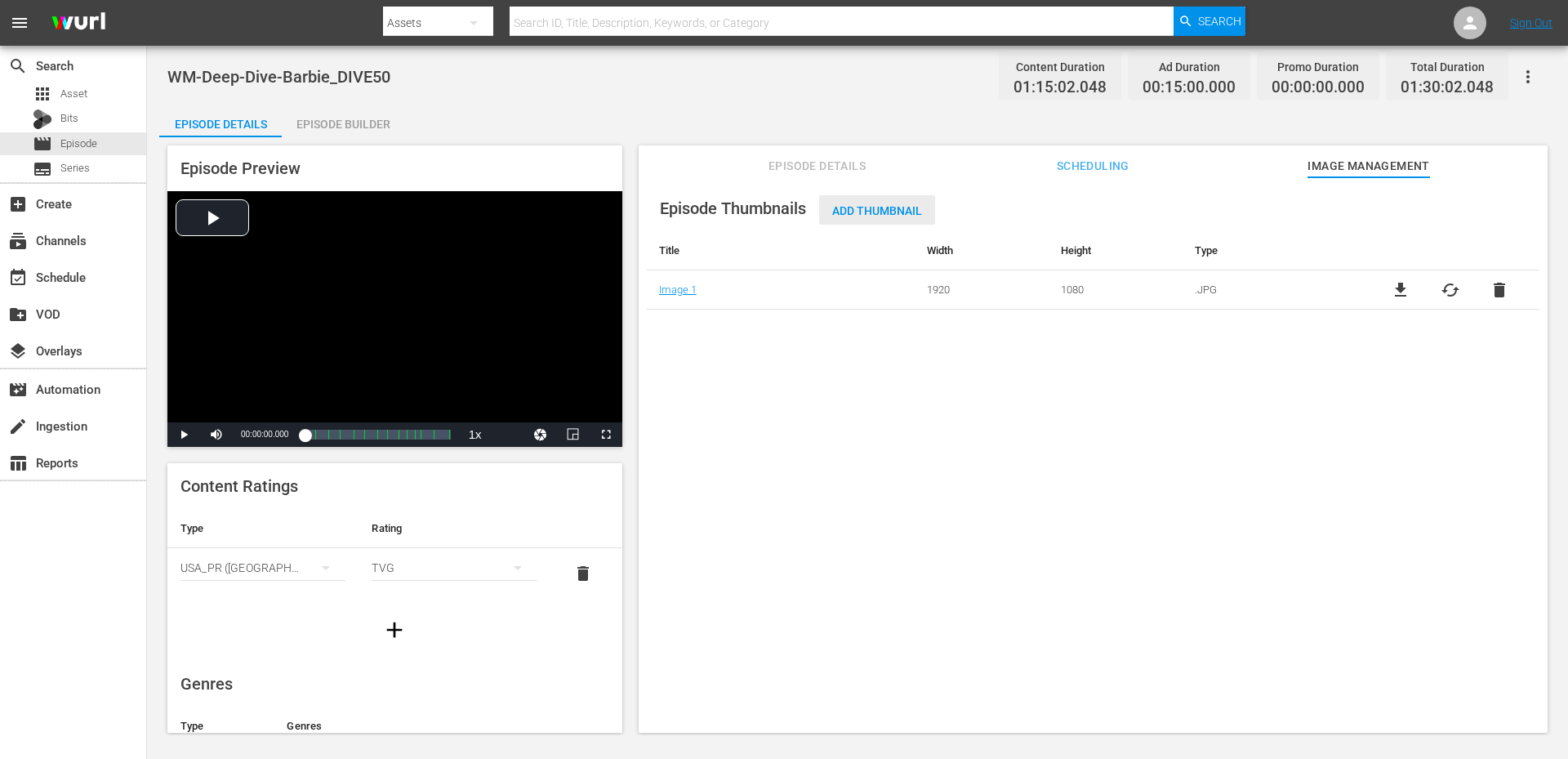
click at [857, 213] on span "Add Thumbnail" at bounding box center [877, 211] width 116 height 13
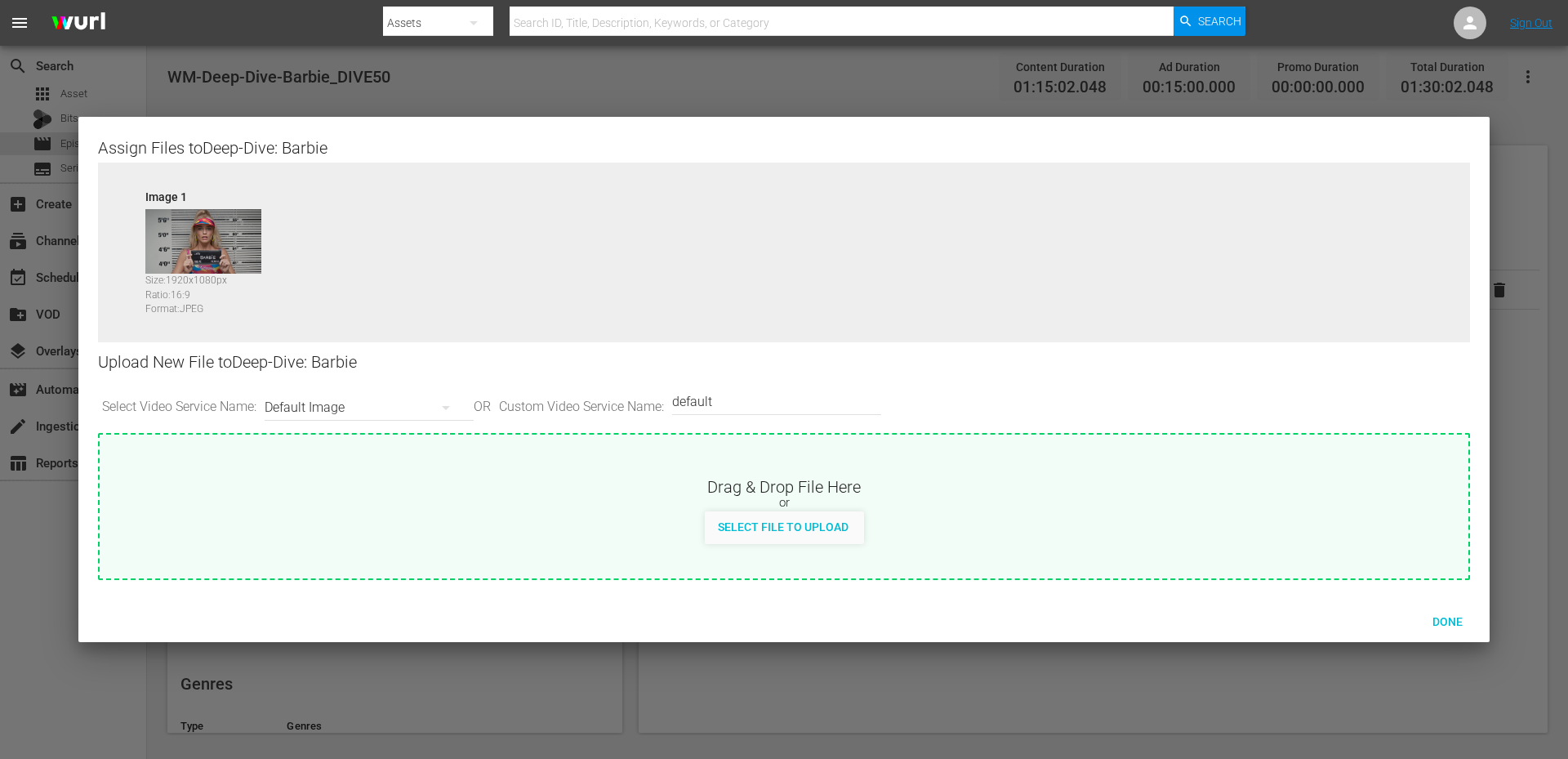
click at [302, 400] on div "Default Image" at bounding box center [365, 408] width 201 height 46
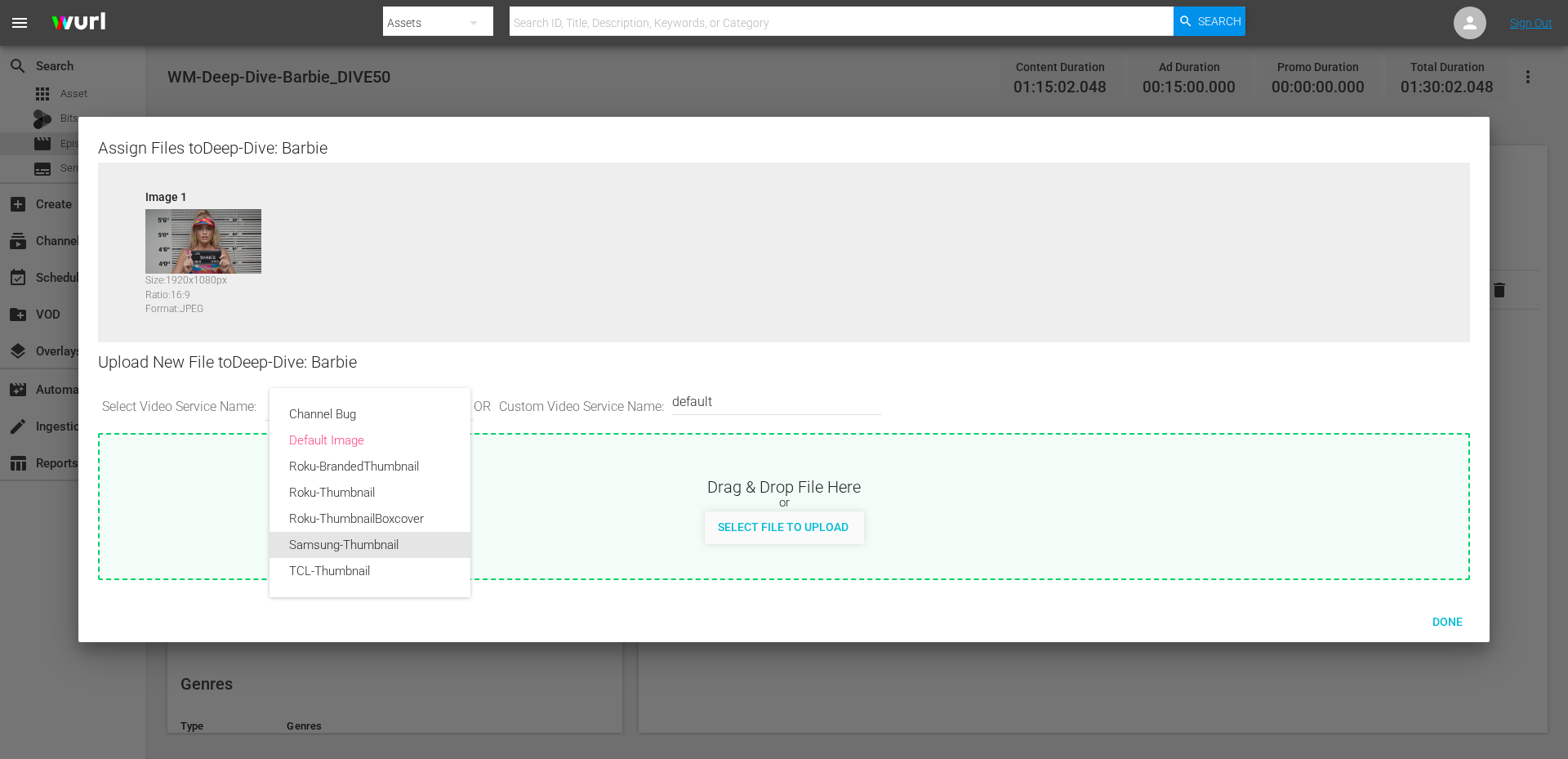
click at [324, 555] on div "Samsung-Thumbnail" at bounding box center [370, 544] width 162 height 26
type input "Samsung-Thumbnail"
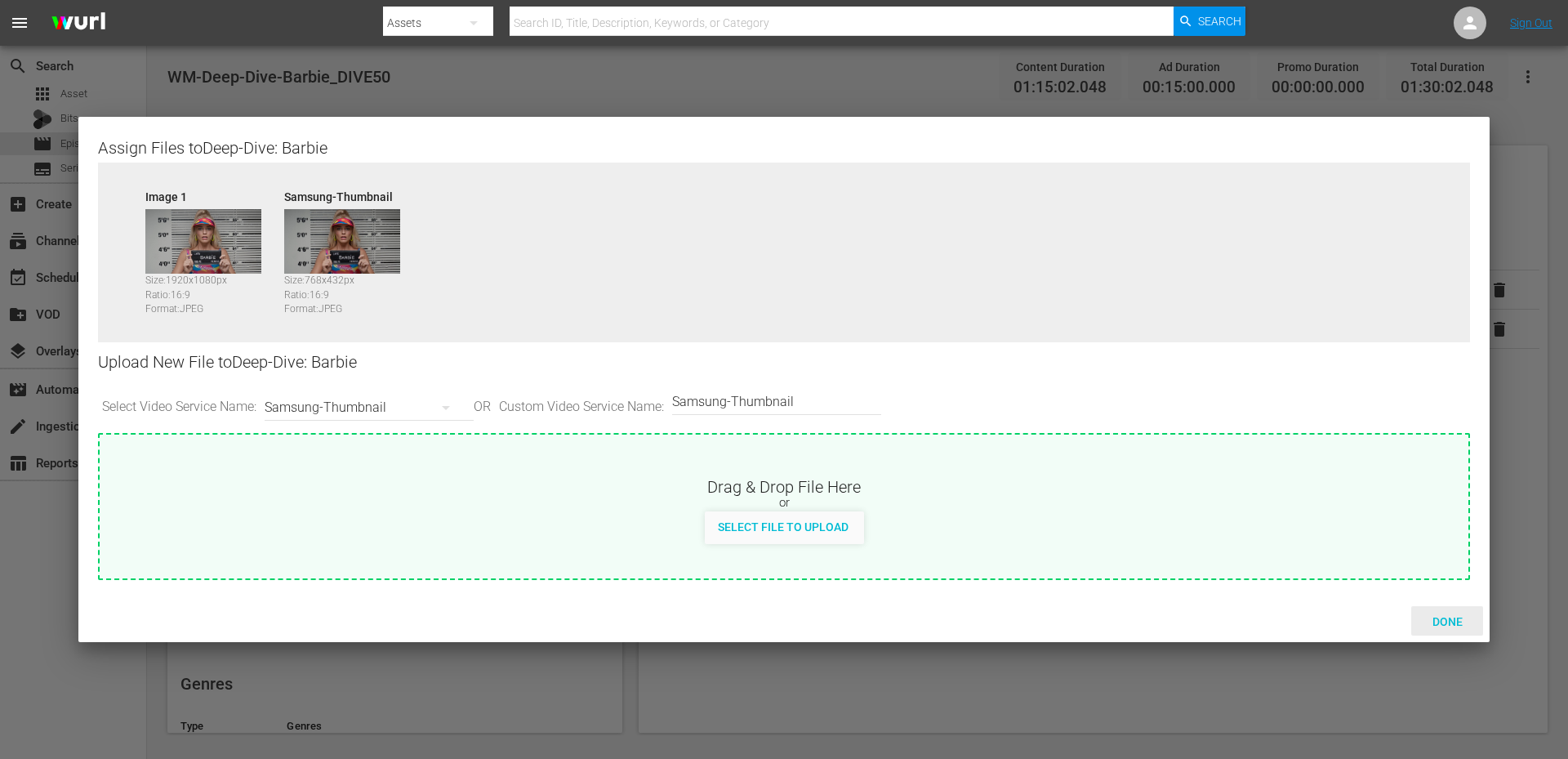
click at [1437, 626] on span "Done" at bounding box center [1446, 622] width 56 height 13
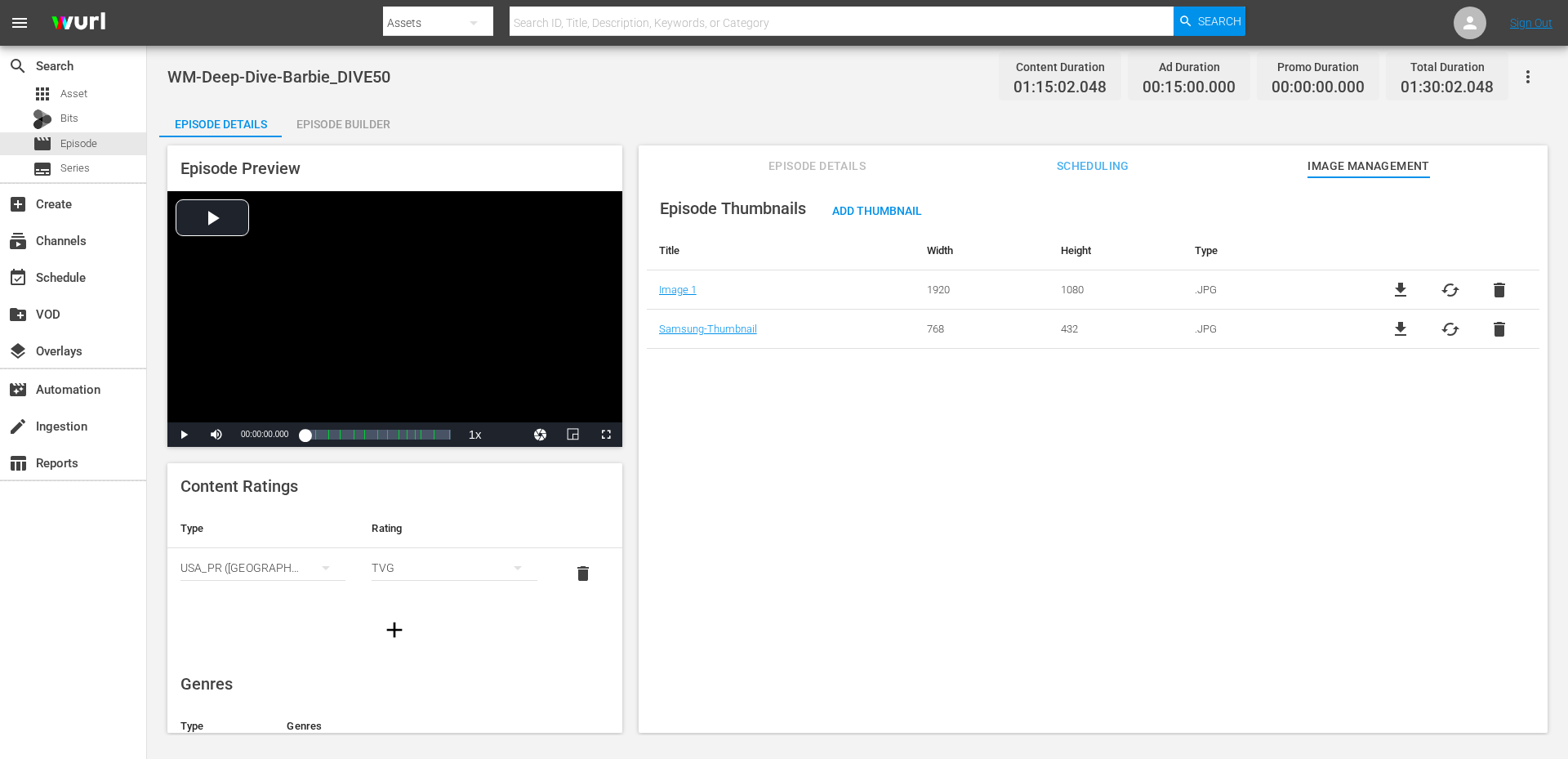
click at [769, 424] on div "Episode Thumbnails Add Thumbnail Title Width Height Type Image 1 1920 1080 .JPG…" at bounding box center [1092, 462] width 909 height 571
click at [581, 100] on div "WM-Deep-Dive-Barbie_DIVE50 Content Duration 01:15:02.048 Ad Duration 00:15:00.0…" at bounding box center [857, 391] width 1421 height 689
click at [853, 454] on div "Episode Thumbnails Add Thumbnail Title Width Height Type Image 1 1920 1080 .JPG…" at bounding box center [1092, 462] width 909 height 571
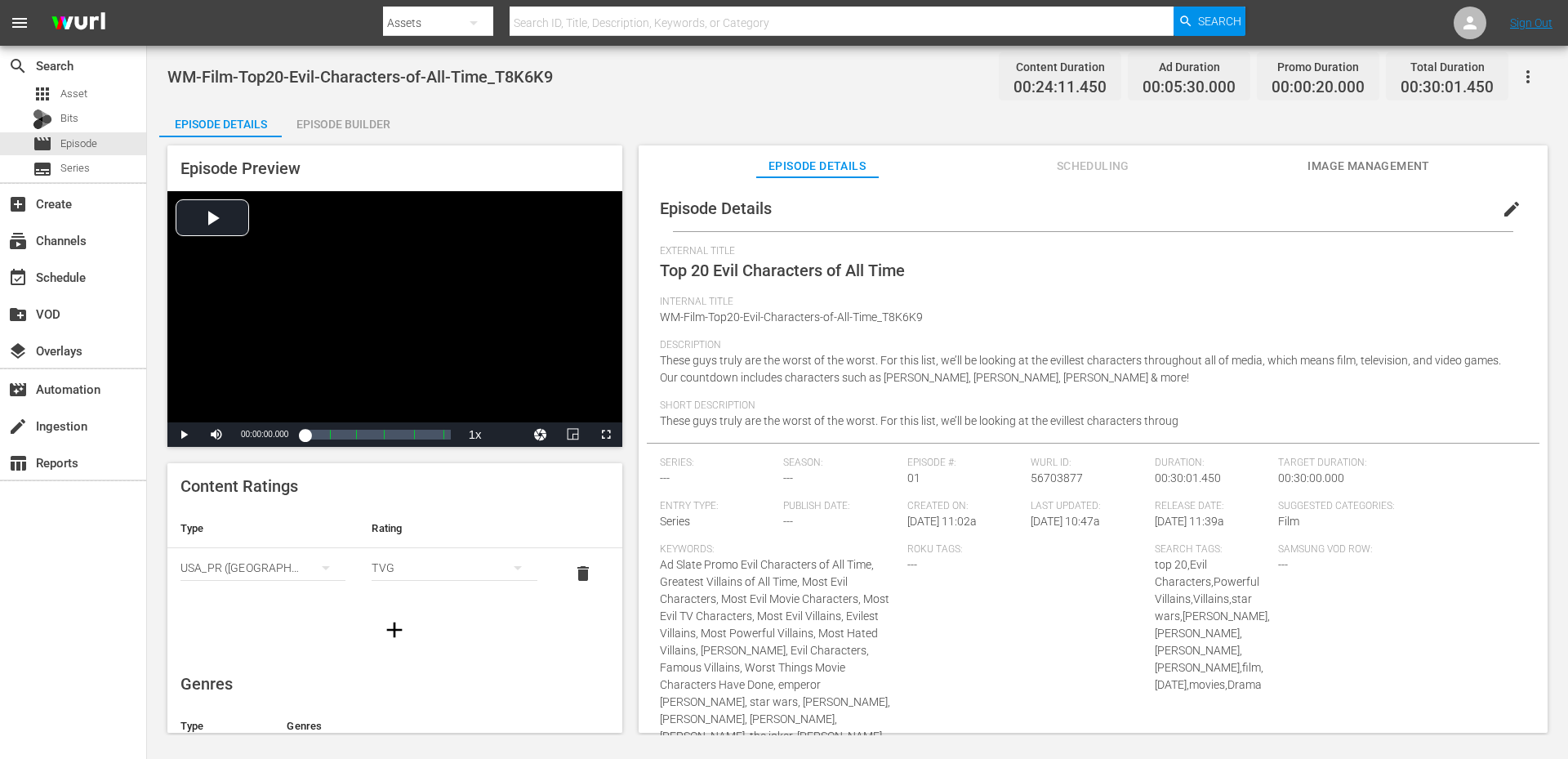
click at [574, 78] on div "WM-Film-Top20-Evil-Characters-of-All-Time_T8K6K9 Content Duration 00:24:11.450 …" at bounding box center [857, 76] width 1380 height 37
drag, startPoint x: 574, startPoint y: 78, endPoint x: 528, endPoint y: 76, distance: 46.0
click at [528, 76] on div "WM-Film-Top20-Evil-Characters-of-All-Time_T8K6K9 Content Duration 00:24:11.450 …" at bounding box center [857, 76] width 1380 height 37
click at [1098, 169] on span "Scheduling" at bounding box center [1092, 166] width 122 height 20
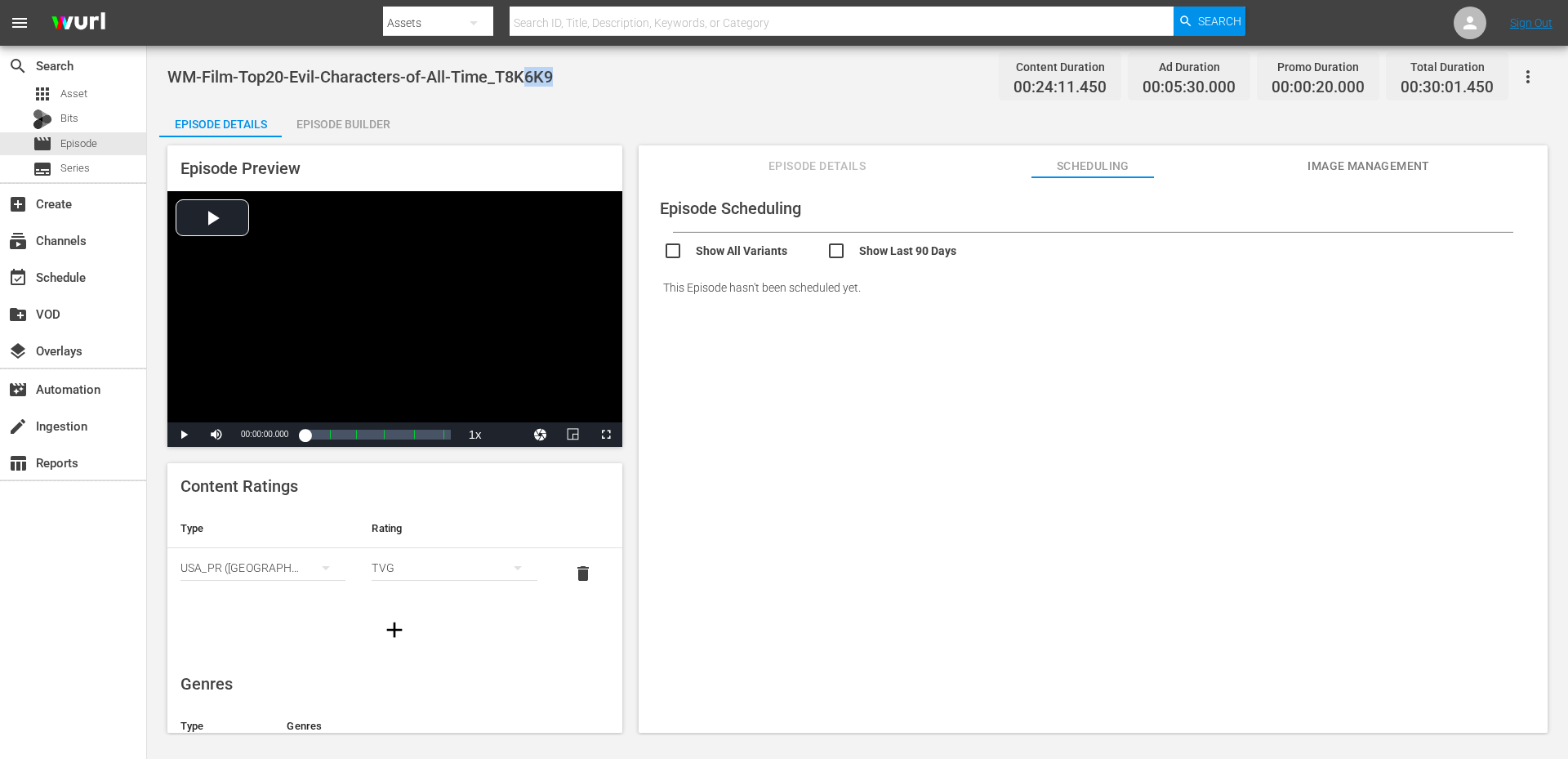
click at [923, 250] on input "checkbox" at bounding box center [907, 253] width 163 height 24
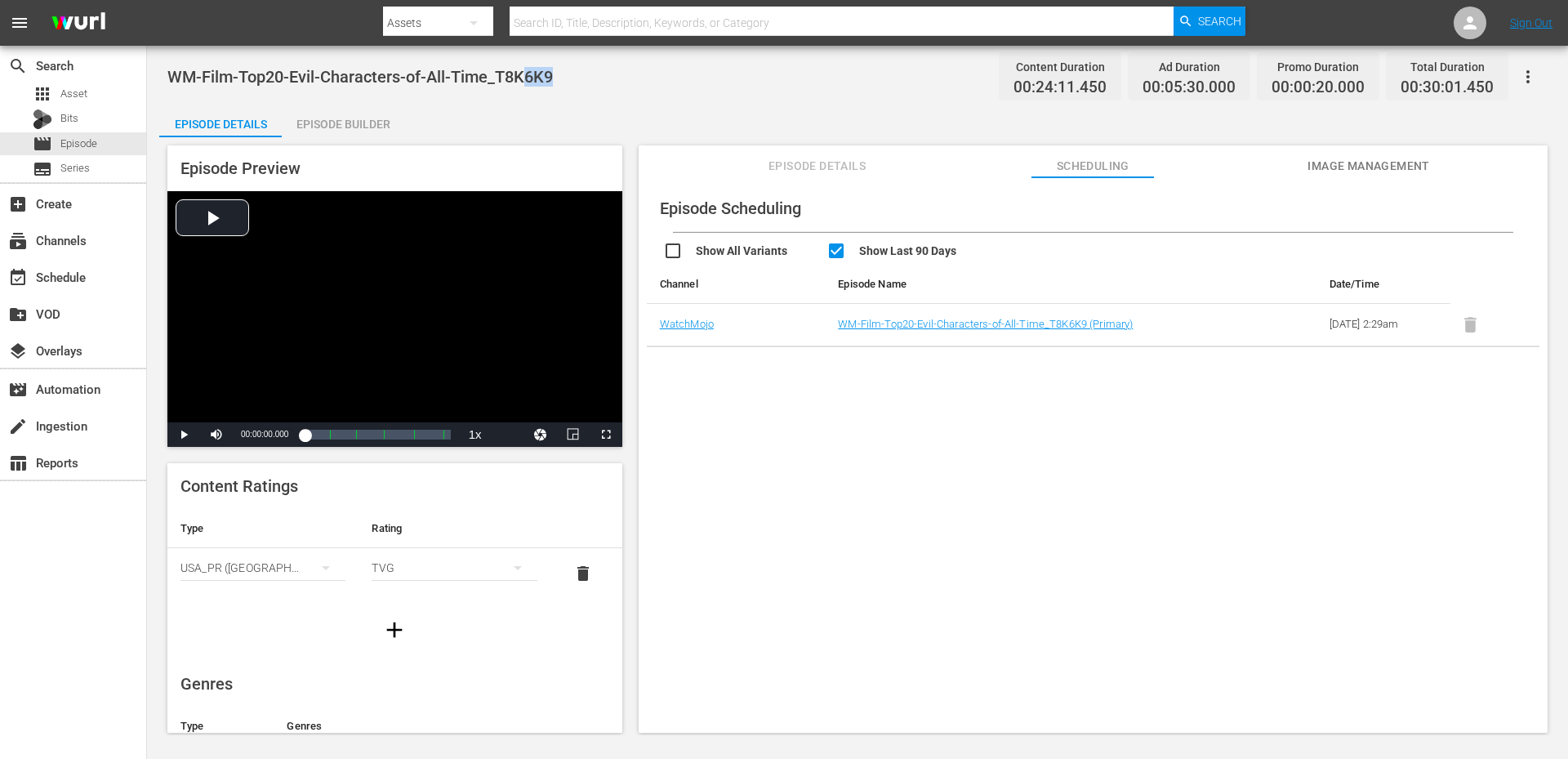
click at [916, 241] on input "checkbox" at bounding box center [907, 253] width 163 height 24
checkbox input "false"
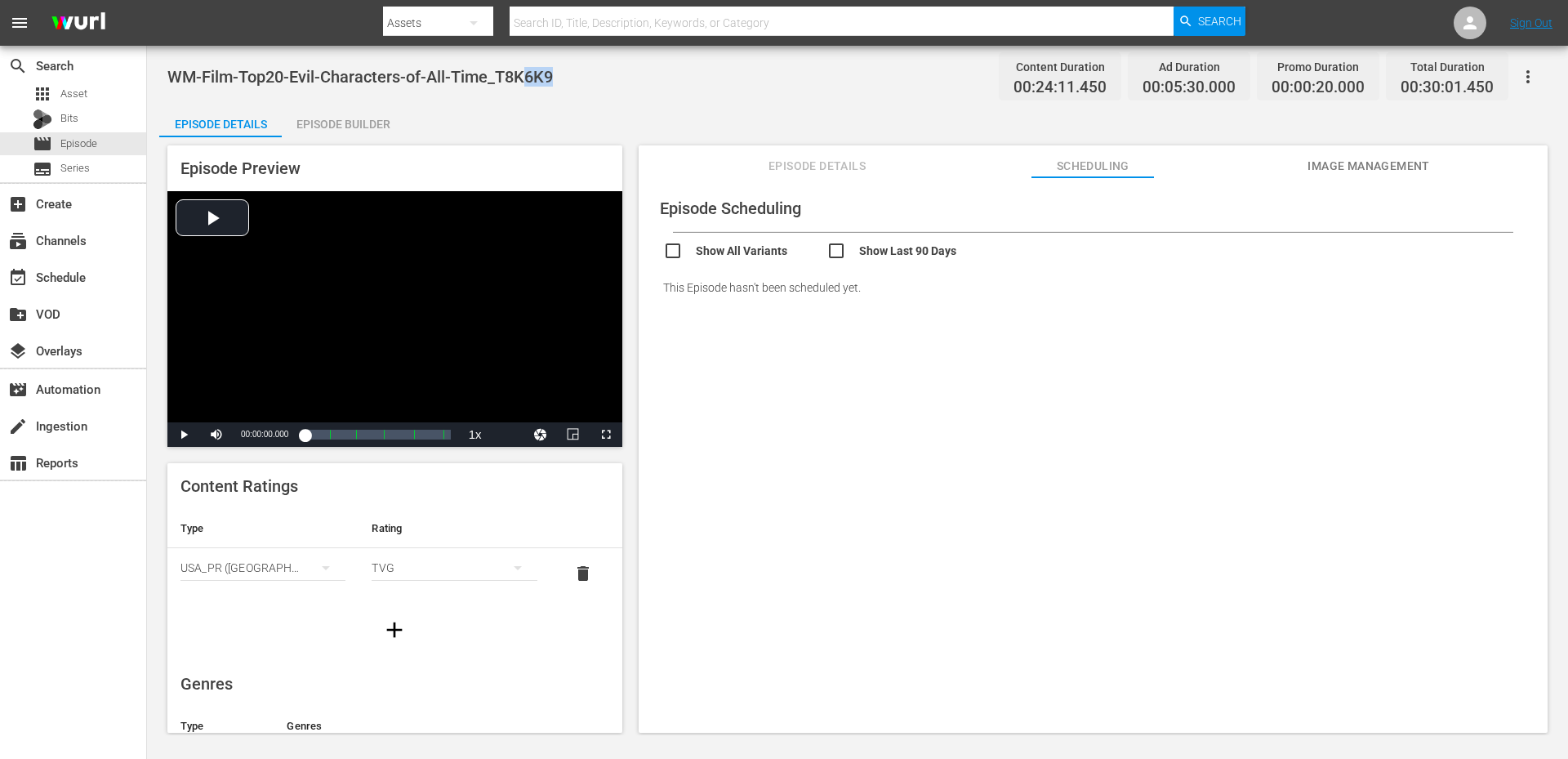
click at [581, 85] on div "WM-Film-Top20-Evil-Characters-of-All-Time_T8K6K9 Content Duration 00:24:11.450 …" at bounding box center [857, 76] width 1380 height 37
drag, startPoint x: 594, startPoint y: 78, endPoint x: 169, endPoint y: 64, distance: 425.2
click at [169, 64] on div "WM-Film-Top20-Evil-Characters-of-All-Time_T8K6K9 Content Duration 00:24:11.450 …" at bounding box center [857, 76] width 1380 height 37
copy span "WM-Film-Top20-Evil-Characters-of-All-Time_T8K6K9"
click at [483, 299] on div "Video Player" at bounding box center [395, 307] width 455 height 231
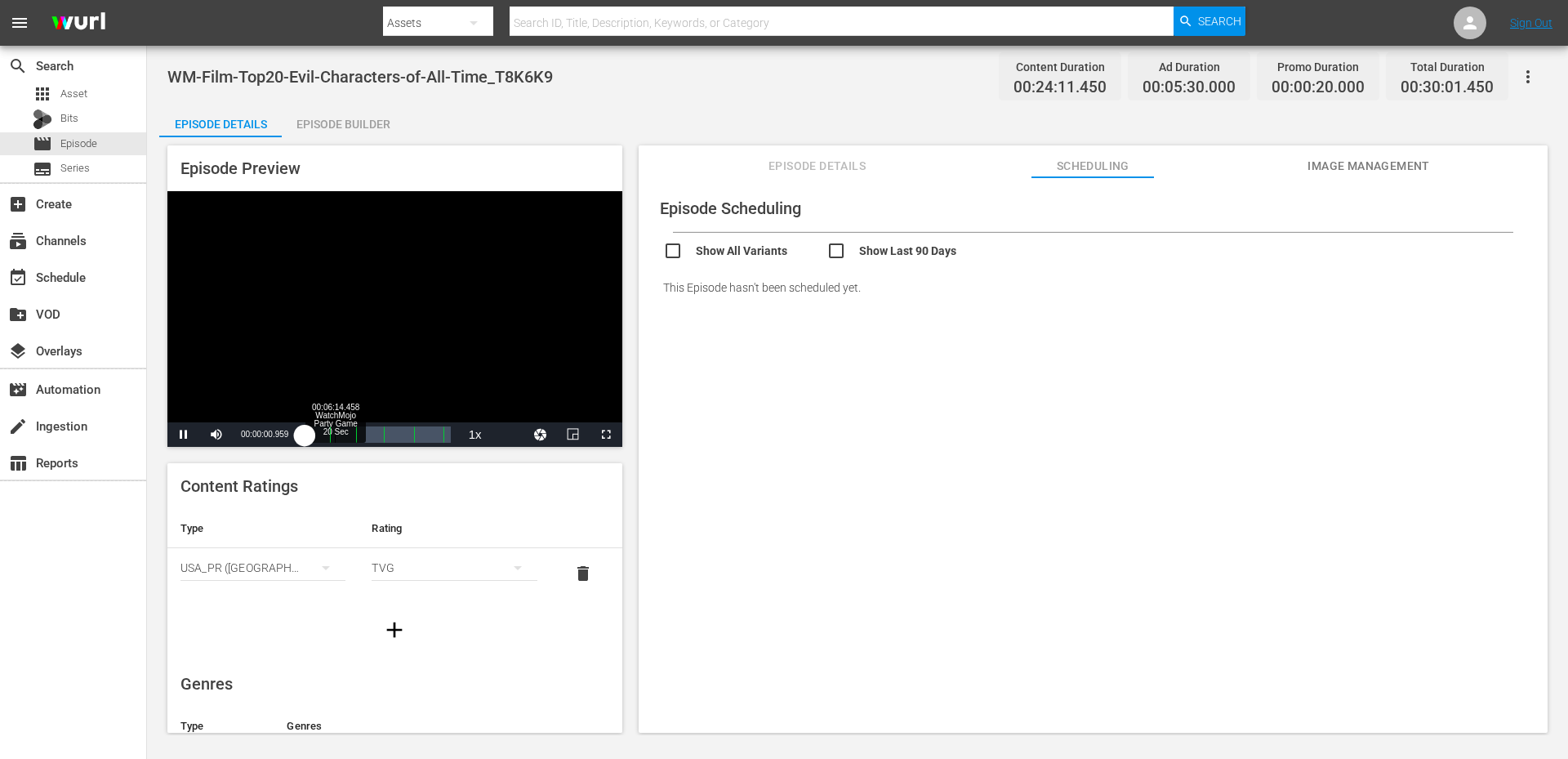
click at [335, 437] on div "00:06:14.458 WatchMojo Party Game 20 Sec" at bounding box center [335, 435] width 1 height 17
click at [383, 437] on div "Loaded : 100.00% 00:15:41.207 Top 20 Evil Characters of All Time (3/5) 00:00:08…" at bounding box center [377, 435] width 145 height 17
click at [420, 437] on div "00:23:46.991 Top 20 Evil Characters of All Time (5/5)" at bounding box center [420, 435] width 1 height 17
click at [410, 327] on div "Video Player" at bounding box center [395, 307] width 455 height 231
click at [807, 367] on div "Episode Scheduling Show All Variants Show Last 90 Days This Episode hasn't been…" at bounding box center [1092, 462] width 909 height 571
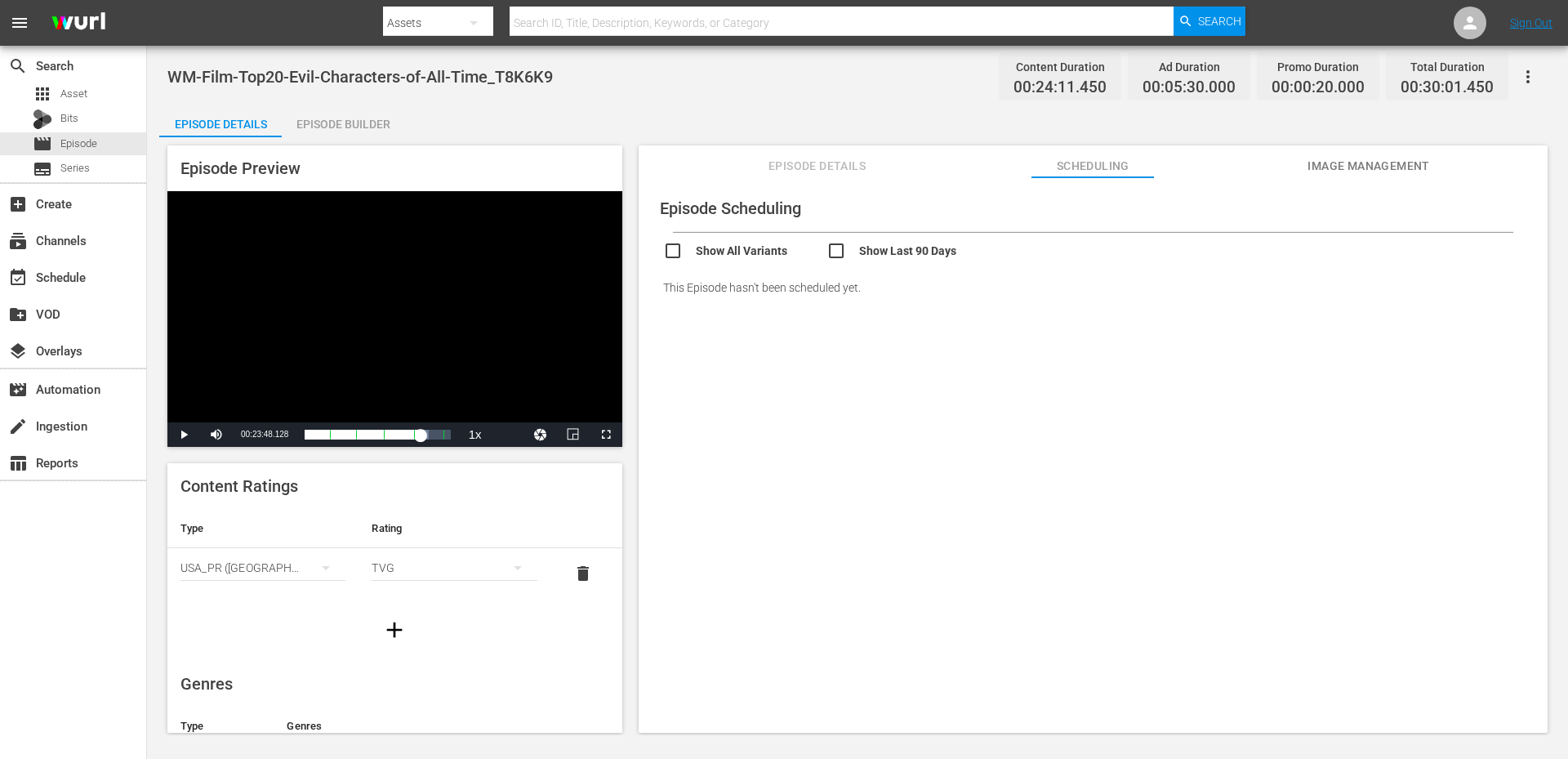
click at [834, 169] on span "Episode Details" at bounding box center [817, 166] width 122 height 20
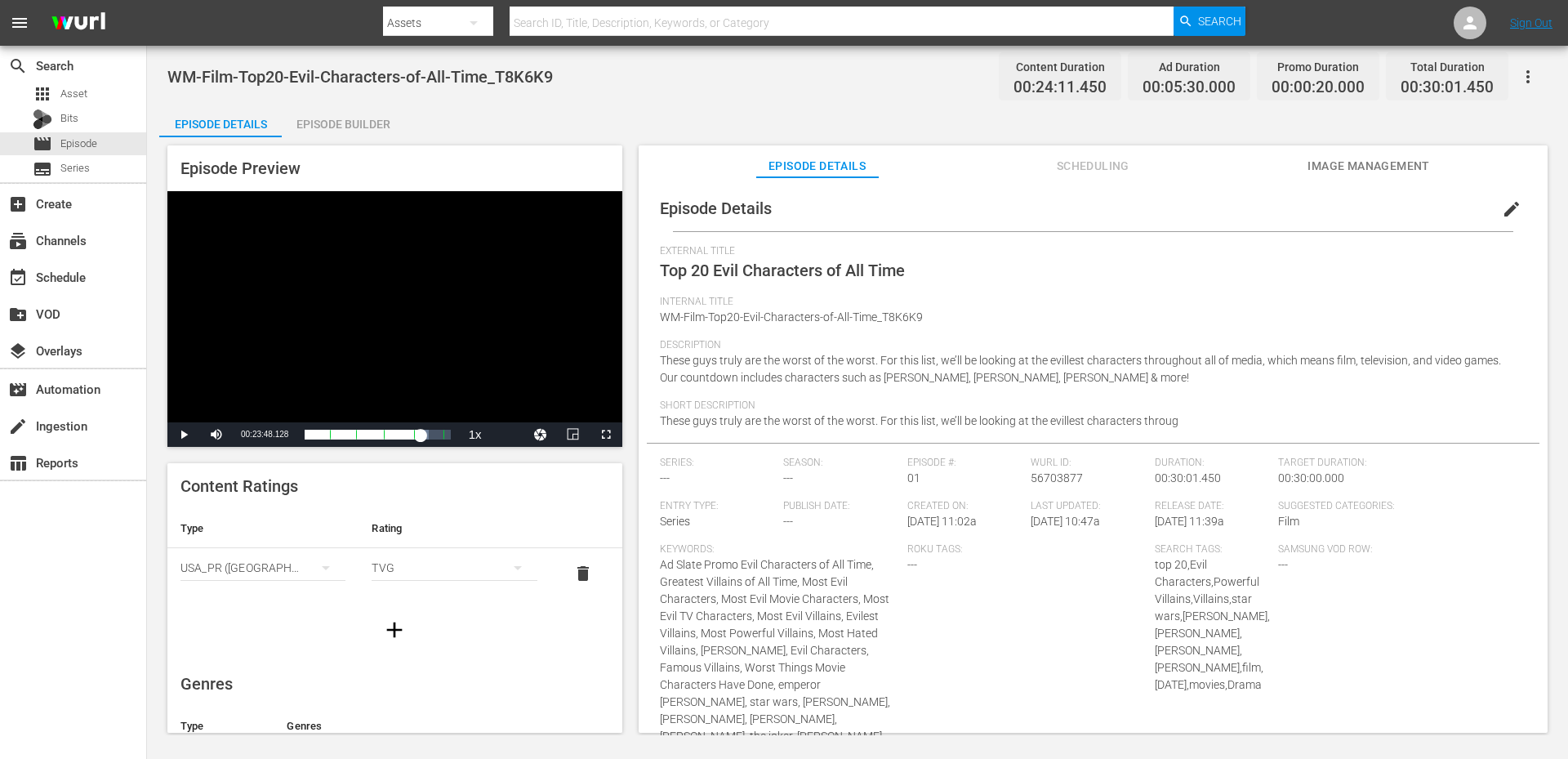
click at [1376, 153] on button "Image Management" at bounding box center [1368, 161] width 122 height 32
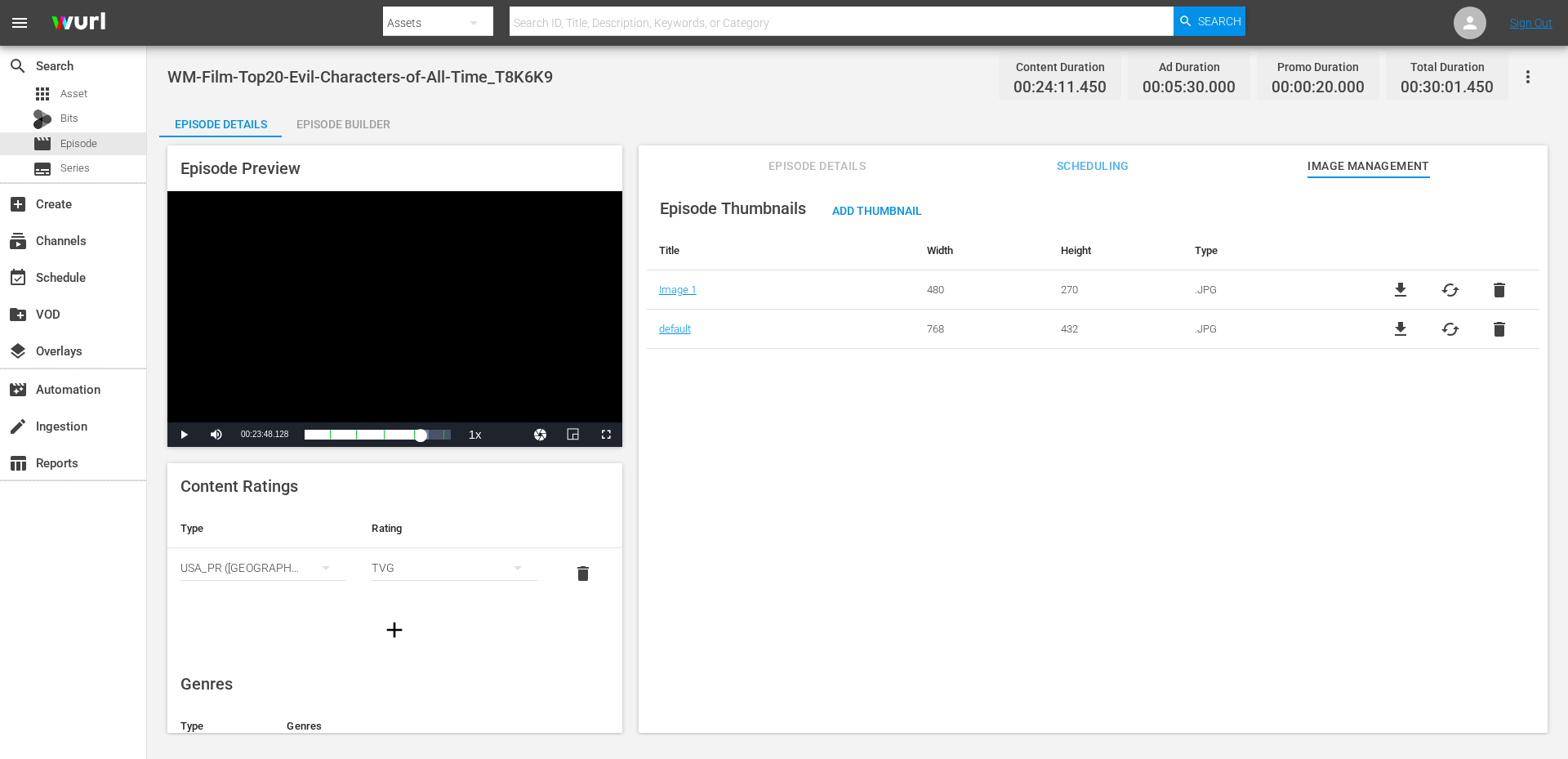
click at [920, 590] on div "Episode Thumbnails Add Thumbnail Title Width Height Type Image 1 480 270 .JPG f…" at bounding box center [1092, 462] width 909 height 571
click at [1230, 420] on div "Episode Thumbnails Add Thumbnail Title Width Height Type Image 1 480 270 .JPG f…" at bounding box center [1092, 462] width 909 height 571
click at [812, 458] on div "Episode Thumbnails Add Thumbnail Title Width Height Type Image 1 480 270 .JPG f…" at bounding box center [1092, 462] width 909 height 571
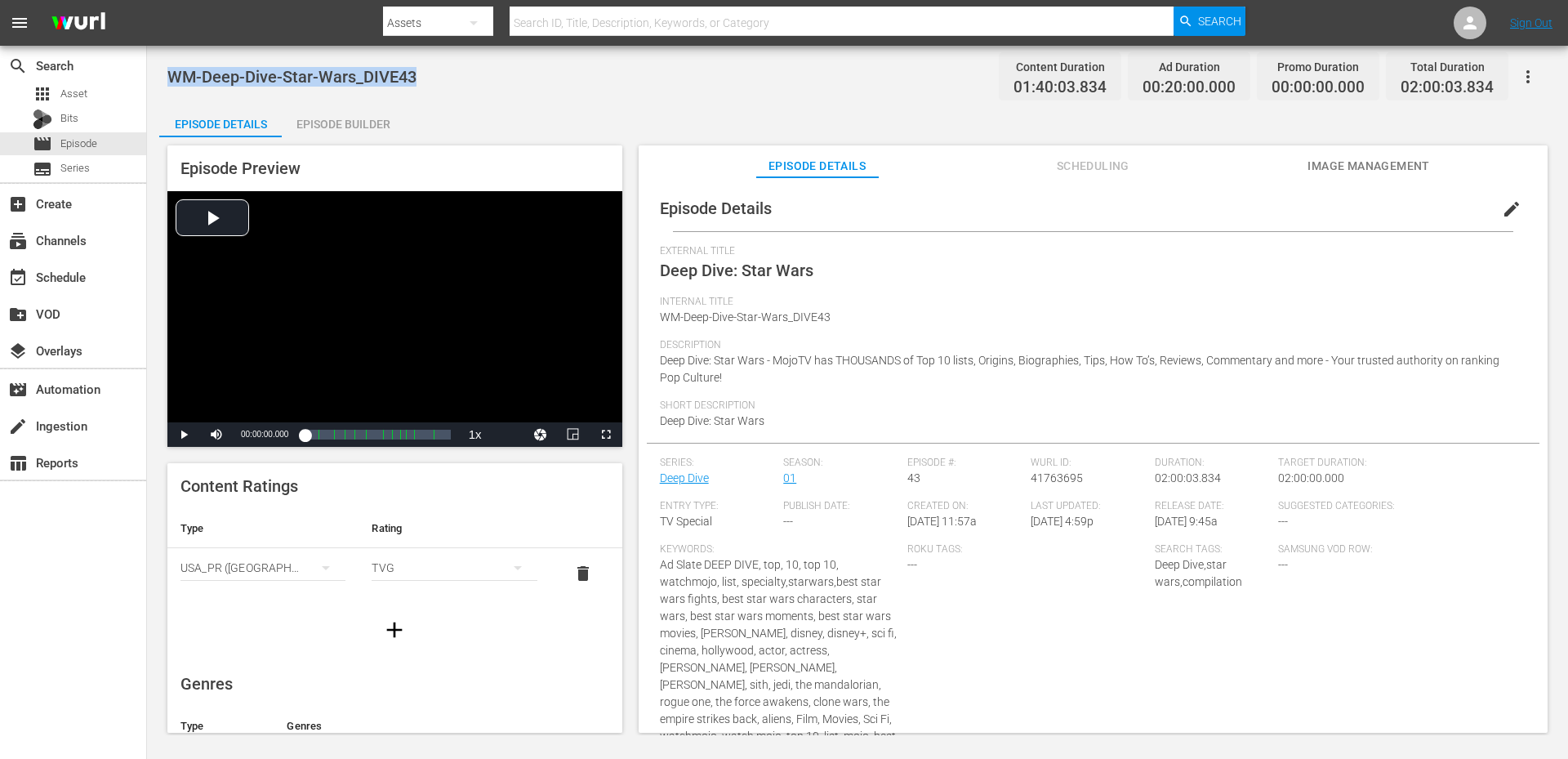
drag, startPoint x: 324, startPoint y: 70, endPoint x: 163, endPoint y: 78, distance: 161.2
click at [163, 78] on div "WM-Deep-Dive-Star-Wars_DIVE43 Content Duration 01:40:03.834 Ad Duration 00:20:0…" at bounding box center [857, 391] width 1421 height 689
copy span "WM-Deep-Dive-Star-Wars_DIVE43"
click at [833, 130] on div "Episode Details Episode Builder Episode Preview Video Player is loading. Play V…" at bounding box center [857, 426] width 1396 height 641
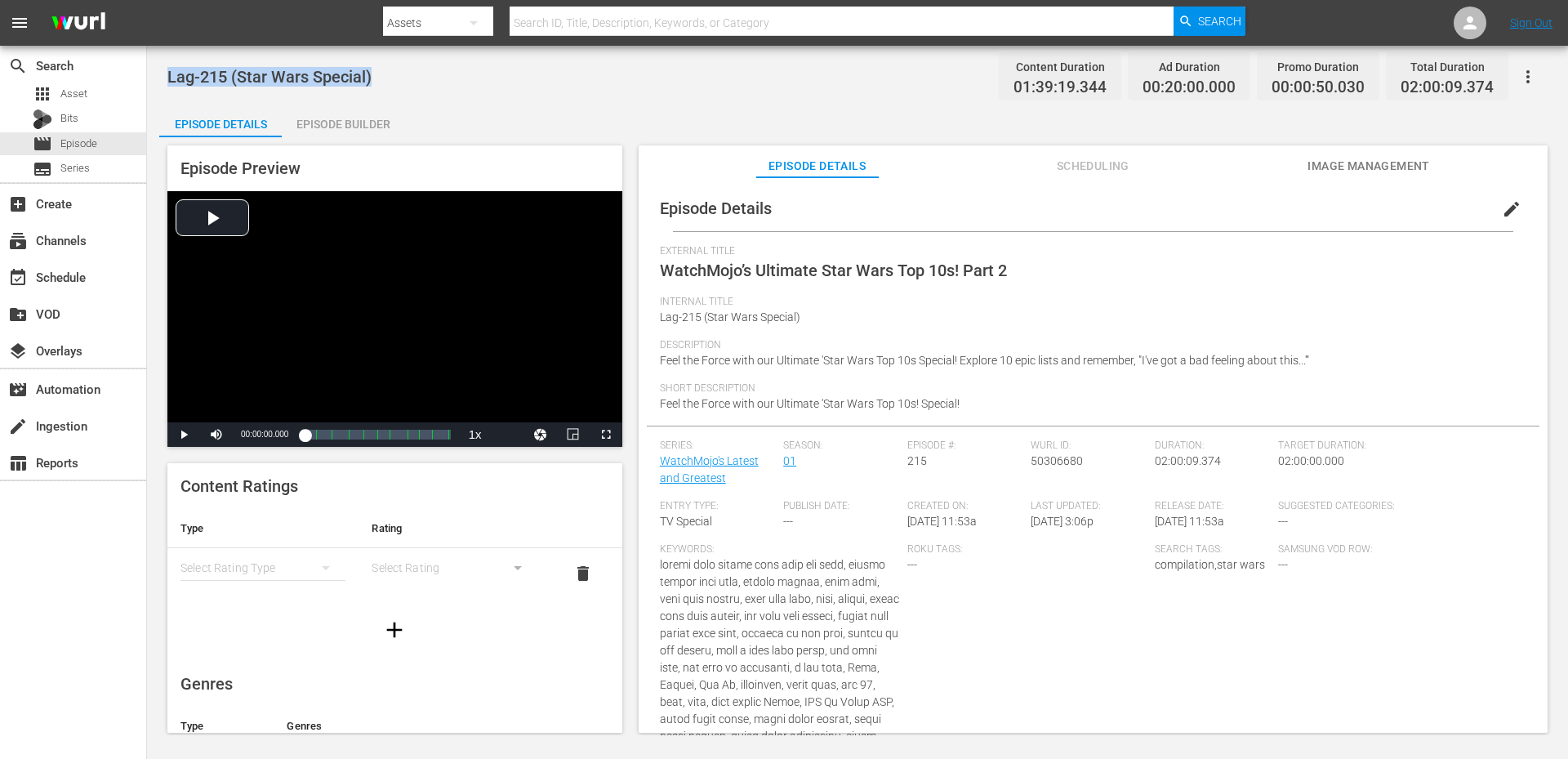
drag, startPoint x: 379, startPoint y: 81, endPoint x: 168, endPoint y: 83, distance: 211.0
click at [168, 83] on div "Lag-215 (Star Wars Special) Content Duration 01:39:19.344 Ad Duration 00:20:00.…" at bounding box center [857, 76] width 1380 height 37
click at [395, 73] on div "Lag-215 (Star Wars Special) Content Duration 01:39:19.344 Ad Duration 00:20:00.…" at bounding box center [857, 76] width 1380 height 37
drag, startPoint x: 386, startPoint y: 89, endPoint x: 165, endPoint y: 83, distance: 221.1
click at [165, 83] on div "Lag-214 (Star Wars Special) Content Duration 01:39:22.614 Ad Duration 00:20:00.…" at bounding box center [857, 391] width 1421 height 689
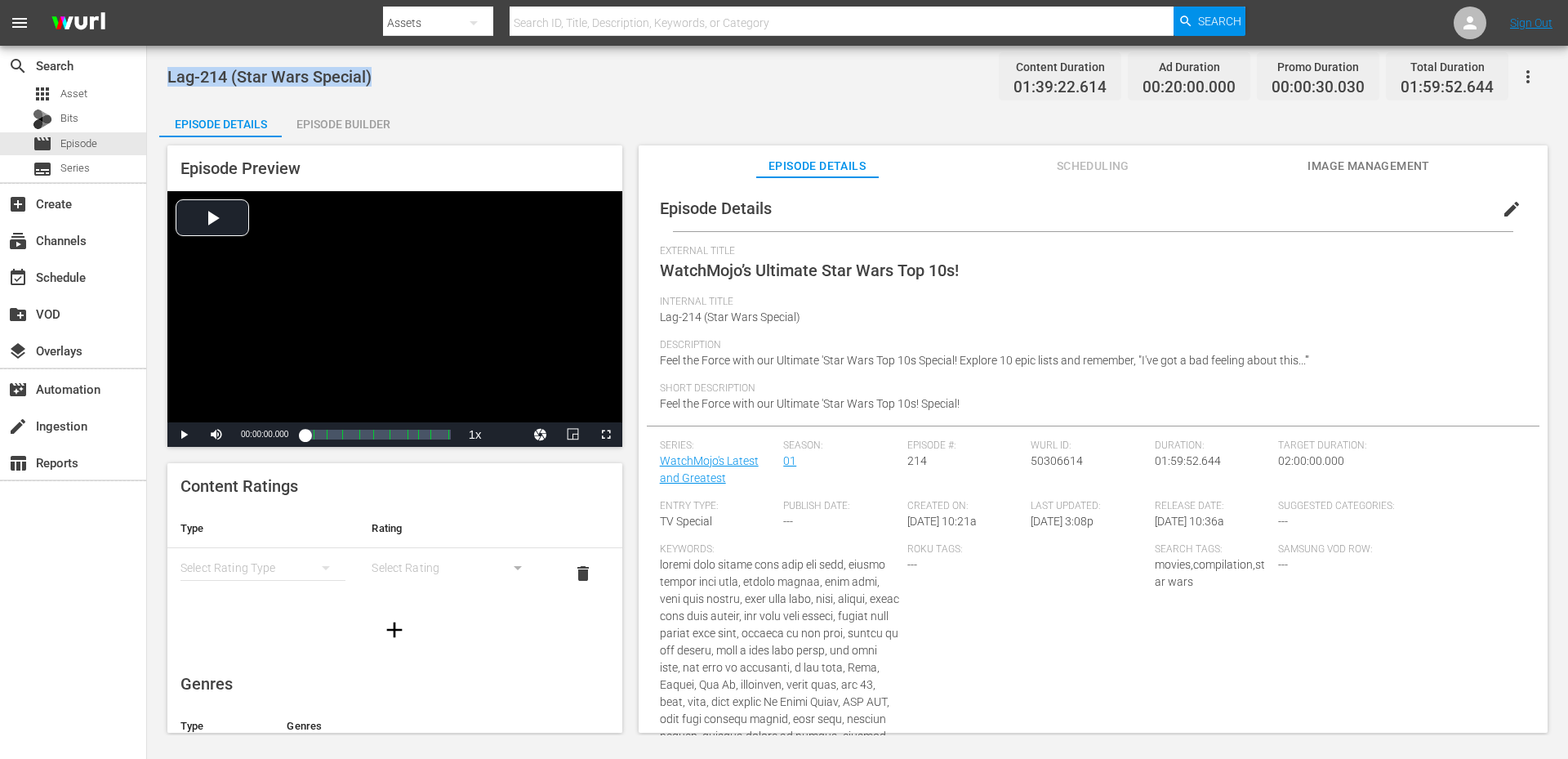
click at [430, 72] on div "Lag-214 (Star Wars Special) Content Duration 01:39:22.614 Ad Duration 00:20:00.…" at bounding box center [857, 76] width 1380 height 37
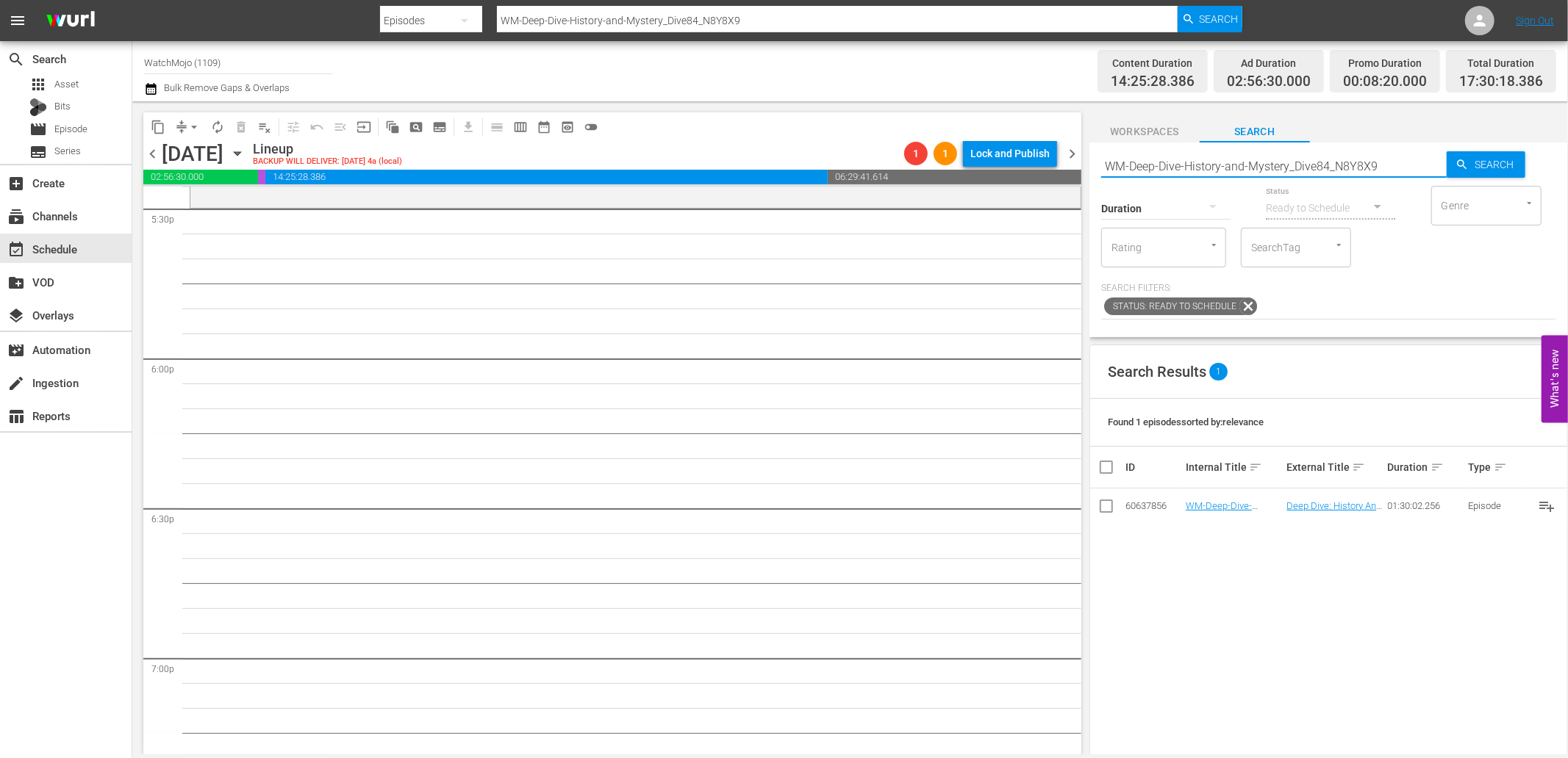
drag, startPoint x: 1406, startPoint y: 158, endPoint x: 1066, endPoint y: 164, distance: 340.1
click at [1066, 164] on div "content_copy compress arrow_drop_down autorenew_outlined delete_forever_outline…" at bounding box center [850, 427] width 1435 height 653
paste input "Pop-Top20-Notorious-Real-Life-Narcos_H2B9V3"
type input "WM-Pop-Top20-Notorious-Real-Life-Narcos_H2B9V3"
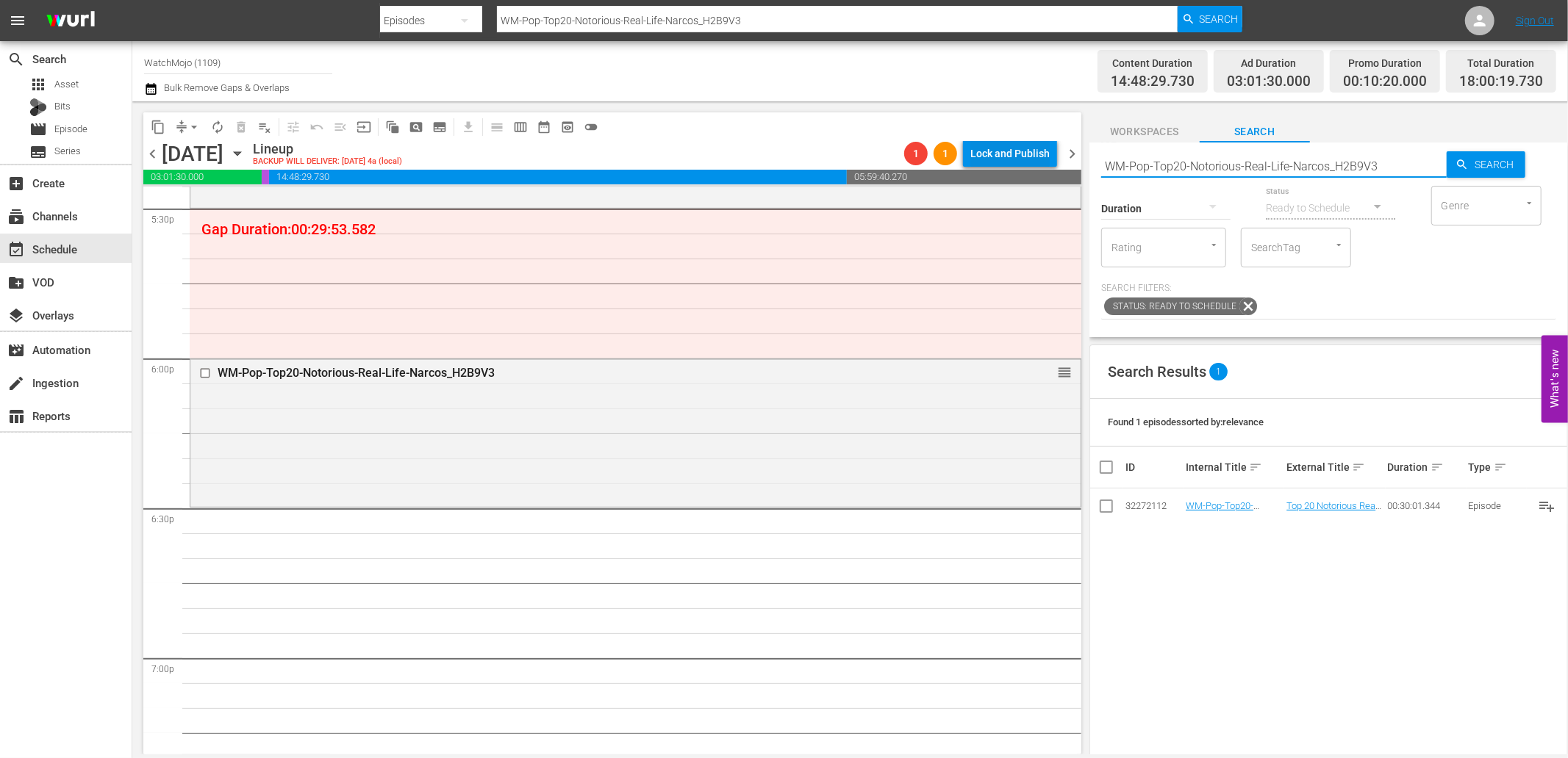
drag, startPoint x: 1390, startPoint y: 156, endPoint x: 1002, endPoint y: 147, distance: 388.1
click at [1002, 147] on div "content_copy compress arrow_drop_down autorenew_outlined delete_forever_outline…" at bounding box center [850, 427] width 1435 height 653
paste input "-20-Most-Ruthless-Betrayals-In-History_M6Q1E1"
type input "WM-Pop-Top-20-Most-Ruthless-Betrayals-In-History_M6Q1E1"
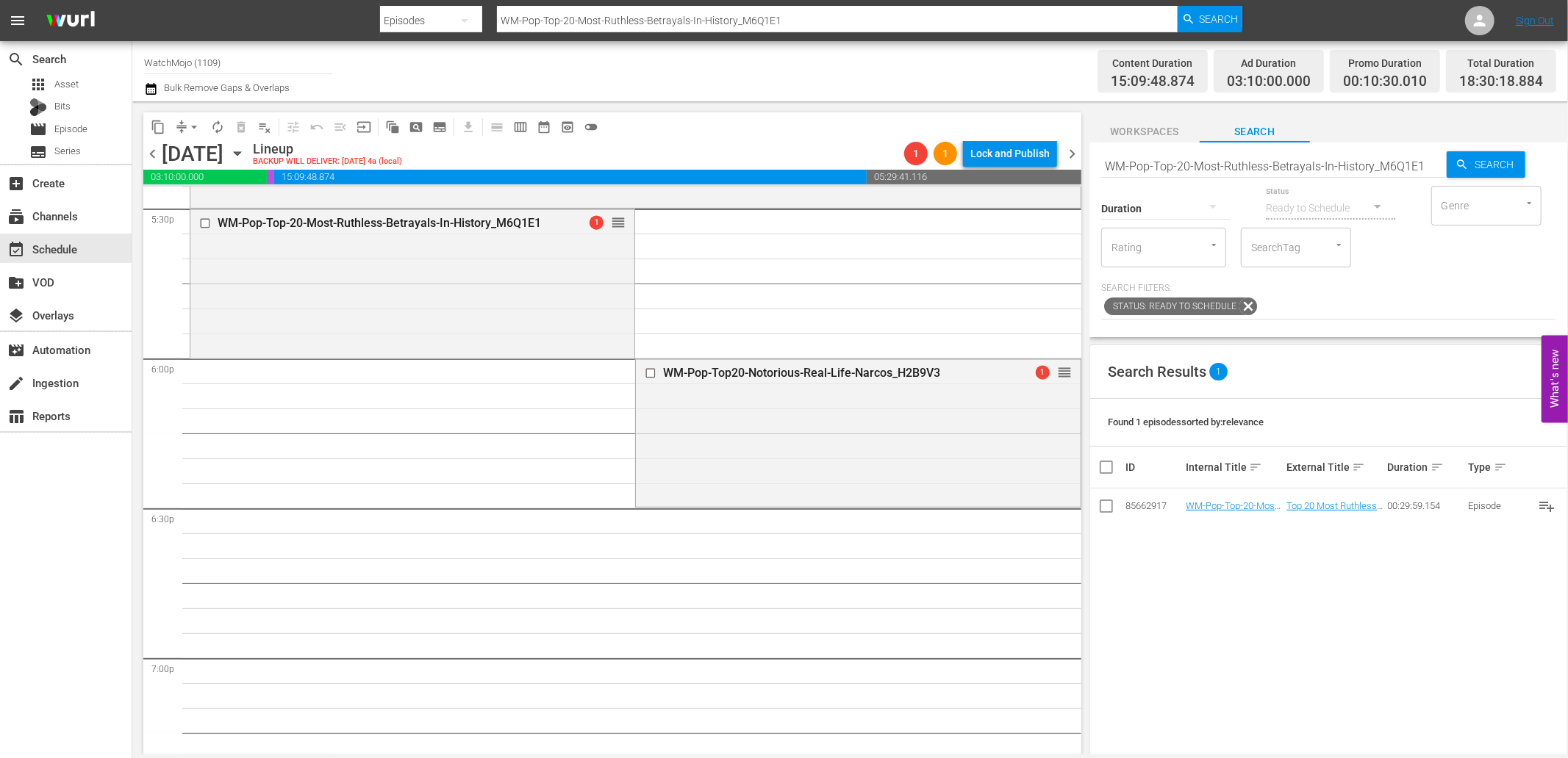
click at [1240, 159] on input "WM-Pop-Top-20-Most-Ruthless-Betrayals-In-History_M6Q1E1" at bounding box center [1273, 166] width 346 height 36
paste input "20-Unsolved-Internet-Mysteries_U1J6X2"
type input "WM-Pop-Top20-Unsolved-Internet-Mysteries_U1J6X2"
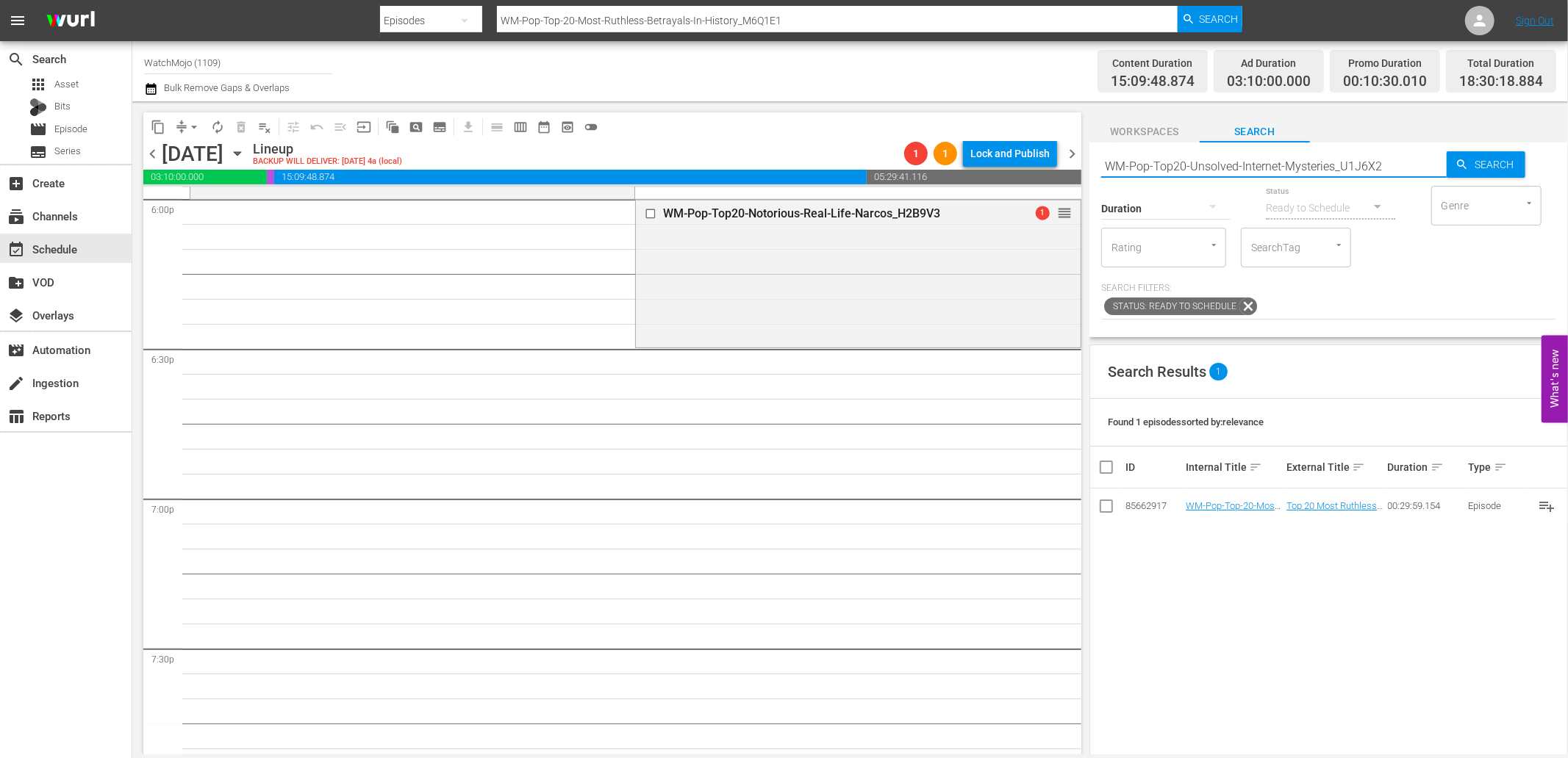
type input "WM-Pop-Top20-Unsolved-Internet-Mysteries_U1J6X2"
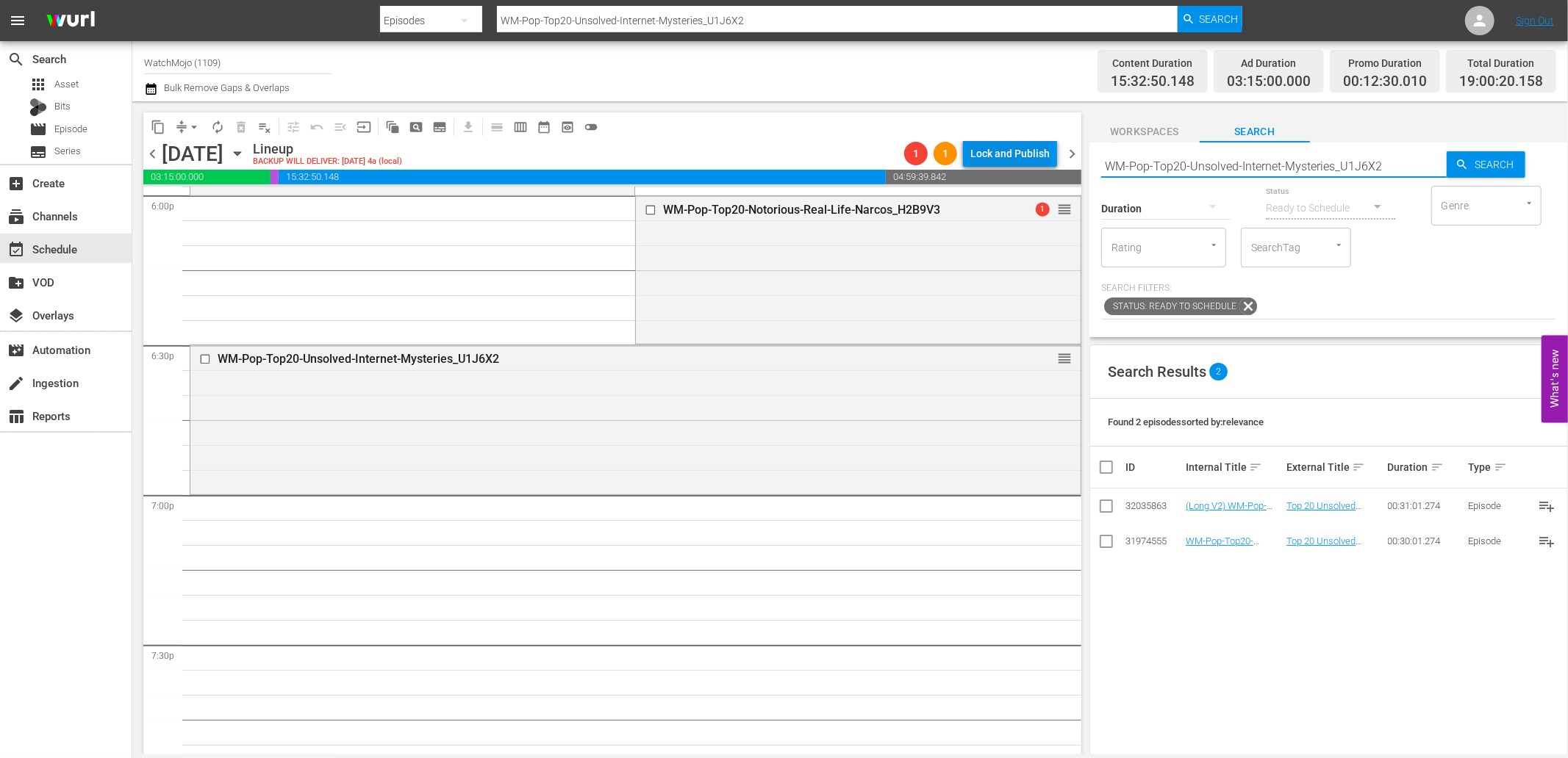
drag, startPoint x: 1391, startPoint y: 164, endPoint x: 1038, endPoint y: 162, distance: 353.0
click at [1038, 159] on div "content_copy compress arrow_drop_down autorenew_outlined delete_forever_outline…" at bounding box center [850, 427] width 1435 height 653
paste input "Film-Top20-Money-Laundering-Schemes-in-Movies_E5X3S7"
type input "WM-Film-Top20-Money-Laundering-Schemes-in-Movies_E5X3S7"
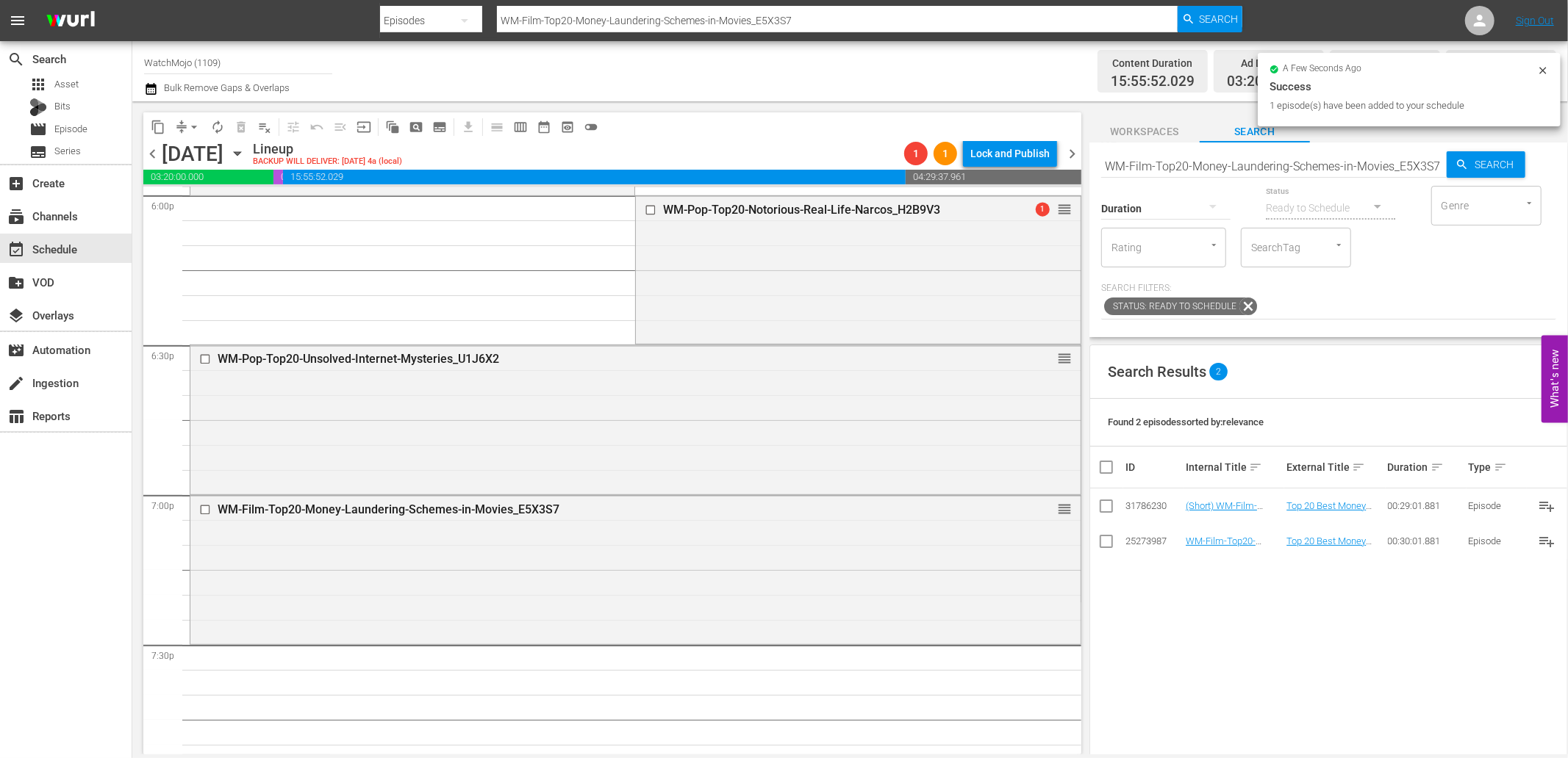
click at [1304, 164] on input "WM-Film-Top20-Money-Laundering-Schemes-in-Movies_E5X3S7" at bounding box center [1273, 166] width 346 height 36
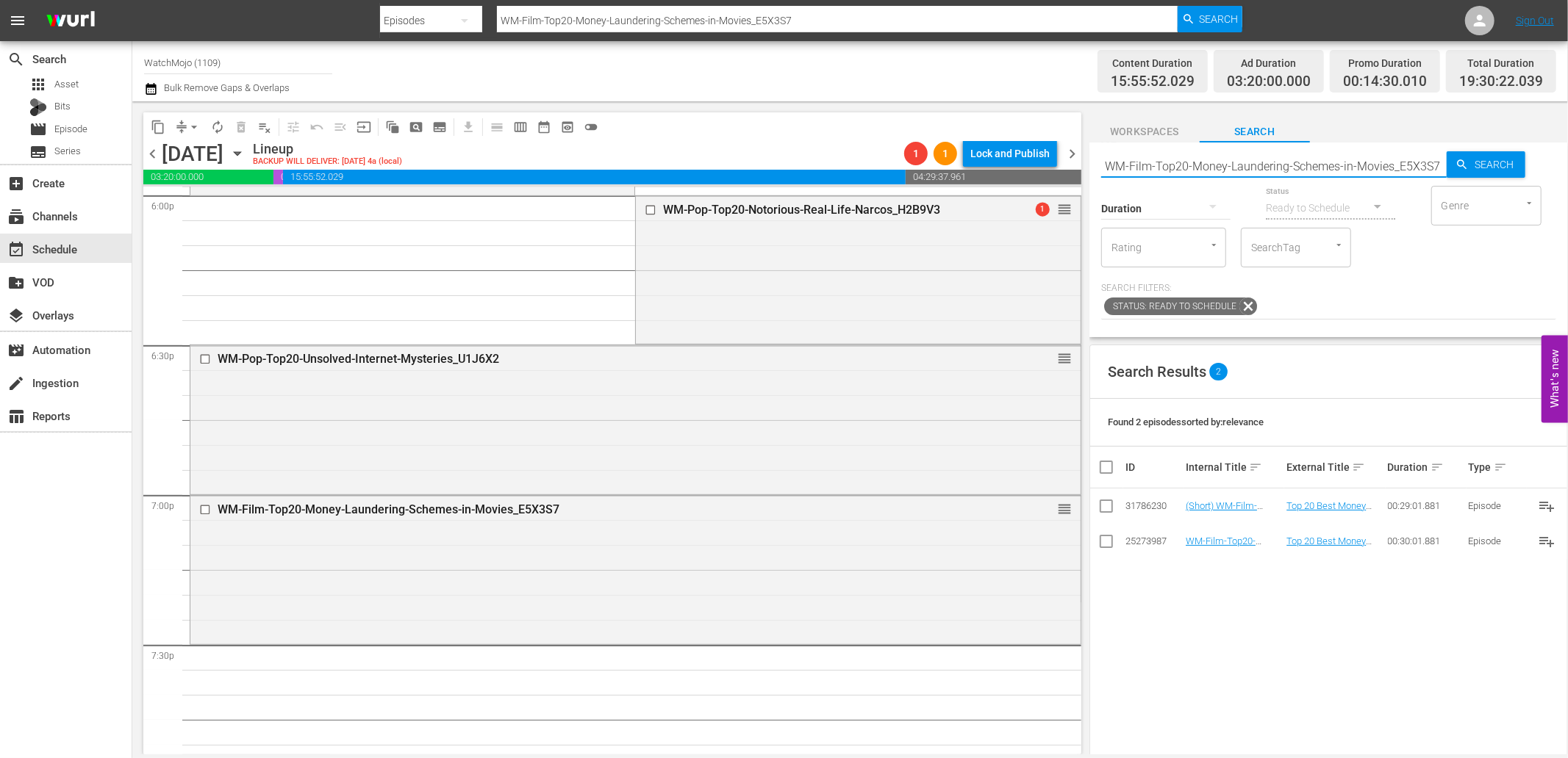
paste input "Pop-12-WORST-Things-the-FBI-Has-Done_Z5I5J5"
type input "WM-Pop-12-WORST-Things-the-FBI-Has-Done_Z5I5J5"
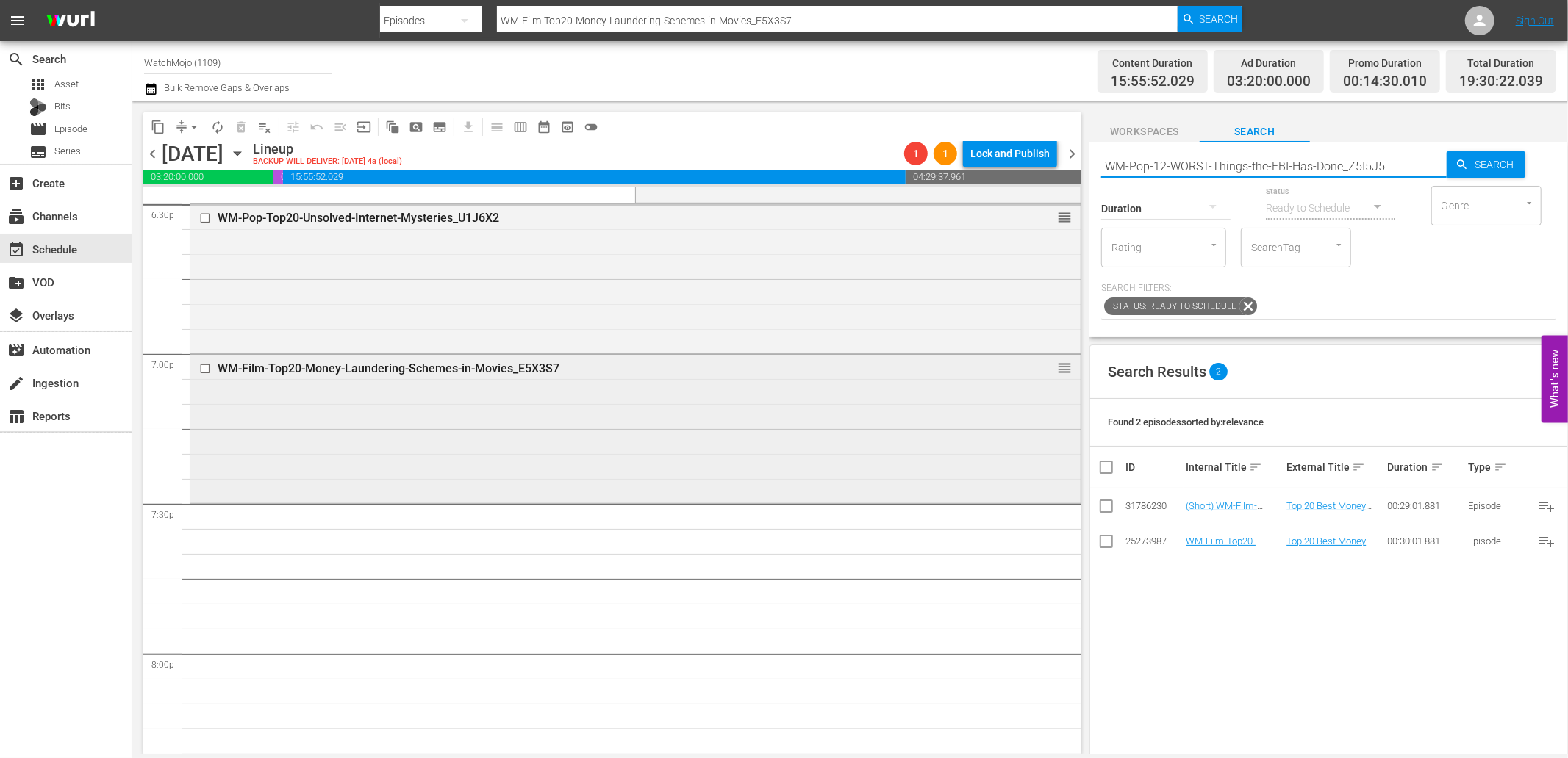
scroll to position [5550, 0]
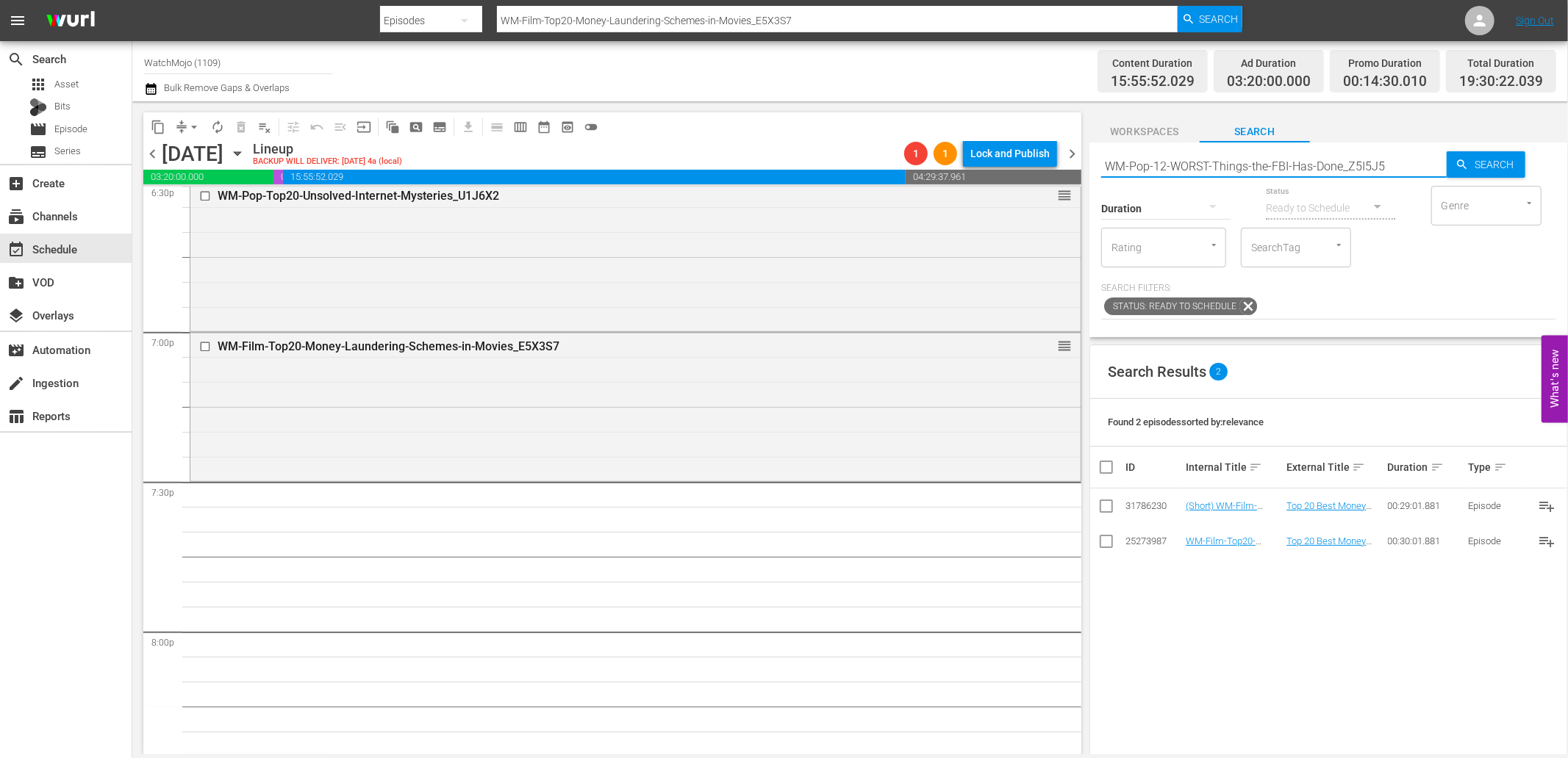
type input "WM-Pop-12-WORST-Things-the-FBI-Has-Done_Z5I5J5"
drag, startPoint x: 1395, startPoint y: 159, endPoint x: 1085, endPoint y: 162, distance: 310.0
click at [1082, 159] on div "content_copy compress arrow_drop_down autorenew_outlined delete_forever_outline…" at bounding box center [850, 427] width 1435 height 653
paste input "TV-Top20-Serial-Killers-on-Dexter_T7X0L3"
type input "WM-TV-Top20-Serial-Killers-on-Dexter_T7X0L3"
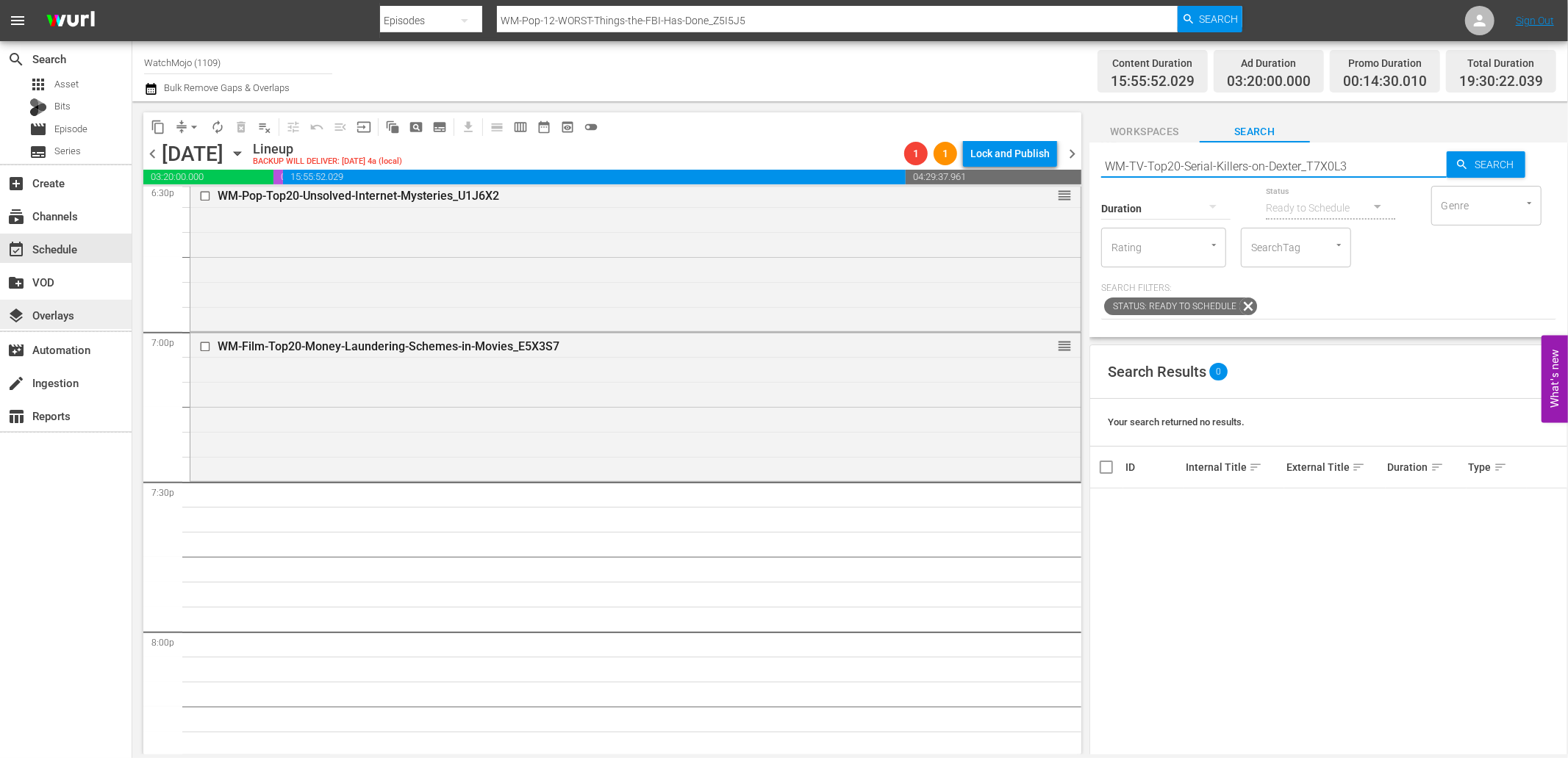
type input "WM-TV-Top20-Serial-Killers-on-Dexter_T7X0L3"
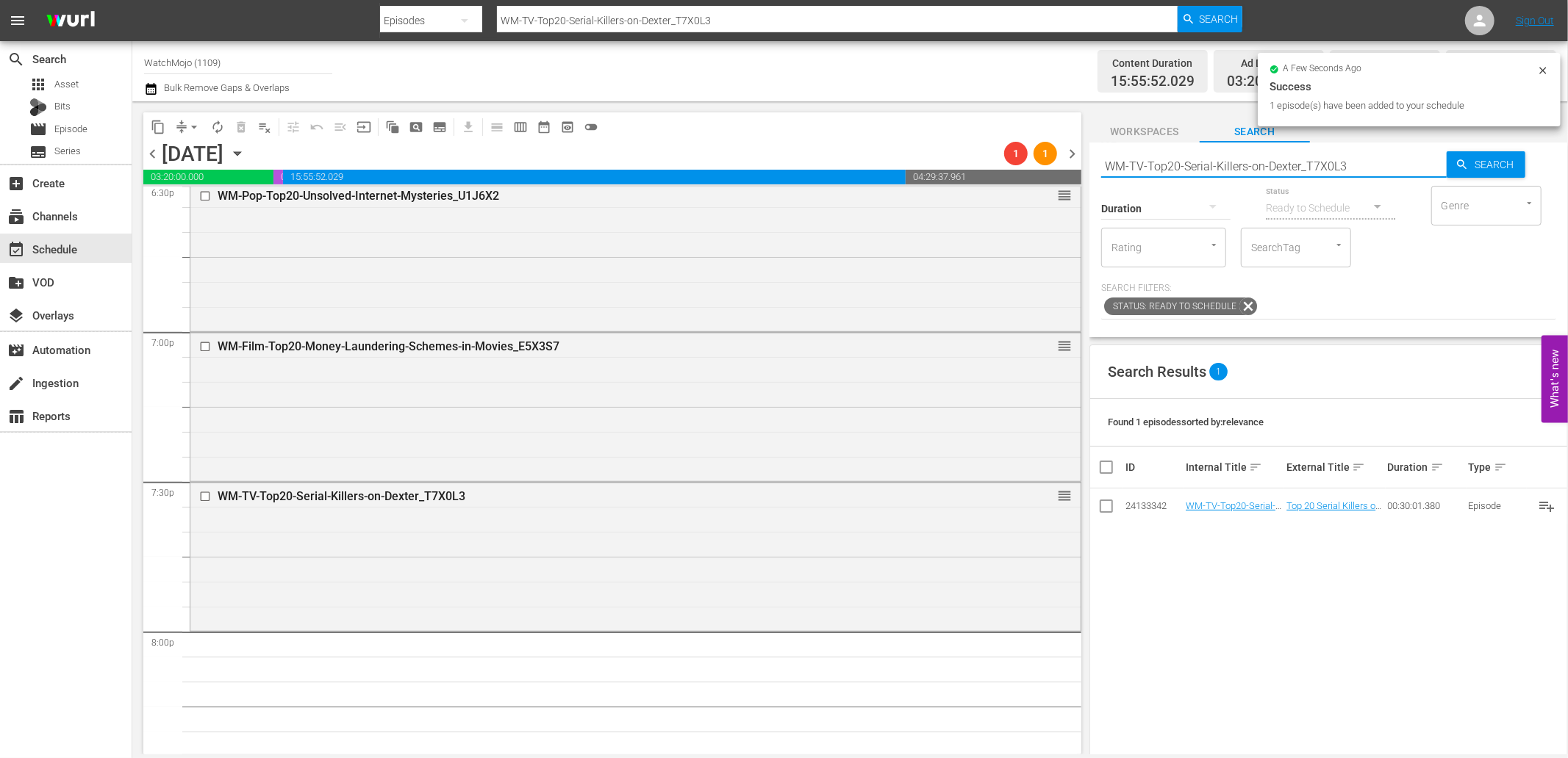
drag, startPoint x: 1360, startPoint y: 162, endPoint x: 1014, endPoint y: 185, distance: 346.8
click at [1014, 185] on div "content_copy compress arrow_drop_down autorenew_outlined delete_forever_outline…" at bounding box center [850, 427] width 1435 height 653
paste input "Deep-Dive-Prison_Dive142_Y1U9V1"
type input "WM-Deep-Dive-Prison_Dive142_Y1U9V1"
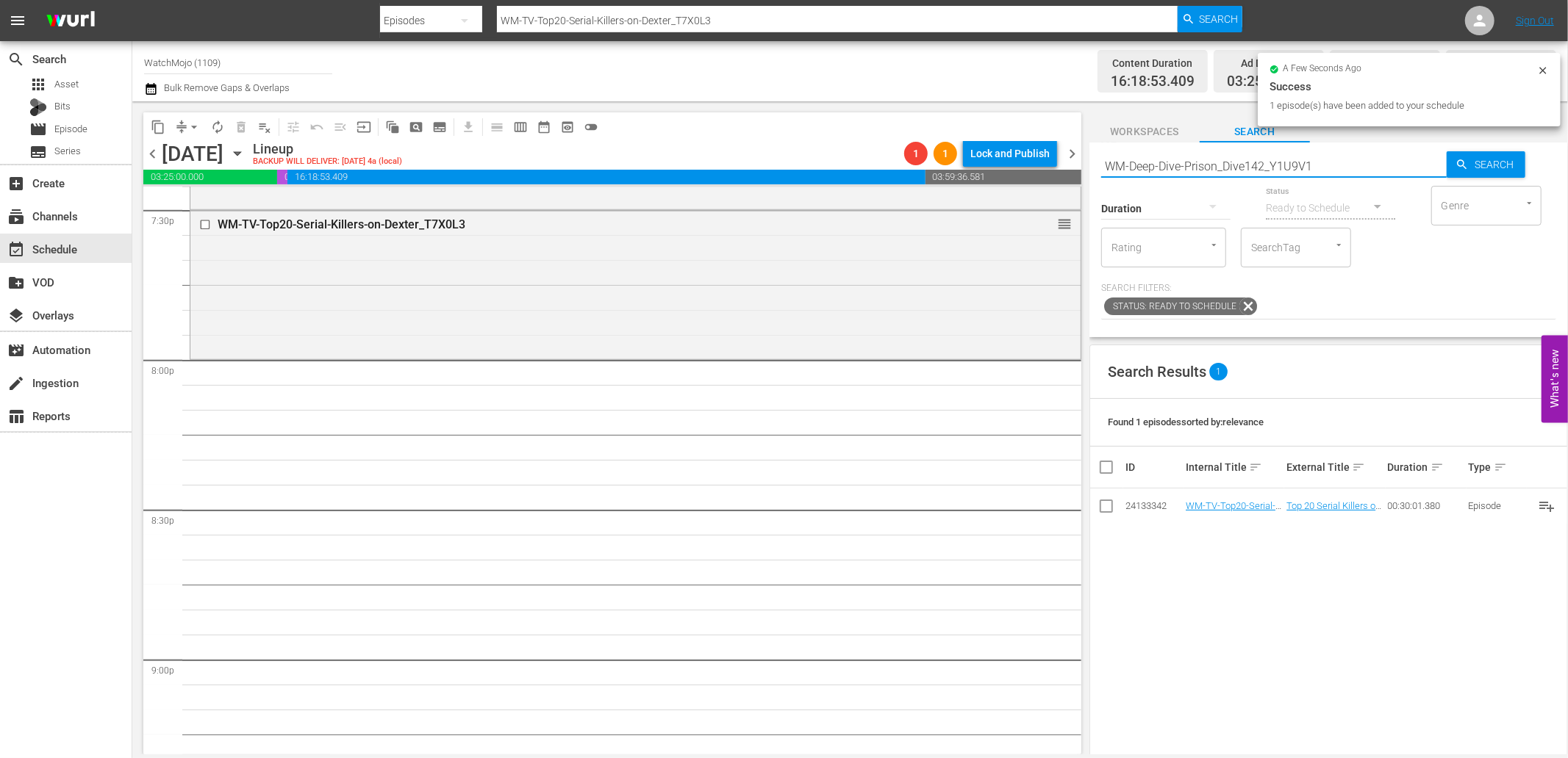
scroll to position [5878, 0]
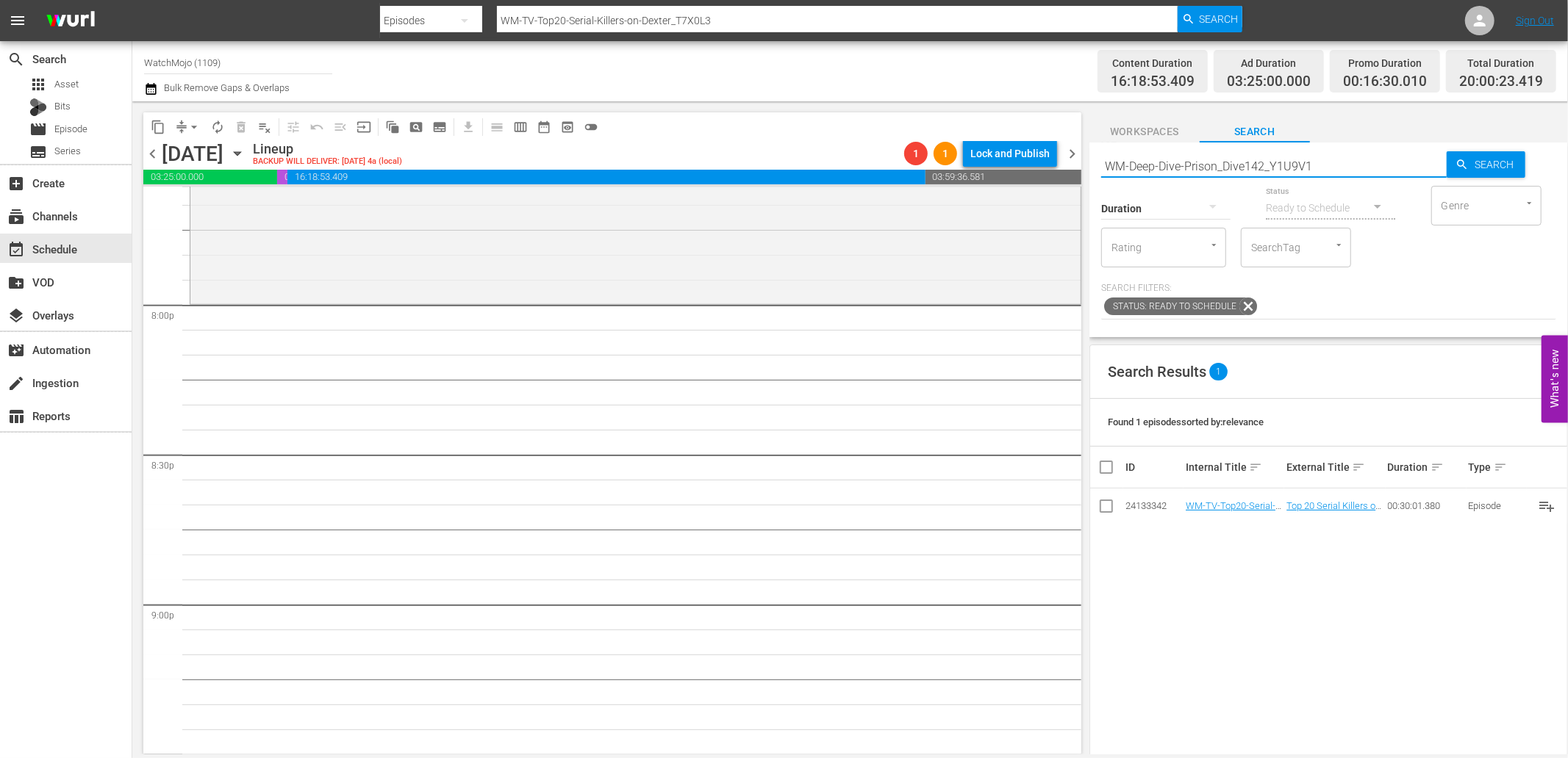
type input "WM-Deep-Dive-Prison_Dive142_Y1U9V1"
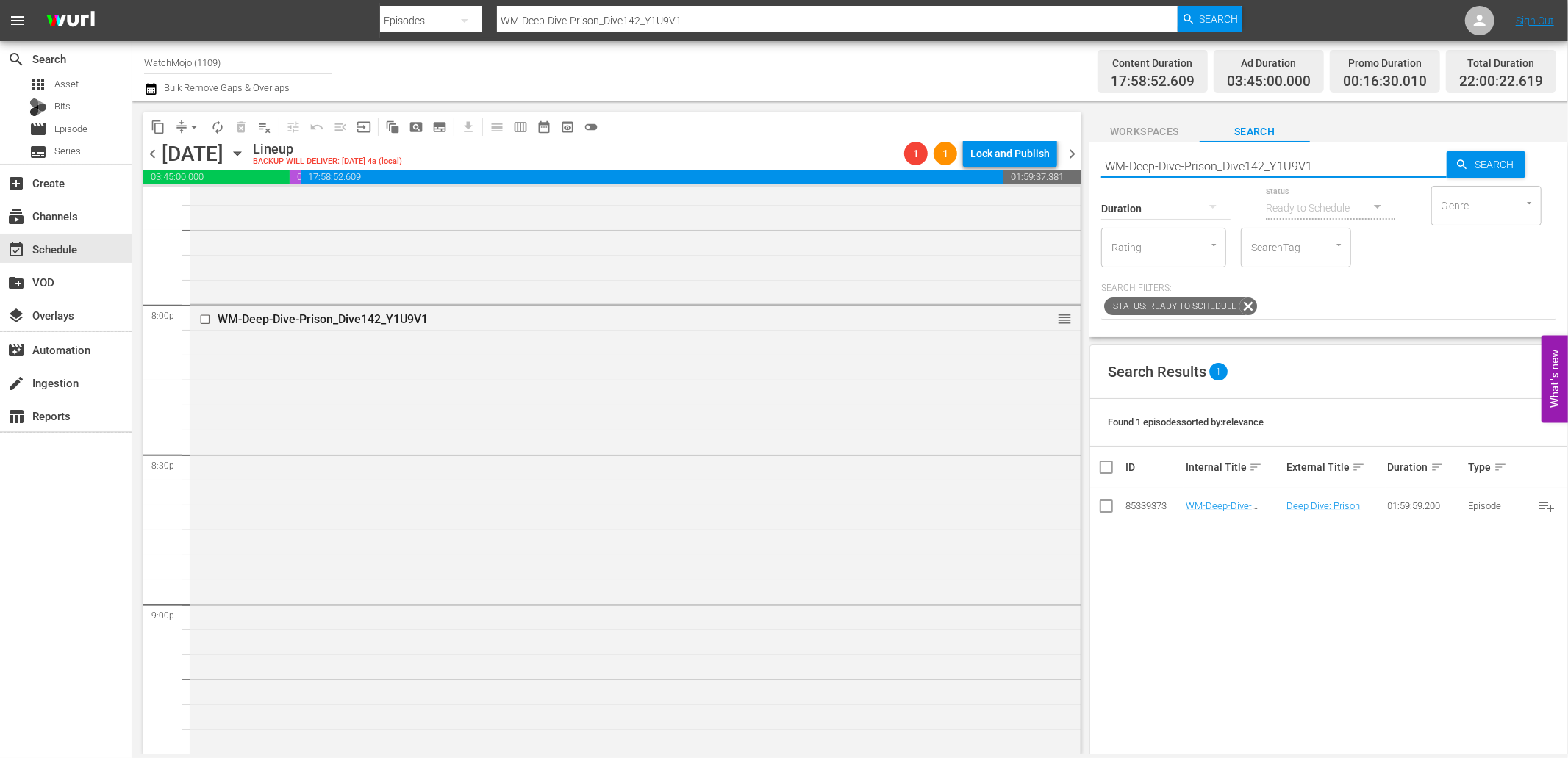
drag, startPoint x: 1178, startPoint y: 171, endPoint x: 1055, endPoint y: 180, distance: 123.3
click at [1055, 180] on div "content_copy compress arrow_drop_down autorenew_outlined delete_forever_outline…" at bounding box center [850, 427] width 1435 height 653
paste input "TV-Top-20-Things-Netflixs-The-Jeffrey-Dahmer-Story-Got-Factually-Right-and-Wron…"
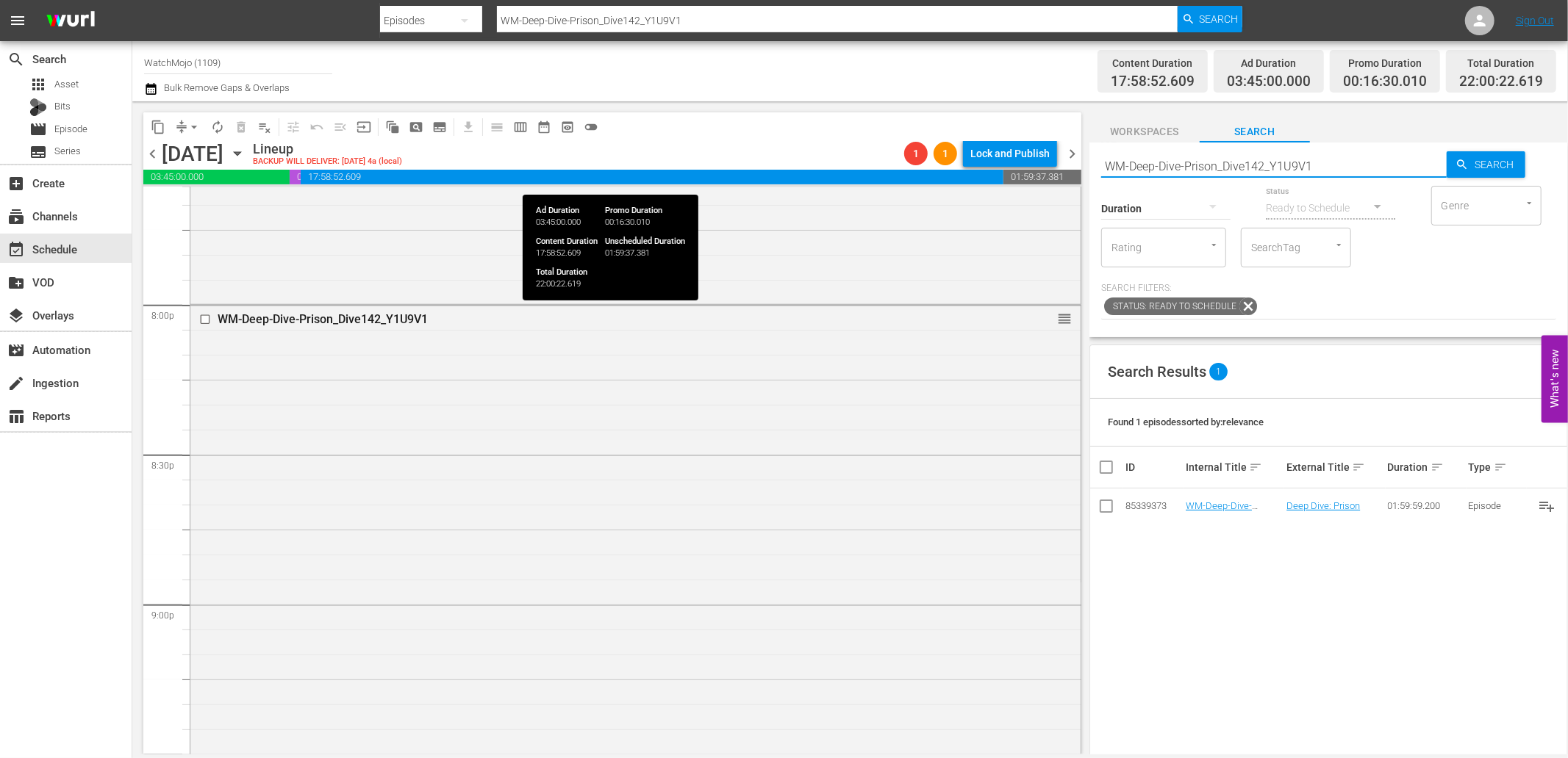
type input "WM-TV-Top-20-Things-Netflixs-The-Jeffrey-Dahmer-Story-Got-Factually-Right-and-W…"
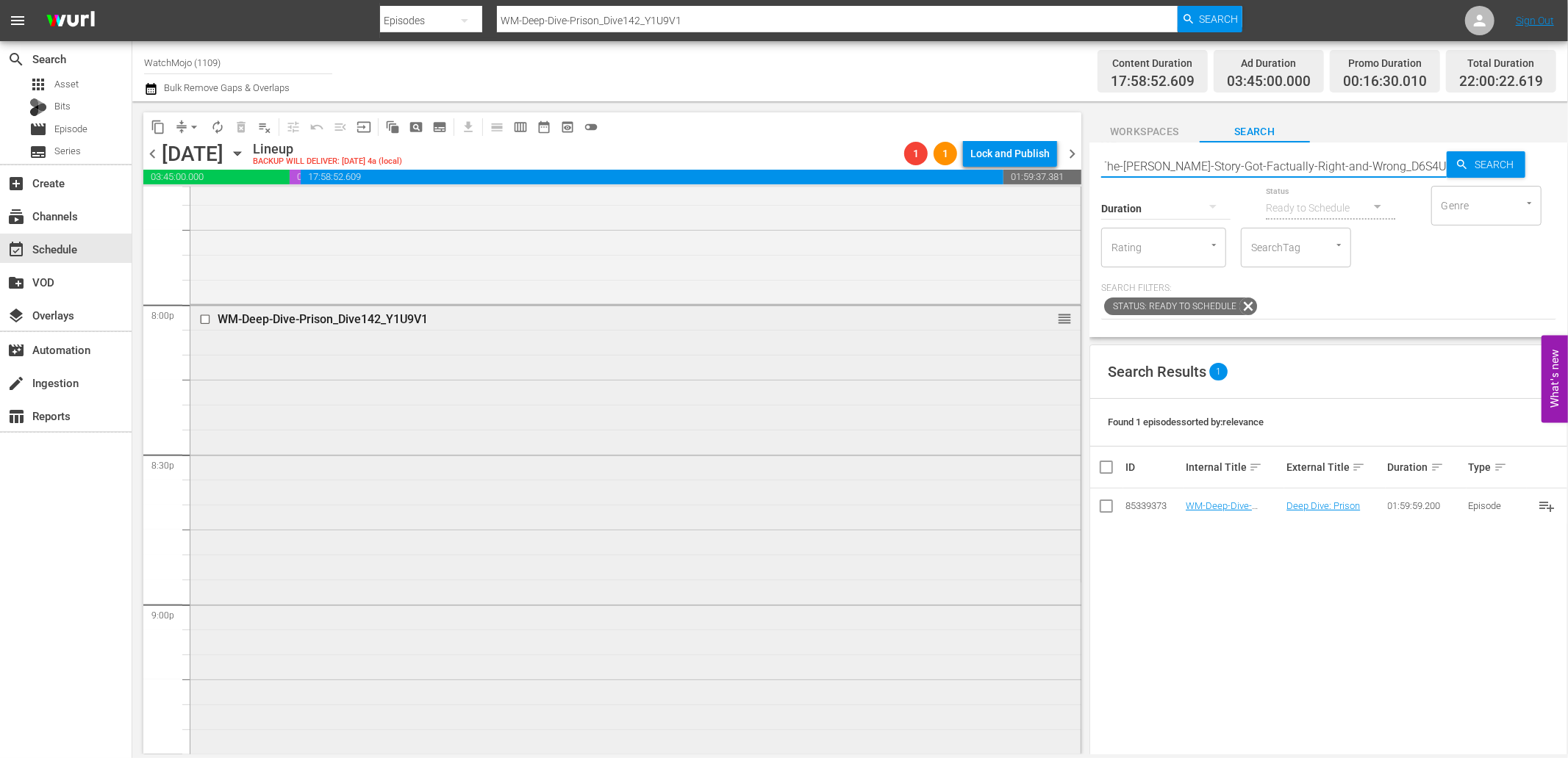
type input "WM-TV-Top-20-Things-Netflixs-The-Jeffrey-Dahmer-Story-Got-Factually-Right-and-W…"
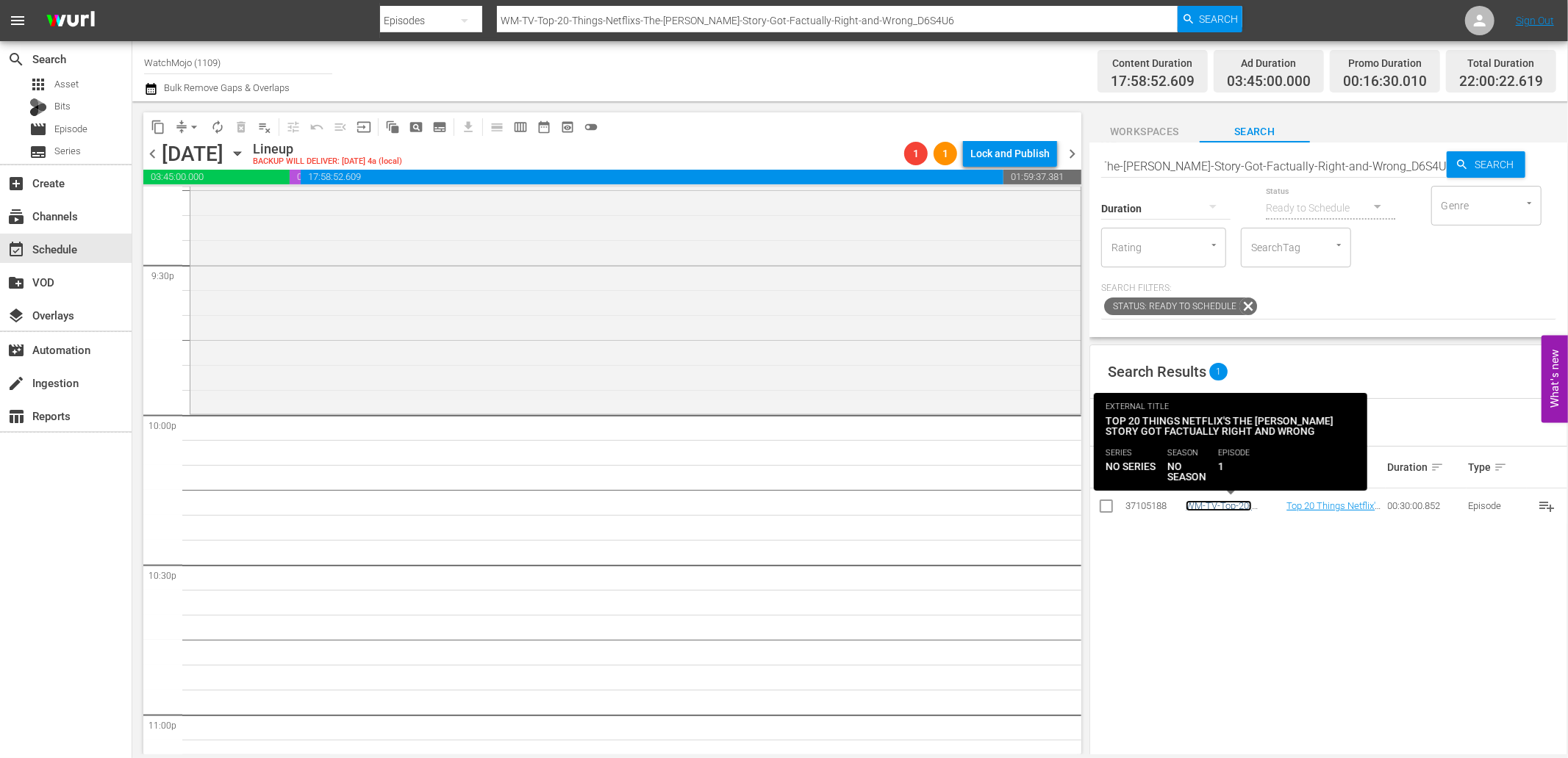
scroll to position [0, 0]
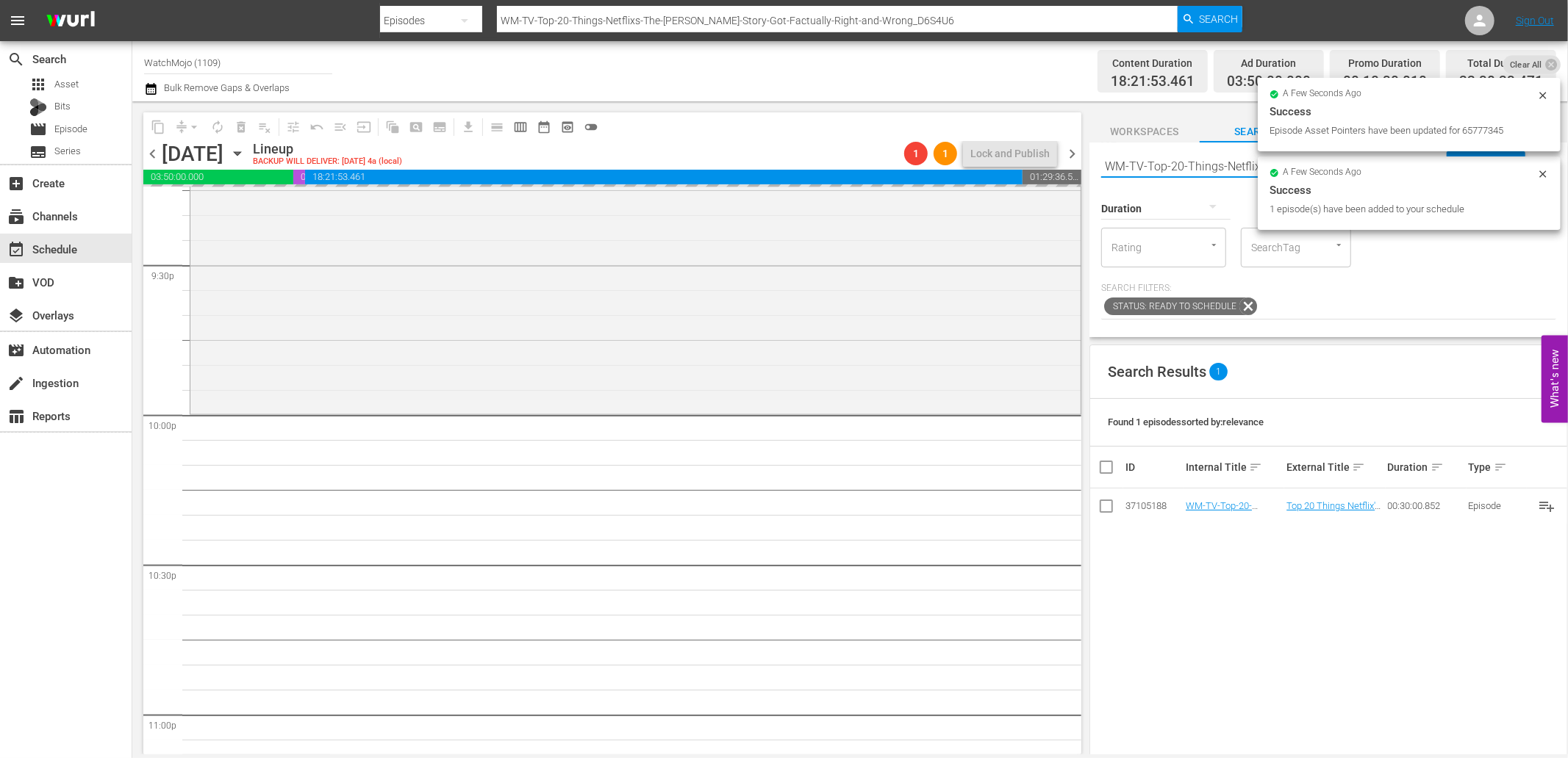
click at [1193, 160] on input "WM-TV-Top-20-Things-Netflixs-The-Jeffrey-Dahmer-Story-Got-Factually-Right-and-W…" at bounding box center [1273, 166] width 346 height 36
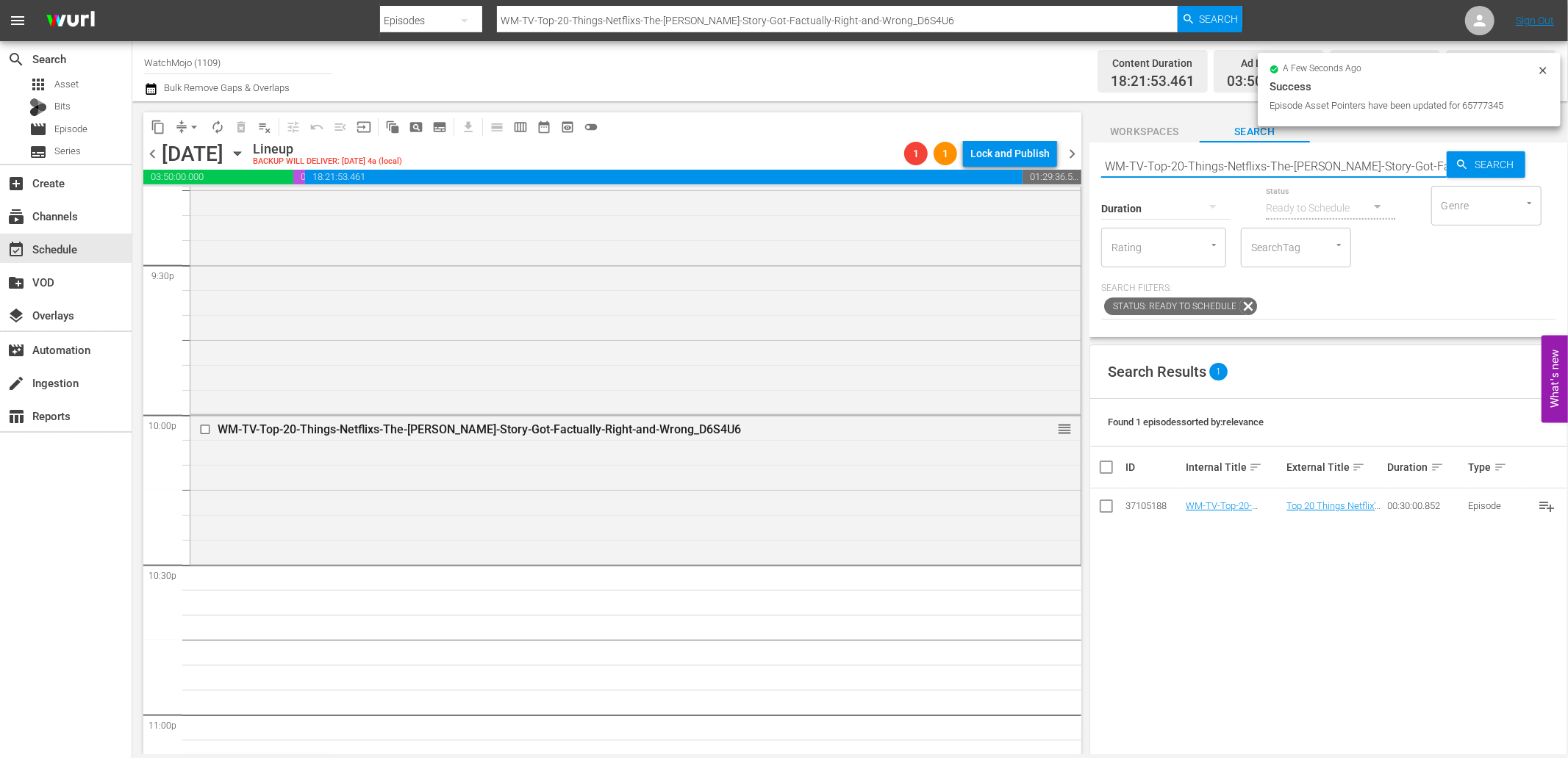
paste input "Pop-Top-20-Facts-About-Living-on-Death-Row_W5T0Q5"
type input "WM-Pop-Top-20-Facts-About-Living-on-Death-Row_W5T0Q5"
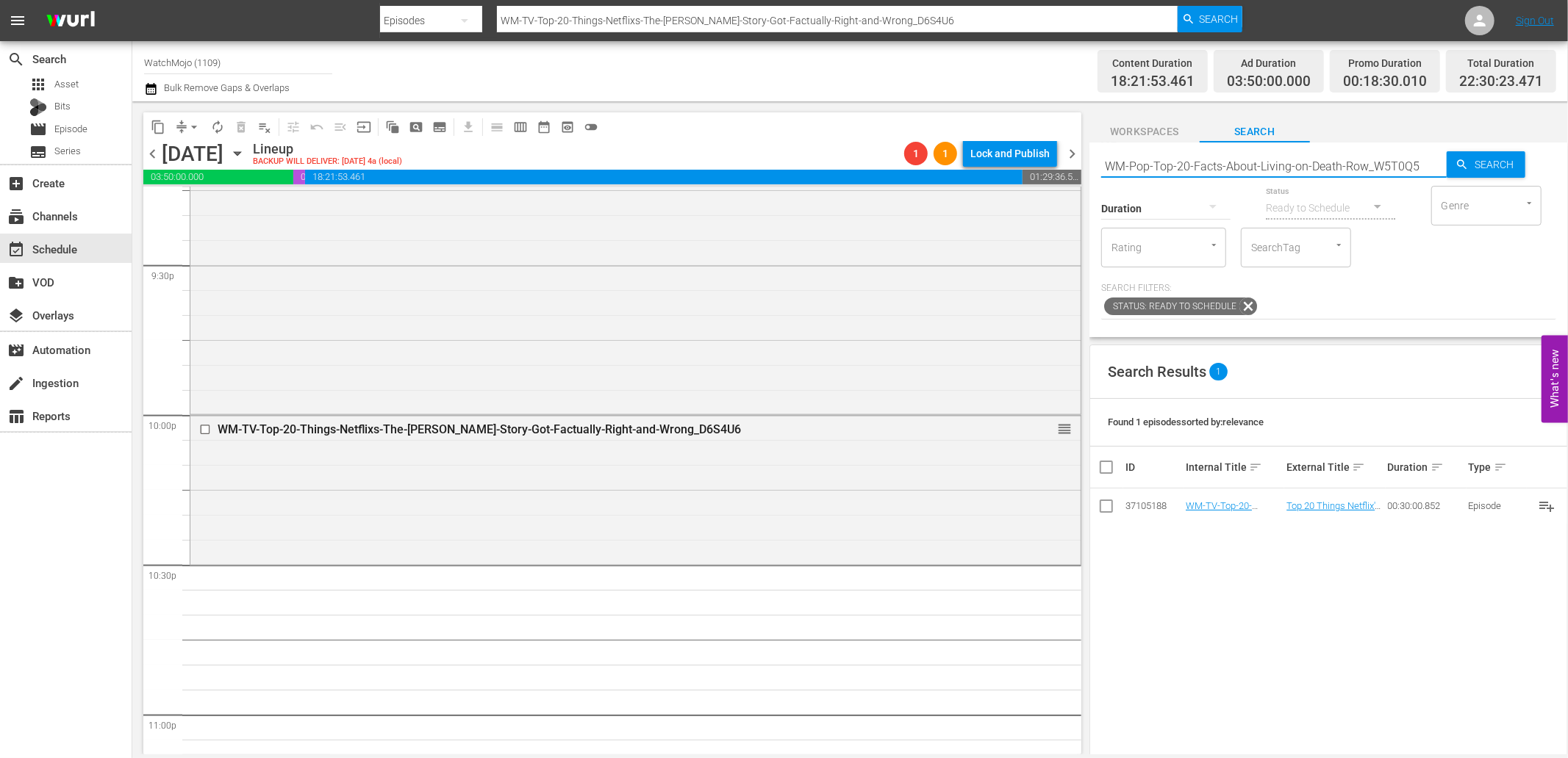
type input "WM-Pop-Top-20-Facts-About-Living-on-Death-Row_W5T0Q5"
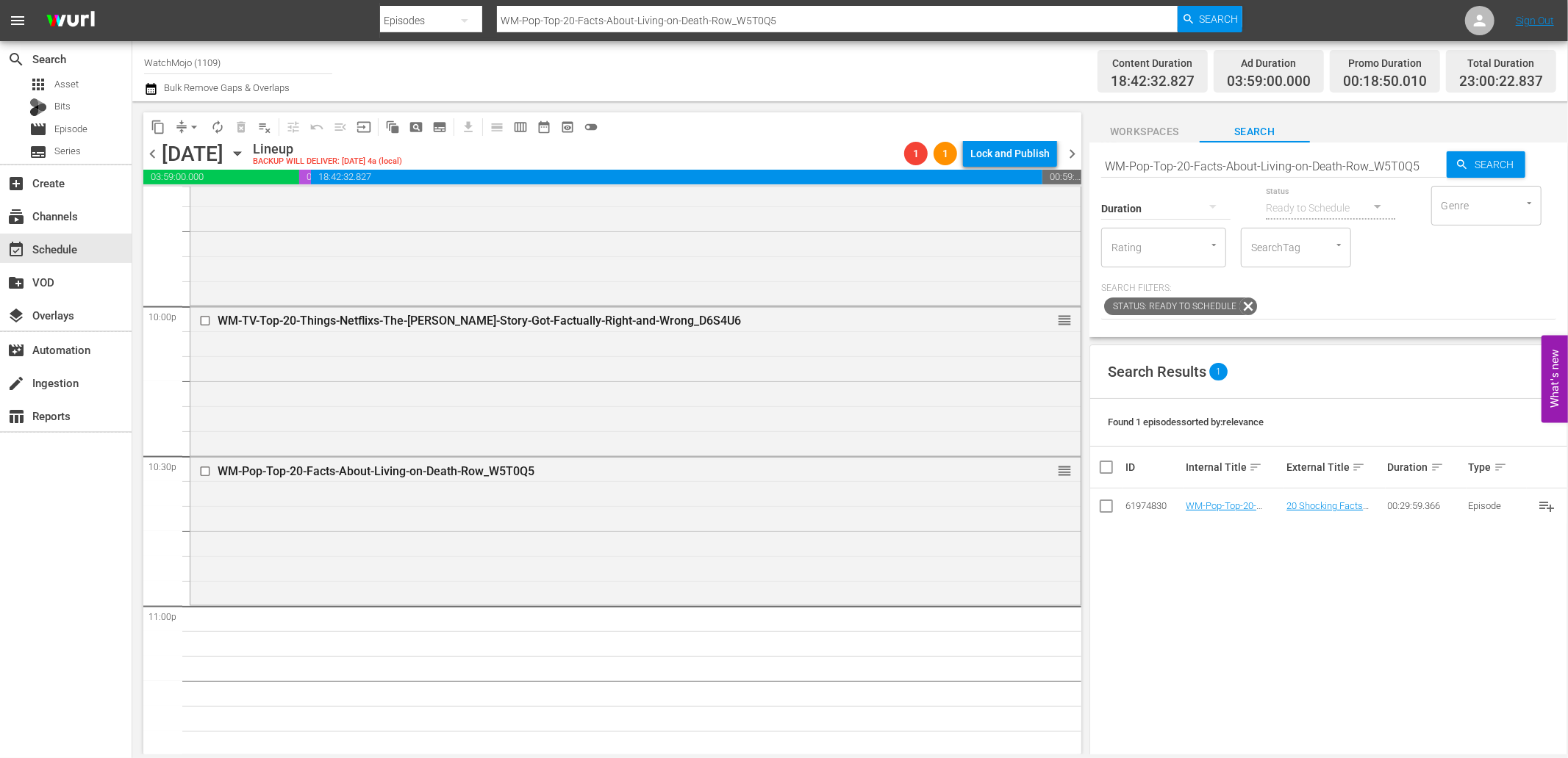
click at [1309, 171] on input "WM-Pop-Top-20-Facts-About-Living-on-Death-Row_W5T0Q5" at bounding box center [1273, 166] width 346 height 36
paste input "20-Most-Clever-Casino-Scams-Of-All-Time_O1R1V4"
type input "WM-Pop-Top20-Most-Clever-Casino-Scams-Of-All-Time_O1R1V4"
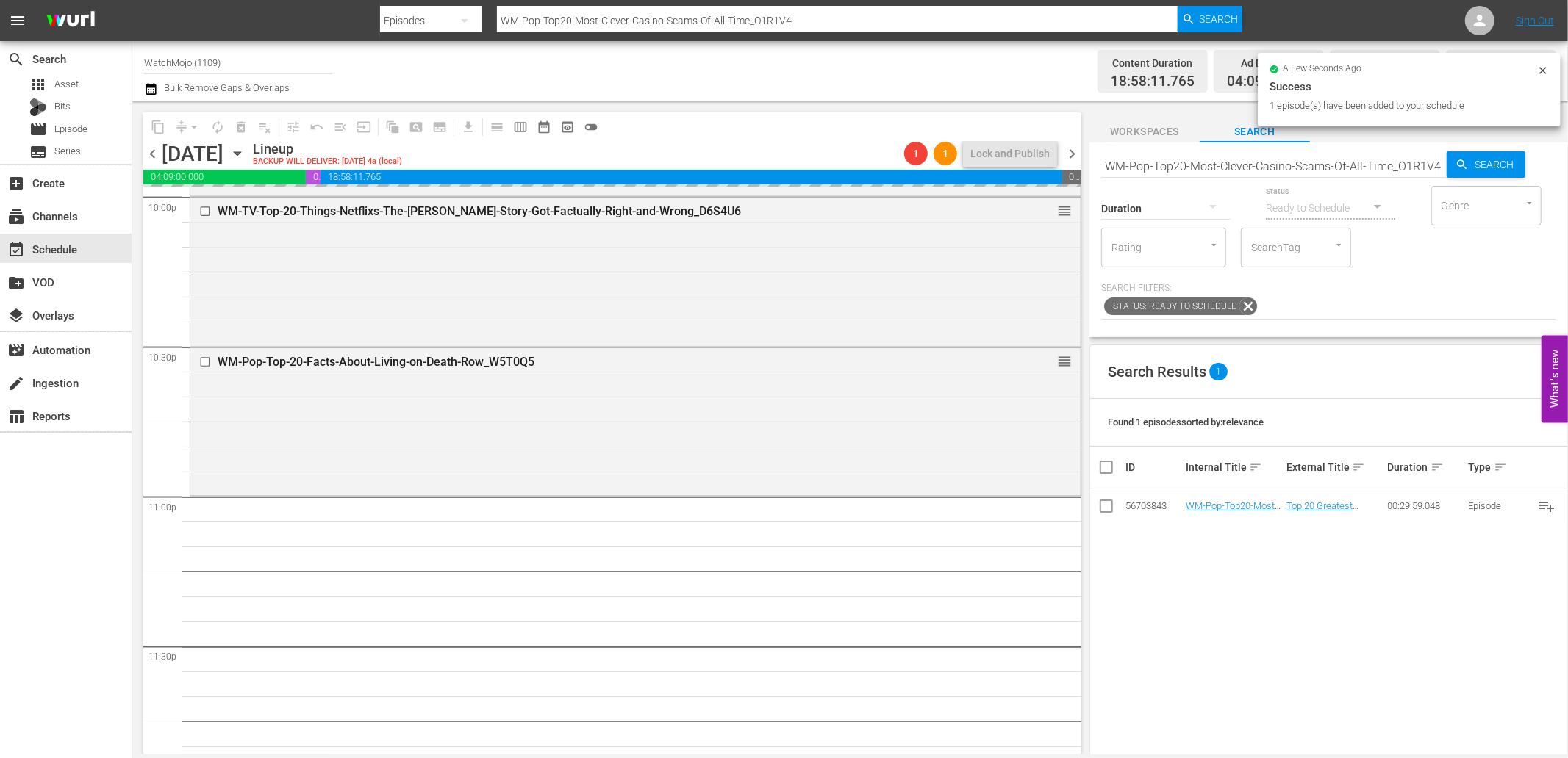
click at [1369, 169] on input "WM-Pop-Top20-Most-Clever-Casino-Scams-Of-All-Time_O1R1V4" at bounding box center [1273, 166] width 346 height 36
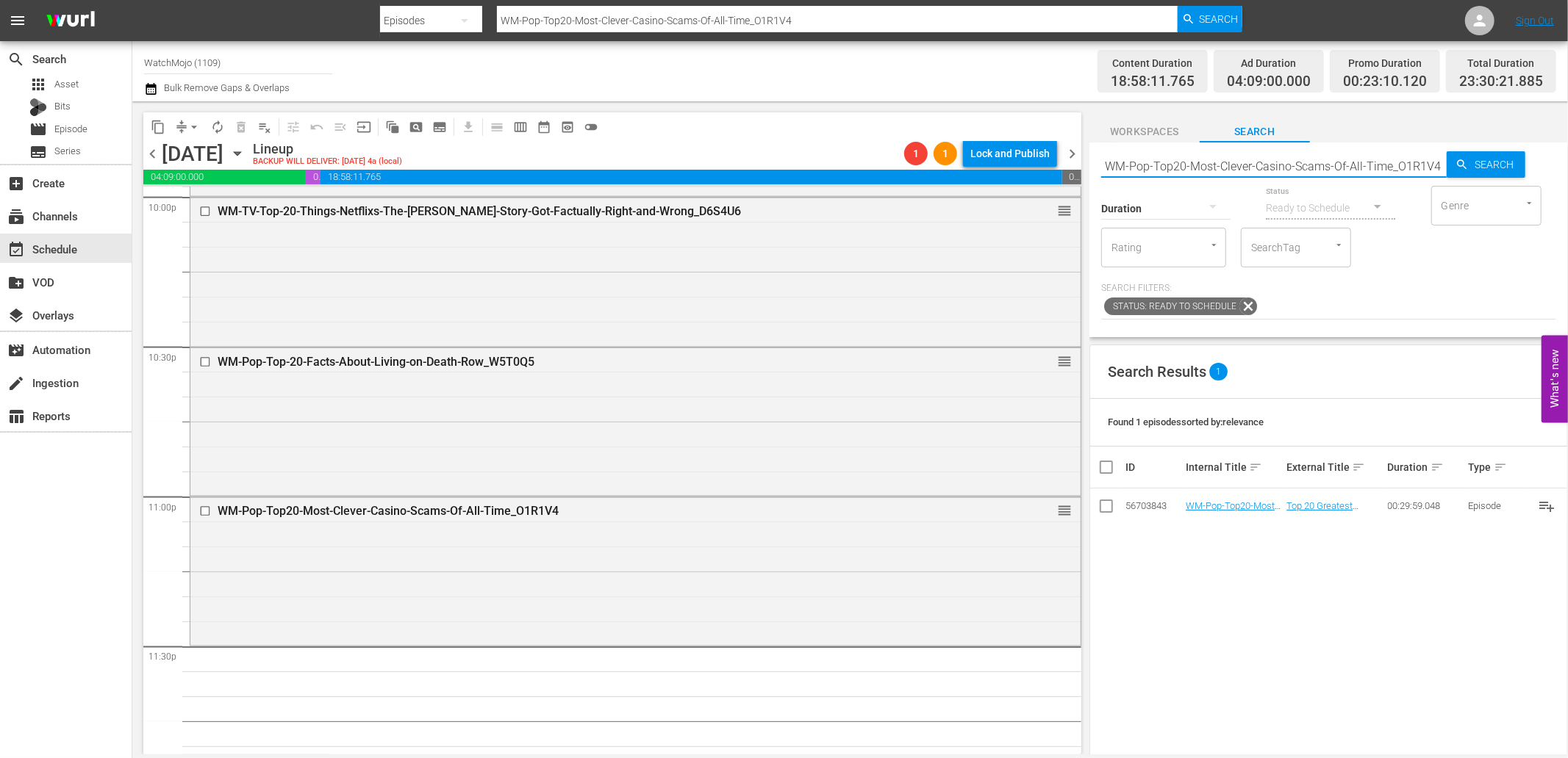
paste input "-25-Most-Used-Police-Codes-Explained_S6G1I5"
type input "WM-Pop-Top-25-Most-Used-Police-Codes-Explained_S6G1I5"
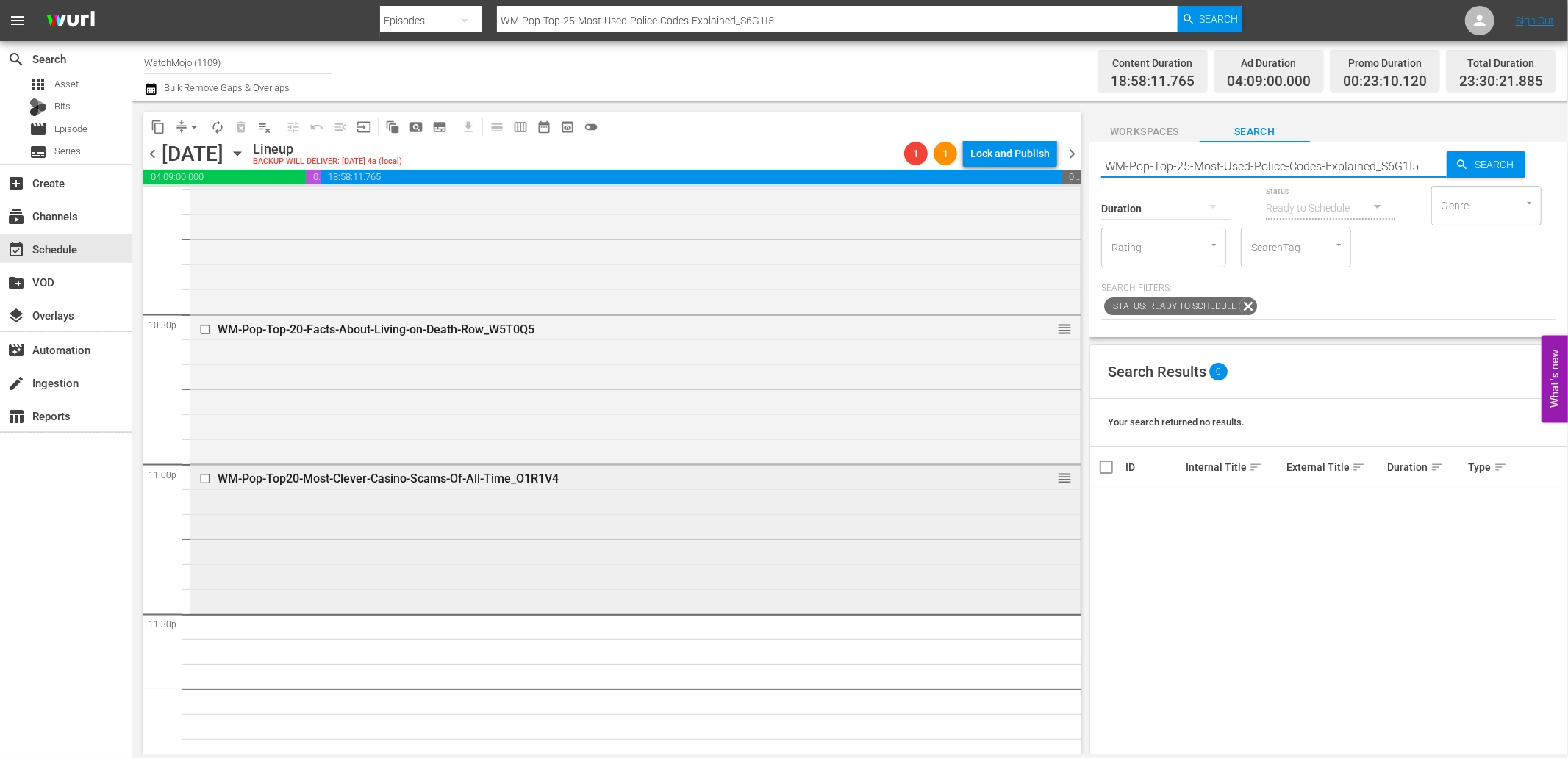
scroll to position [6626, 0]
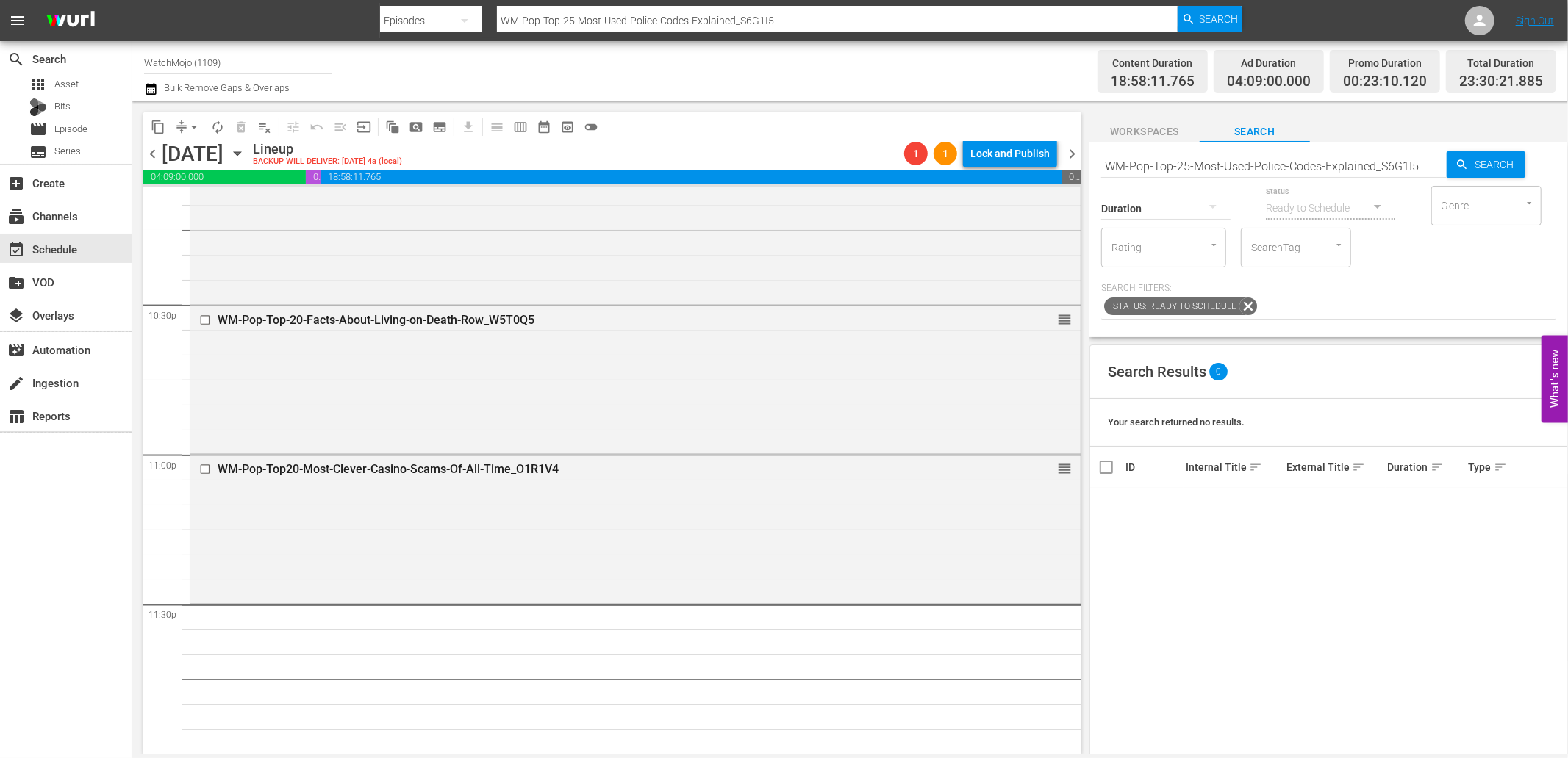
click at [1319, 174] on div "Status Ready to Schedule" at bounding box center [1330, 199] width 129 height 53
click at [1306, 162] on input "WM-Pop-Top-25-Most-Used-Police-Codes-Explained_S6G1I5" at bounding box center [1273, 166] width 346 height 36
paste input "Celeb-20-Celebrities-That-Allegedly-Killed-Someone_J2R2T4"
type input "WM-Celeb-20-Celebrities-That-Allegedly-Killed-Someone_J2R2T4"
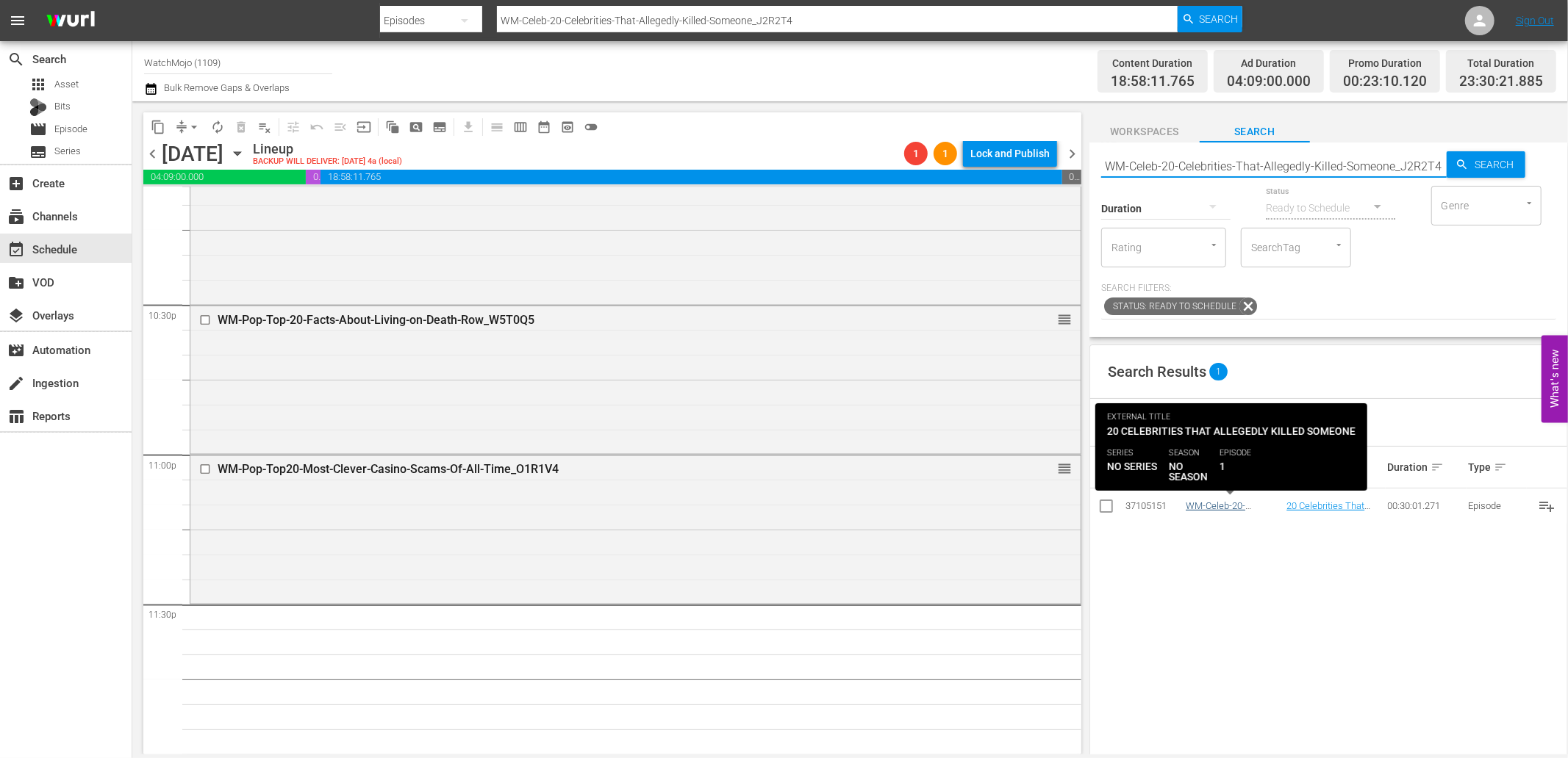
type input "WM-Celeb-20-Celebrities-That-Allegedly-Killed-Someone_J2R2T4"
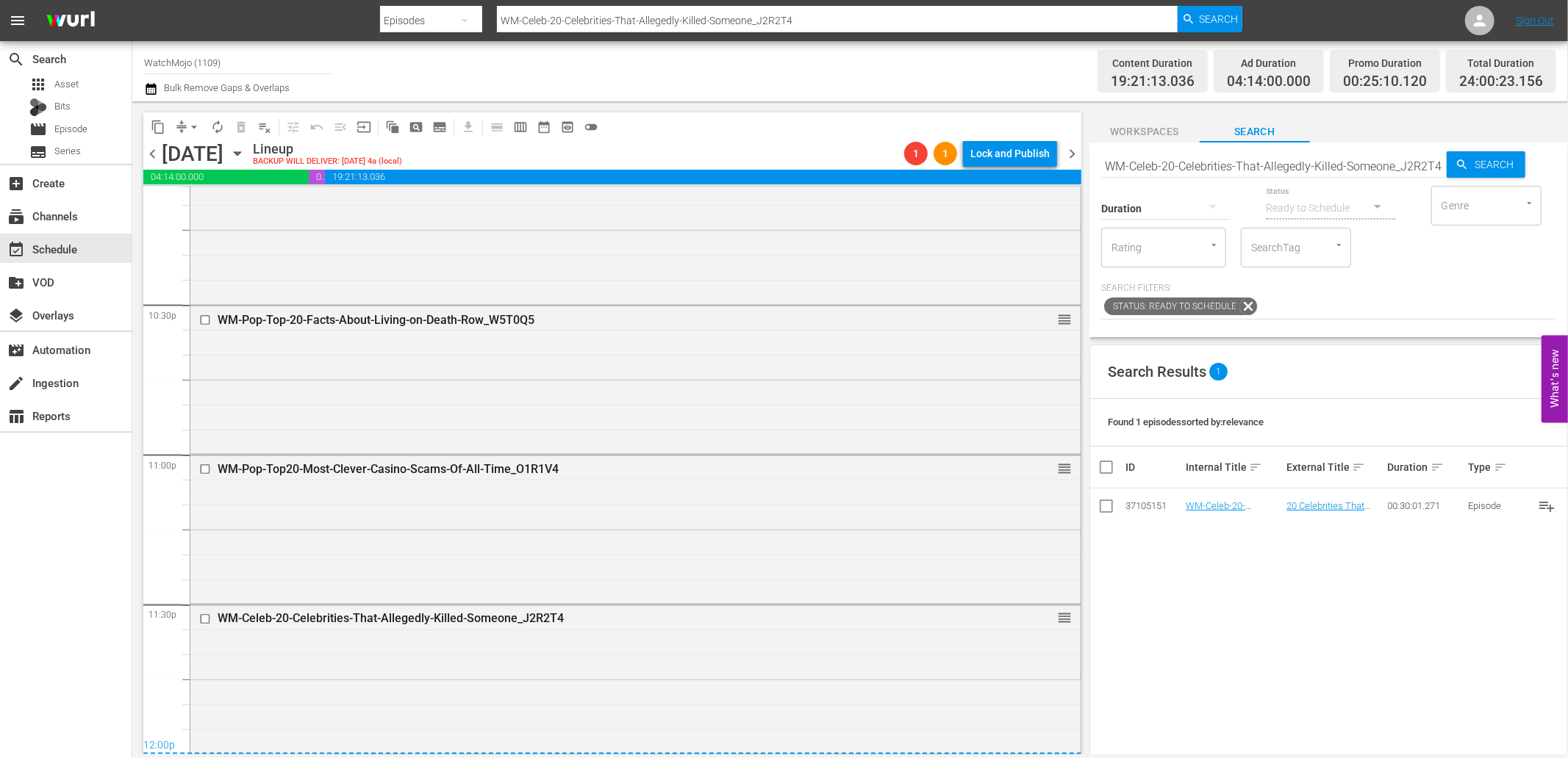
click at [355, 682] on div "WM-Celeb-20-Celebrities-That-Allegedly-Killed-Someone_J2R2T4 reorder" at bounding box center [636, 678] width 890 height 146
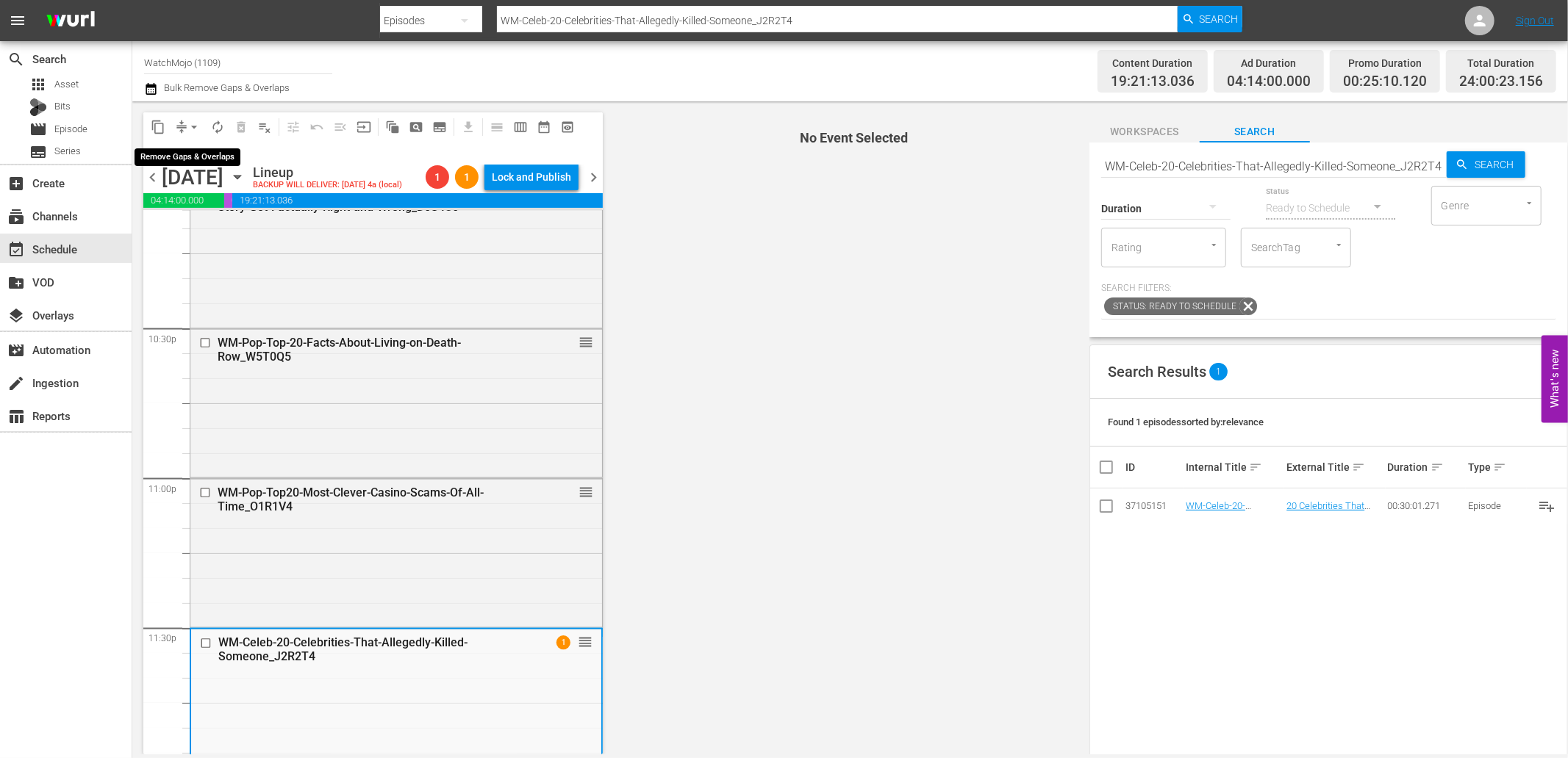
click at [187, 126] on span "arrow_drop_down" at bounding box center [194, 128] width 15 height 15
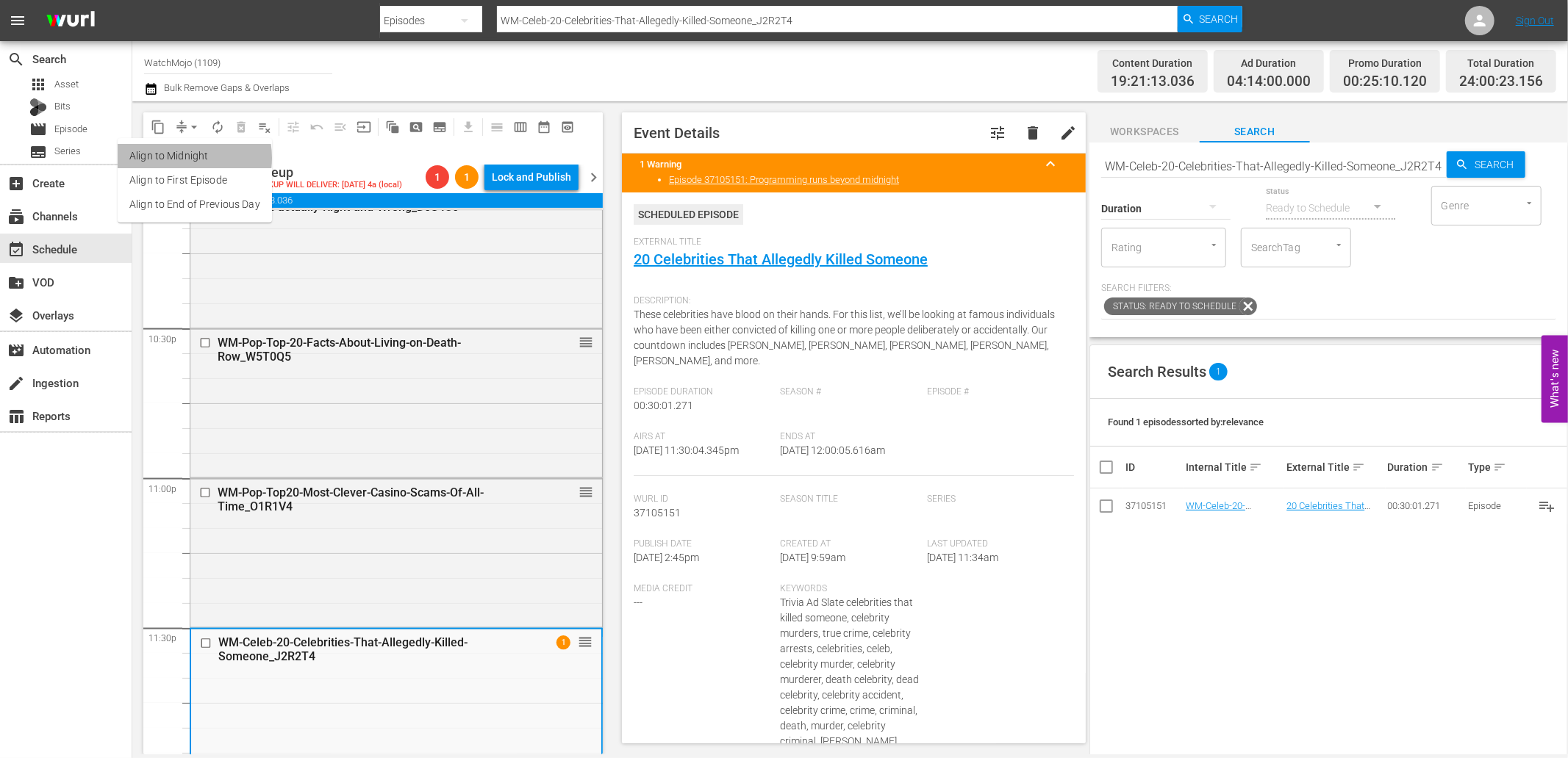
click at [181, 158] on li "Align to Midnight" at bounding box center [195, 156] width 154 height 24
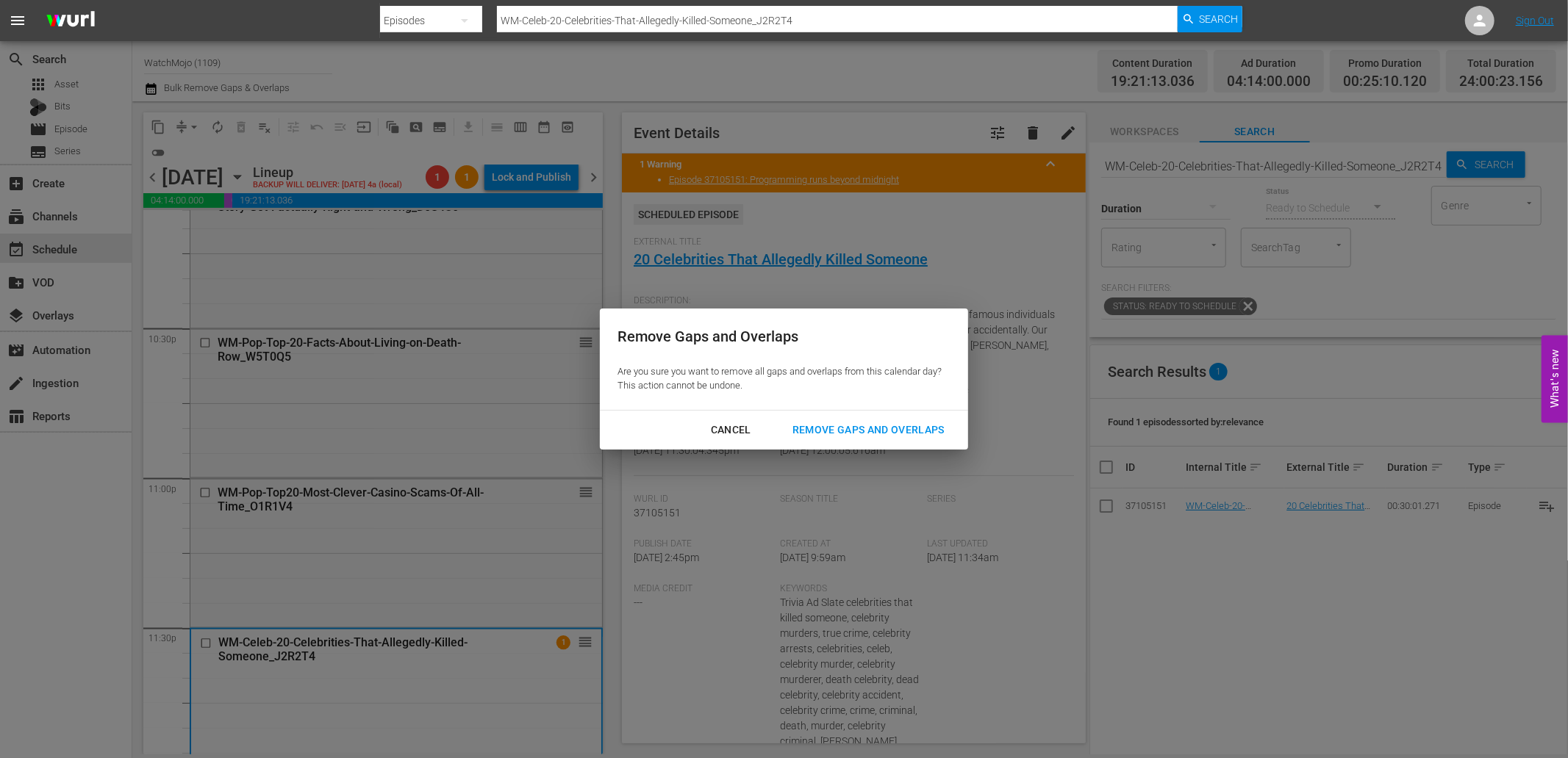
click at [830, 429] on div "Remove Gaps and Overlaps" at bounding box center [869, 430] width 176 height 18
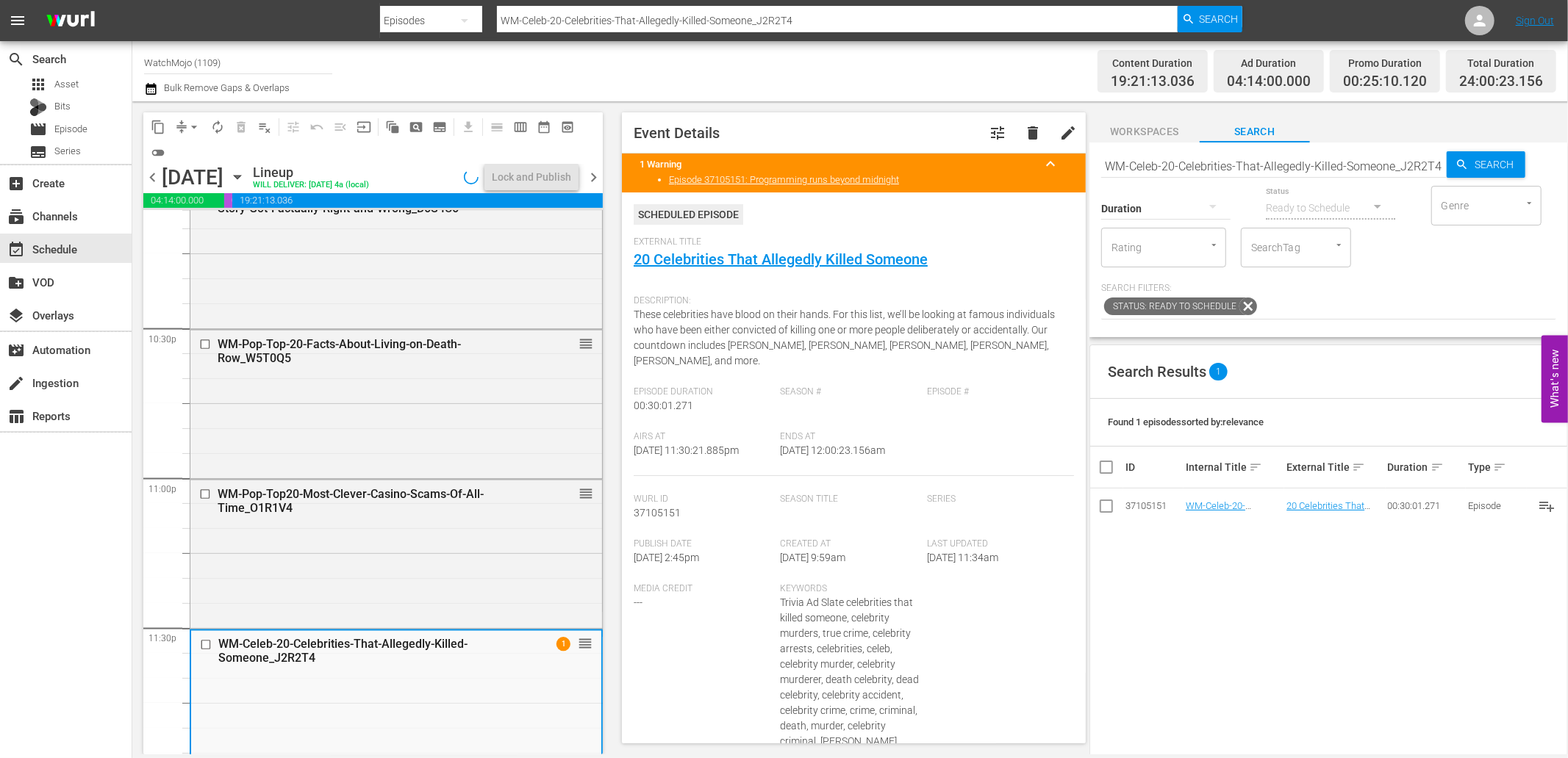
click at [600, 176] on span "chevron_right" at bounding box center [593, 177] width 18 height 18
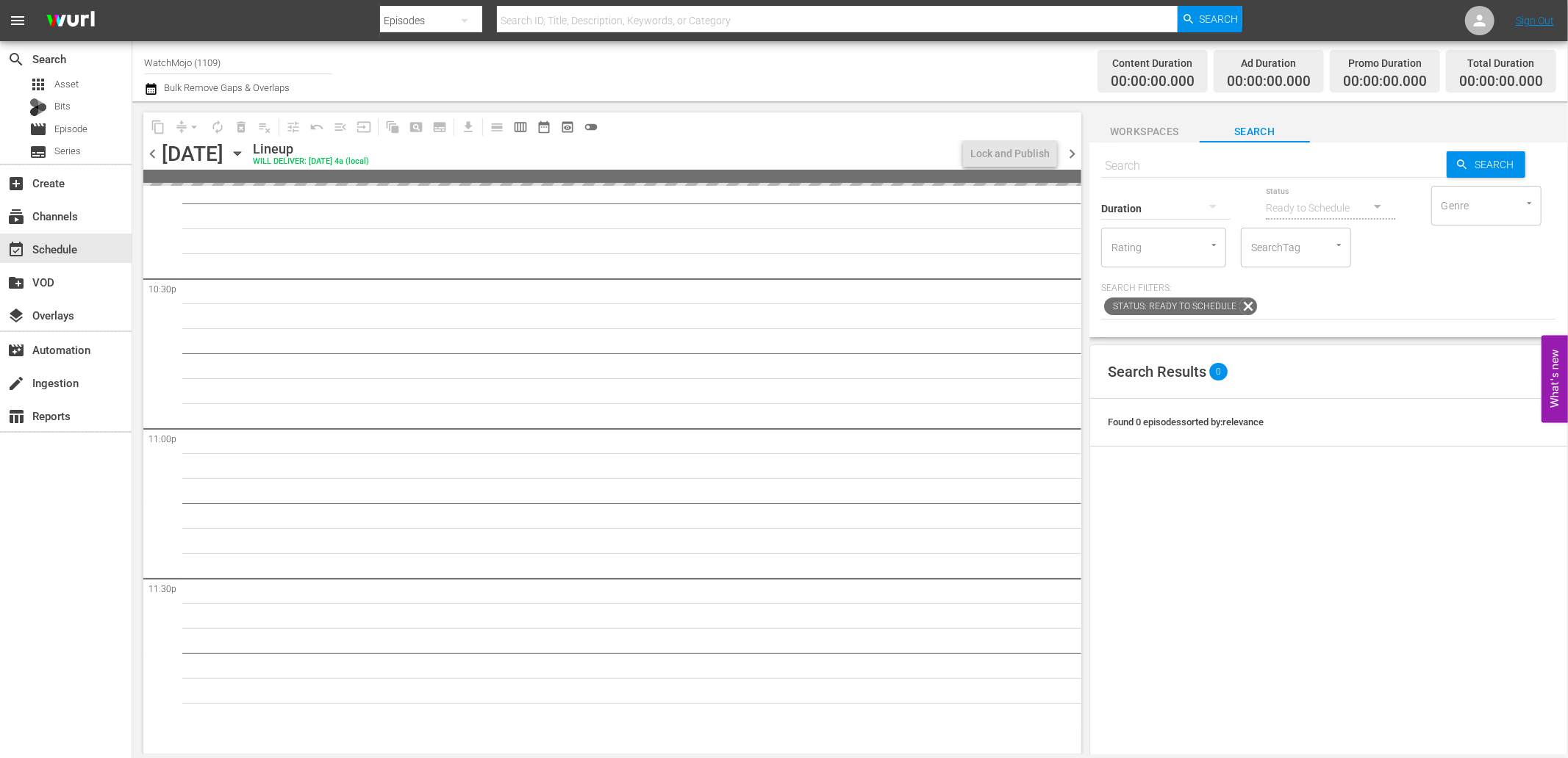
scroll to position [6626, 0]
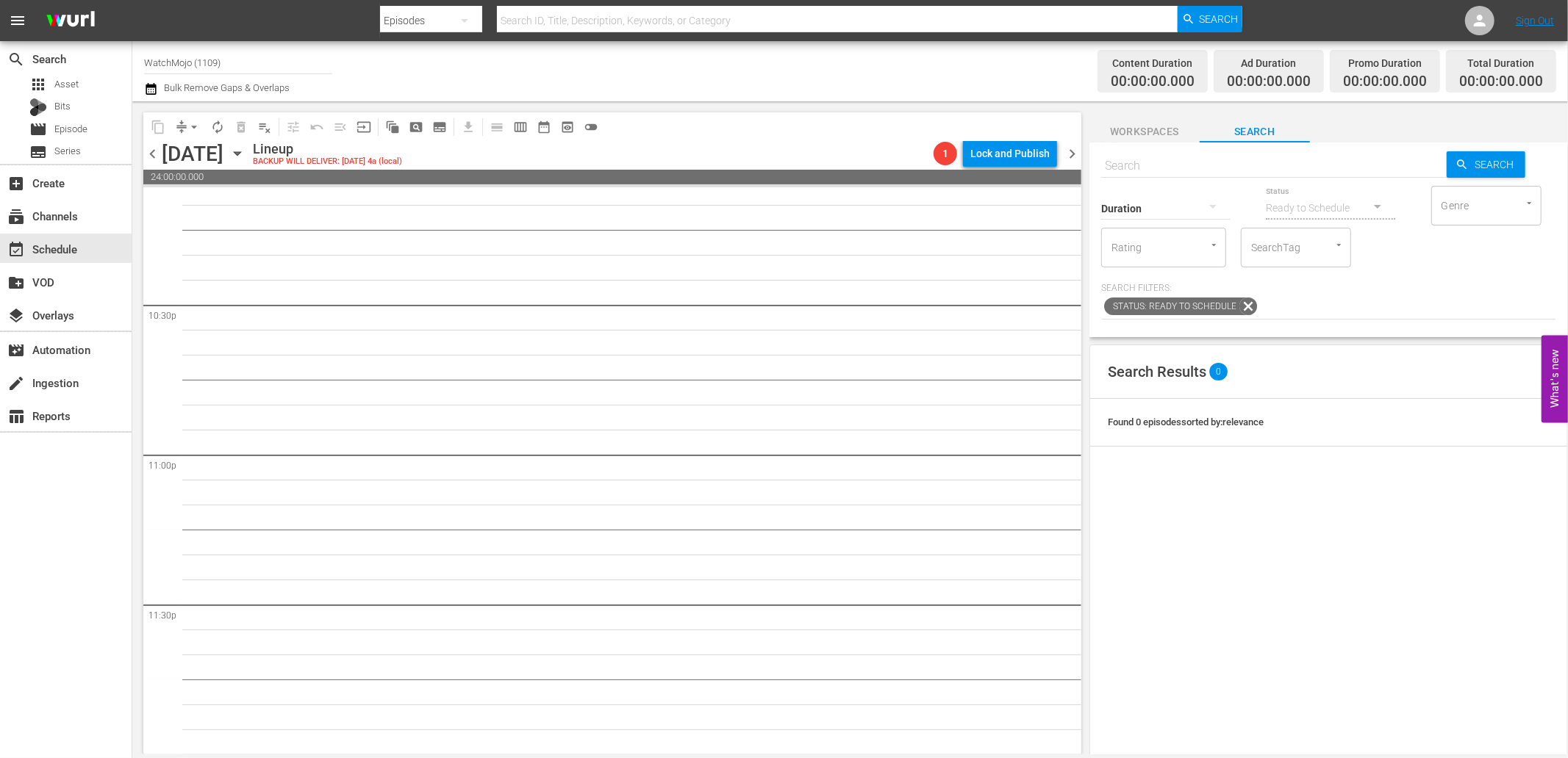
click at [1208, 166] on input "text" at bounding box center [1273, 166] width 346 height 36
paste input "Lag-450"
type input "Lag-450"
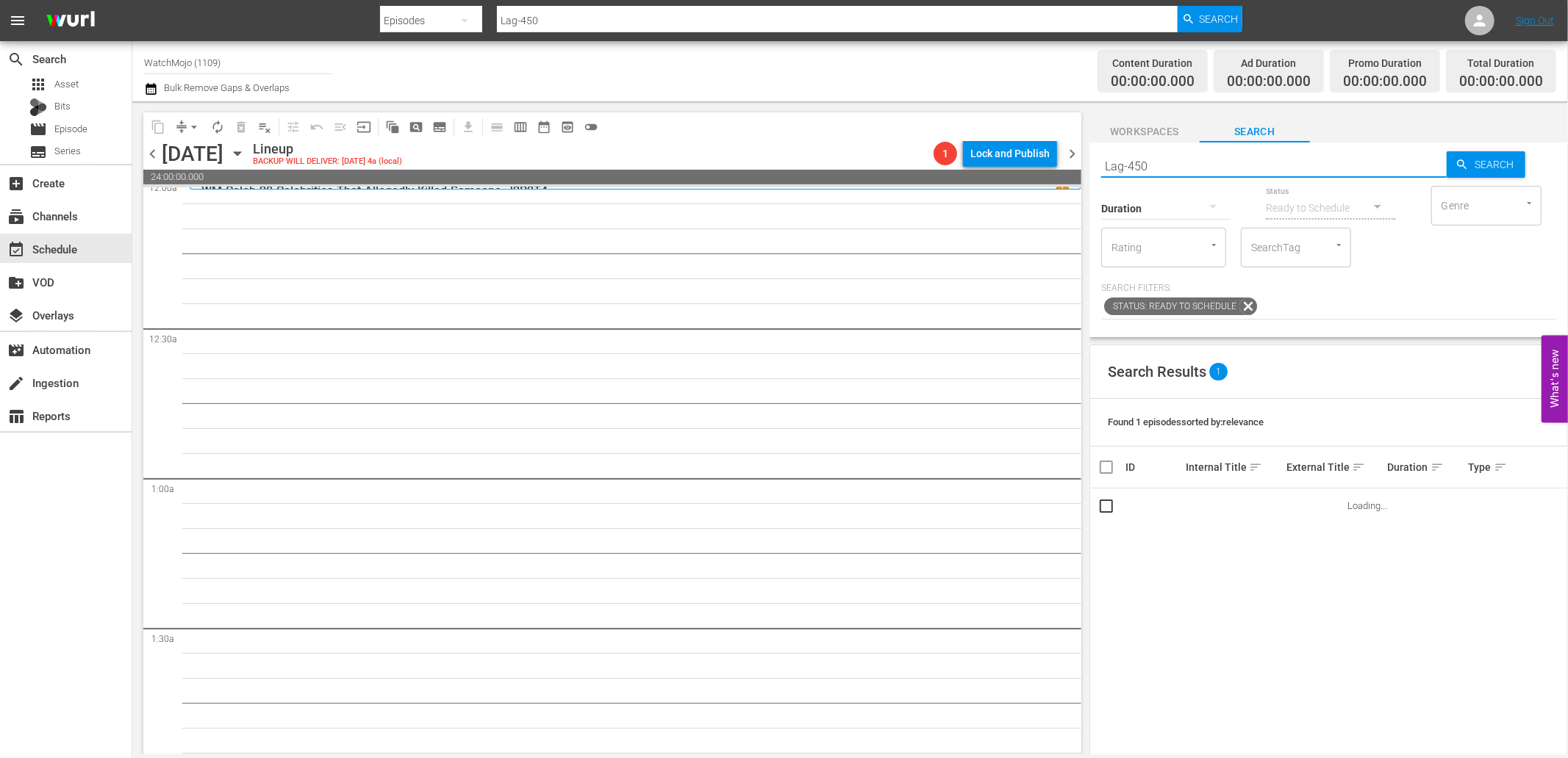
scroll to position [0, 0]
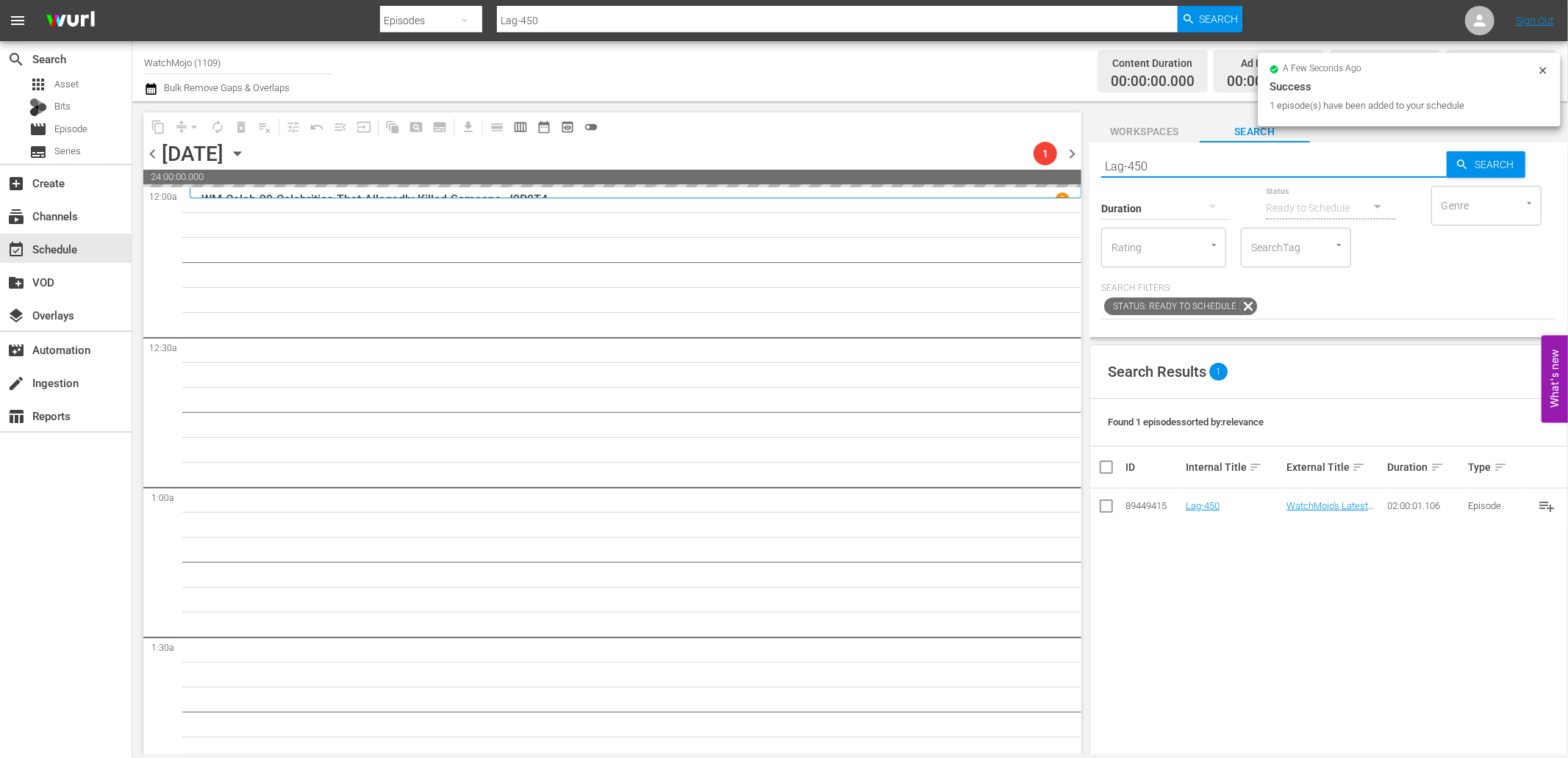
drag, startPoint x: 1188, startPoint y: 157, endPoint x: 1005, endPoint y: 159, distance: 183.0
click at [1005, 159] on div "content_copy compress arrow_drop_down autorenew_outlined delete_forever_outline…" at bounding box center [850, 427] width 1435 height 653
paste input "WM-Film-Top20-Movies-That-Took-Forever-to-Make_C3J2C9"
type input "WM-Film-Top20-Movies-That-Took-Forever-to-Make_C3J2C9"
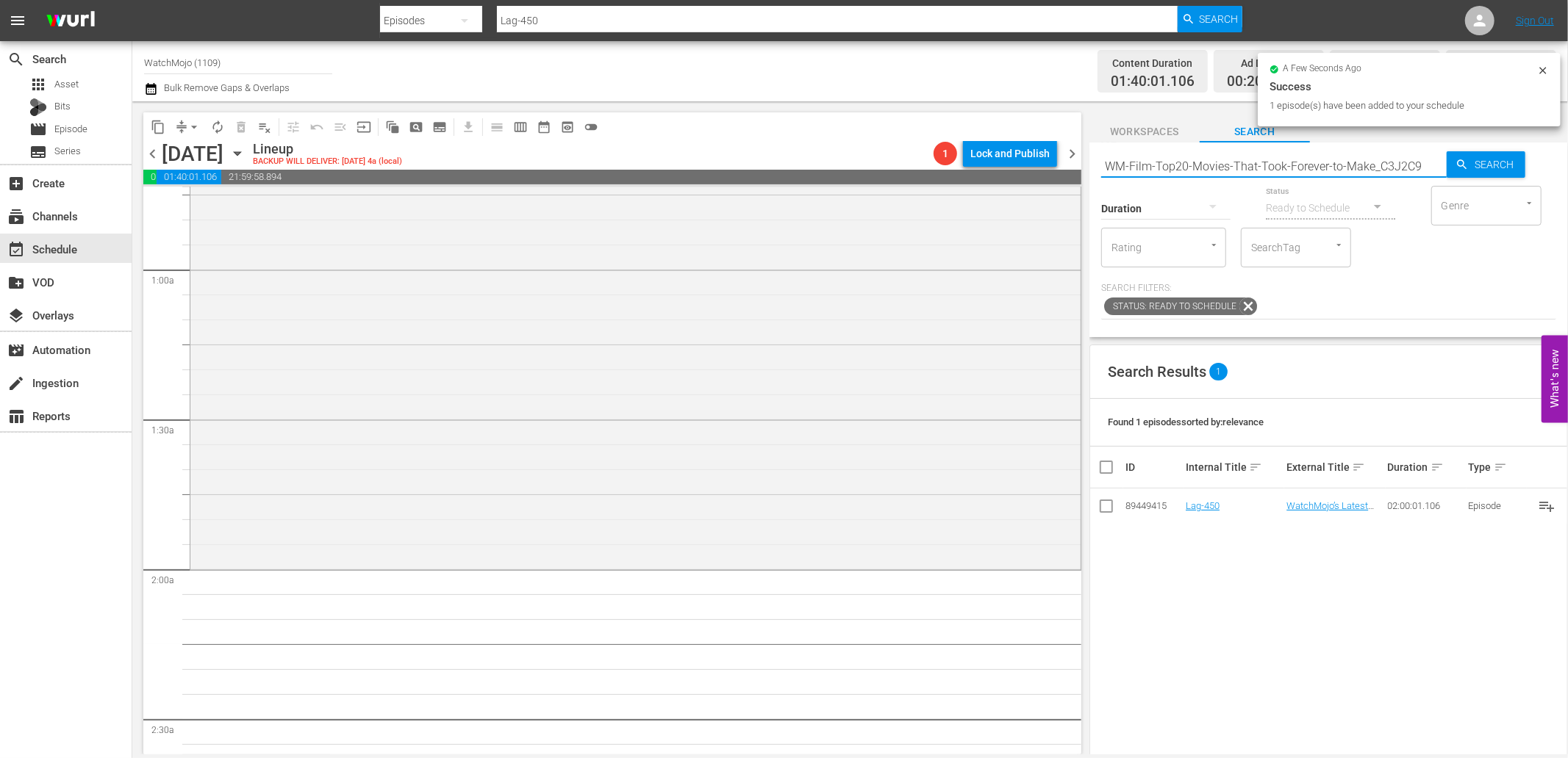
type input "WM-Film-Top20-Movies-That-Took-Forever-to-Make_C3J2C9"
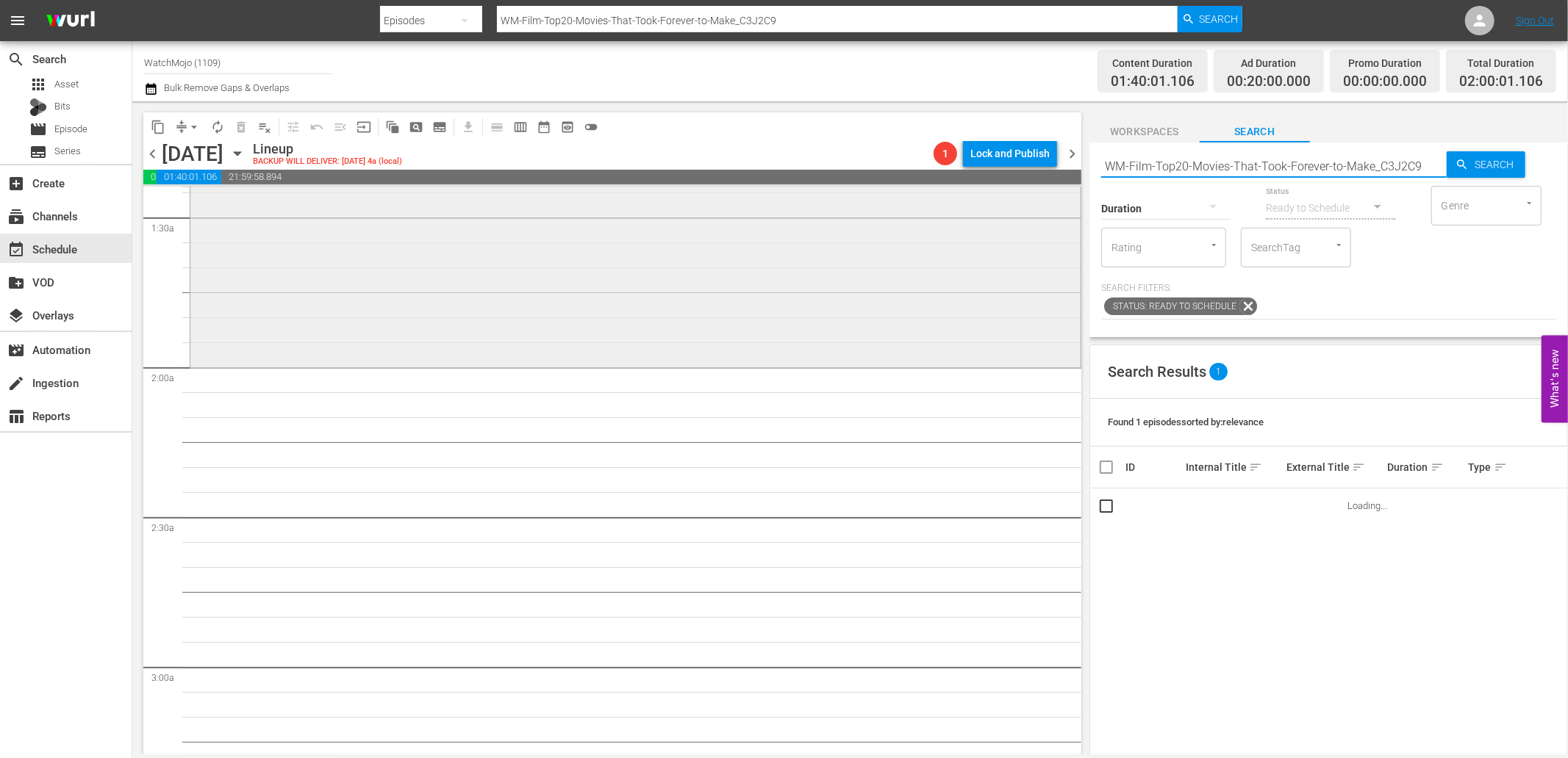
scroll to position [435, 0]
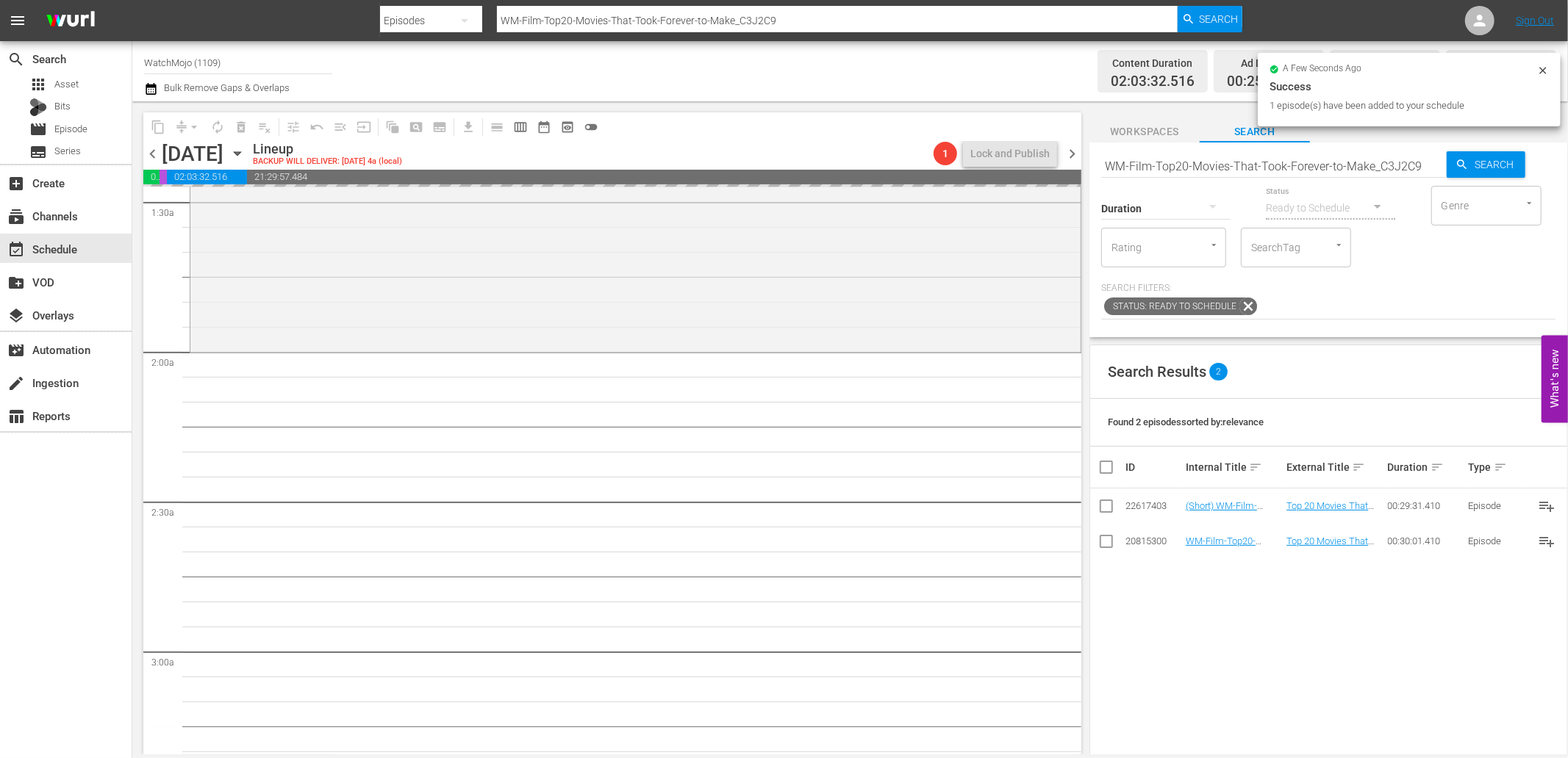
click at [1231, 178] on hr at bounding box center [1273, 177] width 346 height 1
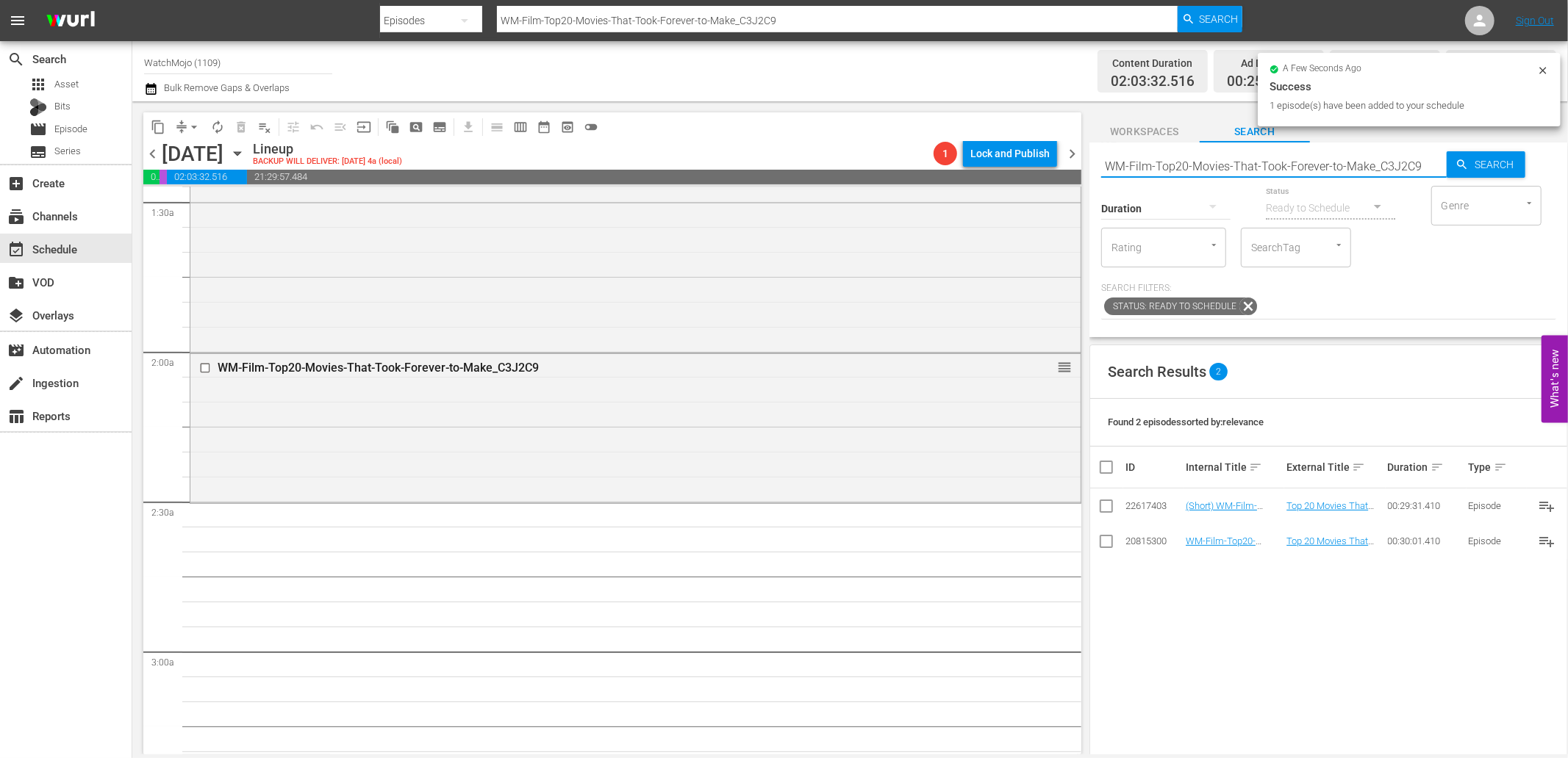
click at [1221, 164] on input "WM-Film-Top20-Movies-That-Took-Forever-to-Make_C3J2C9" at bounding box center [1273, 166] width 346 height 36
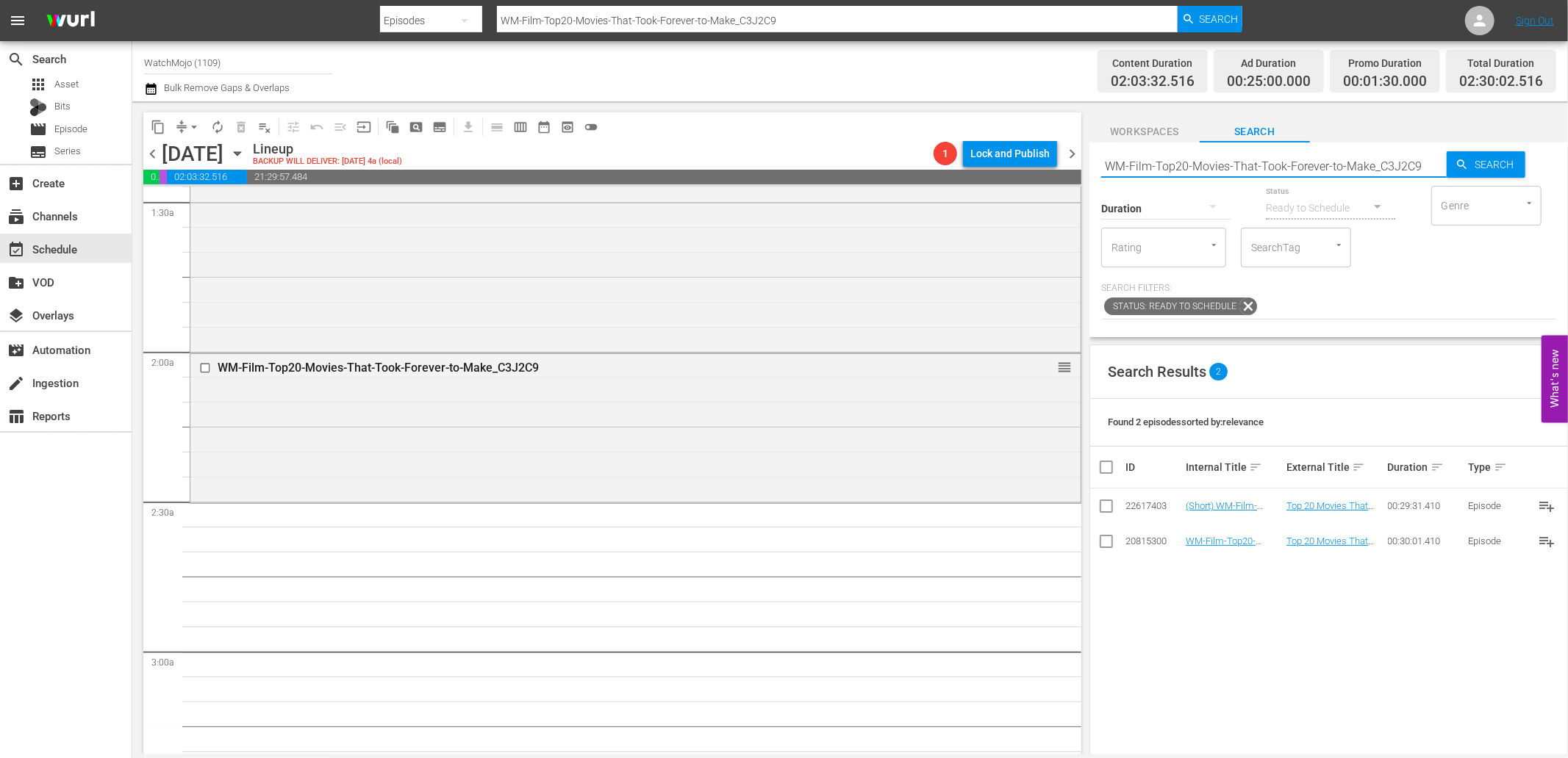
paste input ""WM-Film-Top20-Alternate-Movie-Endings_Z7V2A3 ""
type input ""WM-Film-Top20-Alternate-Movie-Endings_Z7V2A3 ""
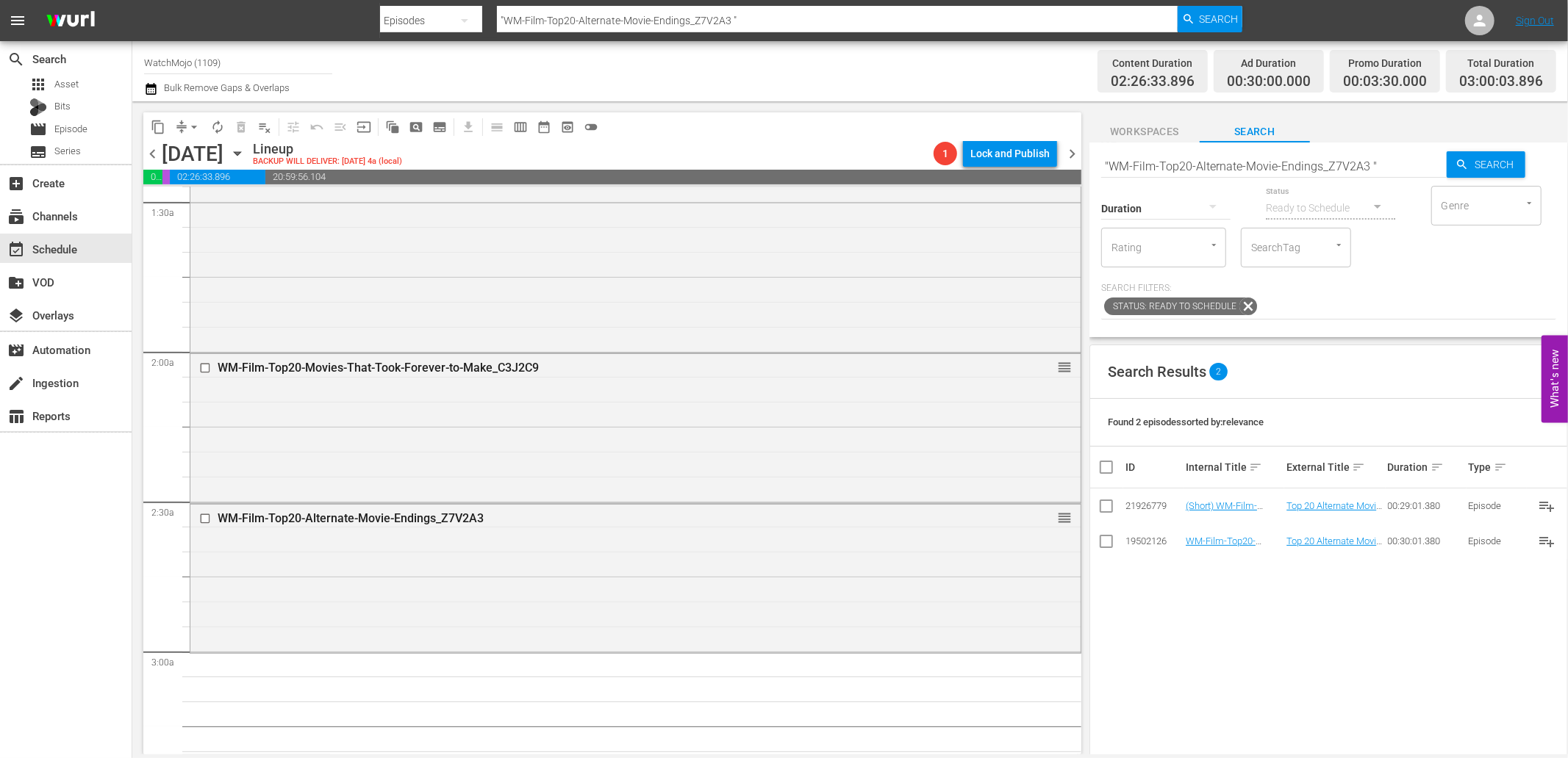
click at [1206, 158] on input ""WM-Film-Top20-Alternate-Movie-Endings_Z7V2A3 "" at bounding box center [1273, 166] width 346 height 36
paste input "WM-Film-Top20-Movies-That-Pull-Off-Two-Plot-Twists_N5Q2U3"
type input "WM-Film-Top20-Movies-That-Pull-Off-Two-Plot-Twists_N5Q2U3"
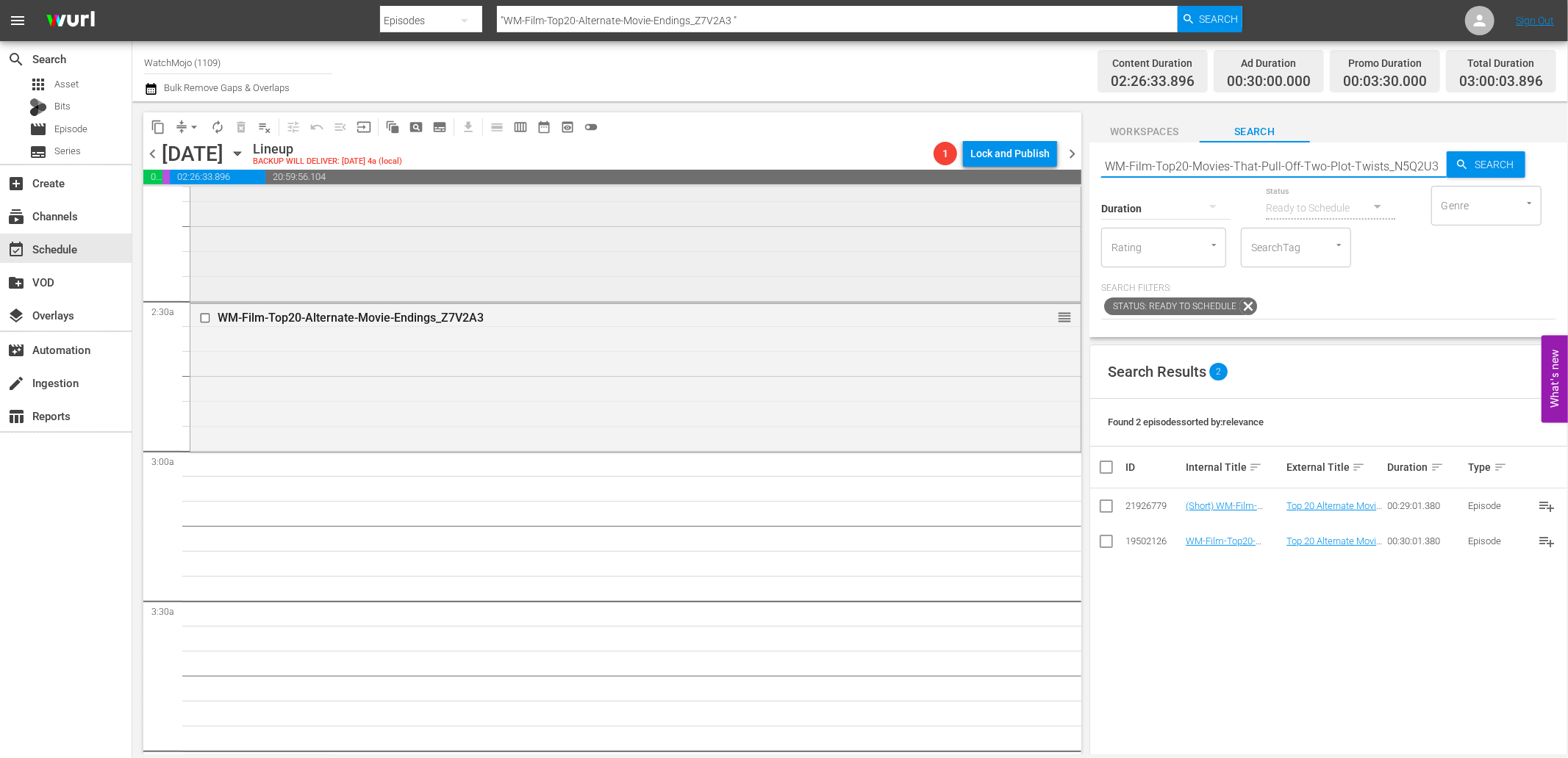
type input "WM-Film-Top20-Movies-That-Pull-Off-Two-Plot-Twists_N5Q2U3"
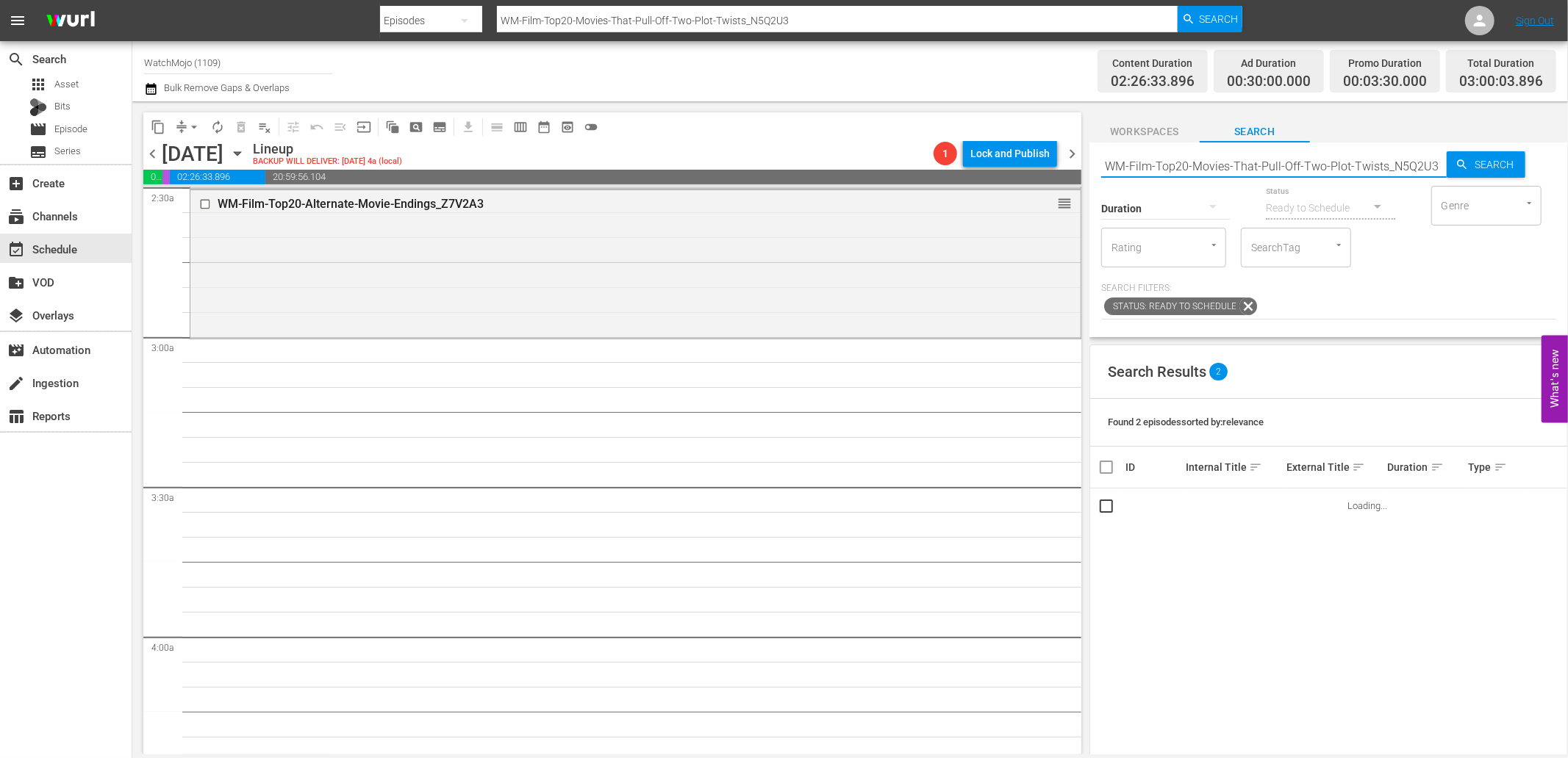
scroll to position [761, 0]
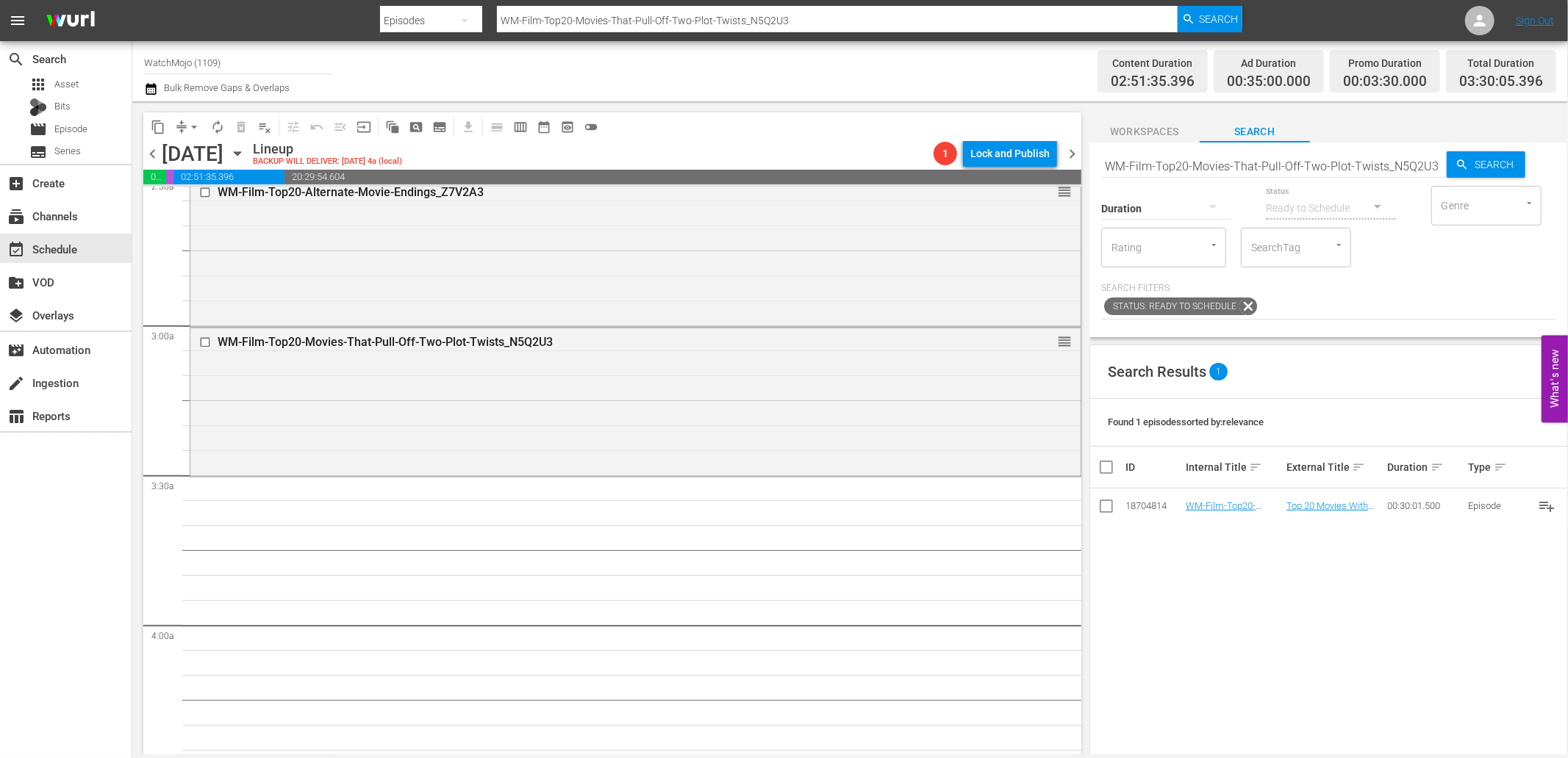
click at [1275, 166] on input "WM-Film-Top20-Movies-That-Pull-Off-Two-Plot-Twists_N5Q2U3" at bounding box center [1273, 166] width 346 height 36
paste input "Action-Movies-of-the-Century-So-Far_J1D4D1"
type input "WM-Film-Top20-Action-Movies-of-the-Century-So-Far_J1D4D1"
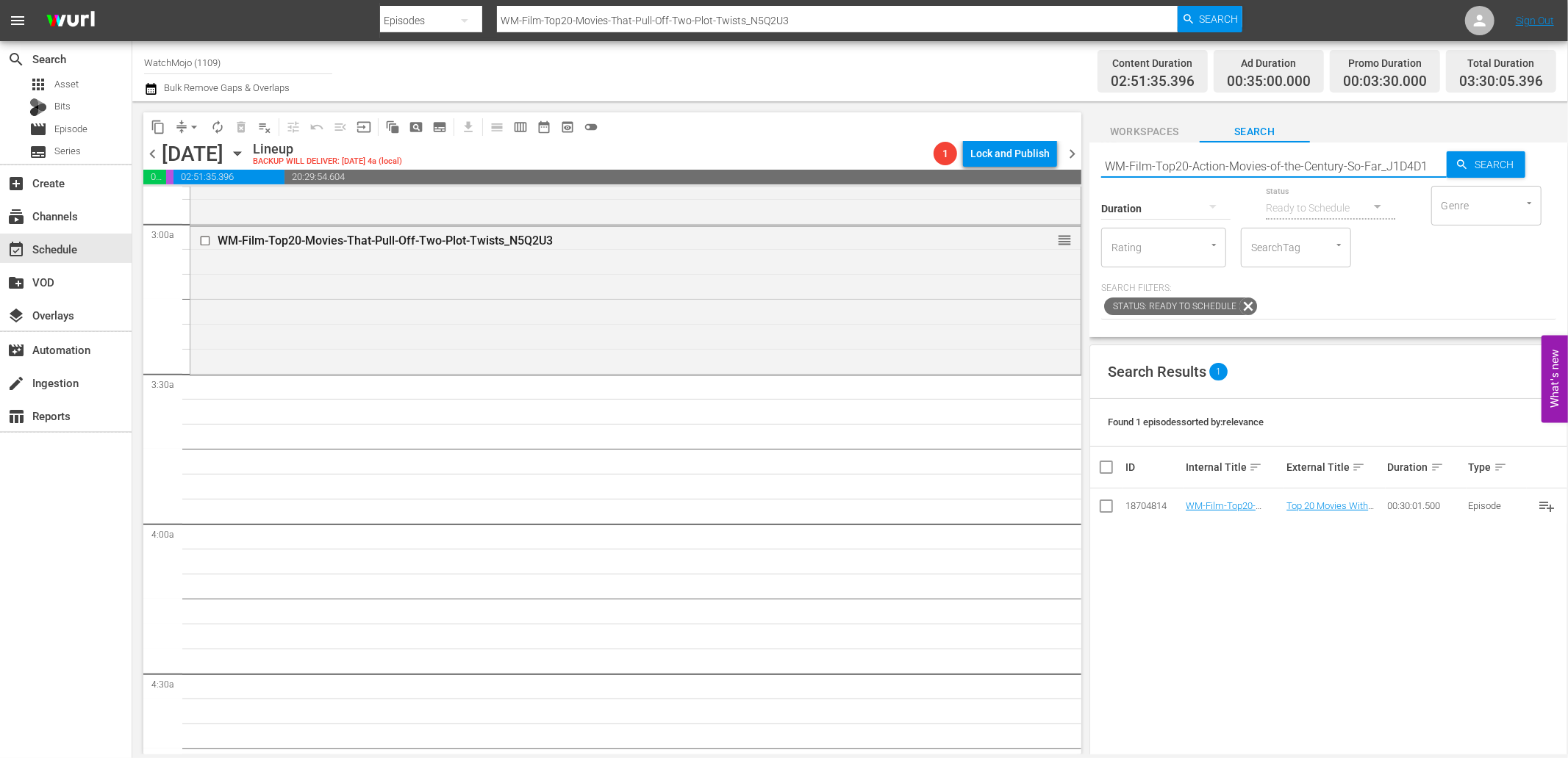
scroll to position [871, 0]
type input "WM-Film-Top20-Action-Movies-of-the-Century-So-Far_J1D4D1"
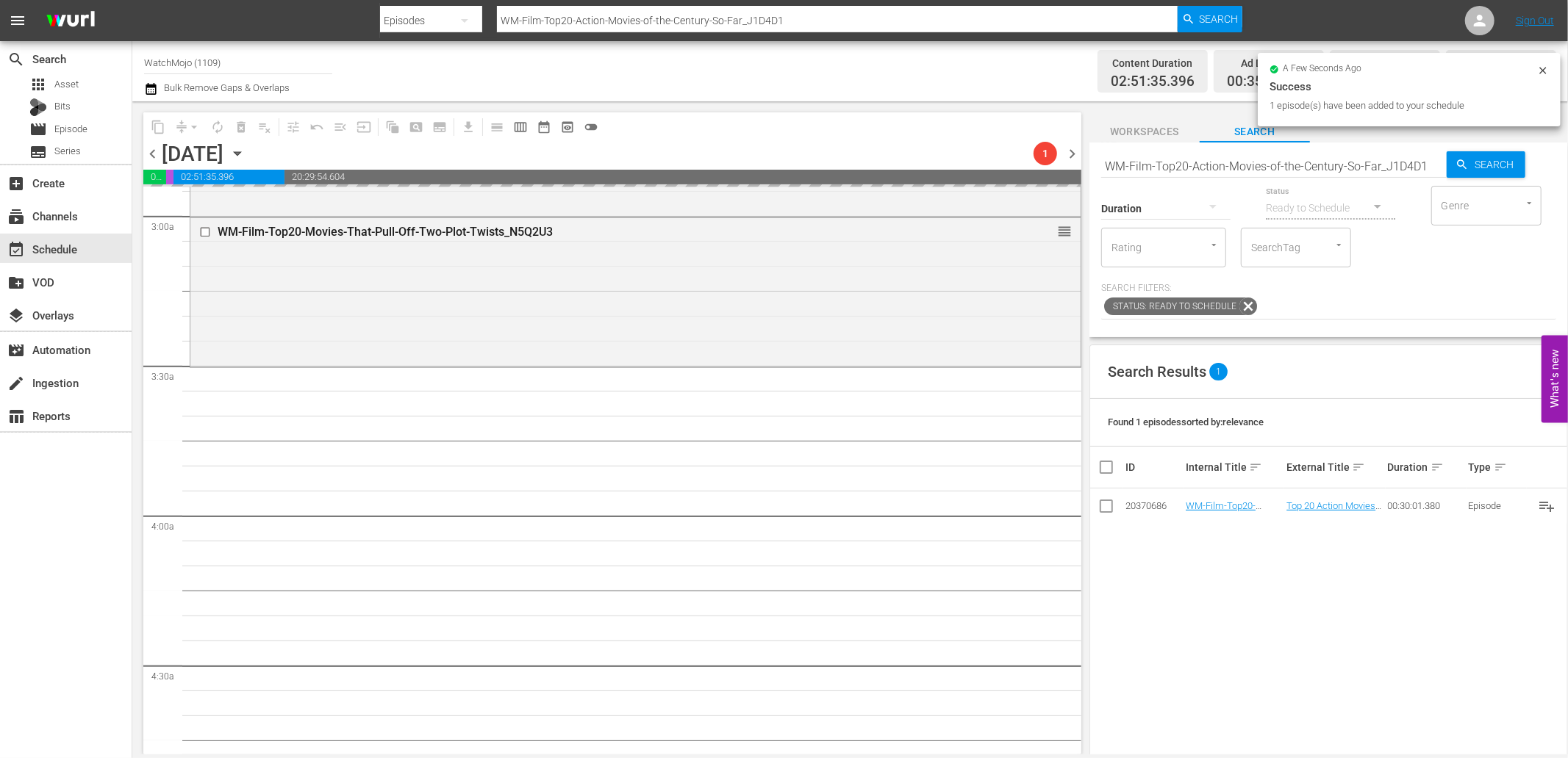
click at [1240, 166] on input "WM-Film-Top20-Action-Movies-of-the-Century-So-Far_J1D4D1" at bounding box center [1273, 166] width 346 height 36
paste input "Deep-Dive-90s-Music_Dive94_T6H3I2"
type input "WM-Deep-Dive-90s-Music_Dive94_T6H3I2"
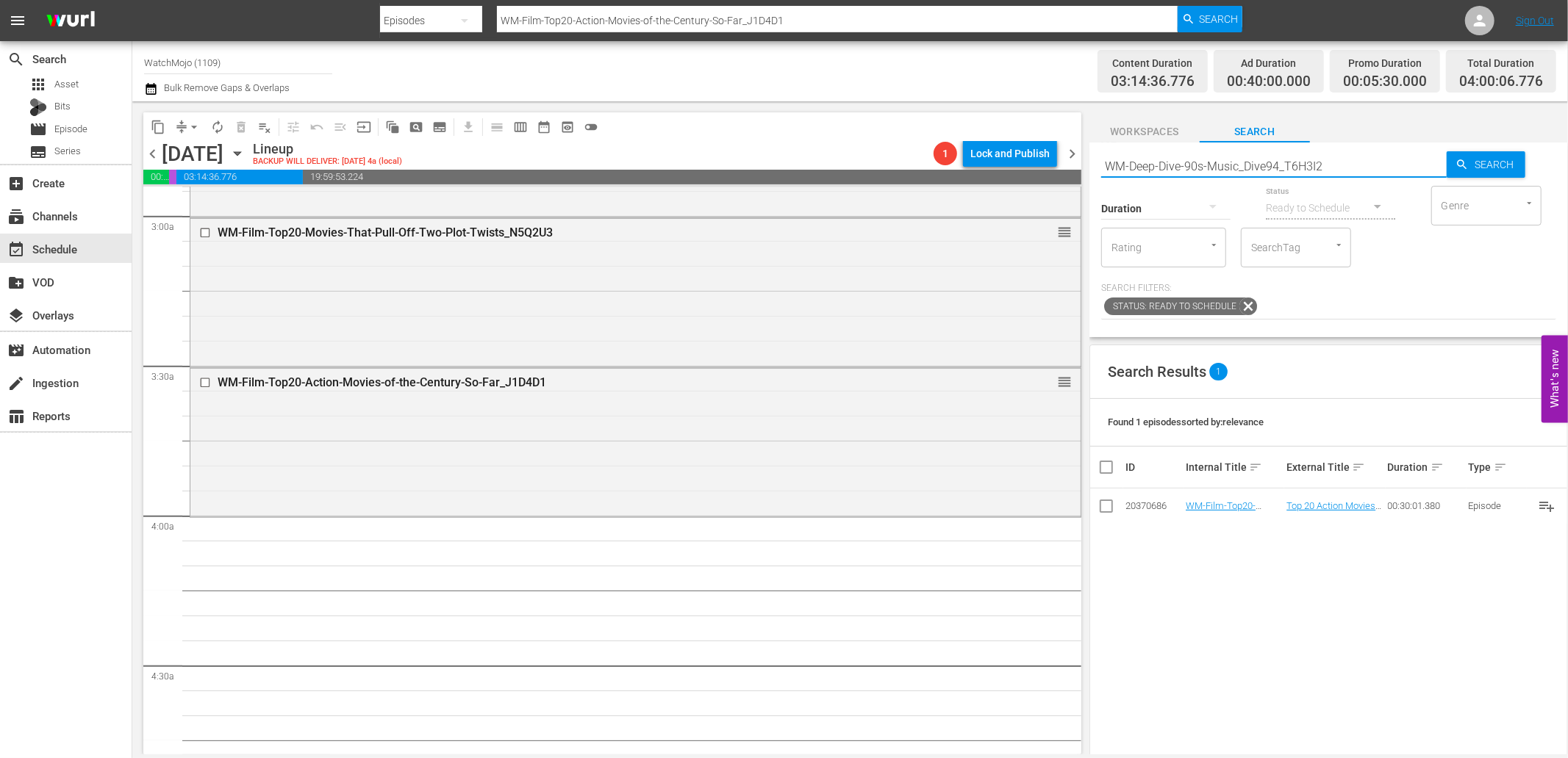
type input "WM-Deep-Dive-90s-Music_Dive94_T6H3I2"
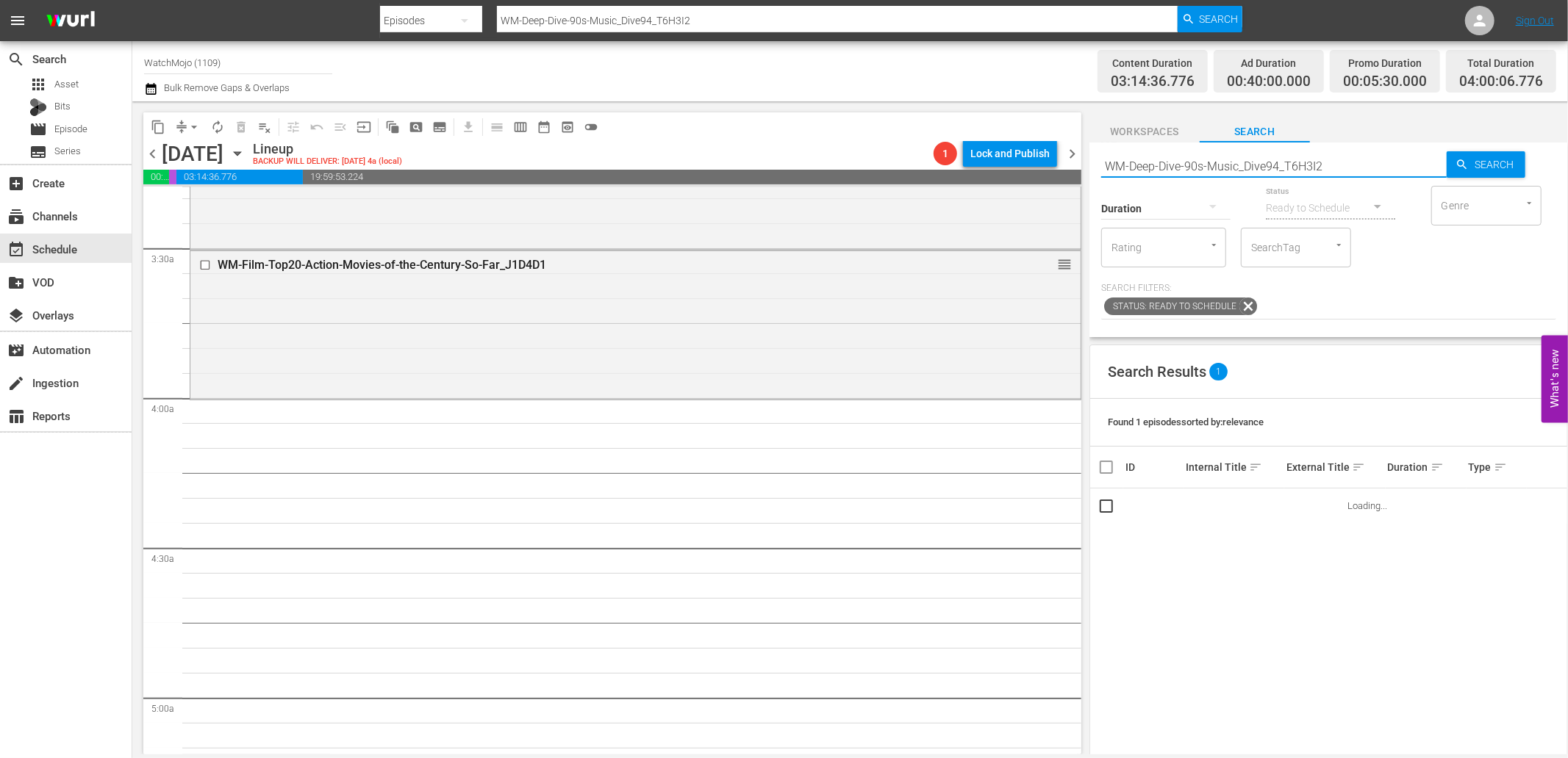
scroll to position [1034, 0]
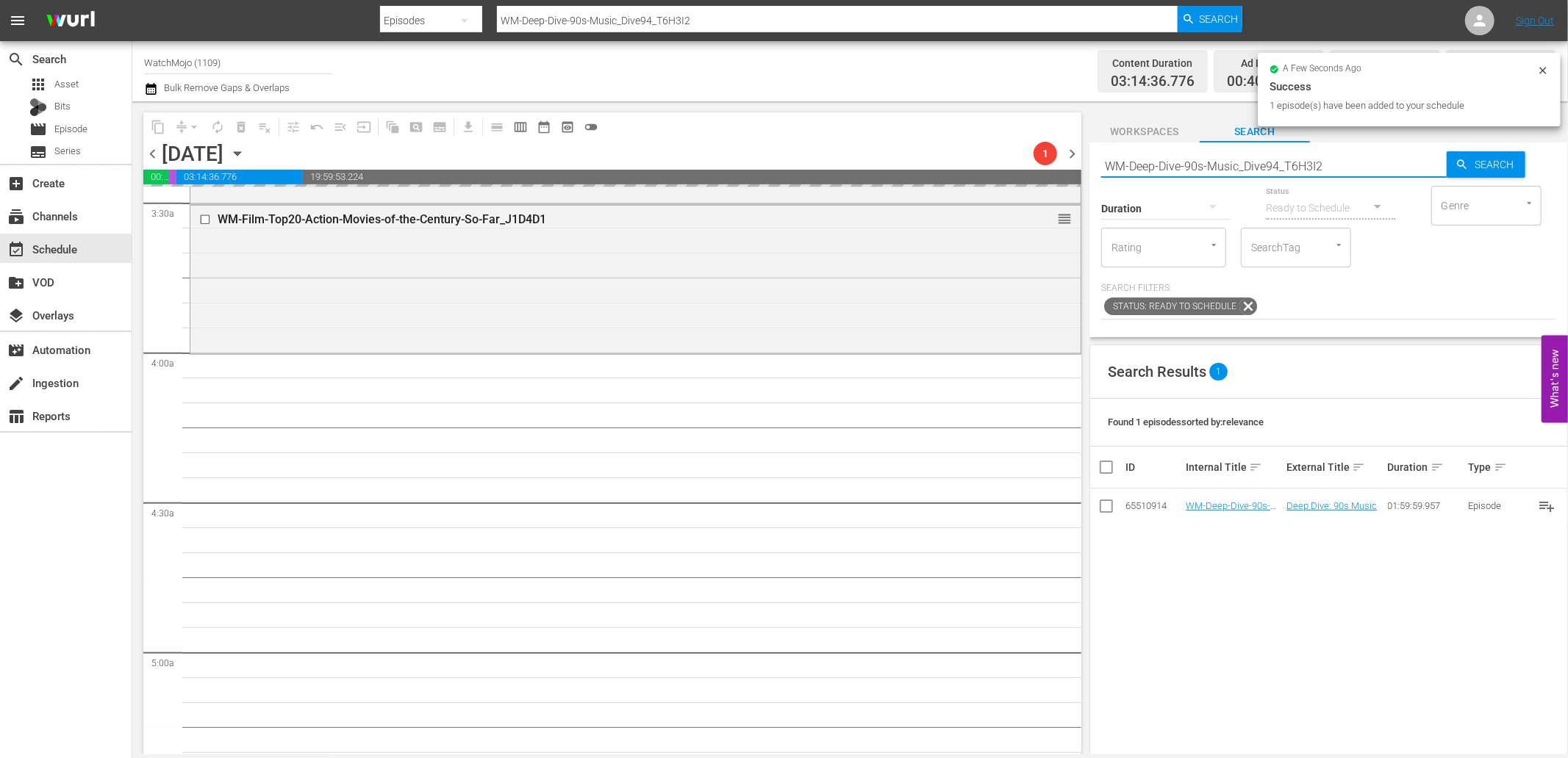
drag, startPoint x: 1188, startPoint y: 159, endPoint x: 1026, endPoint y: 170, distance: 162.4
click at [1026, 170] on div "content_copy compress arrow_drop_down autorenew_outlined delete_forever_outline…" at bounding box center [850, 427] width 1435 height 653
paste input "Lag-459"
type input "Lag-459"
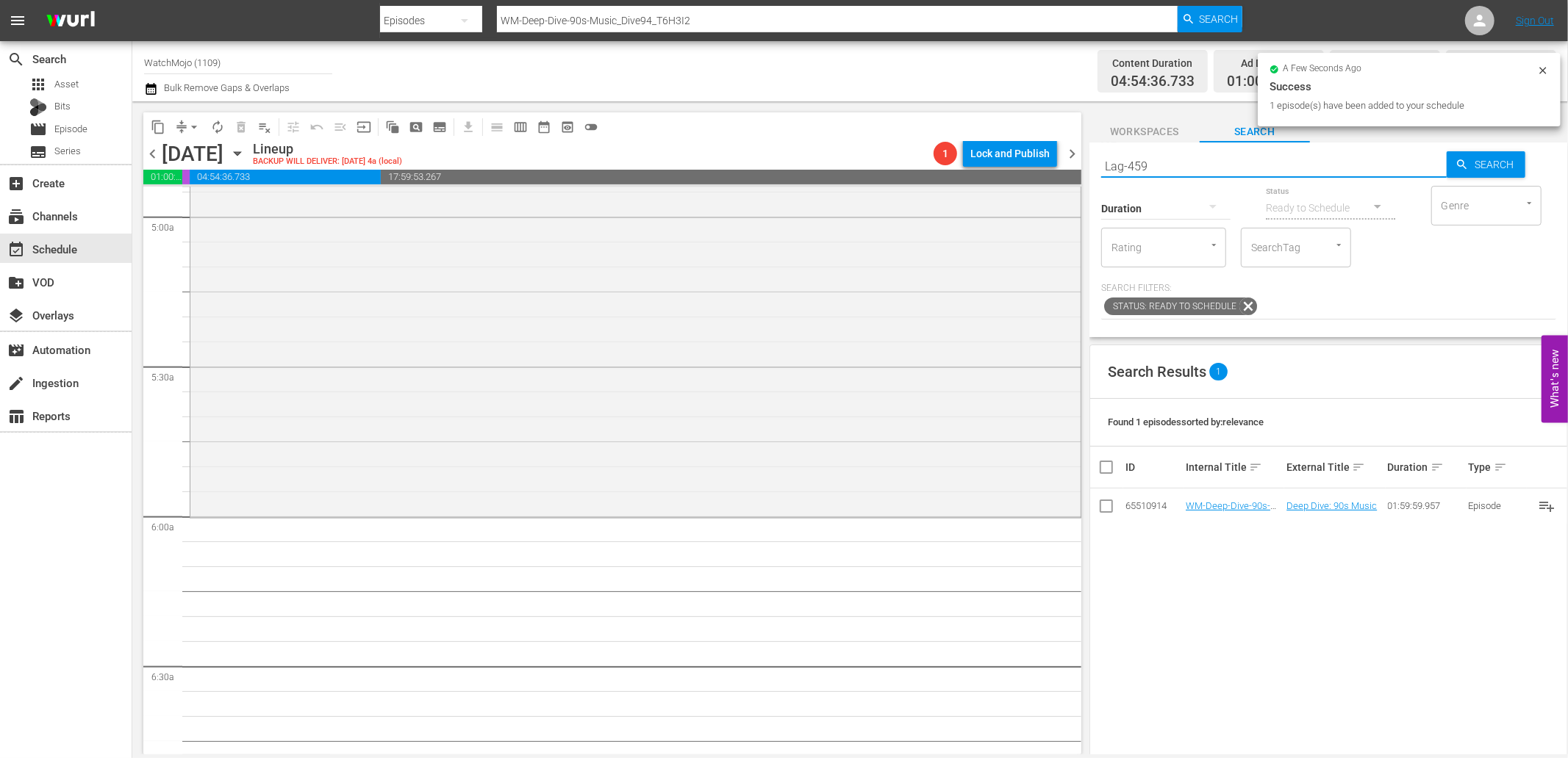
type input "Lag-459"
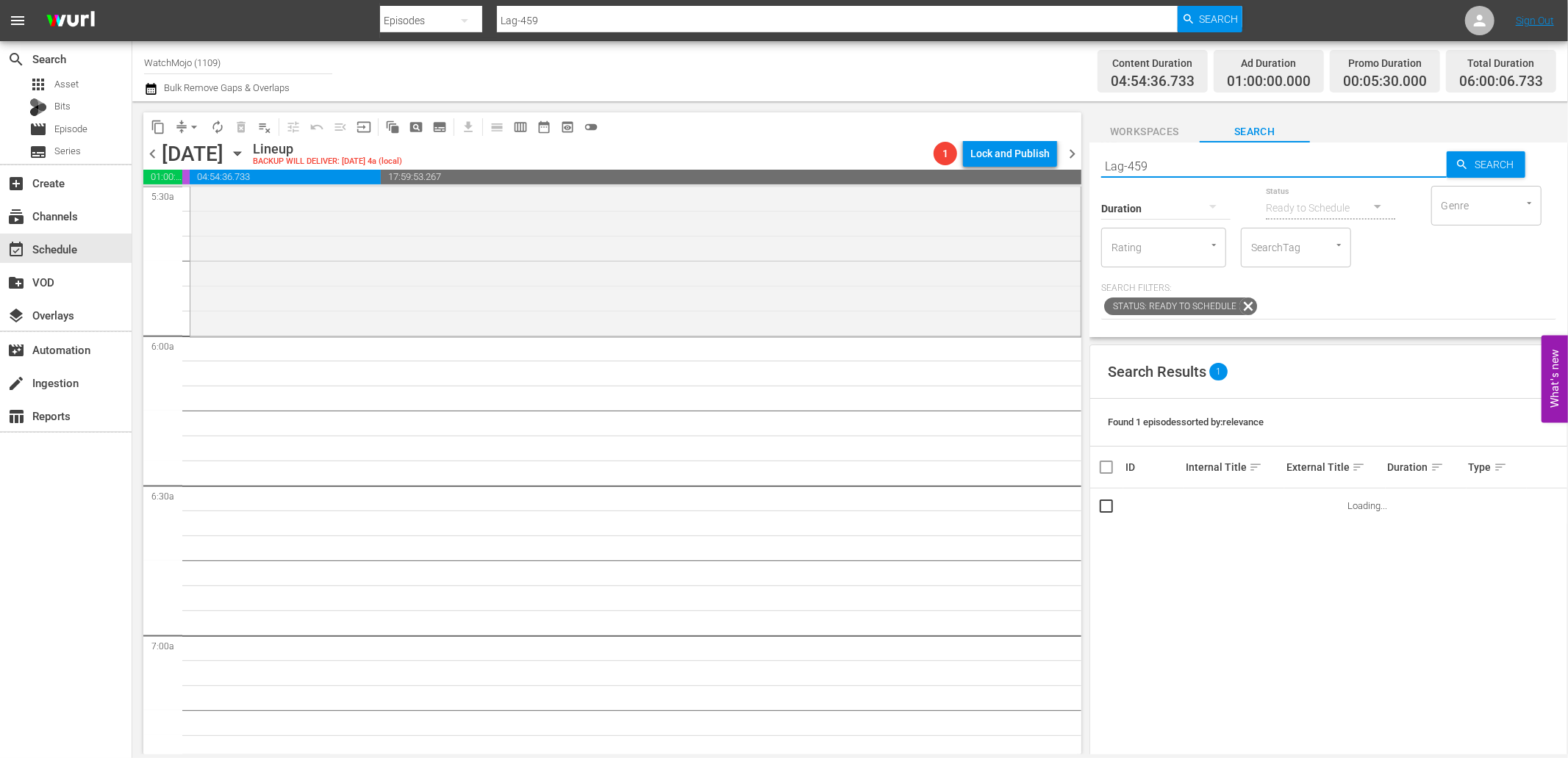
scroll to position [1687, 0]
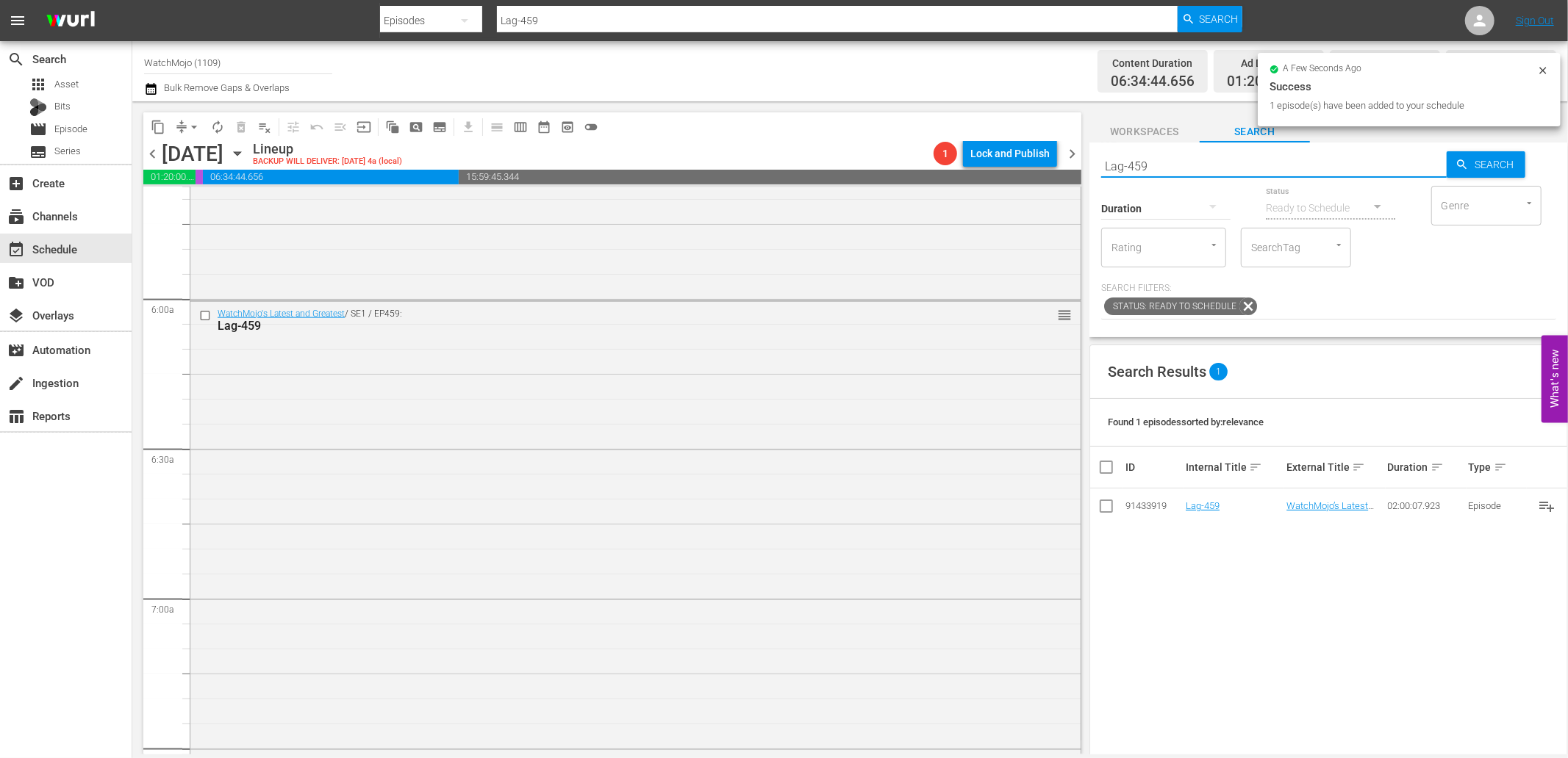
drag, startPoint x: 1126, startPoint y: 162, endPoint x: 1038, endPoint y: 173, distance: 88.7
click at [999, 139] on div "content_copy compress arrow_drop_down autorenew_outlined delete_forever_outline…" at bounding box center [850, 427] width 1435 height 653
paste input "WM-Deep-Dive-Plot-Twists-Dive74_X1L3H8"
type input "WM-Deep-Dive-Plot-Twists-Dive74_X1L3H8"
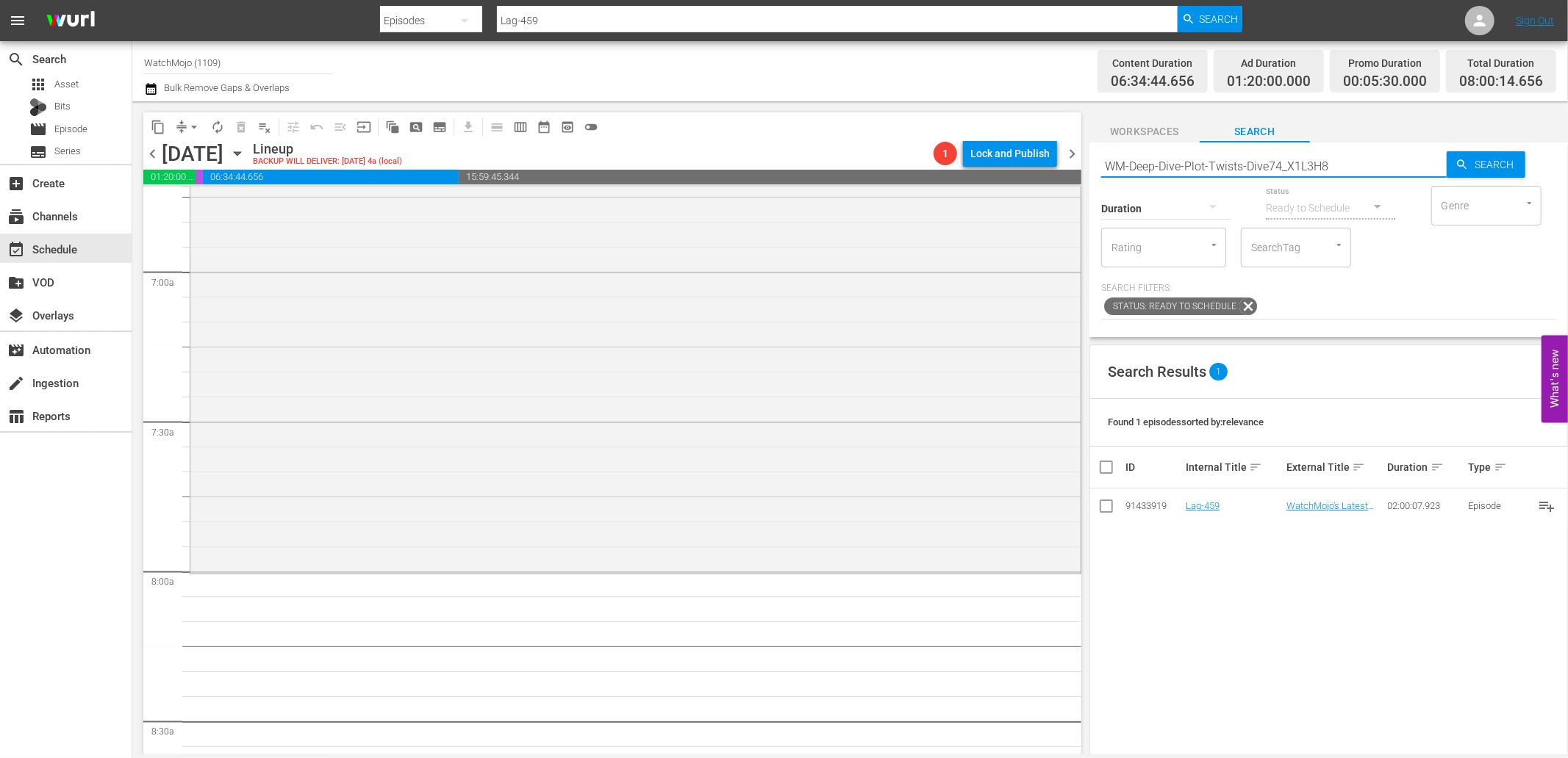
type input "WM-Deep-Dive-Plot-Twists-Dive74_X1L3H8"
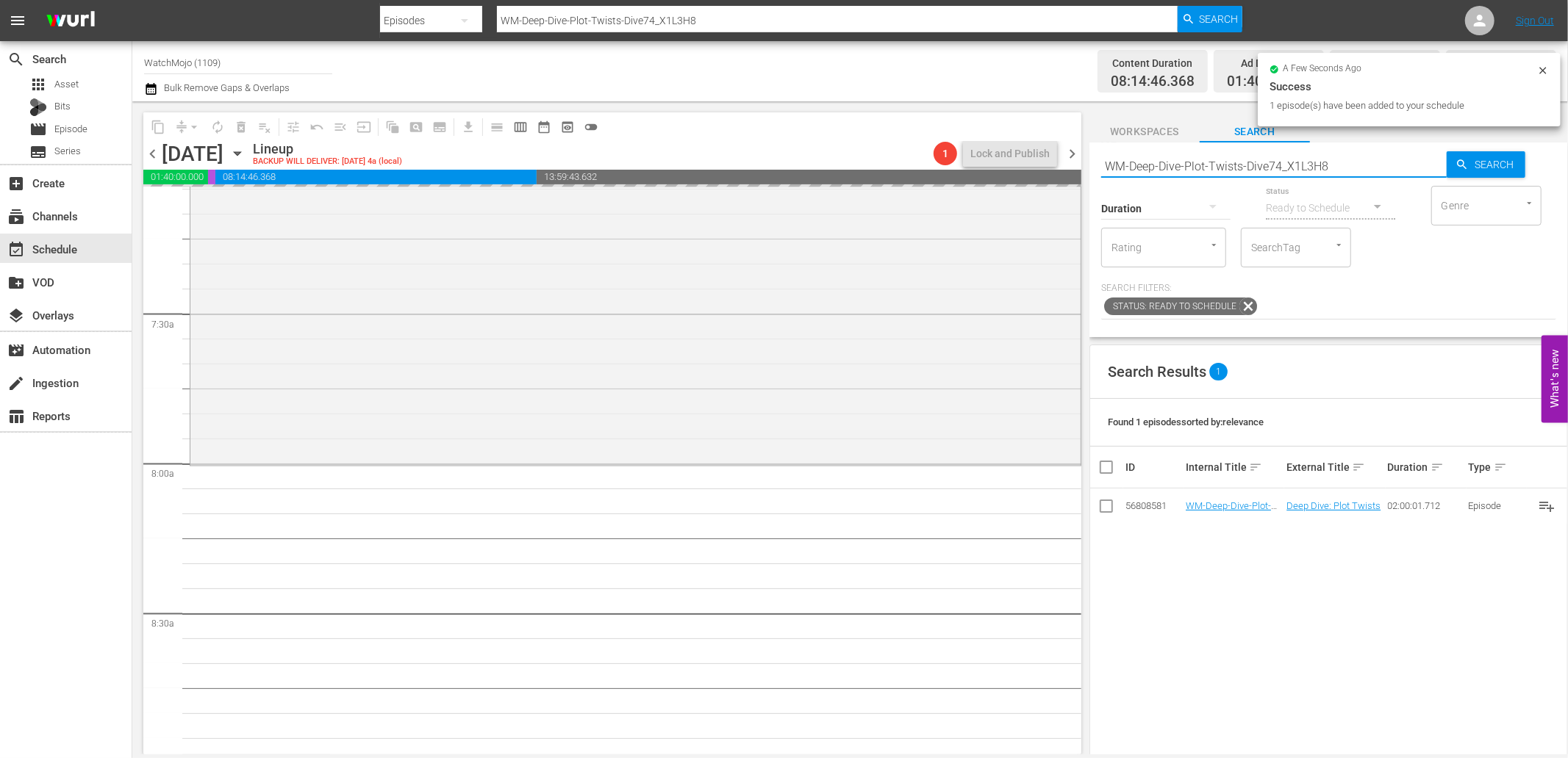
click at [1023, 162] on div "content_copy compress arrow_drop_down autorenew_outlined delete_forever_outline…" at bounding box center [850, 427] width 1435 height 653
paste input "Key-Moments-In-History_Dive147_L1Y8Y1"
type input "WM-Deep-Dive-Key-Moments-In-History_Dive147_L1Y8Y1"
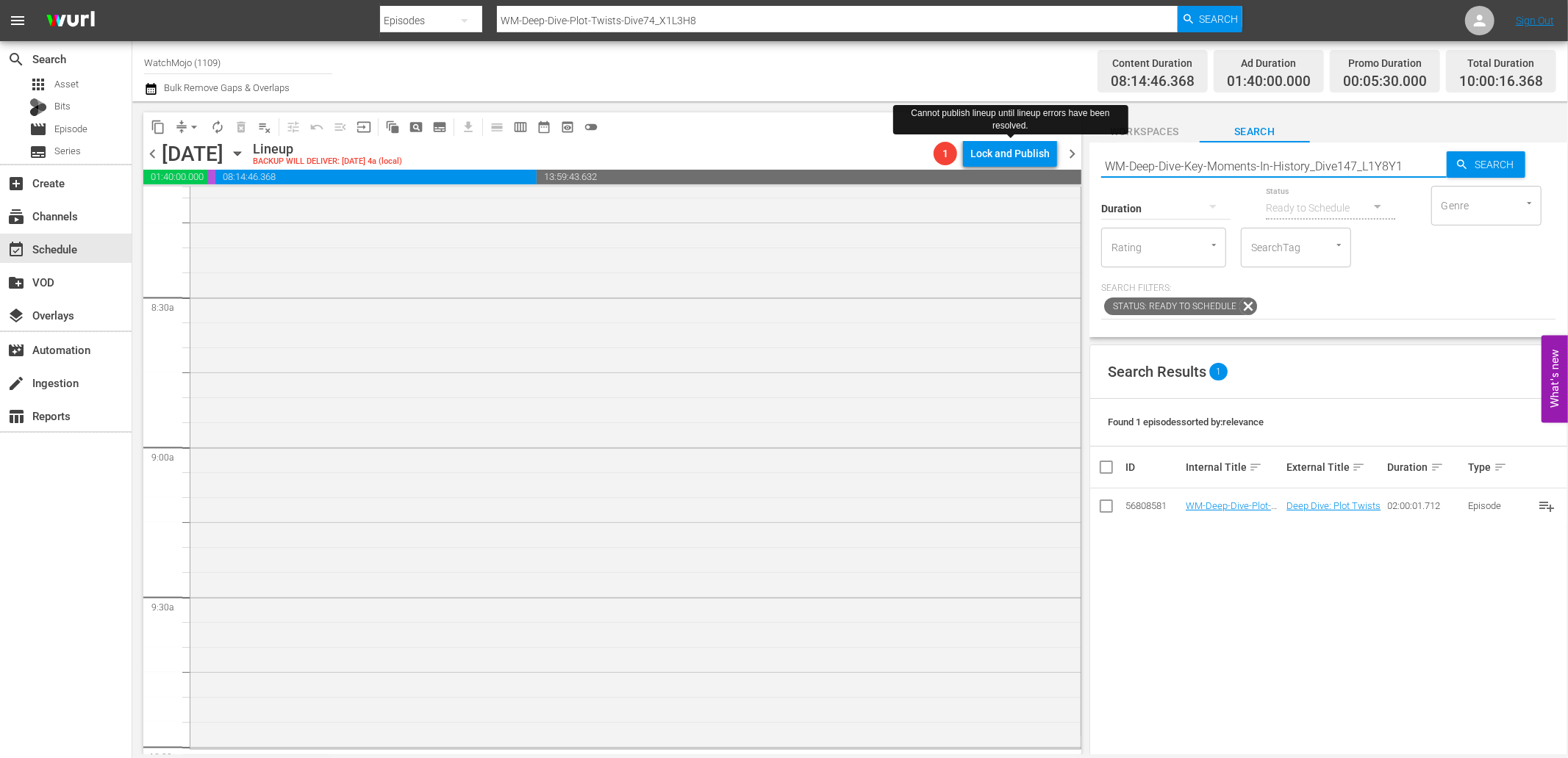
type input "WM-Deep-Dive-Key-Moments-In-History_Dive147_L1Y8Y1"
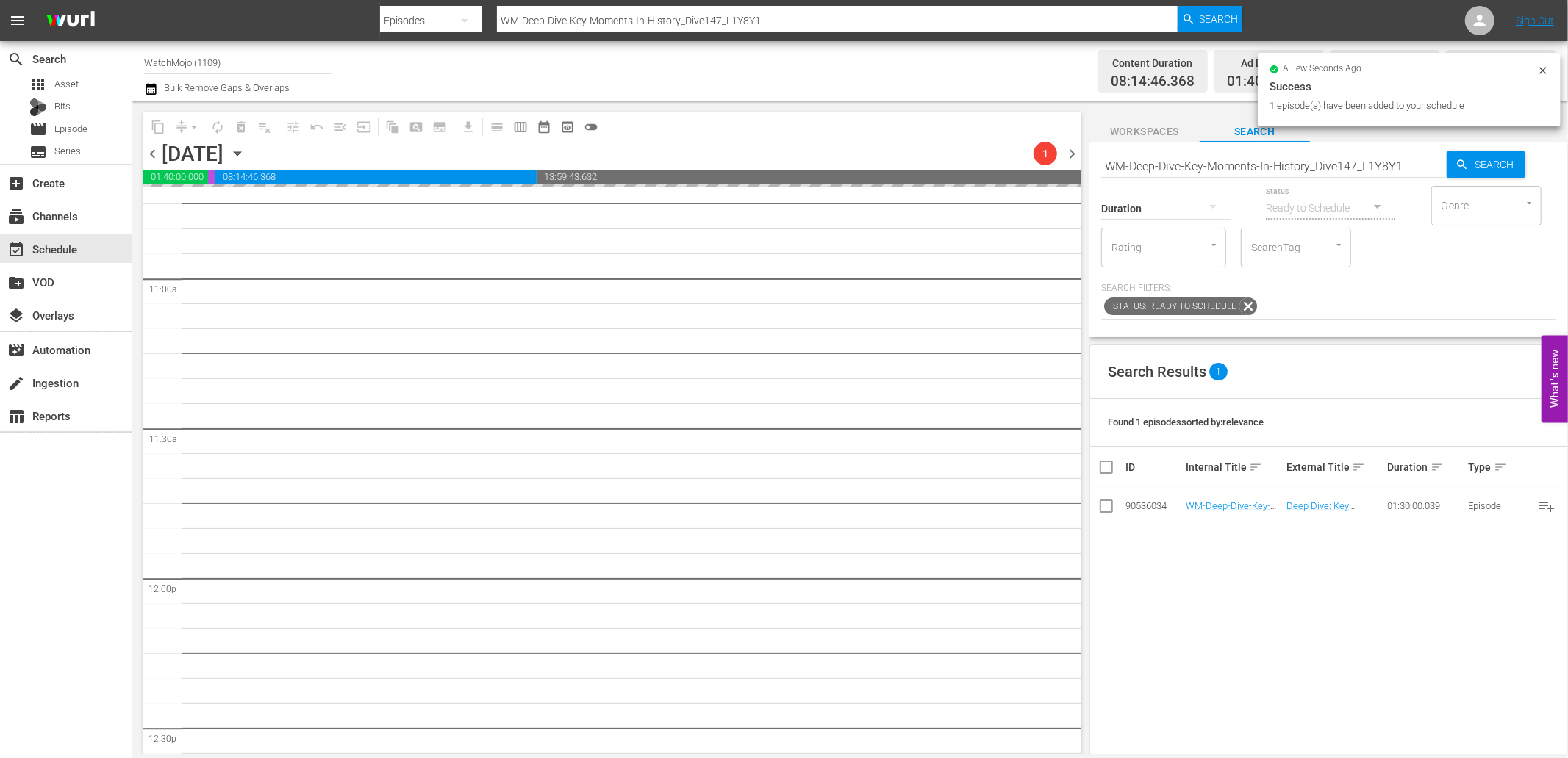
scroll to position [3210, 0]
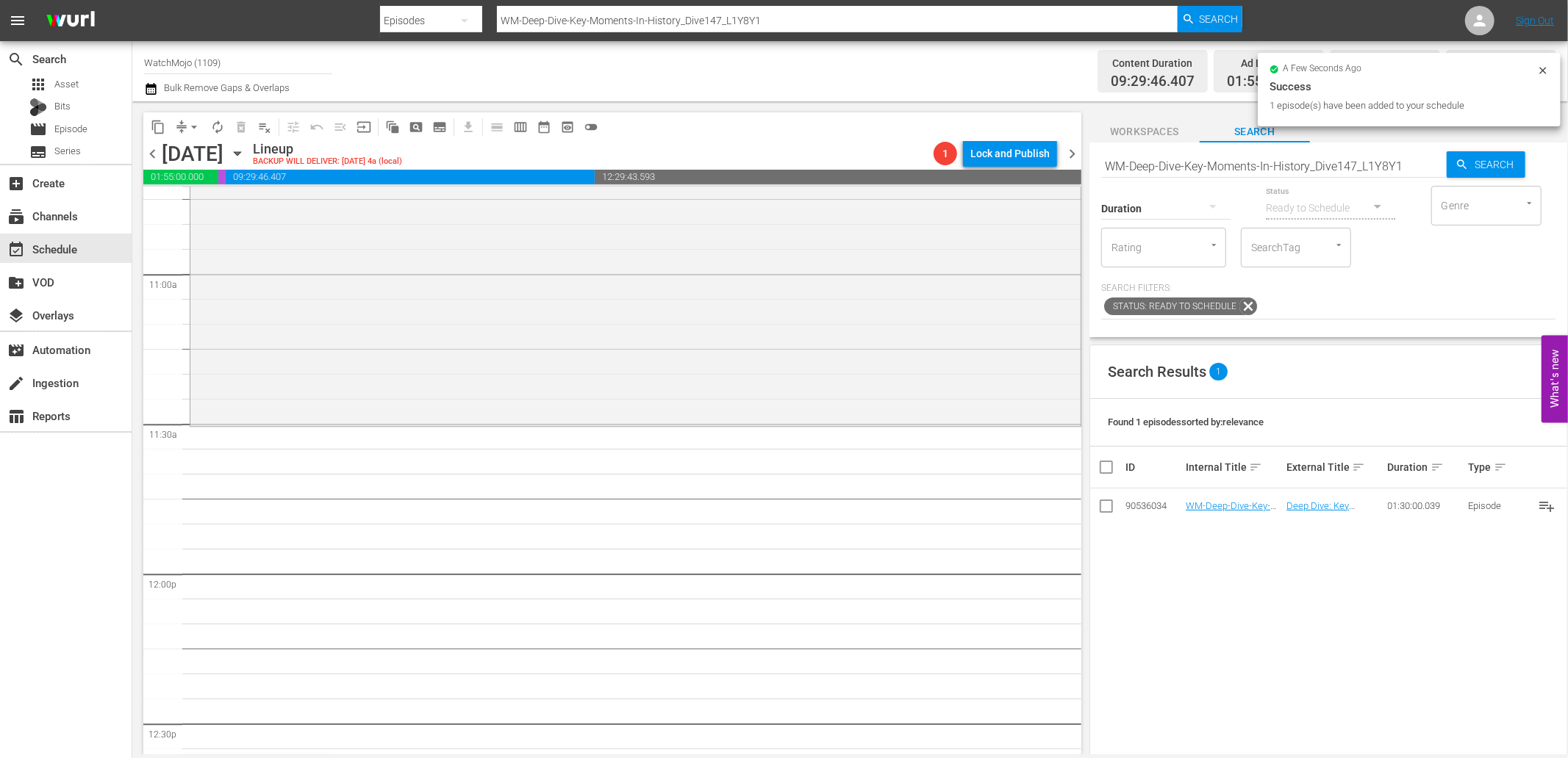
click at [1270, 162] on input "WM-Deep-Dive-Key-Moments-In-History_Dive147_L1Y8Y1" at bounding box center [1273, 166] width 346 height 36
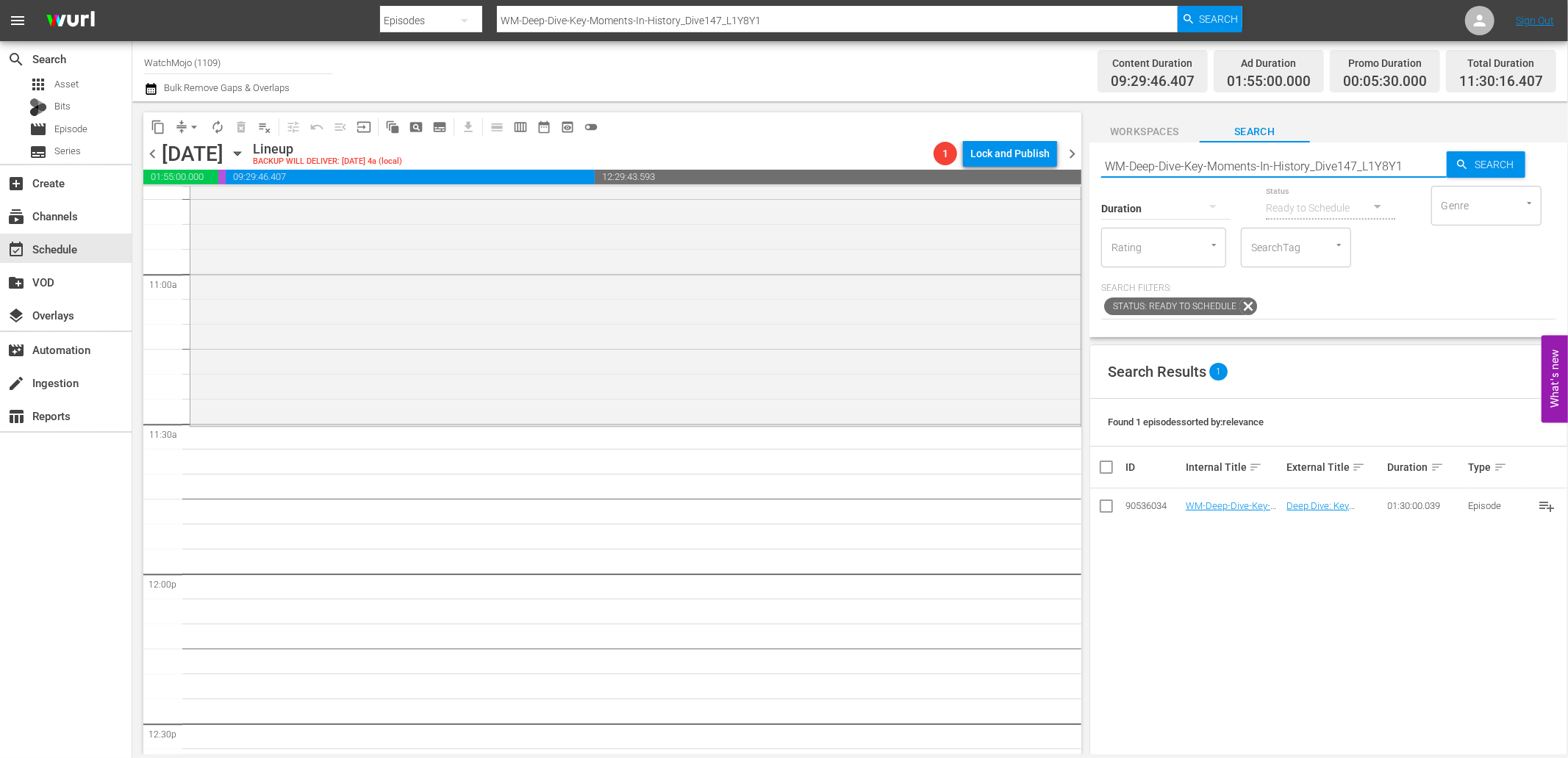
paste input "Batman_DIVE47"
type input "WM-Deep-Dive-Batman_DIVE47"
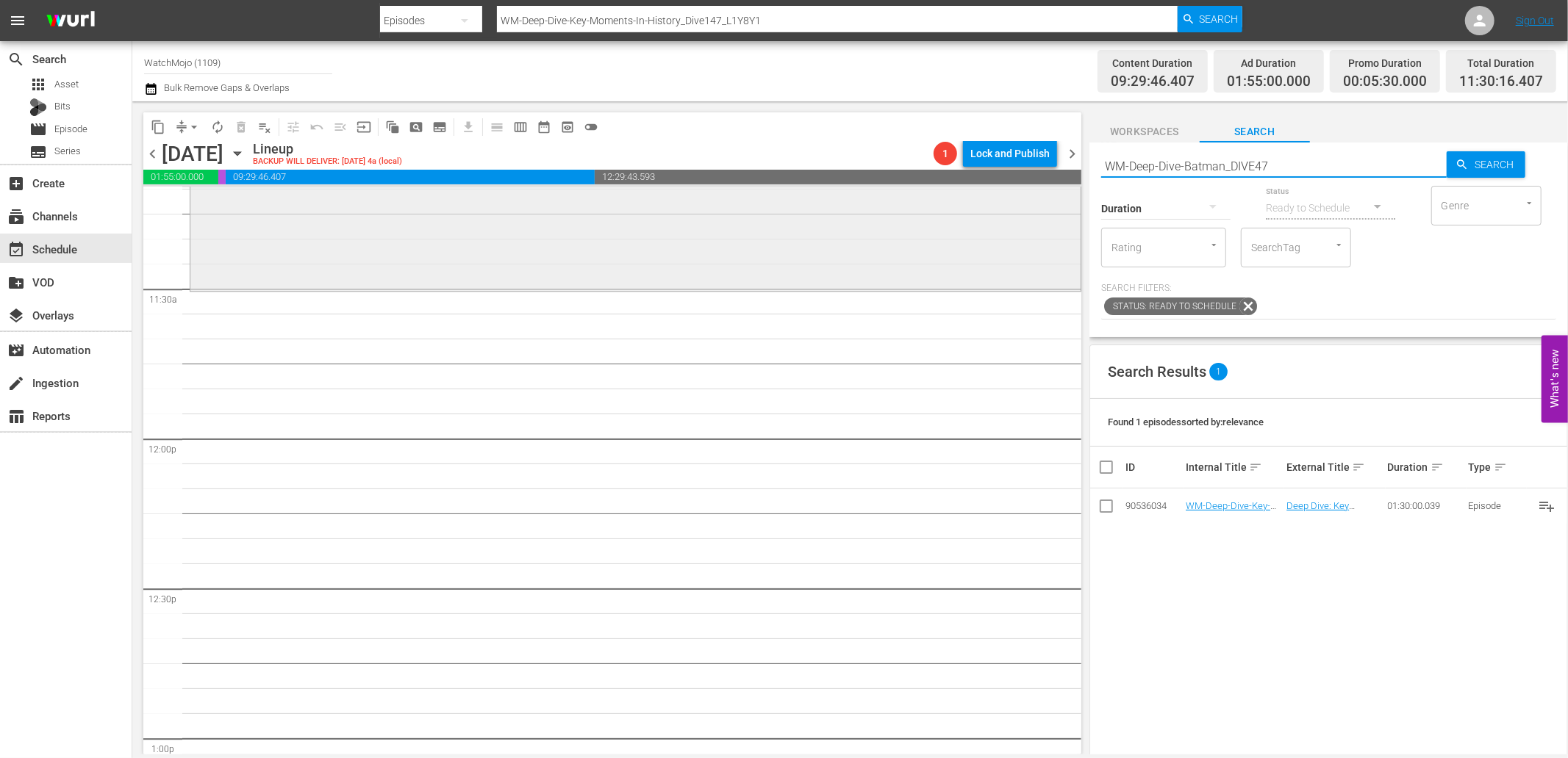
scroll to position [3373, 0]
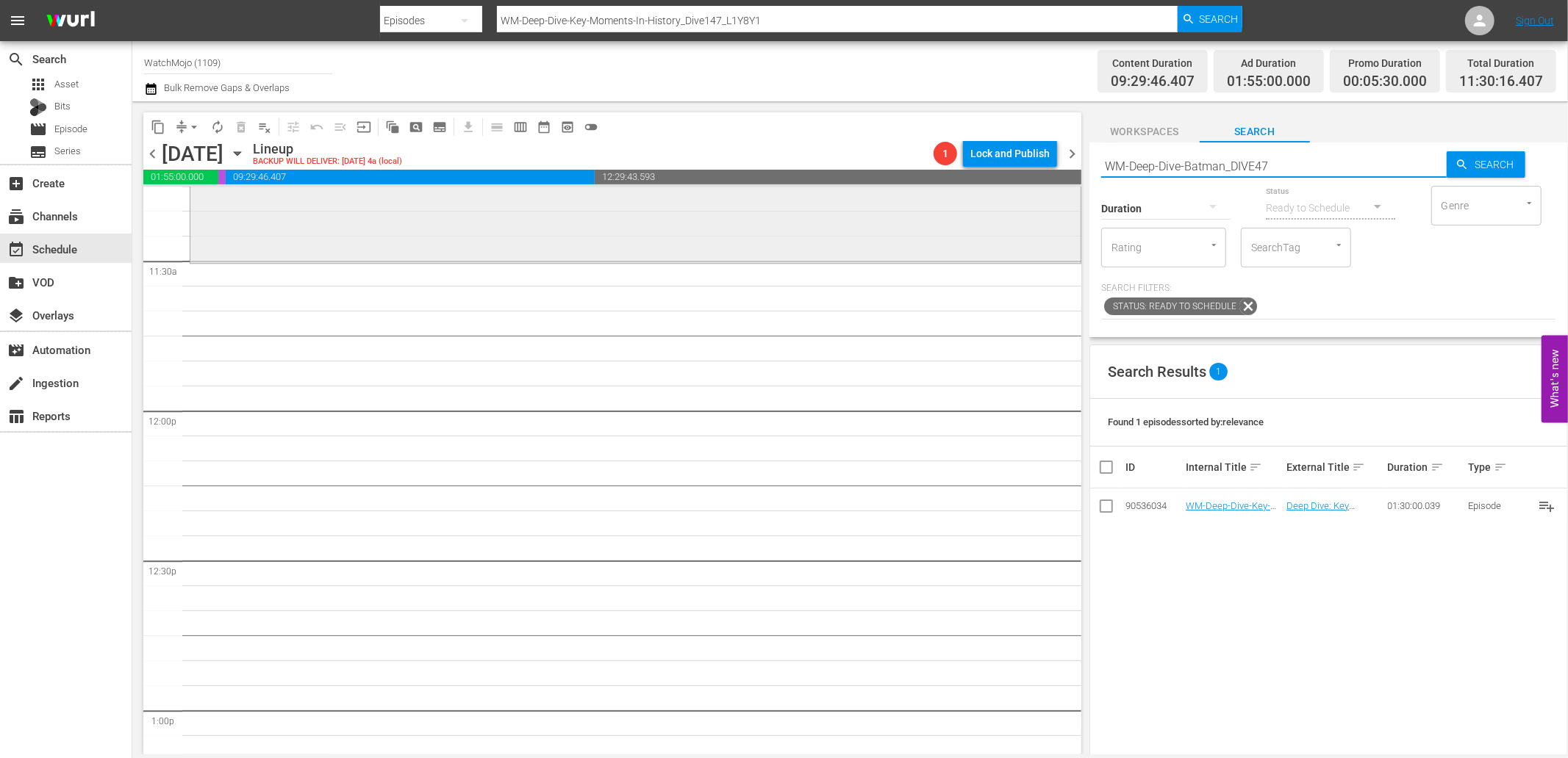
type input "WM-Deep-Dive-Batman_DIVE47"
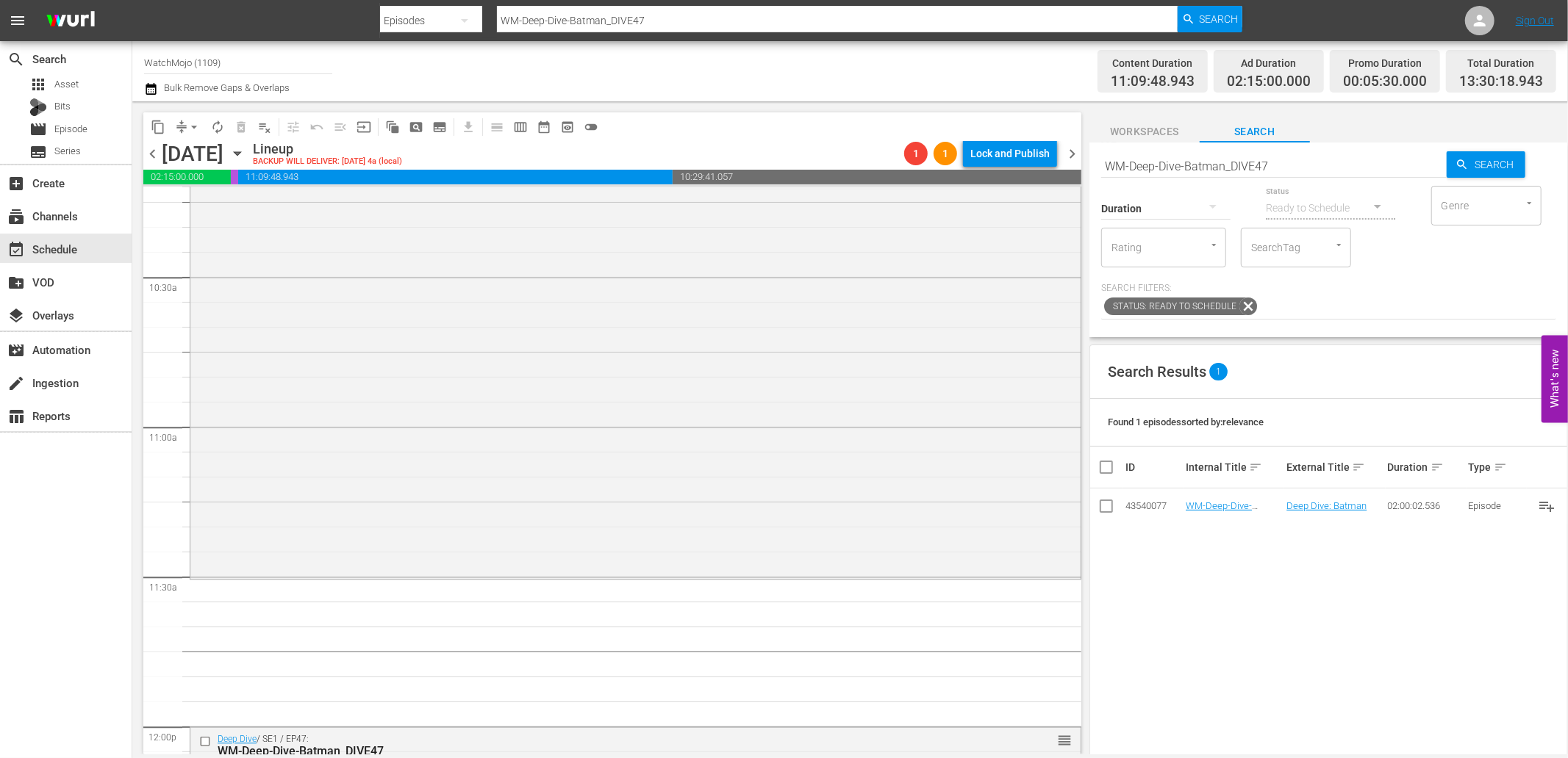
scroll to position [3102, 0]
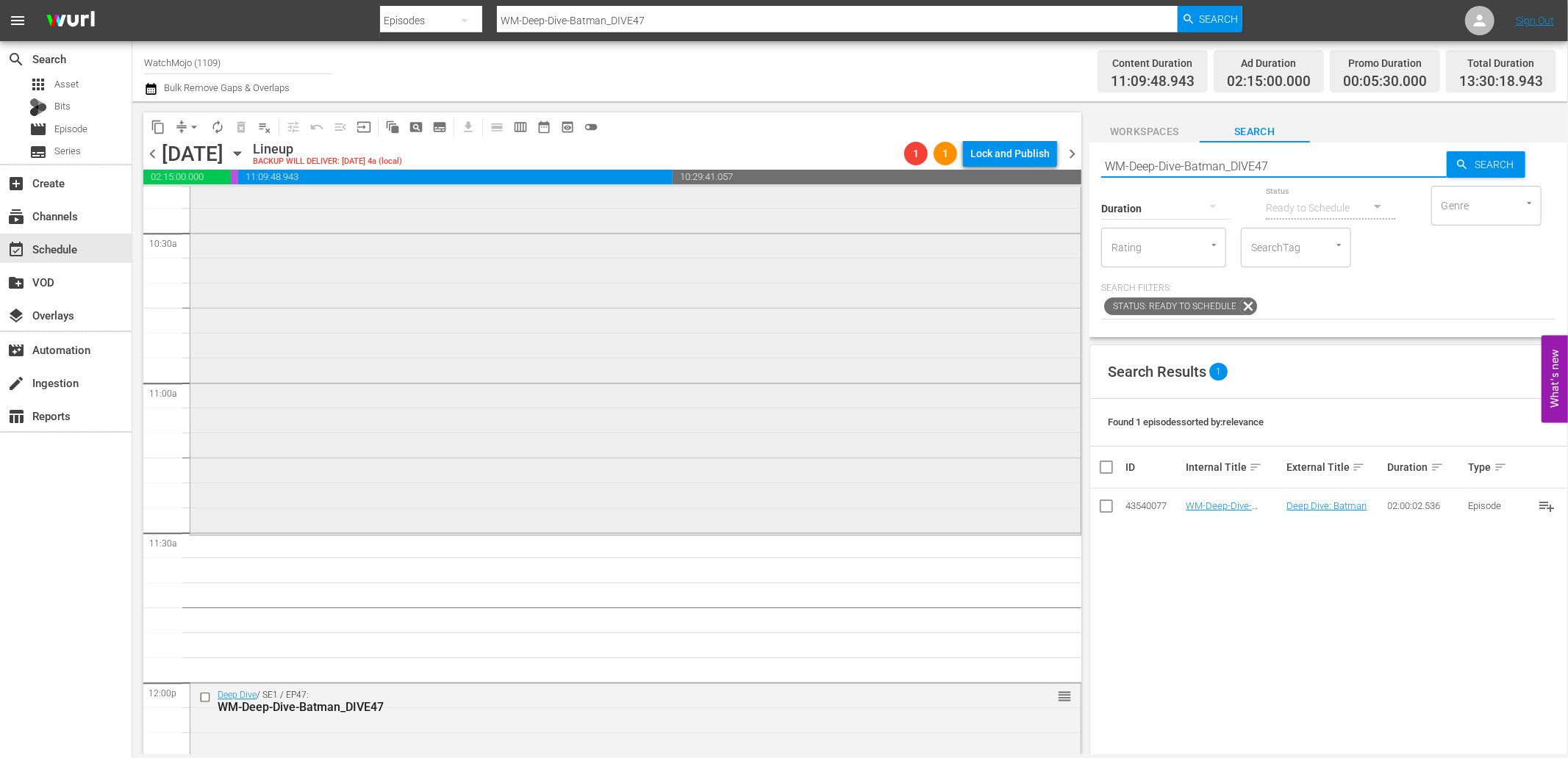
drag, startPoint x: 1339, startPoint y: 156, endPoint x: 1045, endPoint y: 188, distance: 295.7
click at [1045, 188] on div "content_copy compress arrow_drop_down autorenew_outlined delete_forever_outline…" at bounding box center [850, 427] width 1435 height 653
paste input "Film-Top-20-Most-Destructive-Movie-Tornadoes_I7Y4X"
type input "WM-Film-Top-20-Most-Destructive-Movie-Tornadoes_I7Y4X7"
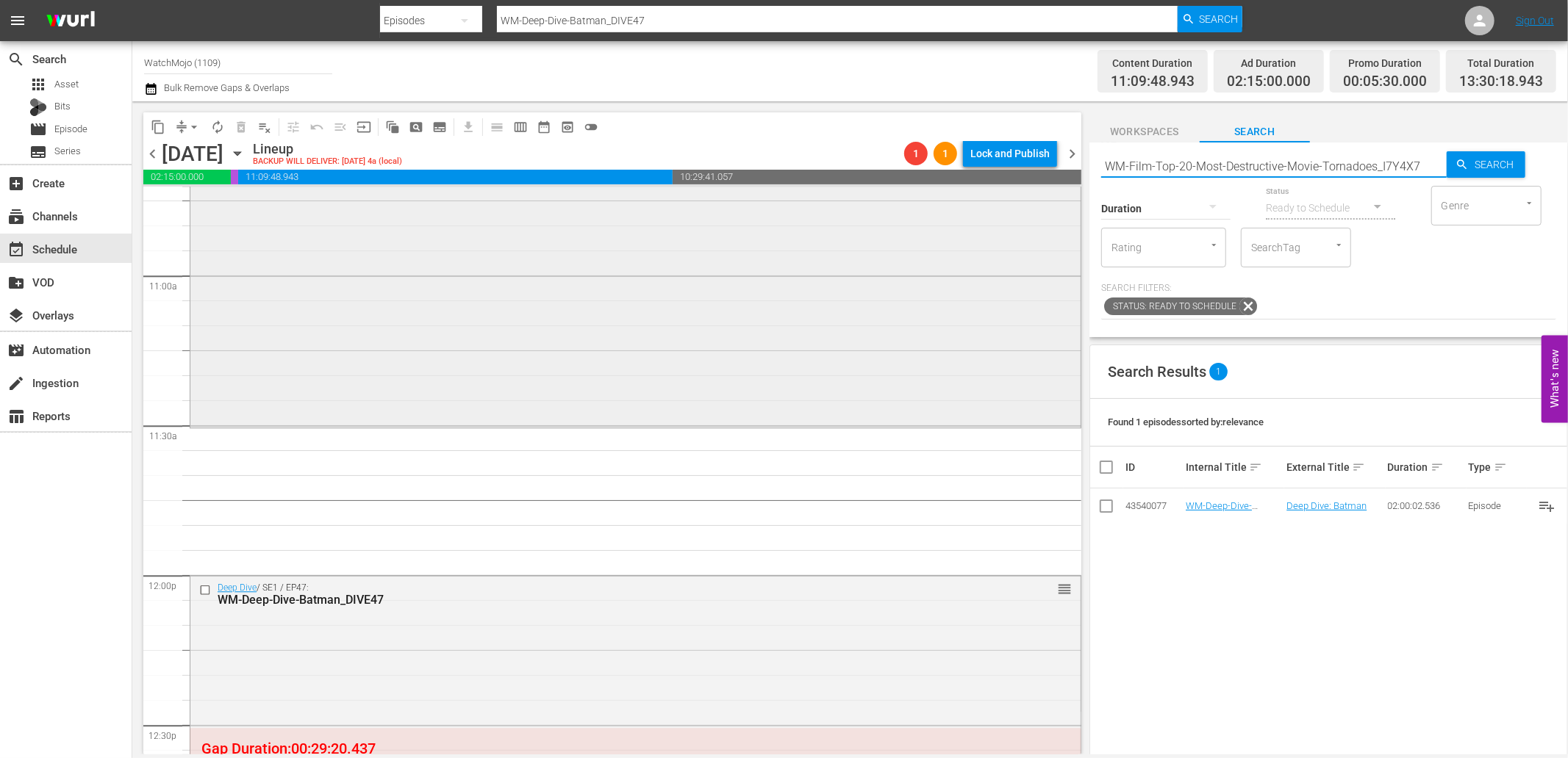
scroll to position [3210, 0]
type input "WM-Film-Top-20-Most-Destructive-Movie-Tornadoes_I7Y4X7"
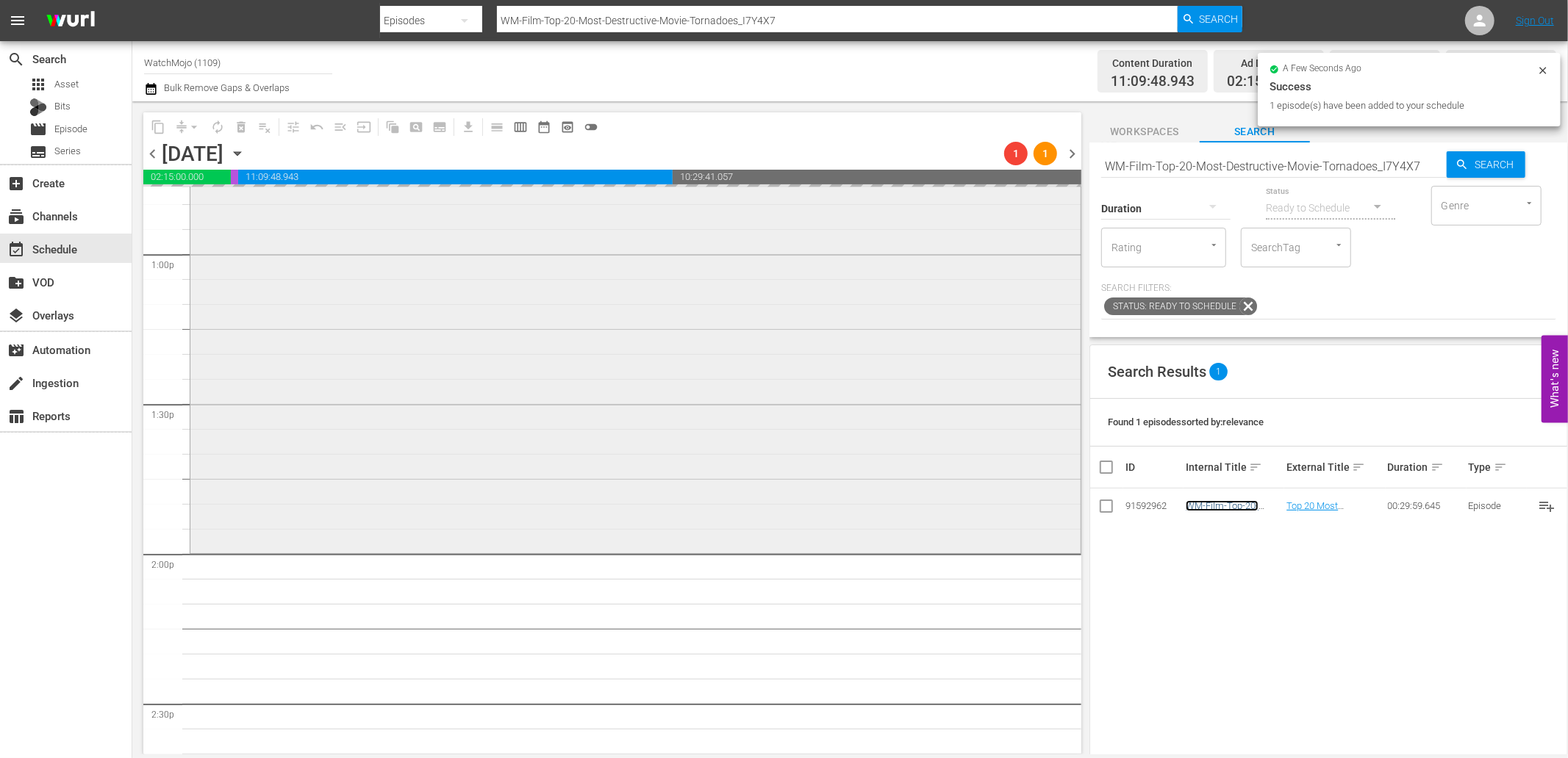
scroll to position [3863, 0]
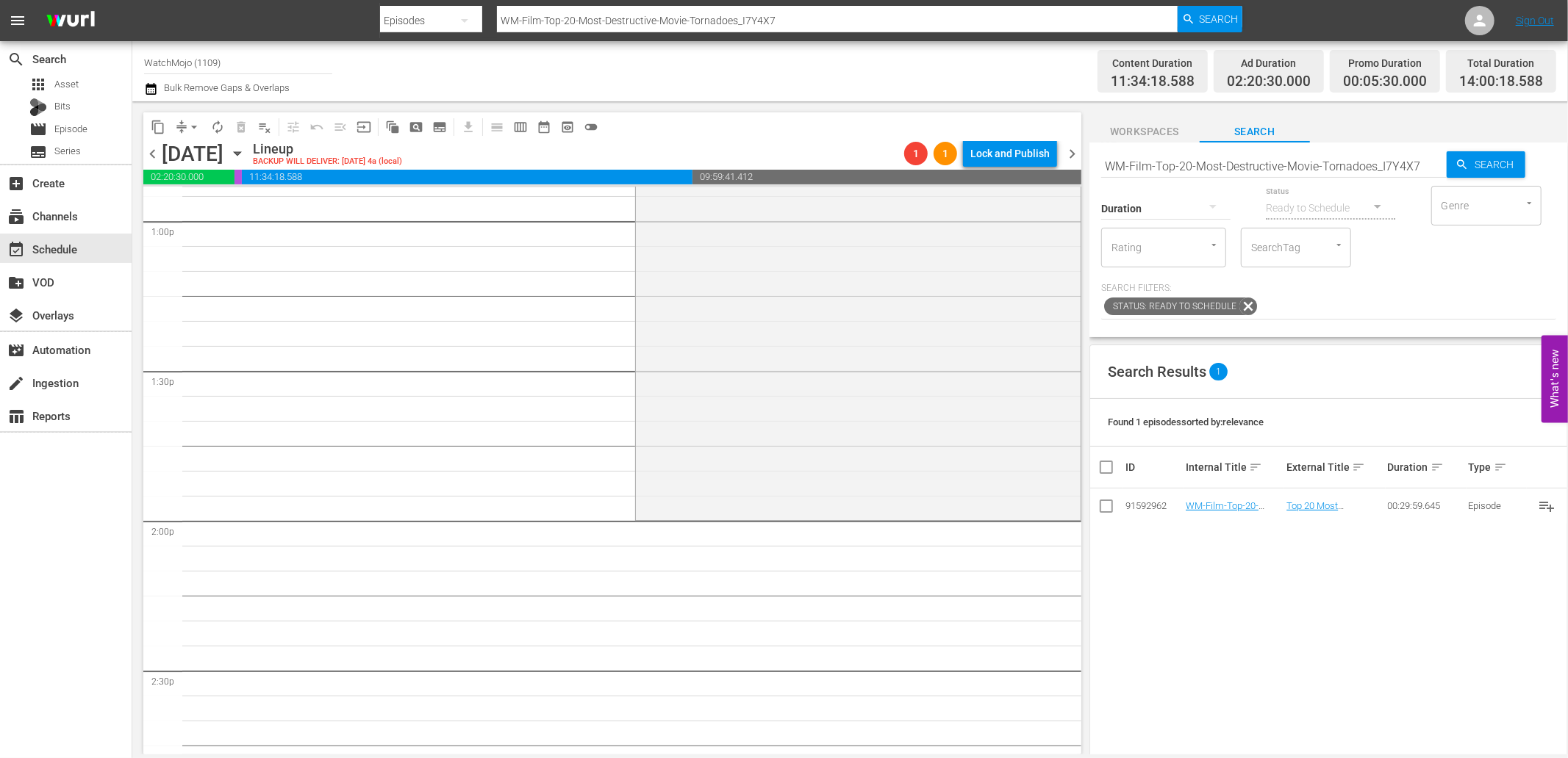
click at [1320, 172] on input "WM-Film-Top-20-Most-Destructive-Movie-Tornadoes_I7Y4X7" at bounding box center [1273, 166] width 346 height 36
paste input "TV-Top-20-Funniest-SNL-TV-Show-Parodies_J6I5S8"
type input "WM-TV-Top-20-Funniest-SNL-TV-Show-Parodies_J6I5S8"
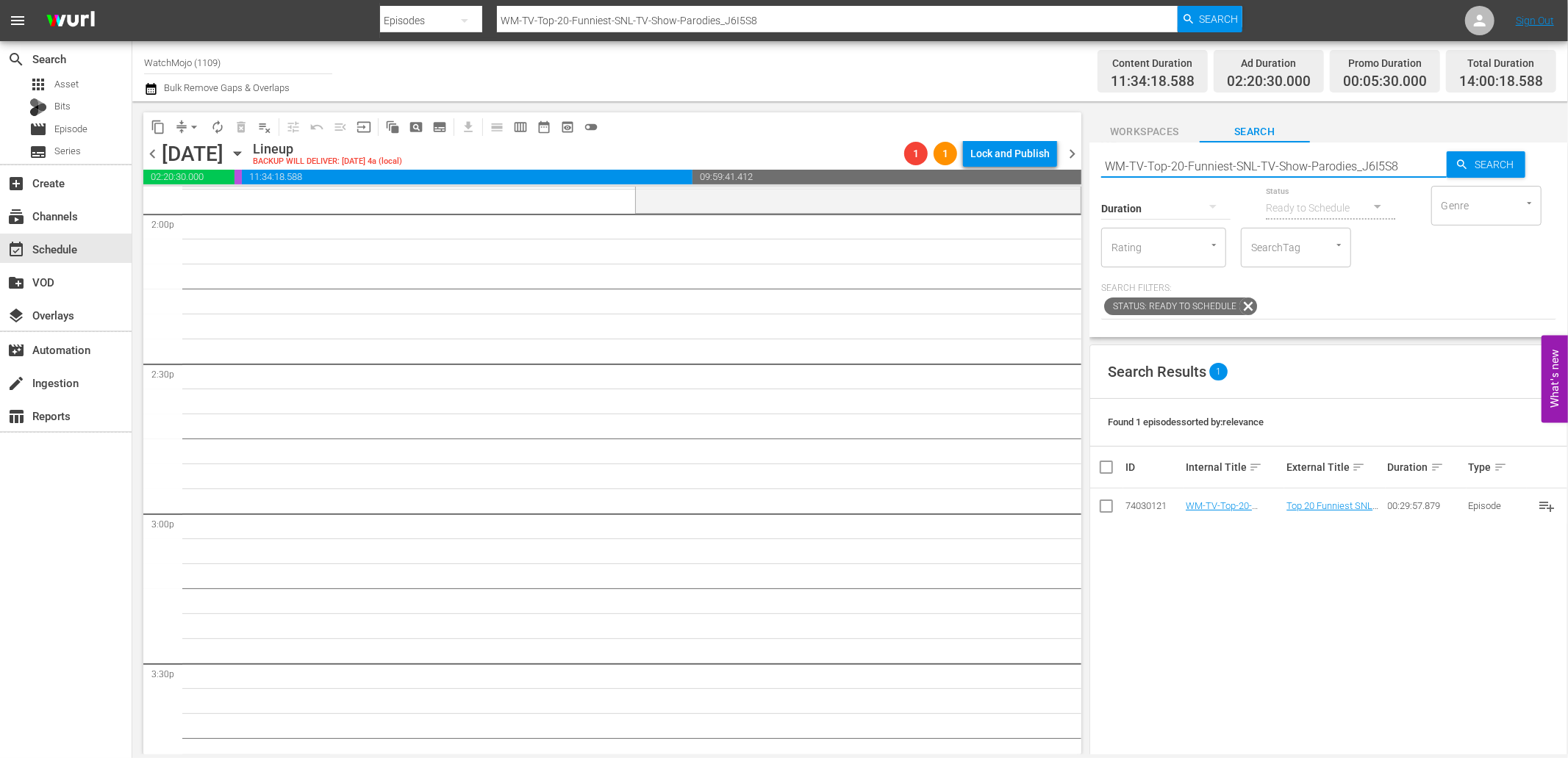
scroll to position [4136, 0]
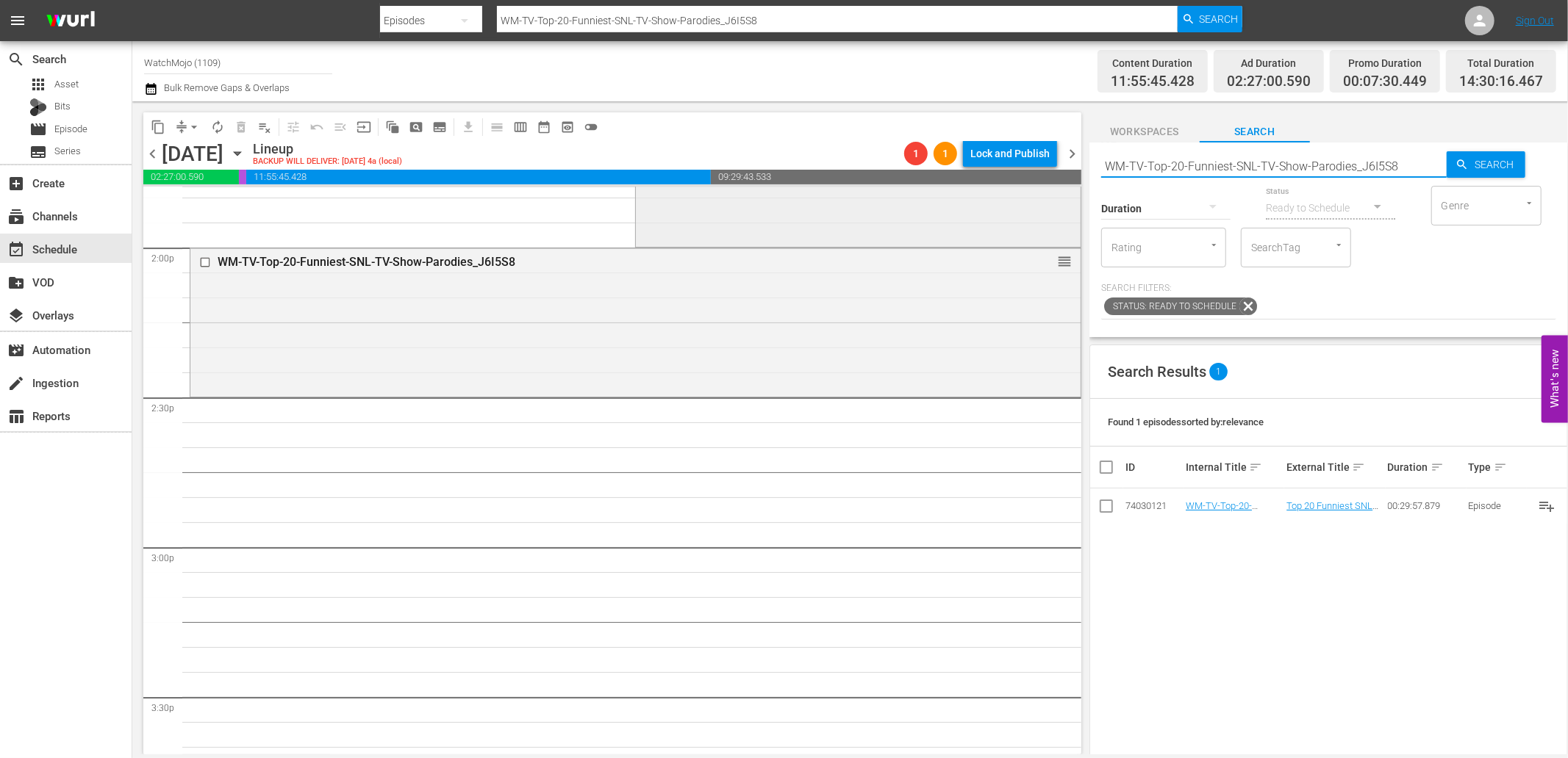
drag, startPoint x: 1419, startPoint y: 169, endPoint x: 1034, endPoint y: 192, distance: 385.7
click at [1034, 192] on div "content_copy compress arrow_drop_down autorenew_outlined delete_forever_outline…" at bounding box center [850, 427] width 1435 height 653
paste input "Film-Top20-Steven-Spielberg-Movies_W0K0V1"
type input "WM-Film-Top20-Steven-Spielberg-Movies_W0K0V1"
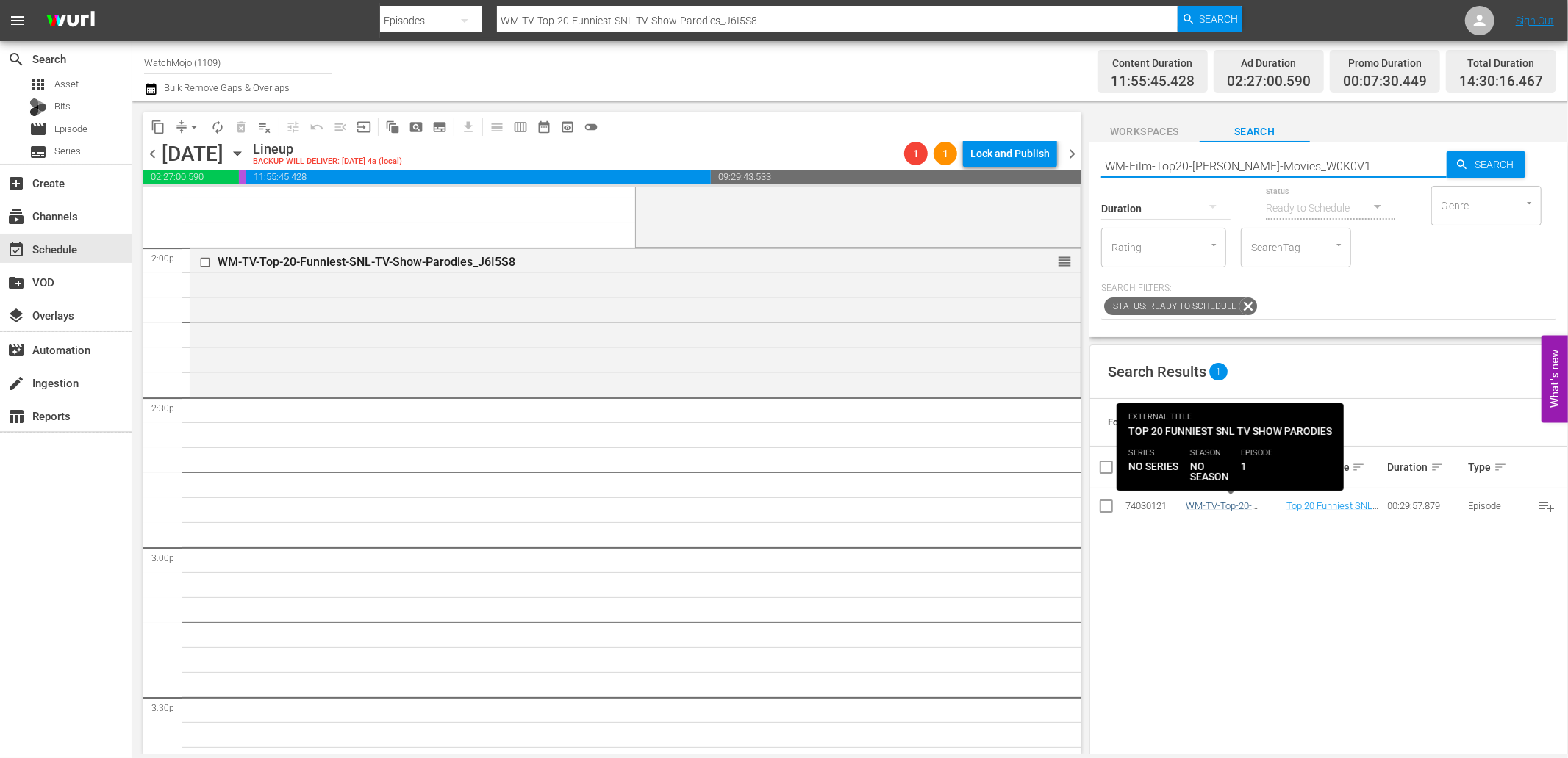
type input "WM-Film-Top20-Steven-Spielberg-Movies_W0K0V1"
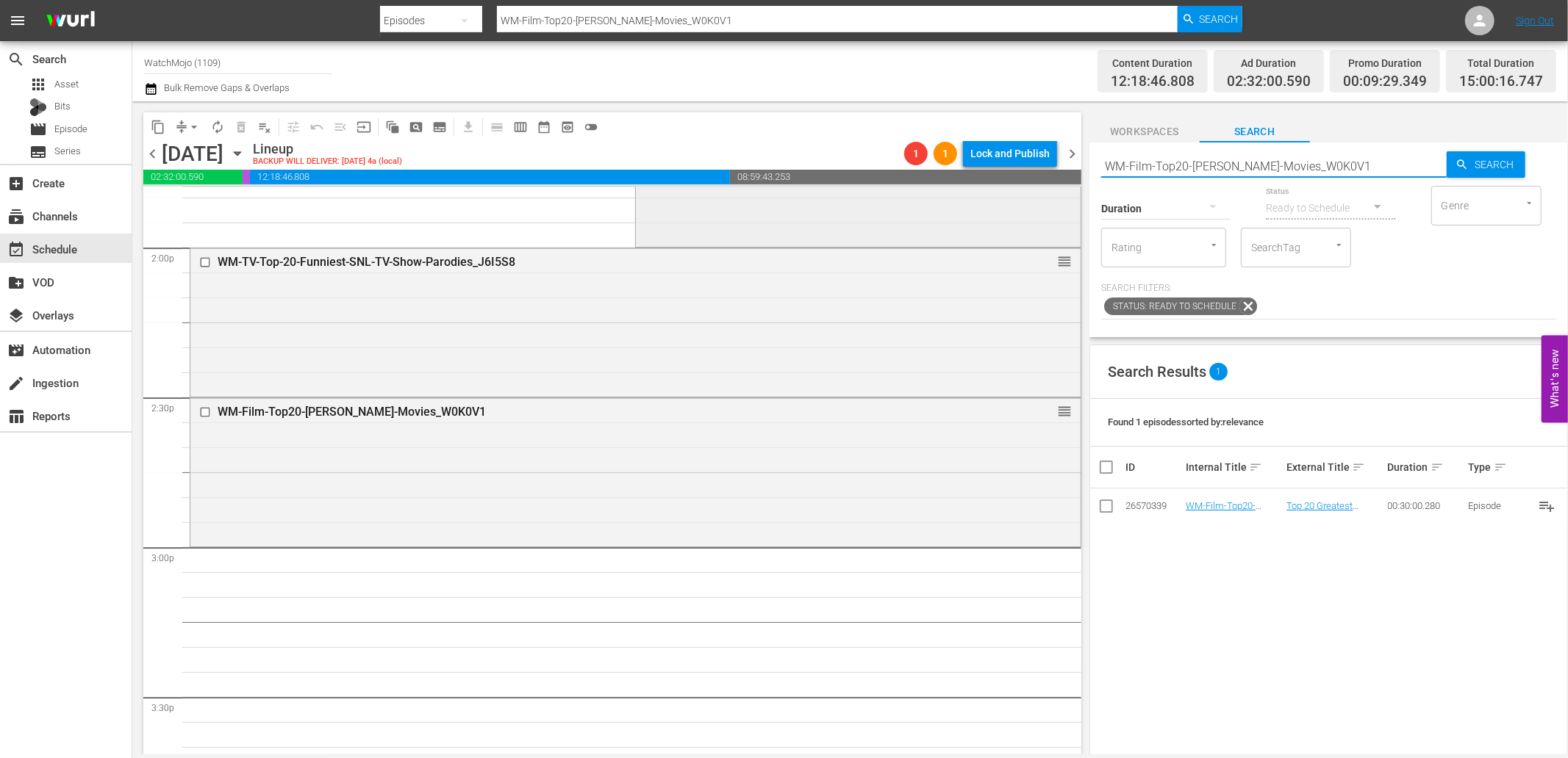
drag, startPoint x: 1390, startPoint y: 171, endPoint x: 1055, endPoint y: 191, distance: 335.6
click at [1055, 191] on div "content_copy compress arrow_drop_down autorenew_outlined delete_forever_outline…" at bounding box center [850, 427] width 1435 height 653
paste input "James-Bond-Kills_R3M2T2"
type input "WM-Film-Top20-James-Bond-Kills_R3M2T2"
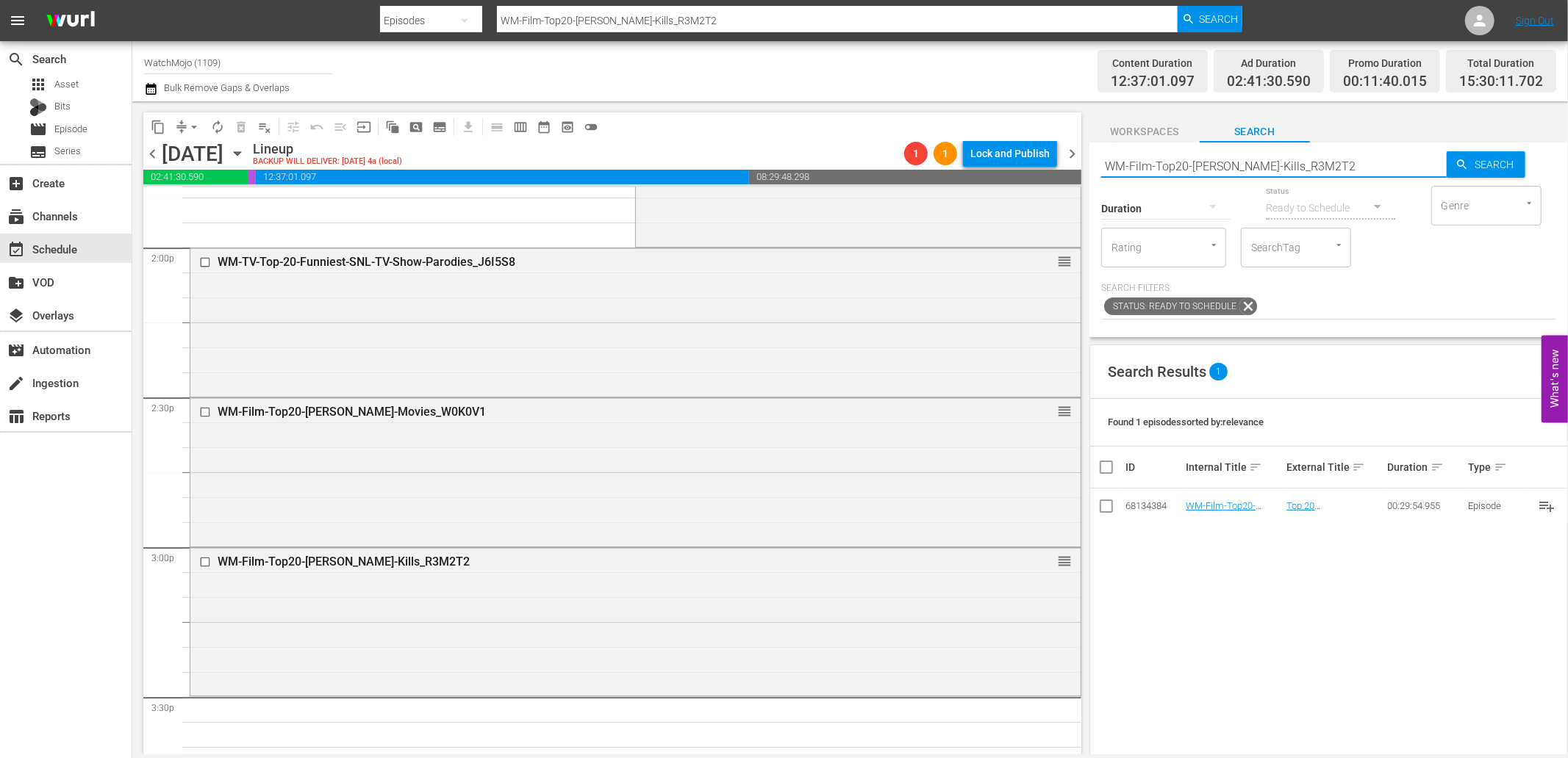
drag, startPoint x: 1348, startPoint y: 164, endPoint x: 1091, endPoint y: 180, distance: 257.5
click at [1091, 180] on div "Search WM-Film-Top20-James-Bond-Kills_R3M2T2 Search Duration Status Ready to Sc…" at bounding box center [1328, 239] width 478 height 195
paste input "TV-Top-20-Brutal-Moments-from-GOT-and-HOTD_F9L8I0"
type input "WM-TV-Top-20-Brutal-Moments-from-GOT-and-HOTD_F9L8I0"
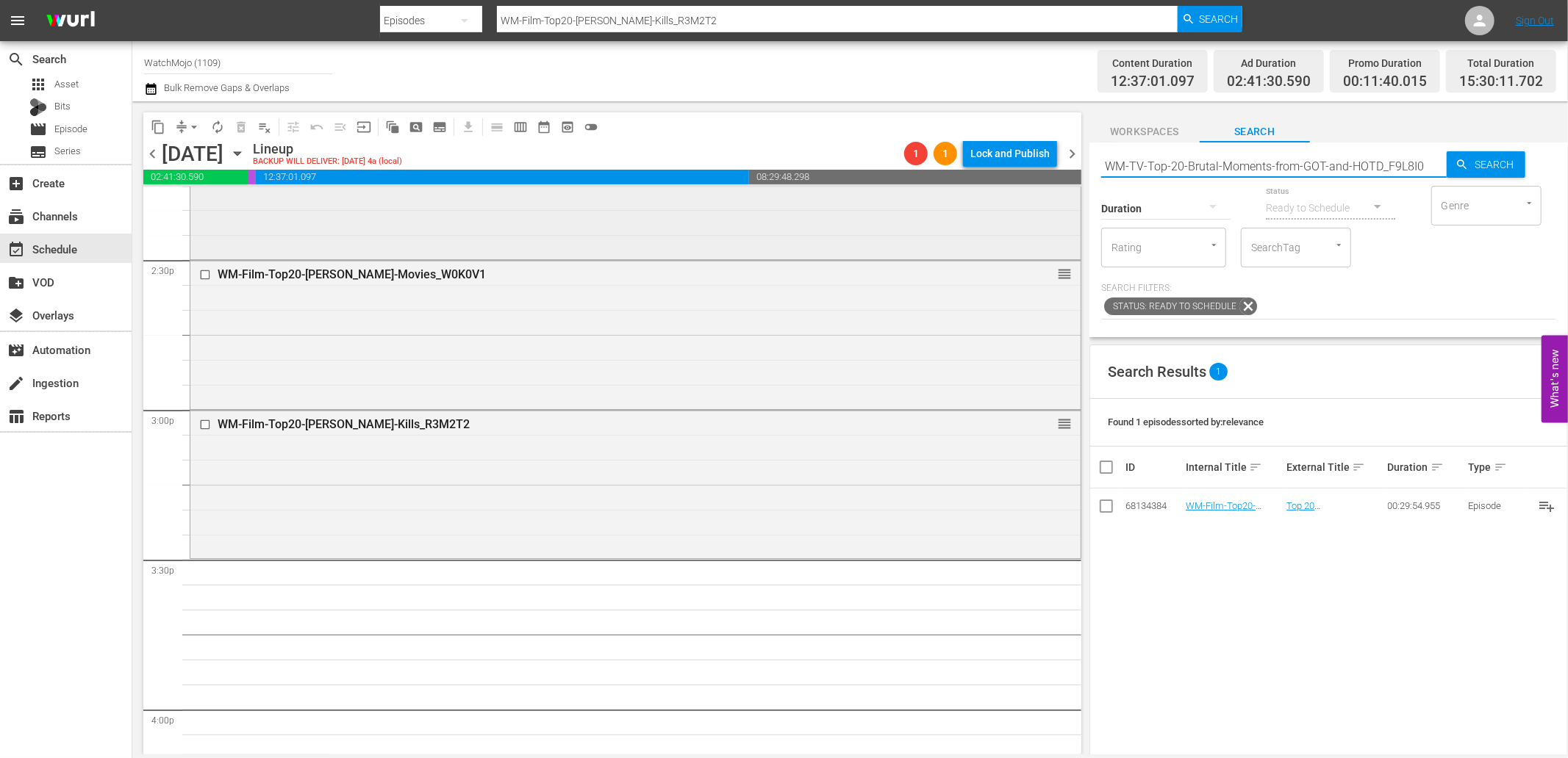
scroll to position [4299, 0]
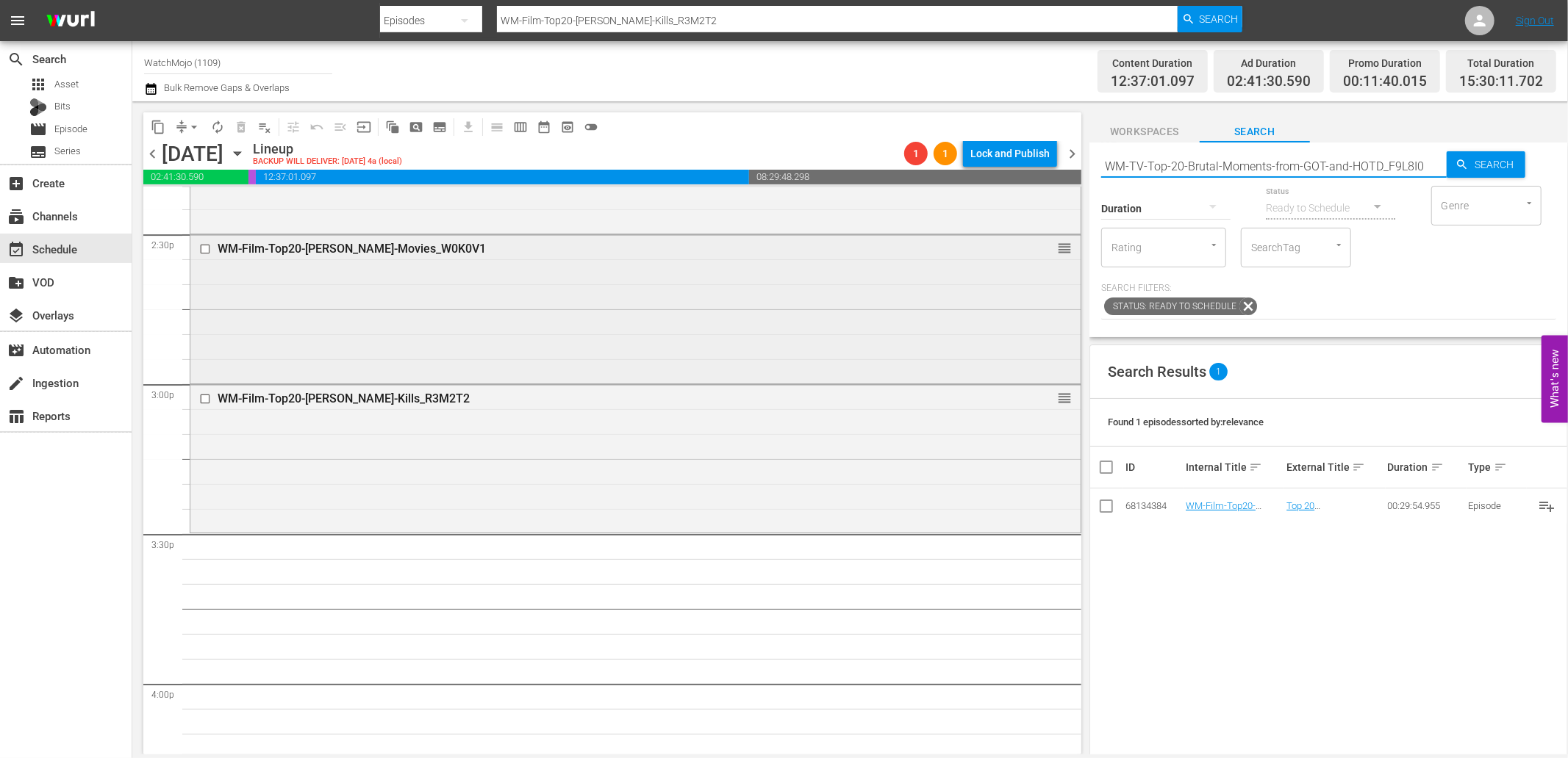
type input "WM-TV-Top-20-Brutal-Moments-from-GOT-and-HOTD_F9L8I0"
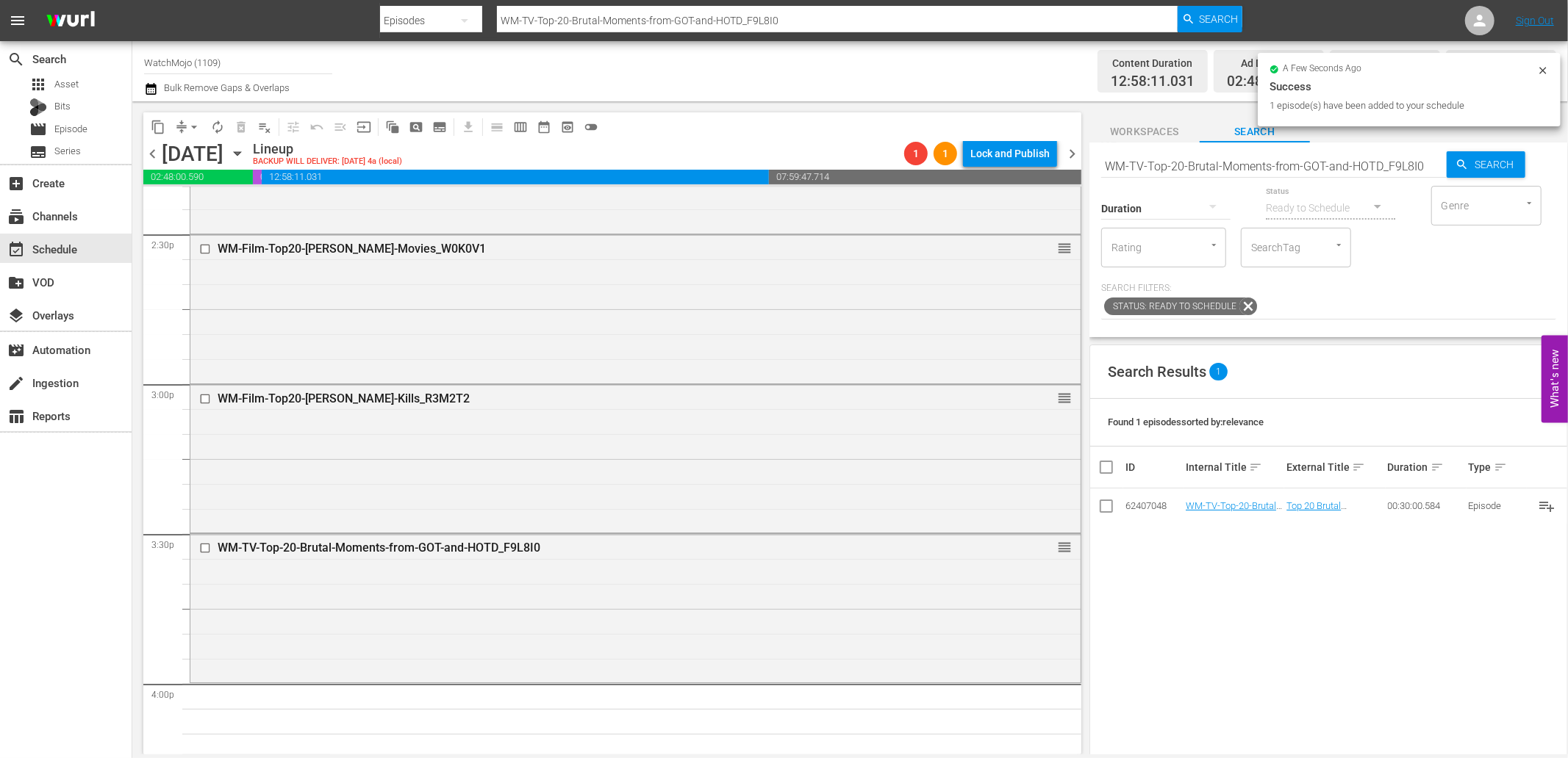
click at [1336, 166] on input "WM-TV-Top-20-Brutal-Moments-from-GOT-and-HOTD_F9L8I0" at bounding box center [1273, 166] width 346 height 36
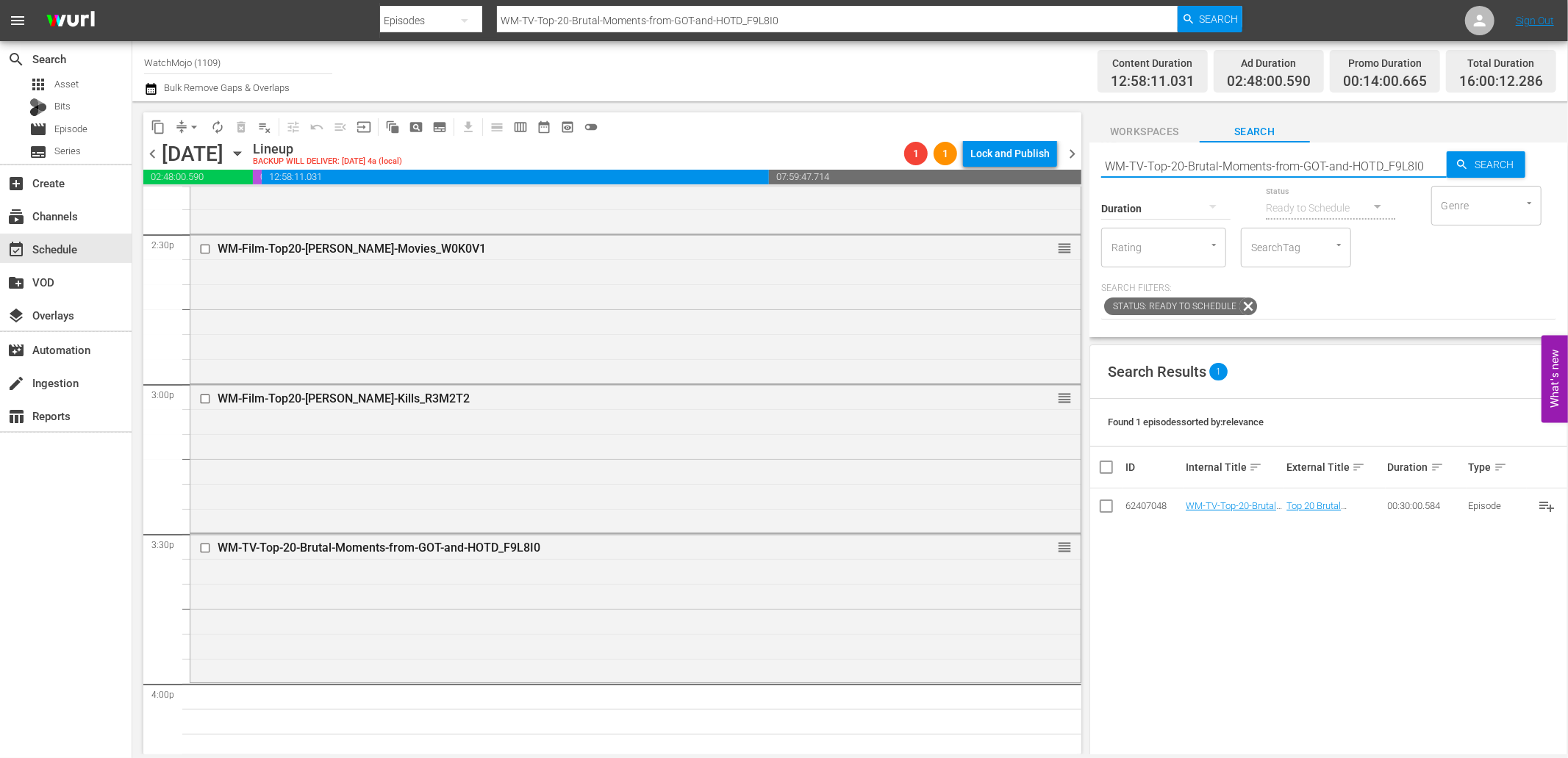
paste input "Lag-467"
type input "Lag-467"
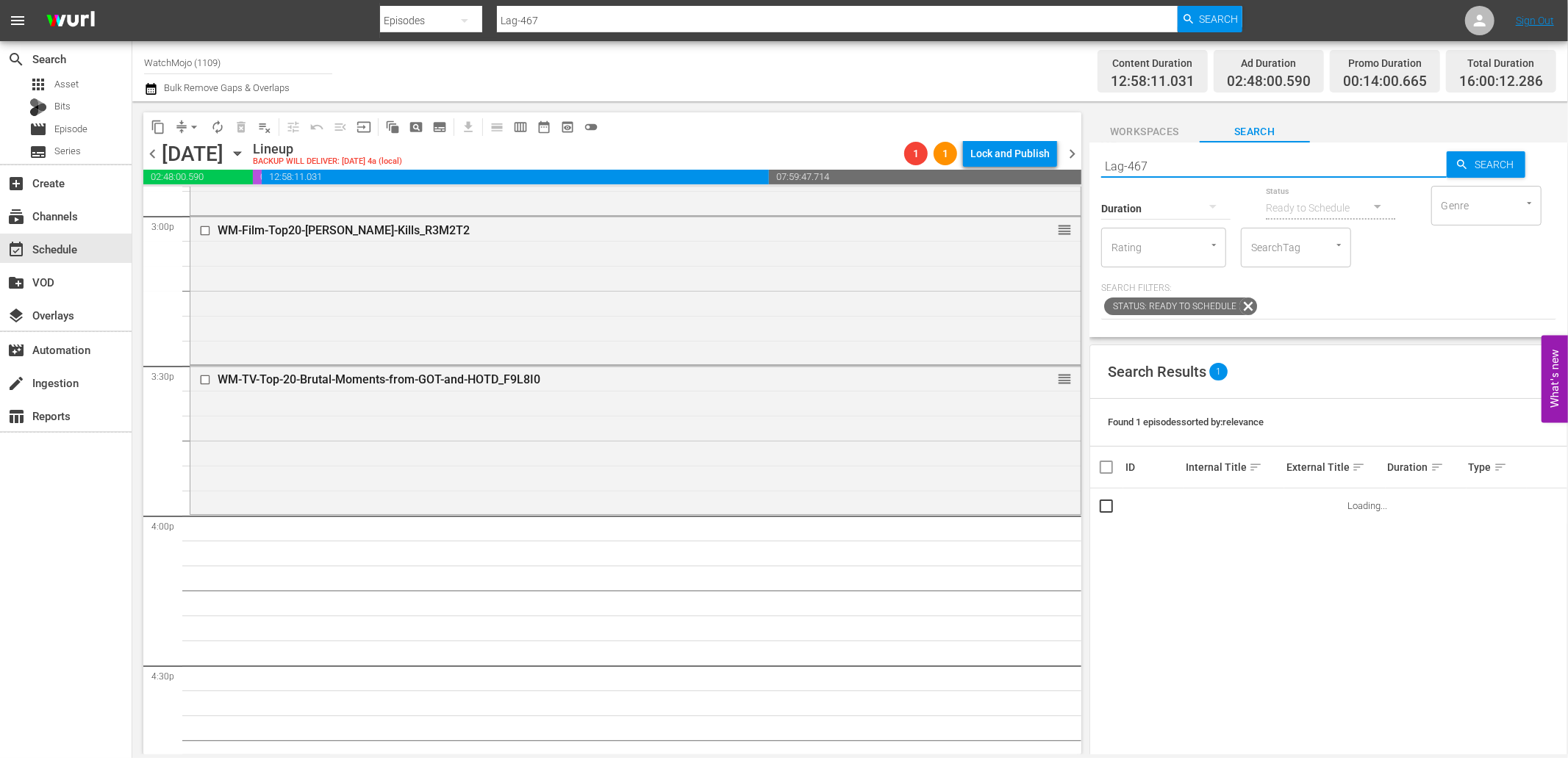
scroll to position [4516, 0]
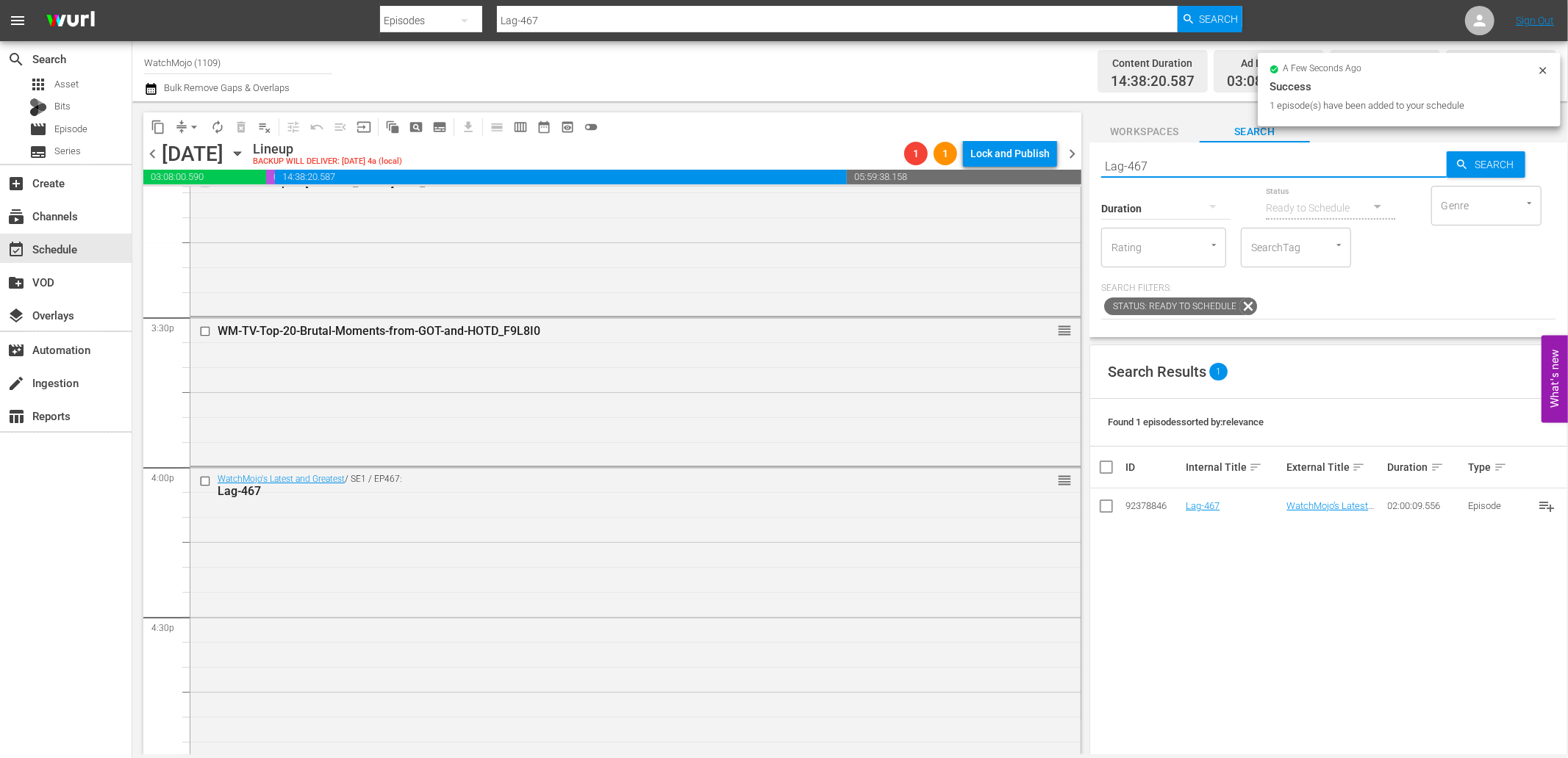
drag, startPoint x: 1183, startPoint y: 159, endPoint x: 997, endPoint y: 182, distance: 187.4
click at [995, 180] on div "content_copy compress arrow_drop_down autorenew_outlined delete_forever_outline…" at bounding box center [850, 427] width 1435 height 653
paste input "" Lag-460""
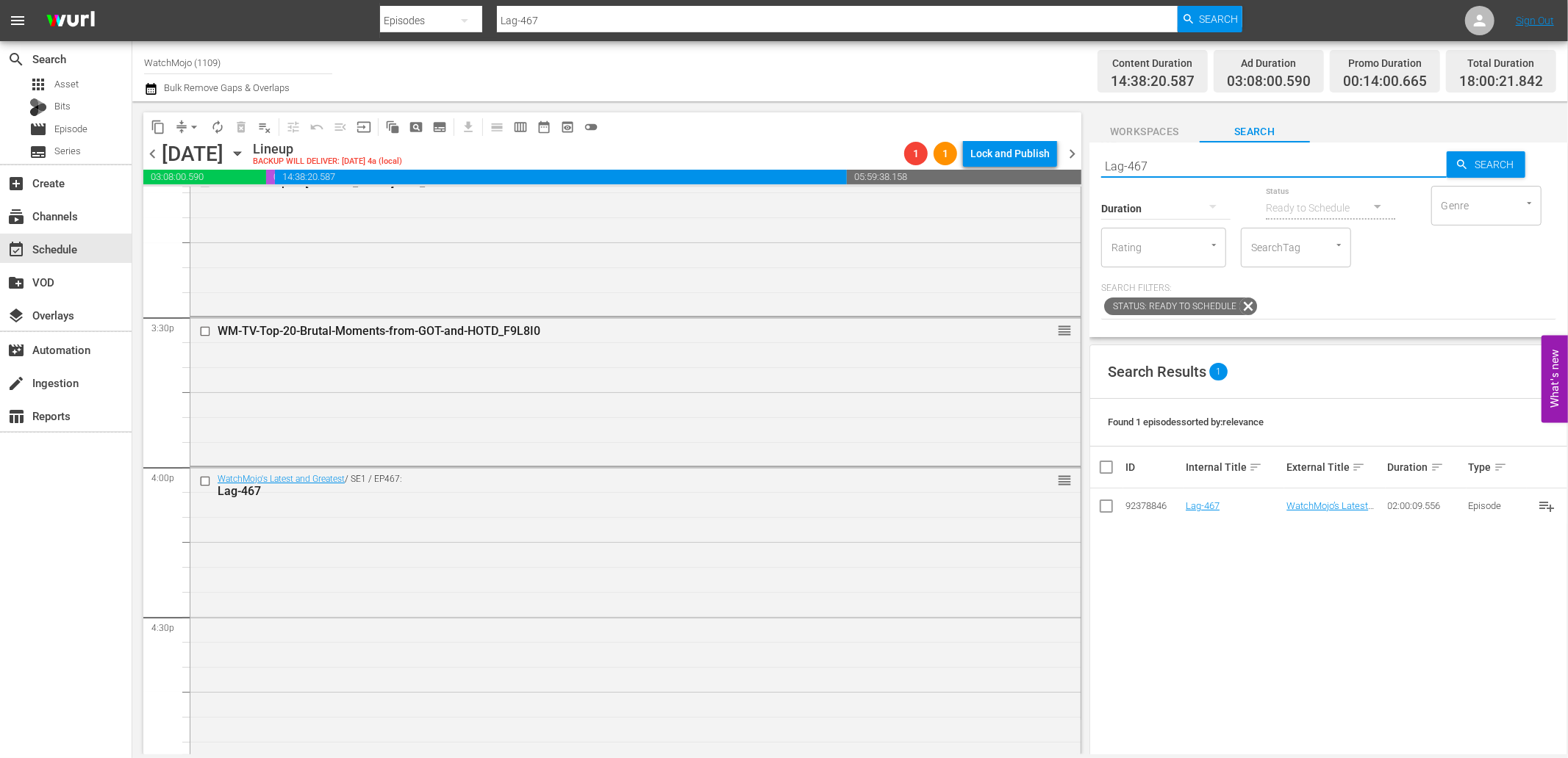
type input "" Lag-460""
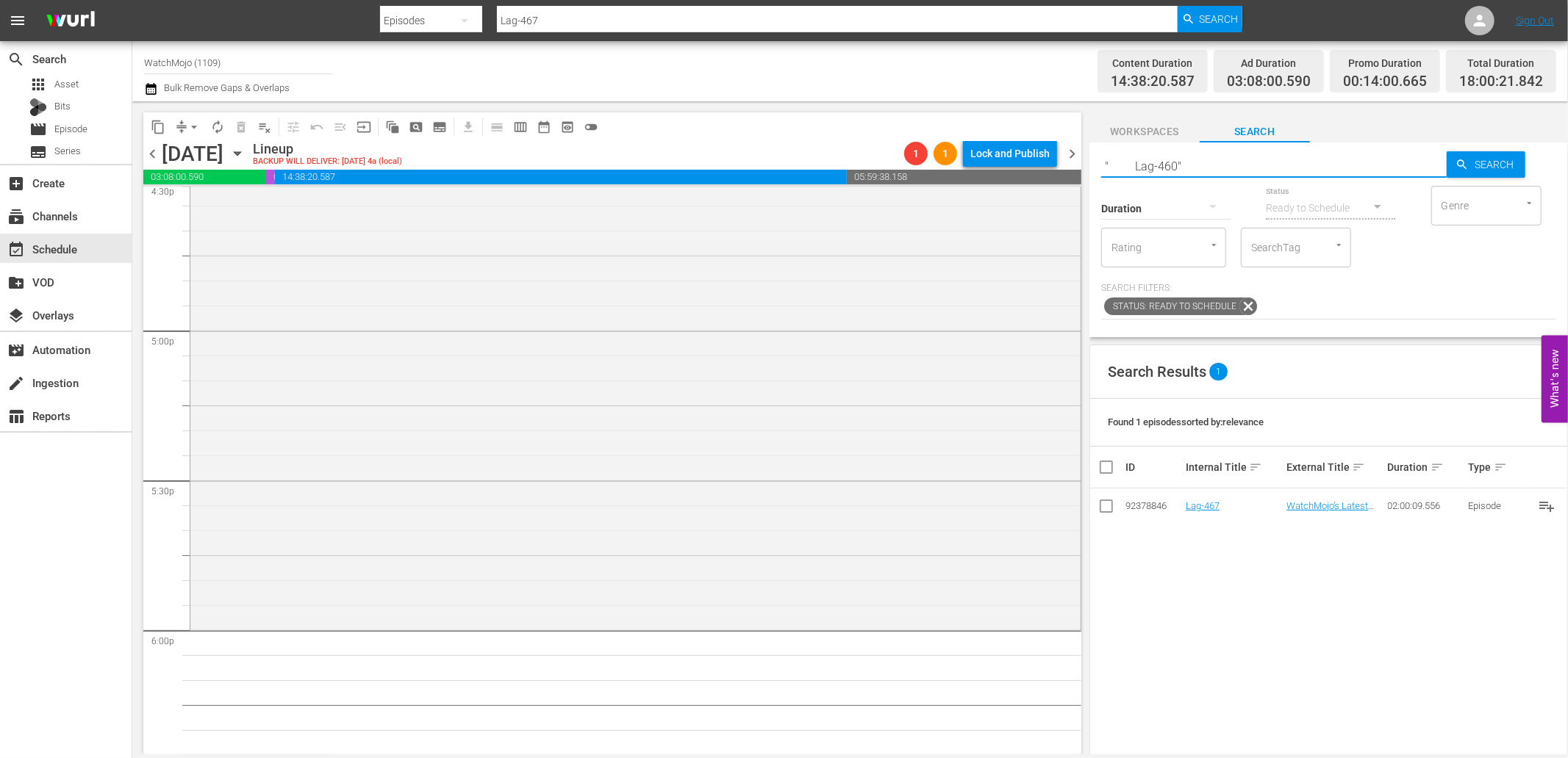
type input "" Lag-460""
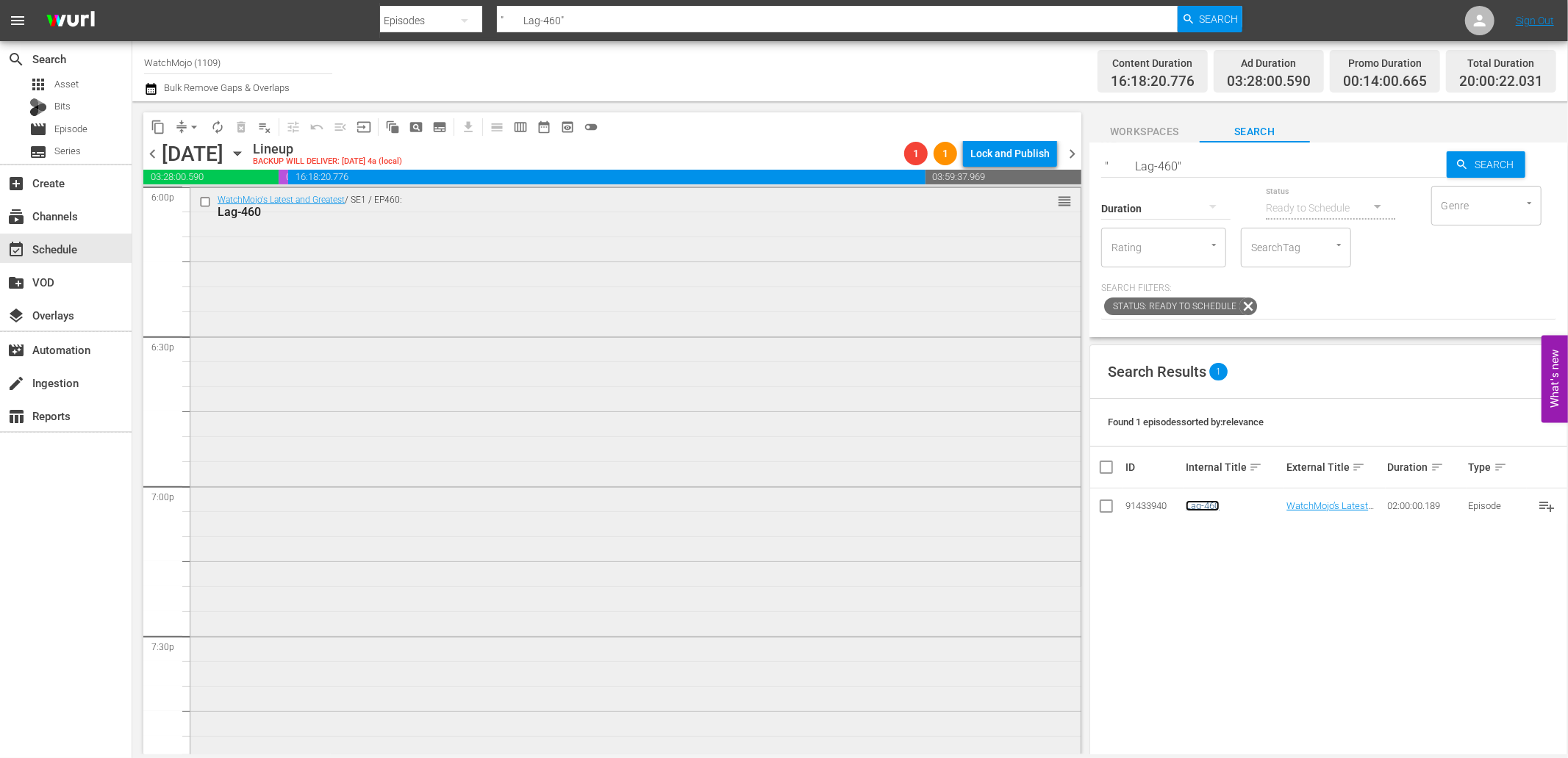
scroll to position [5605, 0]
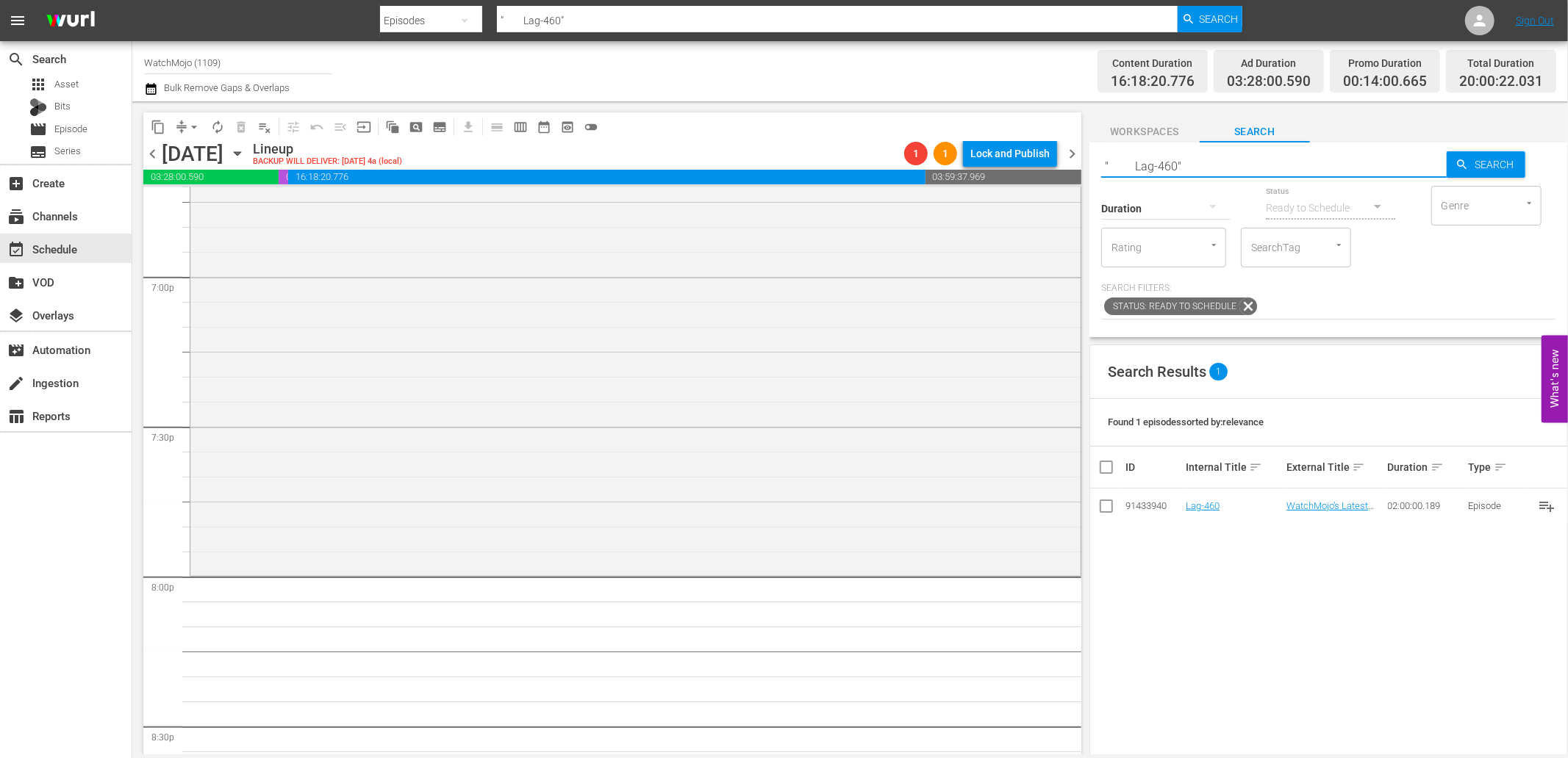
drag, startPoint x: 1226, startPoint y: 166, endPoint x: 1037, endPoint y: 180, distance: 189.5
click at [1037, 180] on div "content_copy compress arrow_drop_down autorenew_outlined delete_forever_outline…" at bounding box center [850, 427] width 1435 height 653
paste input "WM-Deep-Dive-Darkest-Moments-On-TV_Dive132_L6T9O0"
type input "WM-Deep-Dive-Darkest-Moments-On-TV_Dive132_L6T9O0"
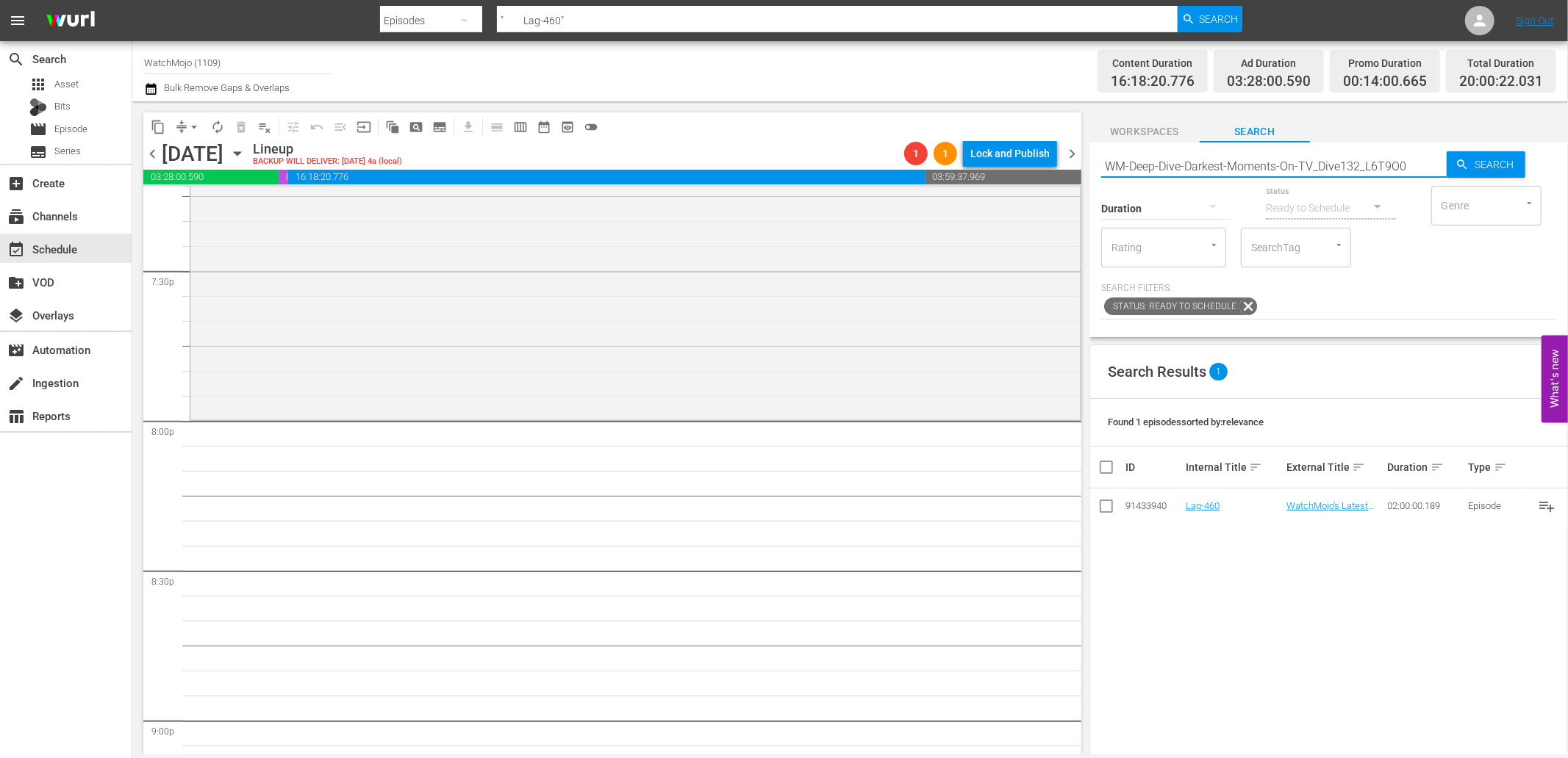
scroll to position [5768, 0]
type input "WM-Deep-Dive-Darkest-Moments-On-TV_Dive132_L6T9O0"
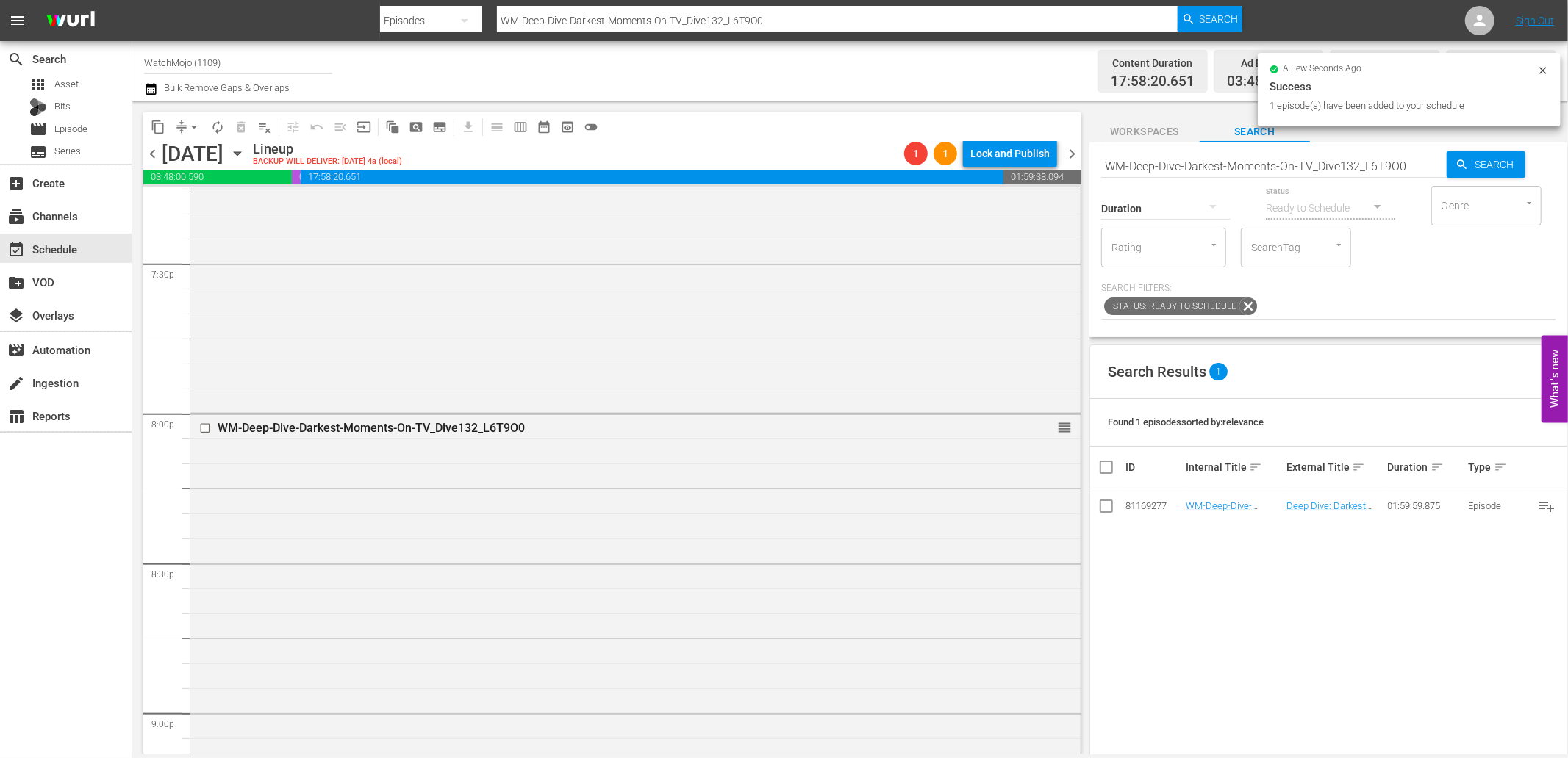
click at [1367, 172] on input "WM-Deep-Dive-Darkest-Moments-On-TV_Dive132_L6T9O0" at bounding box center [1273, 166] width 346 height 36
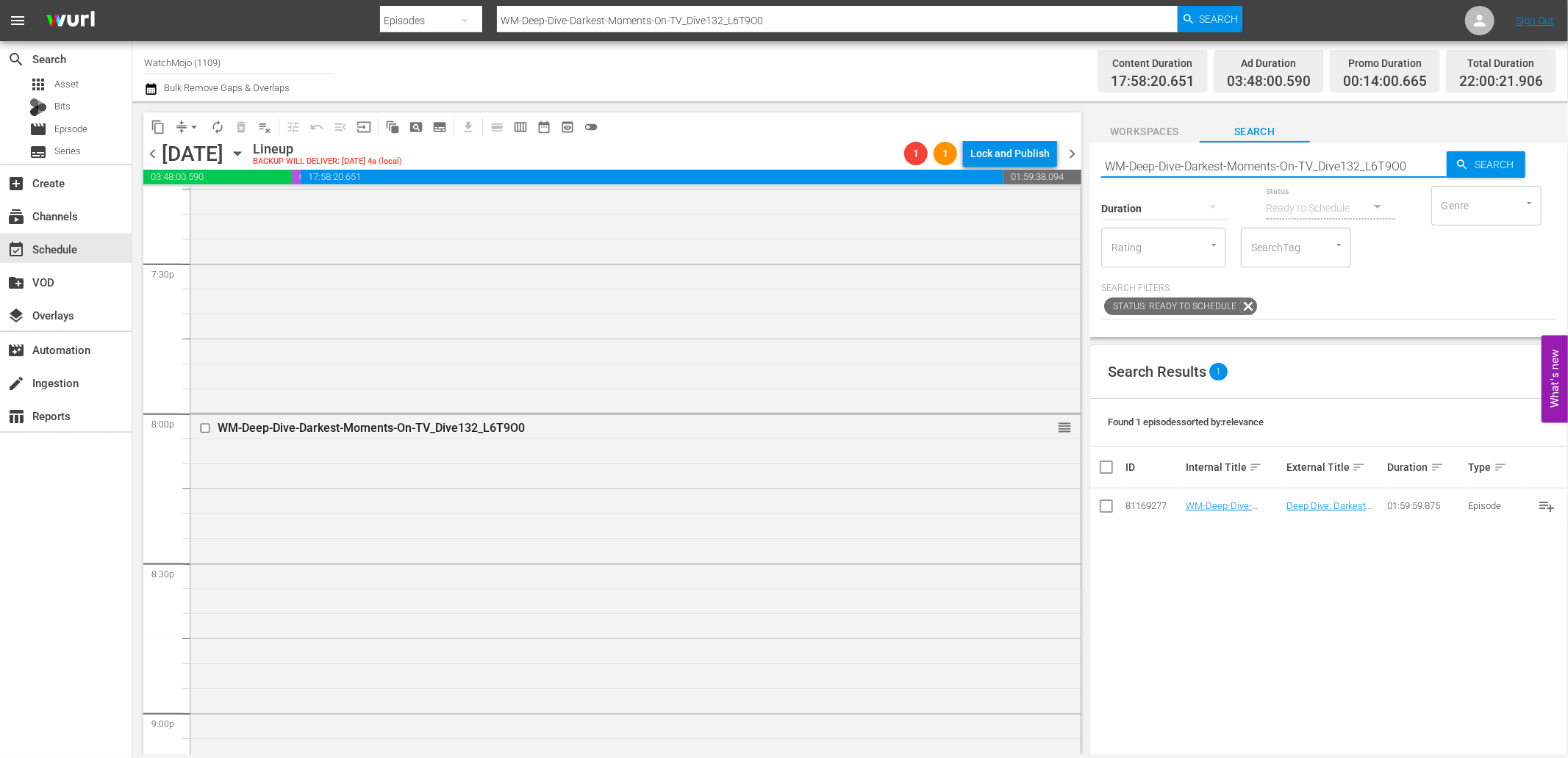
paste input "Specialty-Hour-Anime-Powers_SHO022_W4B7C8"
type input "Specialty-Hour-Anime-Powers_SHO022_W4B7C8"
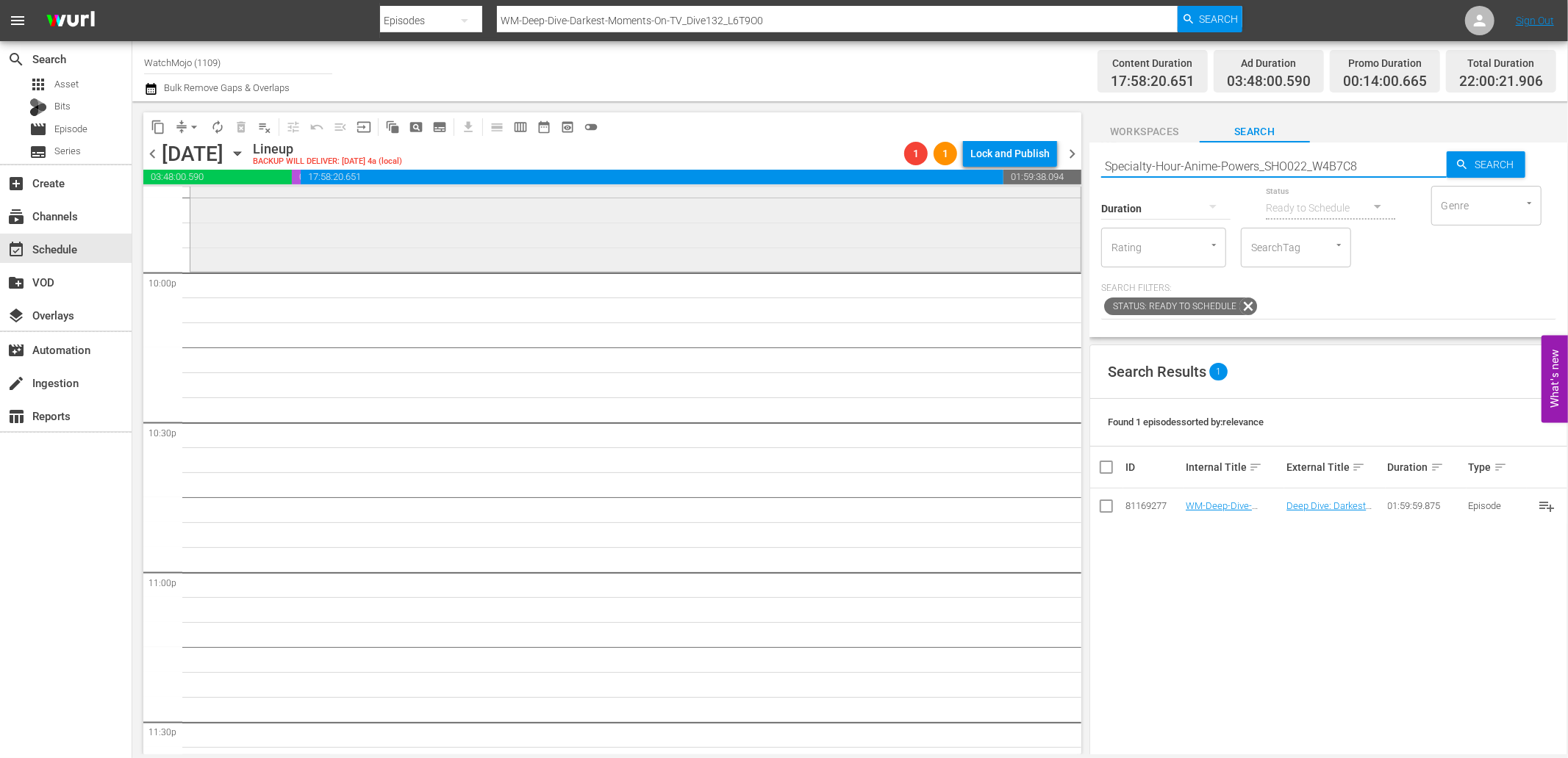
type input "Specialty-Hour-Anime-Powers_SHO022_W4B7C8"
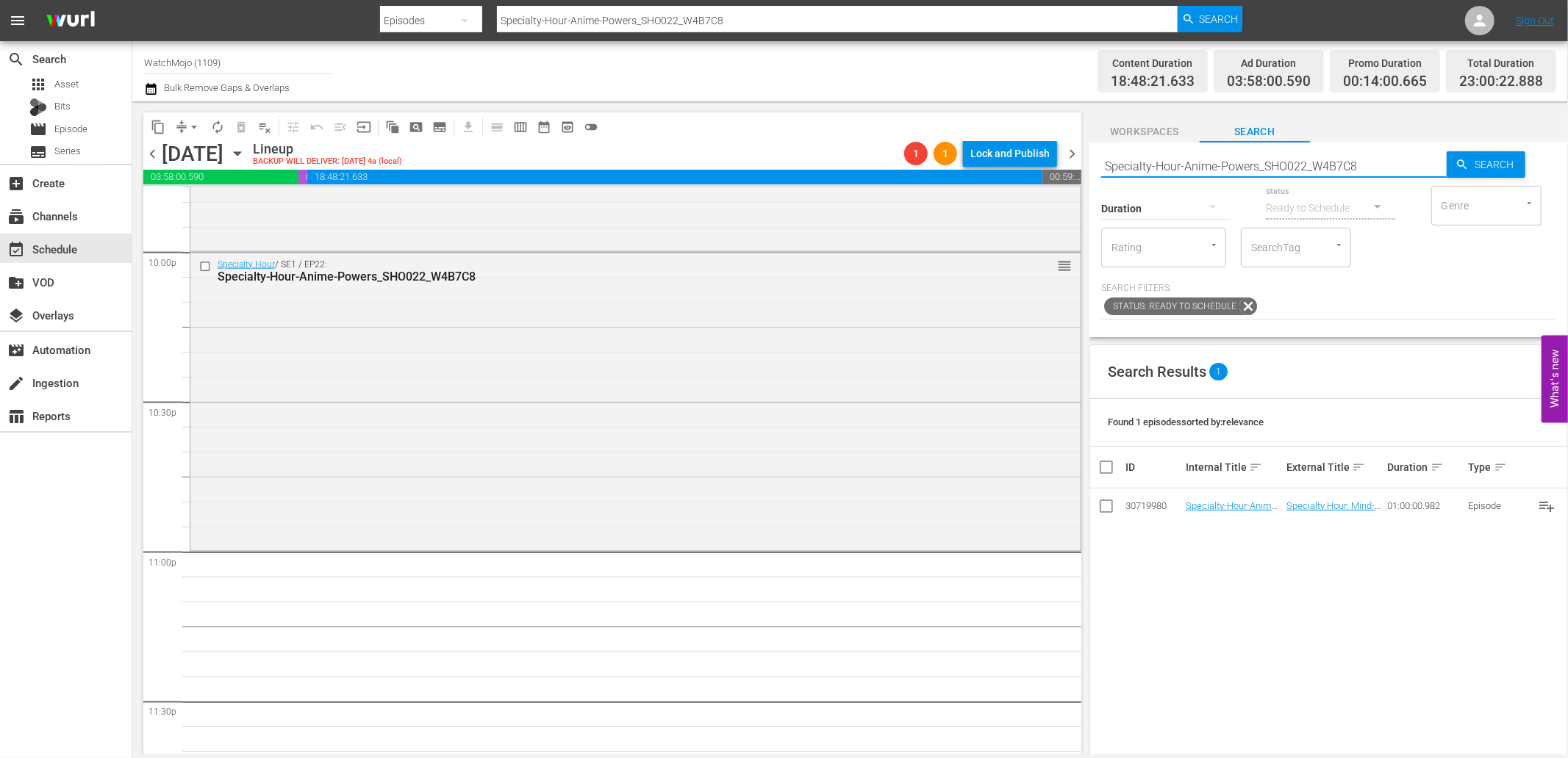
drag, startPoint x: 1371, startPoint y: 158, endPoint x: 1051, endPoint y: 182, distance: 320.9
click at [1051, 182] on div "content_copy compress arrow_drop_down autorenew_outlined delete_forever_outline…" at bounding box center [850, 427] width 1435 height 653
paste input "Fan-Faves_SHO021_A1E8Q5"
type input "Specialty-Hour-Anime-Fan-Faves_SHO021_A1E8Q5"
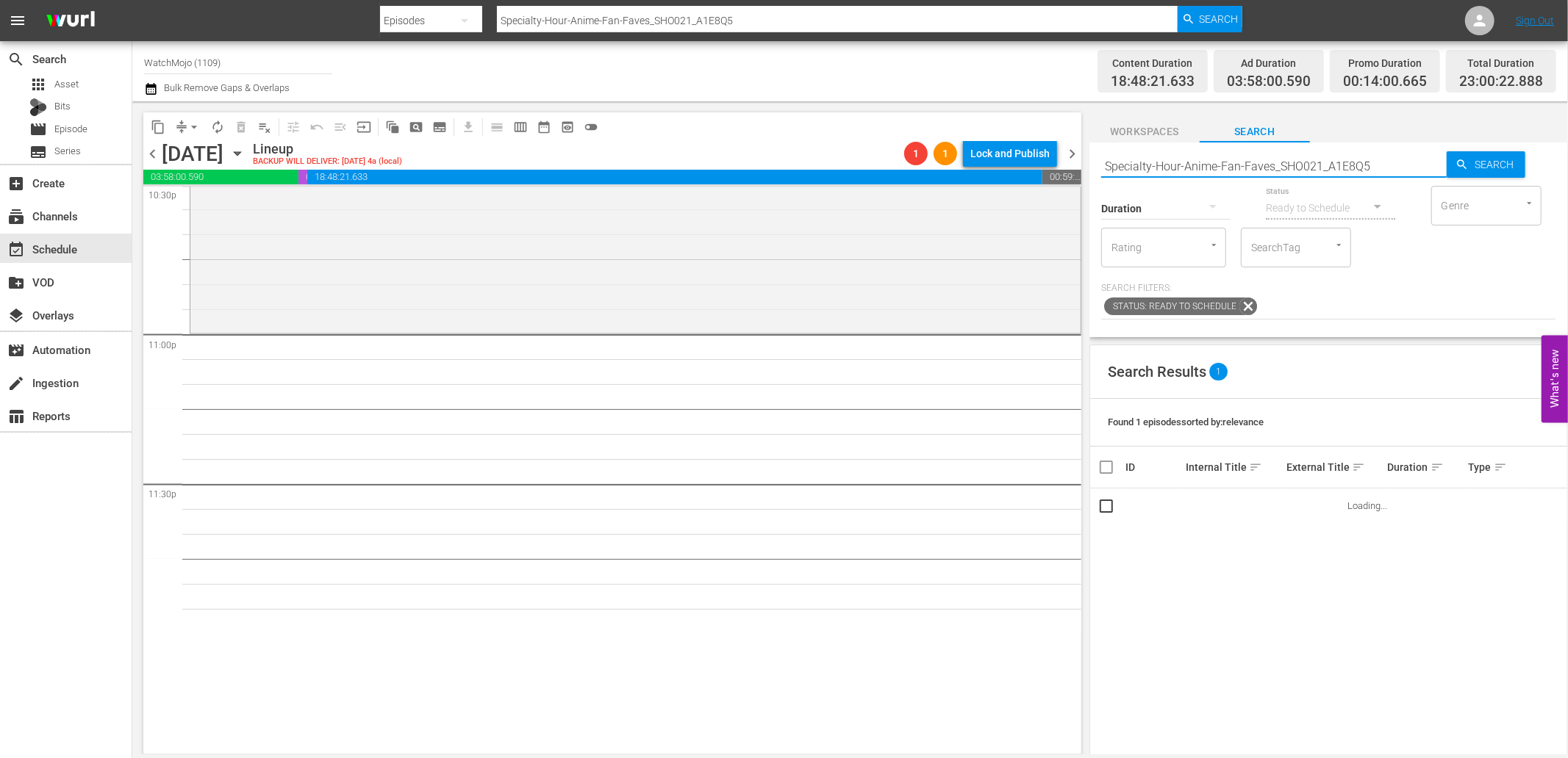
scroll to position [6747, 0]
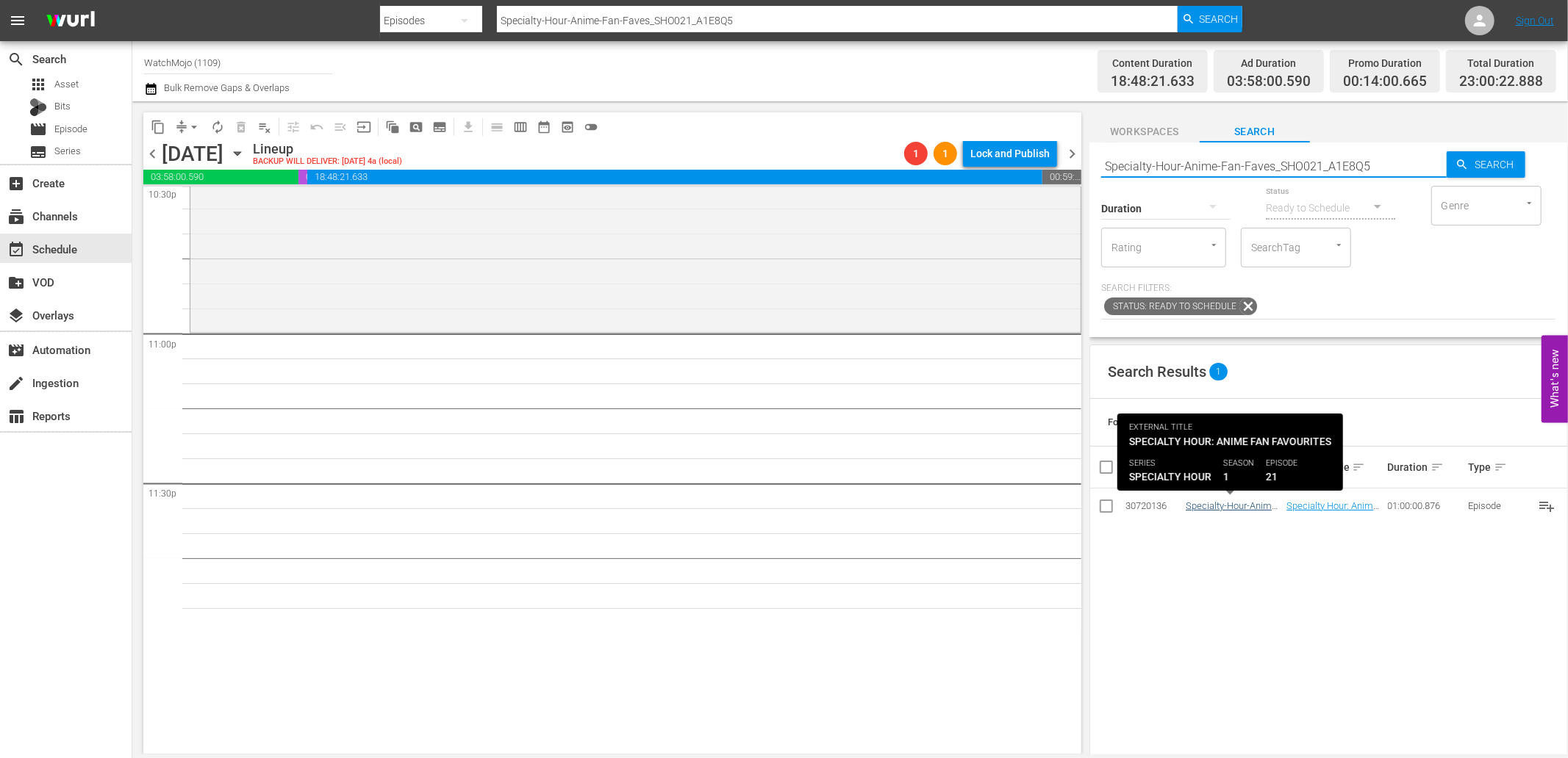
type input "Specialty-Hour-Anime-Fan-Faves_SHO021_A1E8Q5"
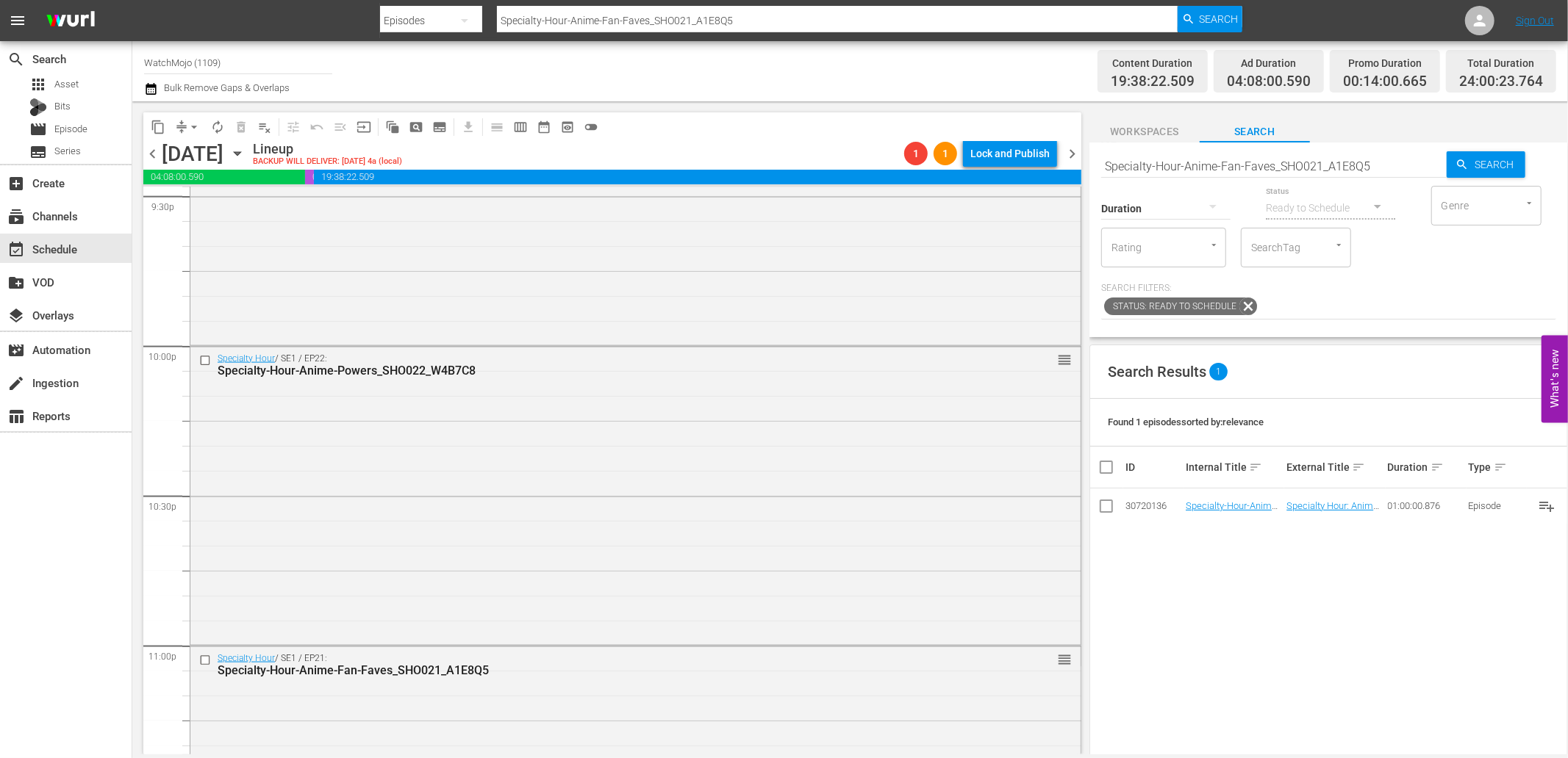
scroll to position [6434, 0]
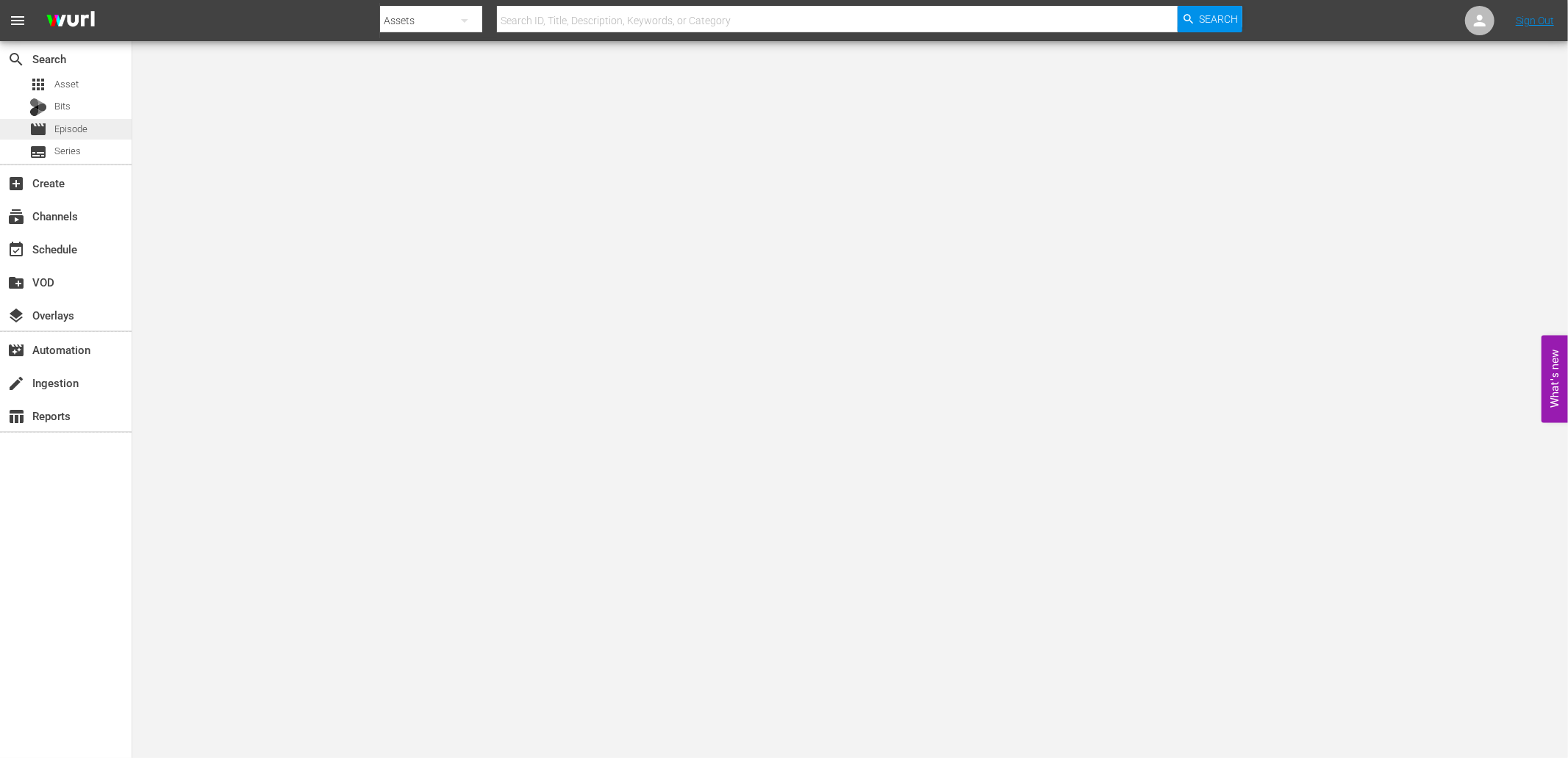
click at [75, 131] on span "Episode" at bounding box center [71, 129] width 33 height 15
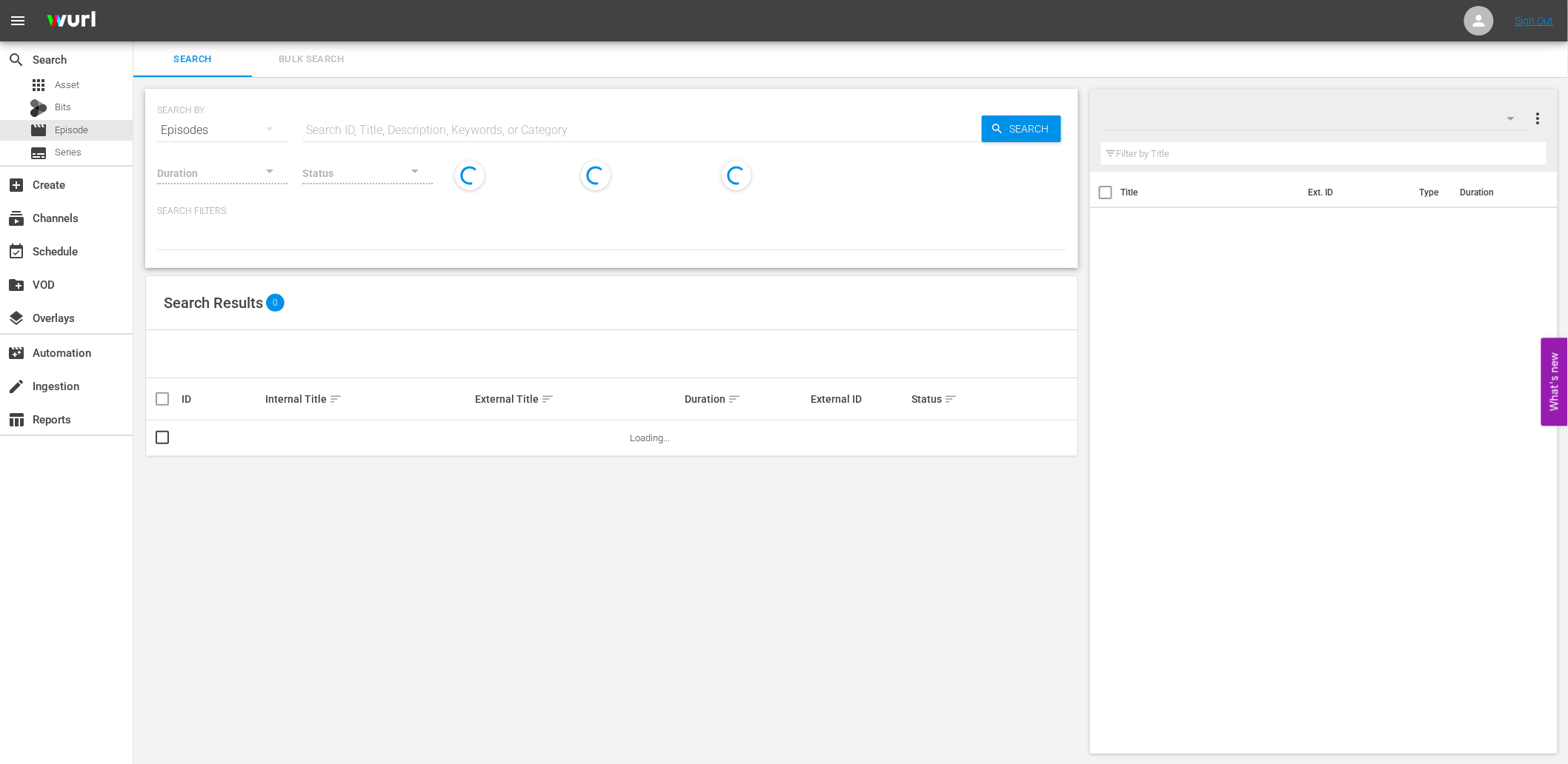
click at [567, 134] on input "text" at bounding box center [642, 130] width 679 height 36
paste input "WM-Pop-Top-25-Most-Used-Police-Codes-Explained_S6G1I5"
type input "WM-Pop-Top-25-Most-Used-Police-Codes-Explained_S6G1I5"
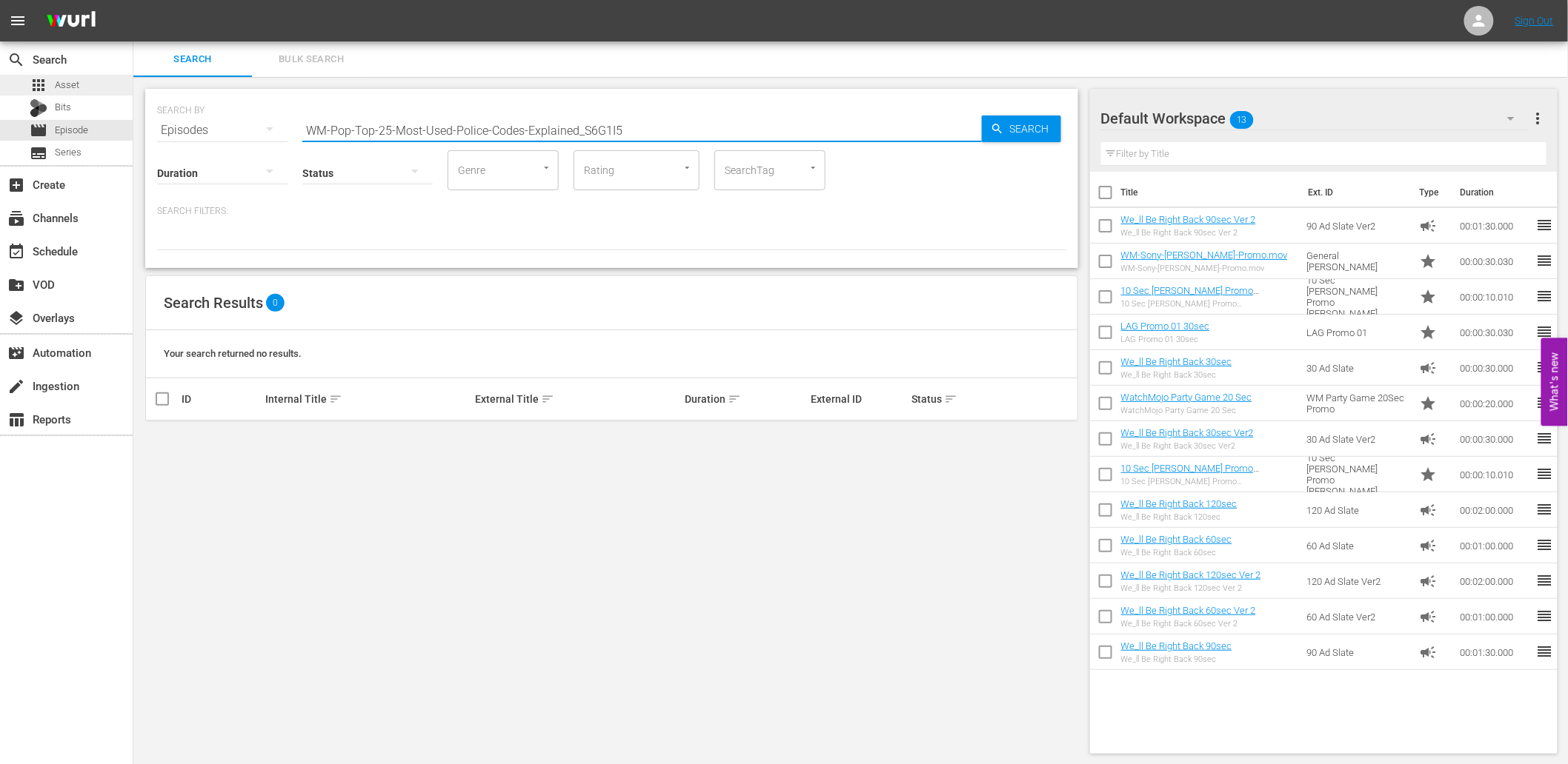
click at [88, 85] on div "apps Asset" at bounding box center [66, 85] width 133 height 21
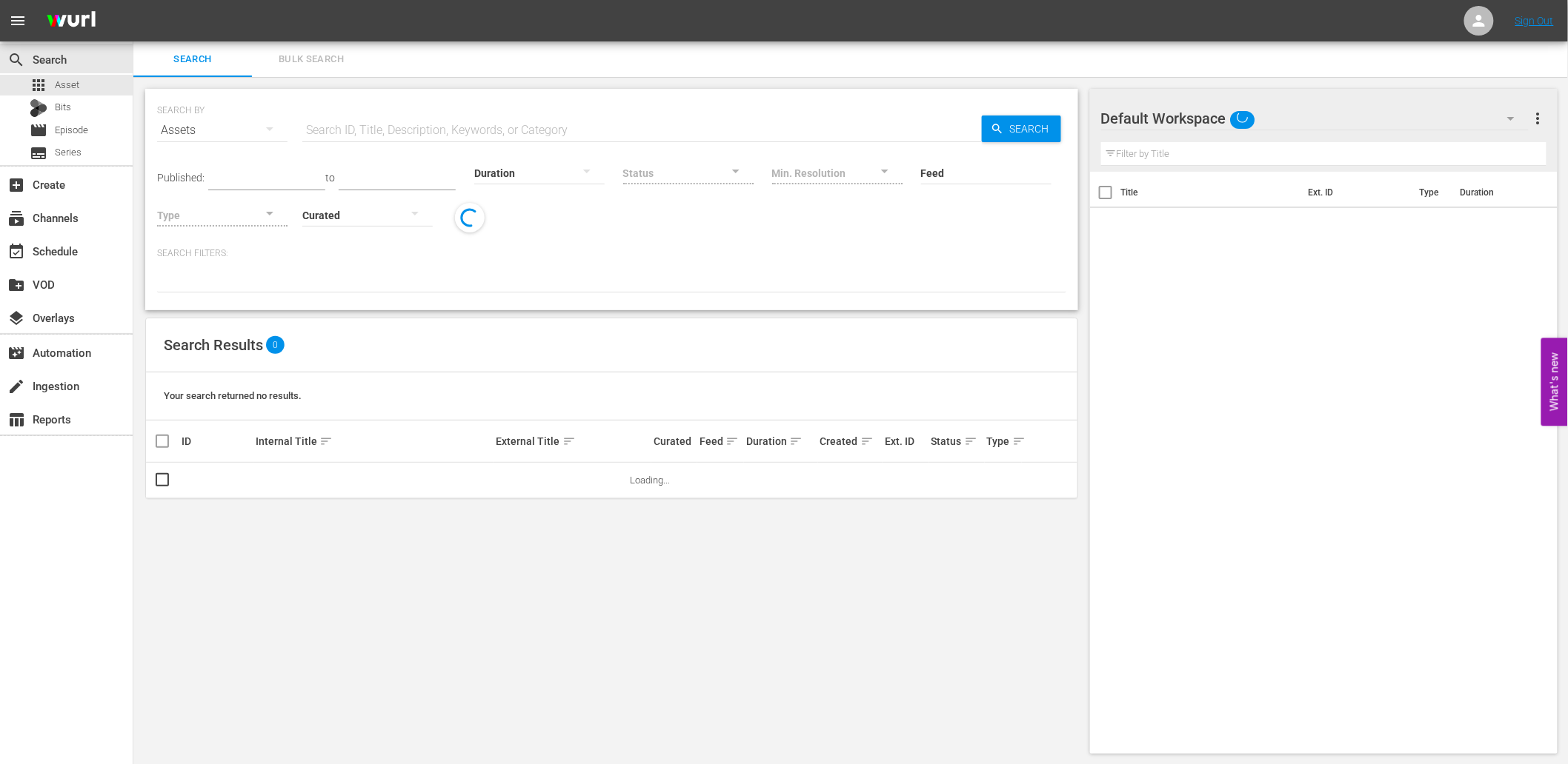
click at [363, 119] on input "text" at bounding box center [642, 130] width 679 height 36
paste input "S6G1I5"
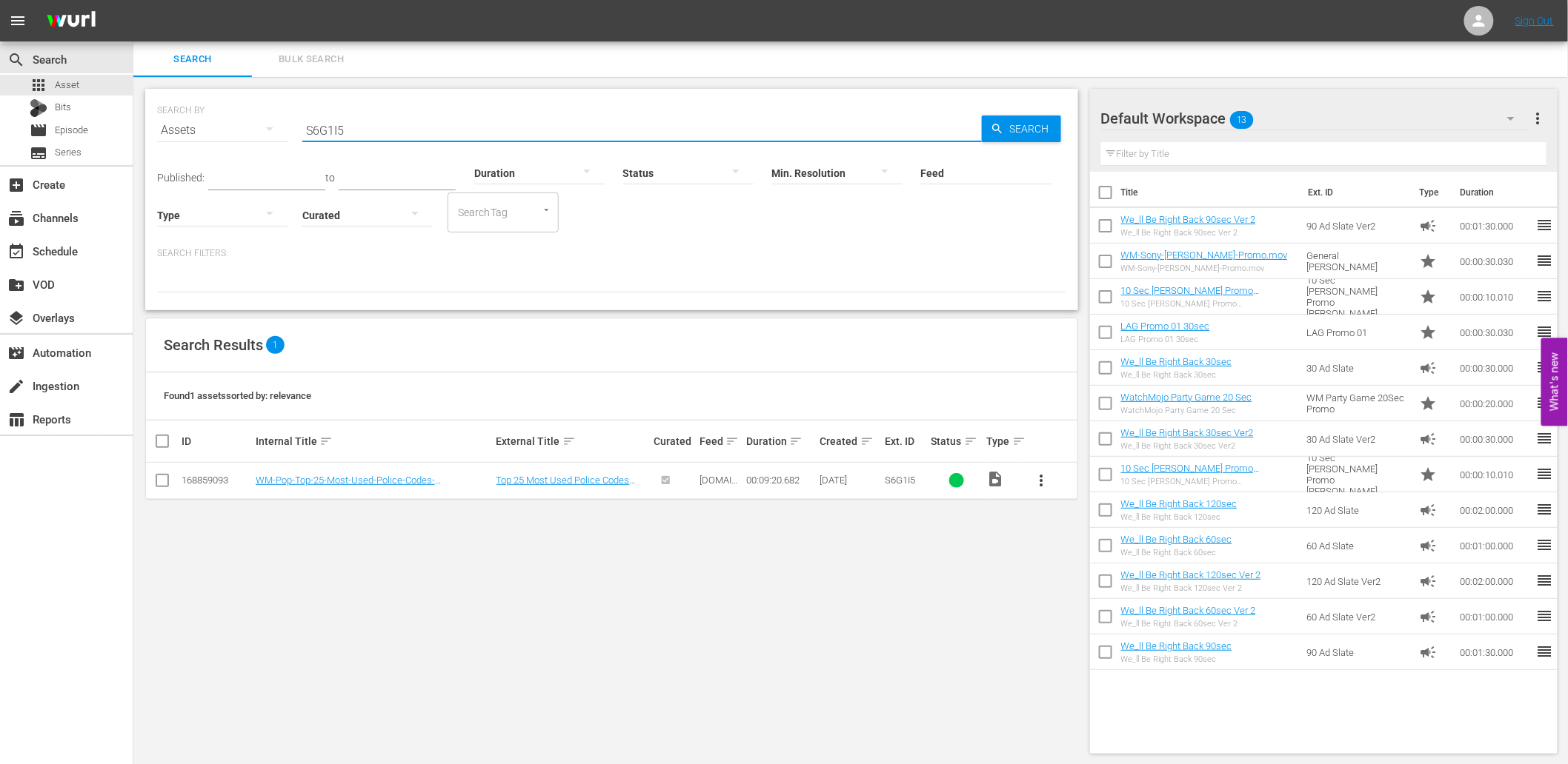
type input "S6G1I5"
drag, startPoint x: 347, startPoint y: 130, endPoint x: 100, endPoint y: 114, distance: 247.5
click at [134, 0] on div "search Search apps Asset Bits movie Episode subtitles Series add_box Create sub…" at bounding box center [850, 0] width 1434 height 0
click at [63, 120] on div "movie Episode" at bounding box center [58, 130] width 58 height 21
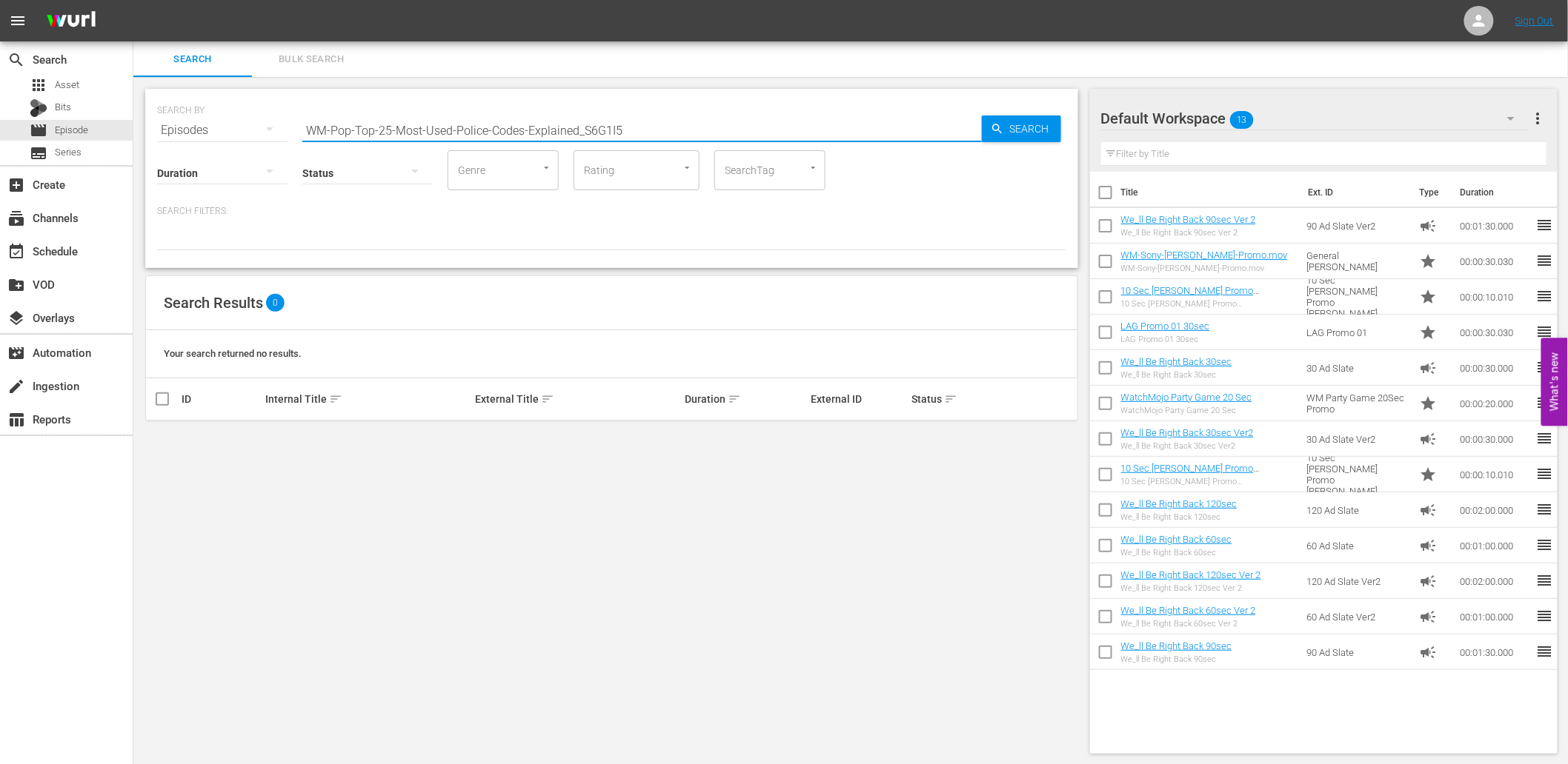
drag, startPoint x: 664, startPoint y: 127, endPoint x: 226, endPoint y: 127, distance: 438.0
click at [226, 127] on div "SEARCH BY Search By Episodes Search ID, Title, Description, Keywords, or Catego…" at bounding box center [611, 122] width 909 height 53
type input "Top 20"
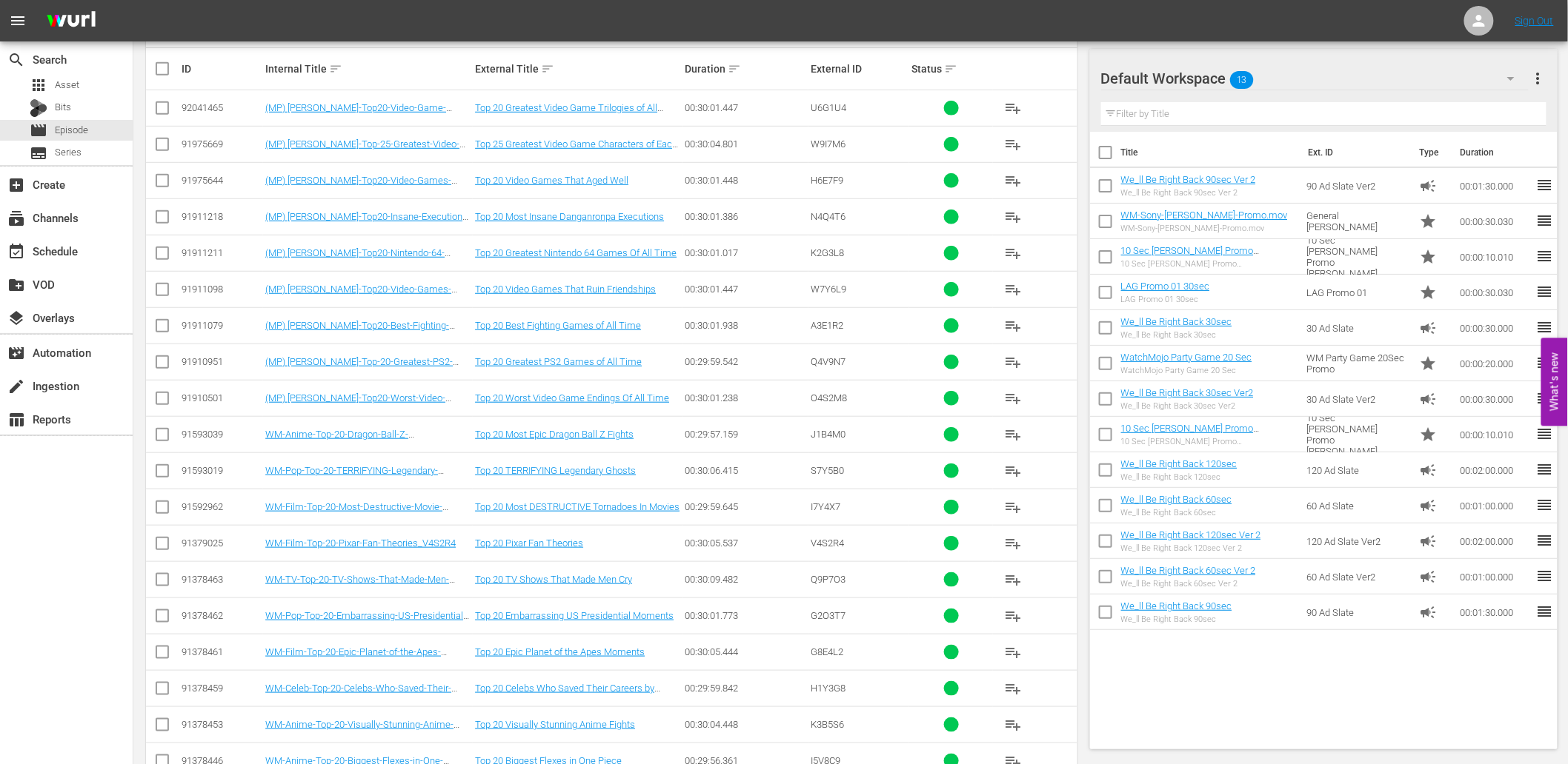
scroll to position [446, 0]
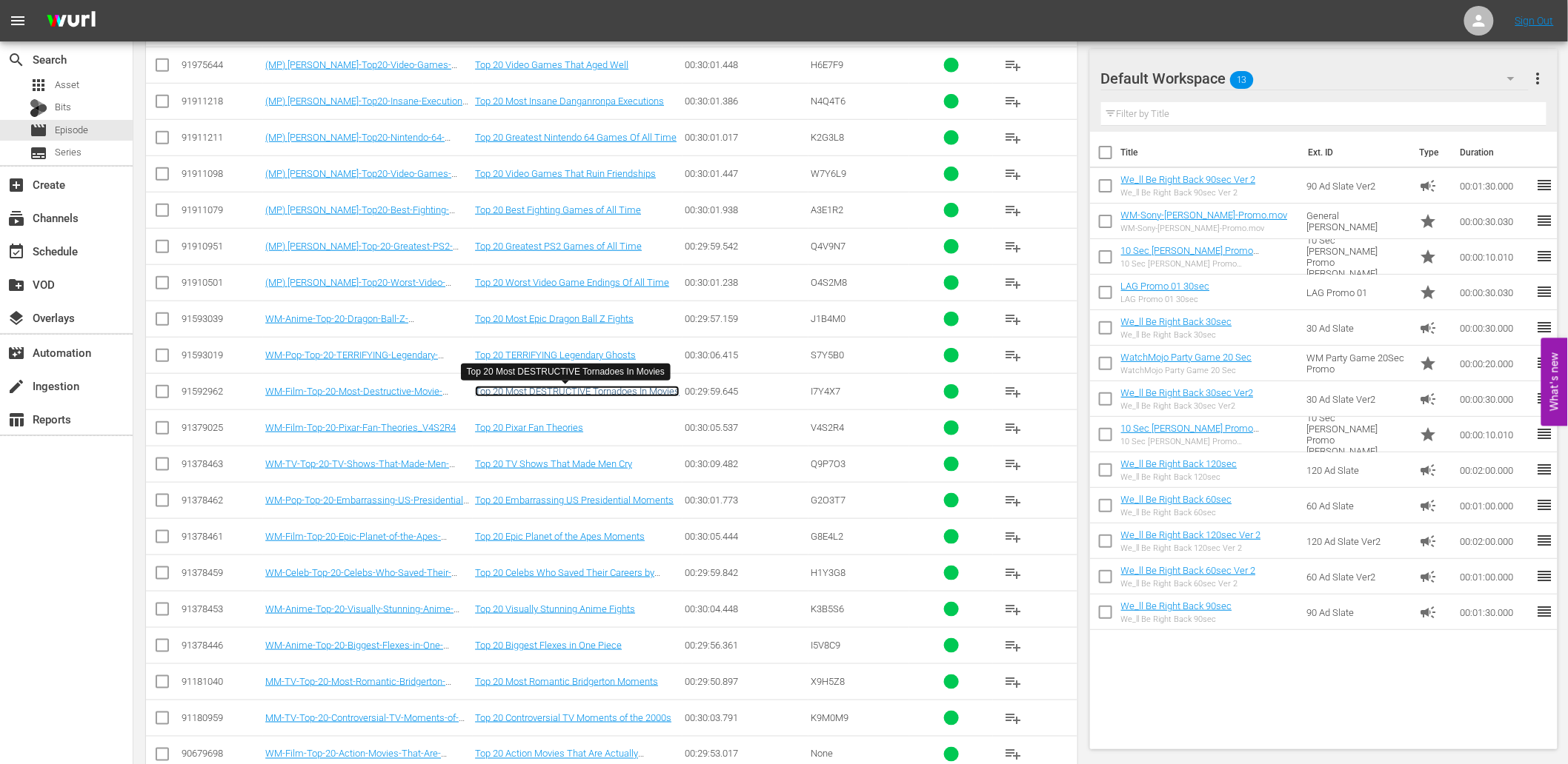
click at [551, 396] on link "Top 20 Most DESTRUCTIVE Tornadoes In Movies" at bounding box center [576, 391] width 205 height 11
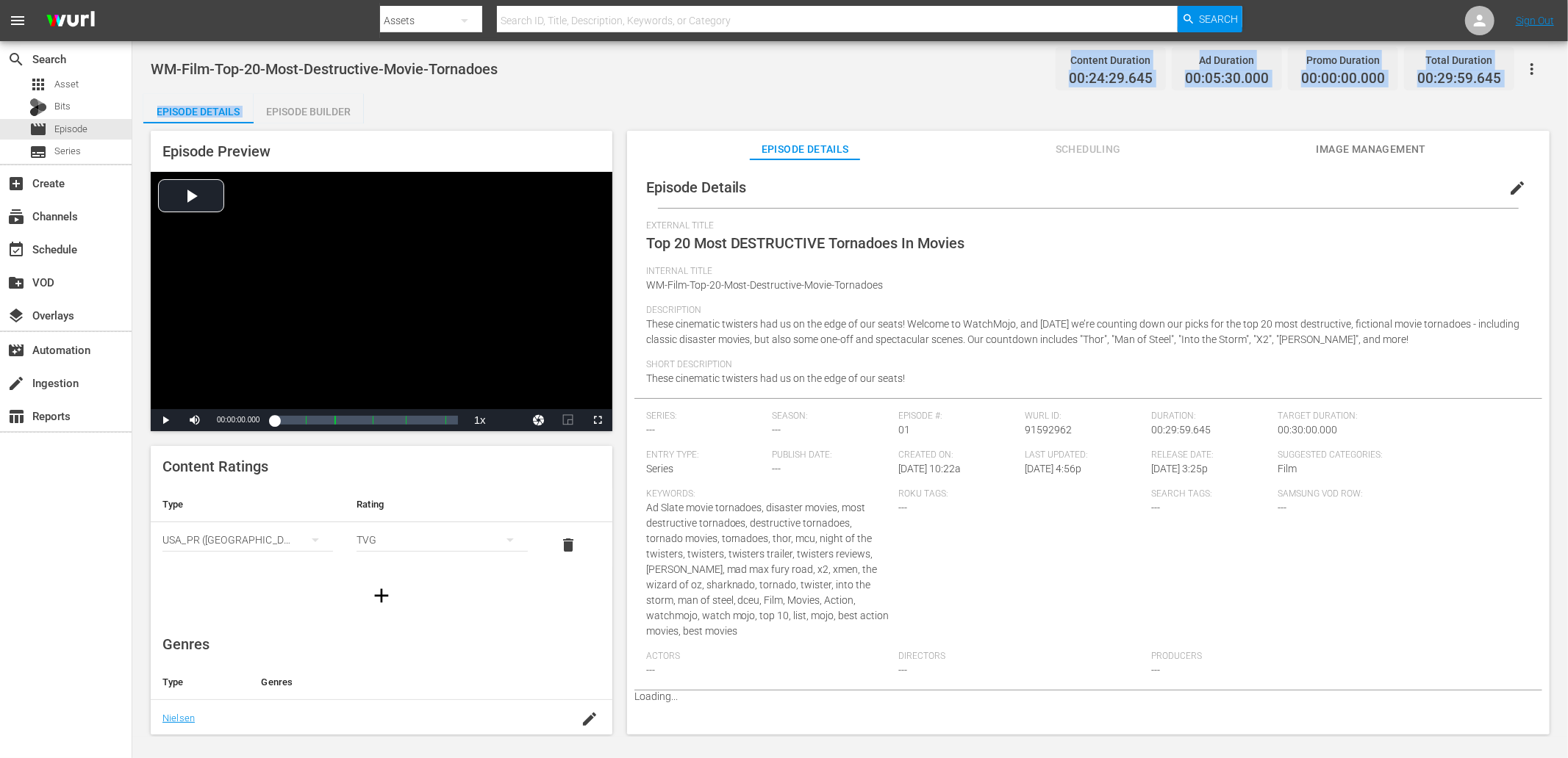
drag, startPoint x: 524, startPoint y: 57, endPoint x: 289, endPoint y: 97, distance: 238.4
click at [263, 94] on div "WM-Film-Top-20-Most-Destructive-Movie-Tornadoes Content Duration 00:24:29.645 A…" at bounding box center [850, 389] width 1435 height 696
click at [898, 282] on div "Internal Title WM-Film-Top-20-Most-Destructive-Movie-Tornadoes" at bounding box center [1088, 285] width 884 height 39
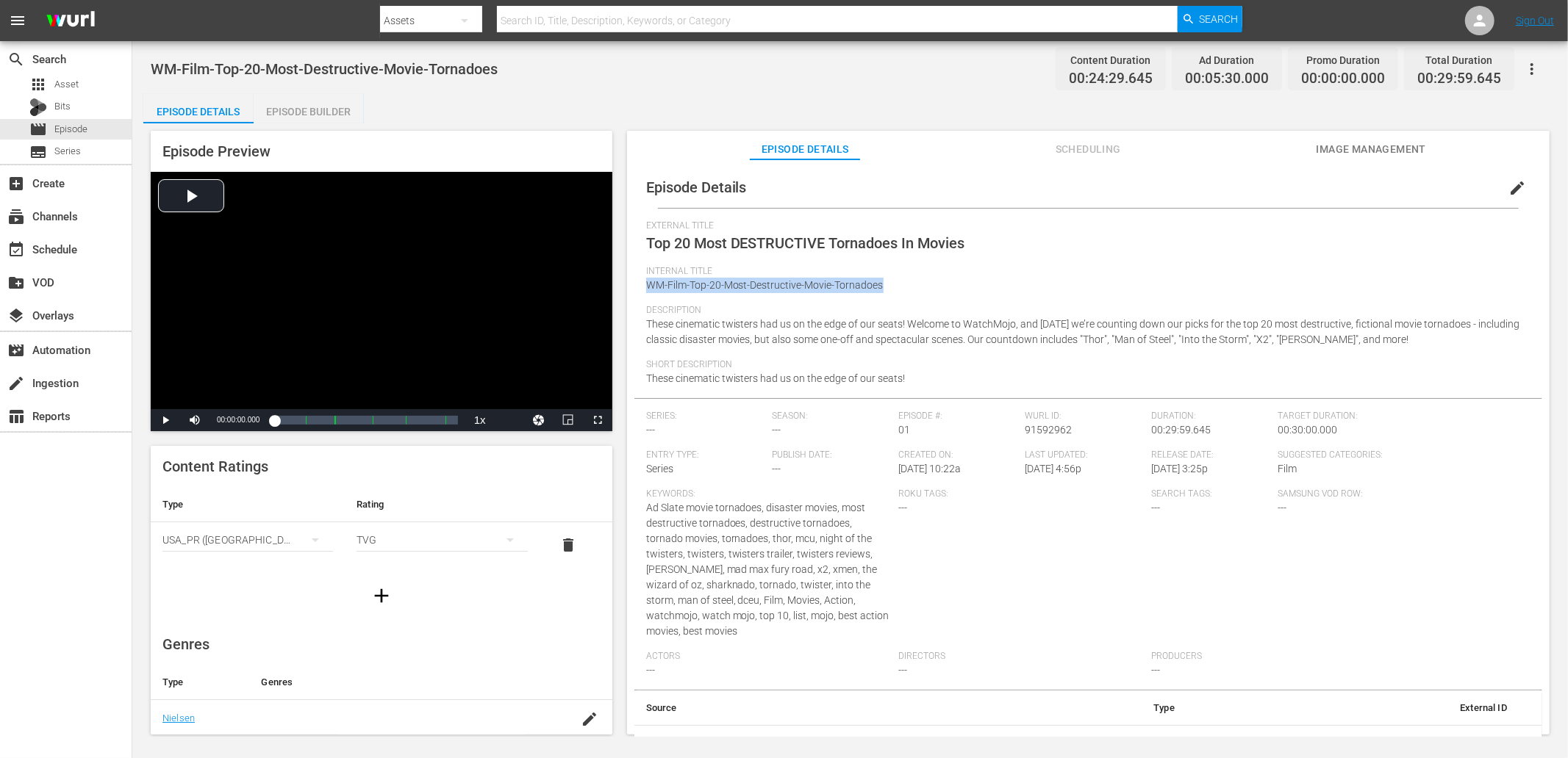
drag, startPoint x: 898, startPoint y: 282, endPoint x: 645, endPoint y: 295, distance: 253.3
click at [646, 295] on div "Internal Title WM-Film-Top-20-Most-Destructive-Movie-Tornadoes" at bounding box center [1088, 285] width 884 height 39
copy span "WM-Film-Top-20-Most-Destructive-Movie-Tornadoes"
click at [1411, 188] on span "edit" at bounding box center [1517, 187] width 17 height 17
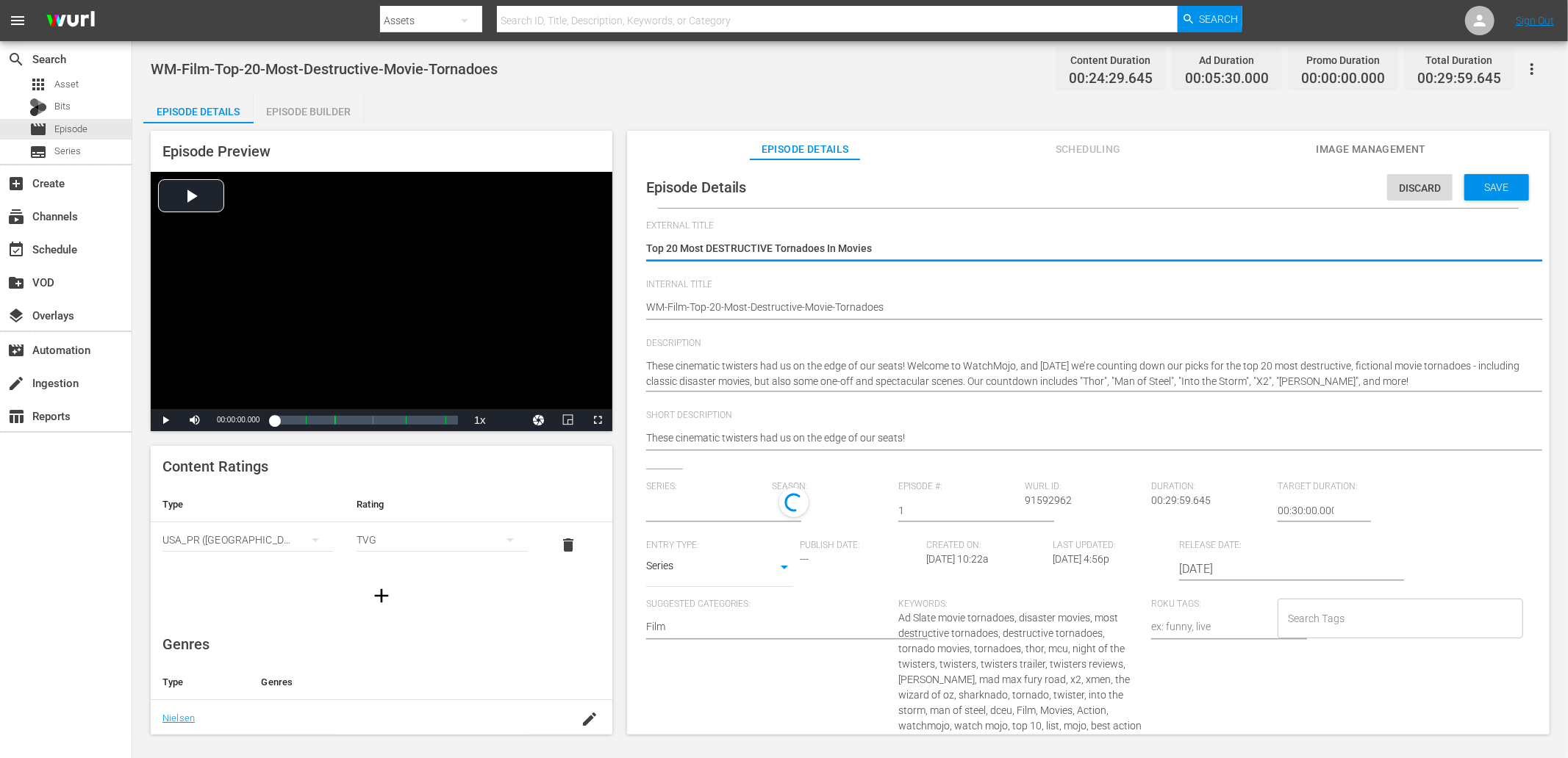
type input "No Series"
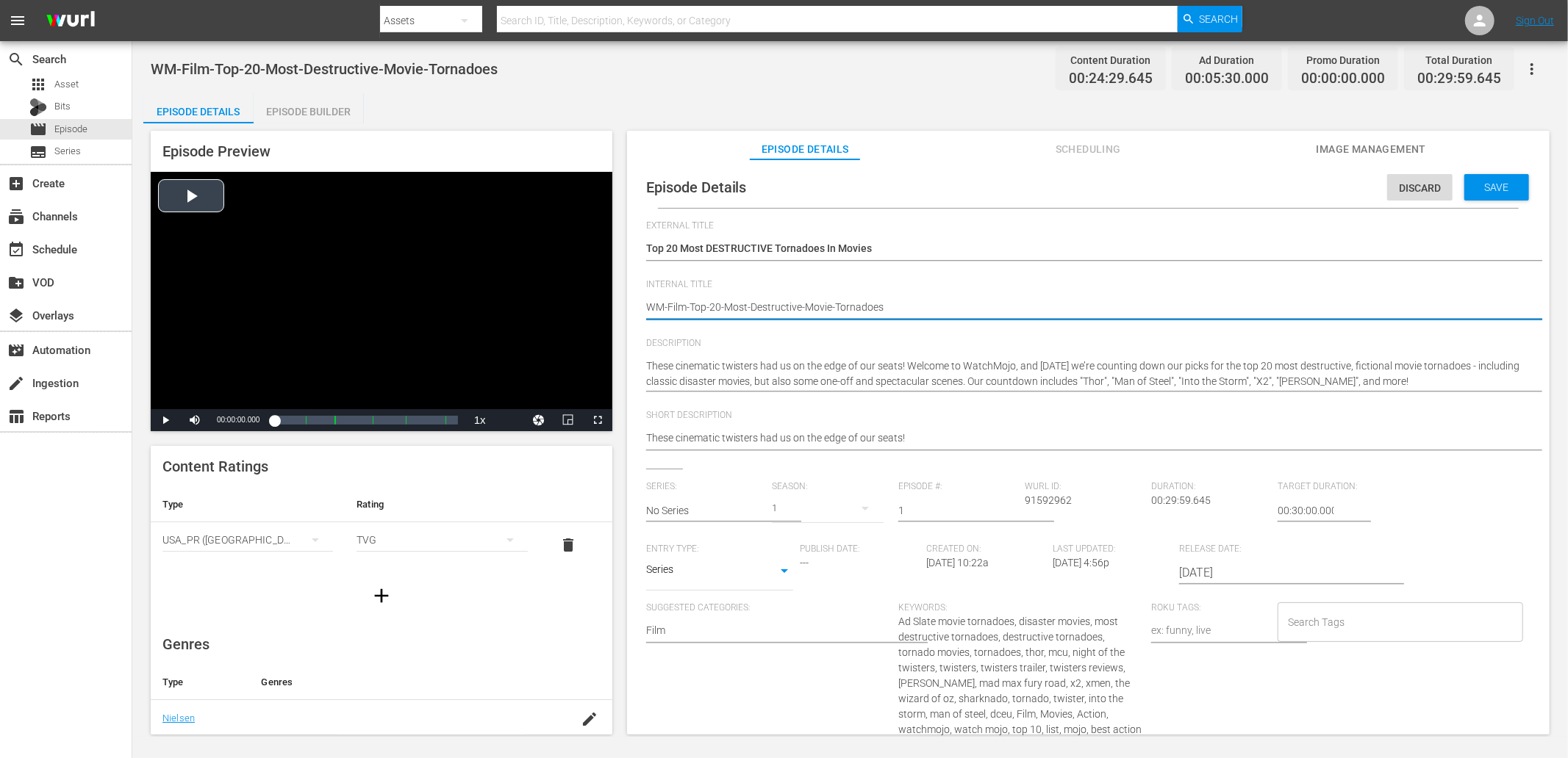
drag, startPoint x: 943, startPoint y: 307, endPoint x: 598, endPoint y: 325, distance: 345.5
paste textarea "_I7Y4X7"
type textarea "WM-Film-Top-20-Most-Destructive-Movie-Tornadoes_I7Y4X7"
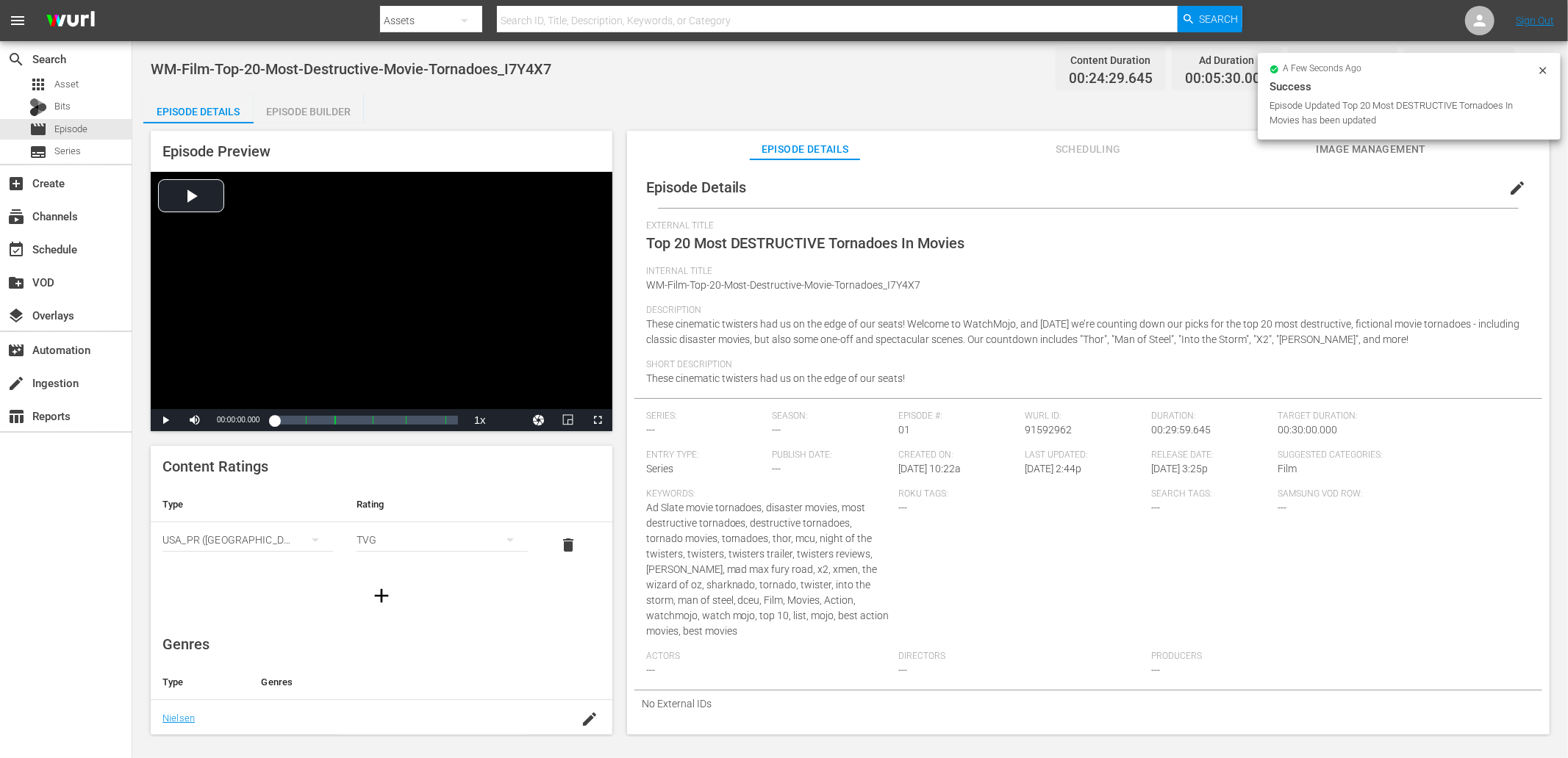
click at [665, 104] on div "Episode Details Episode Builder Episode Preview Video Player is loading. Play V…" at bounding box center [849, 420] width 1413 height 652
